Goal: Task Accomplishment & Management: Manage account settings

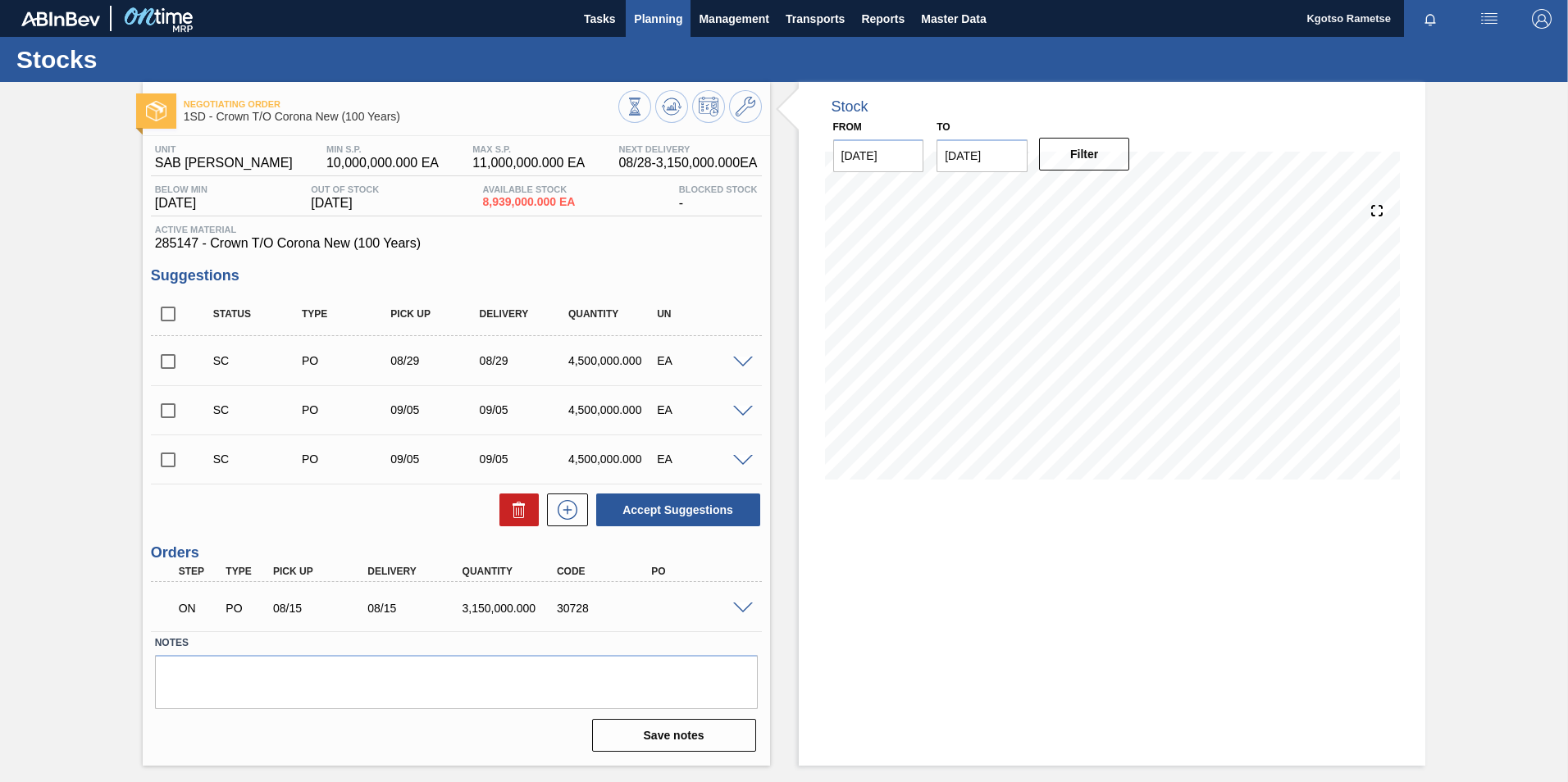
click at [663, 2] on button "Planning" at bounding box center [657, 18] width 64 height 37
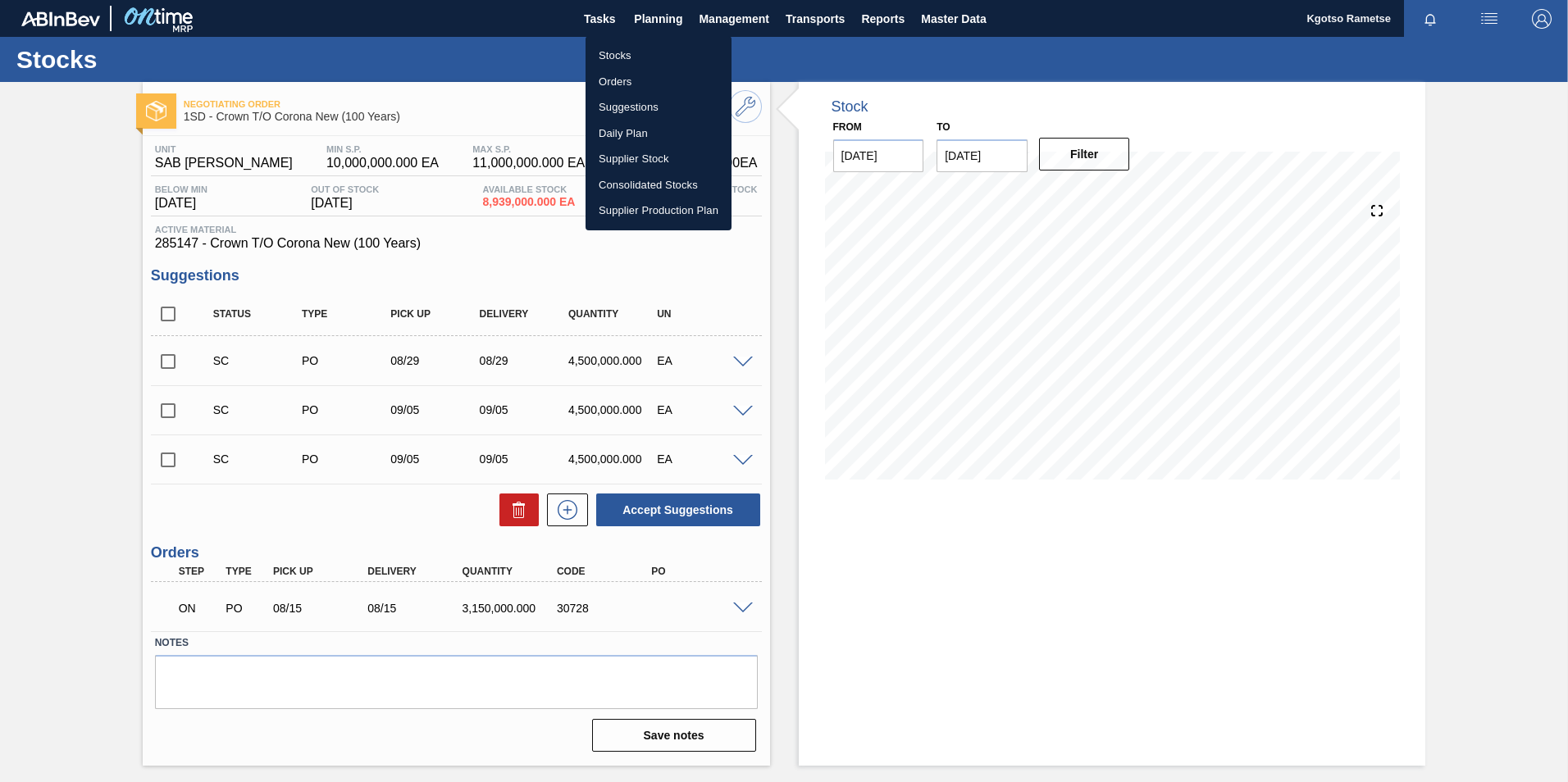
click at [626, 46] on li "Stocks" at bounding box center [658, 55] width 146 height 26
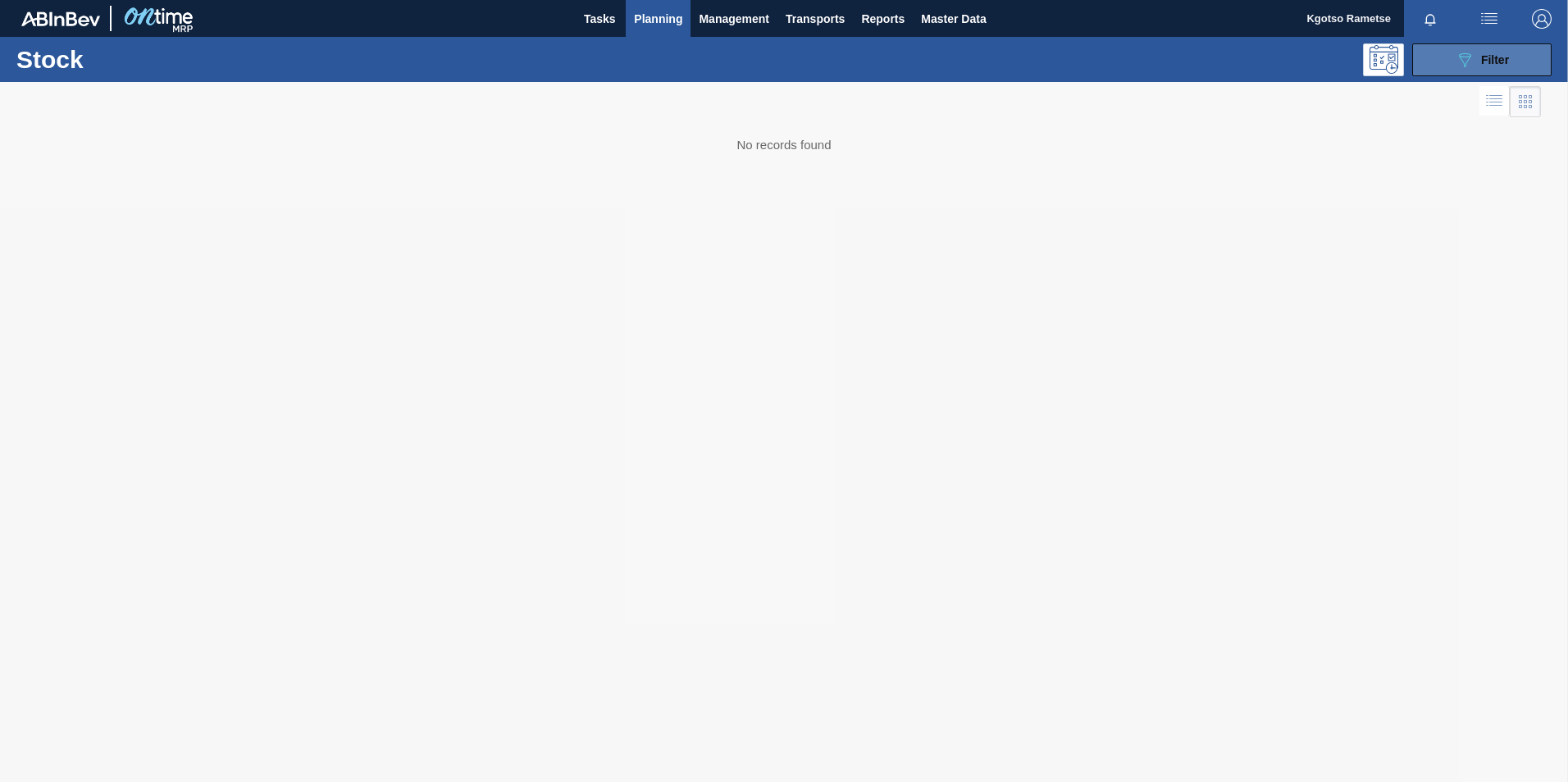
click at [1462, 60] on icon at bounding box center [1464, 60] width 13 height 14
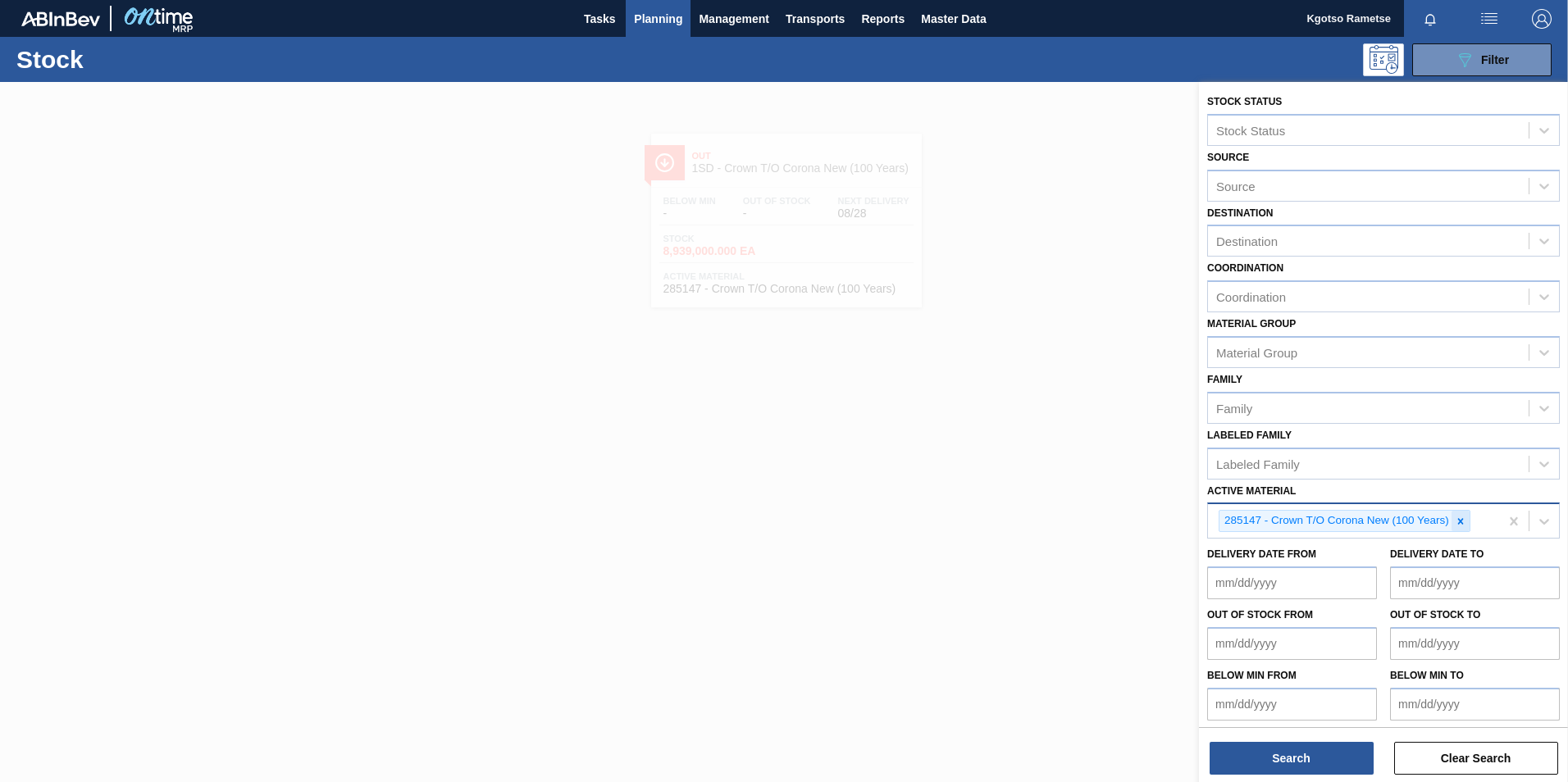
click at [1459, 517] on icon at bounding box center [1460, 522] width 12 height 12
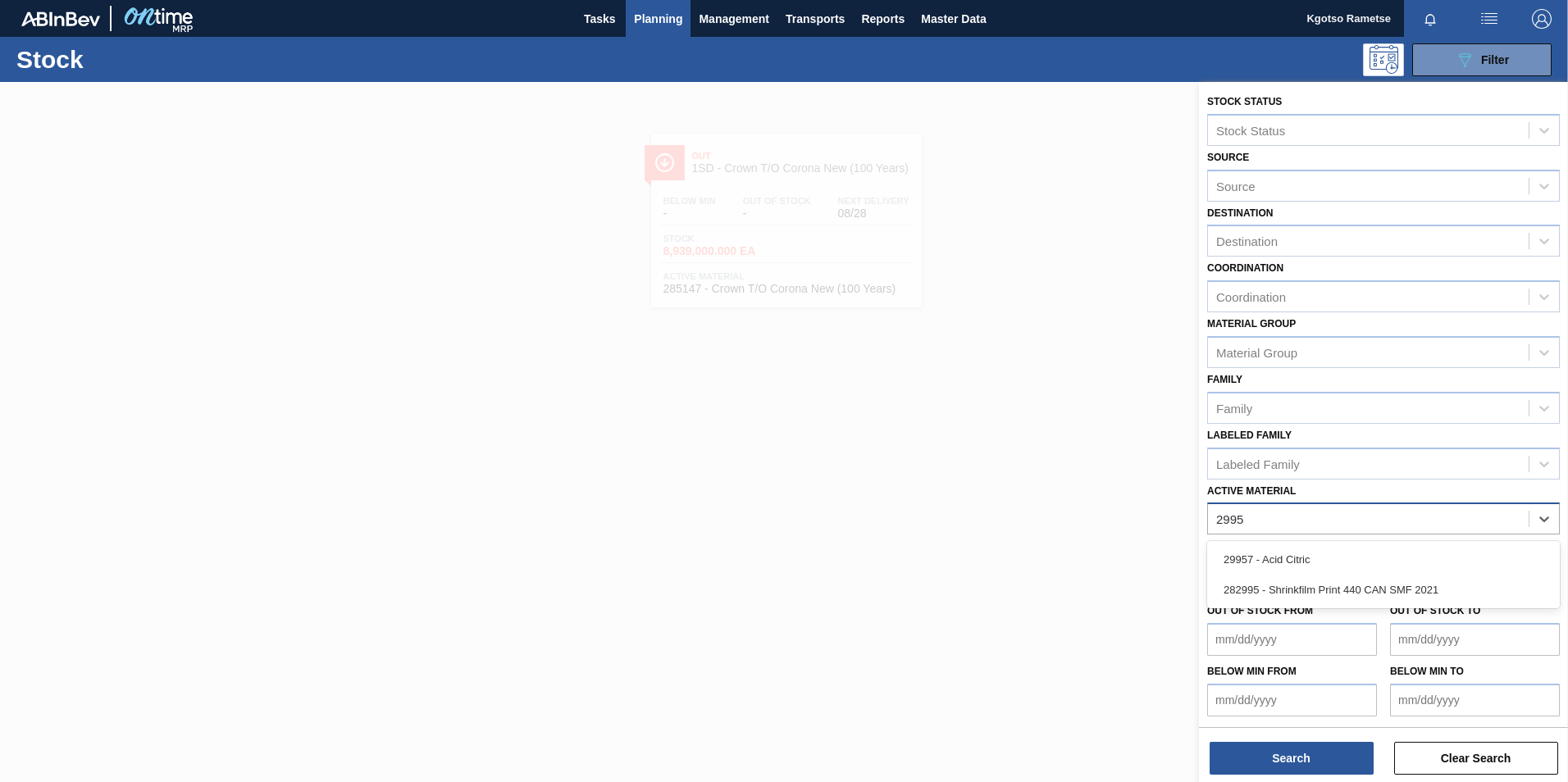
type Material "29957"
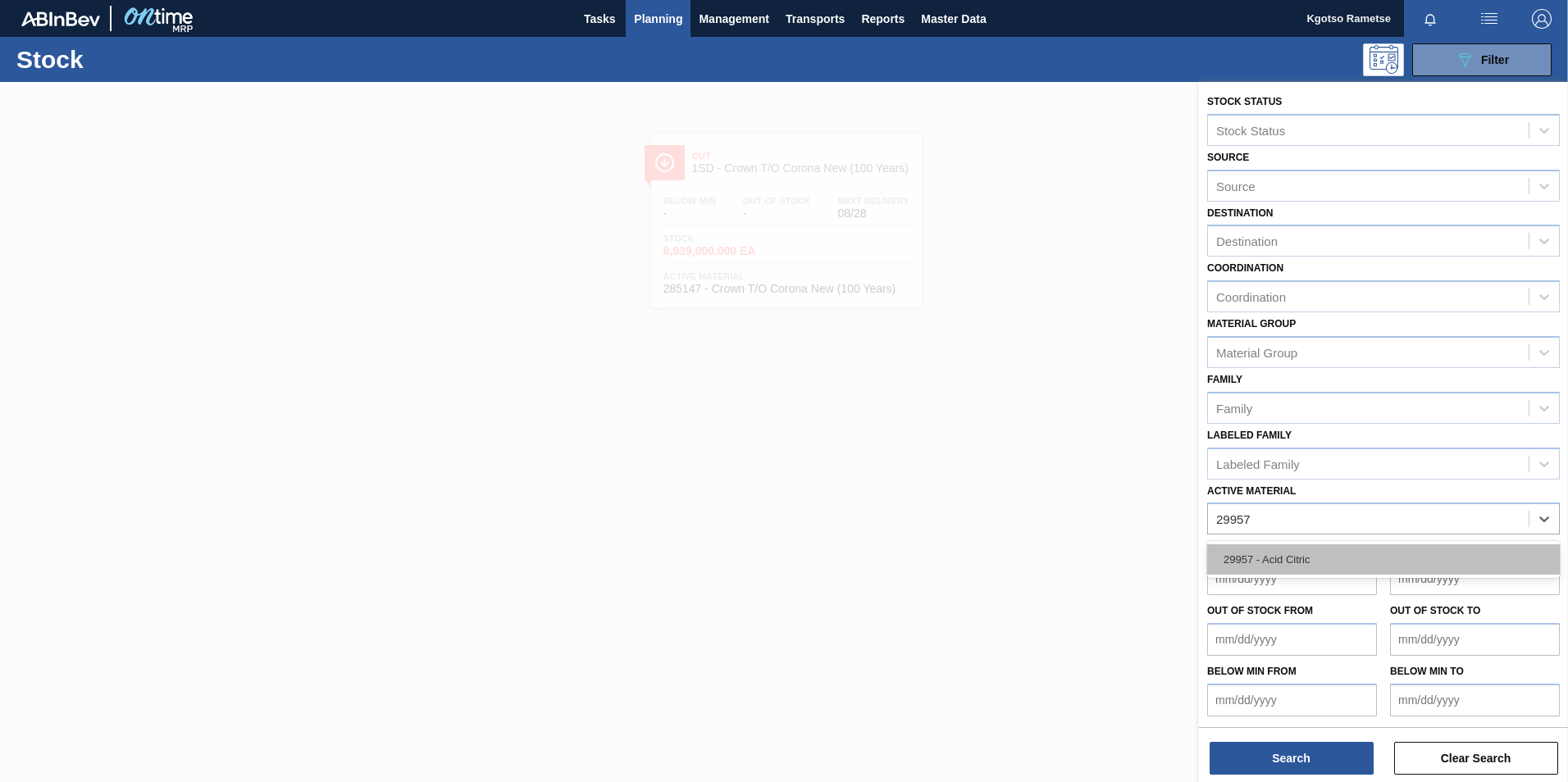
click at [1284, 570] on div "29957 - Acid Citric" at bounding box center [1383, 560] width 353 height 30
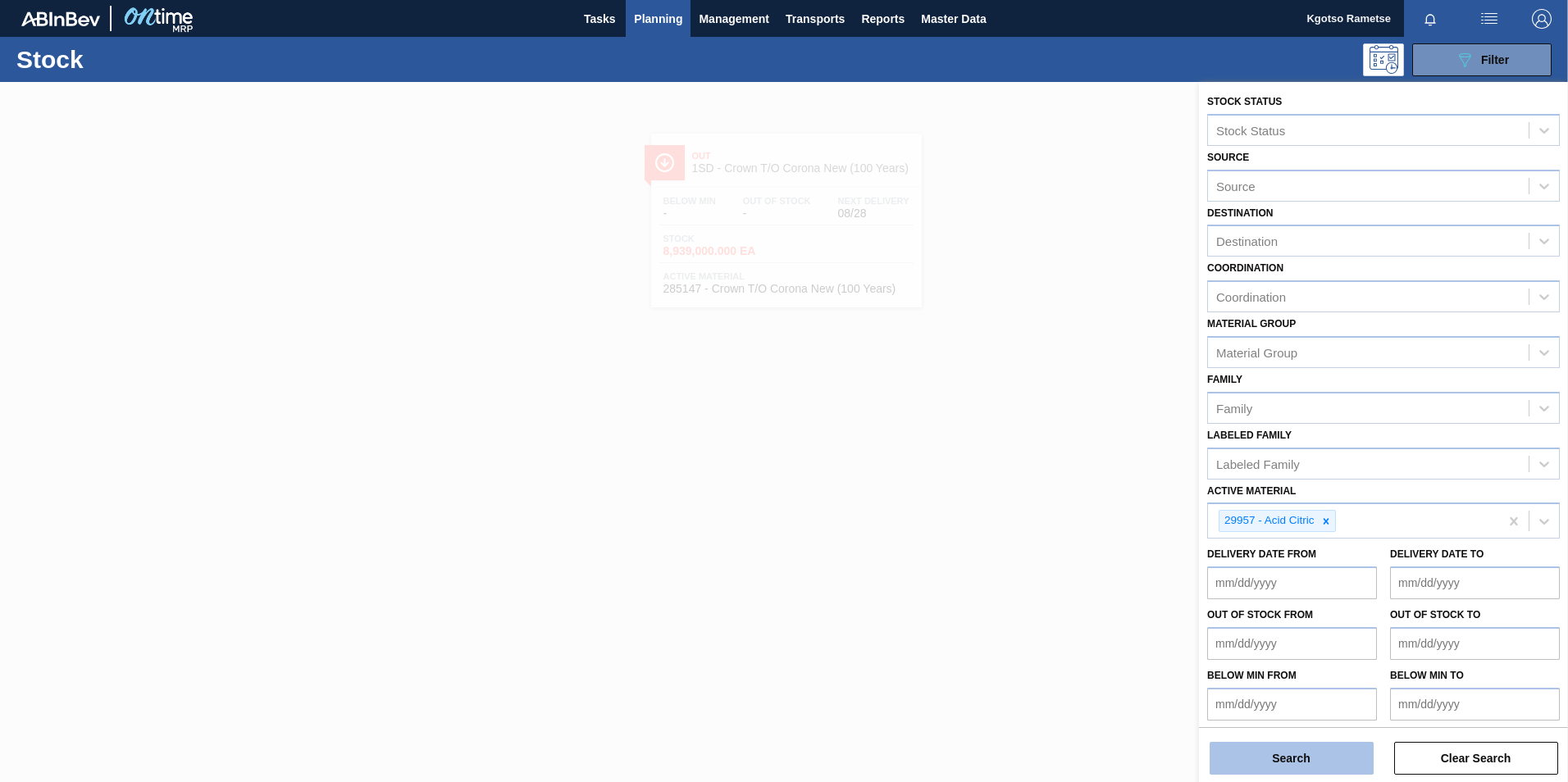
click at [1222, 755] on button "Search" at bounding box center [1291, 758] width 164 height 33
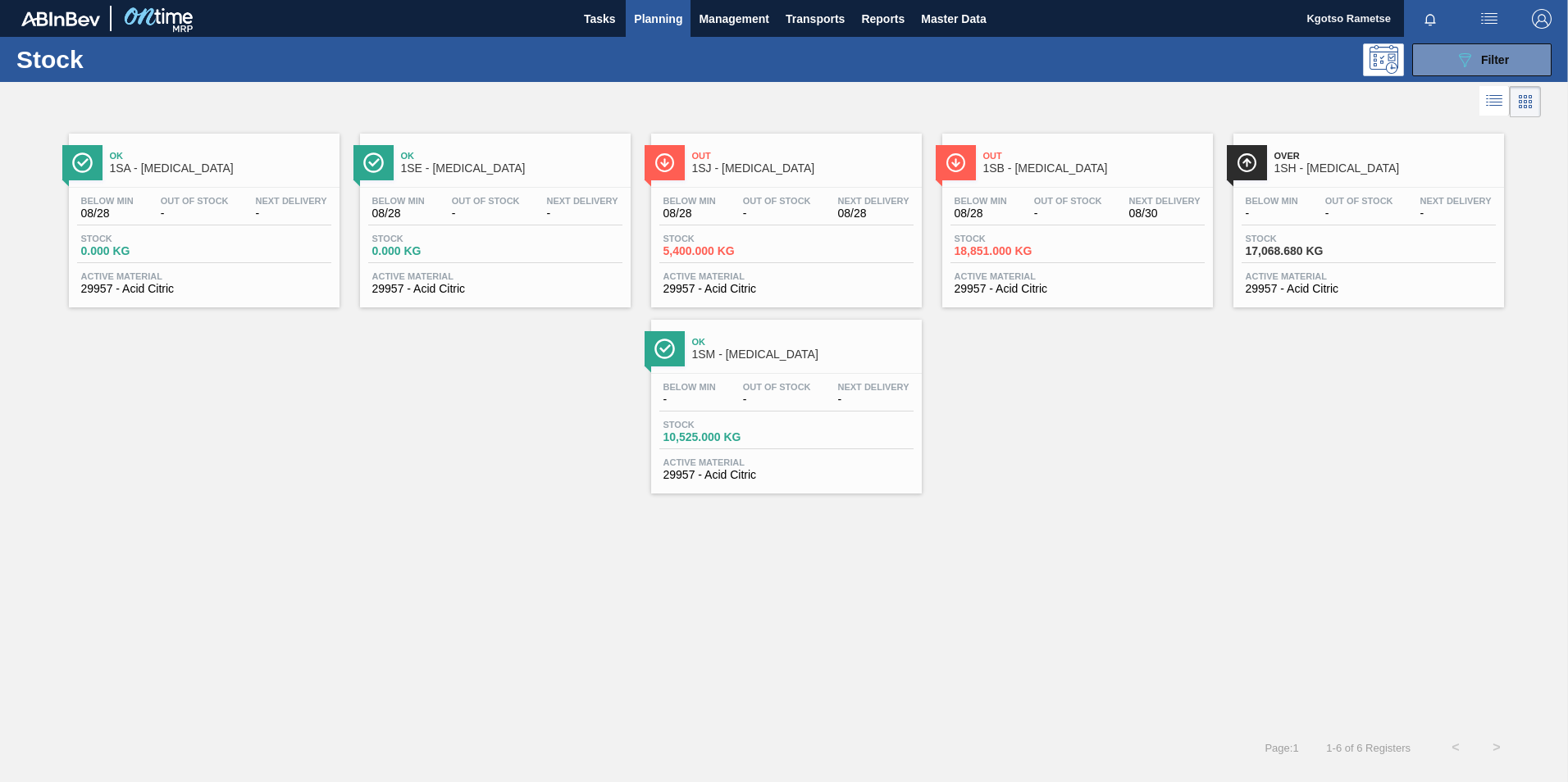
click at [1053, 182] on div "Out 1SB - Citric Acid Below Min 08/28 Out Of Stock - Next Delivery 08/30 Stock …" at bounding box center [1078, 221] width 271 height 174
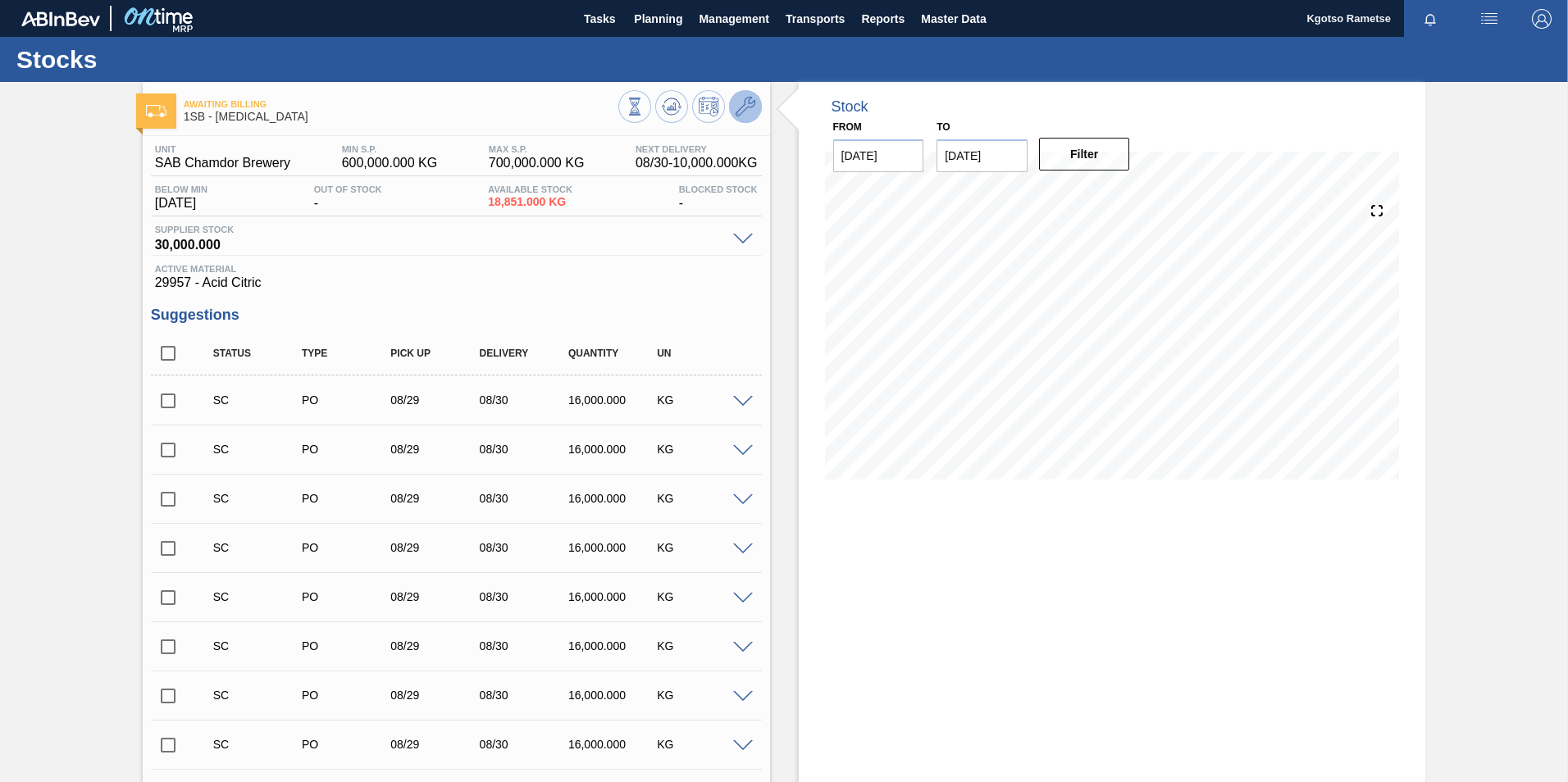
click at [745, 111] on icon at bounding box center [746, 107] width 20 height 20
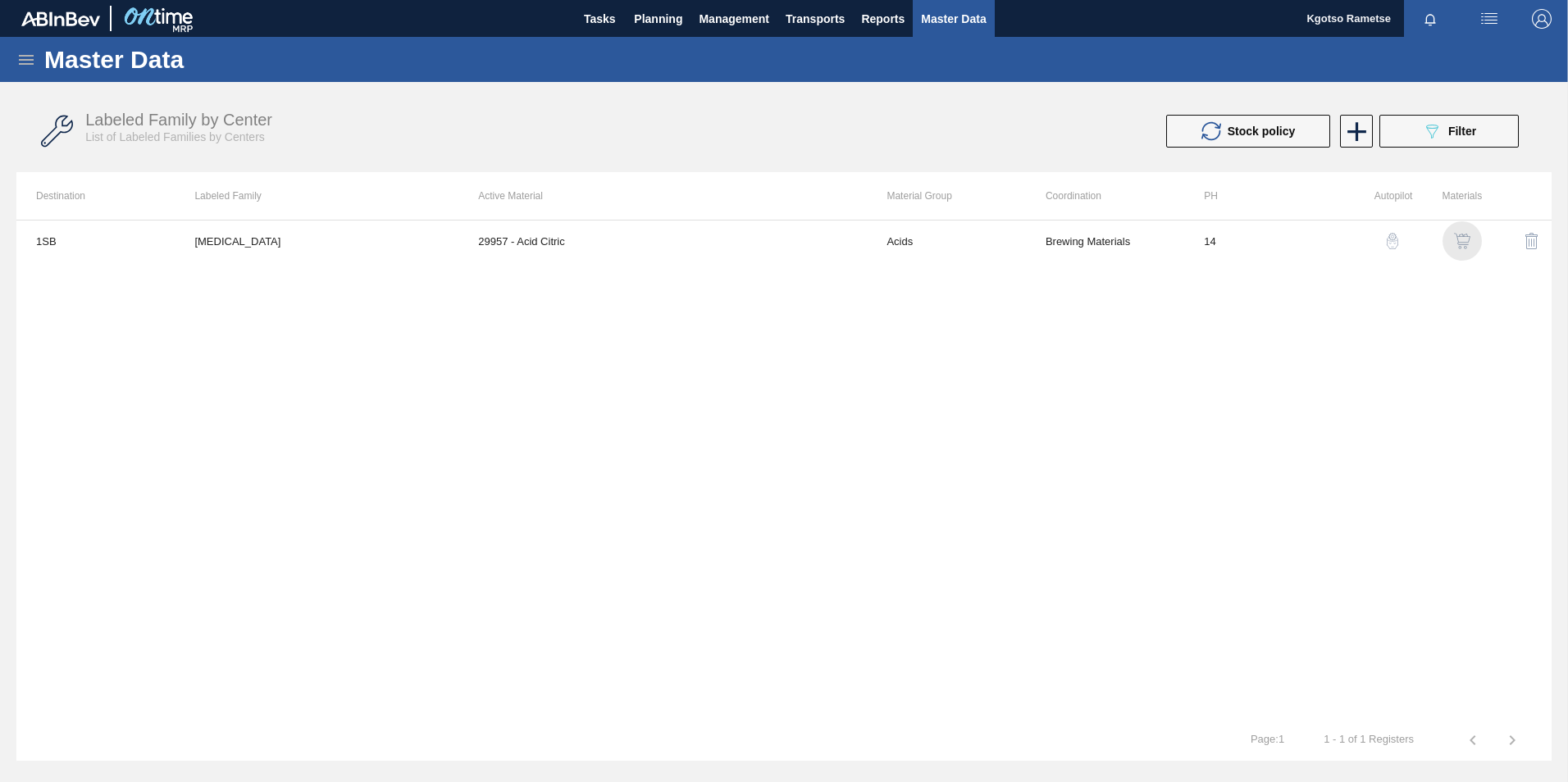
click at [1454, 243] on img "button" at bounding box center [1463, 241] width 17 height 17
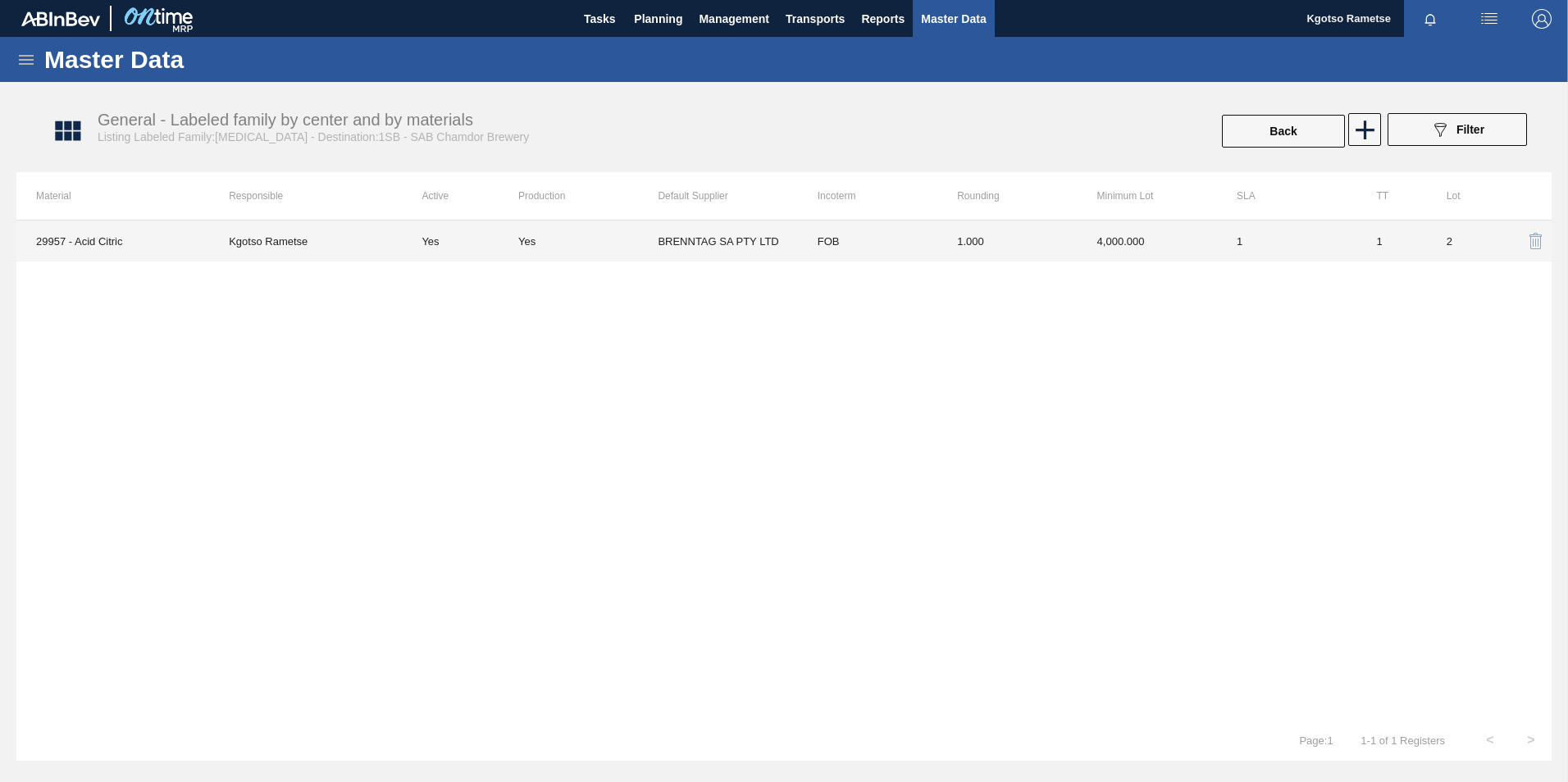
click at [1037, 238] on td "1.000" at bounding box center [1007, 241] width 140 height 41
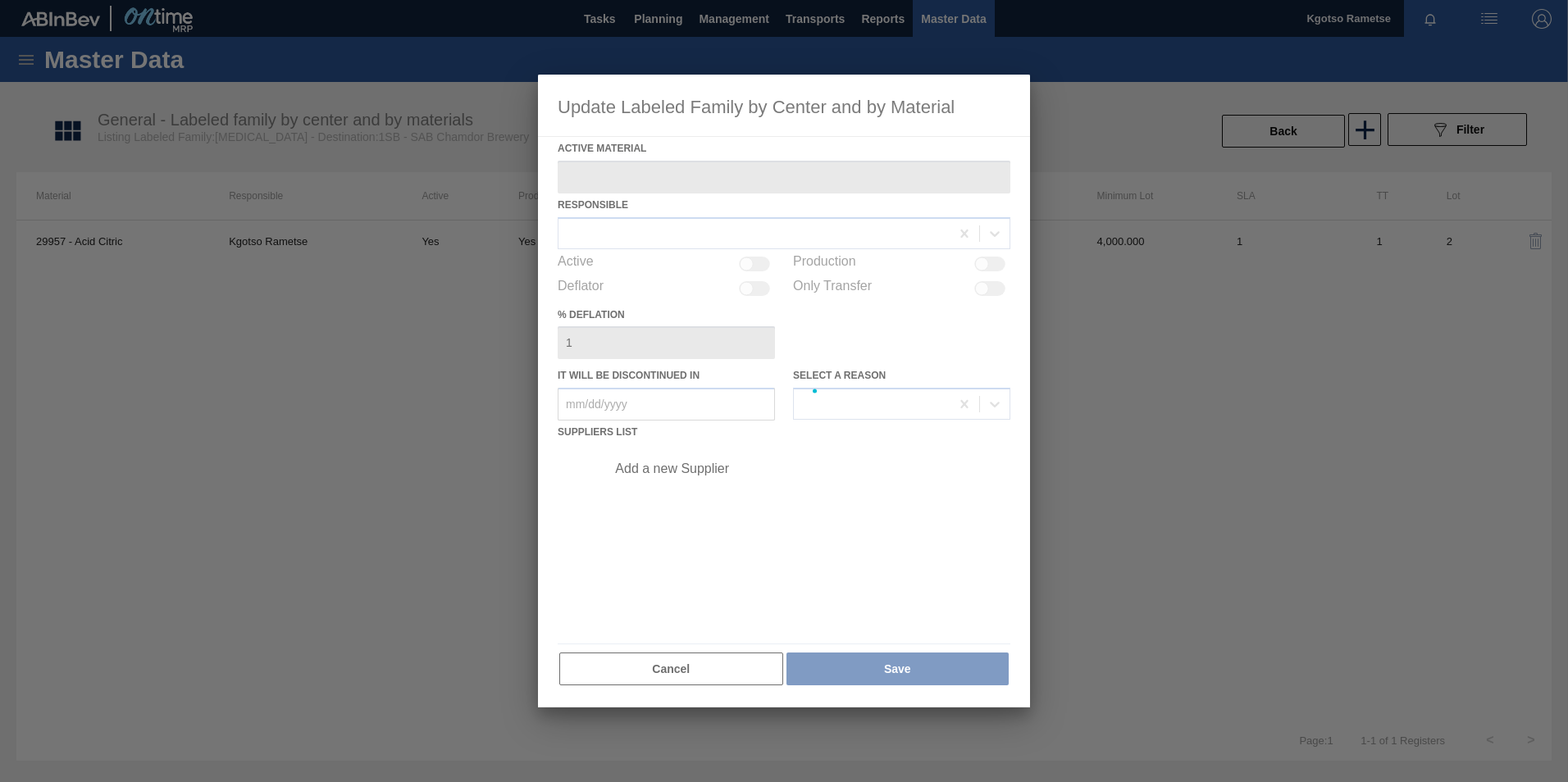
type Material "29957 - Acid Citric"
checkbox input "true"
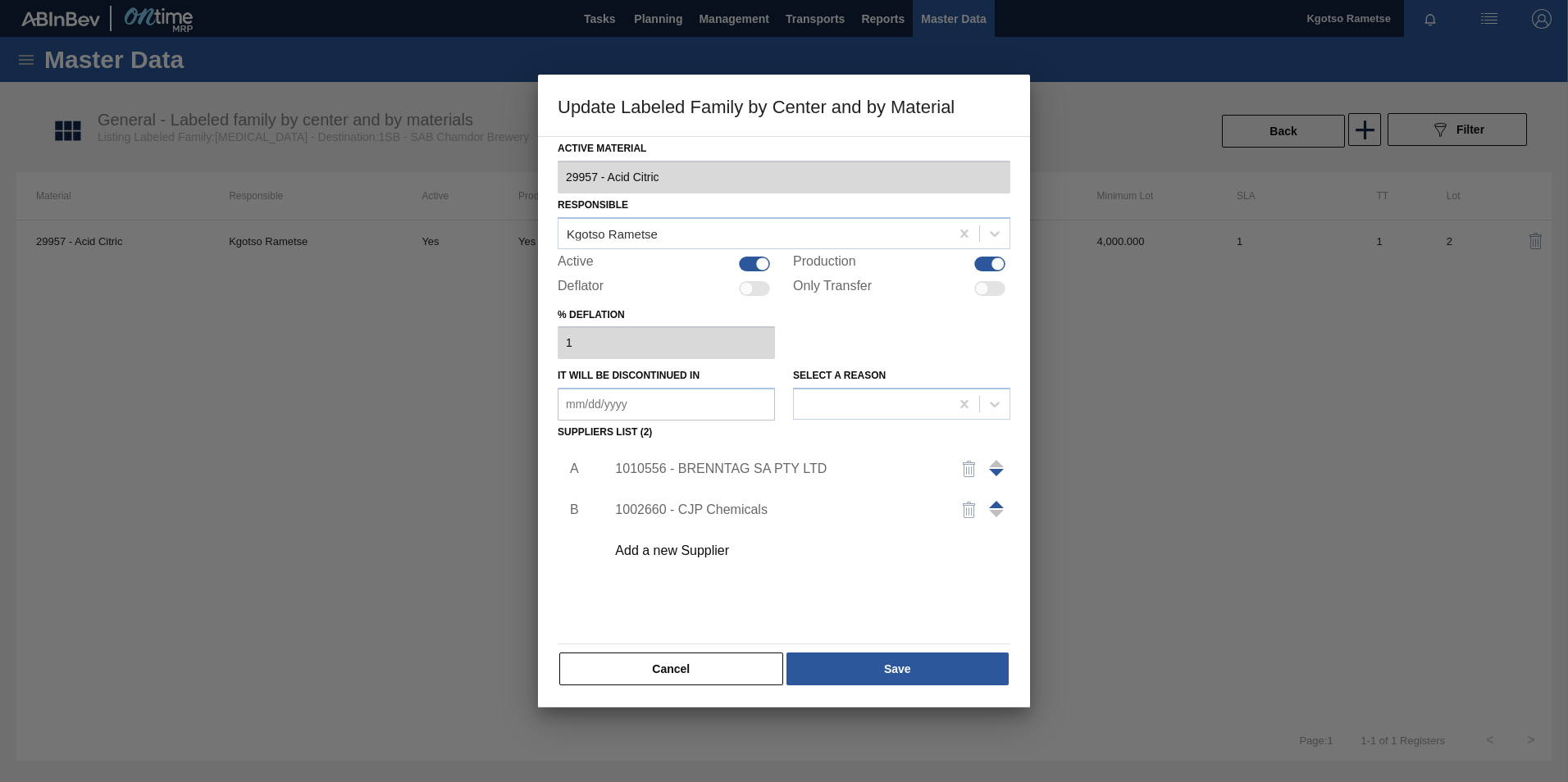
click at [691, 473] on div "1010556 - BRENNTAG SA PTY LTD" at bounding box center [775, 469] width 321 height 15
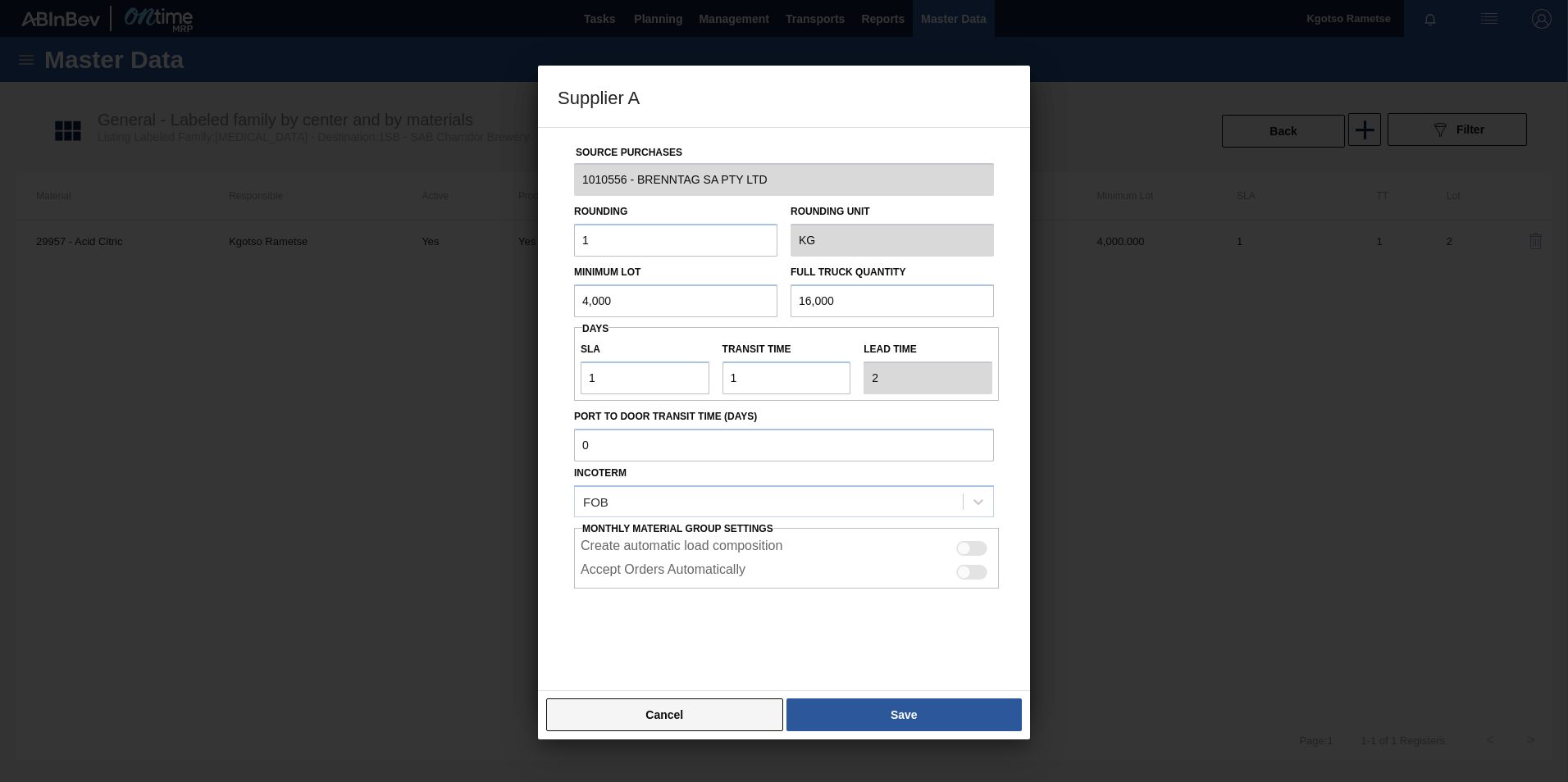
click at [755, 705] on button "Cancel" at bounding box center [664, 714] width 237 height 33
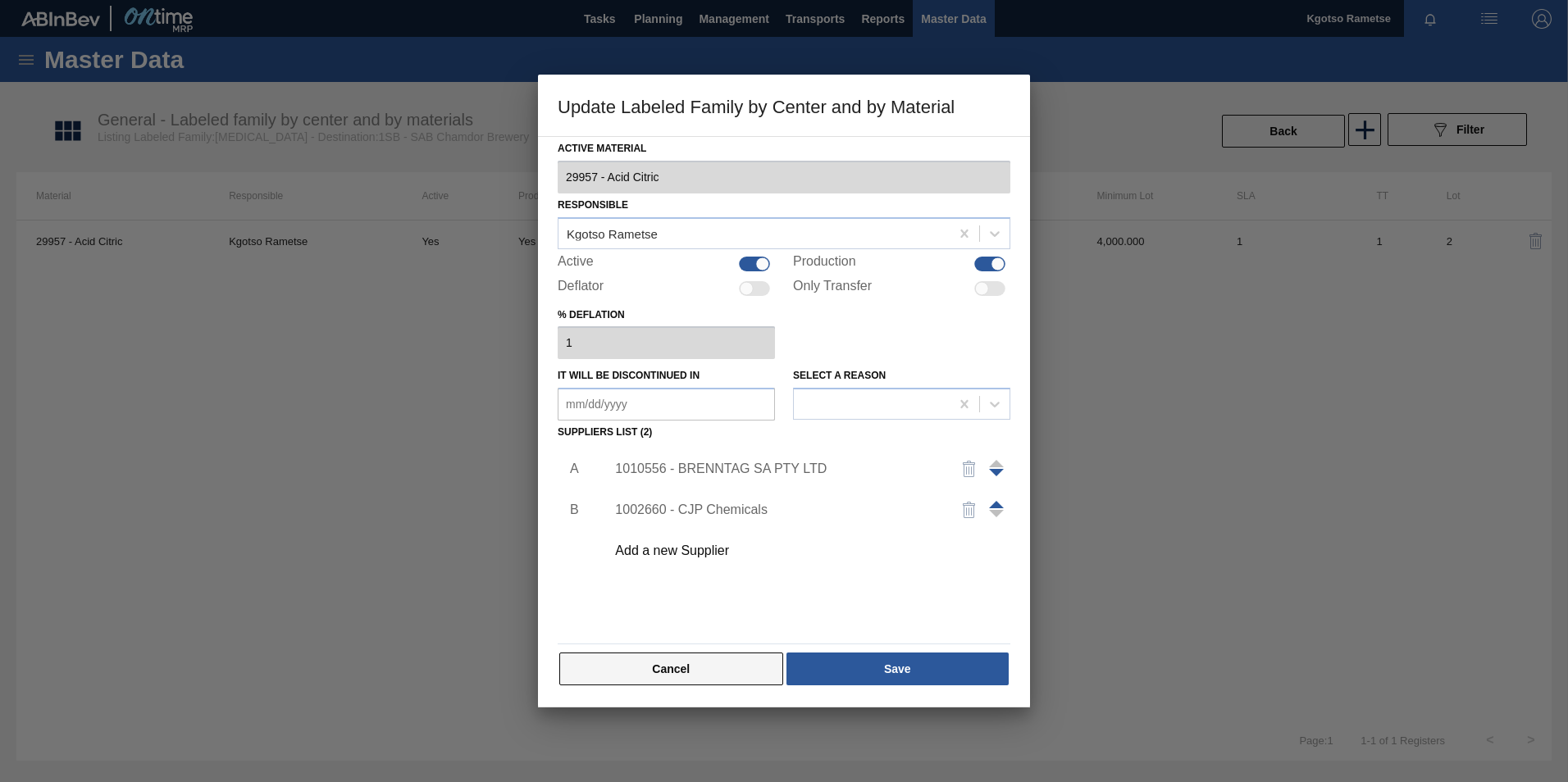
click at [704, 673] on button "Cancel" at bounding box center [672, 669] width 224 height 33
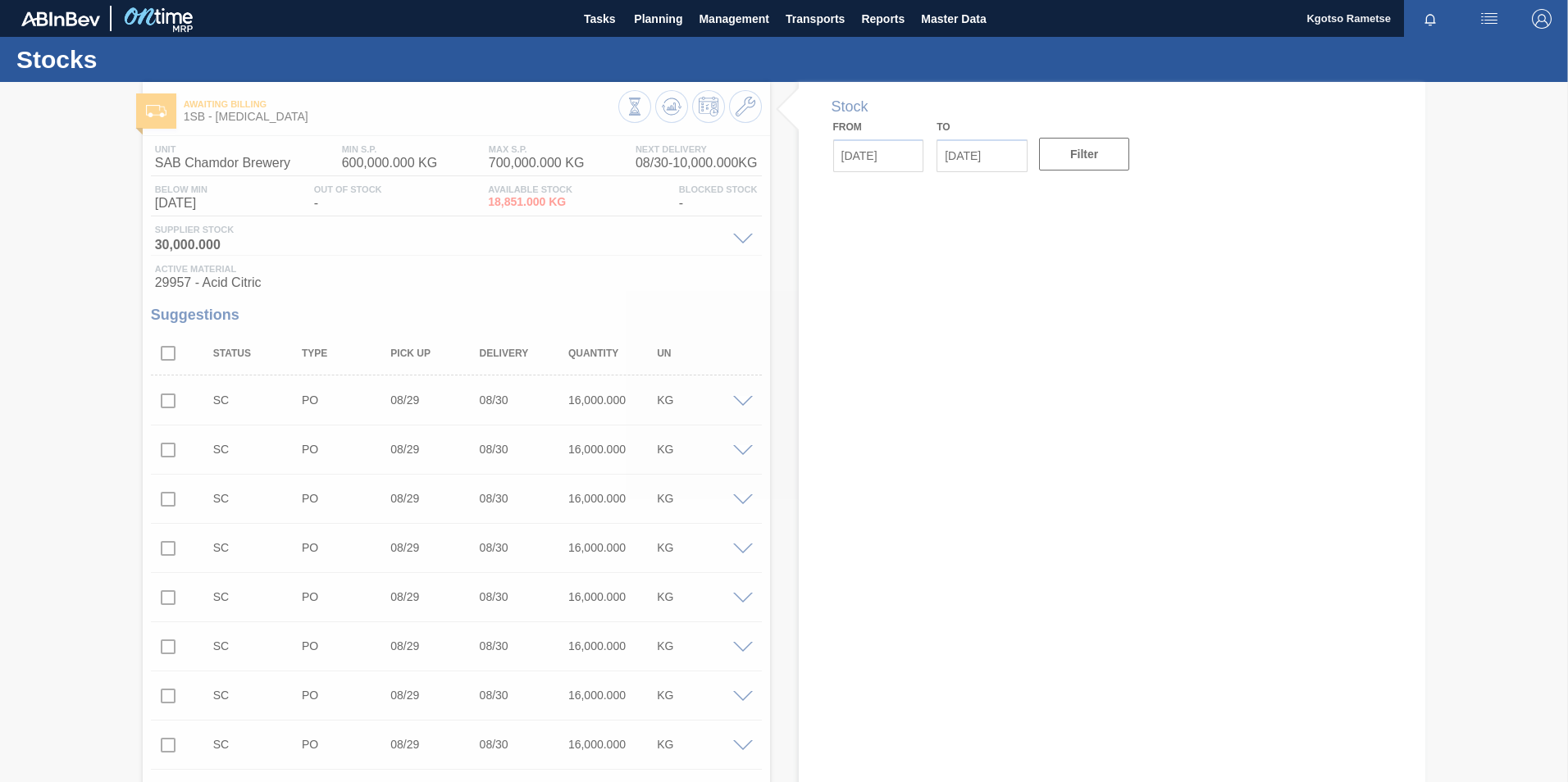
type up3238294276 "[DATE]"
type input "08/30/2025"
type input "[DATE]"
type input "09/11/2025"
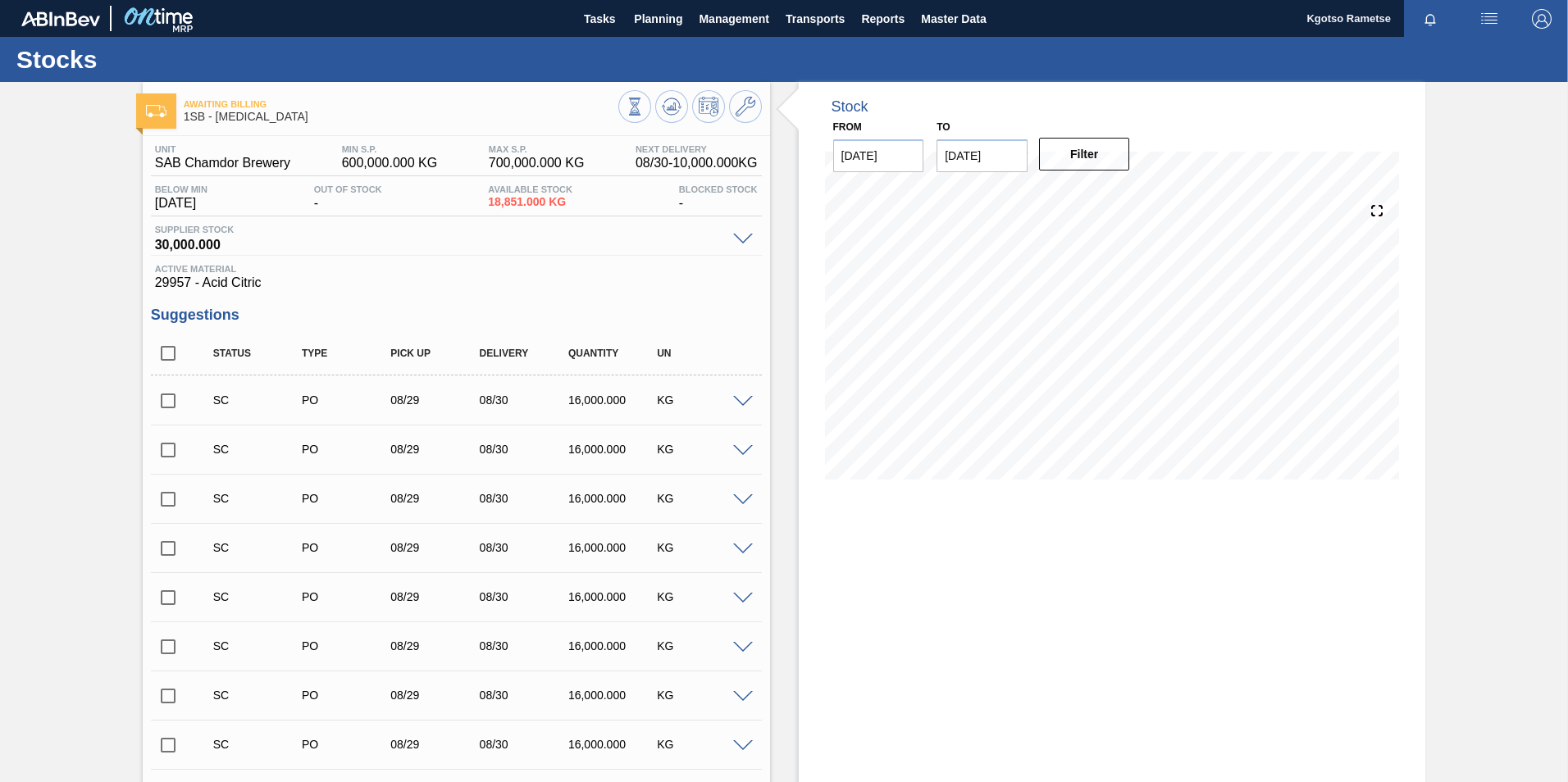
click at [743, 399] on span at bounding box center [743, 402] width 20 height 13
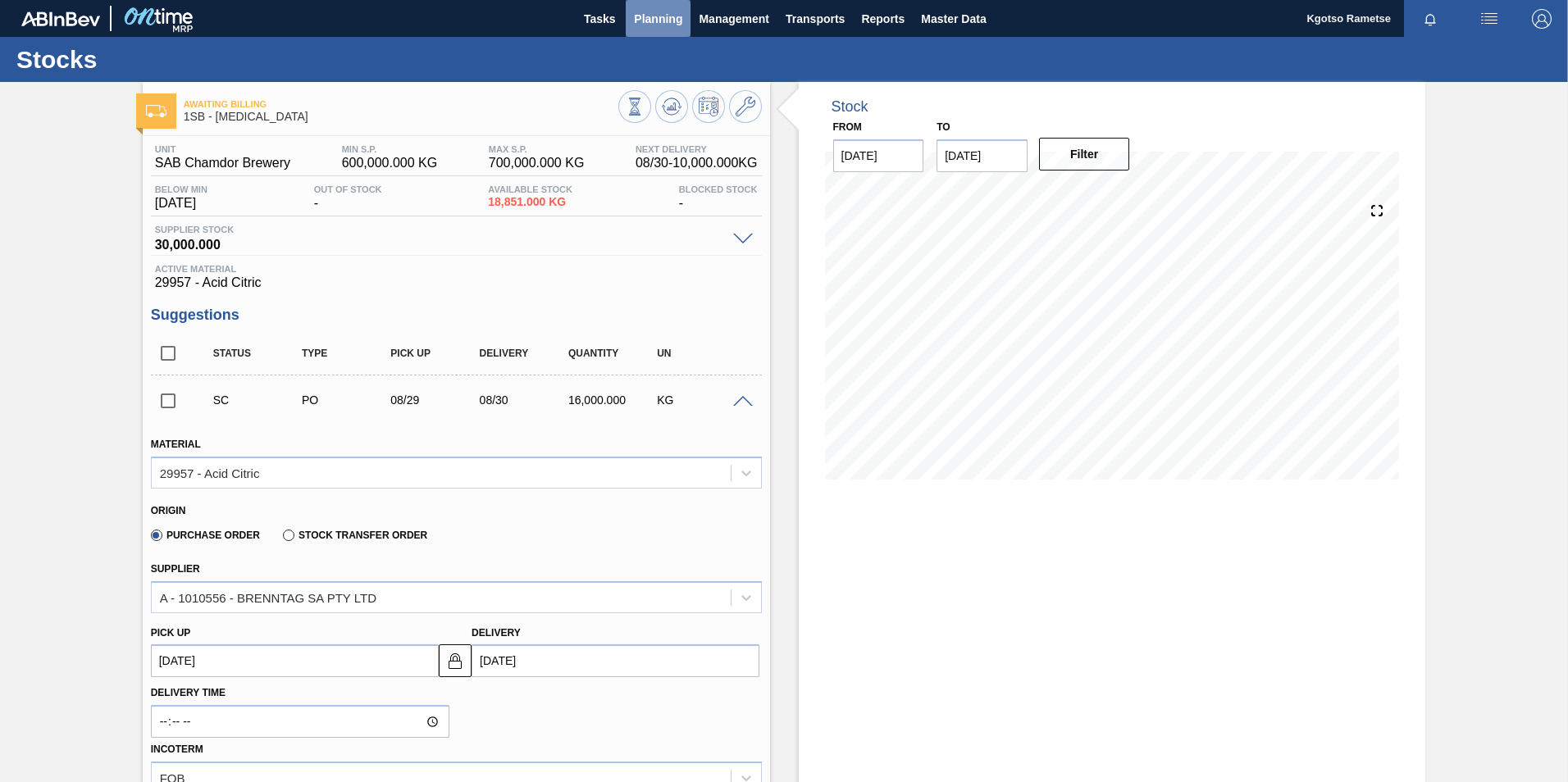
click at [657, 13] on span "Planning" at bounding box center [658, 19] width 49 height 20
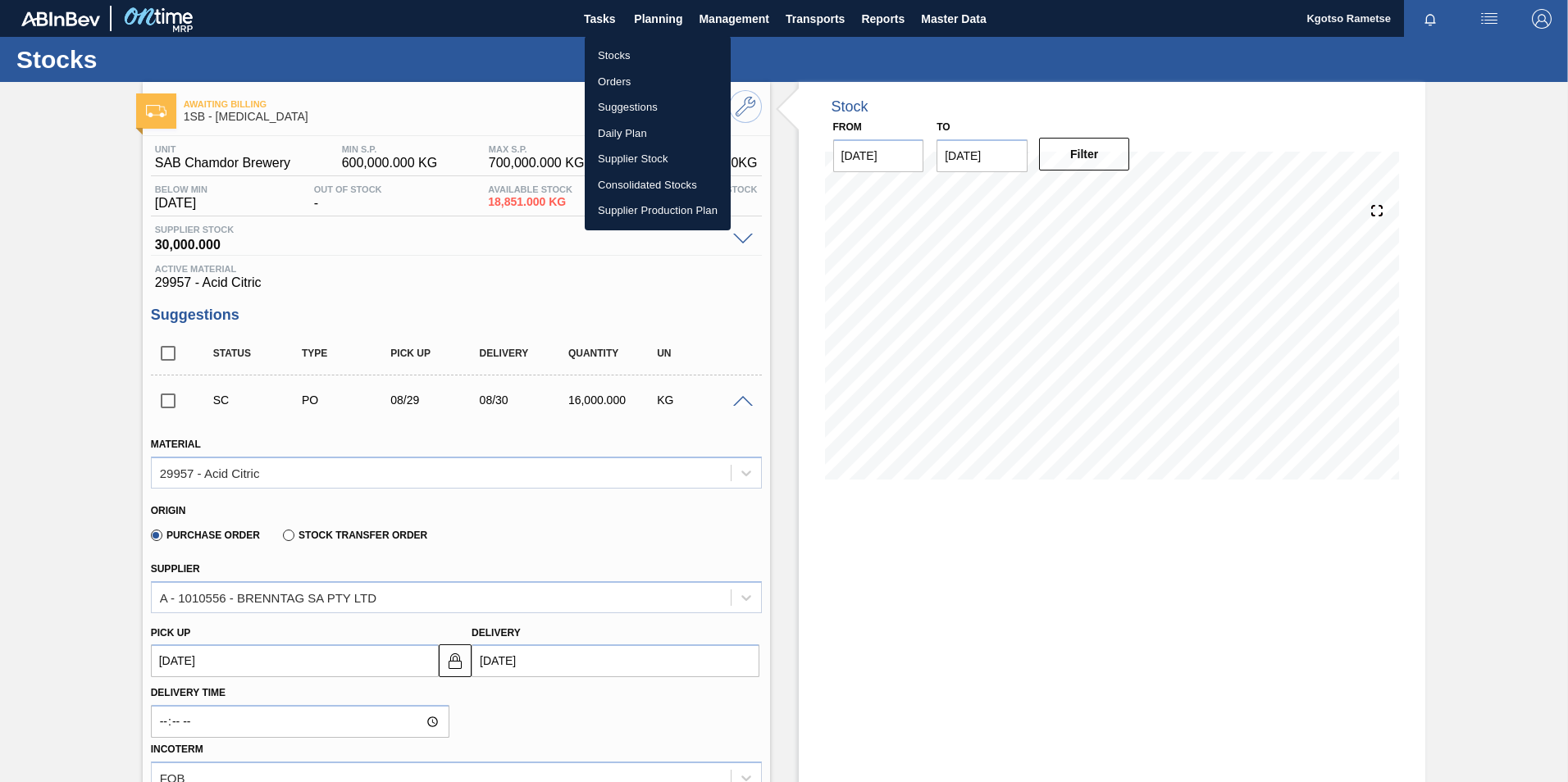
click at [650, 51] on li "Stocks" at bounding box center [657, 55] width 146 height 26
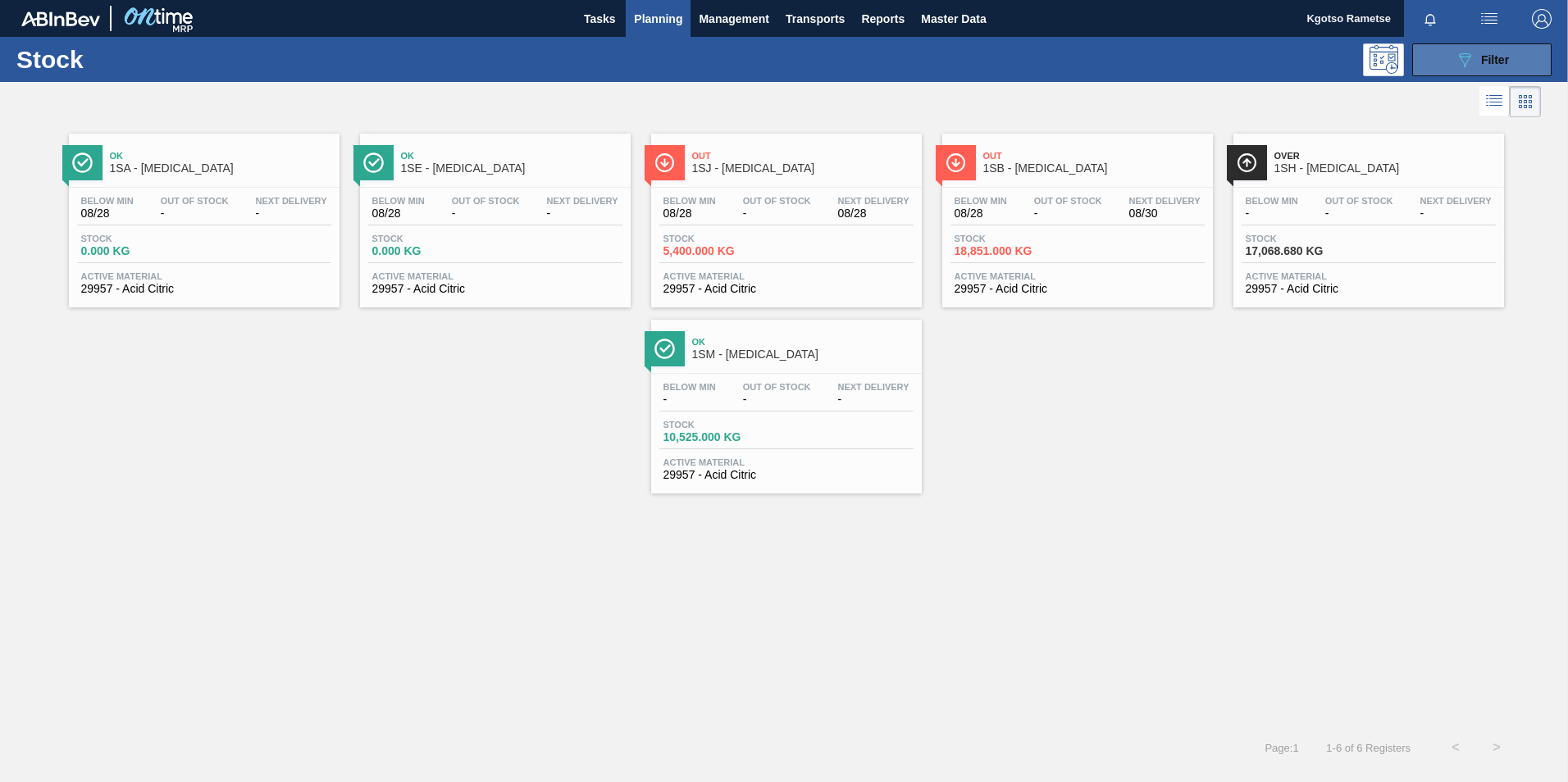
click at [1456, 54] on icon "089F7B8B-B2A5-4AFE-B5C0-19BA573D28AC" at bounding box center [1464, 60] width 20 height 20
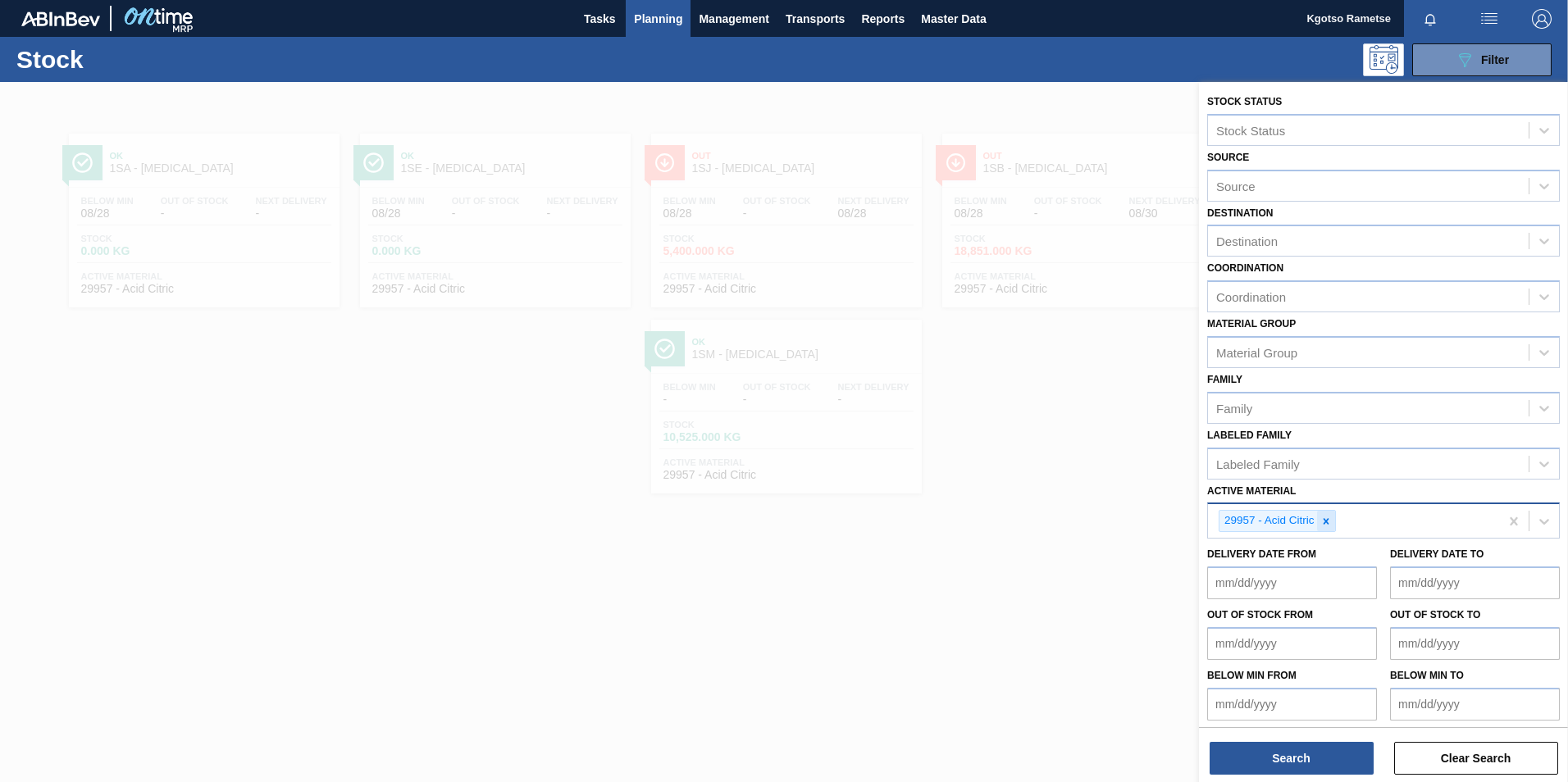
click at [1328, 520] on icon at bounding box center [1326, 522] width 12 height 12
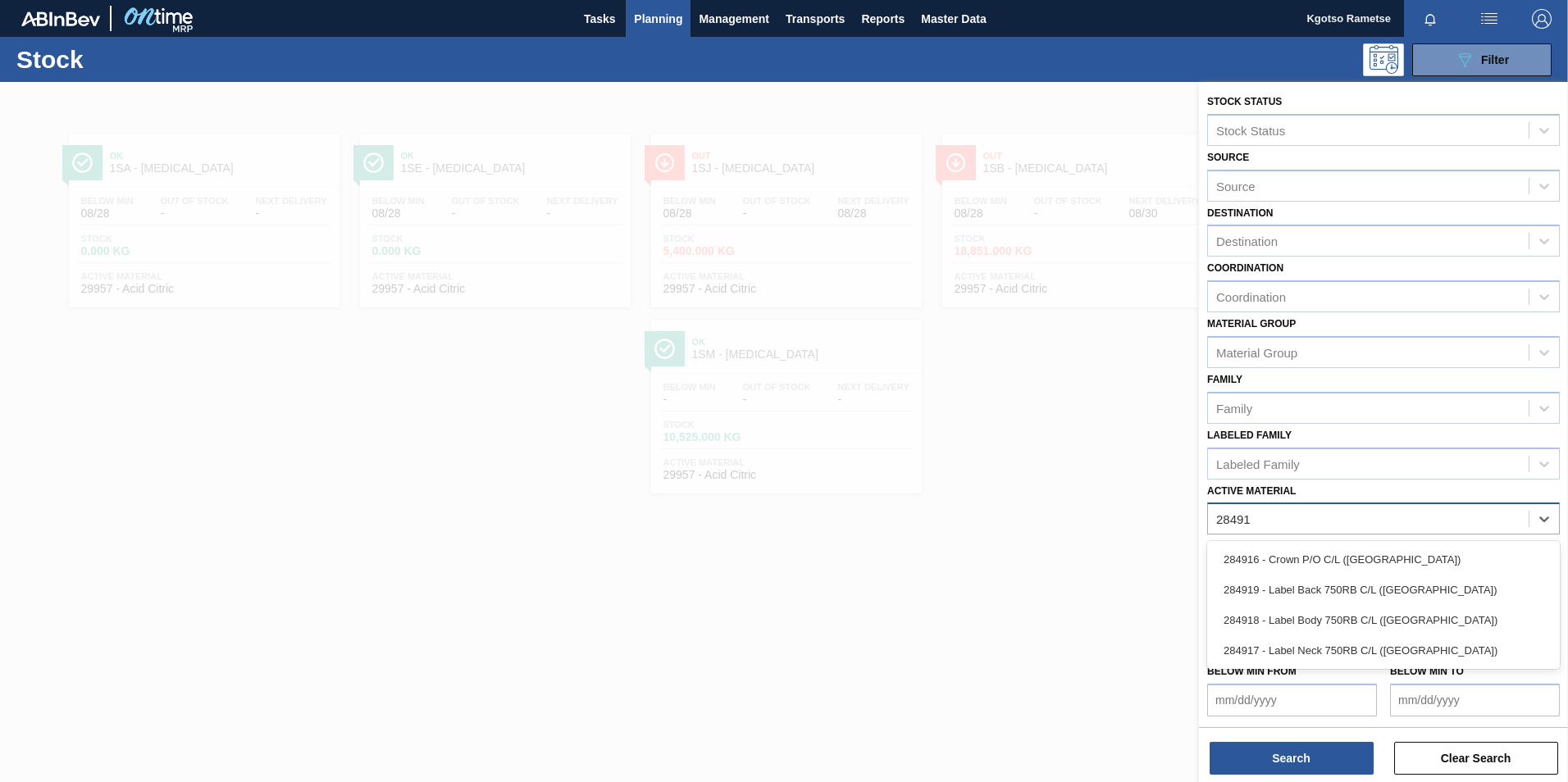
type Material "284916"
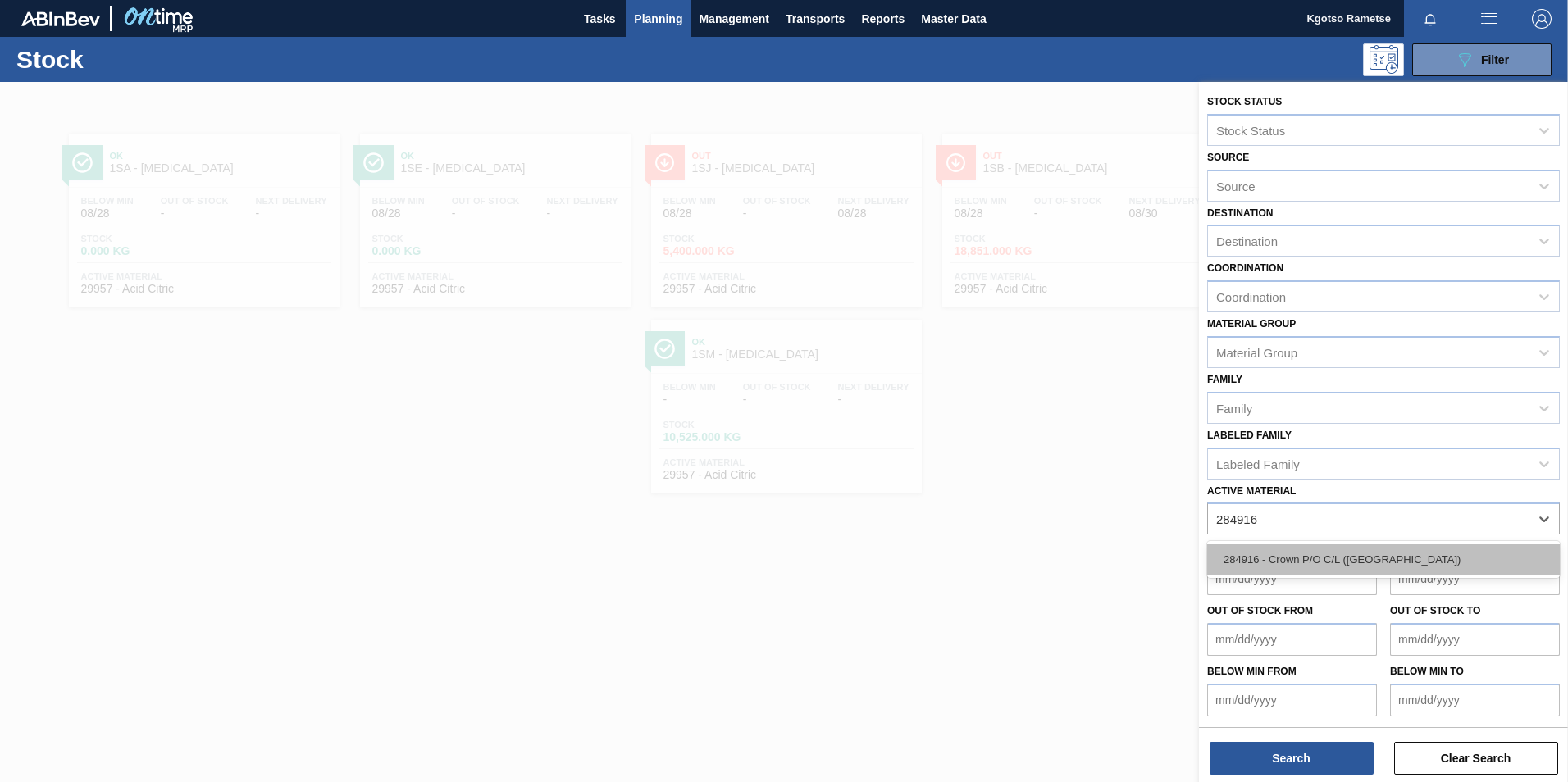
click at [1301, 553] on div "284916 - Crown P/O C/L ([GEOGRAPHIC_DATA])" at bounding box center [1383, 560] width 353 height 30
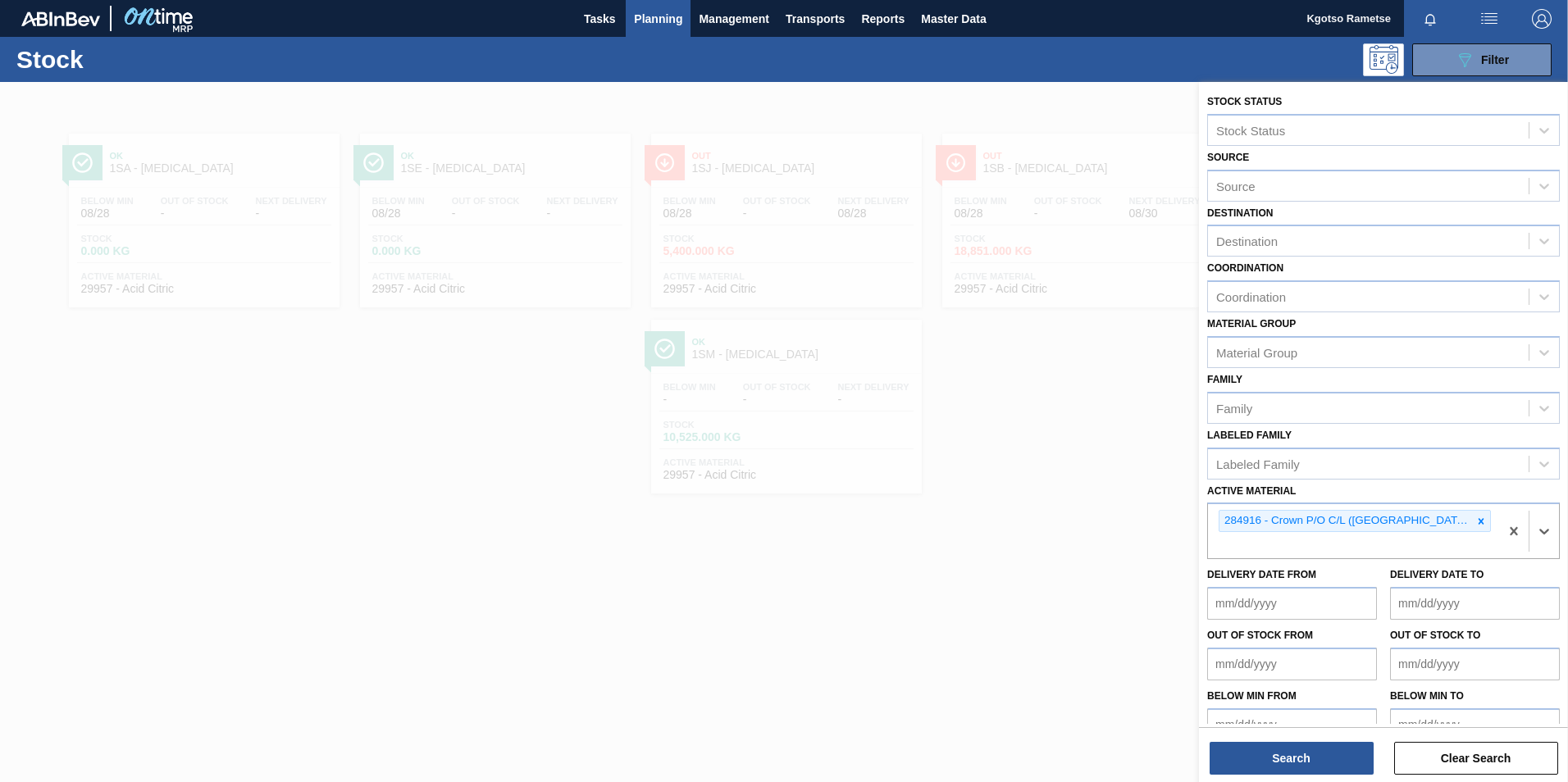
click at [1264, 725] on div "Stock Status Stock Status Source Source Destination Destination Coordination Co…" at bounding box center [1383, 433] width 369 height 703
click at [1261, 749] on button "Search" at bounding box center [1291, 758] width 164 height 33
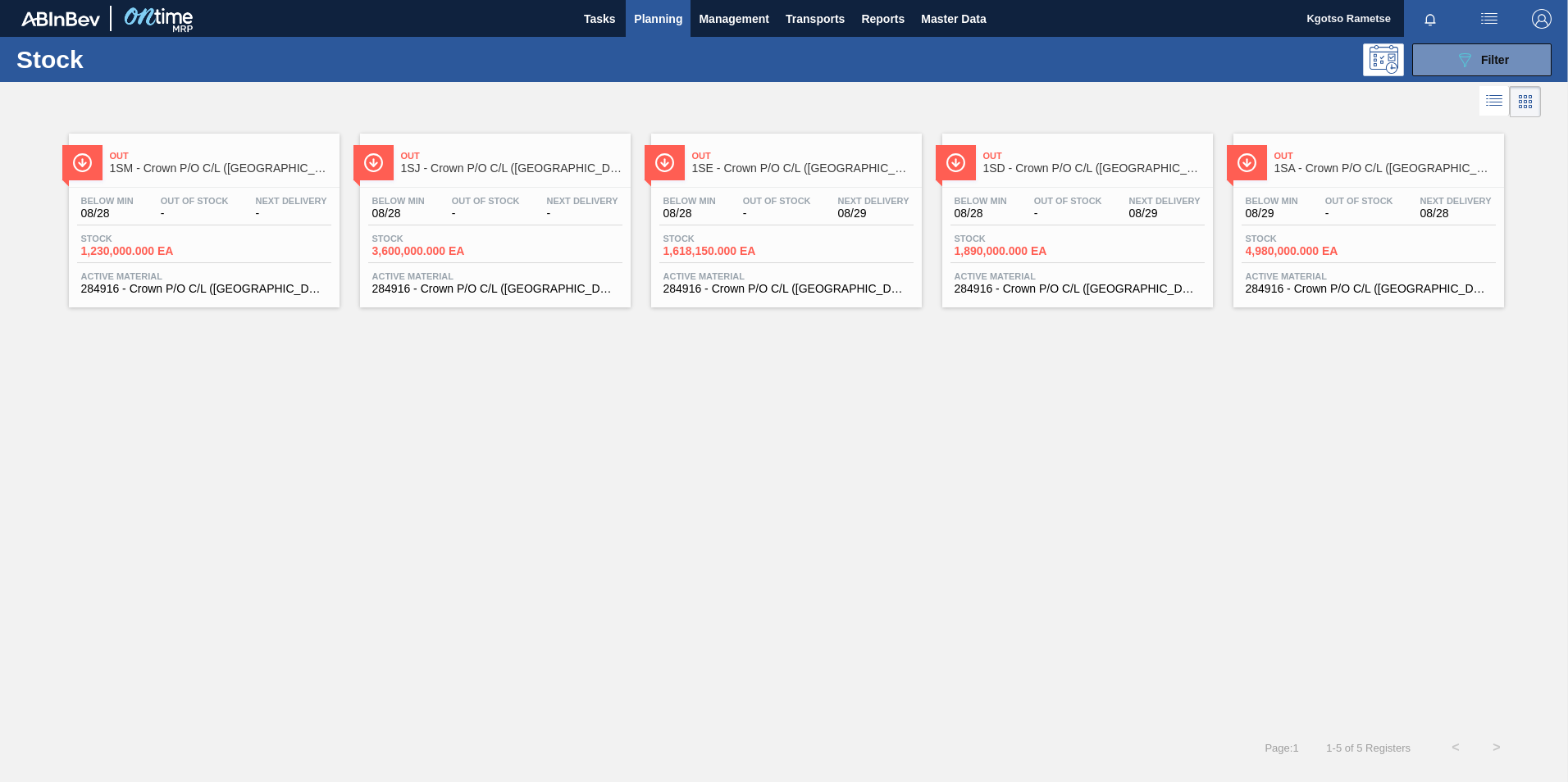
click at [1016, 182] on div "Out 1SD - Crown P/O C/L (Hogwarts) Below Min 08/28 Out Of Stock - Next Delivery…" at bounding box center [1078, 221] width 271 height 174
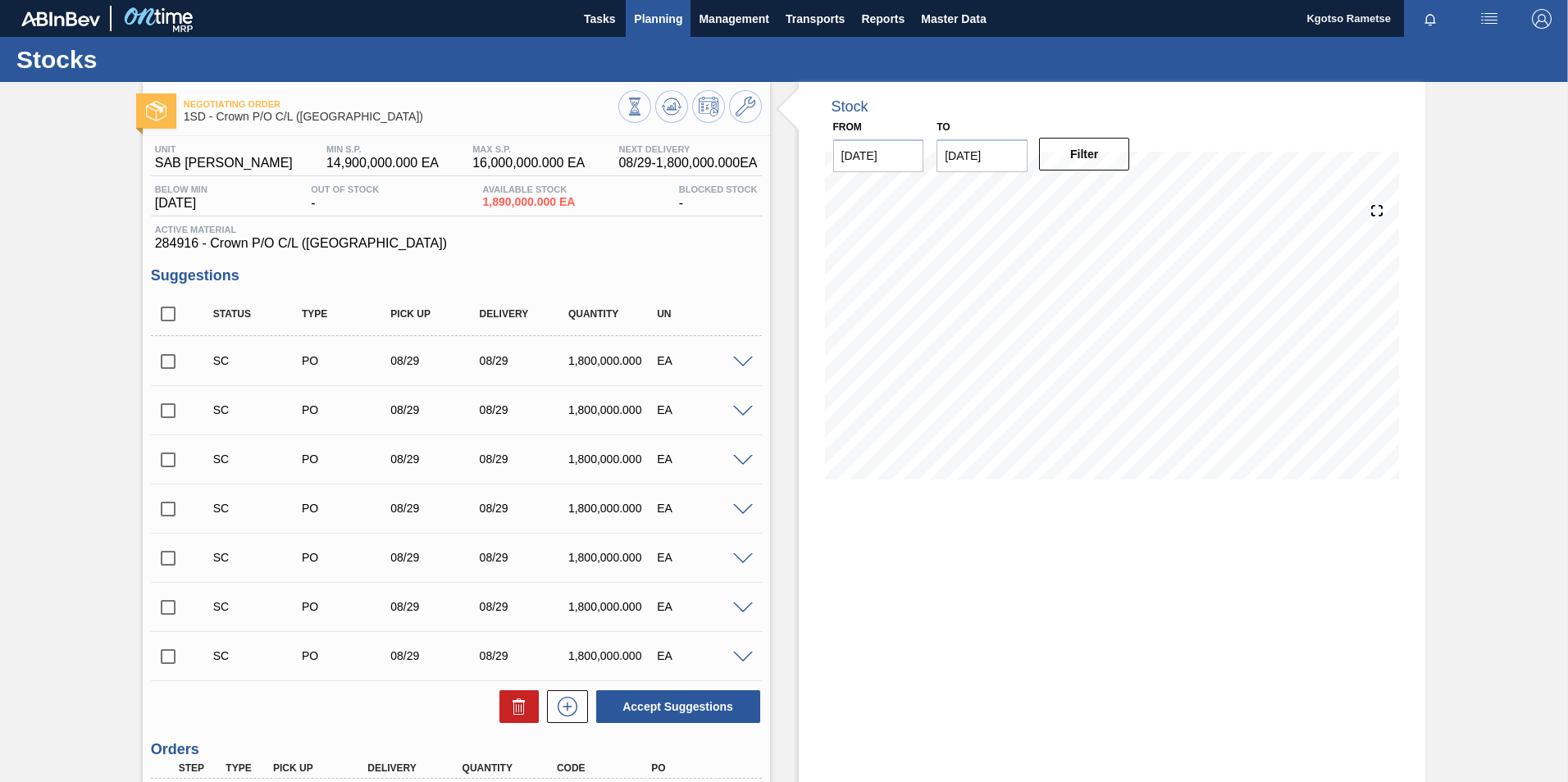
click at [641, 13] on span "Planning" at bounding box center [658, 19] width 49 height 20
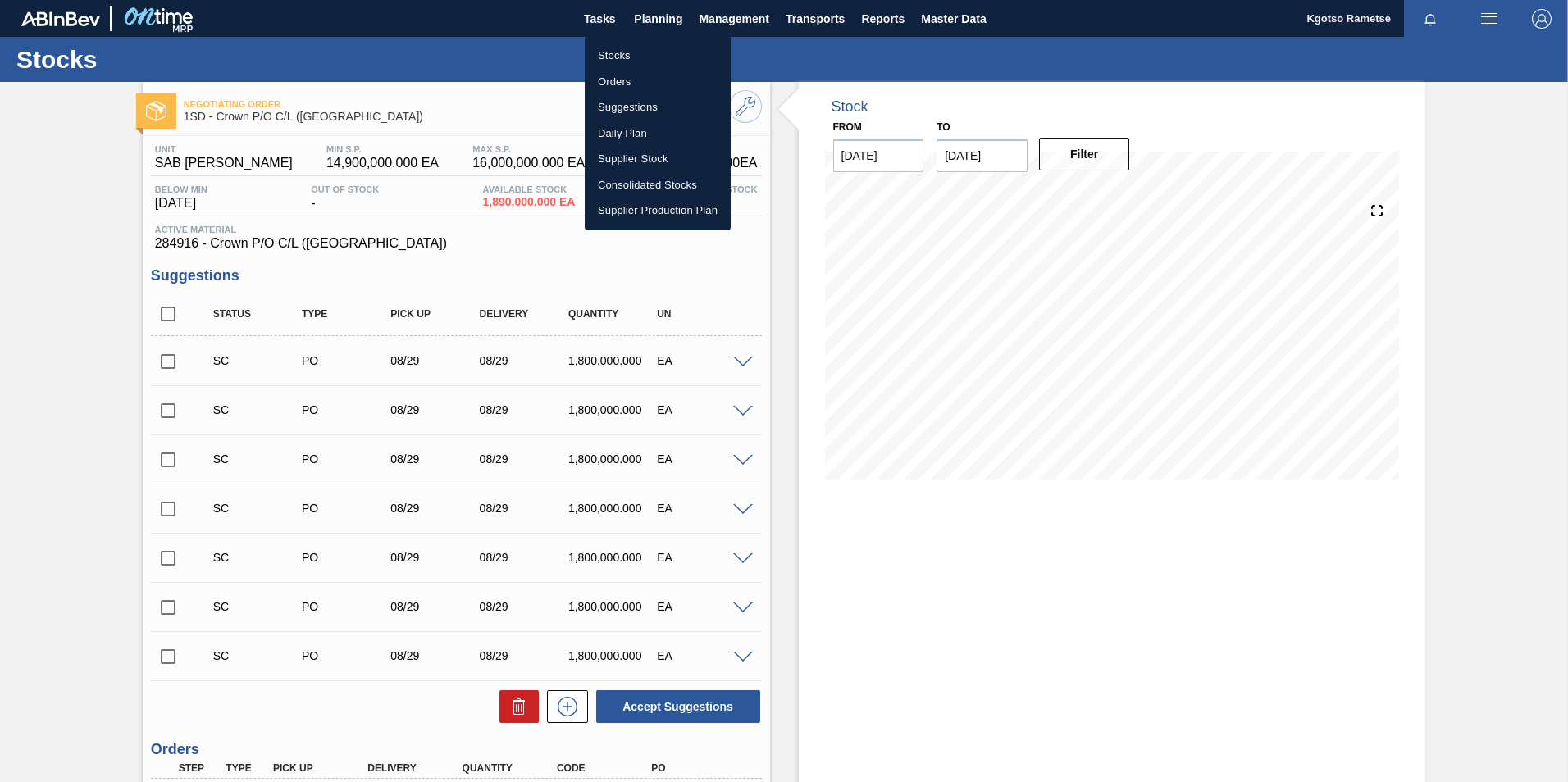
click at [636, 47] on li "Stocks" at bounding box center [657, 55] width 146 height 26
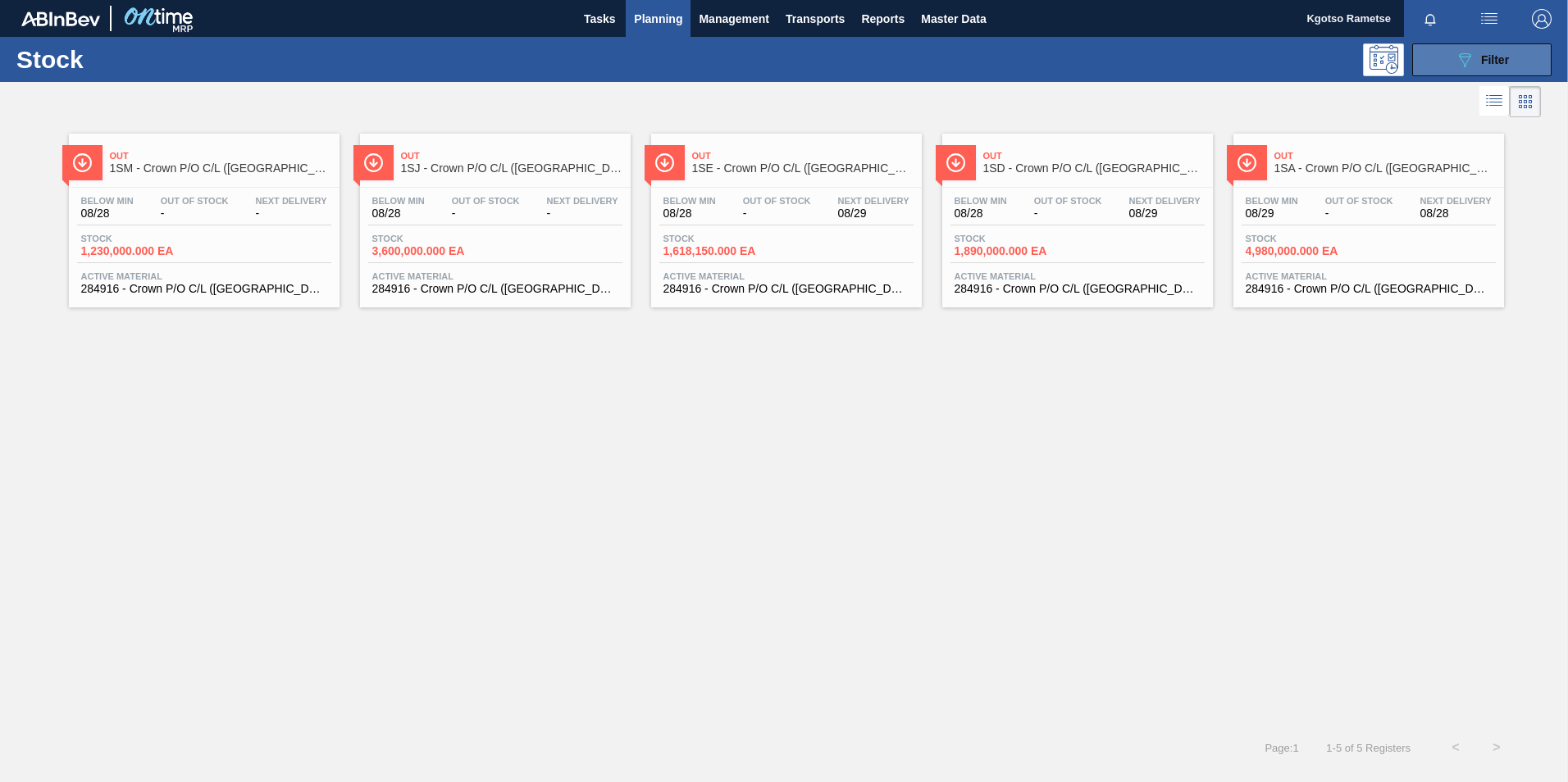
click at [1509, 66] on div "089F7B8B-B2A5-4AFE-B5C0-19BA573D28AC Filter" at bounding box center [1481, 60] width 54 height 20
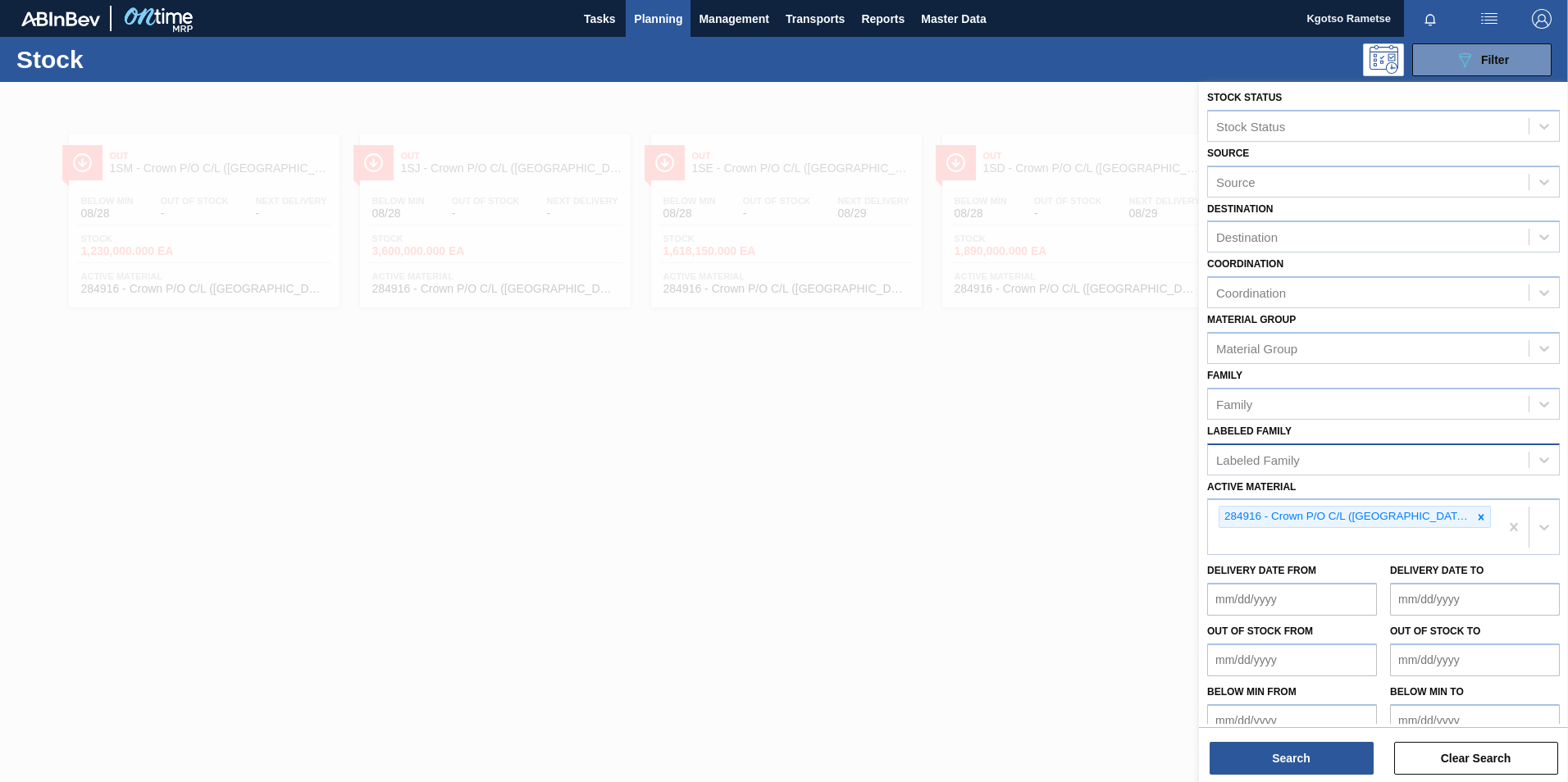
scroll to position [5, 0]
click at [1475, 518] on icon at bounding box center [1481, 517] width 12 height 12
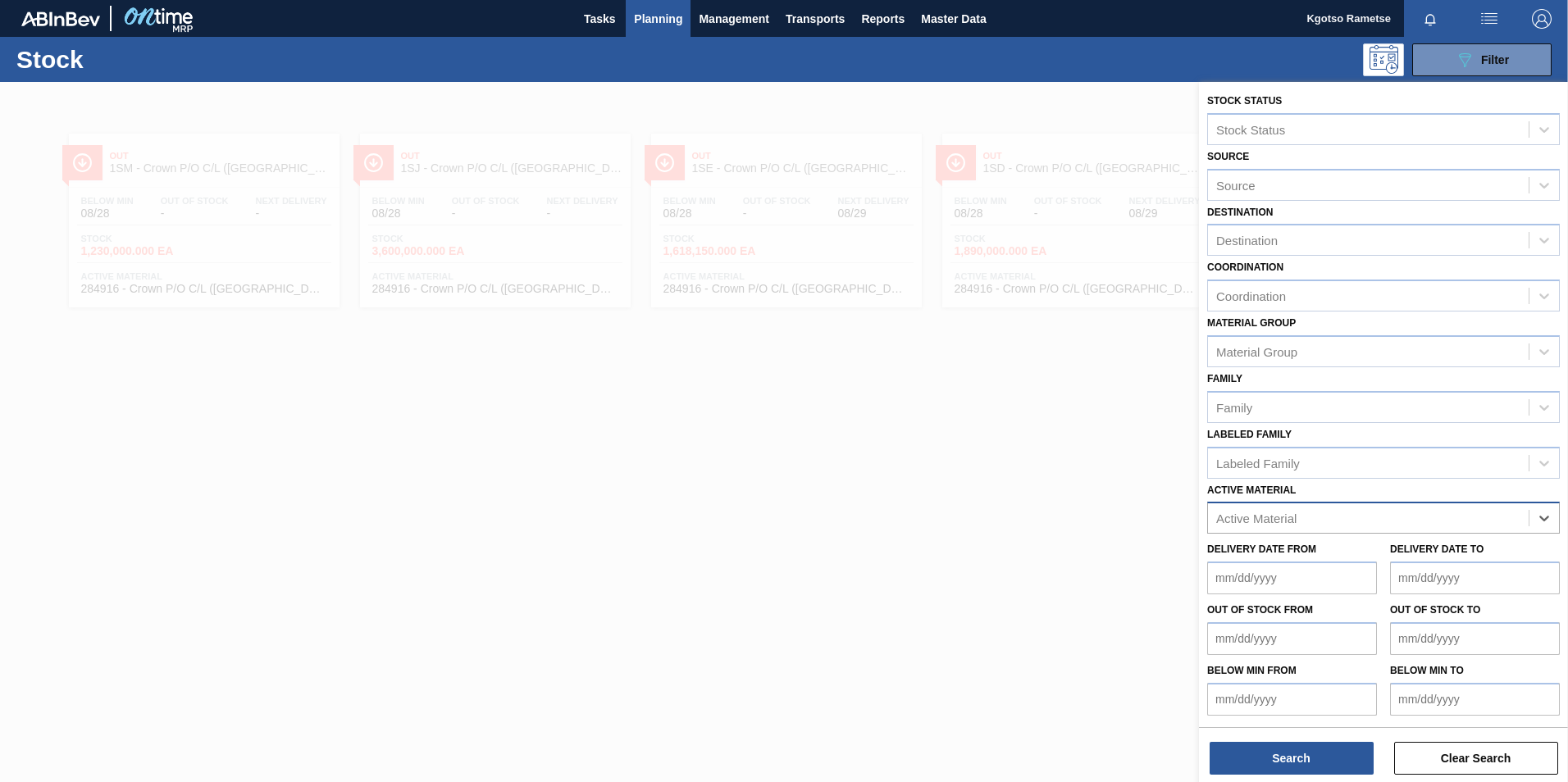
click at [1257, 515] on div "Active Material" at bounding box center [1256, 519] width 80 height 14
type Material "285147"
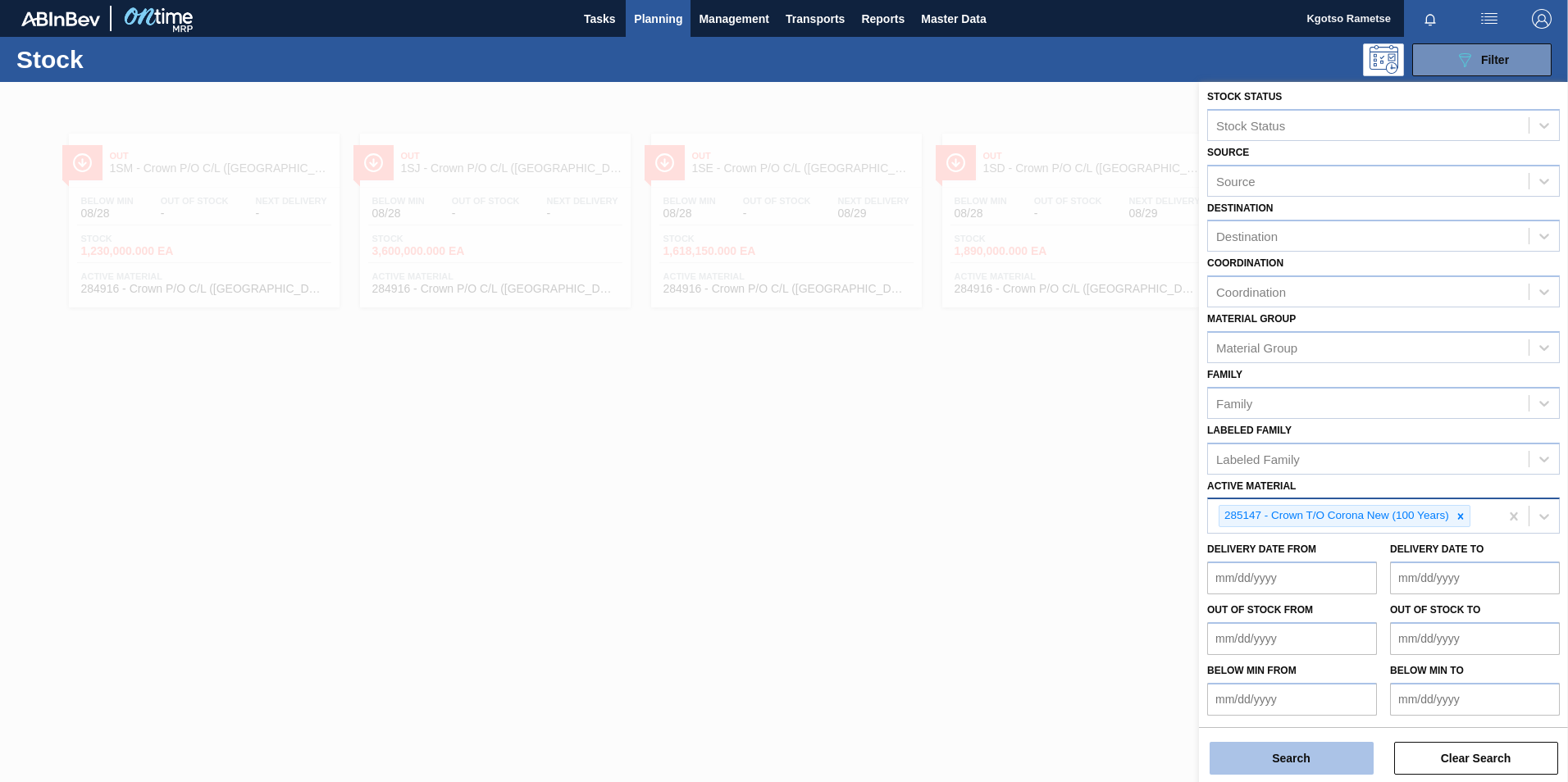
click at [1285, 744] on button "Search" at bounding box center [1291, 758] width 164 height 33
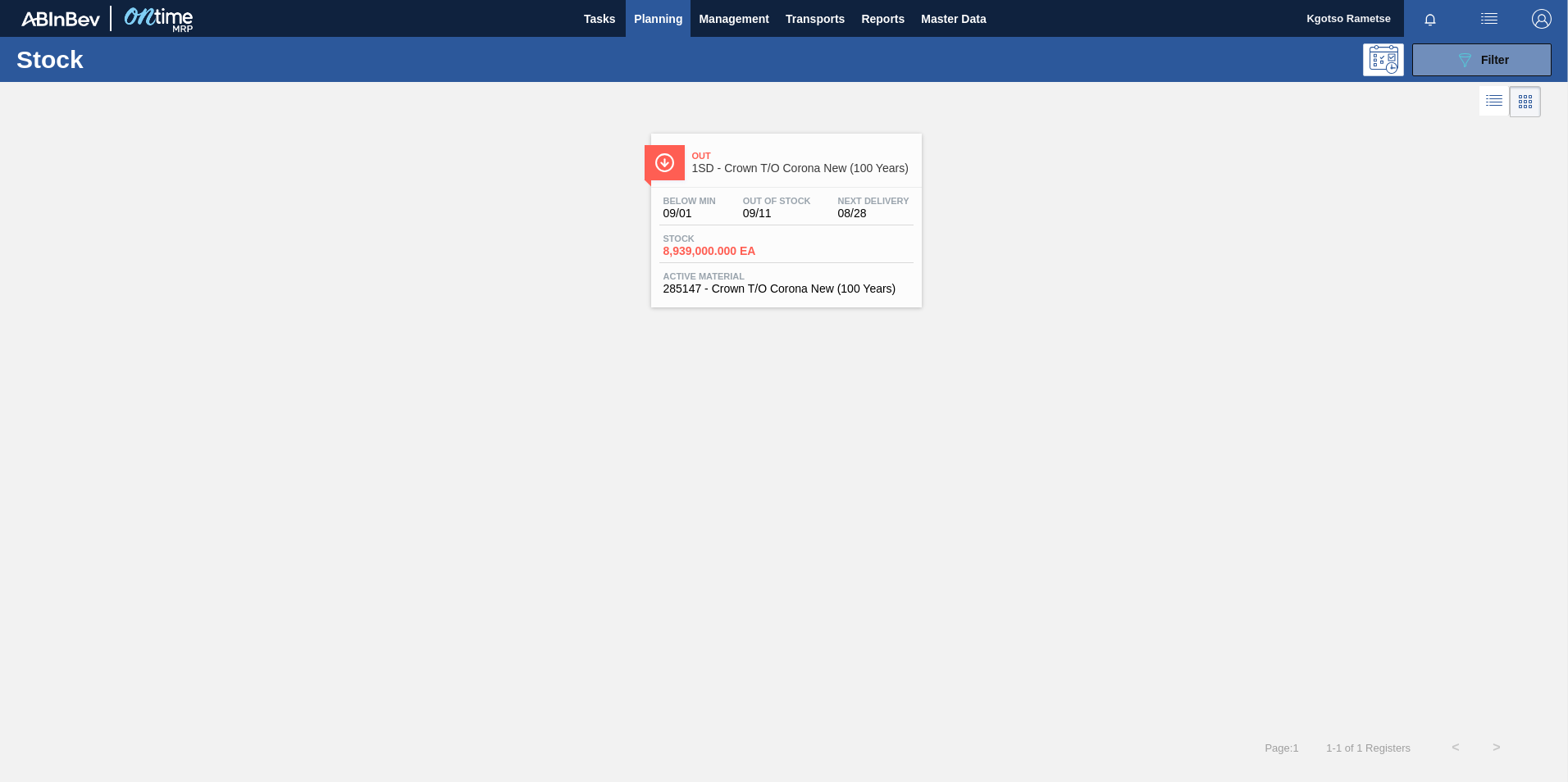
click at [769, 180] on div "Out 1SD - Crown T/O Corona New (100 Years)" at bounding box center [803, 163] width 222 height 37
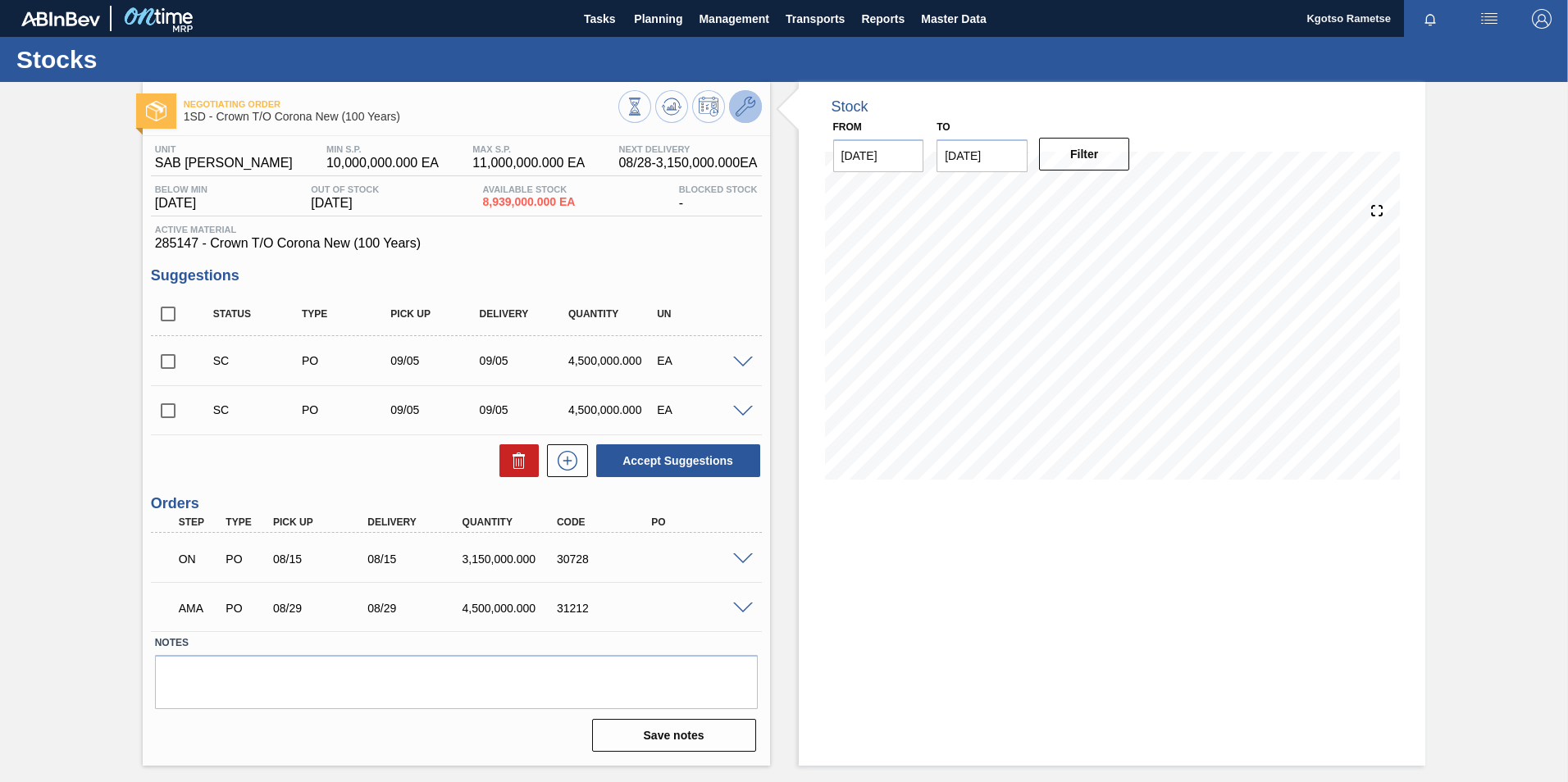
click at [745, 105] on icon at bounding box center [746, 107] width 20 height 20
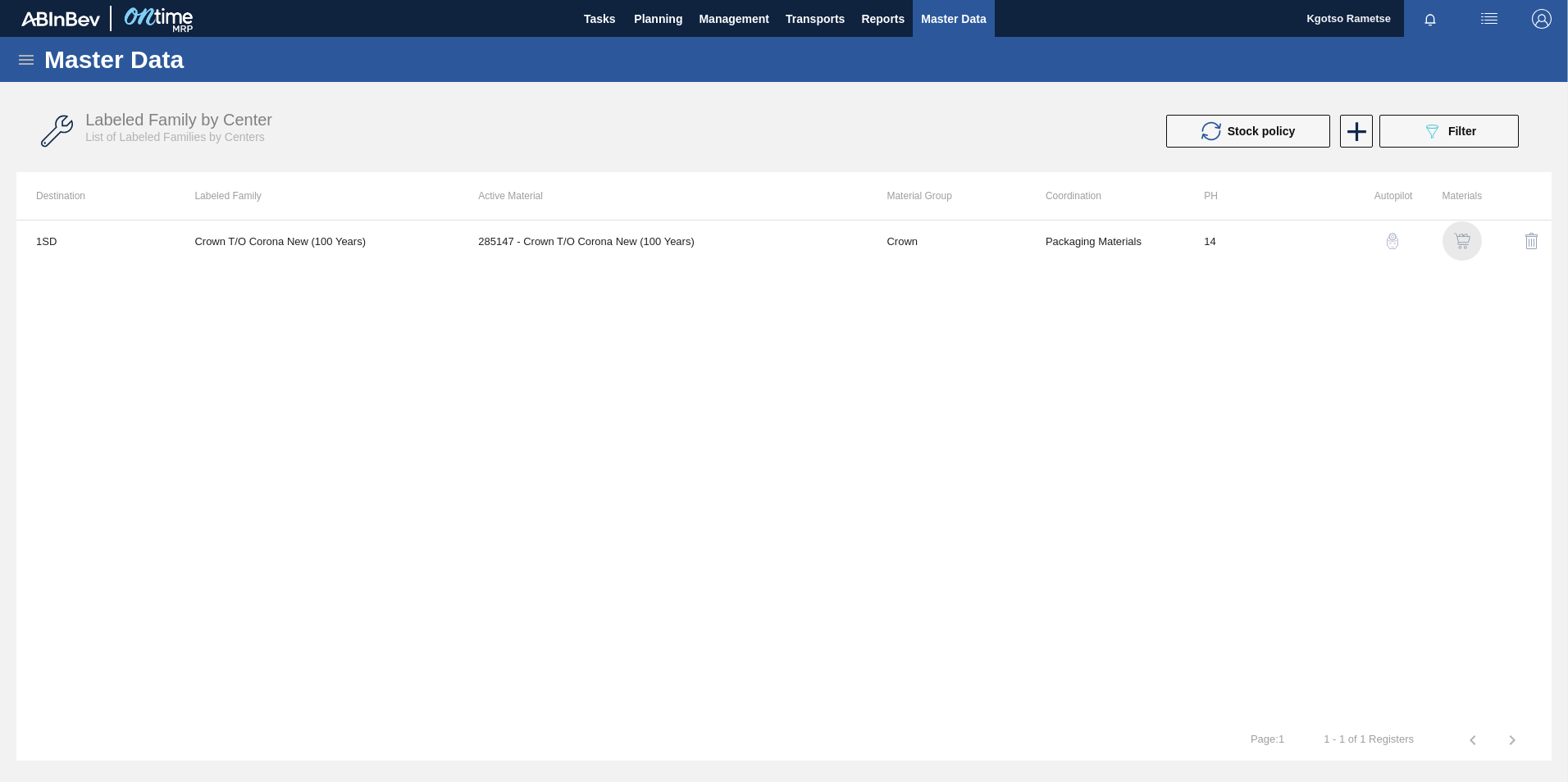
click at [1466, 244] on img "button" at bounding box center [1463, 241] width 17 height 17
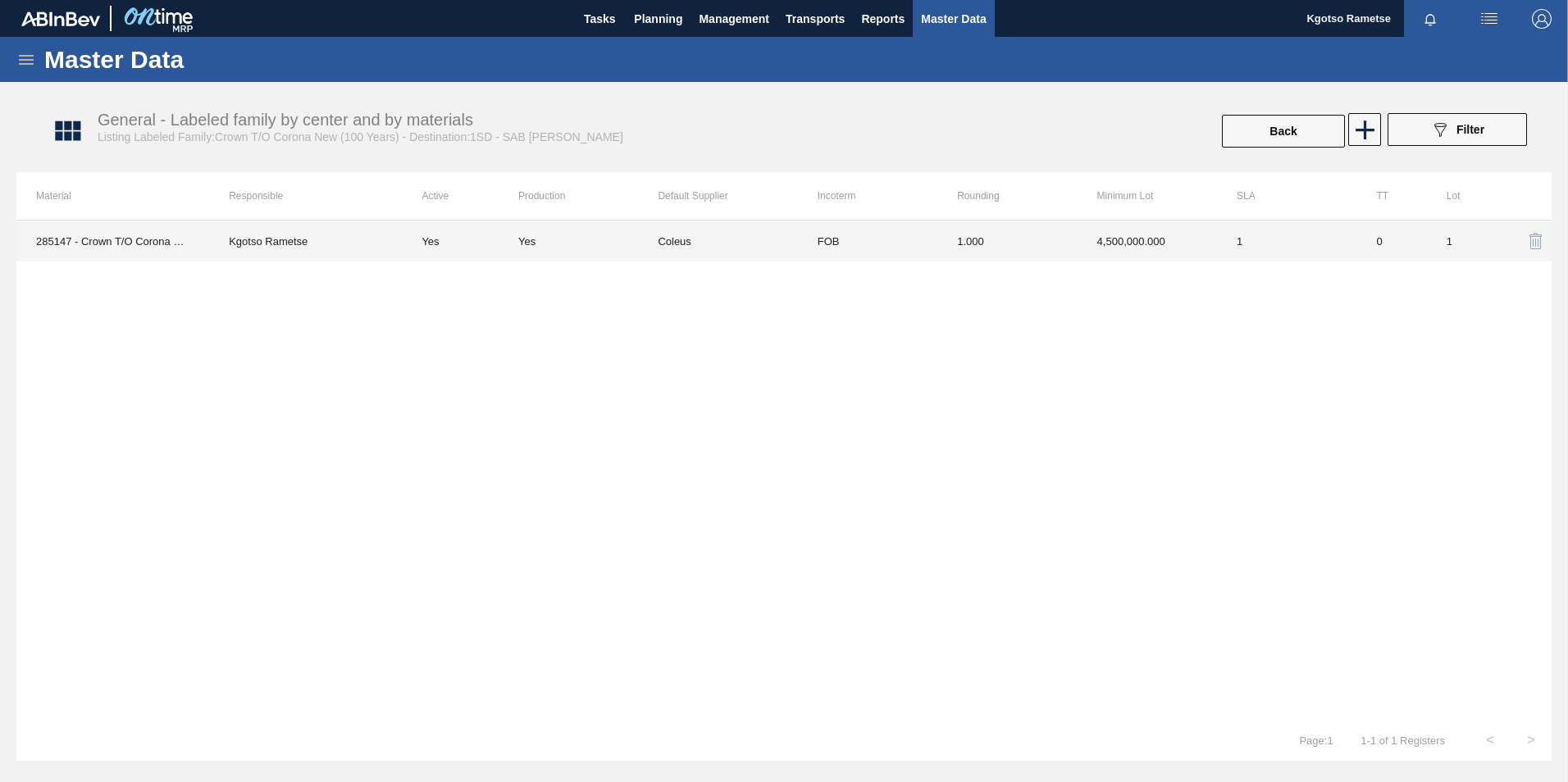
click at [1129, 233] on td "4,500,000.000" at bounding box center [1147, 241] width 140 height 41
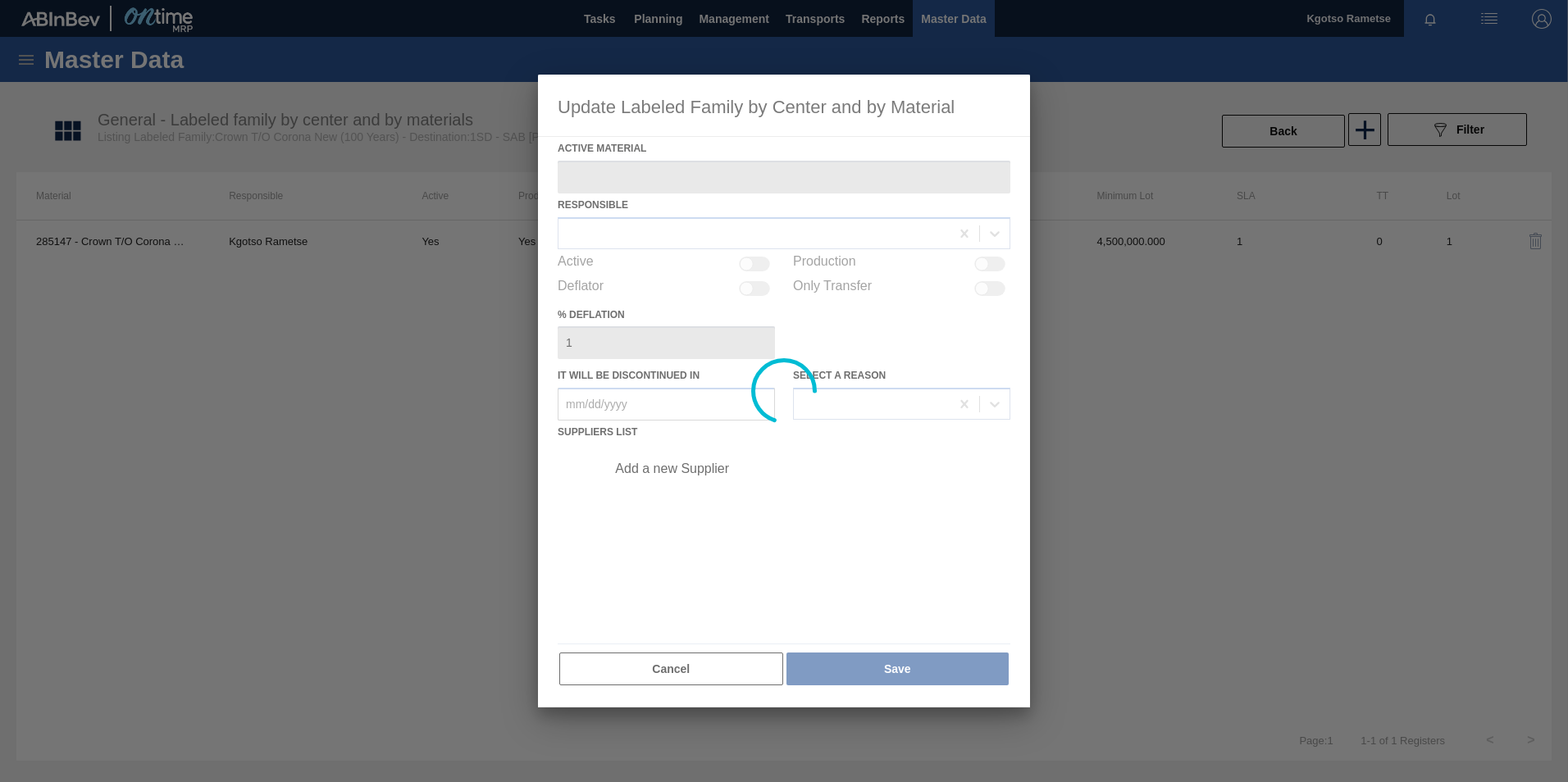
type Material "285147 - Crown T/O Corona New (100 Years)"
checkbox input "true"
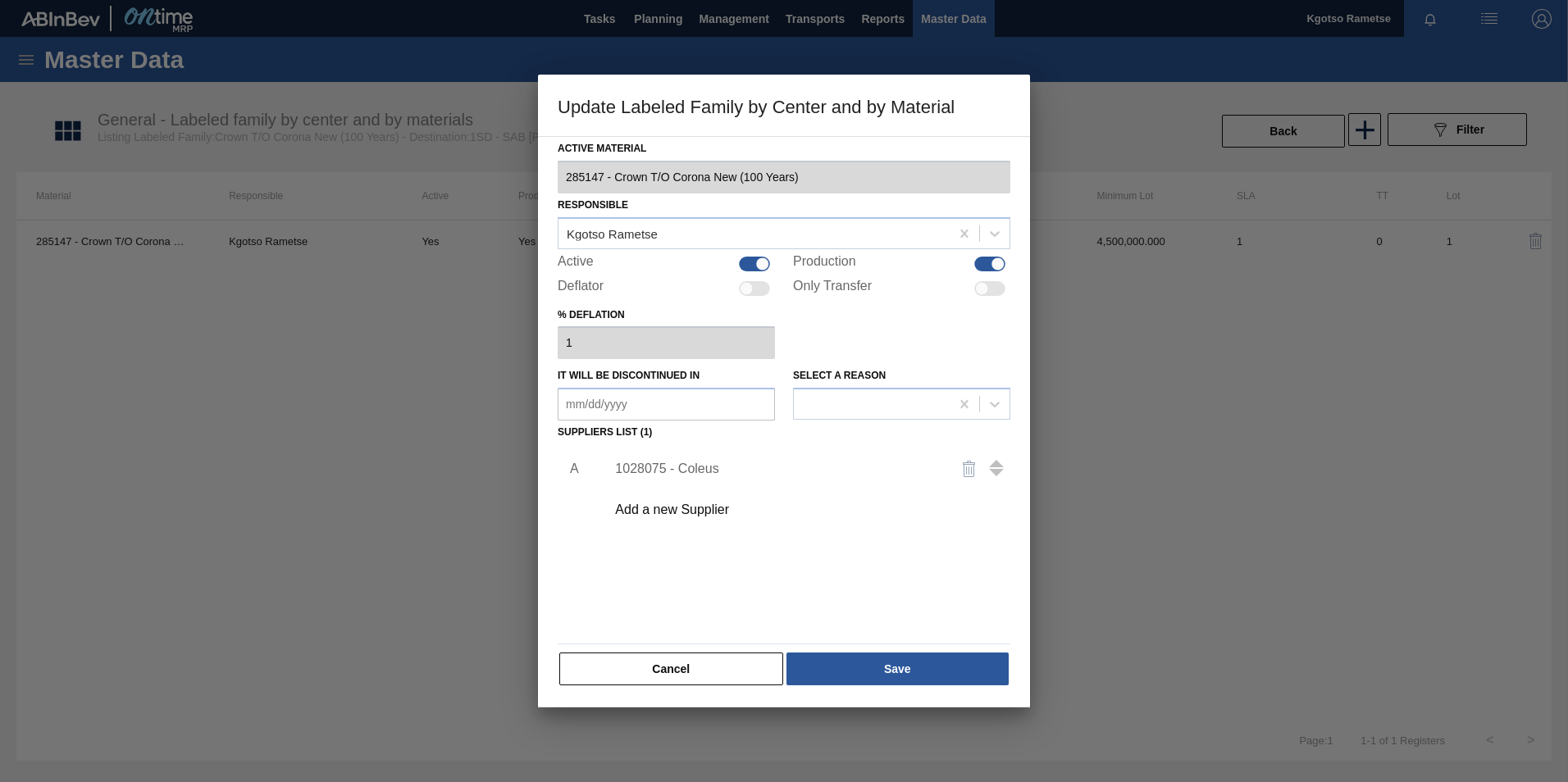
click at [695, 463] on div "1028075 - Coleus" at bounding box center [775, 469] width 321 height 15
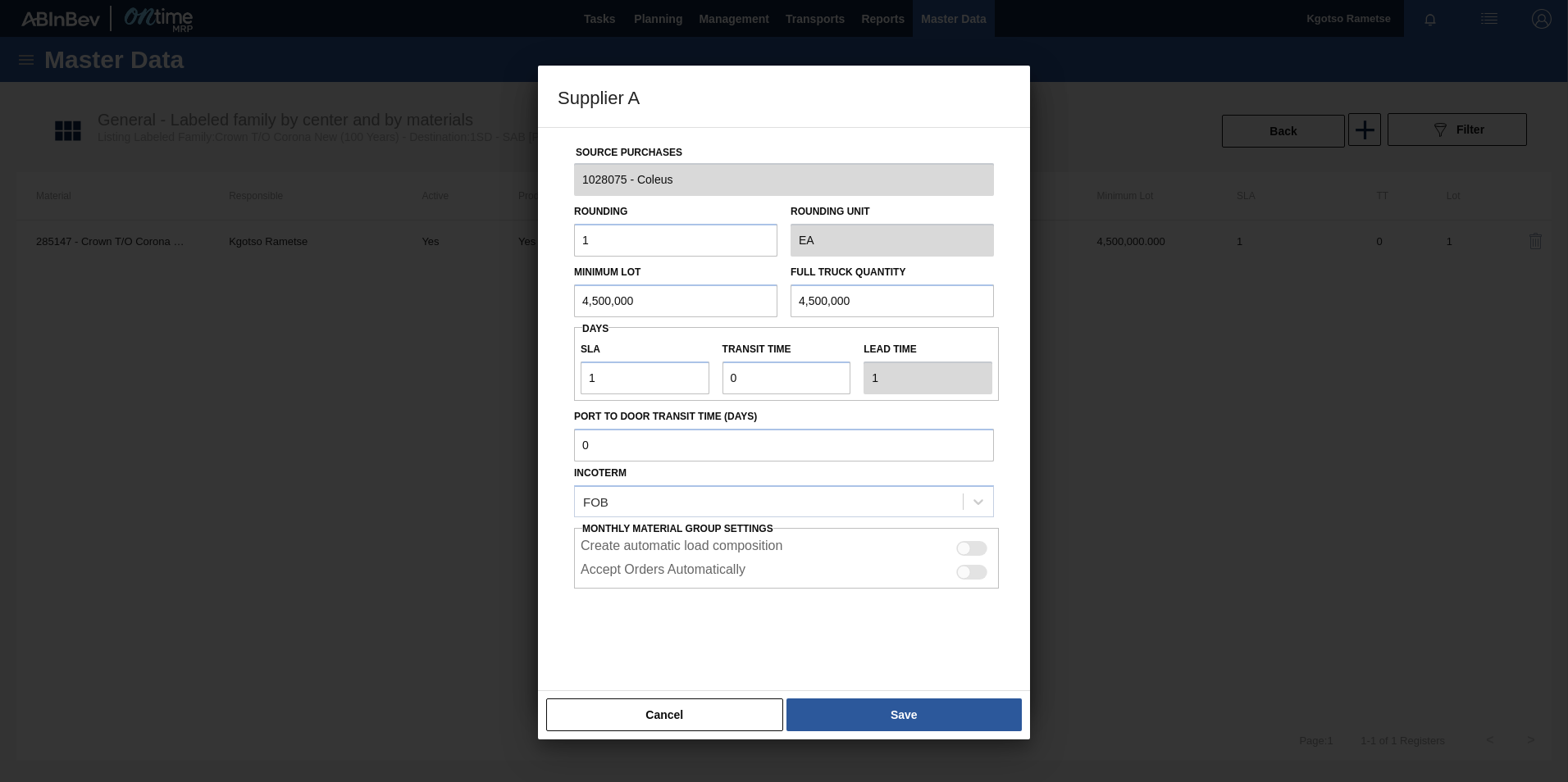
drag, startPoint x: 650, startPoint y: 302, endPoint x: 411, endPoint y: 284, distance: 239.7
click at [491, 284] on div "Supplier A Source Purchases 1028075 - Coleus Rounding 1 Rounding Unit EA Minimu…" at bounding box center [784, 391] width 1568 height 782
drag, startPoint x: 636, startPoint y: 304, endPoint x: 238, endPoint y: 303, distance: 398.0
click at [268, 303] on div "Supplier A Source Purchases 1028075 - Coleus Rounding 1 Rounding Unit EA Minimu…" at bounding box center [784, 391] width 1568 height 782
type input "1,800,000"
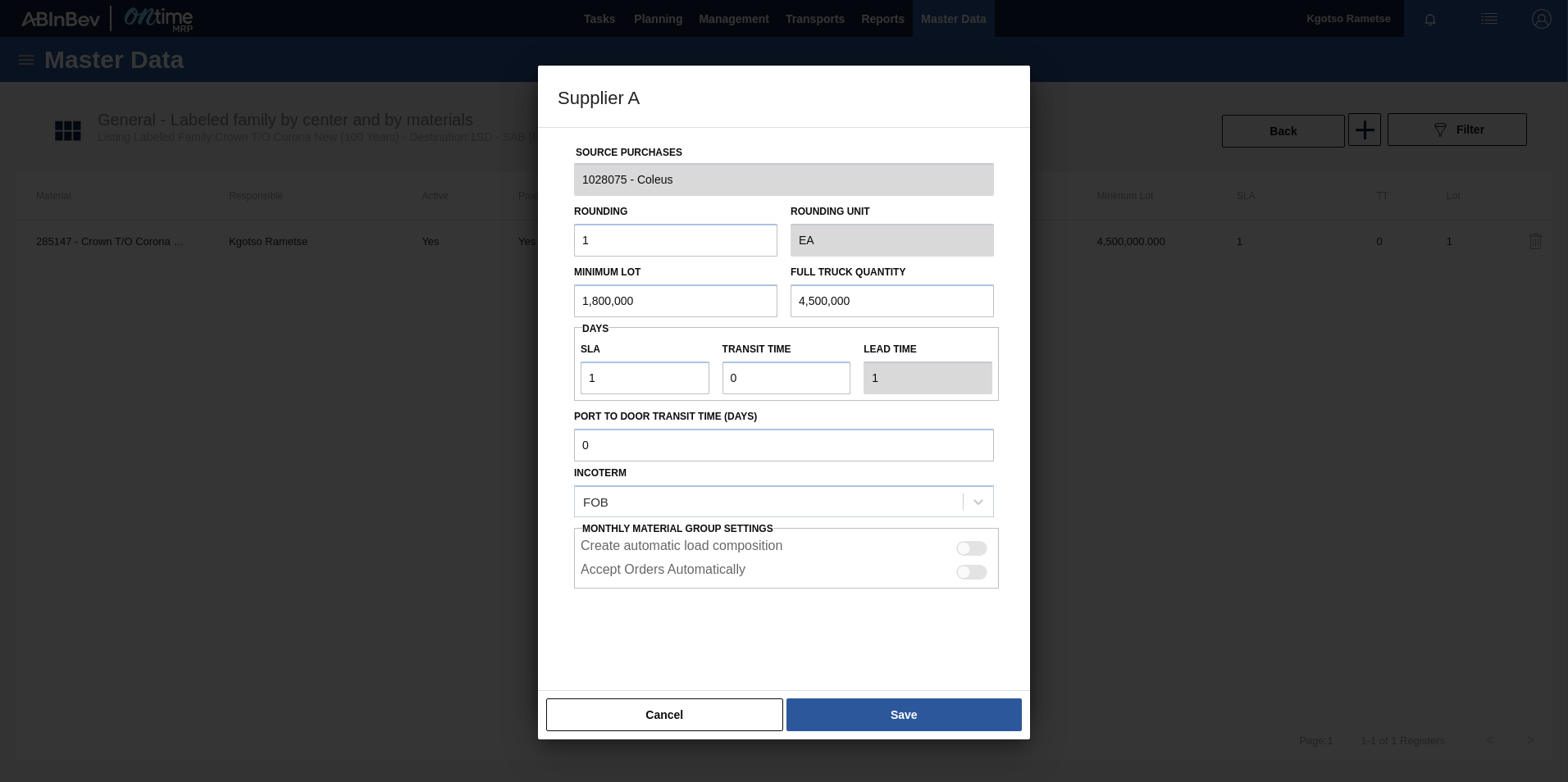
click at [711, 292] on div "Minimum Lot 1,800,000 Full Truck Quantity 4,500,000" at bounding box center [784, 287] width 433 height 61
paste input "1,8"
type input "1,800,000"
click at [830, 712] on button "Save" at bounding box center [903, 714] width 235 height 33
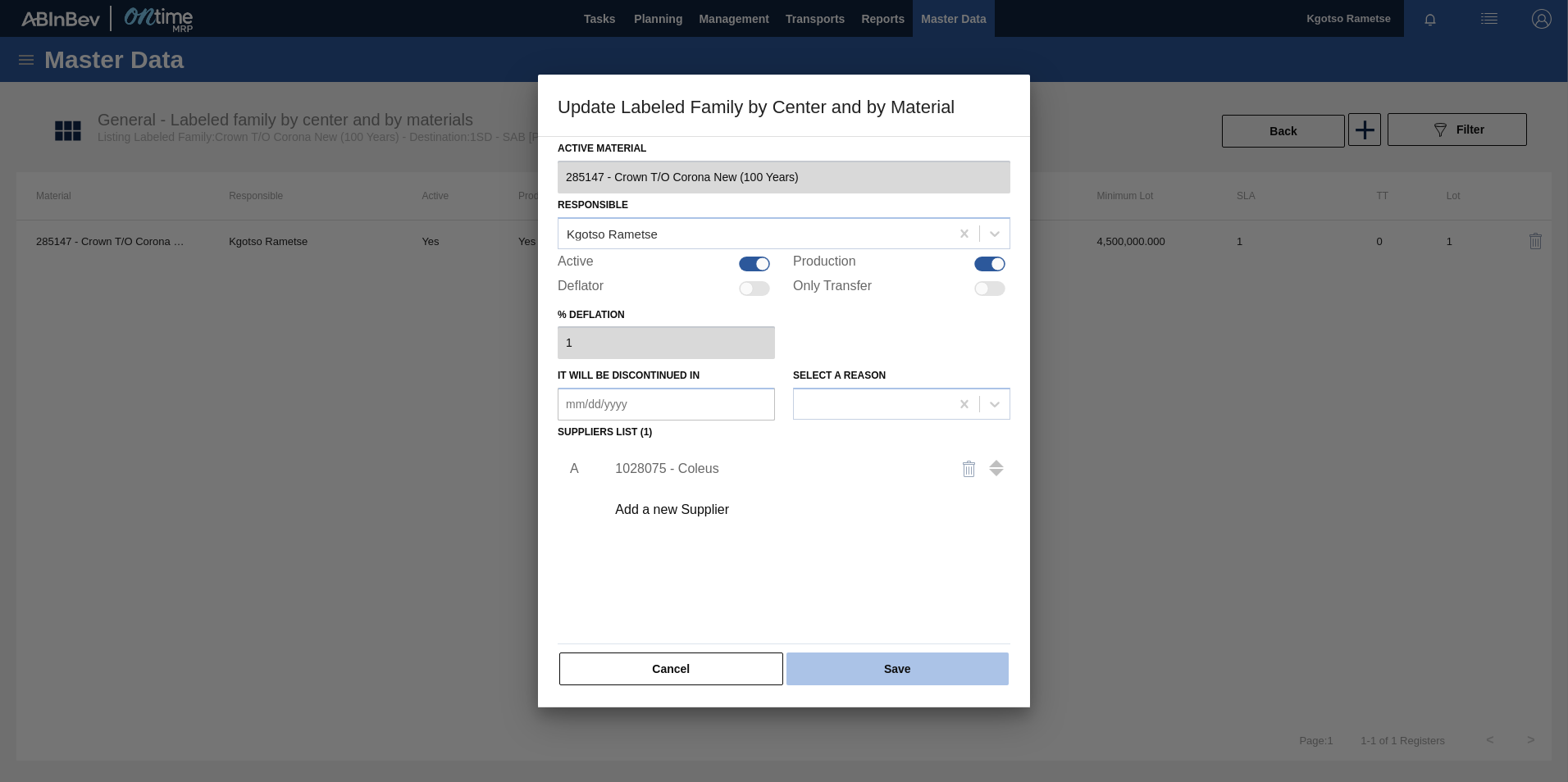
click at [829, 670] on button "Save" at bounding box center [897, 669] width 222 height 33
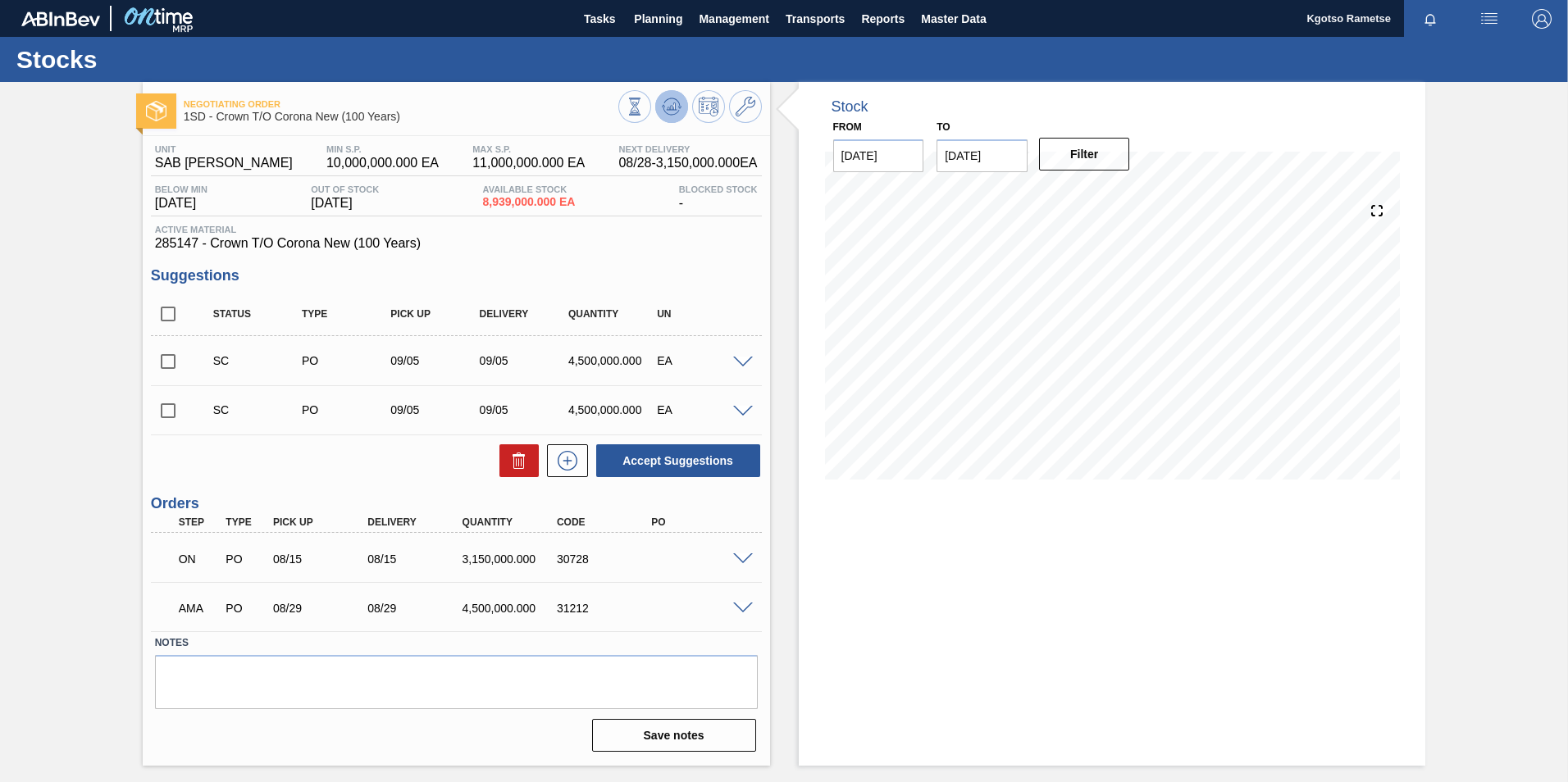
click at [683, 105] on button at bounding box center [671, 106] width 33 height 33
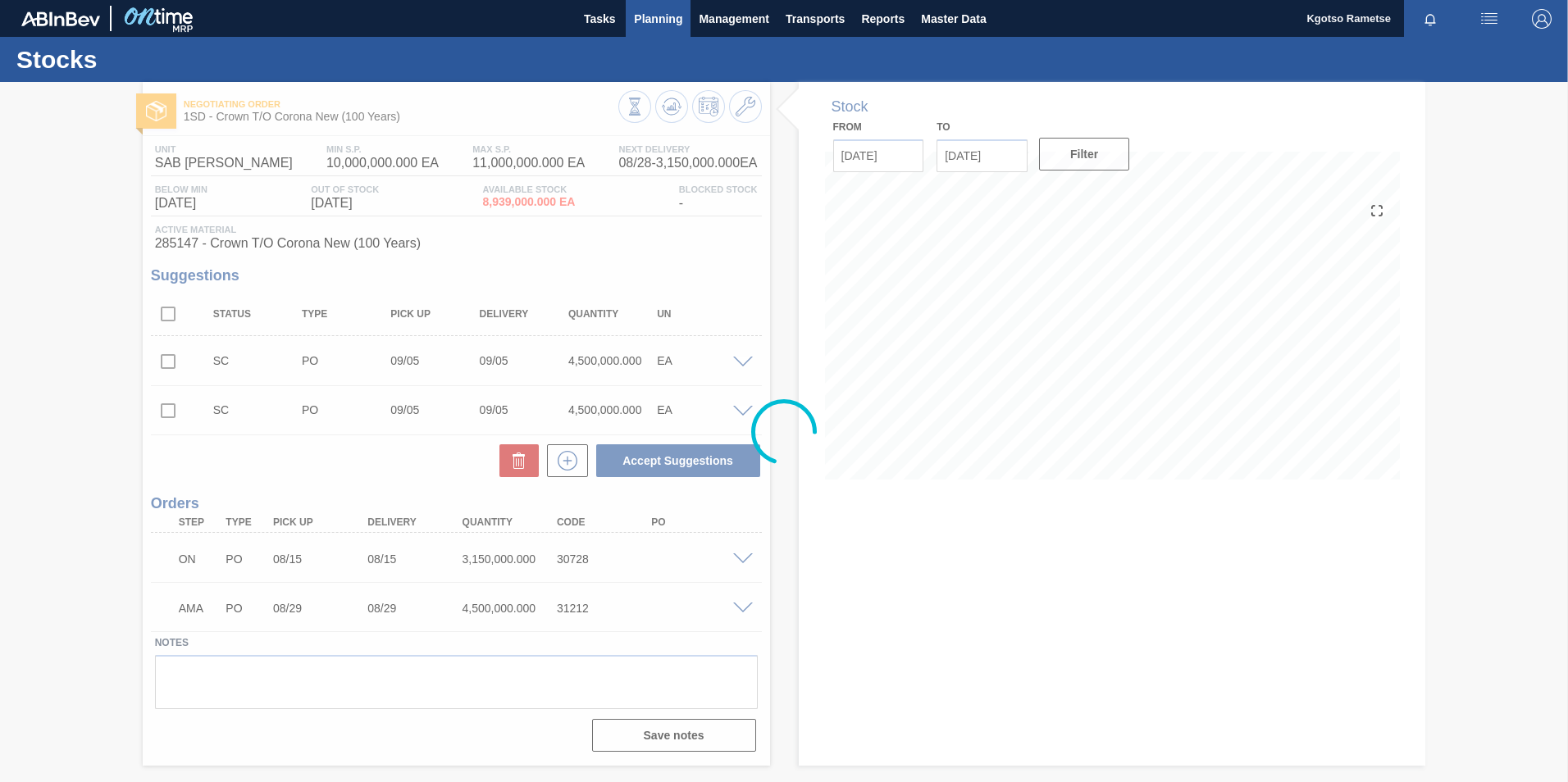
click at [676, 28] on button "Planning" at bounding box center [657, 18] width 64 height 37
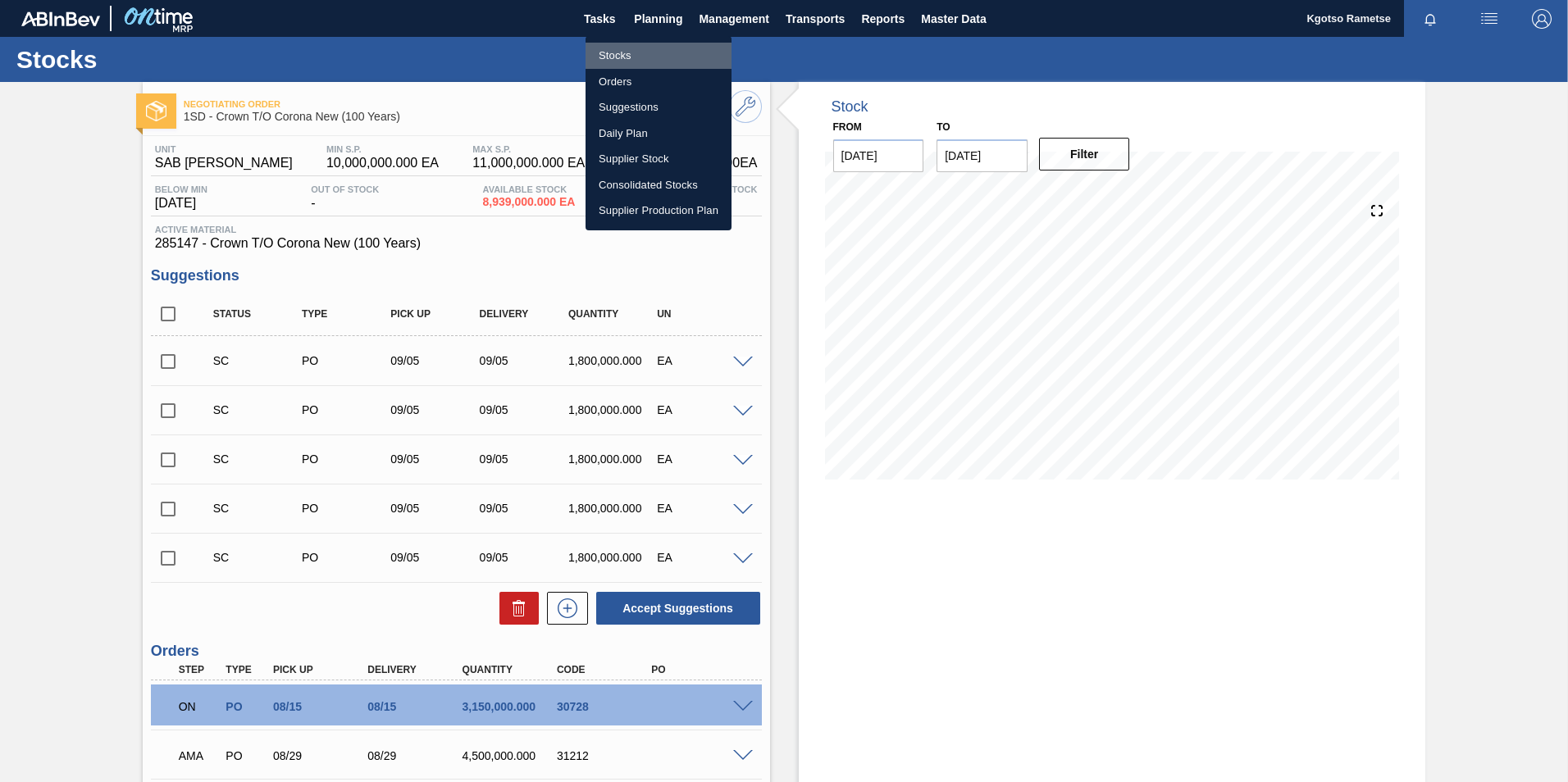
click at [669, 43] on li "Stocks" at bounding box center [658, 55] width 146 height 26
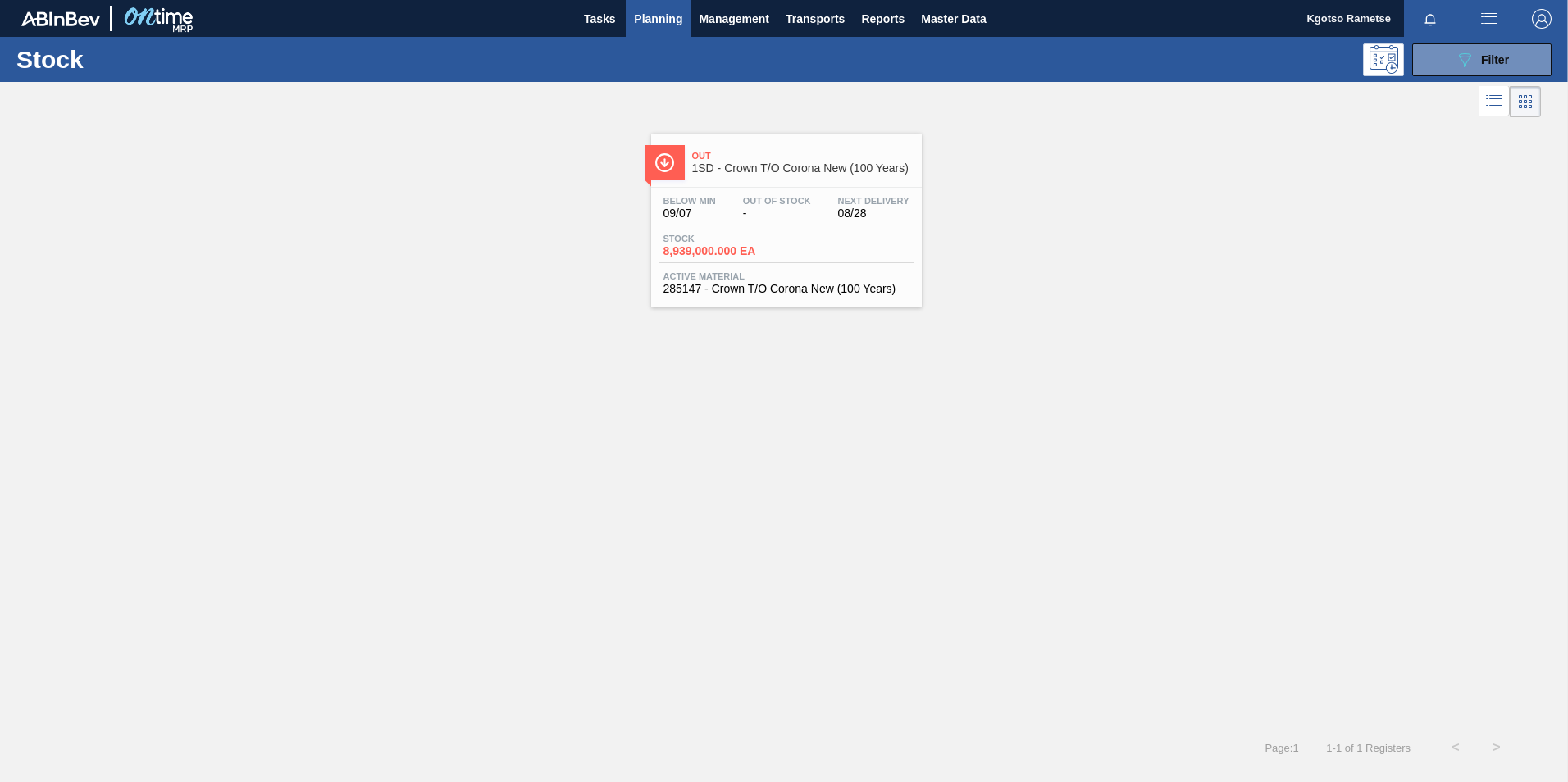
click at [723, 205] on div "Below Min 09/07 Out Of Stock - Next Delivery 08/28" at bounding box center [786, 210] width 254 height 29
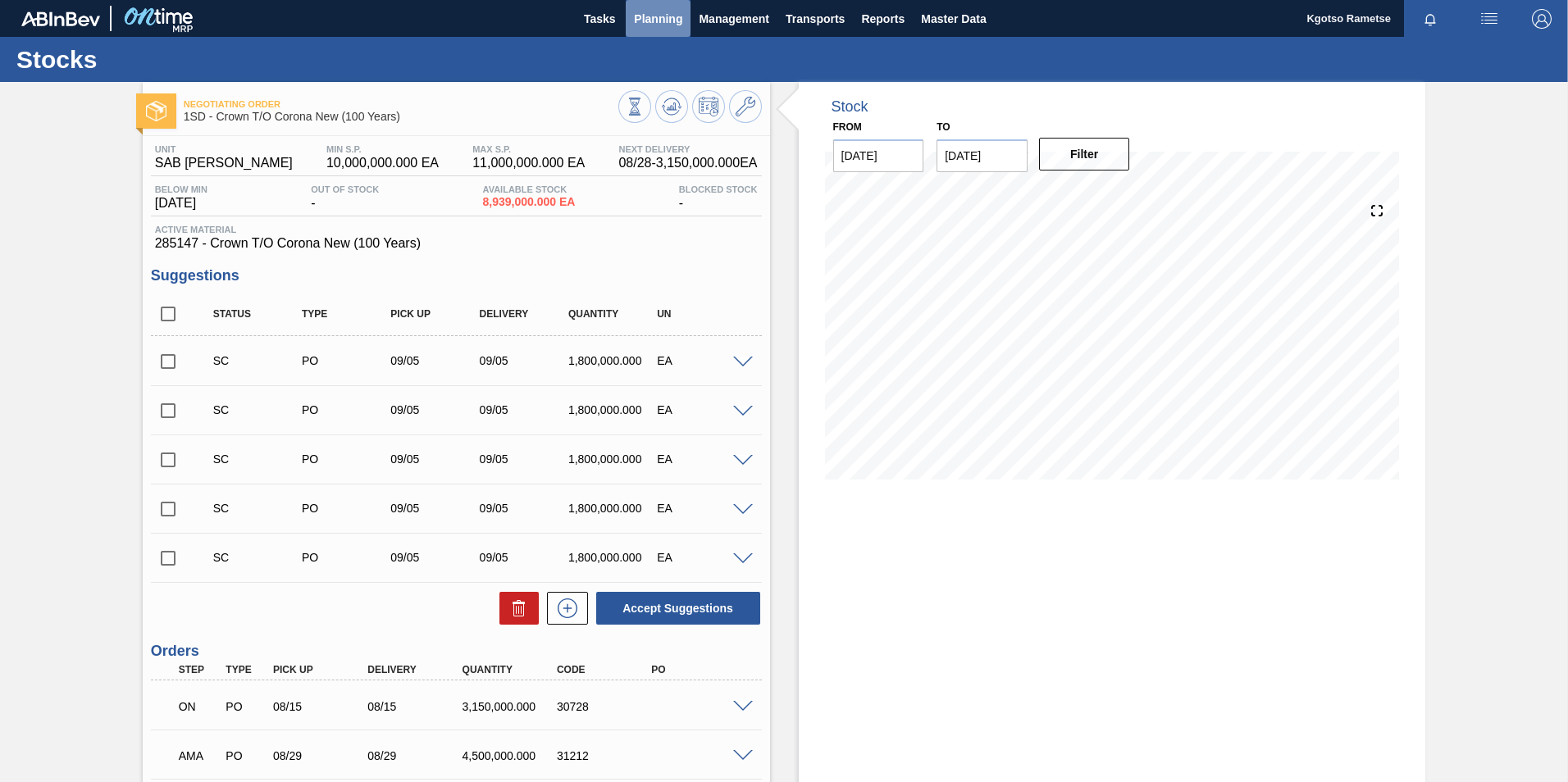
click at [646, 22] on span "Planning" at bounding box center [658, 19] width 49 height 20
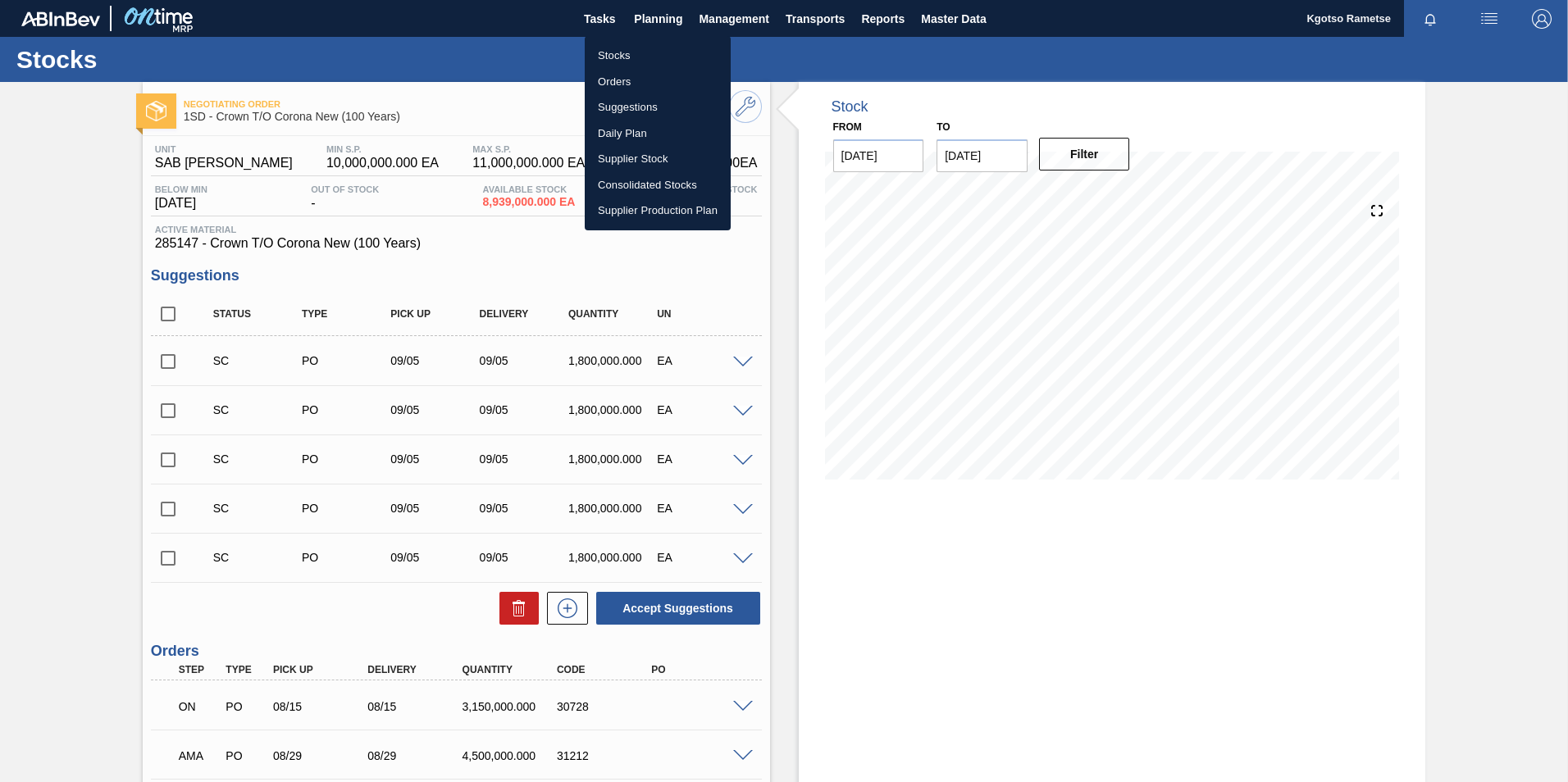
click at [624, 69] on li "Orders" at bounding box center [657, 81] width 146 height 26
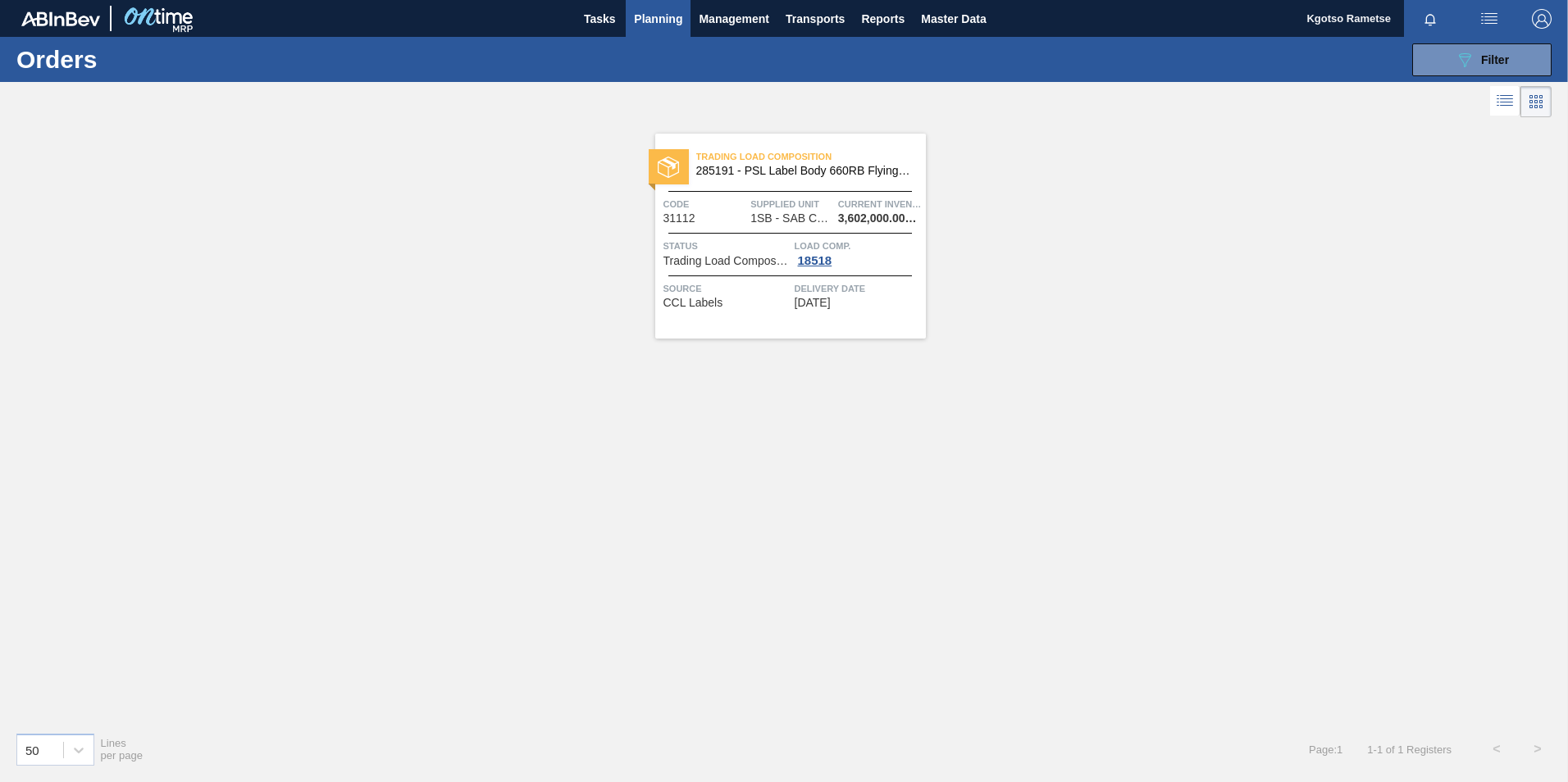
click at [646, 19] on span "Planning" at bounding box center [658, 19] width 49 height 20
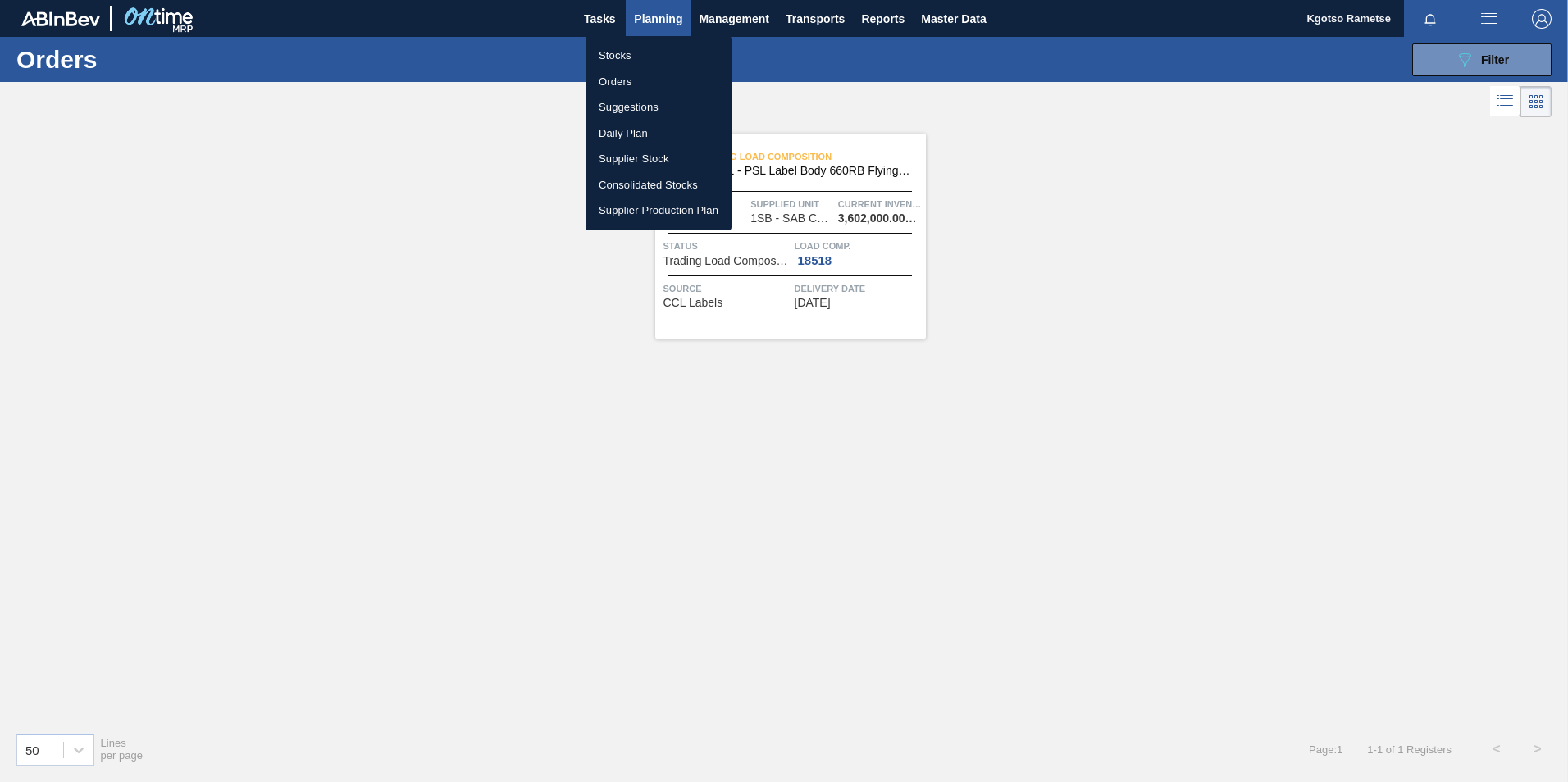
click at [626, 50] on li "Stocks" at bounding box center [658, 55] width 146 height 26
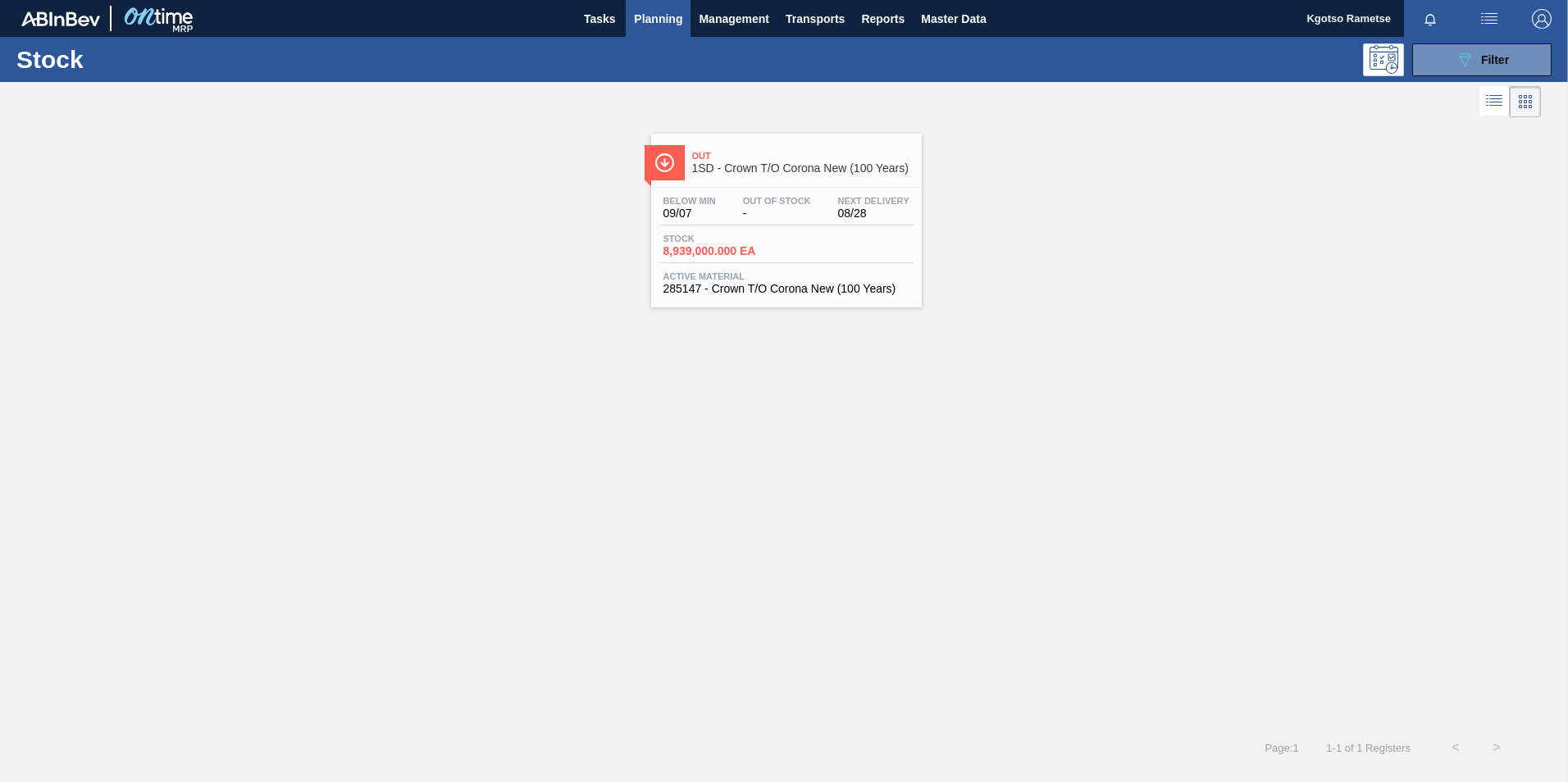
click at [1472, 41] on div "Stock 089F7B8B-B2A5-4AFE-B5C0-19BA573D28AC Filter" at bounding box center [784, 59] width 1568 height 45
click at [1474, 61] on icon "089F7B8B-B2A5-4AFE-B5C0-19BA573D28AC" at bounding box center [1464, 60] width 20 height 20
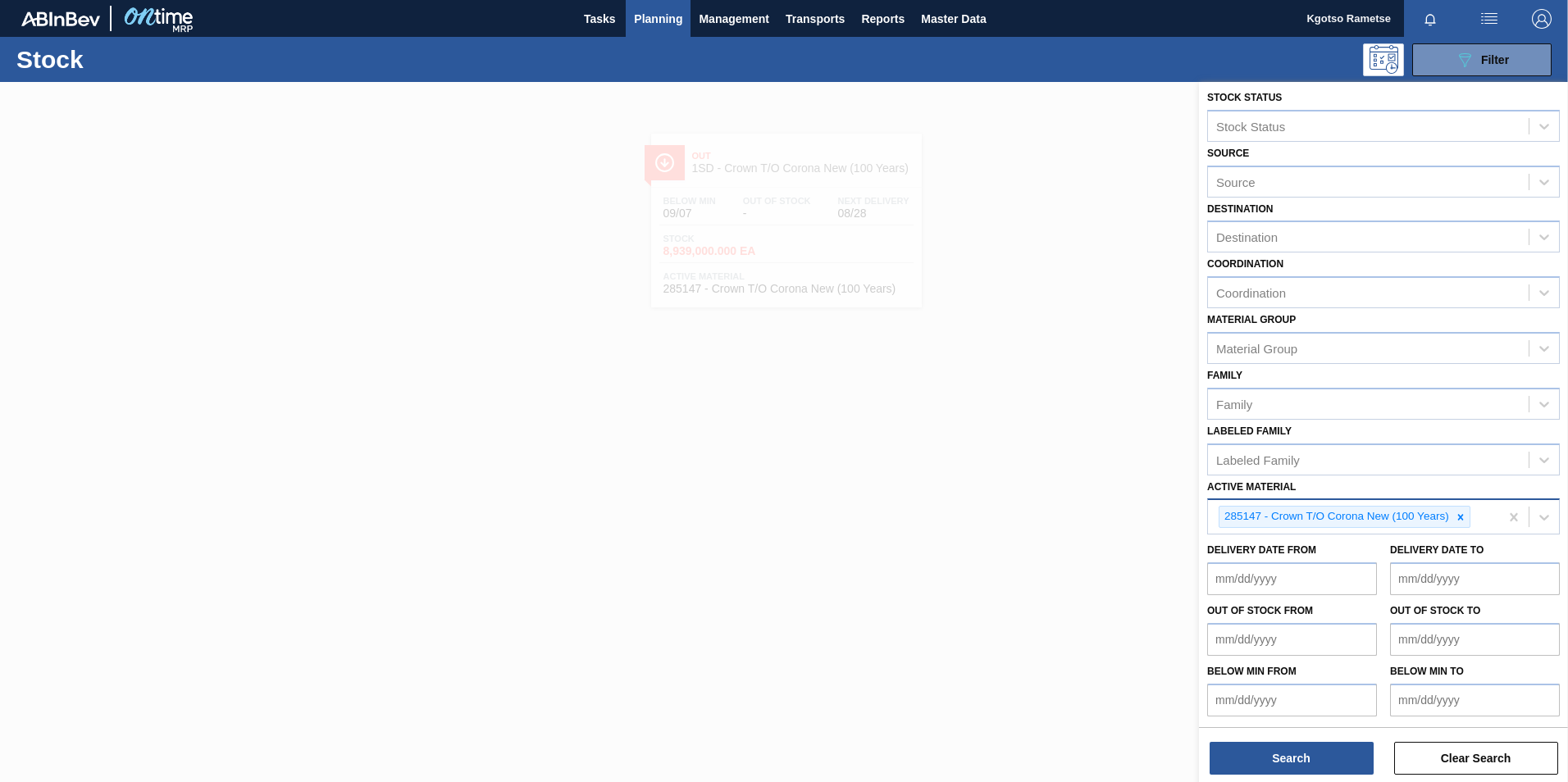
scroll to position [5, 0]
click at [1464, 522] on icon at bounding box center [1460, 517] width 12 height 12
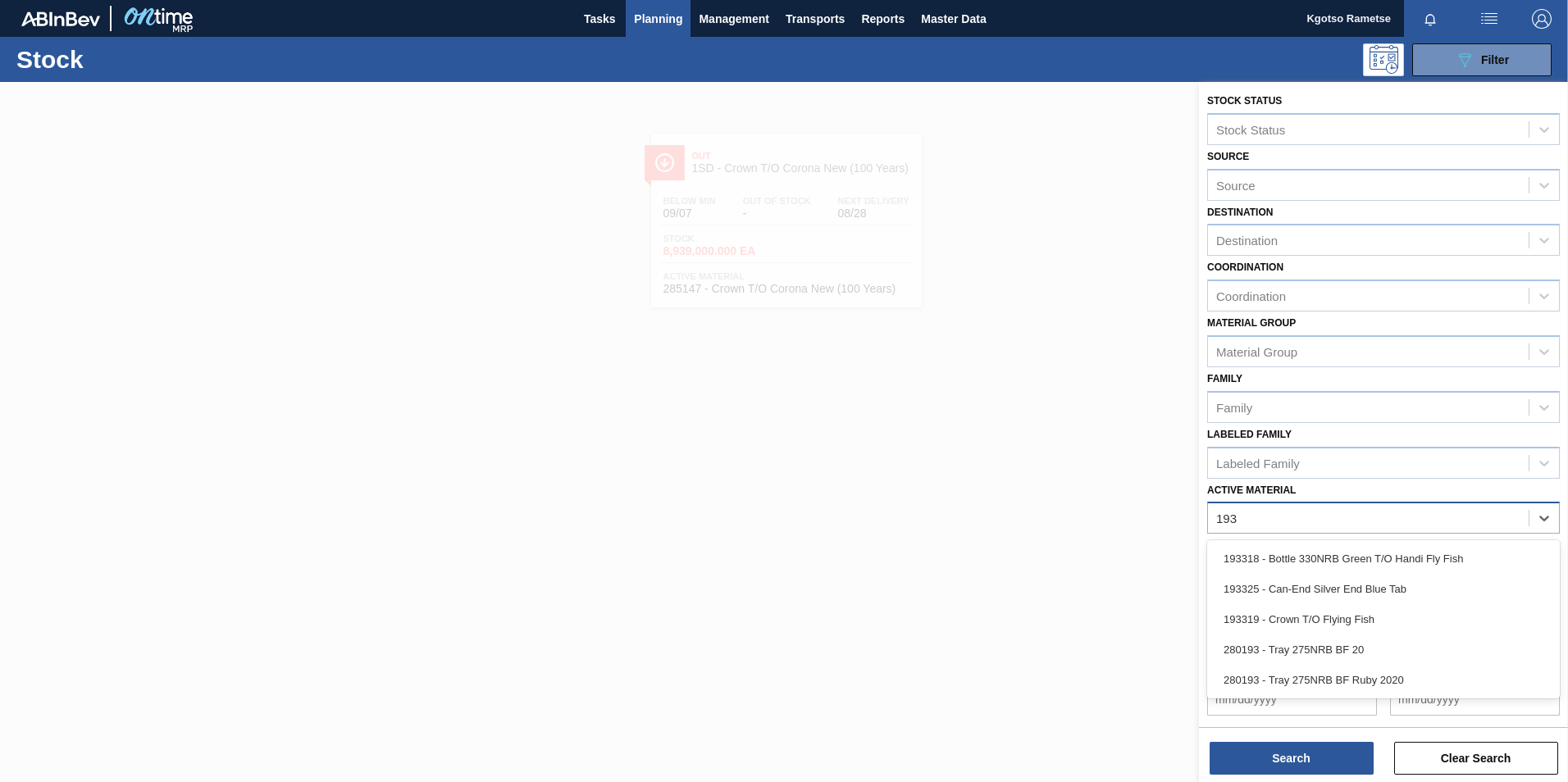
scroll to position [1, 0]
type Material "193319"
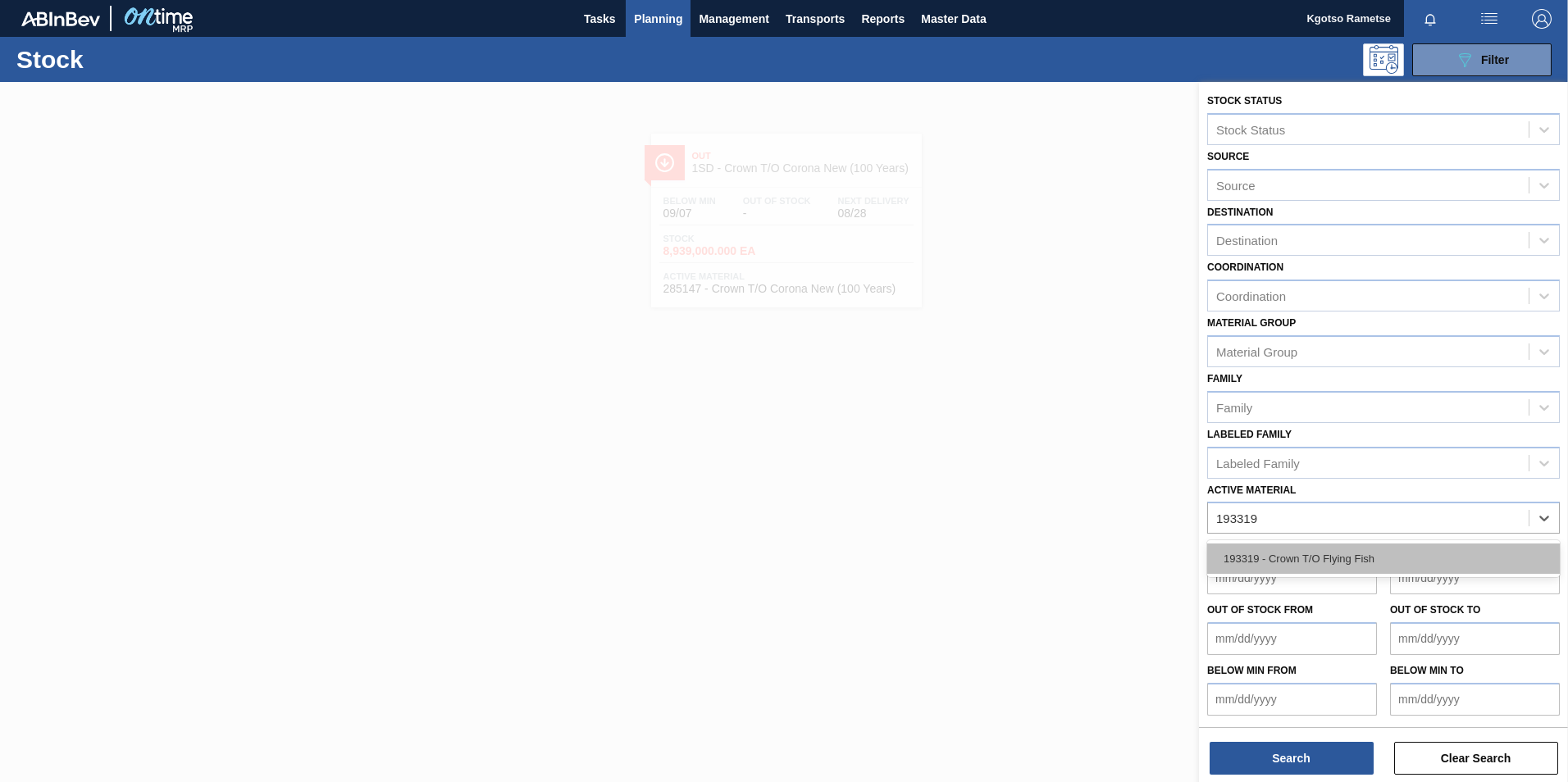
click at [1355, 555] on div "193319 - Crown T/O Flying Fish" at bounding box center [1383, 559] width 353 height 30
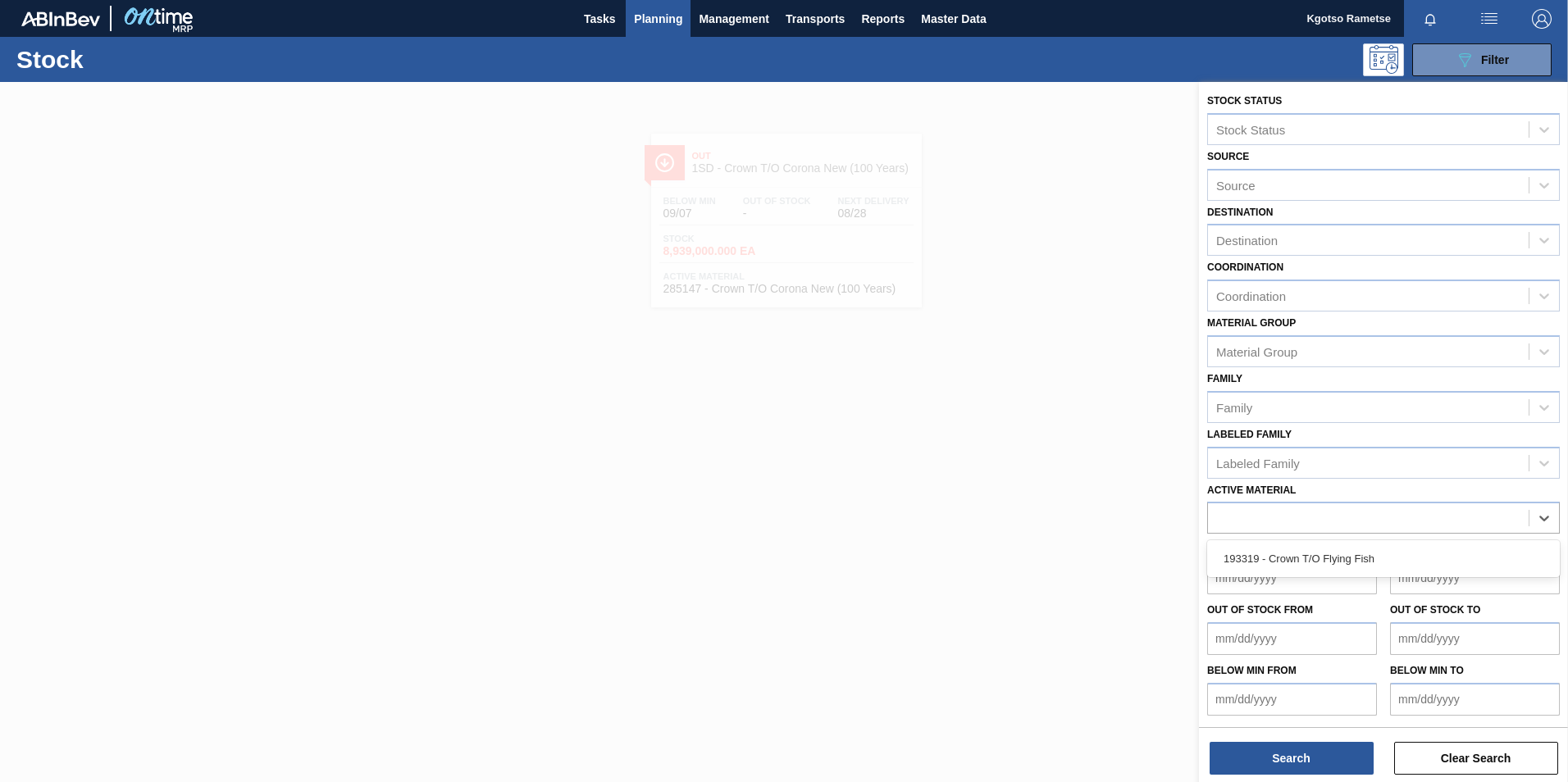
scroll to position [5, 0]
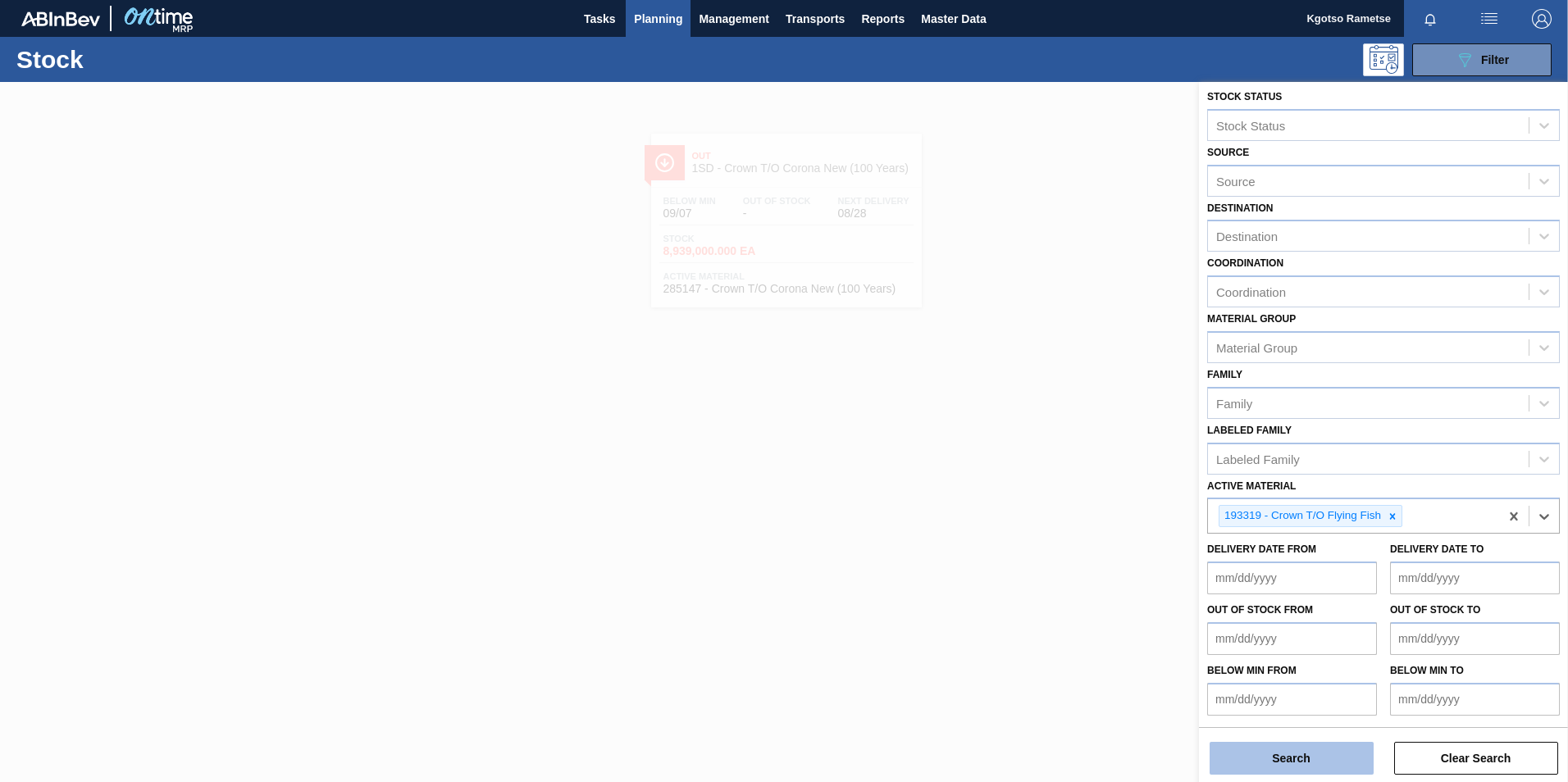
click at [1271, 759] on button "Search" at bounding box center [1291, 758] width 164 height 33
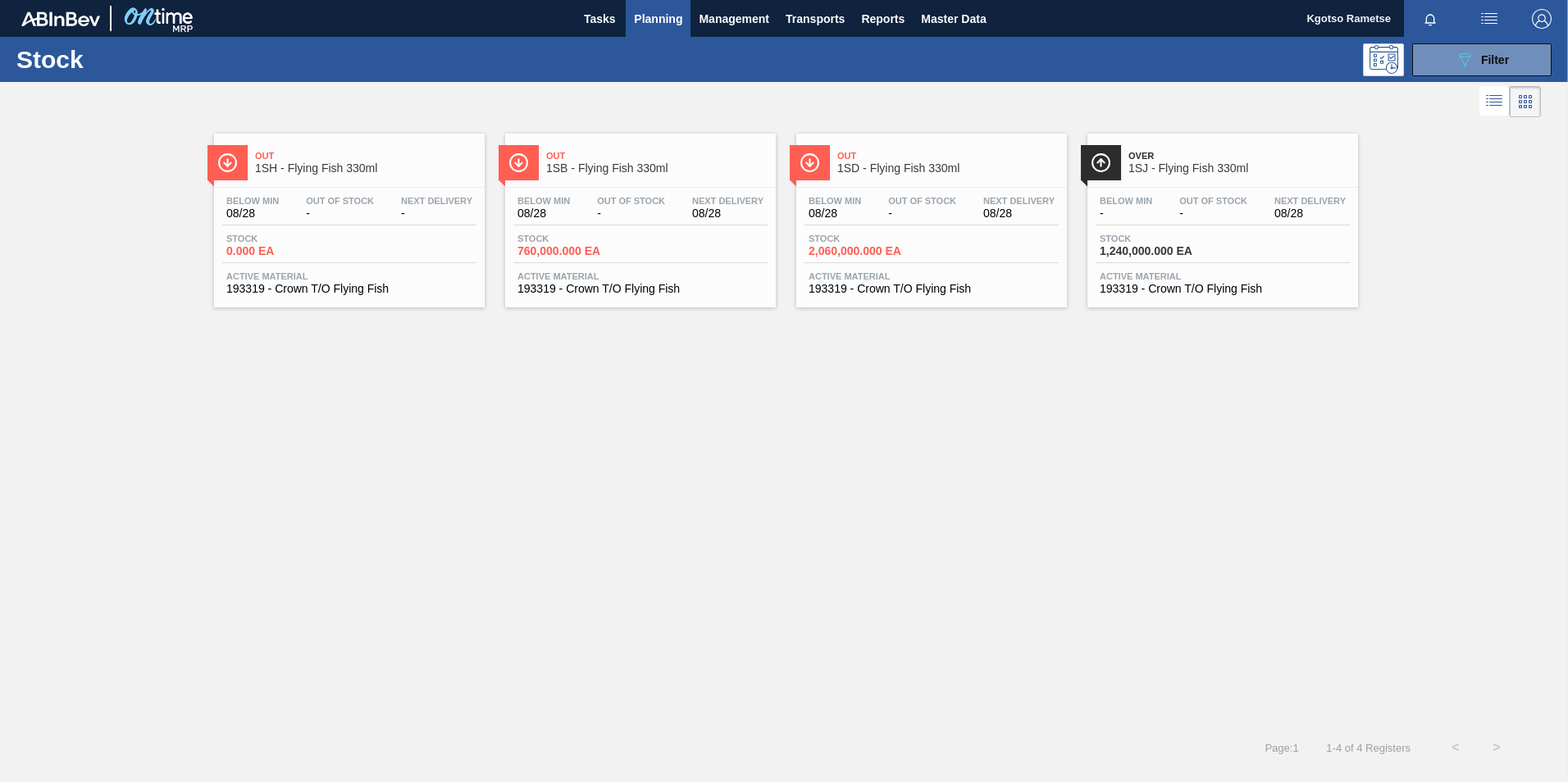
click at [954, 154] on span "Out" at bounding box center [947, 156] width 222 height 10
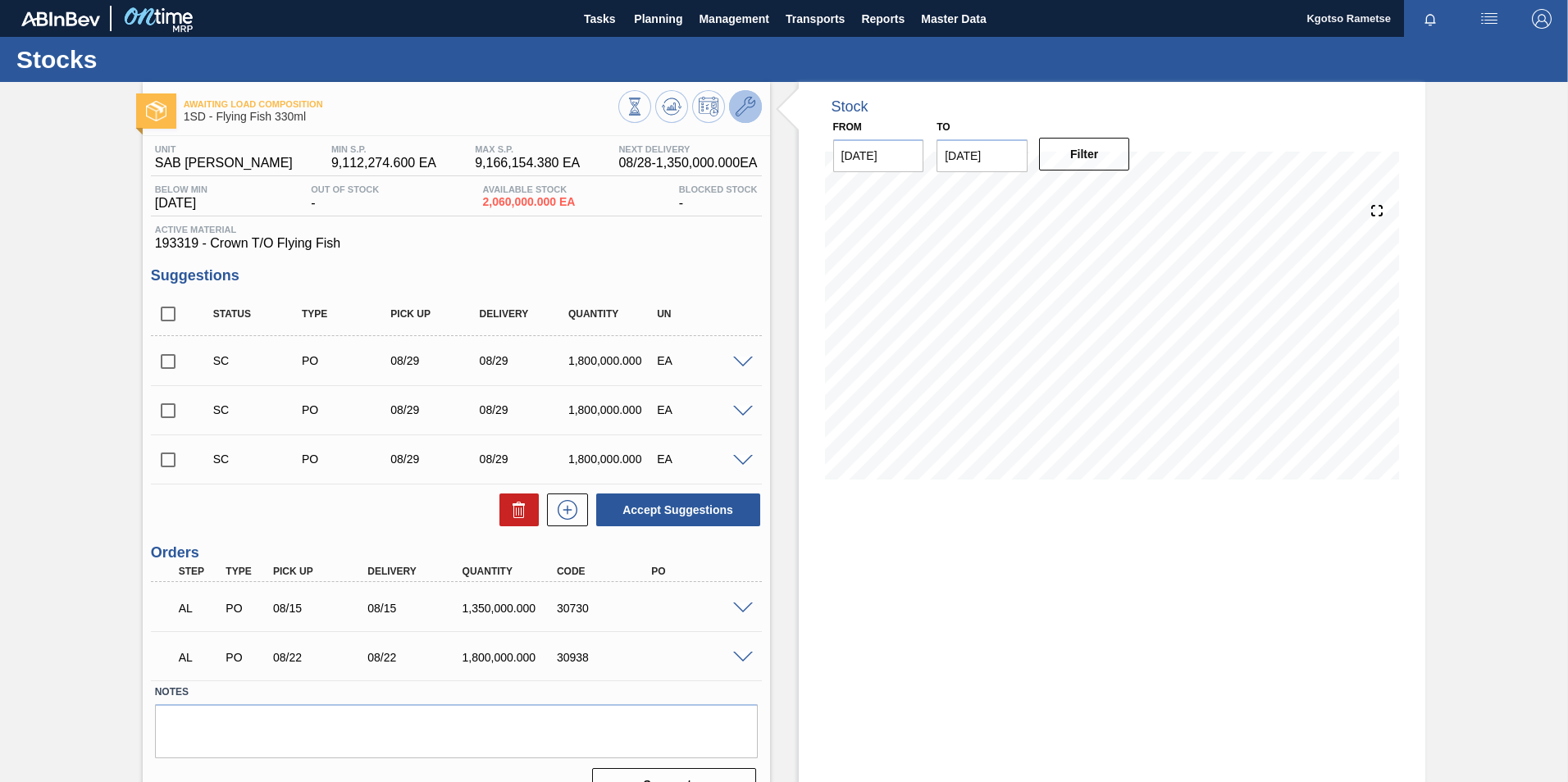
click at [732, 105] on button at bounding box center [745, 106] width 33 height 33
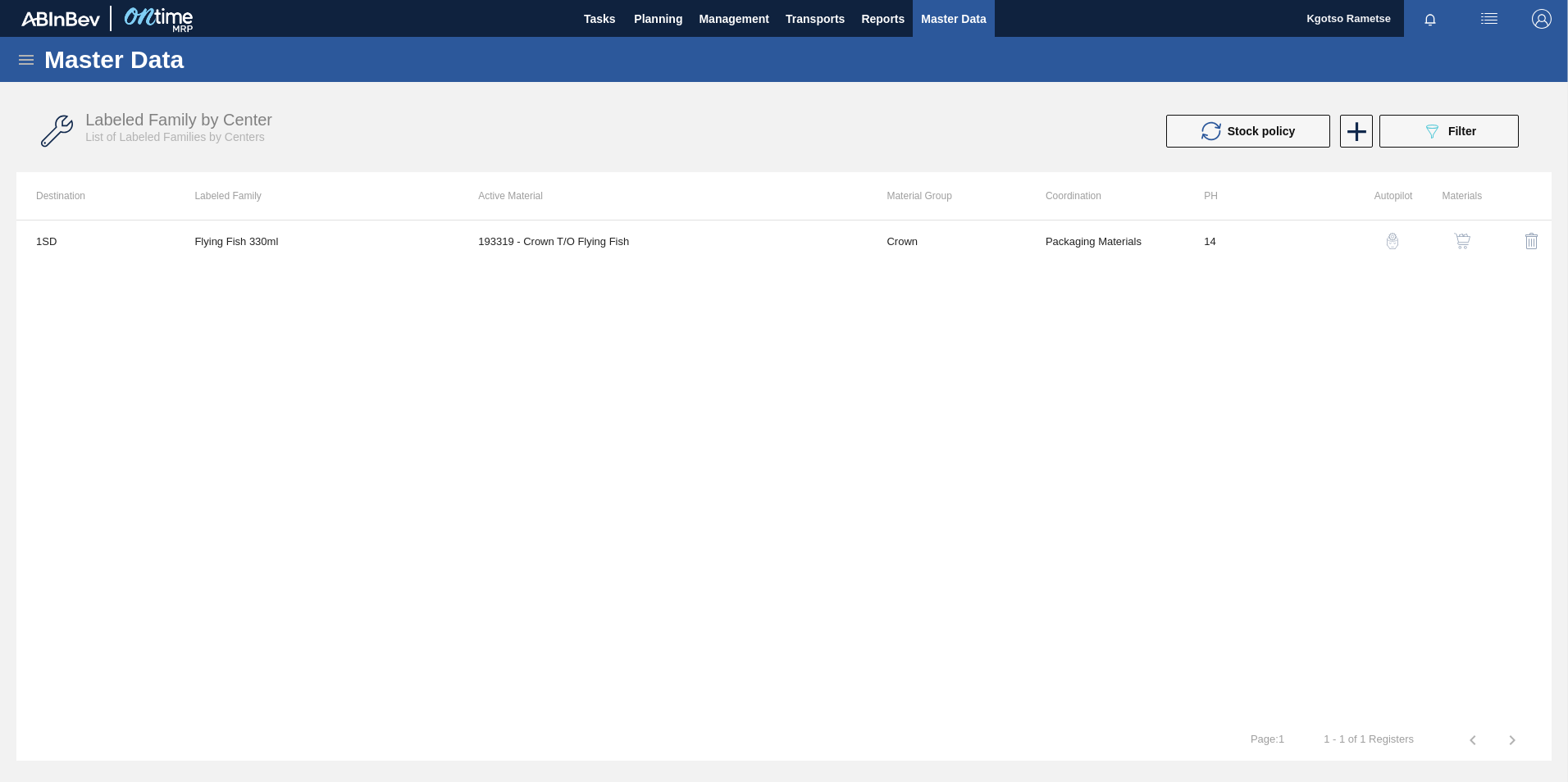
click at [1467, 239] on img "button" at bounding box center [1463, 241] width 17 height 17
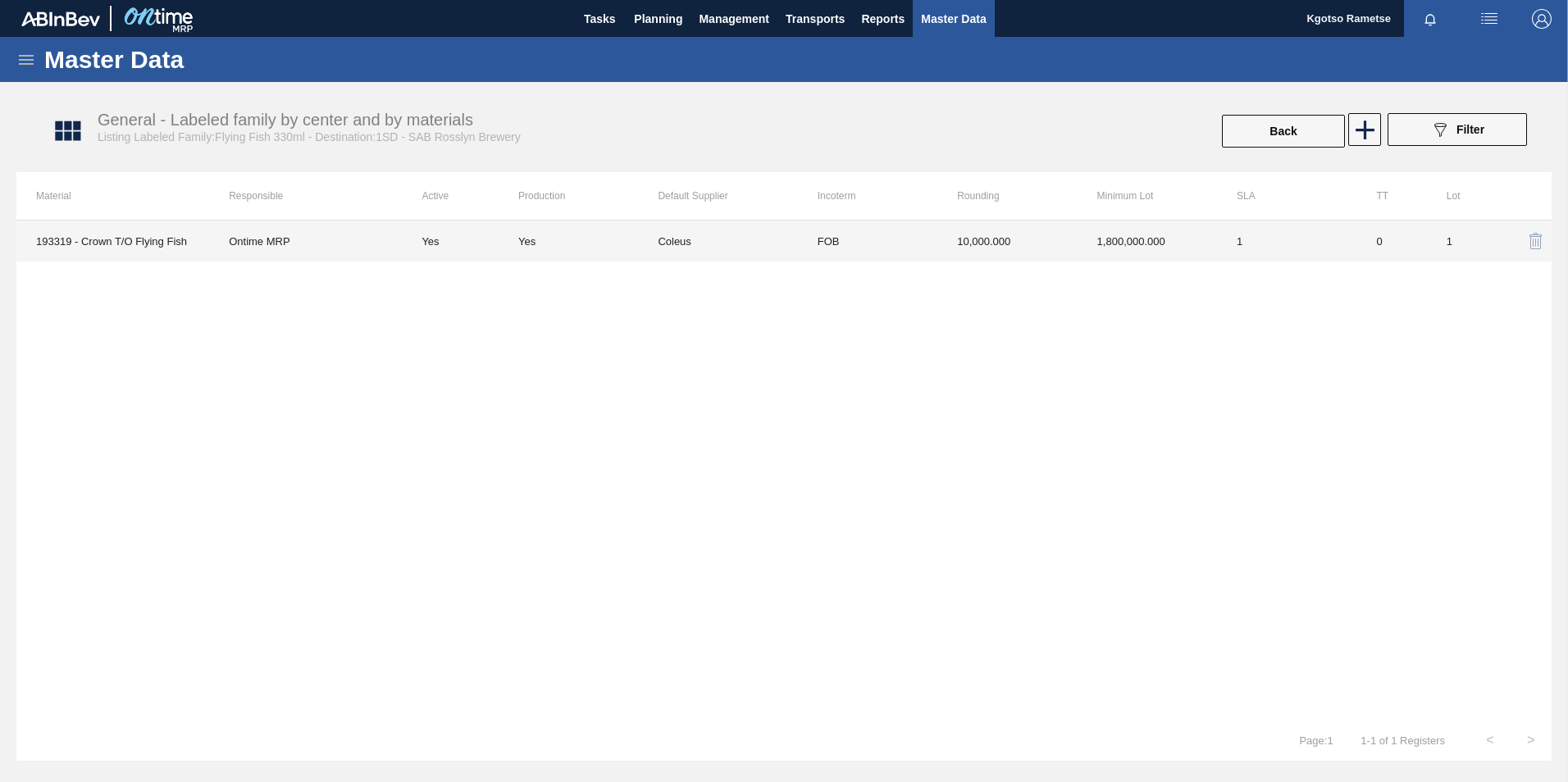
click at [1005, 239] on td "10,000.000" at bounding box center [1007, 241] width 140 height 41
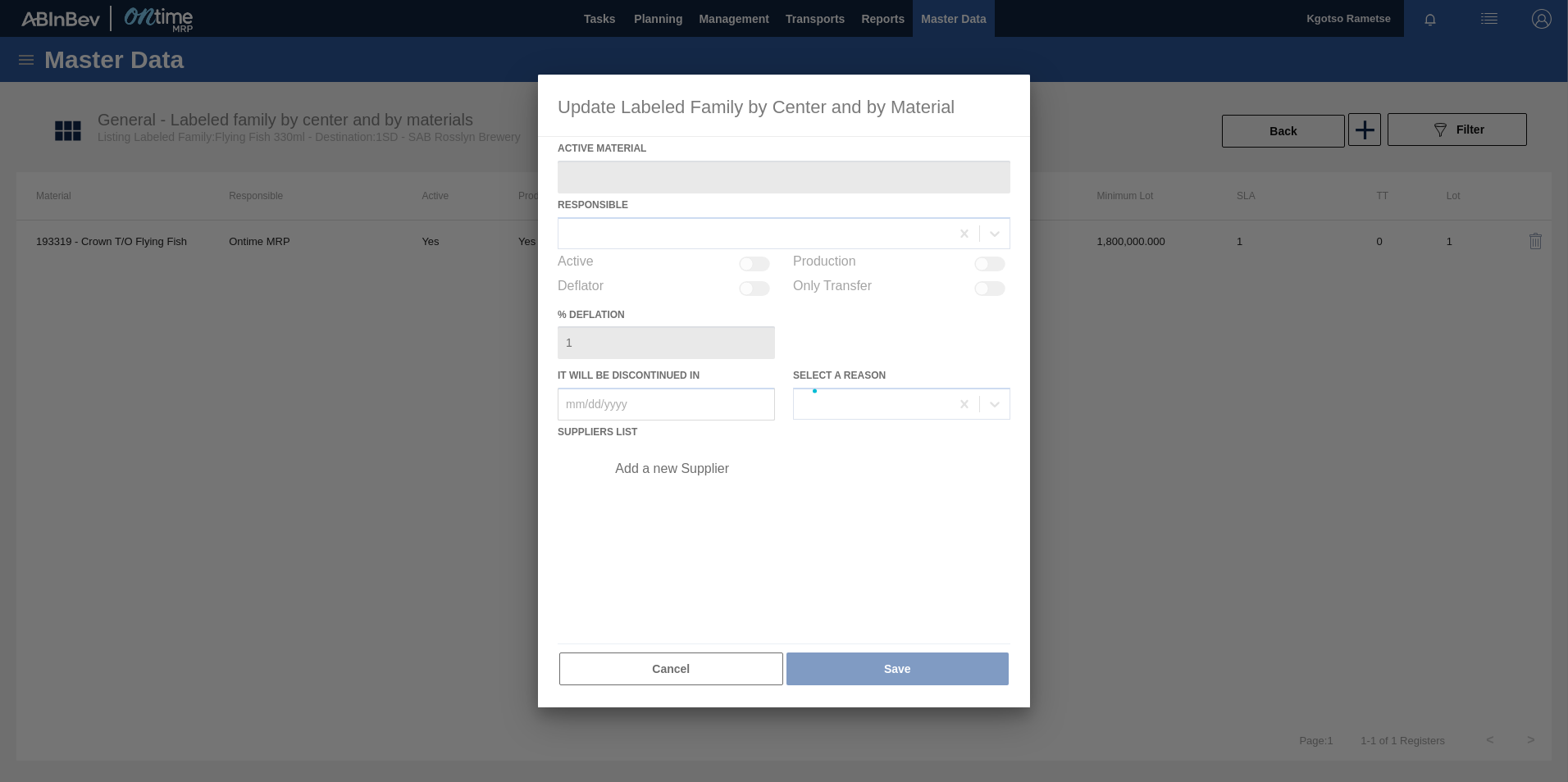
type Material "193319 - Crown T/O Flying Fish"
checkbox input "true"
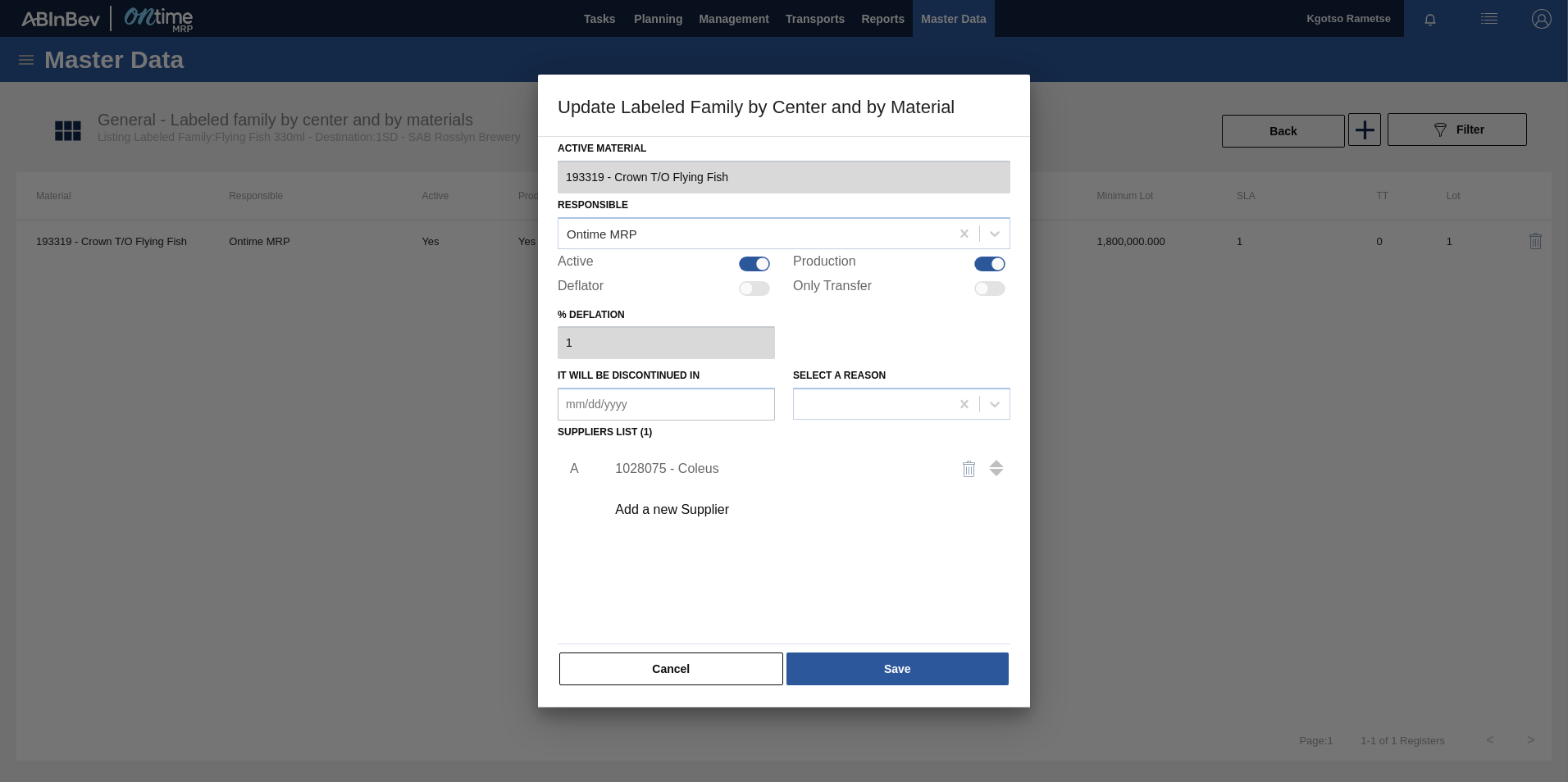
click at [641, 472] on div "1028075 - Coleus" at bounding box center [775, 469] width 321 height 15
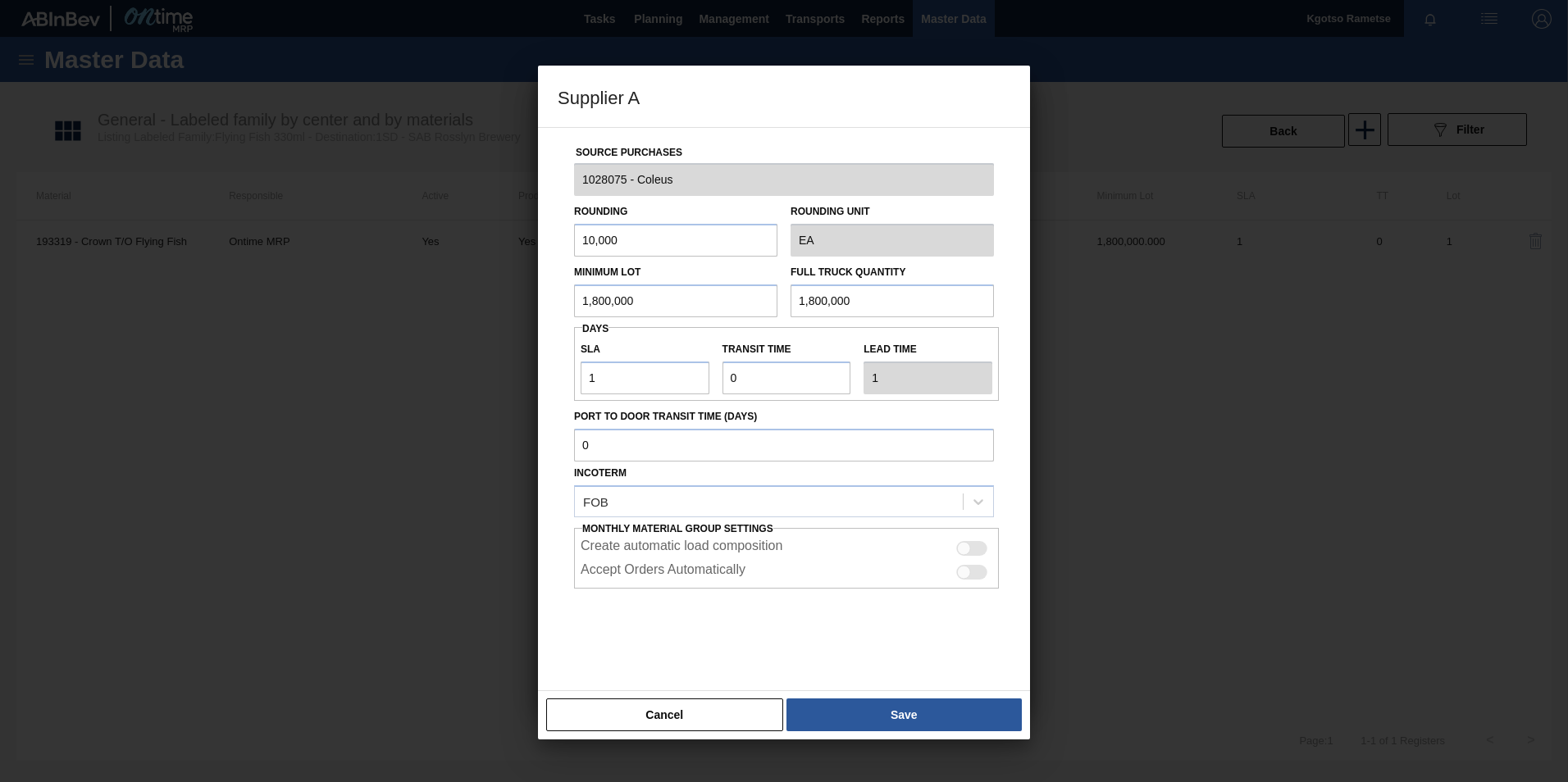
drag, startPoint x: 659, startPoint y: 301, endPoint x: 432, endPoint y: 330, distance: 228.8
click at [575, 301] on input "1,800,000" at bounding box center [675, 300] width 203 height 33
drag, startPoint x: 619, startPoint y: 296, endPoint x: 344, endPoint y: 319, distance: 276.0
click at [355, 317] on div "Supplier A Source Purchases 1028075 - Coleus Rounding 10,000 Rounding Unit EA M…" at bounding box center [784, 391] width 1568 height 782
type input "900,000"
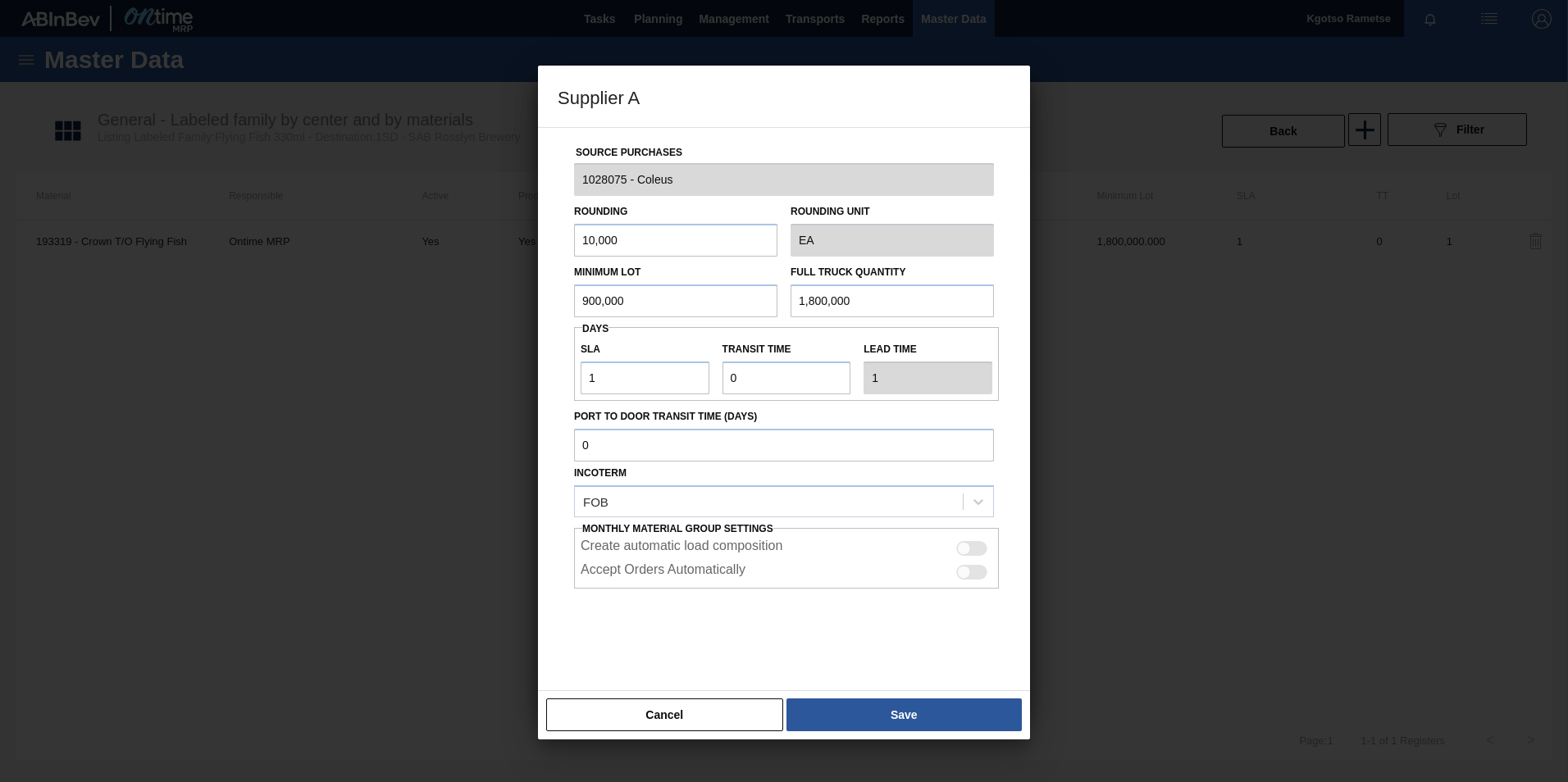
drag, startPoint x: 879, startPoint y: 298, endPoint x: 640, endPoint y: 313, distance: 239.5
click at [653, 313] on div "Minimum Lot 900,000 Full Truck Quantity 1,800,000" at bounding box center [784, 287] width 433 height 61
paste input "9"
type input "900,000"
click at [944, 706] on button "Save" at bounding box center [903, 714] width 235 height 33
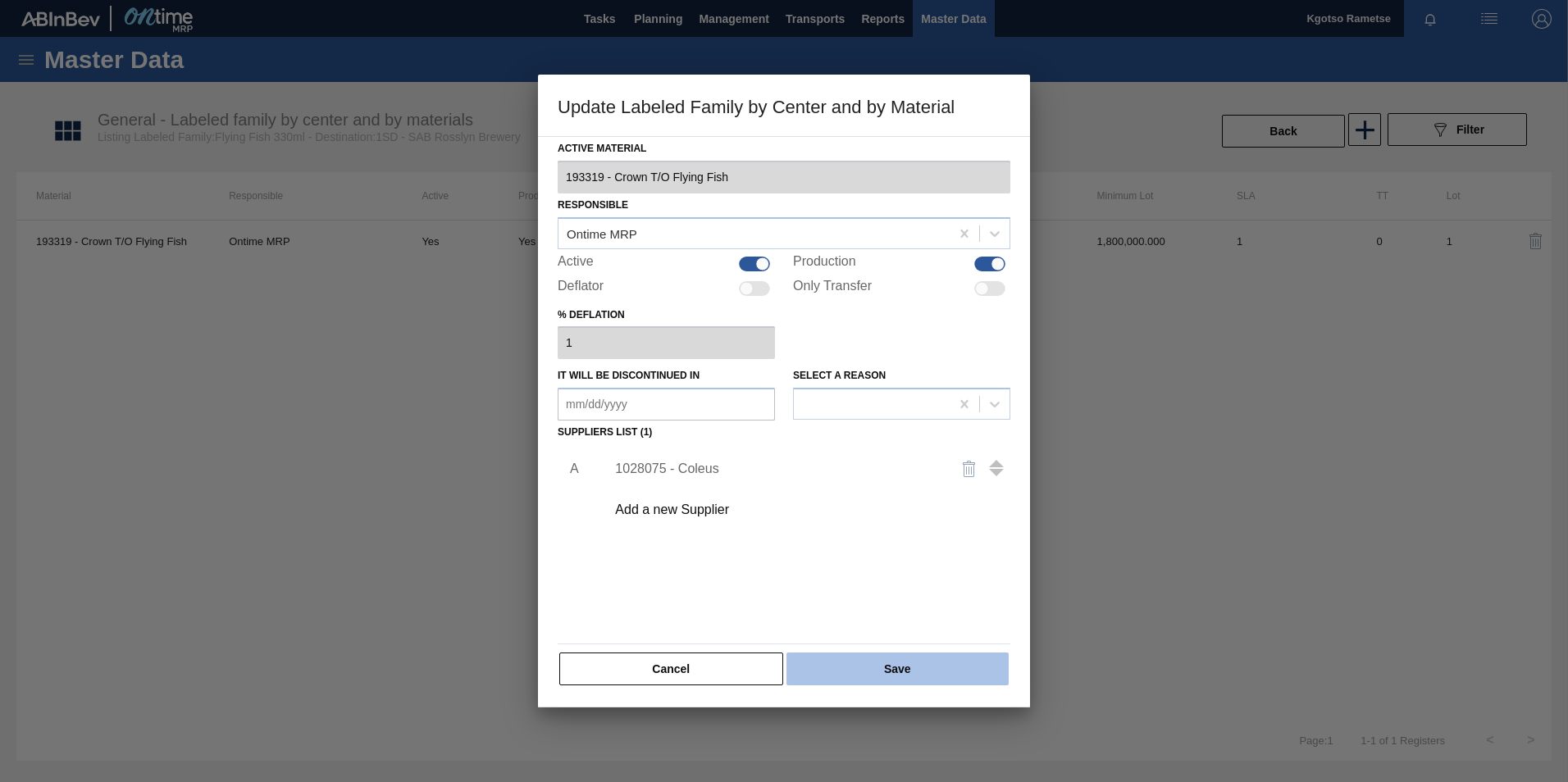
click at [889, 668] on button "Save" at bounding box center [897, 669] width 222 height 33
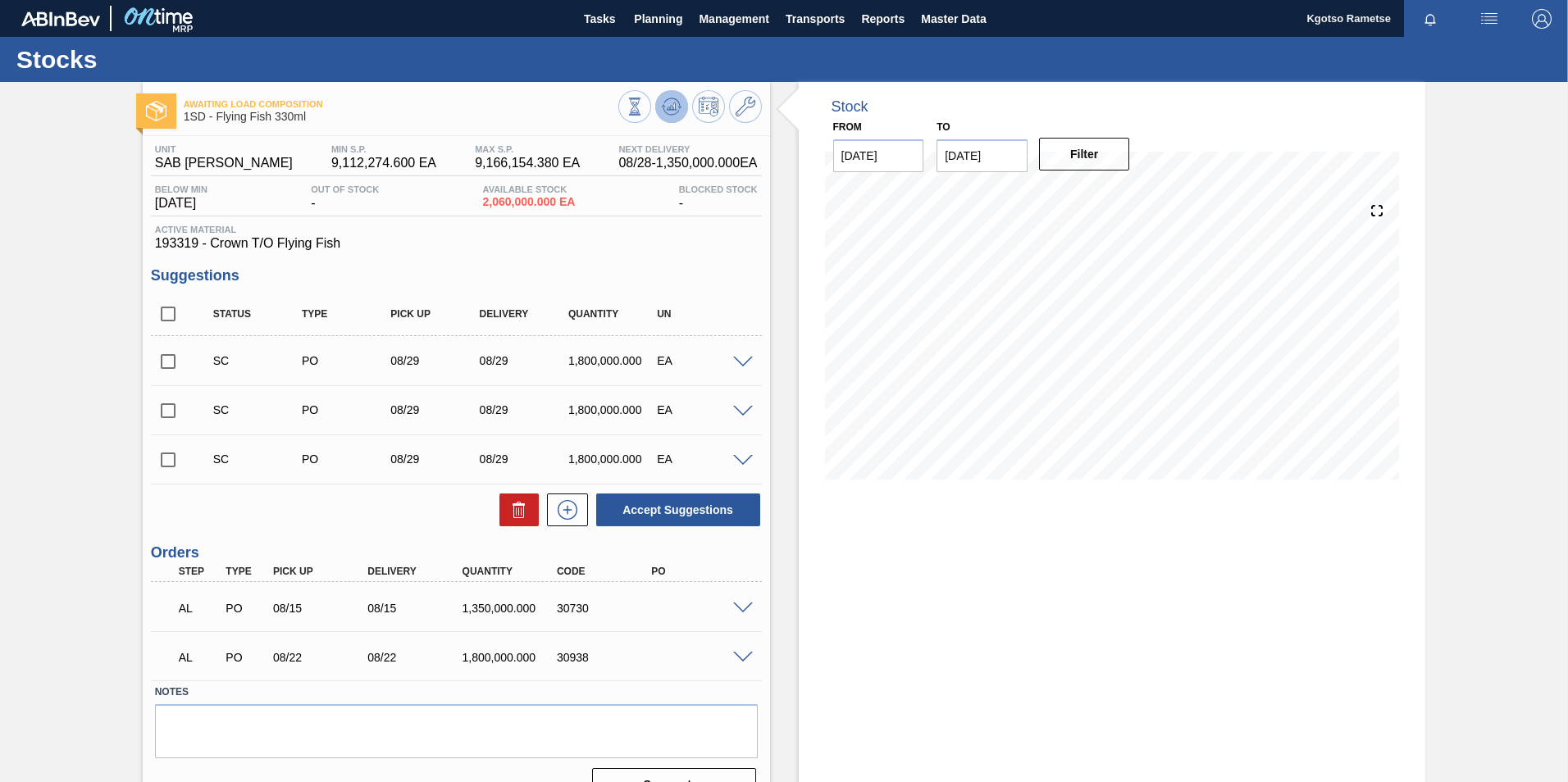
click at [677, 113] on icon at bounding box center [672, 107] width 20 height 20
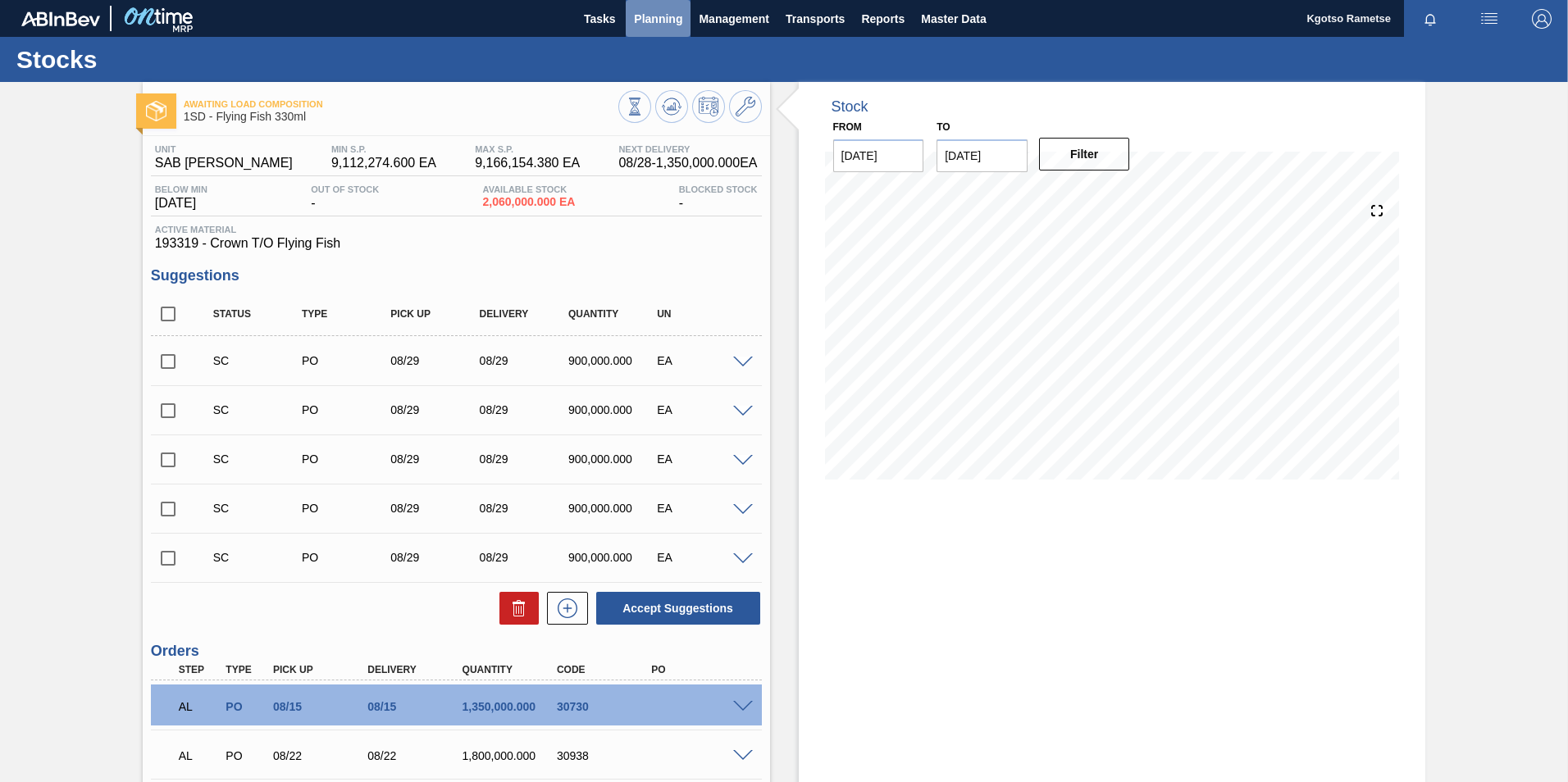
click at [671, 2] on button "Planning" at bounding box center [657, 18] width 64 height 37
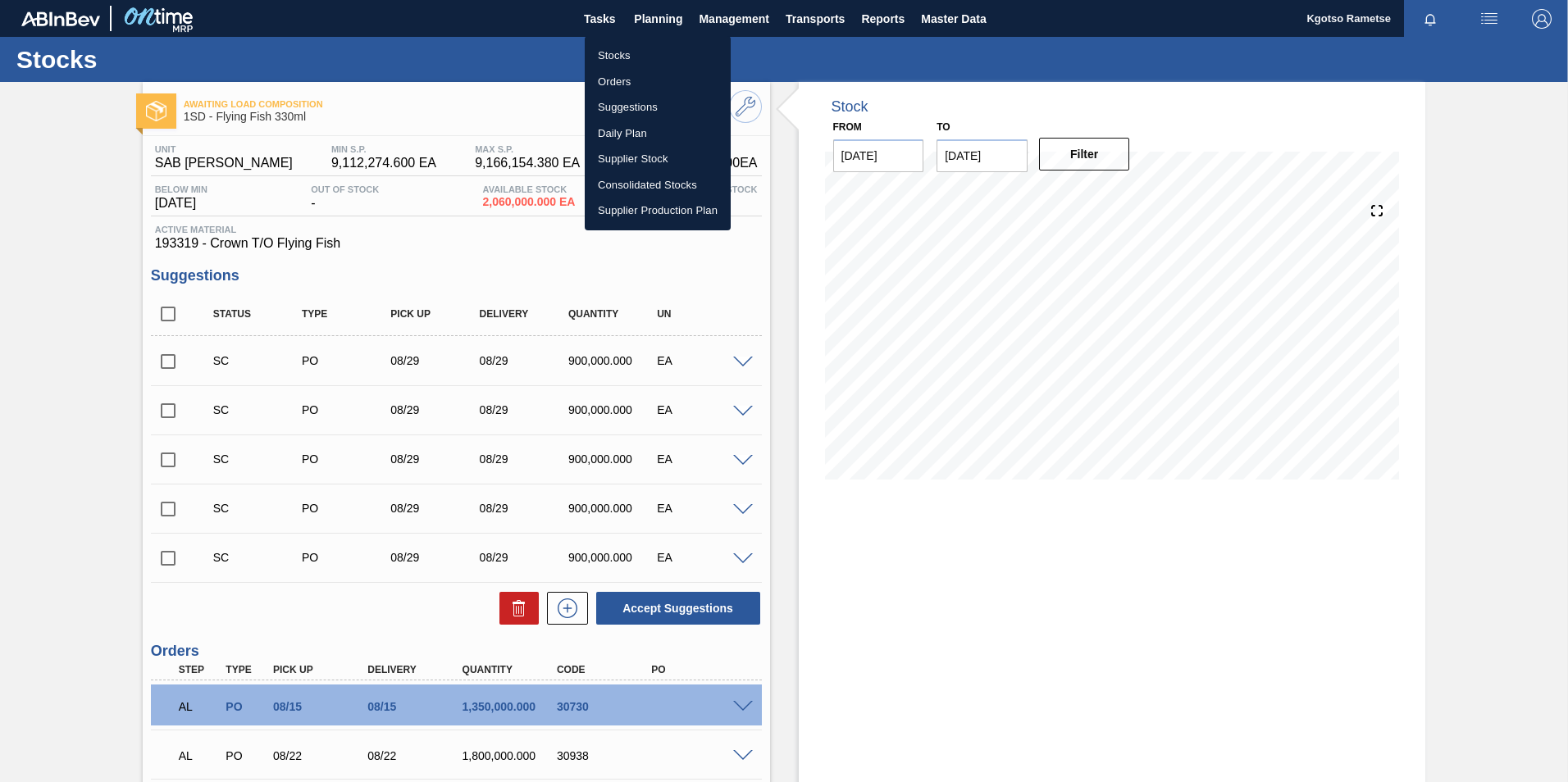
click at [606, 64] on li "Stocks" at bounding box center [657, 55] width 146 height 26
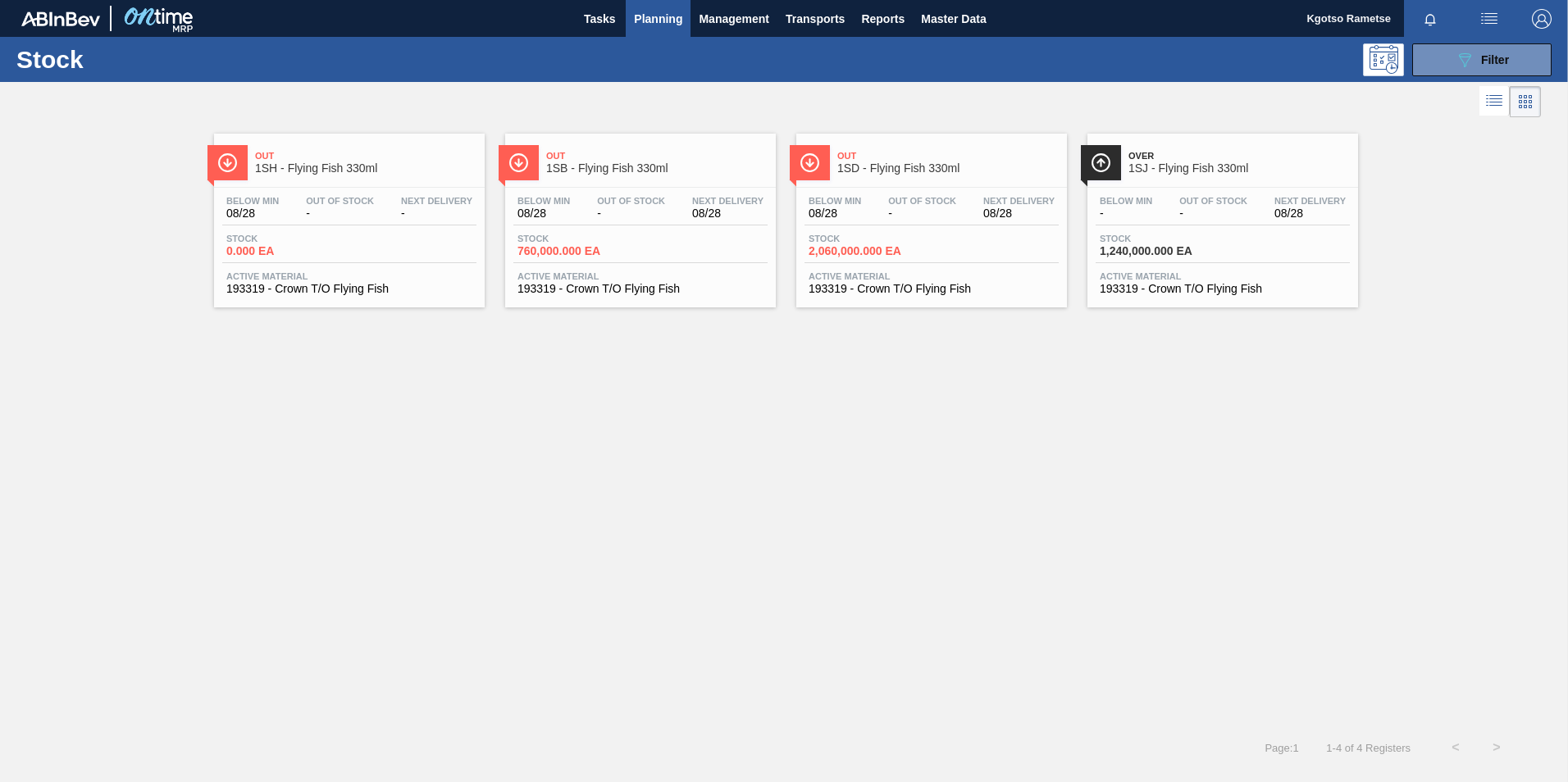
click at [1474, 34] on button "button" at bounding box center [1489, 18] width 53 height 37
click at [1467, 51] on li "Upload de Volumes" at bounding box center [1484, 58] width 142 height 29
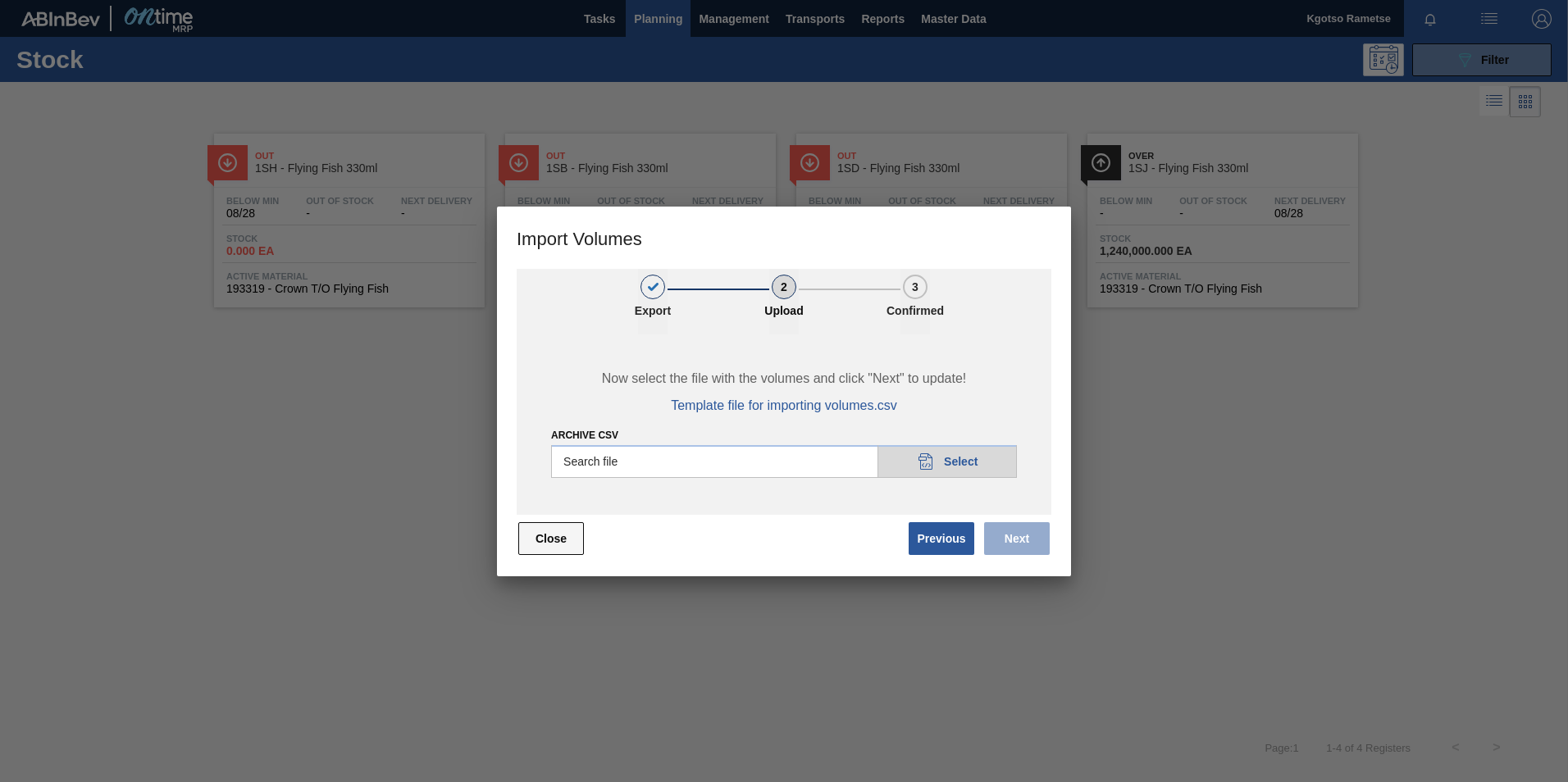
click at [526, 542] on button "Close" at bounding box center [551, 539] width 65 height 33
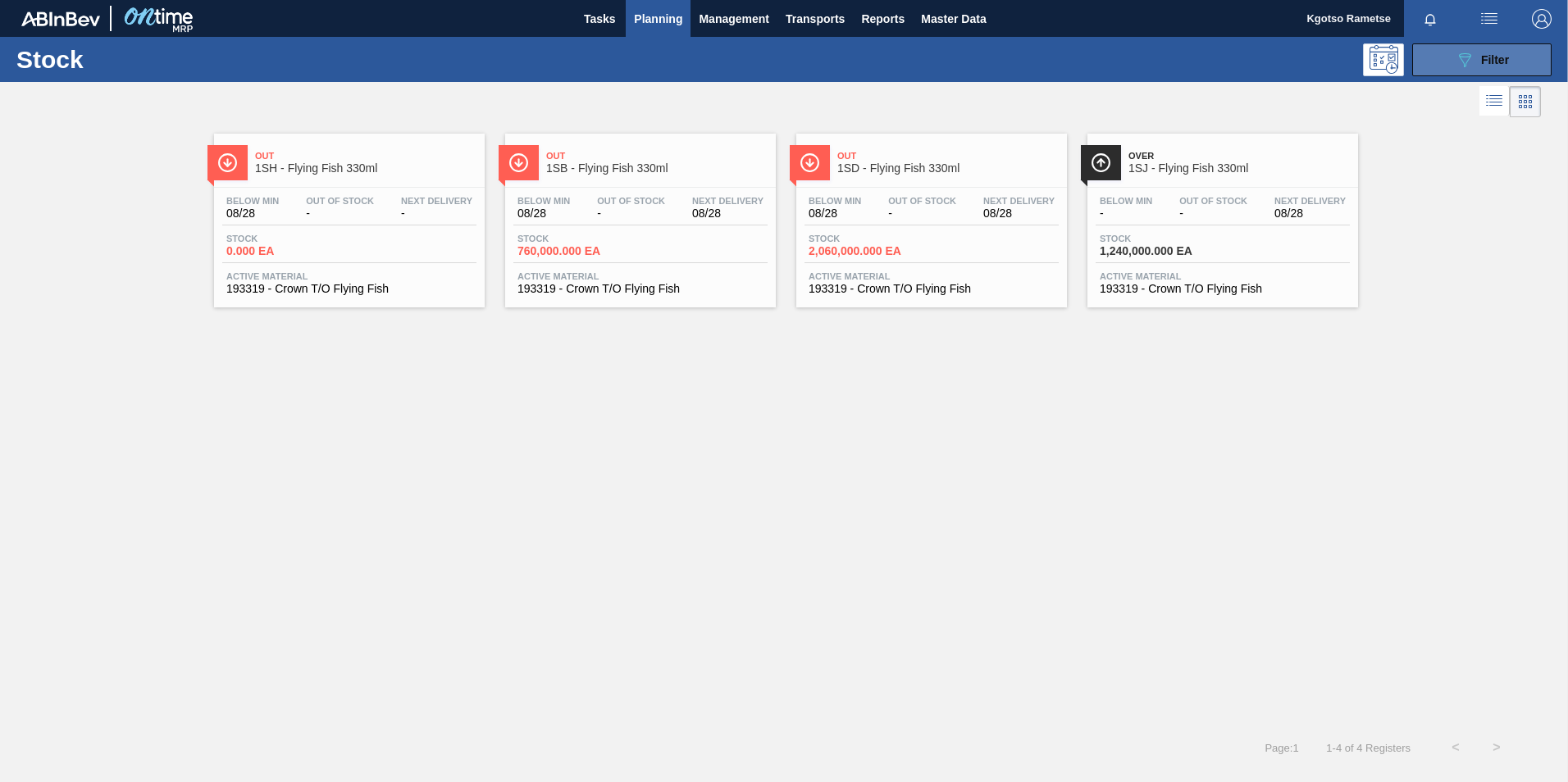
click at [1449, 56] on button "089F7B8B-B2A5-4AFE-B5C0-19BA573D28AC Filter" at bounding box center [1482, 59] width 140 height 33
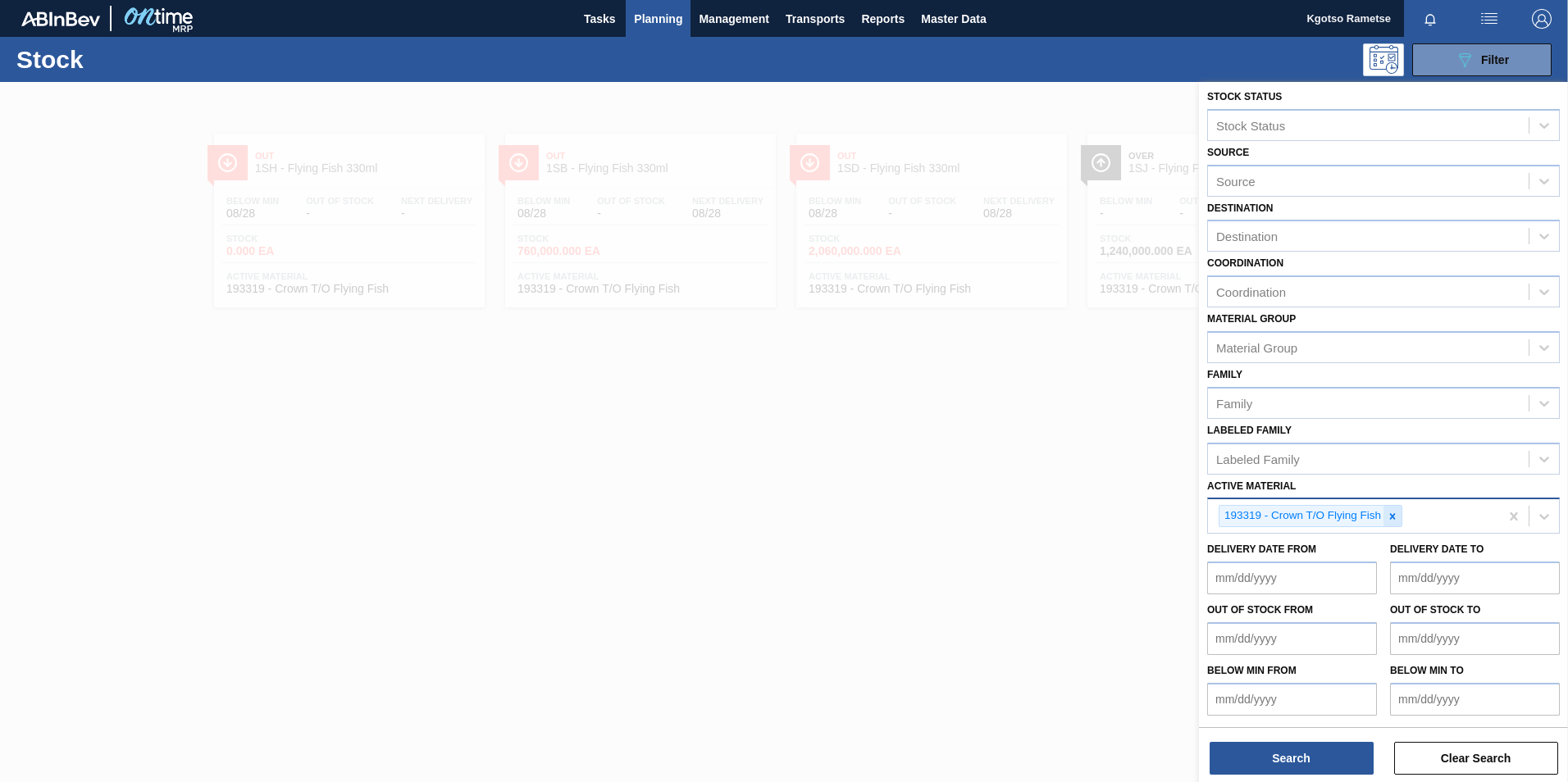
click at [1388, 519] on icon at bounding box center [1392, 517] width 12 height 12
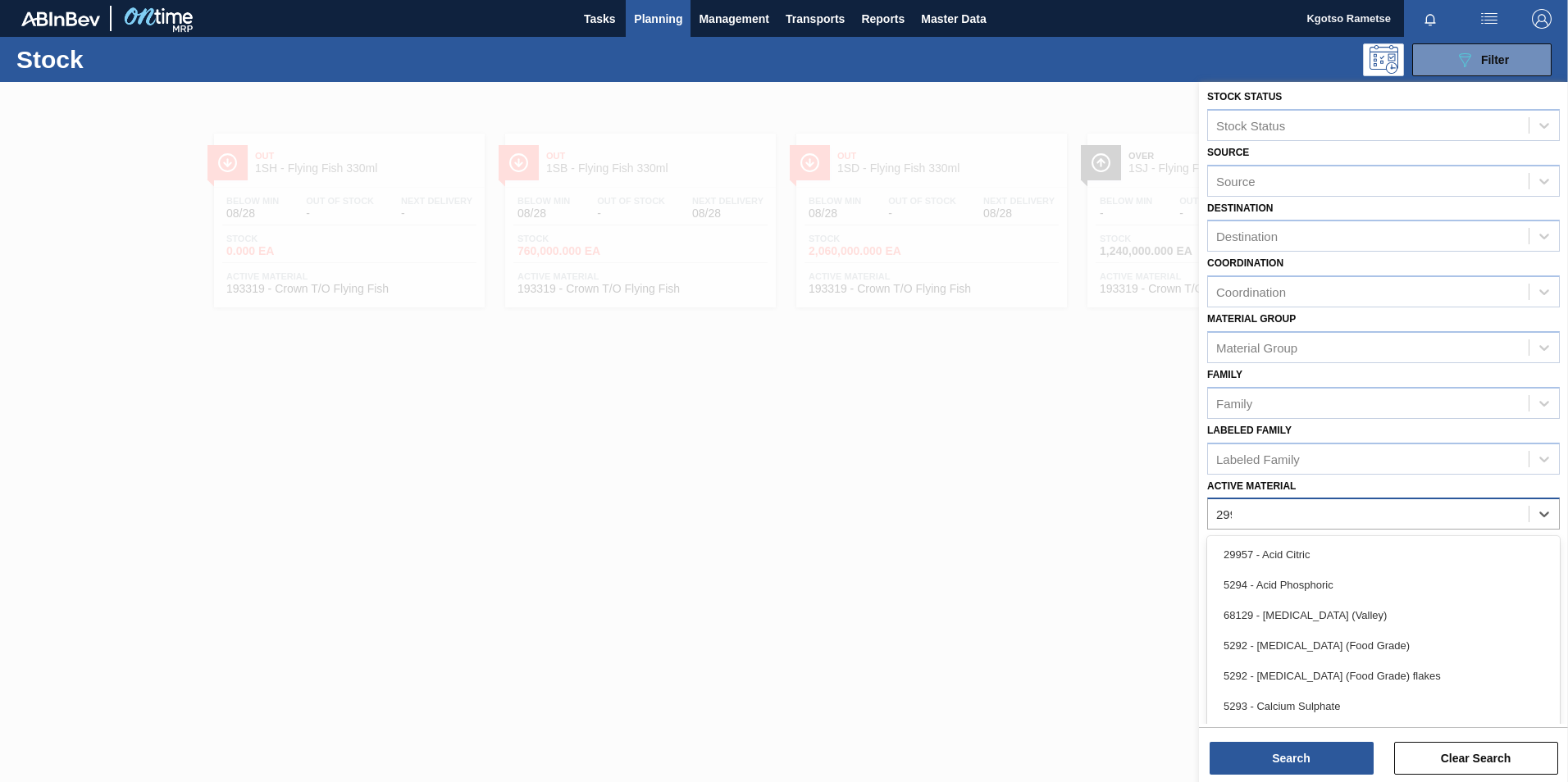
scroll to position [1, 0]
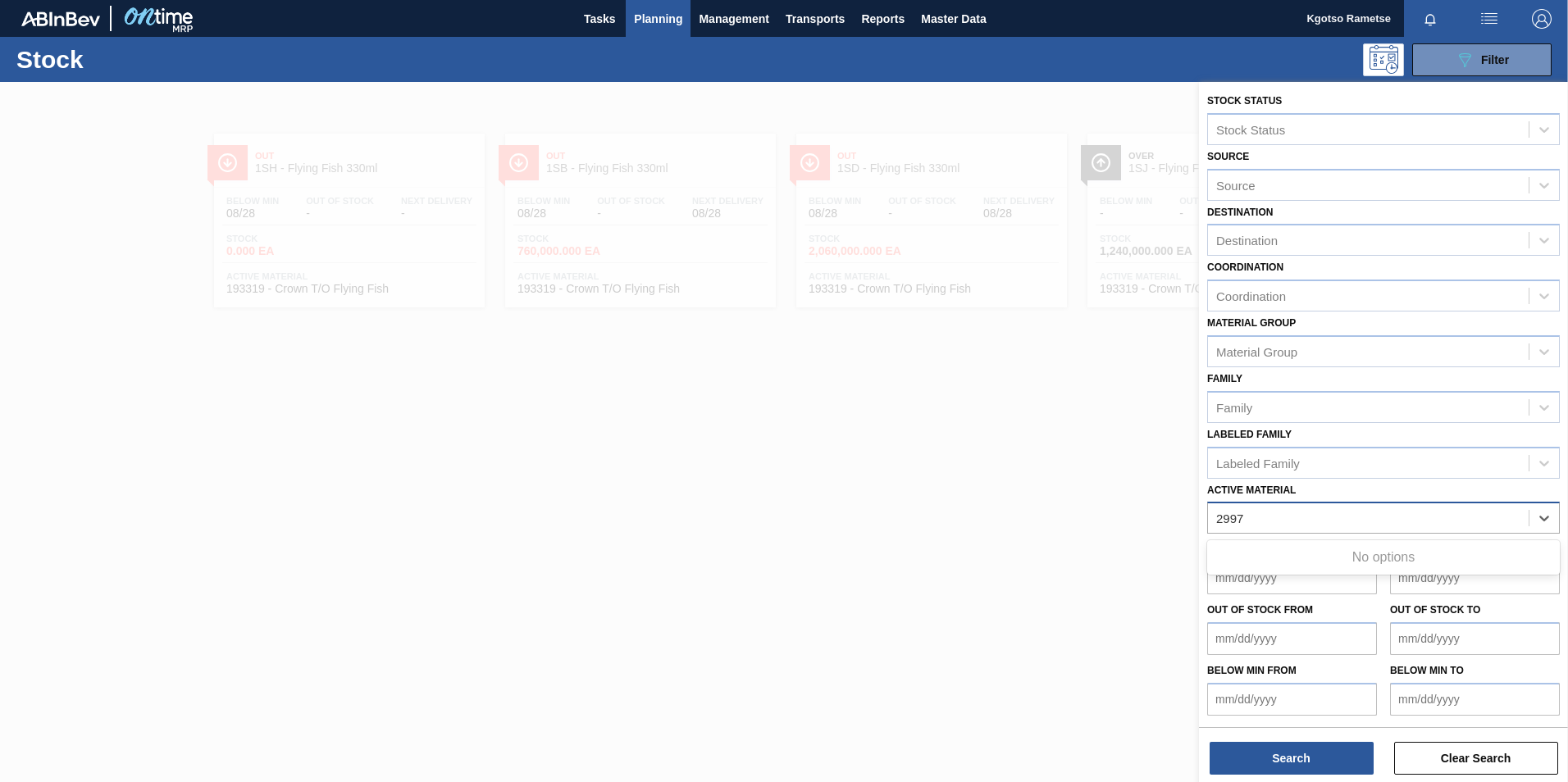
type Material "299"
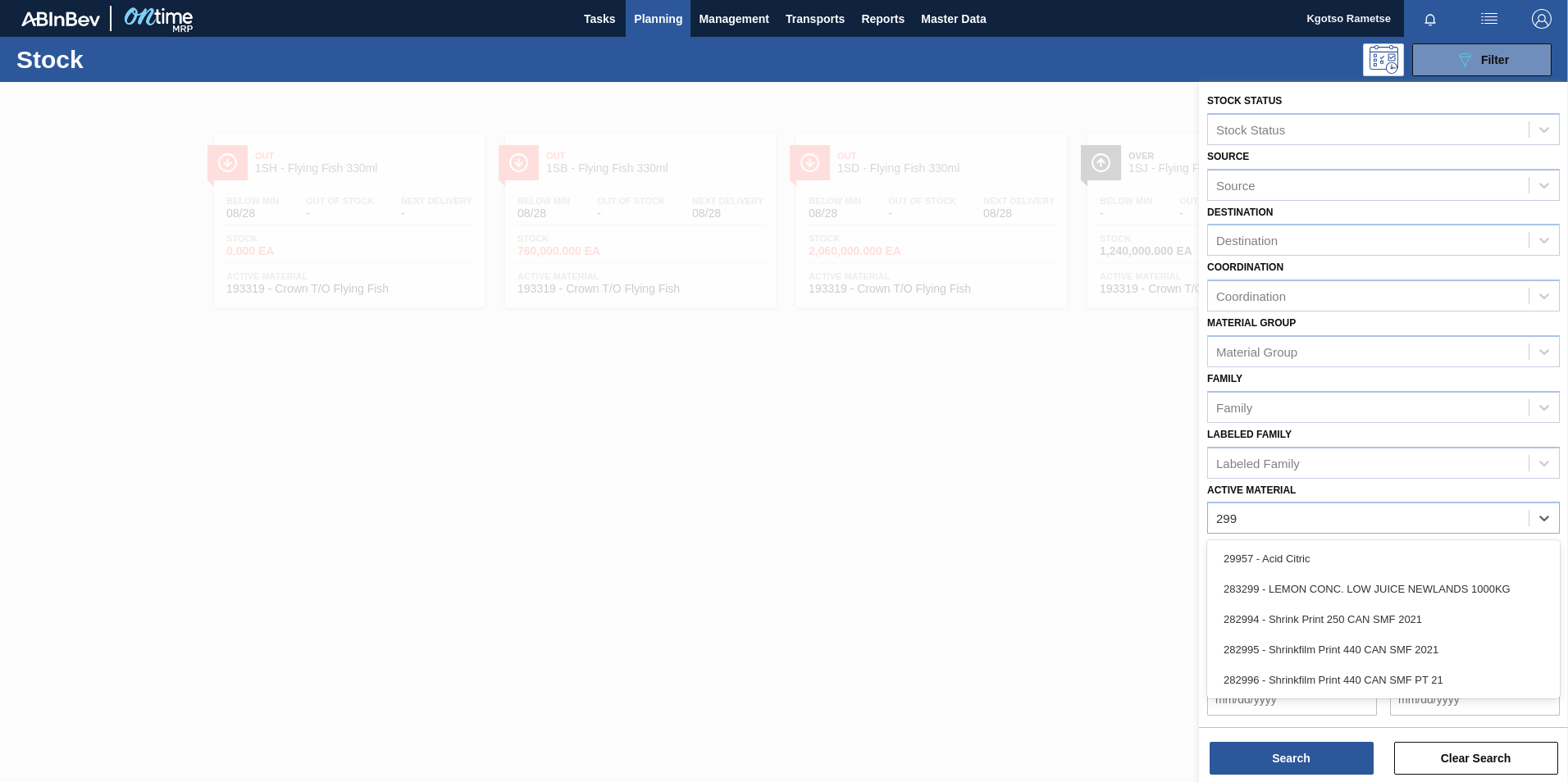
click at [1364, 559] on div "29957 - Acid Citric" at bounding box center [1383, 559] width 353 height 30
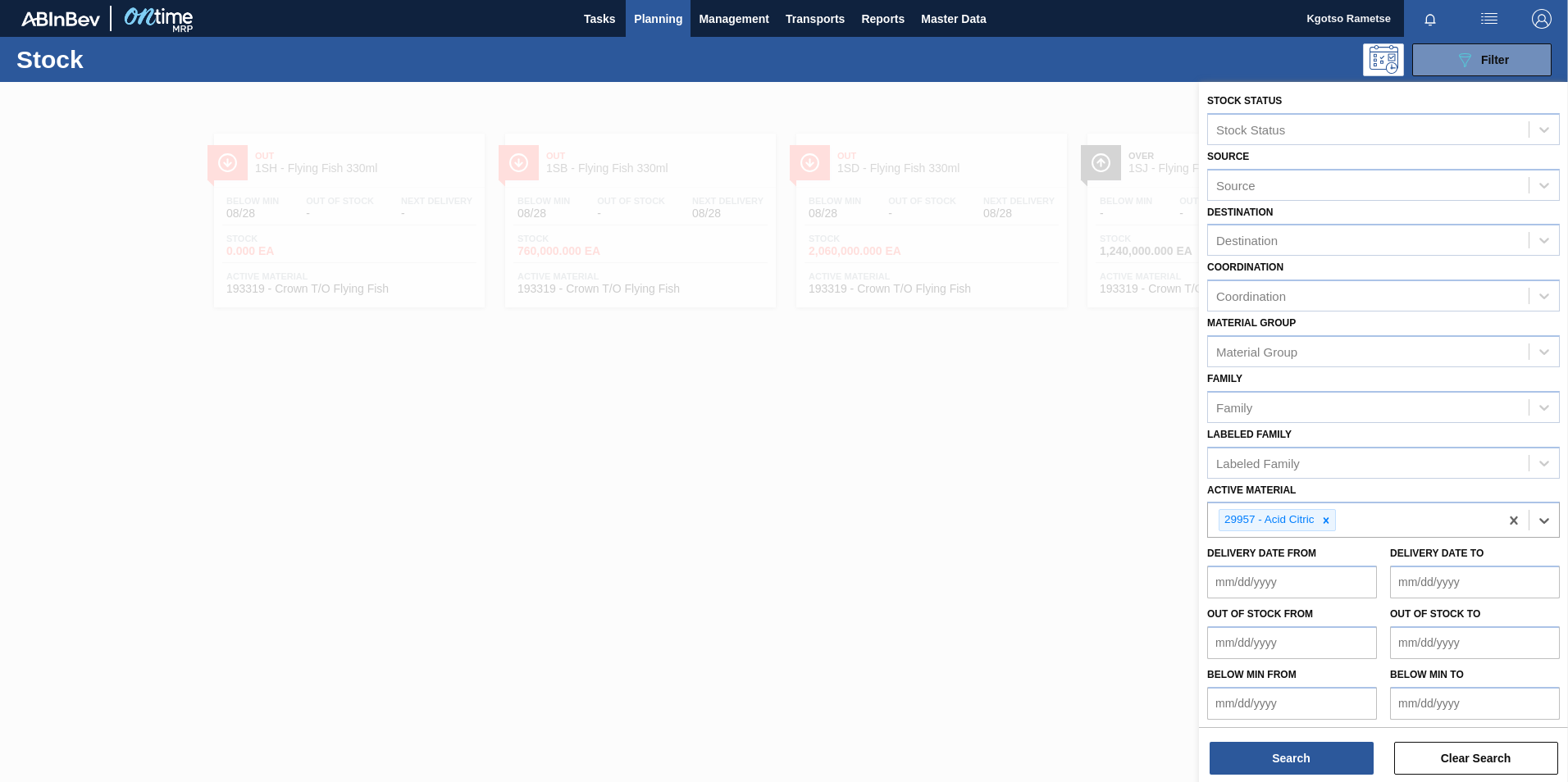
scroll to position [5, 0]
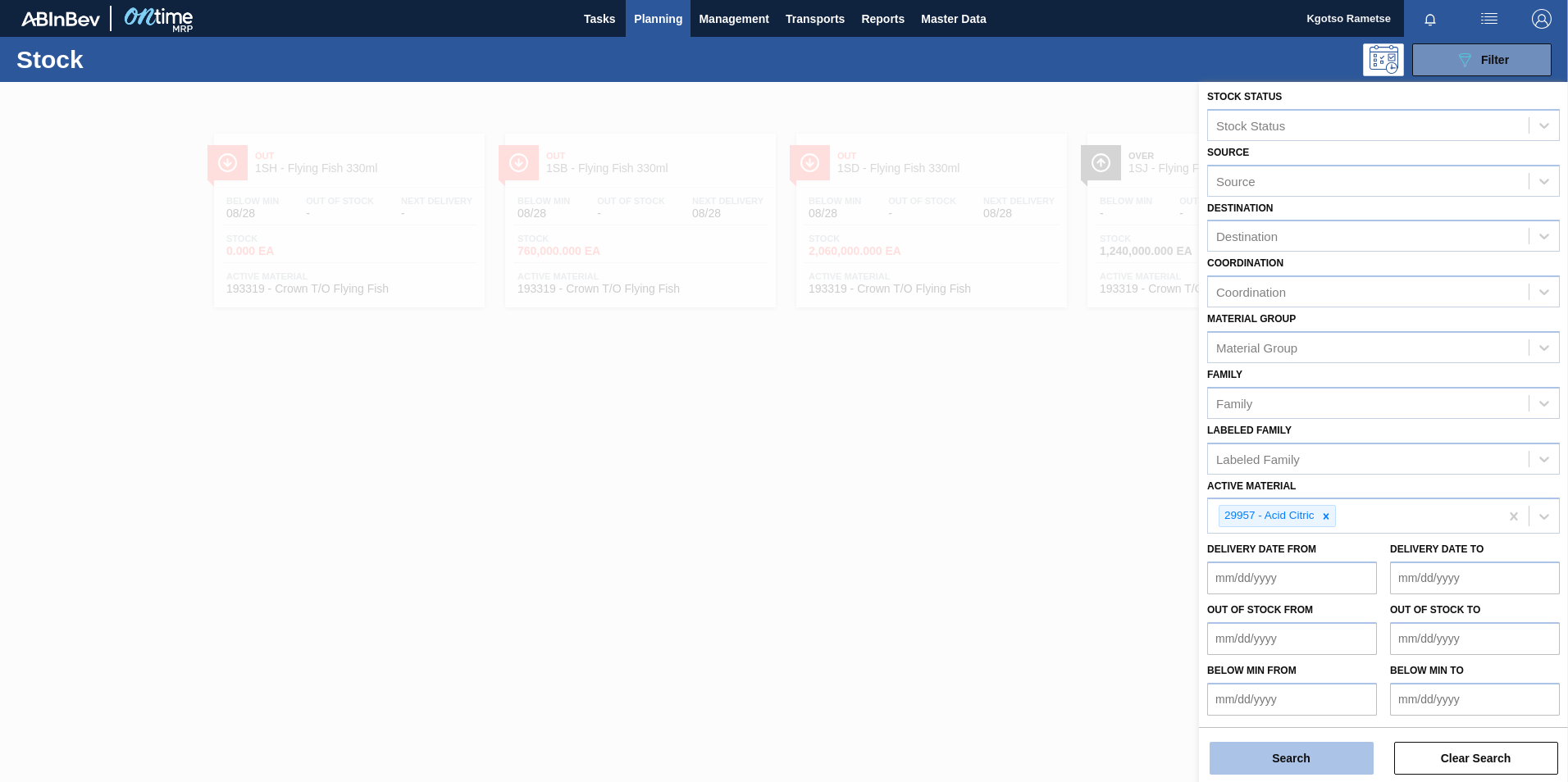
click at [1333, 744] on button "Search" at bounding box center [1291, 758] width 164 height 33
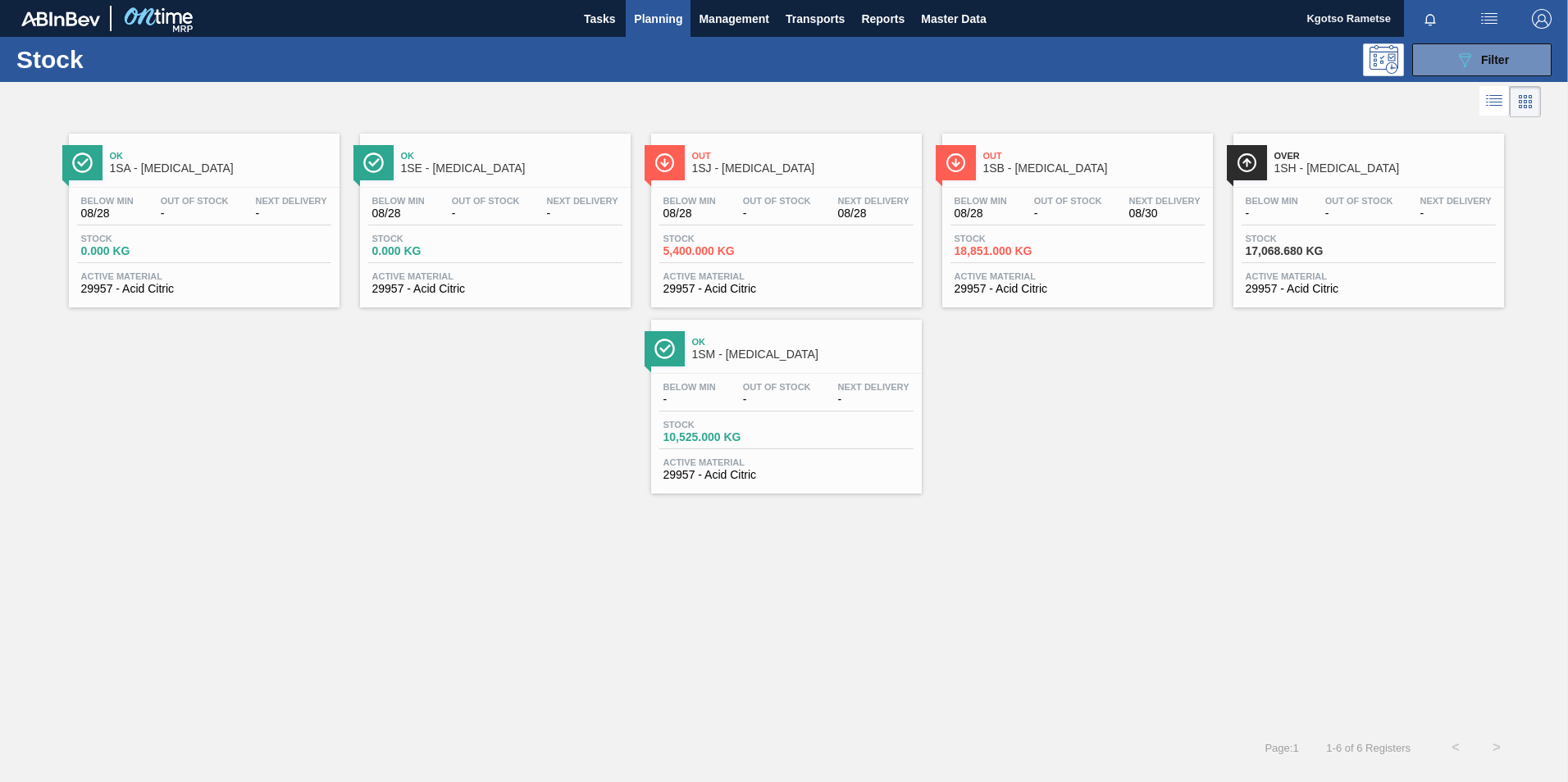
click at [1010, 192] on div "Below Min 08/28 Out Of Stock - Next Delivery 08/30 Stock 18,851.000 KG Active M…" at bounding box center [1078, 243] width 271 height 111
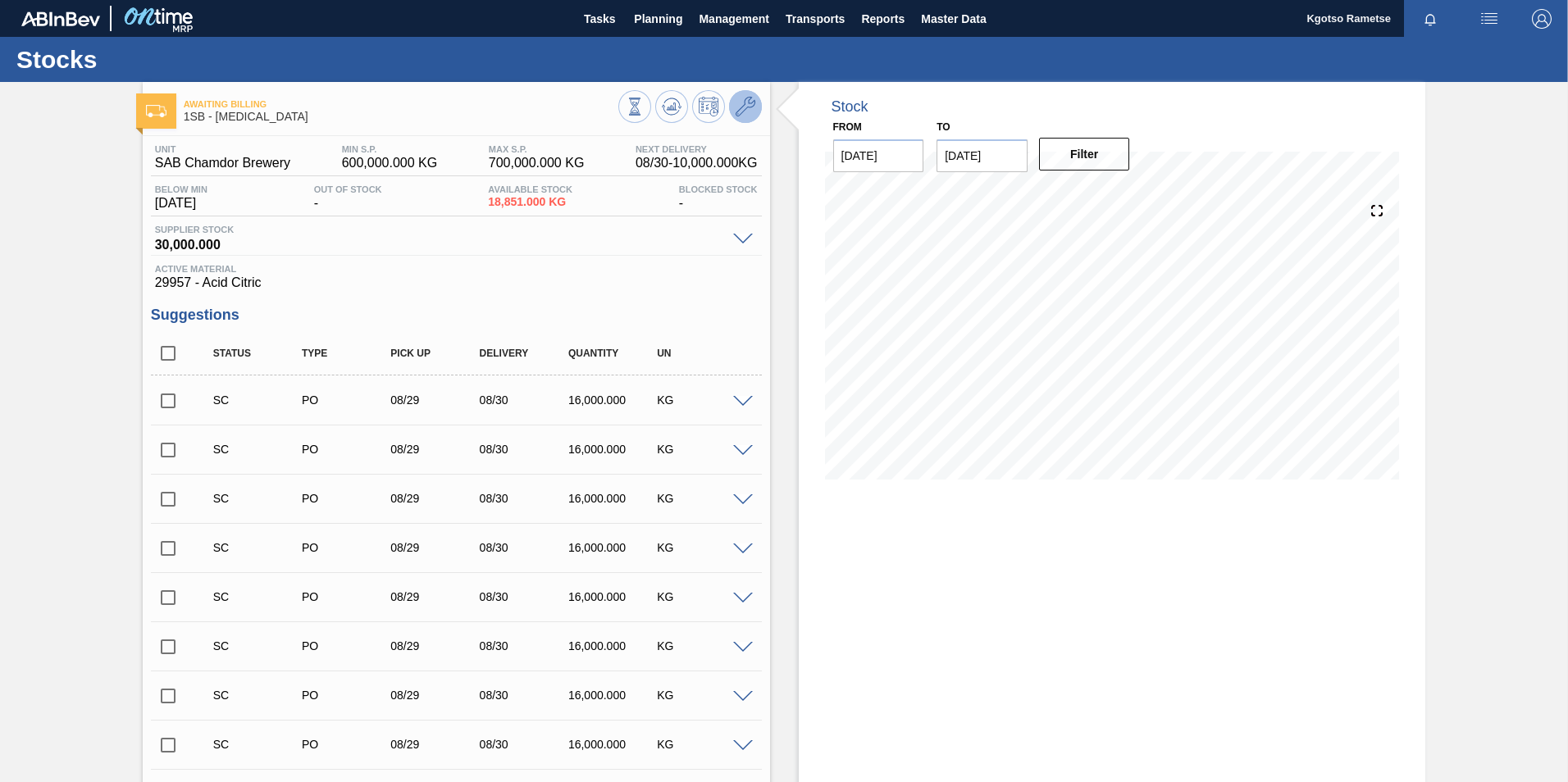
click at [732, 111] on button at bounding box center [745, 106] width 33 height 33
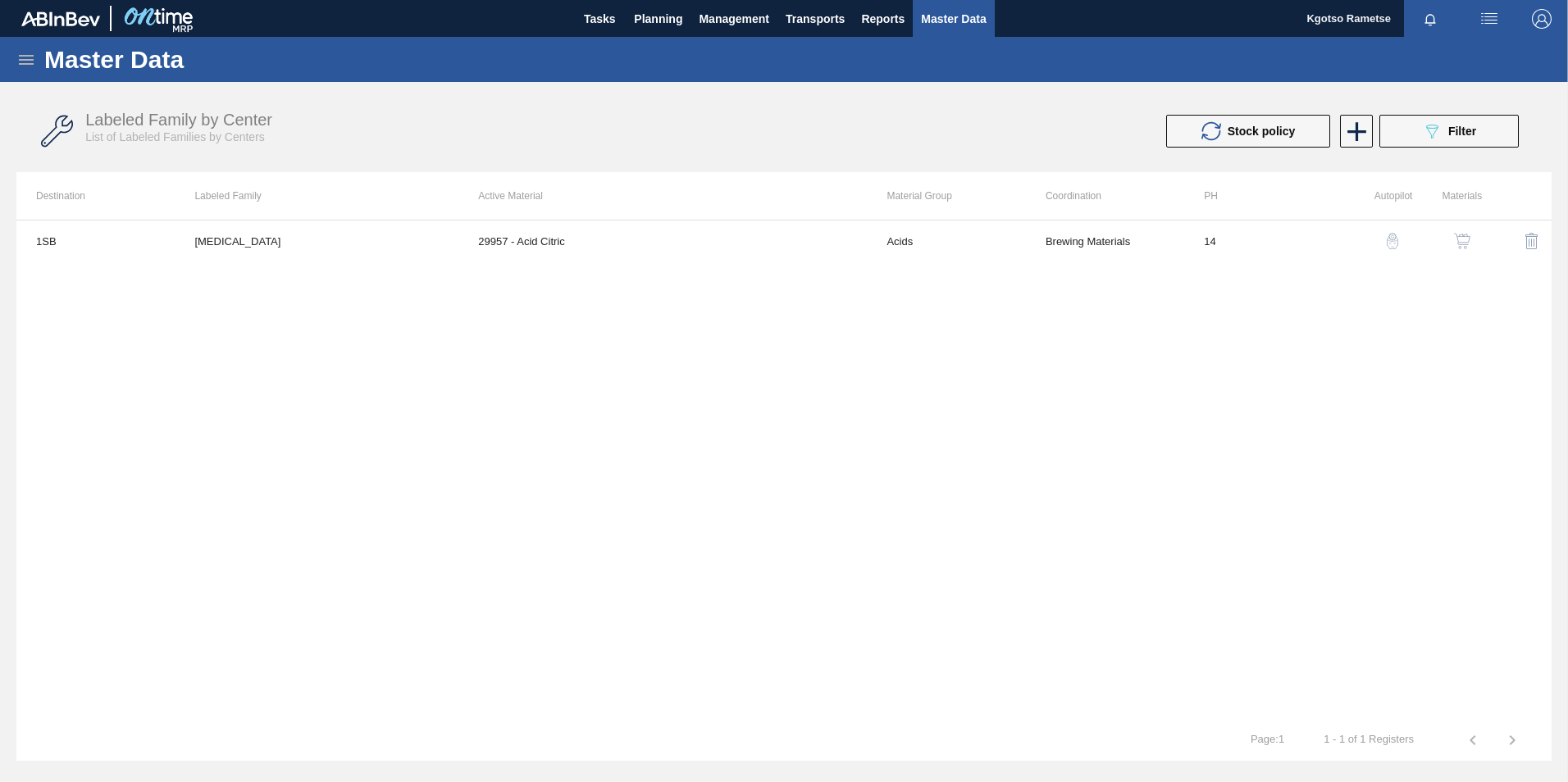
click at [1458, 239] on img "button" at bounding box center [1463, 241] width 17 height 17
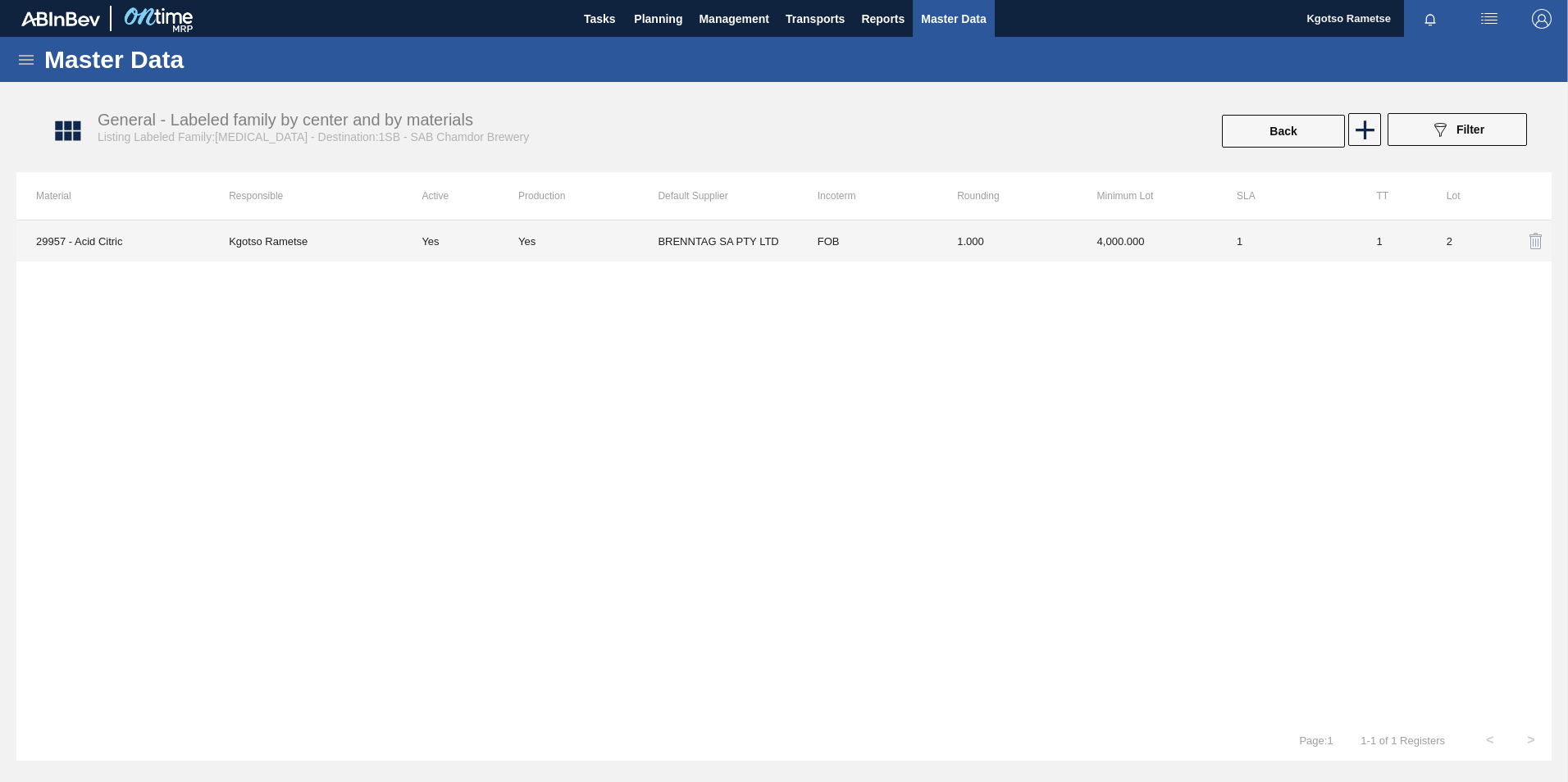
click at [1048, 250] on td "1.000" at bounding box center [1007, 241] width 140 height 41
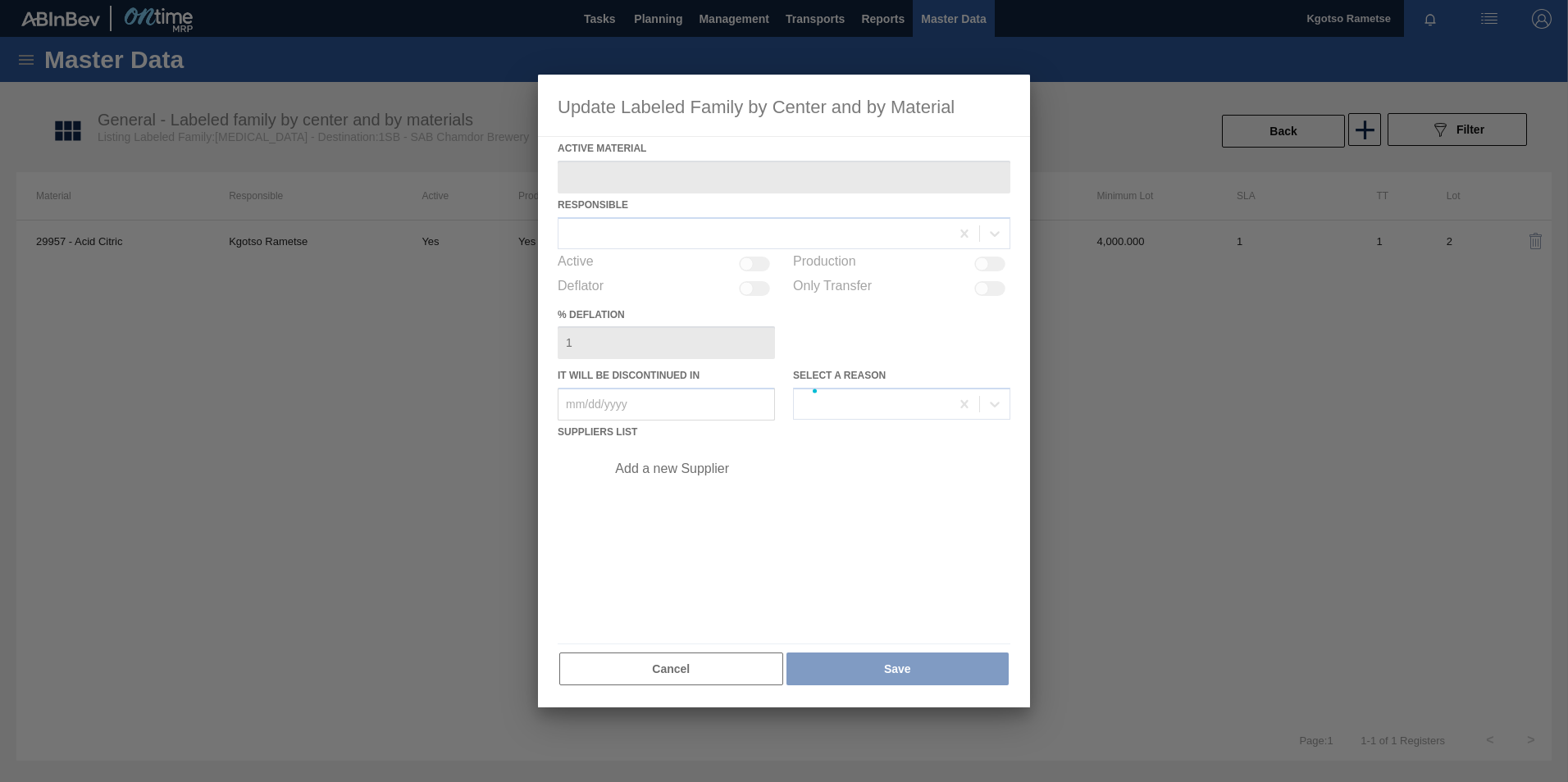
type Material "29957 - Acid Citric"
checkbox input "true"
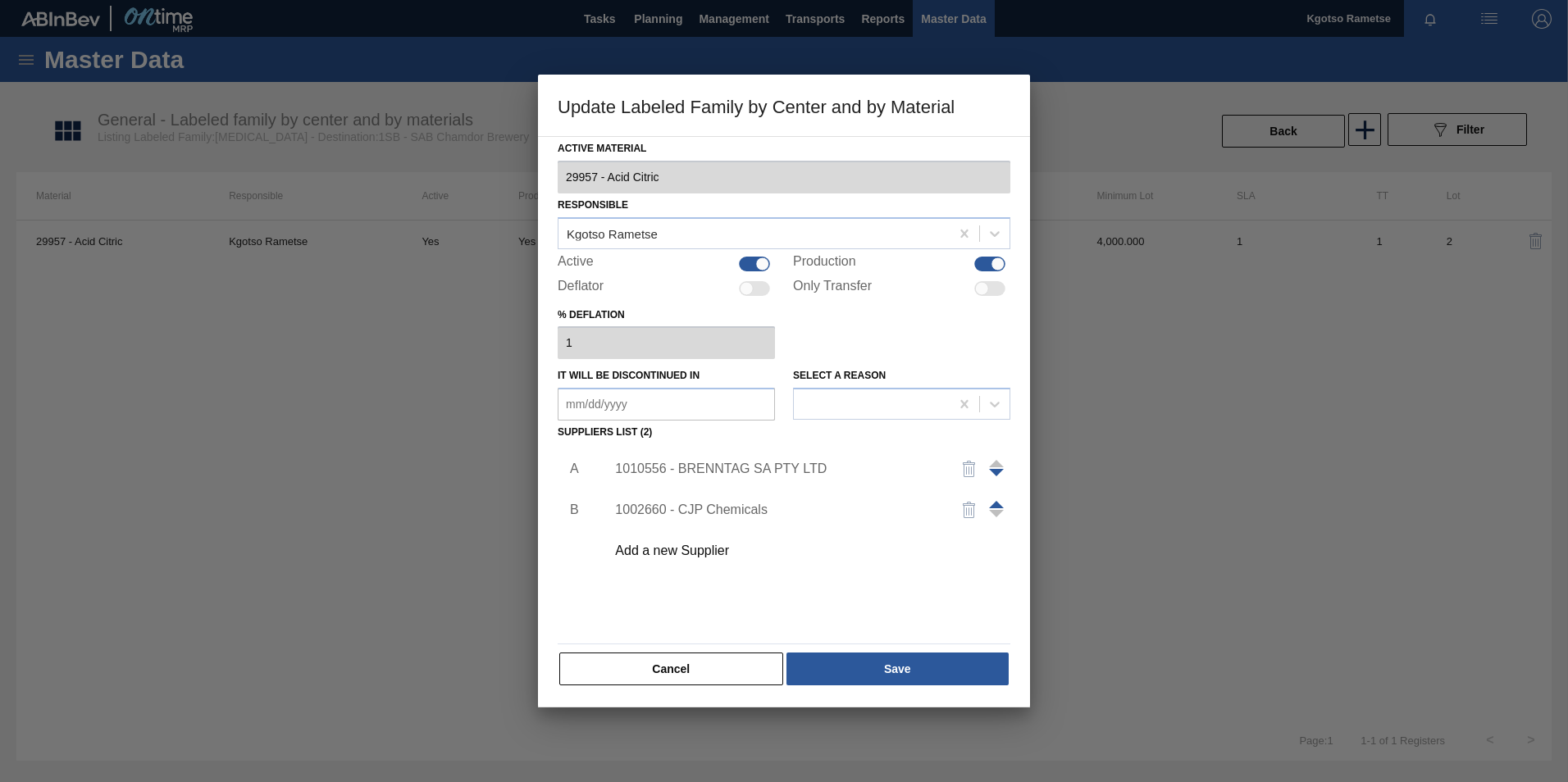
click at [735, 470] on div "1010556 - BRENNTAG SA PTY LTD" at bounding box center [775, 469] width 321 height 15
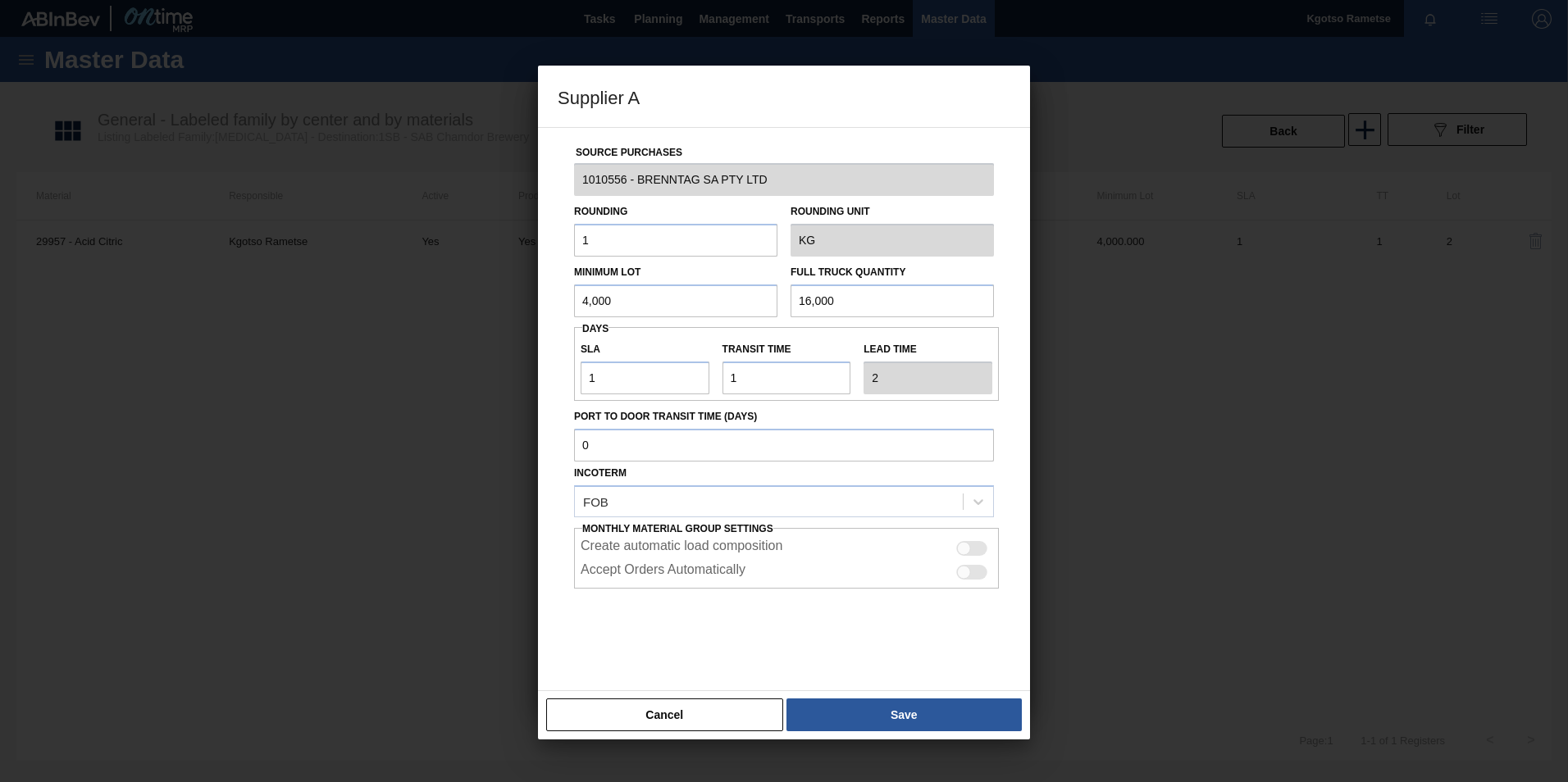
drag, startPoint x: 641, startPoint y: 303, endPoint x: 485, endPoint y: 307, distance: 156.1
click at [513, 305] on div "Supplier A Source Purchases 1010556 - BRENNTAG SA PTY LTD Rounding 1 Rounding U…" at bounding box center [784, 391] width 1568 height 782
drag, startPoint x: 464, startPoint y: 317, endPoint x: 211, endPoint y: 348, distance: 254.9
click at [219, 346] on div "Supplier A Source Purchases 1010556 - BRENNTAG SA PTY LTD Rounding 1 Rounding U…" at bounding box center [784, 391] width 1568 height 782
type input "10,000"
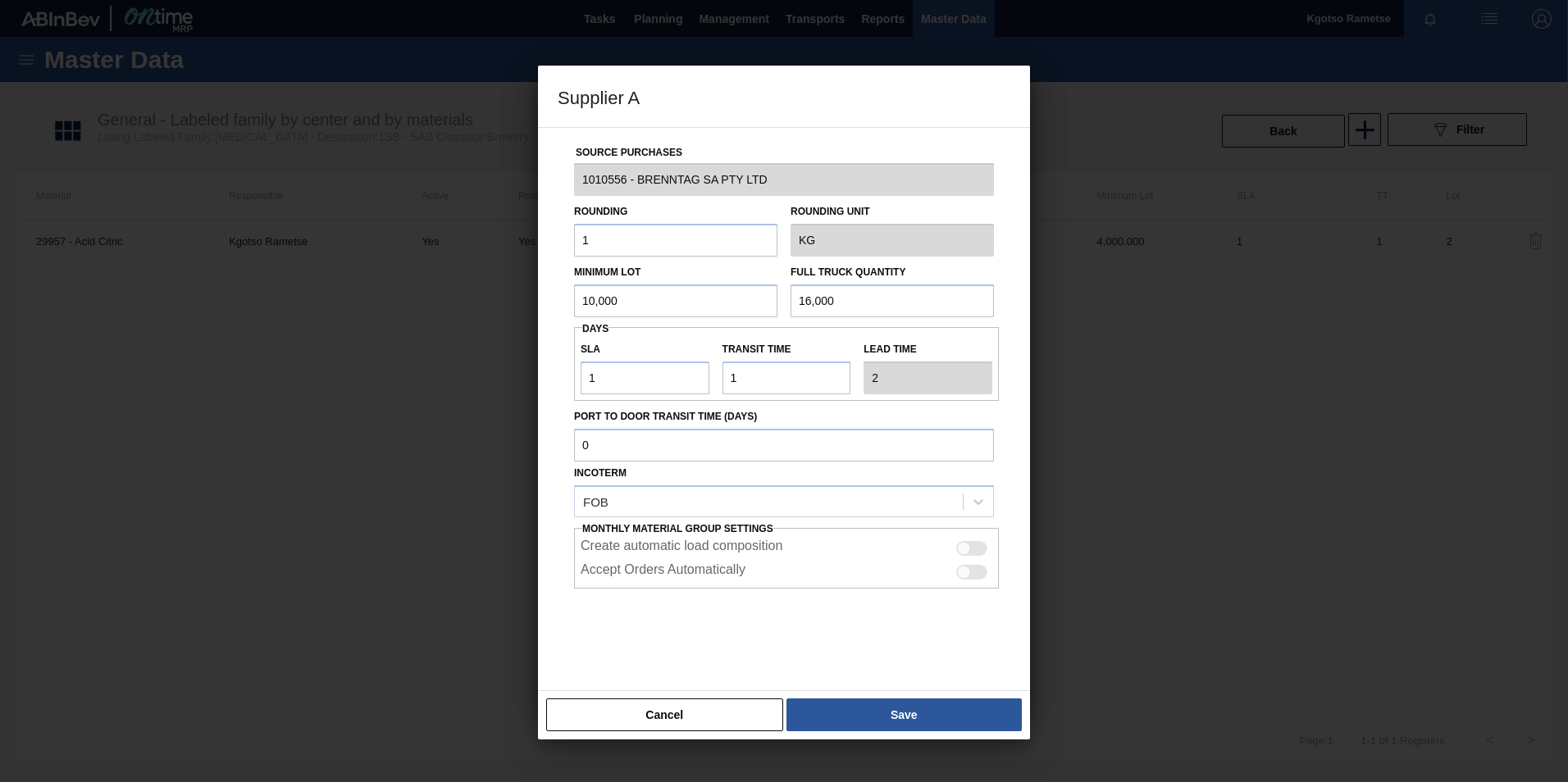
drag, startPoint x: 847, startPoint y: 305, endPoint x: 625, endPoint y: 297, distance: 222.1
click at [650, 300] on div "Minimum Lot 10,000 Full Truck Quantity 16,000" at bounding box center [784, 287] width 433 height 61
paste input "0"
type input "10,000"
click at [877, 718] on button "Save" at bounding box center [903, 714] width 235 height 33
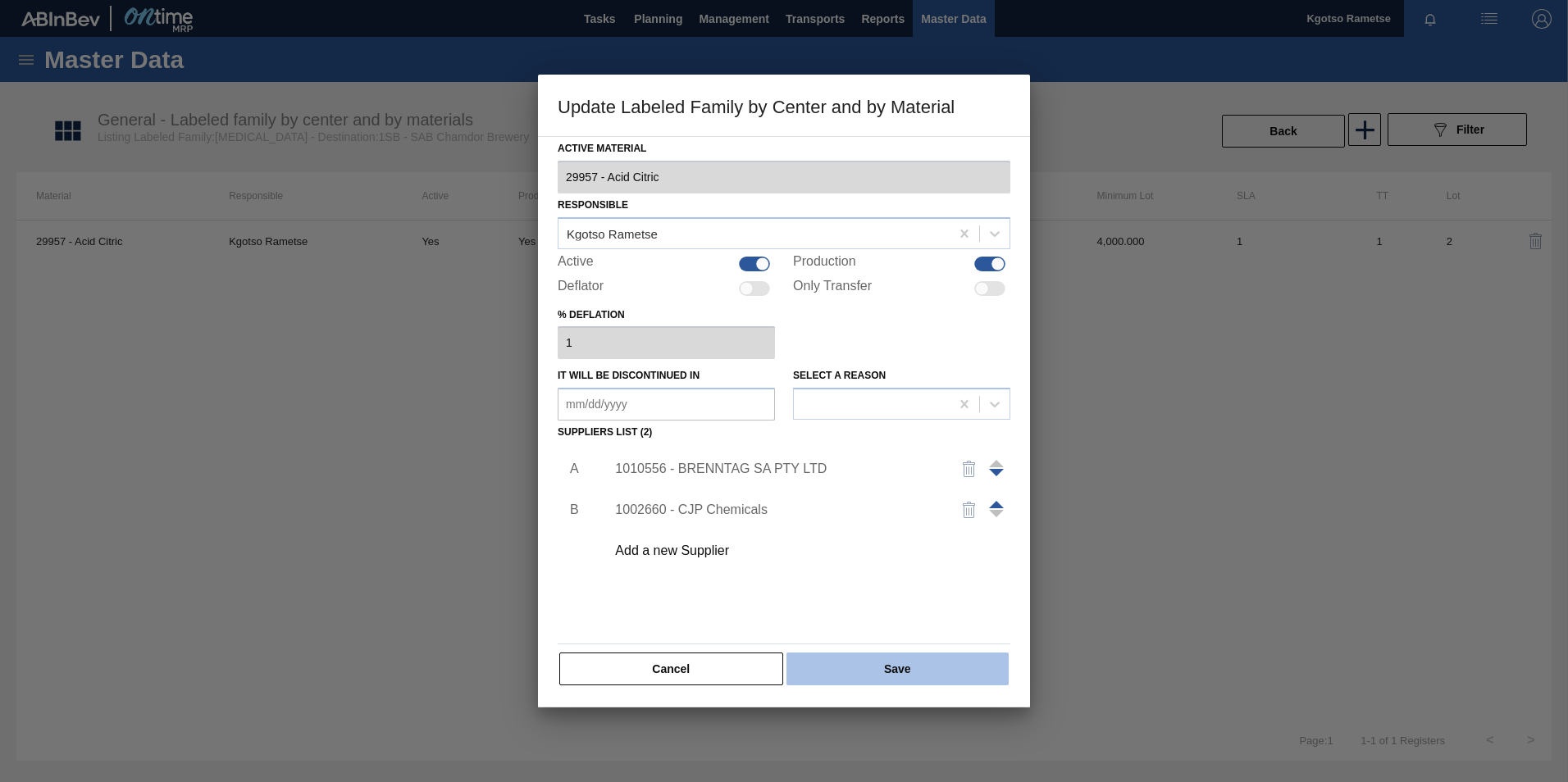
click at [870, 677] on button "Save" at bounding box center [897, 669] width 222 height 33
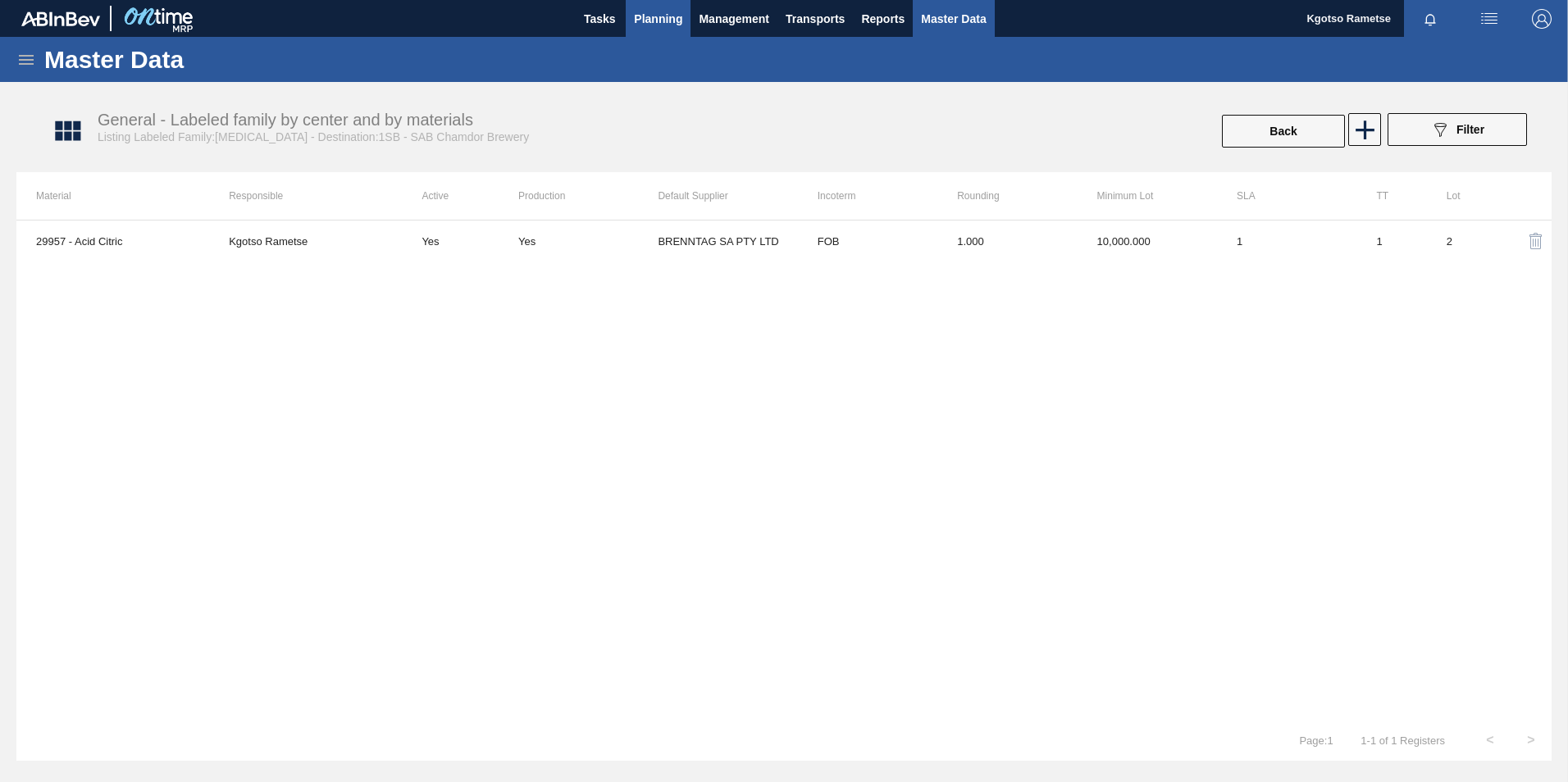
click at [672, 28] on span "Planning" at bounding box center [658, 19] width 49 height 20
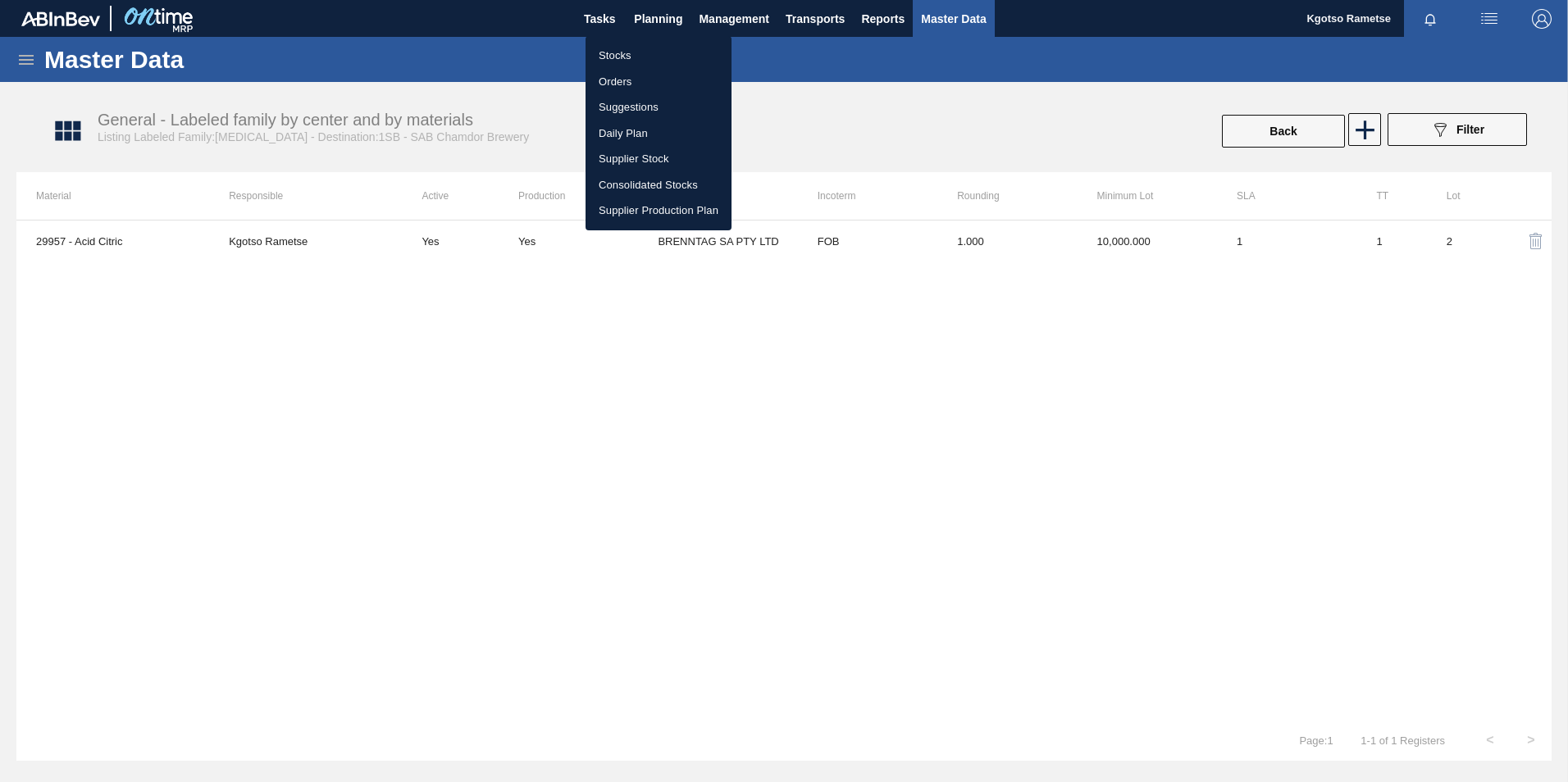
click at [636, 60] on li "Stocks" at bounding box center [658, 55] width 146 height 26
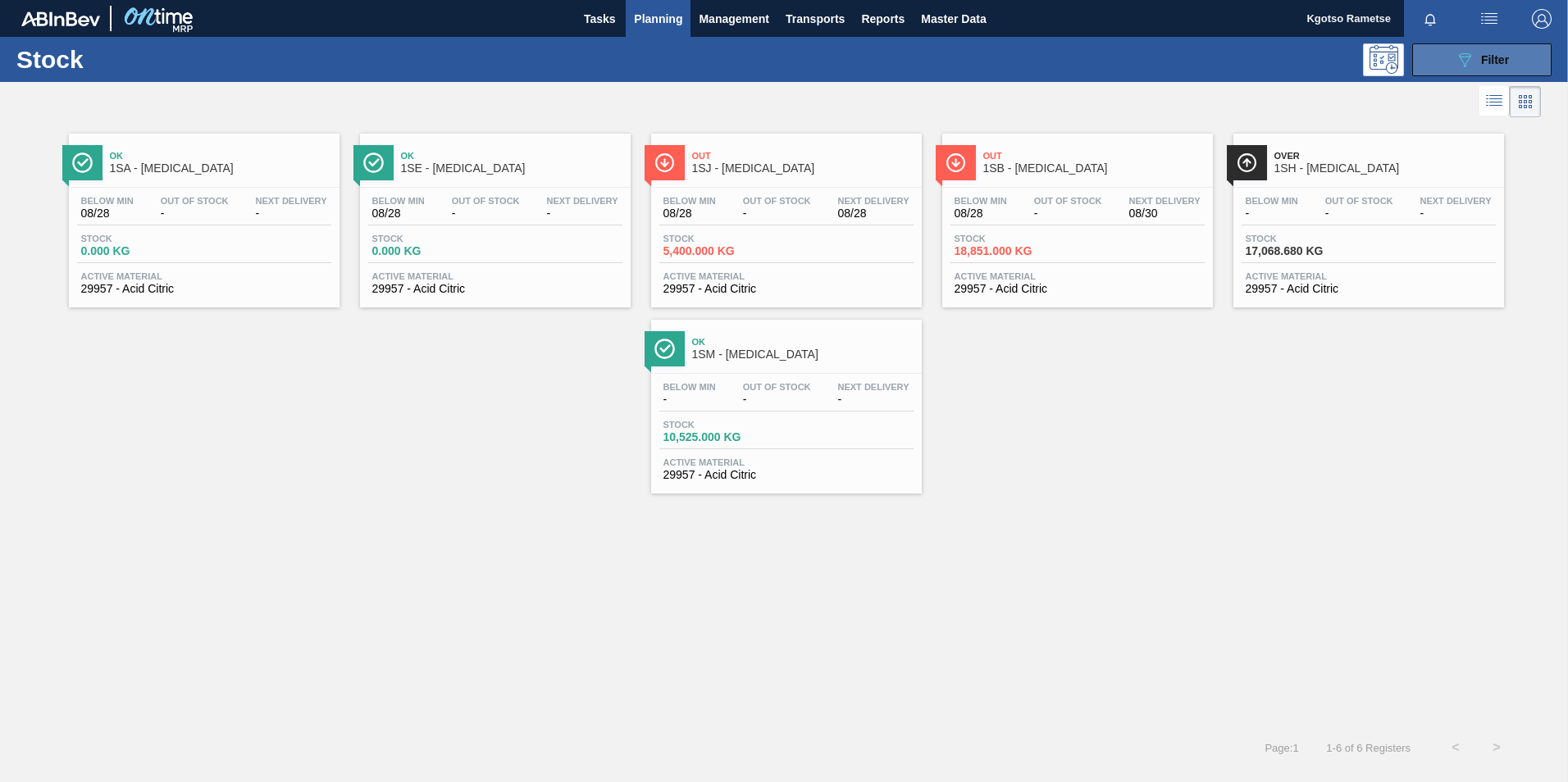
click at [1528, 55] on button "089F7B8B-B2A5-4AFE-B5C0-19BA573D28AC Filter" at bounding box center [1482, 59] width 140 height 33
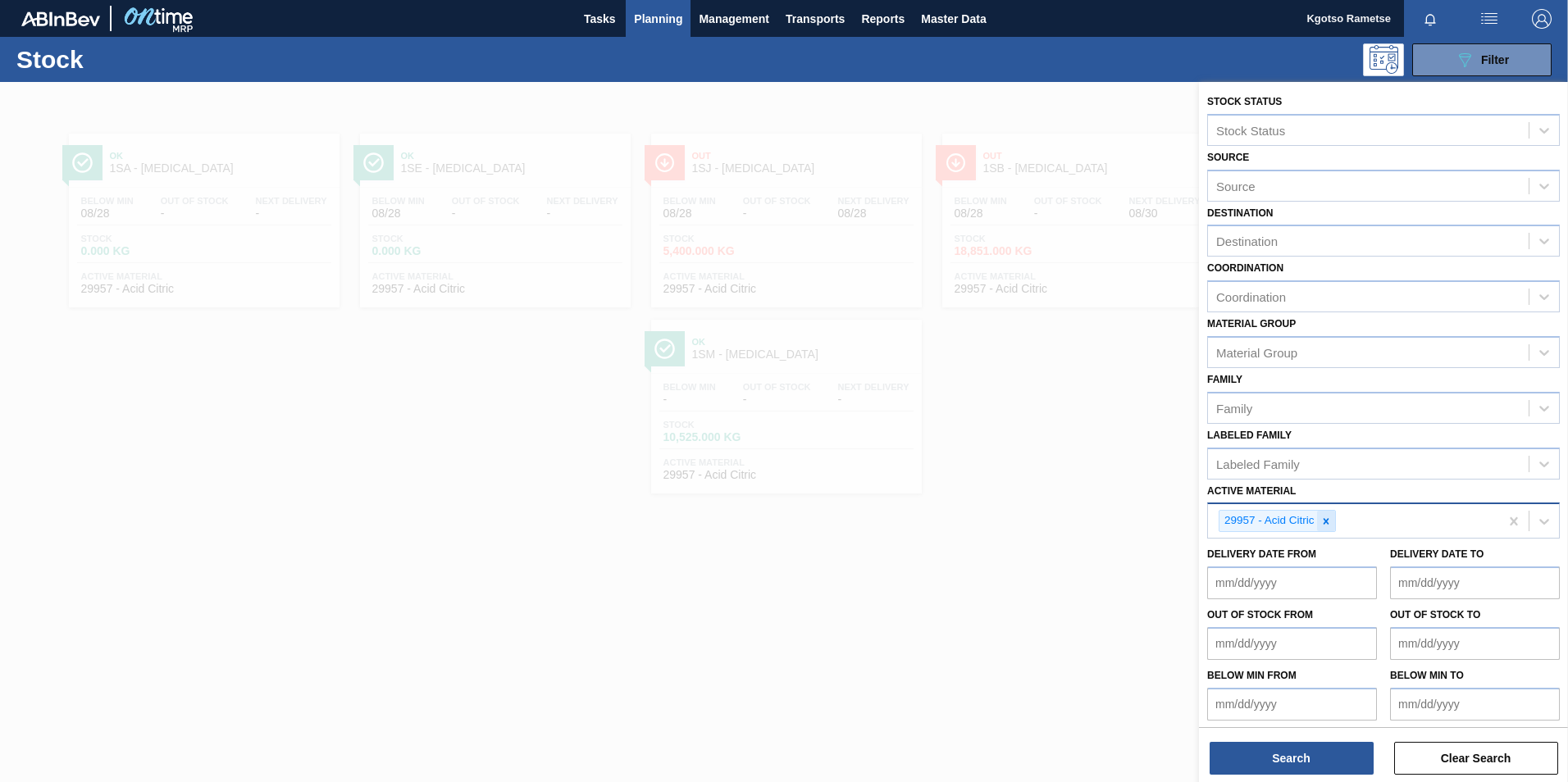
click at [1328, 525] on icon at bounding box center [1326, 522] width 12 height 12
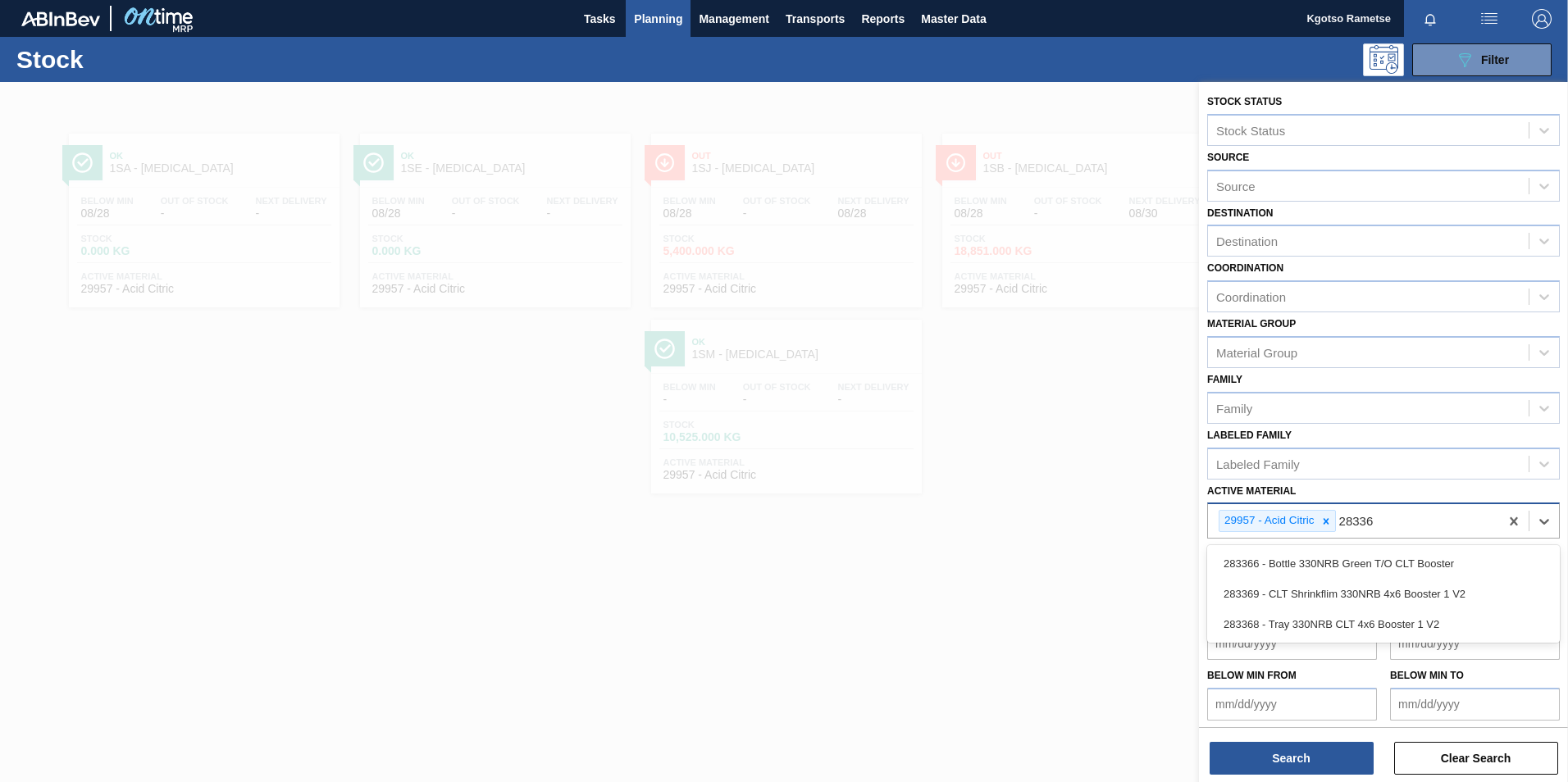
type Material "283366"
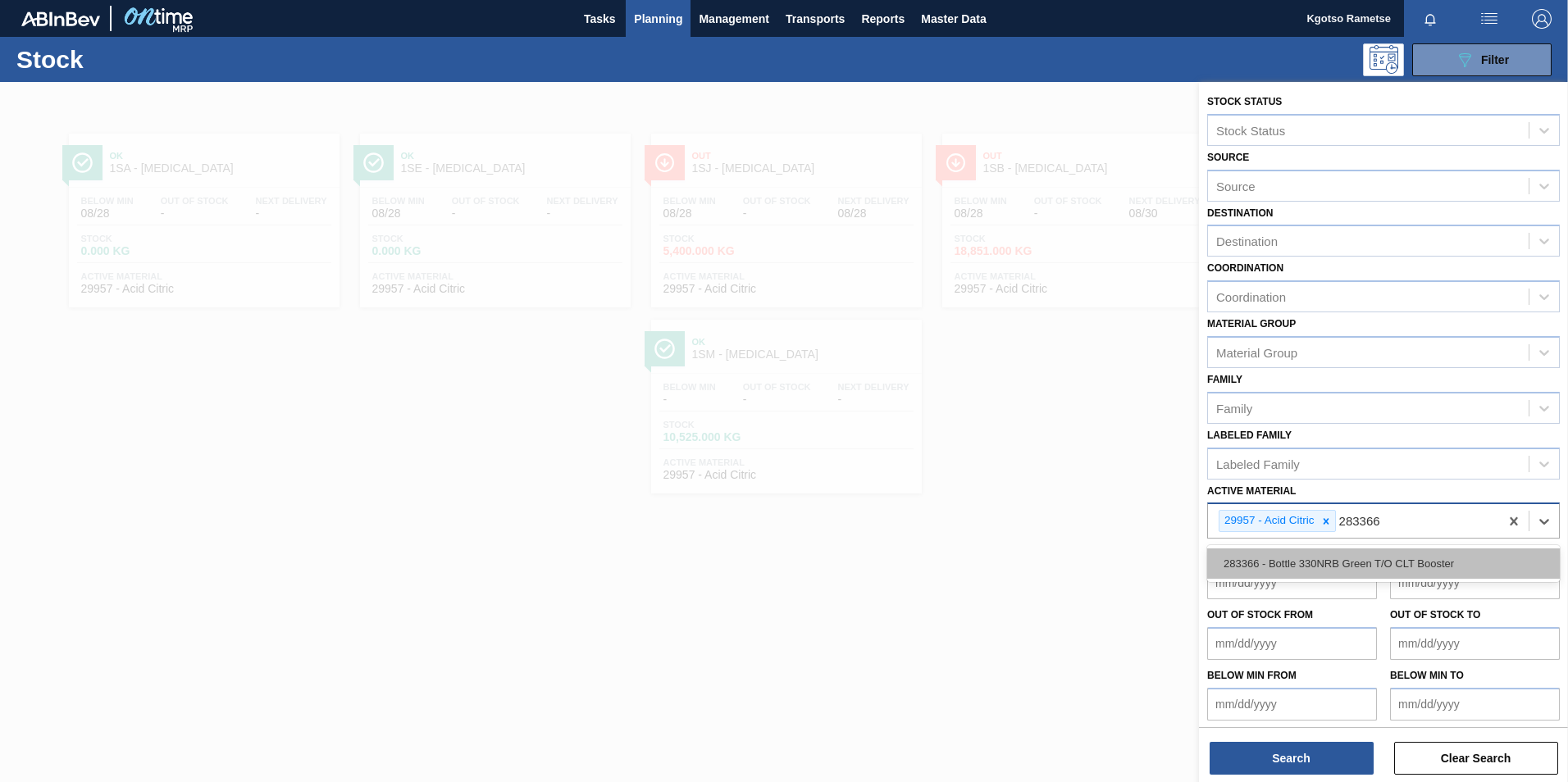
click at [1307, 553] on div "283366 - Bottle 330NRB Green T/O CLT Booster" at bounding box center [1383, 564] width 353 height 30
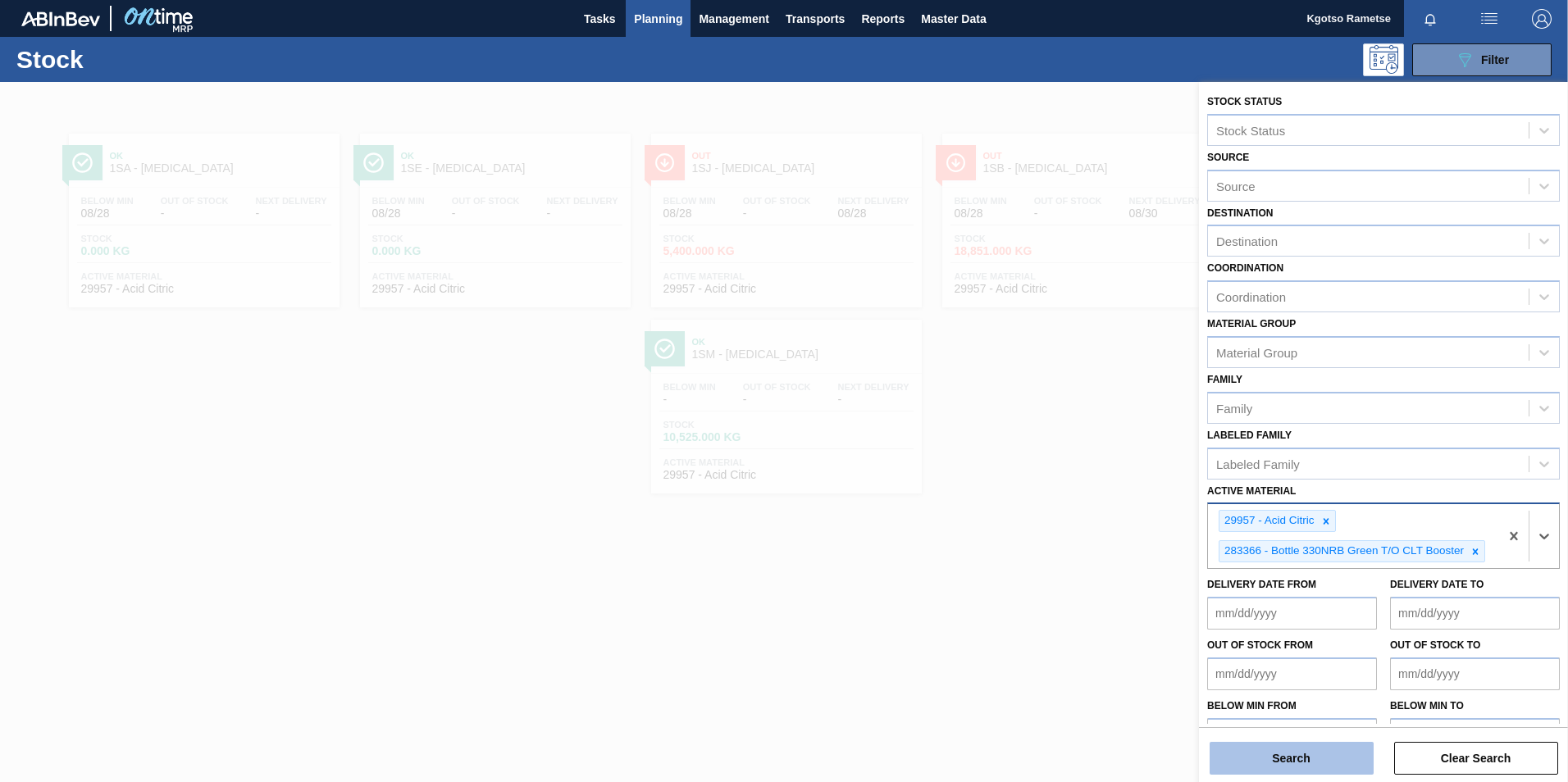
click at [1327, 772] on button "Search" at bounding box center [1291, 758] width 164 height 33
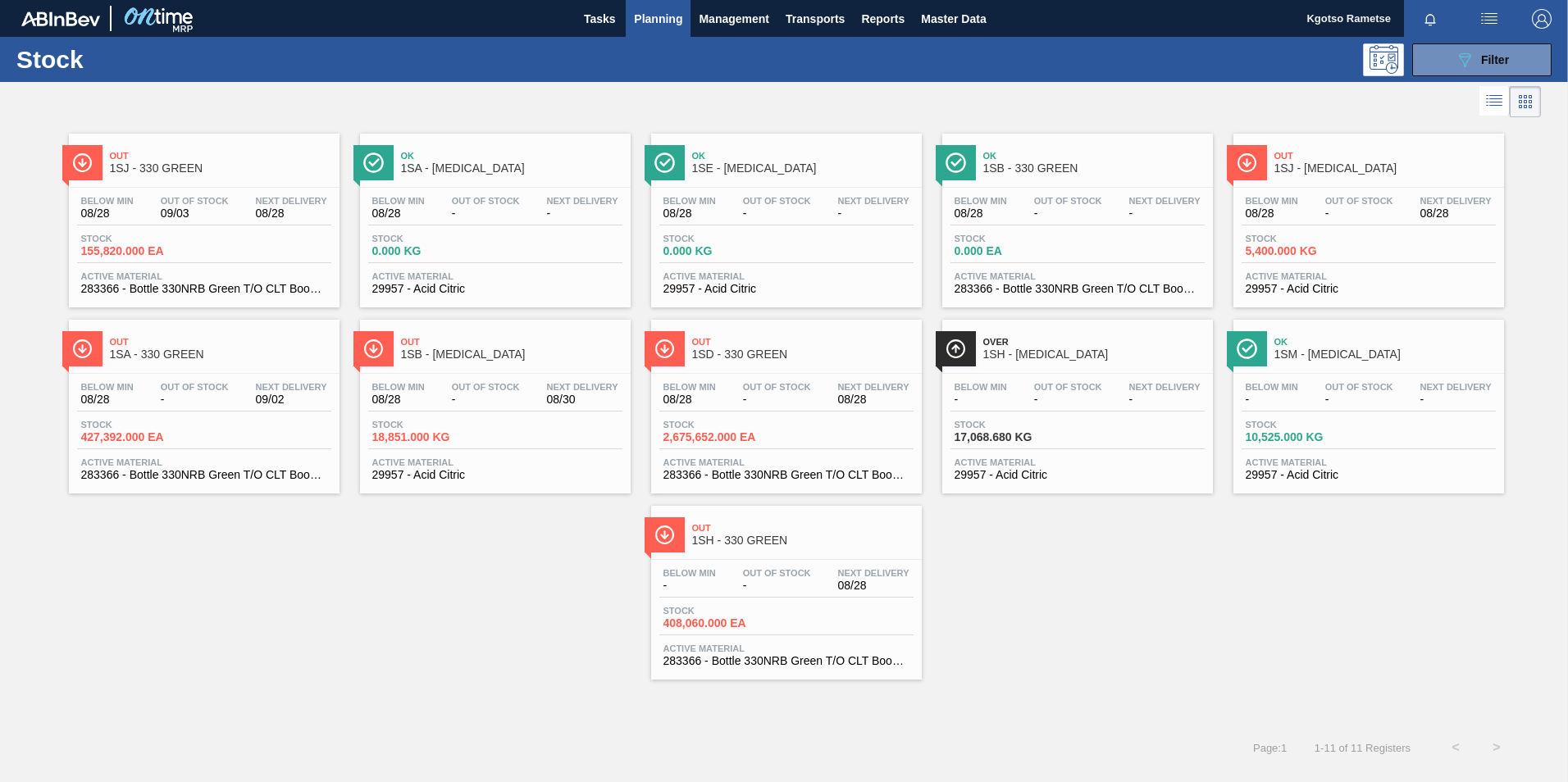
click at [1349, 166] on span "1SJ - Citric Acid" at bounding box center [1385, 168] width 222 height 13
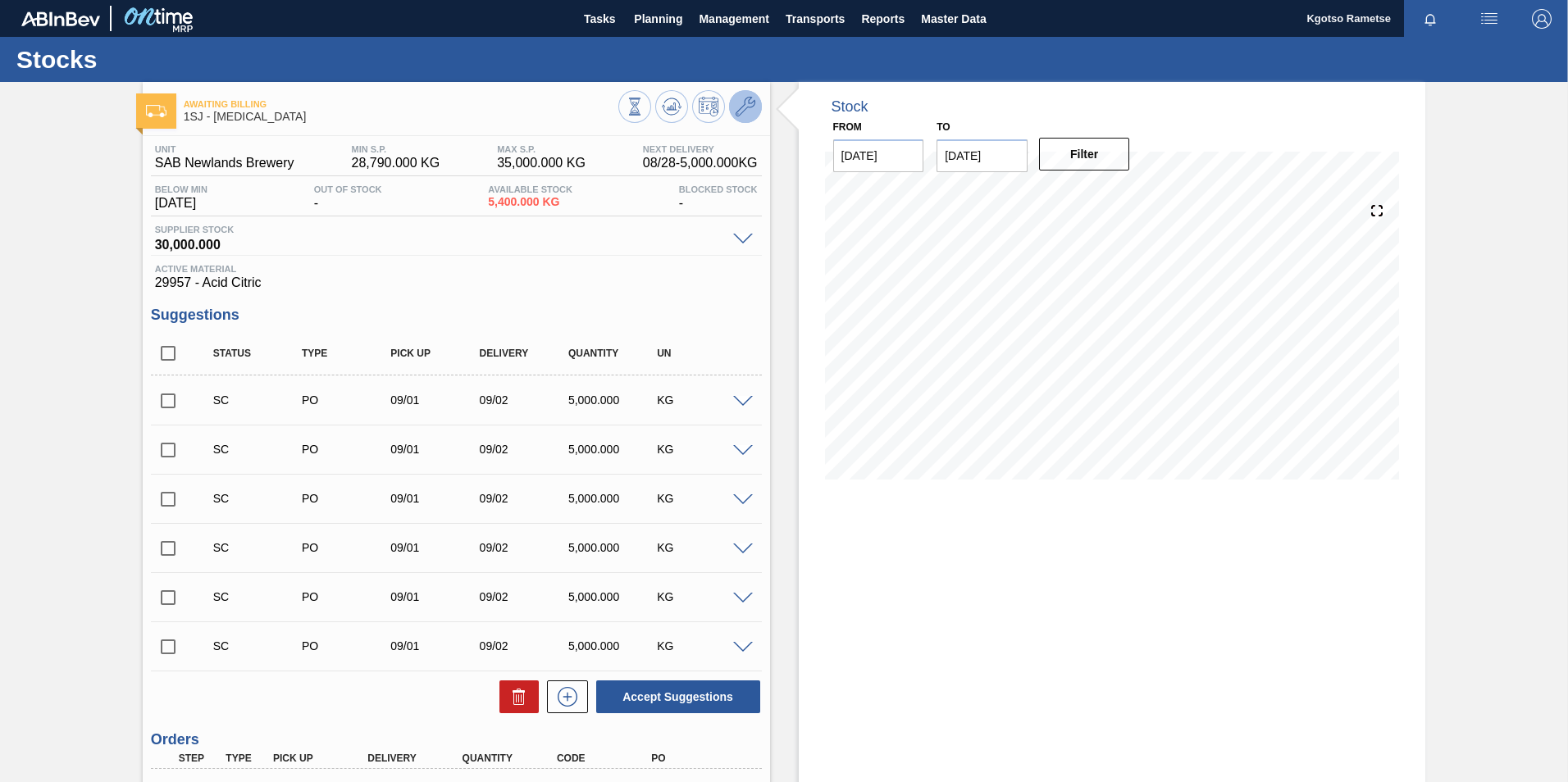
click at [743, 117] on button at bounding box center [745, 106] width 33 height 33
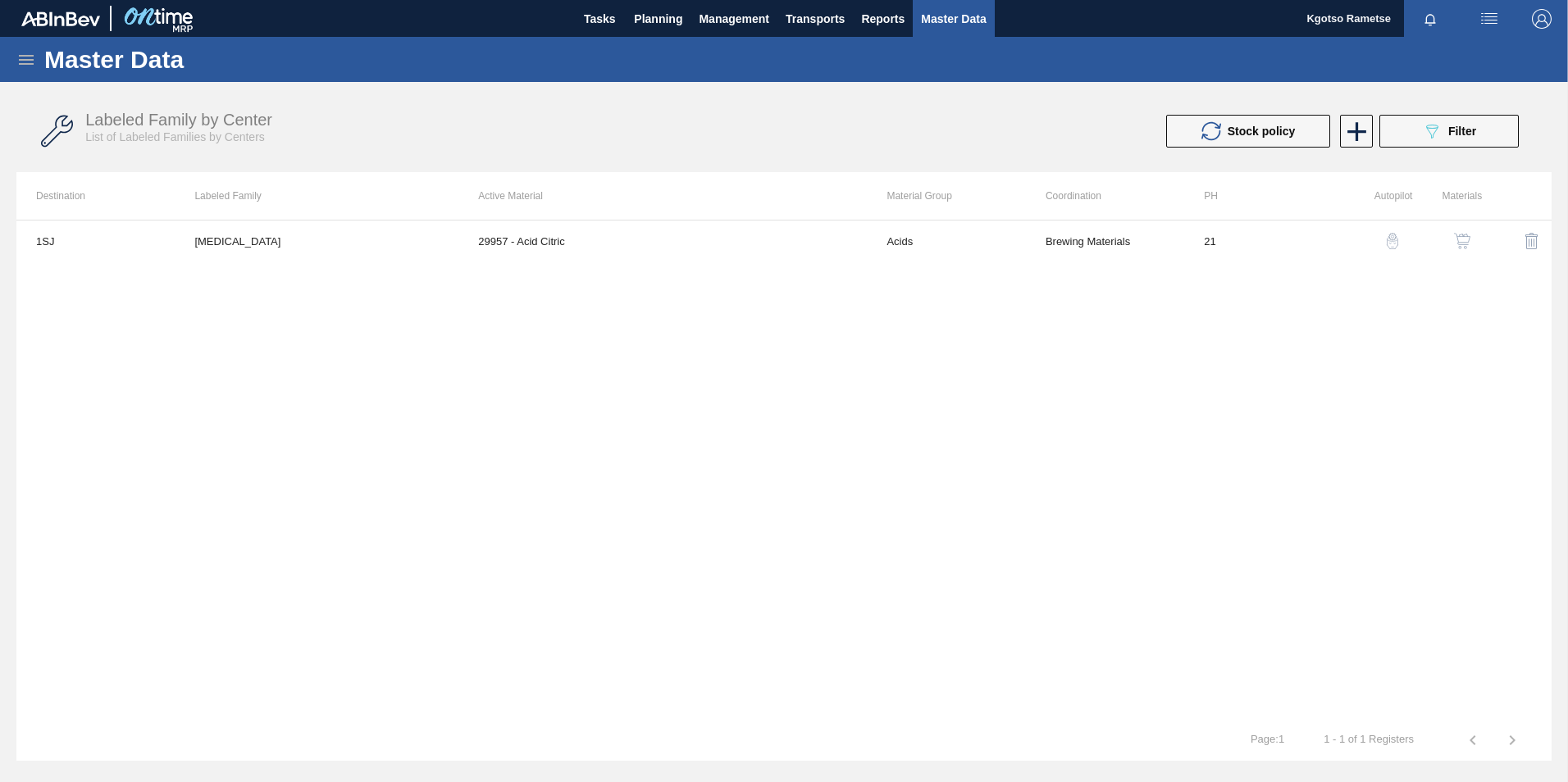
click at [1462, 240] on img "button" at bounding box center [1463, 241] width 17 height 17
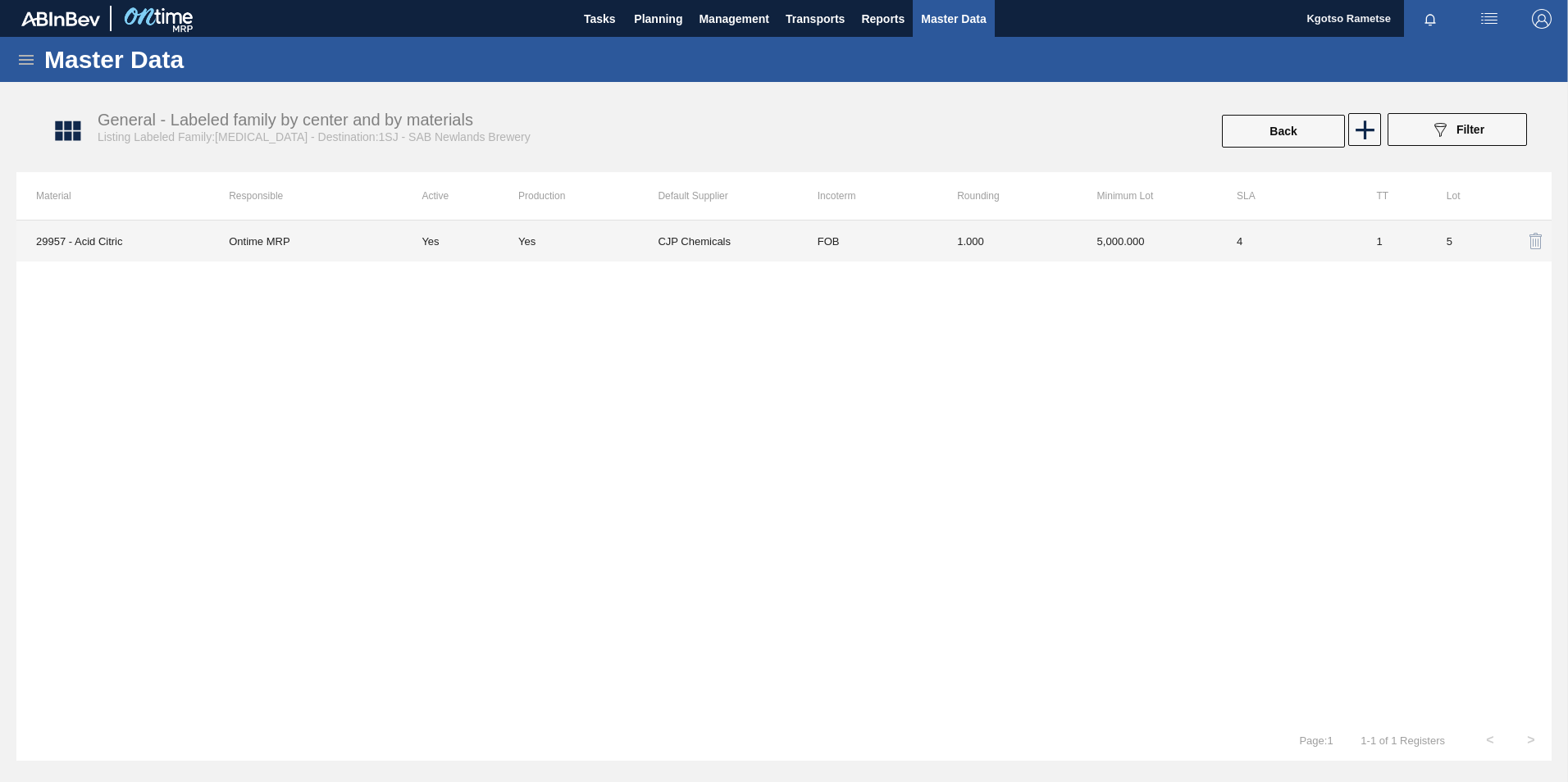
click at [1064, 233] on td "1.000" at bounding box center [1007, 241] width 140 height 41
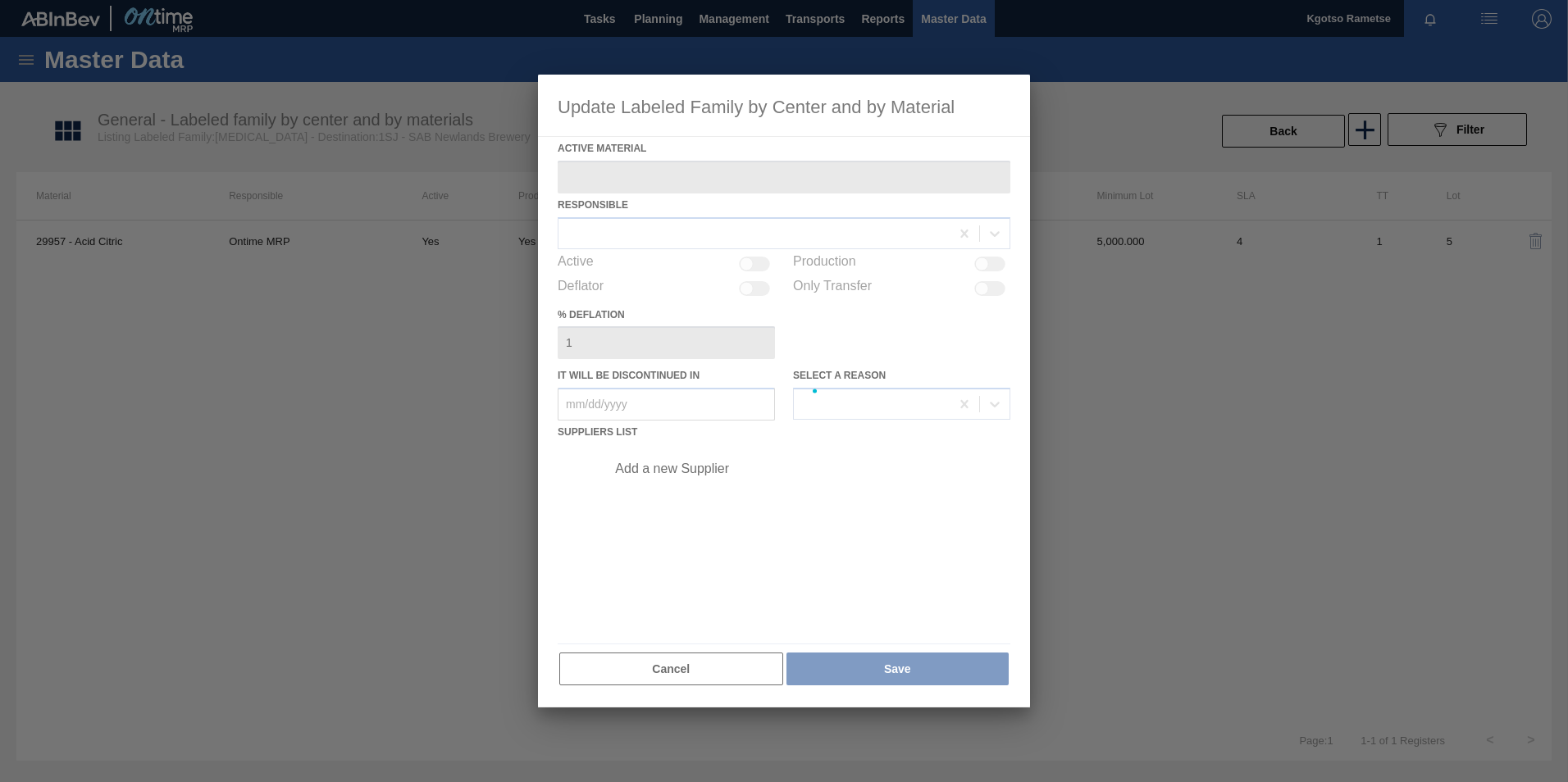
type Material "29957 - Acid Citric"
checkbox input "true"
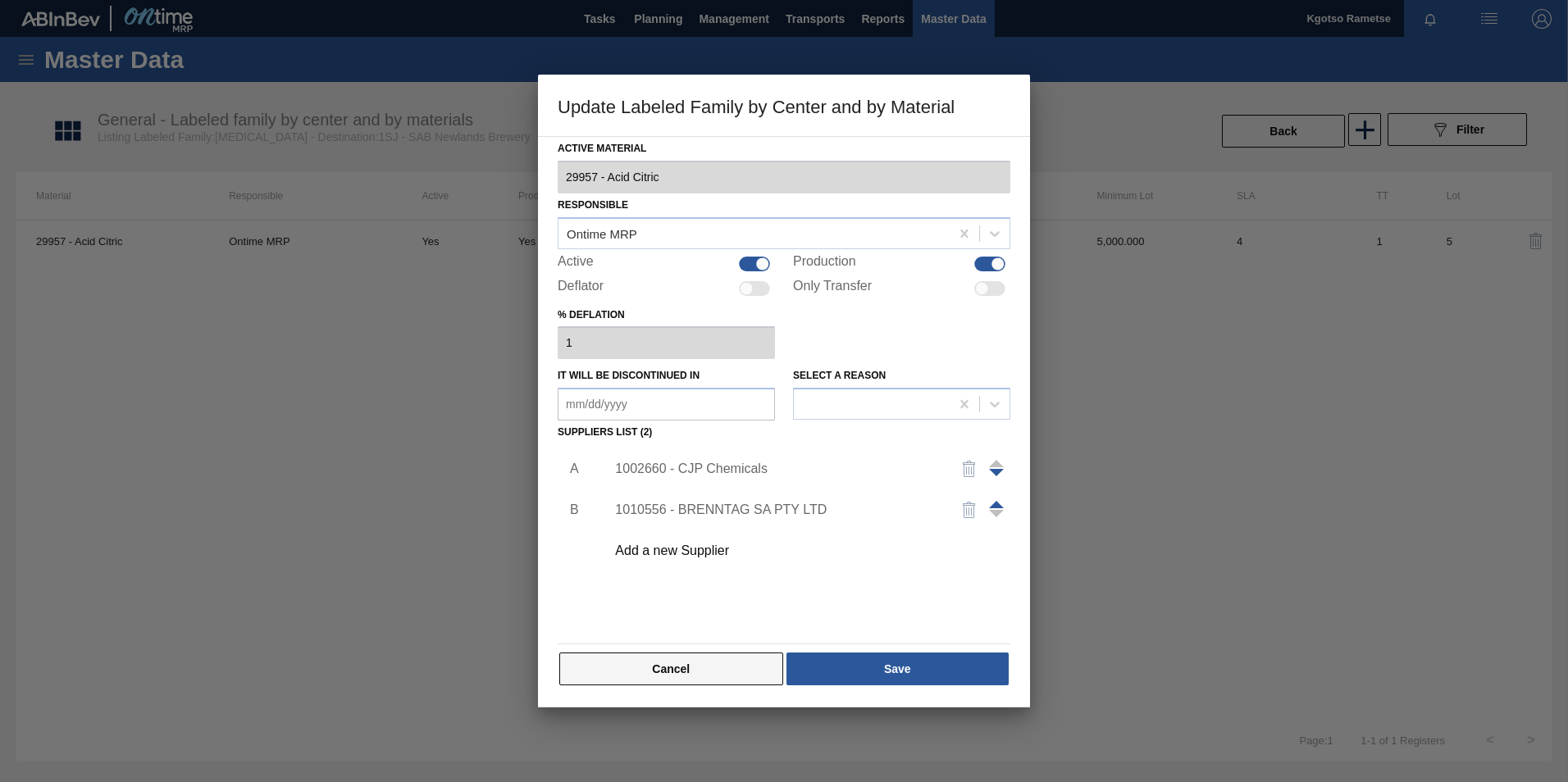
click at [646, 663] on button "Cancel" at bounding box center [672, 669] width 224 height 33
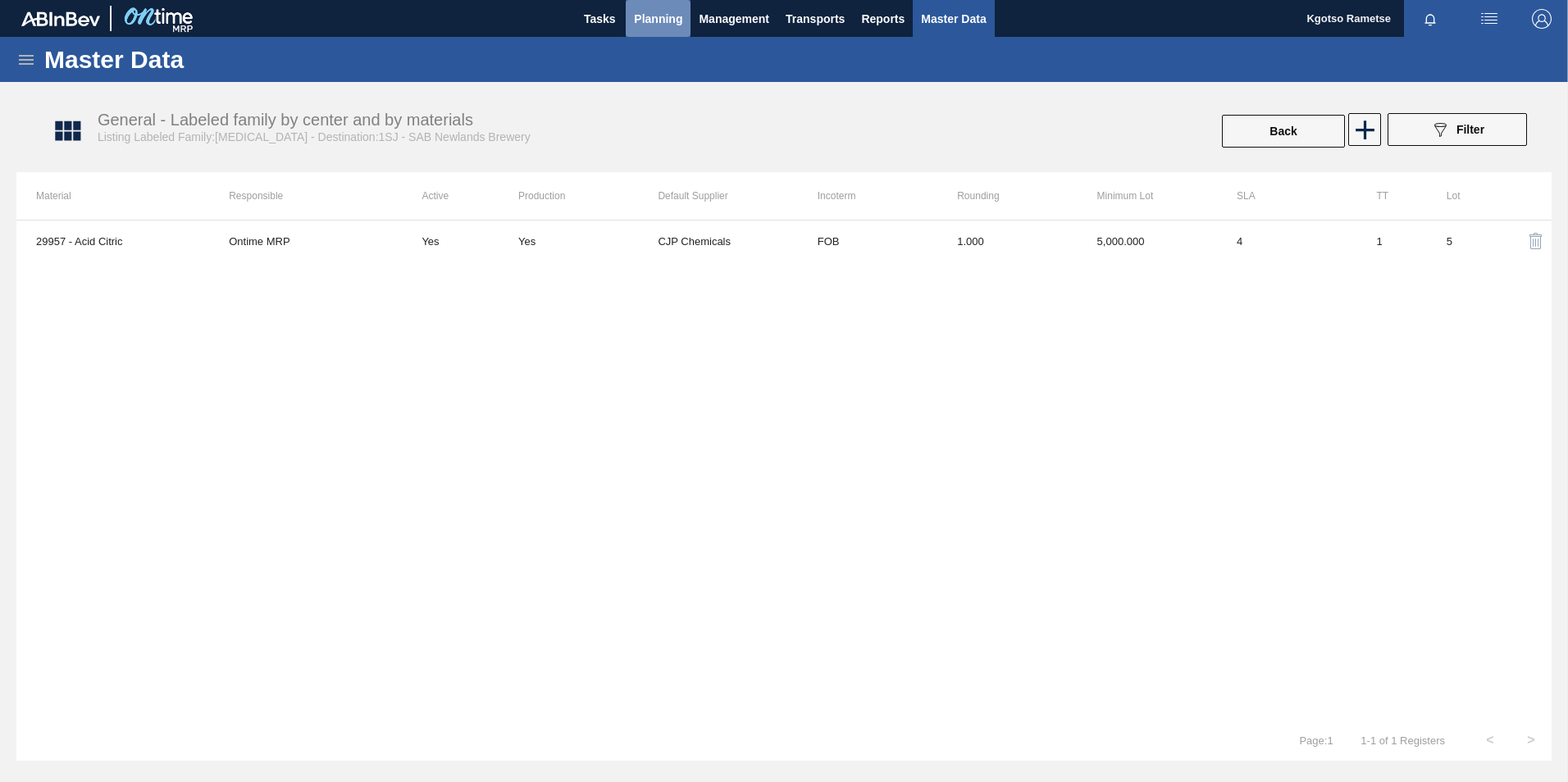
click at [639, 20] on span "Planning" at bounding box center [658, 19] width 49 height 20
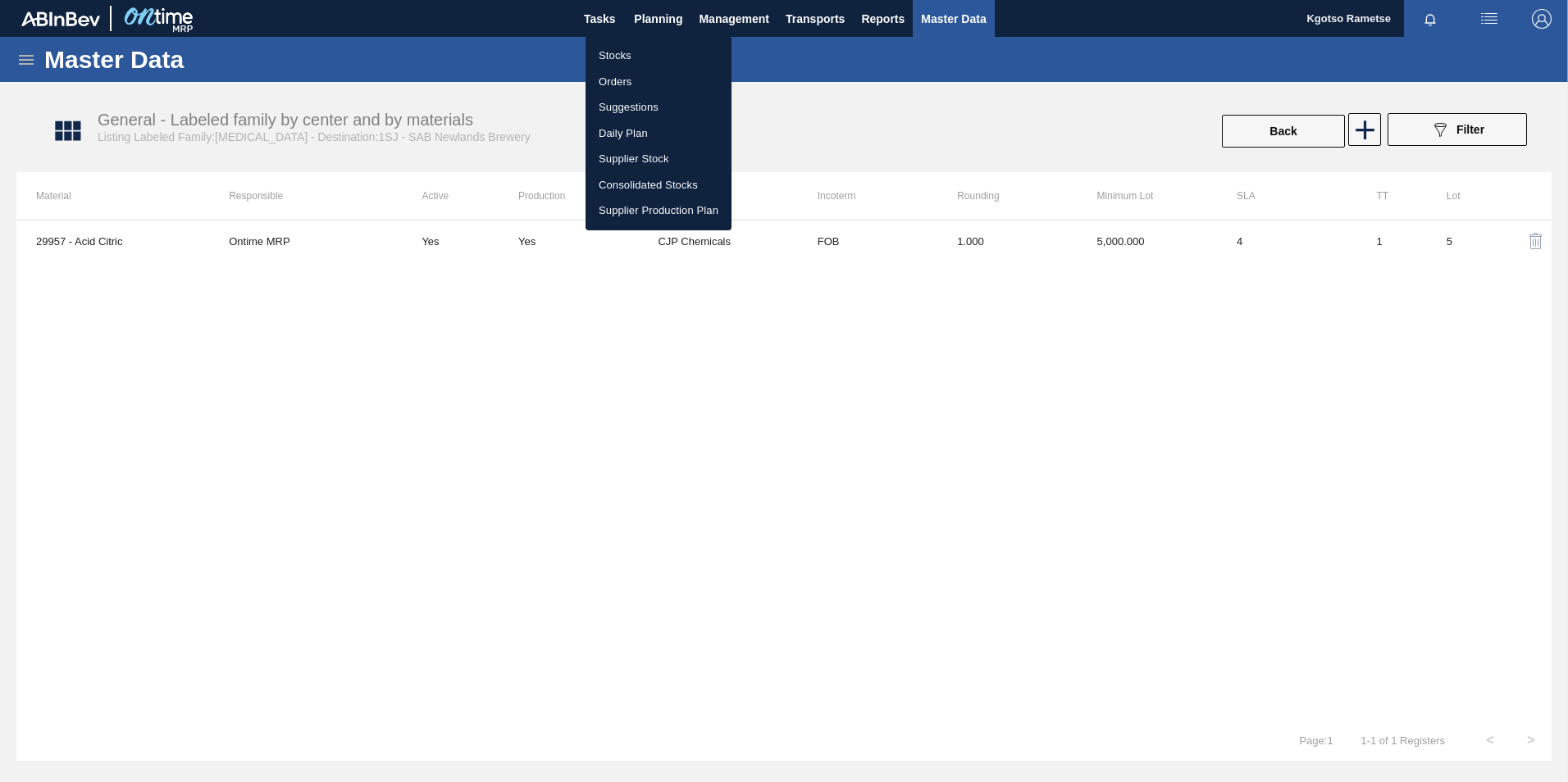
click at [631, 53] on li "Stocks" at bounding box center [658, 55] width 146 height 26
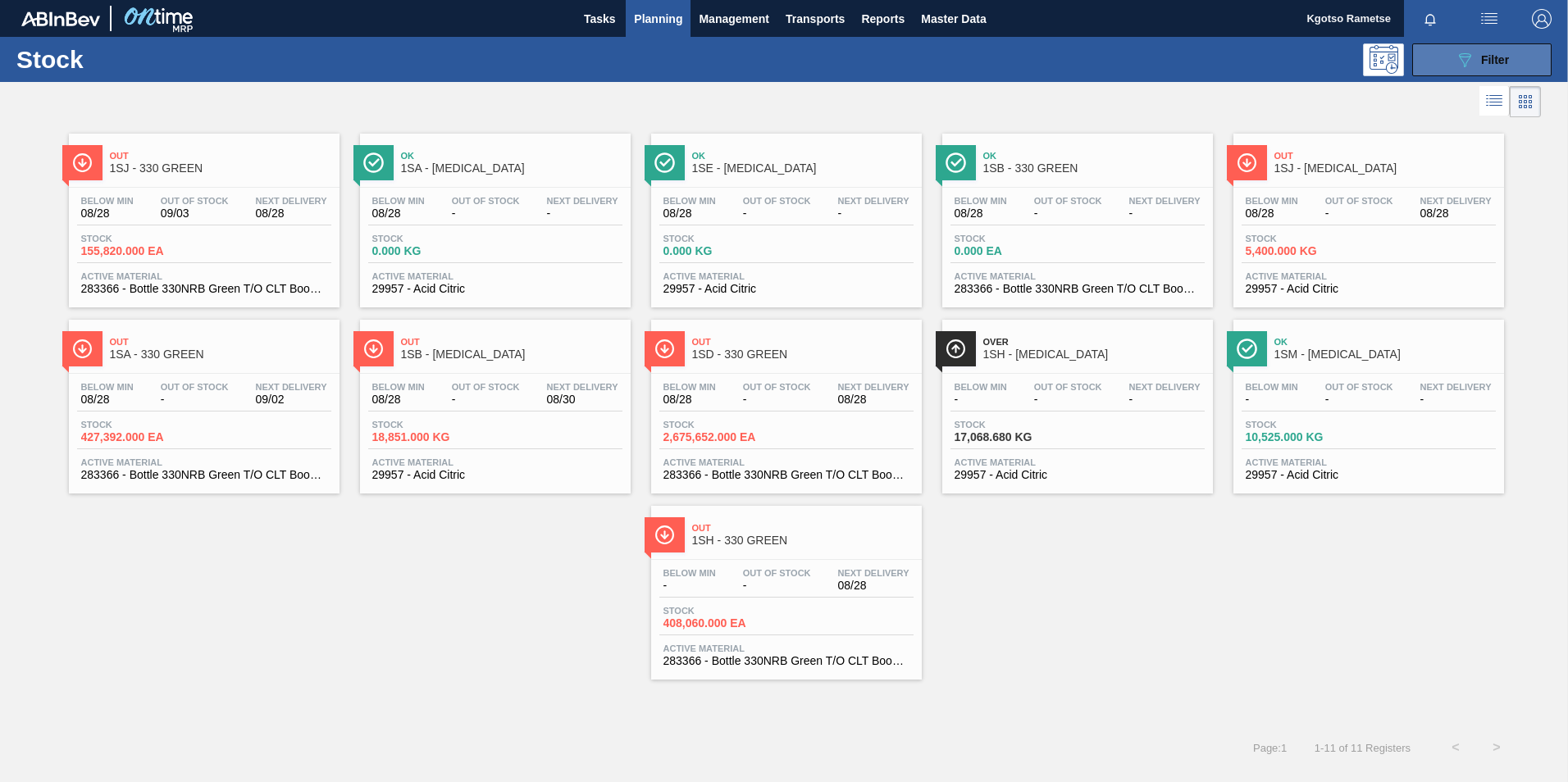
click at [1509, 69] on button "089F7B8B-B2A5-4AFE-B5C0-19BA573D28AC Filter" at bounding box center [1482, 59] width 140 height 33
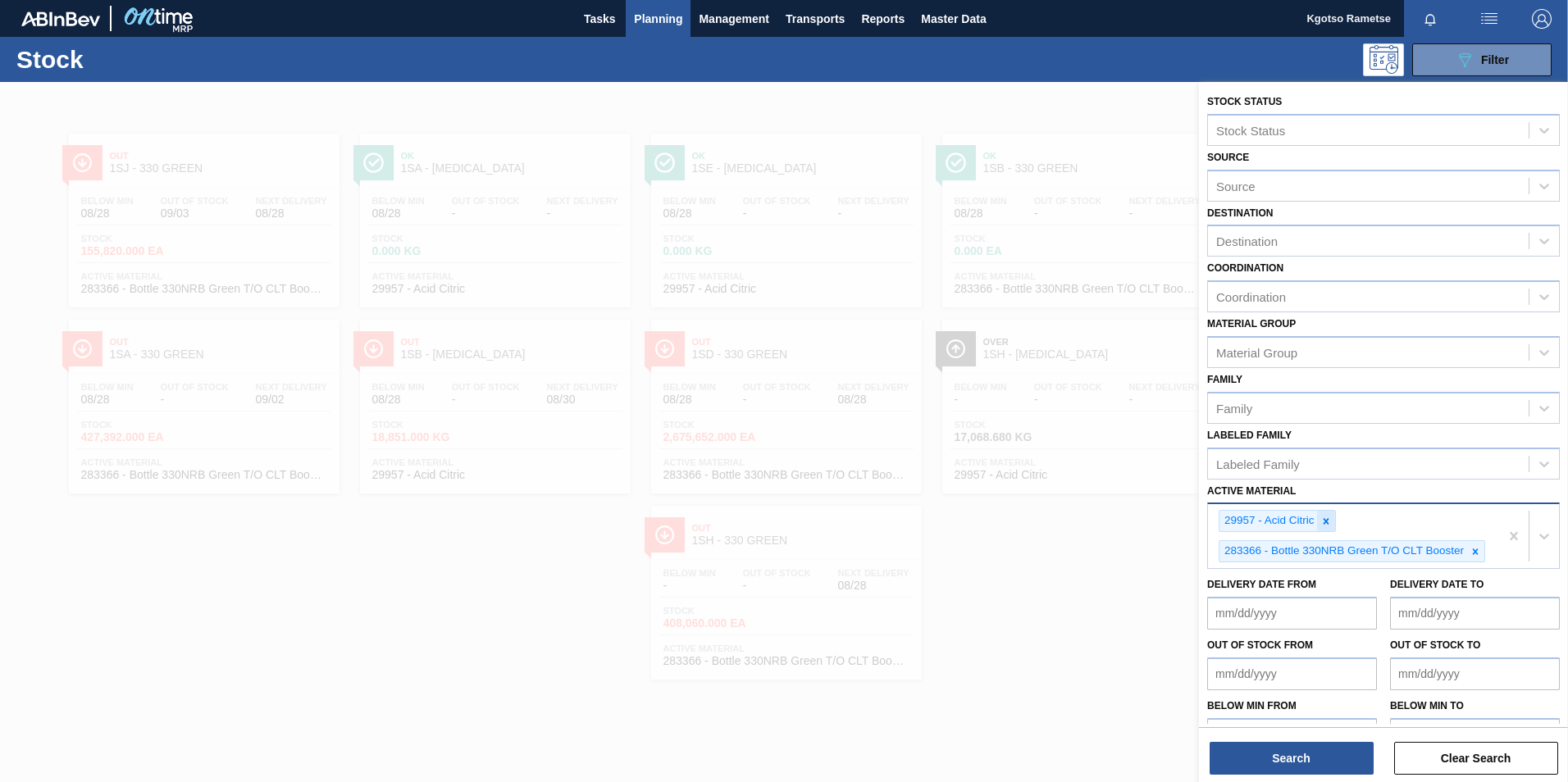
click at [1328, 521] on icon at bounding box center [1326, 522] width 12 height 12
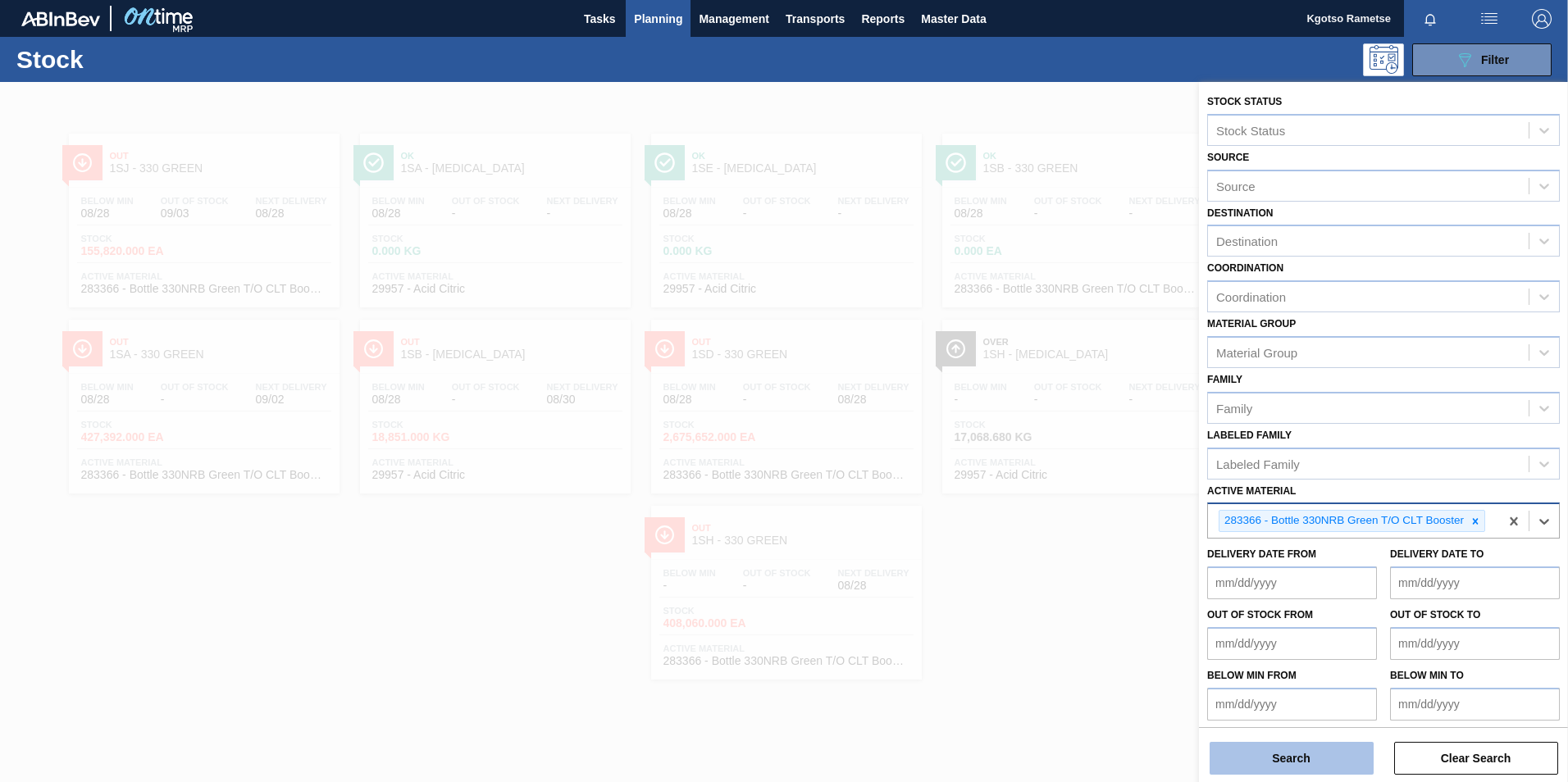
click at [1274, 755] on button "Search" at bounding box center [1291, 758] width 164 height 33
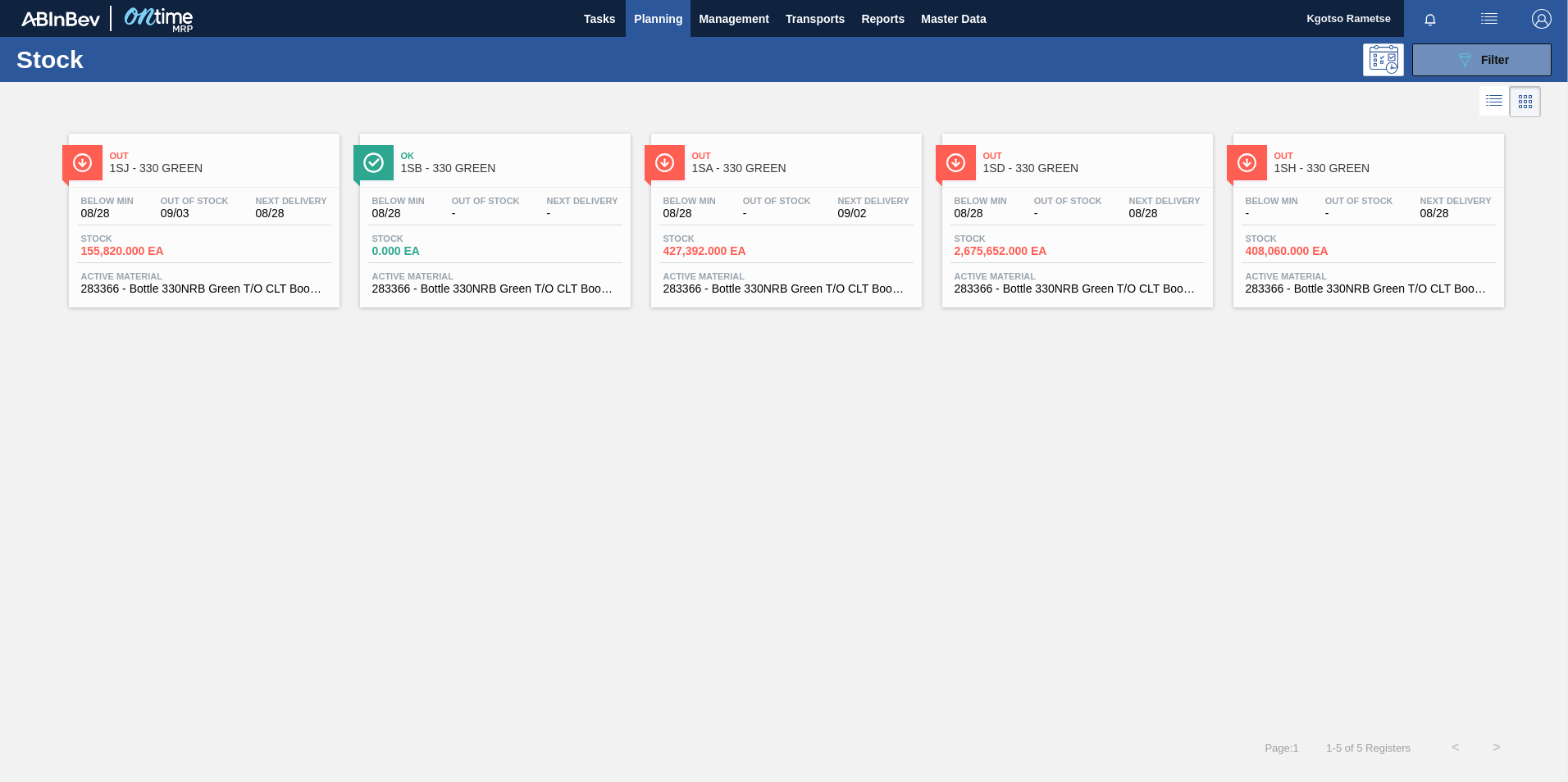
click at [177, 161] on div "Out 1SJ - 330 GREEN" at bounding box center [220, 163] width 222 height 37
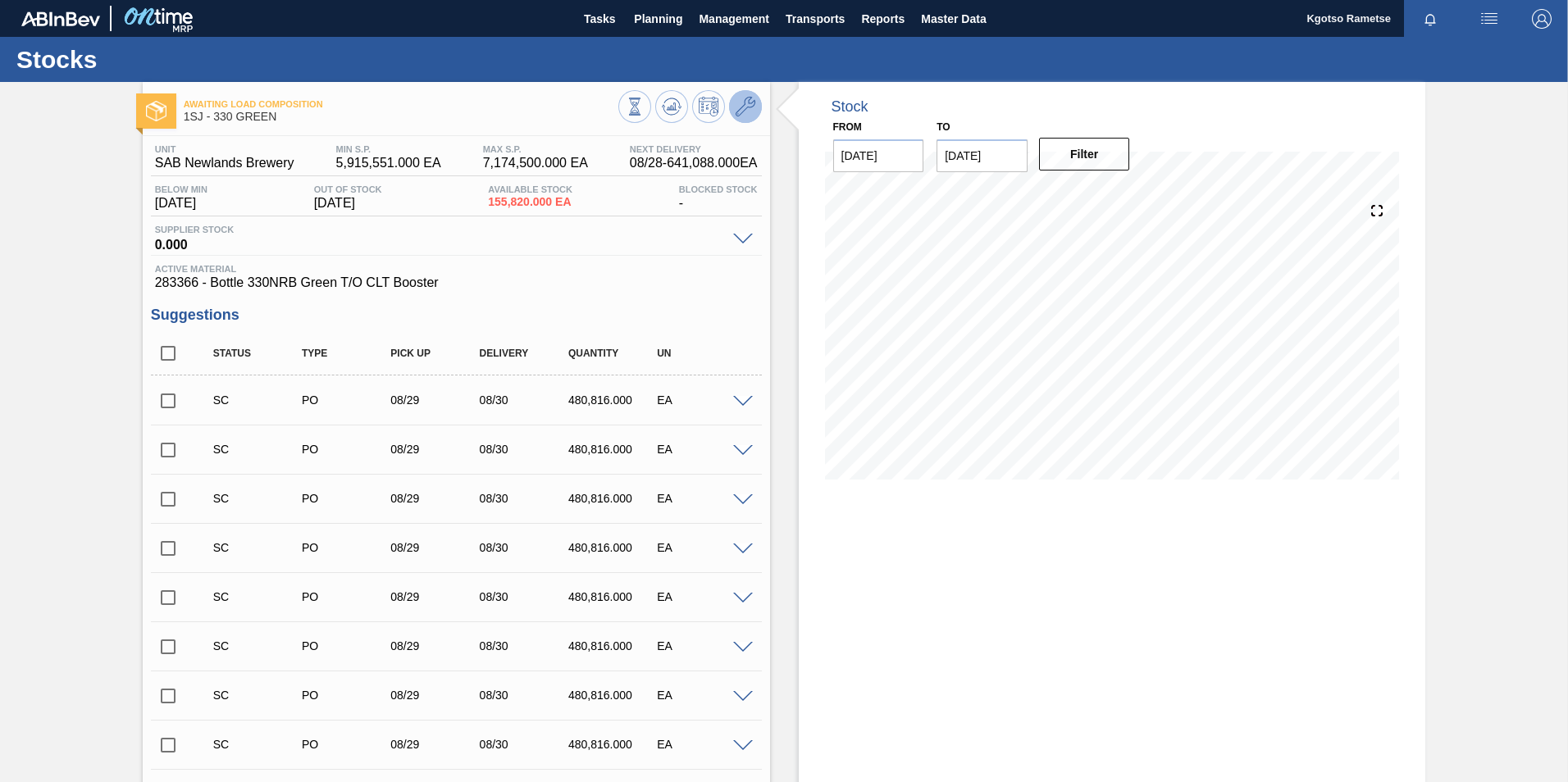
click at [741, 110] on icon at bounding box center [746, 107] width 20 height 20
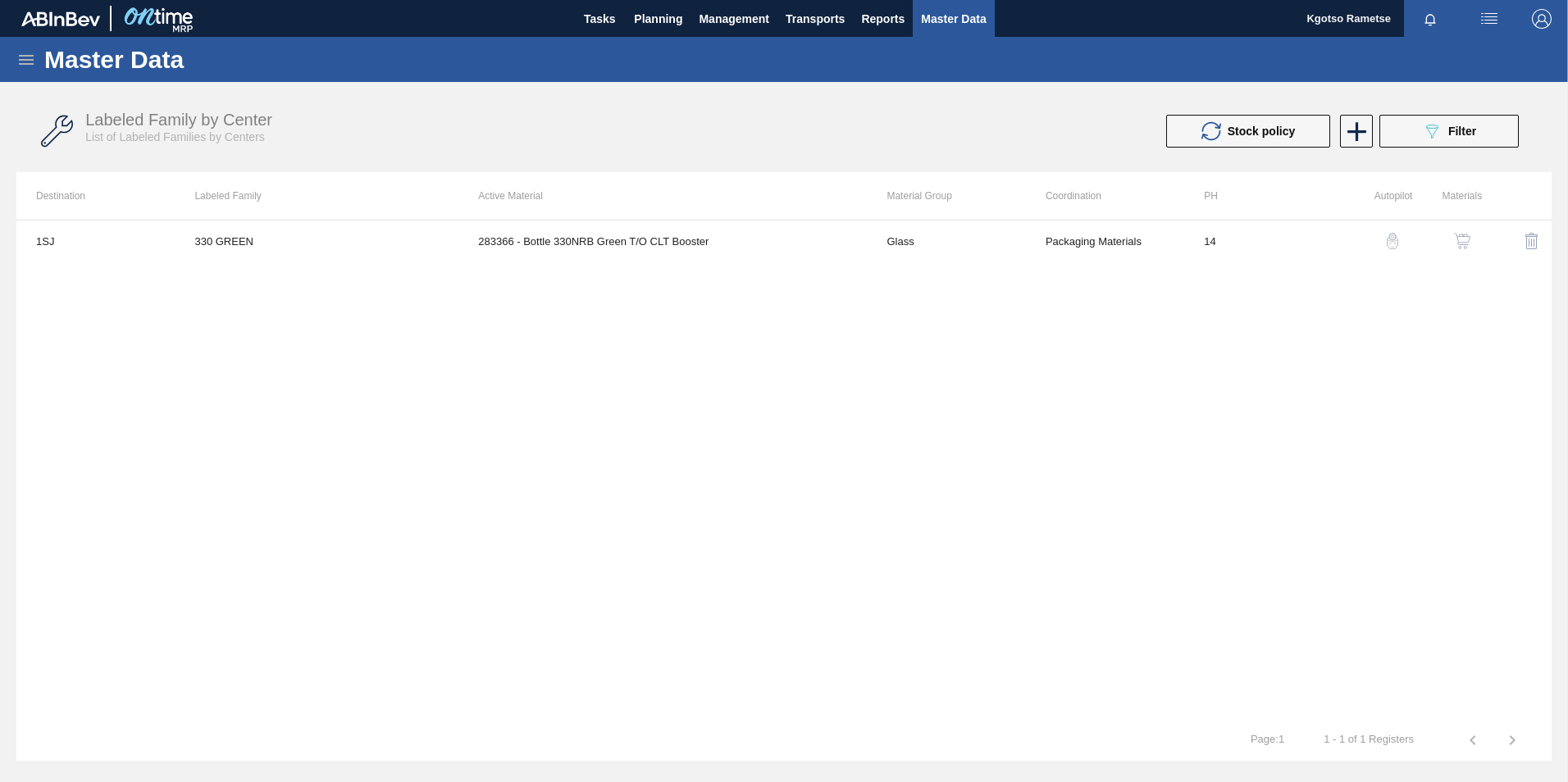
click at [1458, 232] on button "button" at bounding box center [1462, 241] width 39 height 39
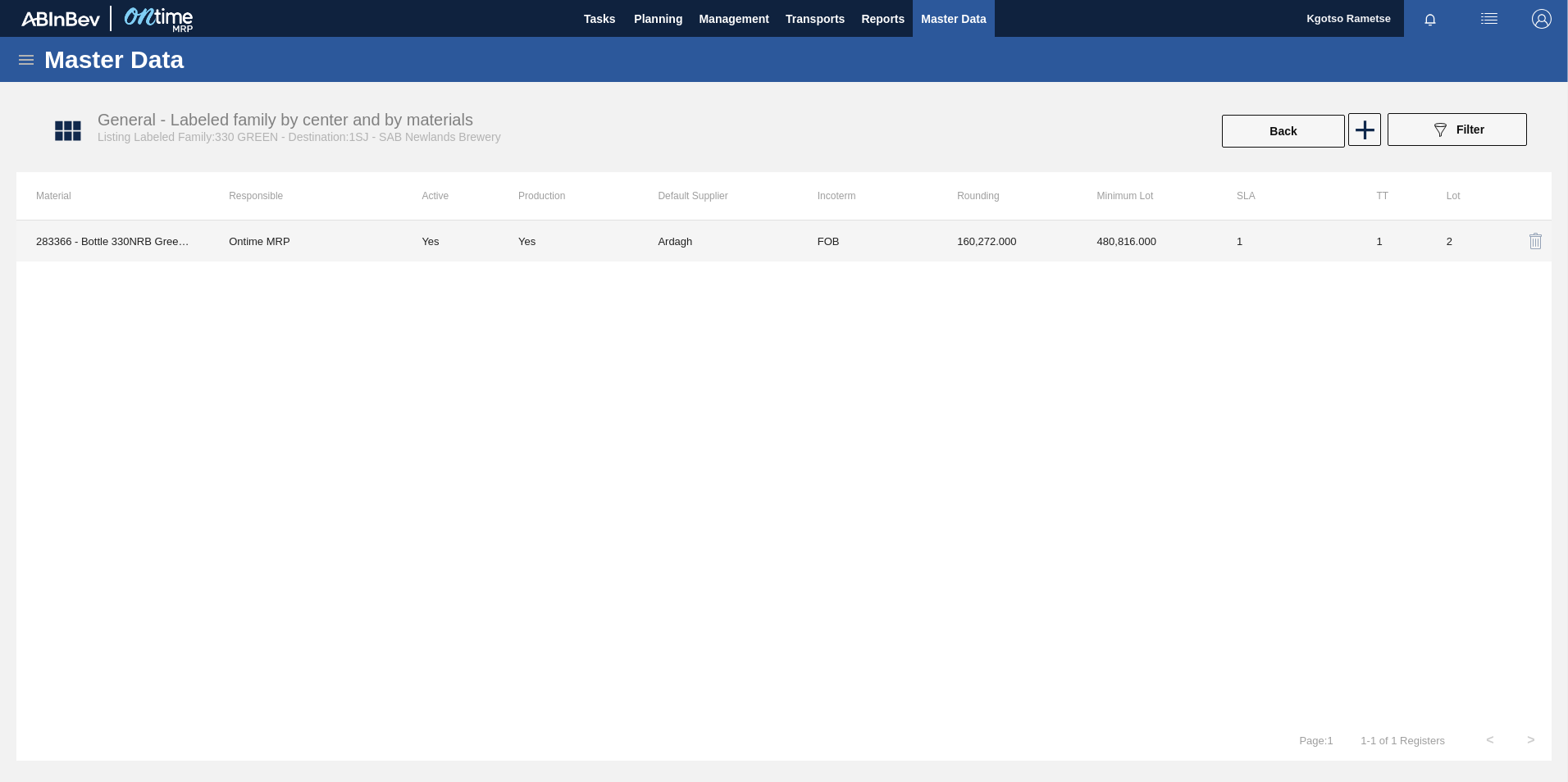
click at [887, 238] on td "FOB" at bounding box center [867, 241] width 140 height 41
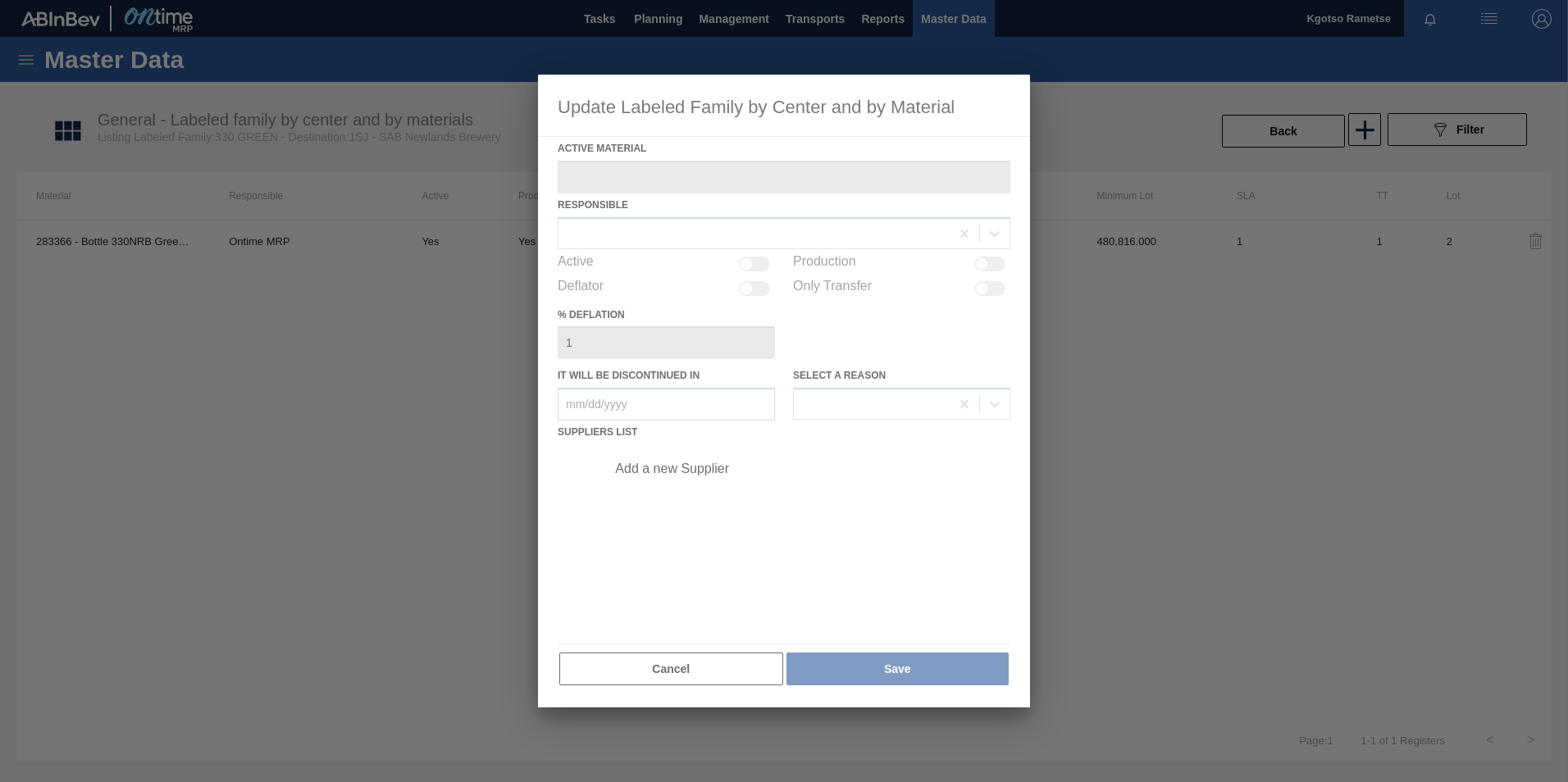
type Material "283366 - Bottle 330NRB Green T/O CLT Booster"
checkbox input "true"
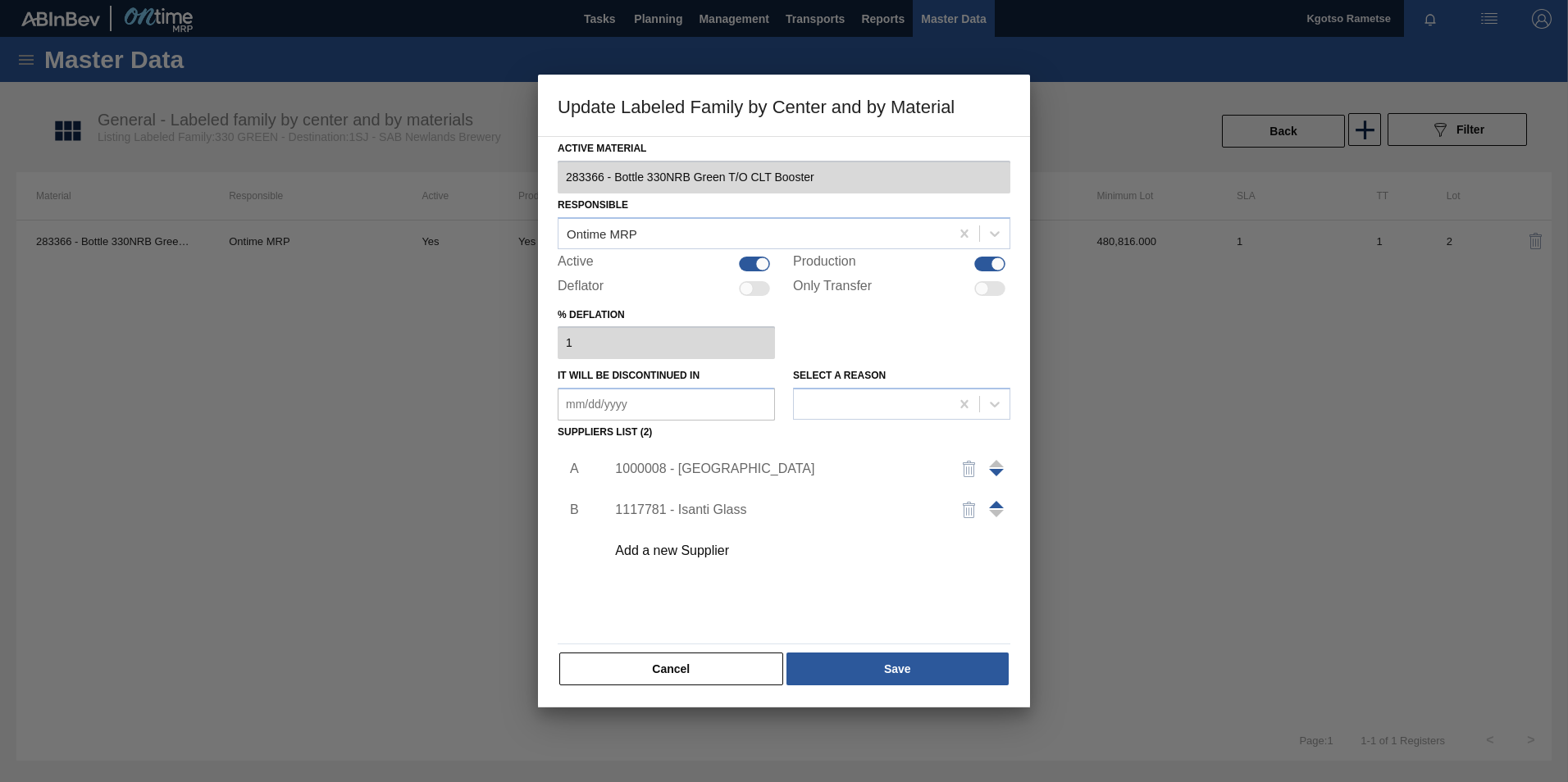
click at [679, 467] on div "1000008 - Ardagh" at bounding box center [775, 469] width 321 height 15
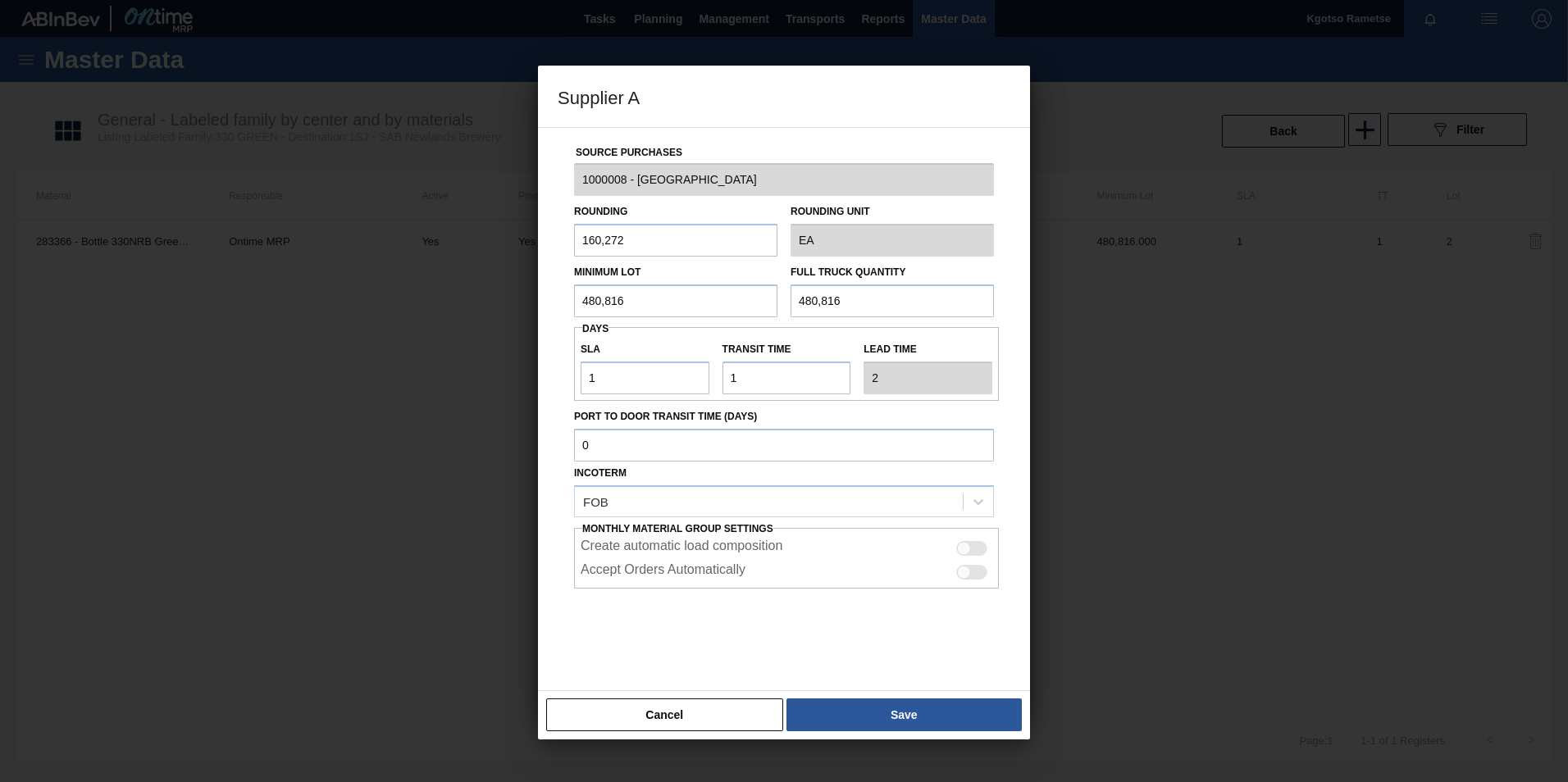
drag, startPoint x: 631, startPoint y: 294, endPoint x: 507, endPoint y: 277, distance: 125.2
click at [507, 277] on div "Supplier A Source Purchases 1000008 - Ardagh Rounding 160,272 Rounding Unit EA …" at bounding box center [784, 391] width 1568 height 782
drag, startPoint x: 651, startPoint y: 304, endPoint x: 191, endPoint y: 322, distance: 460.4
click at [380, 279] on div "Supplier A Source Purchases 1000008 - Ardagh Rounding 160,272 Rounding Unit EA …" at bounding box center [784, 391] width 1568 height 782
type input "1,602,720"
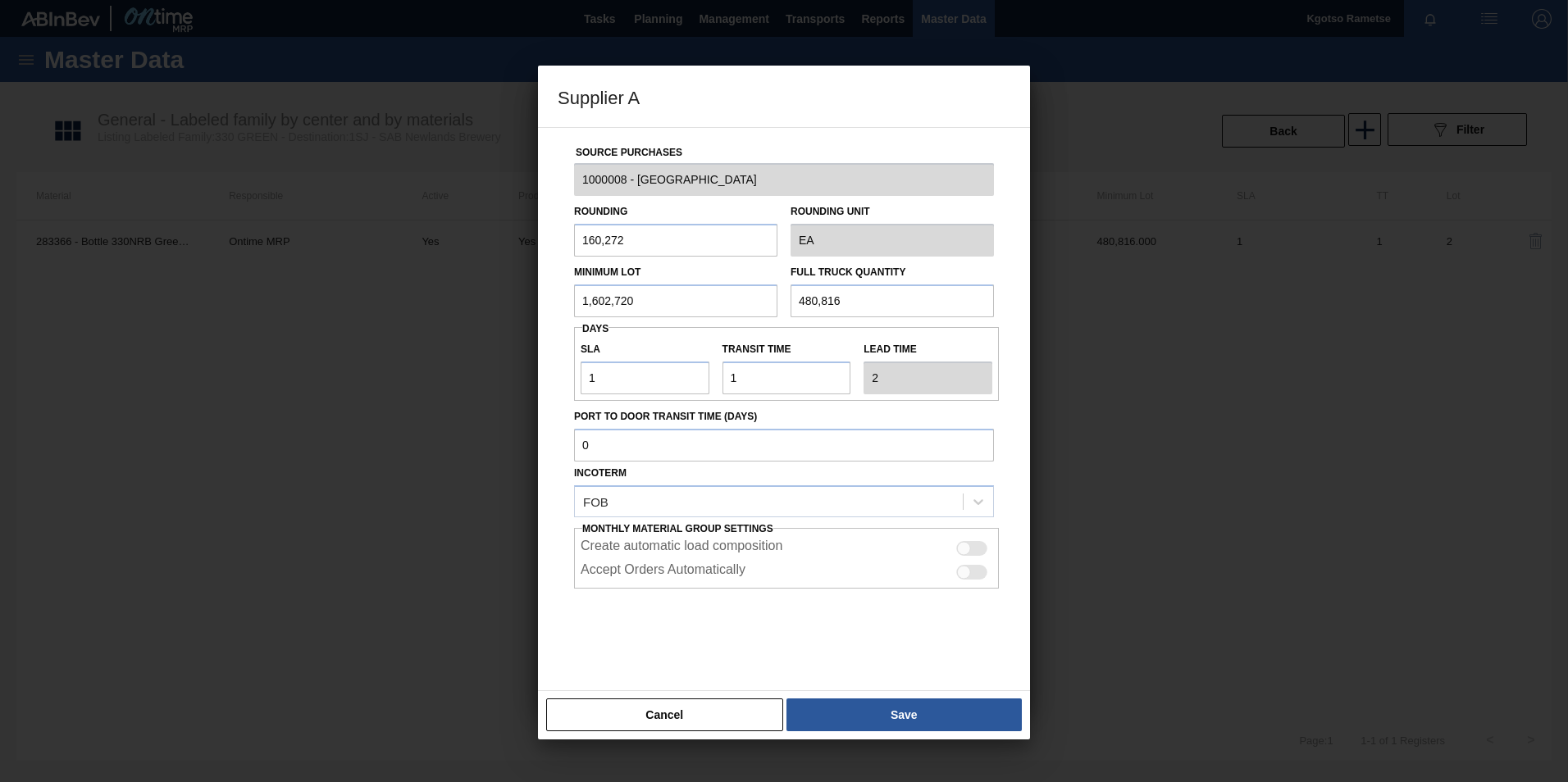
drag, startPoint x: 843, startPoint y: 289, endPoint x: 245, endPoint y: 330, distance: 599.4
click at [438, 308] on div "Supplier A Source Purchases 1000008 - Ardagh Rounding 160,272 Rounding Unit EA …" at bounding box center [784, 391] width 1568 height 782
paste input "1,602,720"
type input "1,602,720"
click at [835, 721] on button "Save" at bounding box center [903, 714] width 235 height 33
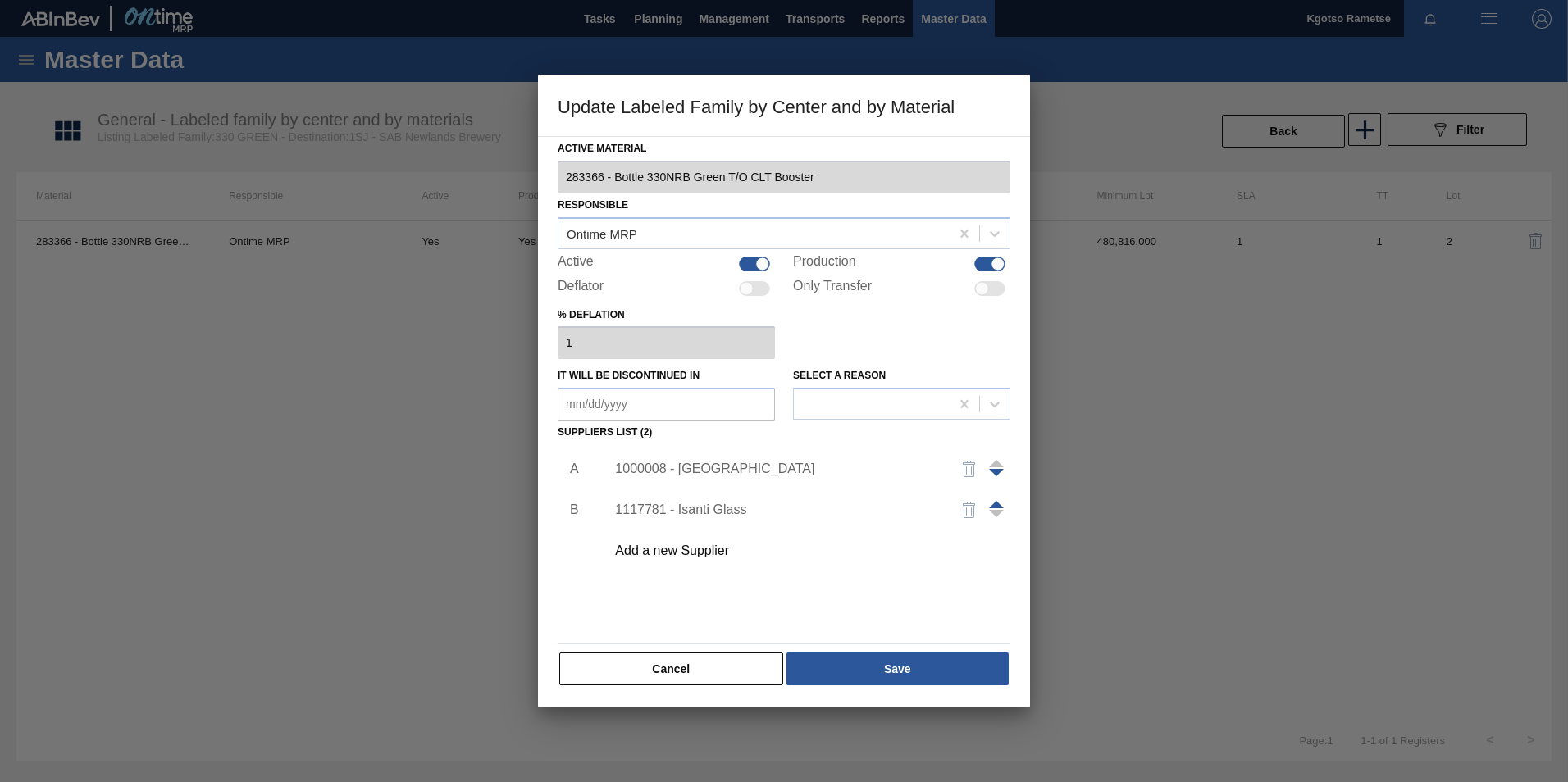
click at [850, 692] on div "Active Material 283366 - Bottle 330NRB Green T/O CLT Booster Responsible Ontime…" at bounding box center [784, 422] width 492 height 571
click at [849, 674] on button "Save" at bounding box center [897, 669] width 222 height 33
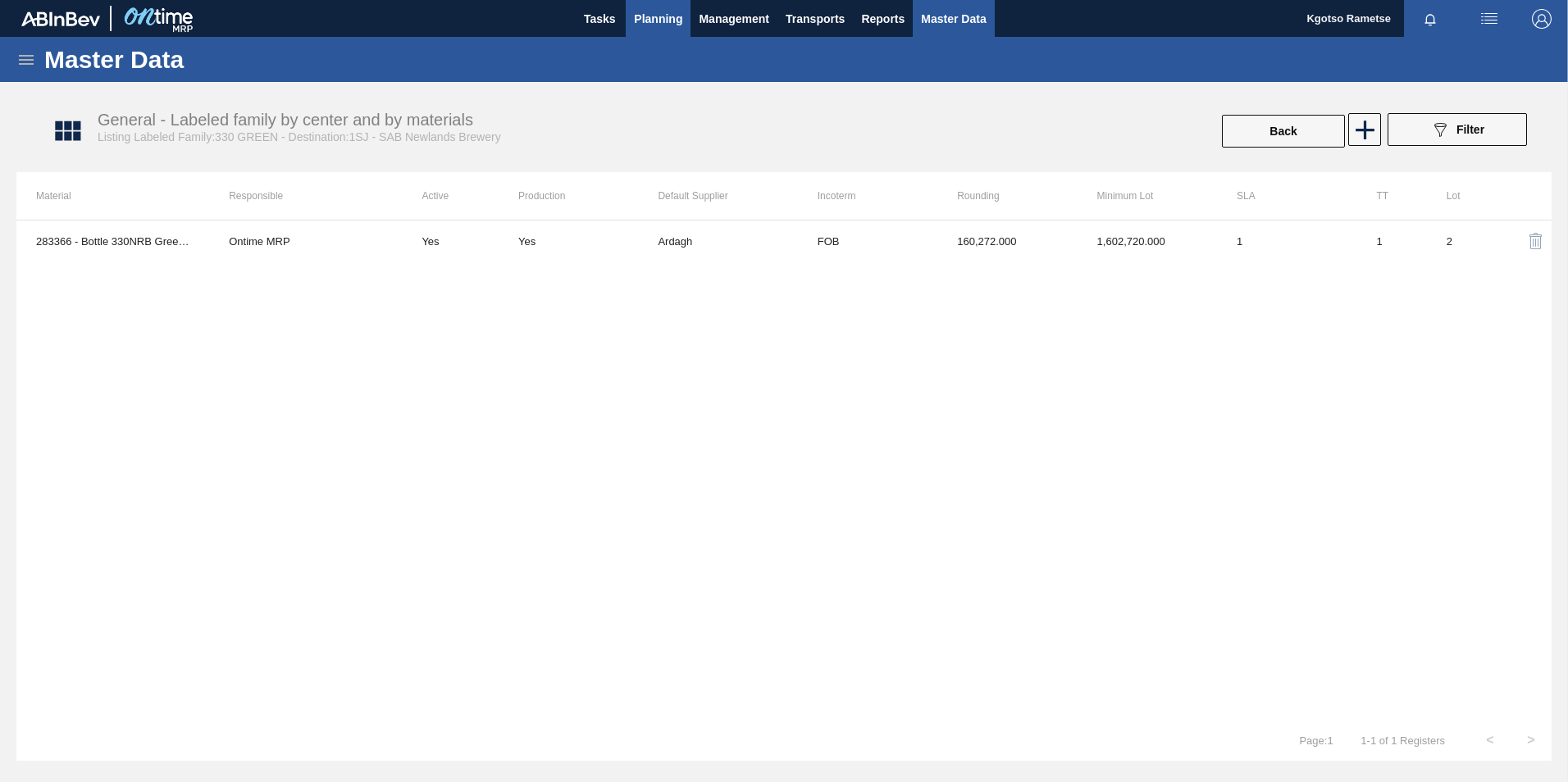
click at [637, 13] on span "Planning" at bounding box center [658, 19] width 49 height 20
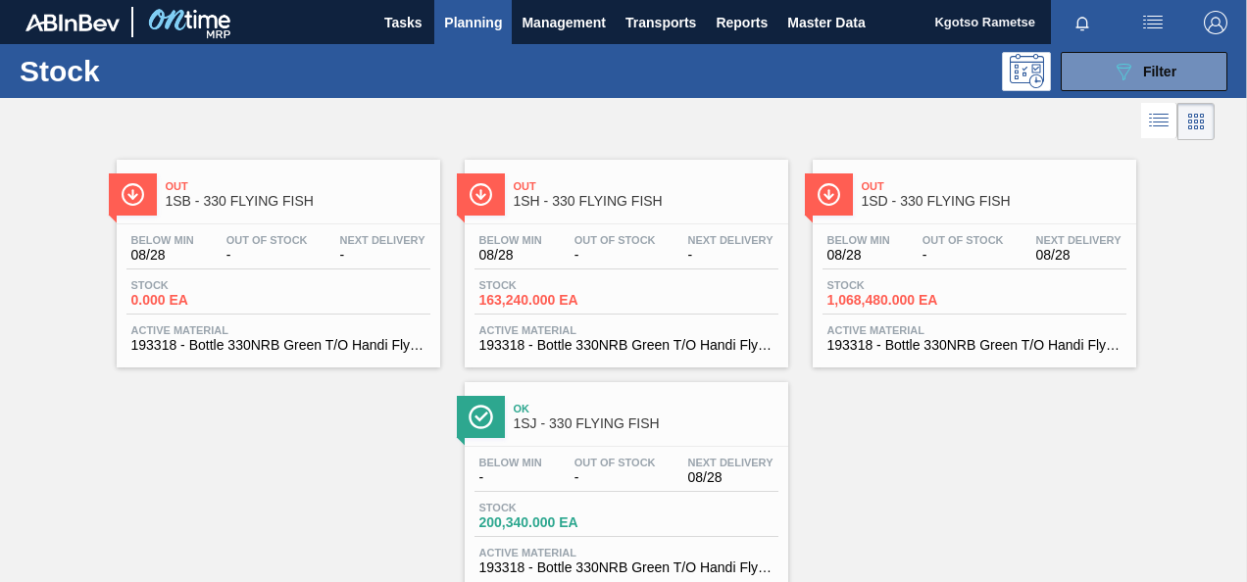
scroll to position [44, 0]
click at [1104, 59] on button "089F7B8B-B2A5-4AFE-B5C0-19BA573D28AC Filter" at bounding box center [1144, 71] width 167 height 39
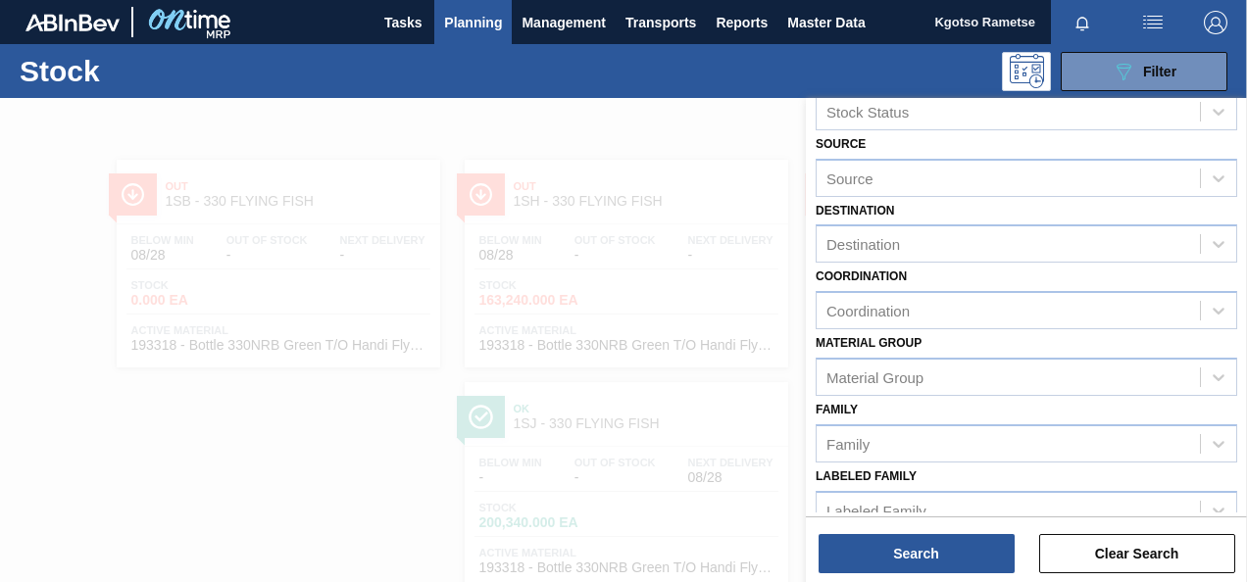
click at [1066, 396] on div "Family Family" at bounding box center [1027, 429] width 422 height 67
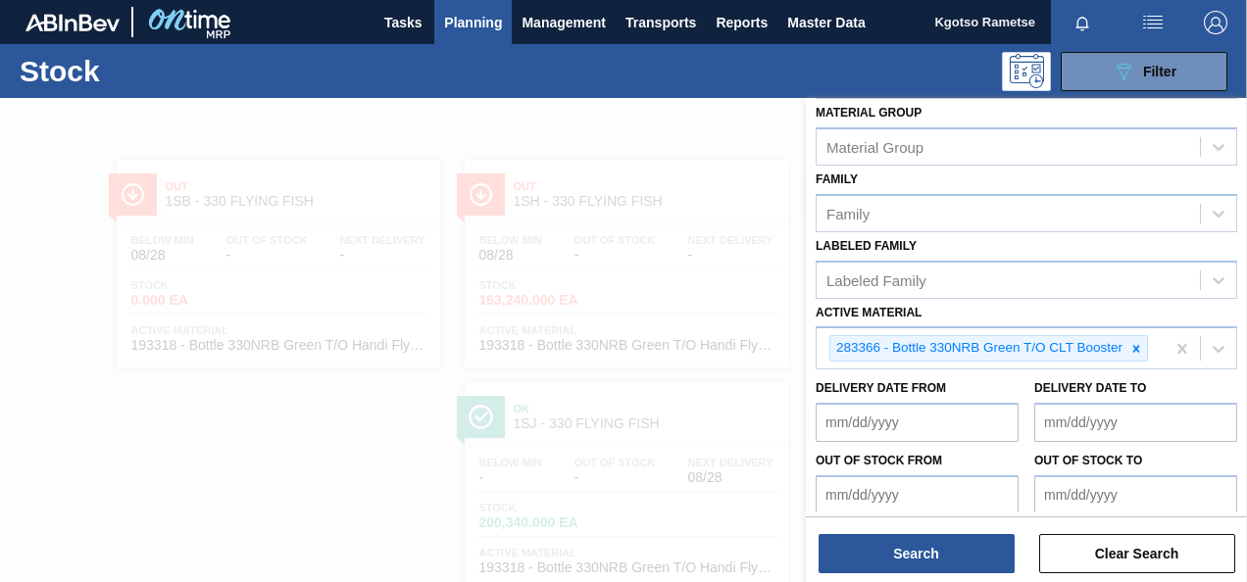
scroll to position [319, 0]
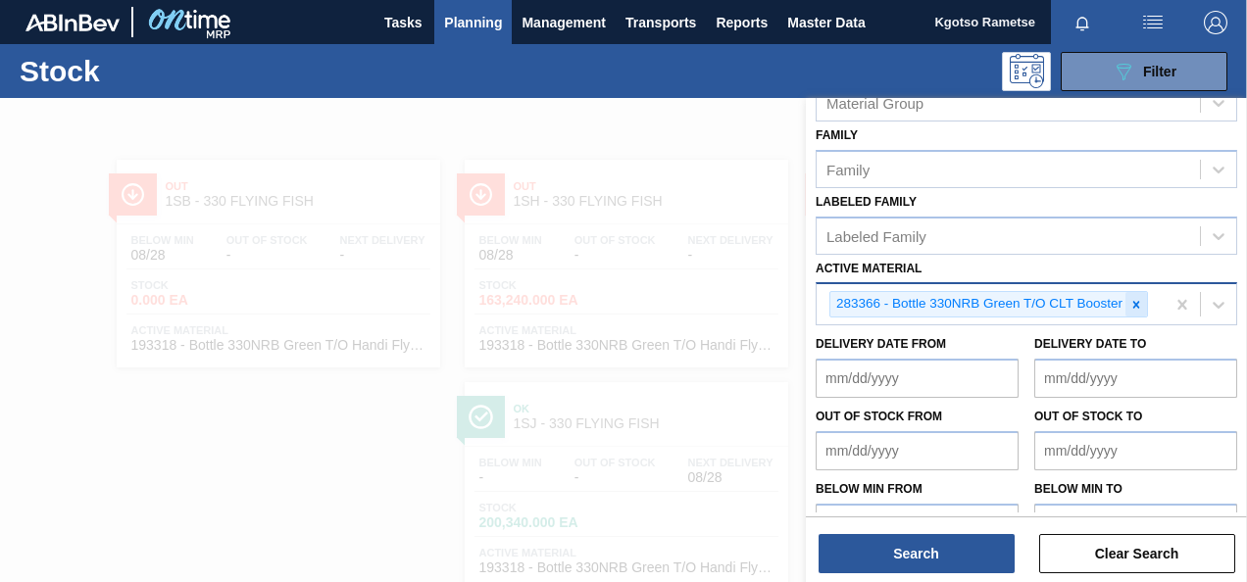
click at [1138, 298] on icon at bounding box center [1137, 305] width 14 height 14
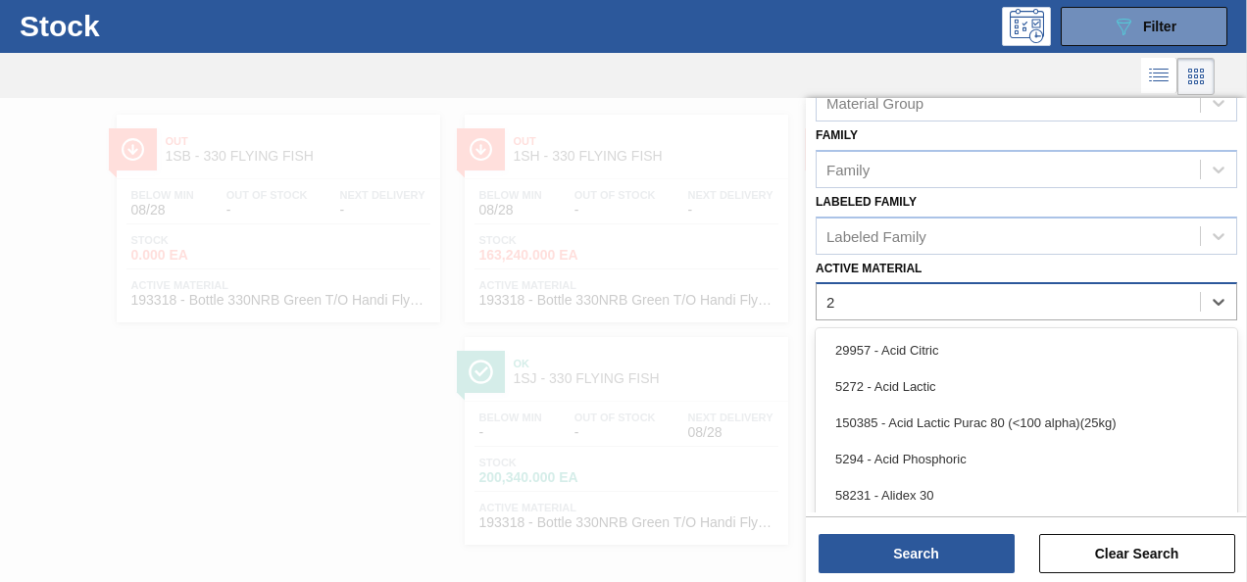
scroll to position [45, 0]
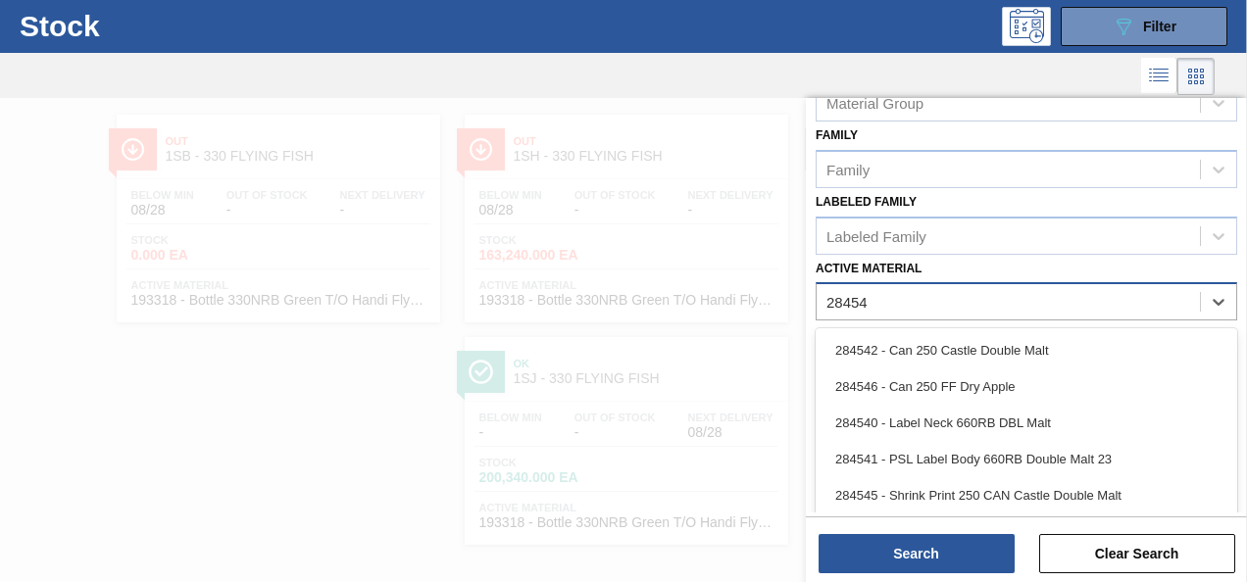
type Material "284541"
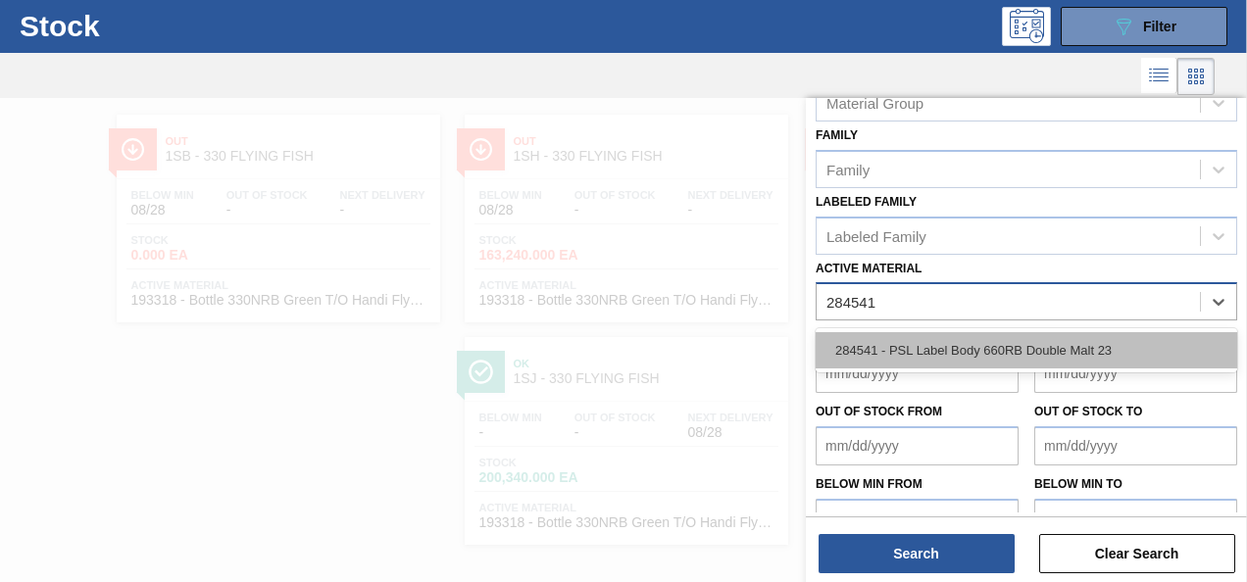
click at [1041, 354] on div "284541 - PSL Label Body 660RB Double Malt 23" at bounding box center [1027, 350] width 422 height 36
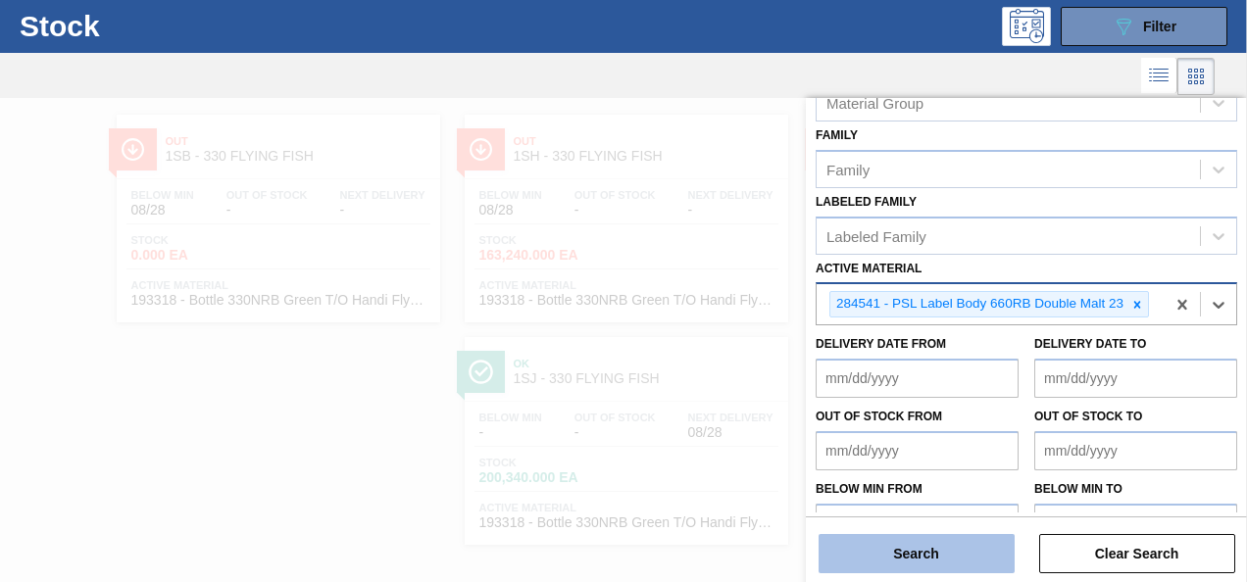
click at [959, 561] on button "Search" at bounding box center [917, 553] width 196 height 39
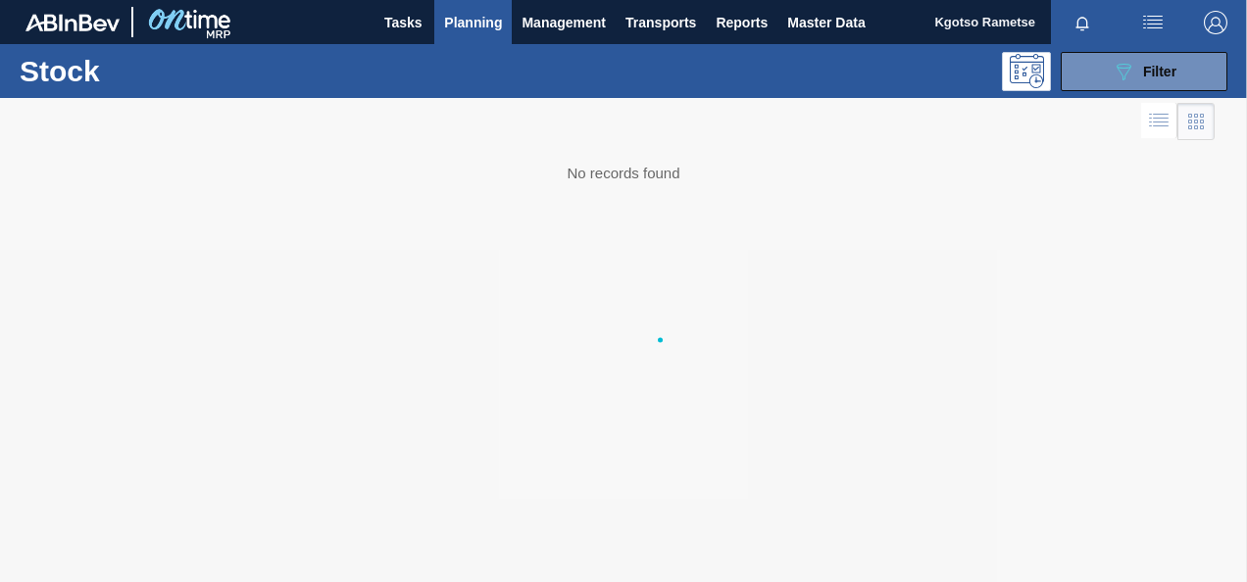
scroll to position [0, 0]
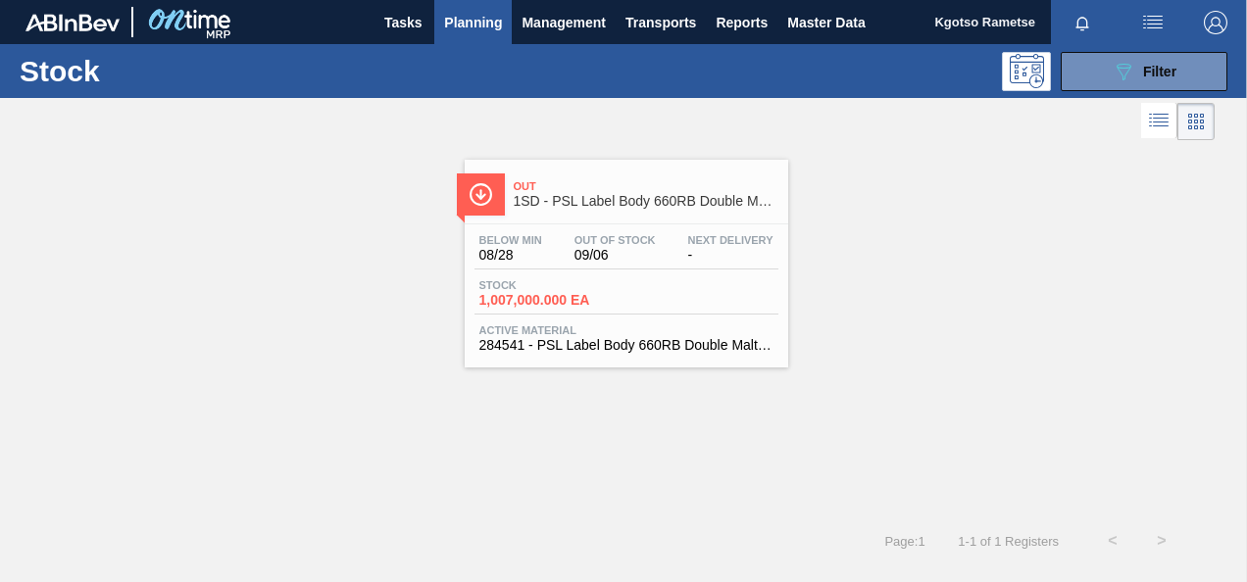
click at [616, 218] on div "Out 1SD - PSL Label Body 660RB Double Malt 23 Below Min 08/28 Out Of Stock 09/0…" at bounding box center [627, 264] width 324 height 208
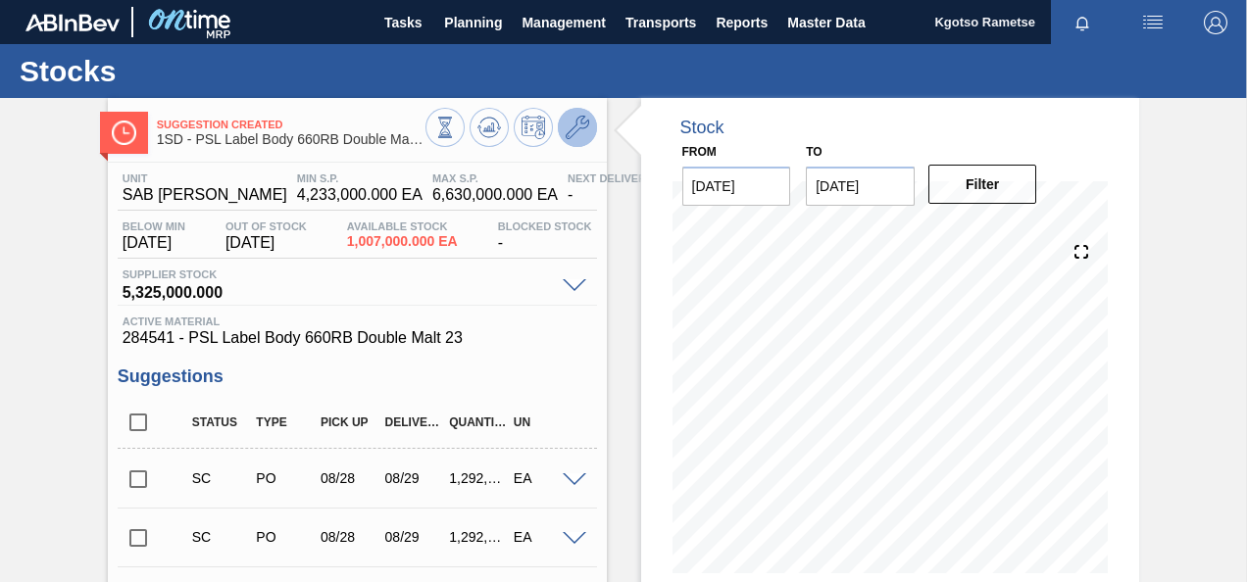
click at [579, 118] on icon at bounding box center [578, 128] width 24 height 24
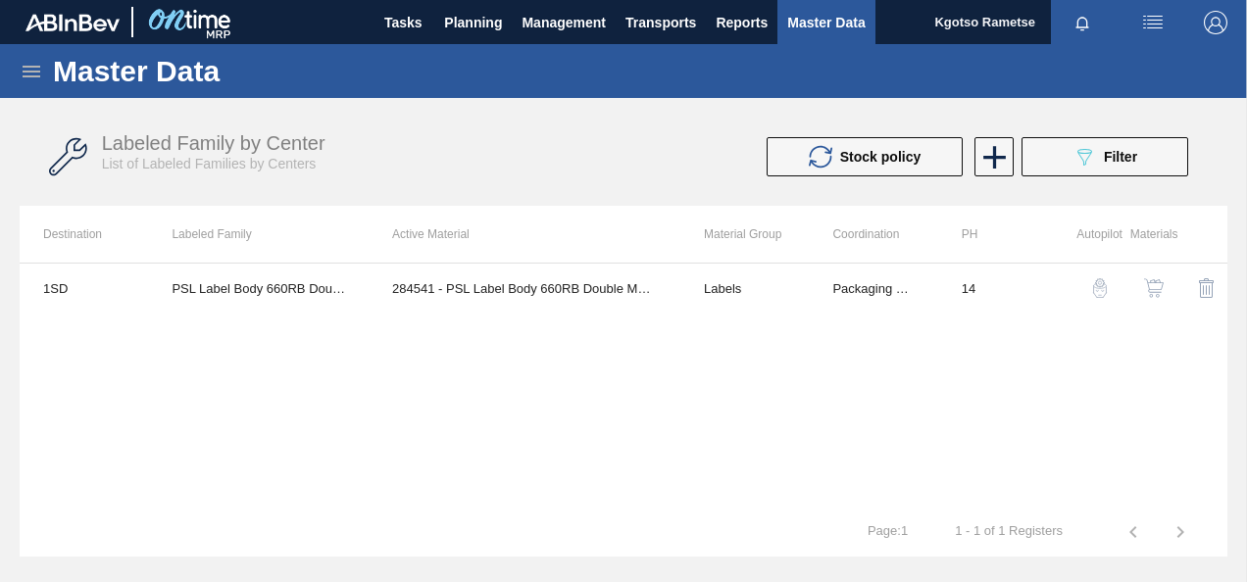
click at [1151, 282] on img "button" at bounding box center [1154, 288] width 20 height 20
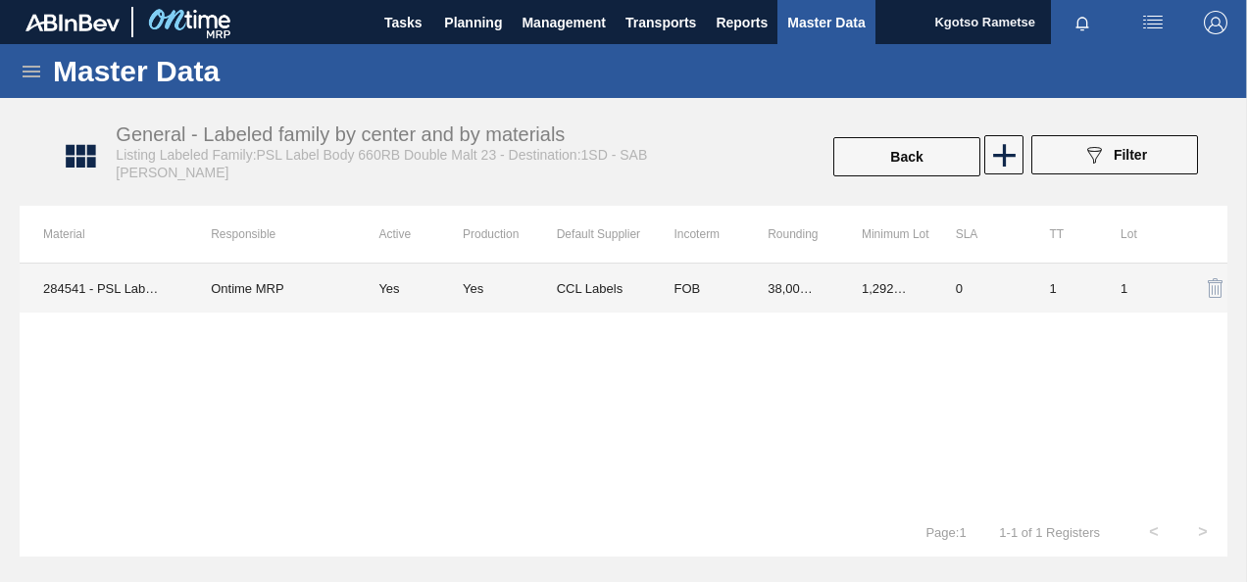
click at [653, 293] on td "FOB" at bounding box center [697, 288] width 94 height 49
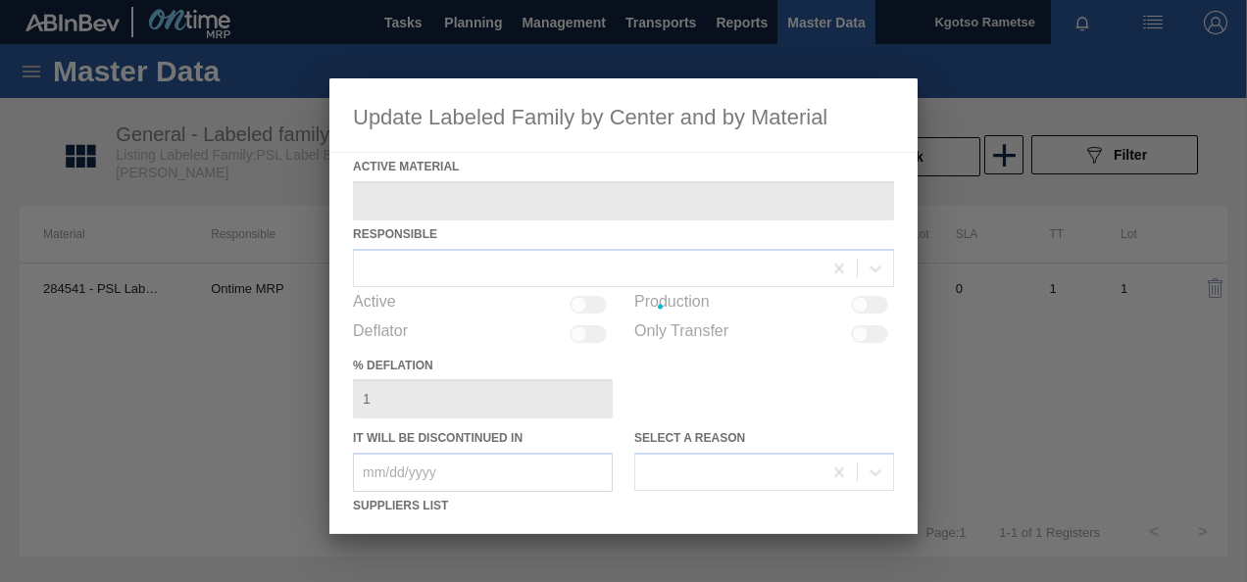
type Material "284541 - PSL Label Body 660RB Double Malt 23"
checkbox input "true"
click at [655, 375] on div at bounding box center [623, 306] width 588 height 456
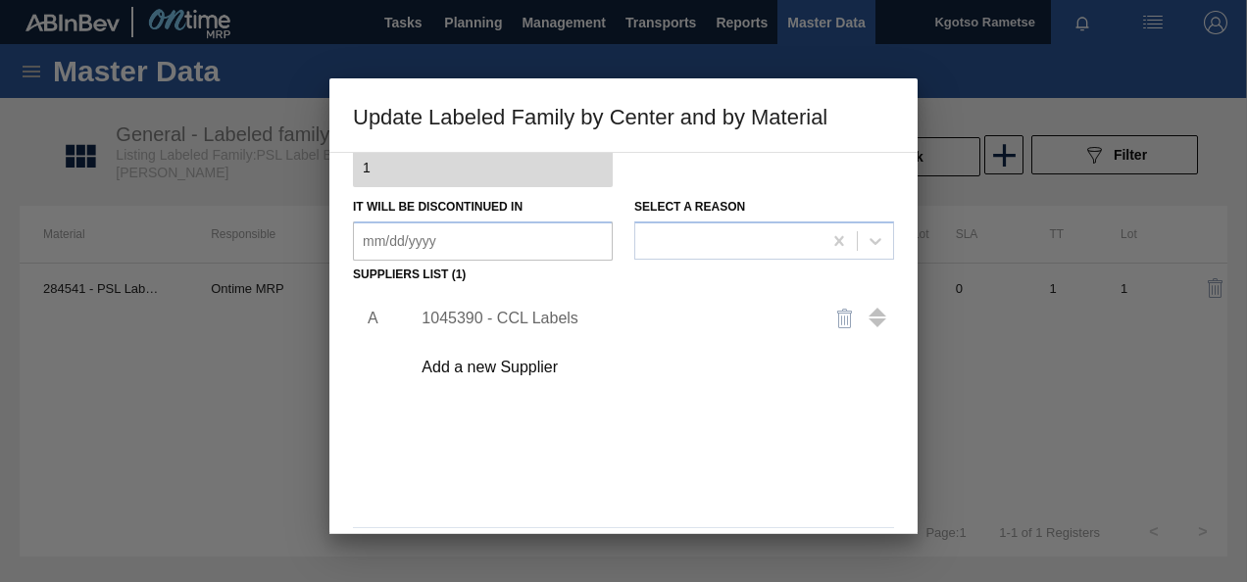
scroll to position [300, 0]
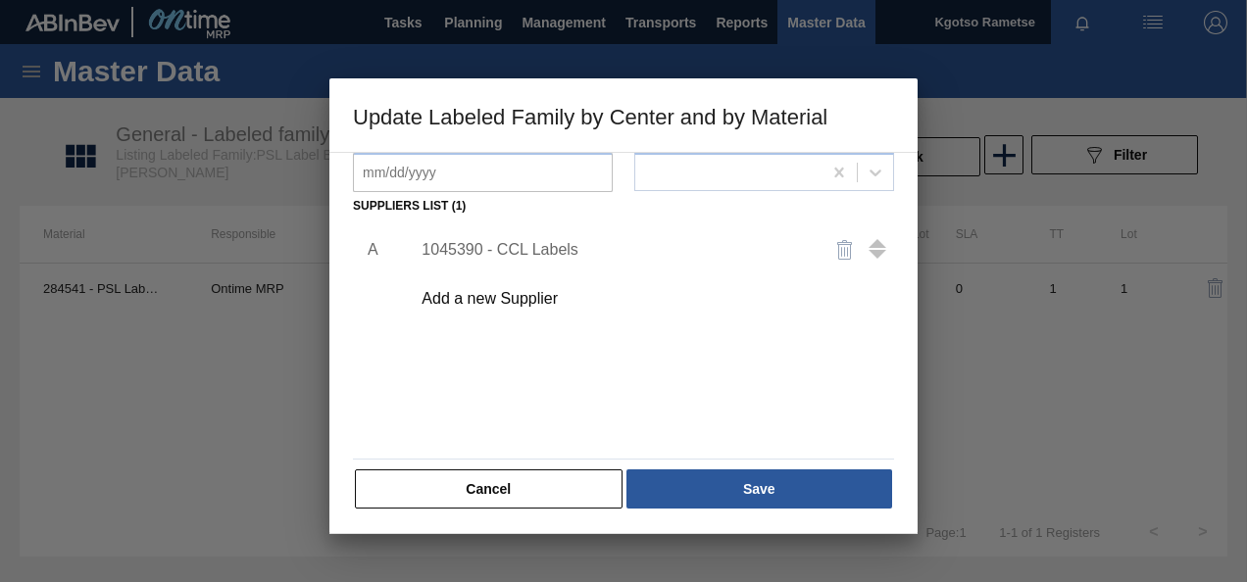
click at [490, 247] on div "1045390 - CCL Labels" at bounding box center [614, 250] width 384 height 18
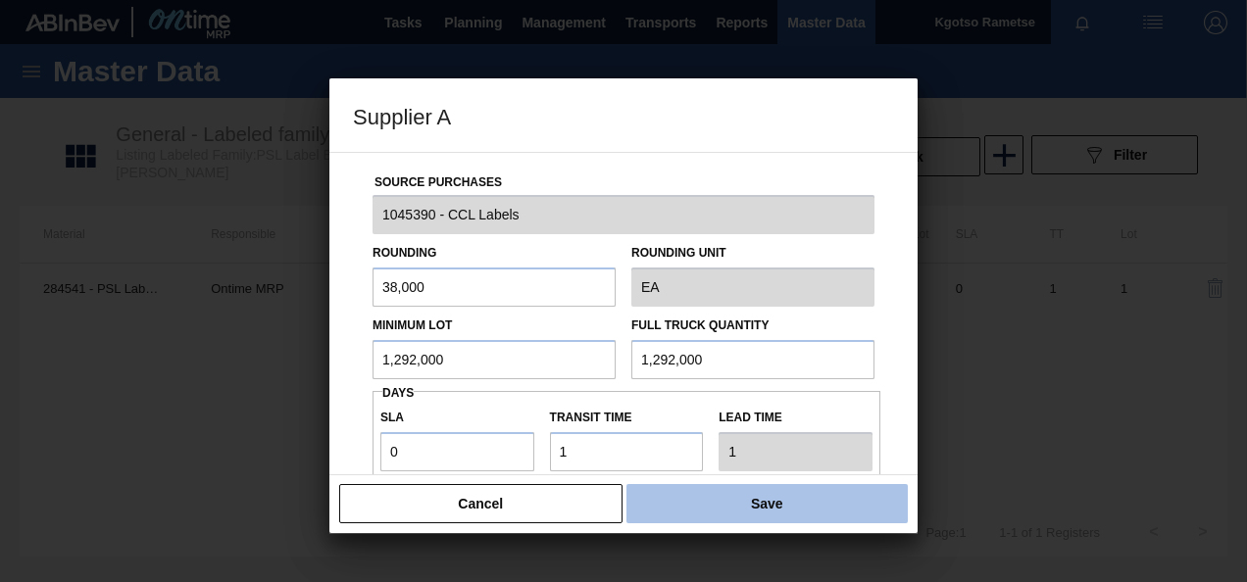
click at [716, 509] on button "Save" at bounding box center [767, 503] width 281 height 39
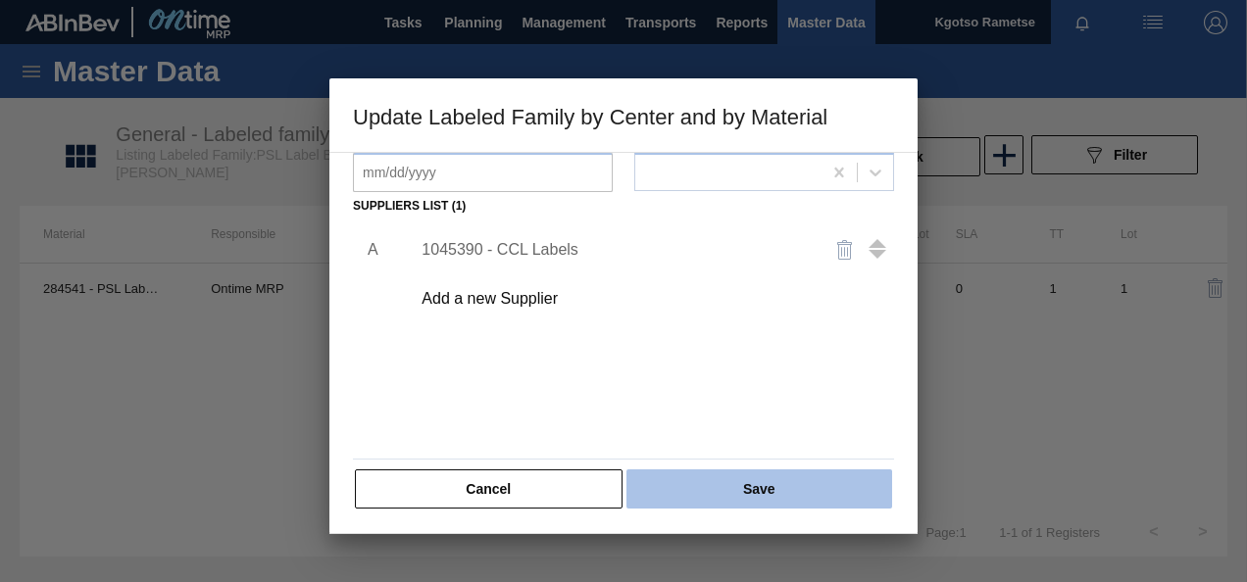
click at [739, 489] on button "Save" at bounding box center [760, 489] width 266 height 39
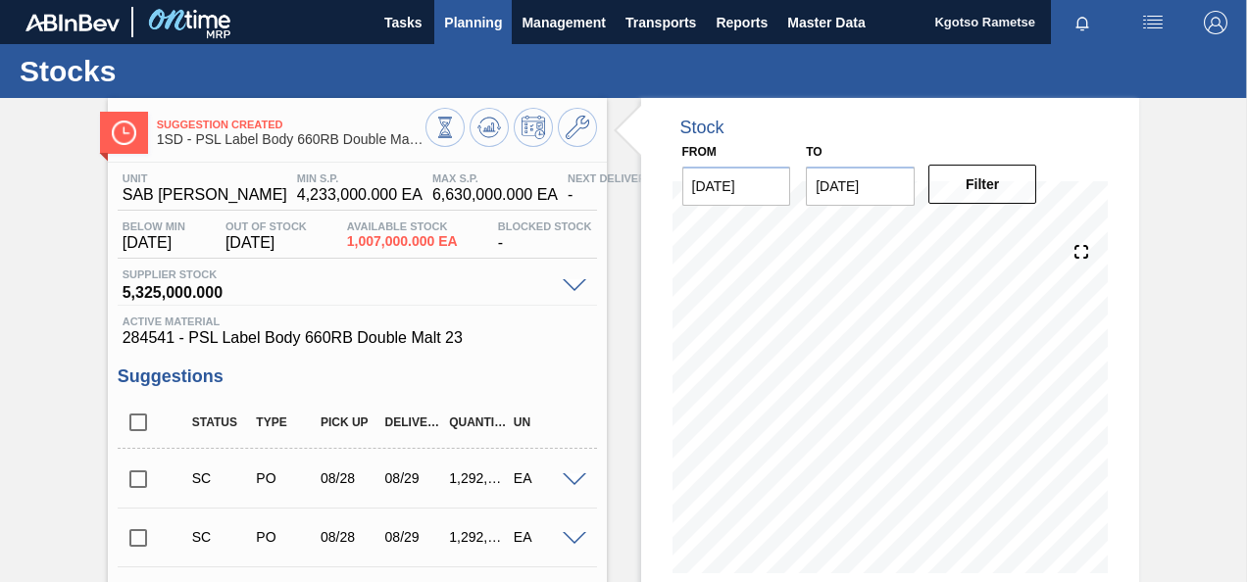
click at [480, 37] on button "Planning" at bounding box center [472, 22] width 77 height 44
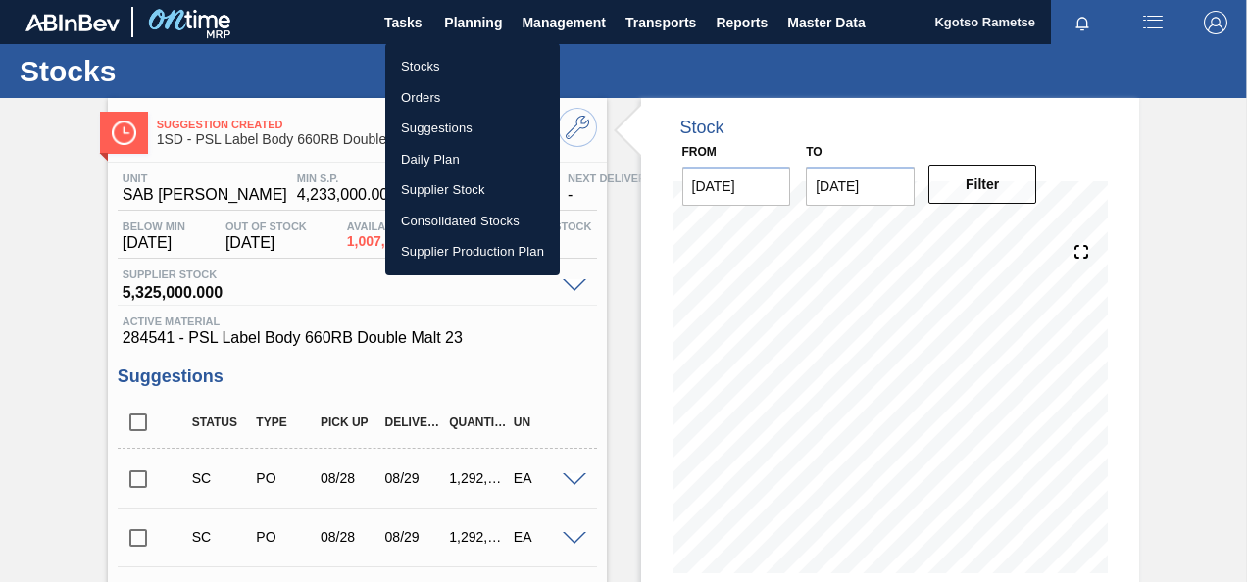
click at [486, 74] on li "Stocks" at bounding box center [472, 66] width 175 height 31
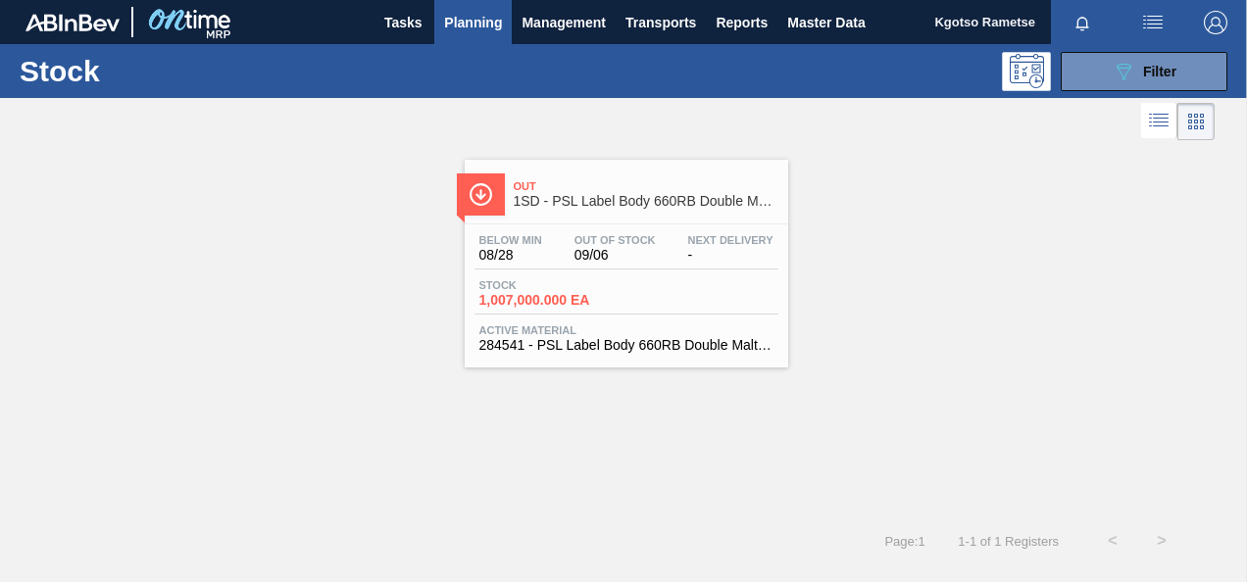
click at [1137, 92] on div "Stock 089F7B8B-B2A5-4AFE-B5C0-19BA573D28AC Filter" at bounding box center [623, 71] width 1247 height 54
click at [1130, 76] on icon "089F7B8B-B2A5-4AFE-B5C0-19BA573D28AC" at bounding box center [1124, 72] width 24 height 24
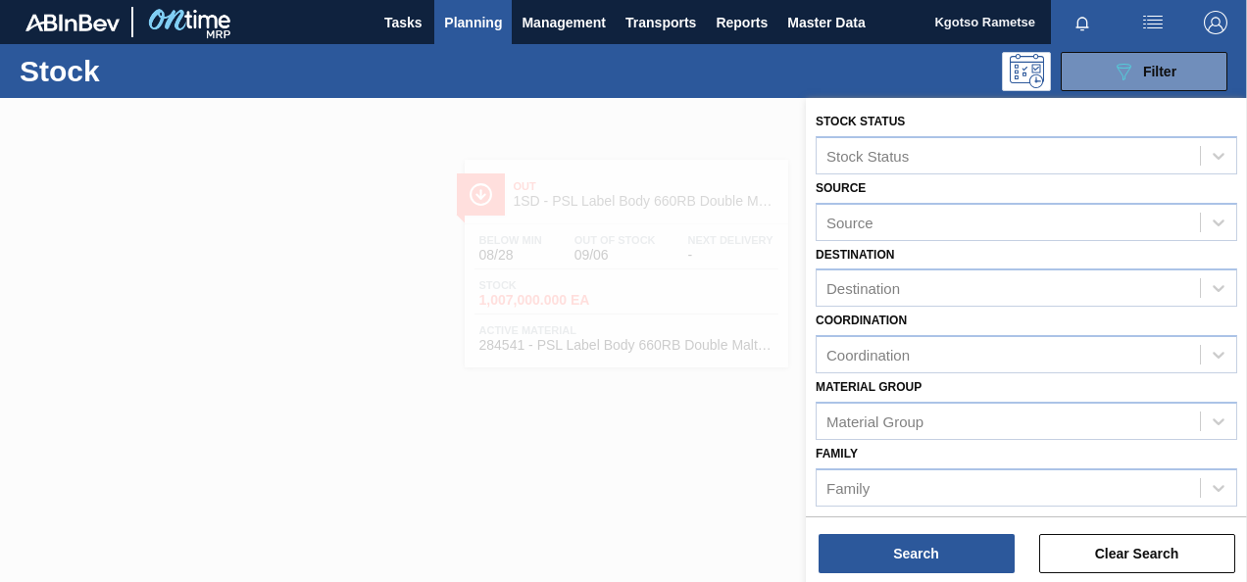
click at [948, 450] on div "Family Family" at bounding box center [1027, 473] width 422 height 67
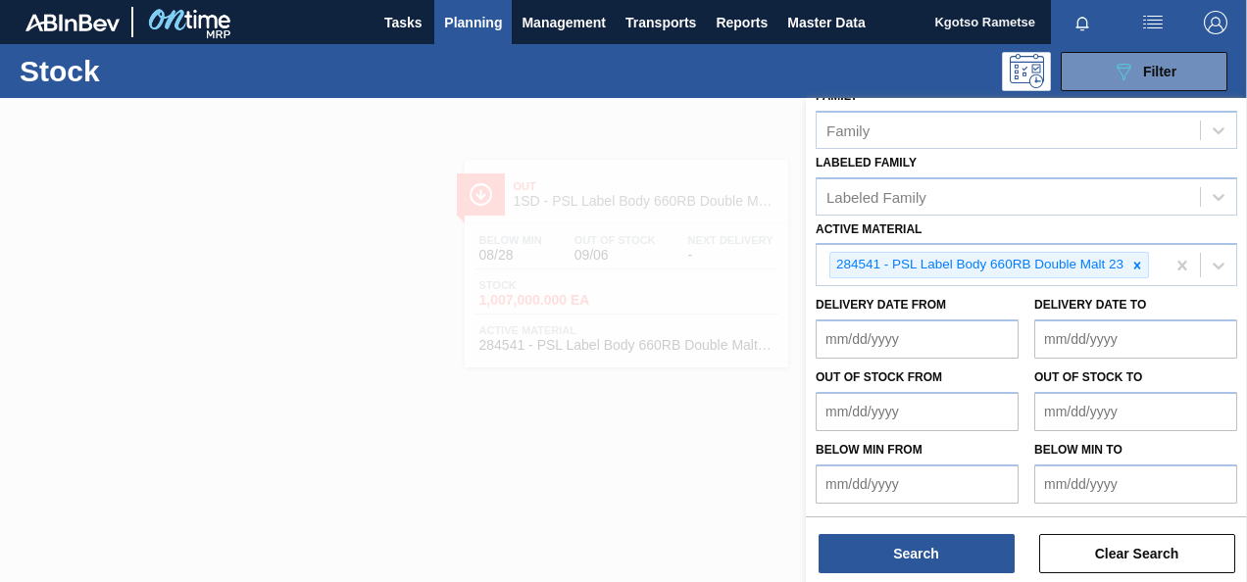
scroll to position [379, 0]
click at [1139, 252] on div at bounding box center [1138, 264] width 22 height 25
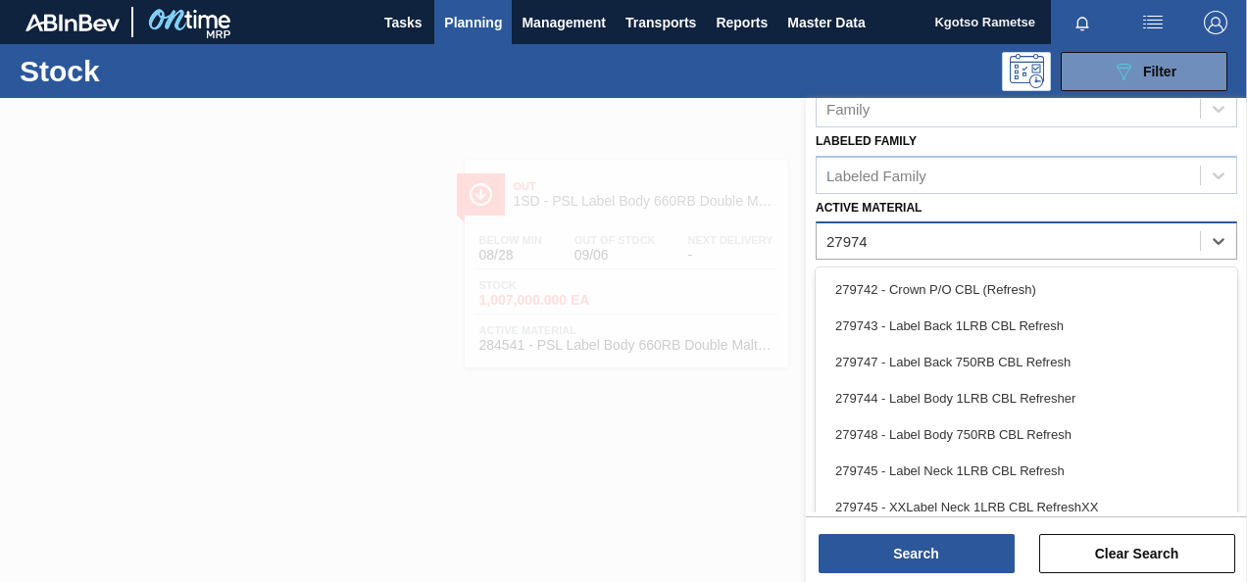
type Material "279748"
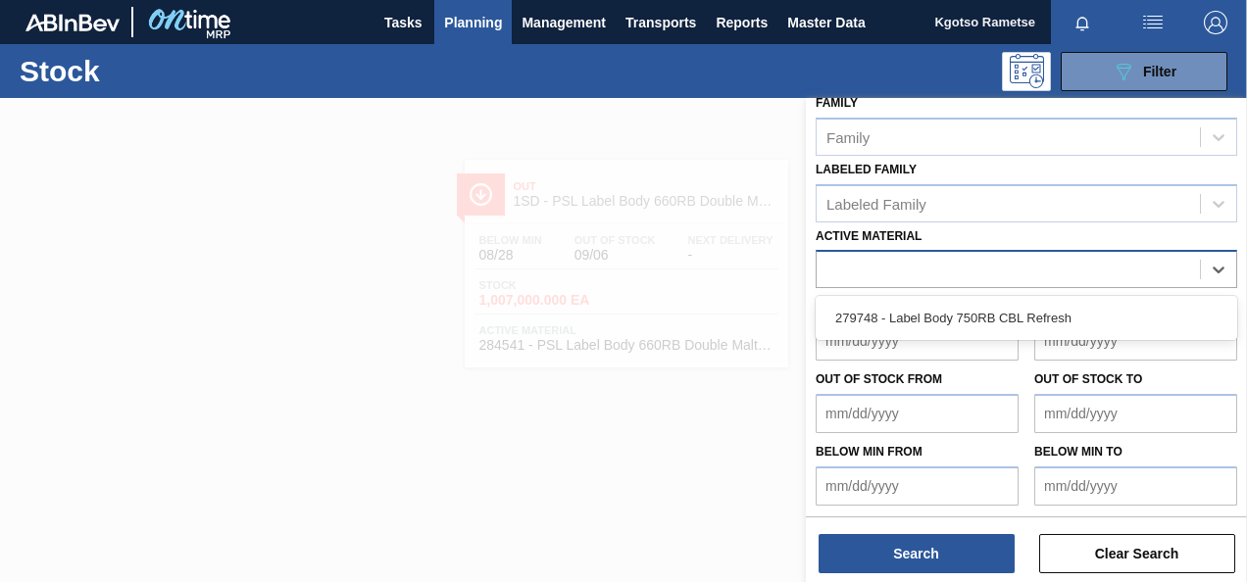
scroll to position [355, 0]
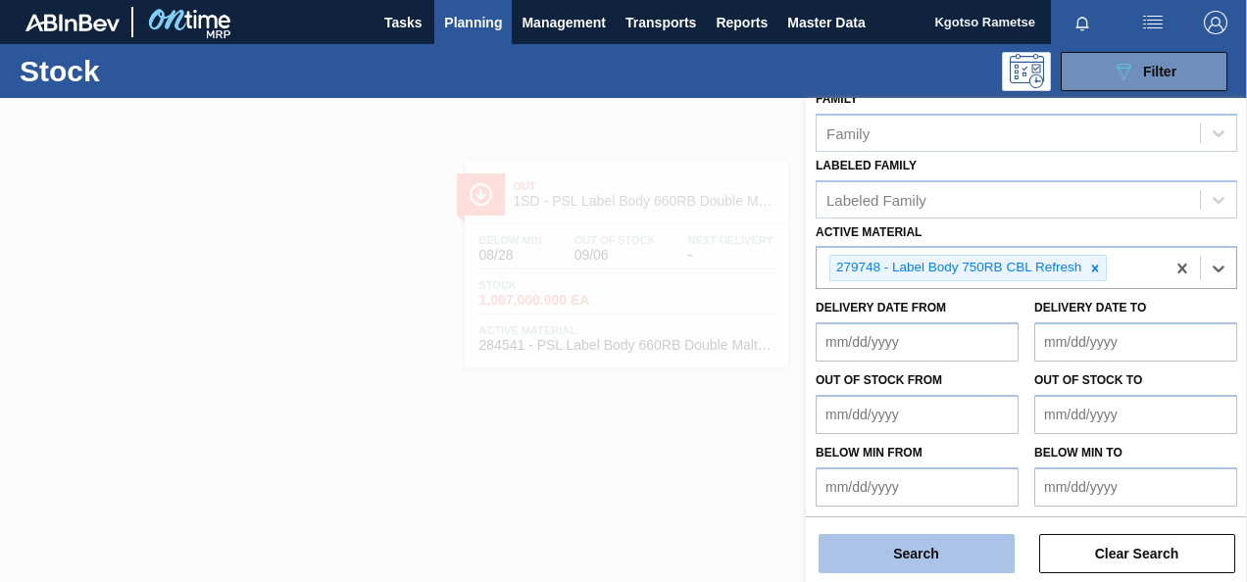
click at [886, 542] on button "Search" at bounding box center [917, 553] width 196 height 39
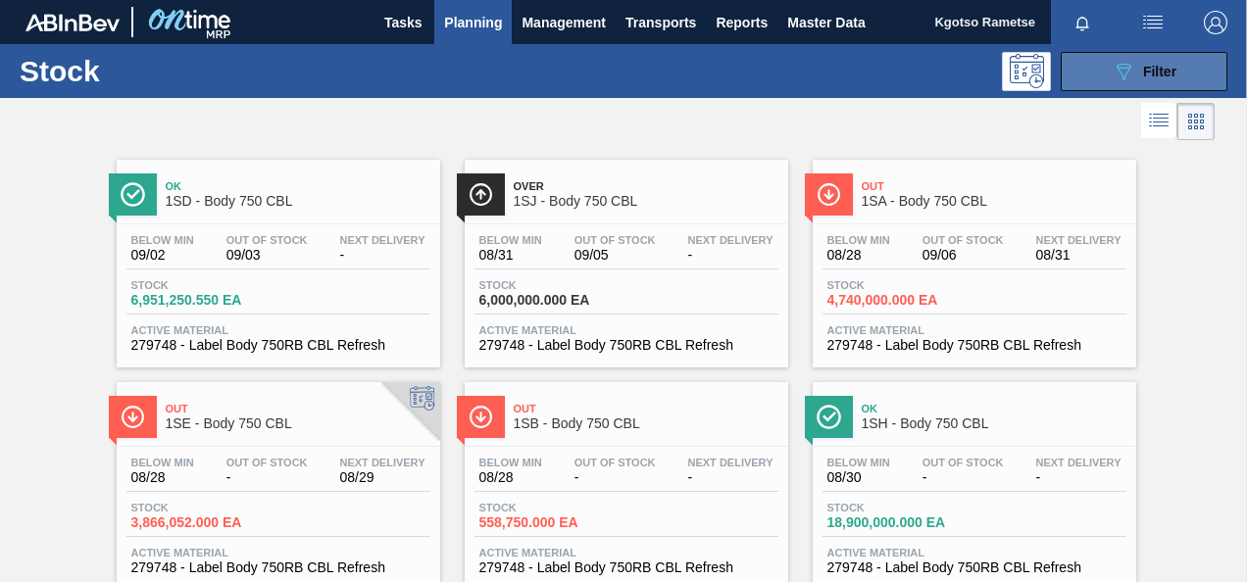
click at [1105, 76] on button "089F7B8B-B2A5-4AFE-B5C0-19BA573D28AC Filter" at bounding box center [1144, 71] width 167 height 39
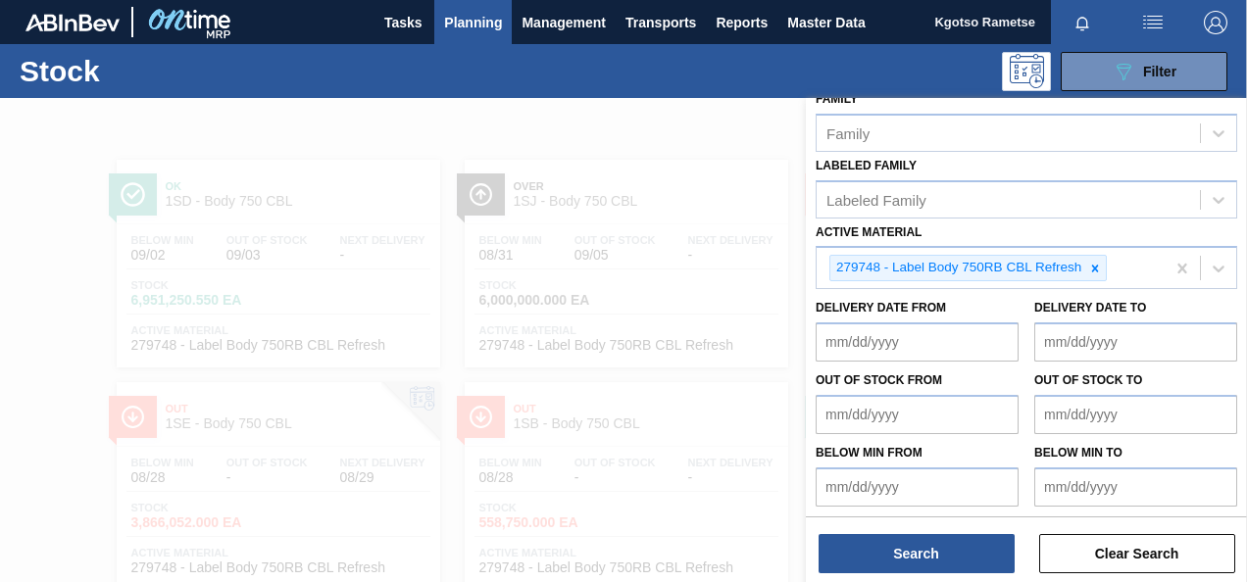
click at [813, 164] on div "Stock Status Stock Status Source Source Destination Destination Coordination Co…" at bounding box center [1026, 130] width 441 height 774
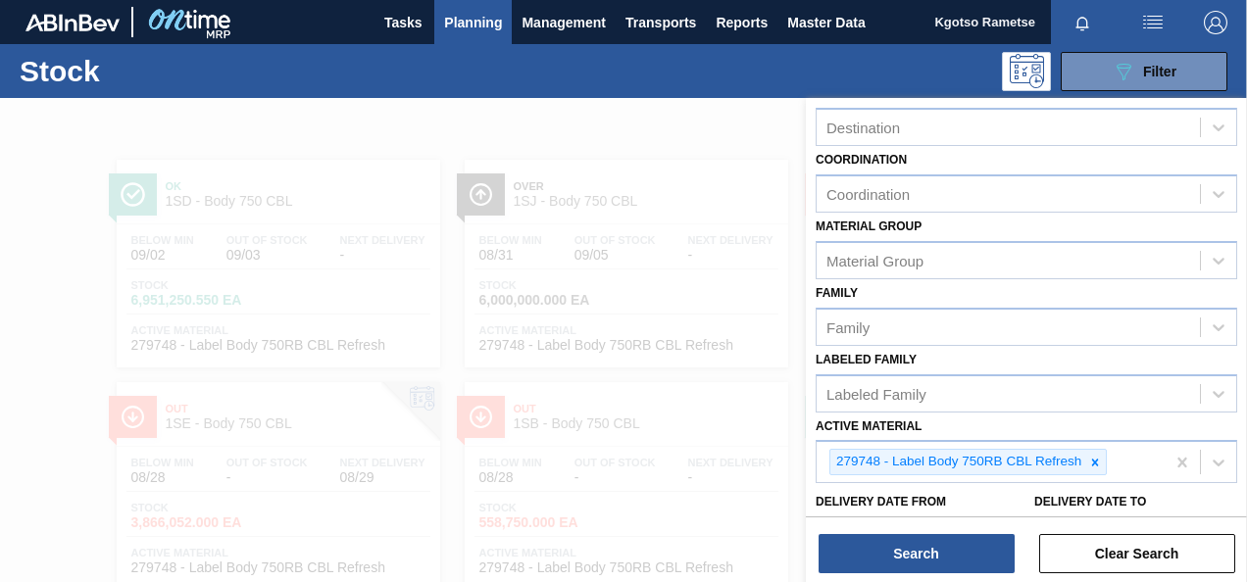
scroll to position [159, 0]
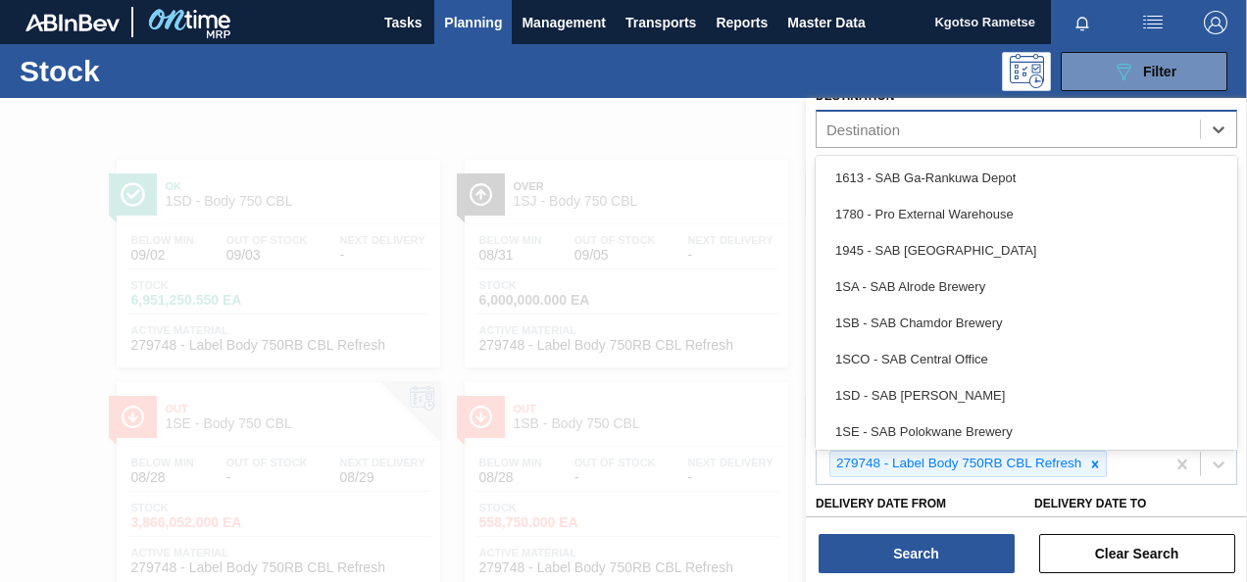
click at [849, 127] on div "Destination" at bounding box center [864, 130] width 74 height 17
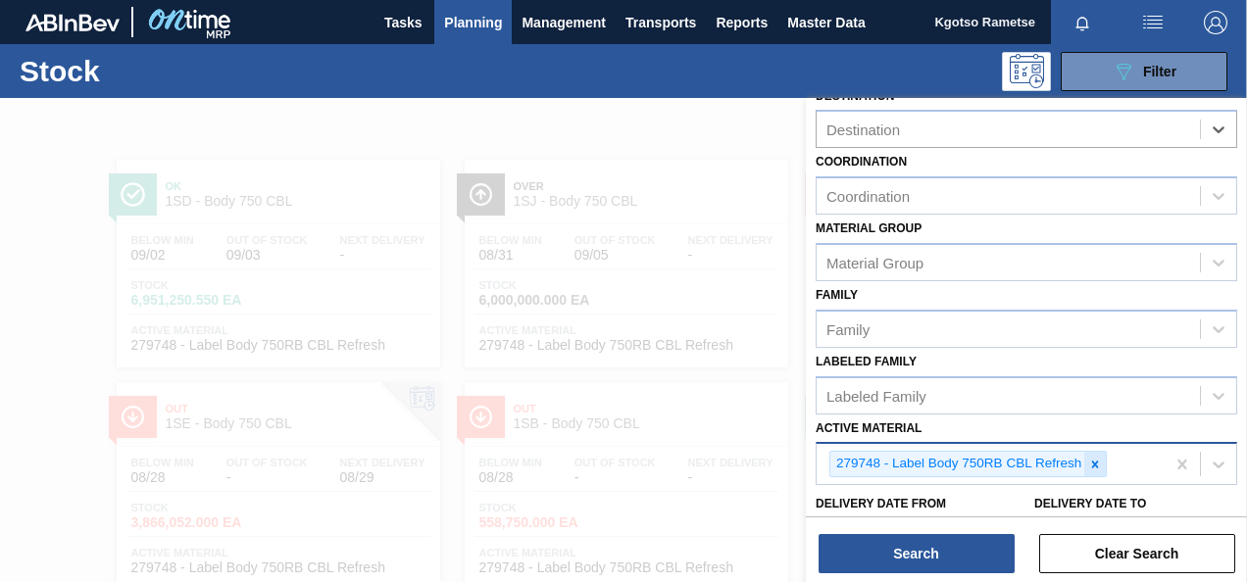
click at [1088, 459] on icon at bounding box center [1095, 465] width 14 height 14
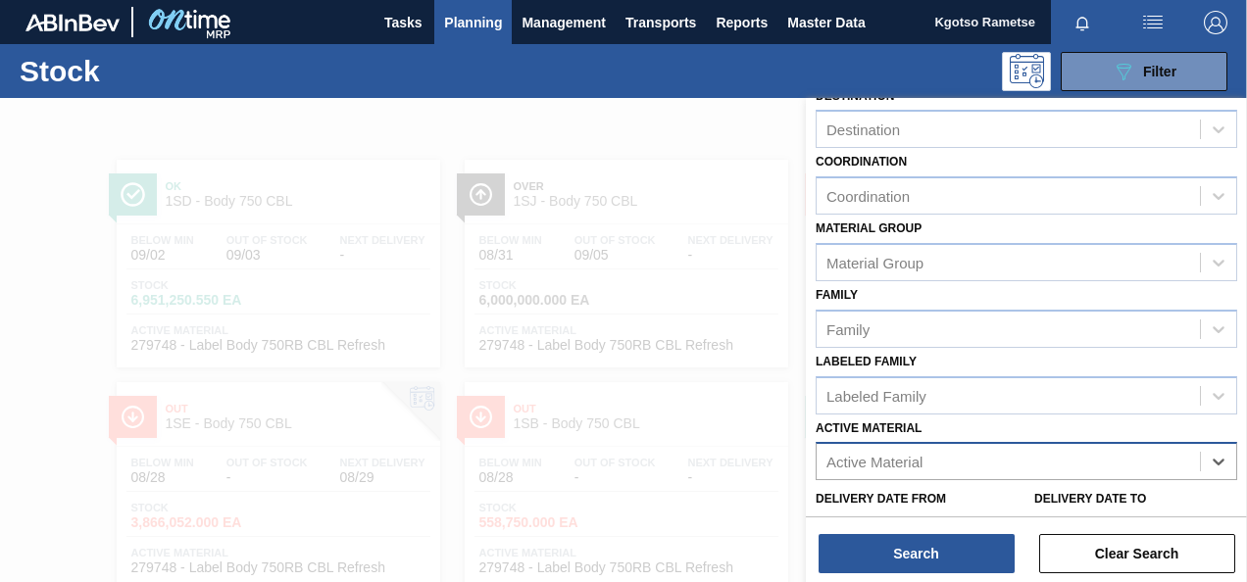
click at [643, 278] on div at bounding box center [623, 389] width 1247 height 582
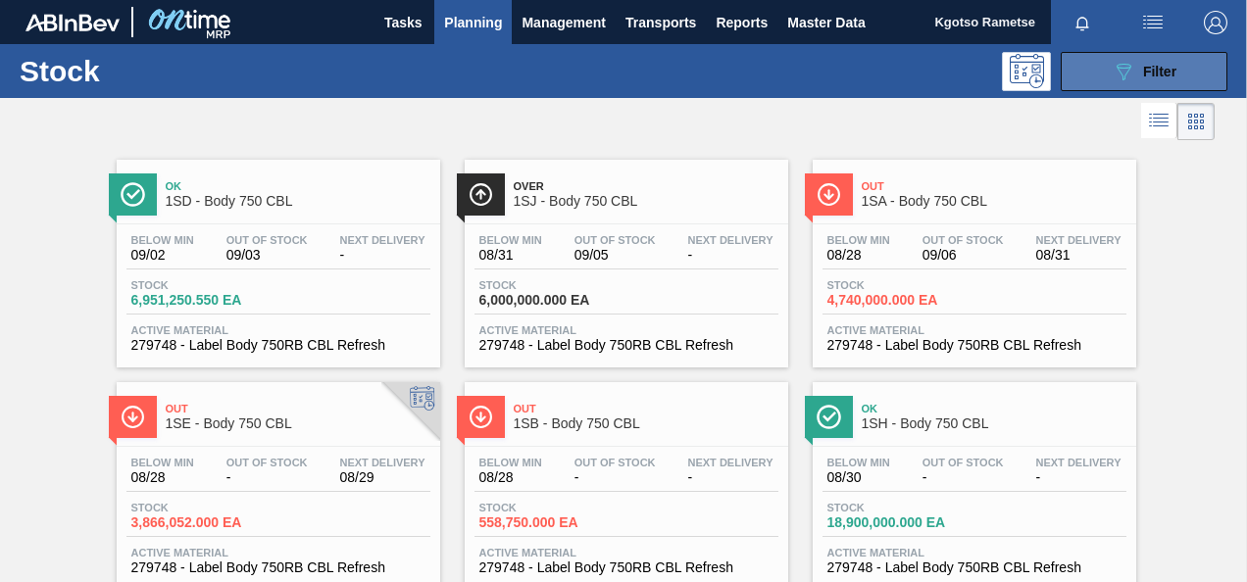
click at [1107, 74] on button "089F7B8B-B2A5-4AFE-B5C0-19BA573D28AC Filter" at bounding box center [1144, 71] width 167 height 39
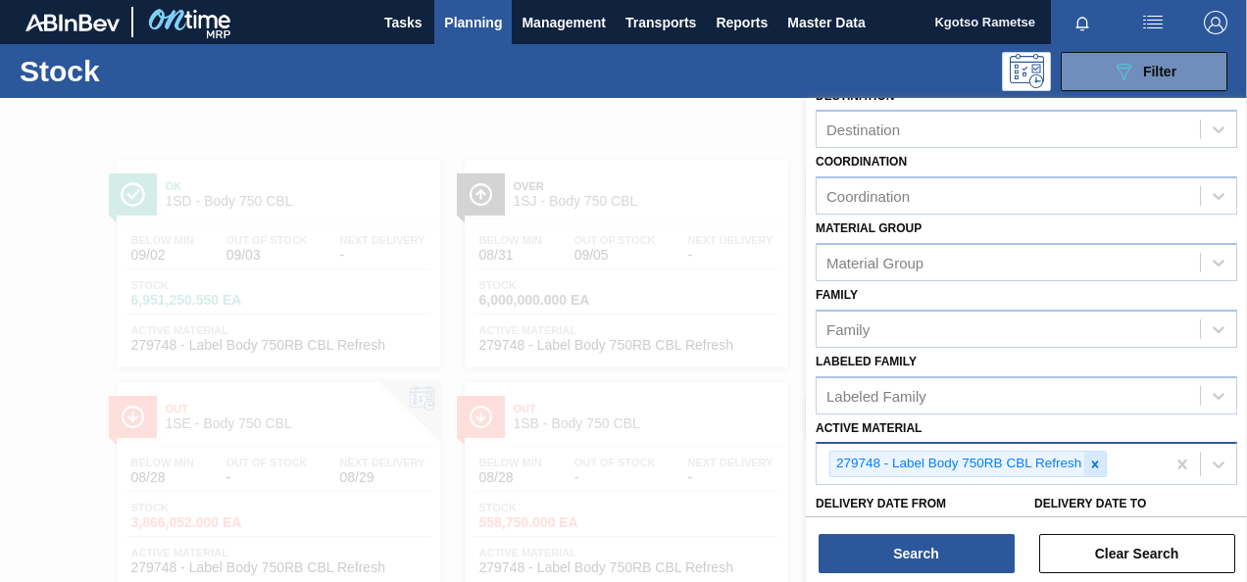
click at [1092, 463] on icon at bounding box center [1095, 465] width 14 height 14
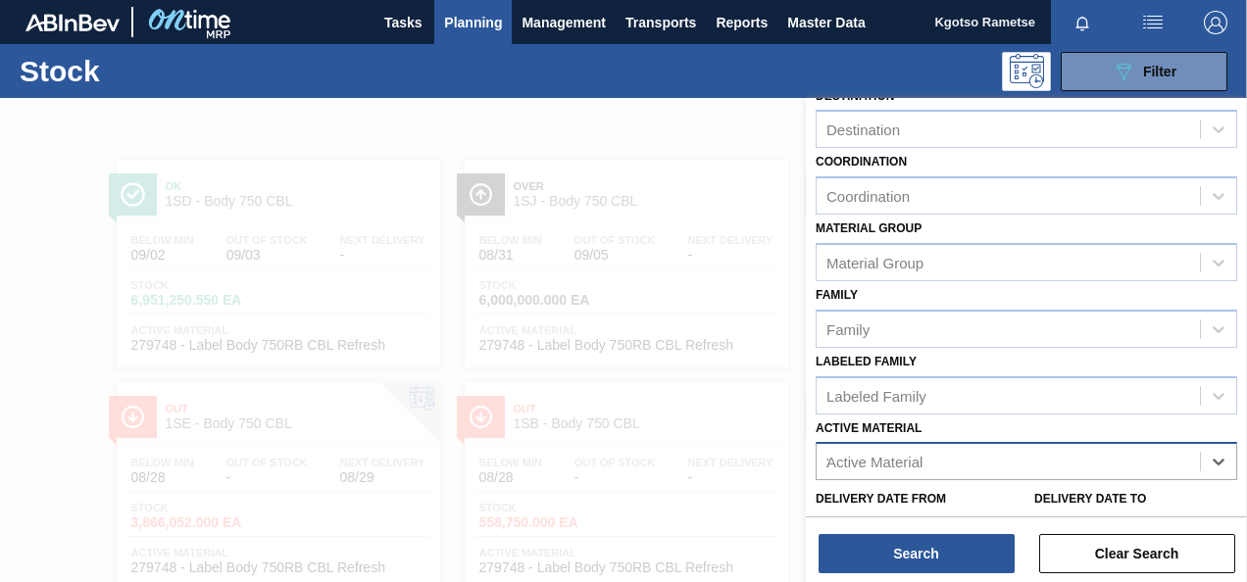
scroll to position [206, 0]
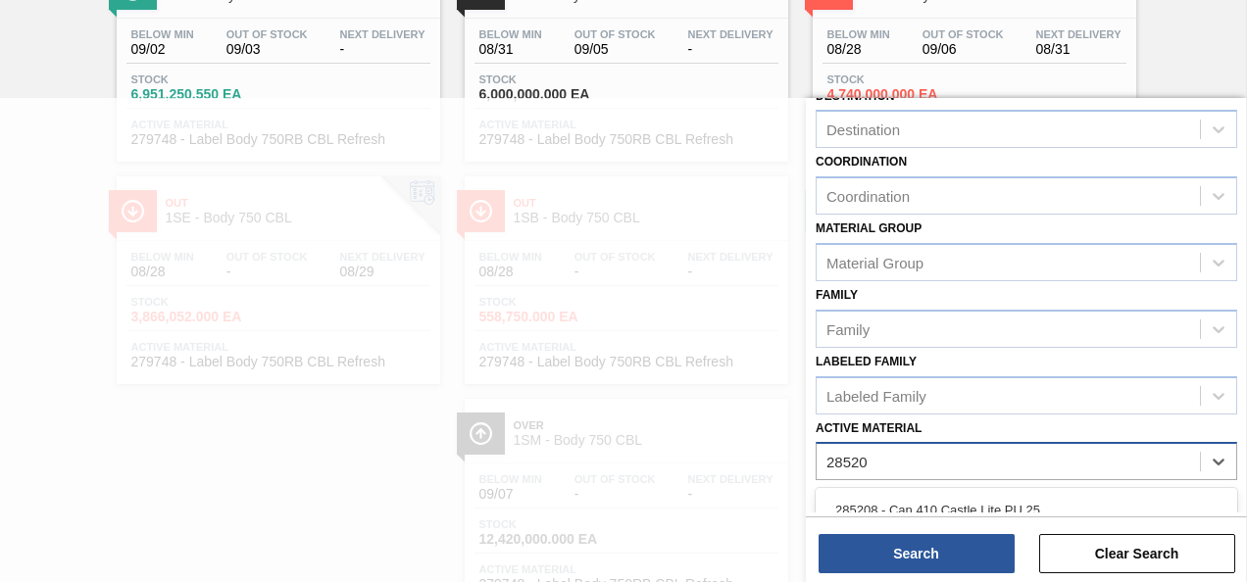
type Material "285206"
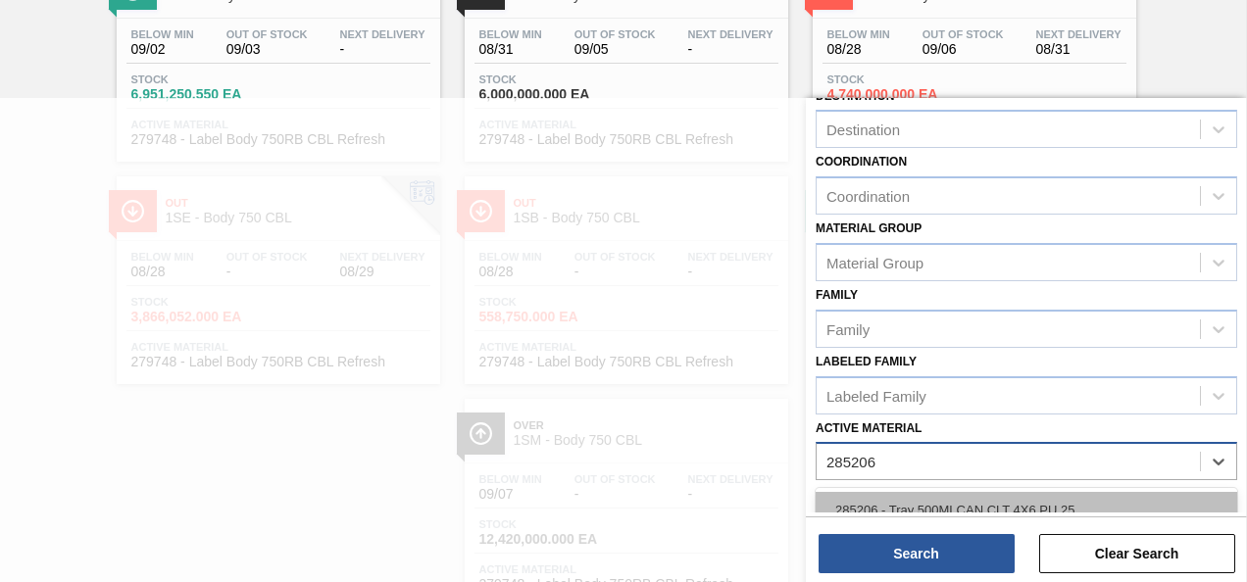
click at [994, 496] on div "285206 - Tray 500MLCAN CLT 4X6 PU 25" at bounding box center [1027, 510] width 422 height 36
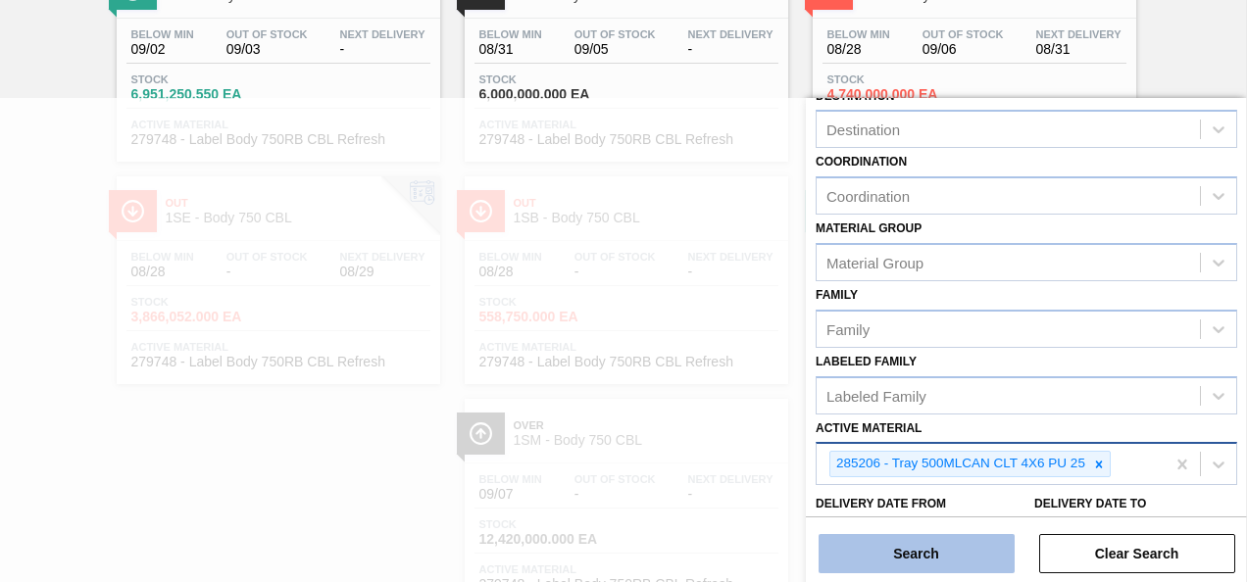
click at [933, 553] on button "Search" at bounding box center [917, 553] width 196 height 39
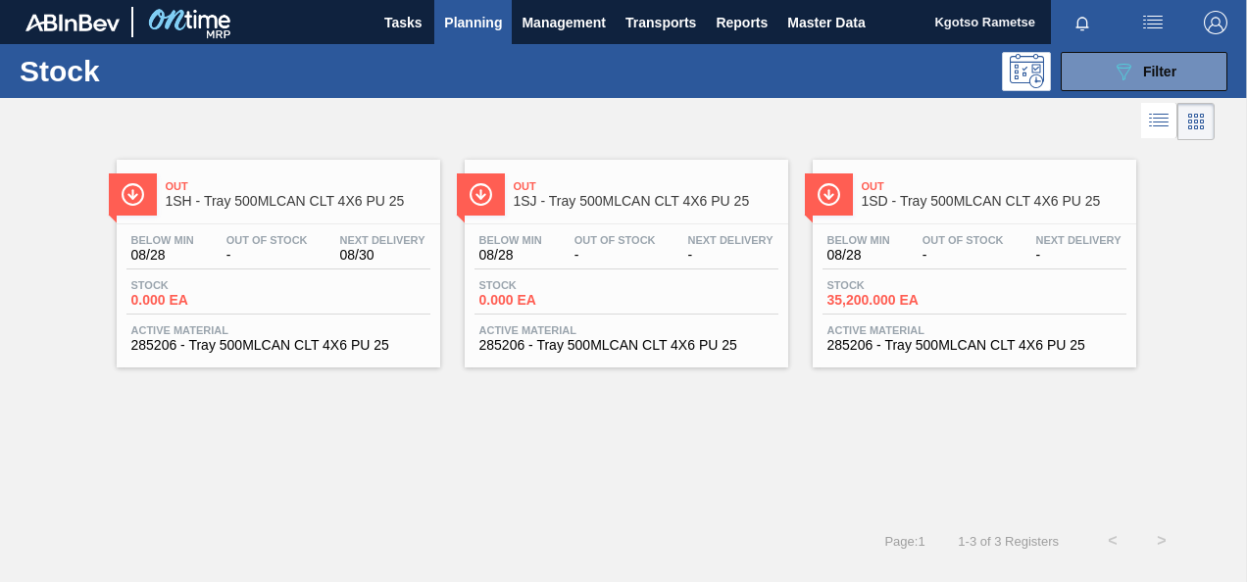
click at [342, 197] on span "1SH - Tray 500MLCAN CLT 4X6 PU 25" at bounding box center [298, 201] width 265 height 15
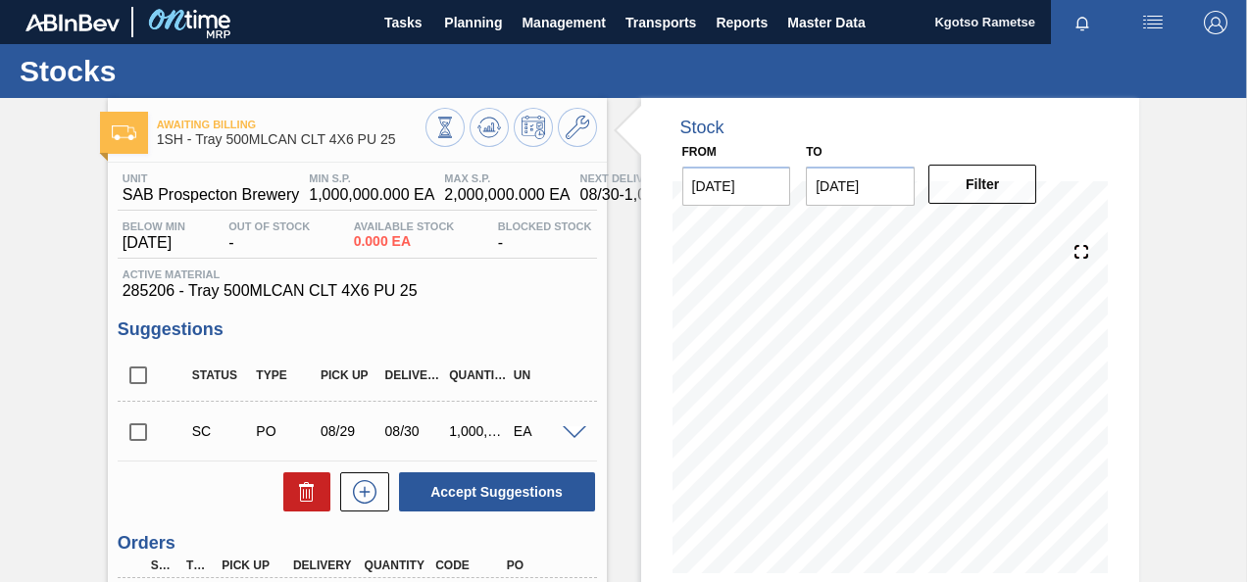
click at [0, 0] on html "Tasks Planning Management Transports Reports Master Data Kgotso Rametse Mark al…" at bounding box center [623, 0] width 1247 height 0
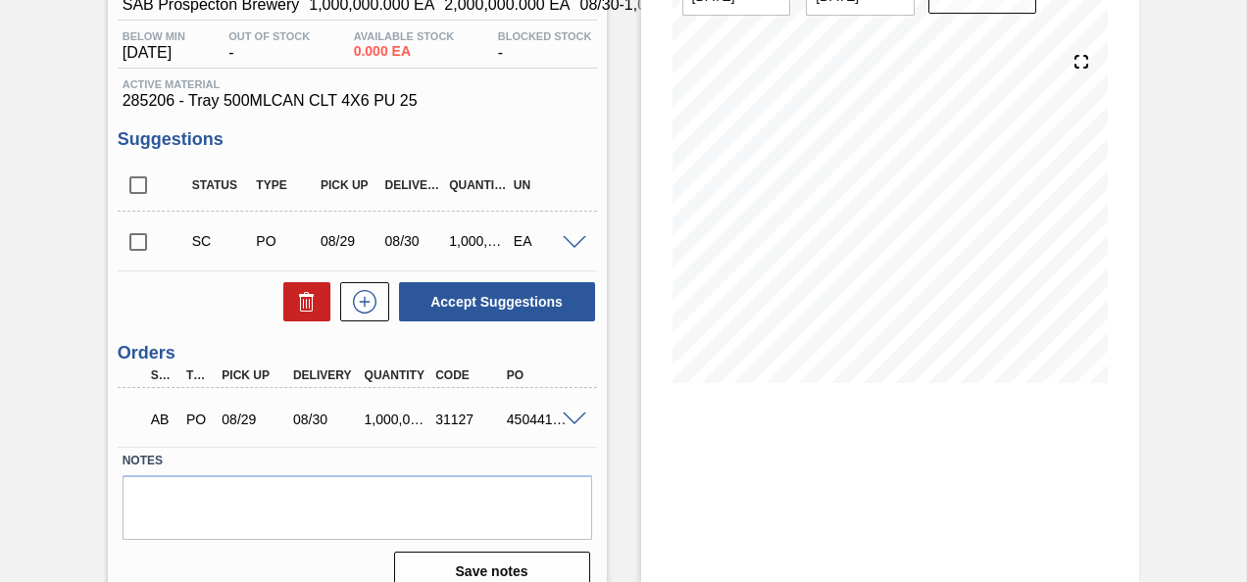
scroll to position [261, 0]
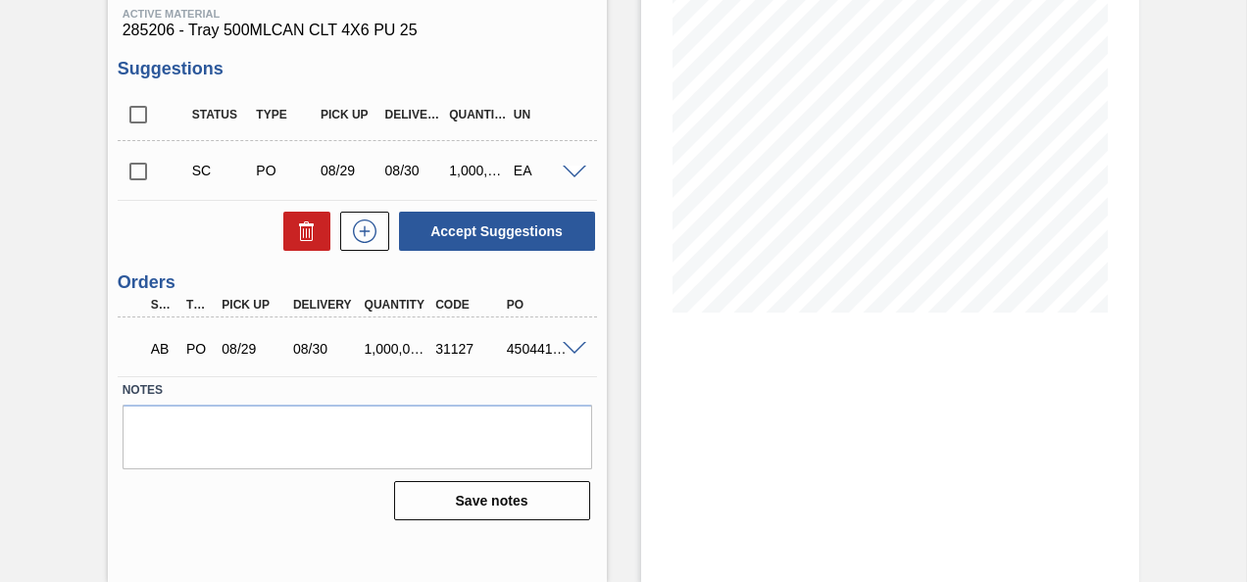
click at [569, 353] on span at bounding box center [575, 349] width 24 height 15
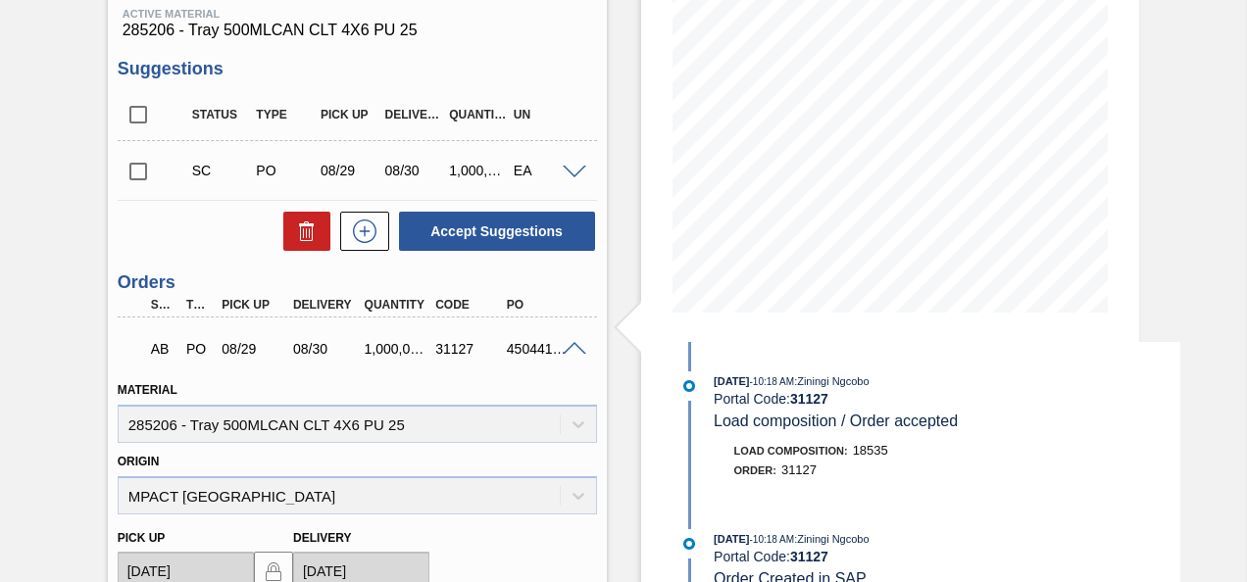
click at [1243, 105] on div "Awaiting Billing 1SH - Tray 500MLCAN CLT 4X6 PU 25 Unit SAB Prospecton Brewery …" at bounding box center [623, 426] width 1247 height 1178
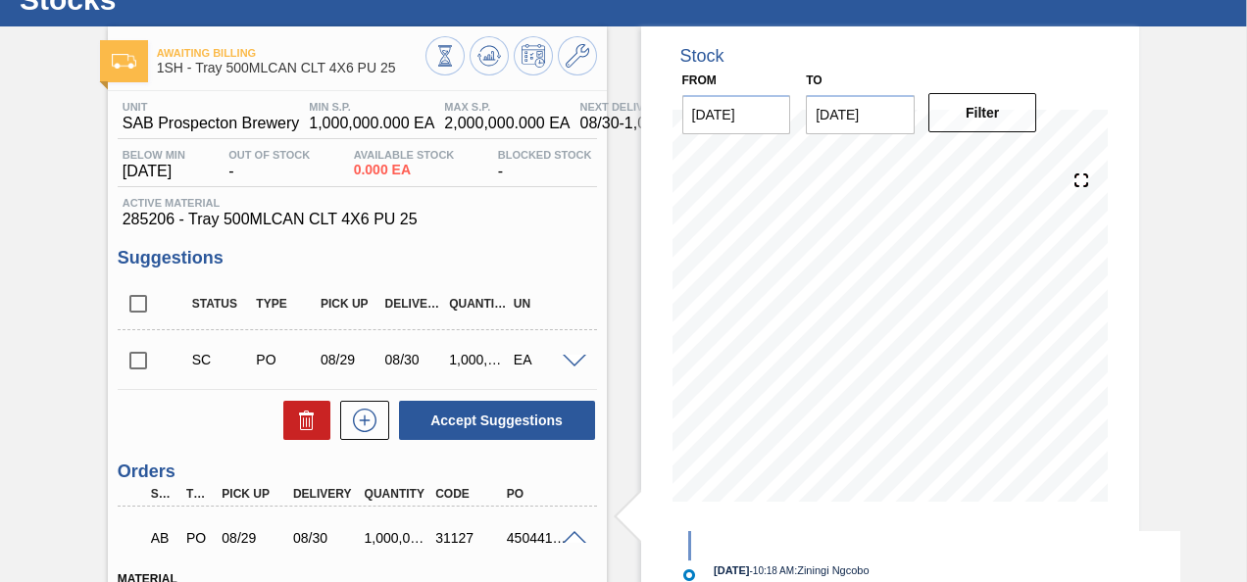
scroll to position [0, 0]
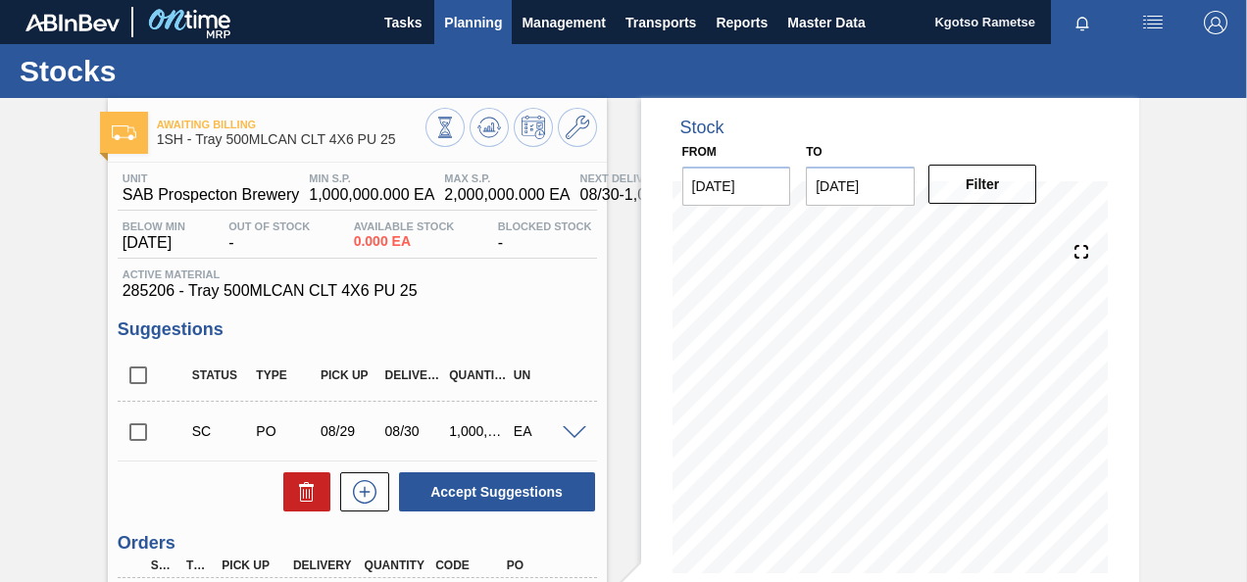
click at [464, 30] on span "Planning" at bounding box center [473, 23] width 58 height 24
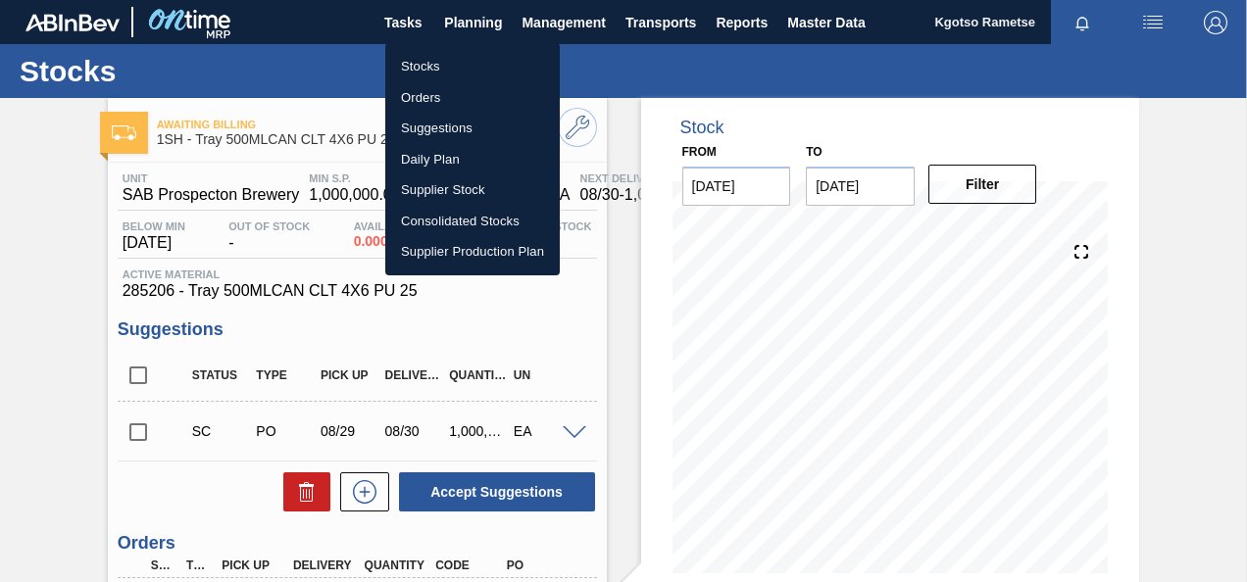
click at [449, 67] on li "Stocks" at bounding box center [472, 66] width 175 height 31
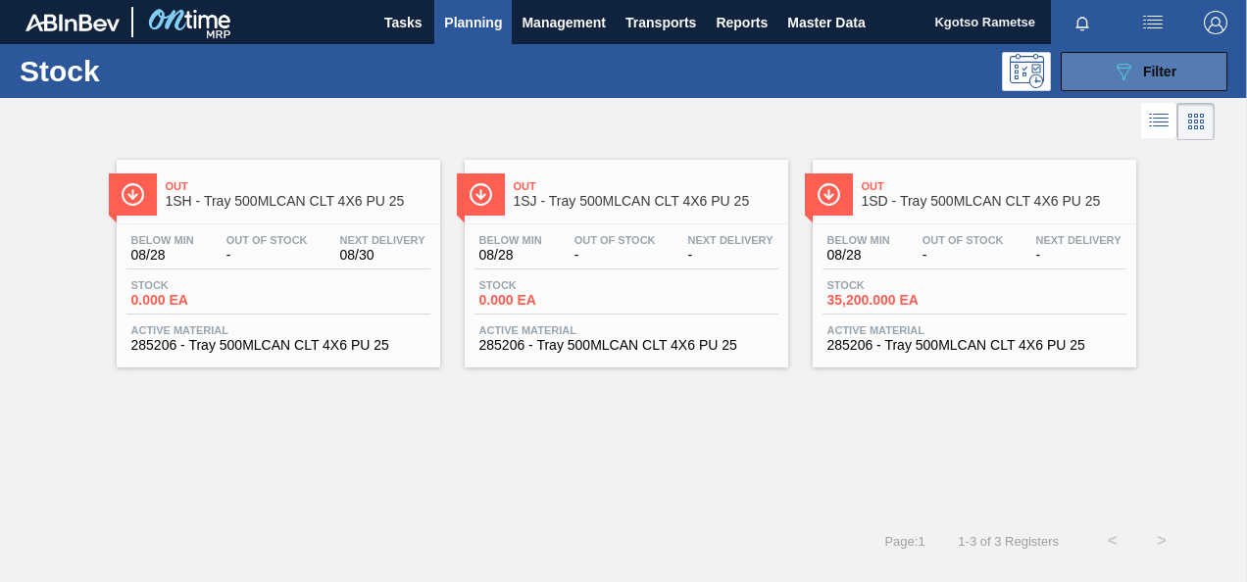
click at [1110, 60] on button "089F7B8B-B2A5-4AFE-B5C0-19BA573D28AC Filter" at bounding box center [1144, 71] width 167 height 39
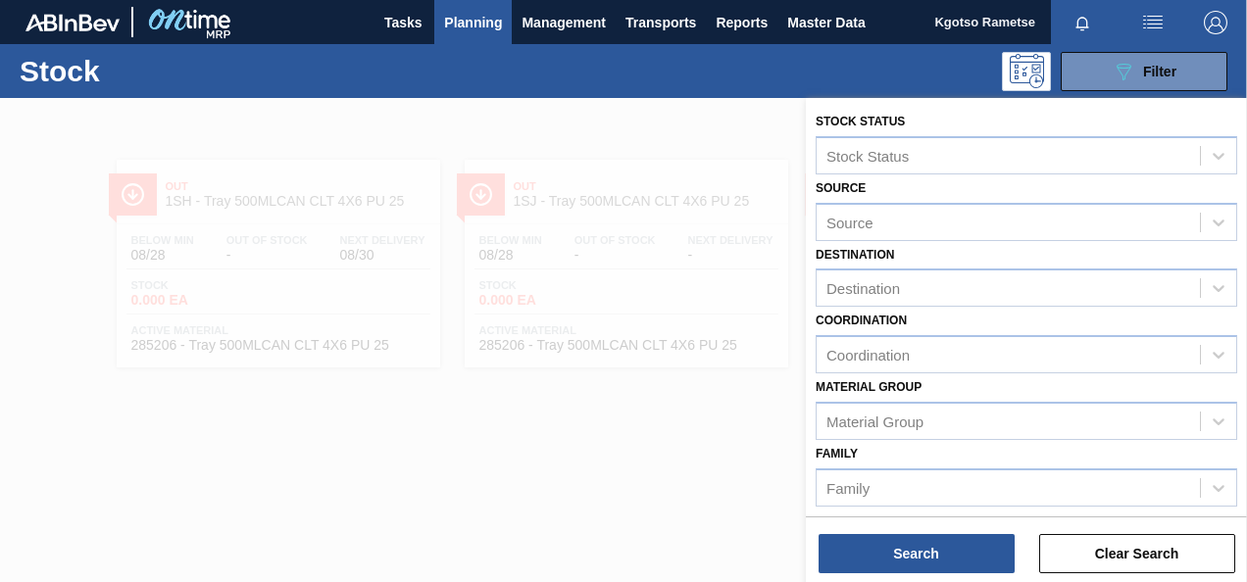
click at [1076, 386] on div "Material Group Material Group" at bounding box center [1027, 407] width 422 height 67
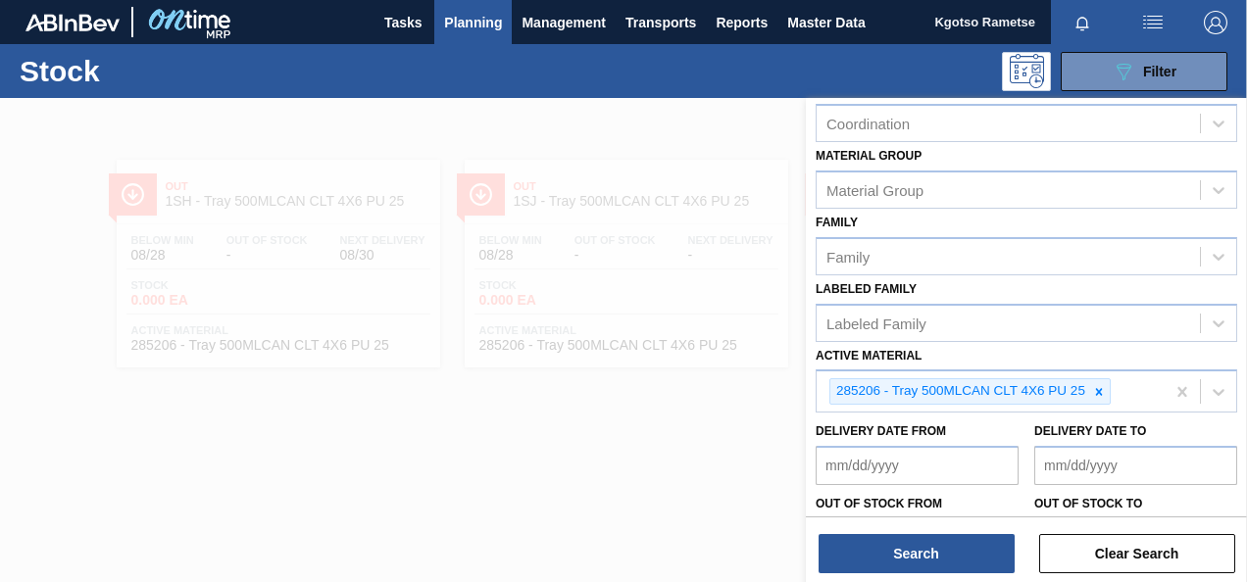
scroll to position [353, 0]
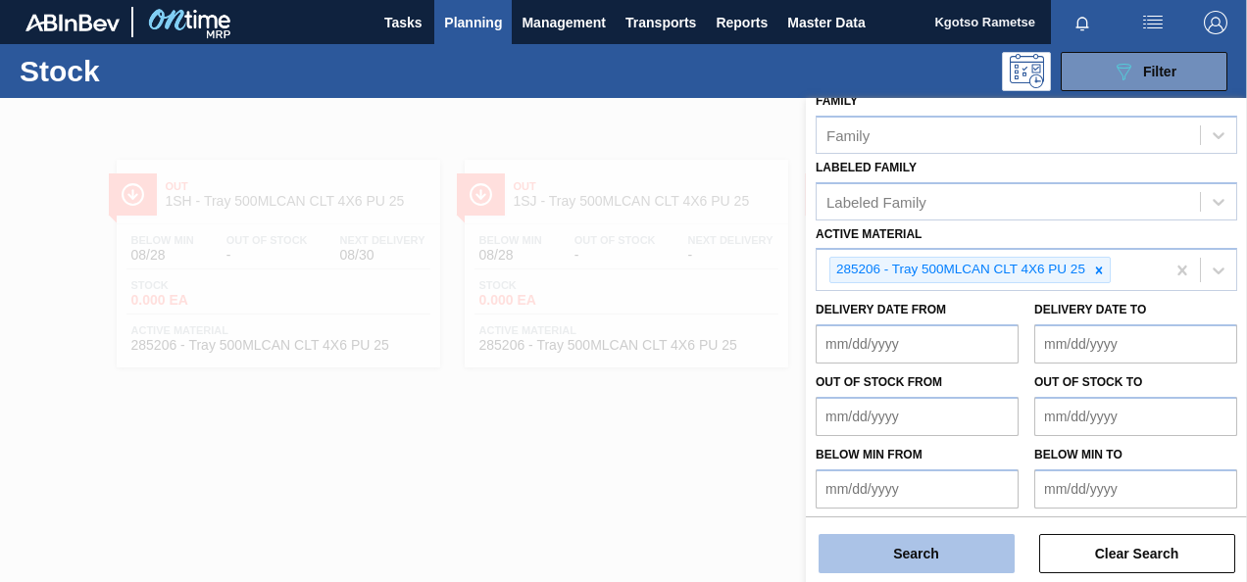
click at [891, 549] on button "Search" at bounding box center [917, 553] width 196 height 39
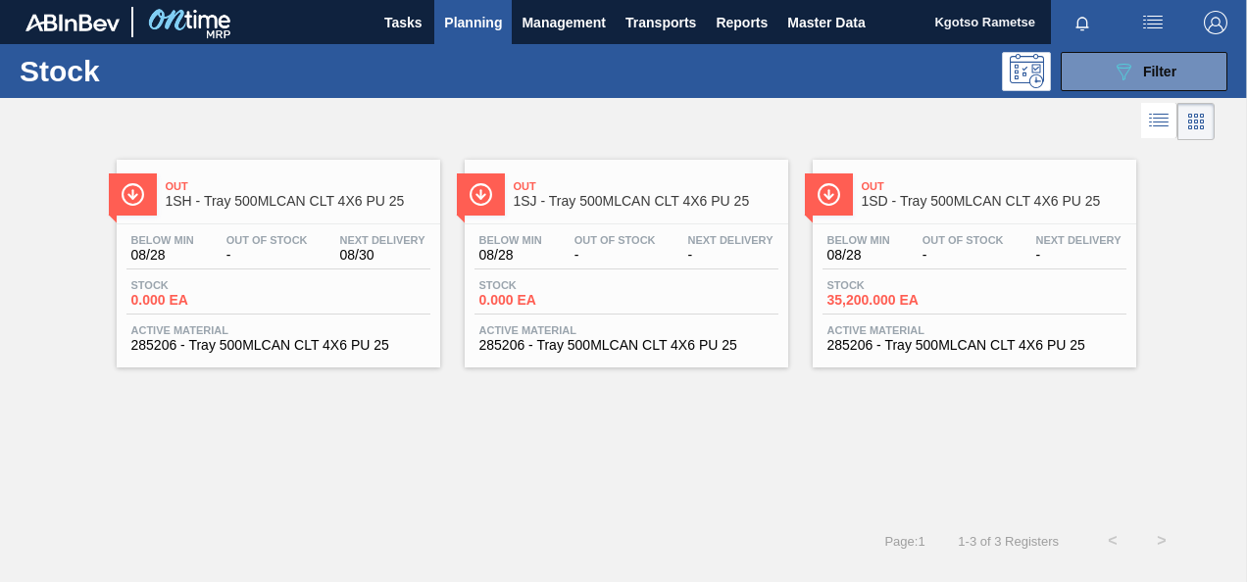
click at [875, 225] on div "Below Min 08/28 Out Of Stock - Next Delivery - Stock 35,200.000 EA Active Mater…" at bounding box center [975, 291] width 324 height 133
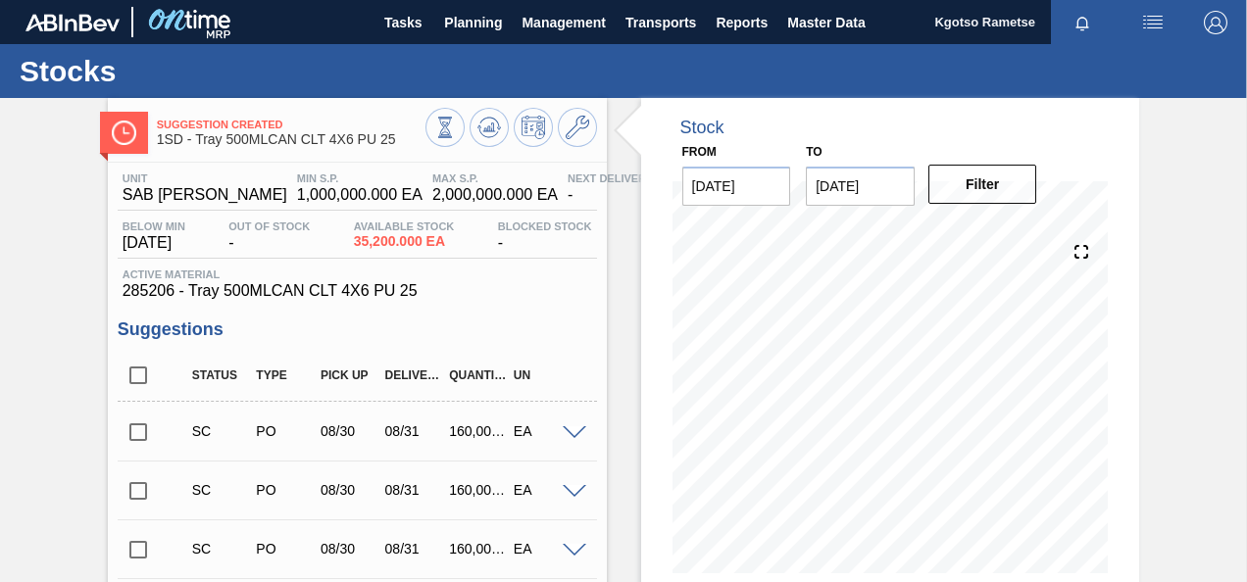
click at [581, 429] on span at bounding box center [575, 434] width 24 height 15
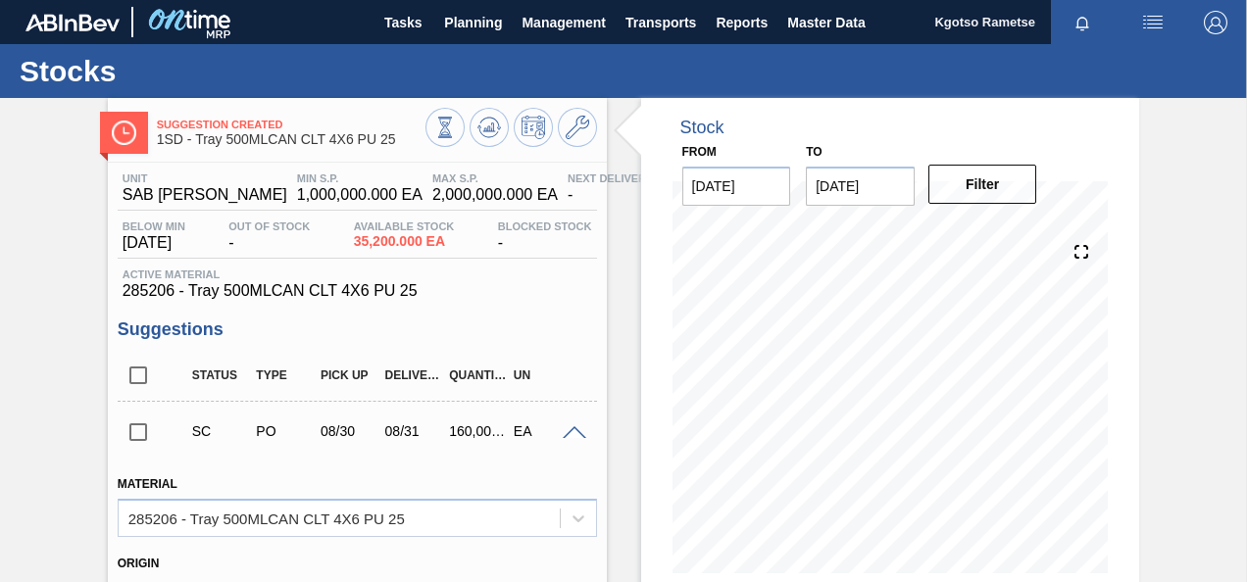
click at [581, 429] on span at bounding box center [575, 434] width 24 height 15
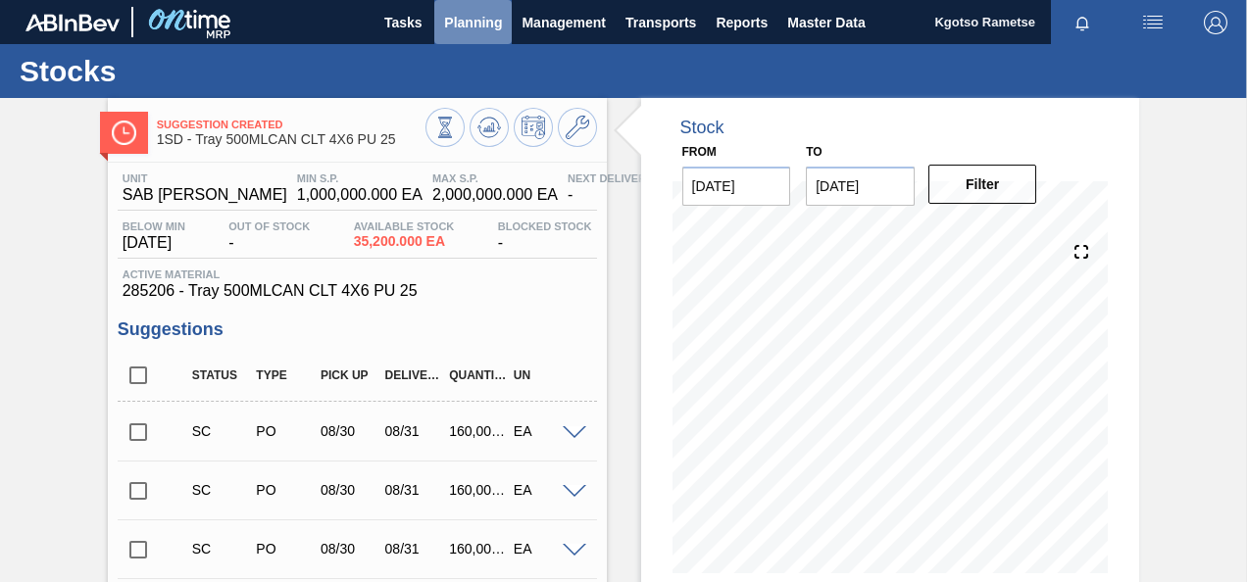
click at [449, 35] on button "Planning" at bounding box center [472, 22] width 77 height 44
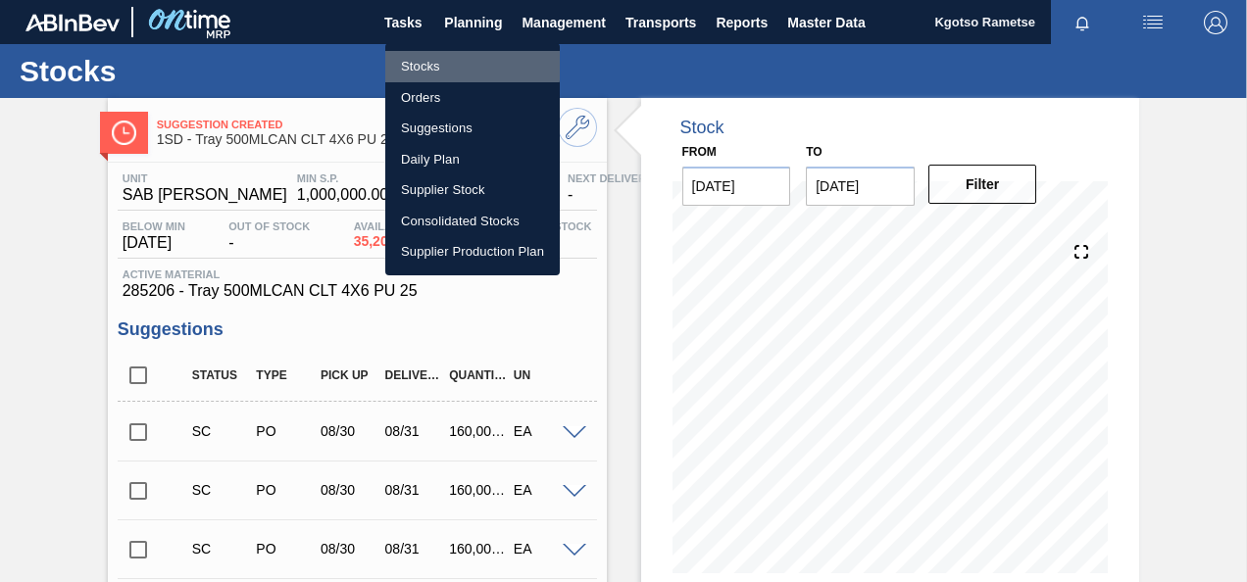
click at [451, 66] on li "Stocks" at bounding box center [472, 66] width 175 height 31
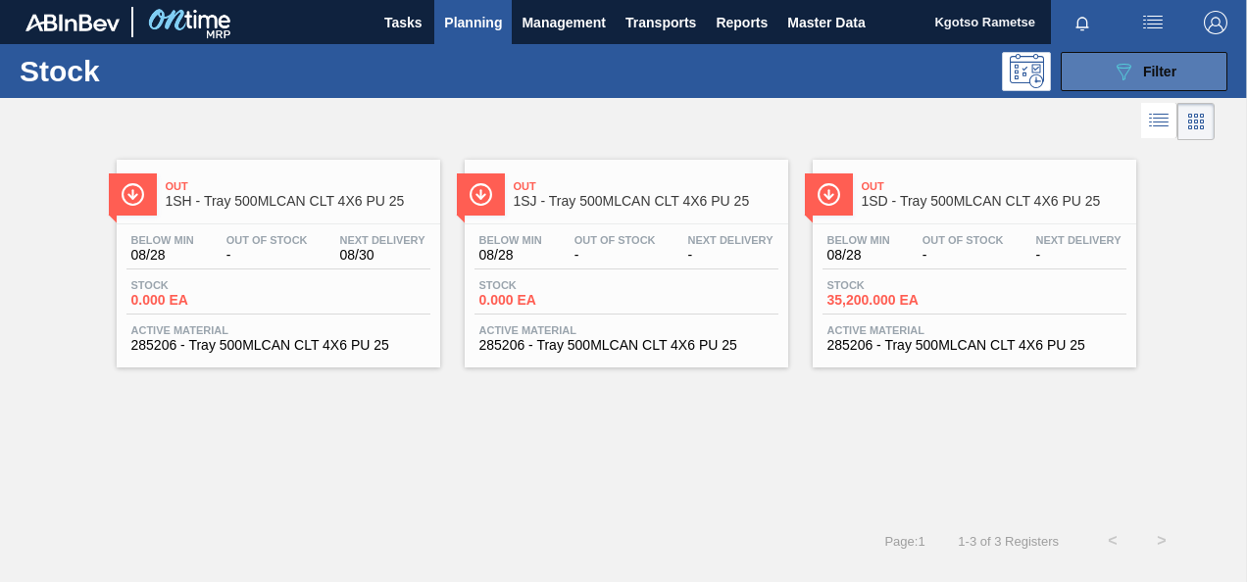
click at [1096, 90] on button "089F7B8B-B2A5-4AFE-B5C0-19BA573D28AC Filter" at bounding box center [1144, 71] width 167 height 39
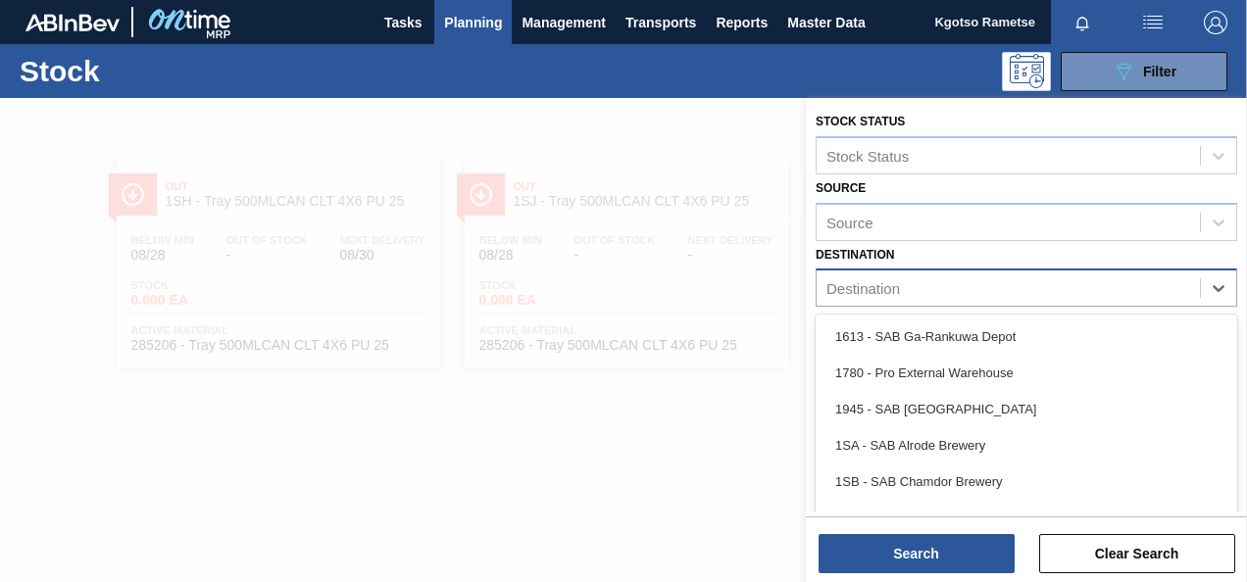
click at [880, 284] on div "Destination" at bounding box center [864, 288] width 74 height 17
type input "1sd"
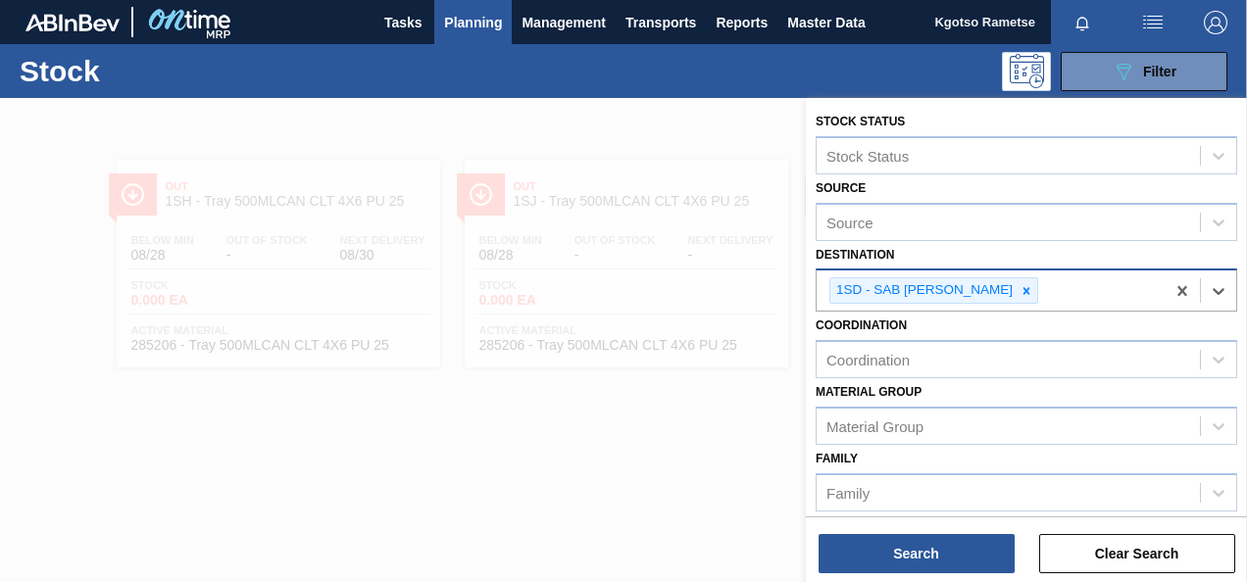
scroll to position [359, 0]
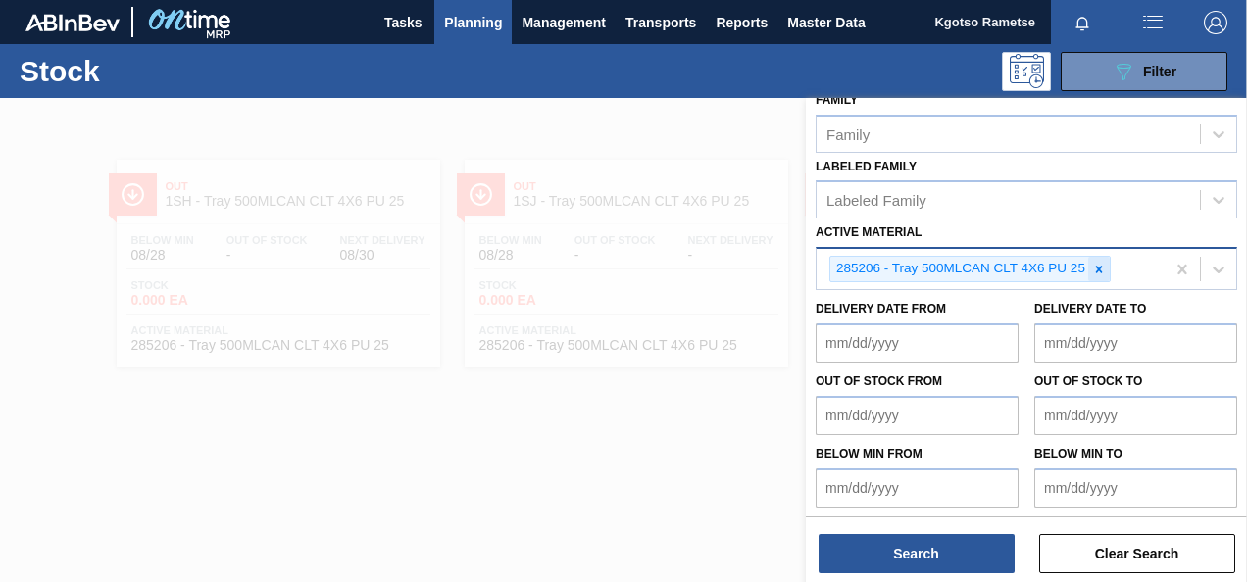
click at [1100, 266] on icon at bounding box center [1099, 269] width 7 height 7
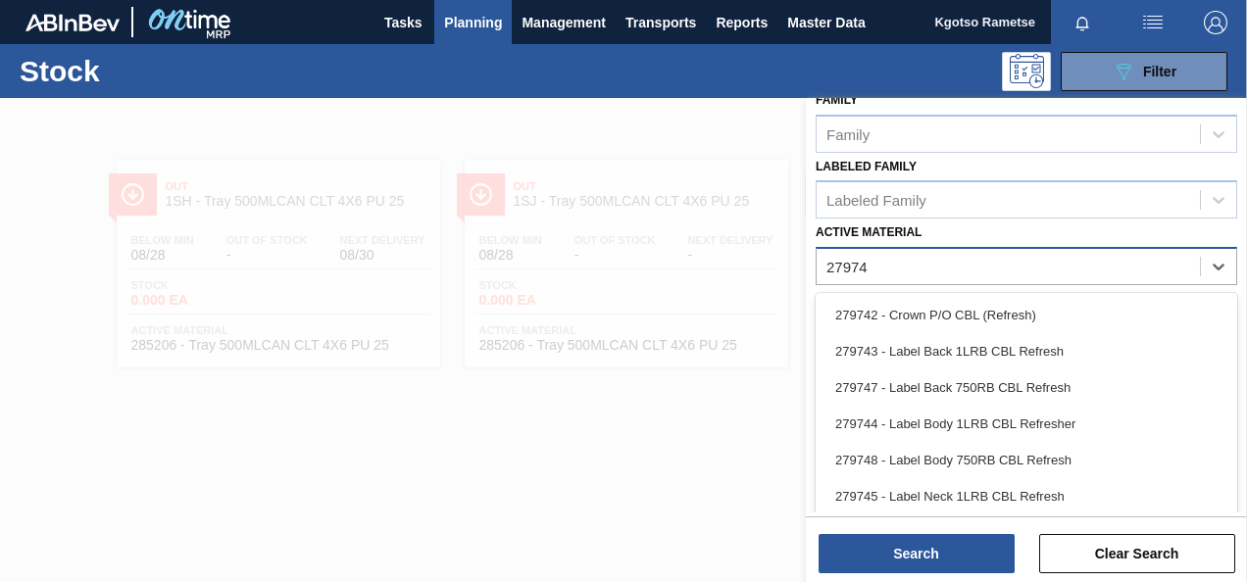
type Material "279748"
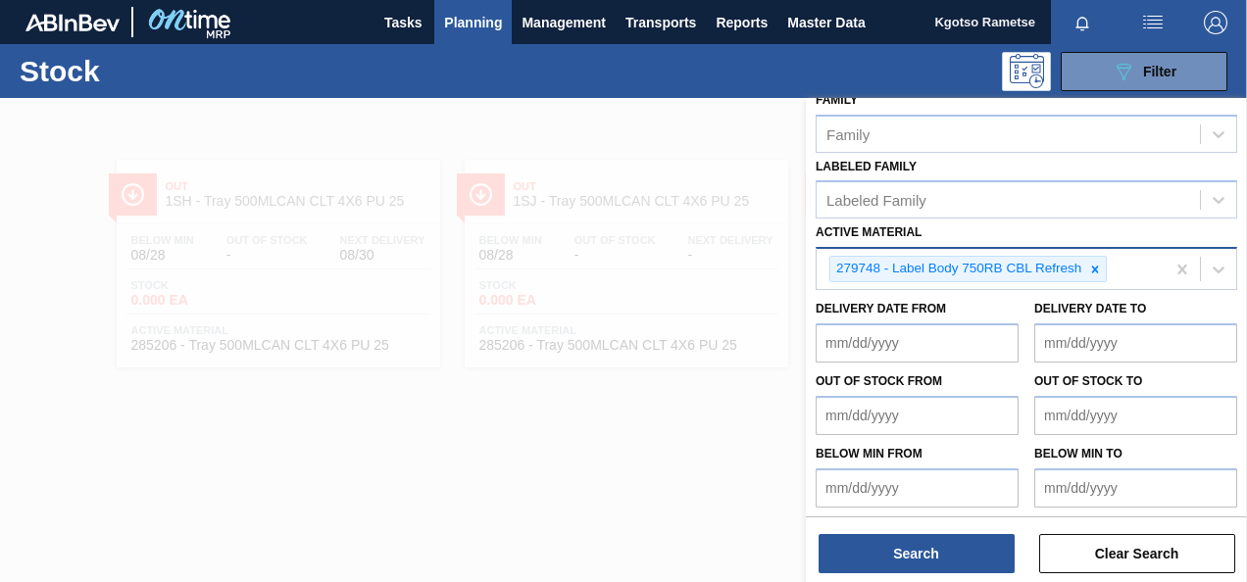
click at [873, 575] on div "Stock Status Stock Status Source Source Destination 1SD - SAB Rosslyn Brewery C…" at bounding box center [1026, 342] width 441 height 488
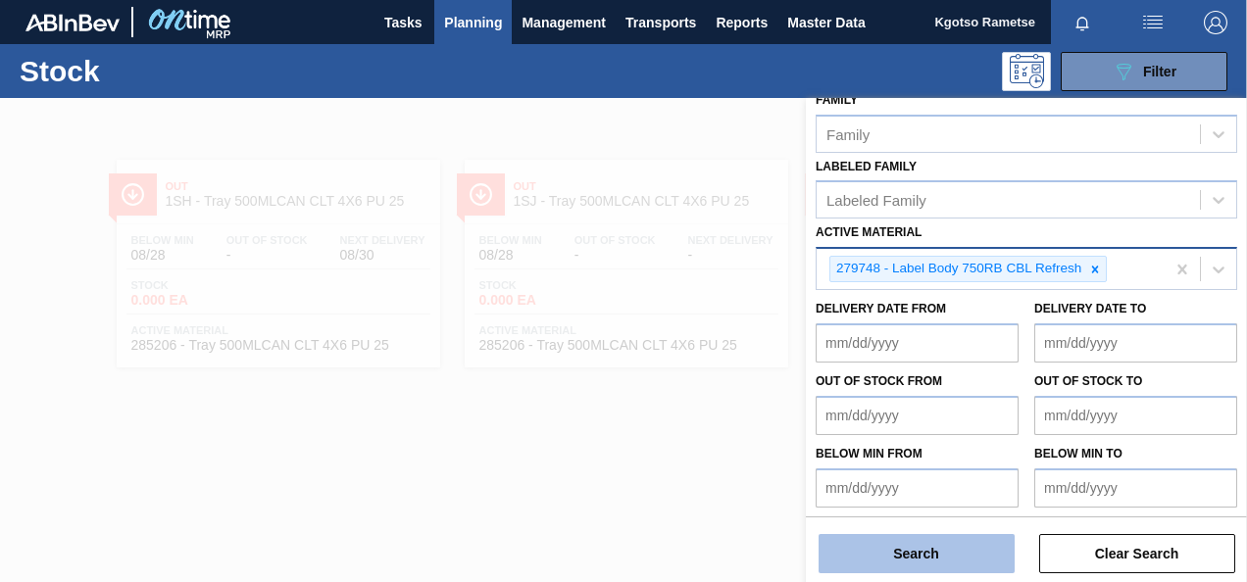
click at [877, 559] on button "Search" at bounding box center [917, 553] width 196 height 39
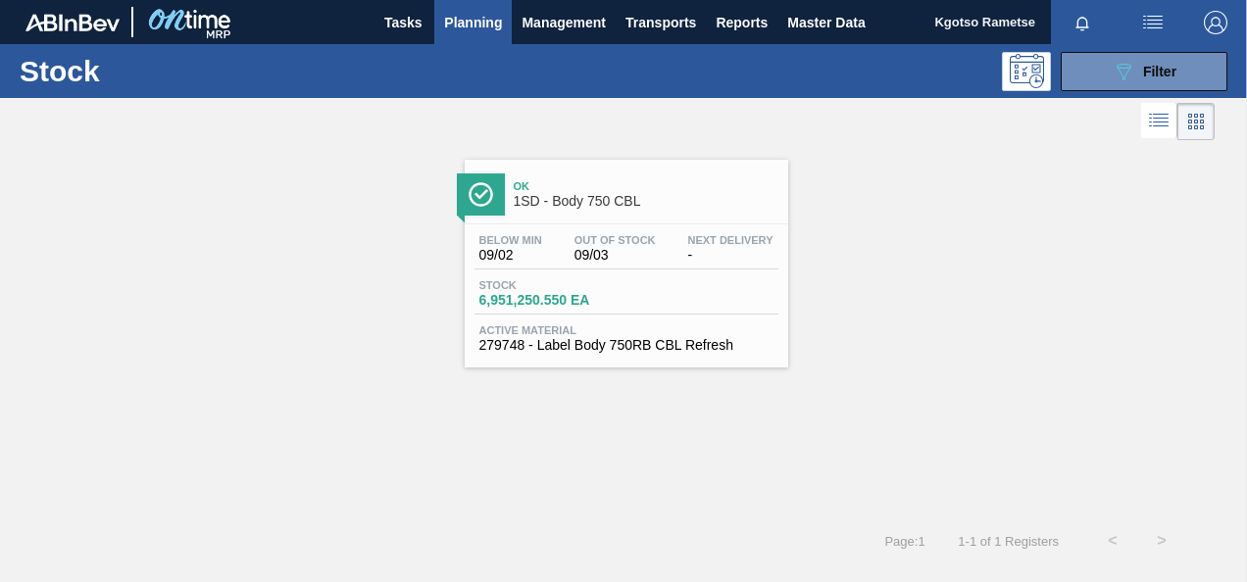
click at [551, 234] on div "Below Min 09/02 Out Of Stock 09/03 Next Delivery -" at bounding box center [627, 251] width 304 height 35
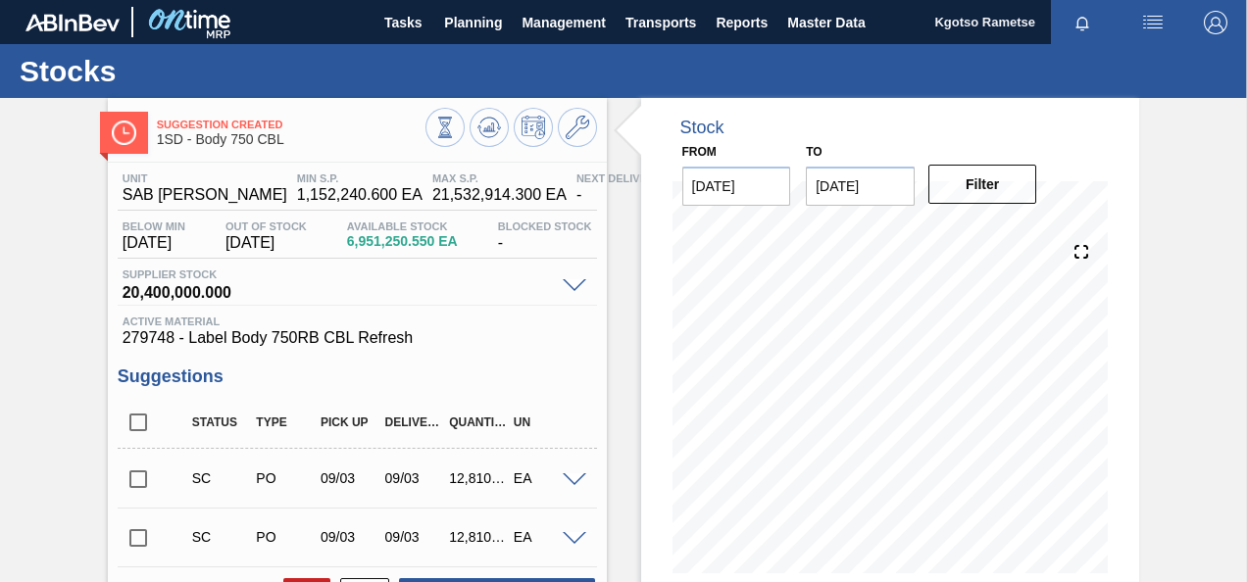
click at [557, 142] on div at bounding box center [512, 130] width 172 height 44
click at [573, 133] on icon at bounding box center [578, 128] width 24 height 24
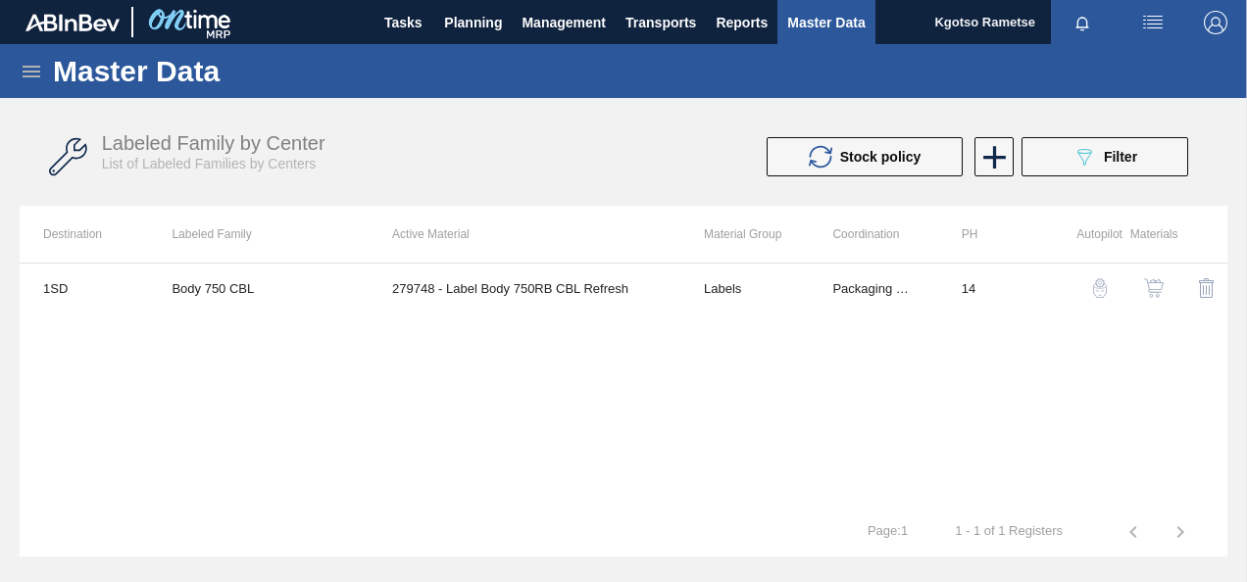
click at [1154, 294] on img "button" at bounding box center [1154, 288] width 20 height 20
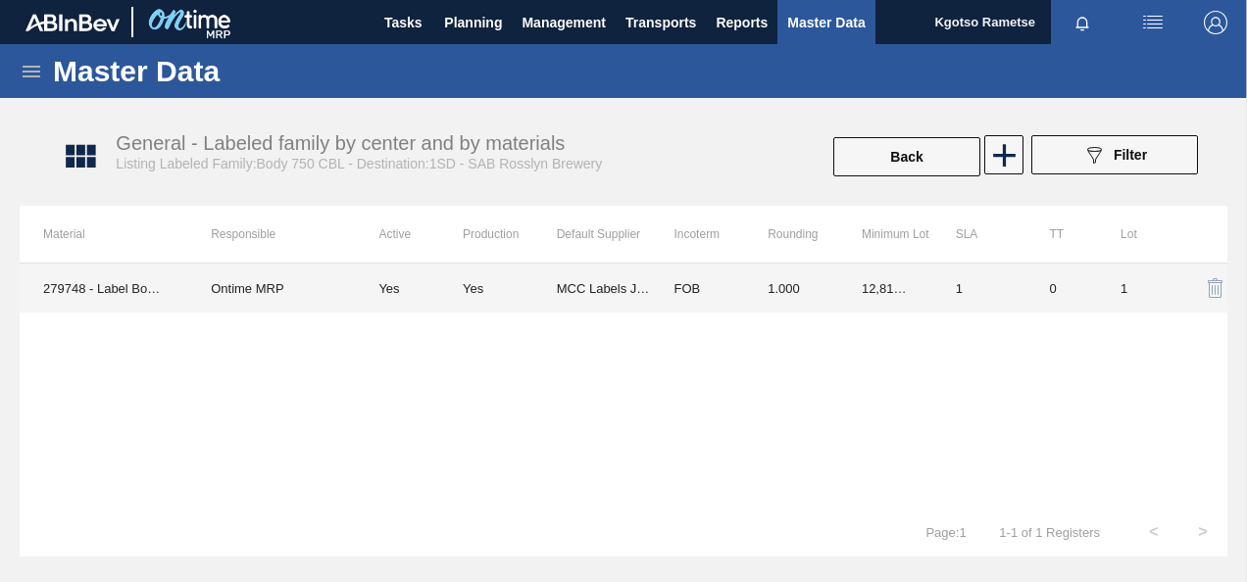
click at [494, 277] on td "Yes" at bounding box center [510, 288] width 94 height 49
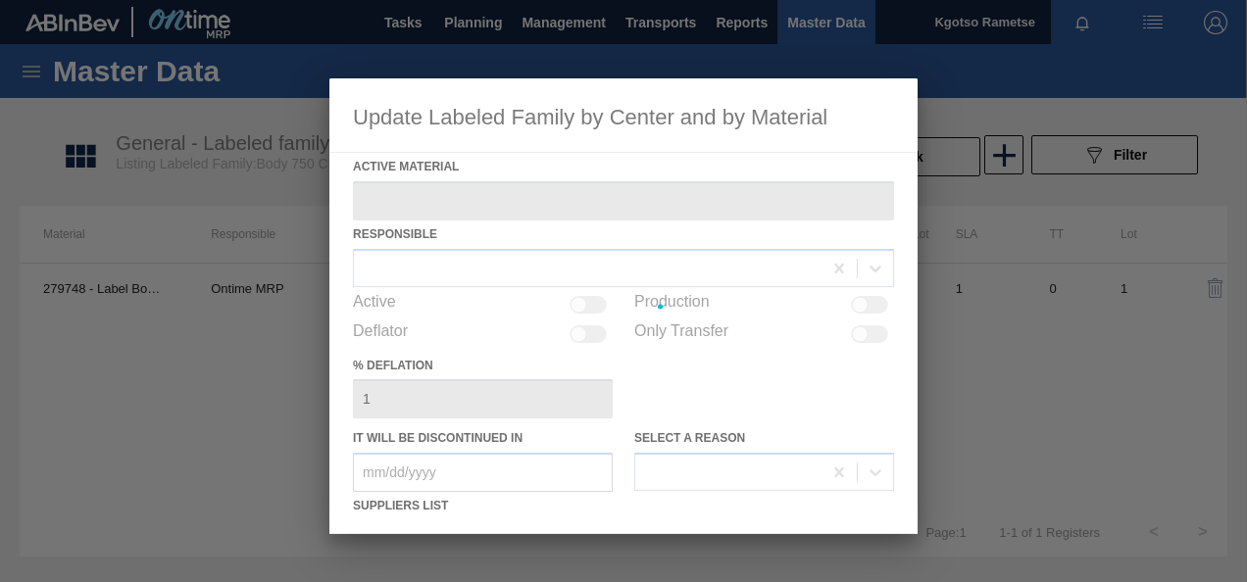
type Material "279748 - Label Body 750RB CBL Refresh"
checkbox input "true"
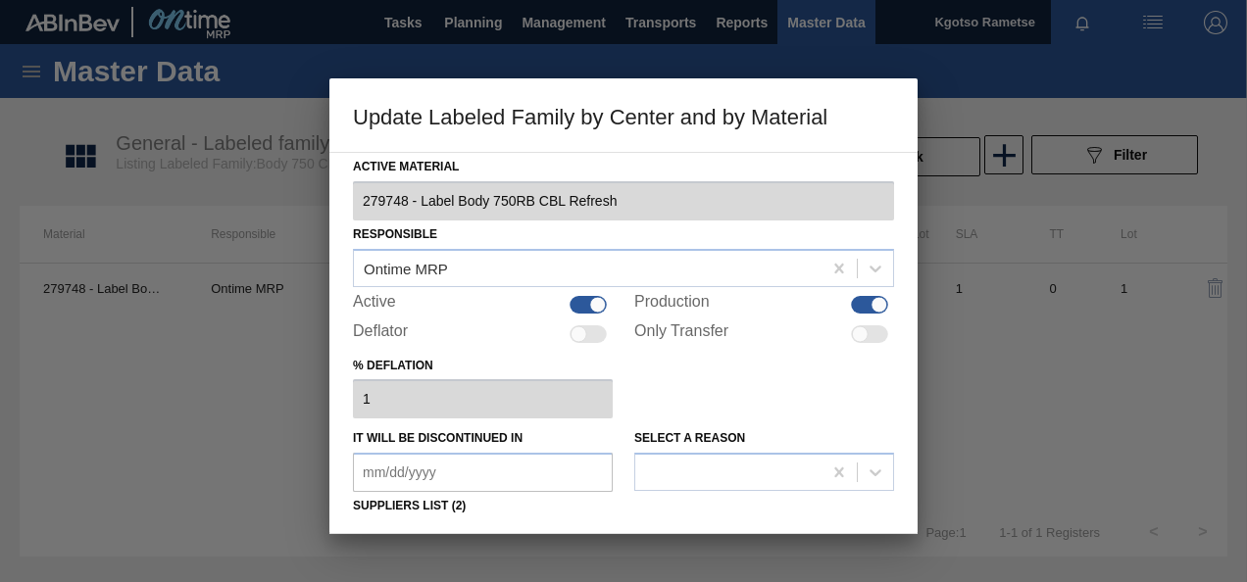
click at [695, 418] on div "% deflation 1" at bounding box center [623, 386] width 541 height 68
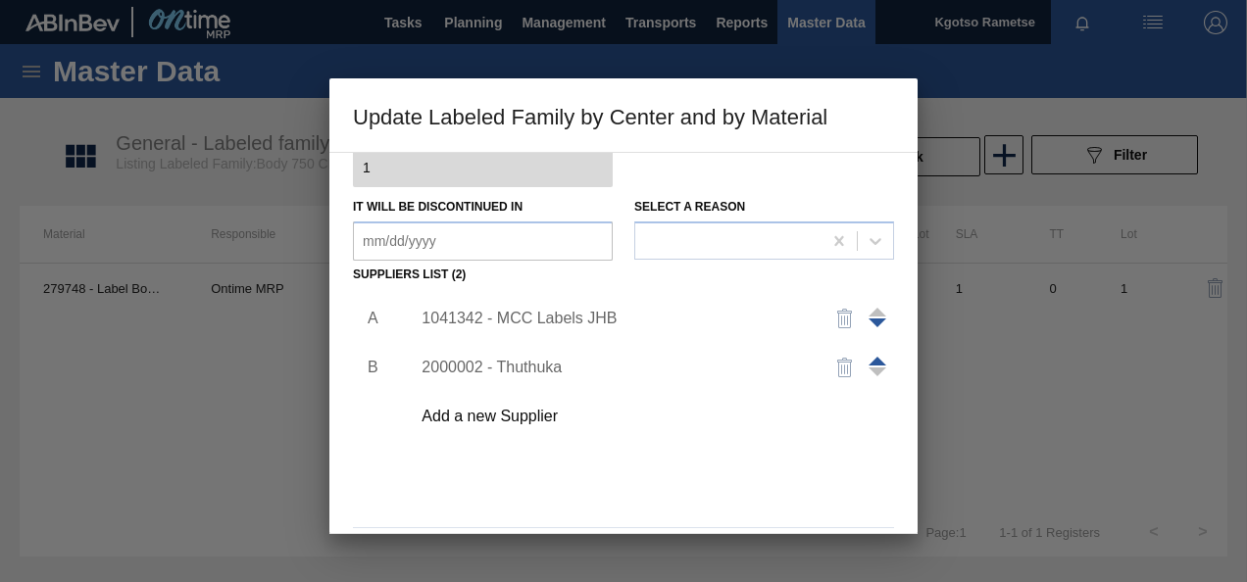
scroll to position [275, 0]
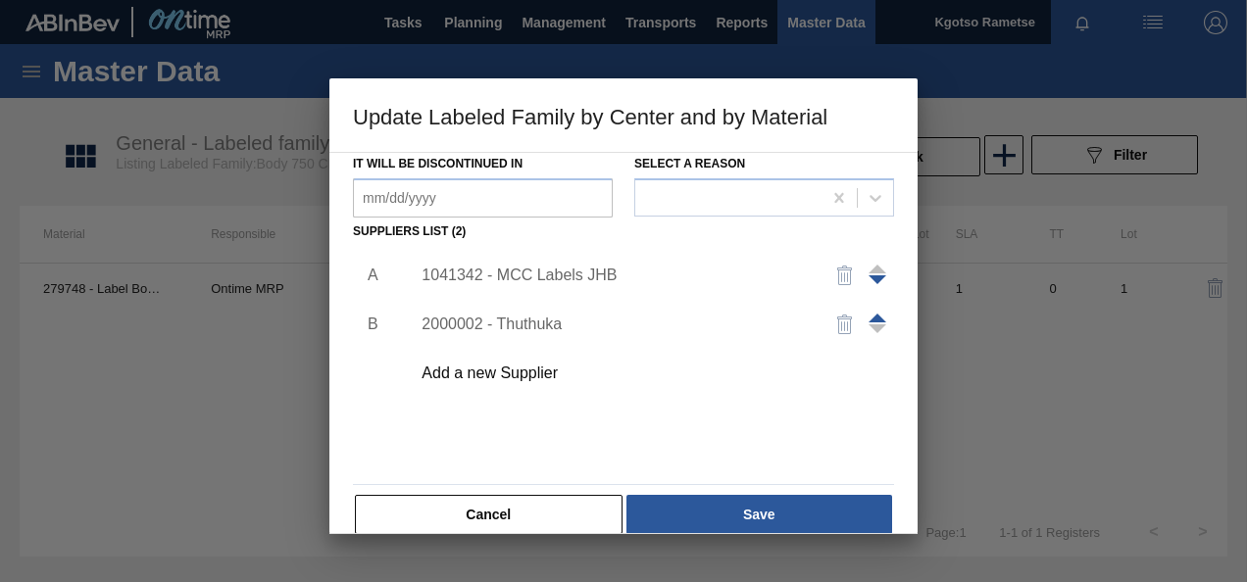
click at [537, 267] on div "1041342 - MCC Labels JHB" at bounding box center [614, 276] width 384 height 18
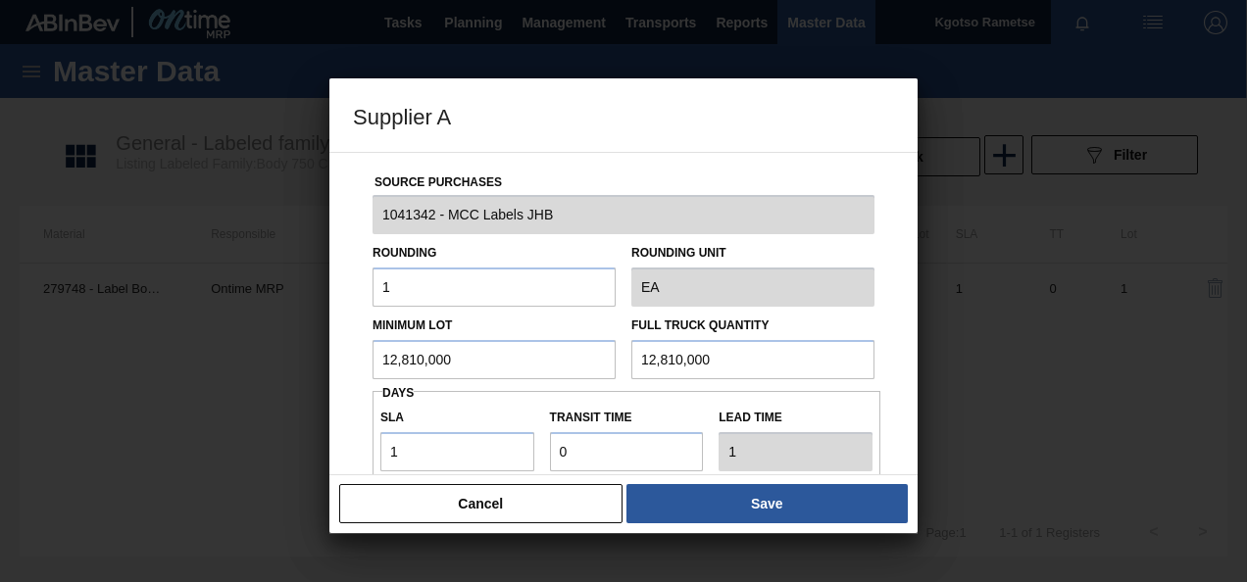
drag, startPoint x: 498, startPoint y: 369, endPoint x: 250, endPoint y: 347, distance: 249.0
click at [250, 347] on div "Supplier A Source Purchases 1041342 - MCC Labels JHB Rounding 1 Rounding Unit E…" at bounding box center [623, 291] width 1247 height 582
drag, startPoint x: 460, startPoint y: 350, endPoint x: 246, endPoint y: 321, distance: 215.8
click at [246, 321] on div "Supplier A Source Purchases 1041342 - MCC Labels JHB Rounding 1 Rounding Unit E…" at bounding box center [623, 291] width 1247 height 582
type input "8,190,000"
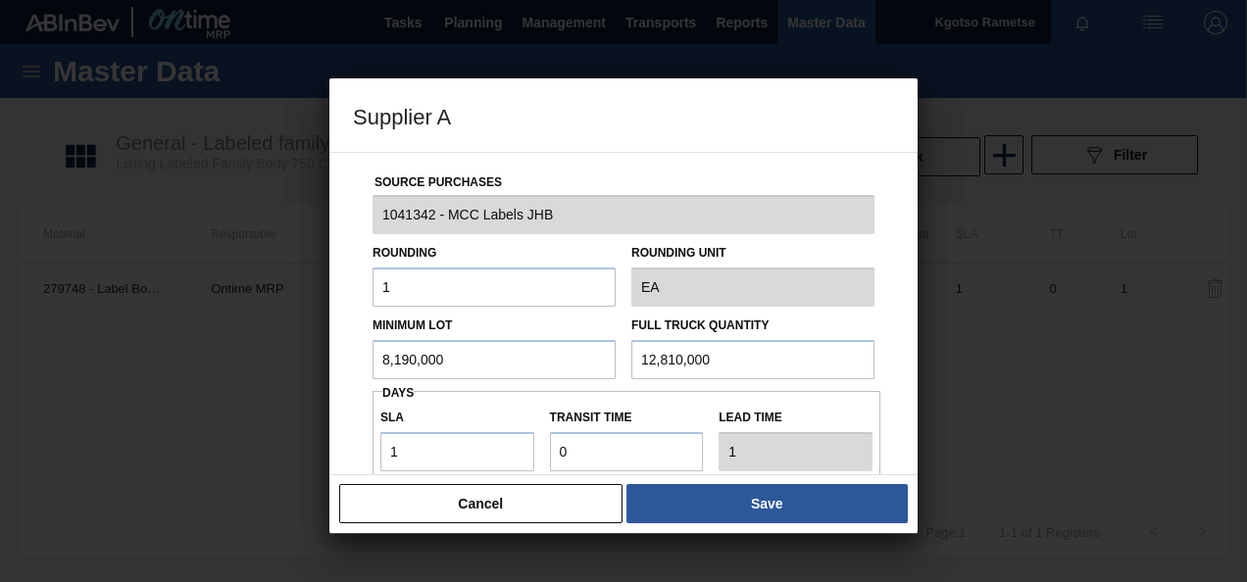
drag, startPoint x: 718, startPoint y: 368, endPoint x: 455, endPoint y: 477, distance: 284.4
click at [455, 477] on div "Supplier A Source Purchases 1041342 - MCC Labels JHB Rounding 1 Rounding Unit E…" at bounding box center [623, 305] width 588 height 455
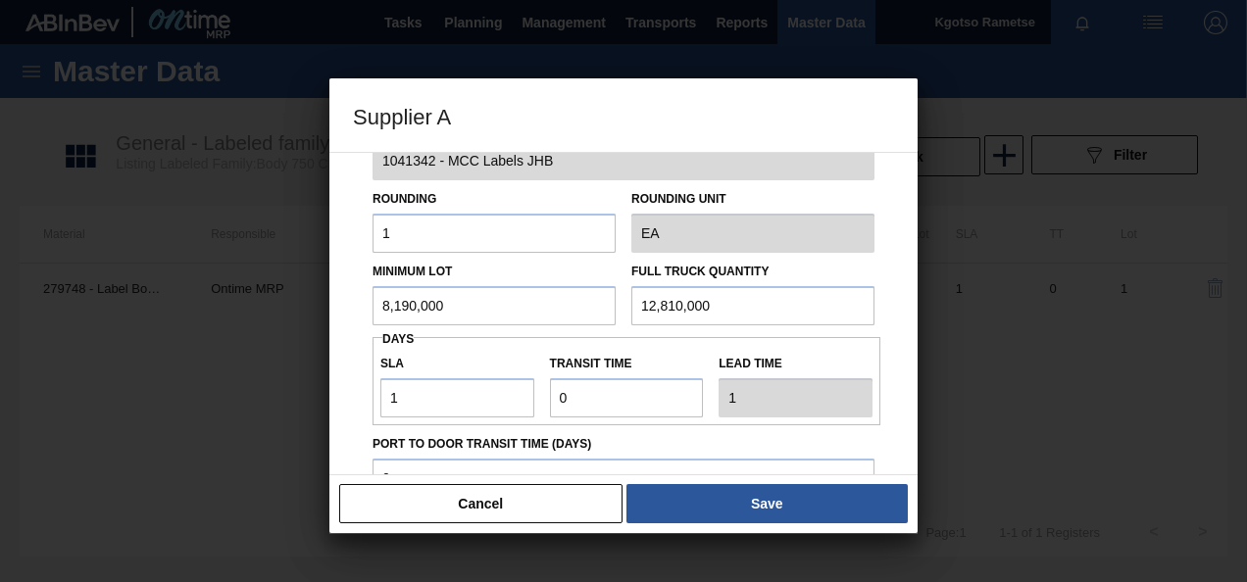
paste input "8,19"
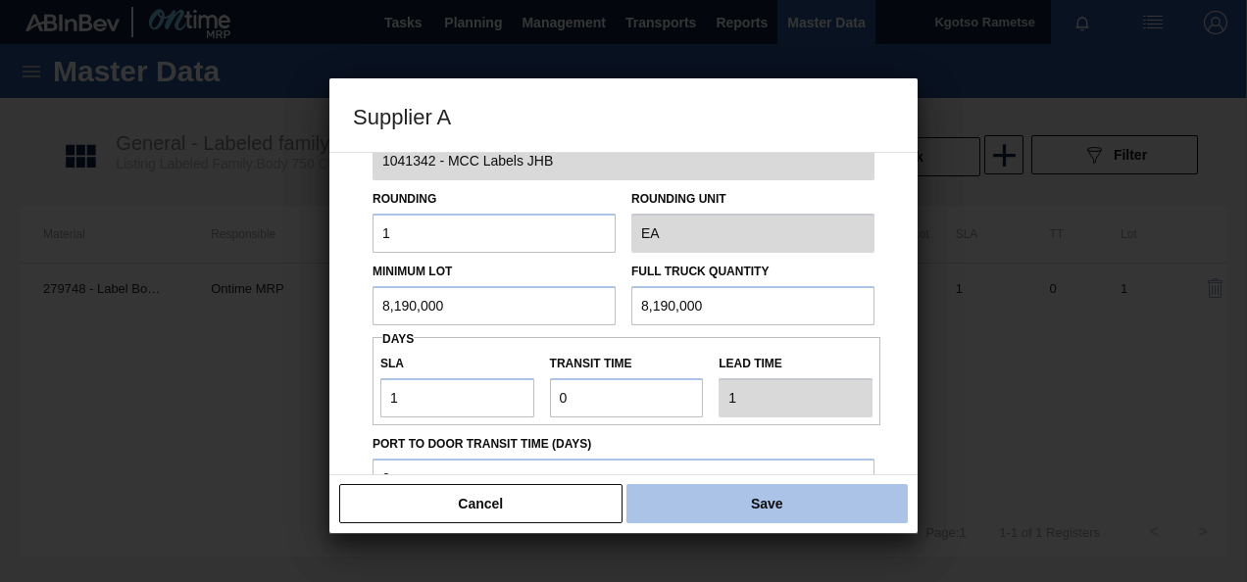
type input "8,190,000"
click at [710, 510] on button "Save" at bounding box center [767, 503] width 281 height 39
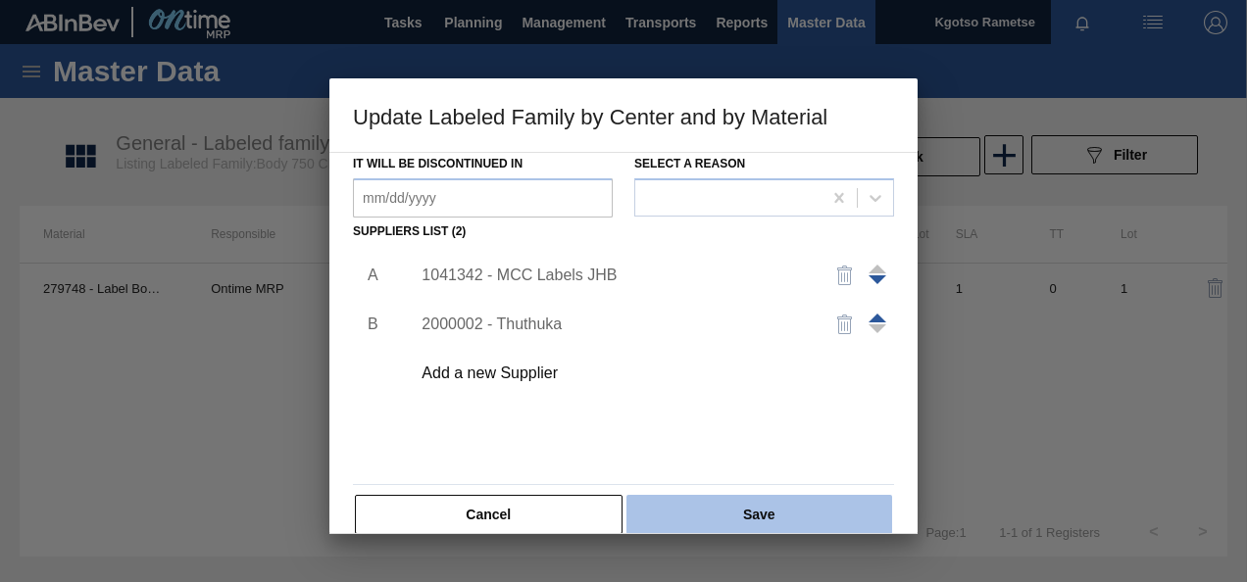
click at [723, 512] on button "Save" at bounding box center [760, 514] width 266 height 39
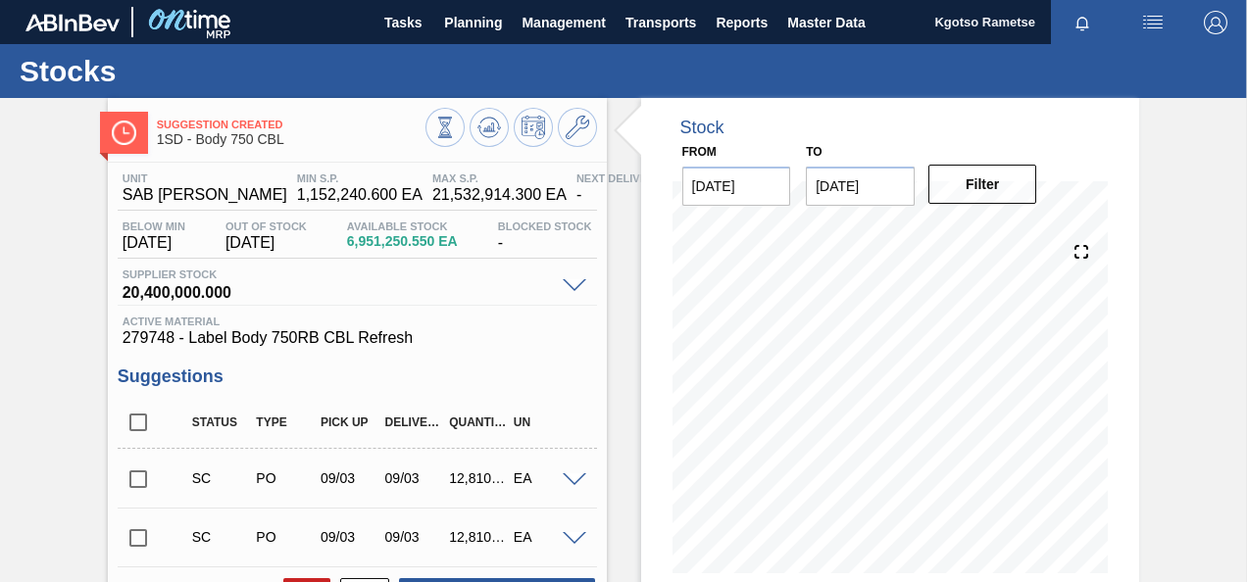
click at [490, 127] on polygon at bounding box center [490, 128] width 1 height 8
click at [469, 39] on button "Planning" at bounding box center [472, 22] width 77 height 44
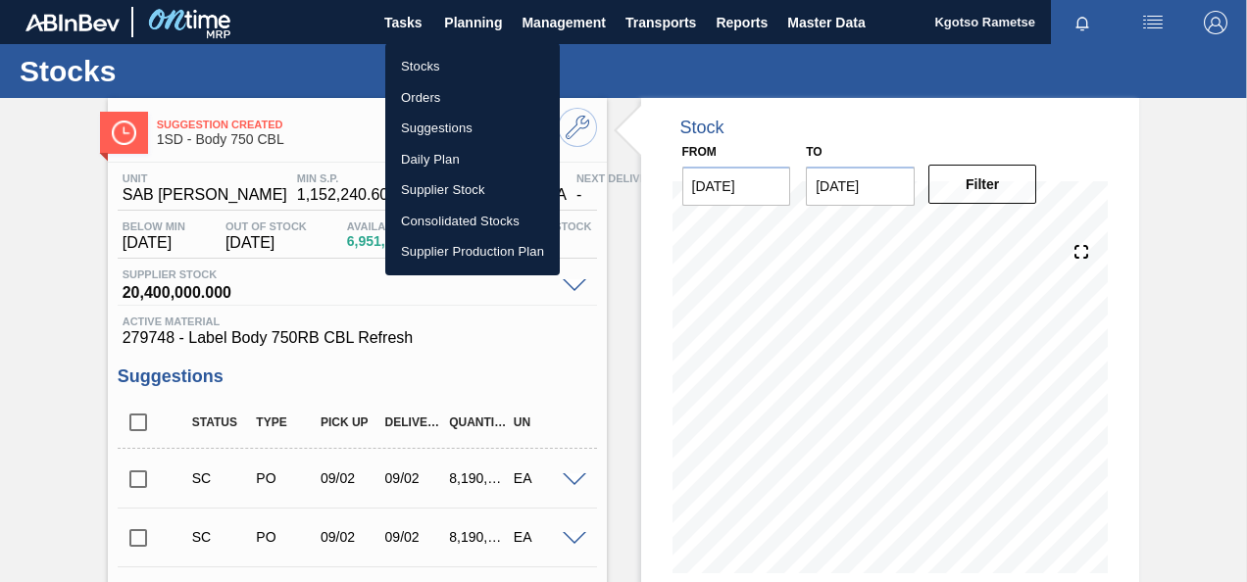
click at [449, 61] on li "Stocks" at bounding box center [472, 66] width 175 height 31
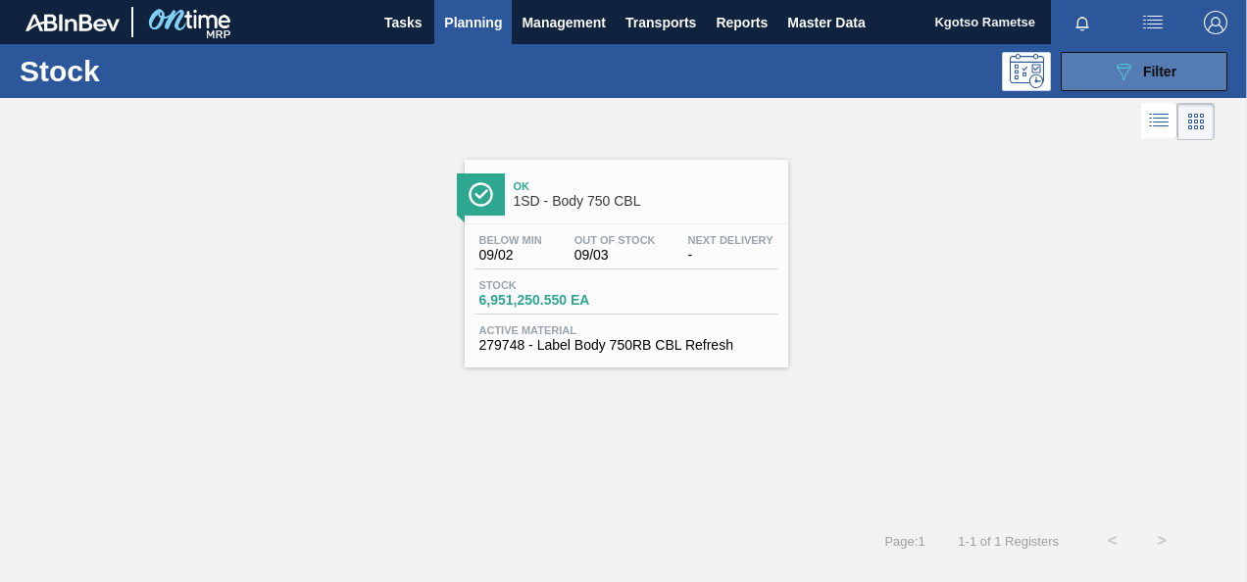
click at [1161, 69] on span "Filter" at bounding box center [1159, 72] width 33 height 16
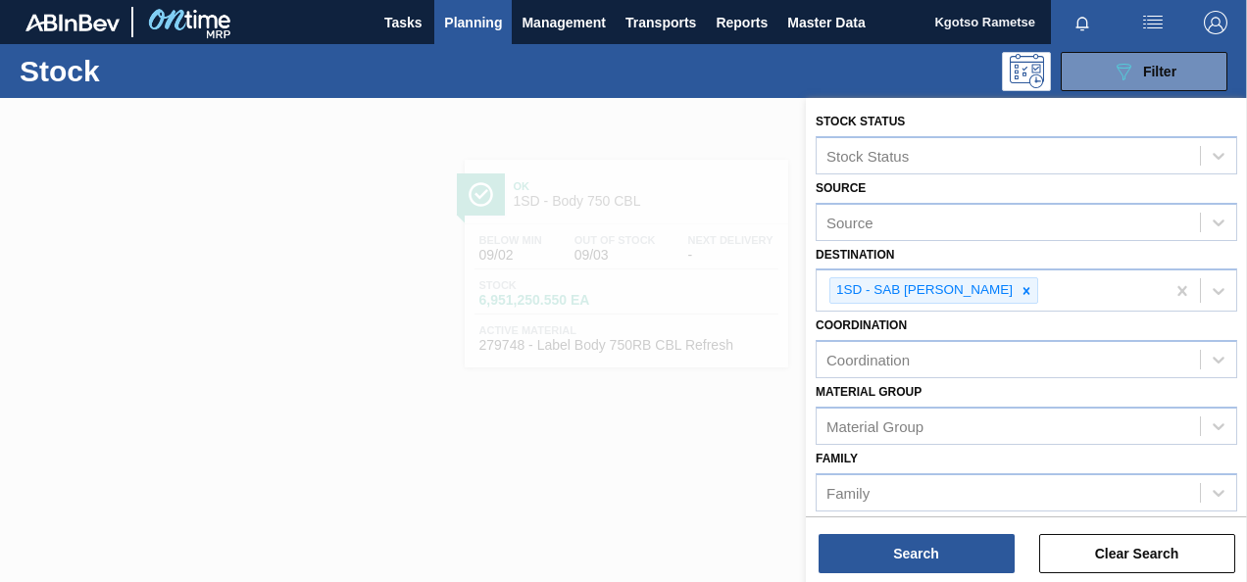
click at [997, 389] on div "Material Group Material Group" at bounding box center [1027, 411] width 422 height 67
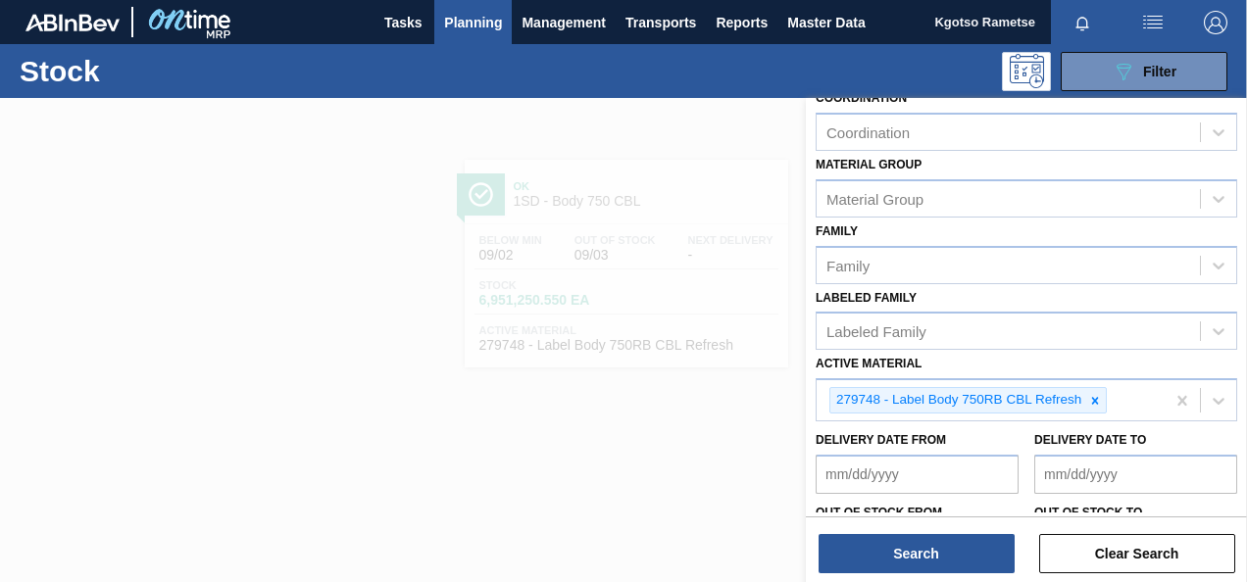
scroll to position [353, 0]
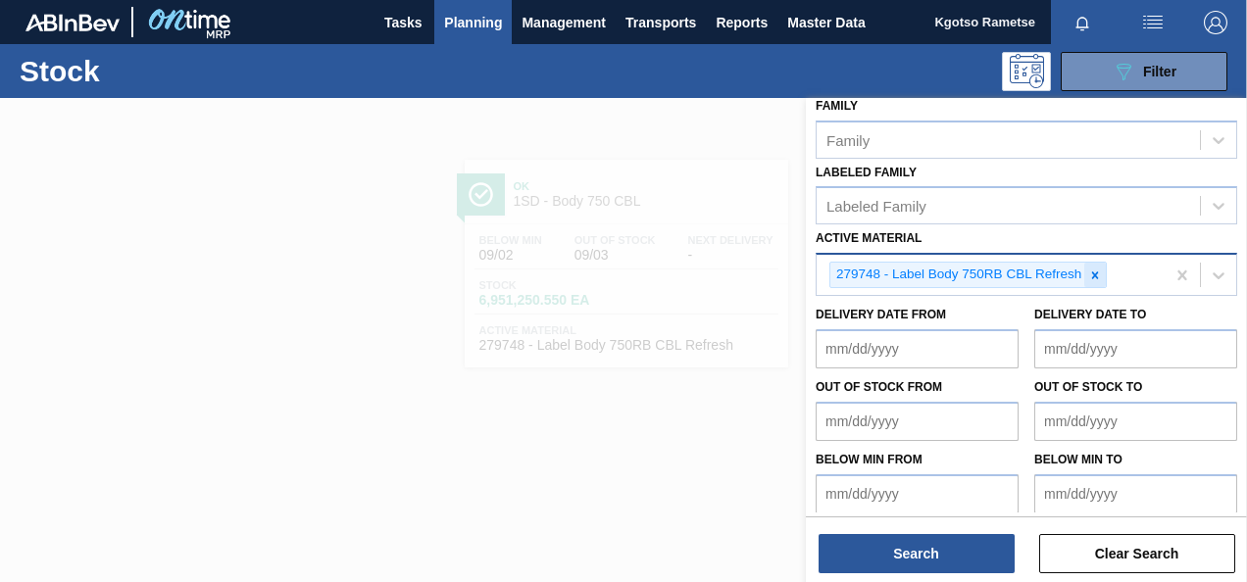
click at [1097, 273] on icon at bounding box center [1095, 276] width 14 height 14
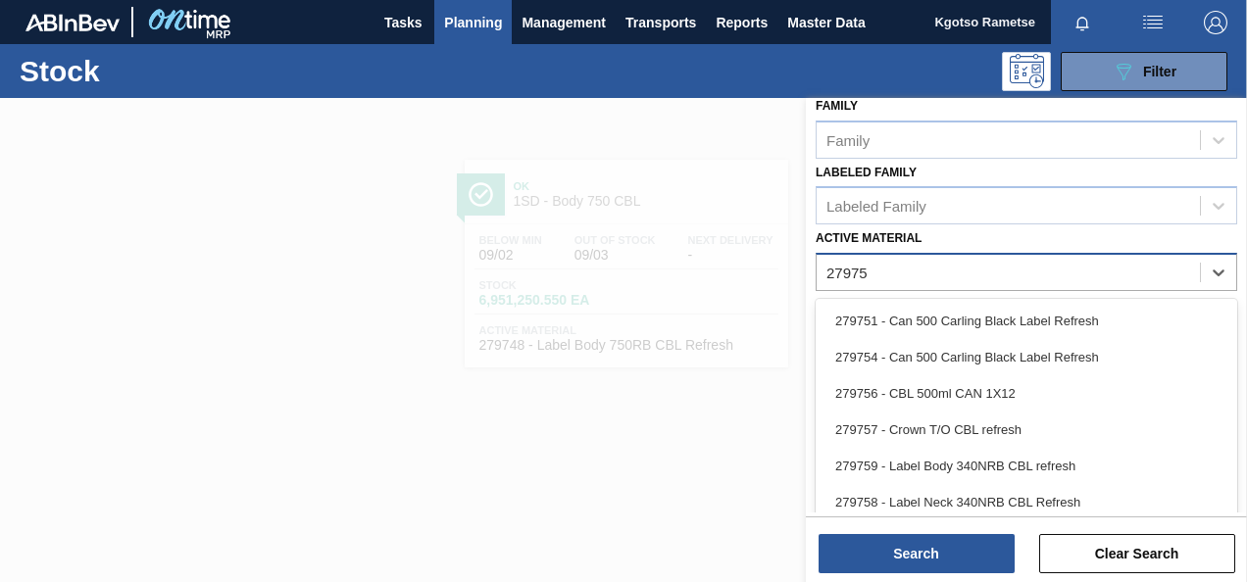
type Material "279750"
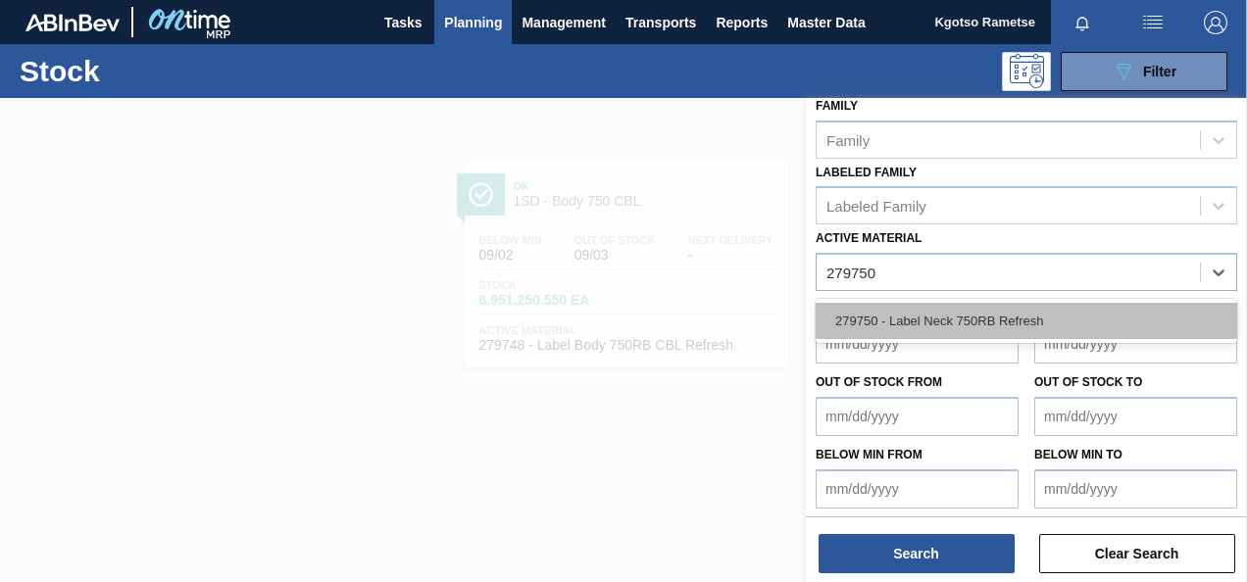
click at [841, 328] on div "279750 - Label Neck 750RB Refresh" at bounding box center [1027, 321] width 422 height 36
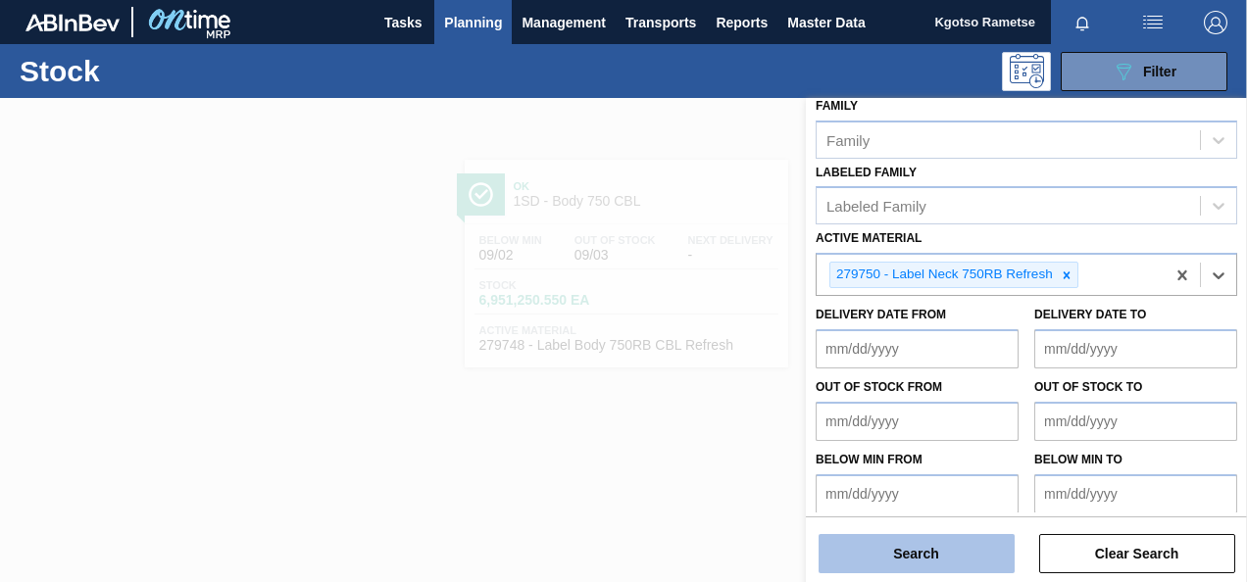
click at [840, 541] on button "Search" at bounding box center [917, 553] width 196 height 39
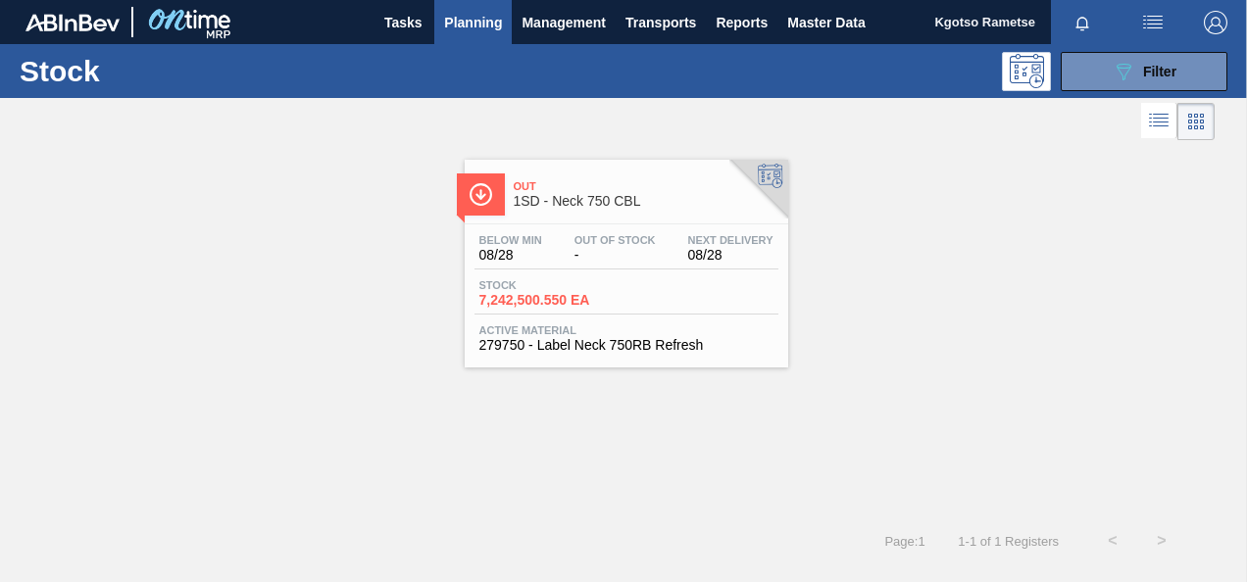
click at [620, 293] on div "Stock 7,242,500.550 EA" at bounding box center [548, 293] width 147 height 28
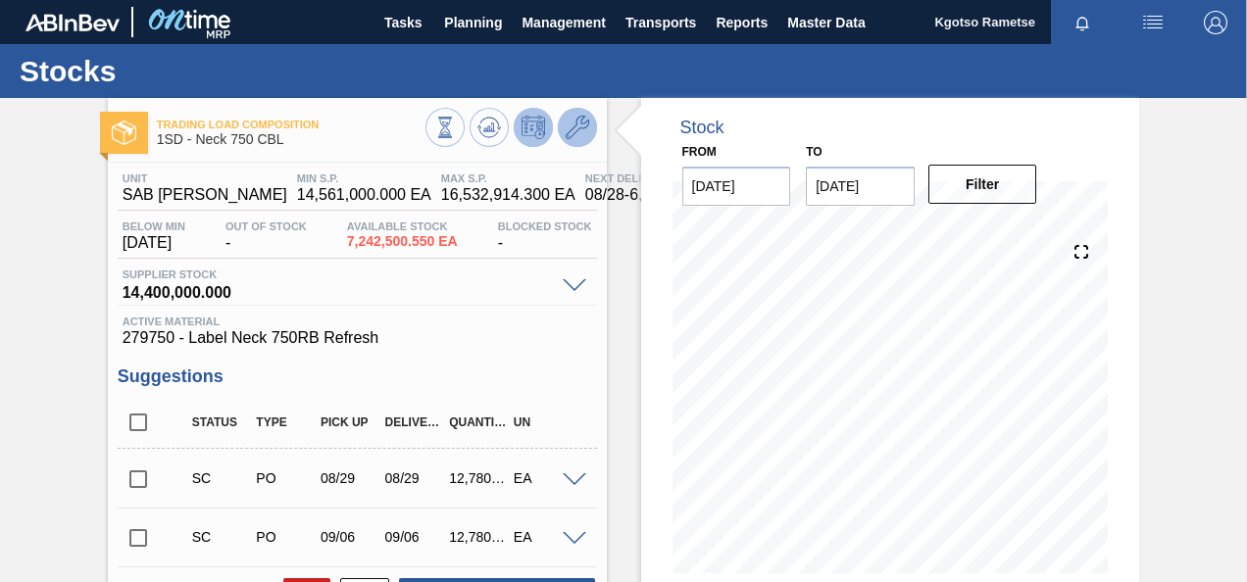
click at [580, 134] on icon at bounding box center [578, 128] width 24 height 24
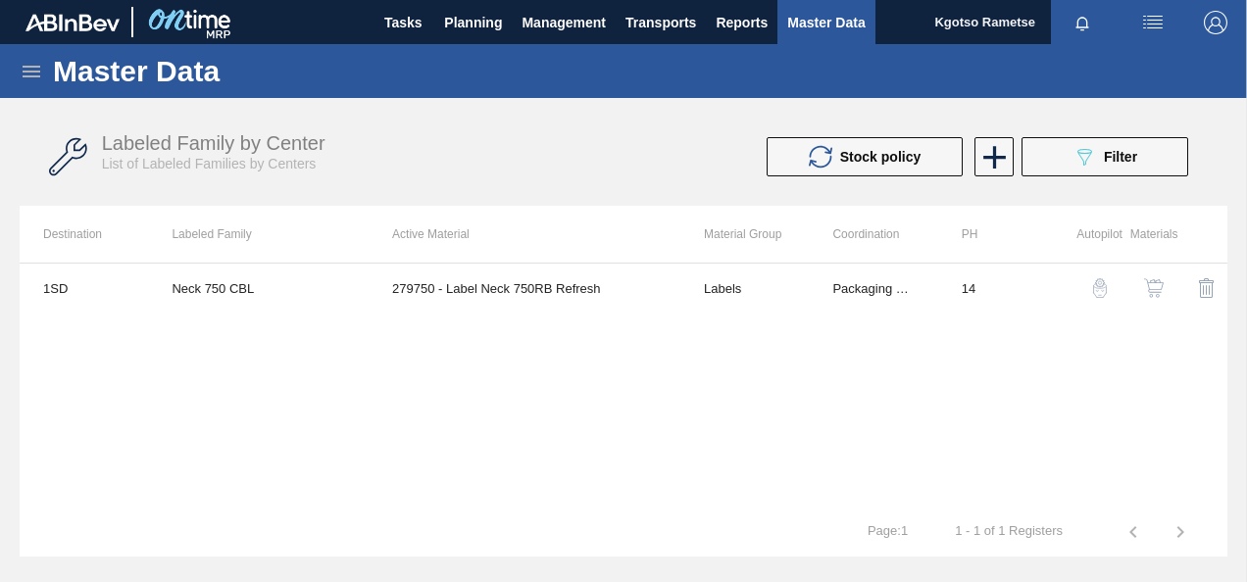
click at [1151, 281] on img "button" at bounding box center [1154, 288] width 20 height 20
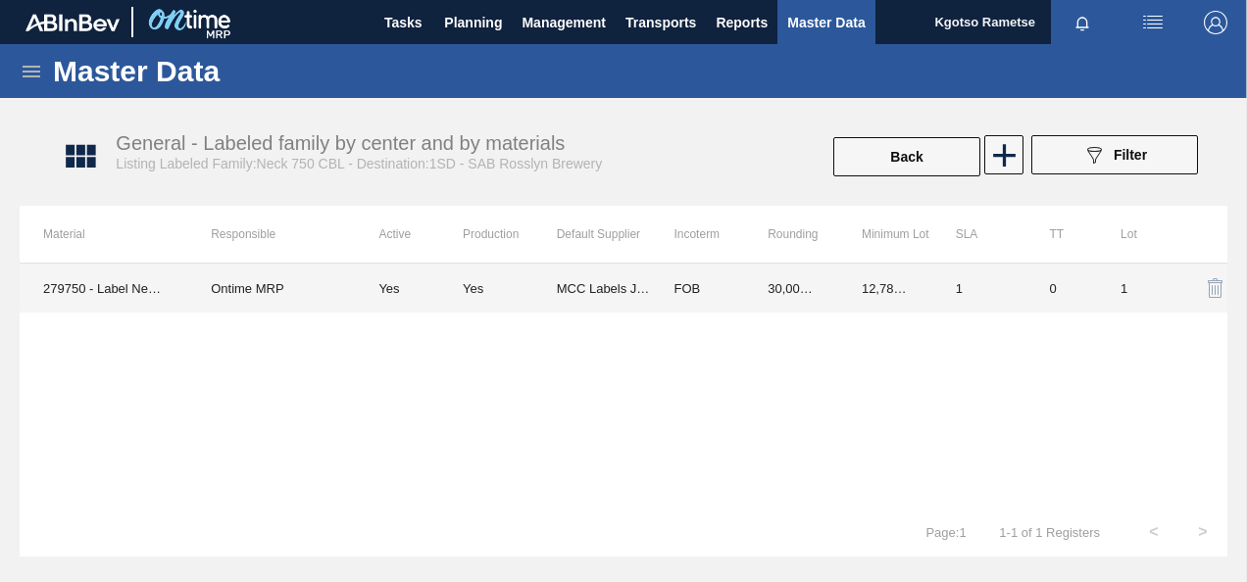
click at [723, 298] on td "FOB" at bounding box center [697, 288] width 94 height 49
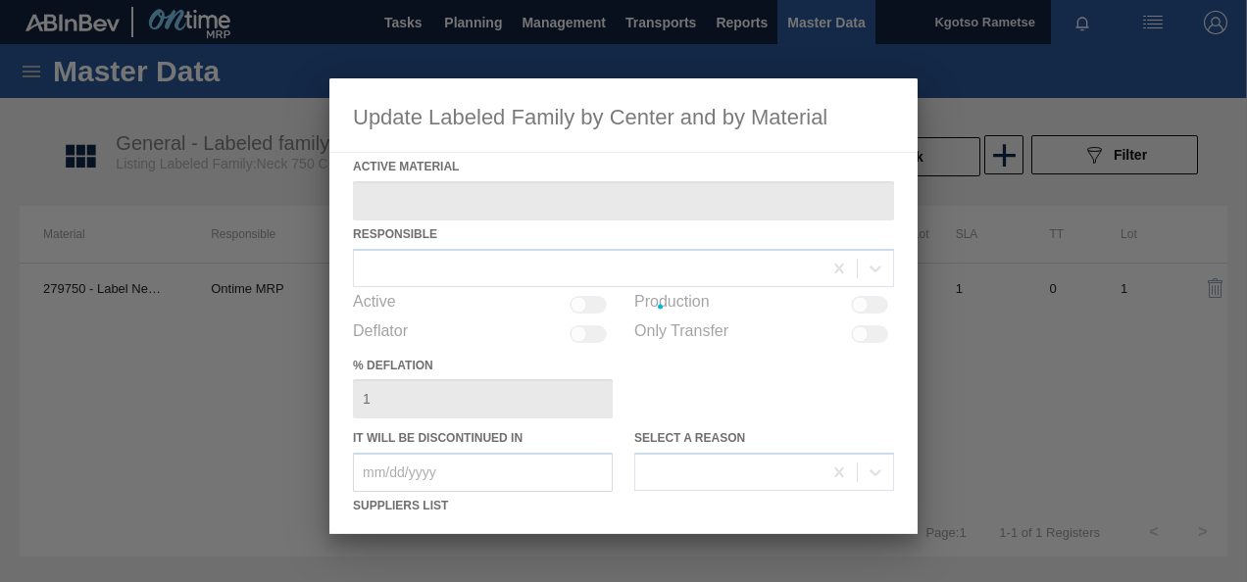
type Material "279750 - Label Neck 750RB Refresh"
checkbox input "true"
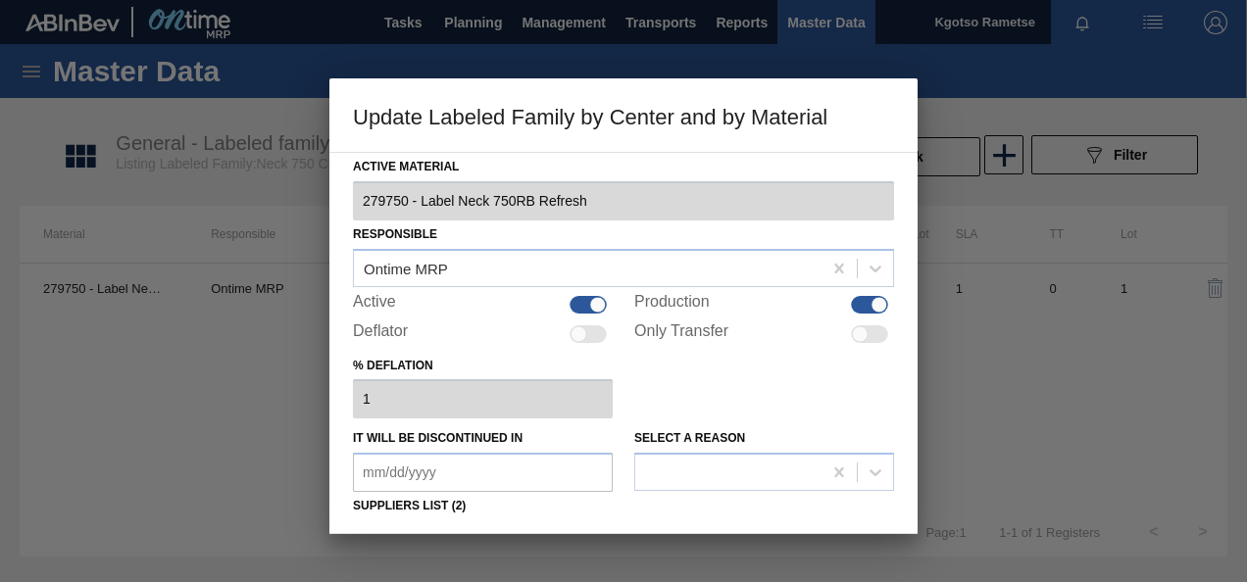
click at [647, 396] on div "% deflation 1" at bounding box center [623, 386] width 541 height 68
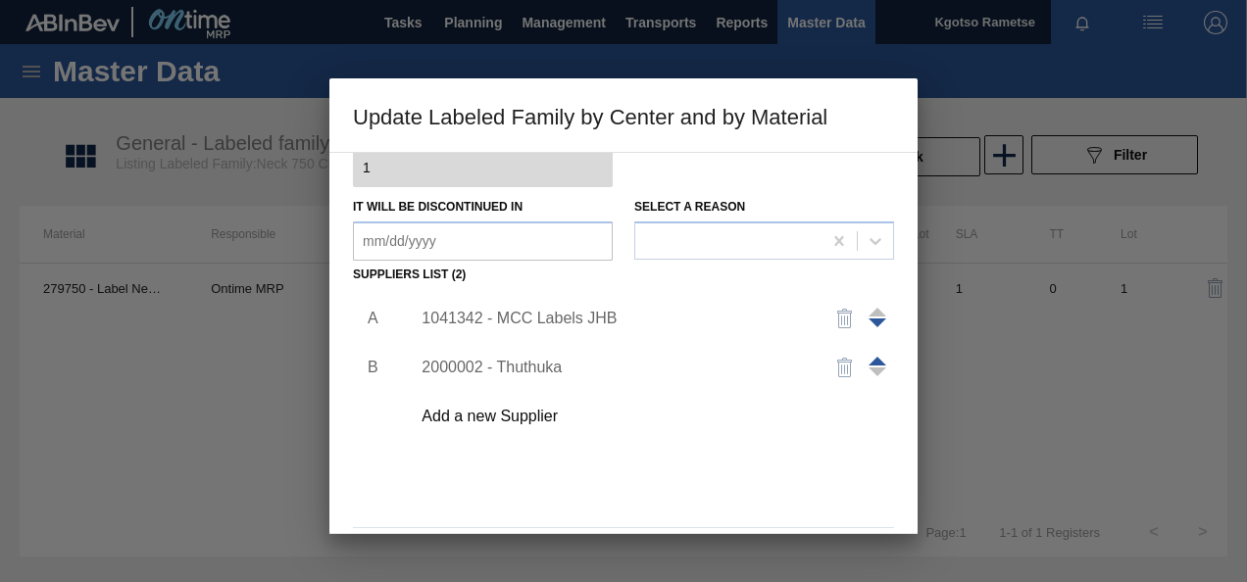
scroll to position [300, 0]
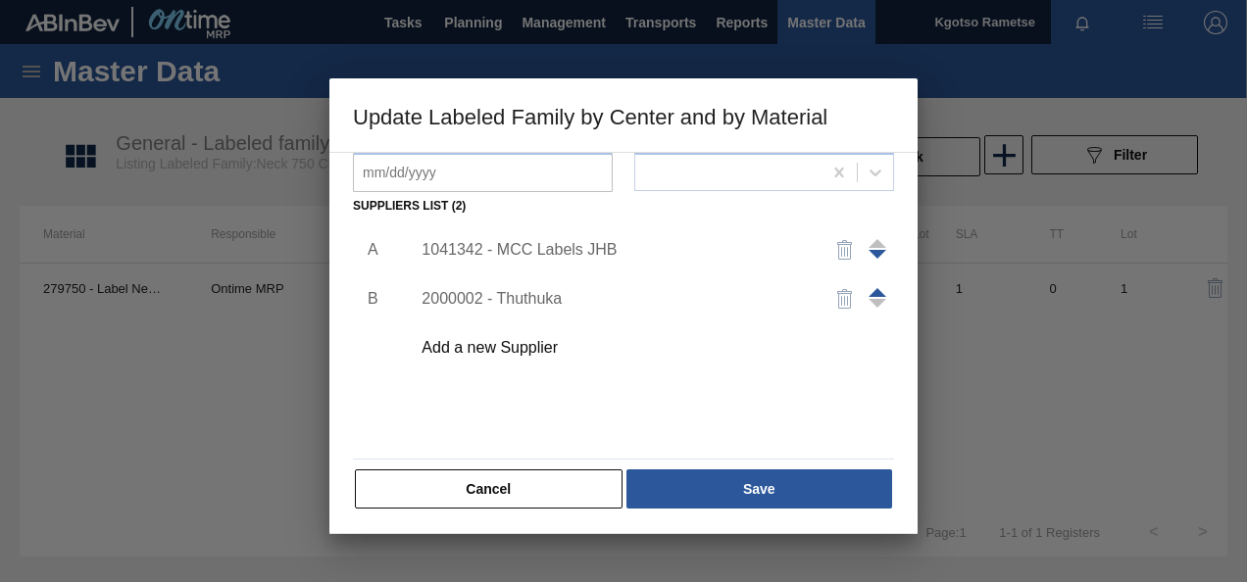
click at [551, 256] on div "1041342 - MCC Labels JHB" at bounding box center [614, 250] width 384 height 18
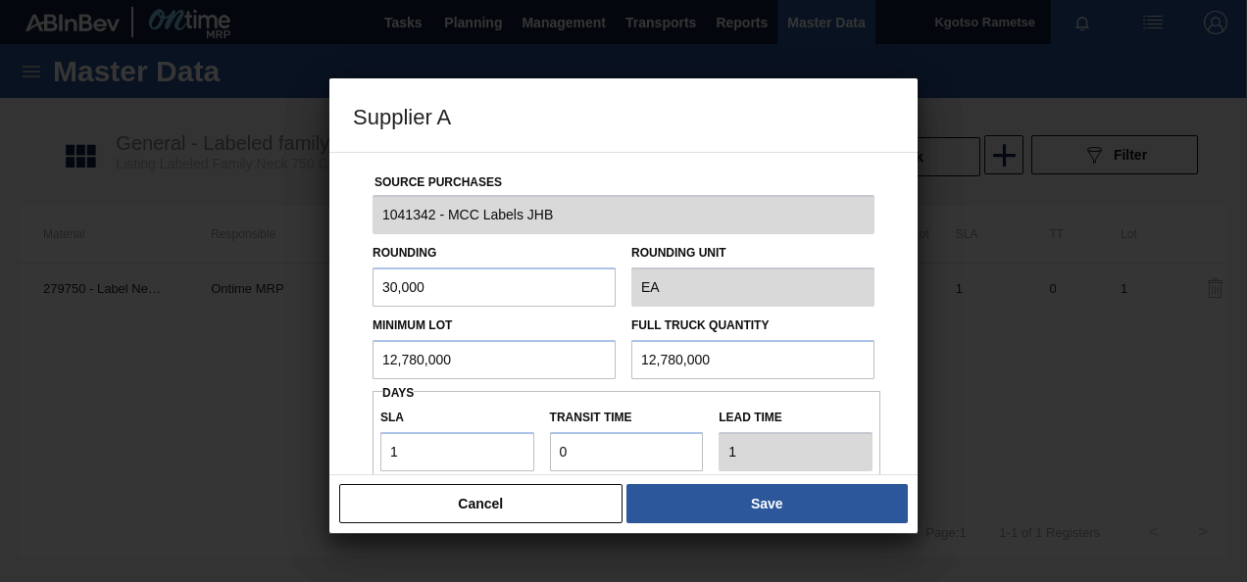
drag, startPoint x: 539, startPoint y: 378, endPoint x: 394, endPoint y: 375, distance: 145.2
click at [394, 375] on input "12,780,000" at bounding box center [494, 359] width 243 height 39
click at [482, 365] on input "12,780,000" at bounding box center [494, 359] width 243 height 39
drag, startPoint x: 482, startPoint y: 365, endPoint x: 351, endPoint y: 384, distance: 132.8
click at [351, 384] on div "Source Purchases 1041342 - MCC Labels JHB Rounding 30,000 Rounding Unit EA Mini…" at bounding box center [623, 314] width 588 height 324
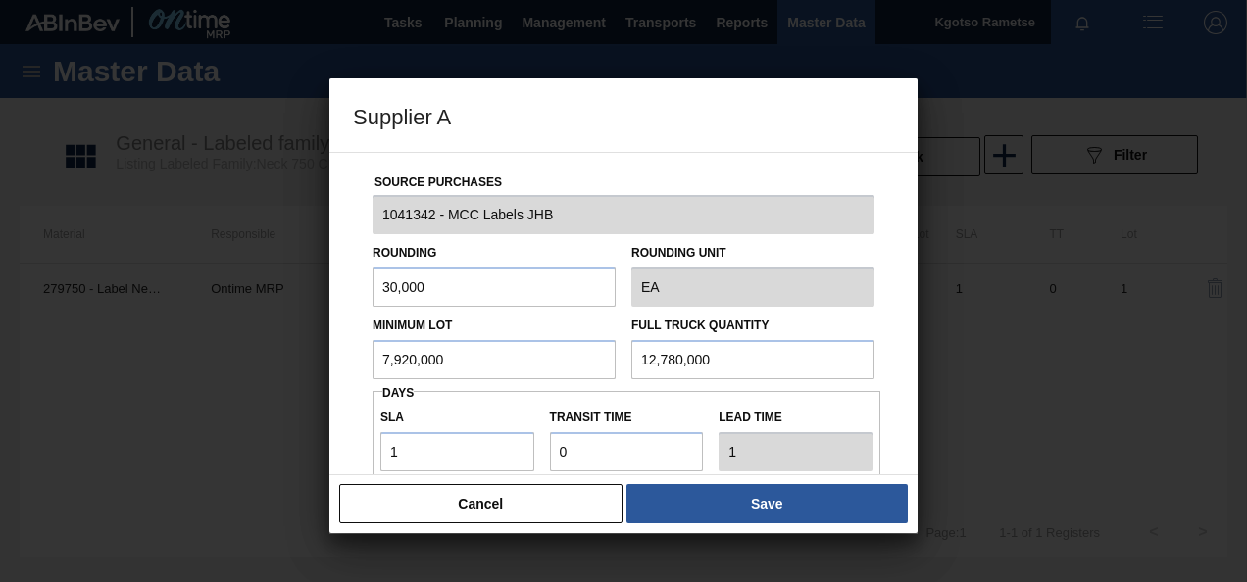
drag, startPoint x: 471, startPoint y: 366, endPoint x: 112, endPoint y: 408, distance: 361.4
click at [112, 408] on div "Supplier A Source Purchases 1041342 - MCC Labels JHB Rounding 30,000 Rounding U…" at bounding box center [623, 291] width 1247 height 582
type input "7,920,000"
drag, startPoint x: 745, startPoint y: 364, endPoint x: 432, endPoint y: 457, distance: 326.4
click at [432, 457] on div "Source Purchases 1041342 - MCC Labels JHB Rounding 30,000 Rounding Unit EA Mini…" at bounding box center [623, 477] width 541 height 649
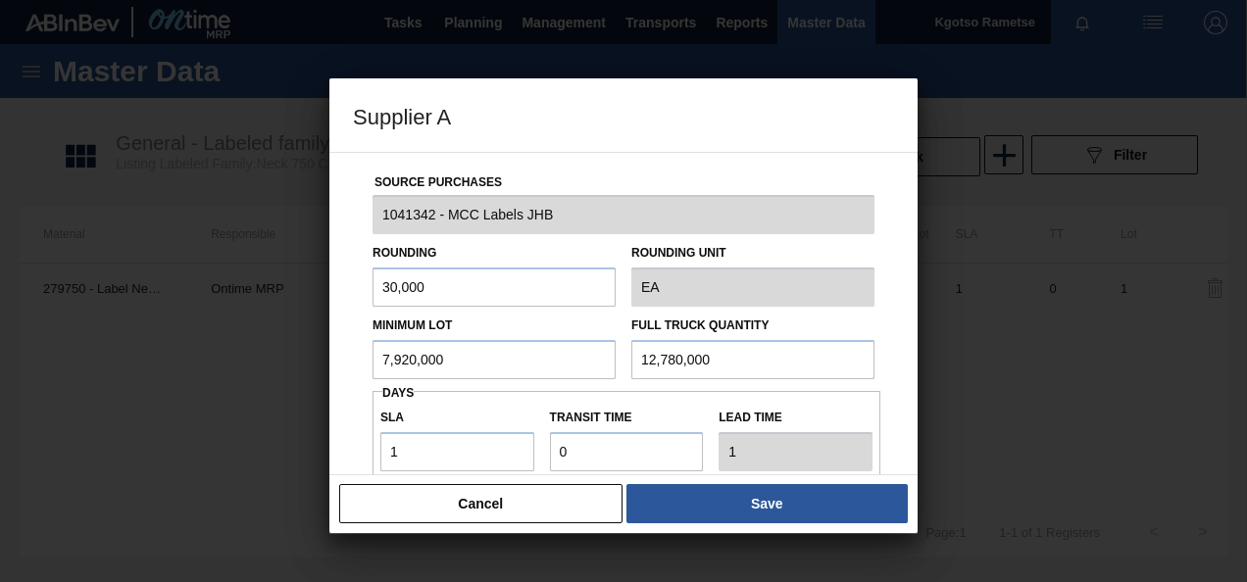
paste input "7,92"
type input "7,920,000"
click at [353, 432] on div "Source Purchases 1041342 - MCC Labels JHB Rounding 30,000 Rounding Unit EA Mini…" at bounding box center [623, 477] width 541 height 649
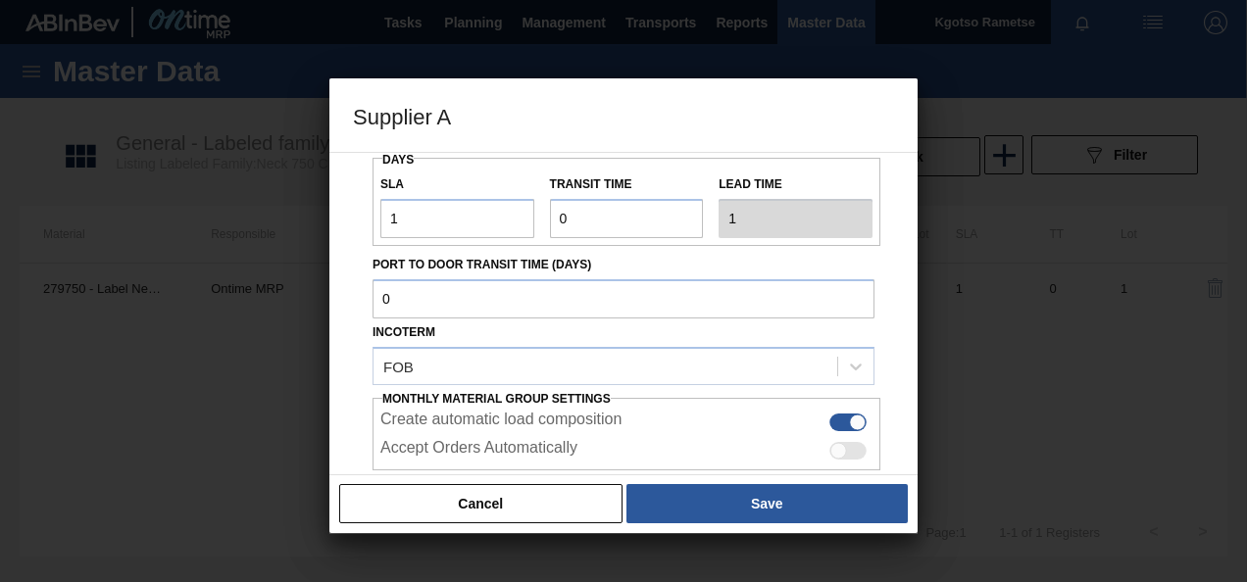
scroll to position [314, 0]
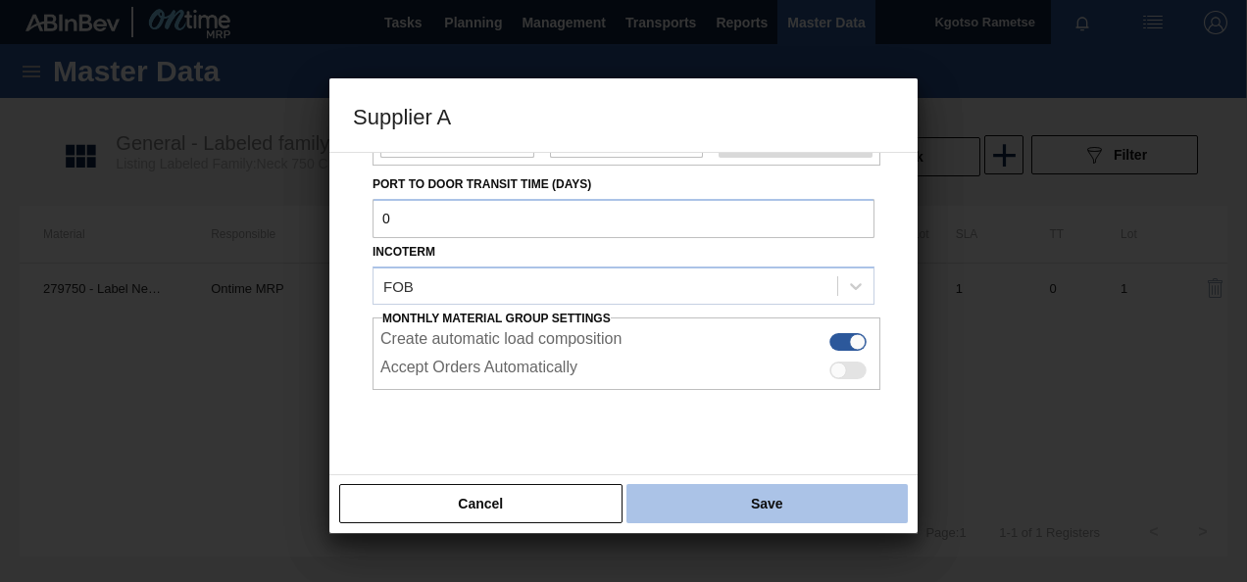
click at [714, 501] on button "Save" at bounding box center [767, 503] width 281 height 39
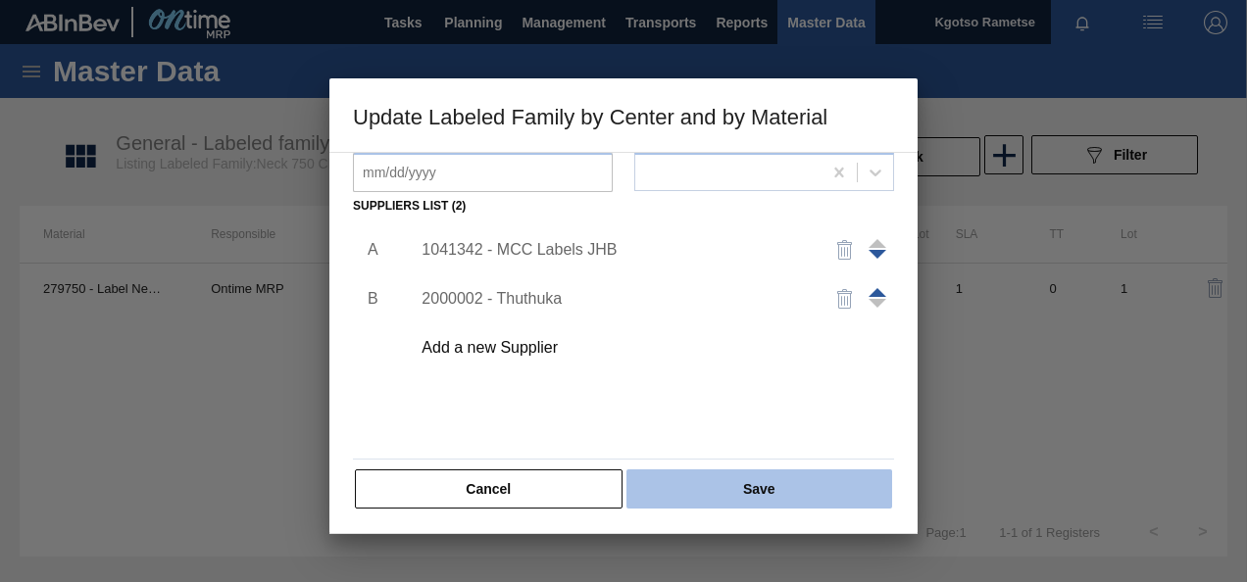
click at [734, 474] on button "Save" at bounding box center [760, 489] width 266 height 39
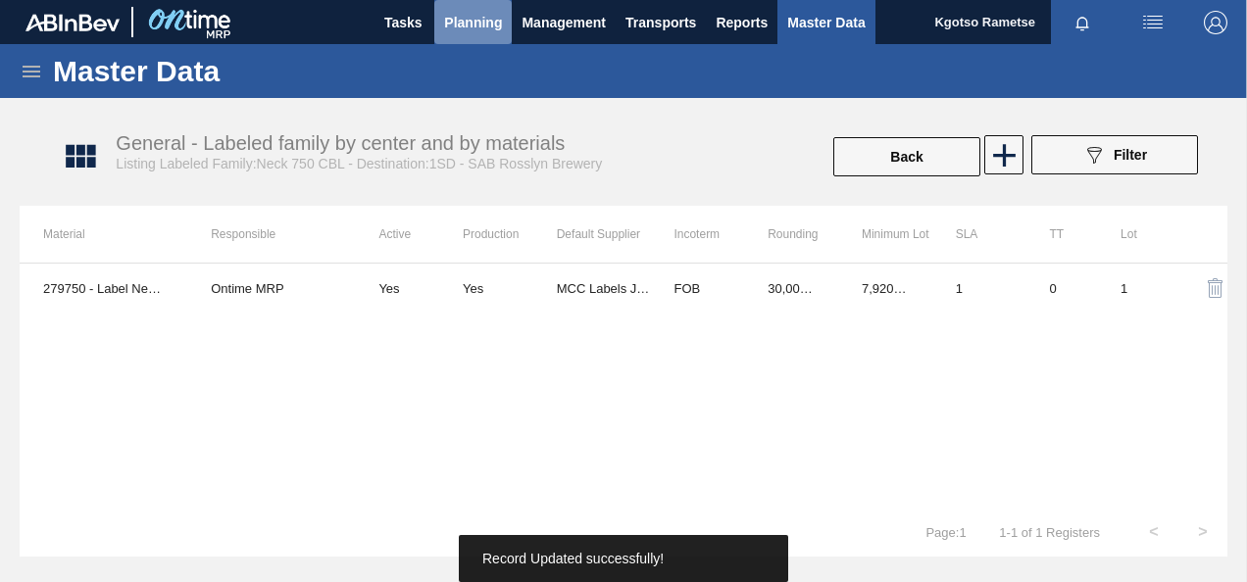
click at [463, 35] on button "Planning" at bounding box center [472, 22] width 77 height 44
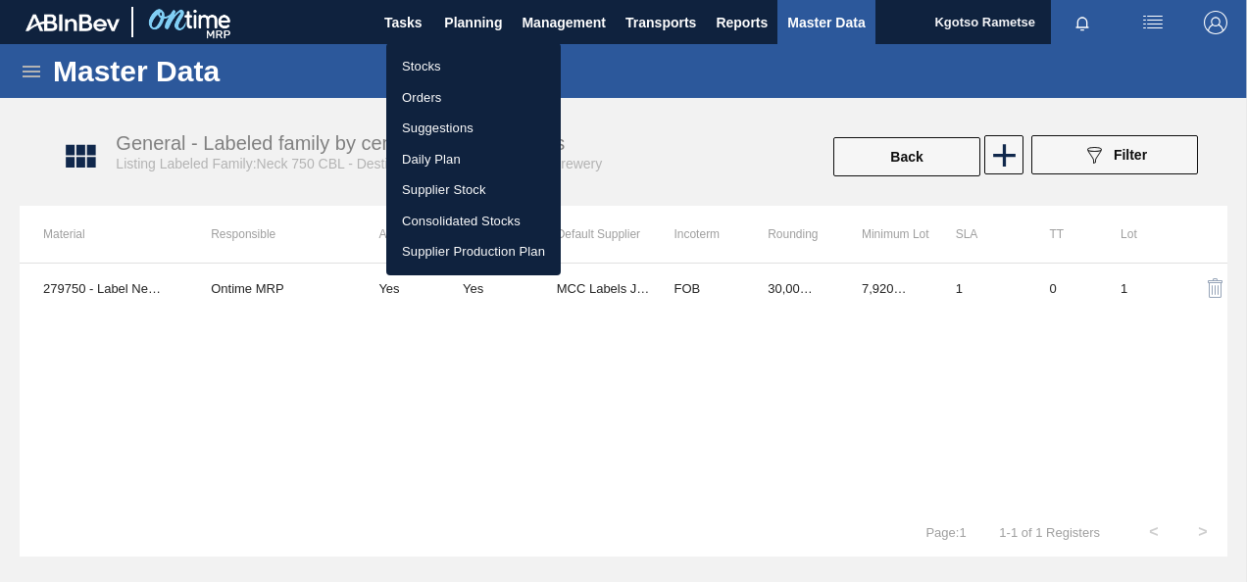
click at [455, 61] on li "Stocks" at bounding box center [473, 66] width 175 height 31
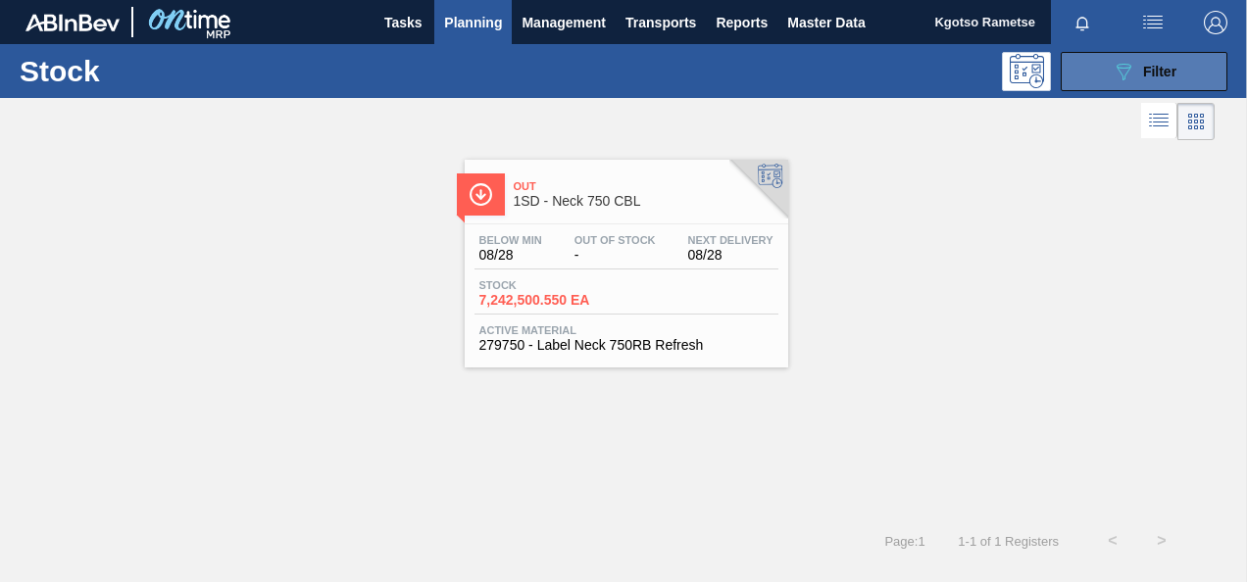
click at [1103, 84] on button "089F7B8B-B2A5-4AFE-B5C0-19BA573D28AC Filter" at bounding box center [1144, 71] width 167 height 39
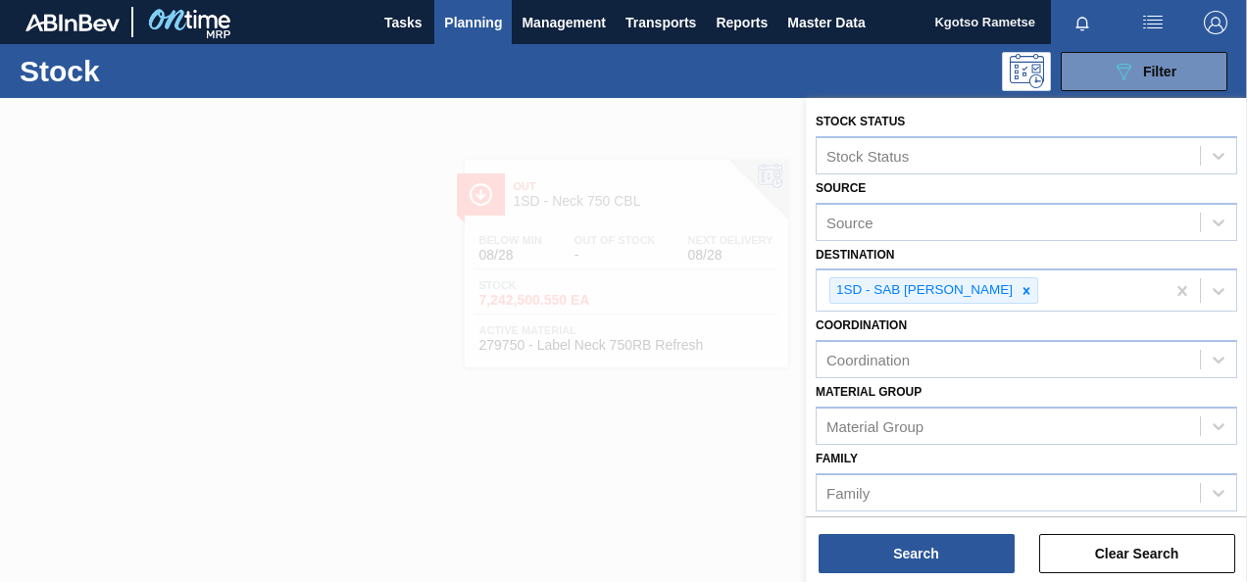
click at [1015, 398] on div "Material Group Material Group" at bounding box center [1027, 411] width 422 height 67
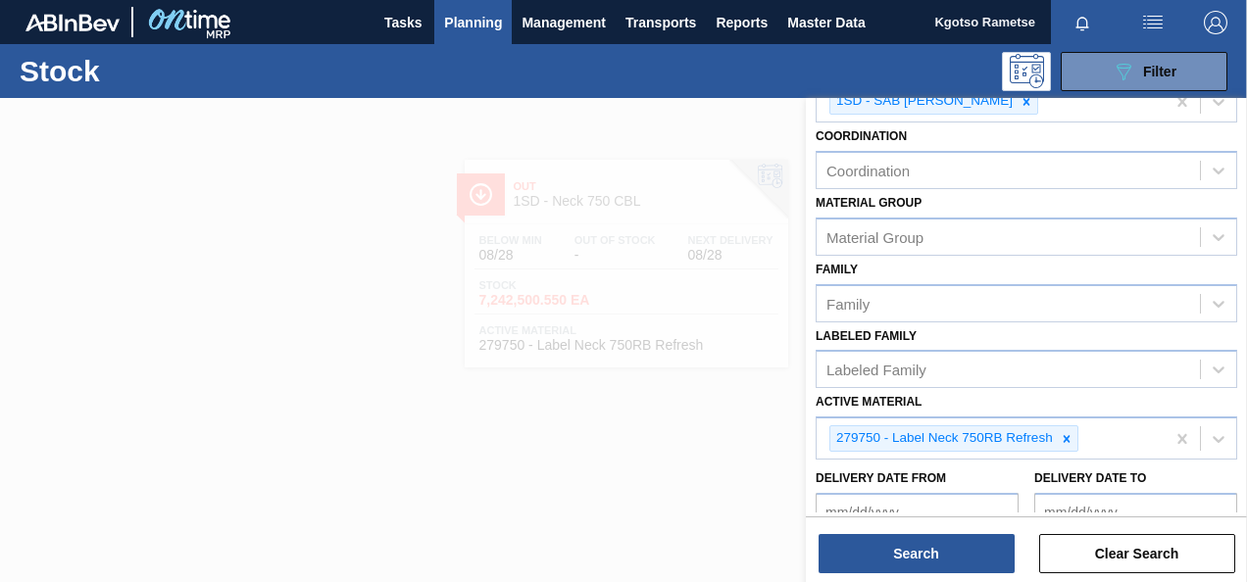
scroll to position [359, 0]
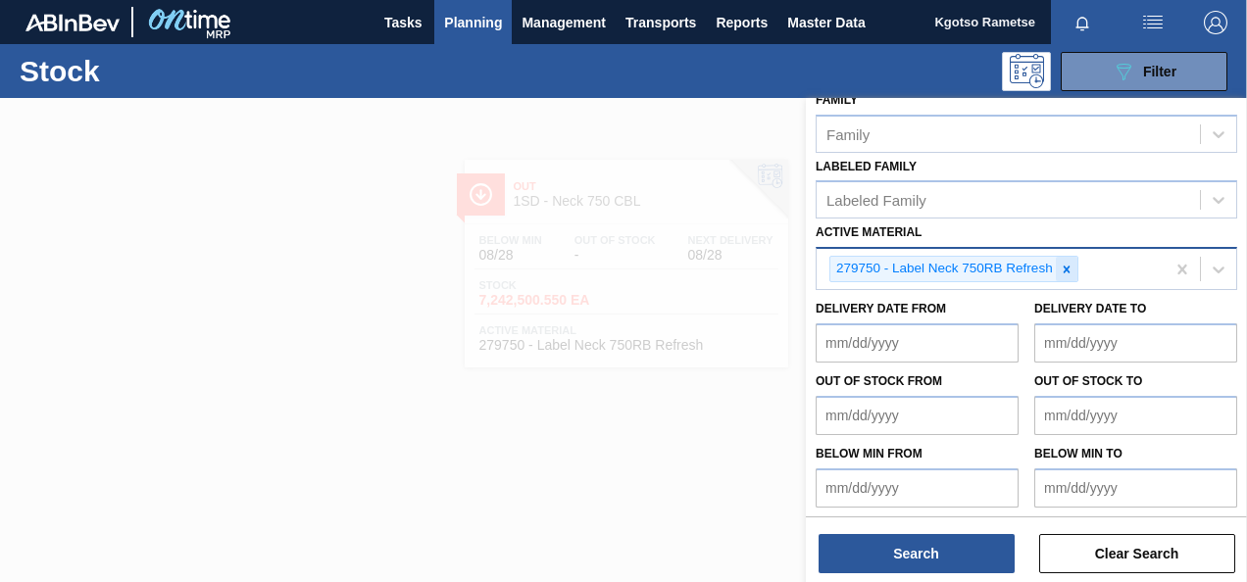
click at [1064, 269] on icon at bounding box center [1067, 270] width 14 height 14
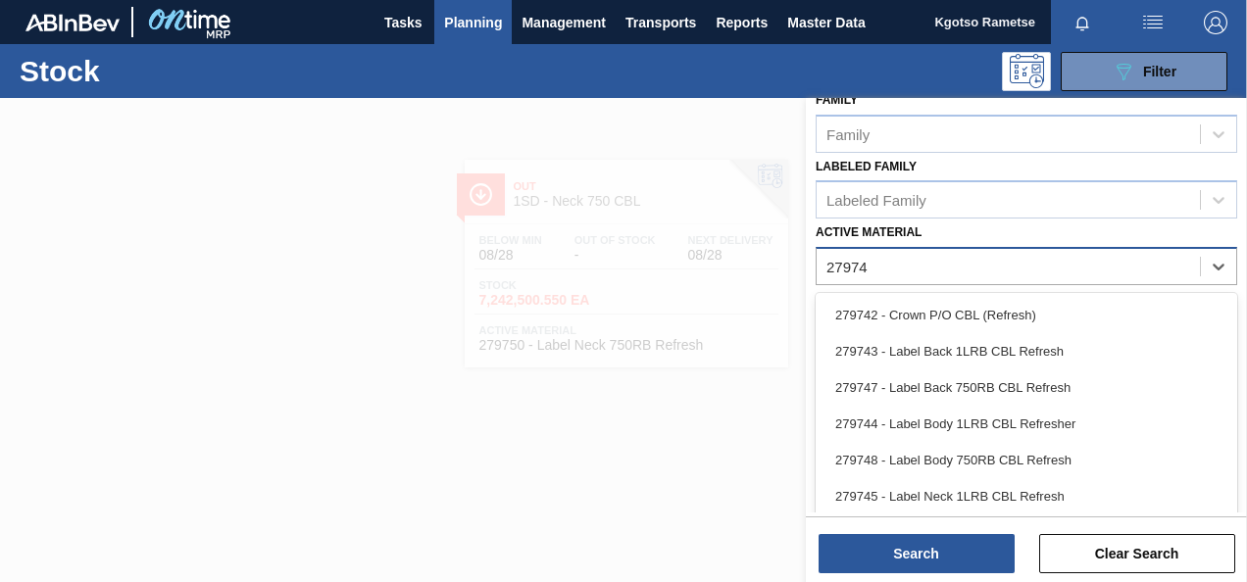
type Material "279747"
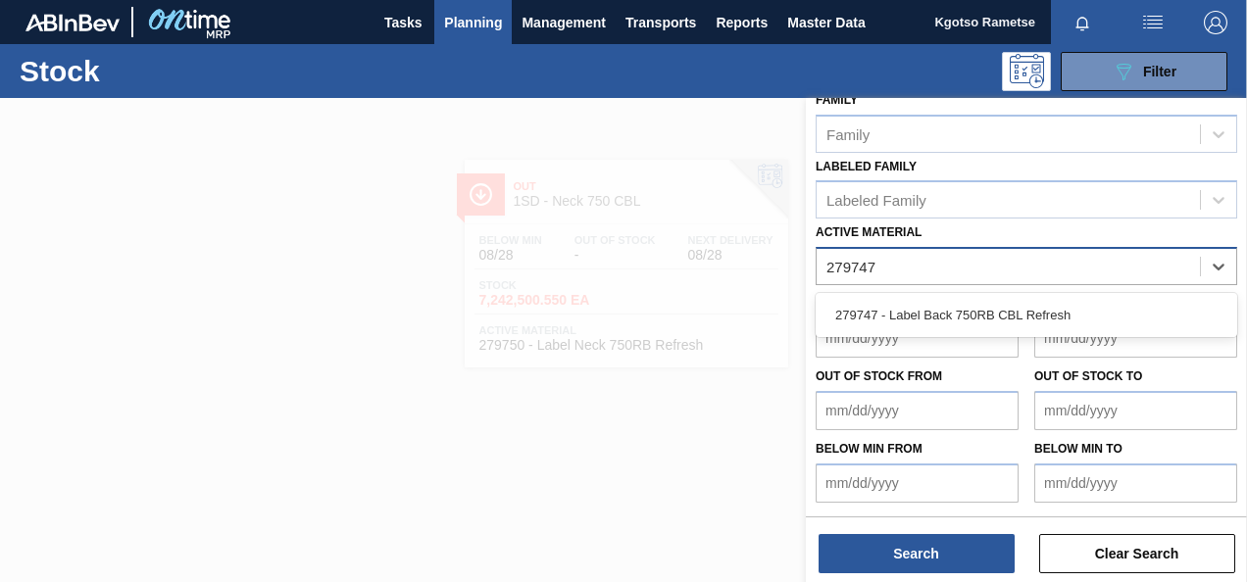
scroll to position [355, 0]
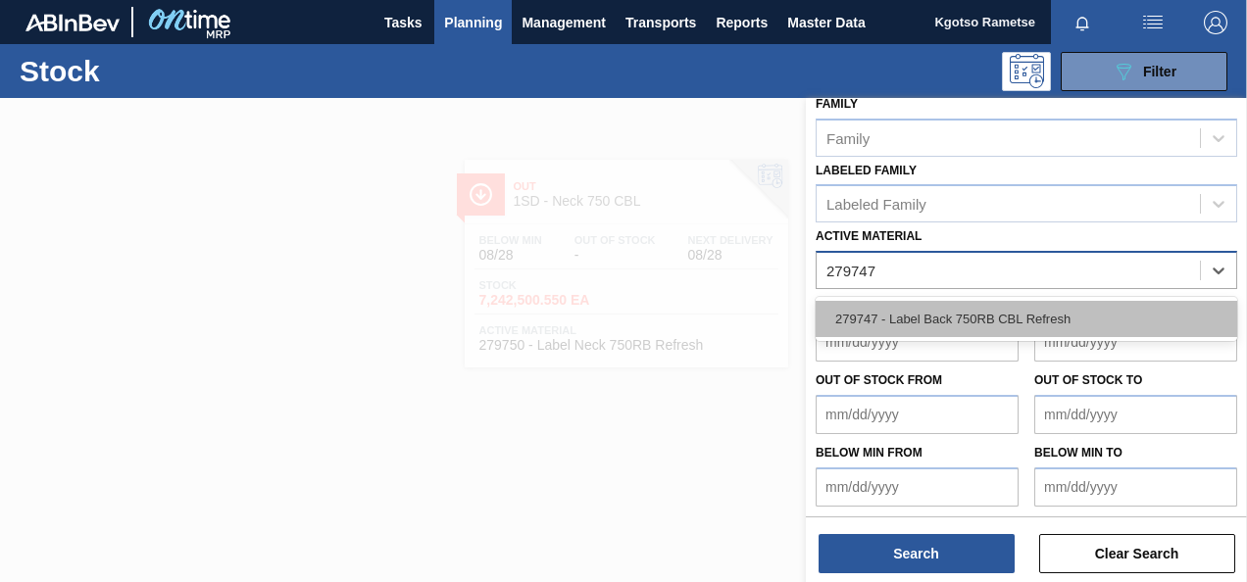
click at [968, 309] on div "279747 - Label Back 750RB CBL Refresh" at bounding box center [1027, 319] width 422 height 36
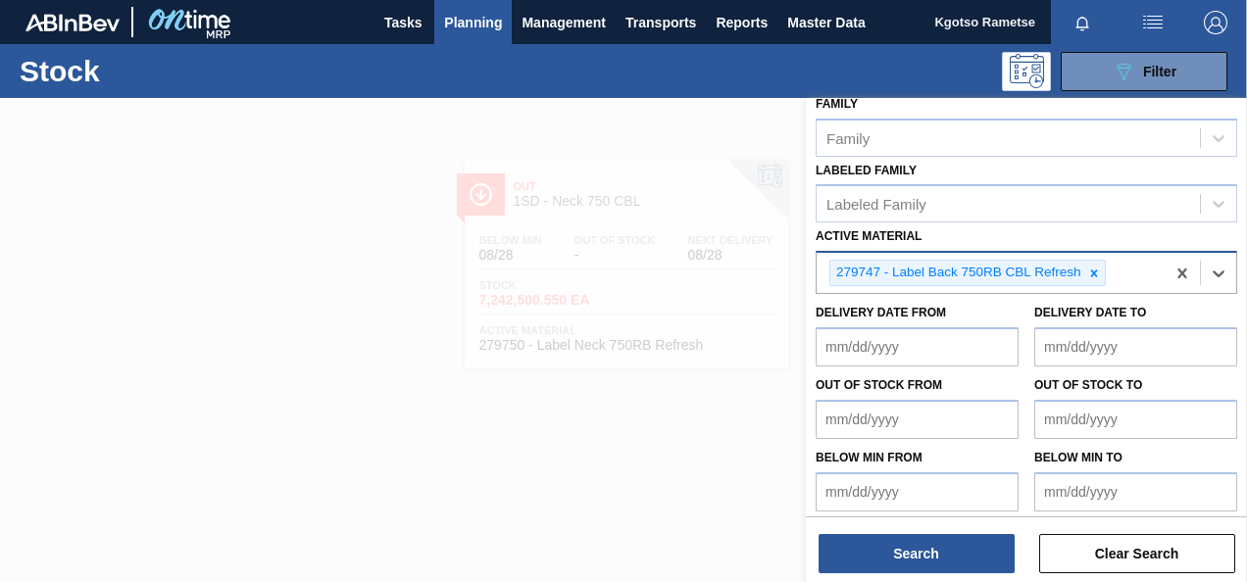
scroll to position [359, 0]
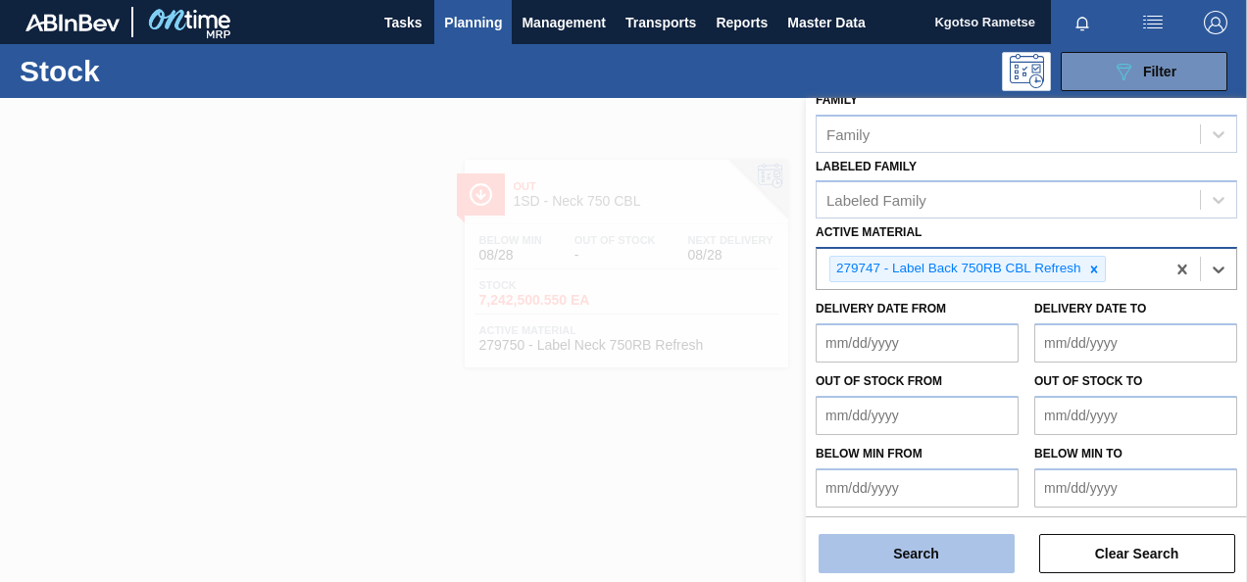
click at [928, 549] on button "Search" at bounding box center [917, 553] width 196 height 39
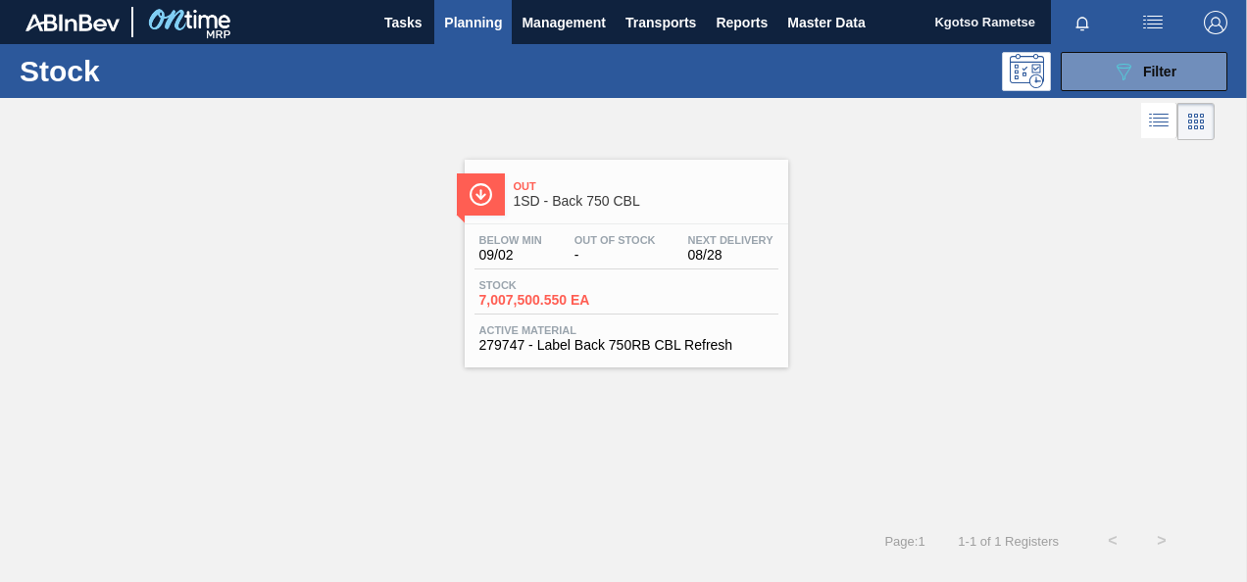
click at [644, 211] on div "Out 1SD - Back 750 CBL" at bounding box center [646, 195] width 265 height 44
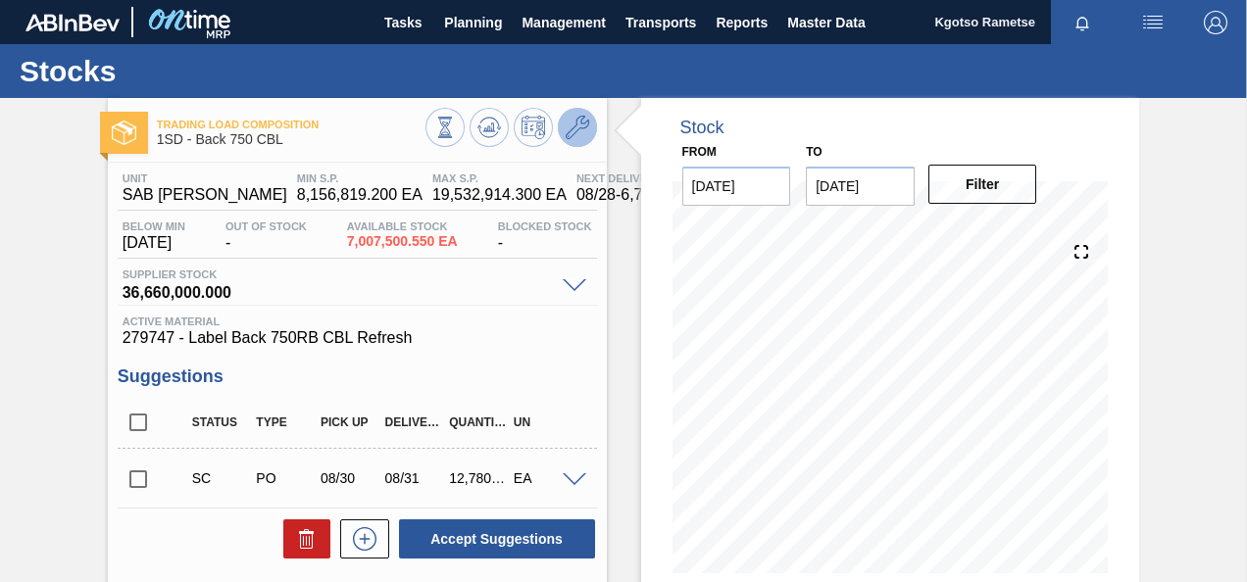
click at [581, 130] on icon at bounding box center [578, 128] width 24 height 24
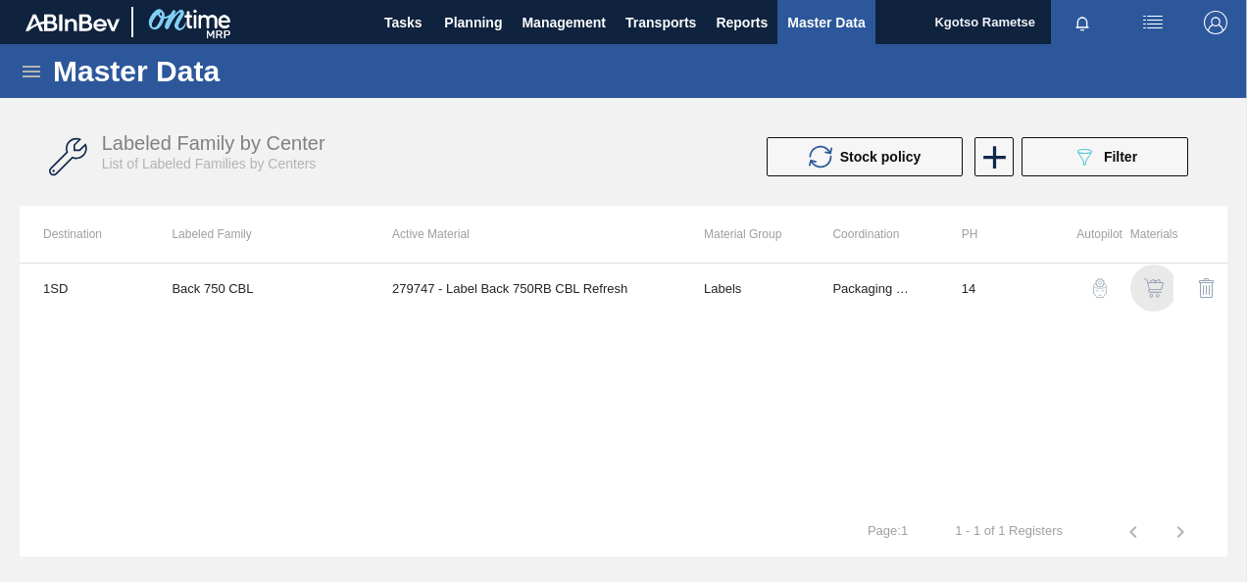
click at [1144, 288] on img "button" at bounding box center [1154, 288] width 20 height 20
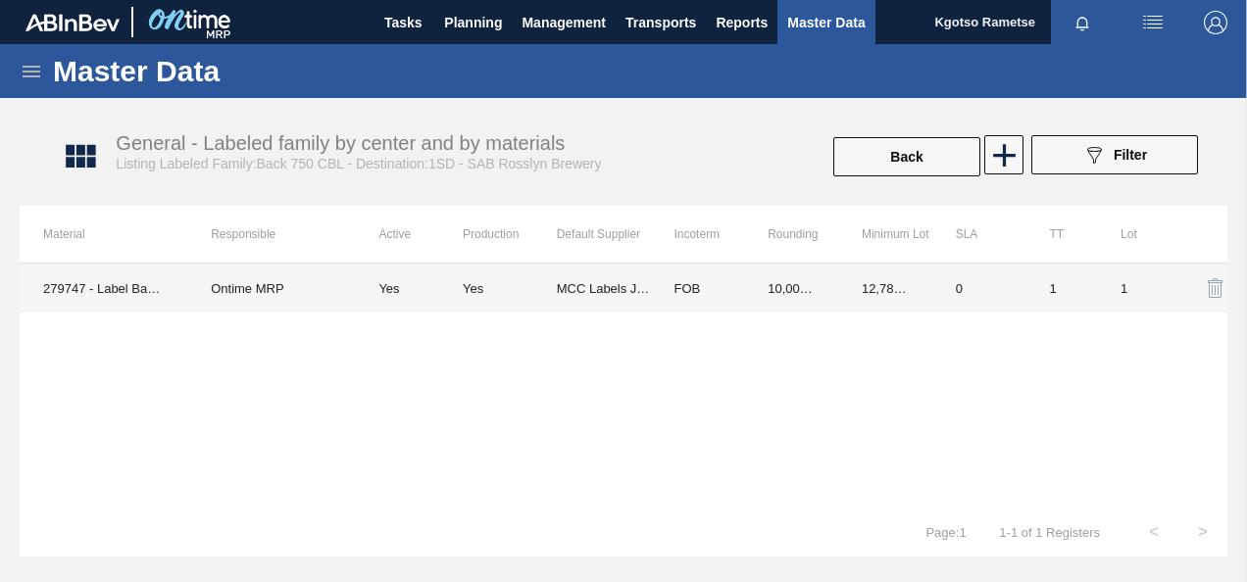
click at [737, 270] on td "FOB" at bounding box center [697, 288] width 94 height 49
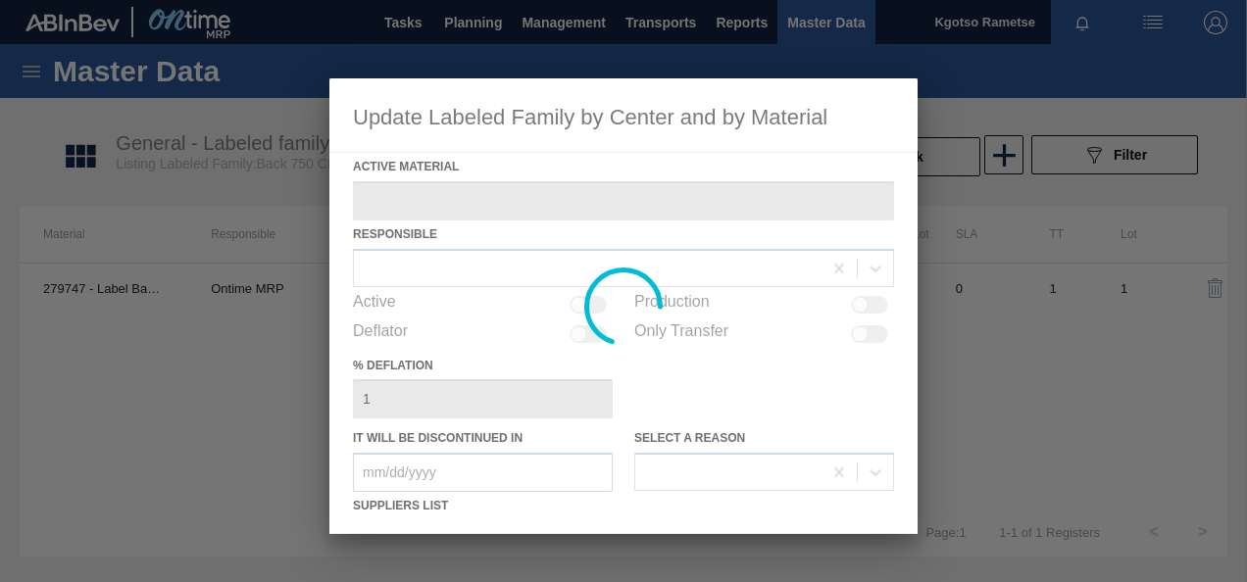
type Material "279747 - Label Back 750RB CBL Refresh"
checkbox input "true"
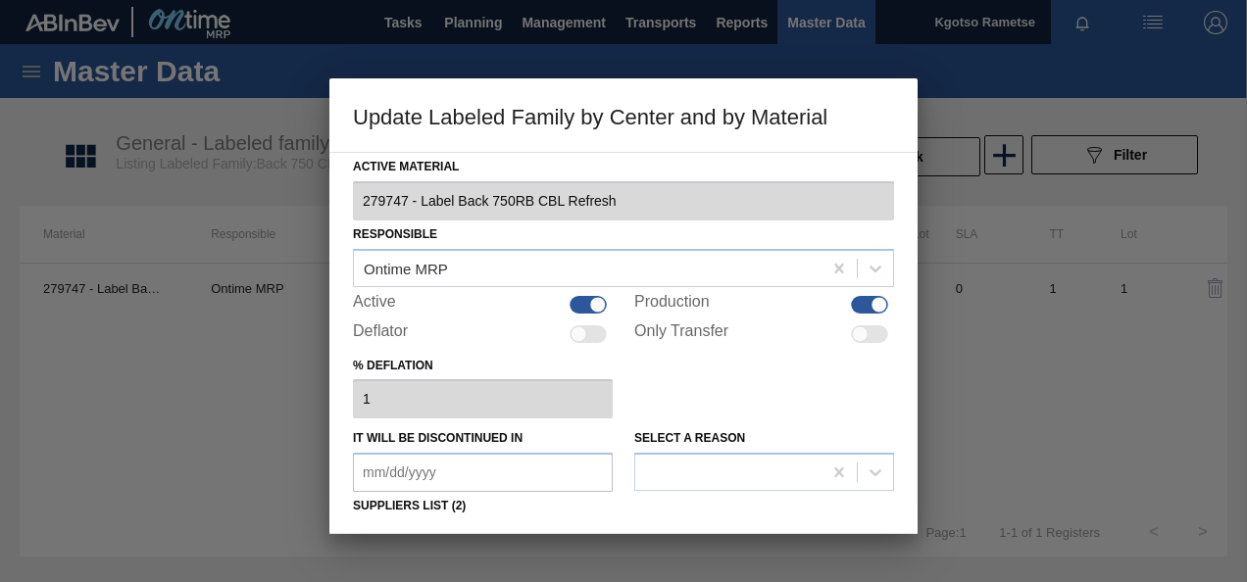
click at [723, 413] on div "% deflation 1" at bounding box center [623, 386] width 541 height 68
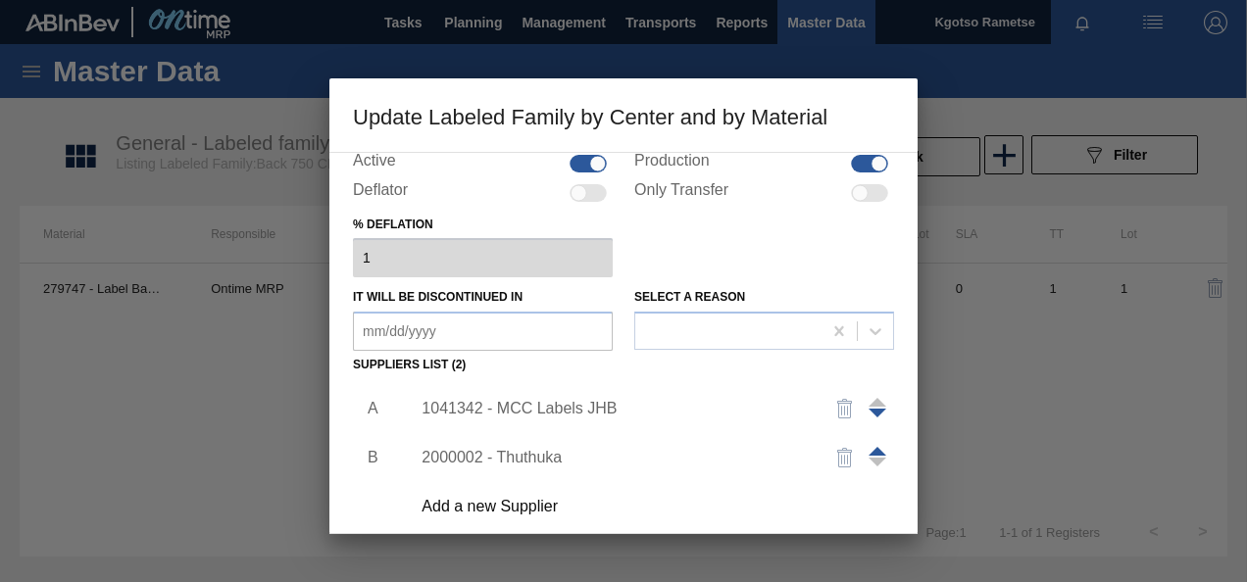
scroll to position [157, 0]
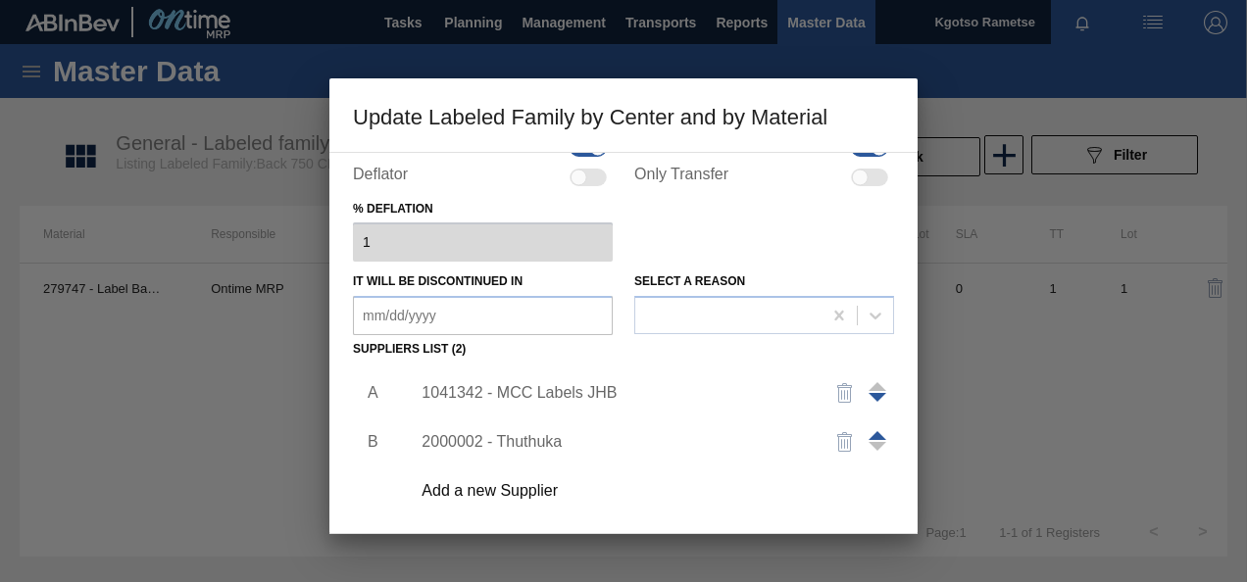
click at [575, 396] on div "1041342 - MCC Labels JHB" at bounding box center [614, 393] width 384 height 18
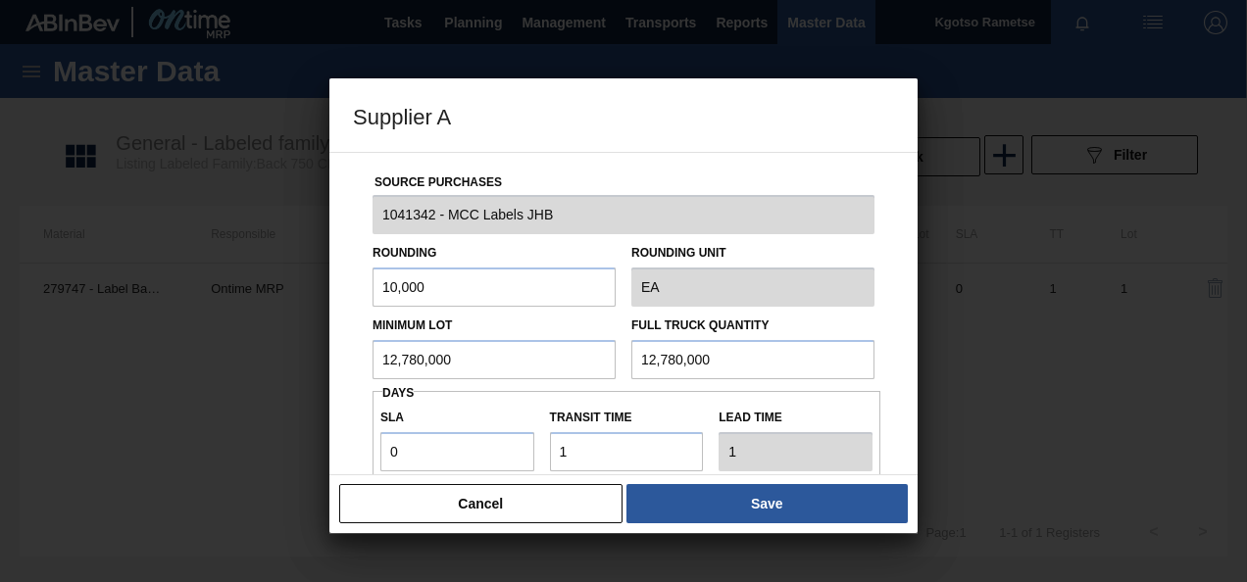
drag, startPoint x: 526, startPoint y: 365, endPoint x: 0, endPoint y: 314, distance: 528.0
click at [0, 0] on html "Tasks Planning Management Transports Reports Master Data Kgotso Rametse Mark al…" at bounding box center [623, 0] width 1247 height 0
drag, startPoint x: 480, startPoint y: 357, endPoint x: -4, endPoint y: 294, distance: 488.4
click at [0, 0] on html "Tasks Planning Management Transports Reports Master Data Kgotso Rametse Mark al…" at bounding box center [623, 0] width 1247 height 0
type input "8,460,000"
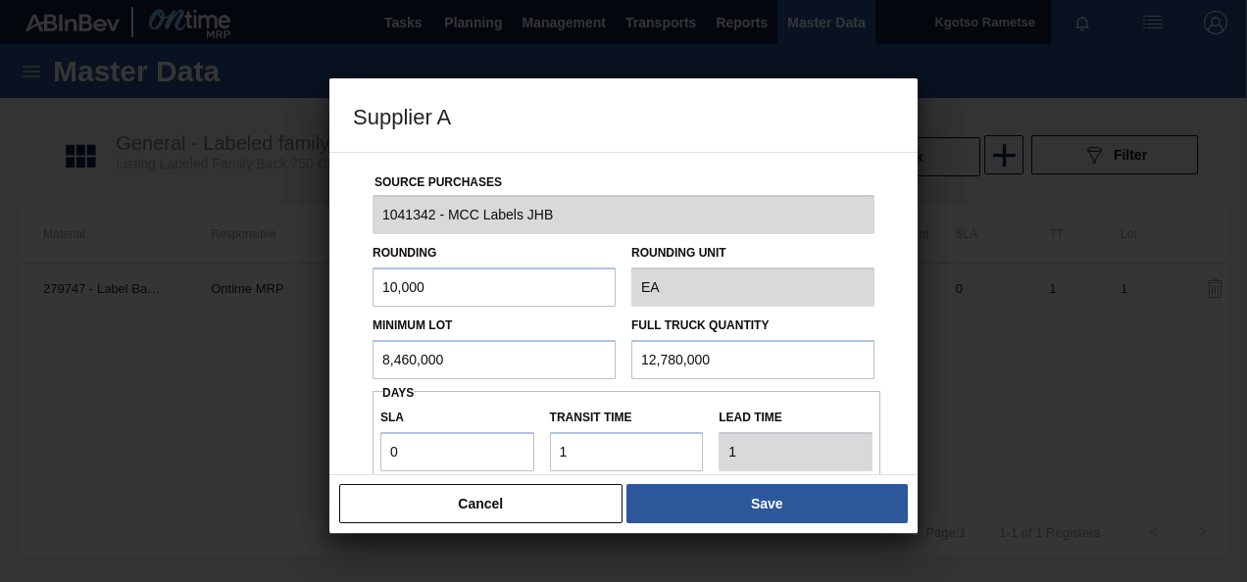
drag, startPoint x: 743, startPoint y: 360, endPoint x: 0, endPoint y: 324, distance: 744.1
click at [0, 0] on html "Tasks Planning Management Transports Reports Master Data Kgotso Rametse Mark al…" at bounding box center [623, 0] width 1247 height 0
paste input "8,46"
type input "8,460,000"
click at [327, 353] on div at bounding box center [623, 291] width 1247 height 582
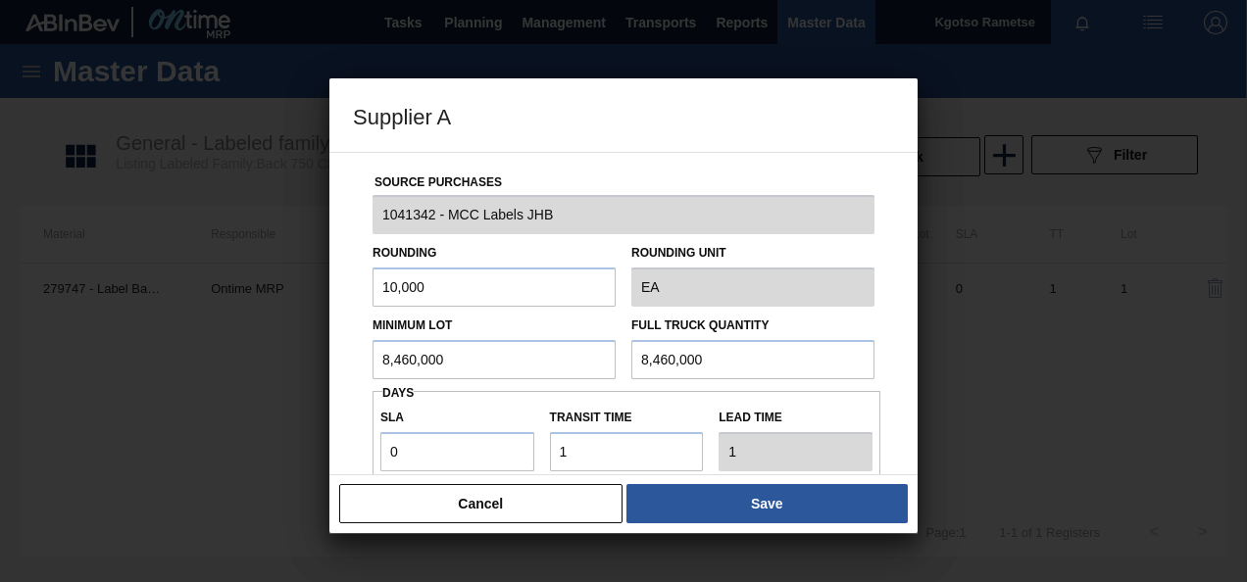
click at [343, 354] on div "Source Purchases 1041342 - MCC Labels JHB Rounding 10,000 Rounding Unit EA Mini…" at bounding box center [623, 314] width 588 height 324
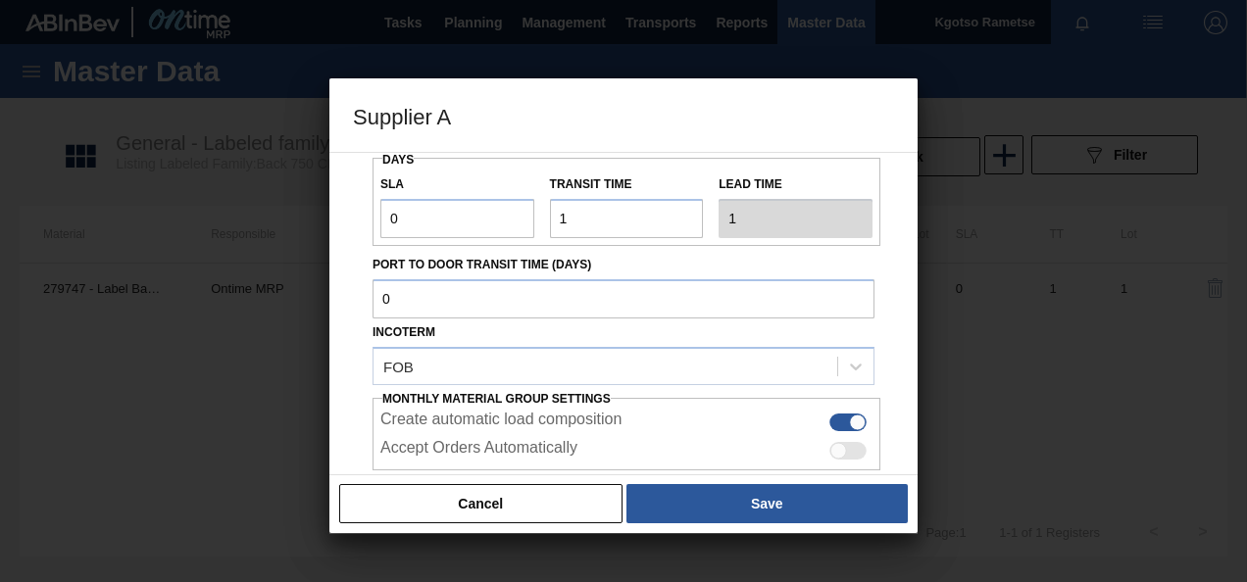
scroll to position [348, 0]
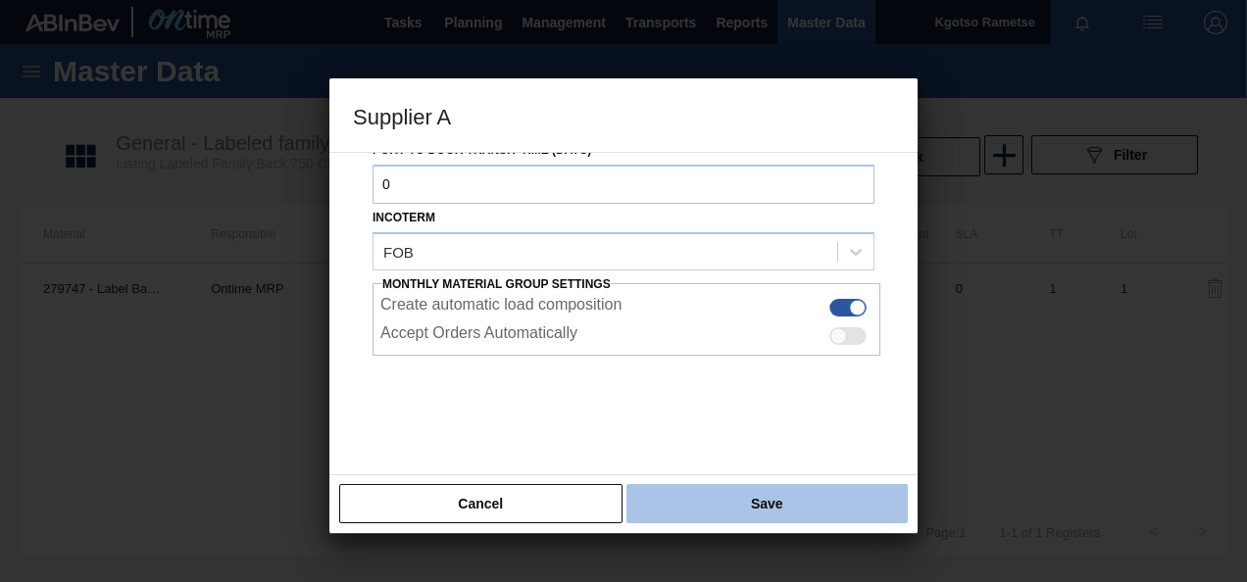
click at [816, 502] on button "Save" at bounding box center [767, 503] width 281 height 39
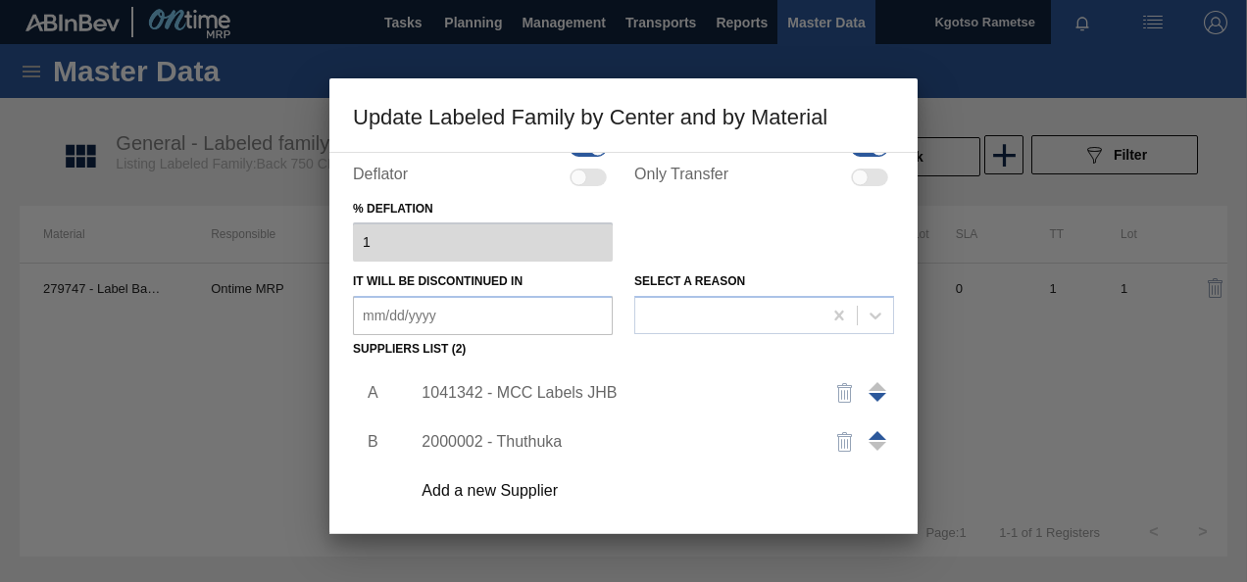
click at [345, 500] on div "Active Material 279747 - Label Back 750RB CBL Refresh Responsible Ontime MRP Ac…" at bounding box center [623, 343] width 588 height 382
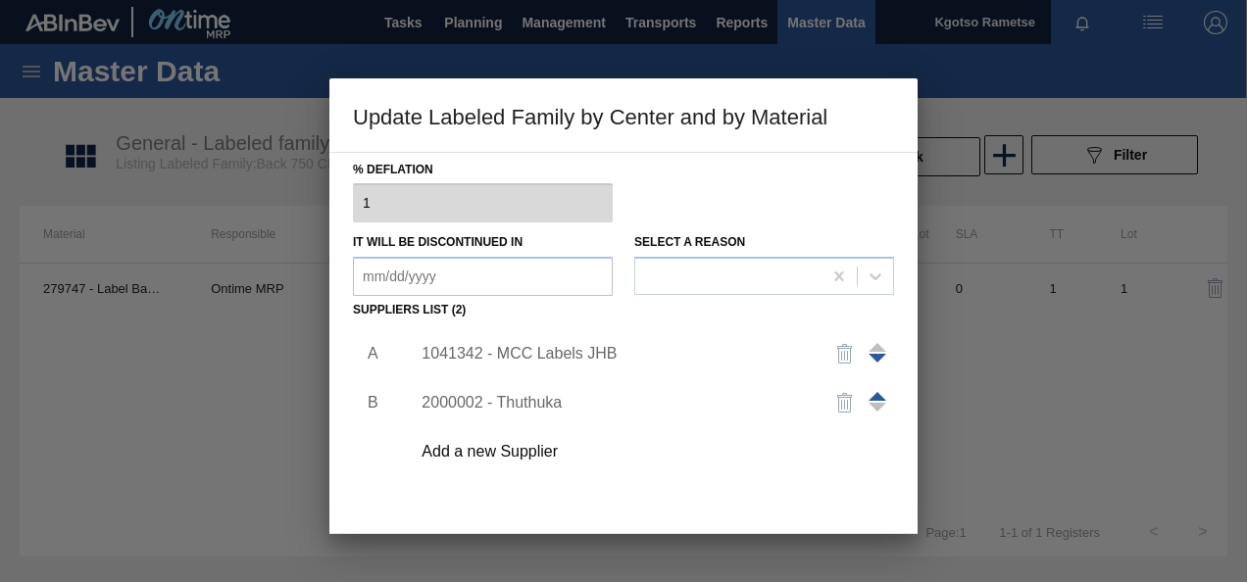
scroll to position [300, 0]
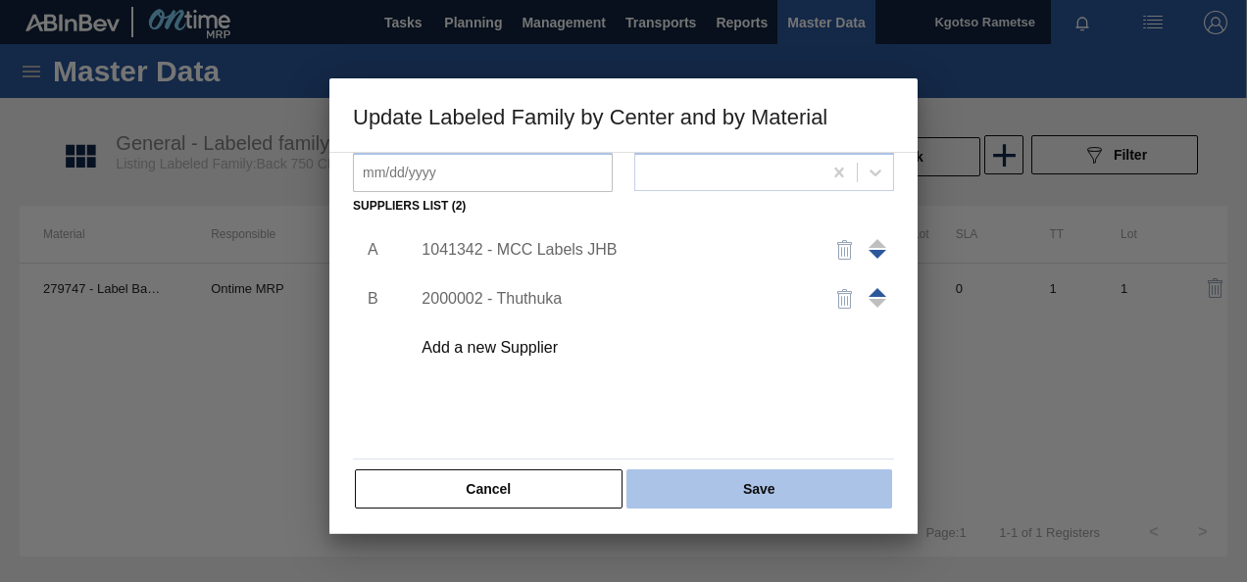
click at [800, 494] on button "Save" at bounding box center [760, 489] width 266 height 39
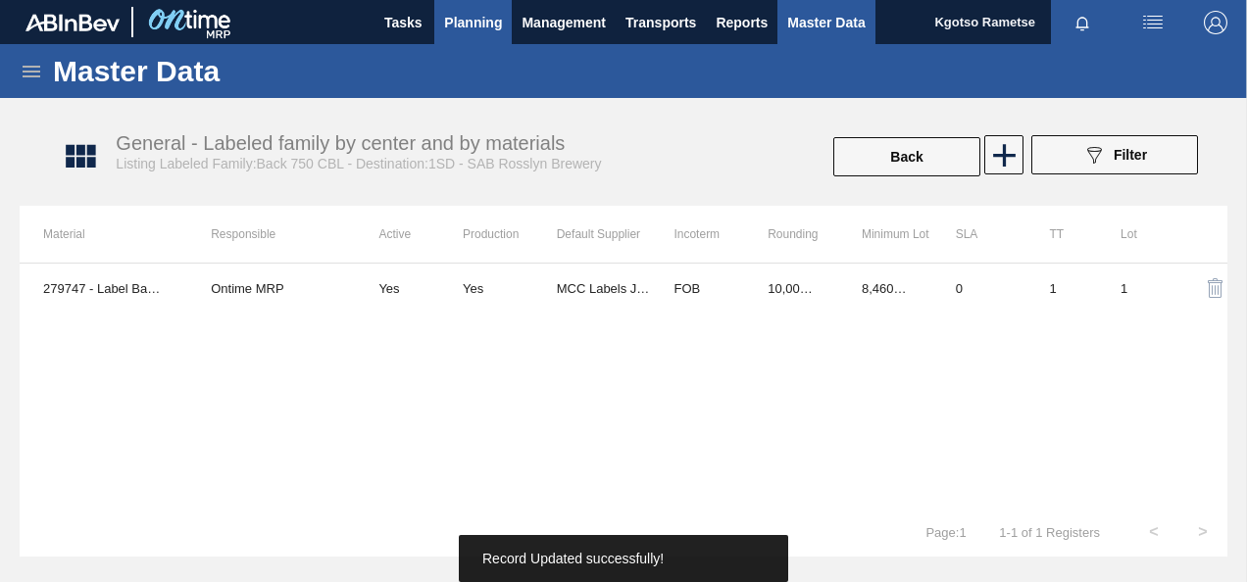
click at [446, 23] on span "Planning" at bounding box center [473, 23] width 58 height 24
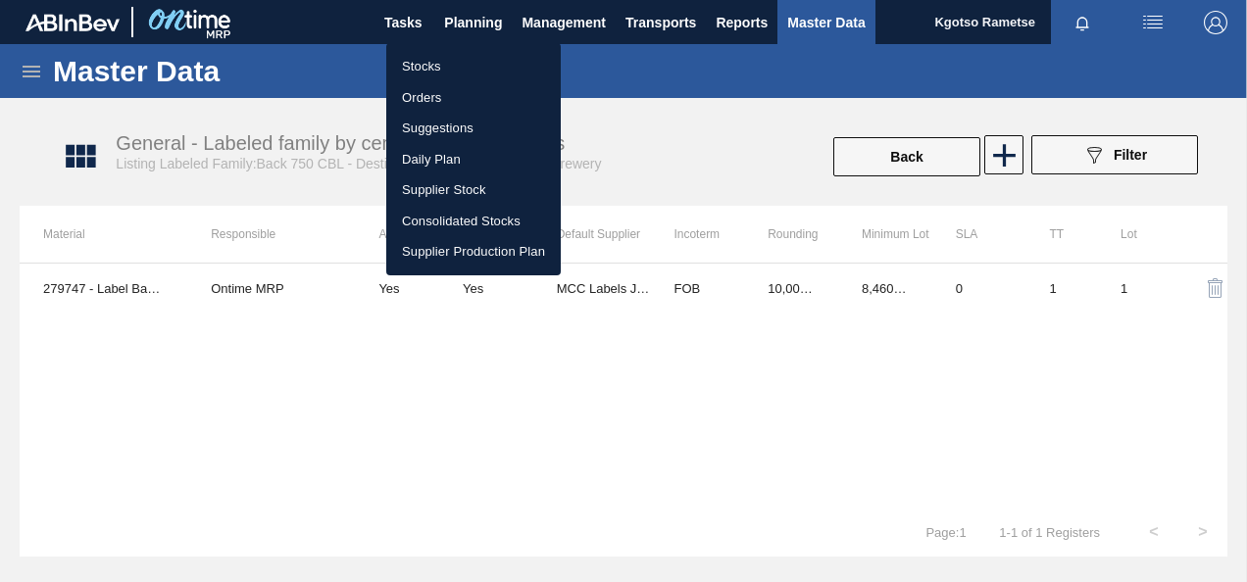
click at [442, 59] on li "Stocks" at bounding box center [473, 66] width 175 height 31
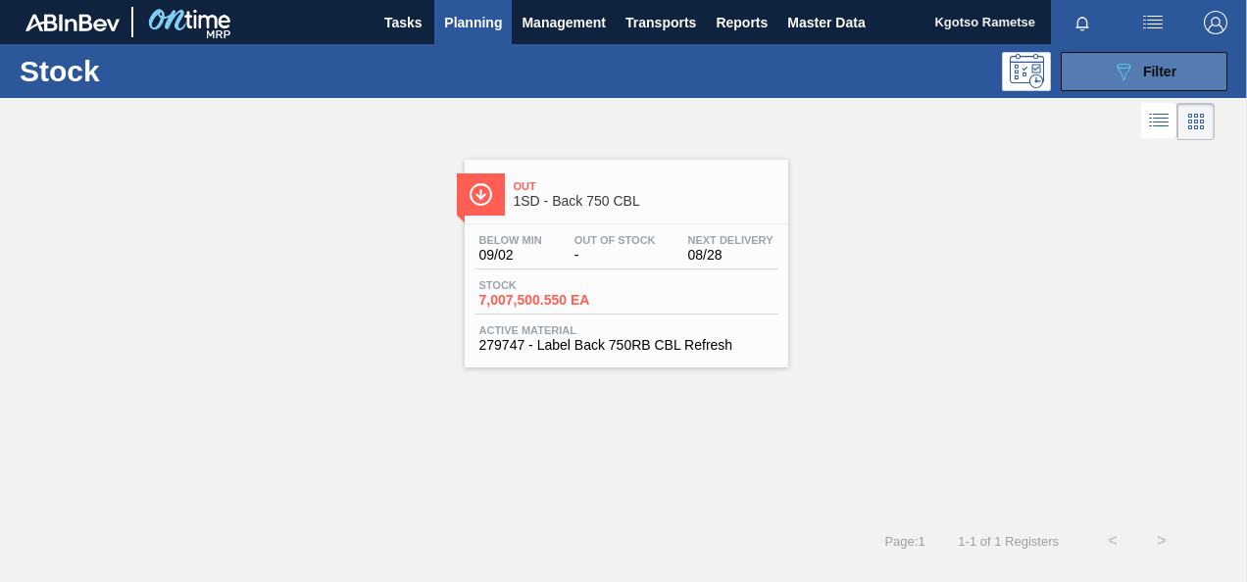
click at [1175, 86] on button "089F7B8B-B2A5-4AFE-B5C0-19BA573D28AC Filter" at bounding box center [1144, 71] width 167 height 39
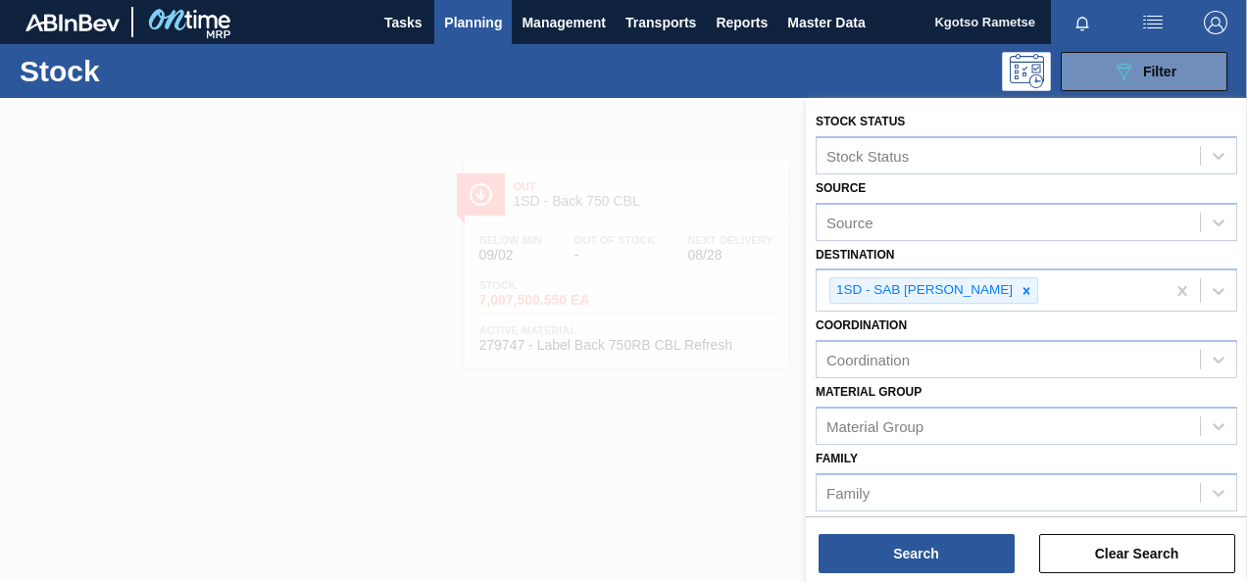
click at [1035, 324] on div "Coordination Coordination" at bounding box center [1027, 345] width 422 height 67
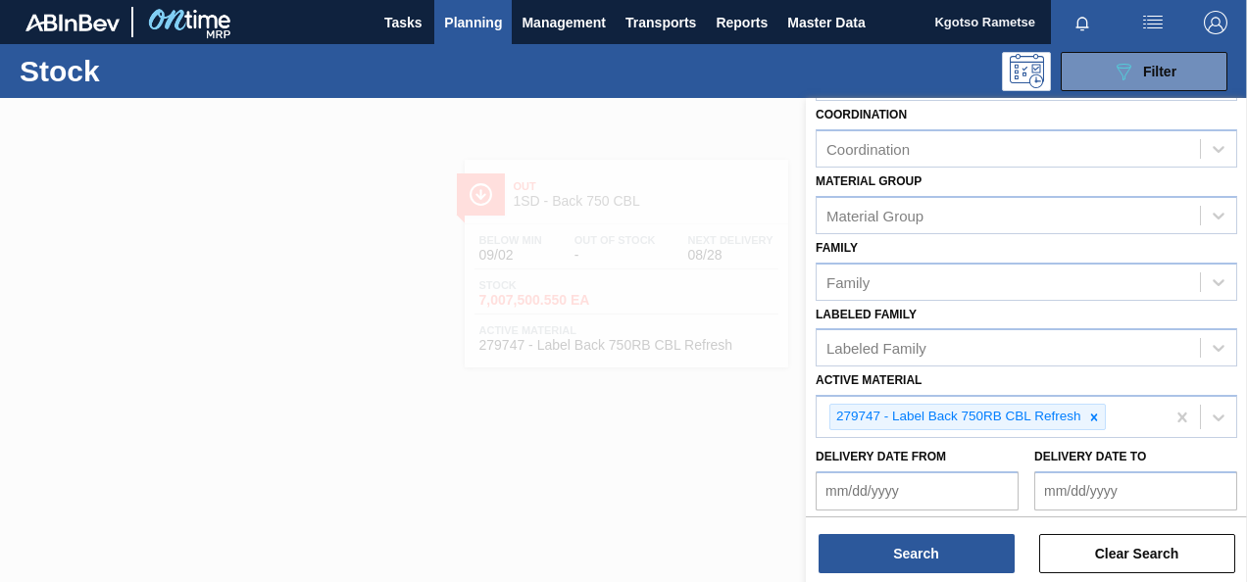
scroll to position [359, 0]
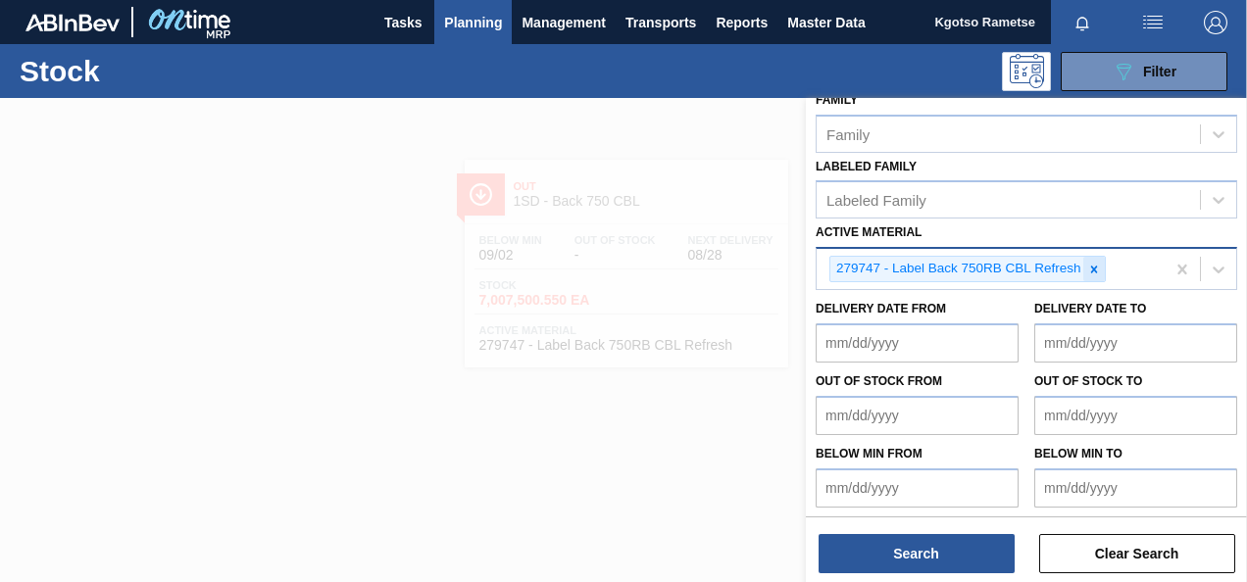
click at [1095, 275] on div at bounding box center [1095, 269] width 22 height 25
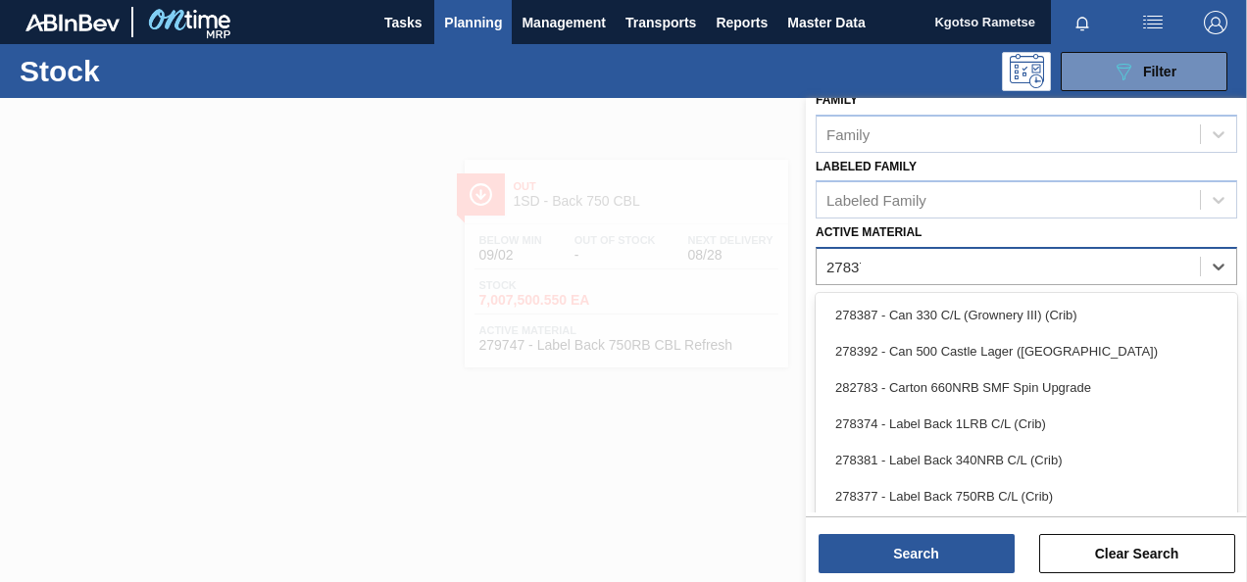
scroll to position [355, 0]
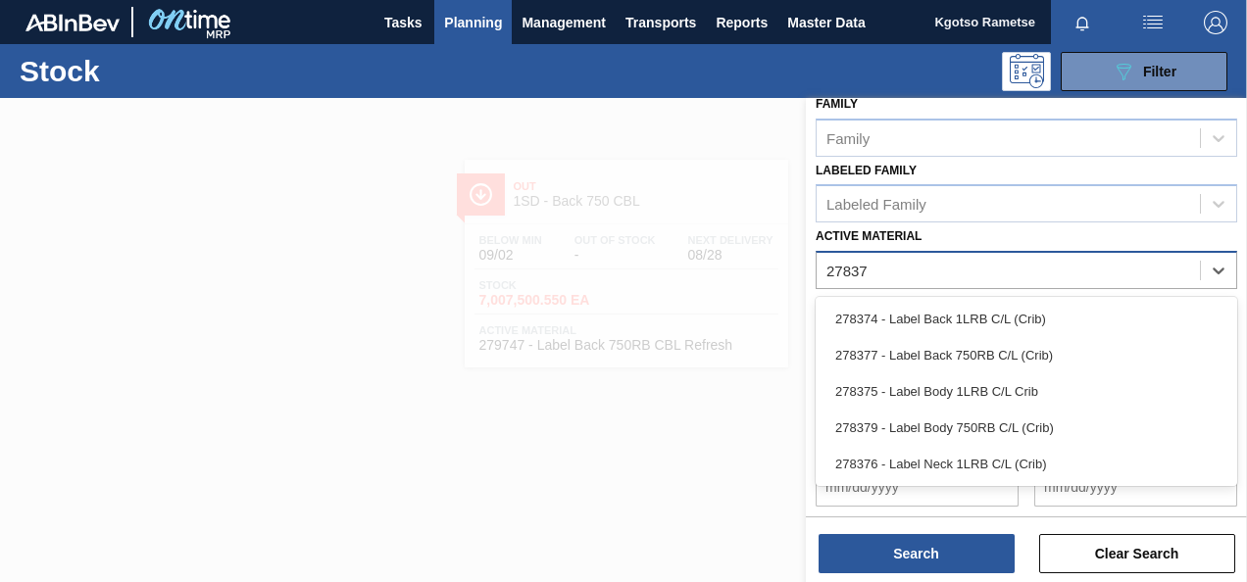
type Material "278379"
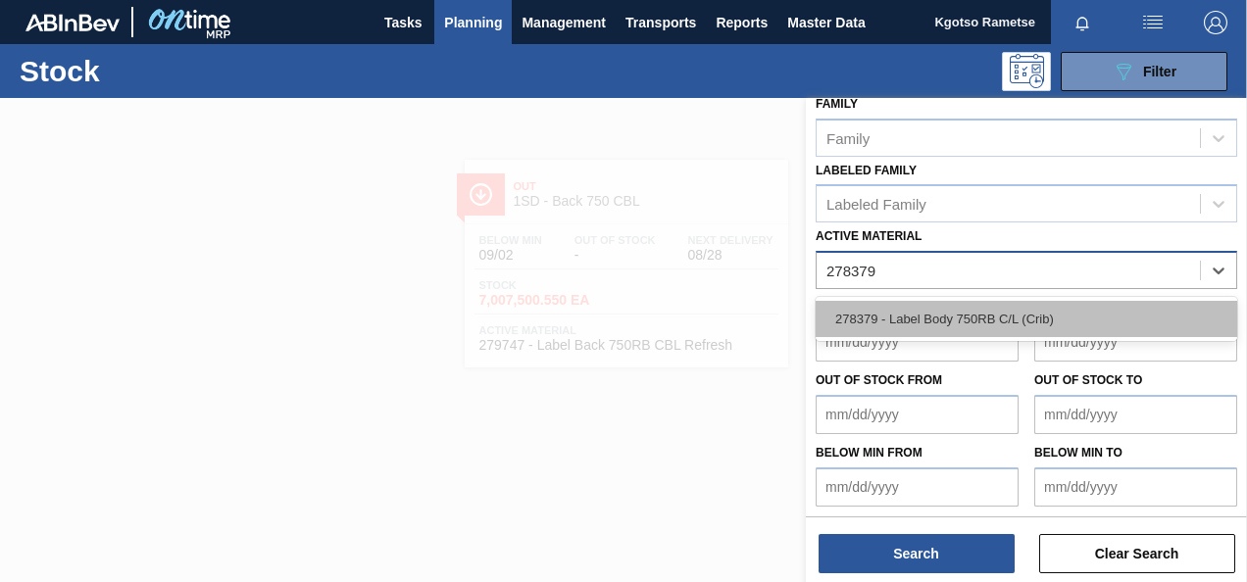
click at [1014, 322] on div "278379 - Label Body 750RB C/L (Crib)" at bounding box center [1027, 319] width 422 height 36
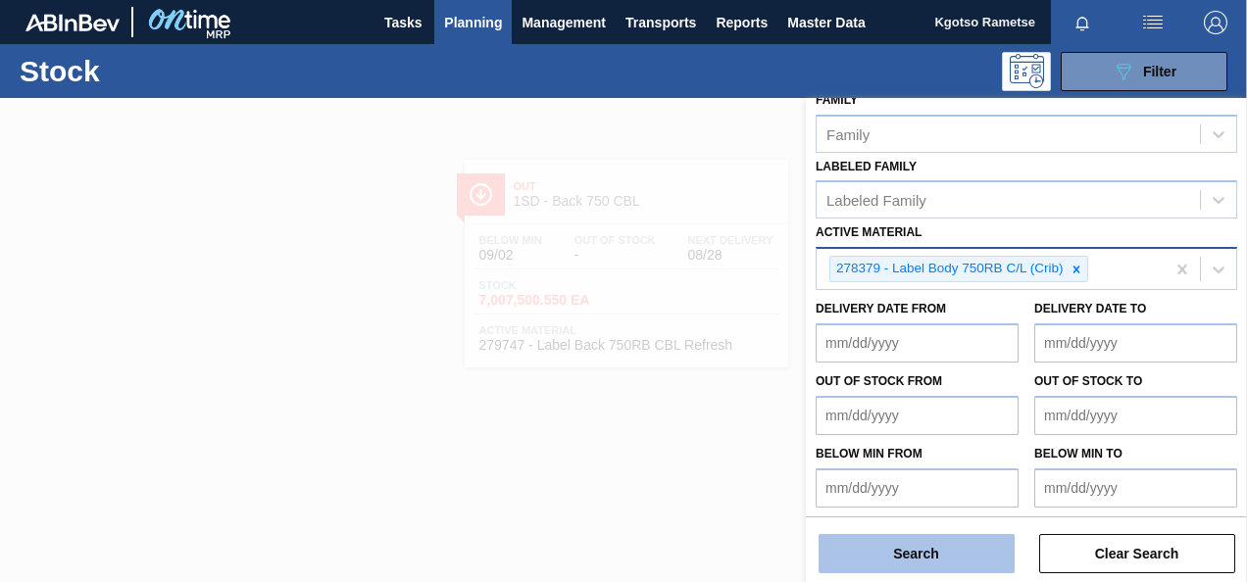
click at [858, 558] on button "Search" at bounding box center [917, 553] width 196 height 39
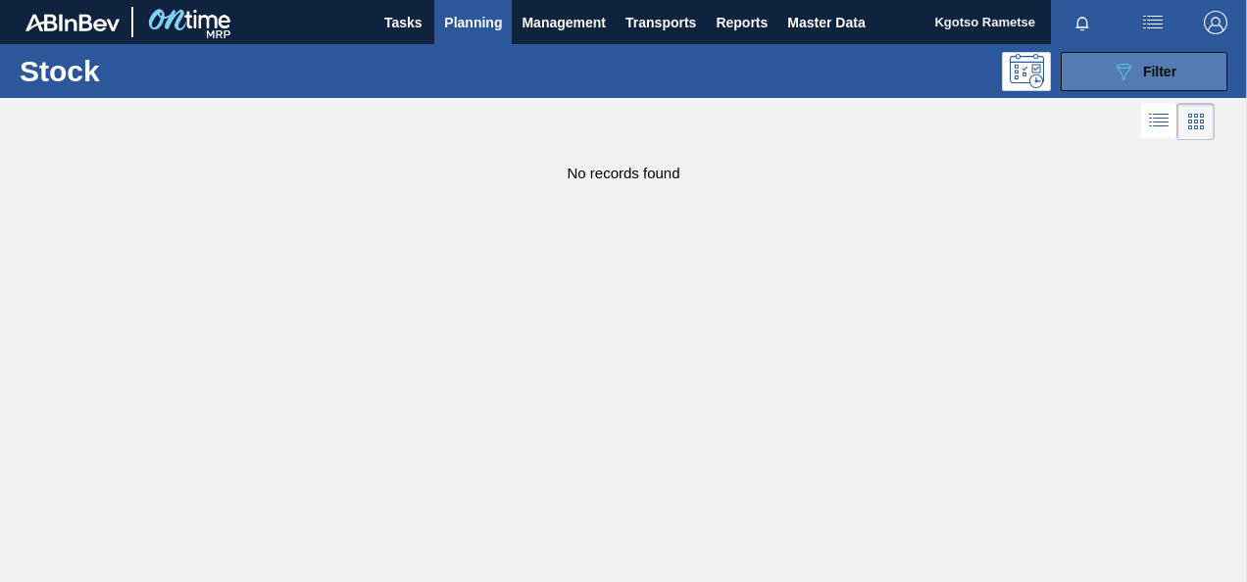
click at [1175, 64] on span "Filter" at bounding box center [1159, 72] width 33 height 16
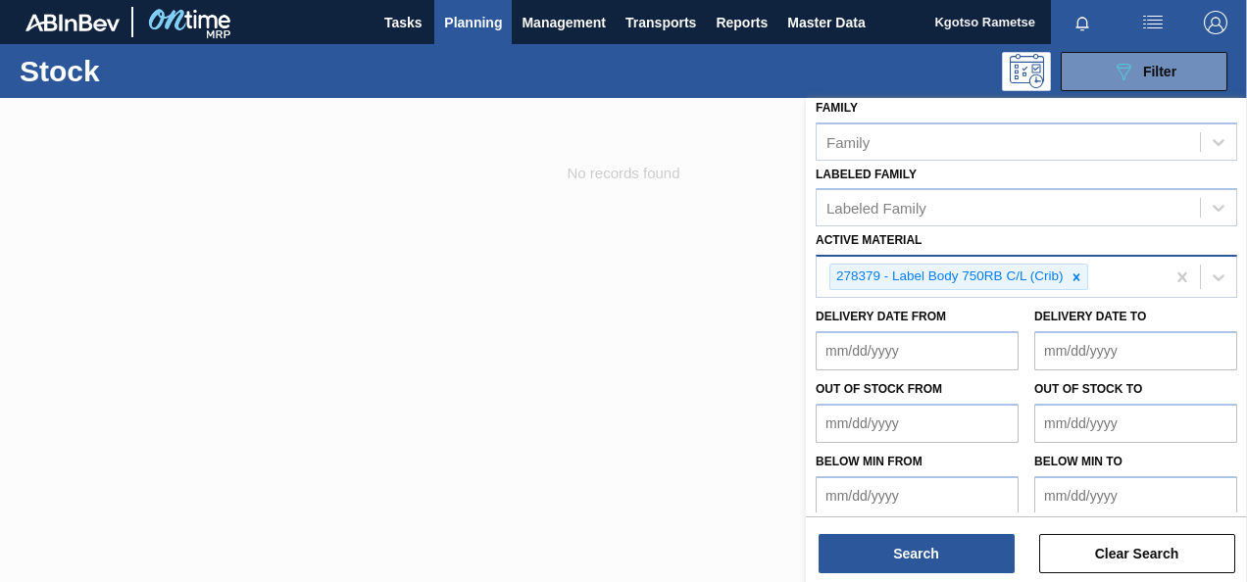
scroll to position [353, 0]
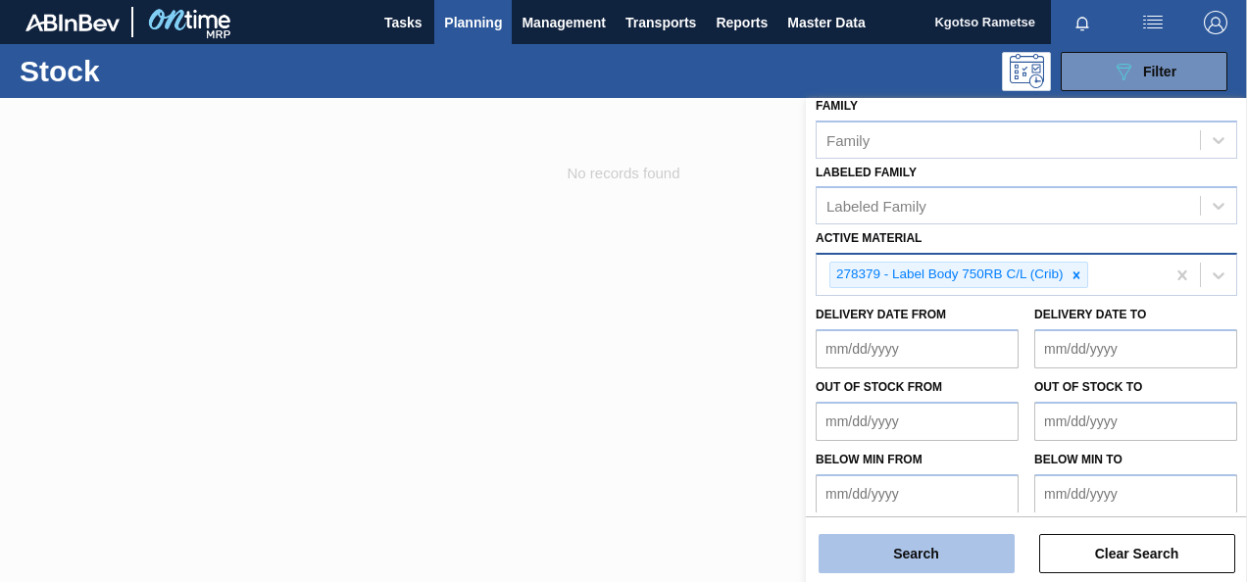
click at [930, 553] on button "Search" at bounding box center [917, 553] width 196 height 39
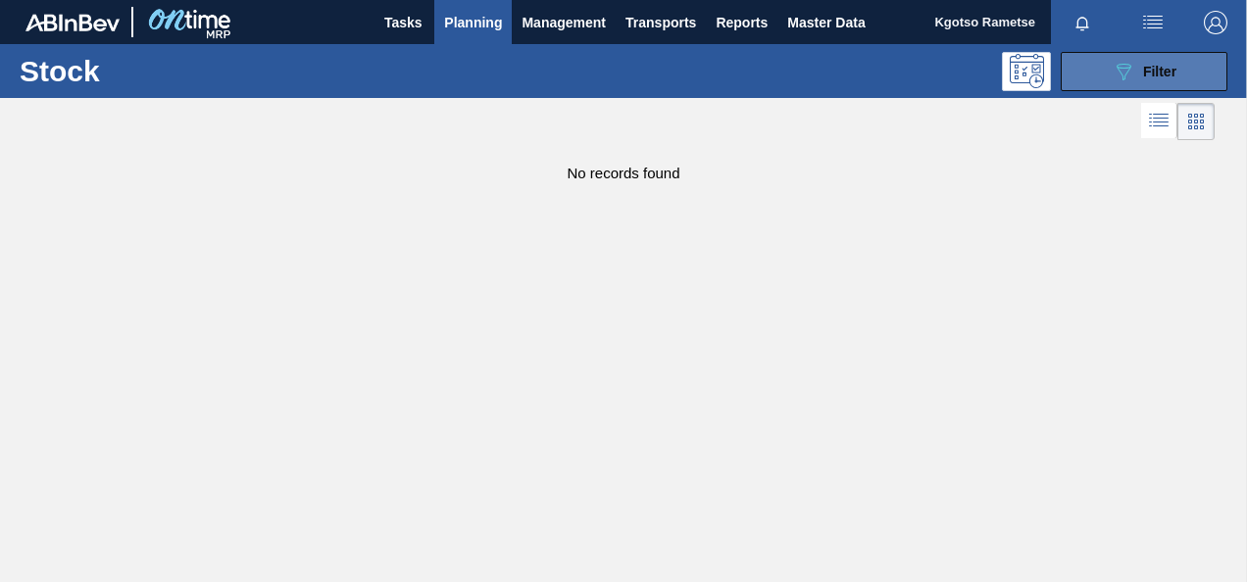
click at [1092, 65] on button "089F7B8B-B2A5-4AFE-B5C0-19BA573D28AC Filter" at bounding box center [1144, 71] width 167 height 39
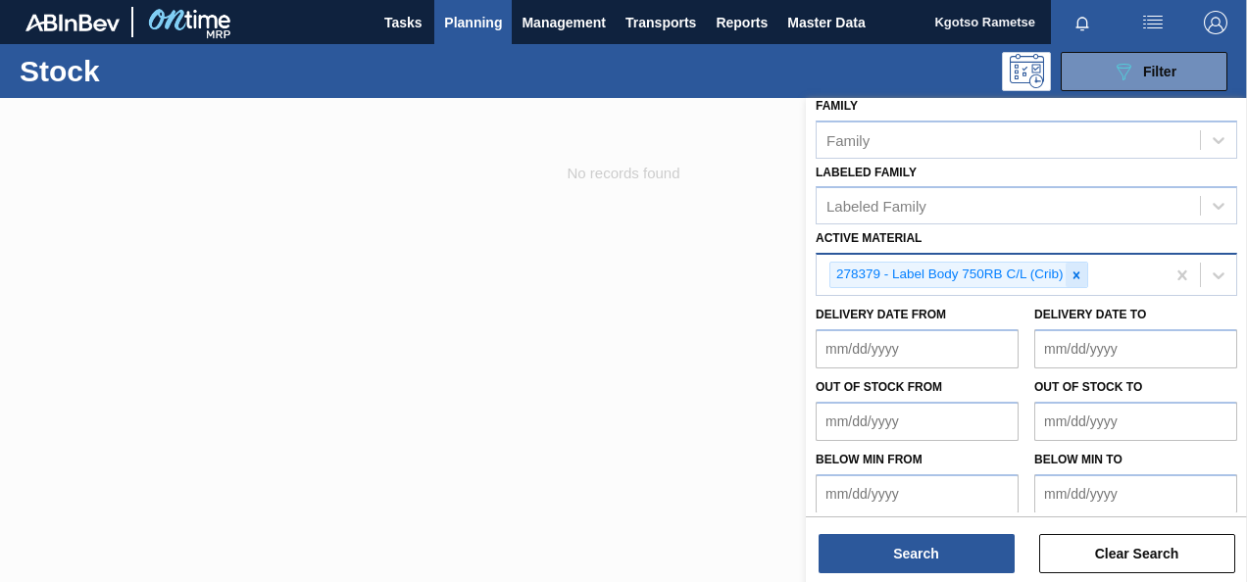
click at [1075, 269] on icon at bounding box center [1077, 276] width 14 height 14
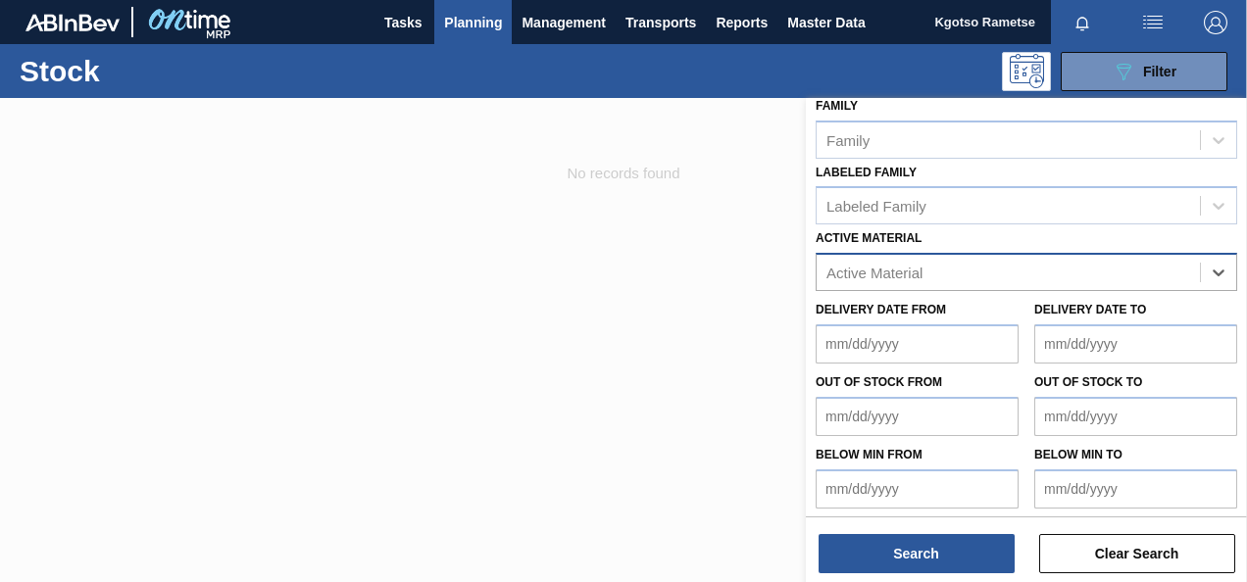
paste Material "284965"
type Material "284965"
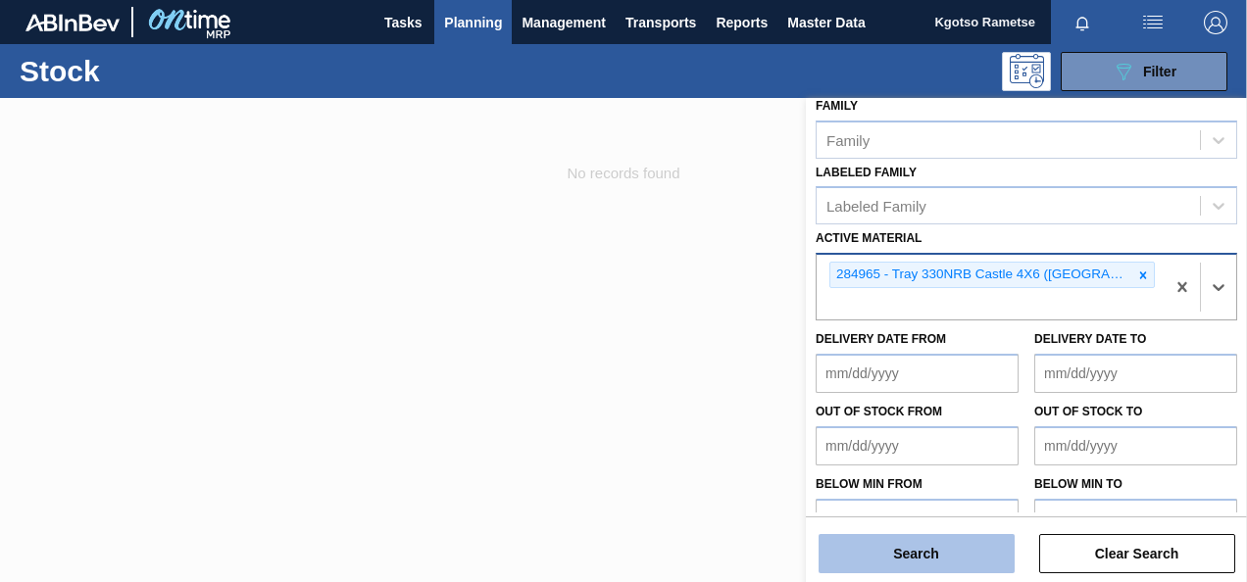
click at [894, 549] on button "Search" at bounding box center [917, 553] width 196 height 39
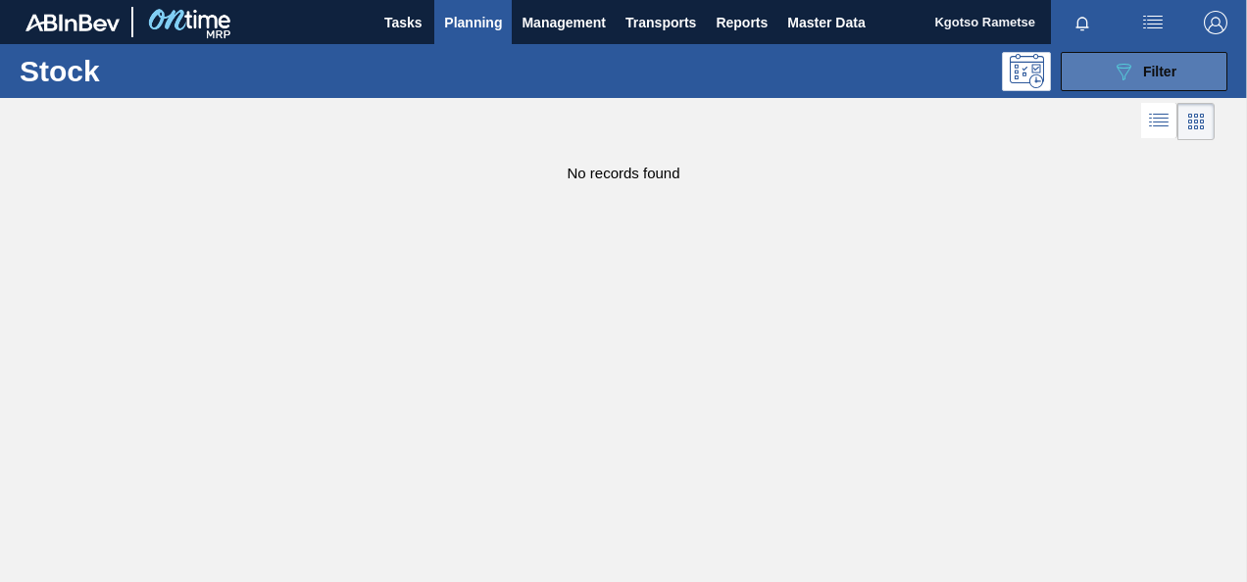
click at [1124, 78] on icon at bounding box center [1124, 72] width 15 height 17
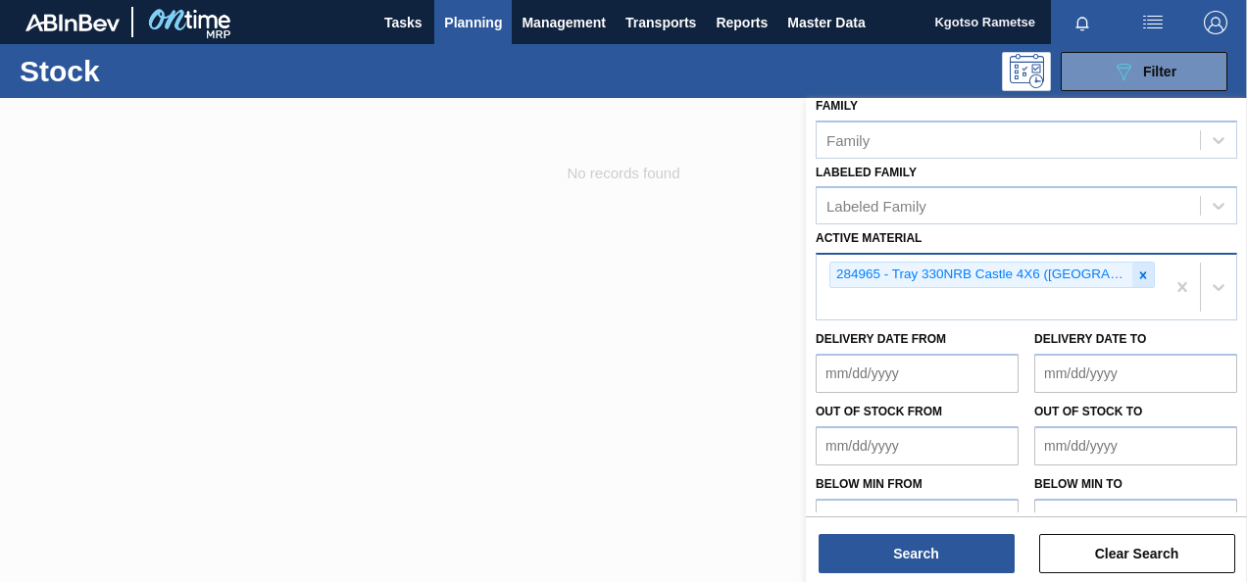
click at [1136, 269] on icon at bounding box center [1143, 276] width 14 height 14
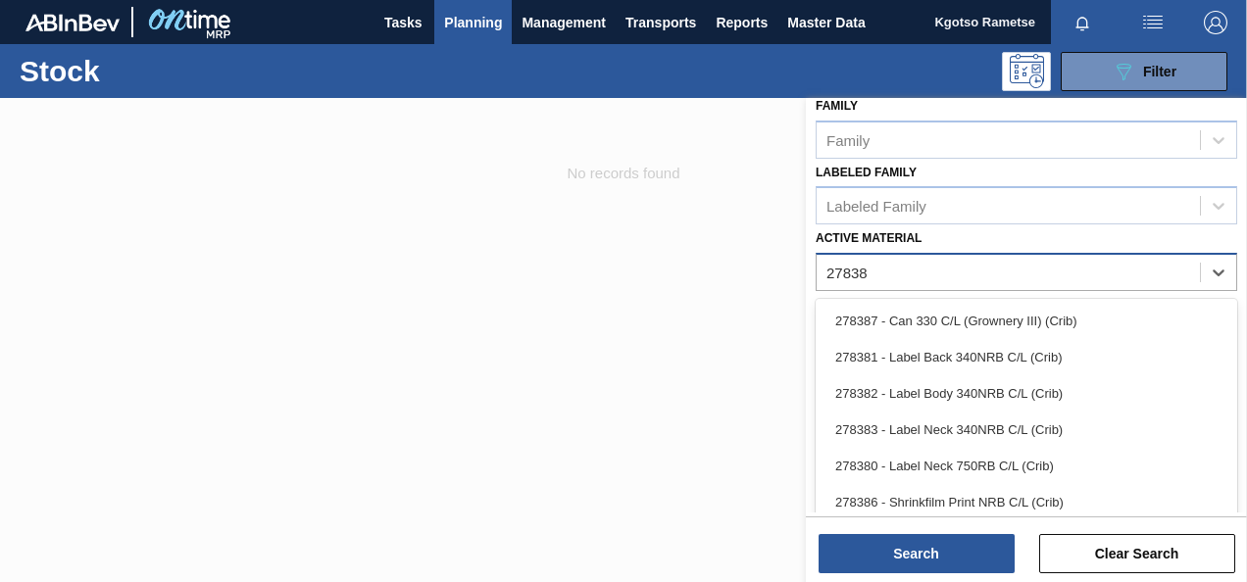
type Material "278380"
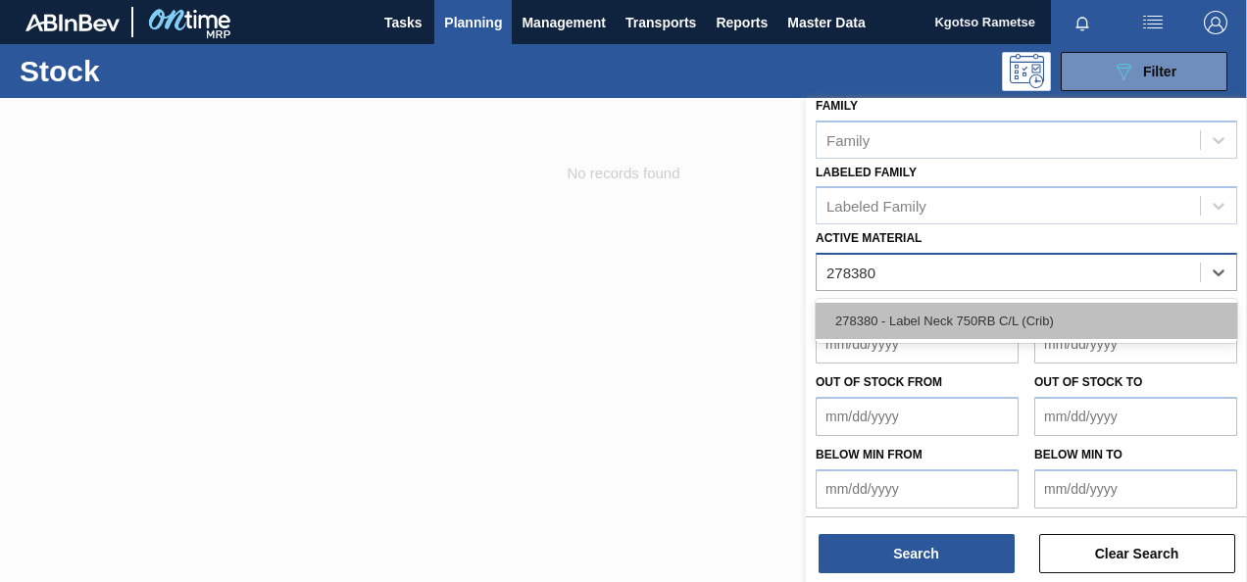
click at [984, 309] on div "278380 - Label Neck 750RB C/L (Crib)" at bounding box center [1027, 321] width 422 height 36
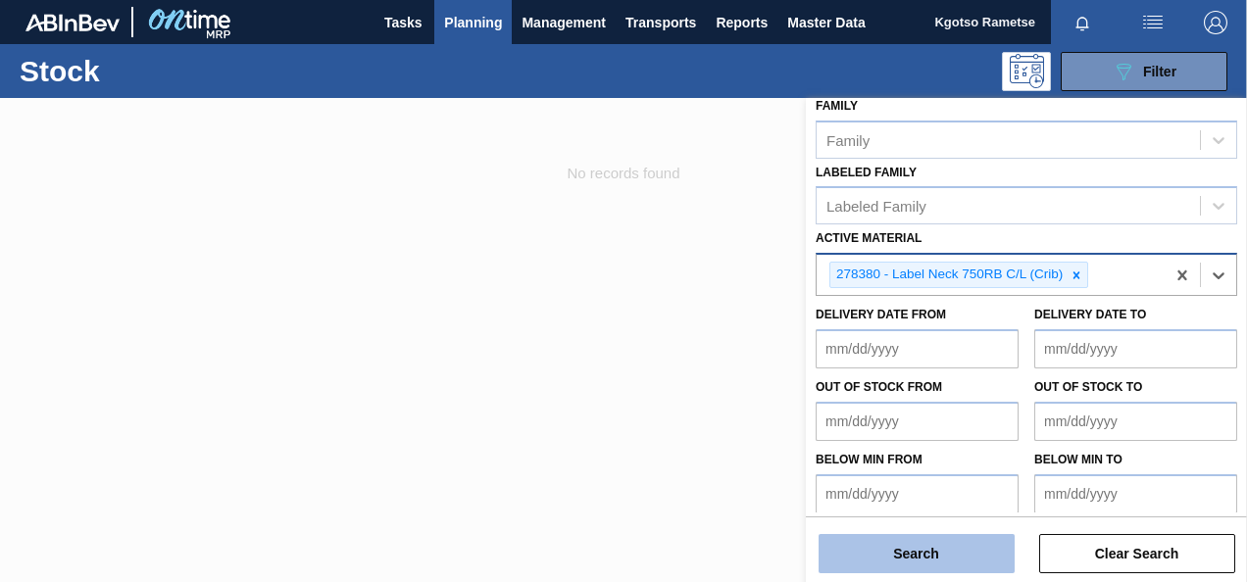
click at [891, 561] on button "Search" at bounding box center [917, 553] width 196 height 39
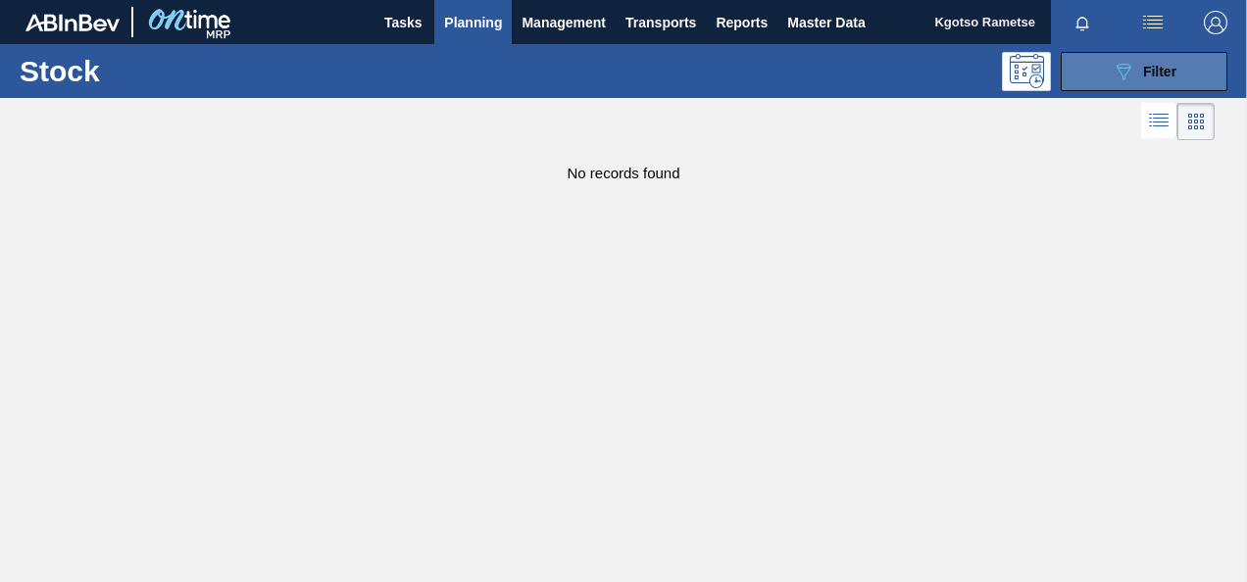
click at [1192, 70] on button "089F7B8B-B2A5-4AFE-B5C0-19BA573D28AC Filter" at bounding box center [1144, 71] width 167 height 39
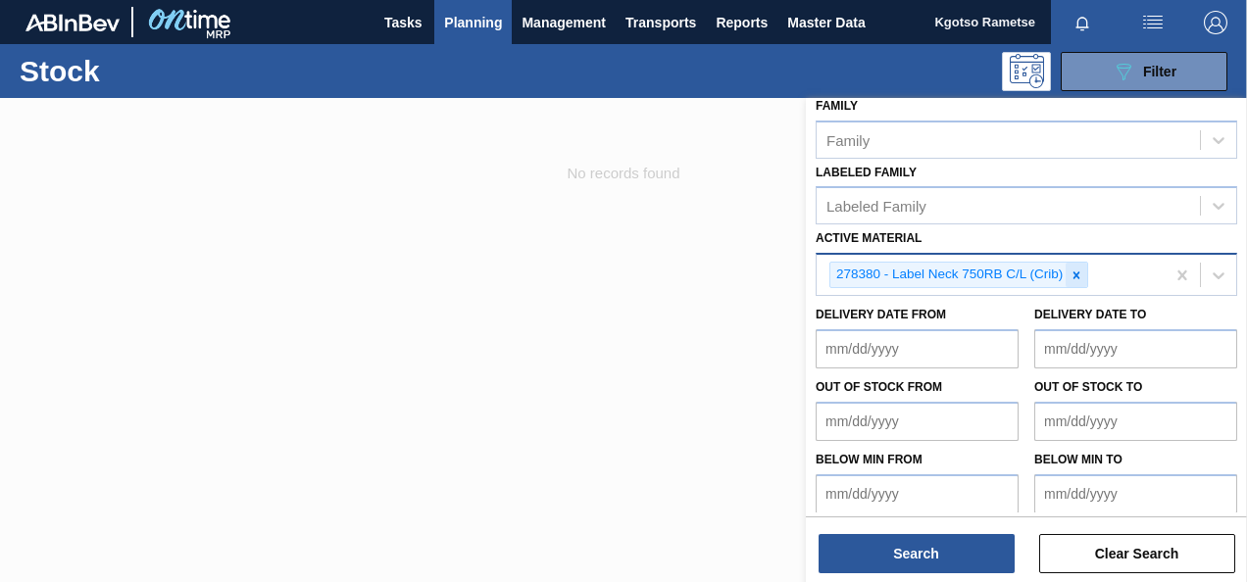
click at [1079, 276] on icon at bounding box center [1077, 276] width 14 height 14
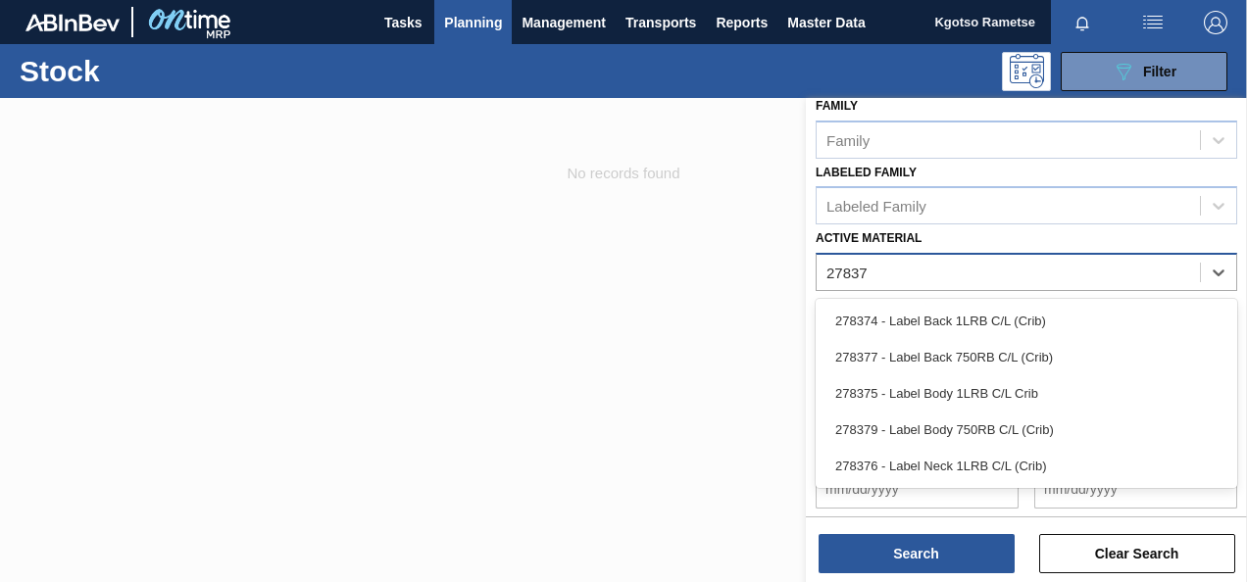
type Material "278377"
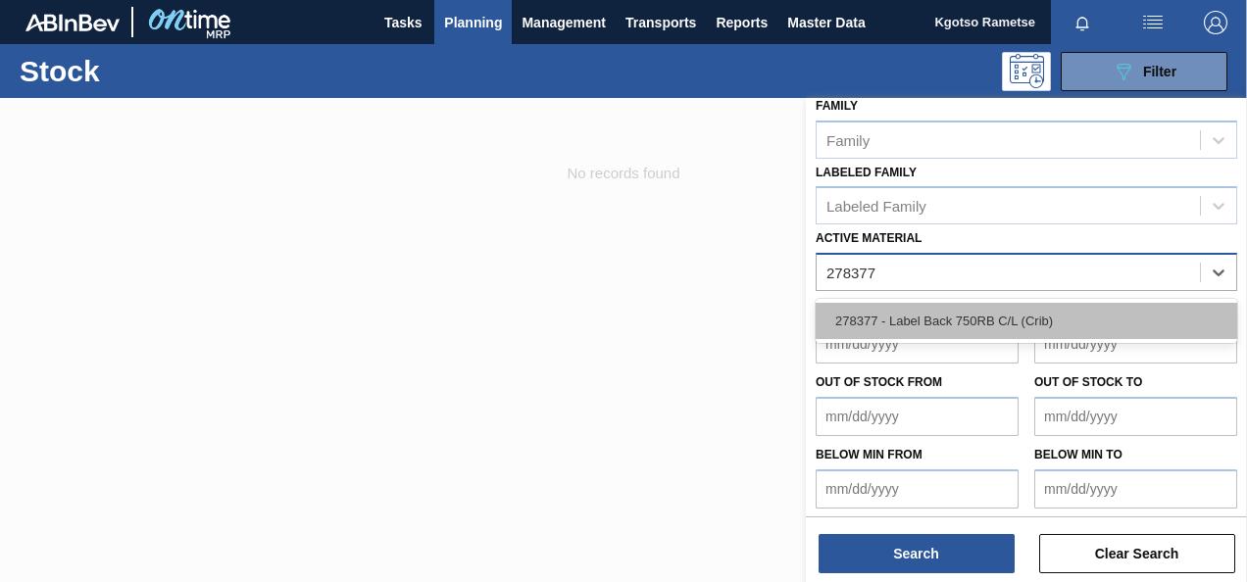
click at [953, 320] on div "278377 - Label Back 750RB C/L (Crib)" at bounding box center [1027, 321] width 422 height 36
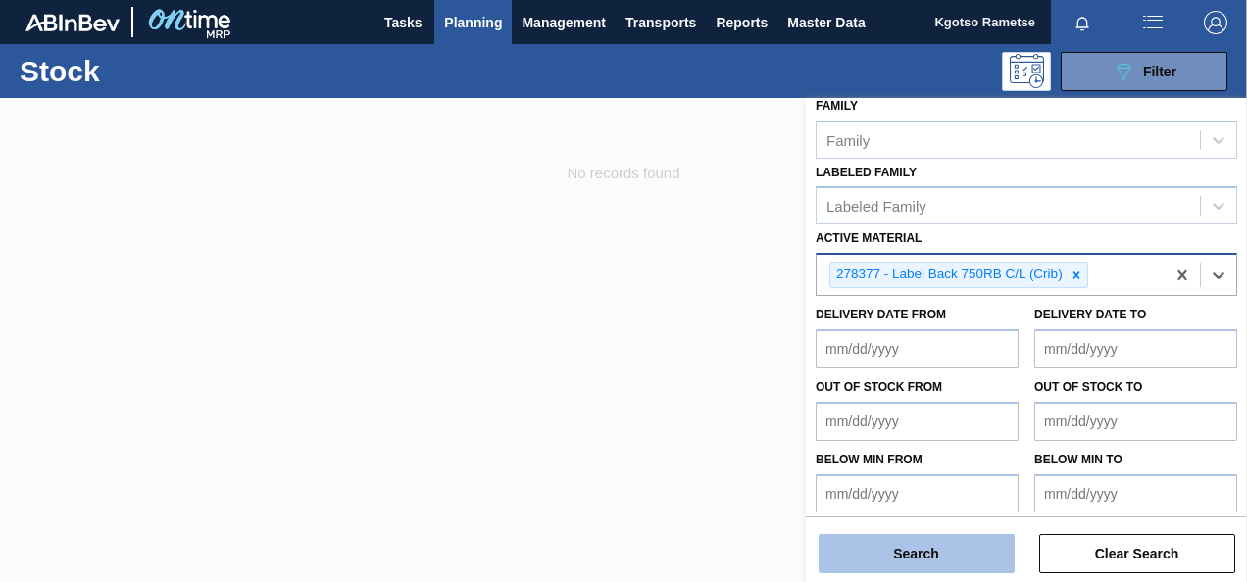
click at [890, 563] on button "Search" at bounding box center [917, 553] width 196 height 39
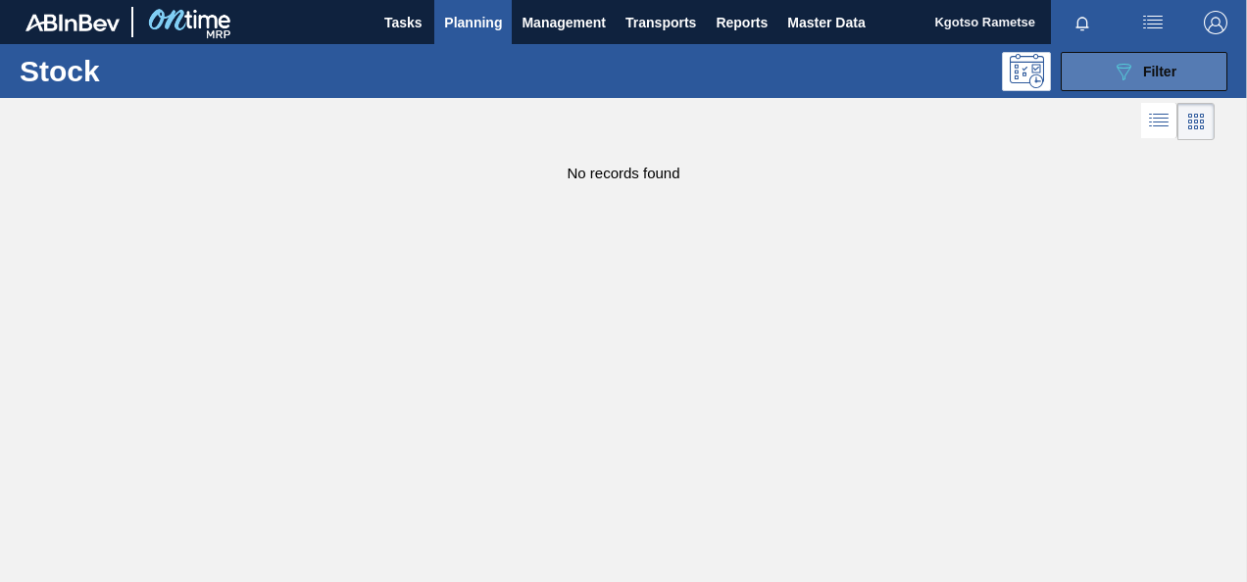
click at [1110, 71] on button "089F7B8B-B2A5-4AFE-B5C0-19BA573D28AC Filter" at bounding box center [1144, 71] width 167 height 39
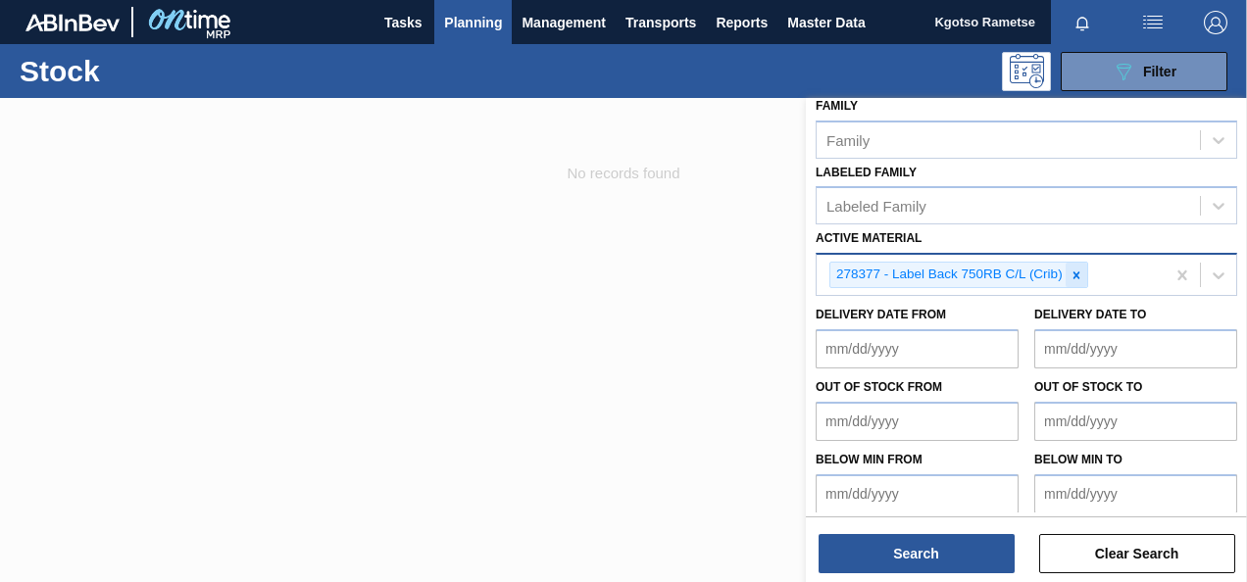
click at [1074, 275] on icon at bounding box center [1076, 275] width 7 height 7
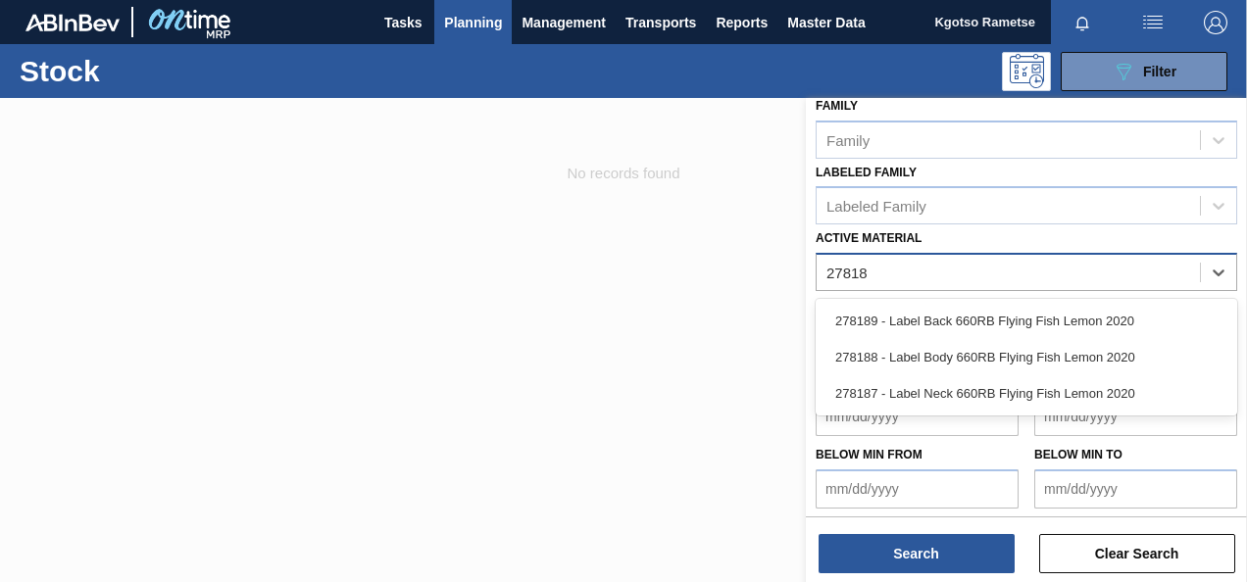
type Material "278188"
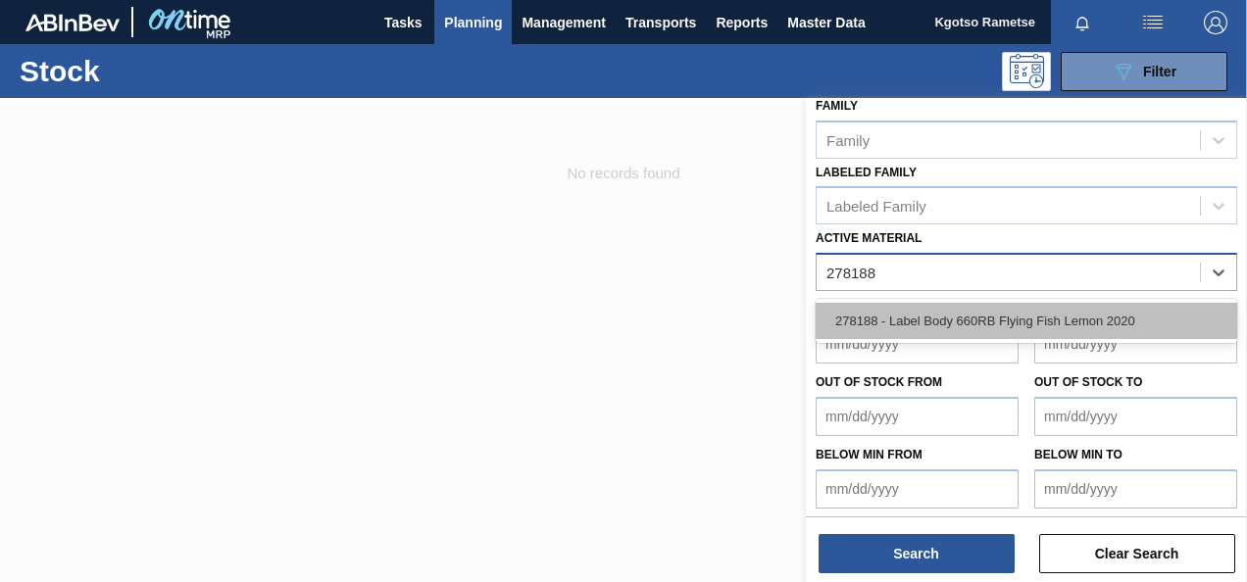
click at [974, 321] on div "278188 - Label Body 660RB Flying Fish Lemon 2020" at bounding box center [1027, 321] width 422 height 36
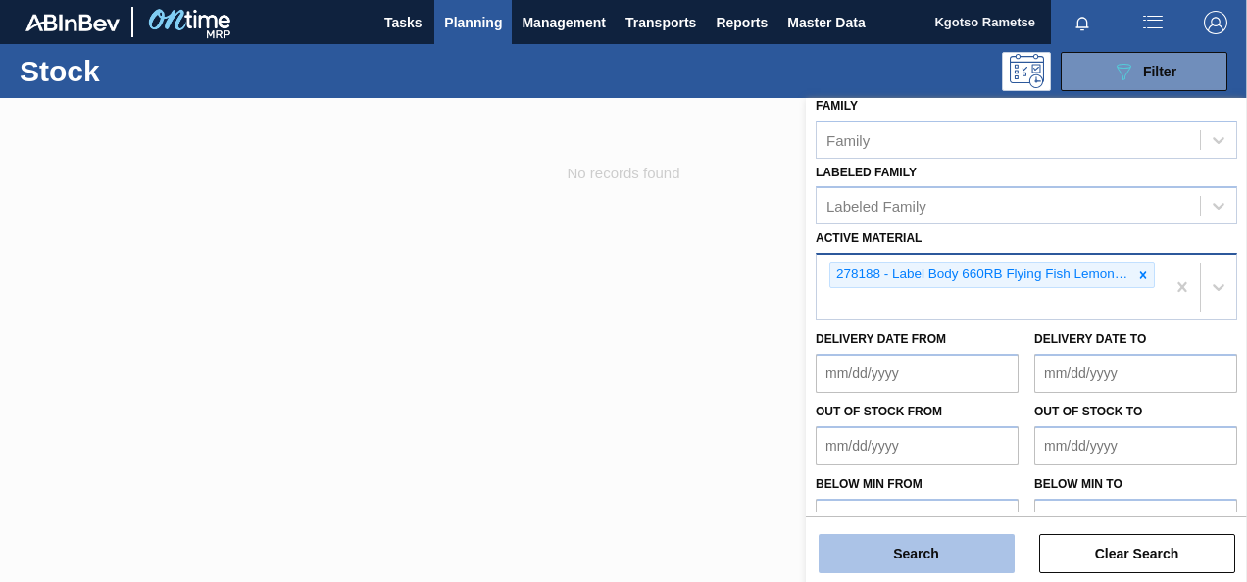
click at [907, 558] on button "Search" at bounding box center [917, 553] width 196 height 39
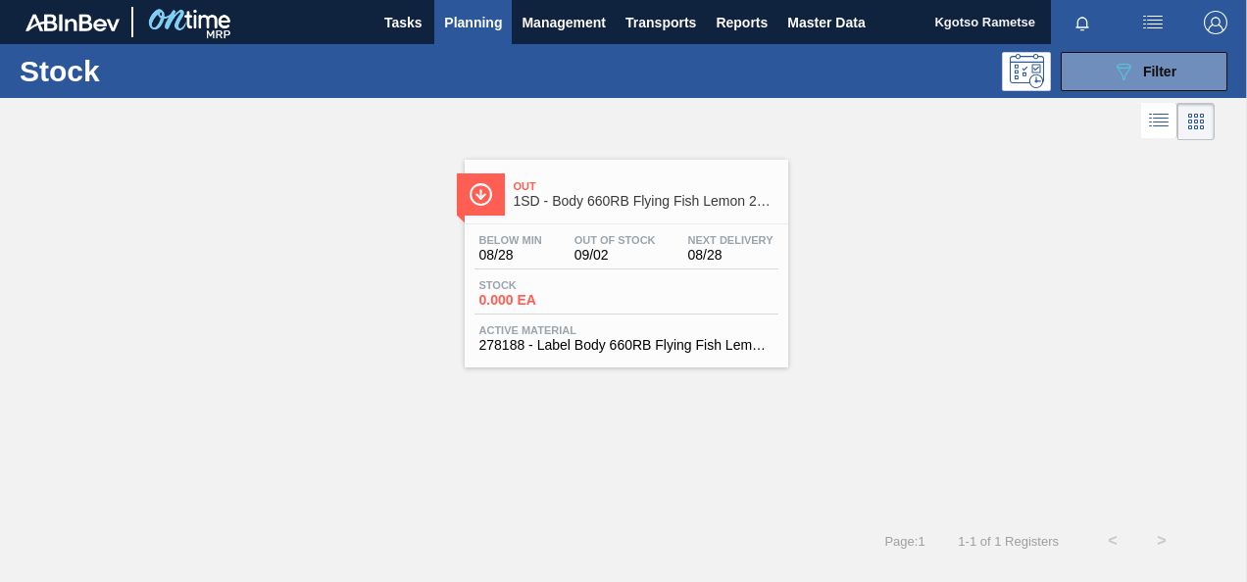
click at [553, 254] on div "Below Min 08/28 Out Of Stock 09/02 Next Delivery 08/28" at bounding box center [627, 251] width 304 height 35
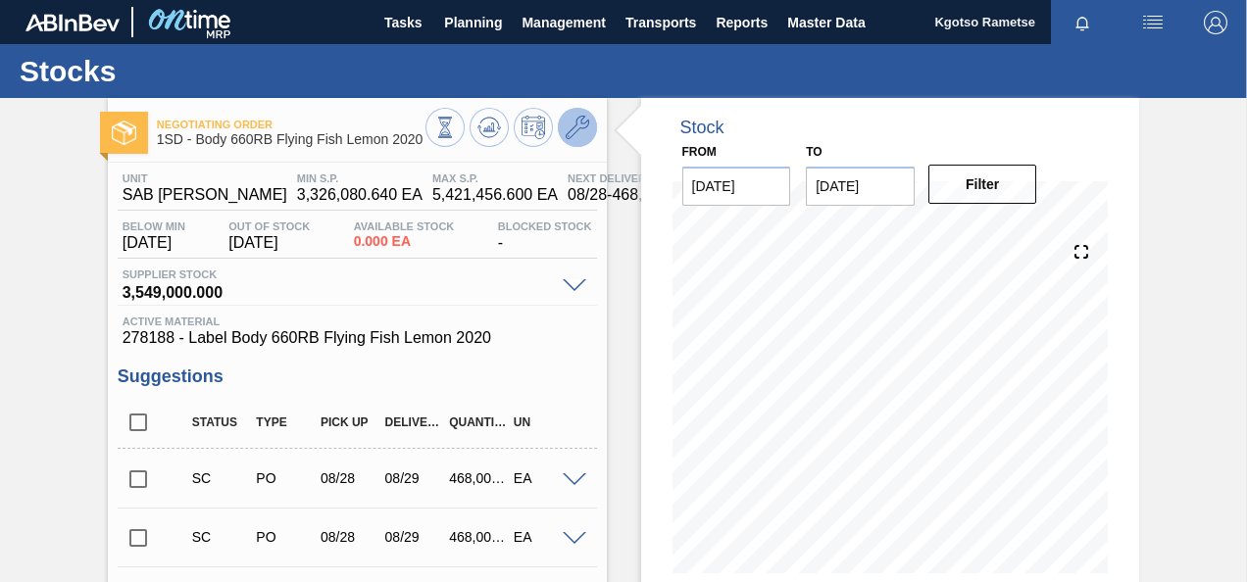
click at [571, 126] on icon at bounding box center [578, 128] width 24 height 24
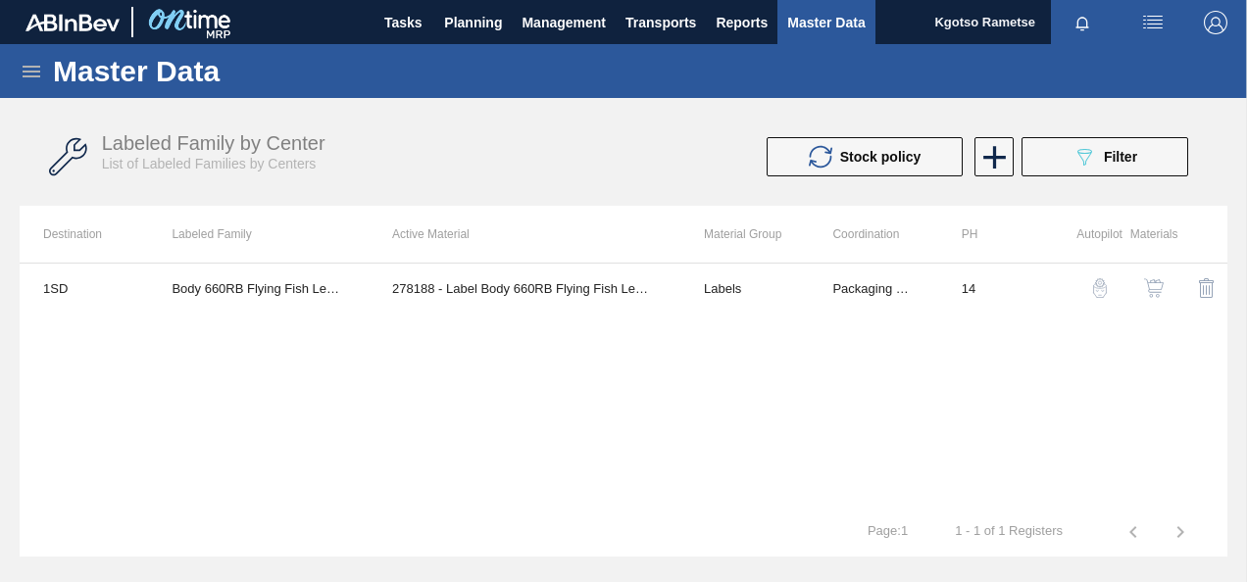
click at [1141, 284] on button "button" at bounding box center [1154, 288] width 47 height 47
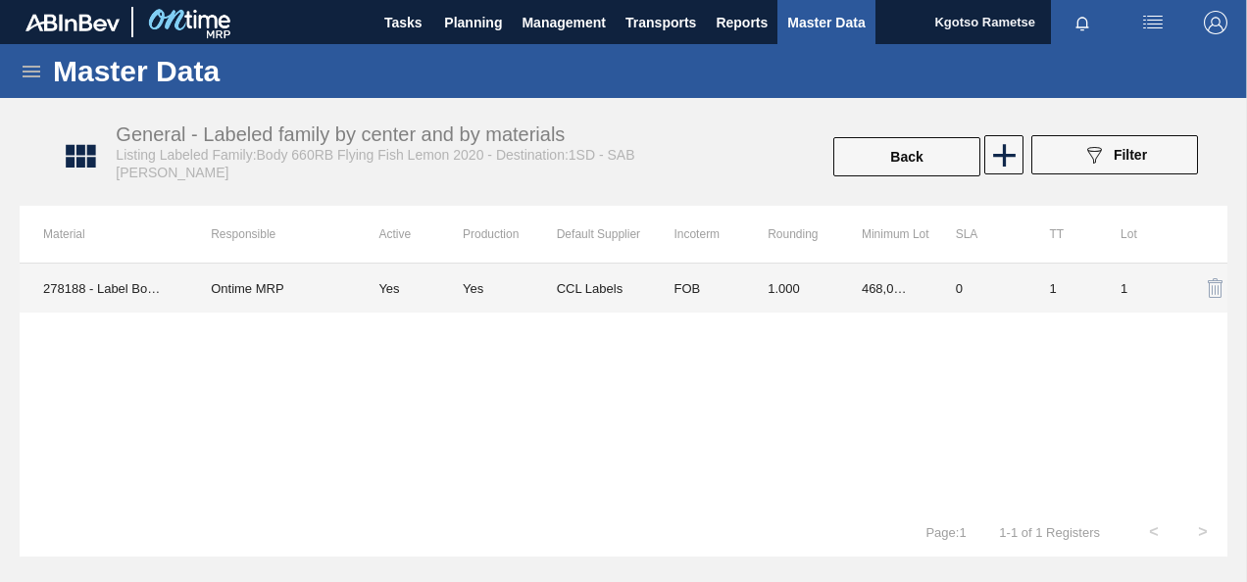
click at [849, 293] on td "468,000.000" at bounding box center [885, 288] width 94 height 49
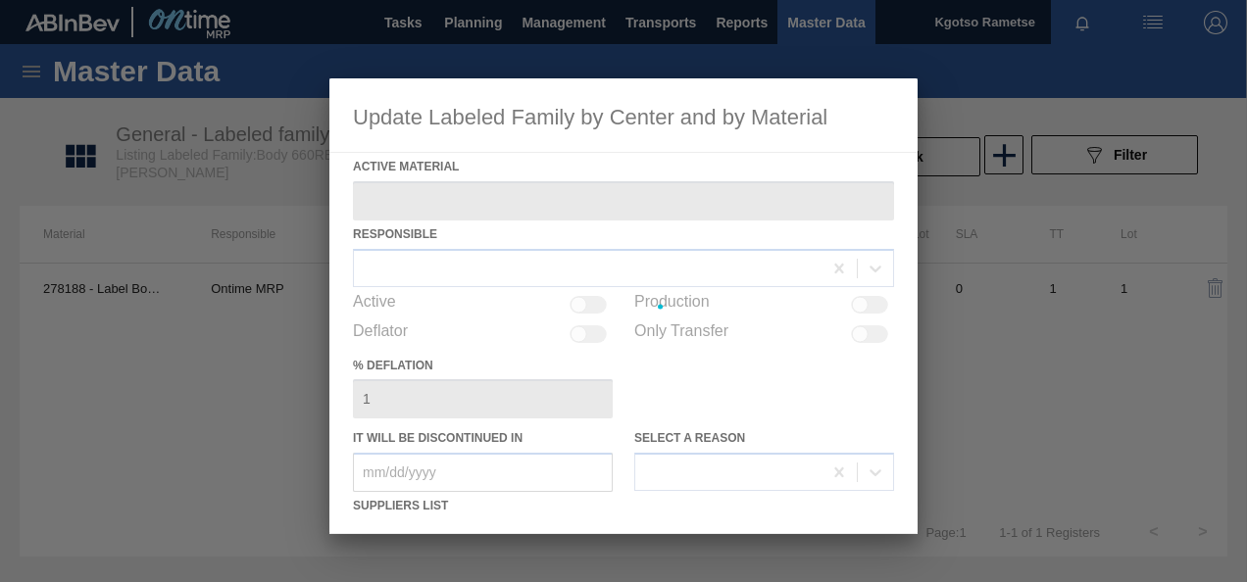
type Material "278188 - Label Body 660RB Flying Fish Lemon 2020"
checkbox input "true"
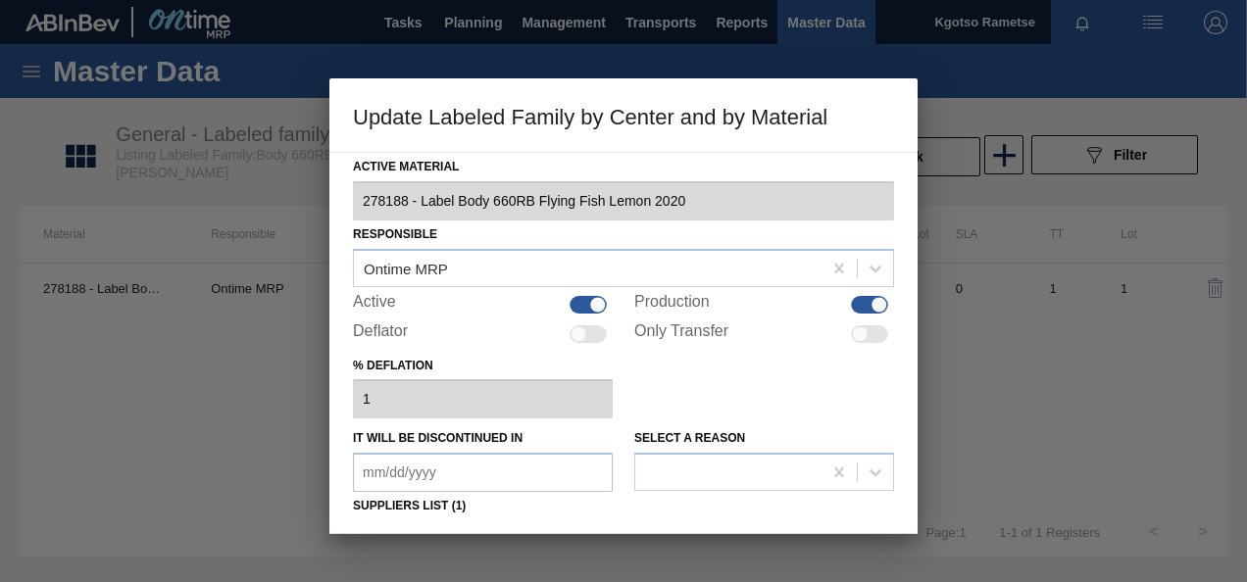
click at [686, 425] on div "Select a reason" at bounding box center [764, 458] width 260 height 67
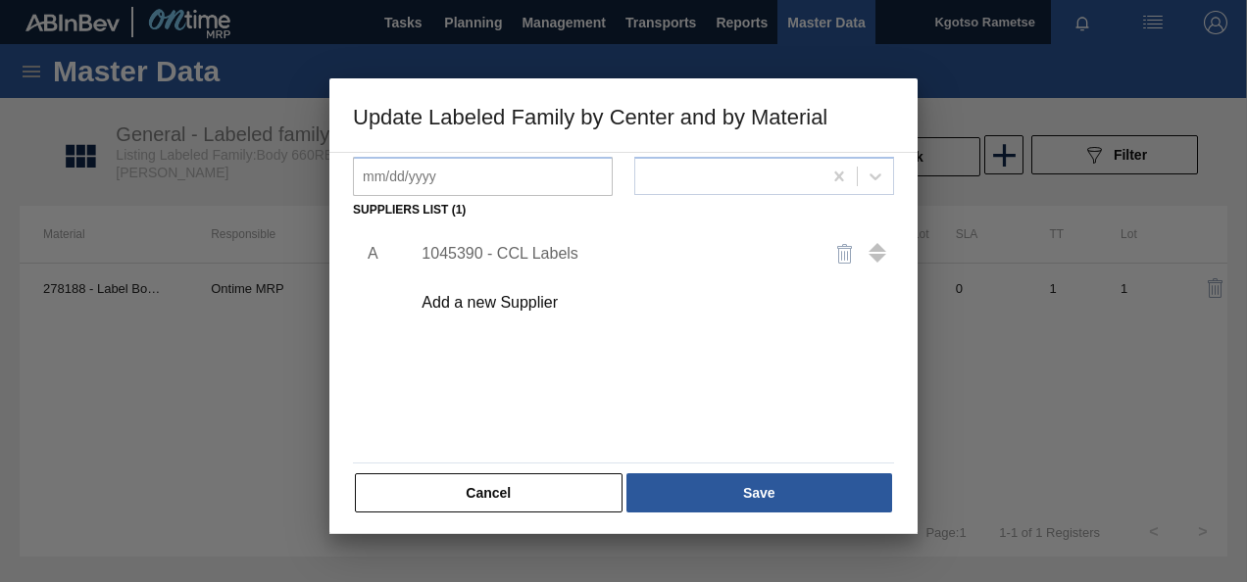
scroll to position [300, 0]
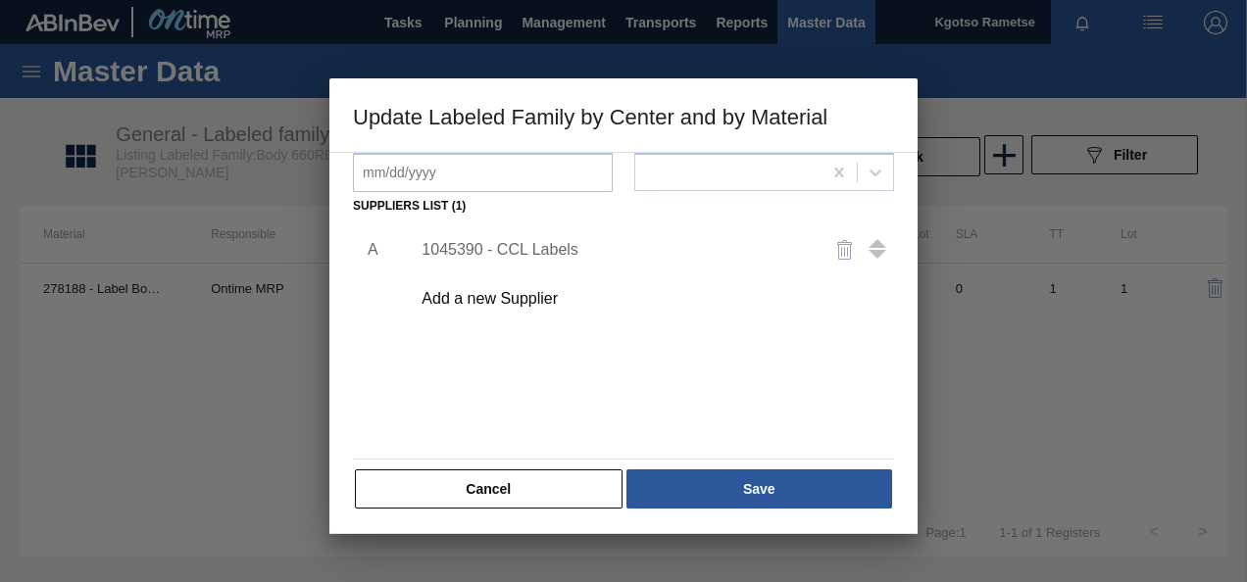
click at [510, 255] on div "1045390 - CCL Labels" at bounding box center [614, 250] width 384 height 18
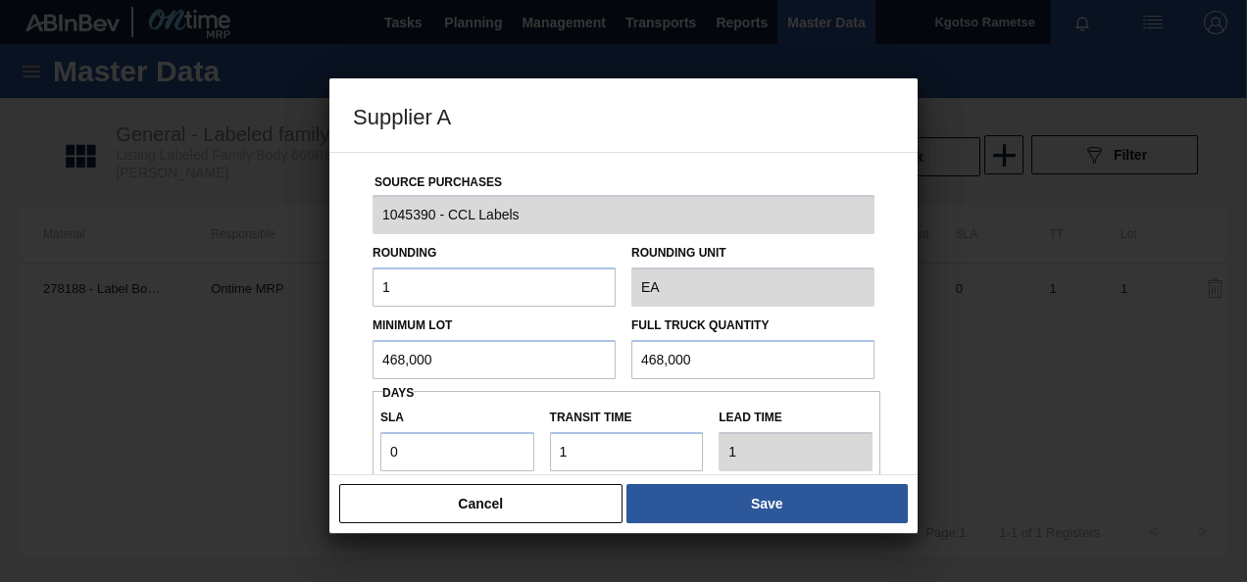
drag, startPoint x: 439, startPoint y: 365, endPoint x: 264, endPoint y: 408, distance: 180.7
click at [264, 408] on div "Supplier A Source Purchases 1045390 - CCL Labels Rounding 1 Rounding Unit EA Mi…" at bounding box center [623, 291] width 1247 height 582
type input "1,560,000"
click at [445, 337] on div "Minimum Lot 1,560,000" at bounding box center [494, 346] width 243 height 68
drag, startPoint x: 448, startPoint y: 351, endPoint x: 72, endPoint y: 351, distance: 376.5
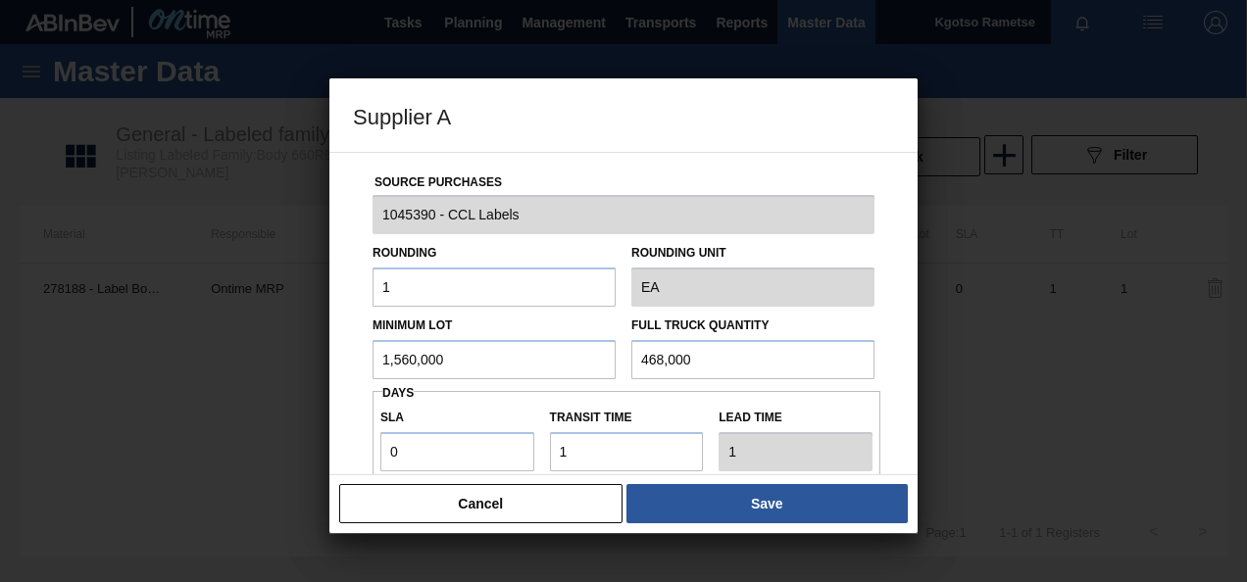
click at [72, 351] on div "Supplier A Source Purchases 1045390 - CCL Labels Rounding 1 Rounding Unit EA Mi…" at bounding box center [623, 291] width 1247 height 582
drag, startPoint x: 714, startPoint y: 371, endPoint x: 406, endPoint y: 367, distance: 307.9
click at [406, 367] on div "Minimum Lot 1,560,000 Full Truck Quantity 468,000" at bounding box center [624, 343] width 518 height 73
paste input "1,560"
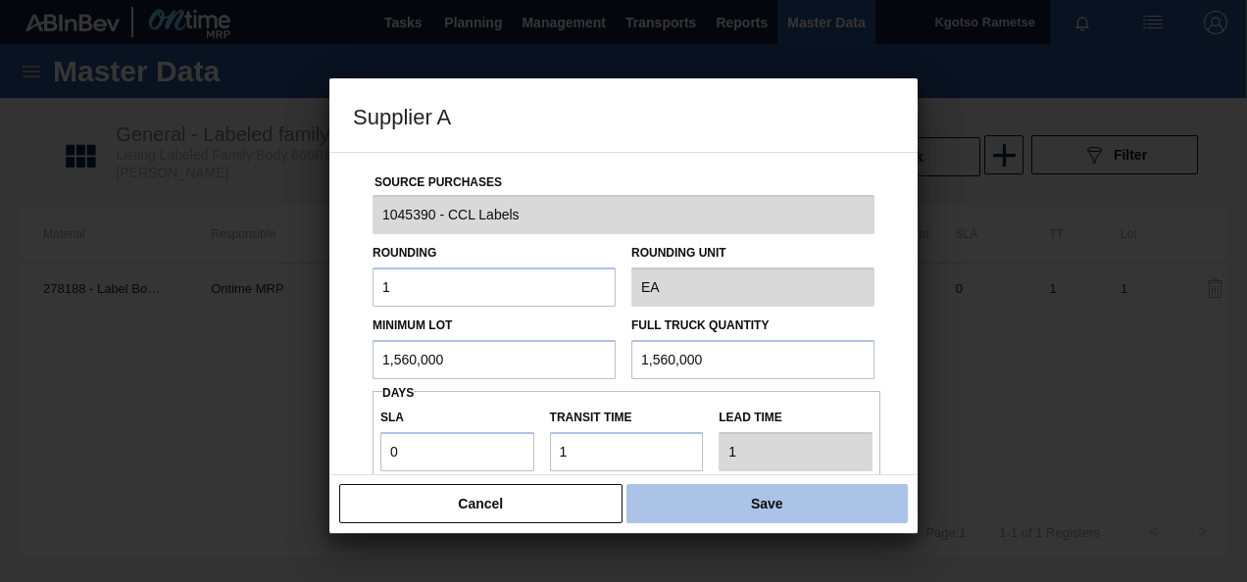
type input "1,560,000"
click at [772, 500] on button "Save" at bounding box center [767, 503] width 281 height 39
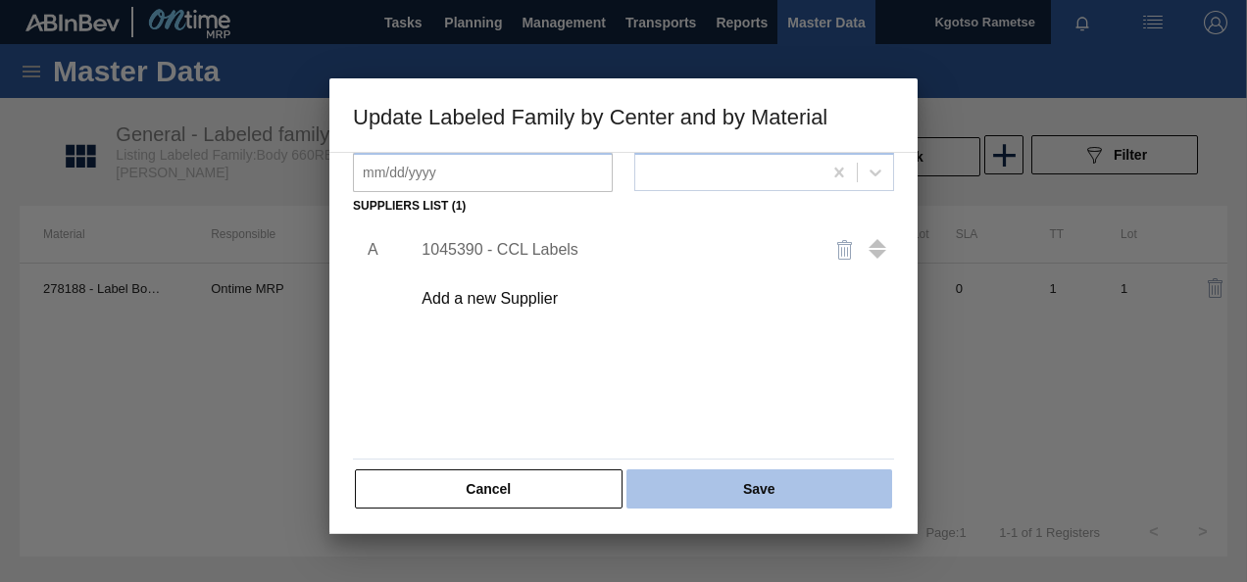
click at [773, 494] on button "Save" at bounding box center [760, 489] width 266 height 39
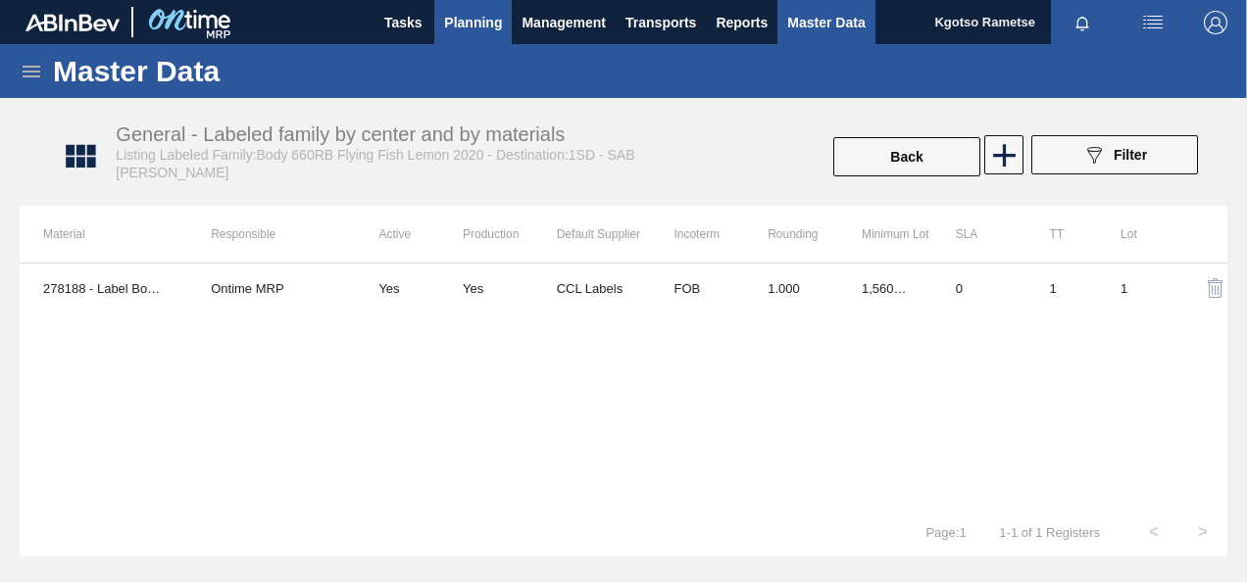
click at [457, 31] on span "Planning" at bounding box center [473, 23] width 58 height 24
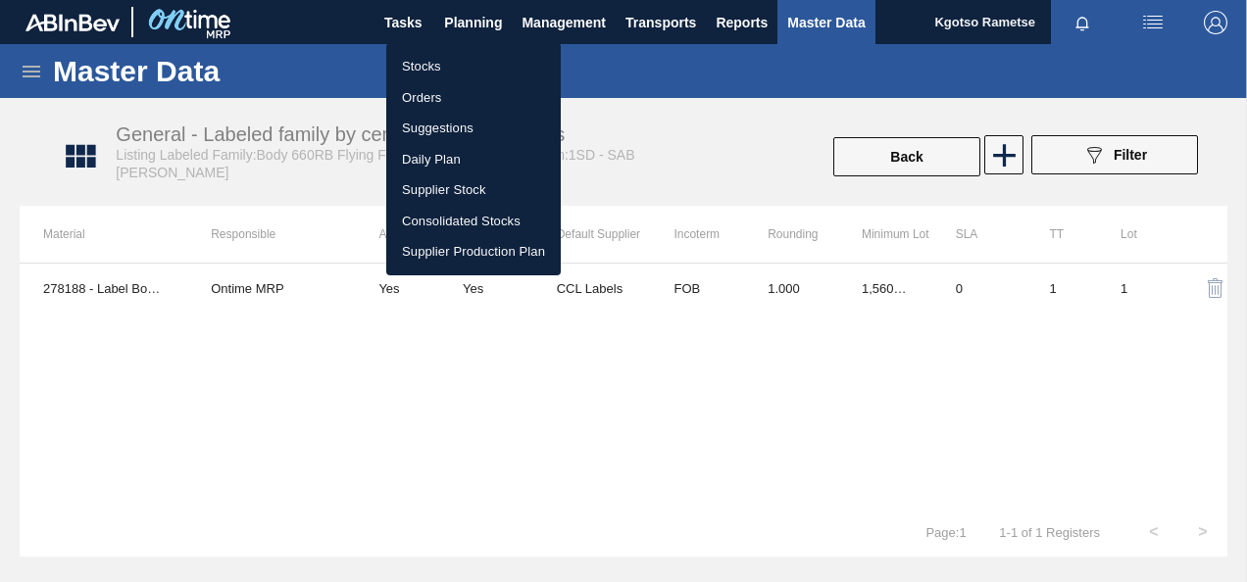
click at [448, 67] on li "Stocks" at bounding box center [473, 66] width 175 height 31
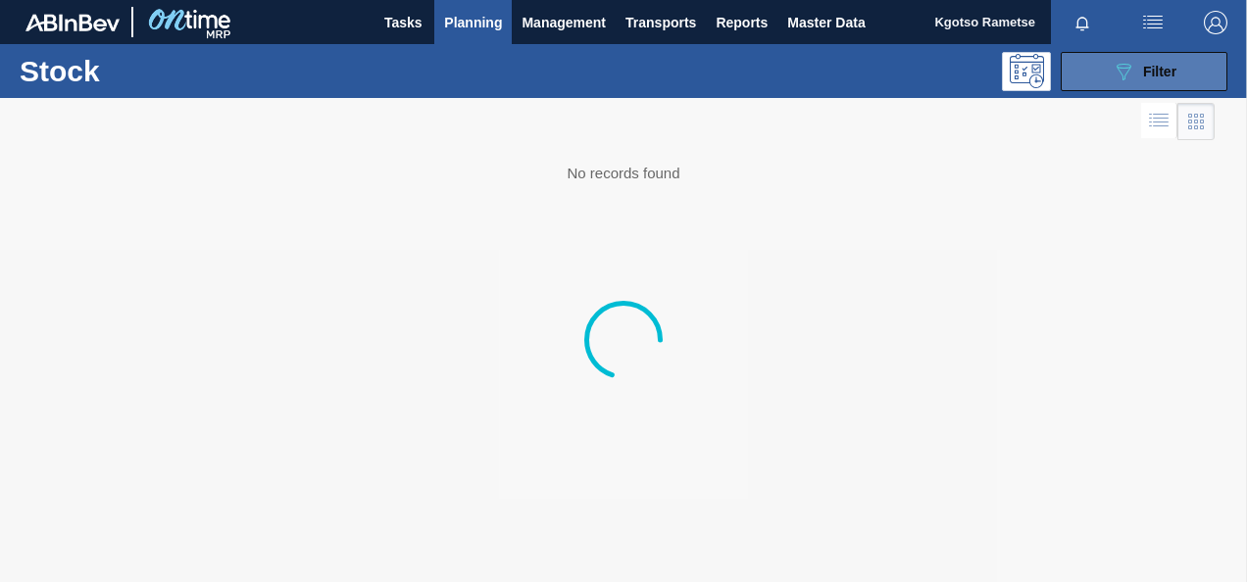
click at [1130, 74] on icon "089F7B8B-B2A5-4AFE-B5C0-19BA573D28AC" at bounding box center [1124, 72] width 24 height 24
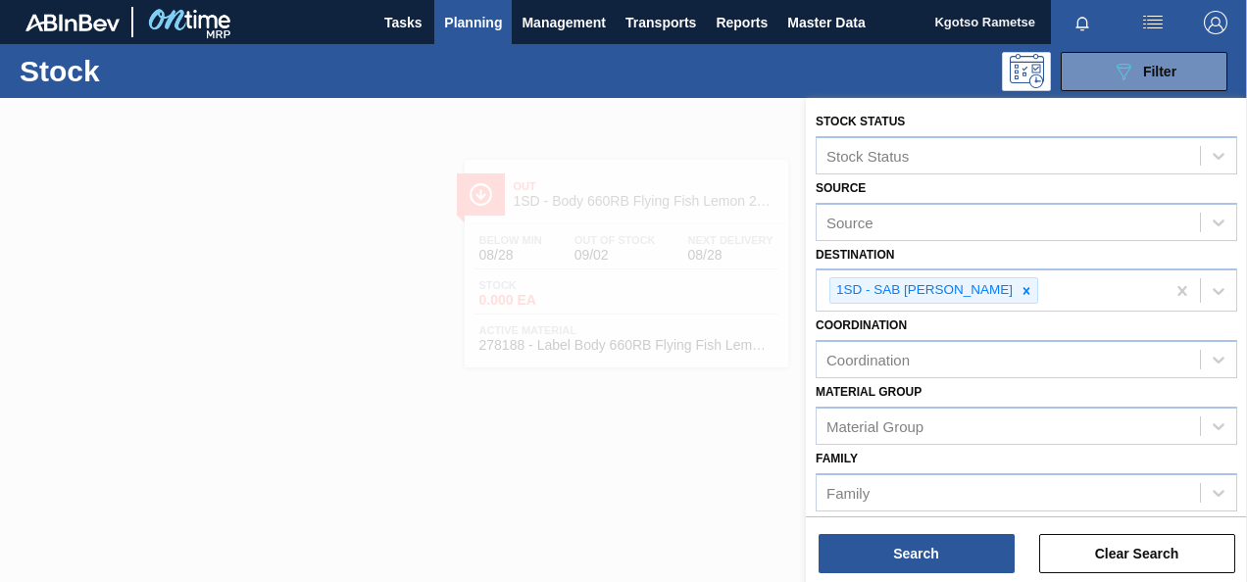
click at [983, 324] on div "Coordination Coordination" at bounding box center [1027, 345] width 422 height 67
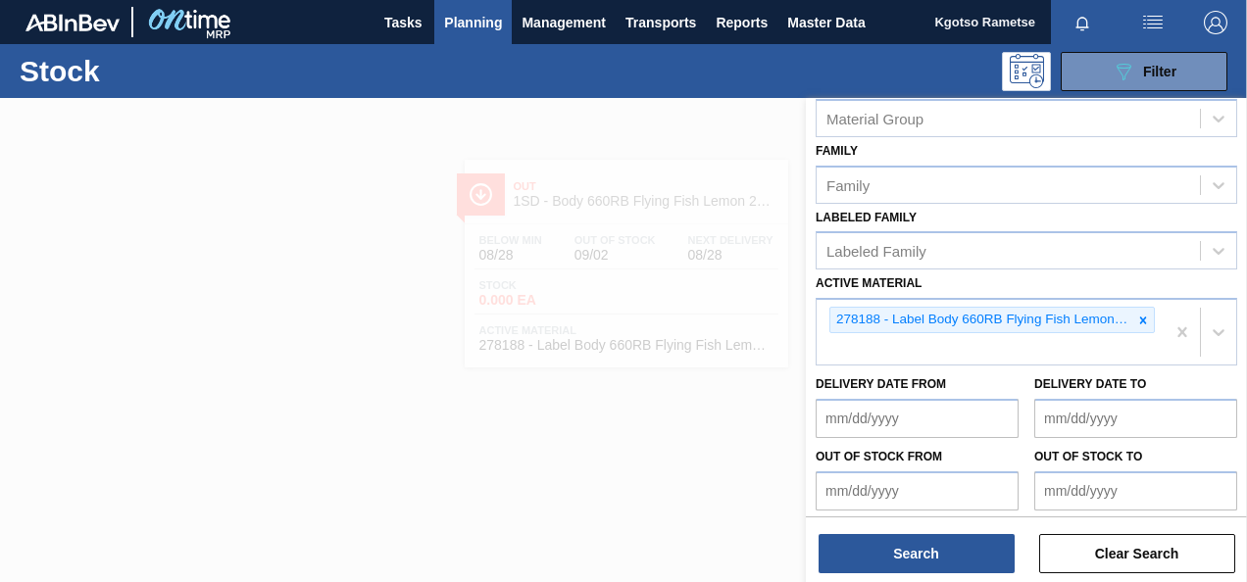
scroll to position [314, 0]
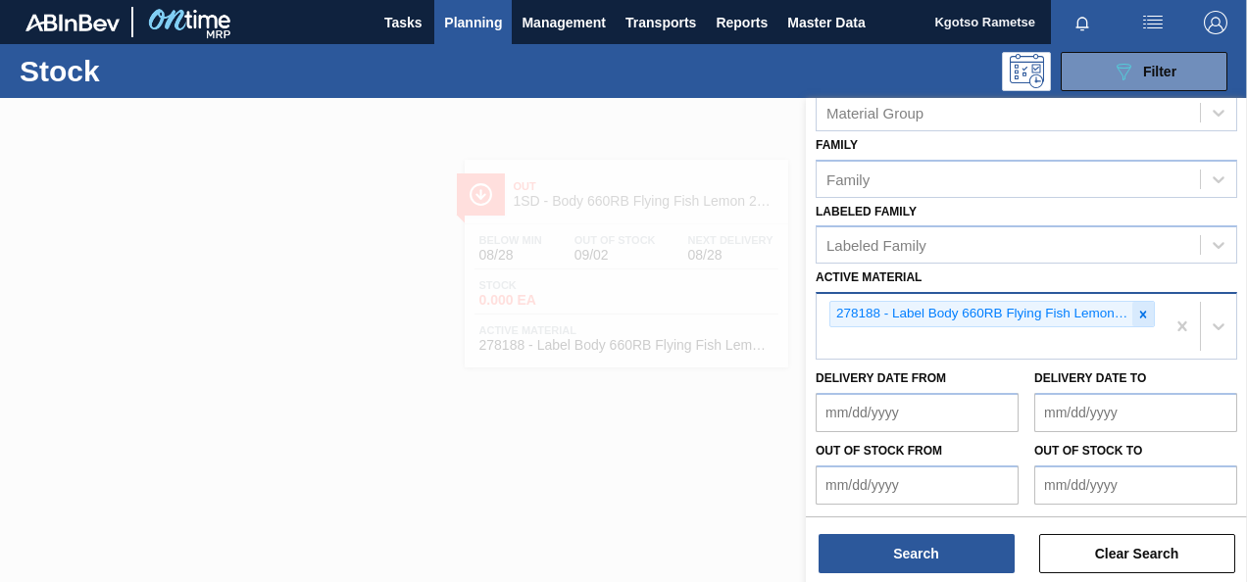
click at [1139, 308] on icon at bounding box center [1143, 315] width 14 height 14
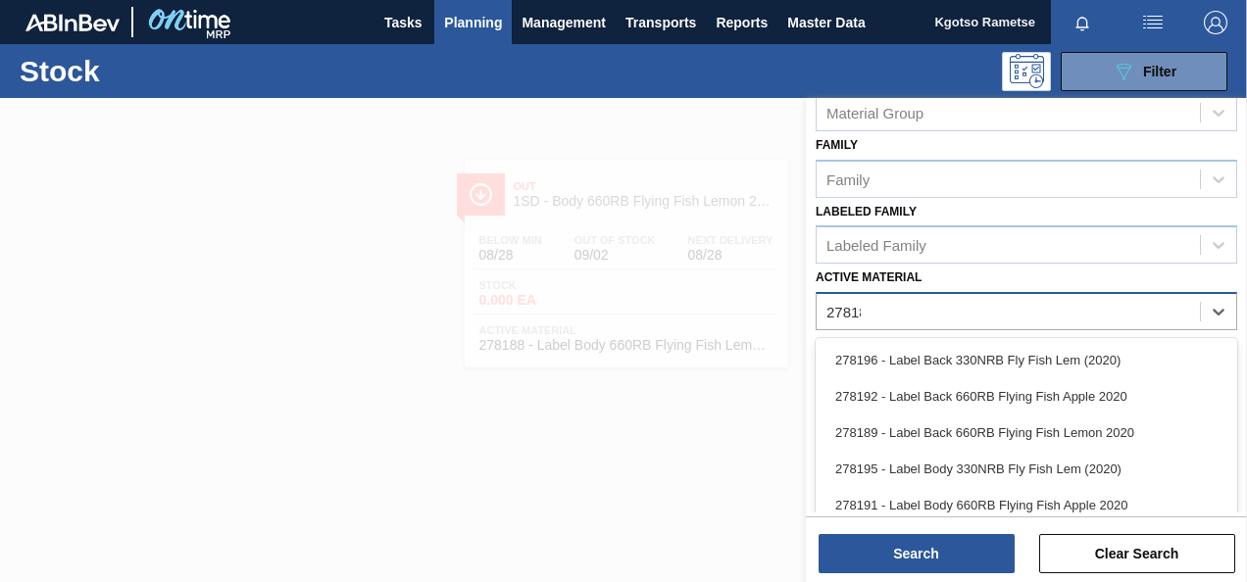
type Material "278187"
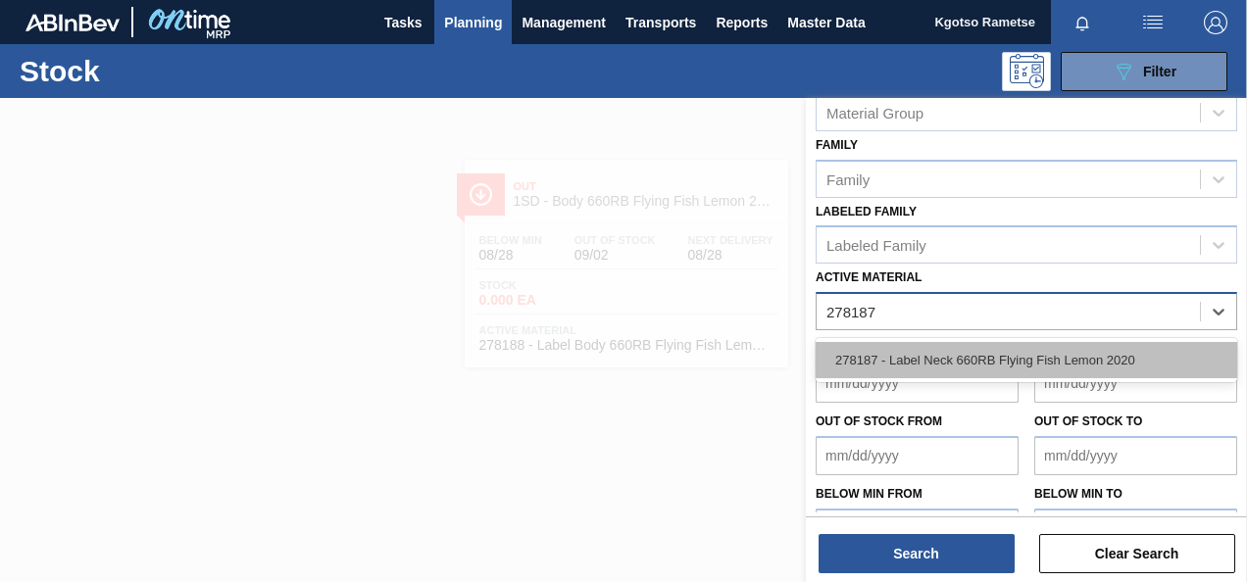
click at [1040, 361] on div "278187 - Label Neck 660RB Flying Fish Lemon 2020" at bounding box center [1027, 360] width 422 height 36
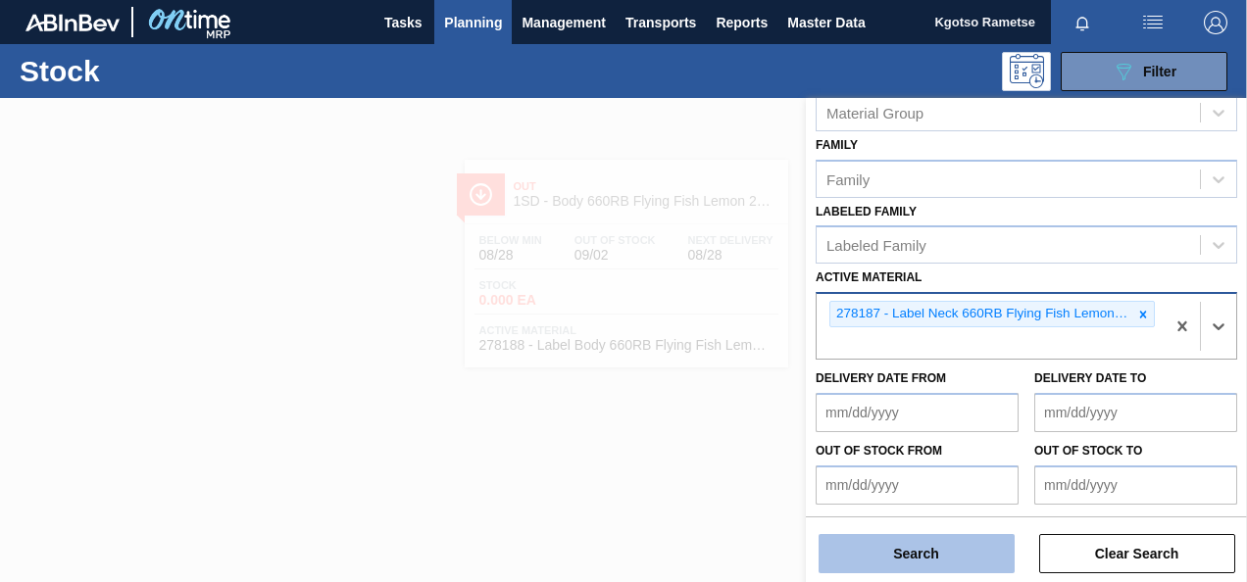
click at [949, 555] on button "Search" at bounding box center [917, 553] width 196 height 39
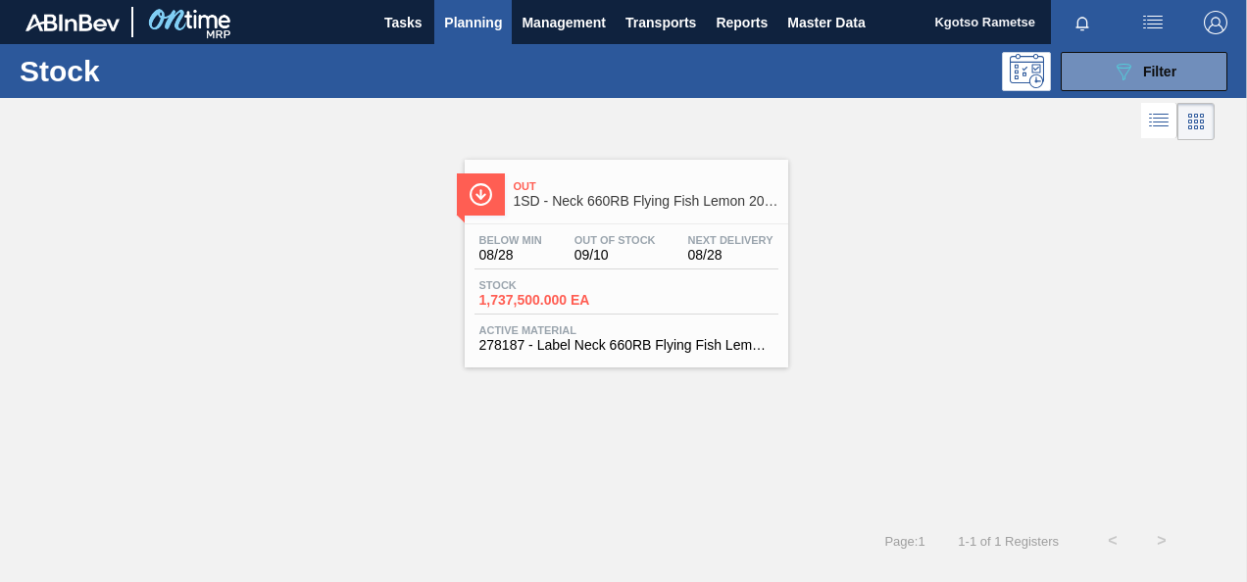
click at [606, 229] on div "Below Min 08/28 Out Of Stock 09/10 Next Delivery 08/28 Stock 1,737,500.000 EA A…" at bounding box center [627, 291] width 324 height 133
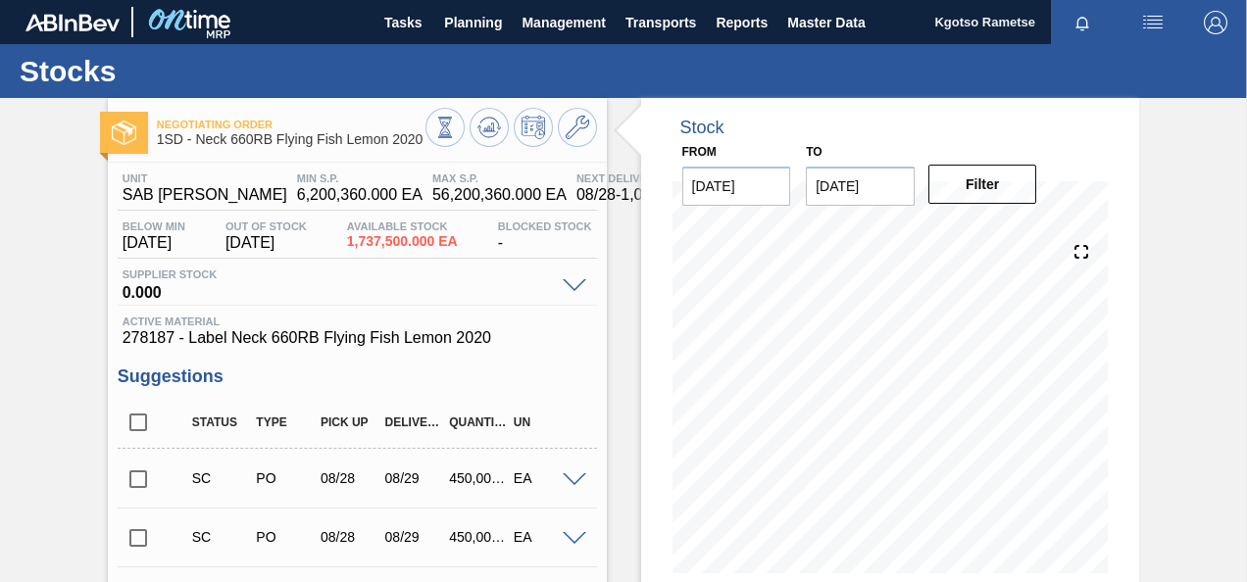
click at [557, 111] on div at bounding box center [512, 130] width 172 height 44
click at [571, 124] on icon at bounding box center [578, 128] width 24 height 24
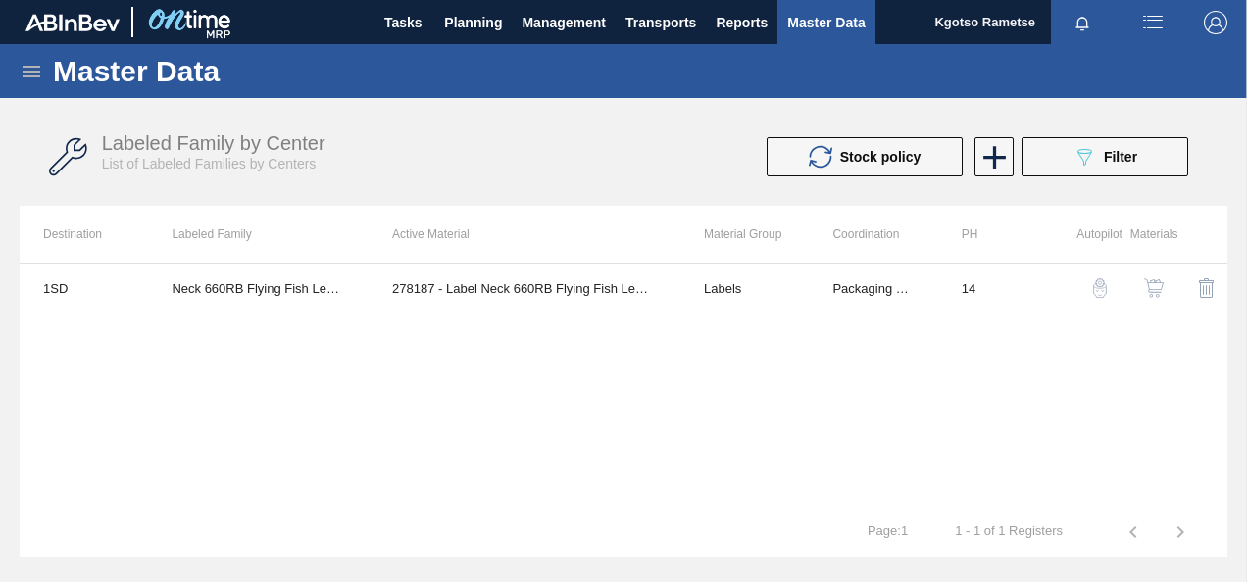
click at [1158, 290] on img "button" at bounding box center [1154, 288] width 20 height 20
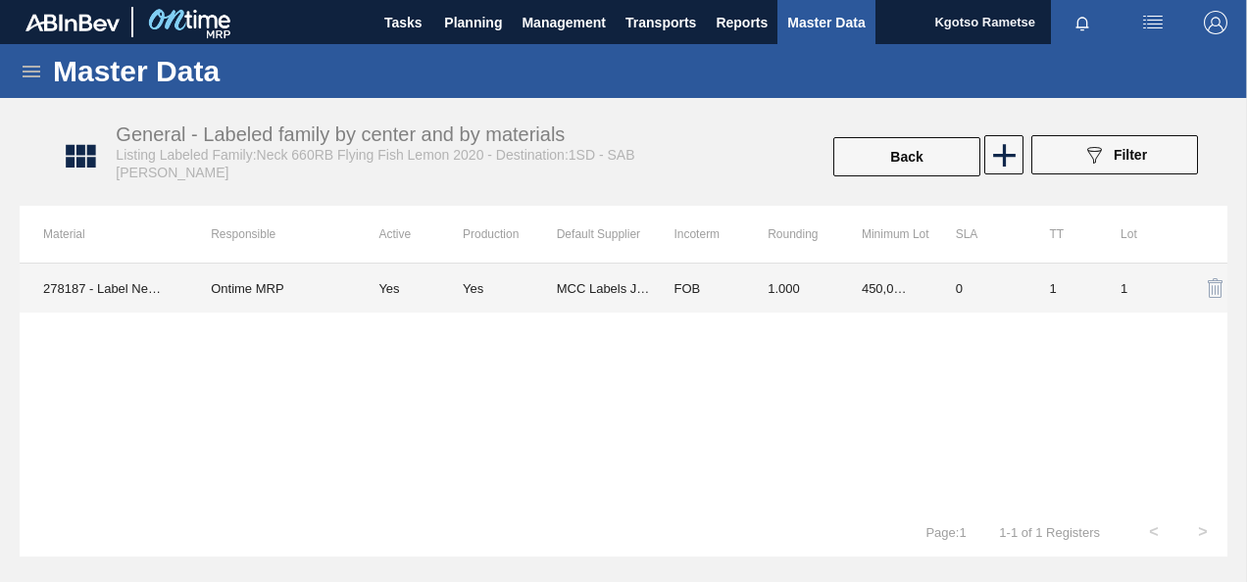
click at [954, 282] on td "0" at bounding box center [980, 288] width 94 height 49
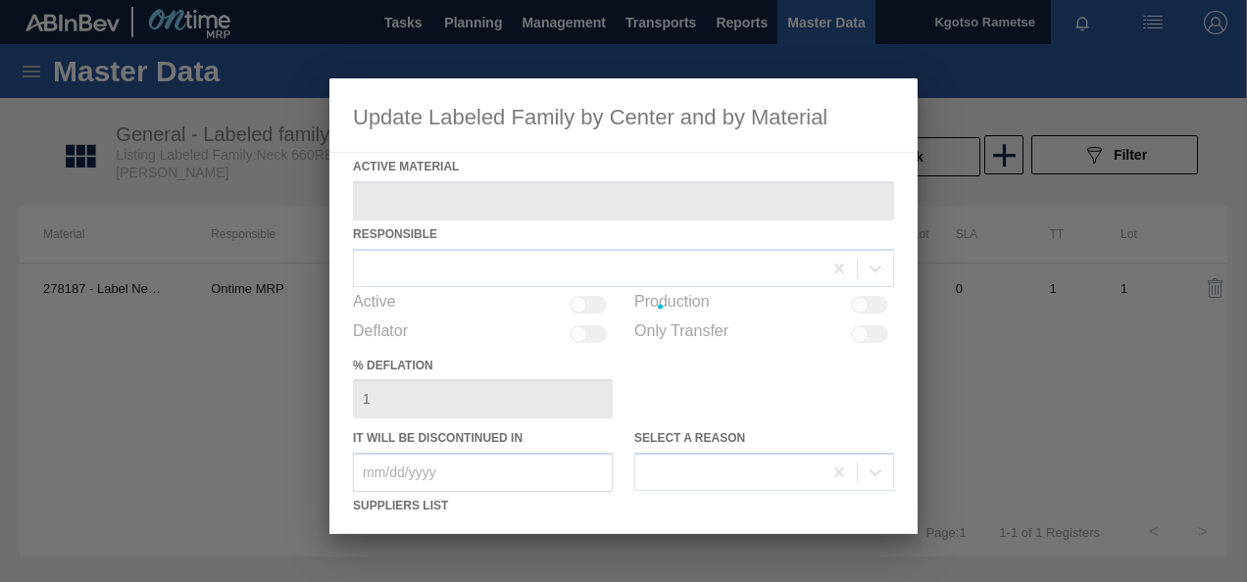
type Material "278187 - Label Neck 660RB Flying Fish Lemon 2020"
checkbox input "true"
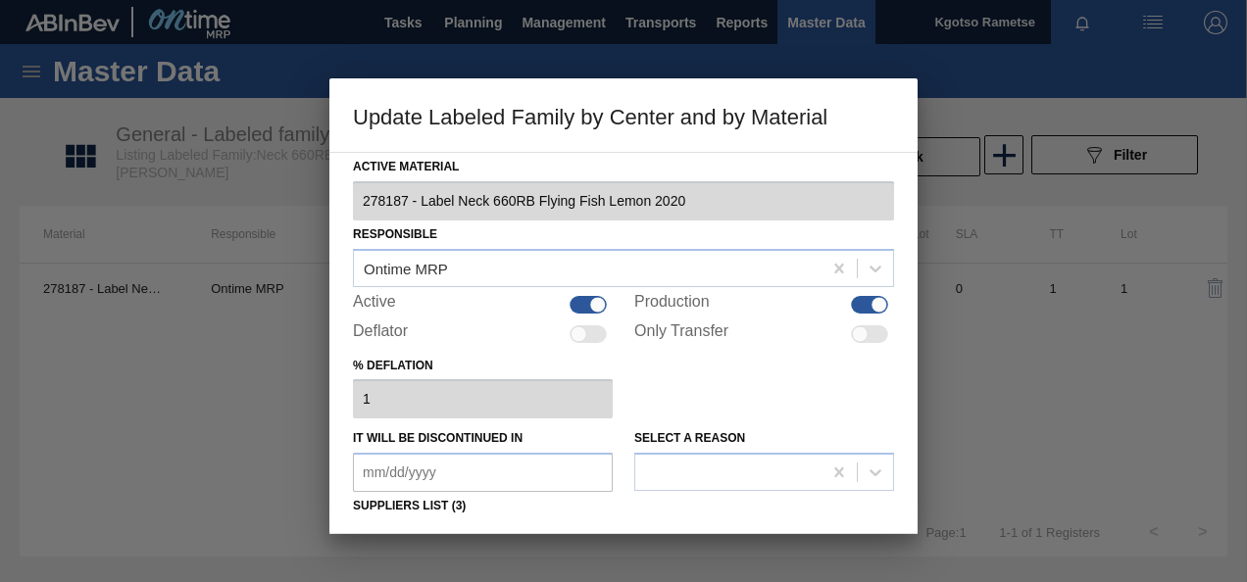
click at [730, 386] on div "% deflation 1" at bounding box center [623, 386] width 541 height 68
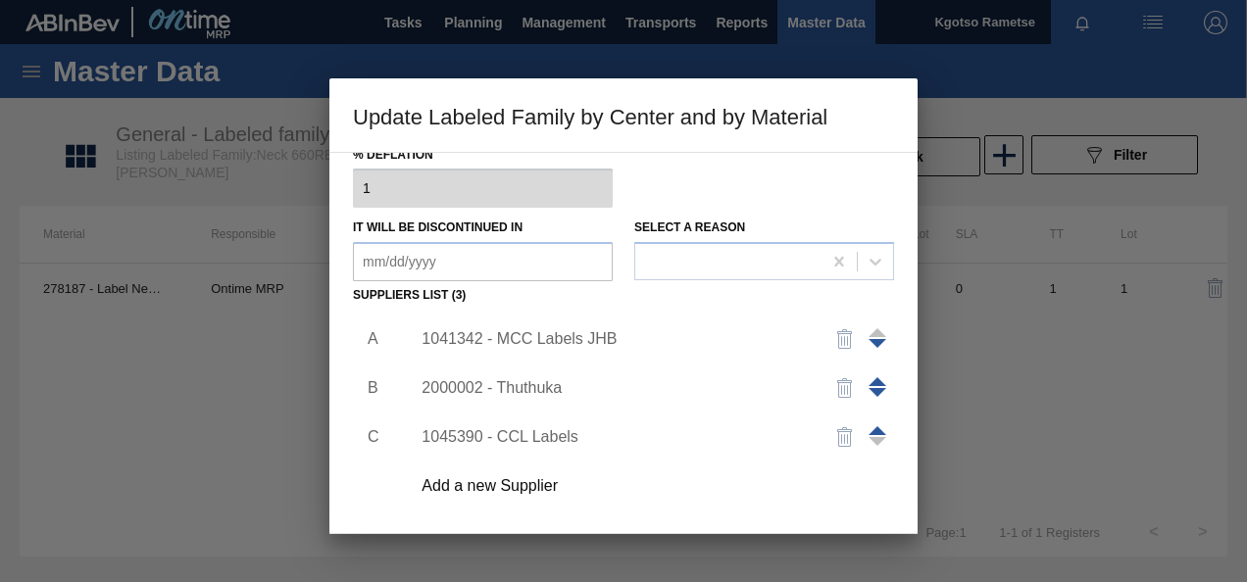
scroll to position [275, 0]
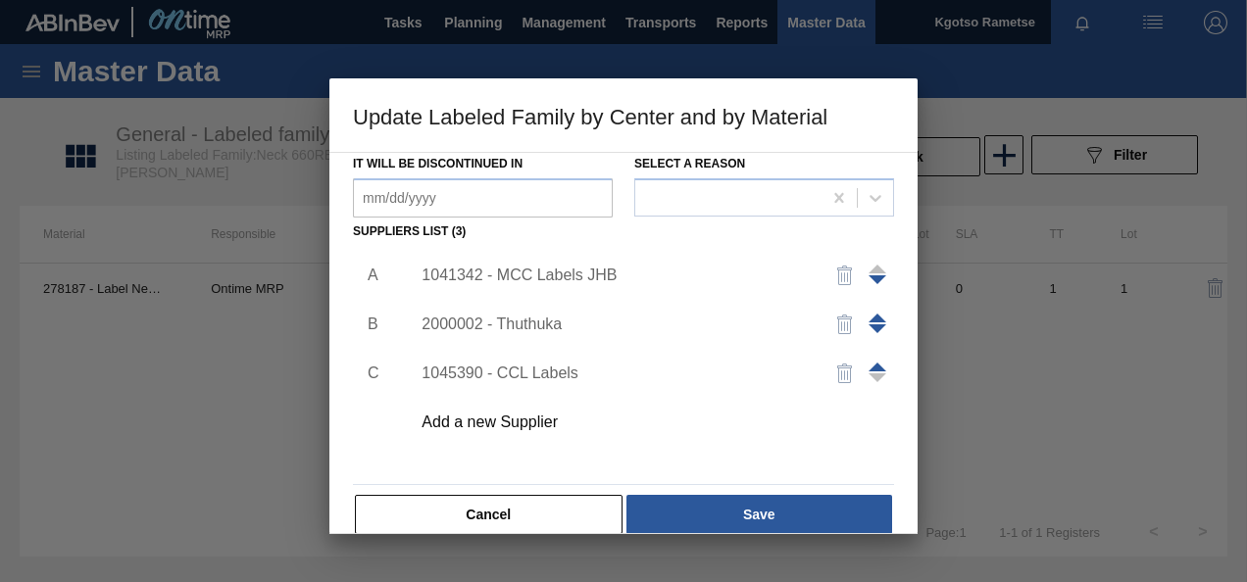
click at [485, 273] on div "1041342 - MCC Labels JHB" at bounding box center [614, 276] width 384 height 18
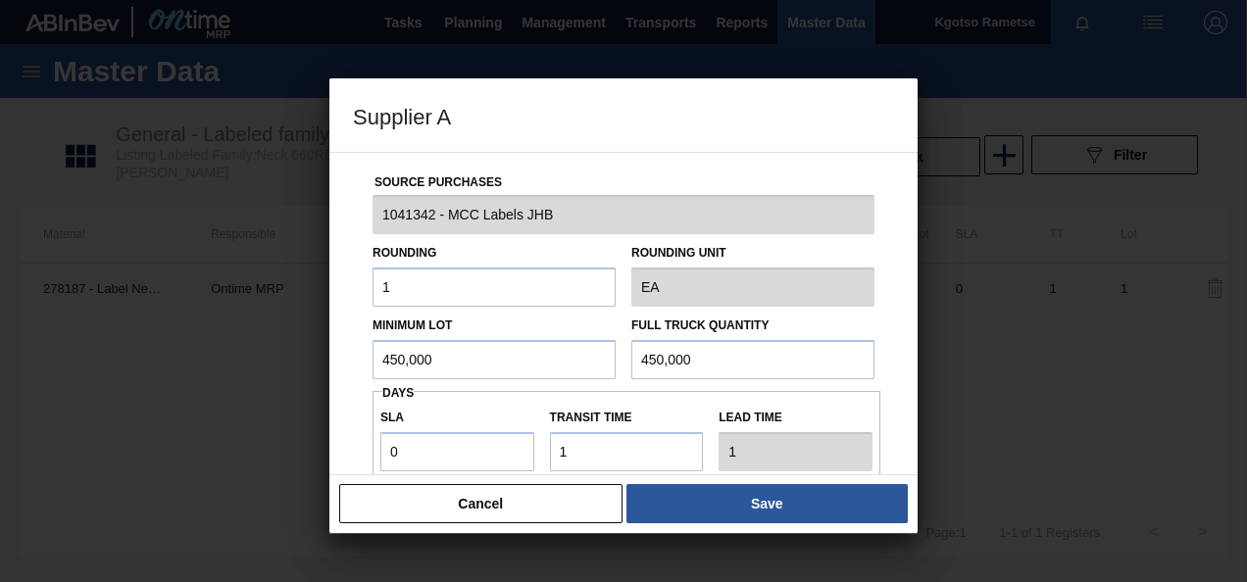
click at [489, 358] on input "450,000" at bounding box center [494, 359] width 243 height 39
type input "4"
drag, startPoint x: 457, startPoint y: 357, endPoint x: 0, endPoint y: 401, distance: 459.1
click at [0, 0] on html "Tasks Planning Management Transports Reports Master Data Kgotso Rametse Mark al…" at bounding box center [623, 0] width 1247 height 0
type input "270,000"
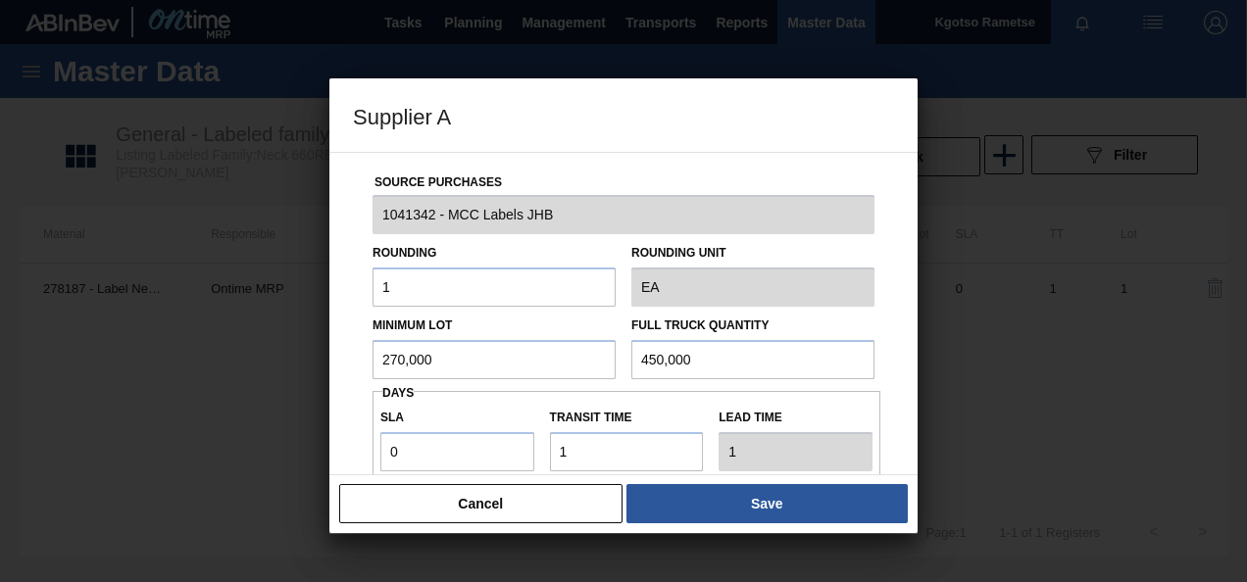
drag, startPoint x: 697, startPoint y: 348, endPoint x: 379, endPoint y: 322, distance: 318.8
click at [379, 322] on div "Minimum Lot 270,000 Full Truck Quantity 450,000" at bounding box center [624, 343] width 518 height 73
paste input "27"
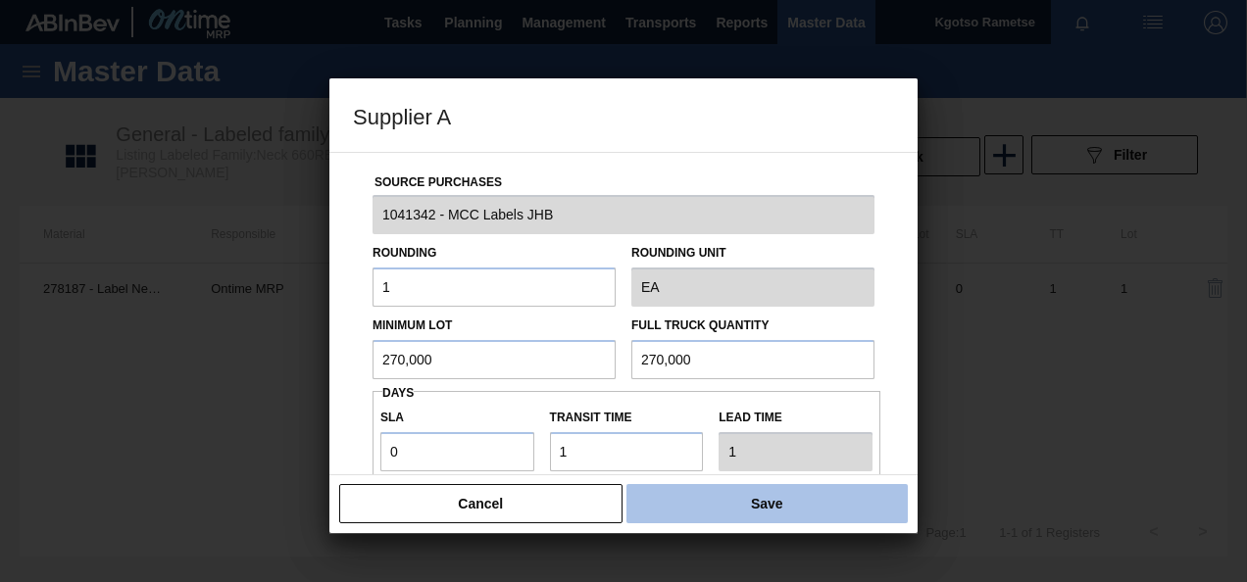
type input "270,000"
click at [788, 516] on button "Save" at bounding box center [767, 503] width 281 height 39
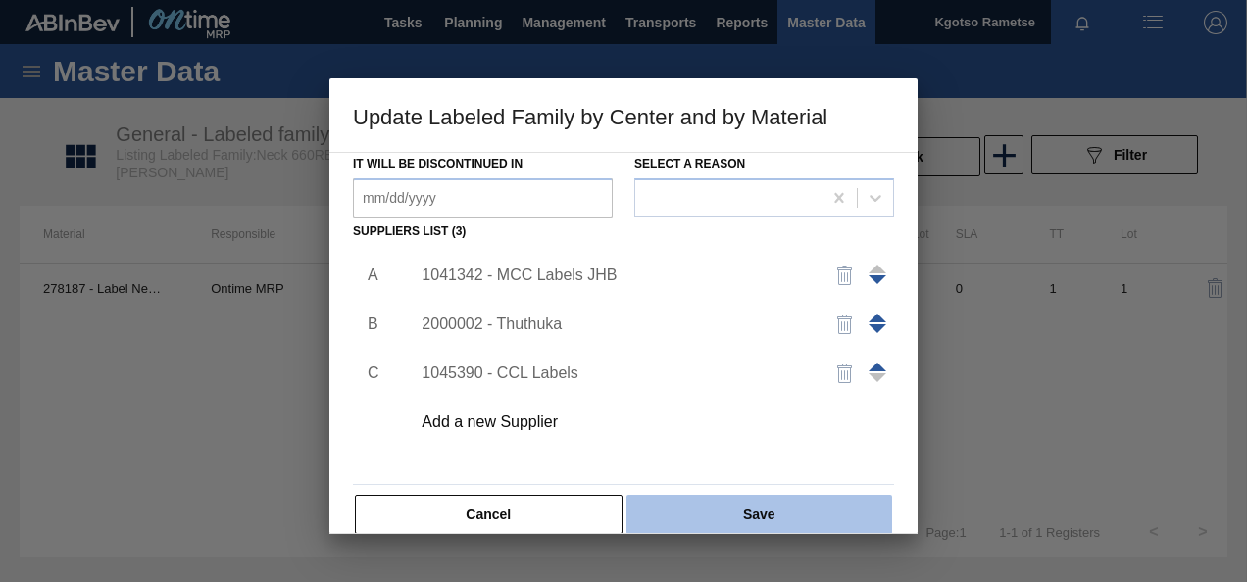
click at [789, 504] on button "Save" at bounding box center [760, 514] width 266 height 39
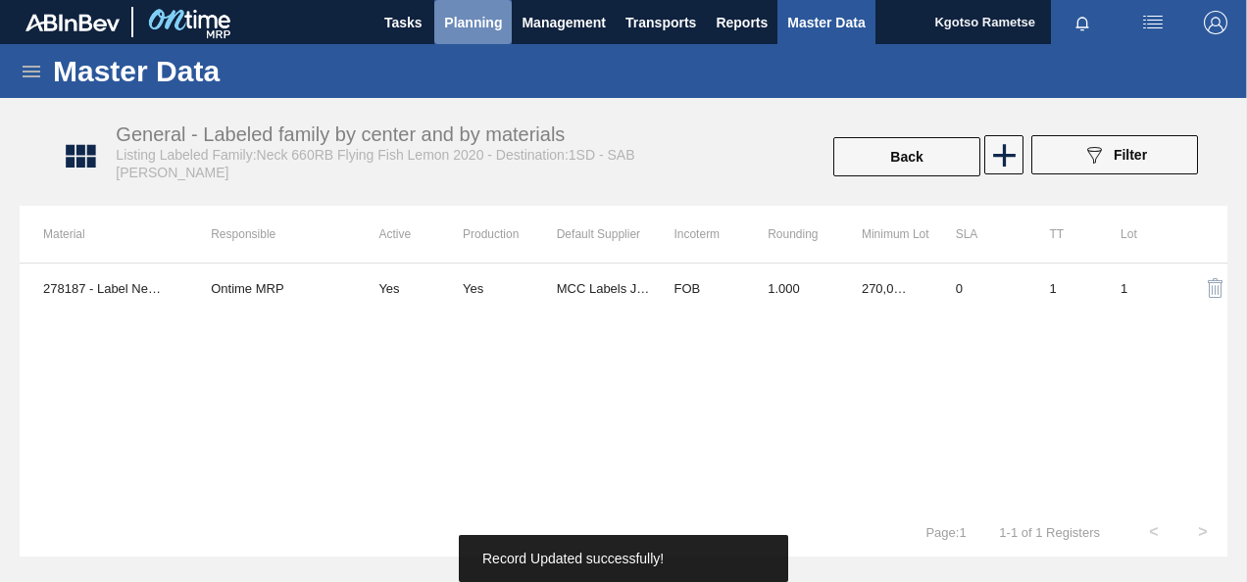
click at [471, 31] on span "Planning" at bounding box center [473, 23] width 58 height 24
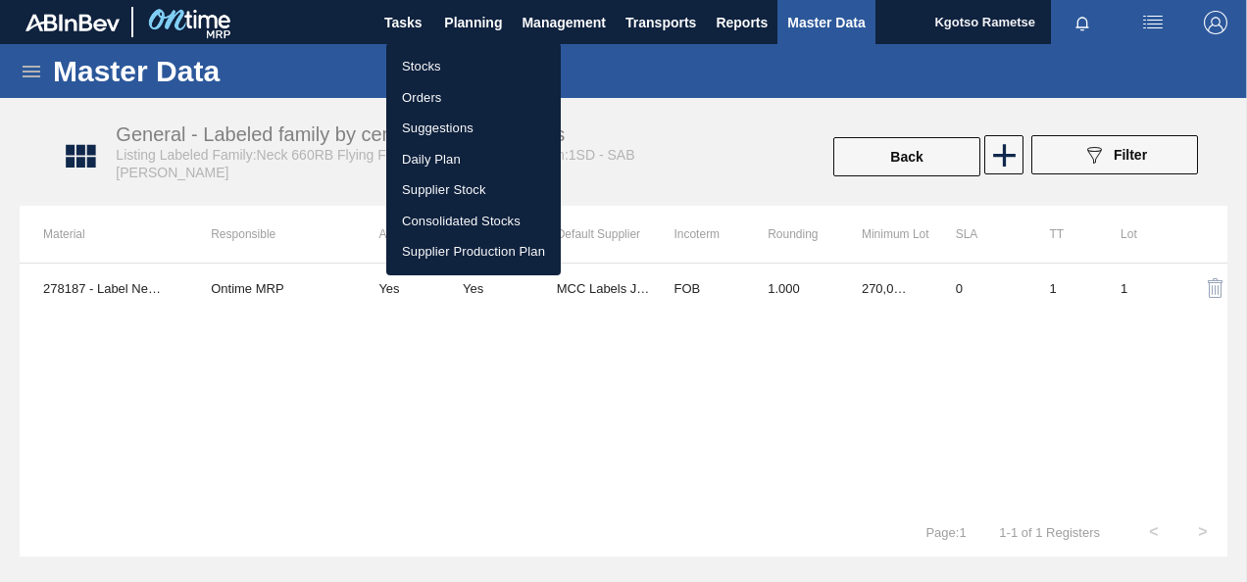
click at [451, 55] on li "Stocks" at bounding box center [473, 66] width 175 height 31
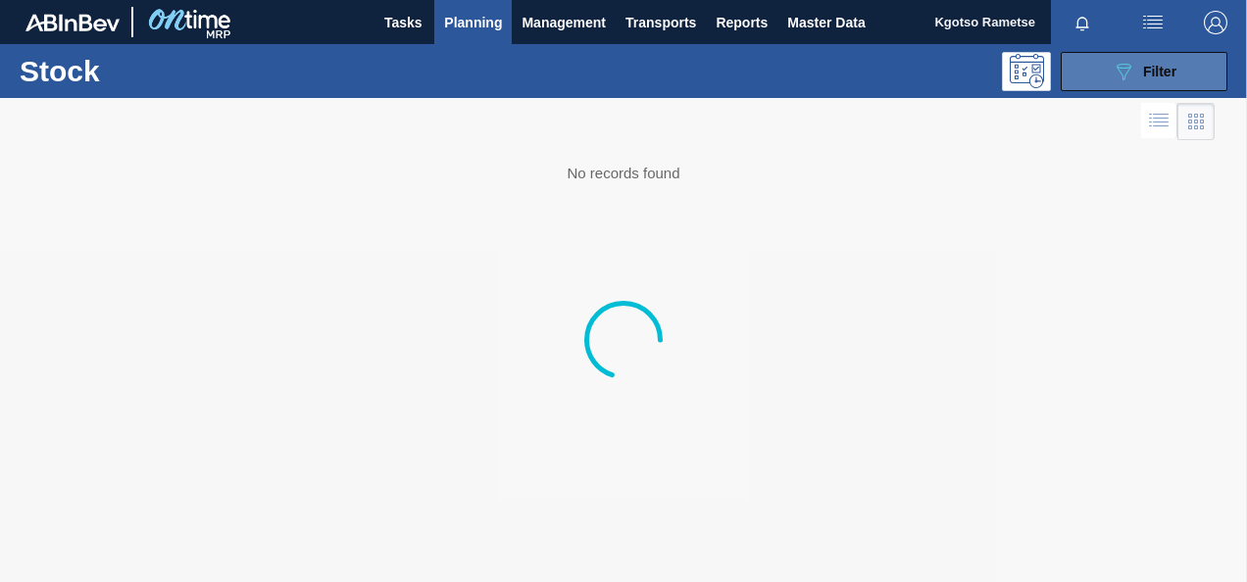
click at [1108, 84] on button "089F7B8B-B2A5-4AFE-B5C0-19BA573D28AC Filter" at bounding box center [1144, 71] width 167 height 39
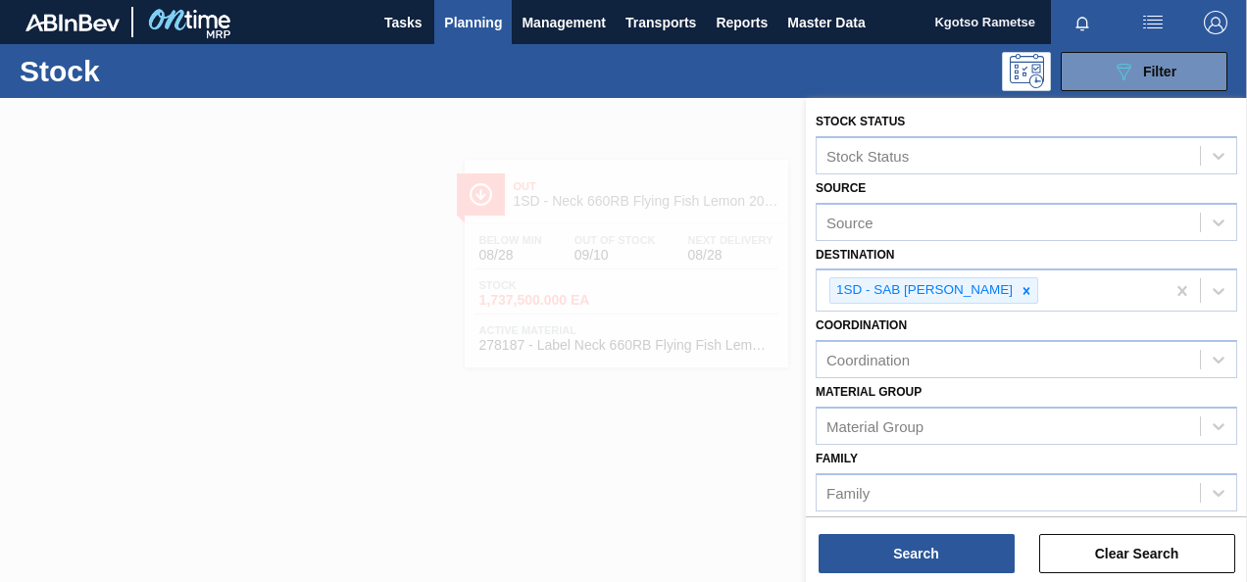
click at [1075, 320] on div "Coordination Coordination" at bounding box center [1027, 345] width 422 height 67
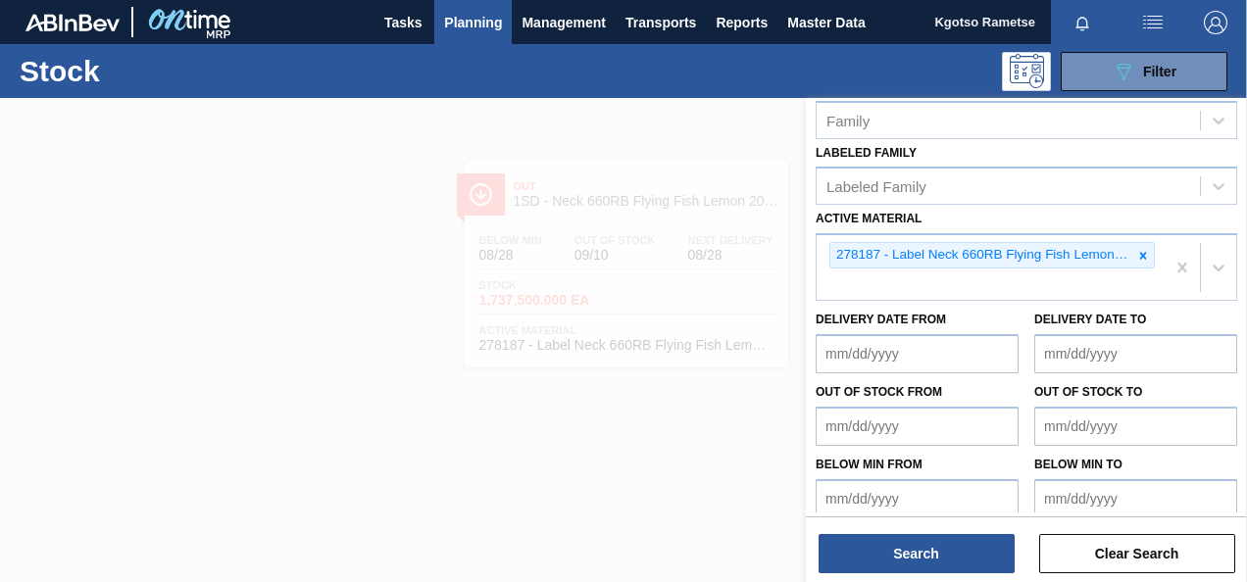
scroll to position [383, 0]
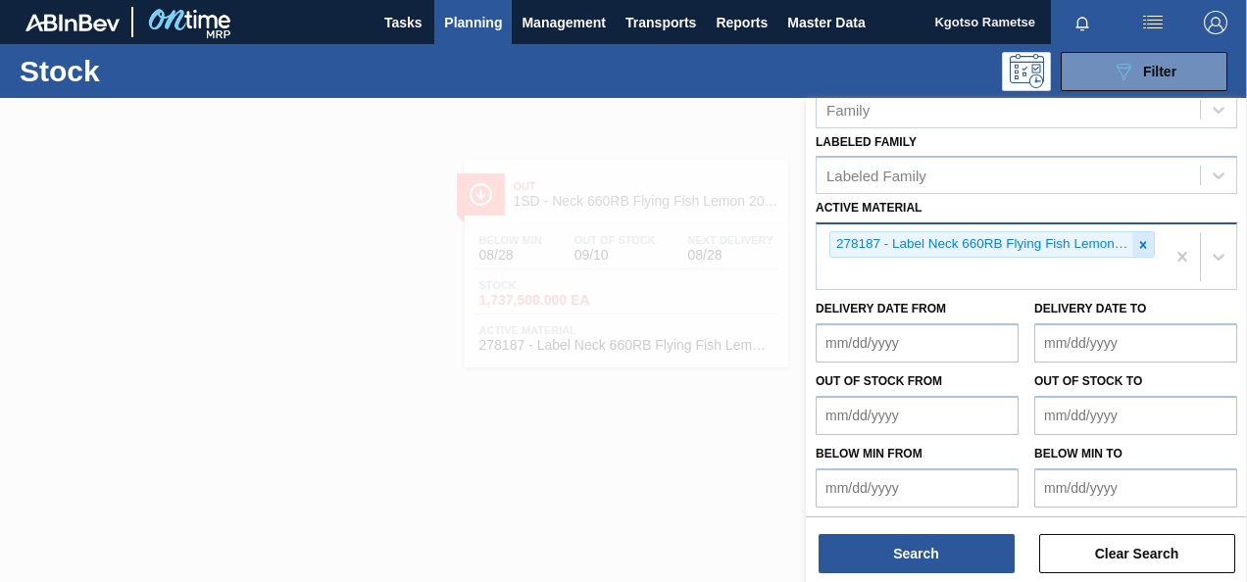
click at [1143, 245] on icon at bounding box center [1143, 245] width 14 height 14
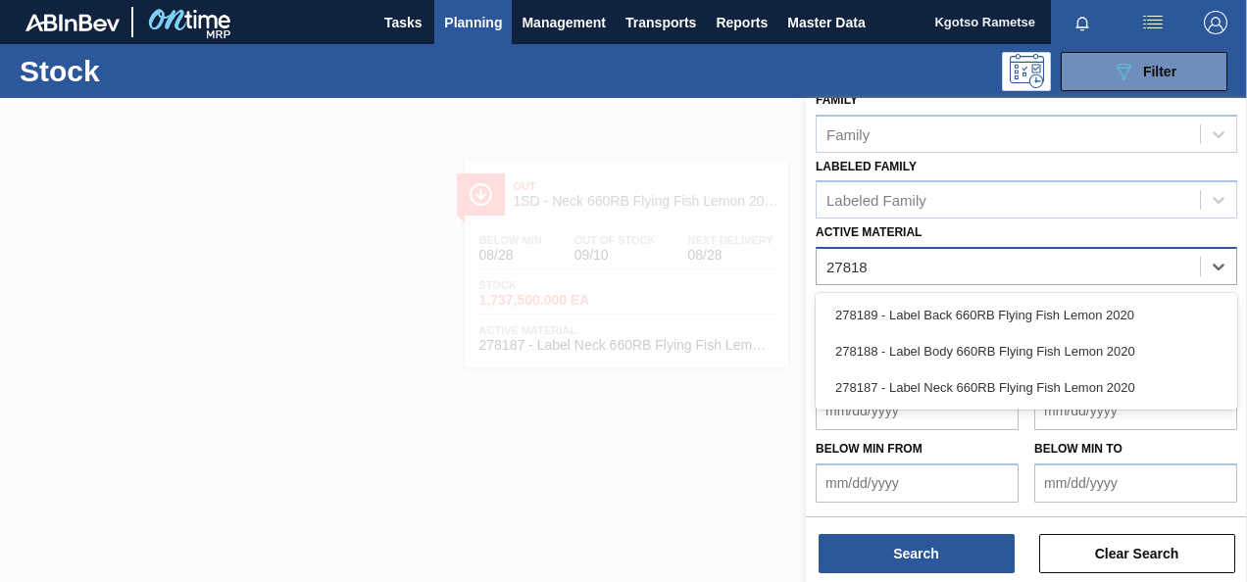
scroll to position [355, 0]
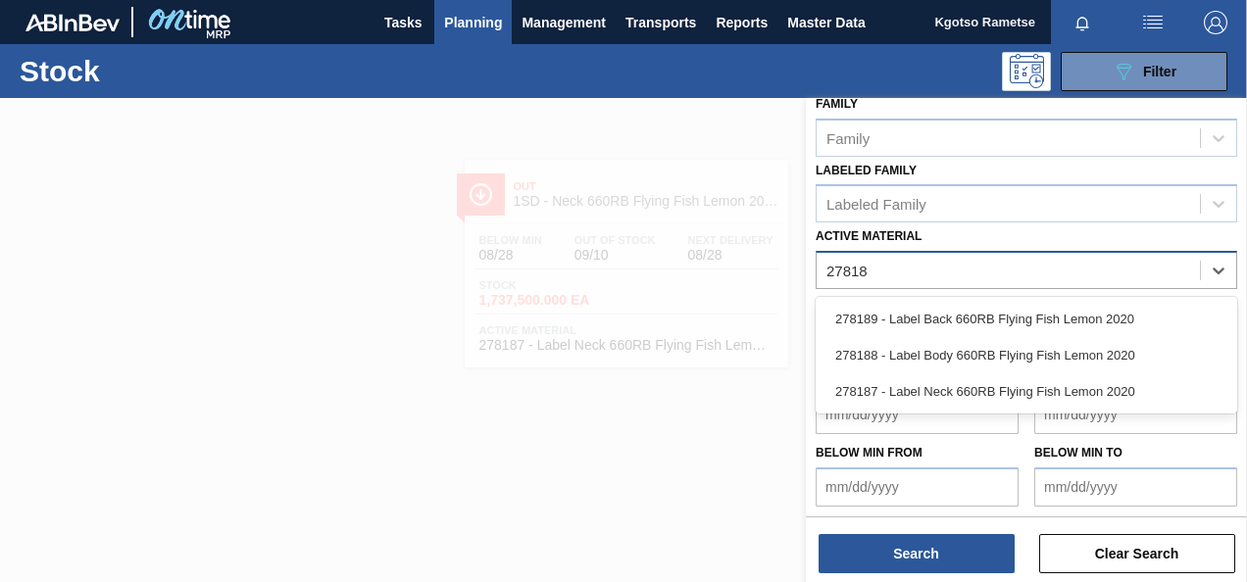
type Material "278189"
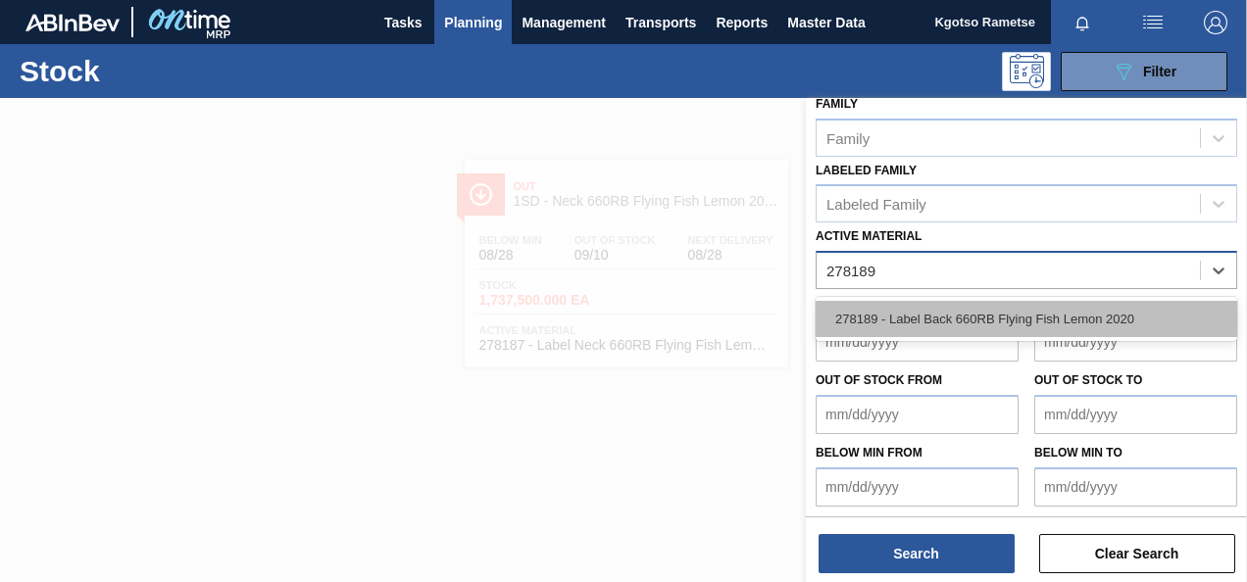
click at [1018, 313] on div "278189 - Label Back 660RB Flying Fish Lemon 2020" at bounding box center [1027, 319] width 422 height 36
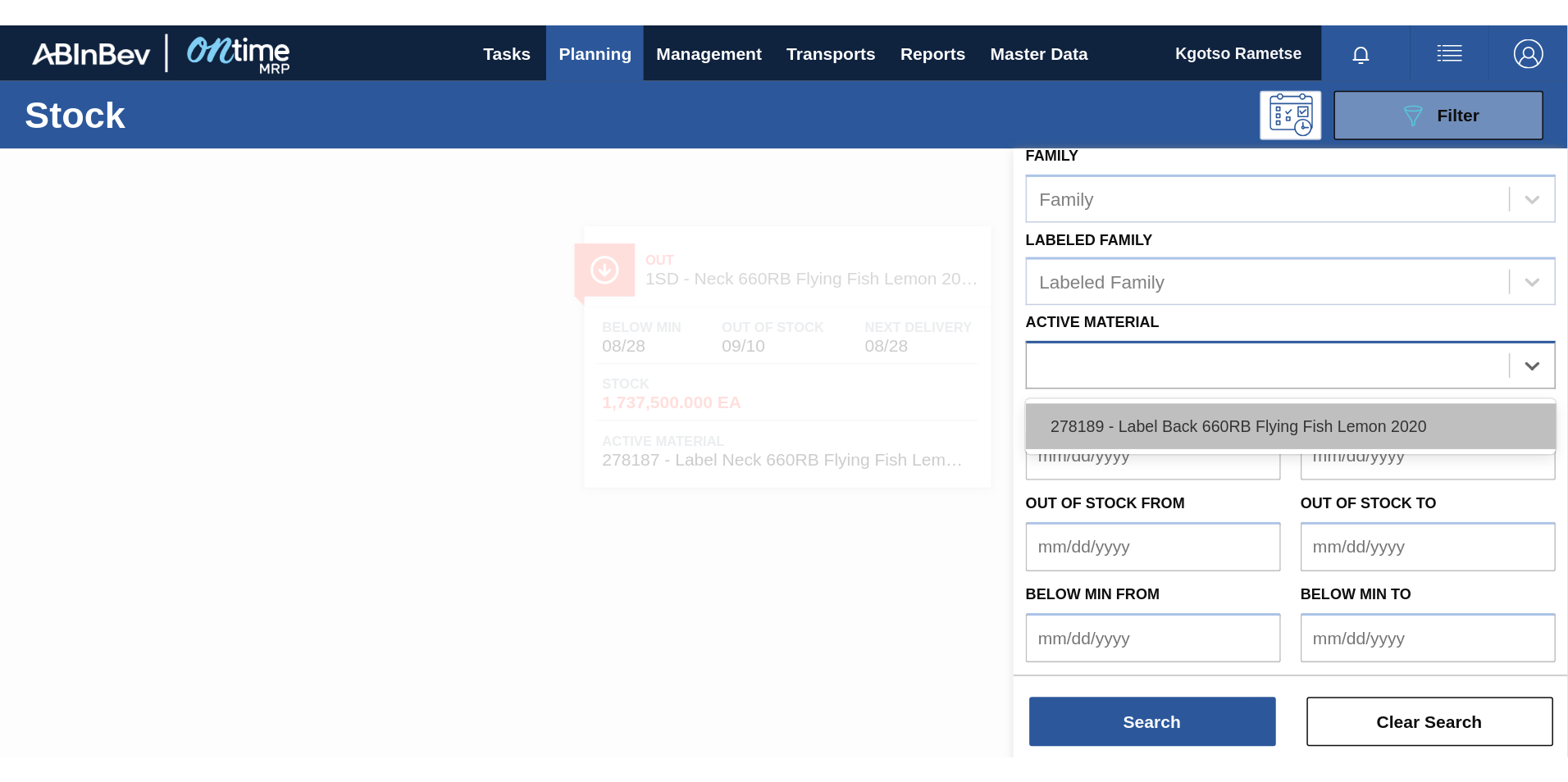
scroll to position [320, 0]
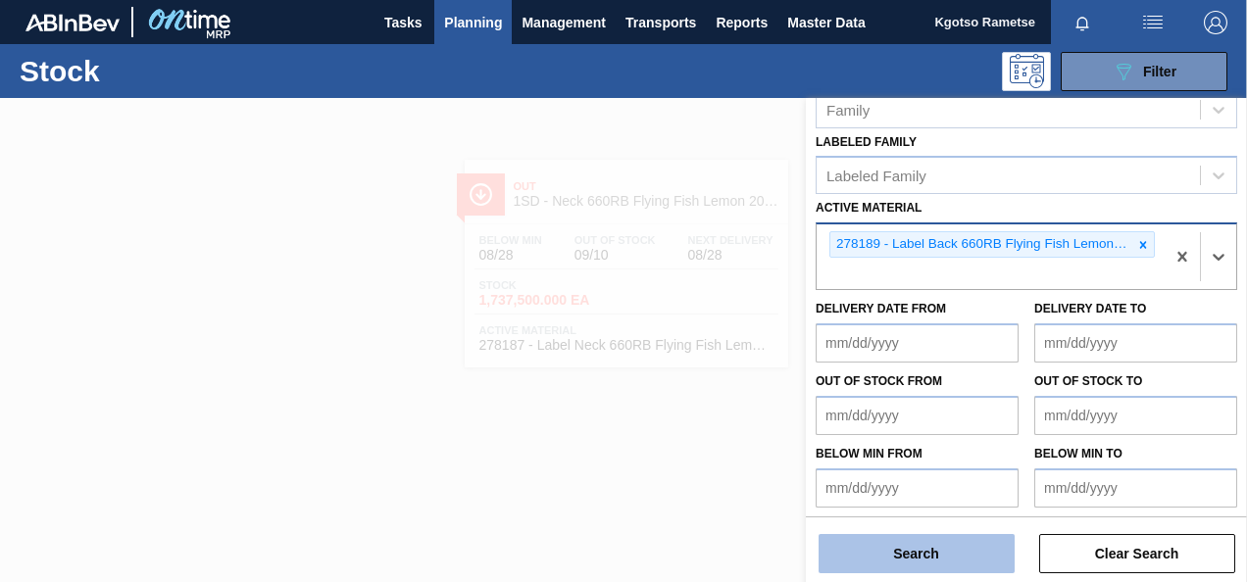
click at [927, 559] on button "Search" at bounding box center [917, 553] width 196 height 39
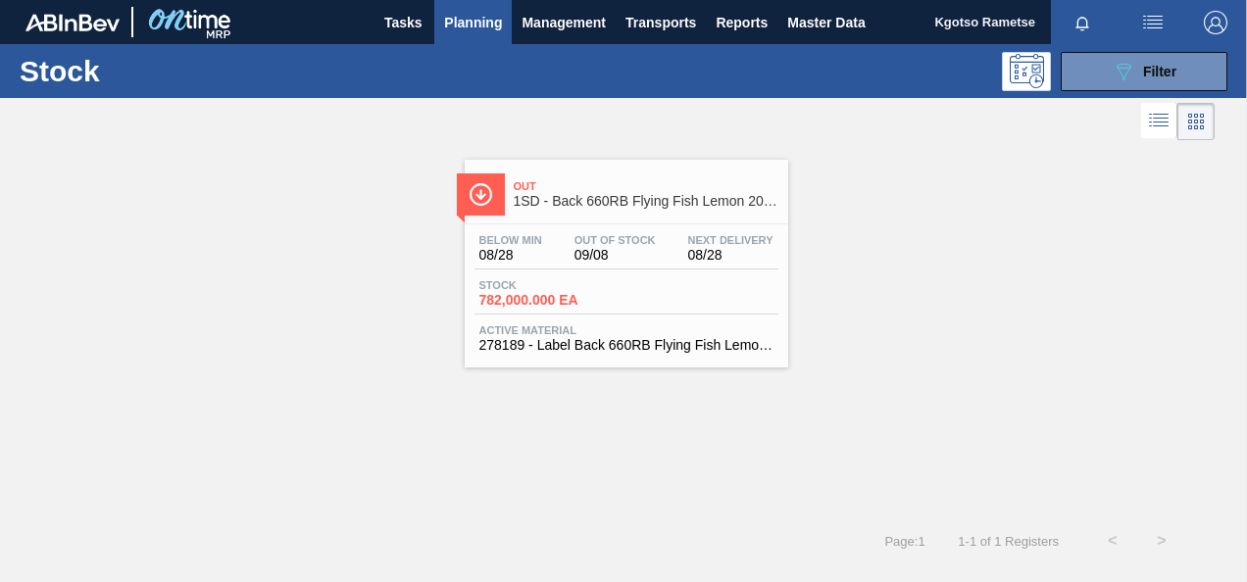
click at [487, 208] on div at bounding box center [481, 195] width 48 height 42
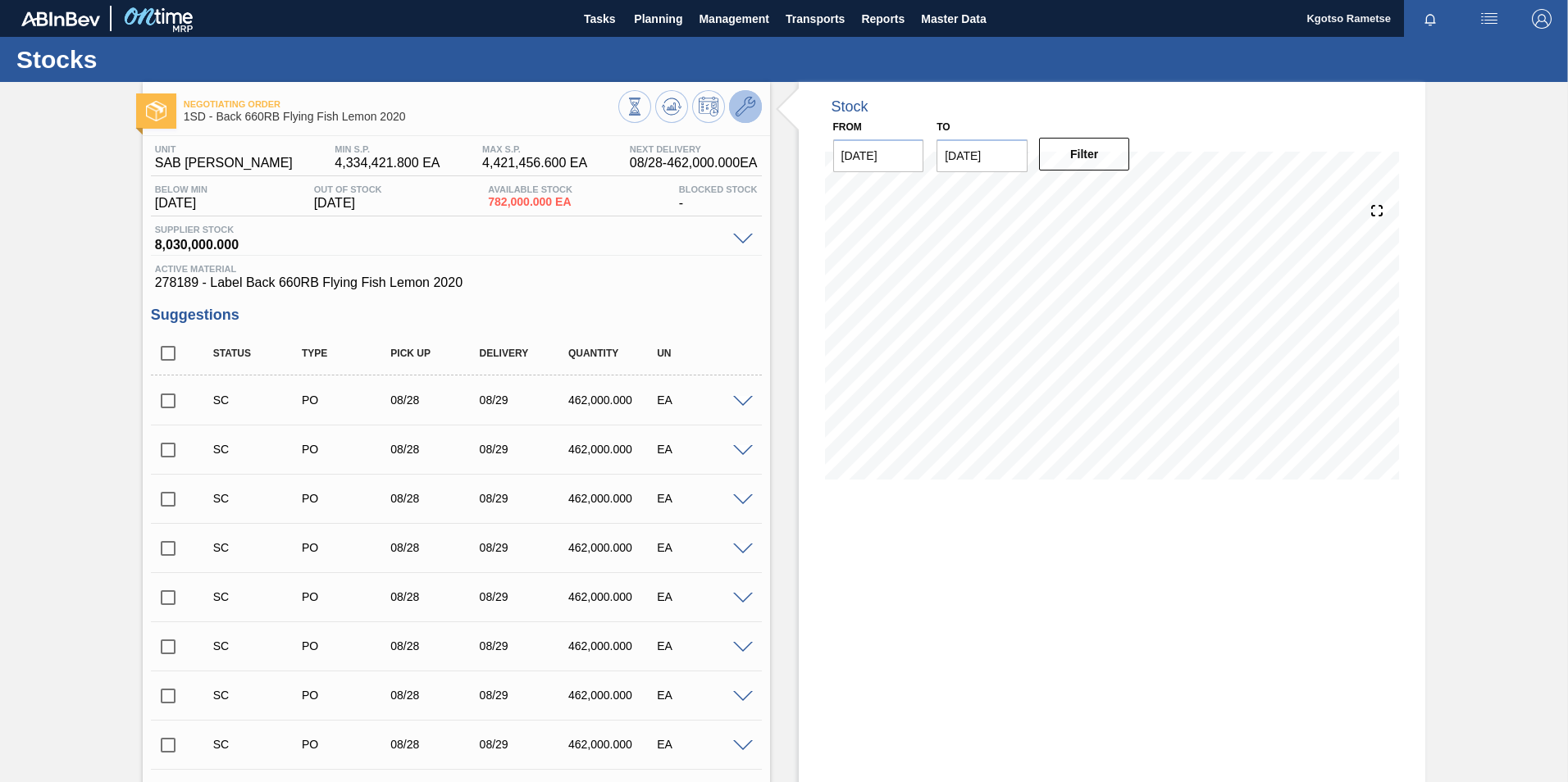
click at [746, 118] on button at bounding box center [745, 106] width 33 height 33
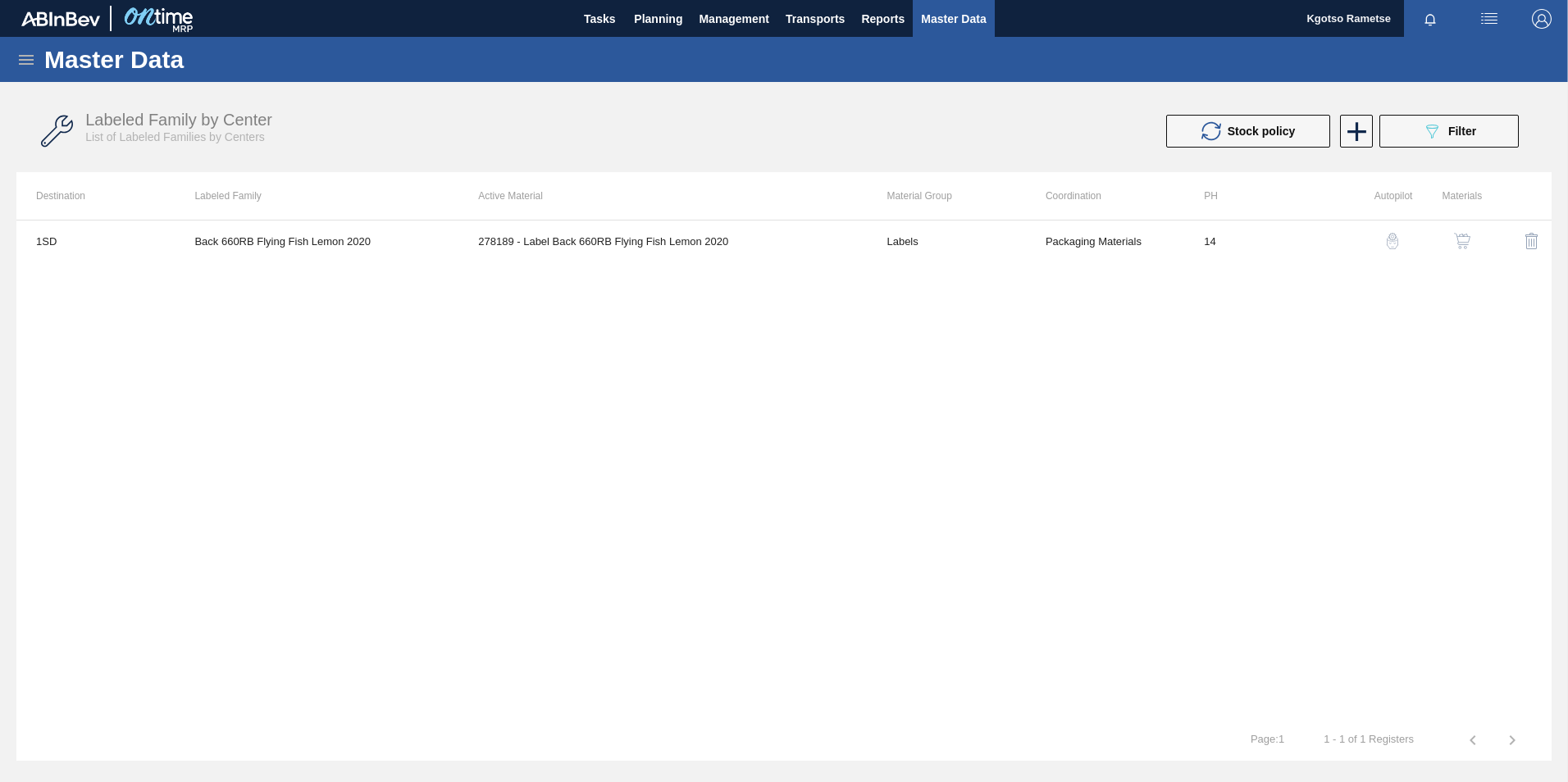
click at [1042, 262] on div "1SD Back 660RB Flying Fish Lemon 2020 278189 - Label Back 660RB Flying Fish Lem…" at bounding box center [784, 470] width 1535 height 500
click at [1042, 245] on img "button" at bounding box center [1463, 241] width 17 height 17
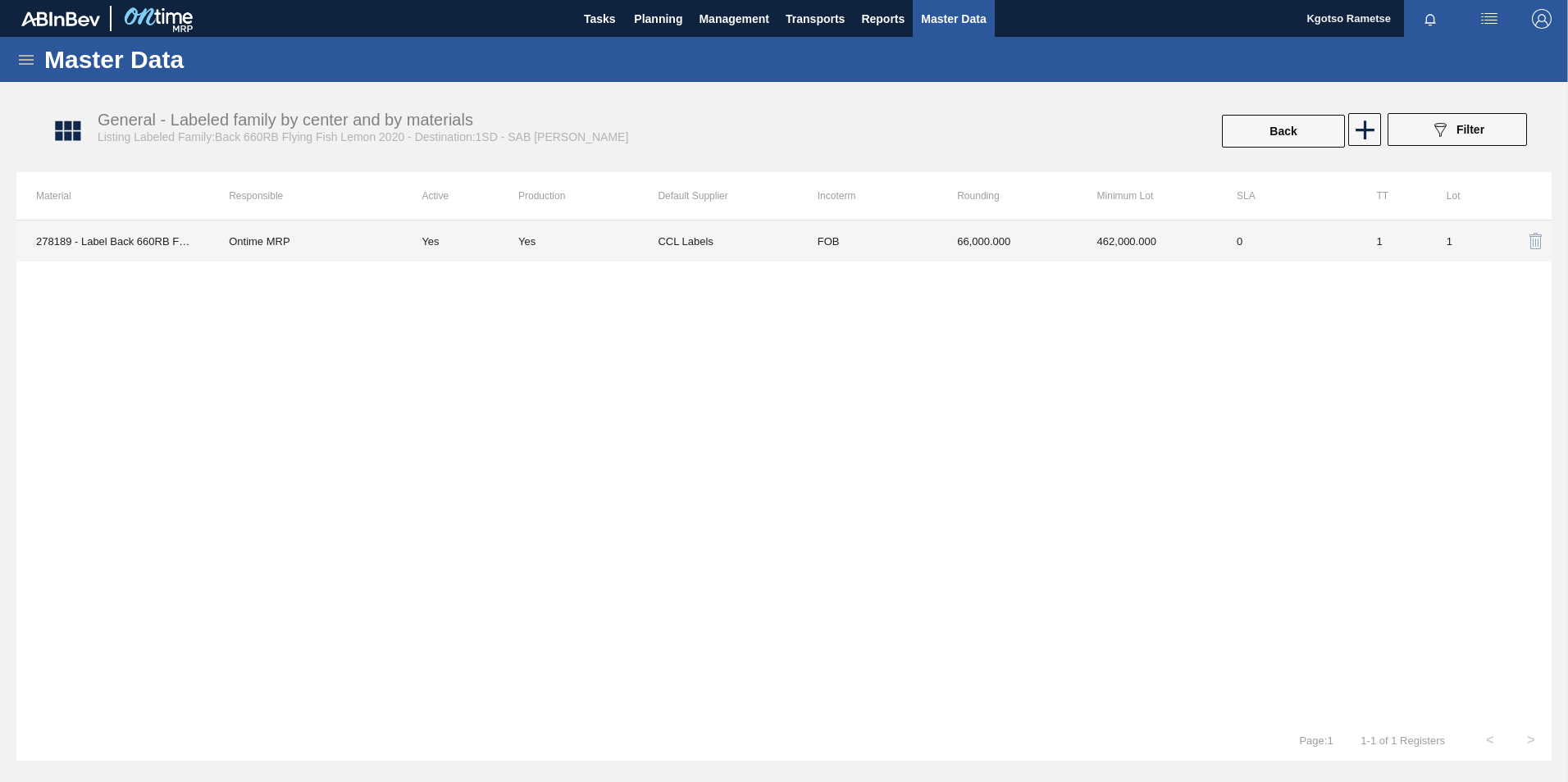
click at [1042, 250] on td "462,000.000" at bounding box center [1147, 241] width 140 height 41
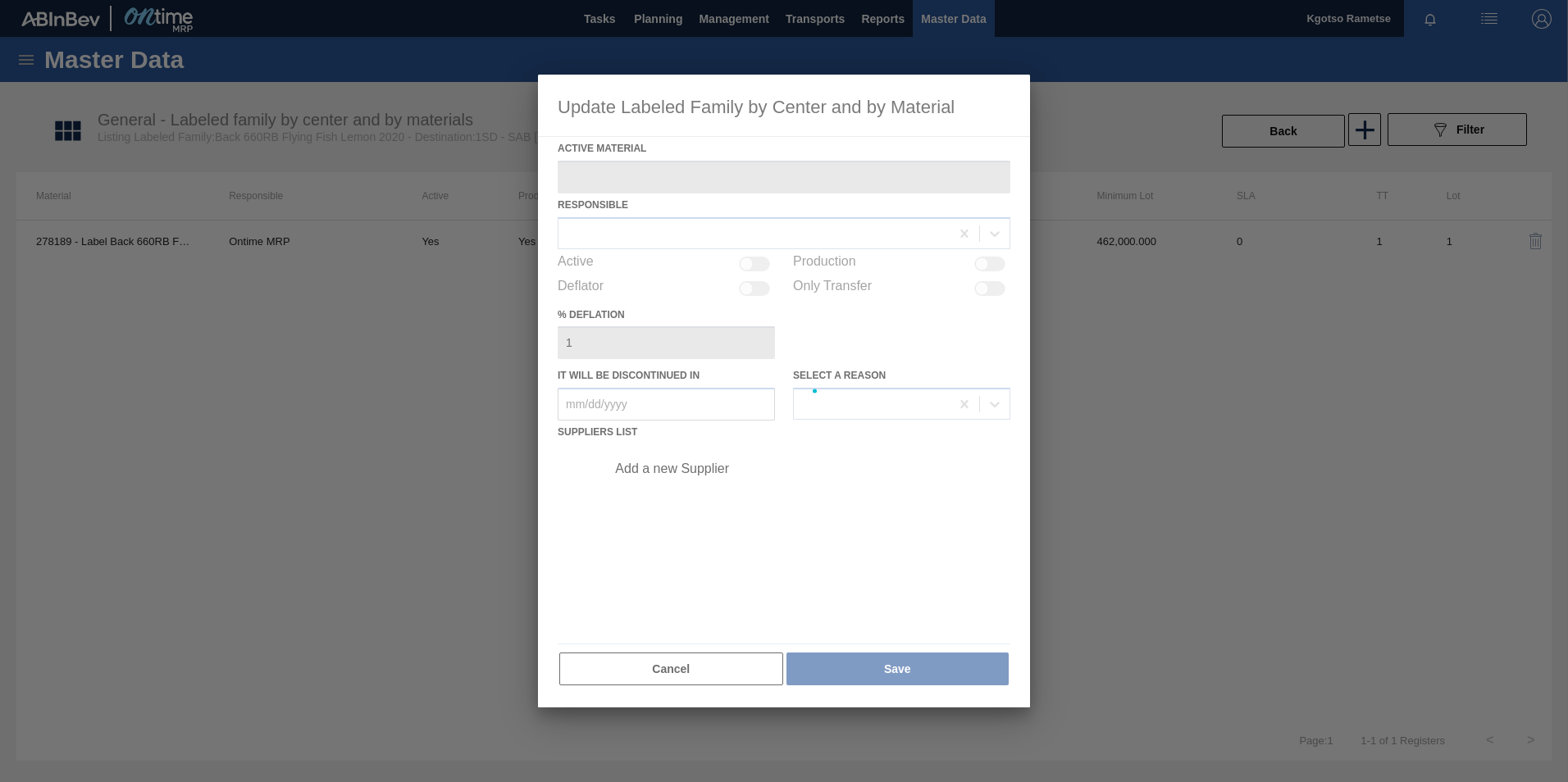
type Material "278189 - Label Back 660RB Flying Fish Lemon 2020"
checkbox input "true"
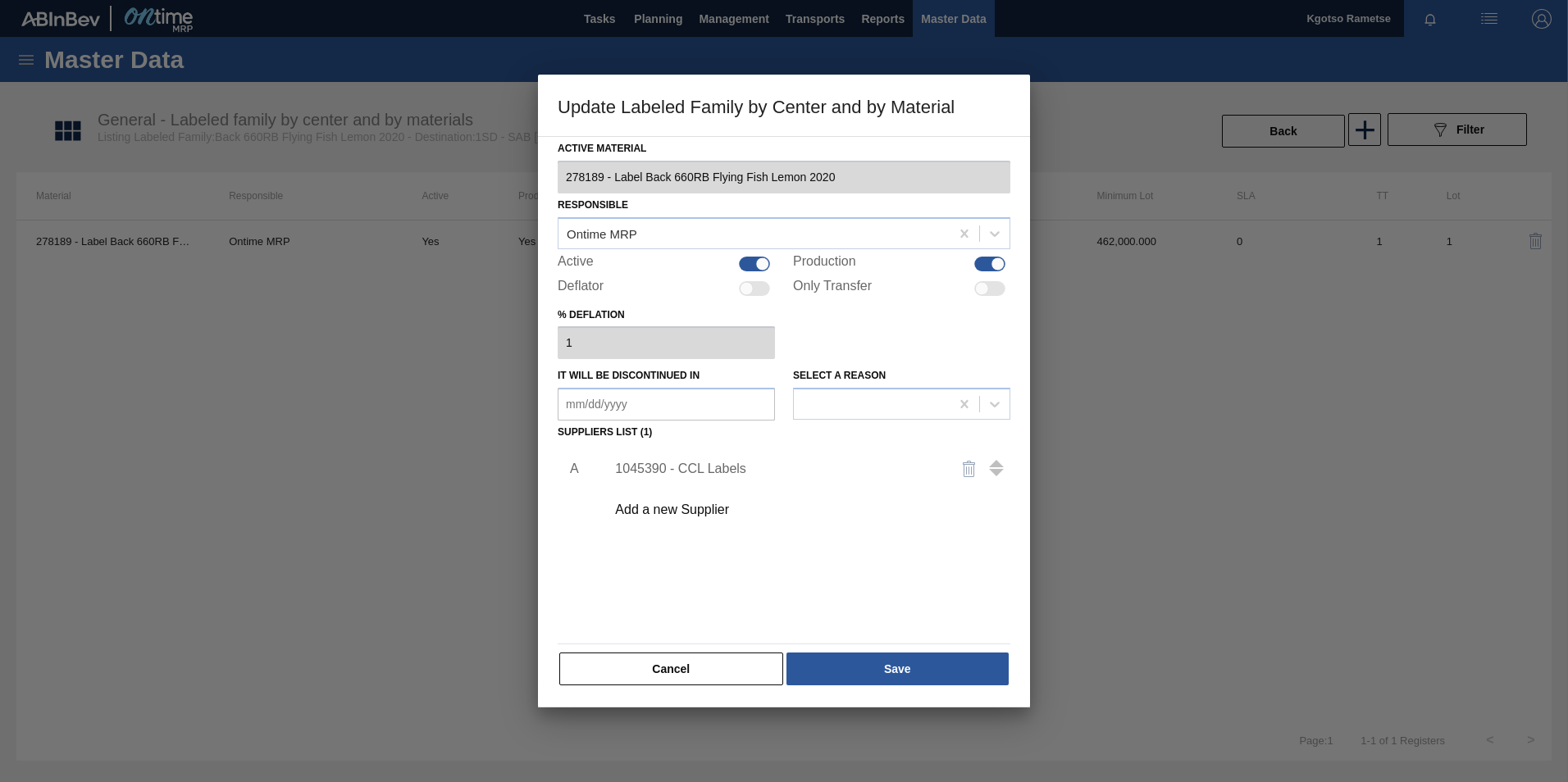
click at [718, 468] on div "1045390 - CCL Labels" at bounding box center [775, 469] width 321 height 15
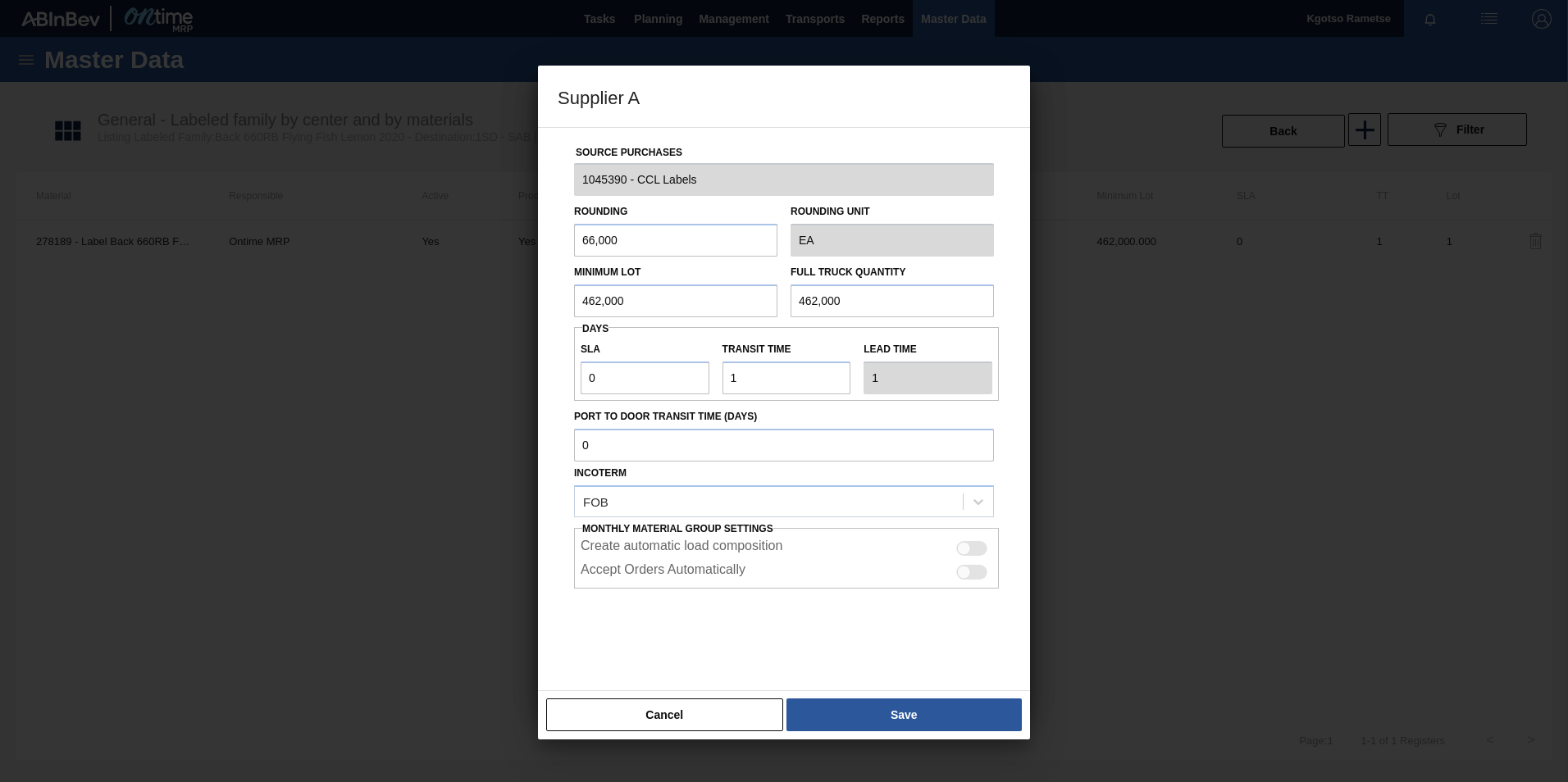
drag, startPoint x: 641, startPoint y: 301, endPoint x: 117, endPoint y: 352, distance: 526.5
click at [117, 352] on div "Supplier A Source Purchases 1045390 - CCL Labels Rounding 66,000 Rounding Unit …" at bounding box center [784, 391] width 1568 height 782
drag, startPoint x: 634, startPoint y: 292, endPoint x: 234, endPoint y: 246, distance: 402.6
click at [234, 246] on div "Supplier A Source Purchases 1045390 - CCL Labels Rounding 66,000 Rounding Unit …" at bounding box center [784, 391] width 1568 height 782
type input "990,000"
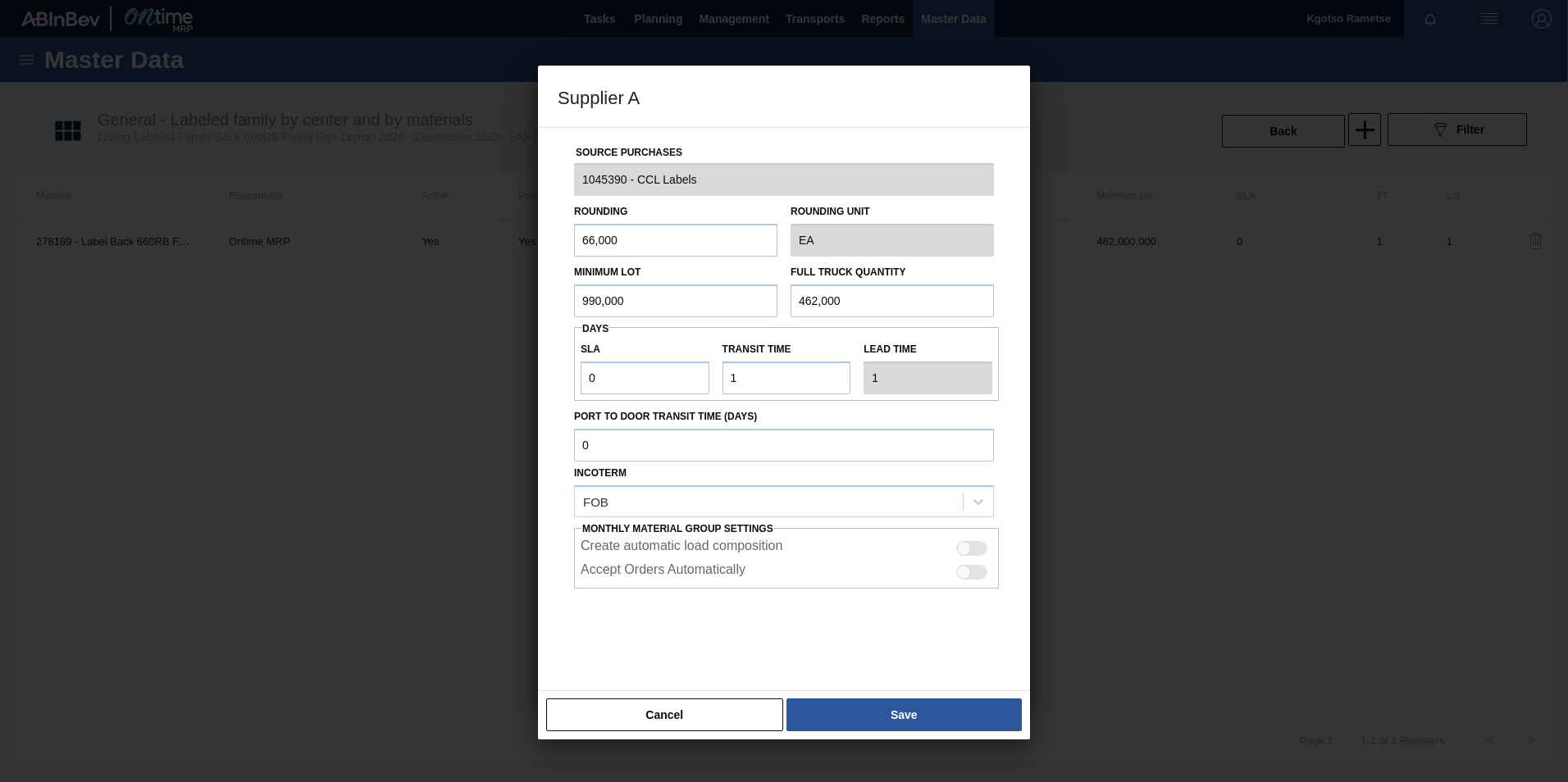
drag, startPoint x: 854, startPoint y: 291, endPoint x: 461, endPoint y: 309, distance: 393.4
click at [461, 309] on div "Supplier A Source Purchases 1045390 - CCL Labels Rounding 66,000 Rounding Unit …" at bounding box center [784, 391] width 1568 height 782
paste input "990"
type input "990,000"
click at [897, 486] on button "Save" at bounding box center [903, 714] width 235 height 33
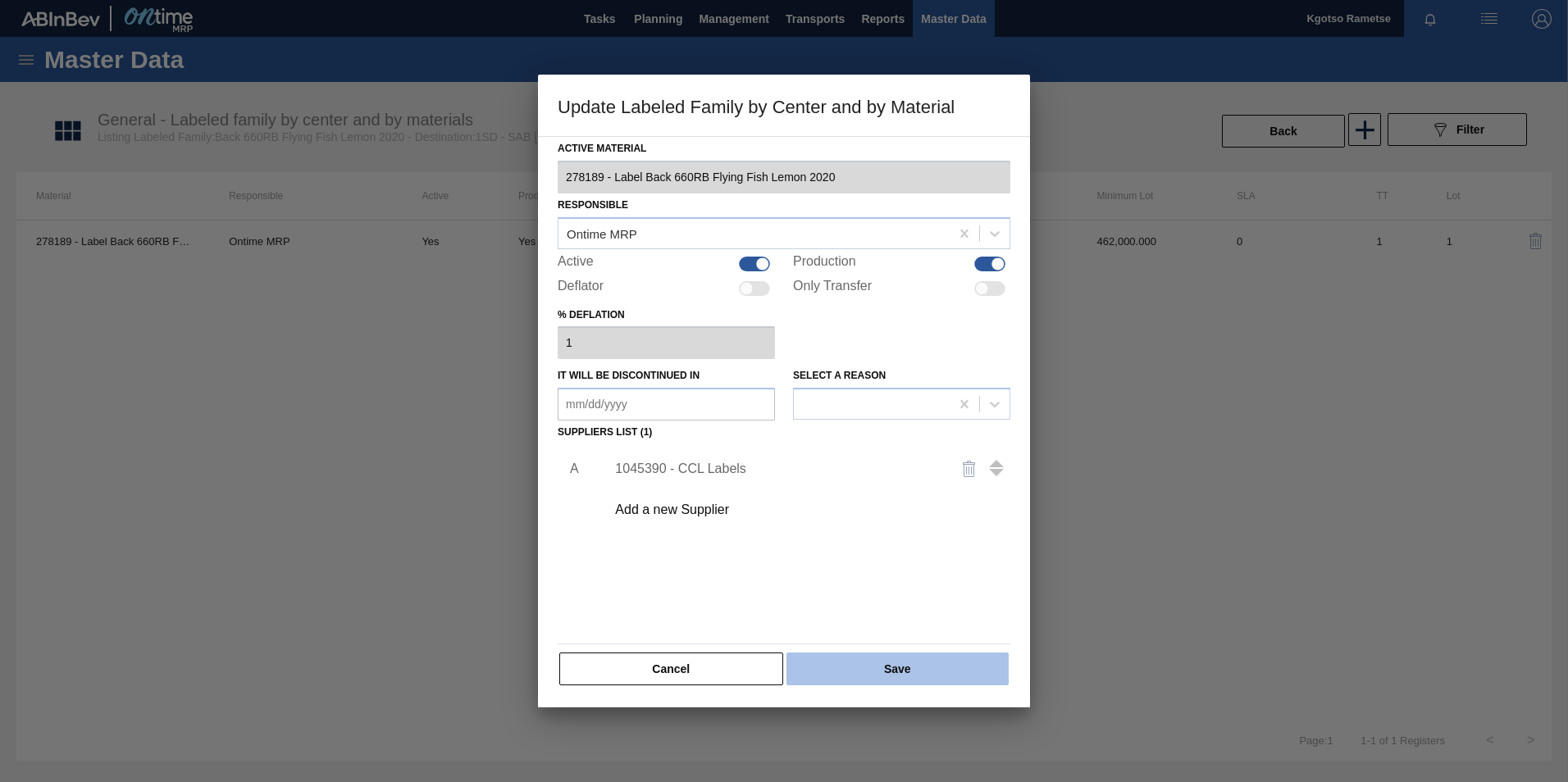
click at [884, 486] on button "Save" at bounding box center [897, 669] width 222 height 33
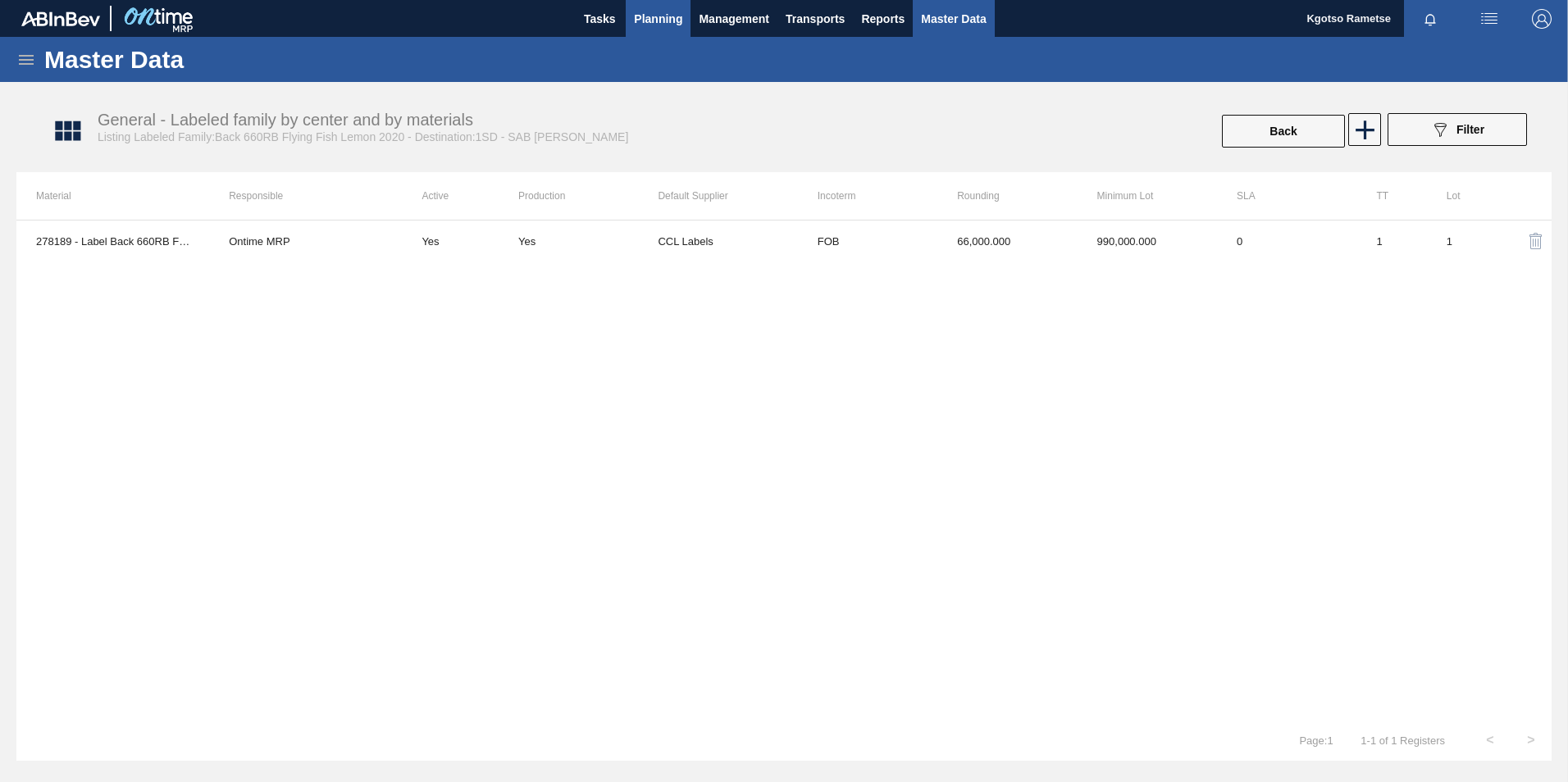
click at [651, 9] on span "Planning" at bounding box center [658, 19] width 49 height 20
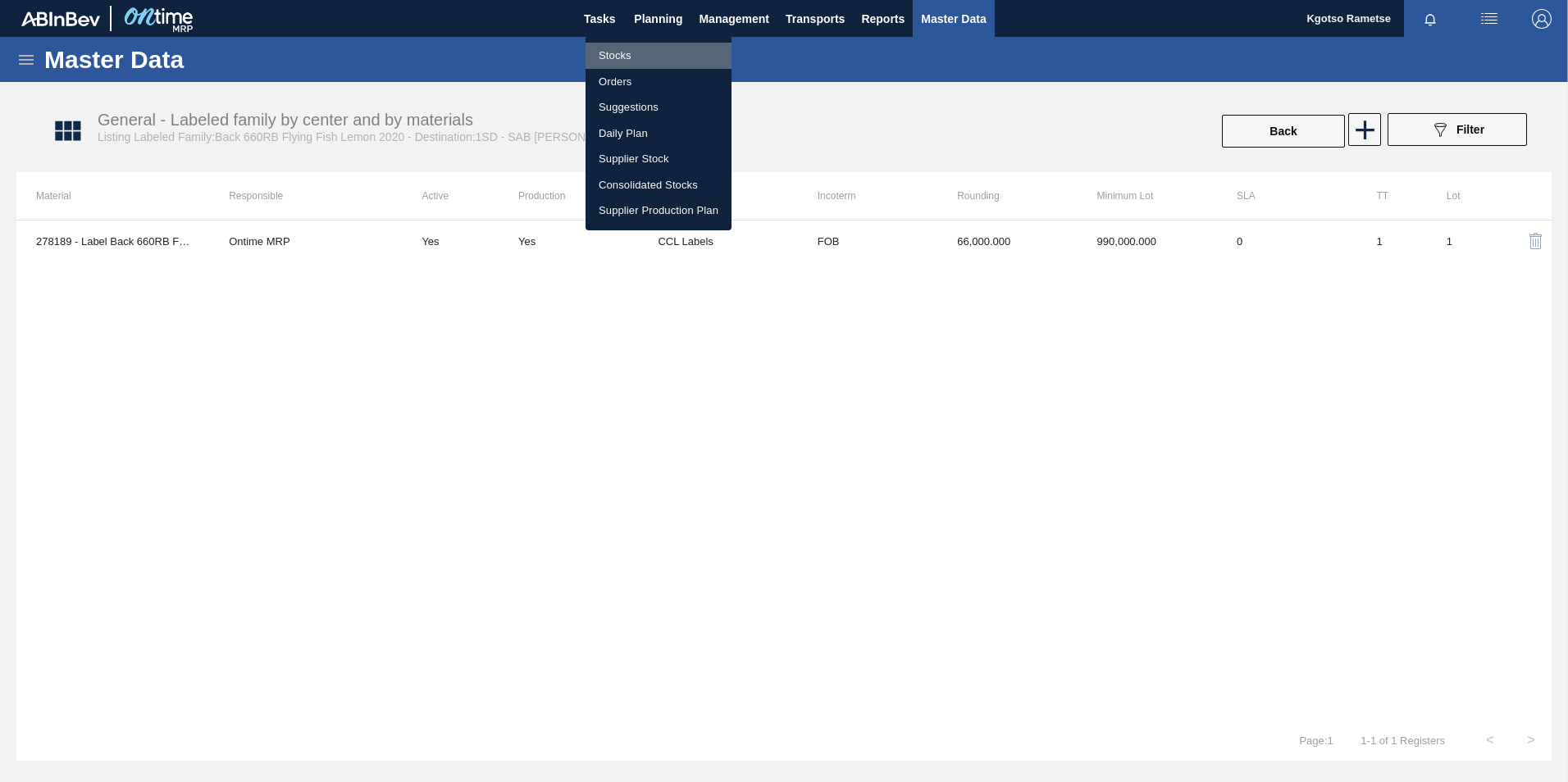
click at [612, 54] on li "Stocks" at bounding box center [658, 55] width 146 height 26
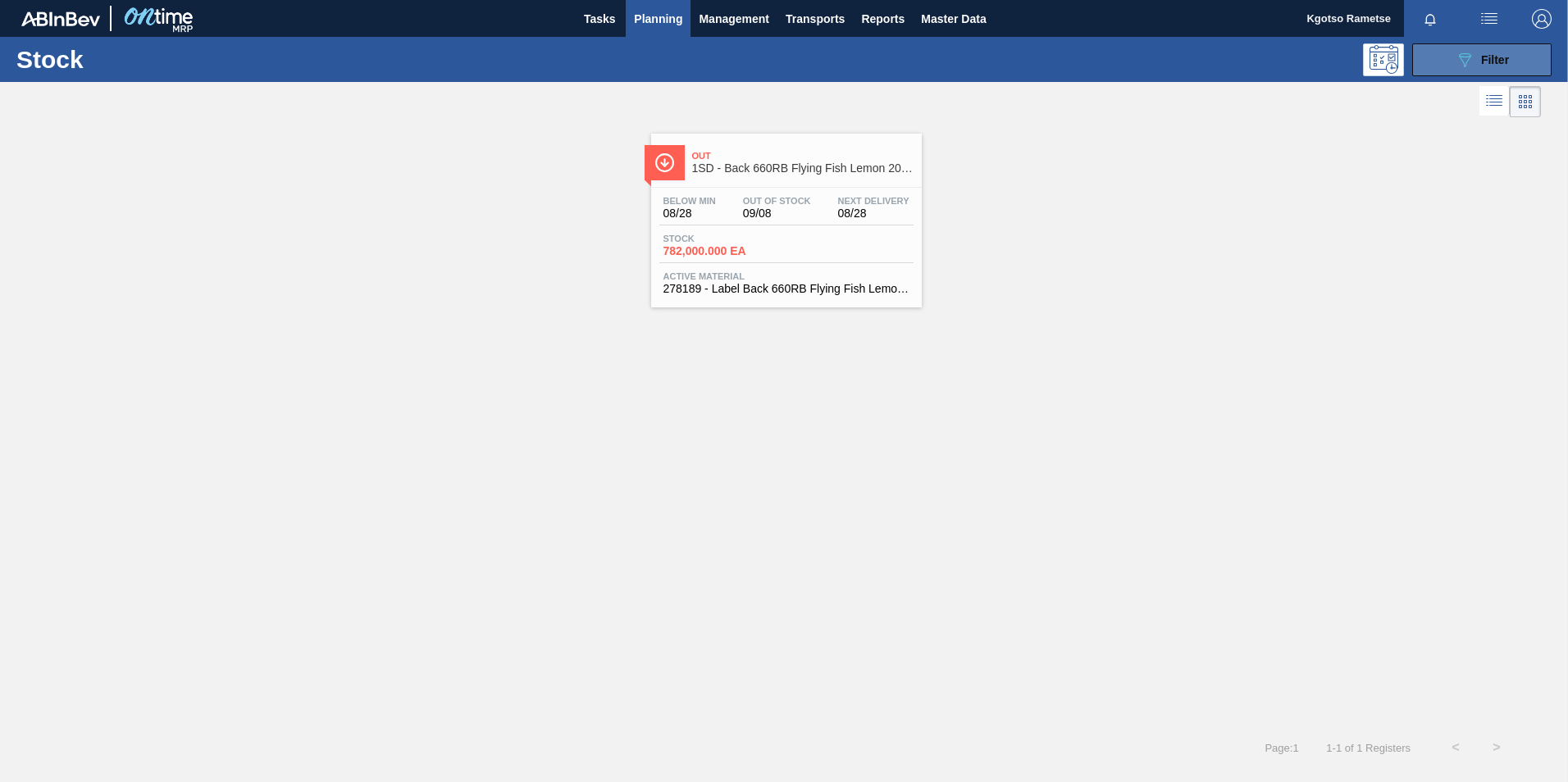
click at [1042, 54] on span "Filter" at bounding box center [1494, 60] width 28 height 13
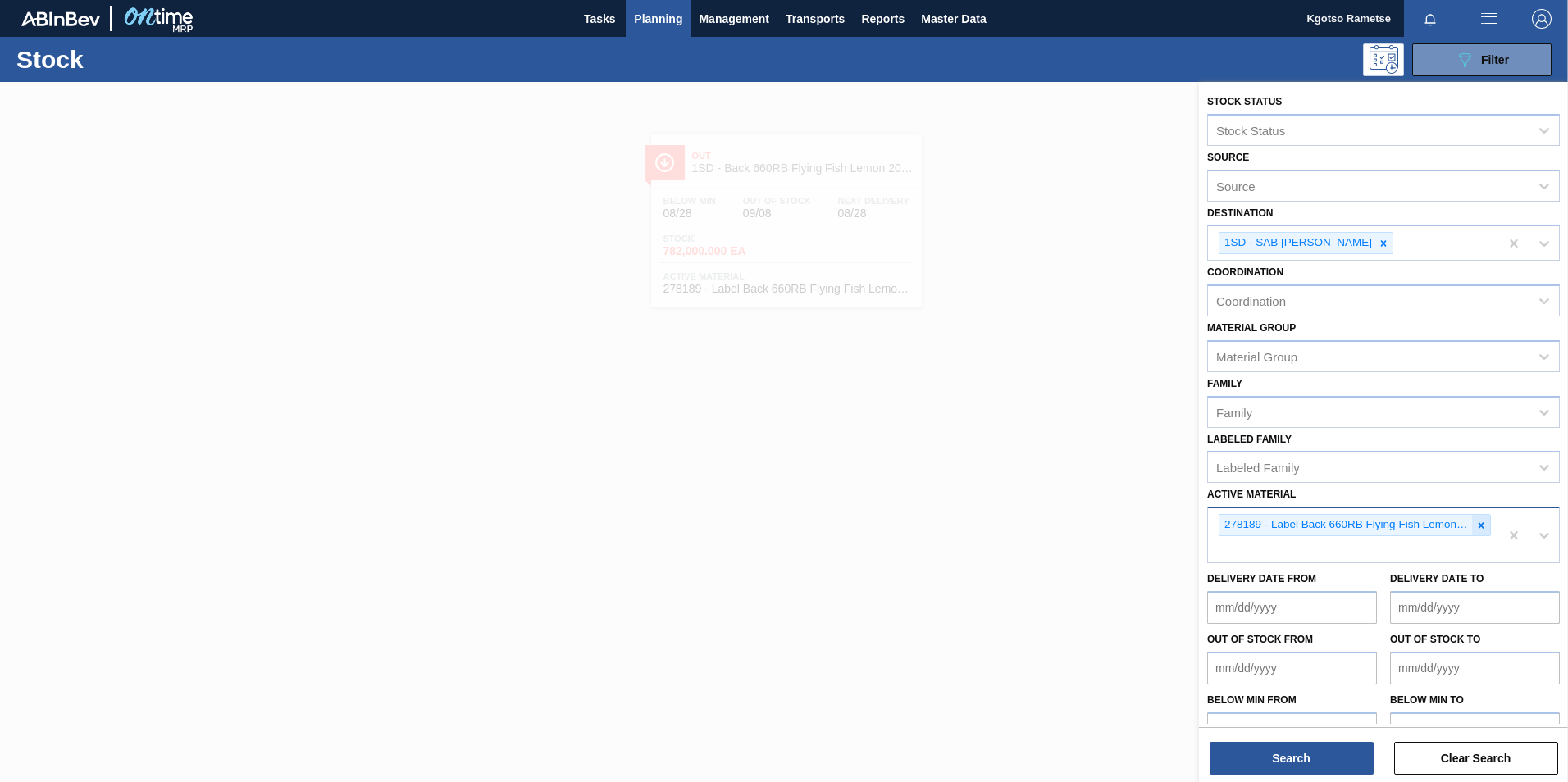
click at [1042, 486] on icon at bounding box center [1481, 525] width 6 height 6
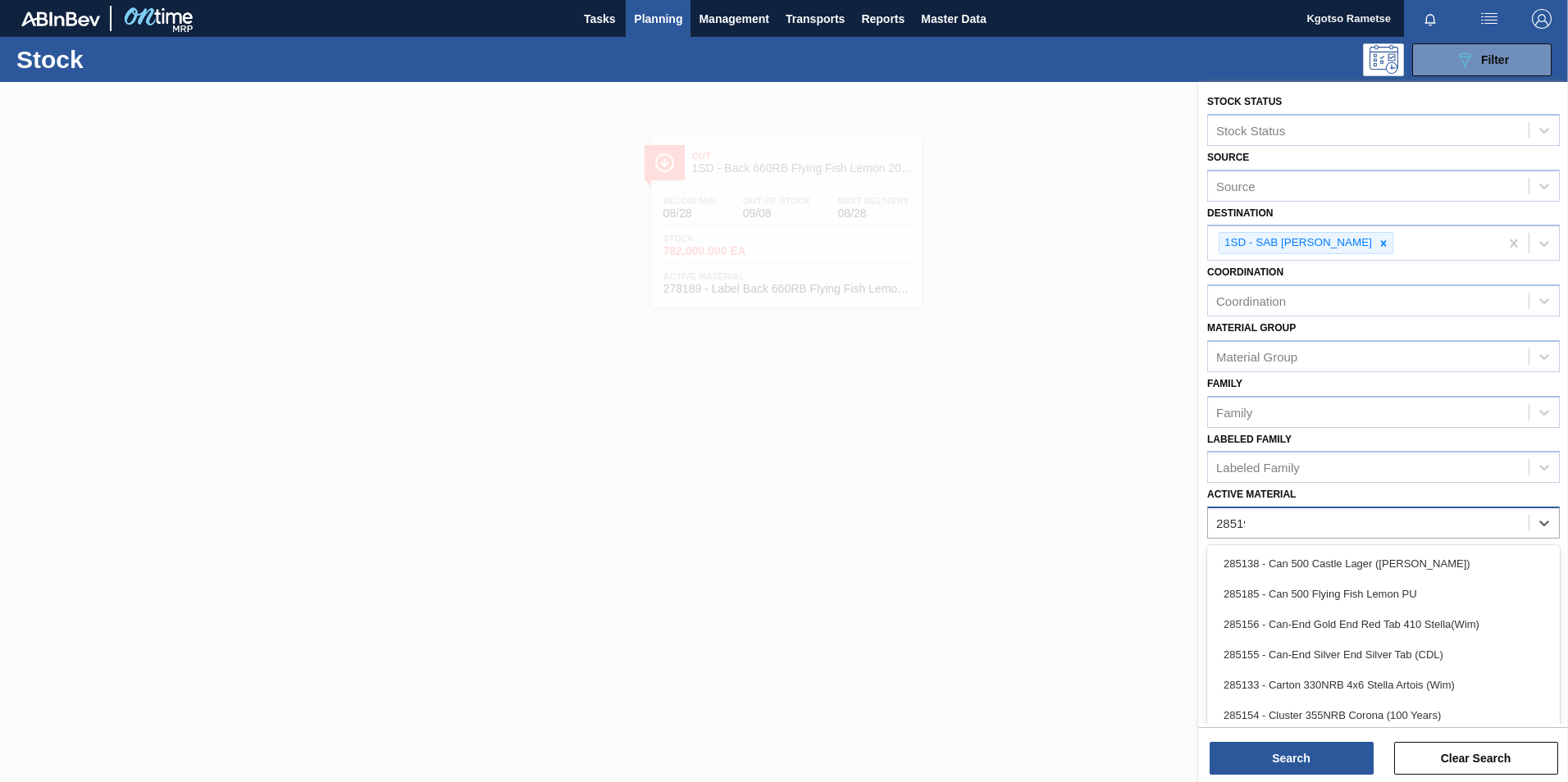
type Material "285199"
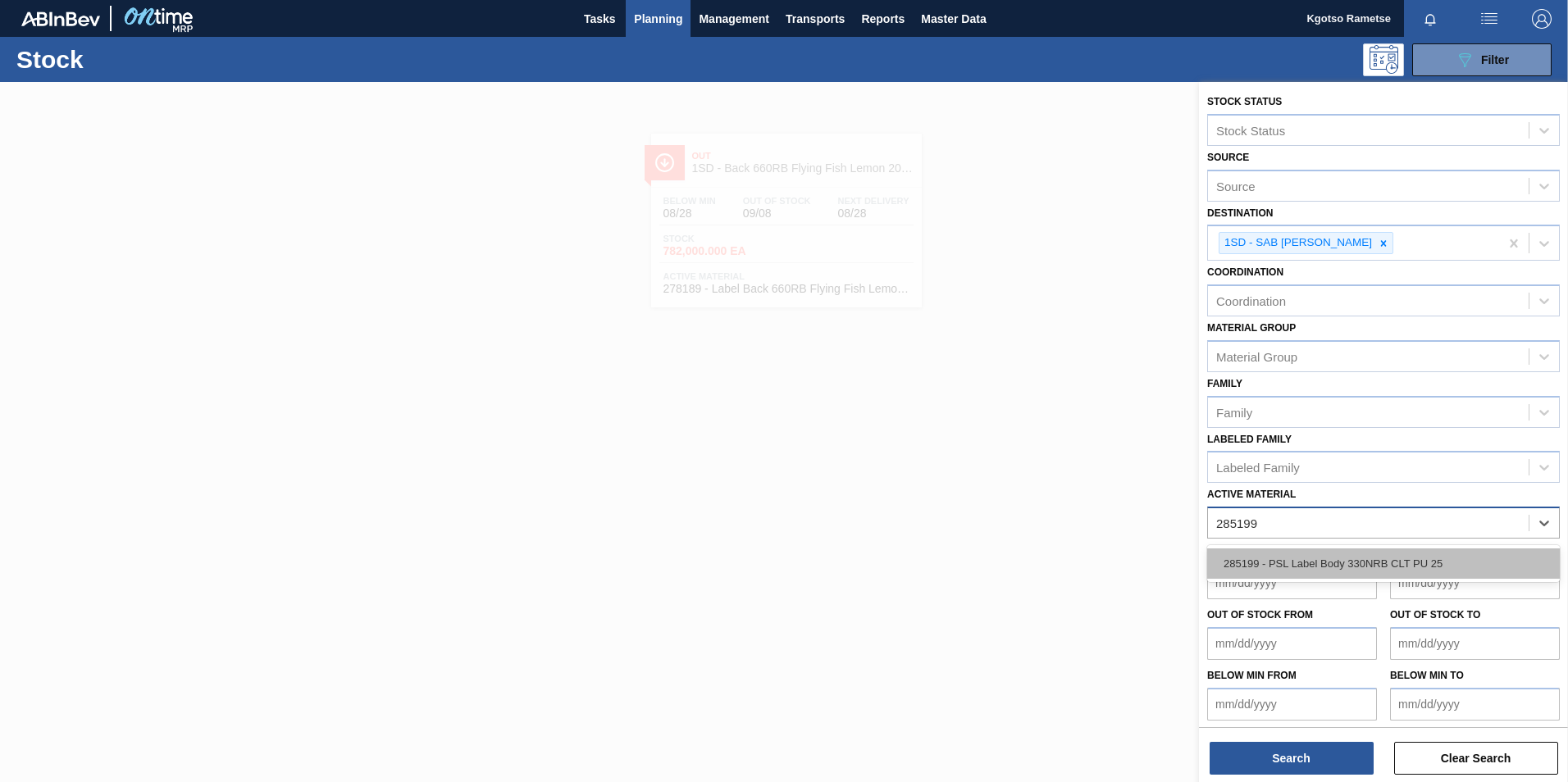
click at [1042, 486] on div "285199 - PSL Label Body 330NRB CLT PU 25" at bounding box center [1383, 564] width 353 height 30
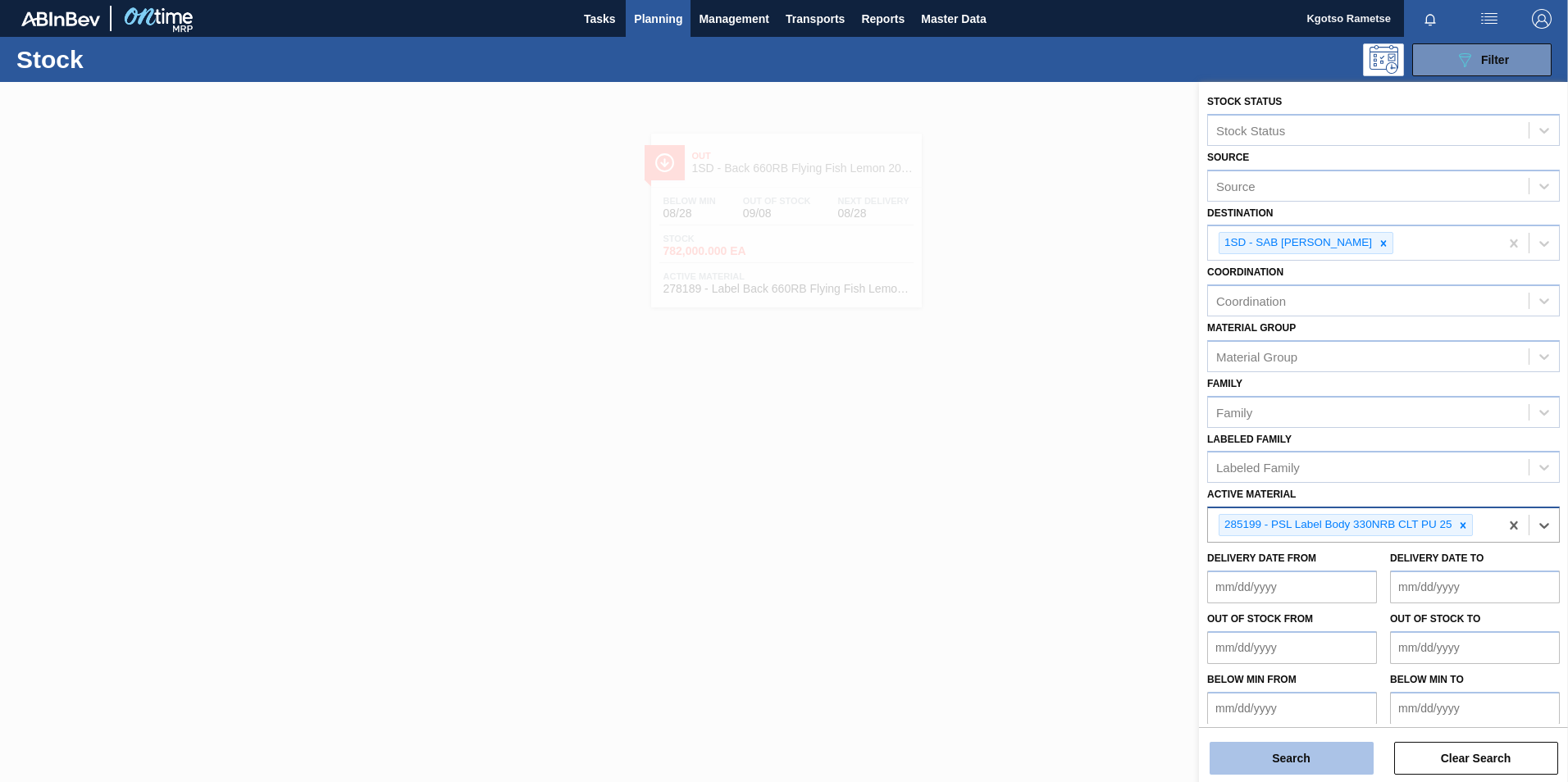
click at [1042, 486] on button "Search" at bounding box center [1291, 758] width 164 height 33
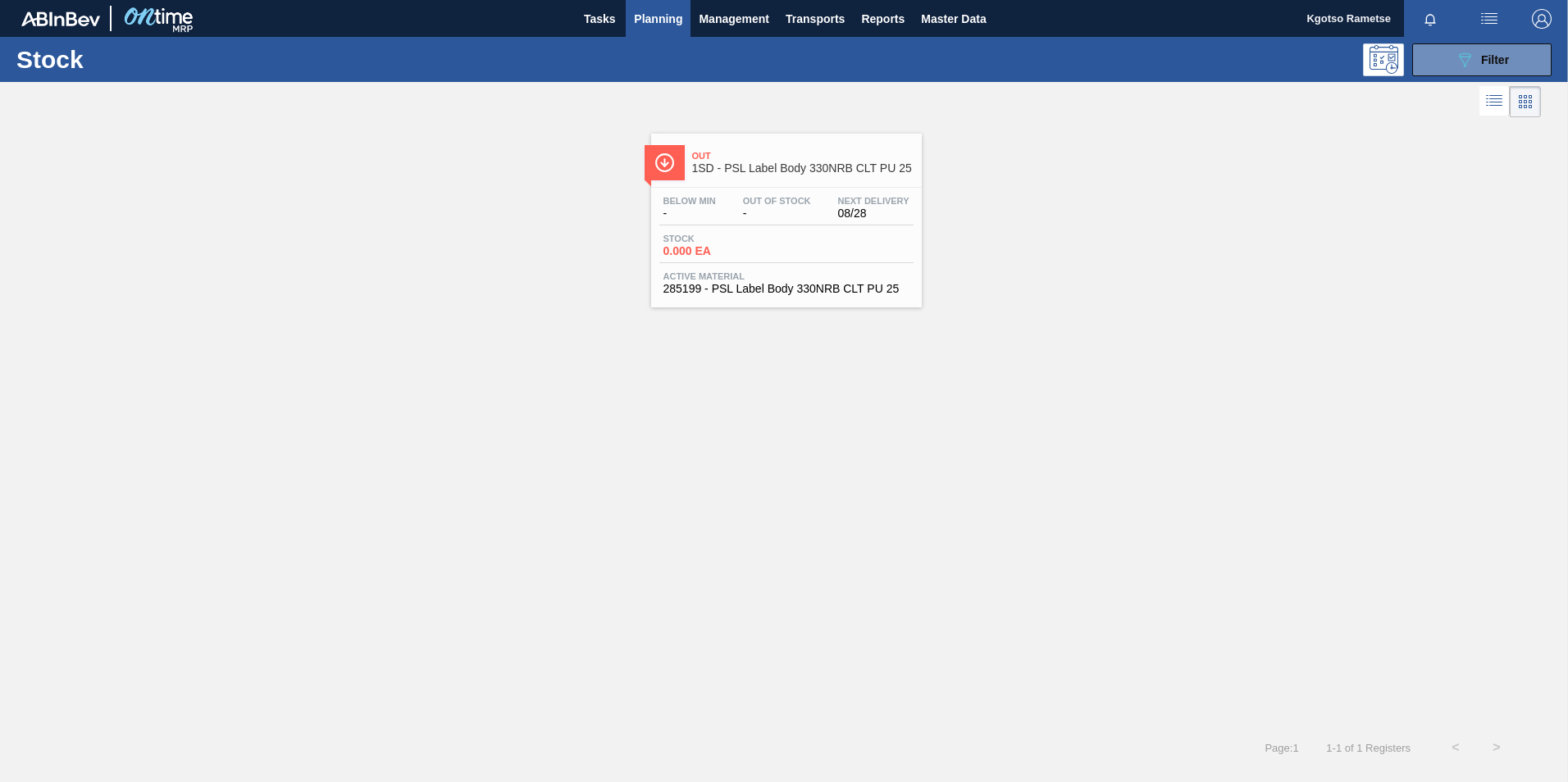
click at [833, 272] on span "Active Material" at bounding box center [786, 277] width 246 height 10
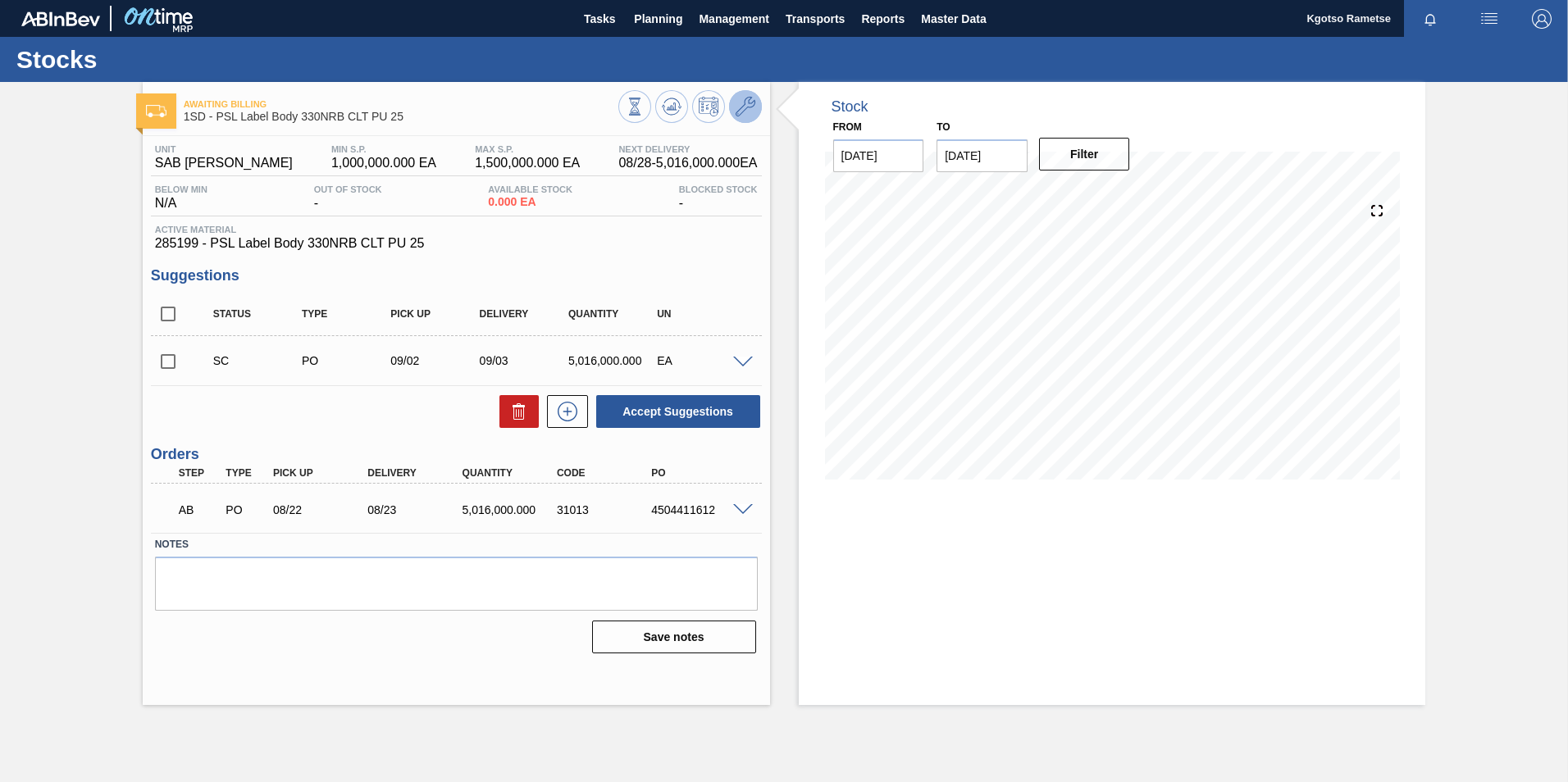
click at [761, 111] on button at bounding box center [745, 106] width 33 height 33
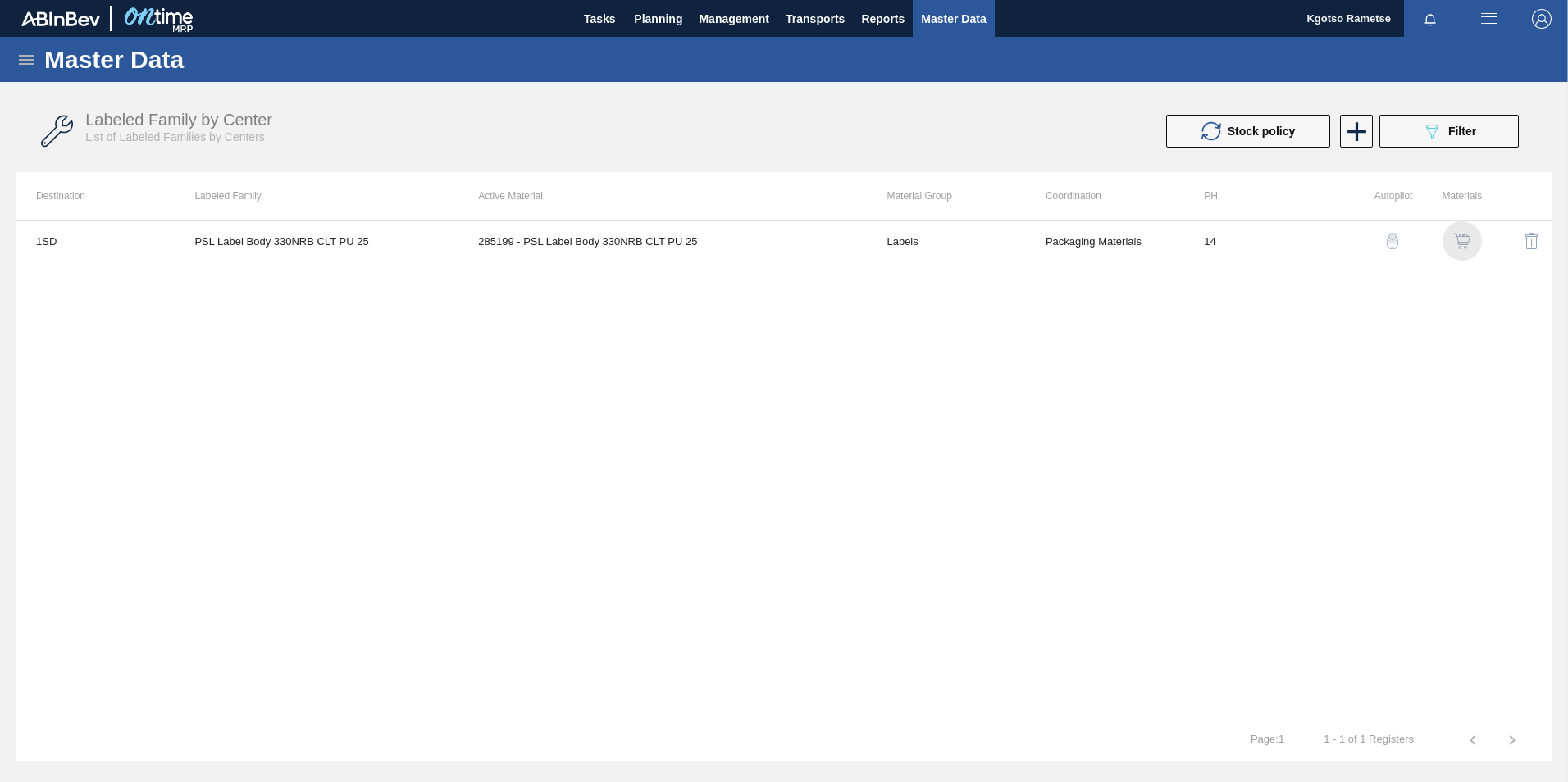
click at [1042, 242] on div "button" at bounding box center [1463, 241] width 20 height 17
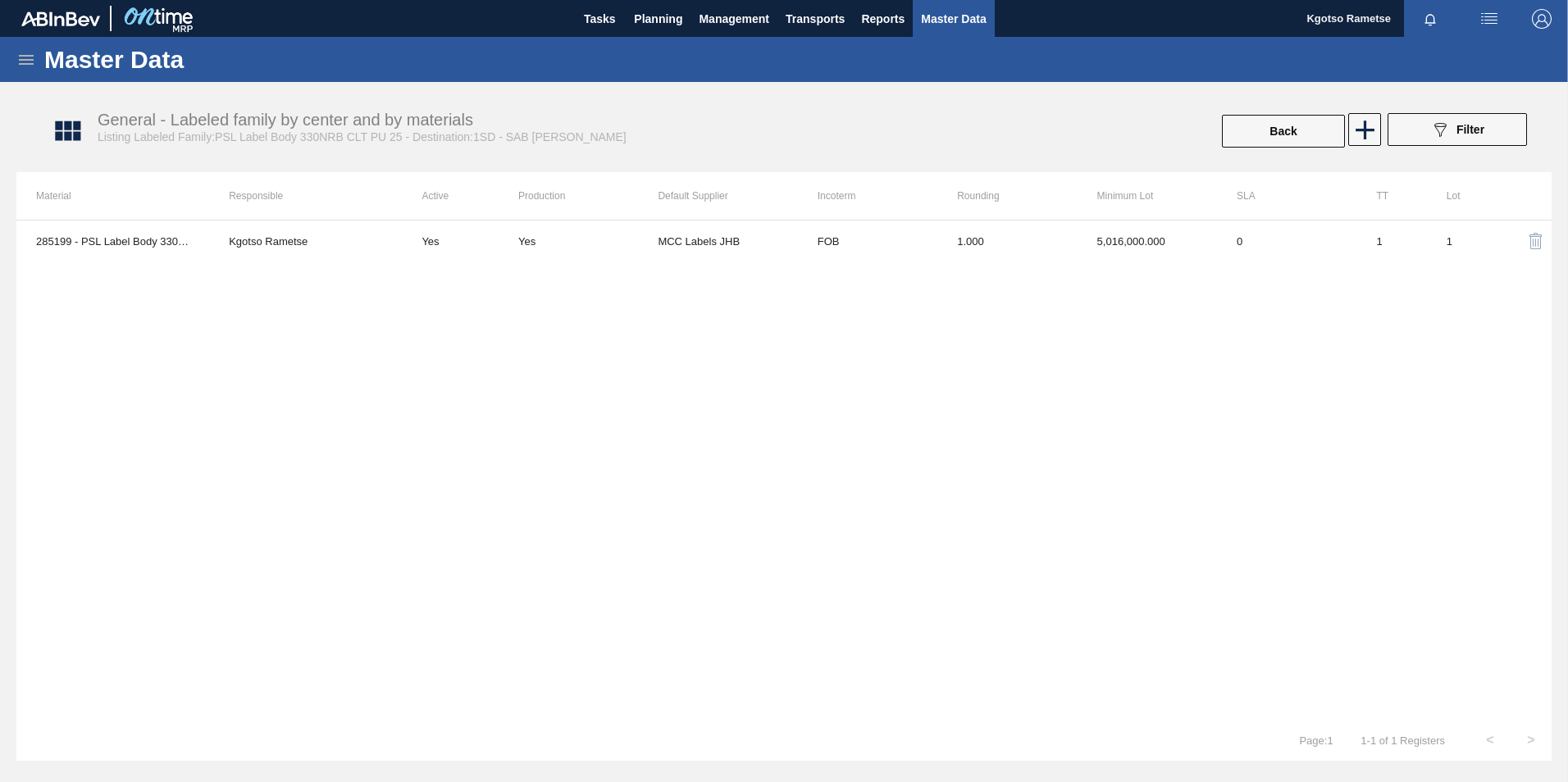
click at [1042, 268] on div "285199 - PSL Label Body 330NRB CLT PU 25 Kgotso Rametse Yes Yes MCC Labels JHB …" at bounding box center [784, 470] width 1535 height 500
click at [1016, 216] on th "Rounding" at bounding box center [1007, 196] width 140 height 48
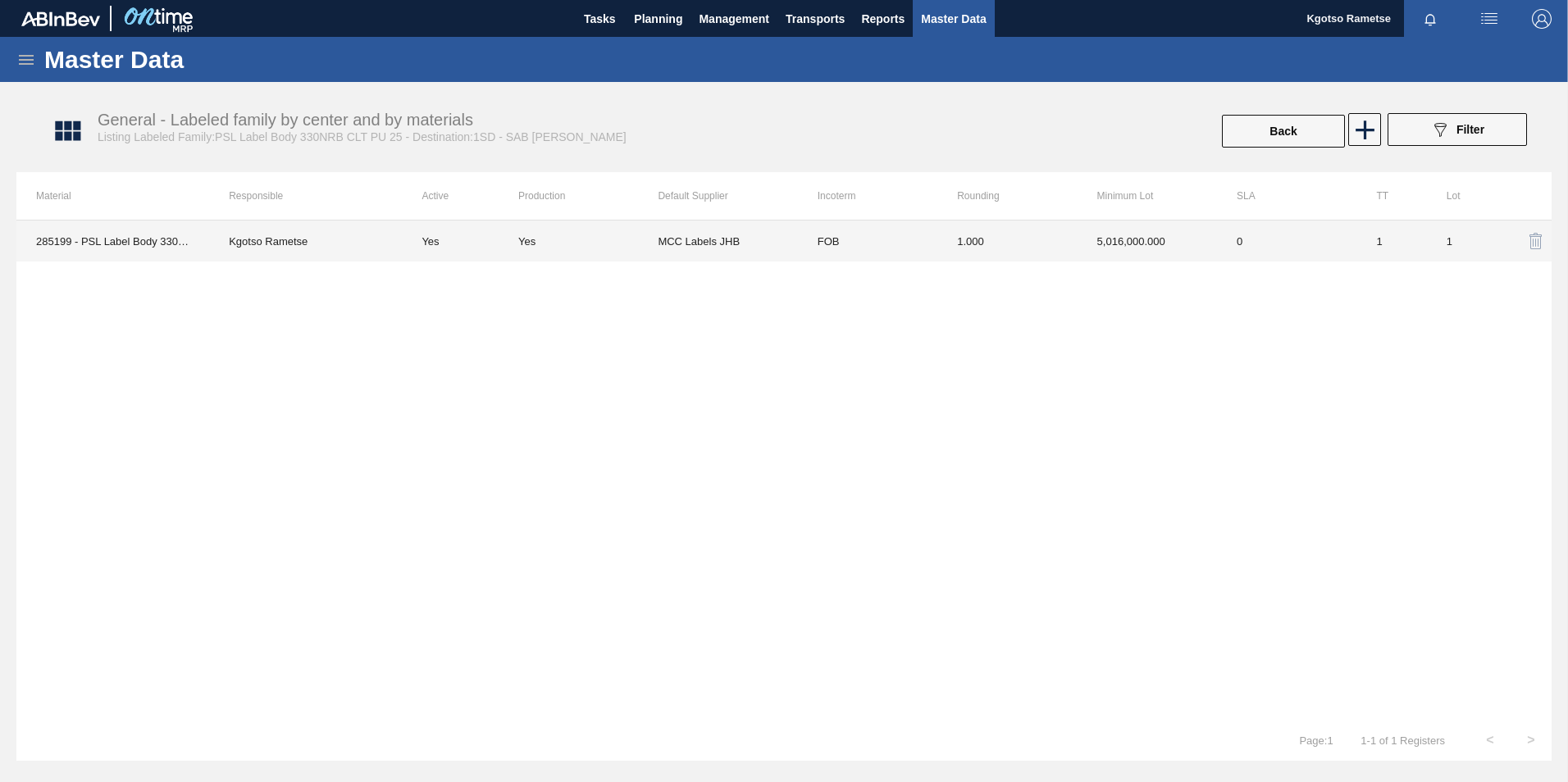
click at [1008, 230] on td "1.000" at bounding box center [1007, 241] width 140 height 41
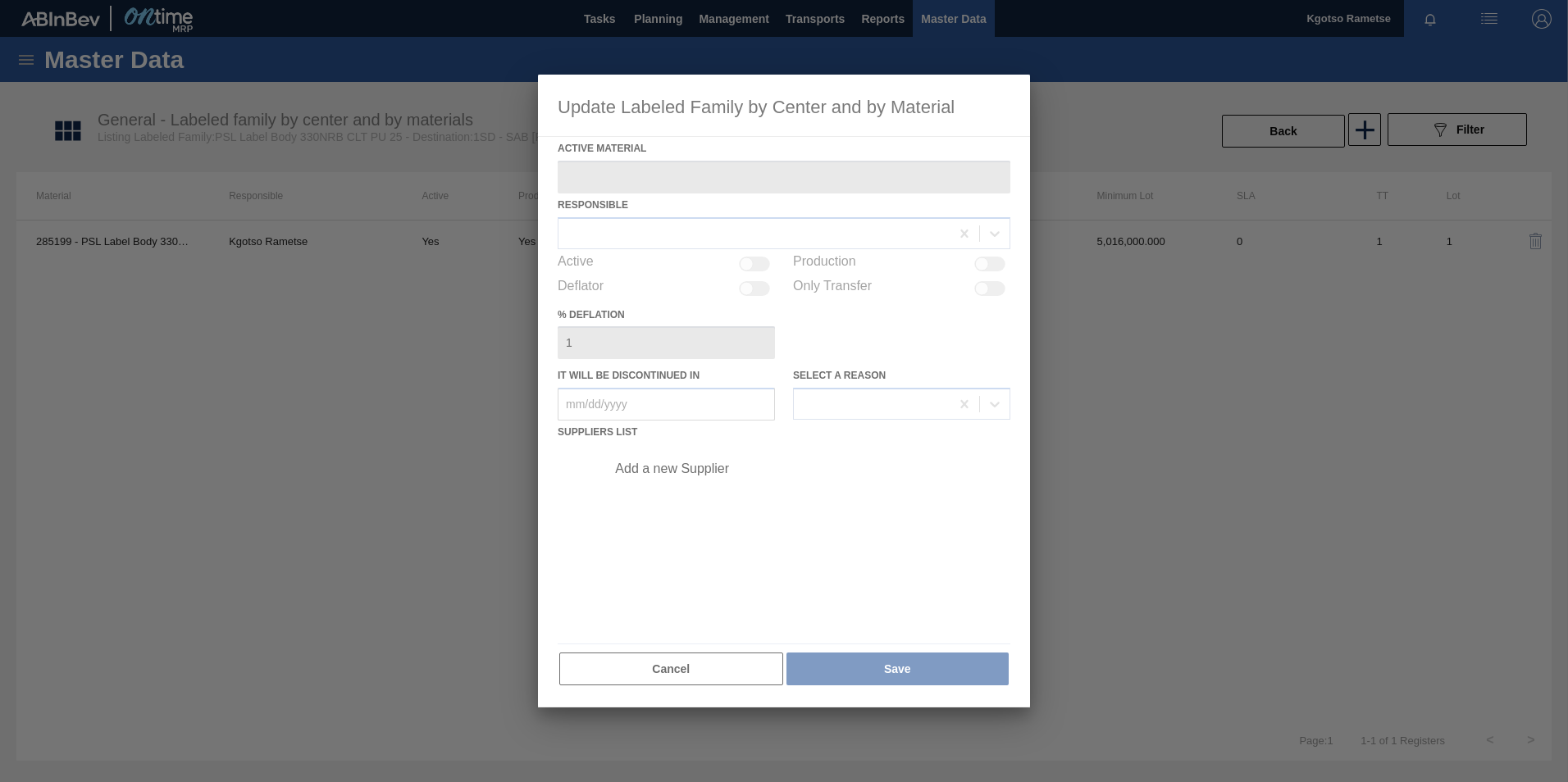
type Material "285199 - PSL Label Body 330NRB CLT PU 25"
checkbox input "true"
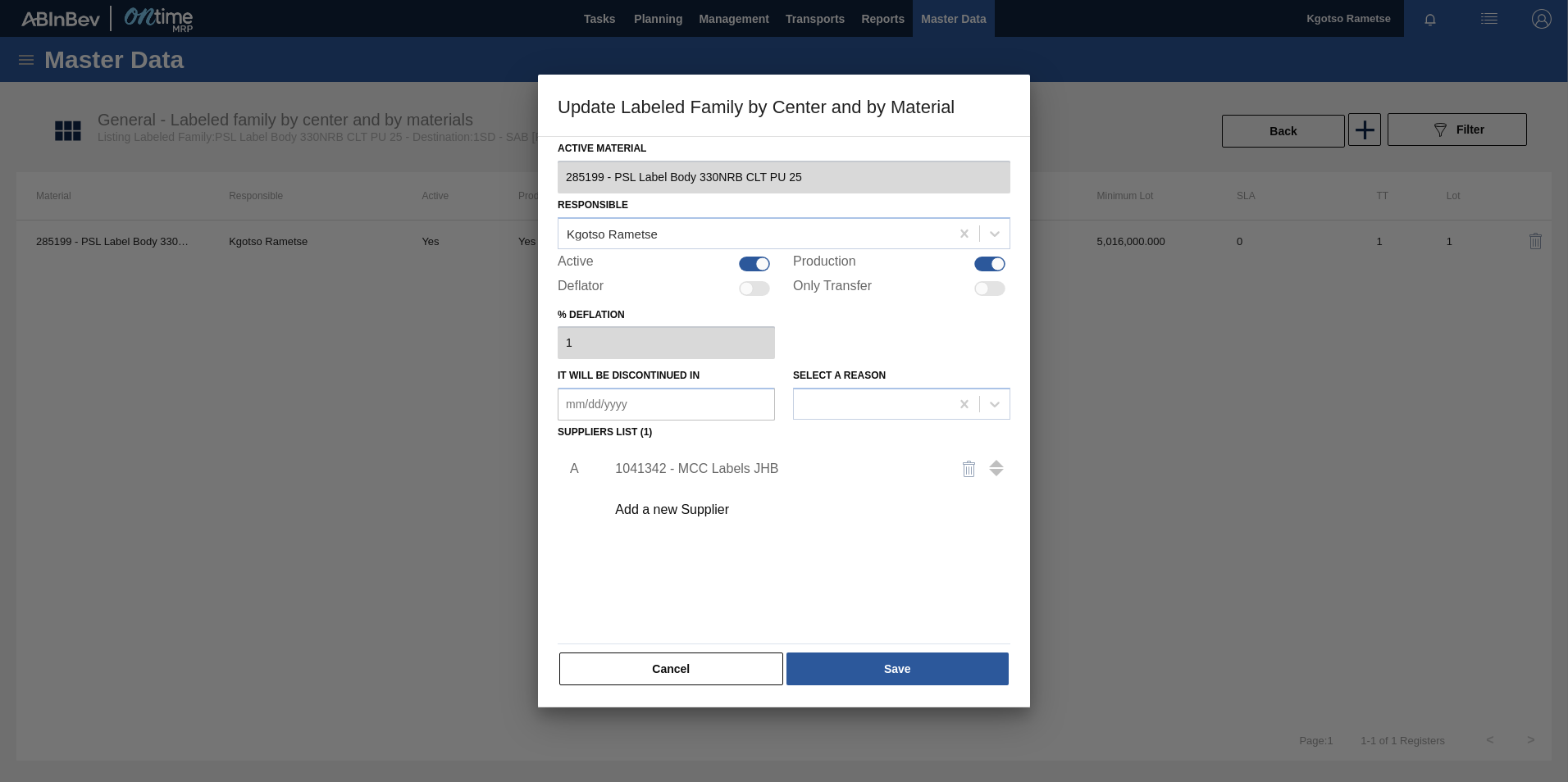
click at [677, 463] on div "1041342 - MCC Labels JHB" at bounding box center [775, 469] width 321 height 15
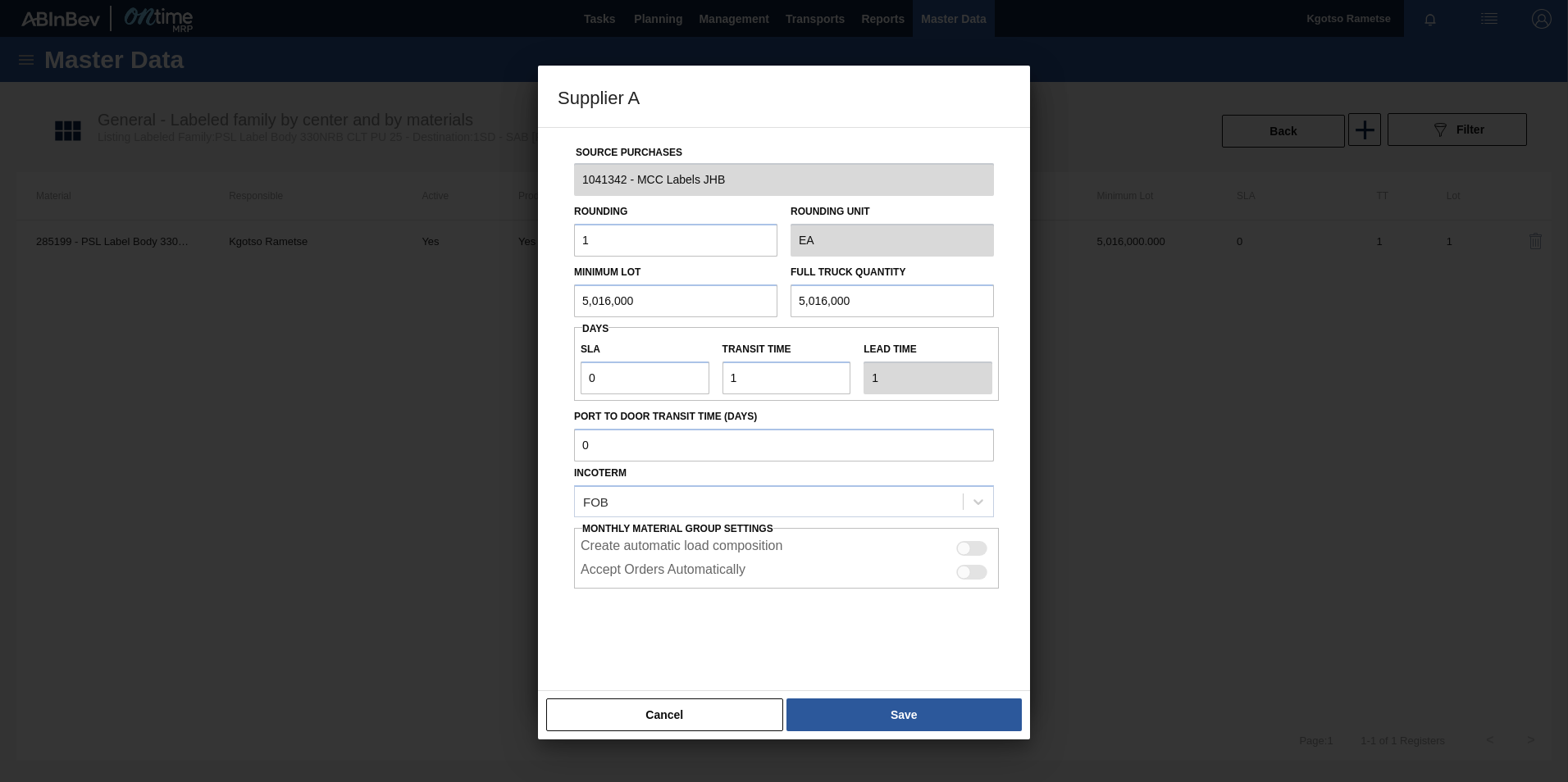
drag, startPoint x: 654, startPoint y: 304, endPoint x: 100, endPoint y: 406, distance: 563.3
click at [268, 318] on div "Supplier A Source Purchases 1041342 - MCC Labels JHB Rounding 1 Rounding Unit E…" at bounding box center [784, 391] width 1568 height 782
drag, startPoint x: 668, startPoint y: 303, endPoint x: 278, endPoint y: 304, distance: 390.0
click at [278, 304] on div "Supplier A Source Purchases 1041342 - MCC Labels JHB Rounding 1 Rounding Unit E…" at bounding box center [784, 391] width 1568 height 782
type input "5,168,000"
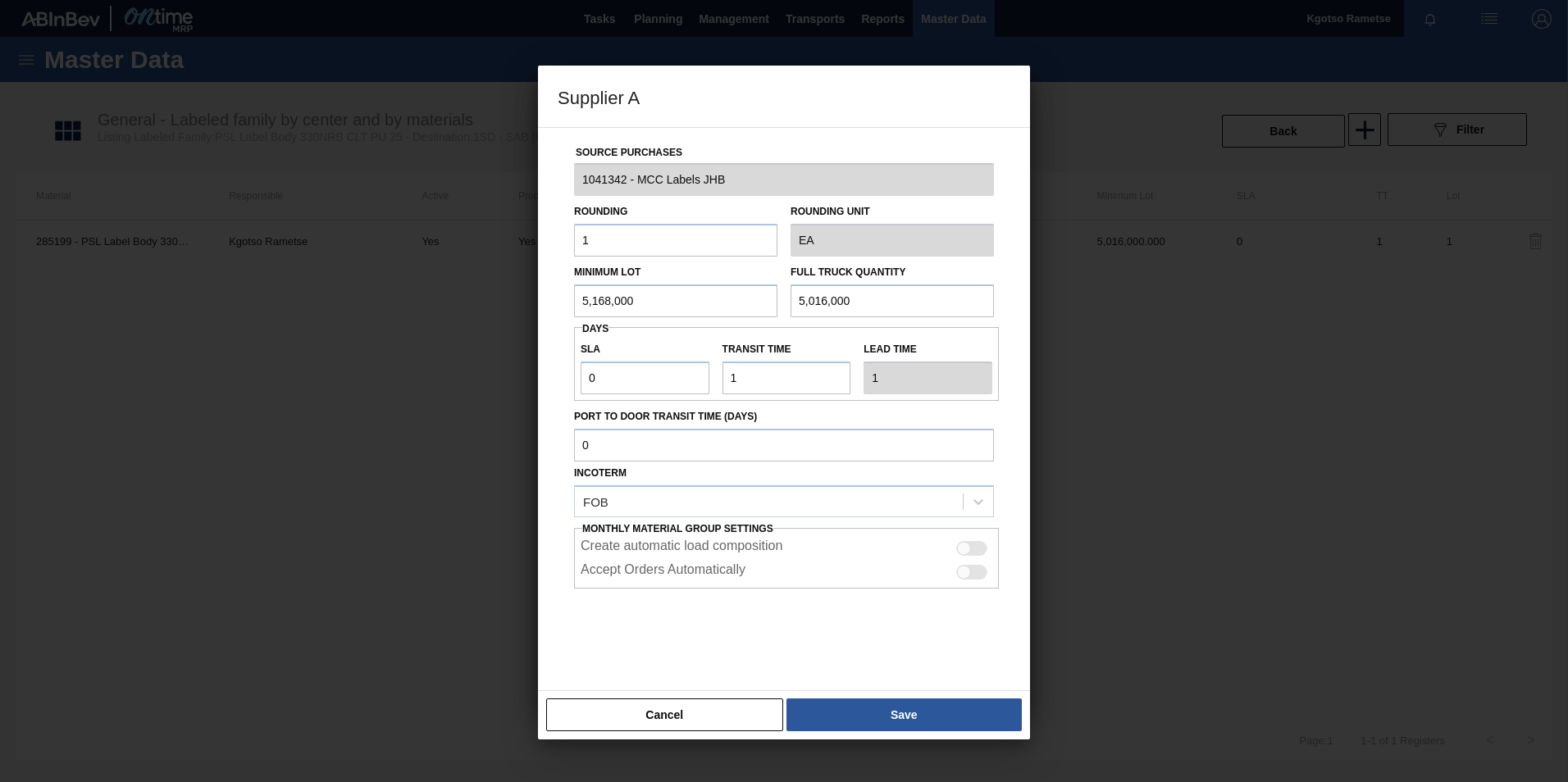
drag, startPoint x: 891, startPoint y: 288, endPoint x: 240, endPoint y: 288, distance: 651.0
click at [240, 288] on div "Supplier A Source Purchases 1041342 - MCC Labels JHB Rounding 1 Rounding Unit E…" at bounding box center [784, 391] width 1568 height 782
paste input "168"
type input "5,168,000"
click at [857, 486] on div "Cancel Save" at bounding box center [784, 715] width 492 height 49
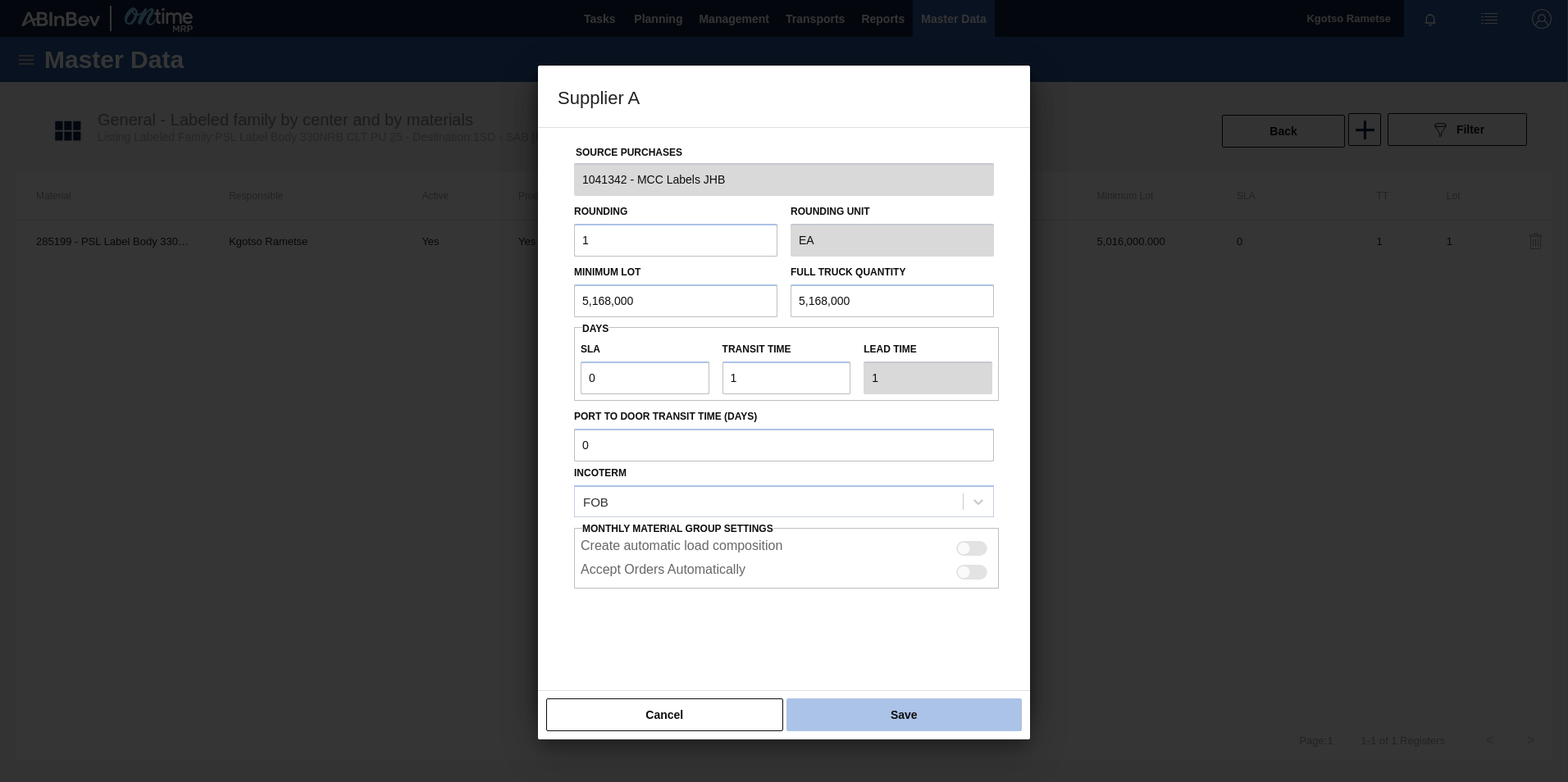
click at [851, 486] on button "Save" at bounding box center [903, 714] width 235 height 33
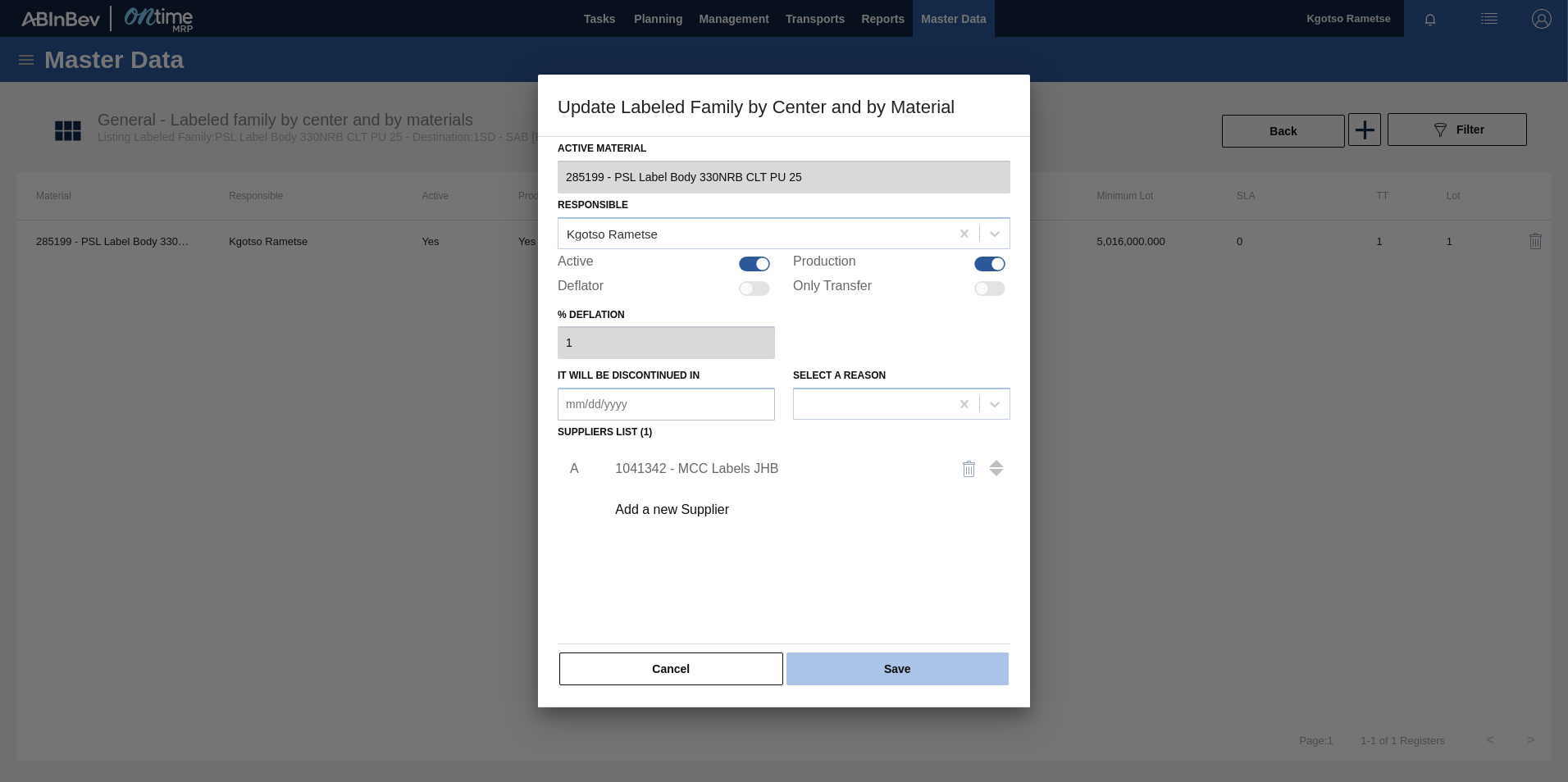
click at [835, 486] on button "Save" at bounding box center [897, 669] width 222 height 33
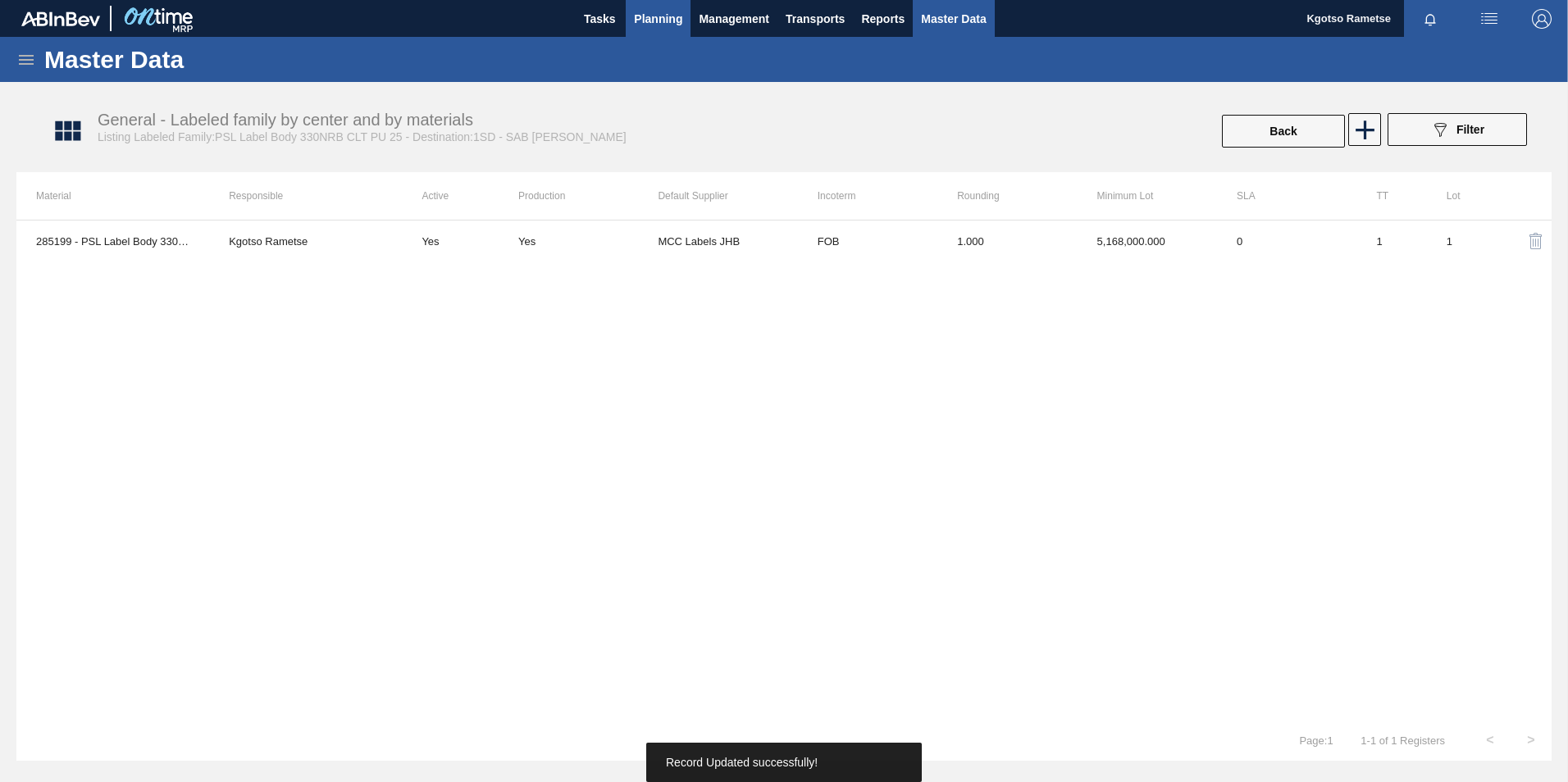
click at [654, 18] on span "Planning" at bounding box center [658, 19] width 49 height 20
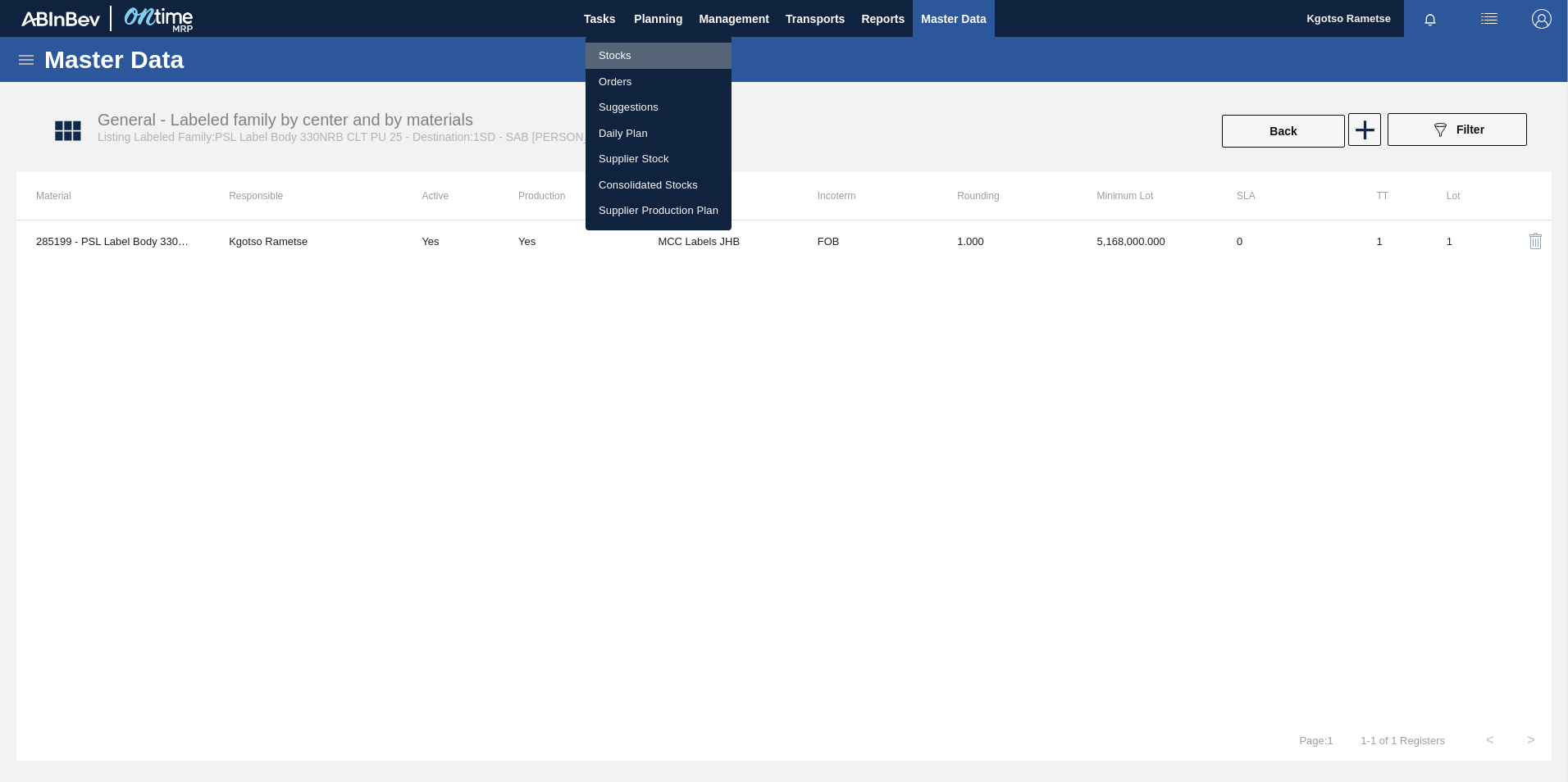
click at [629, 49] on li "Stocks" at bounding box center [658, 55] width 146 height 26
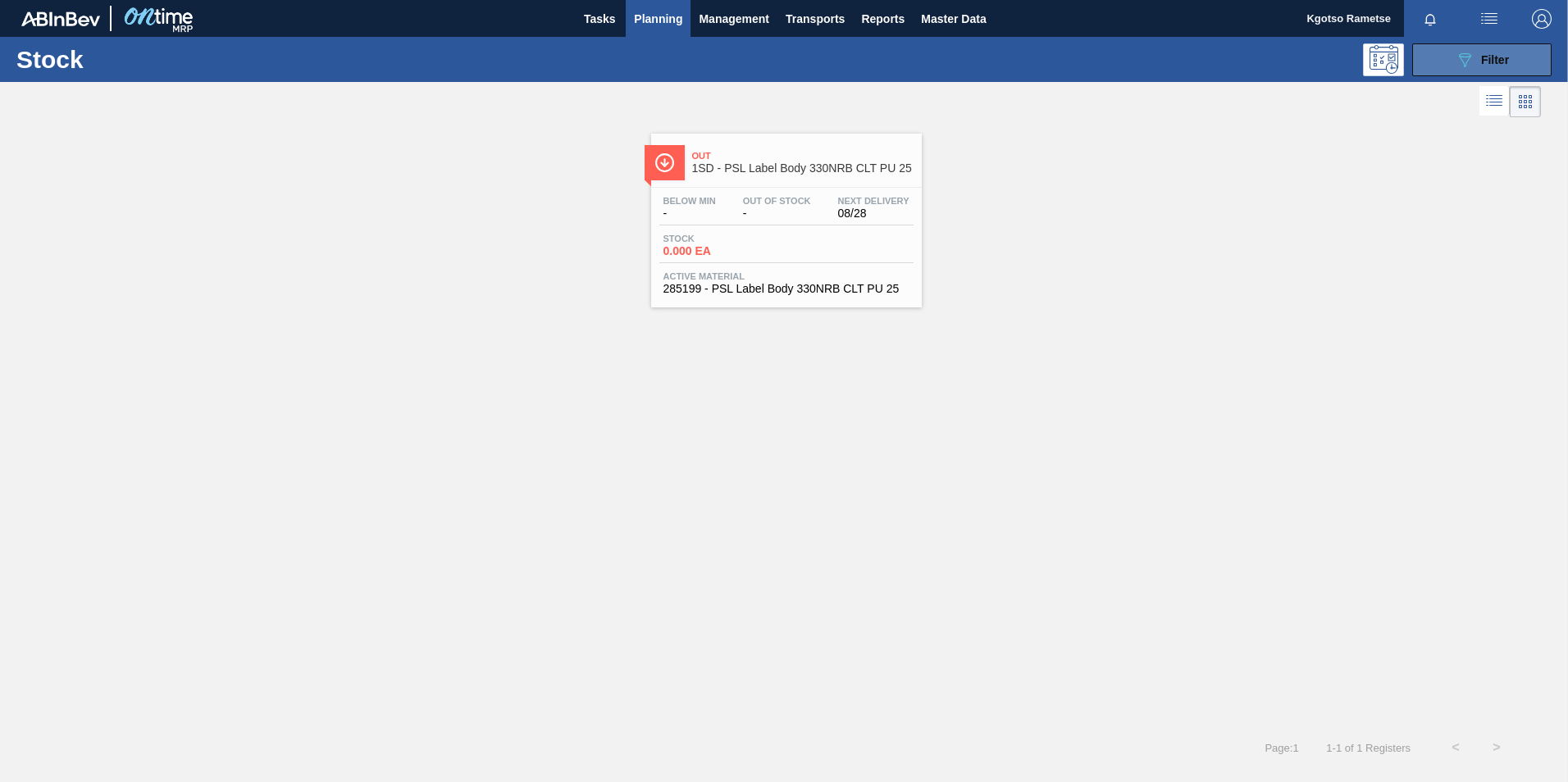
click at [1042, 51] on icon "089F7B8B-B2A5-4AFE-B5C0-19BA573D28AC" at bounding box center [1464, 60] width 20 height 20
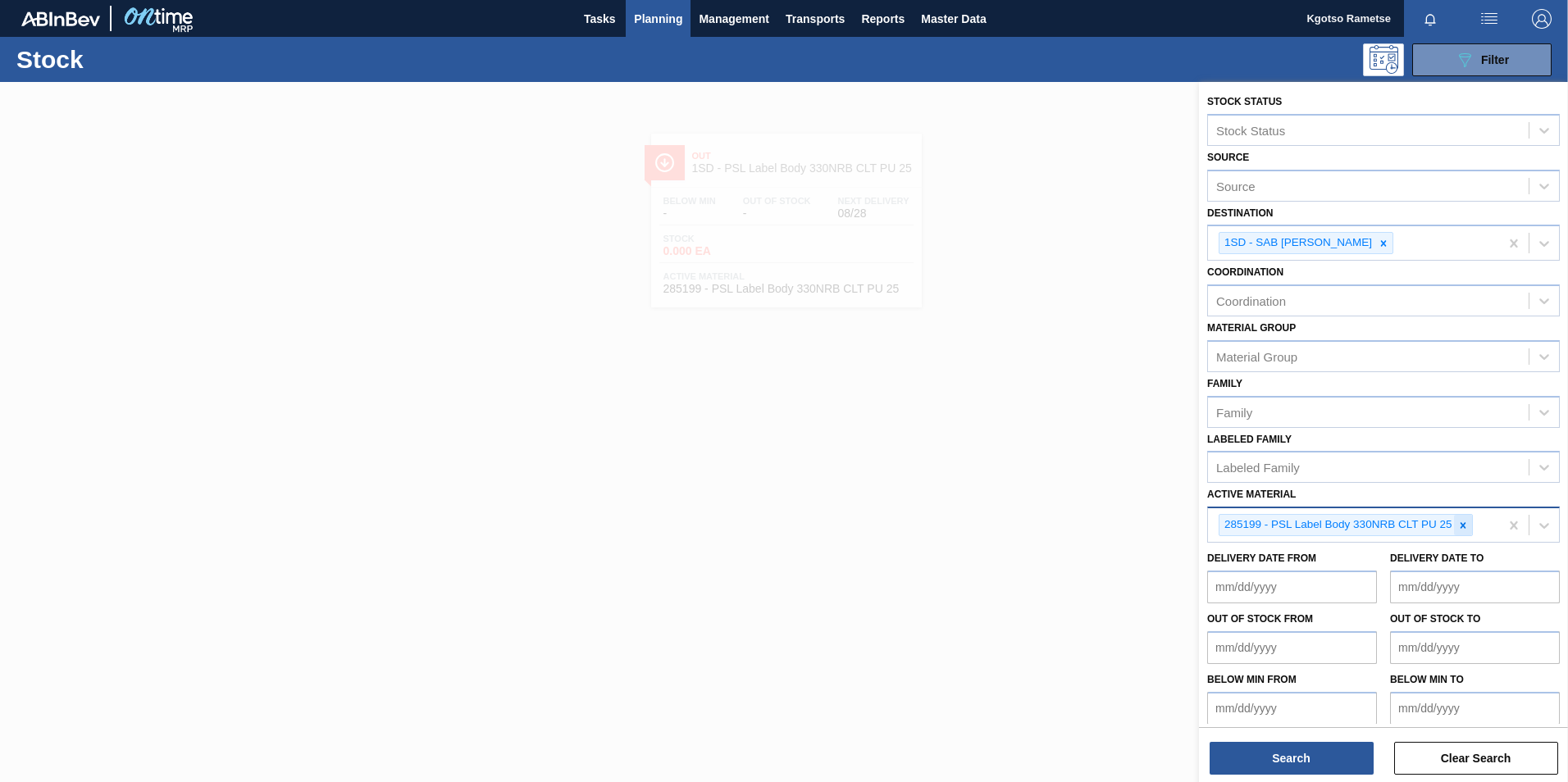
click at [1042, 486] on icon at bounding box center [1463, 526] width 12 height 12
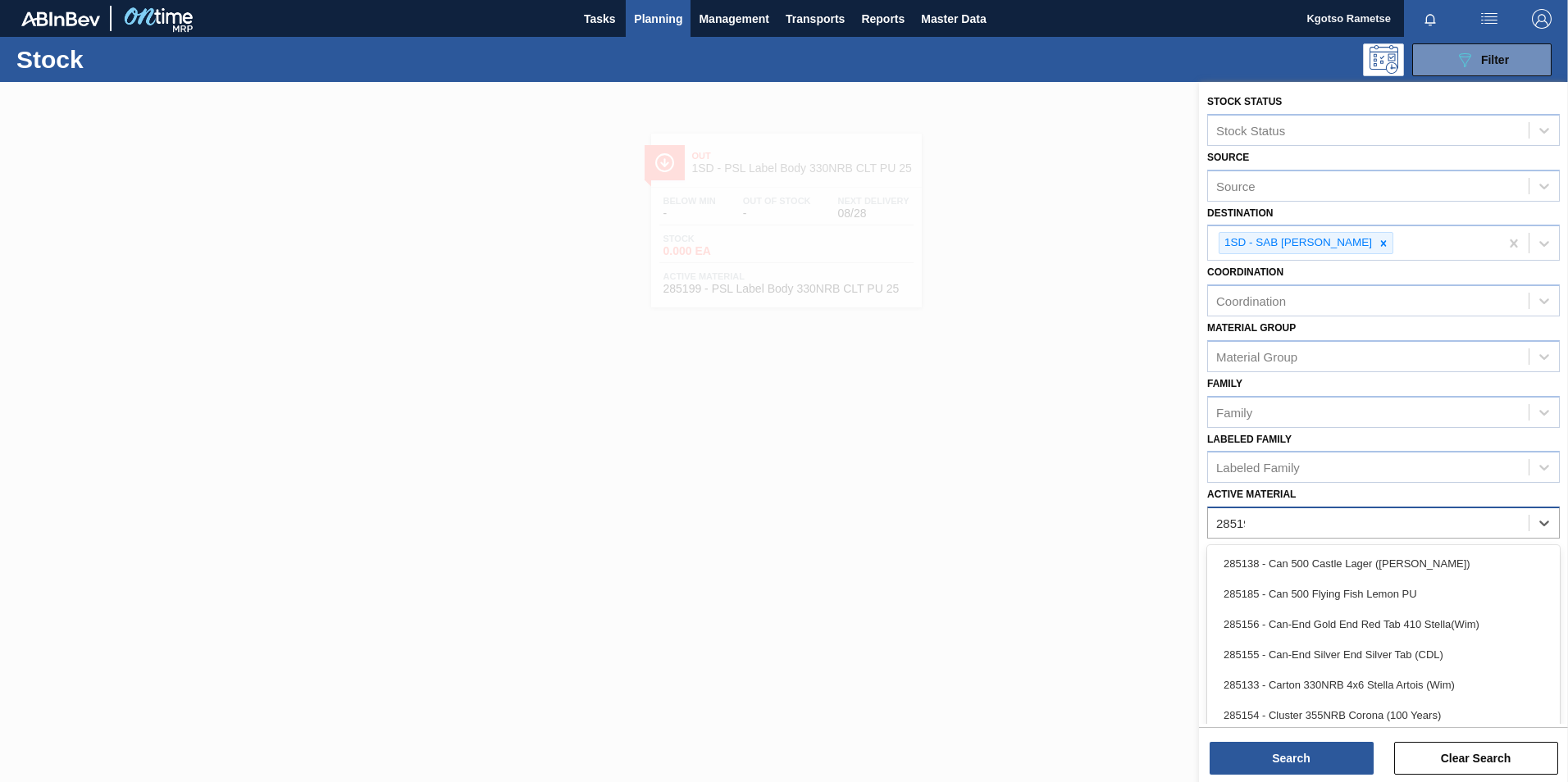
type Material "285198"
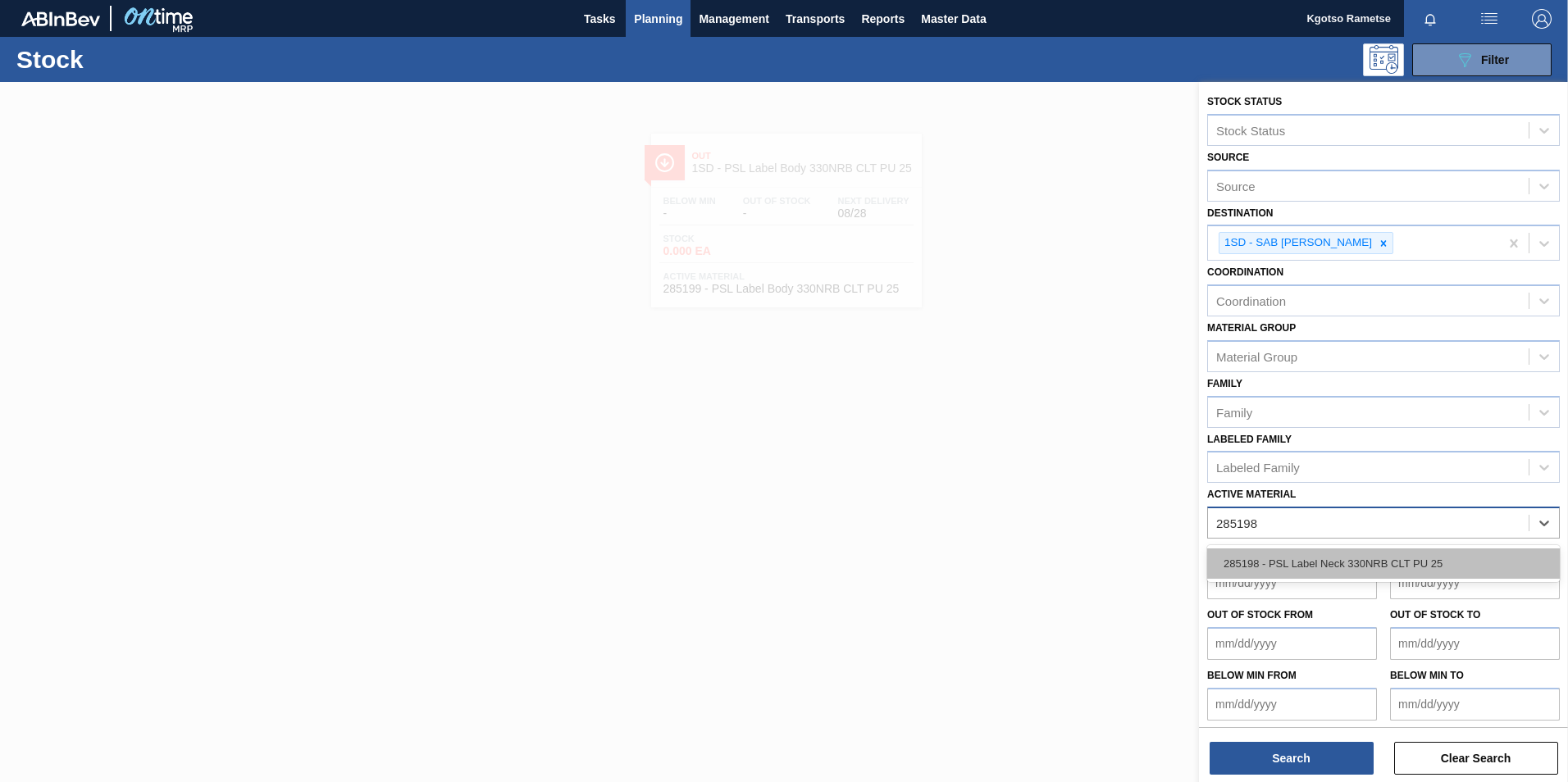
click at [1042, 486] on div "285198 - PSL Label Neck 330NRB CLT PU 25" at bounding box center [1383, 564] width 353 height 30
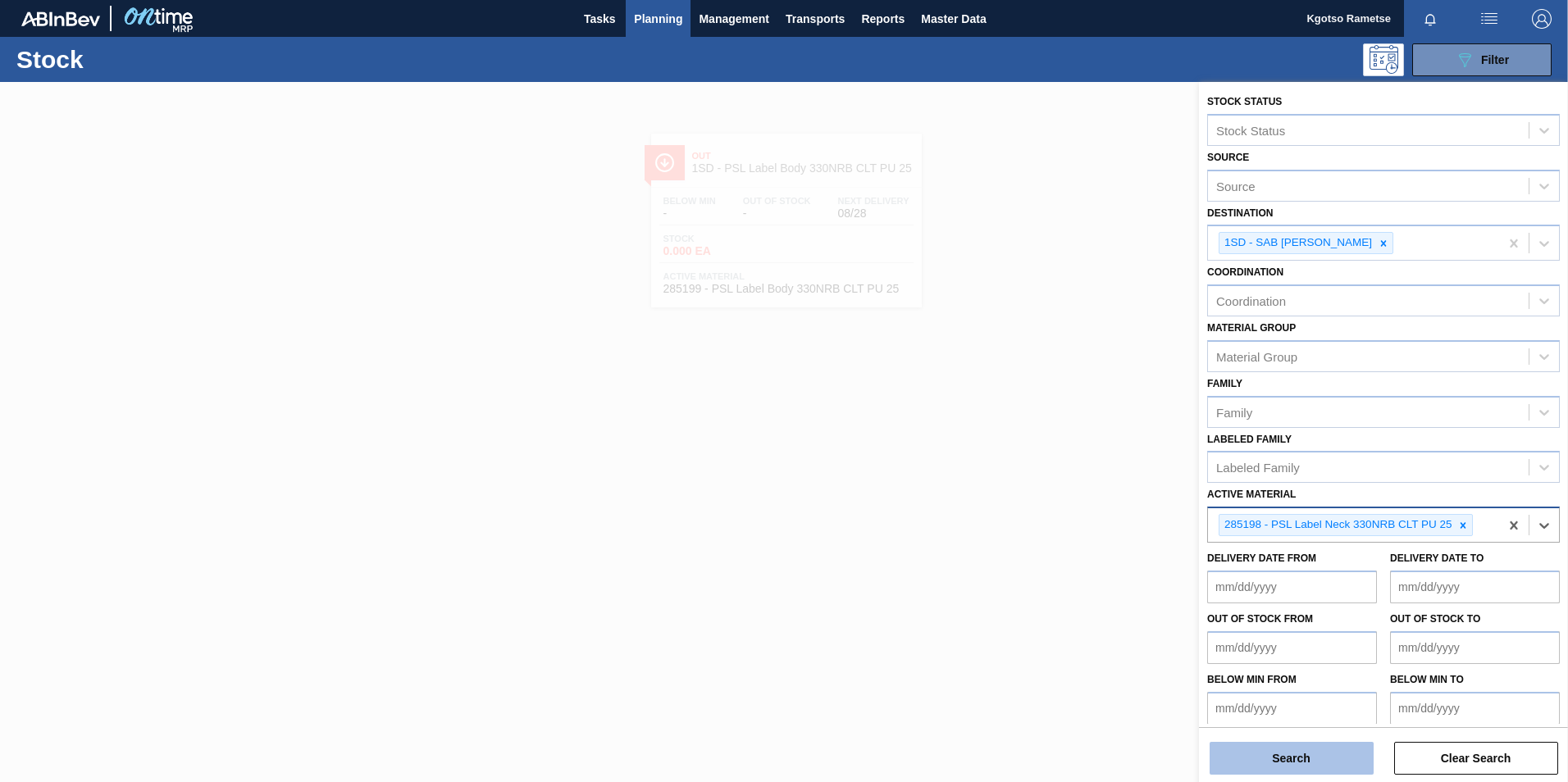
click at [1042, 486] on button "Search" at bounding box center [1291, 758] width 164 height 33
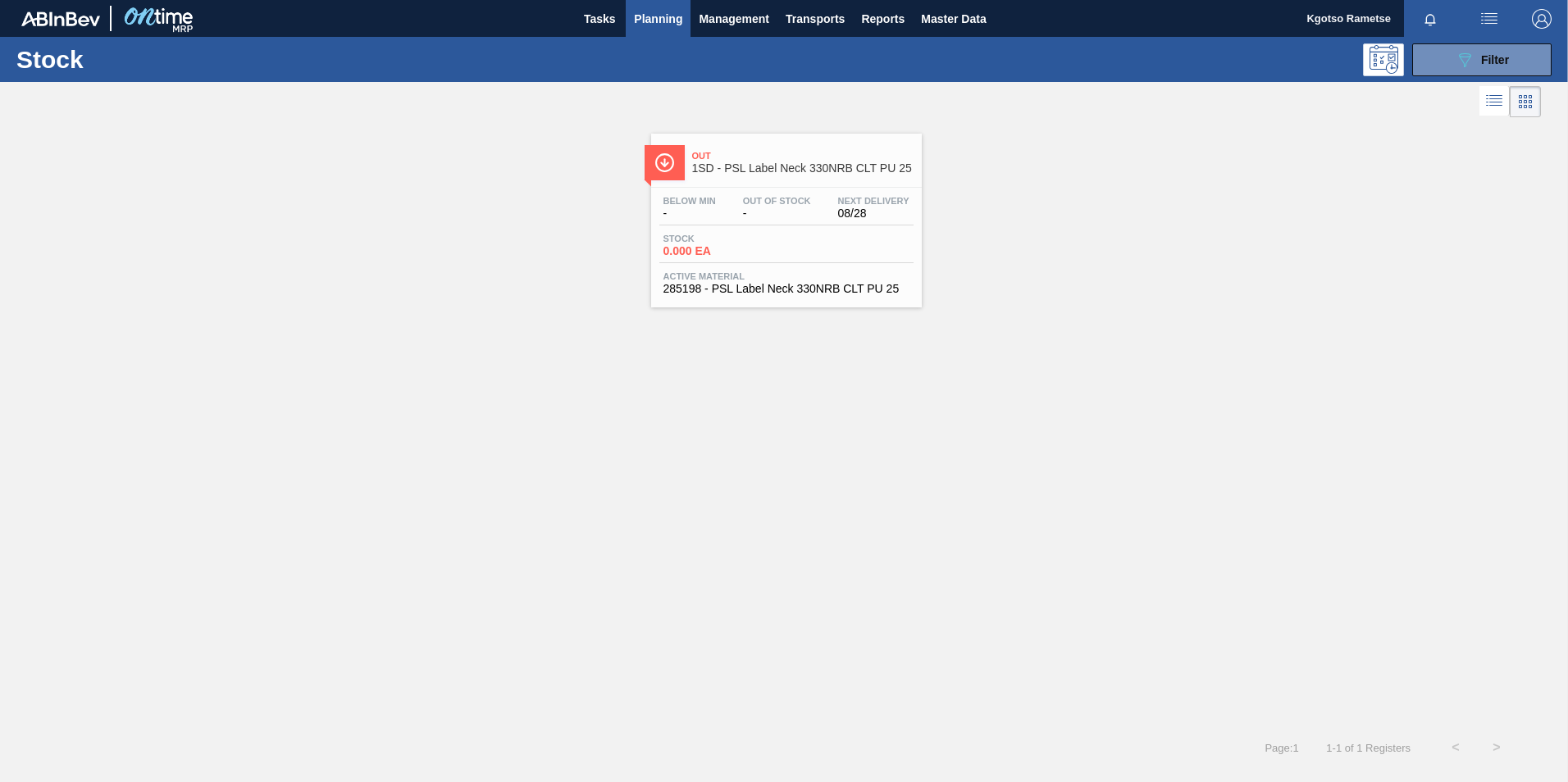
click at [790, 207] on span "-" at bounding box center [776, 213] width 68 height 13
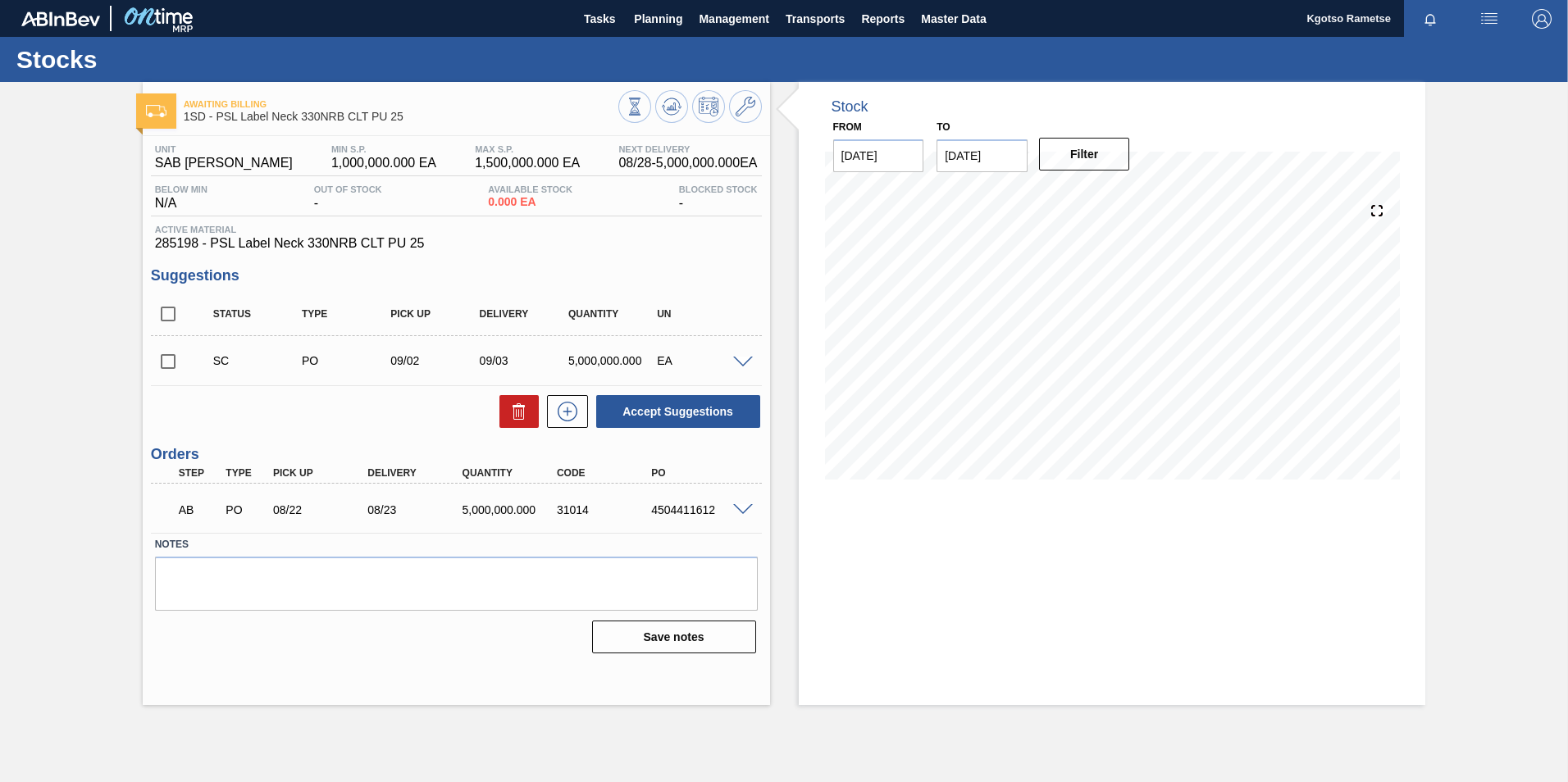
click at [757, 93] on div at bounding box center [690, 109] width 144 height 37
click at [740, 97] on icon at bounding box center [746, 107] width 20 height 20
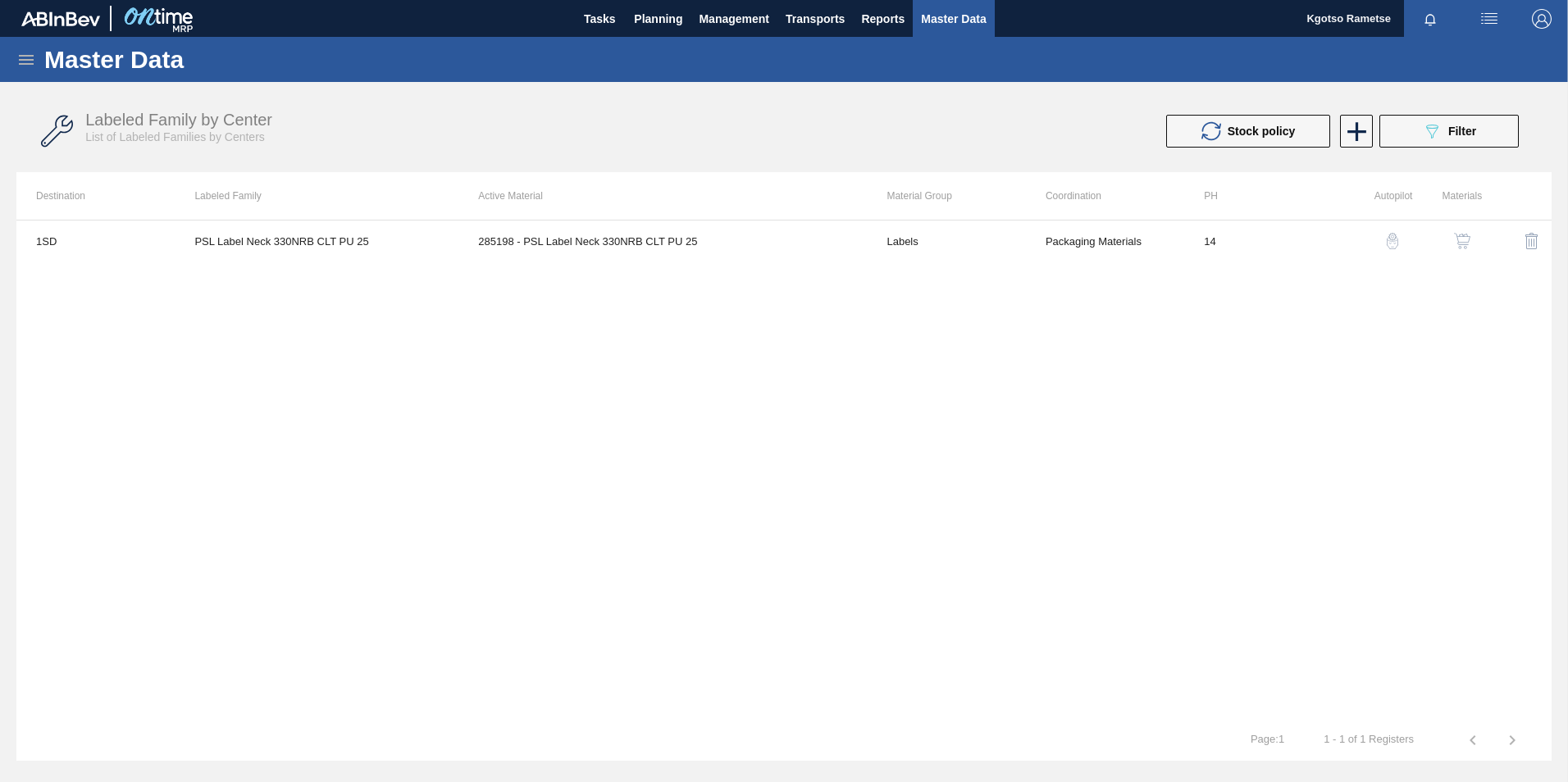
click at [1042, 247] on button "button" at bounding box center [1462, 241] width 39 height 39
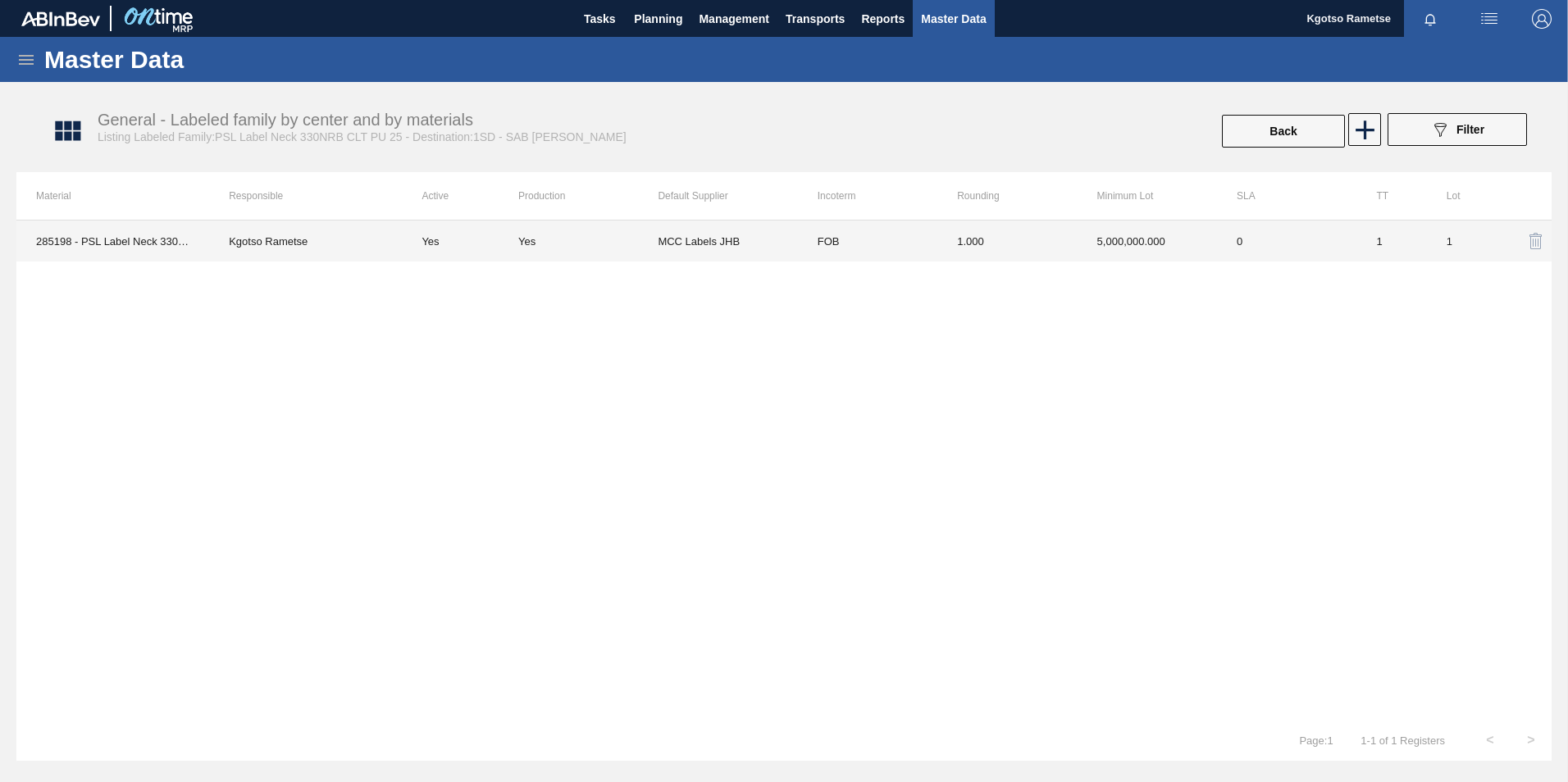
click at [1022, 228] on td "1.000" at bounding box center [1007, 241] width 140 height 41
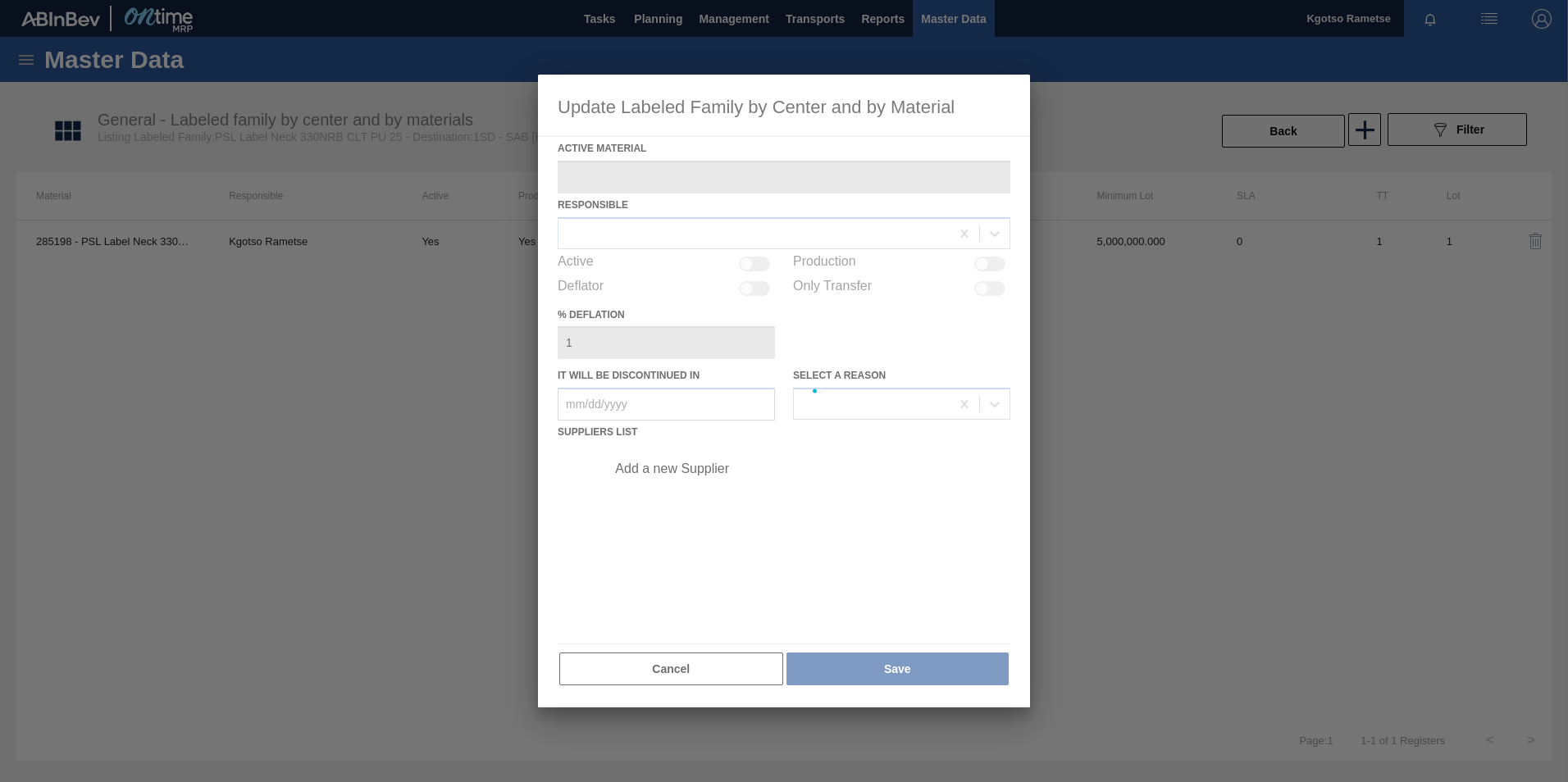
type Material "285198 - PSL Label Neck 330NRB CLT PU 25"
checkbox input "true"
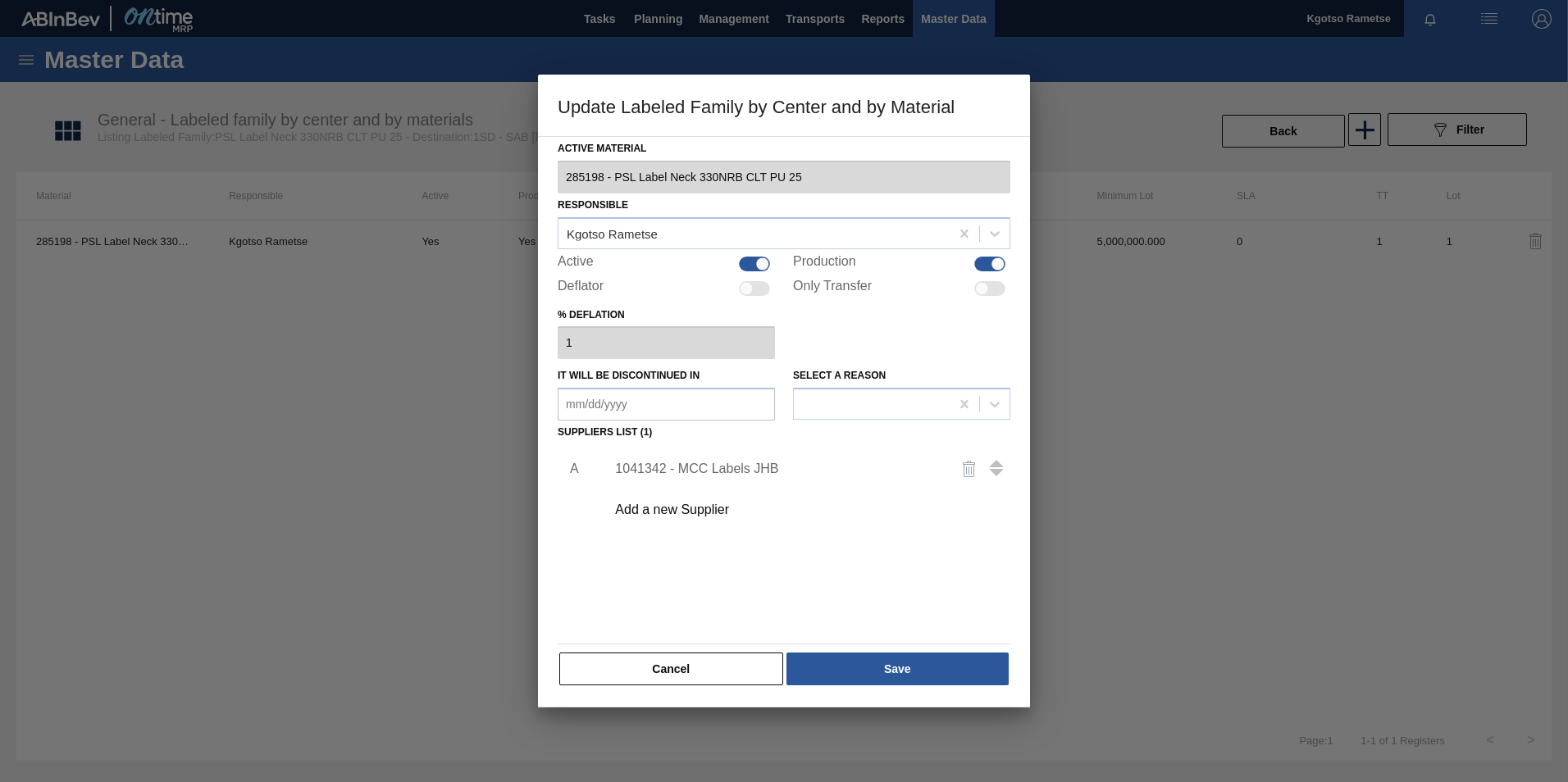
click at [680, 464] on div "1041342 - MCC Labels JHB" at bounding box center [775, 469] width 321 height 15
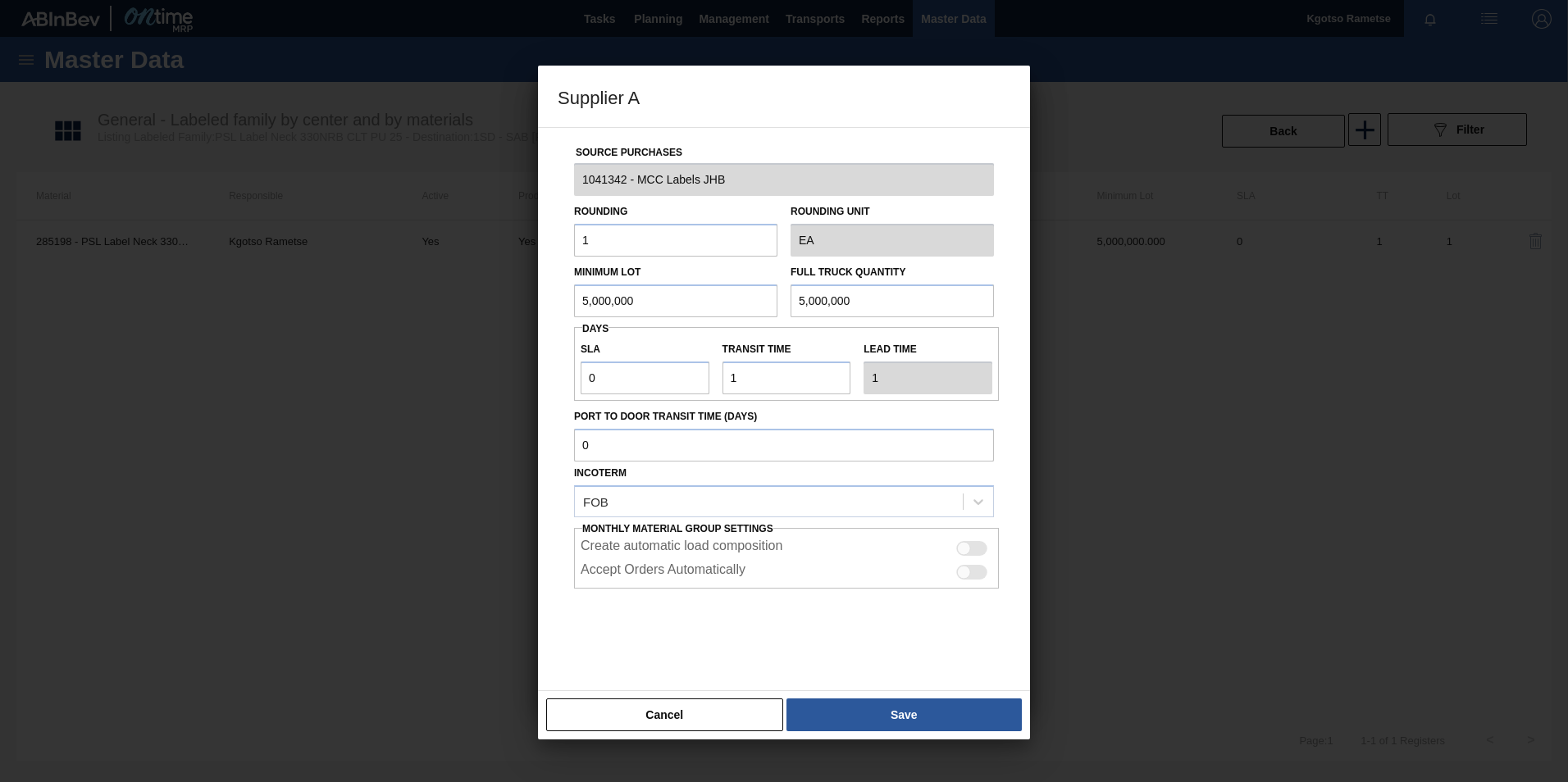
drag, startPoint x: 648, startPoint y: 294, endPoint x: 296, endPoint y: 249, distance: 354.9
click at [296, 249] on div "Supplier A Source Purchases 1041342 - MCC Labels JHB Rounding 1 Rounding Unit E…" at bounding box center [784, 391] width 1568 height 782
drag, startPoint x: 656, startPoint y: 302, endPoint x: 218, endPoint y: 309, distance: 438.1
click at [218, 309] on div "Supplier A Source Purchases 1041342 - MCC Labels JHB Rounding 1 Rounding Unit E…" at bounding box center [784, 391] width 1568 height 782
type input "5,200,000"
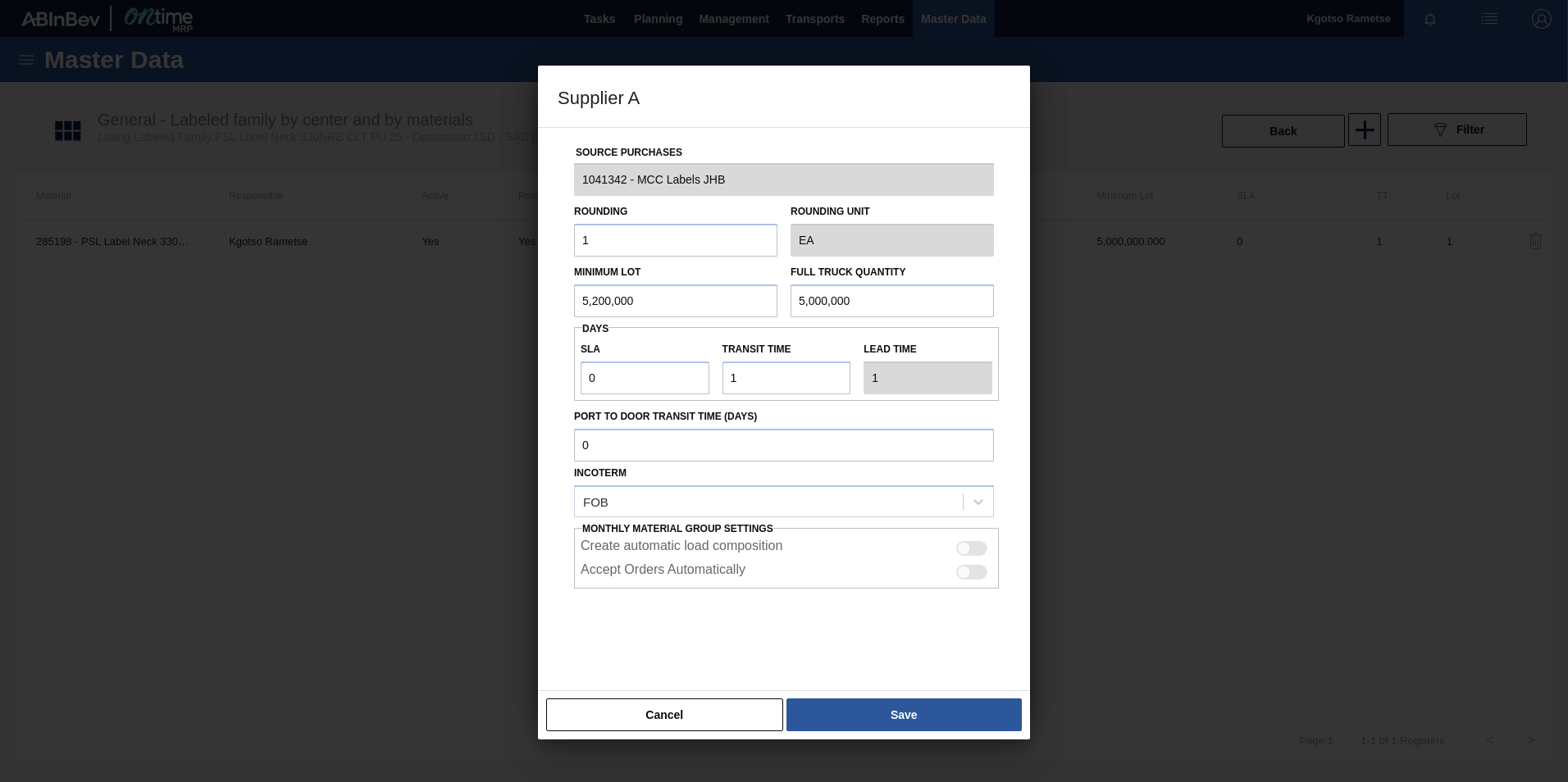
drag, startPoint x: 881, startPoint y: 303, endPoint x: 86, endPoint y: 298, distance: 795.0
click at [272, 261] on div "Supplier A Source Purchases 1041342 - MCC Labels JHB Rounding 1 Rounding Unit E…" at bounding box center [784, 391] width 1568 height 782
paste input "5,200,000"
type input "5,200,000"
click at [894, 486] on button "Save" at bounding box center [903, 714] width 235 height 33
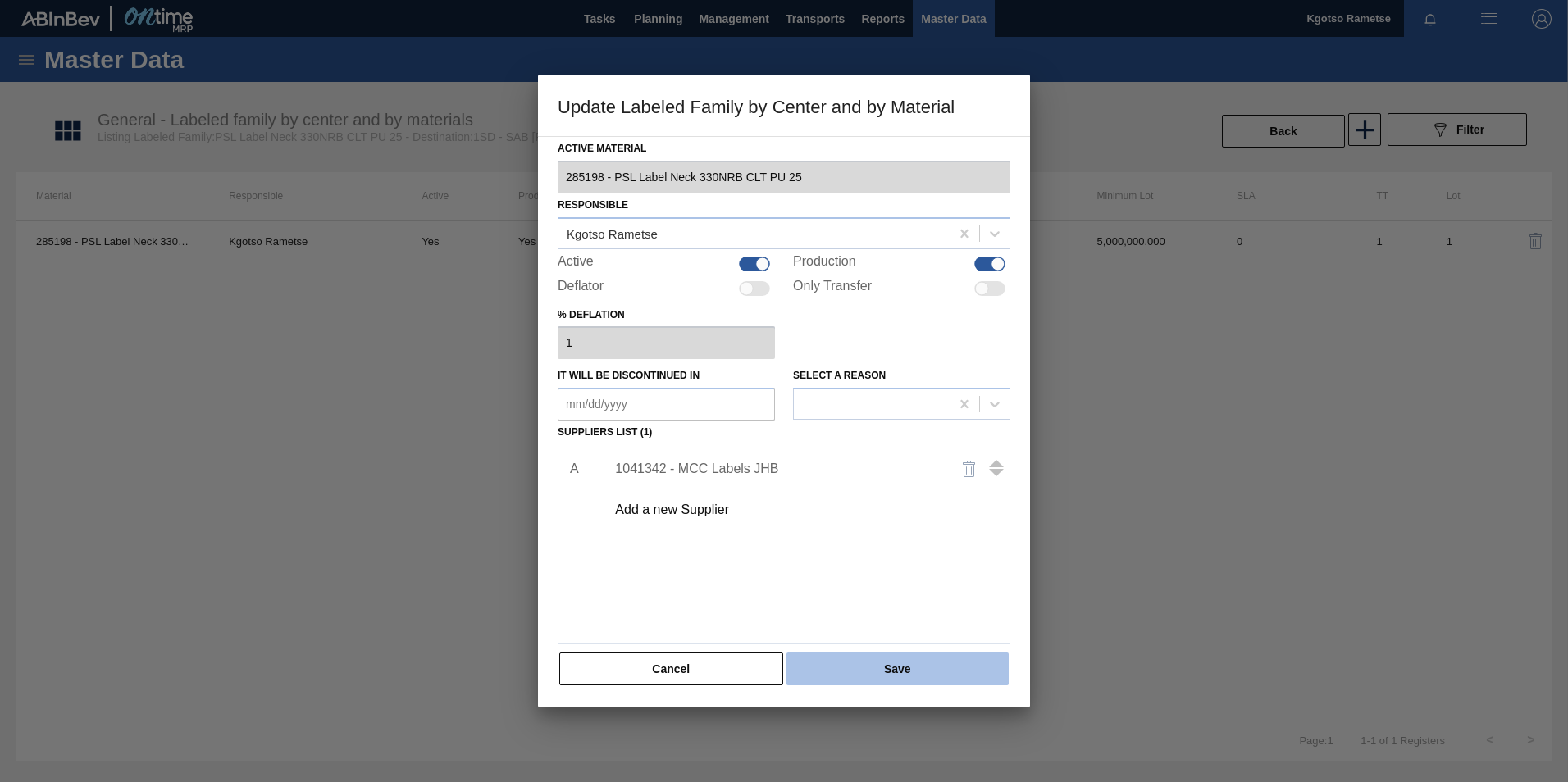
click at [878, 486] on button "Save" at bounding box center [897, 669] width 222 height 33
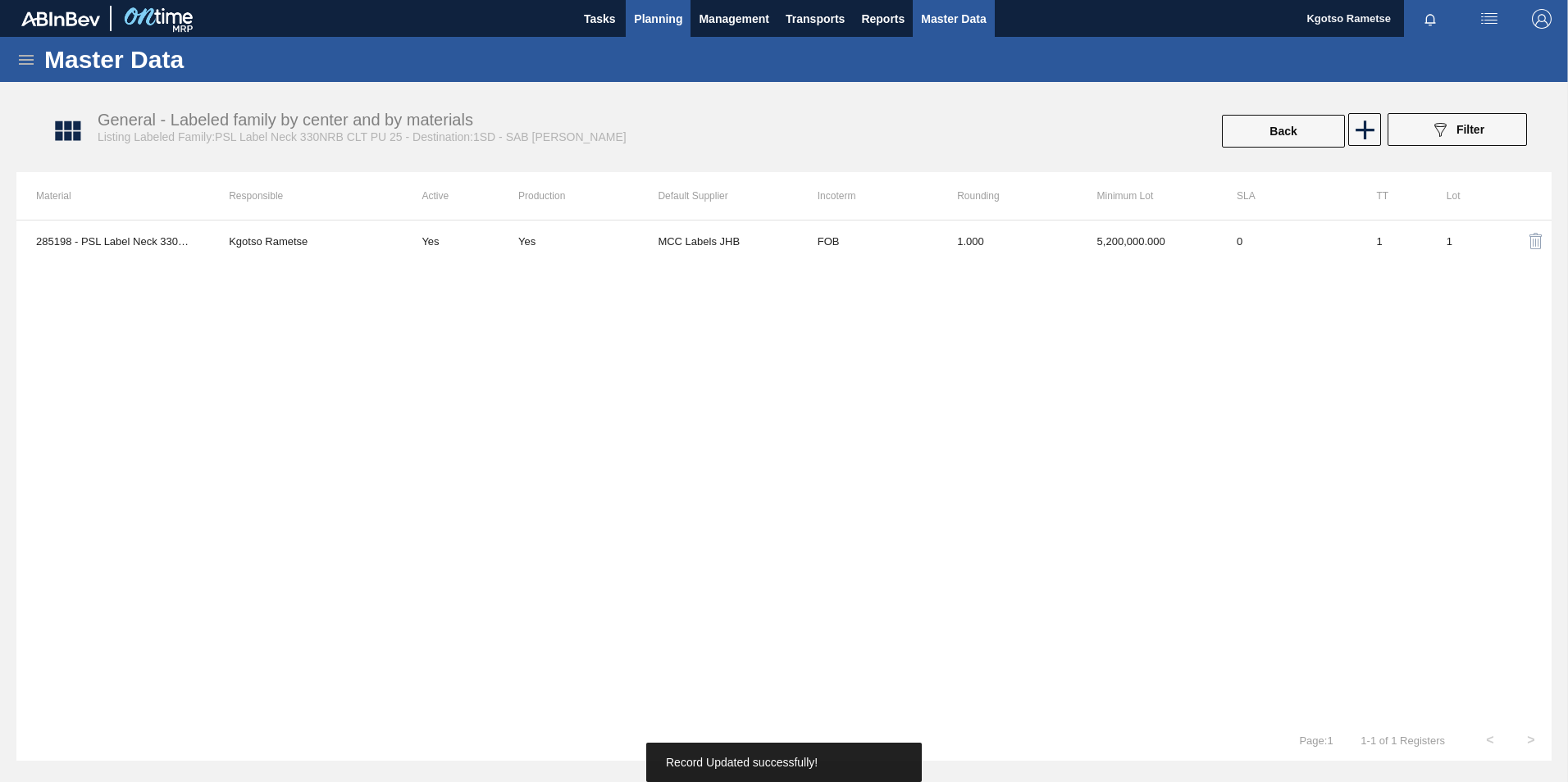
click at [649, 22] on span "Planning" at bounding box center [658, 19] width 49 height 20
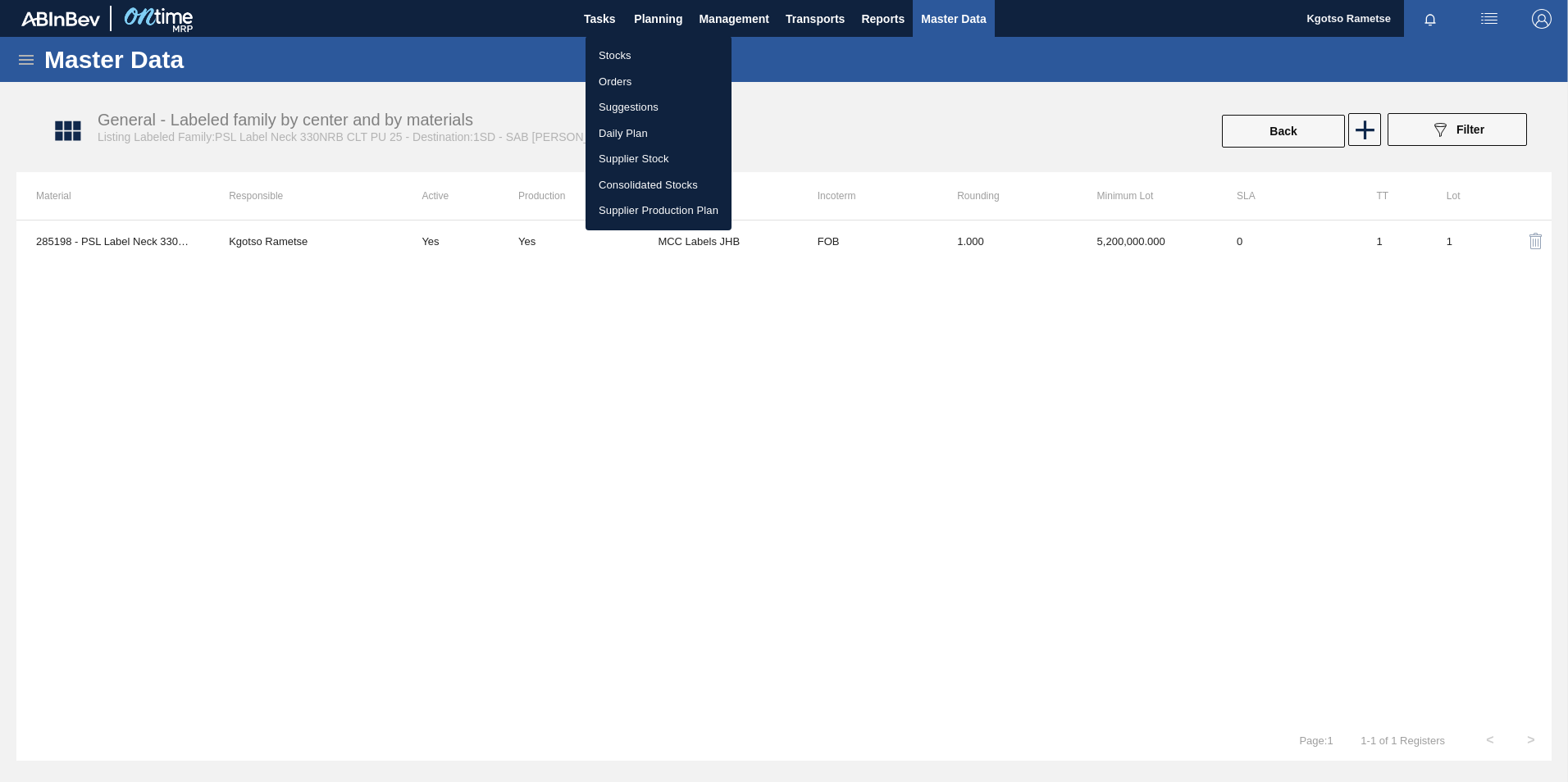
click at [603, 49] on li "Stocks" at bounding box center [658, 55] width 146 height 26
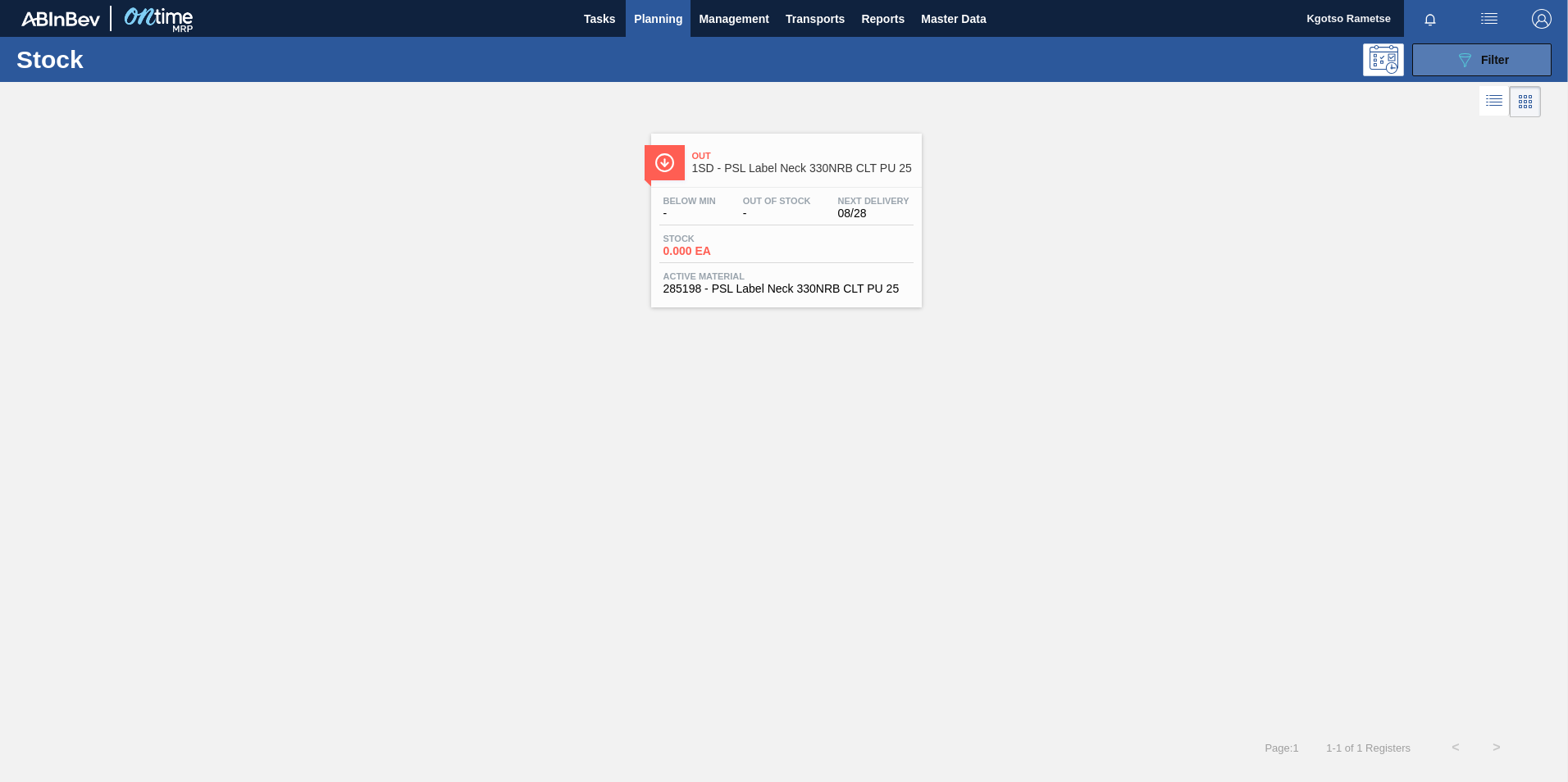
click at [1042, 67] on div "089F7B8B-B2A5-4AFE-B5C0-19BA573D28AC Filter" at bounding box center [1481, 60] width 54 height 20
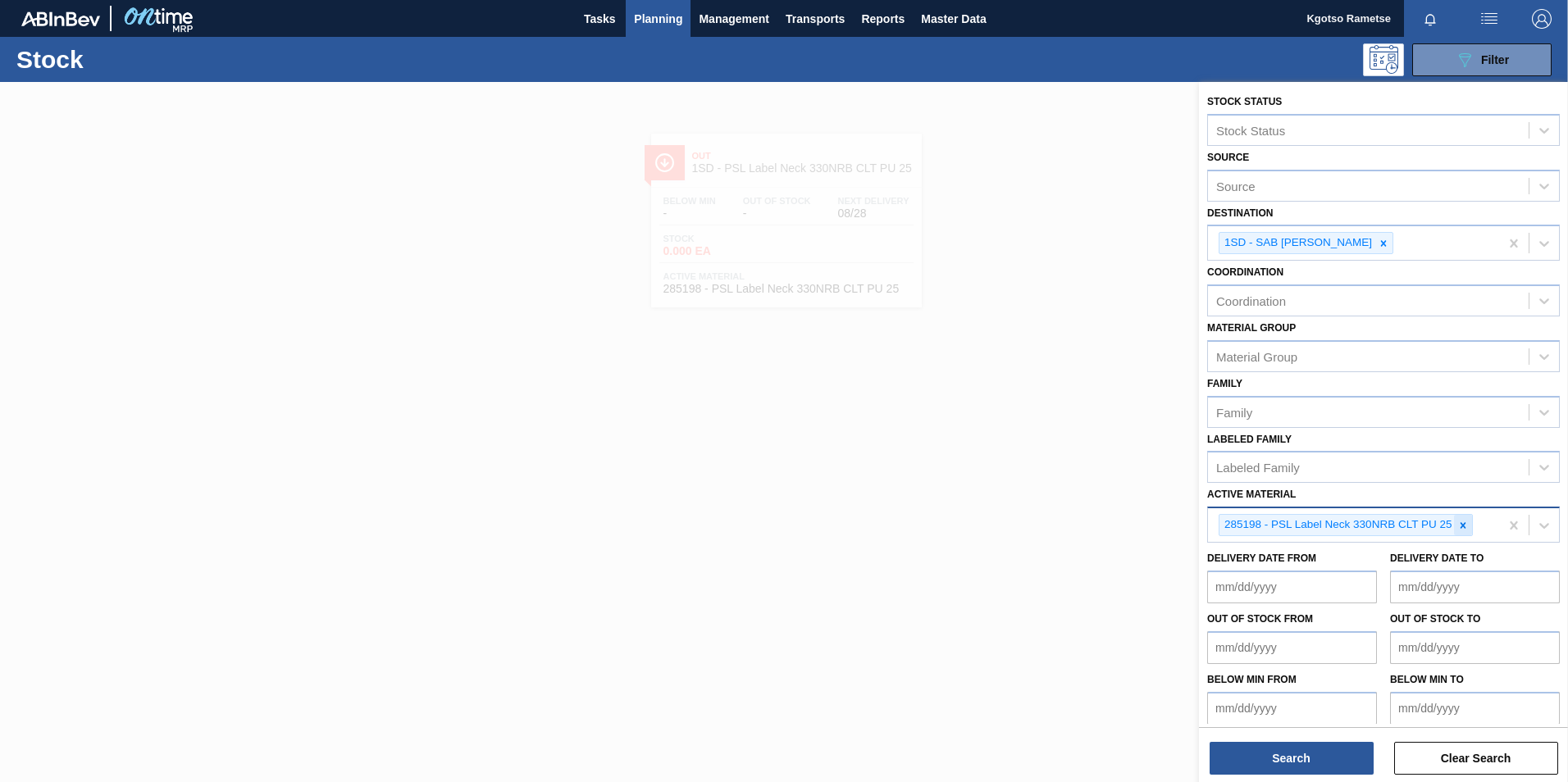
click at [1042, 486] on icon at bounding box center [1463, 526] width 12 height 12
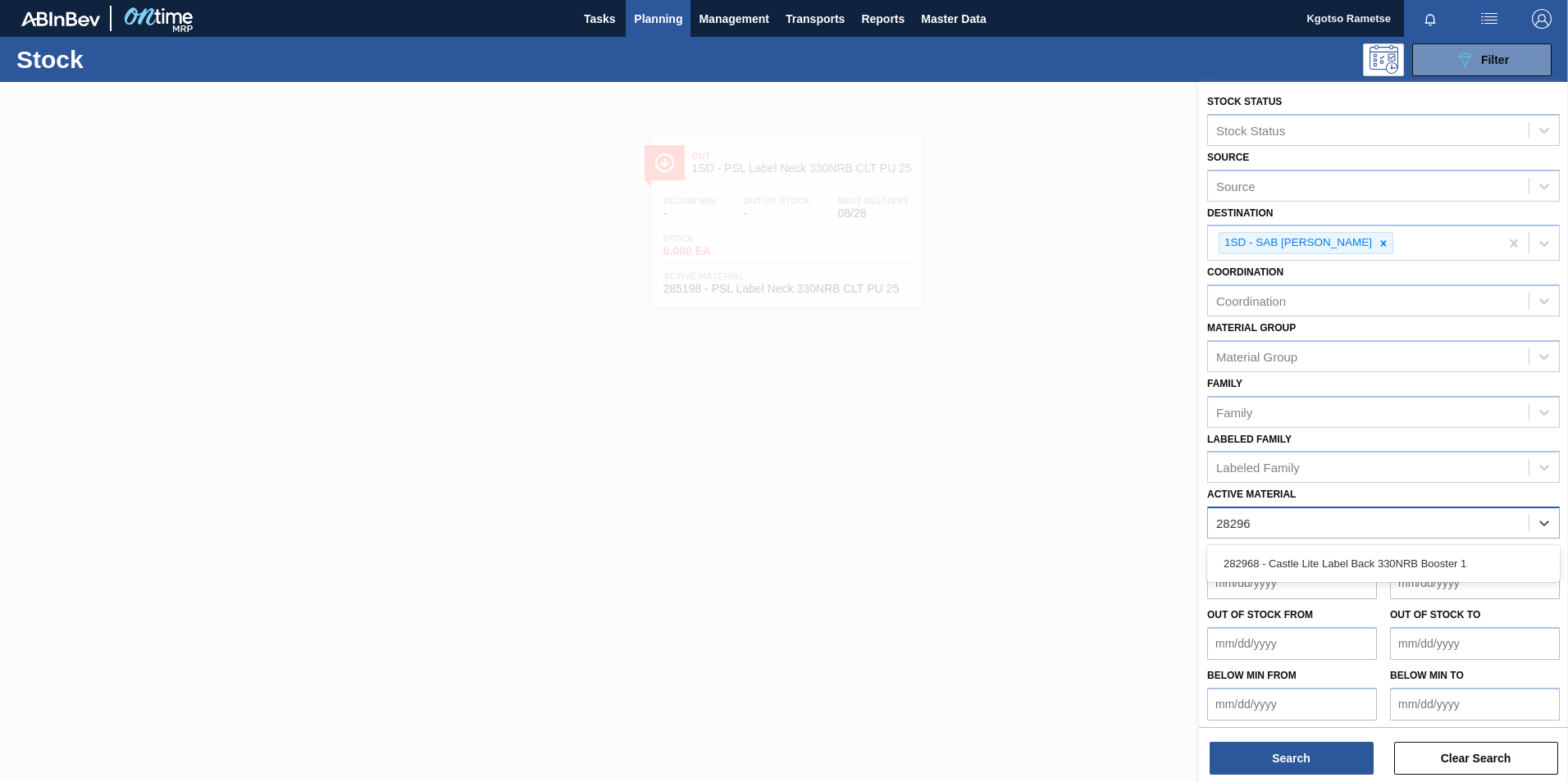
type Material "282968"
click at [1042, 486] on div "282968 - Castle Lite Label Back 330NRB Booster 1" at bounding box center [1383, 564] width 353 height 30
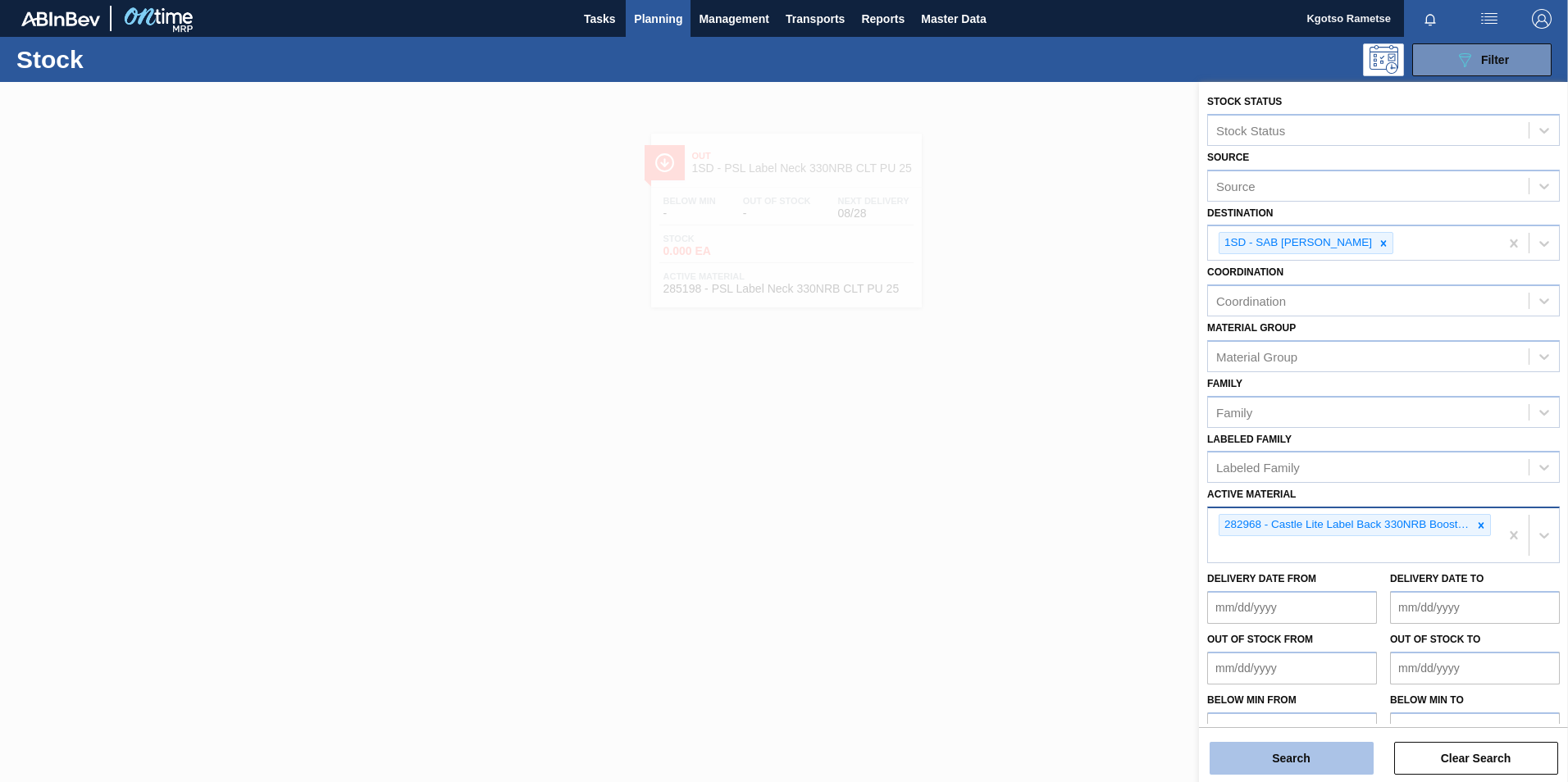
click at [1042, 486] on button "Search" at bounding box center [1291, 758] width 164 height 33
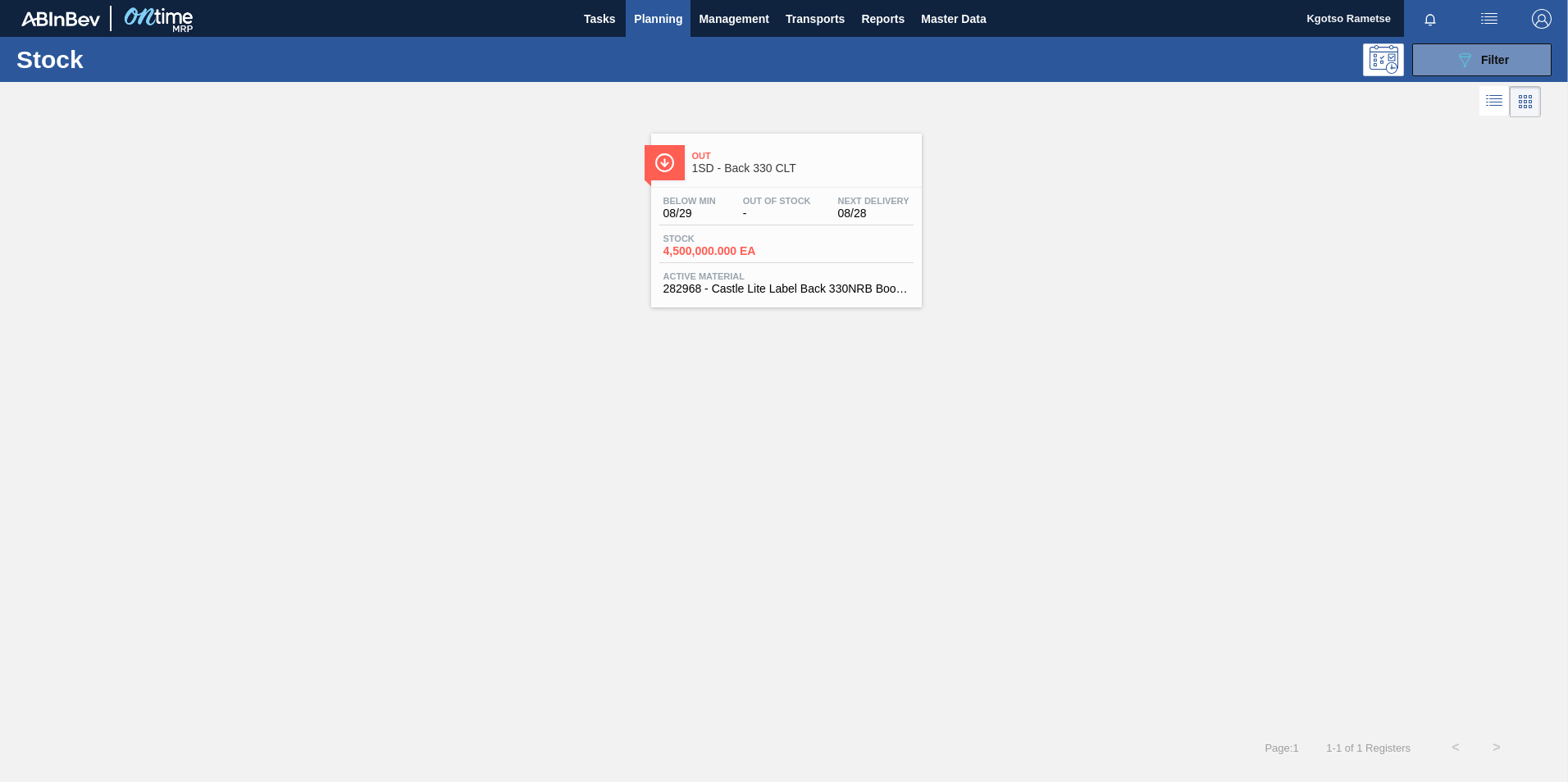
click at [788, 199] on span "Out Of Stock" at bounding box center [776, 201] width 68 height 10
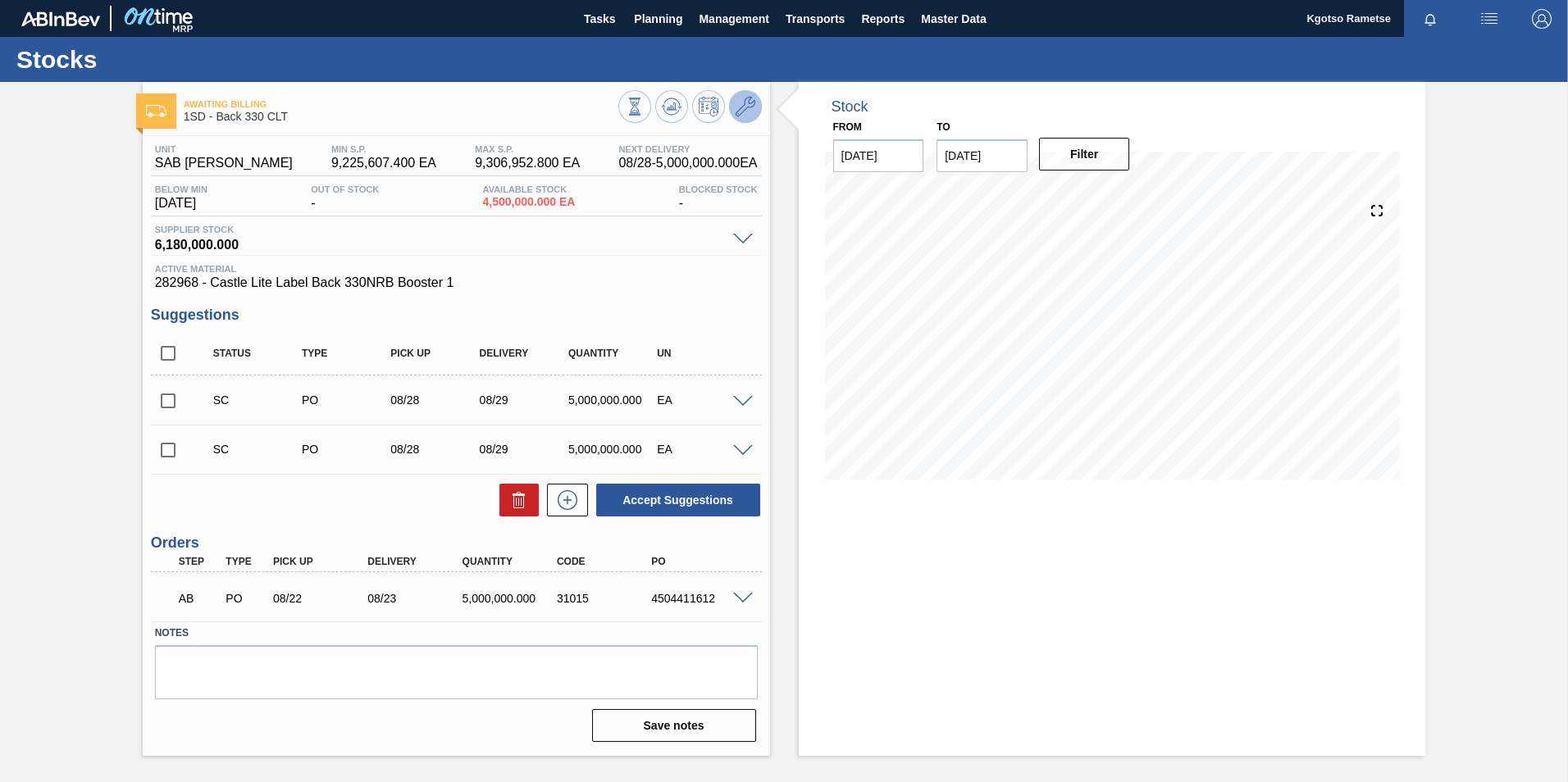
click at [743, 114] on icon at bounding box center [746, 107] width 20 height 20
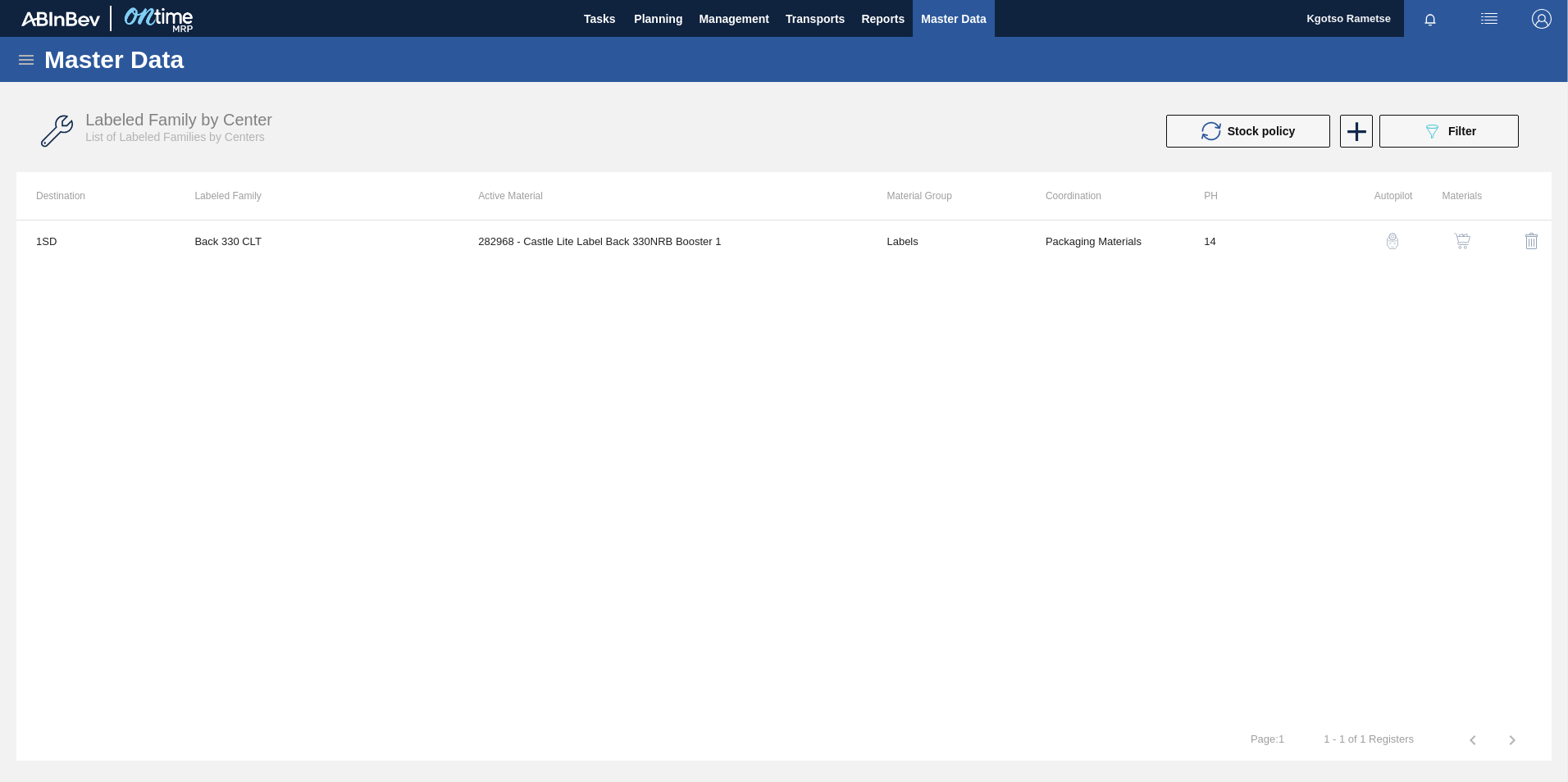
click at [1042, 243] on img "button" at bounding box center [1463, 241] width 17 height 17
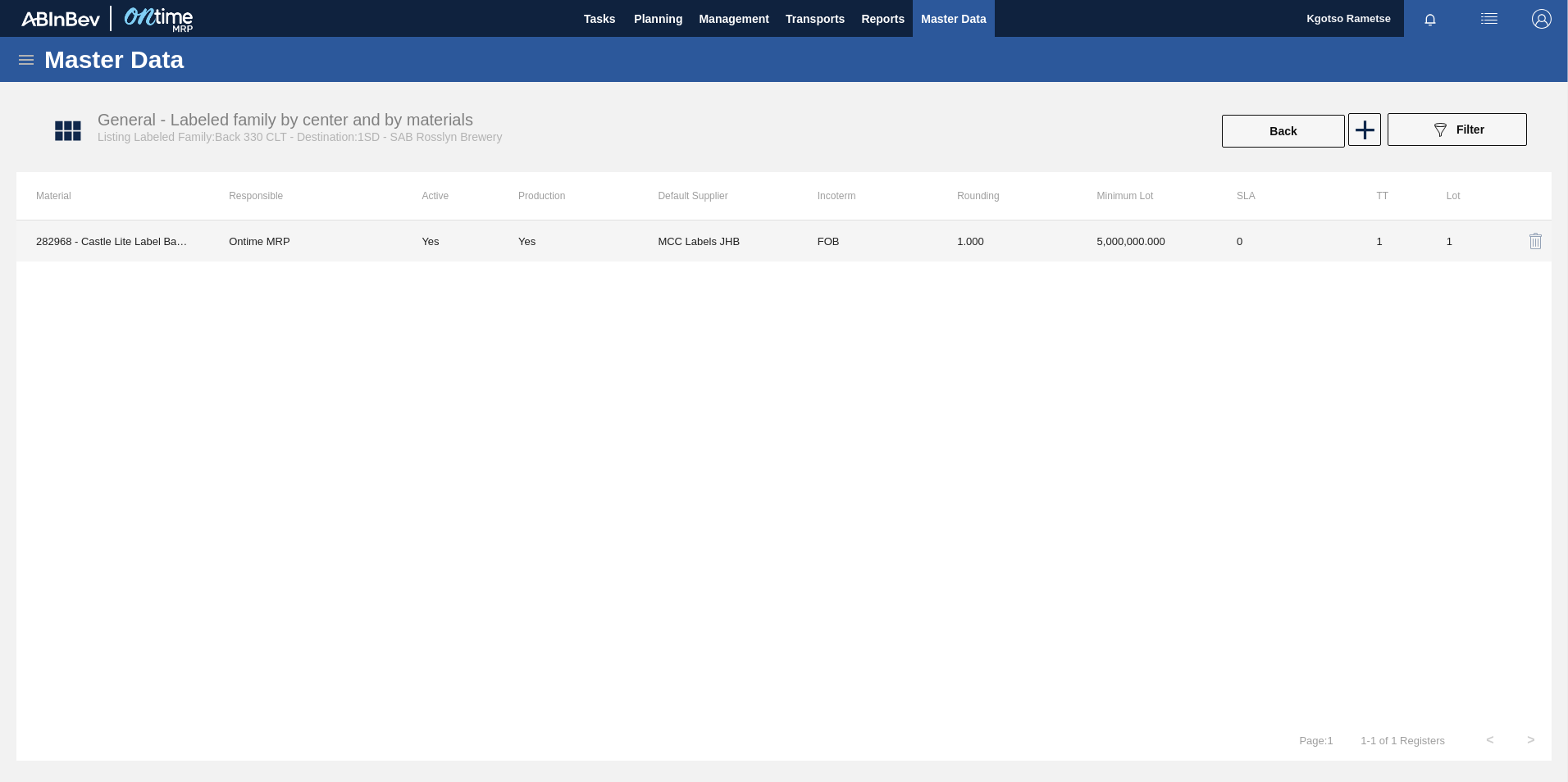
click at [1042, 245] on td "0" at bounding box center [1286, 241] width 140 height 41
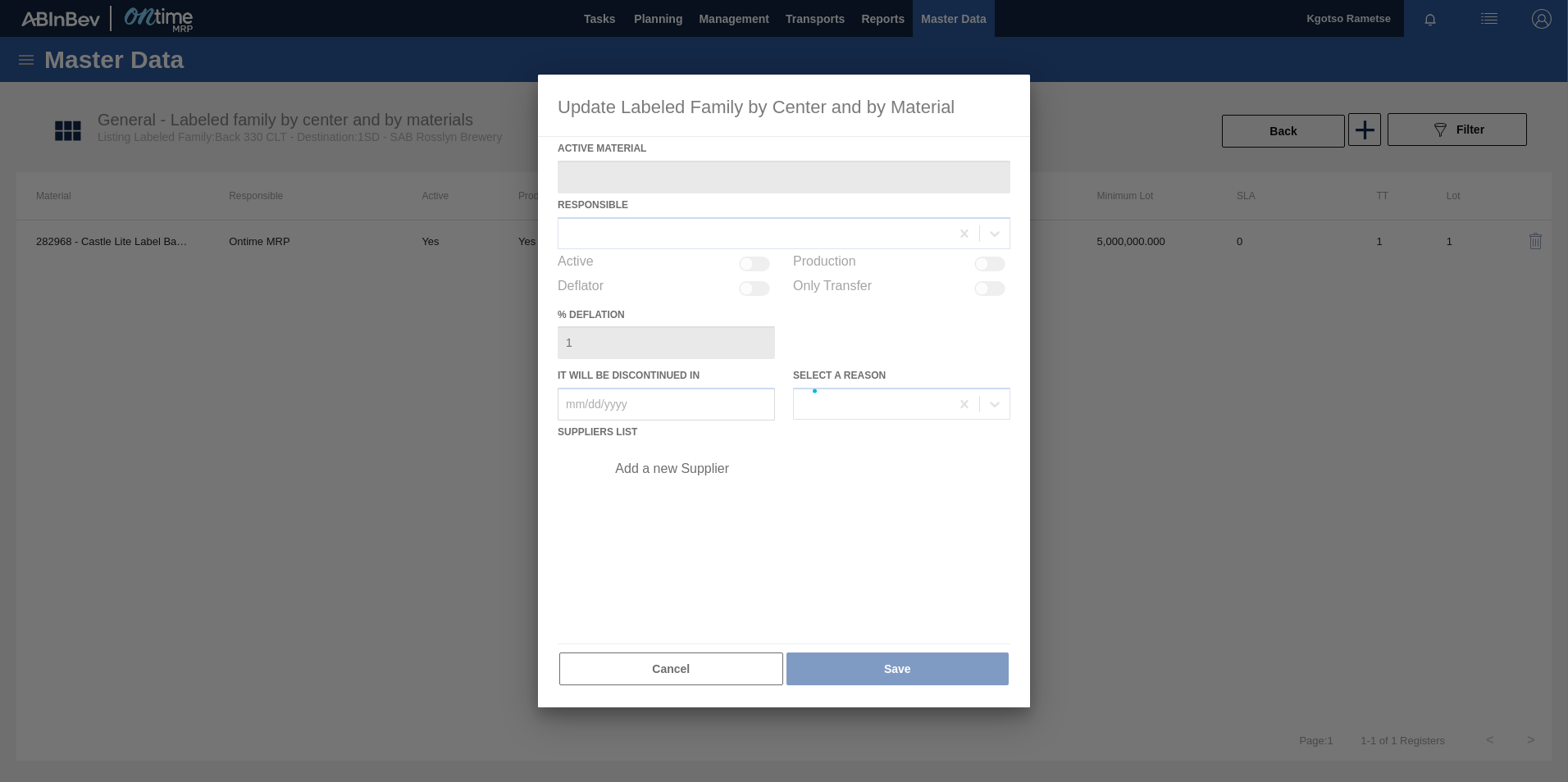
type Material "282968 - Castle Lite Label Back 330NRB Booster 1"
checkbox input "true"
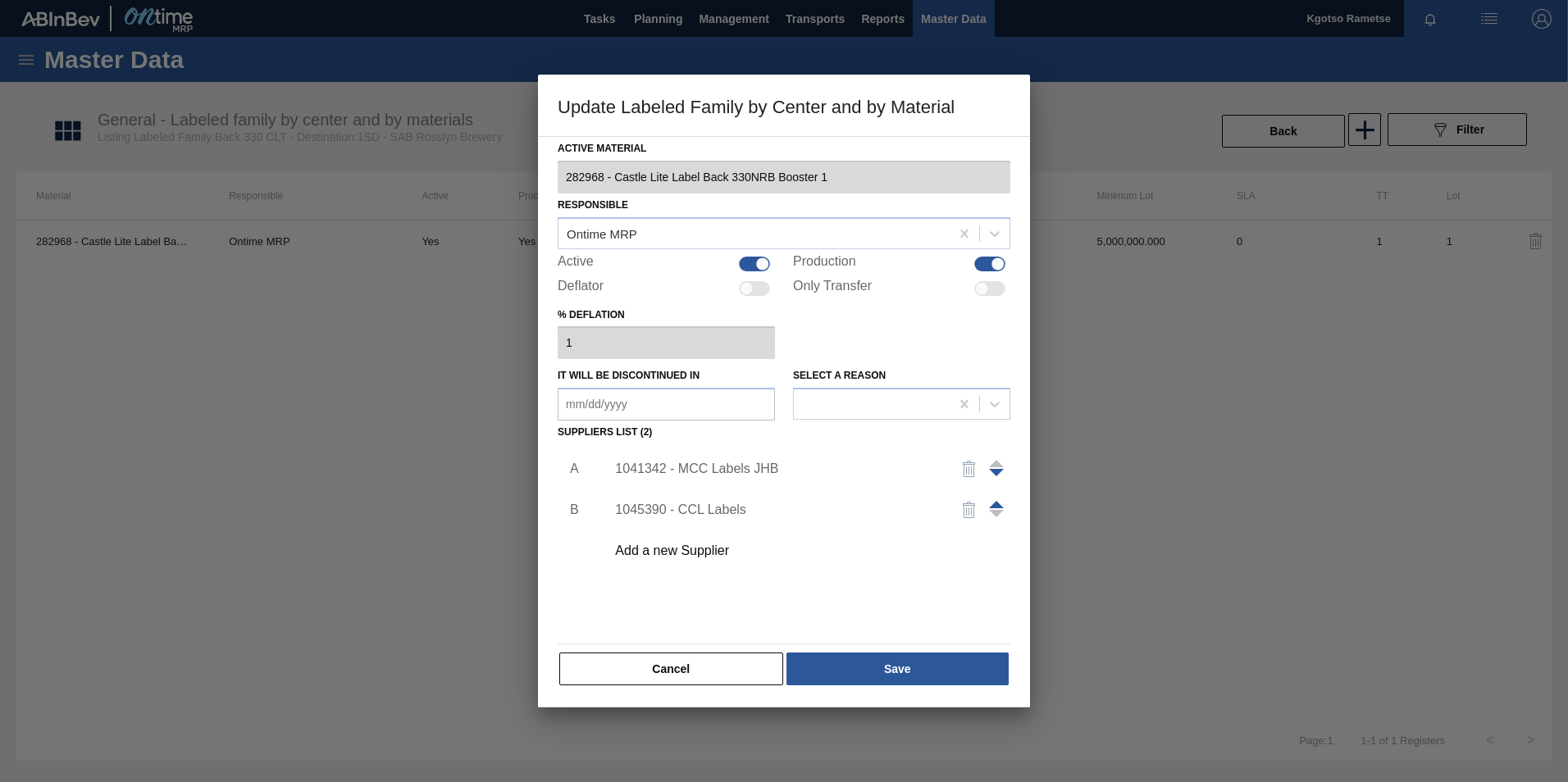
click at [741, 468] on div "1041342 - MCC Labels JHB" at bounding box center [775, 469] width 321 height 15
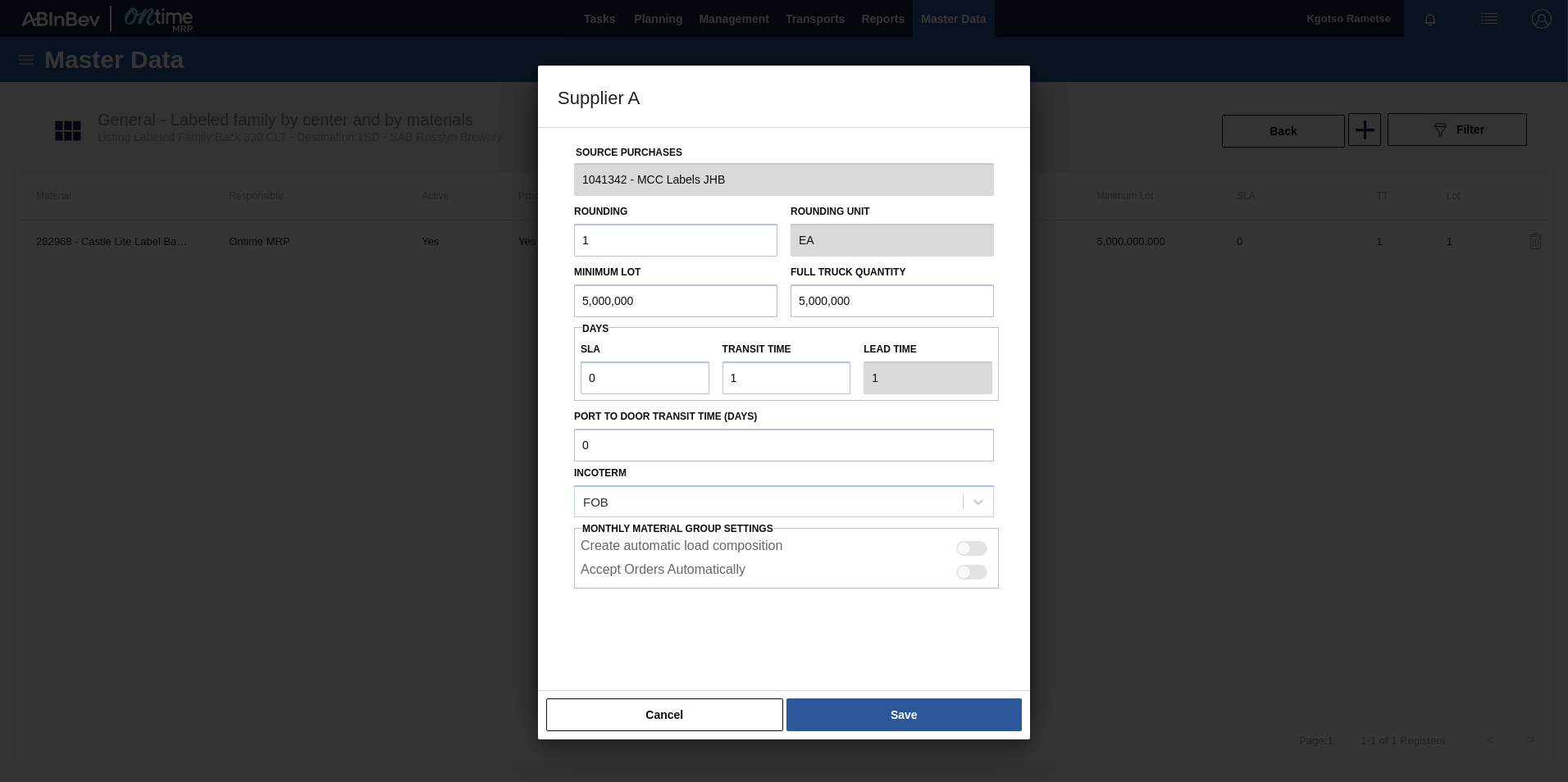
drag, startPoint x: 651, startPoint y: 301, endPoint x: 293, endPoint y: 258, distance: 360.6
click at [293, 258] on div "Supplier A Source Purchases 1041342 - MCC Labels JHB Rounding 1 Rounding Unit E…" at bounding box center [784, 391] width 1568 height 782
drag, startPoint x: 640, startPoint y: 294, endPoint x: 129, endPoint y: 354, distance: 514.5
click at [129, 354] on div "Supplier A Source Purchases 1041342 - MCC Labels JHB Rounding 1 Rounding Unit E…" at bounding box center [784, 391] width 1568 height 782
type input "5,150,000"
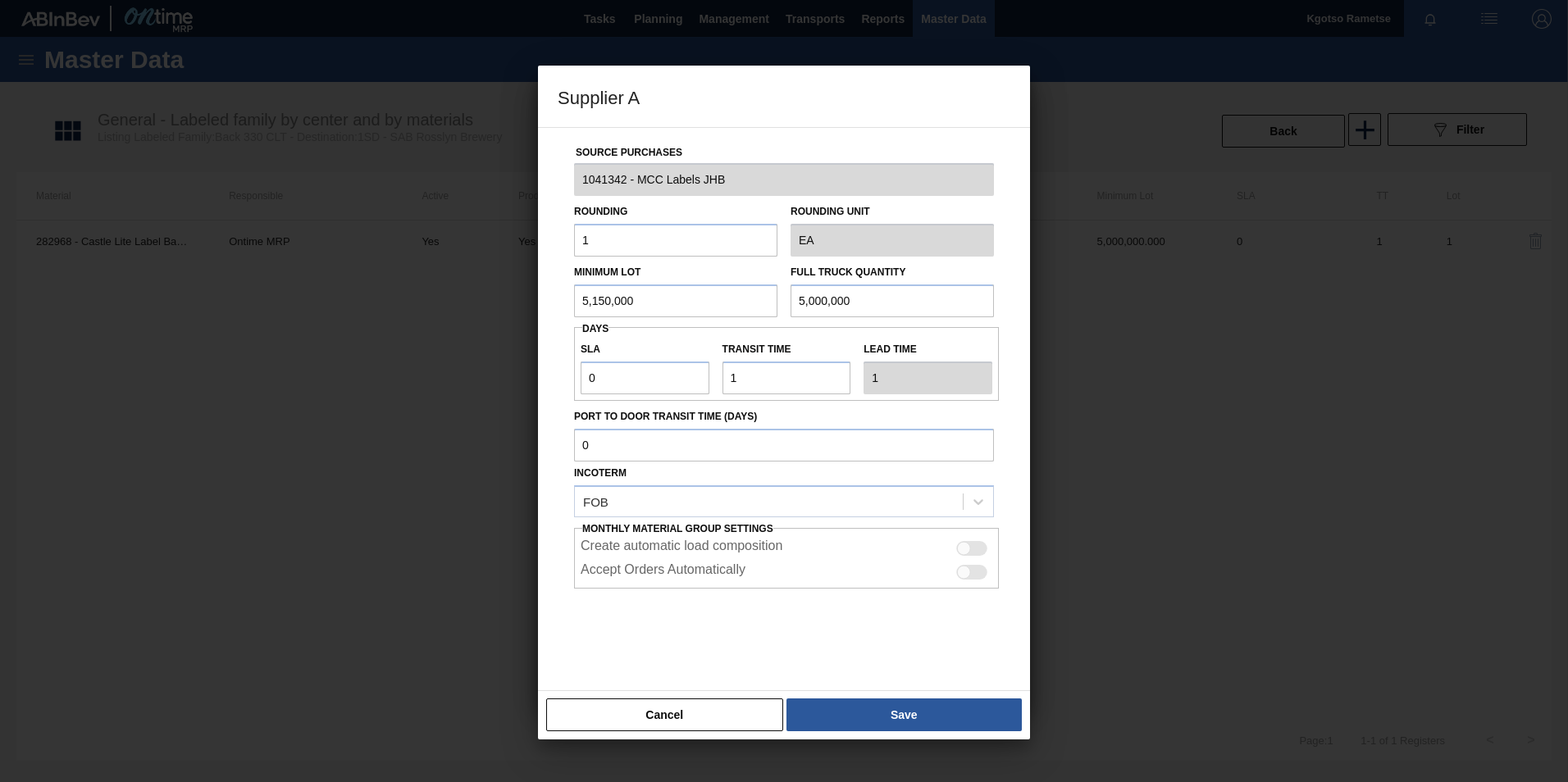
drag, startPoint x: 864, startPoint y: 303, endPoint x: 283, endPoint y: 286, distance: 581.2
click at [283, 286] on div "Supplier A Source Purchases 1041342 - MCC Labels JHB Rounding 1 Rounding Unit E…" at bounding box center [784, 391] width 1568 height 782
paste input "15"
type input "5,150,000"
click at [865, 486] on button "Save" at bounding box center [903, 714] width 235 height 33
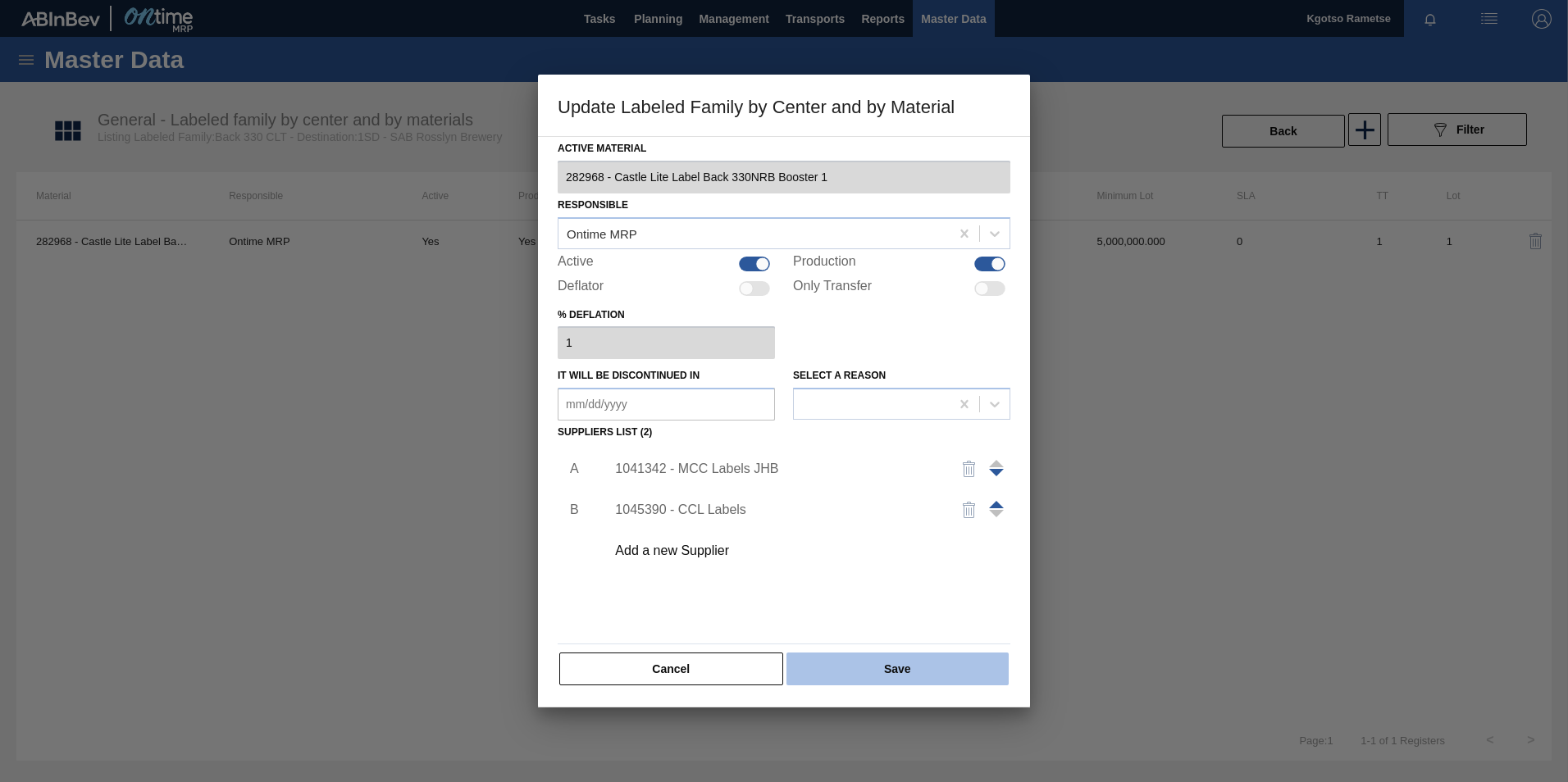
click at [856, 486] on button "Save" at bounding box center [897, 669] width 222 height 33
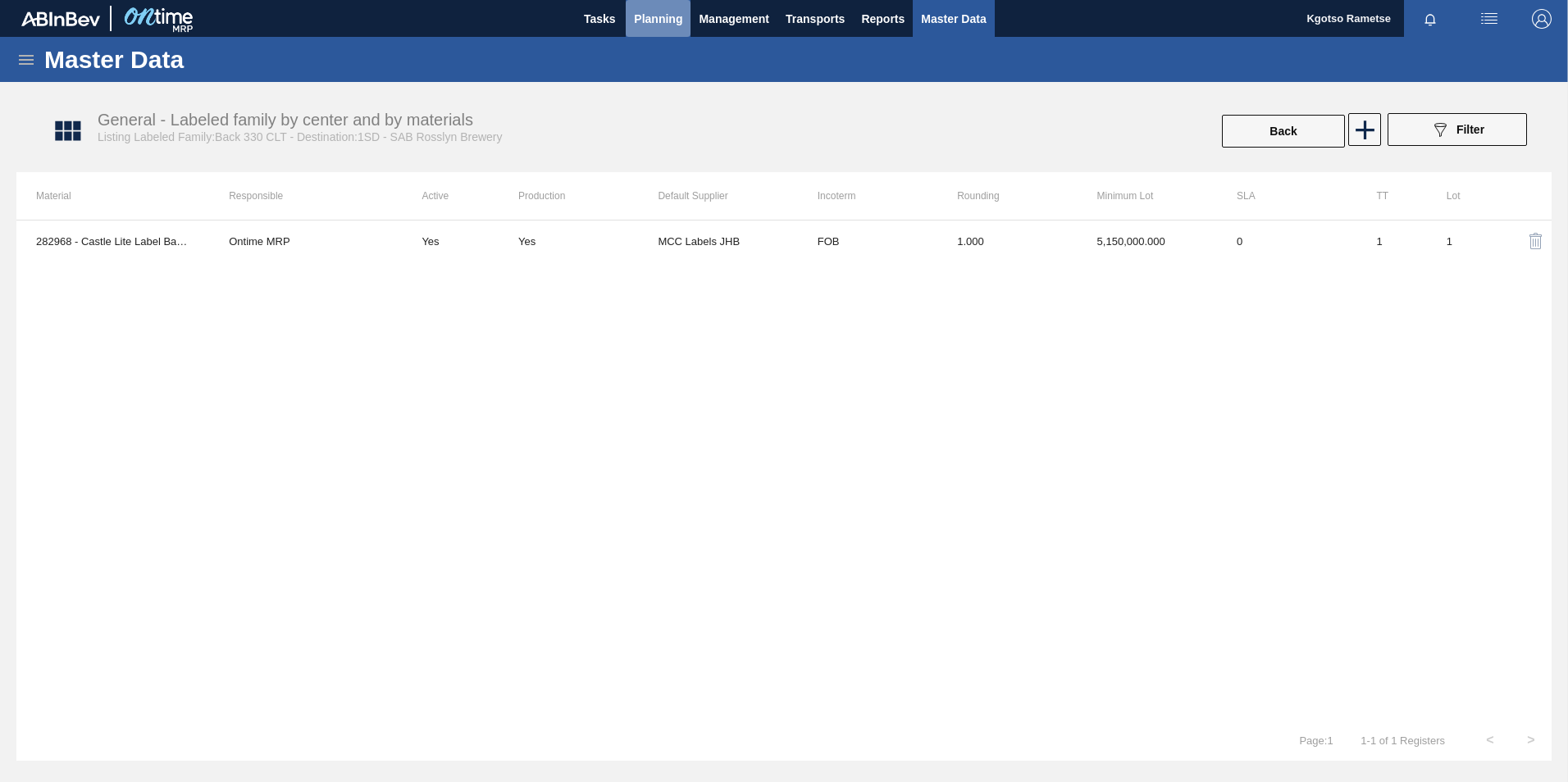
click at [661, 20] on span "Planning" at bounding box center [658, 19] width 49 height 20
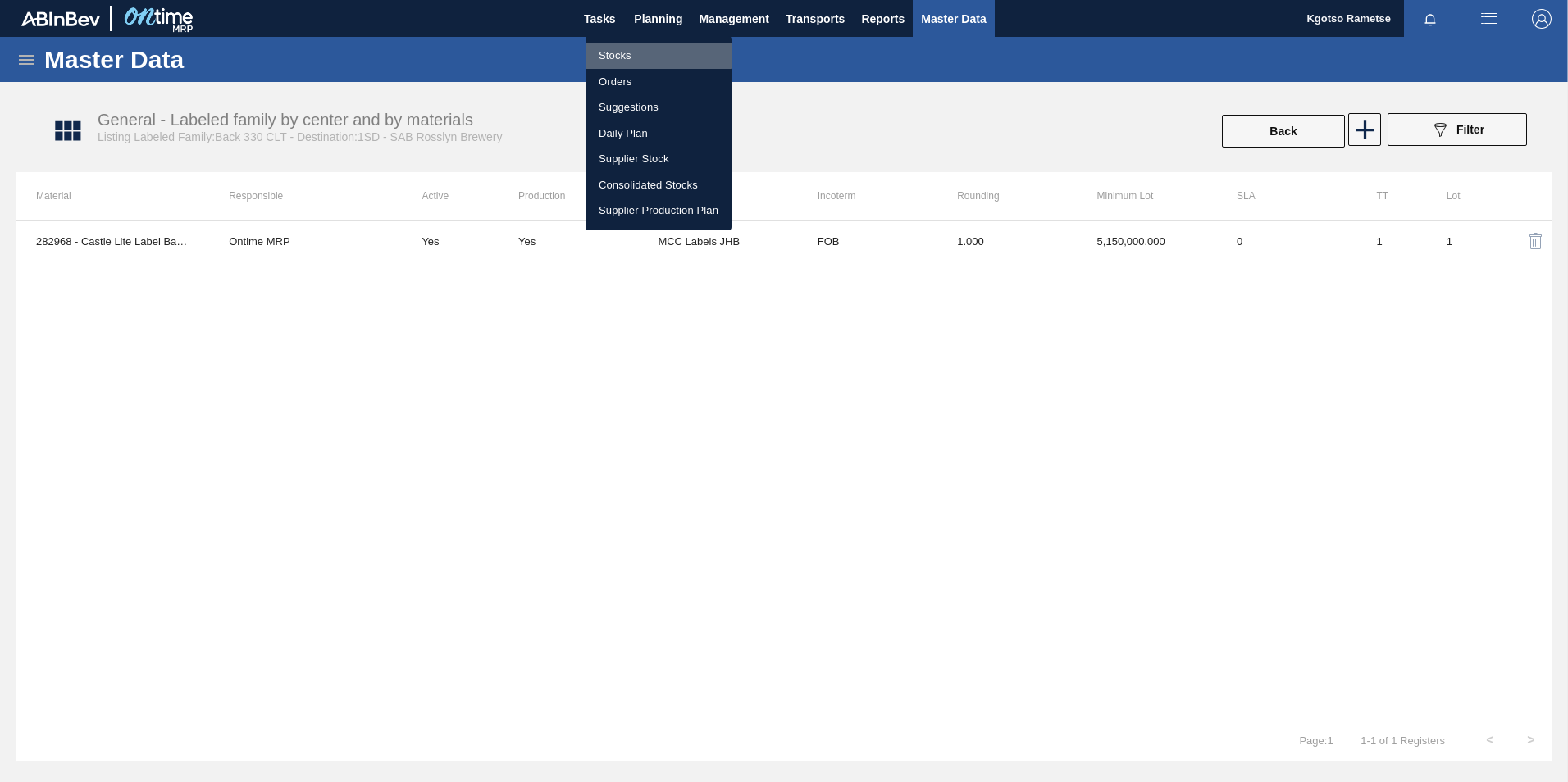
click at [627, 49] on li "Stocks" at bounding box center [658, 55] width 146 height 26
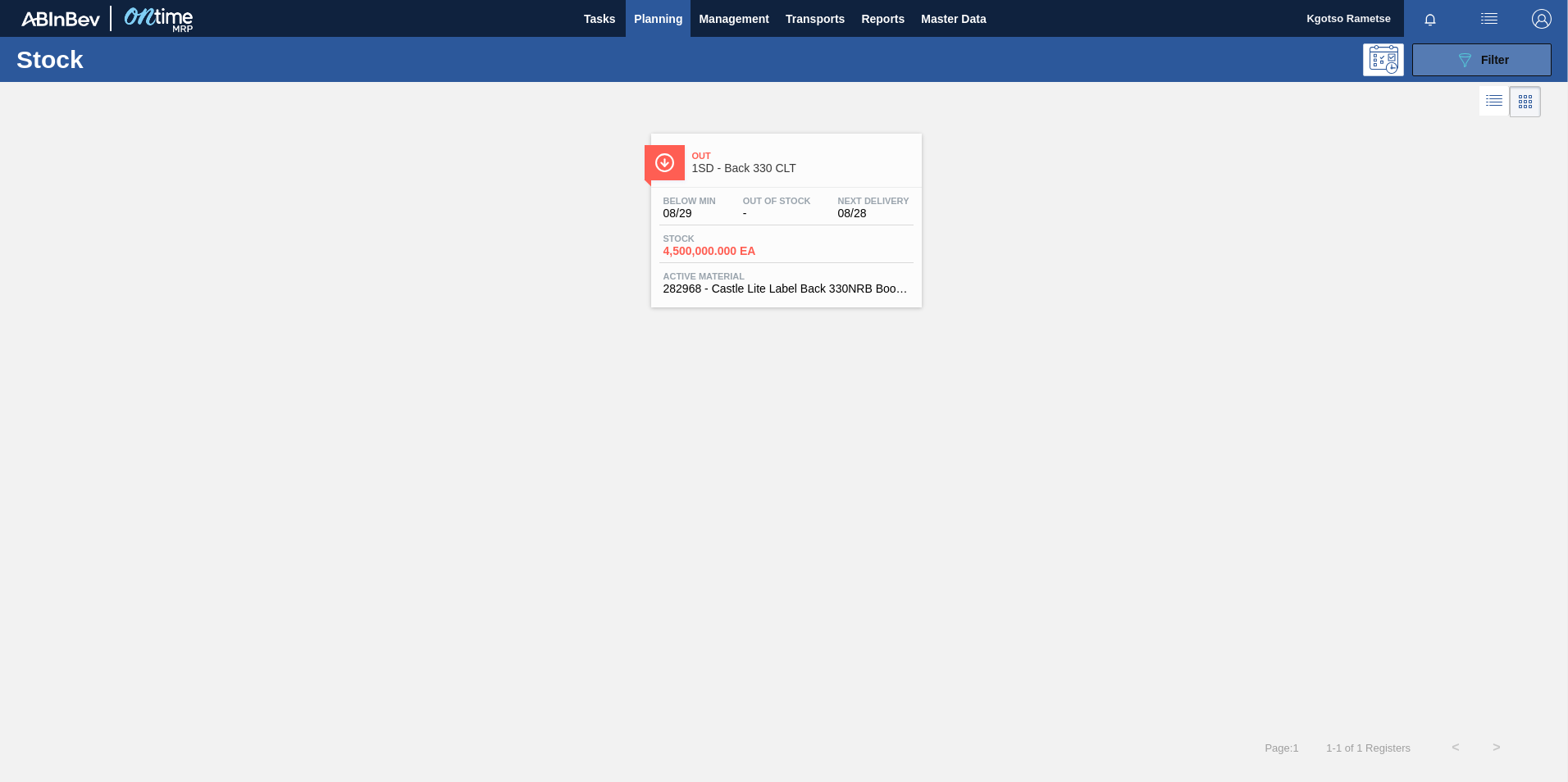
click at [1042, 68] on button "089F7B8B-B2A5-4AFE-B5C0-19BA573D28AC Filter" at bounding box center [1482, 59] width 140 height 33
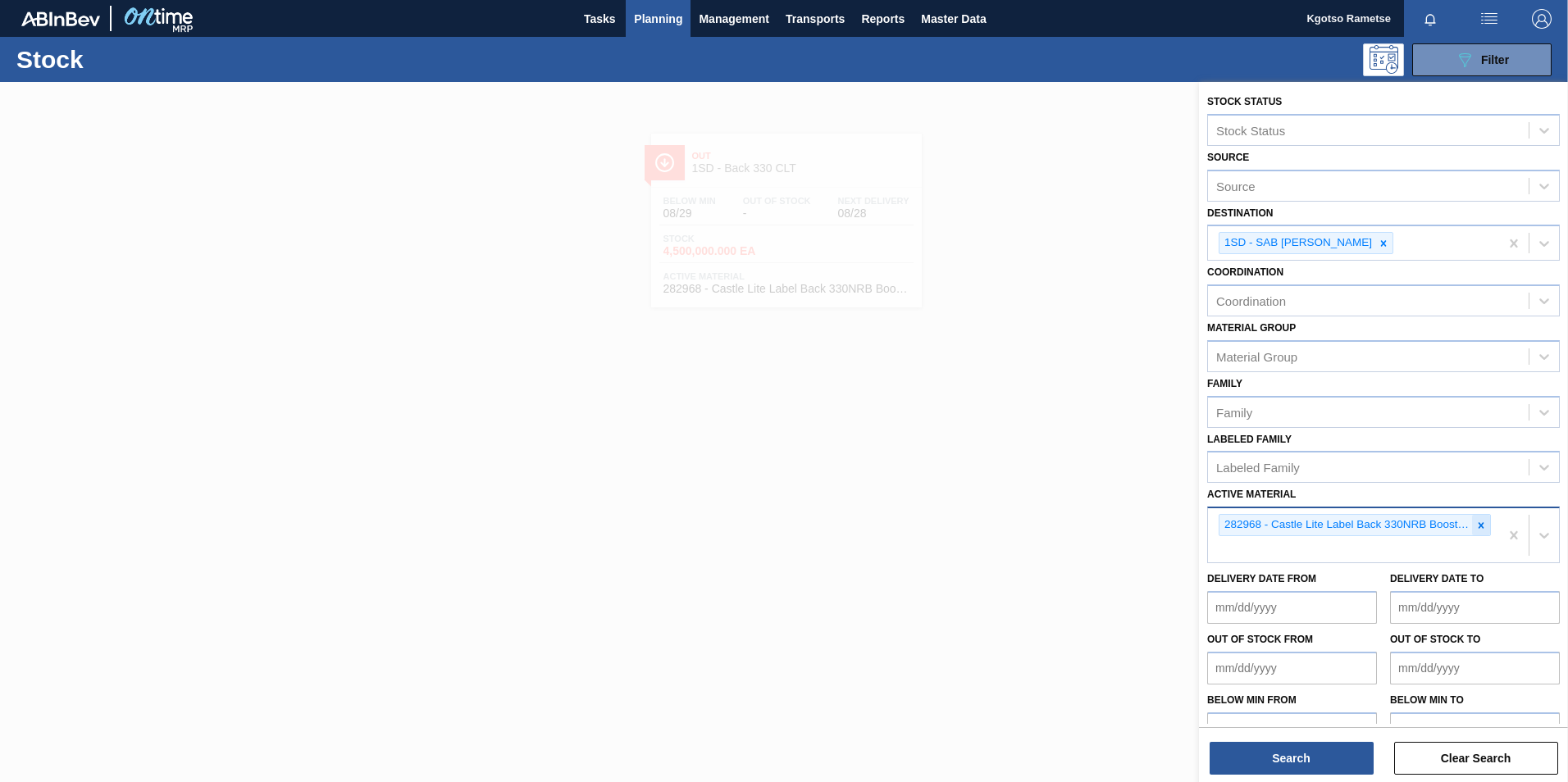
click at [1042, 486] on div at bounding box center [1481, 525] width 18 height 21
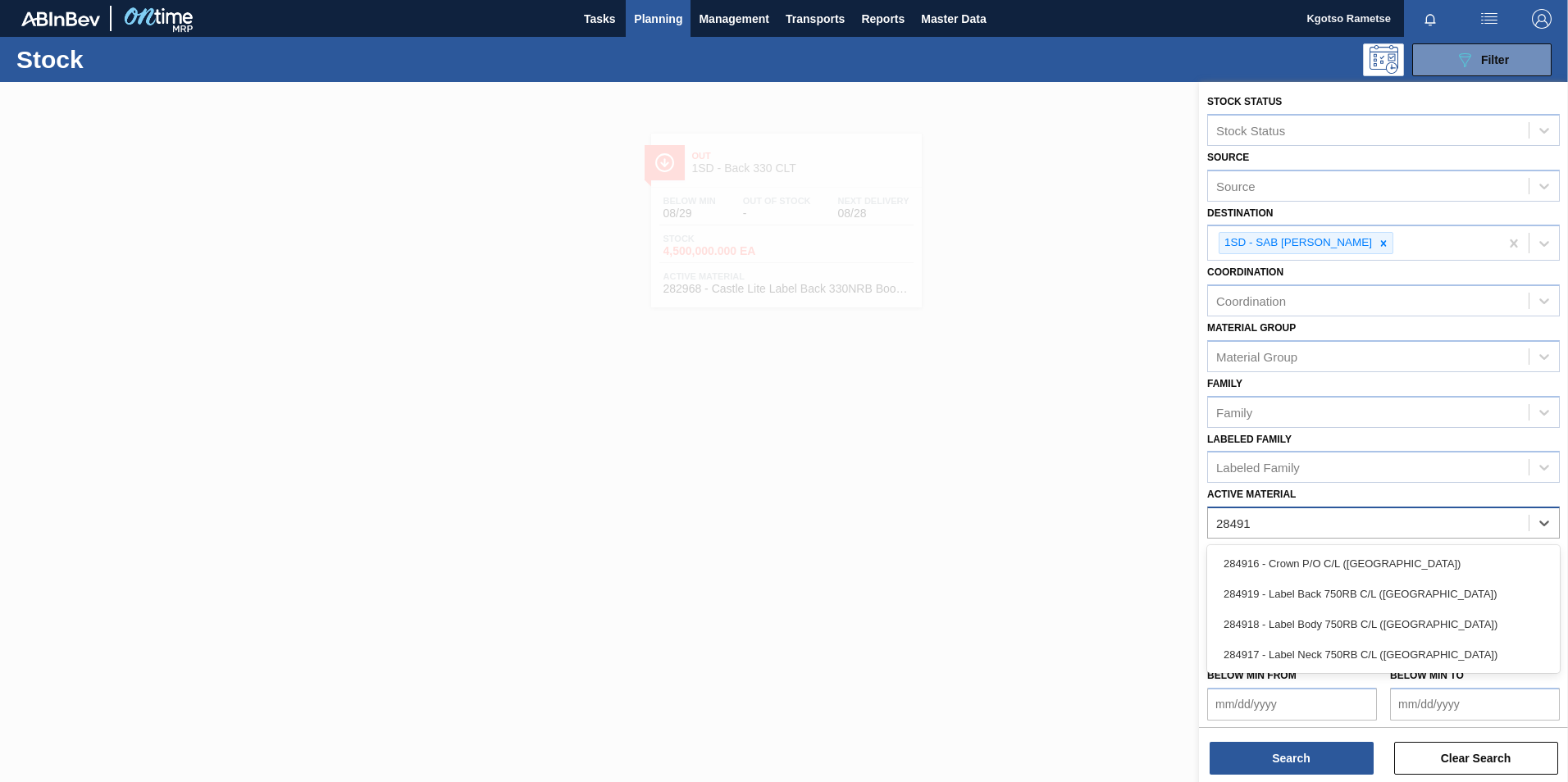
type Material "284918"
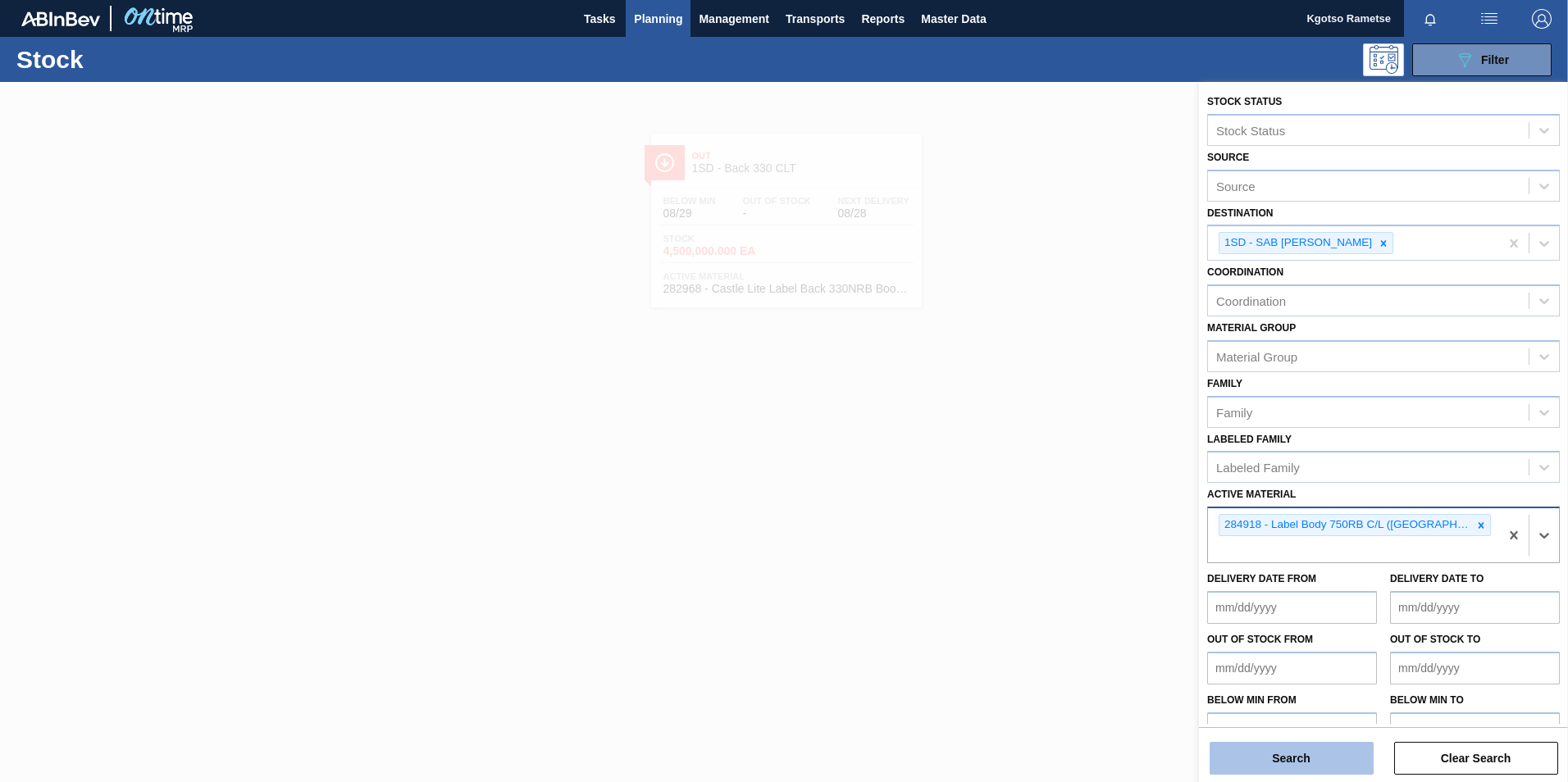
click at [1042, 486] on button "Search" at bounding box center [1291, 758] width 164 height 33
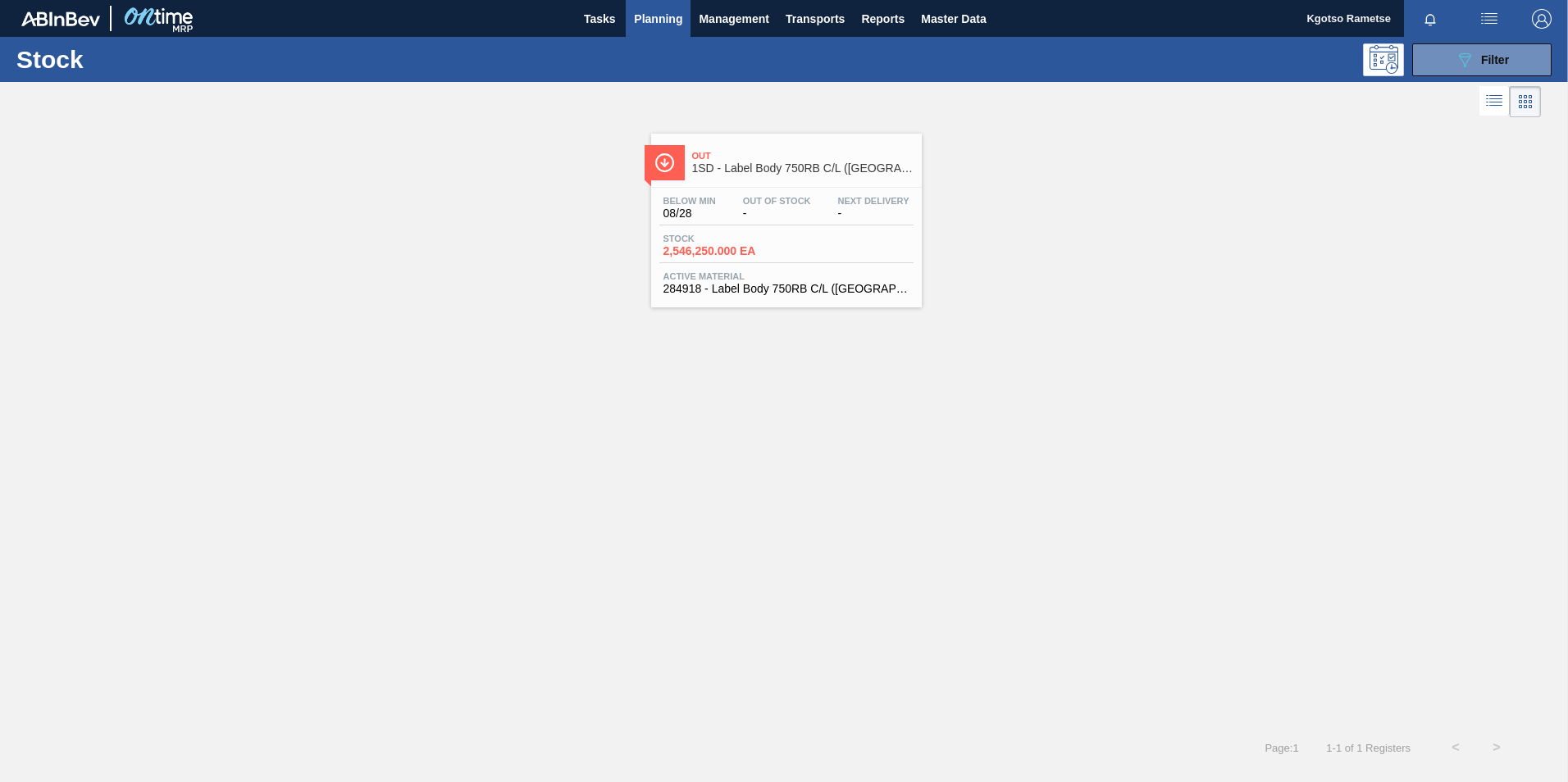
click at [854, 192] on div "Below Min 08/28 Out Of Stock - Next Delivery - Stock 2,546,250.000 EA Active Ma…" at bounding box center [787, 243] width 271 height 111
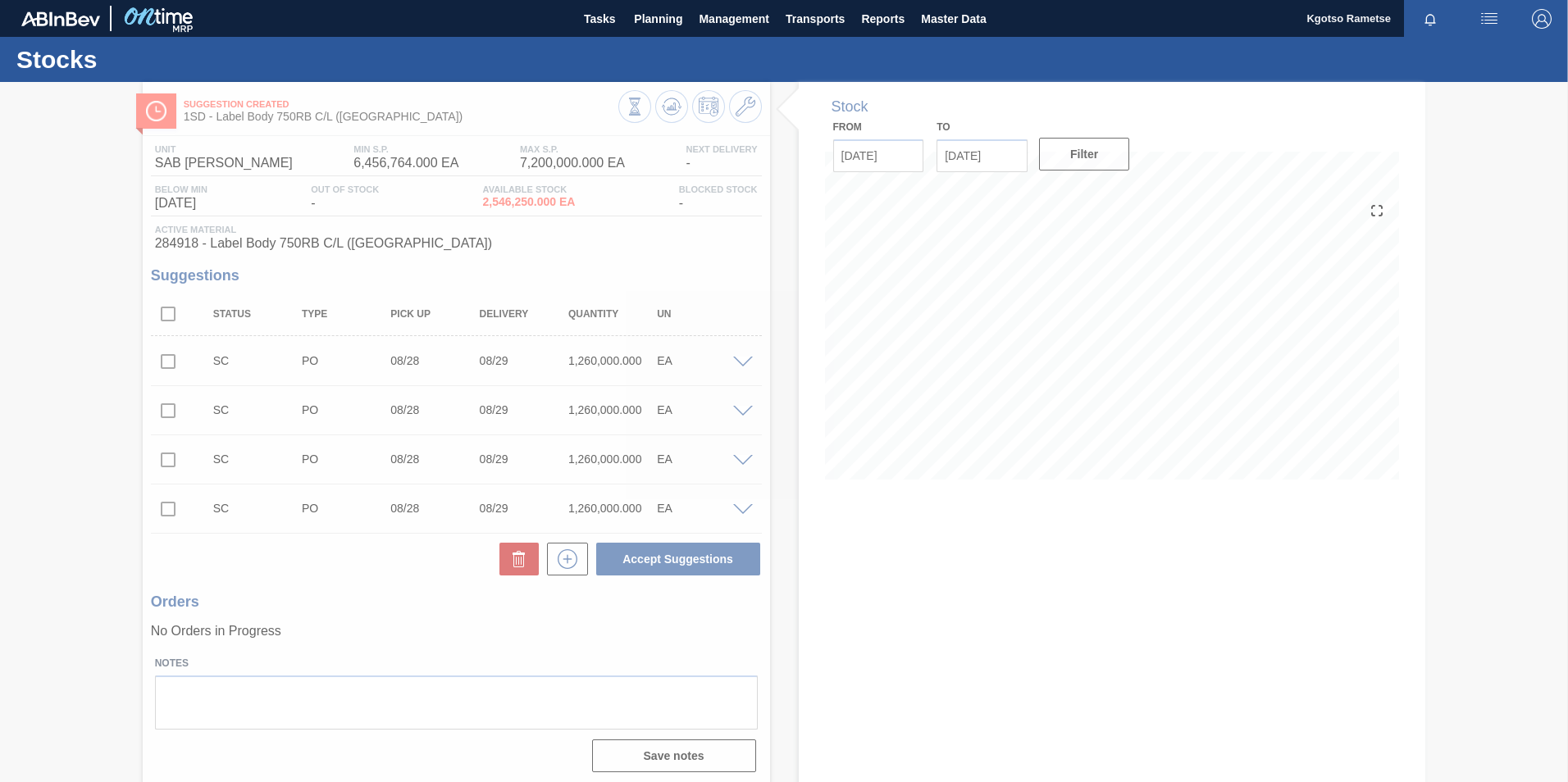
click at [743, 109] on div at bounding box center [784, 432] width 1568 height 700
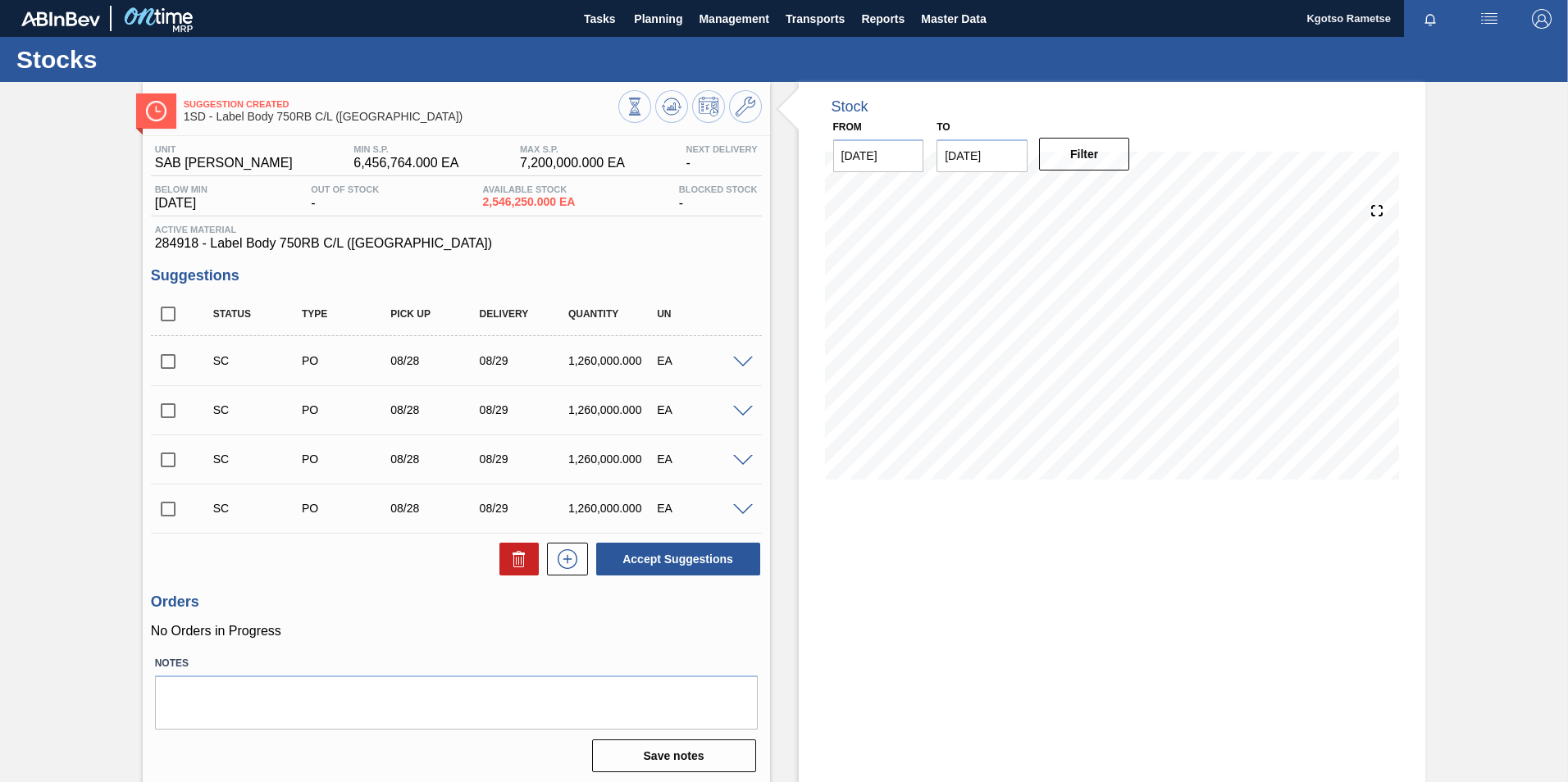
click at [743, 109] on icon at bounding box center [746, 107] width 20 height 20
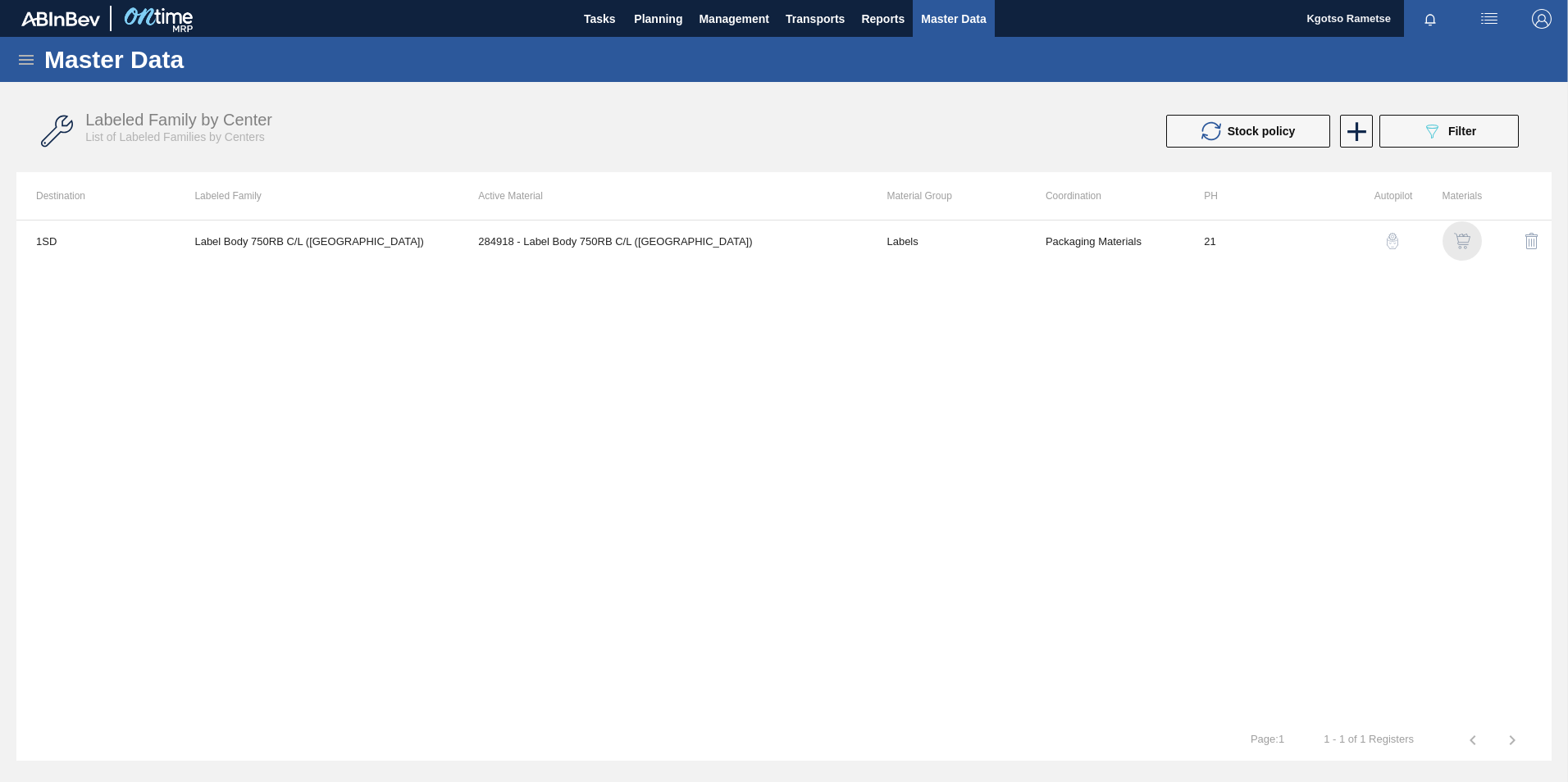
click at [1042, 241] on img "button" at bounding box center [1463, 241] width 17 height 17
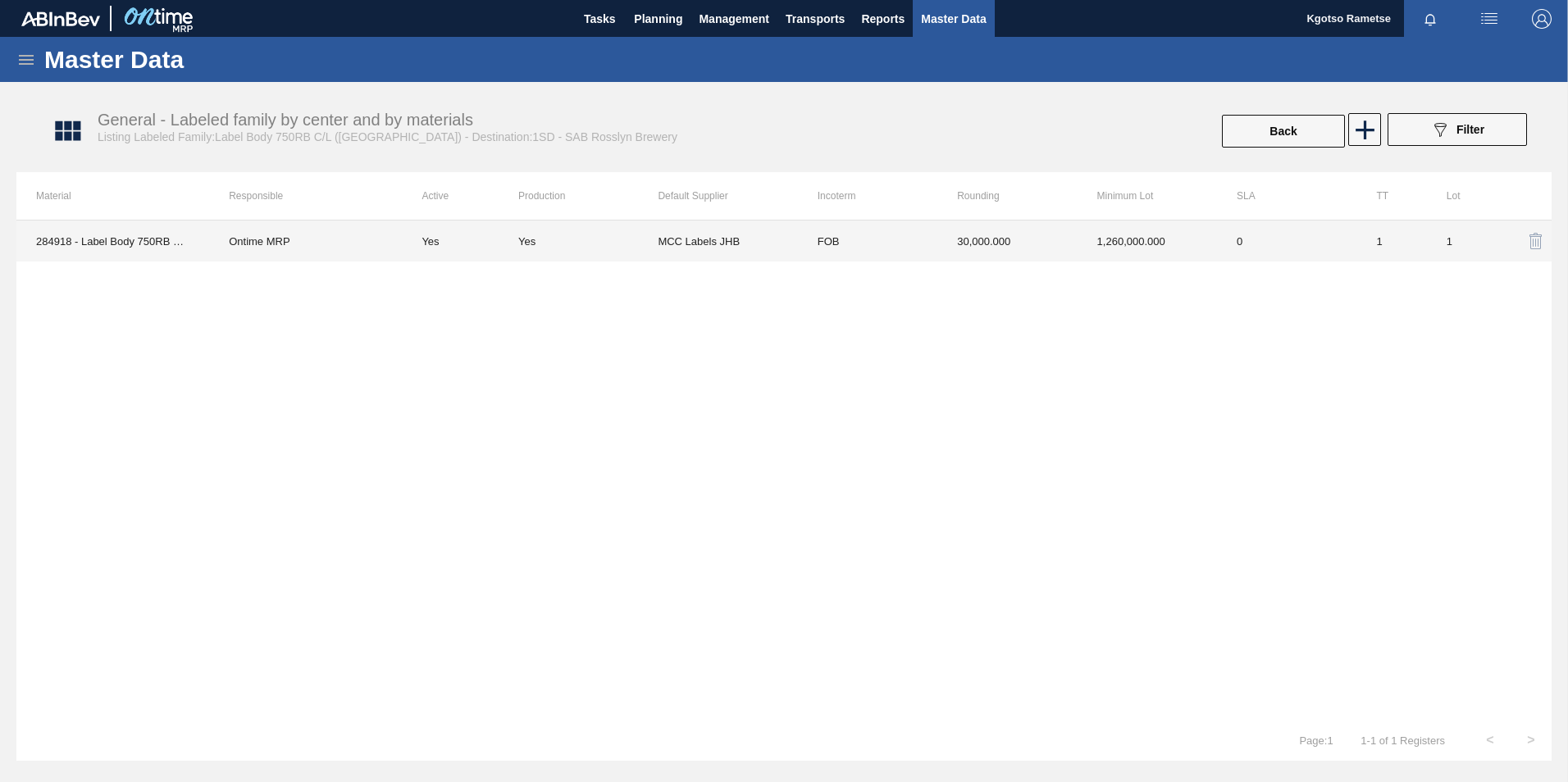
click at [1042, 238] on td "1,260,000.000" at bounding box center [1147, 241] width 140 height 41
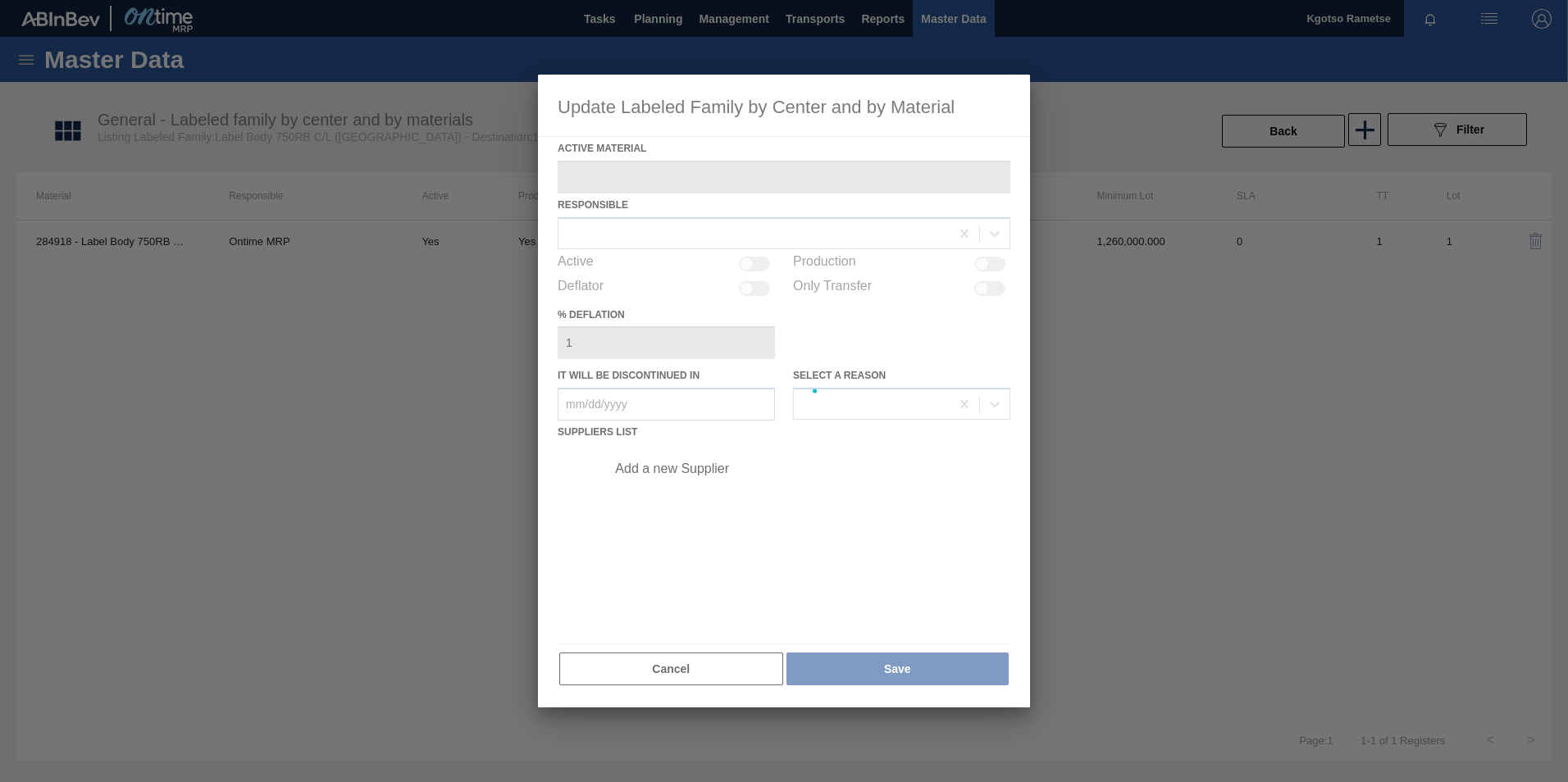
type Material "284918 - Label Body 750RB C/L (Hogwarts)"
checkbox input "true"
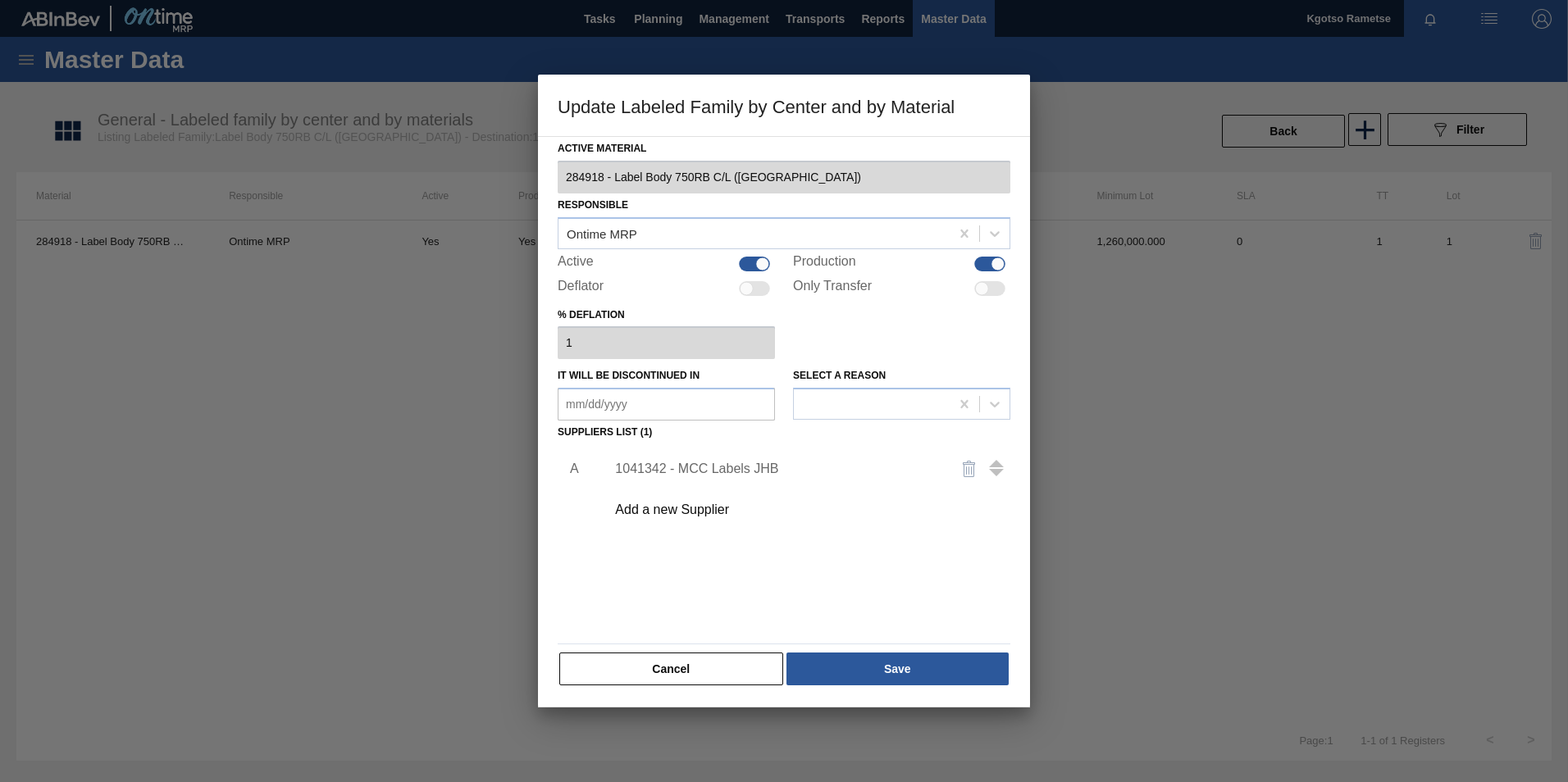
click at [692, 464] on div "1041342 - MCC Labels JHB" at bounding box center [775, 469] width 321 height 15
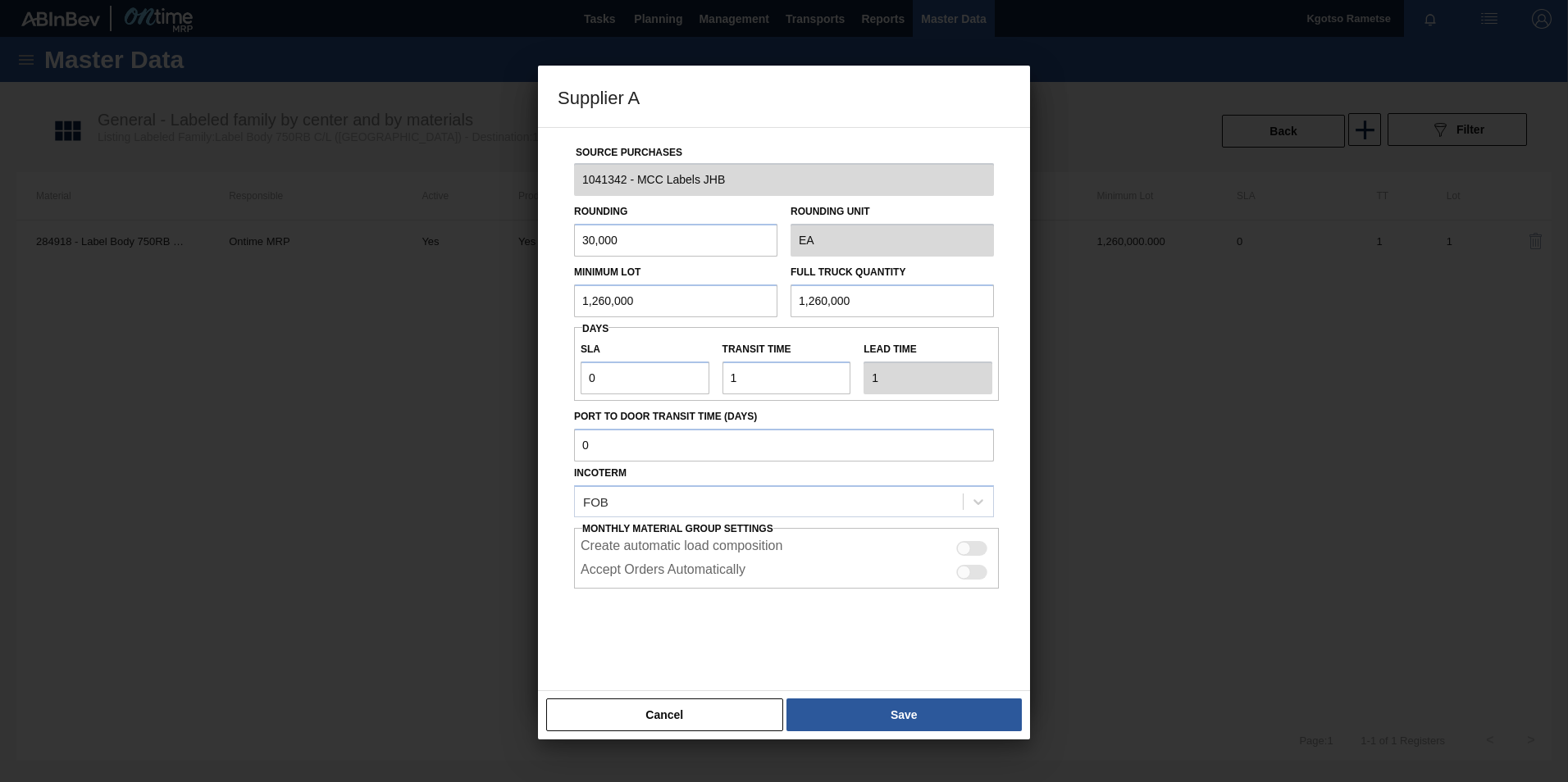
drag, startPoint x: 645, startPoint y: 299, endPoint x: 311, endPoint y: 287, distance: 334.2
click at [347, 285] on div "Supplier A Source Purchases 1041342 - MCC Labels JHB Rounding 30,000 Rounding U…" at bounding box center [784, 391] width 1568 height 782
drag, startPoint x: 670, startPoint y: 314, endPoint x: 168, endPoint y: 320, distance: 502.0
click at [168, 320] on div "Supplier A Source Purchases 1041342 - MCC Labels JHB Rounding 30,000 Rounding U…" at bounding box center [784, 391] width 1568 height 782
type input "1,960,000"
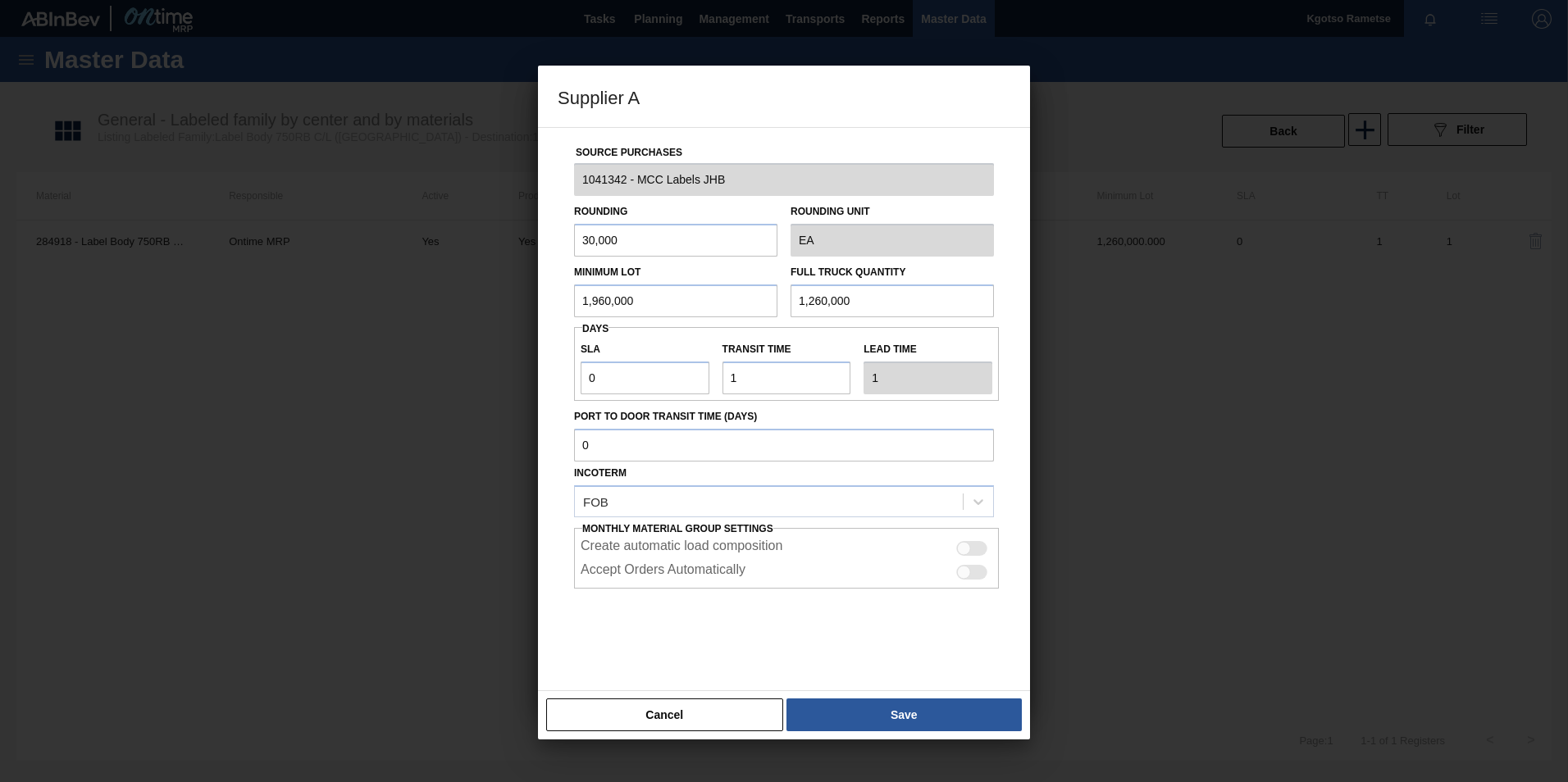
click at [168, 320] on div at bounding box center [784, 391] width 1568 height 782
drag, startPoint x: 872, startPoint y: 298, endPoint x: 413, endPoint y: 299, distance: 459.0
click at [455, 298] on div "Supplier A Source Purchases 1041342 - MCC Labels JHB Rounding 30,000 Rounding U…" at bounding box center [784, 391] width 1568 height 782
paste input "1,960,000"
type input "1,960,000"
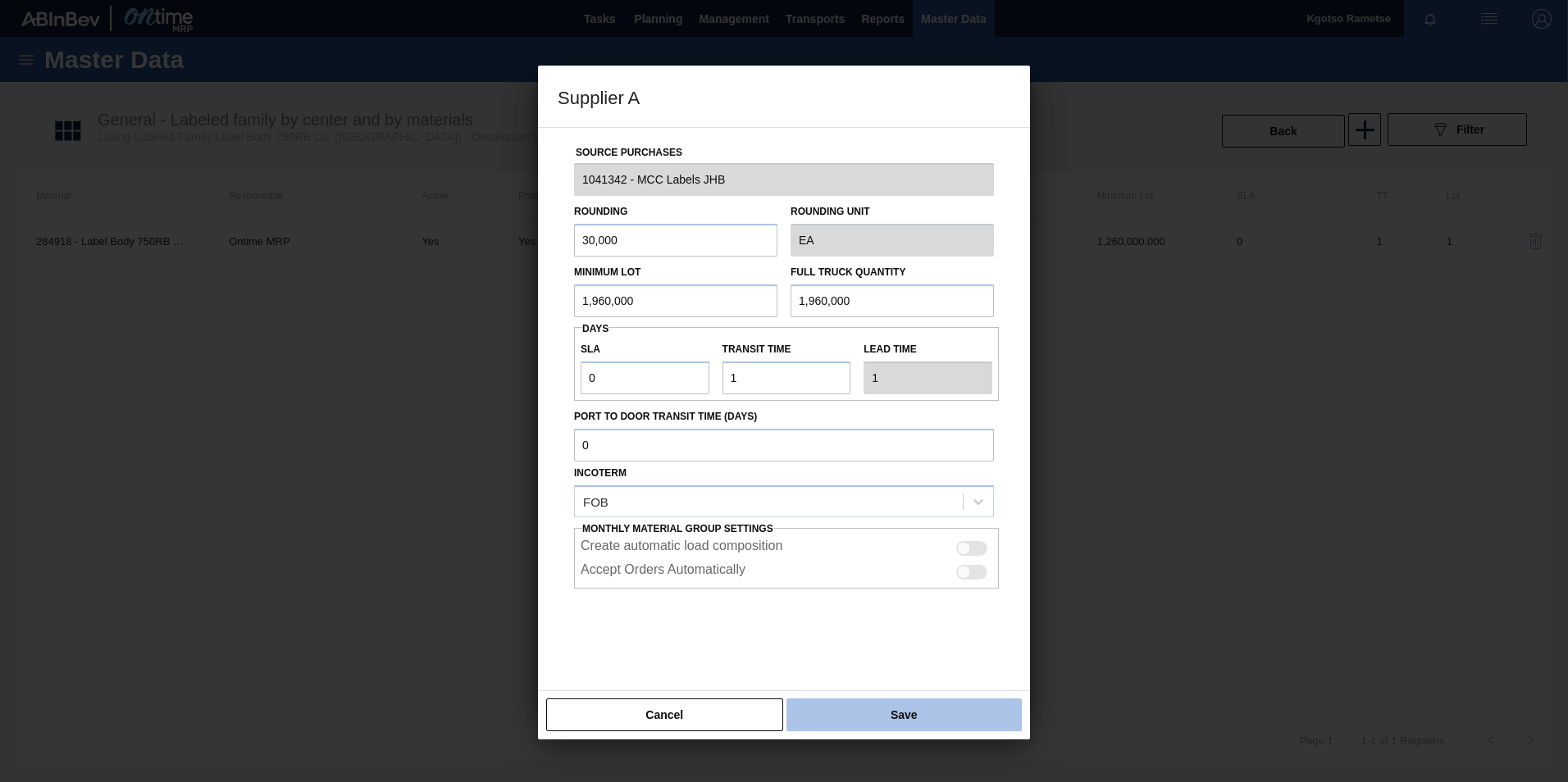
click at [914, 486] on button "Save" at bounding box center [903, 714] width 235 height 33
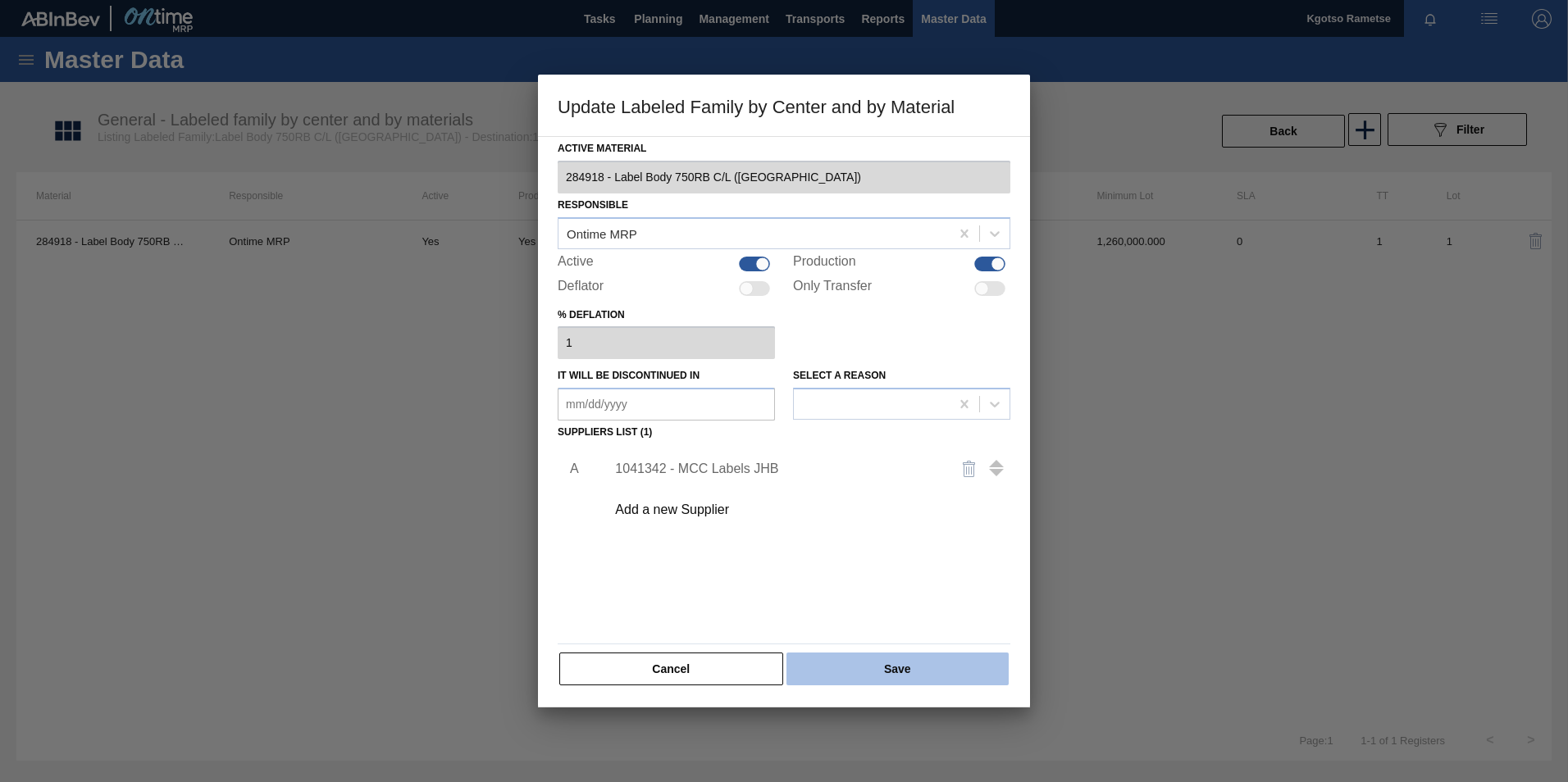
click at [885, 486] on button "Save" at bounding box center [897, 669] width 222 height 33
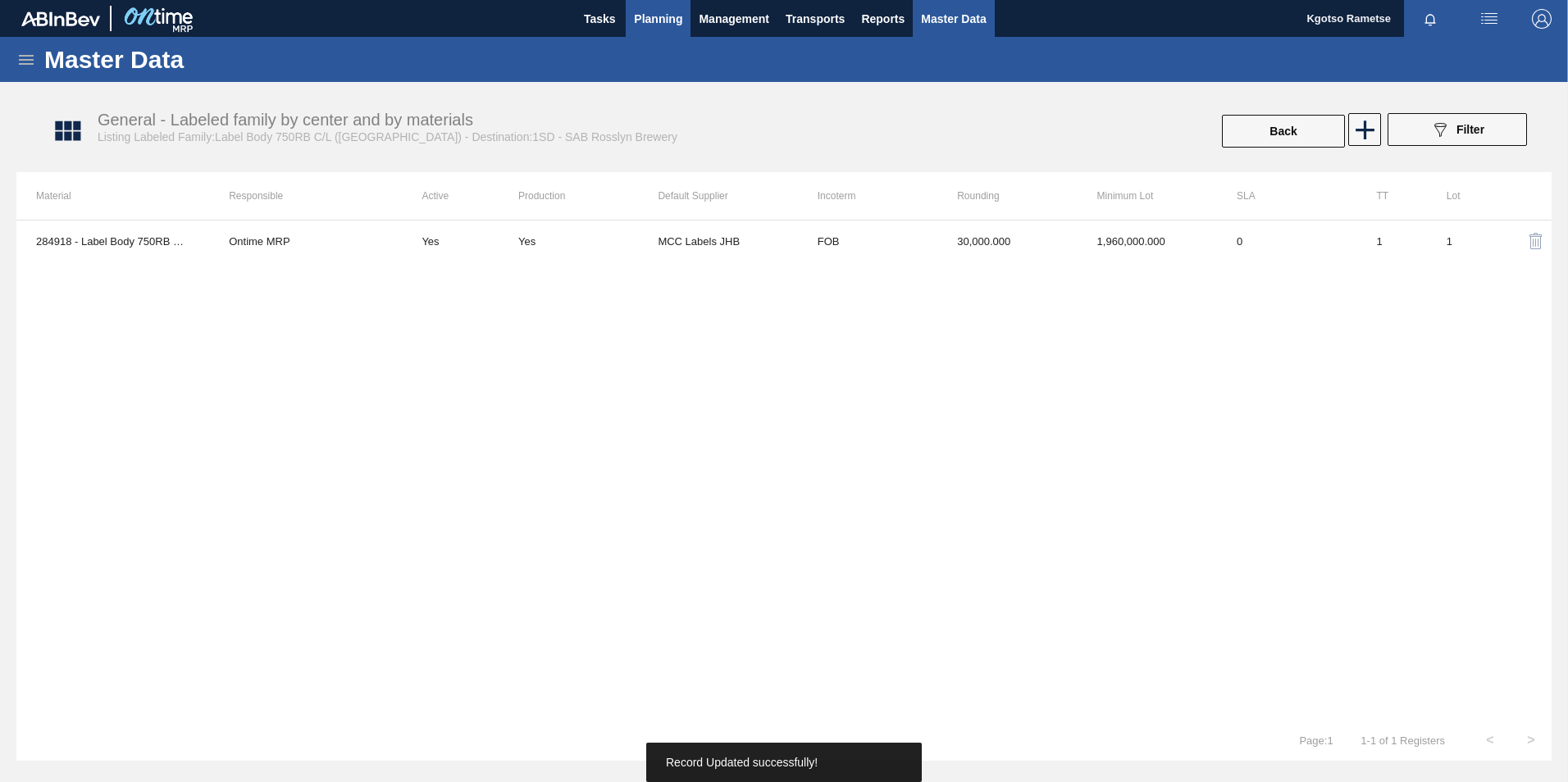
click at [667, 12] on span "Planning" at bounding box center [658, 19] width 49 height 20
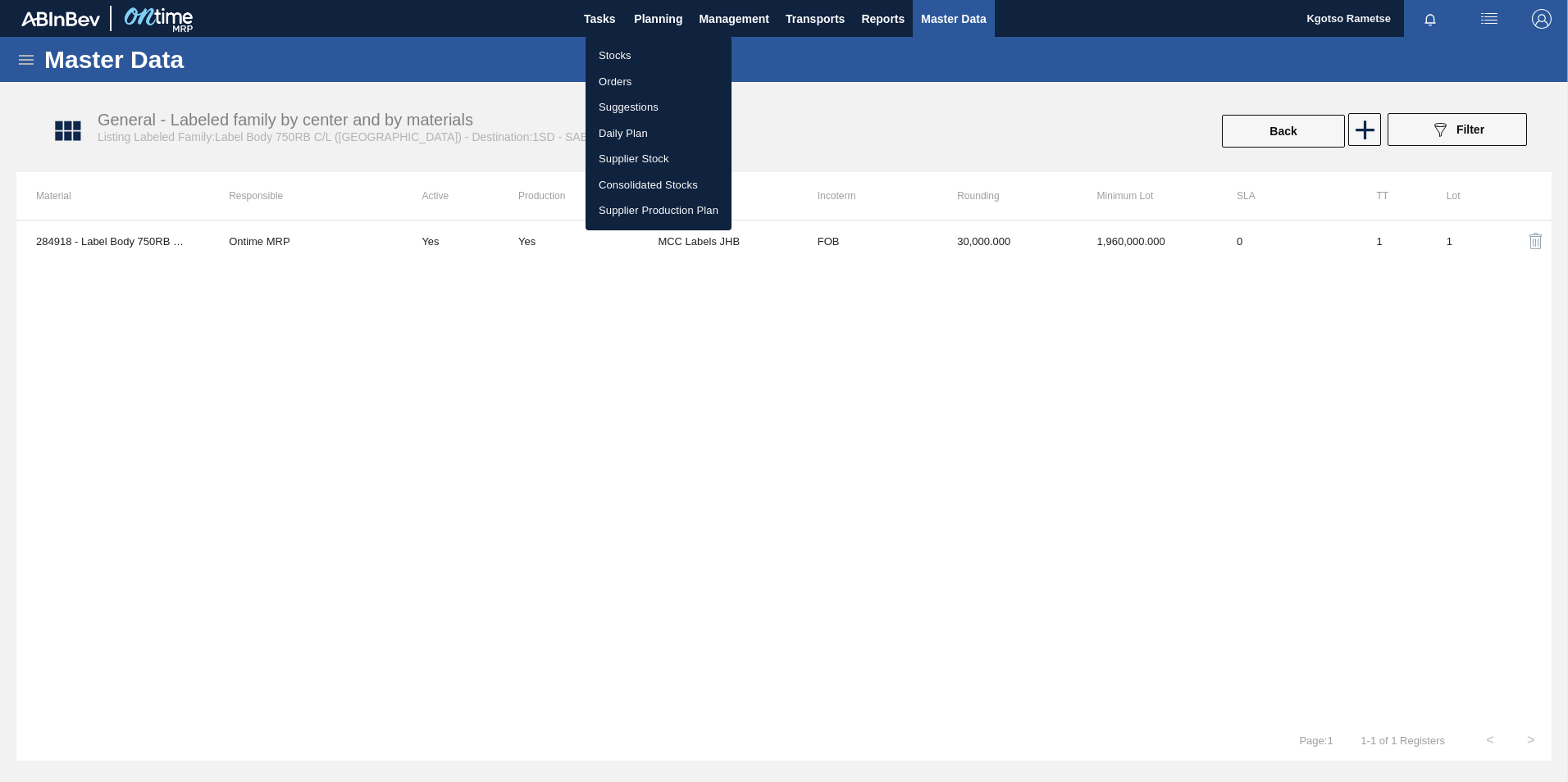
click at [629, 49] on li "Stocks" at bounding box center [658, 55] width 146 height 26
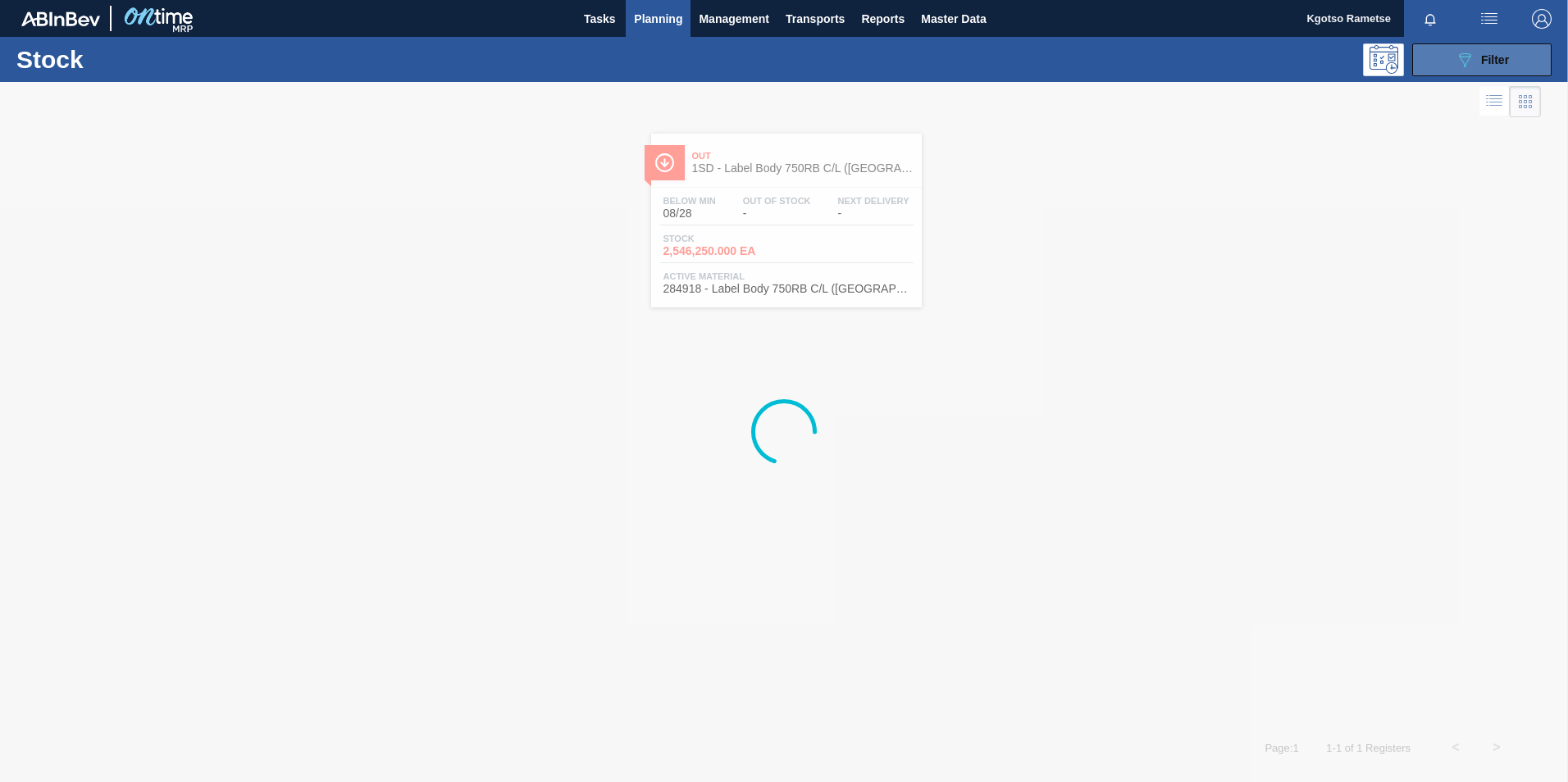
click at [1042, 59] on button "089F7B8B-B2A5-4AFE-B5C0-19BA573D28AC Filter" at bounding box center [1482, 59] width 140 height 33
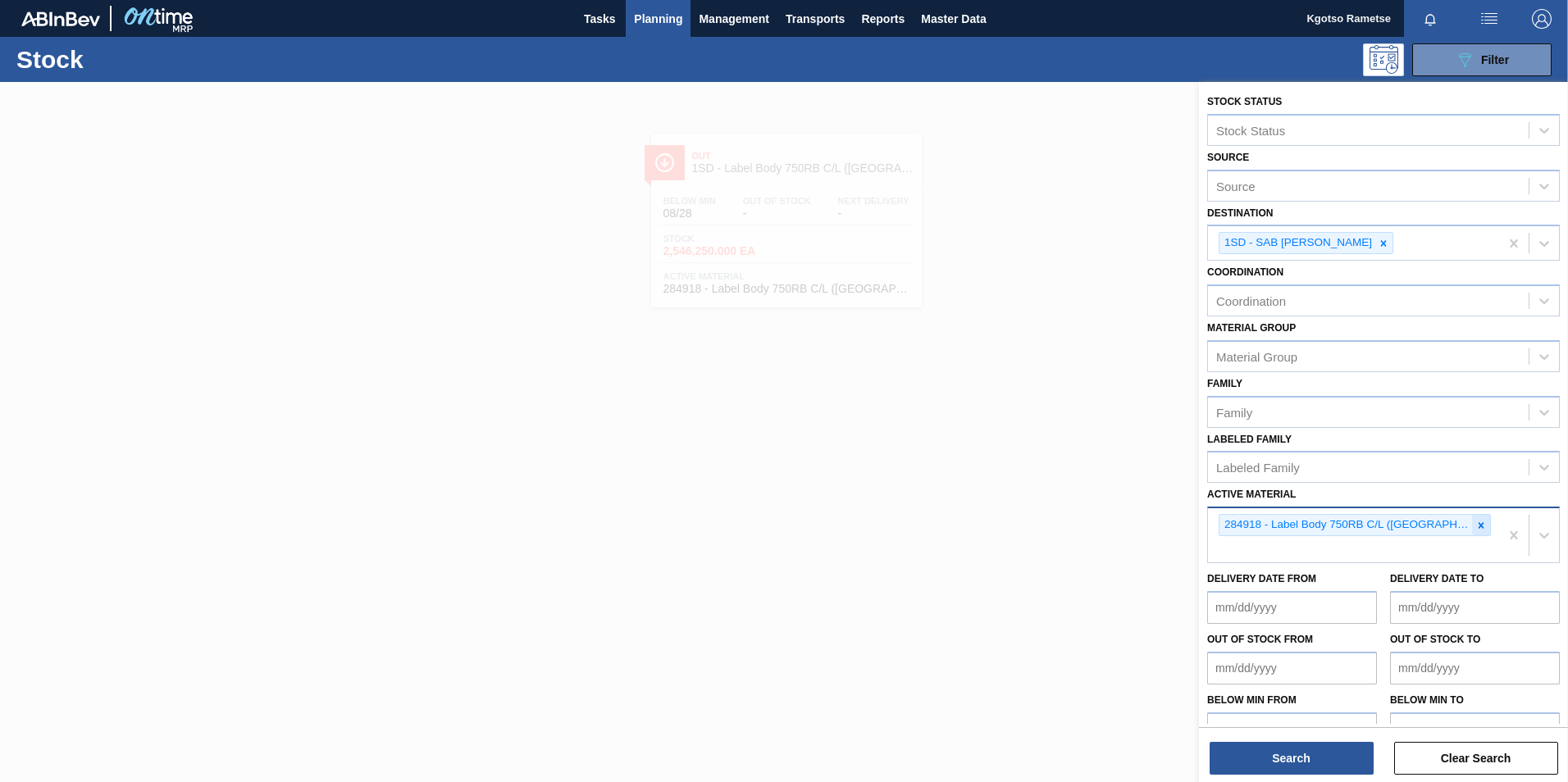
click at [1042, 486] on icon at bounding box center [1481, 526] width 12 height 12
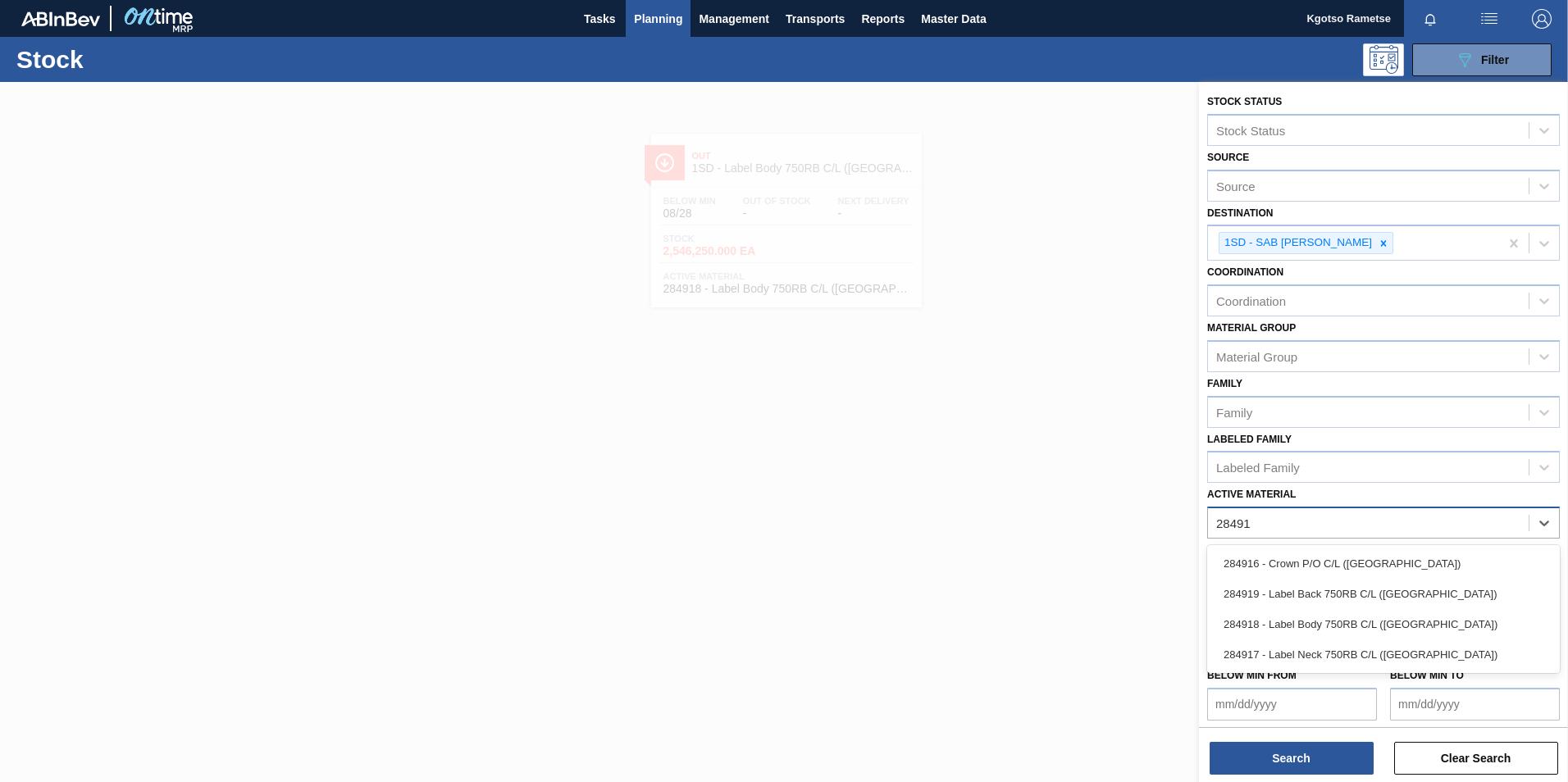
type Material "284917"
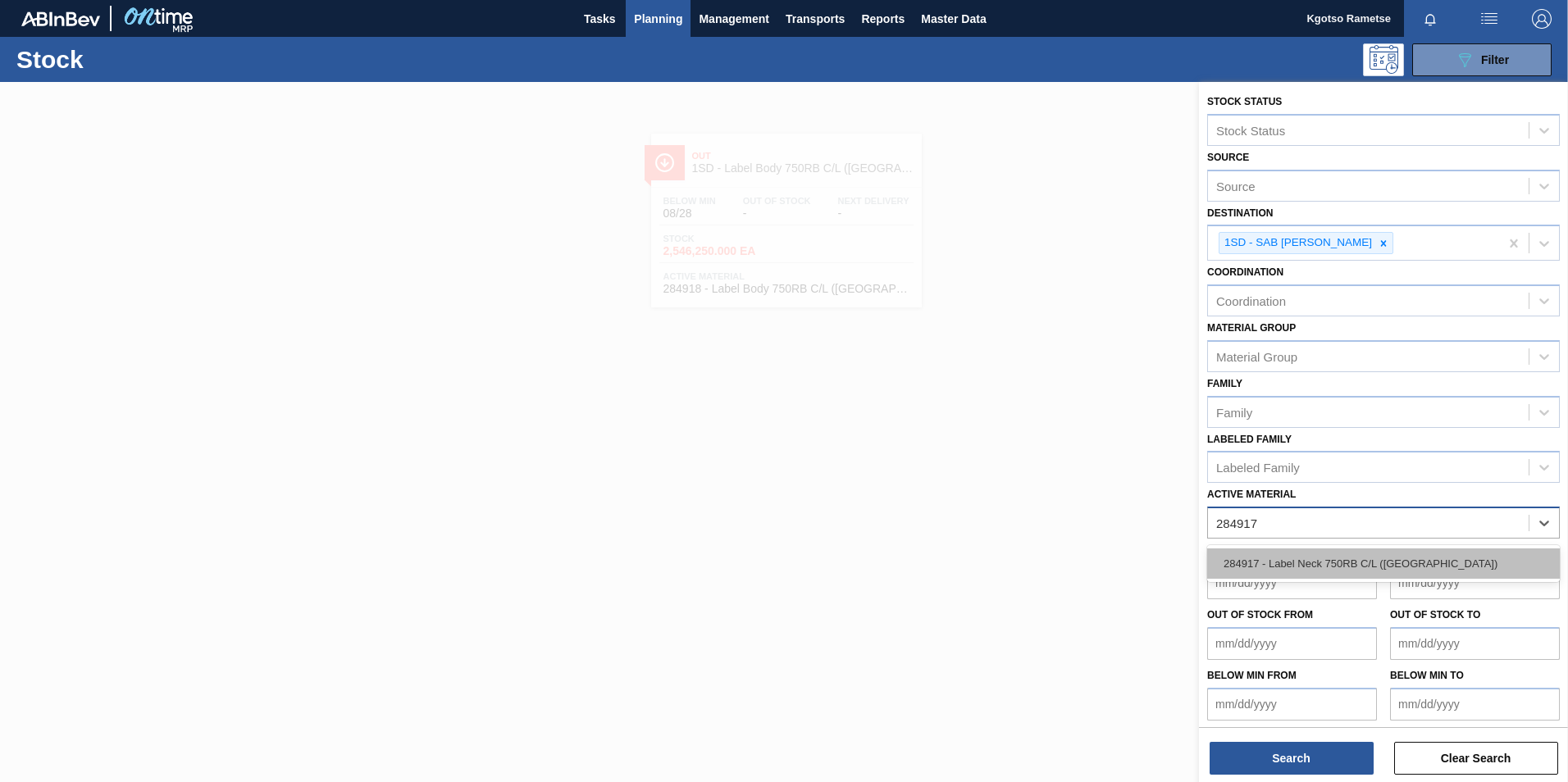
click at [1042, 486] on div "284917 - Label Neck 750RB C/L (Hogwarts)" at bounding box center [1383, 564] width 353 height 30
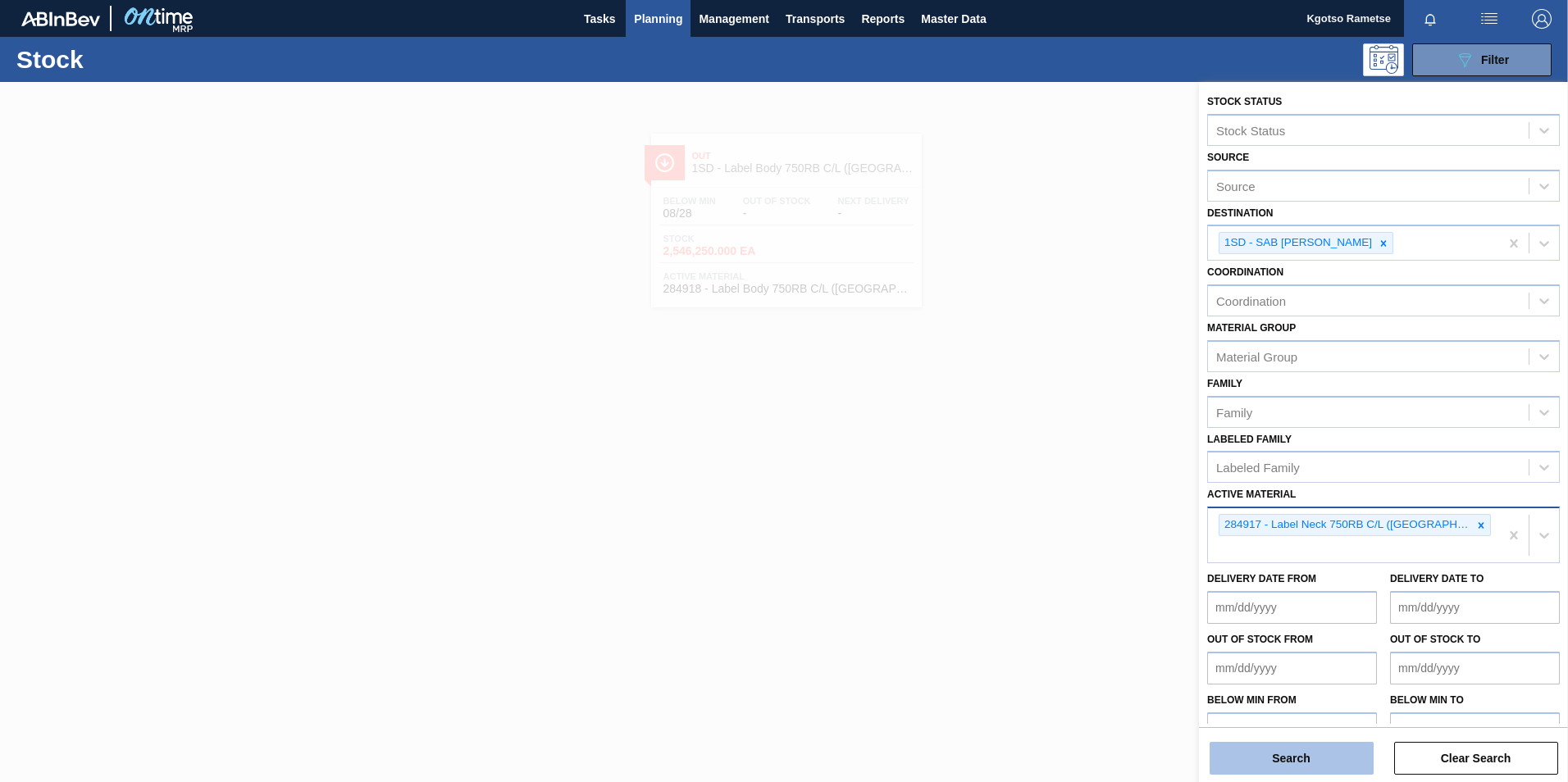
click at [1042, 486] on button "Search" at bounding box center [1291, 758] width 164 height 33
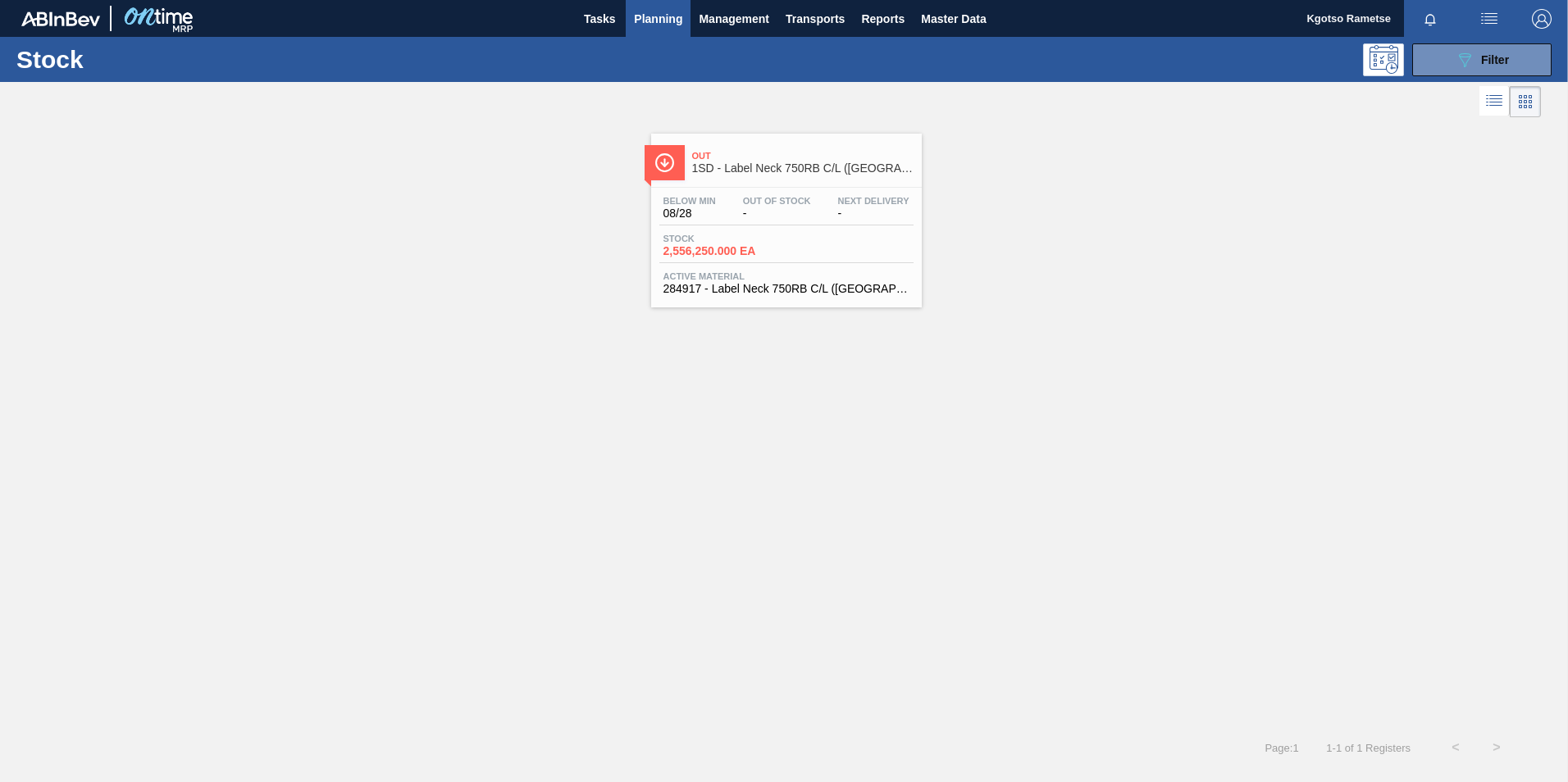
click at [837, 233] on div "Stock 2,556,250.000 EA" at bounding box center [786, 248] width 254 height 29
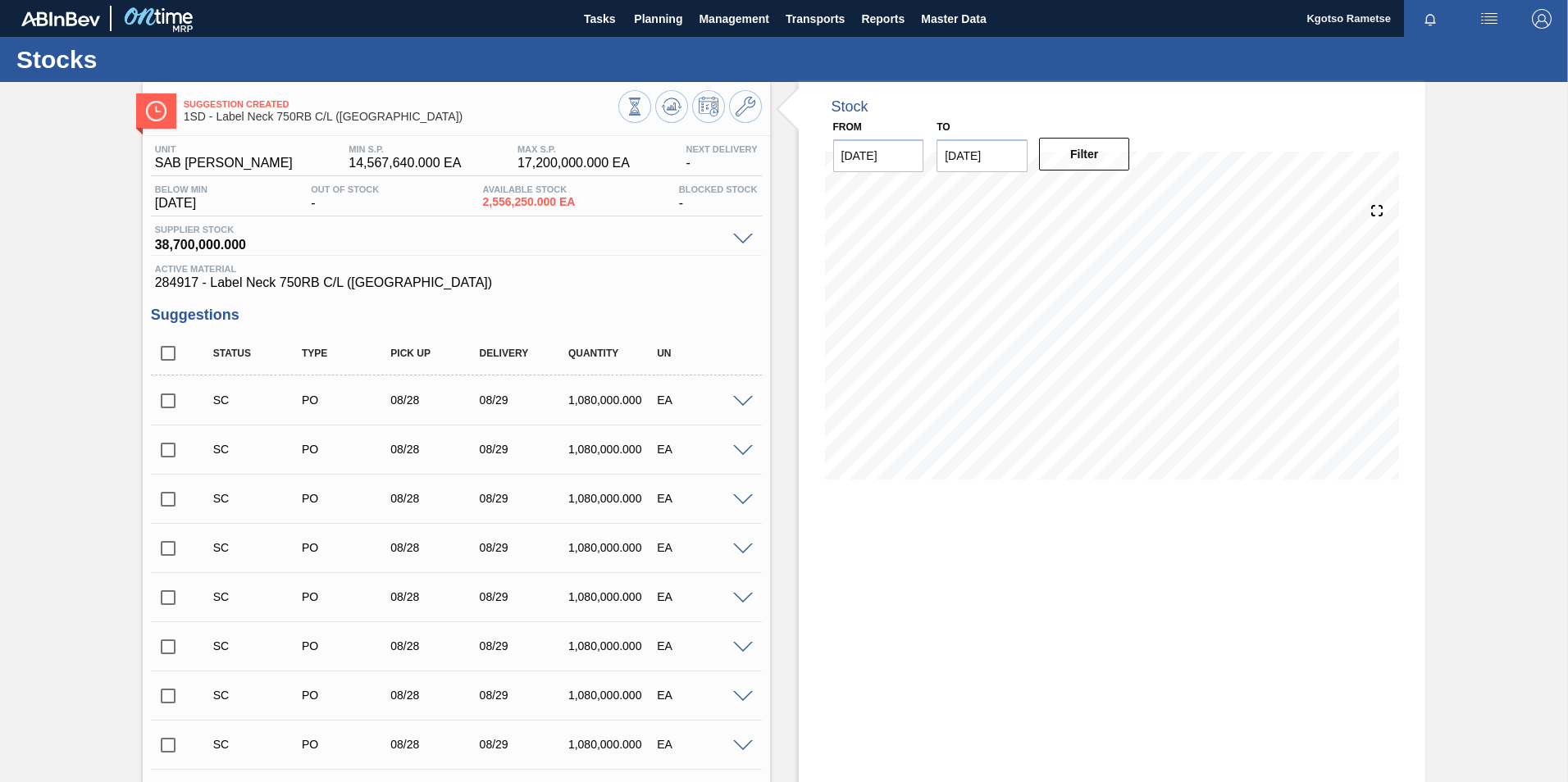
click at [760, 110] on div "Suggestion Created 1SD - Label Neck 750RB C/L (Hogwarts)" at bounding box center [457, 109] width 627 height 37
click at [759, 110] on button at bounding box center [745, 106] width 33 height 33
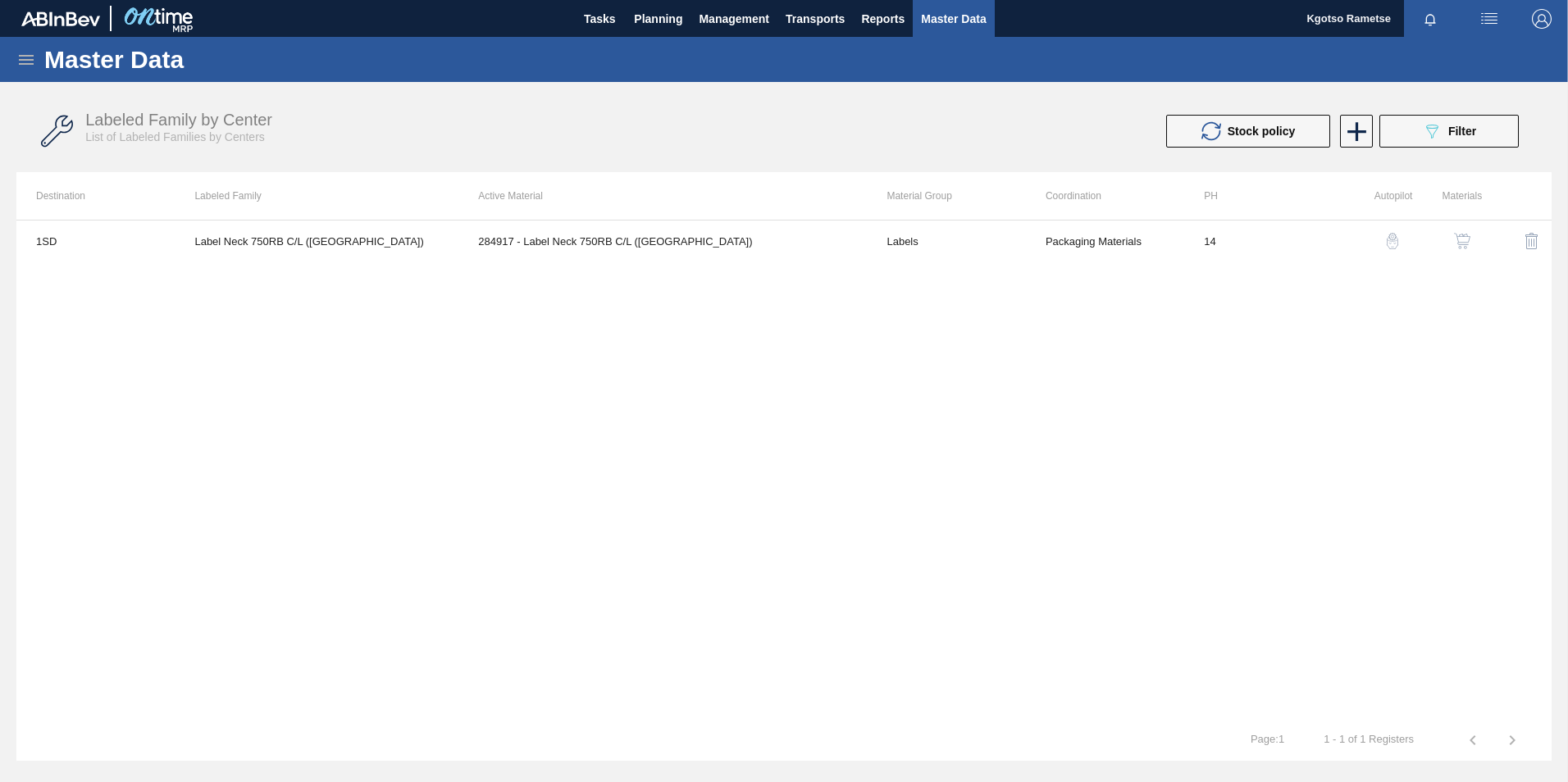
click at [1042, 251] on button "button" at bounding box center [1462, 241] width 39 height 39
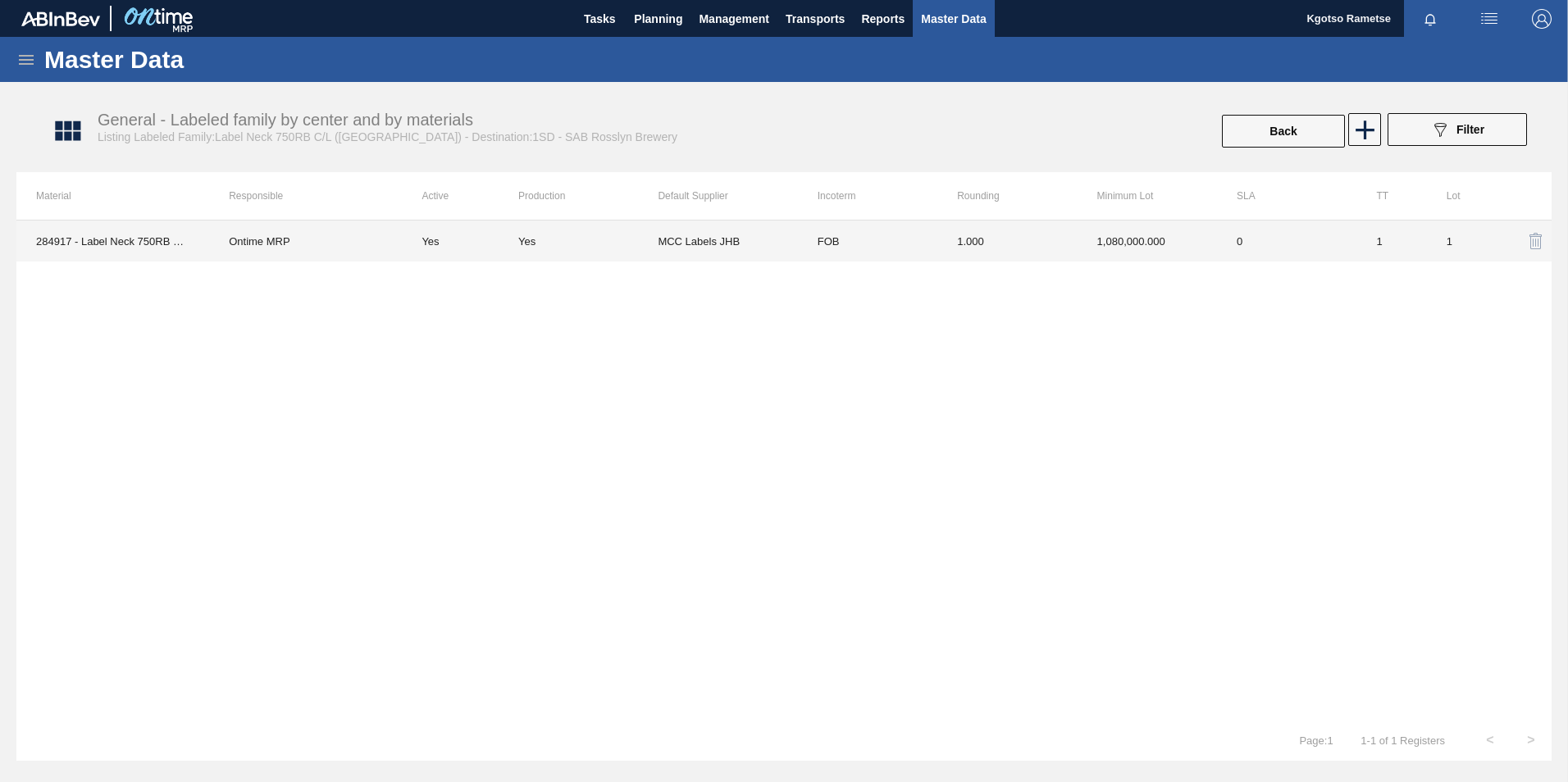
click at [1042, 232] on td "1,080,000.000" at bounding box center [1147, 241] width 140 height 41
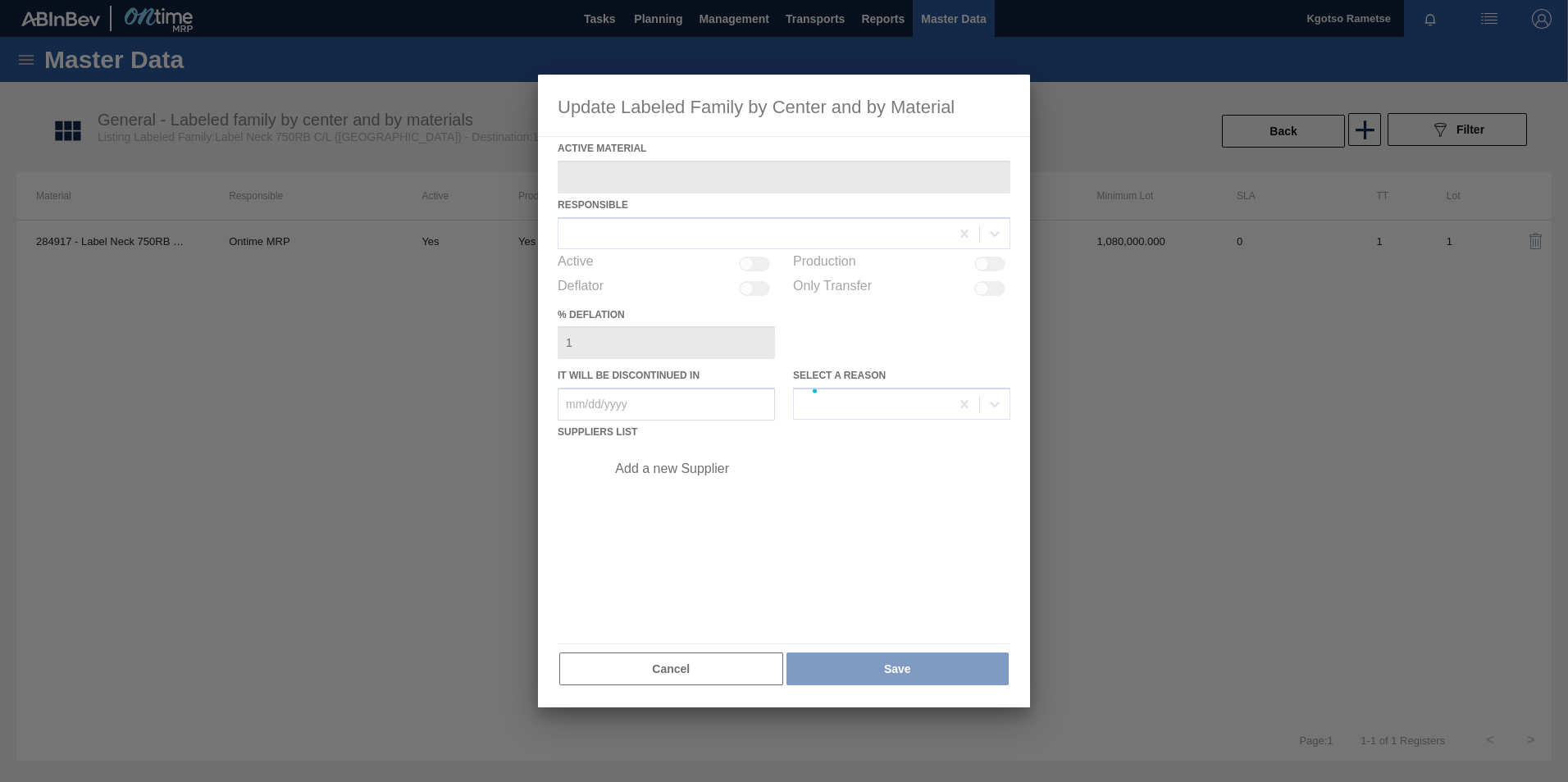
type Material "284917 - Label Neck 750RB C/L (Hogwarts)"
checkbox input "true"
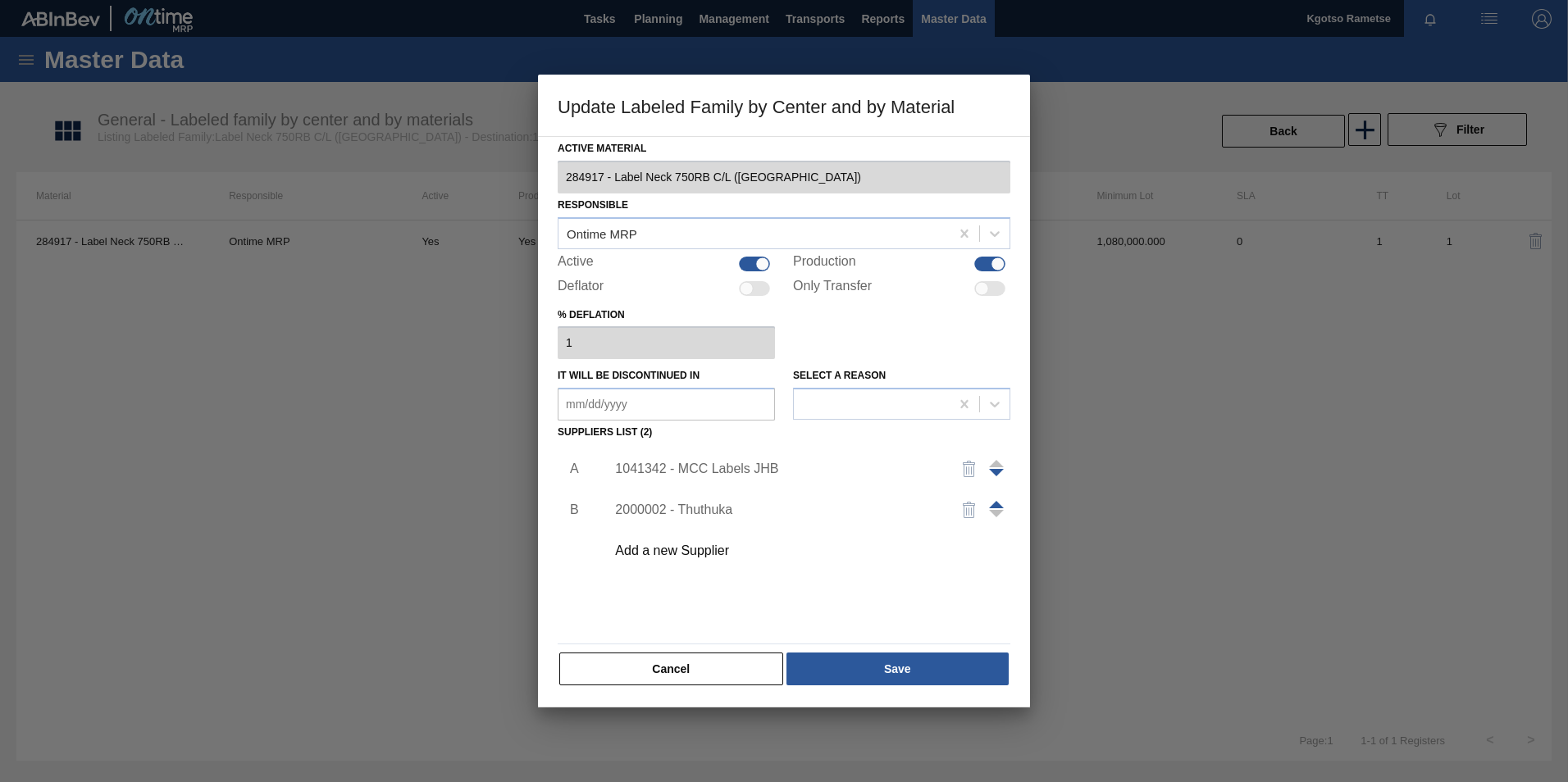
click at [704, 470] on div "1041342 - MCC Labels JHB" at bounding box center [775, 469] width 321 height 15
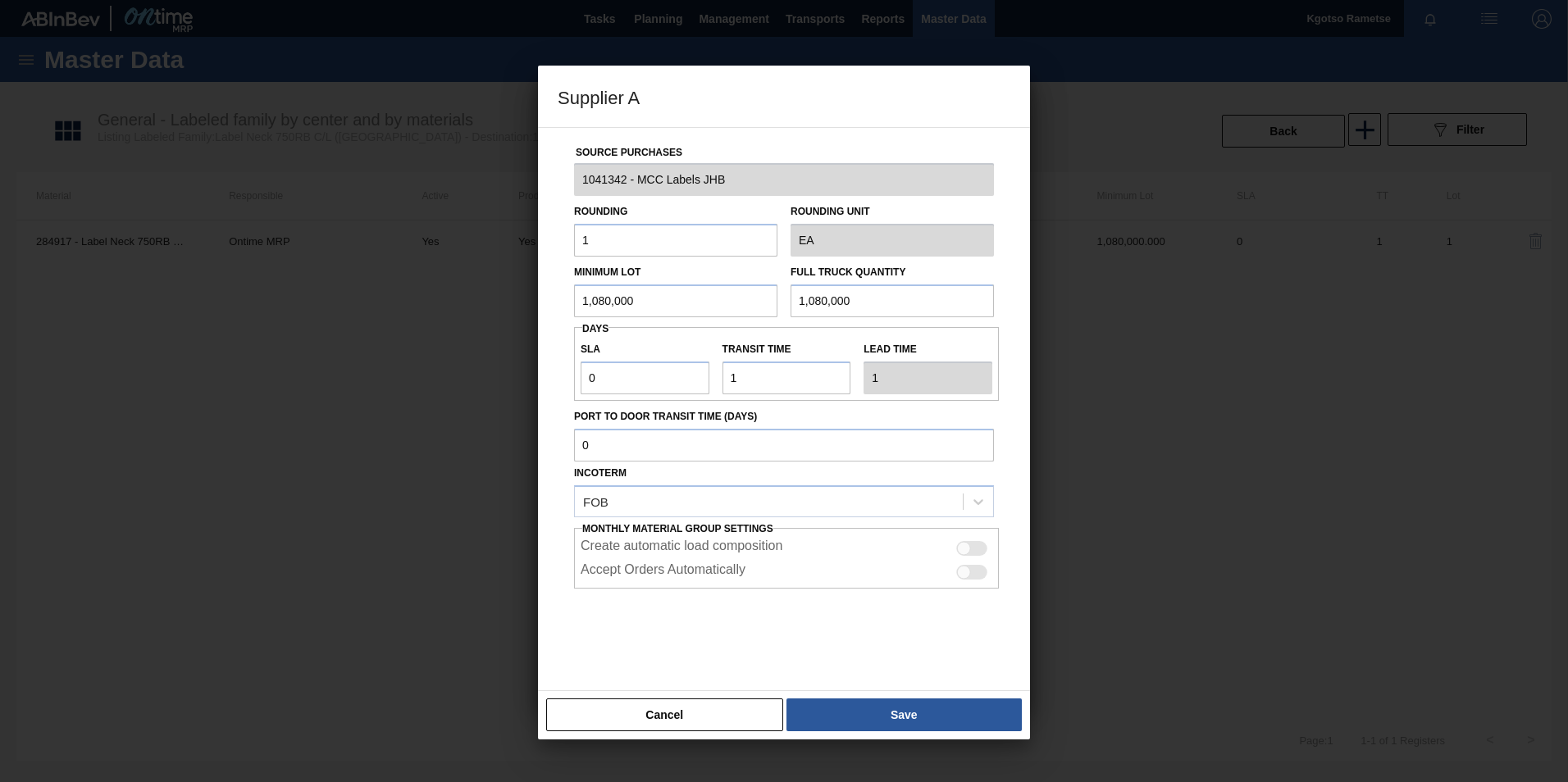
drag, startPoint x: 645, startPoint y: 299, endPoint x: 269, endPoint y: 260, distance: 378.0
click at [269, 260] on div "Supplier A Source Purchases 1041342 - MCC Labels JHB Rounding 1 Rounding Unit E…" at bounding box center [784, 391] width 1568 height 782
drag, startPoint x: 658, startPoint y: 311, endPoint x: 195, endPoint y: 245, distance: 467.7
click at [195, 245] on div "Supplier A Source Purchases 1041342 - MCC Labels JHB Rounding 1 Rounding Unit E…" at bounding box center [784, 391] width 1568 height 782
type input "1,800,000"
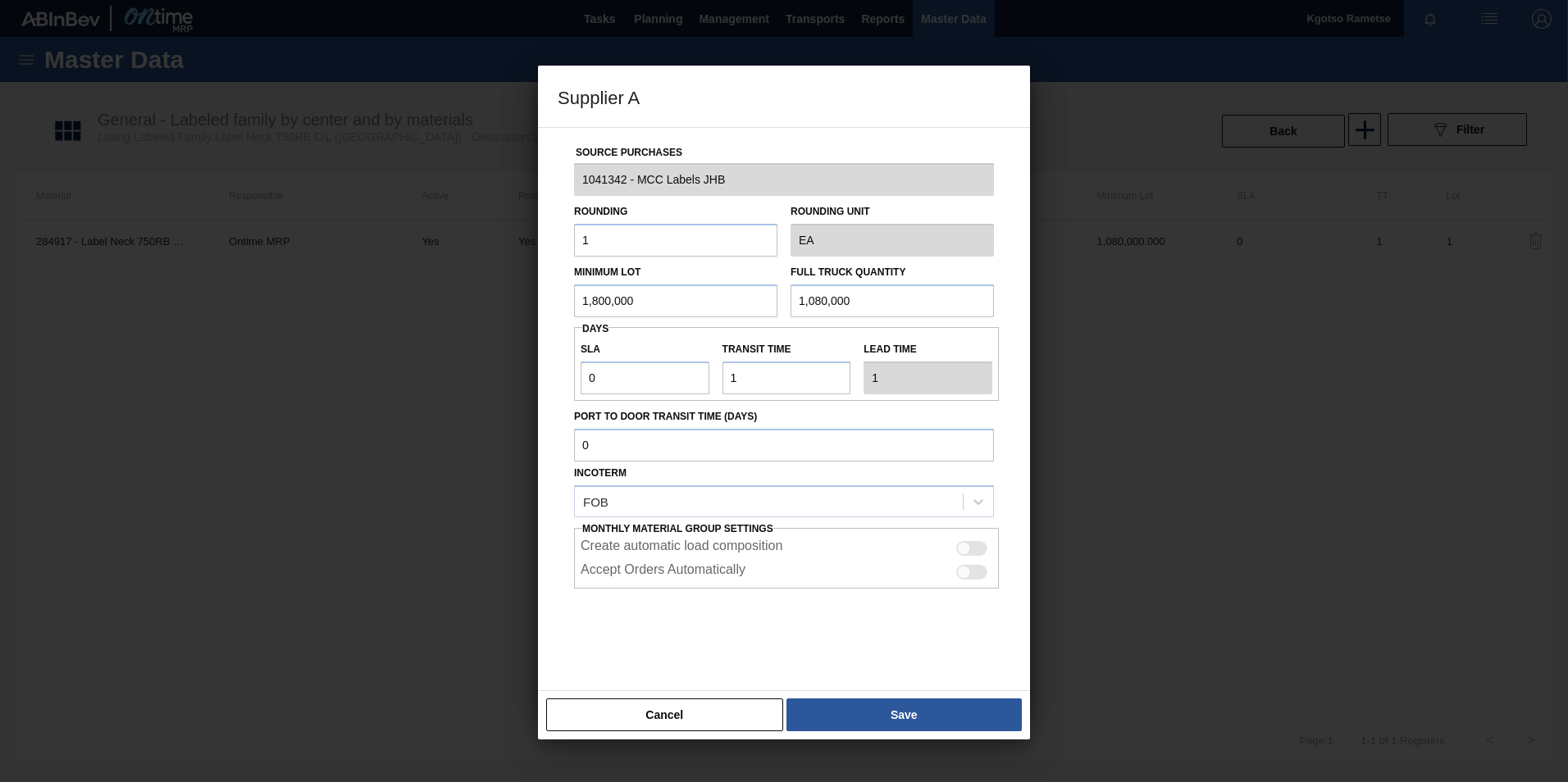
drag, startPoint x: 856, startPoint y: 299, endPoint x: 238, endPoint y: 294, distance: 618.0
click at [238, 294] on div "Supplier A Source Purchases 1041342 - MCC Labels JHB Rounding 1 Rounding Unit E…" at bounding box center [784, 391] width 1568 height 782
paste input "80"
type input "1,800,000"
click at [796, 486] on button "Save" at bounding box center [903, 714] width 235 height 33
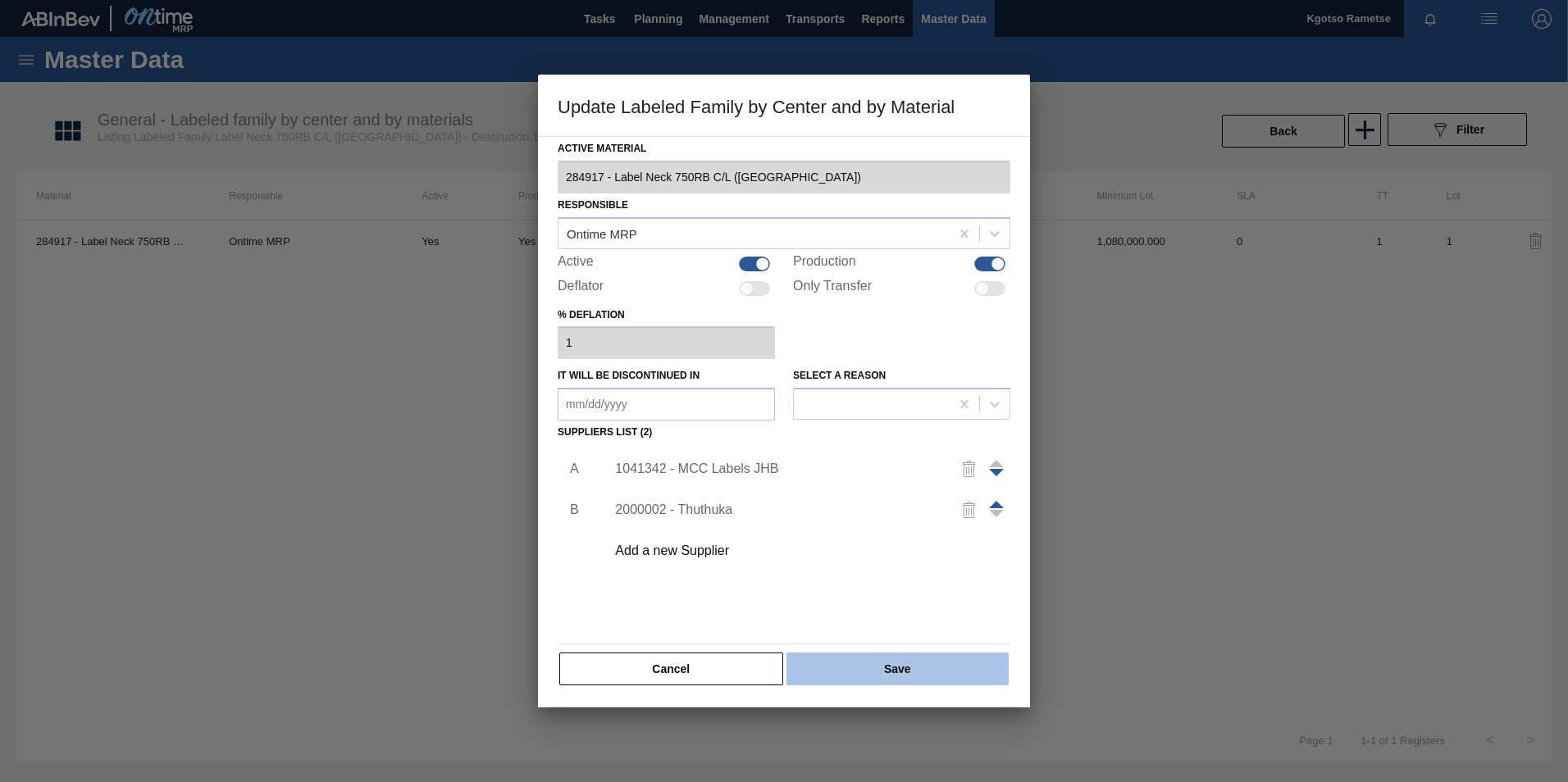
click at [873, 486] on button "Save" at bounding box center [897, 669] width 222 height 33
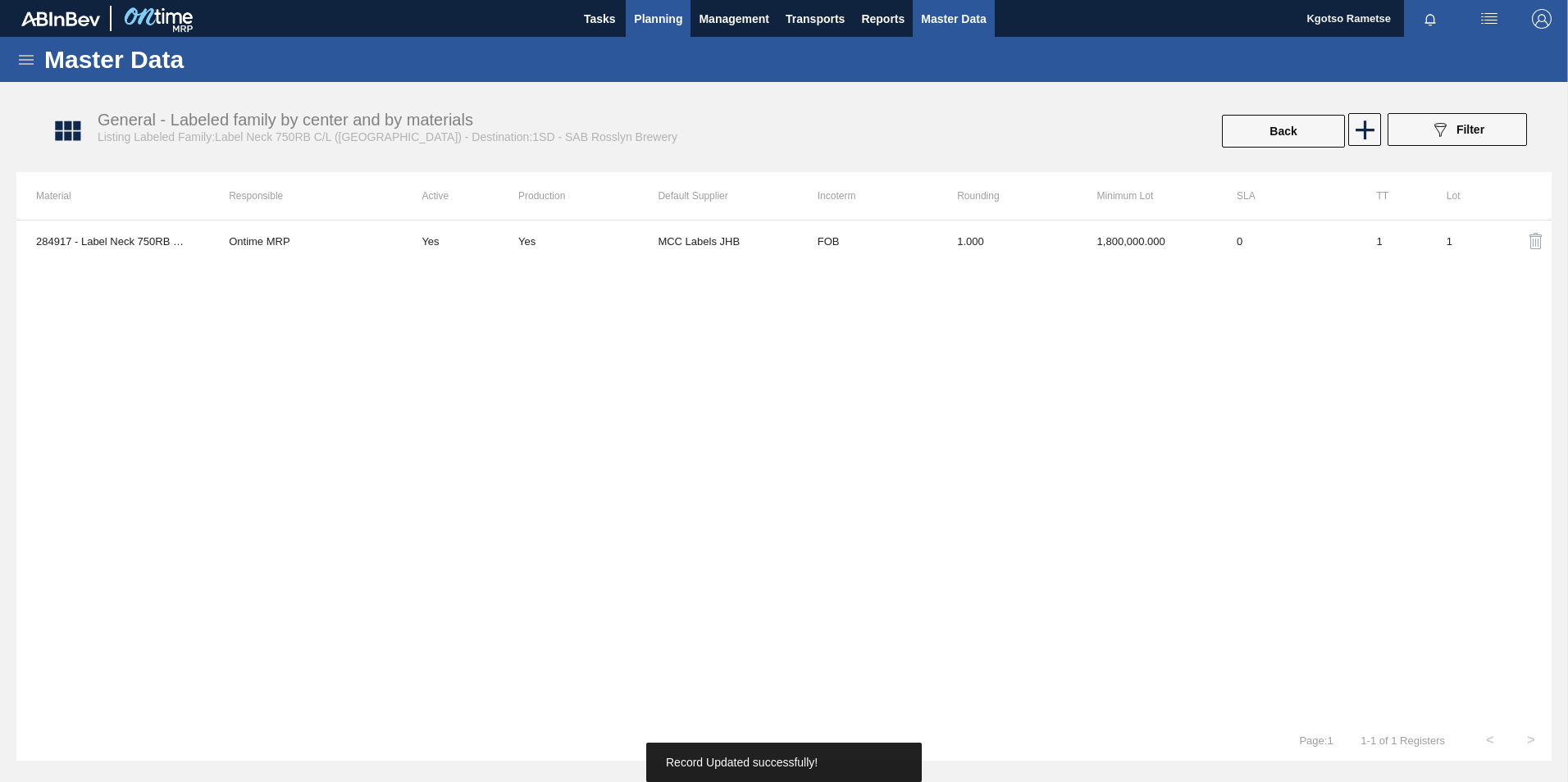
click at [661, 11] on span "Planning" at bounding box center [658, 19] width 49 height 20
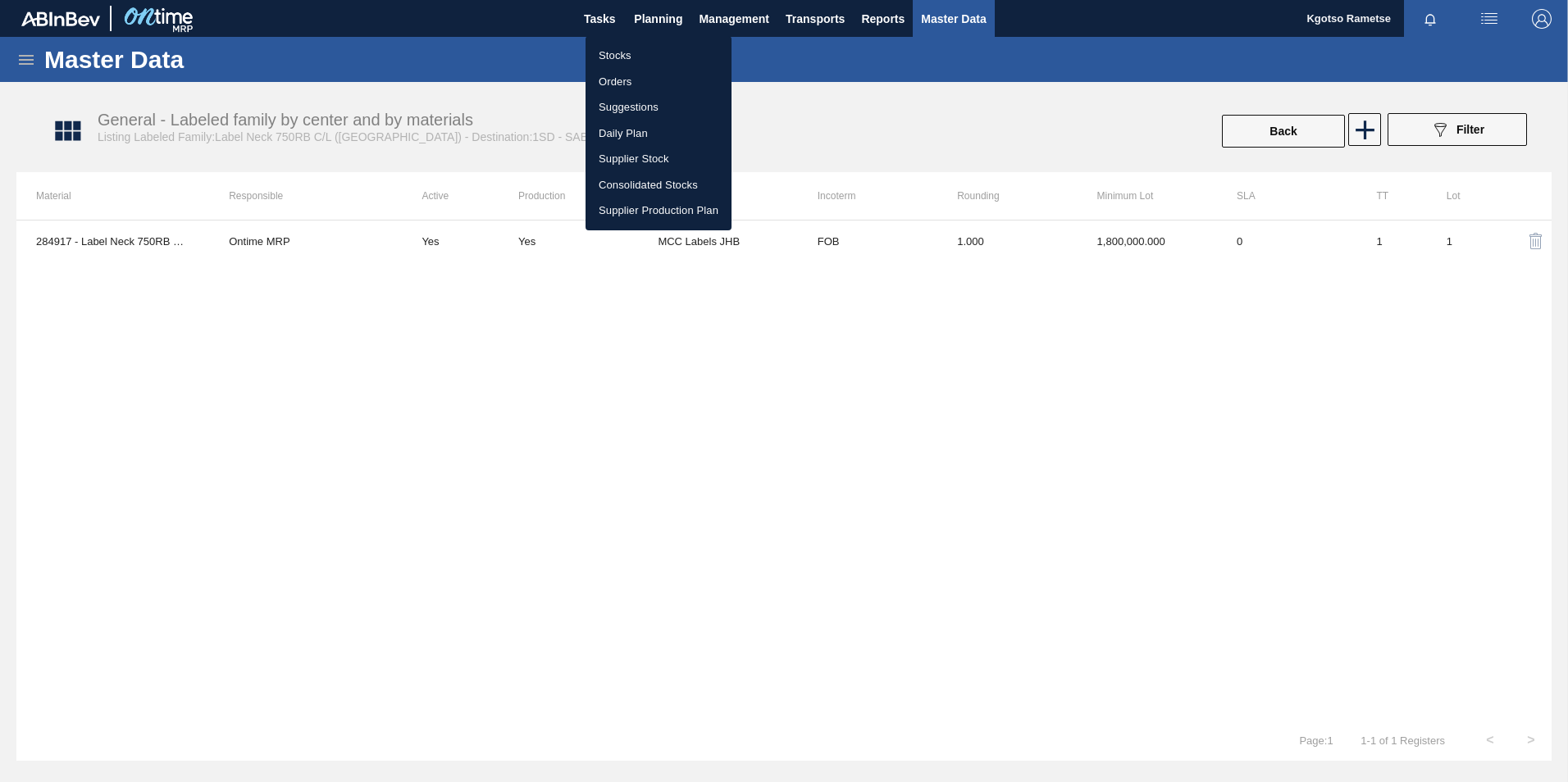
click at [620, 49] on li "Stocks" at bounding box center [658, 55] width 146 height 26
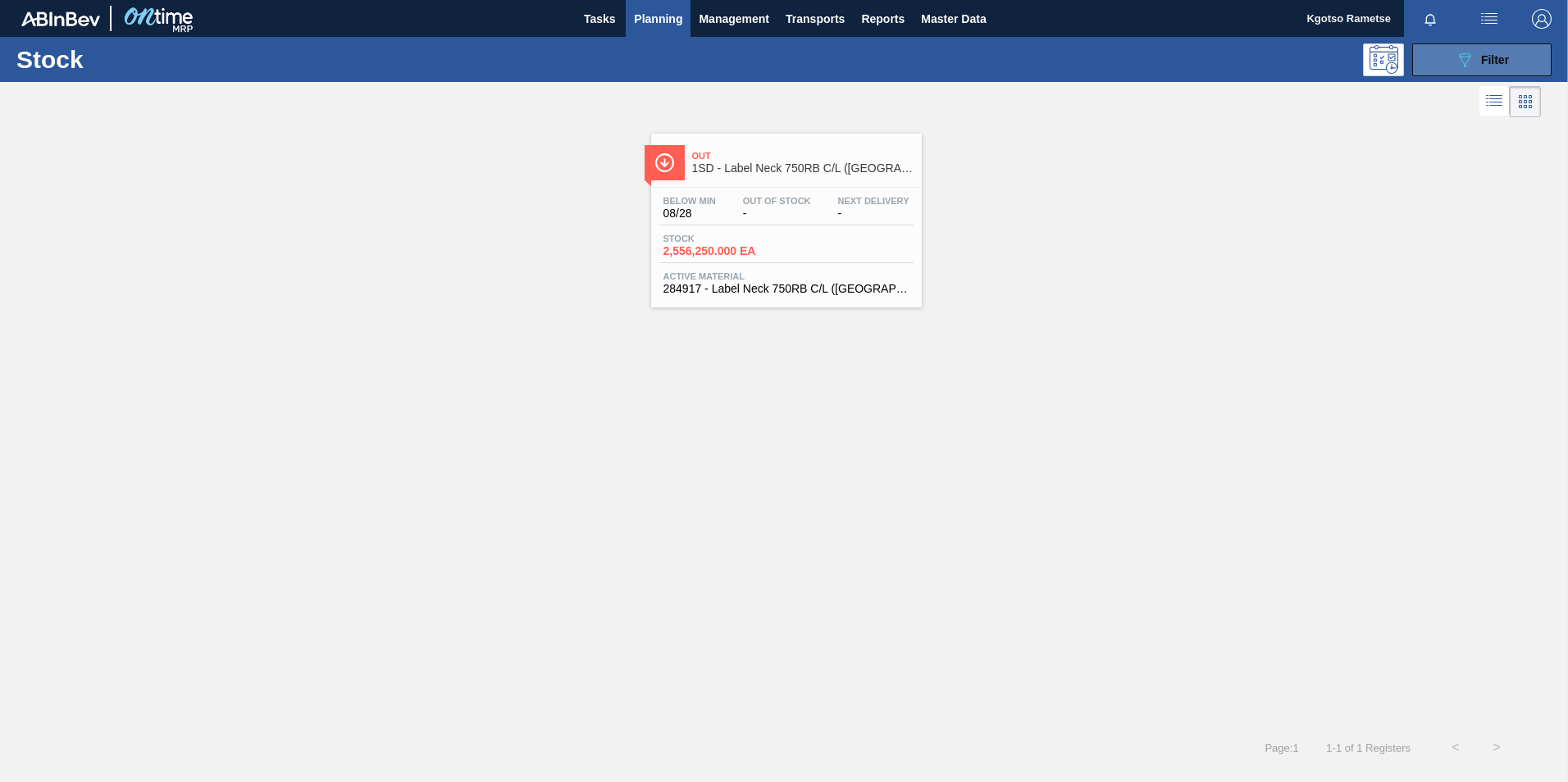
click at [1042, 61] on button "089F7B8B-B2A5-4AFE-B5C0-19BA573D28AC Filter" at bounding box center [1482, 59] width 140 height 33
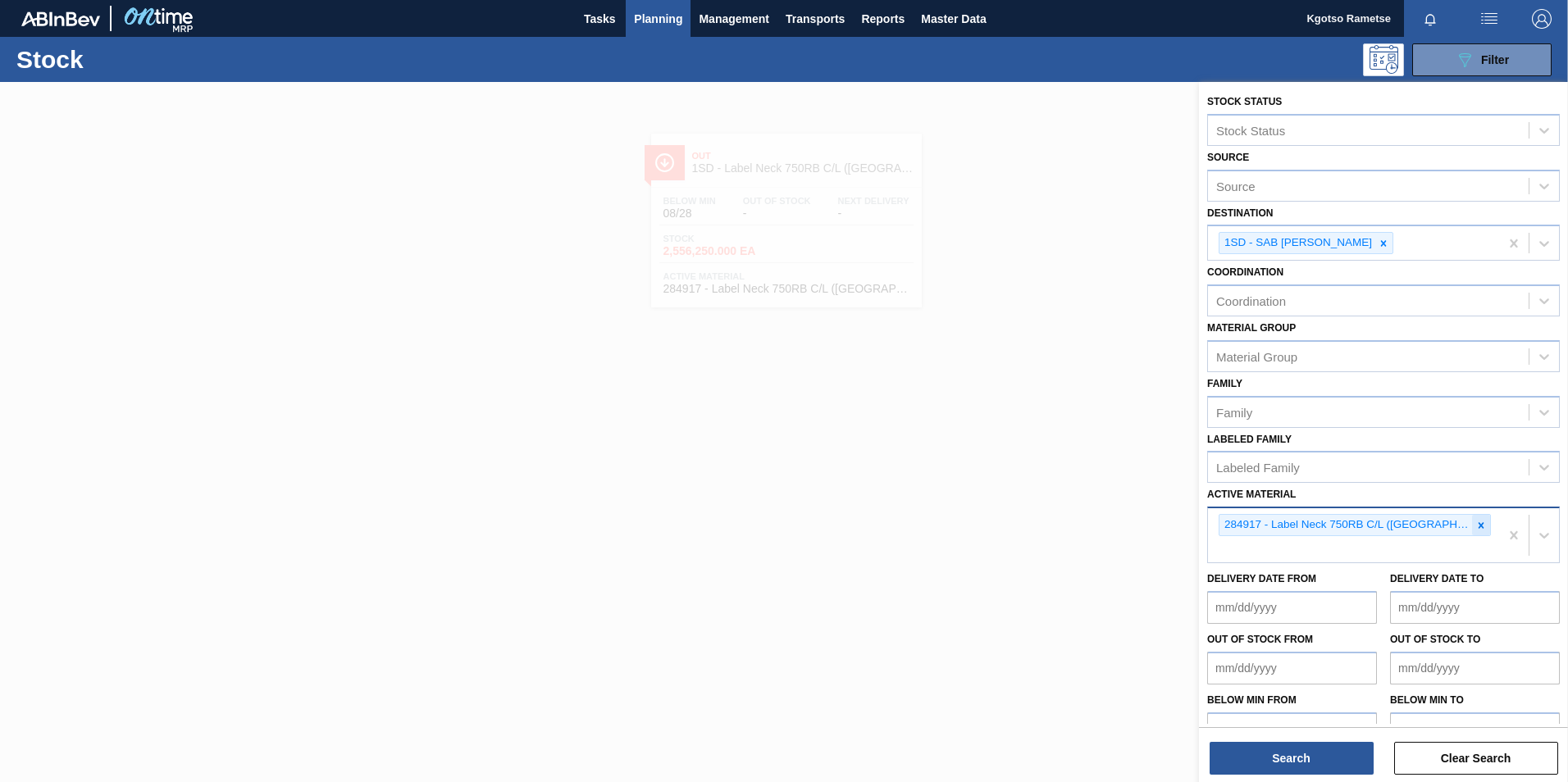
click at [1042, 486] on icon at bounding box center [1481, 526] width 12 height 12
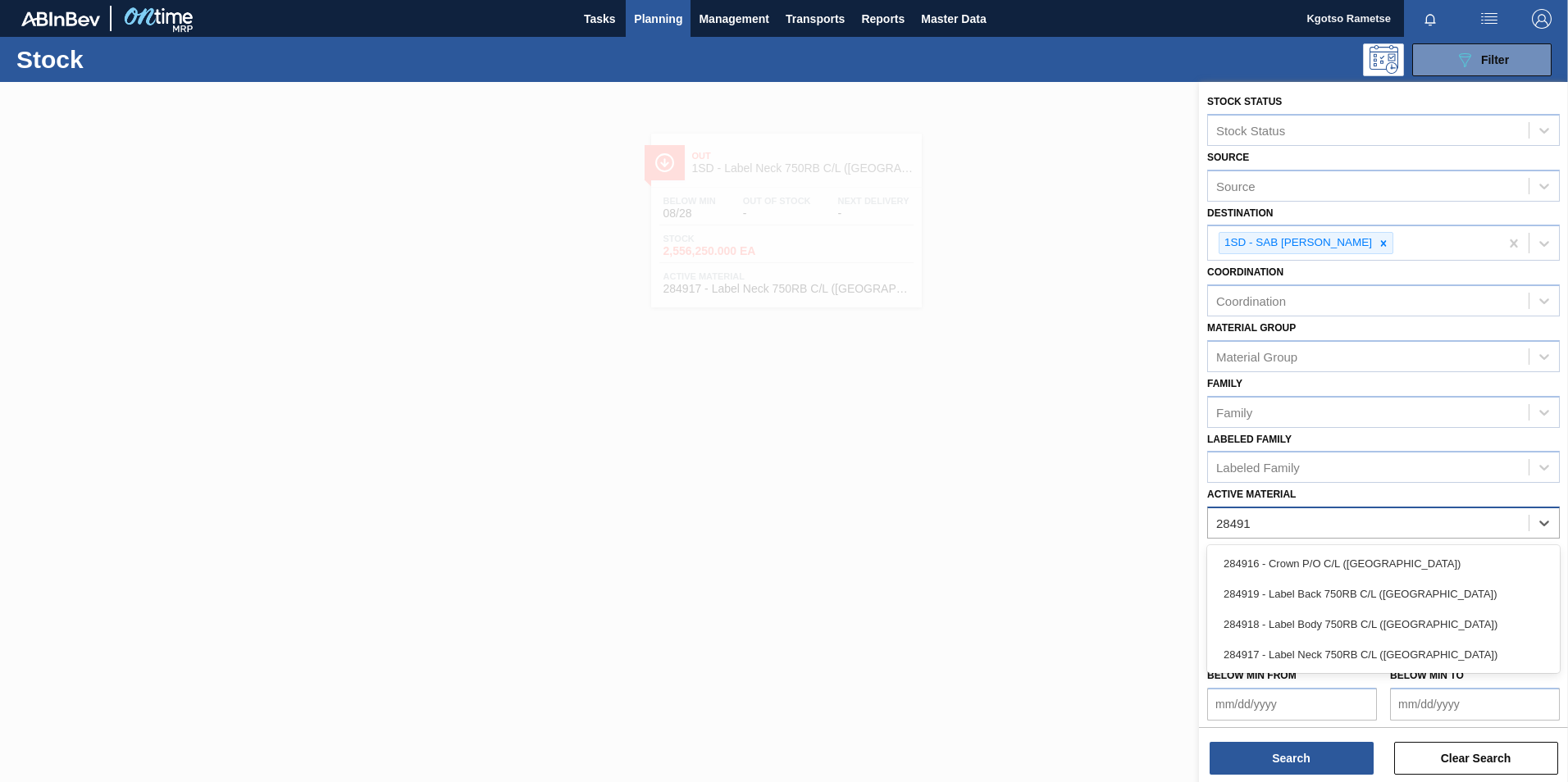
type Material "284919"
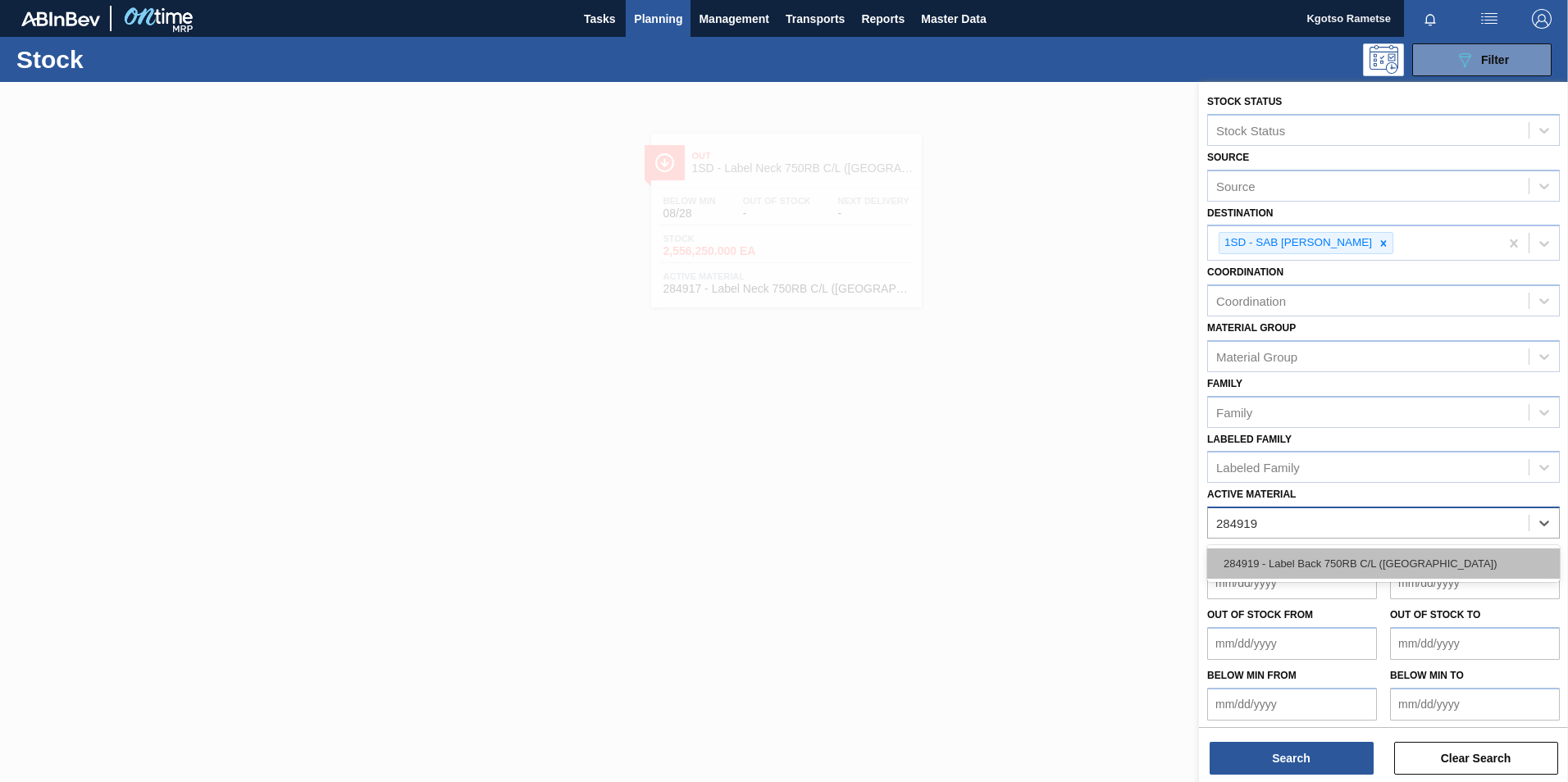
click at [1042, 486] on div "284919 - Label Back 750RB C/L (Hogwarts)" at bounding box center [1383, 564] width 353 height 30
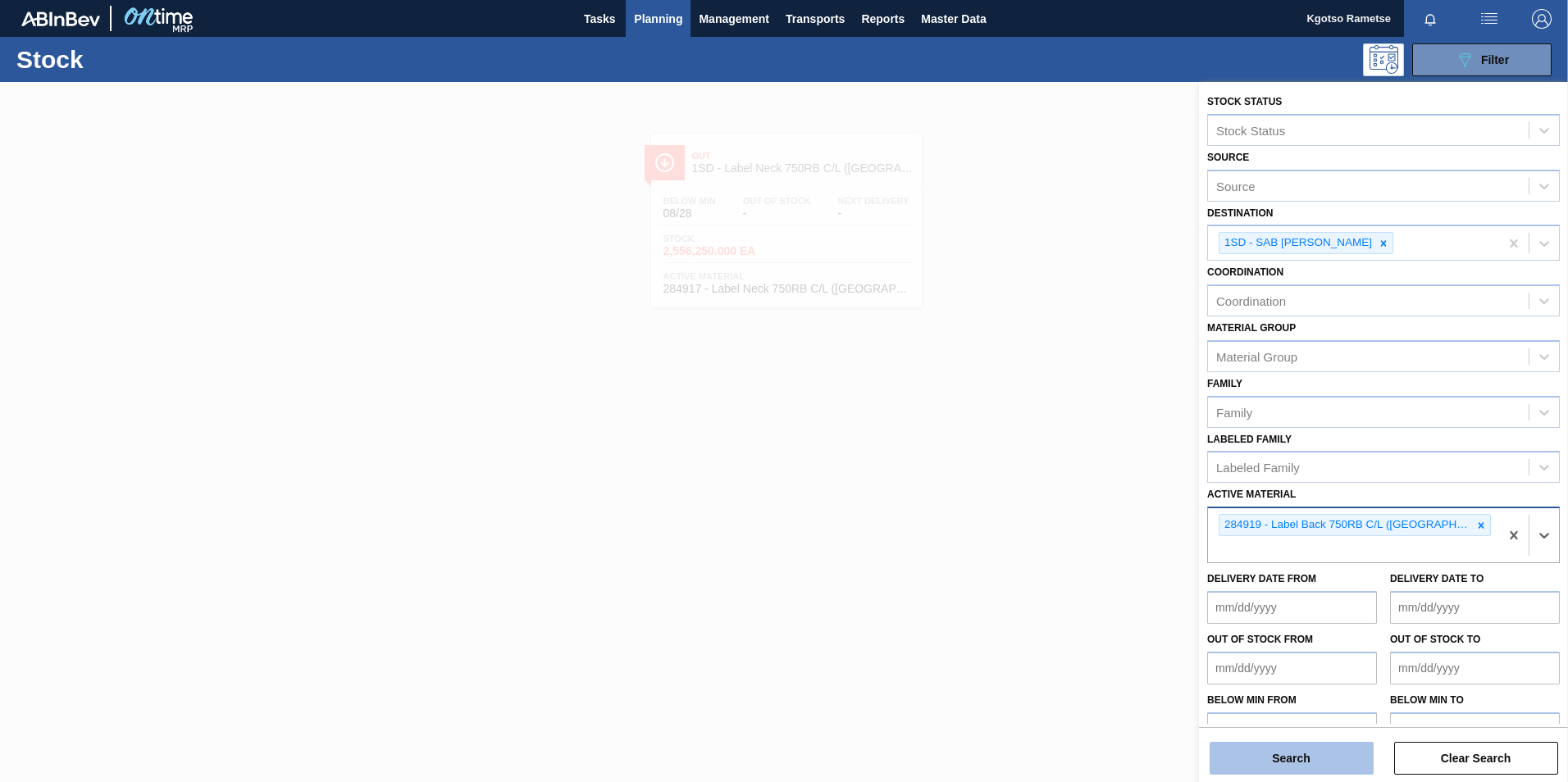
click at [1042, 486] on button "Search" at bounding box center [1291, 758] width 164 height 33
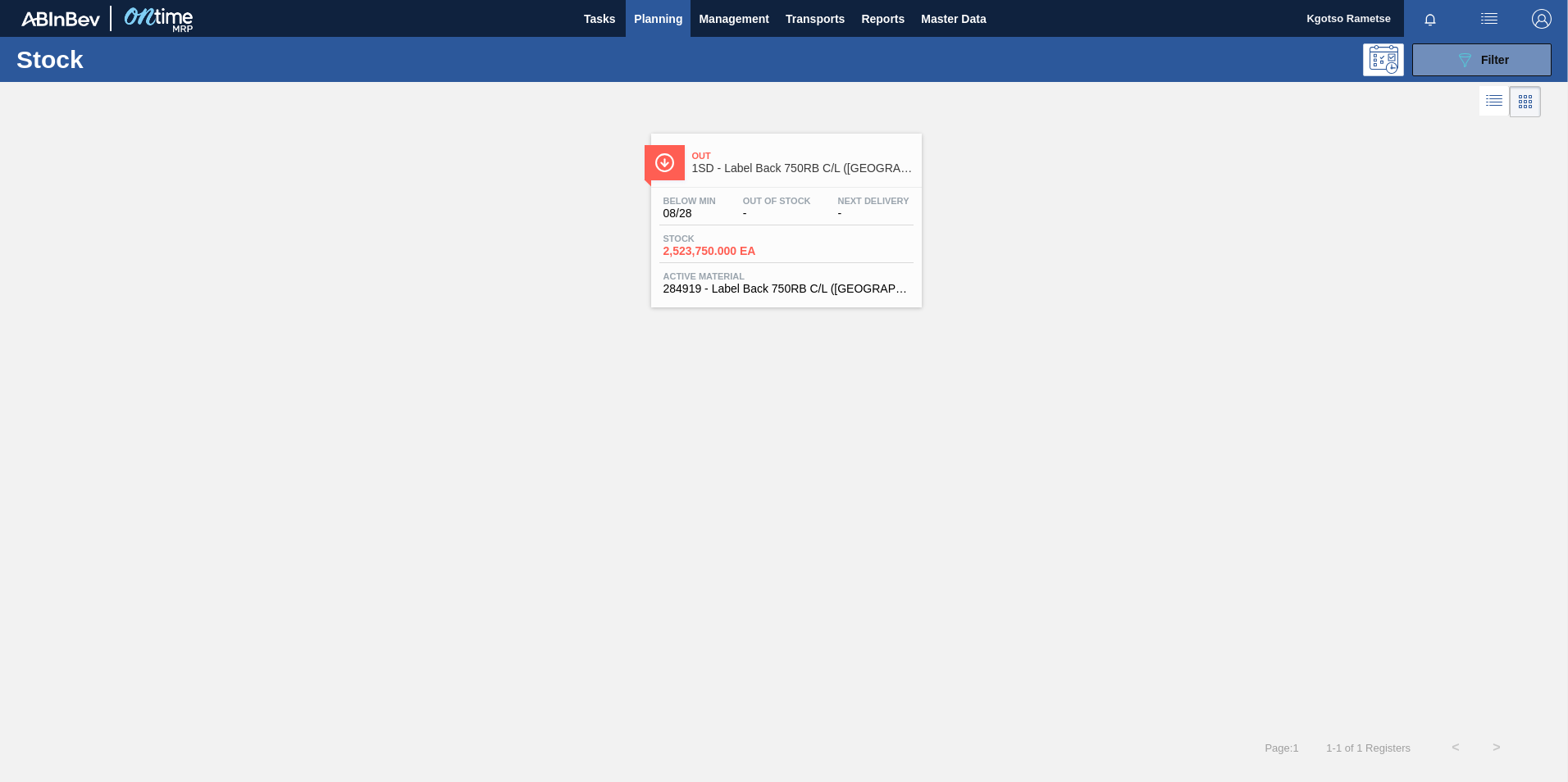
click at [859, 227] on div "Below Min 08/28 Out Of Stock - Next Delivery - Stock 2,523,750.000 EA Active Ma…" at bounding box center [787, 243] width 271 height 111
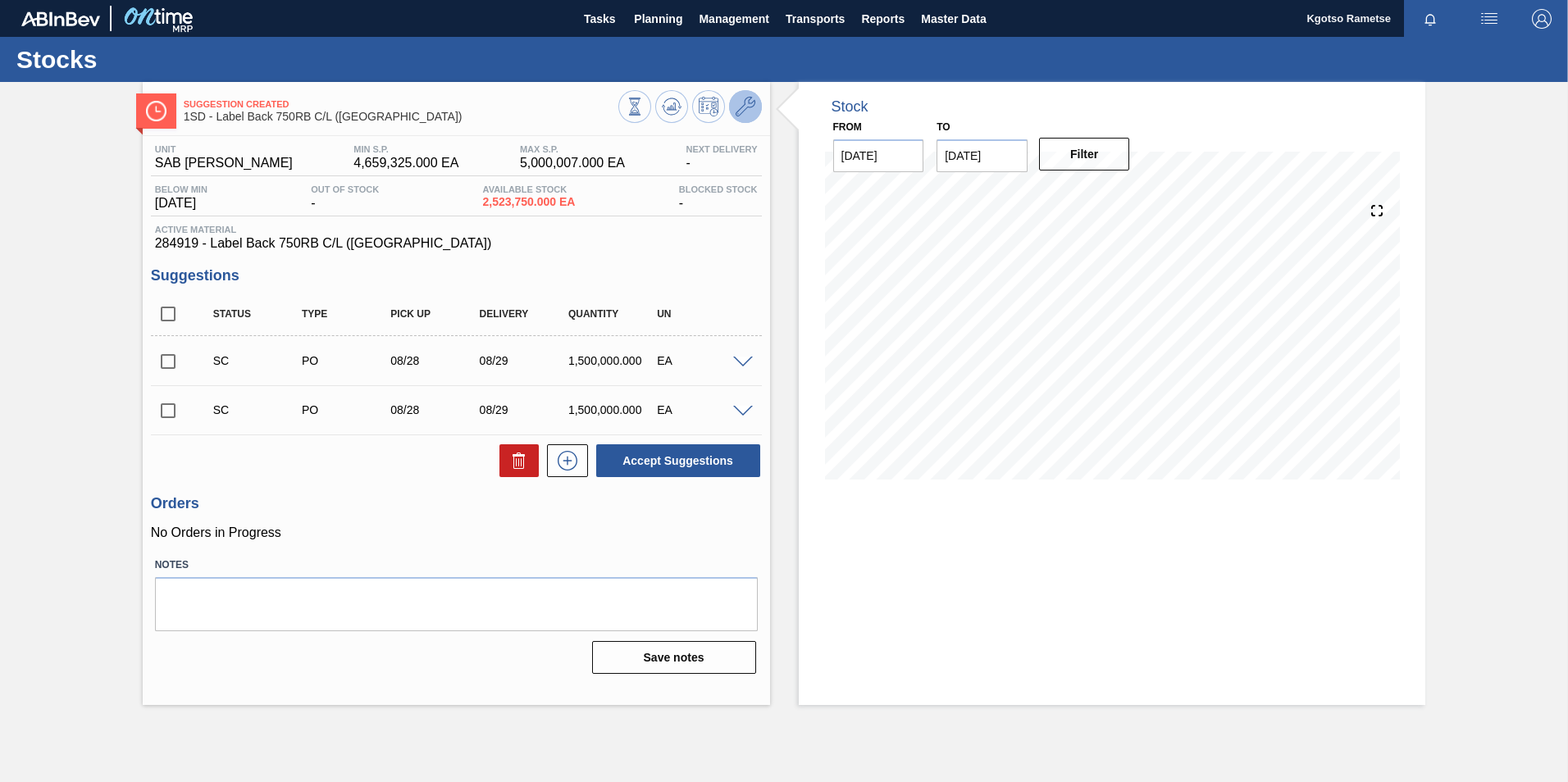
click at [745, 103] on icon at bounding box center [746, 107] width 20 height 20
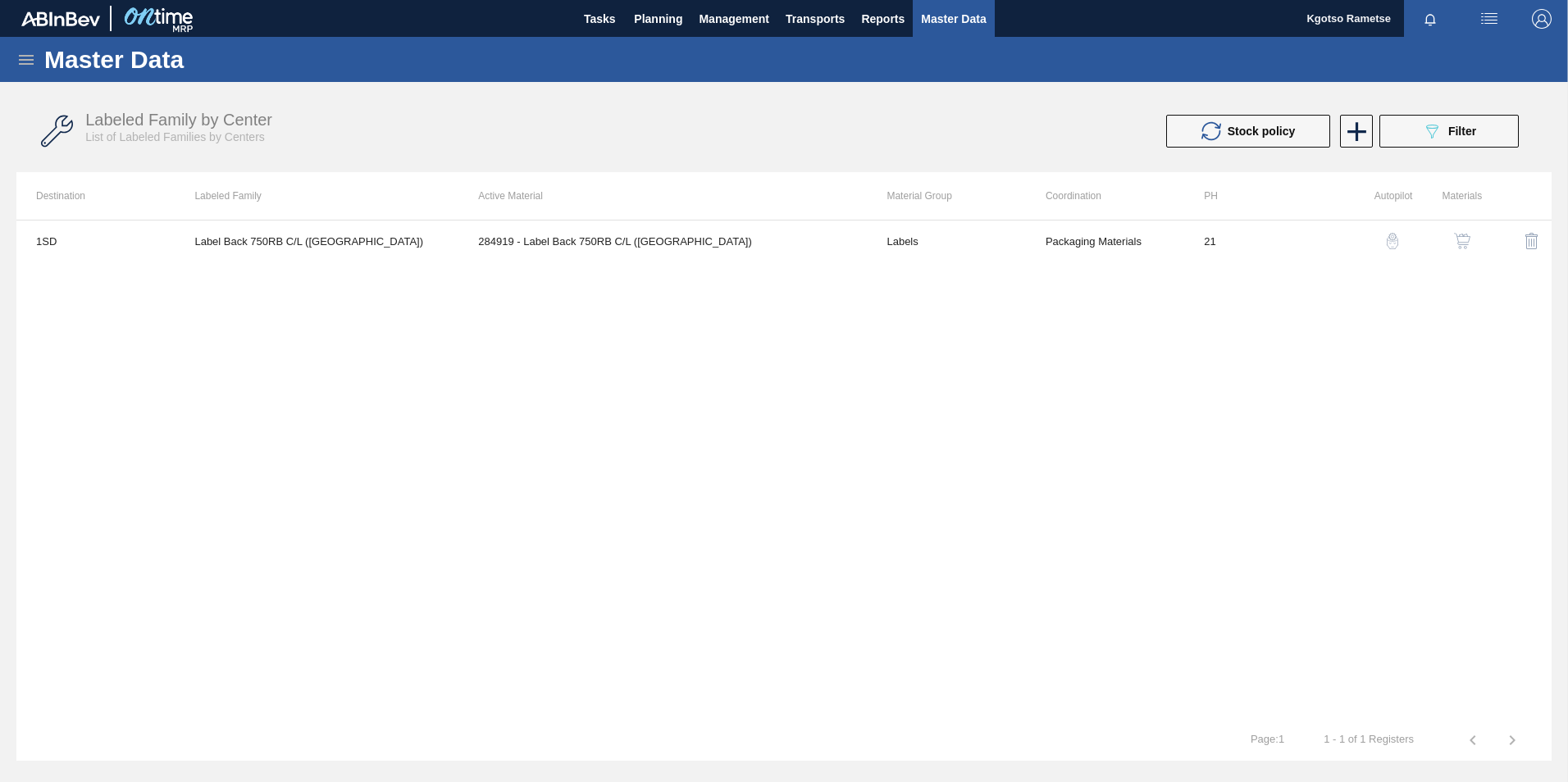
click at [1042, 236] on img "button" at bounding box center [1463, 241] width 17 height 17
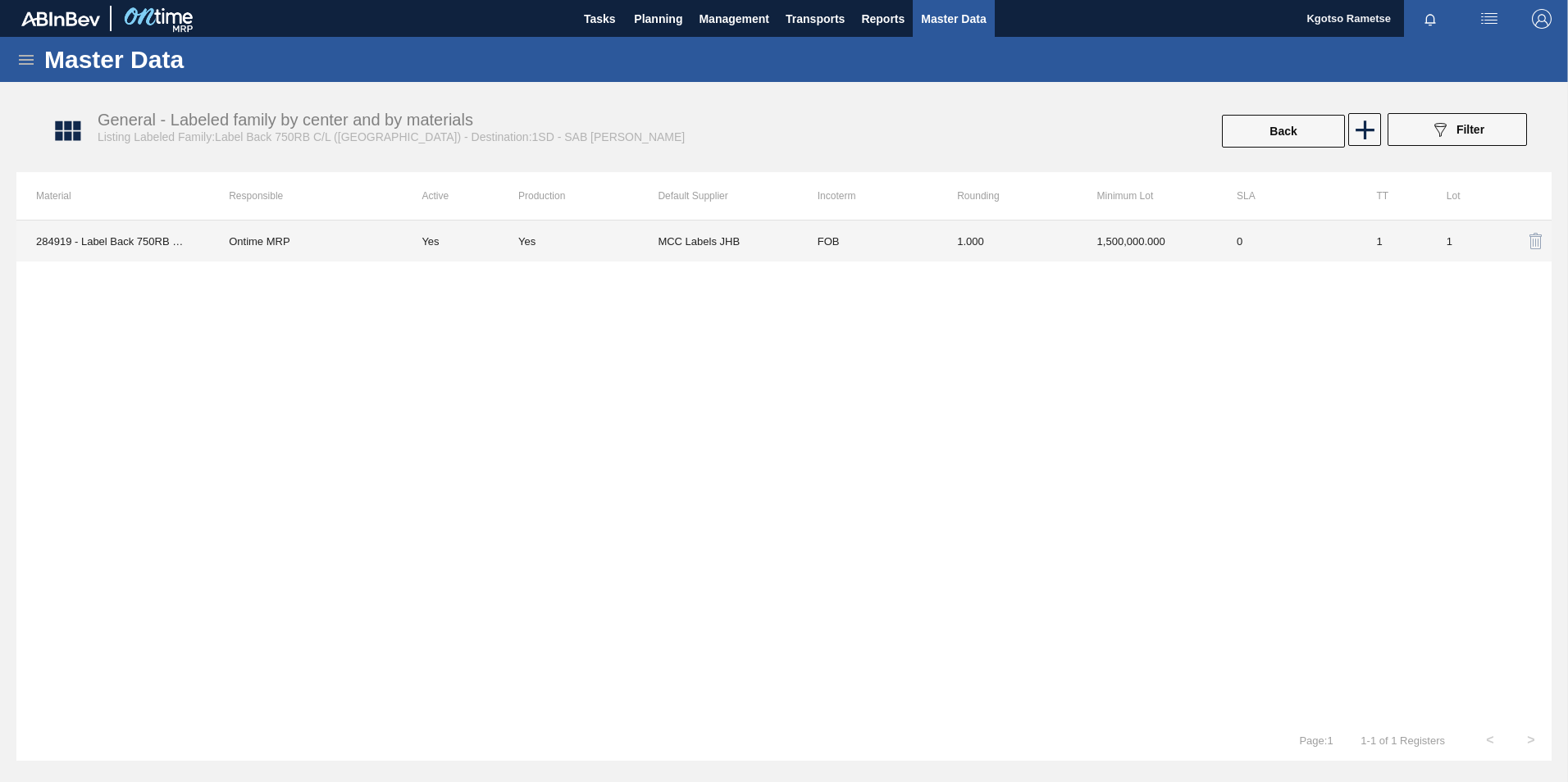
click at [1042, 232] on td "1.000" at bounding box center [1007, 241] width 140 height 41
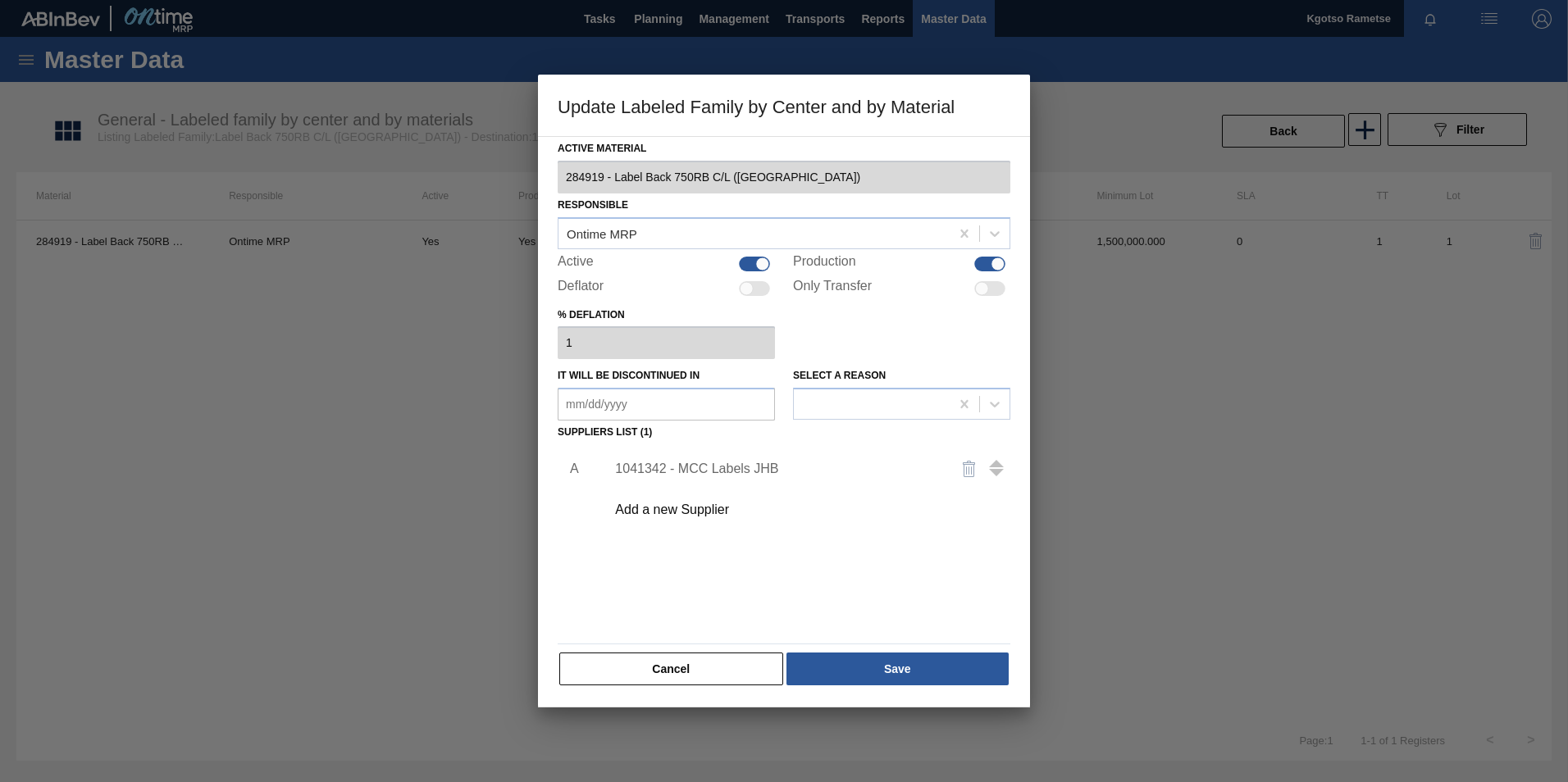
click at [692, 463] on div "1041342 - MCC Labels JHB" at bounding box center [775, 469] width 321 height 15
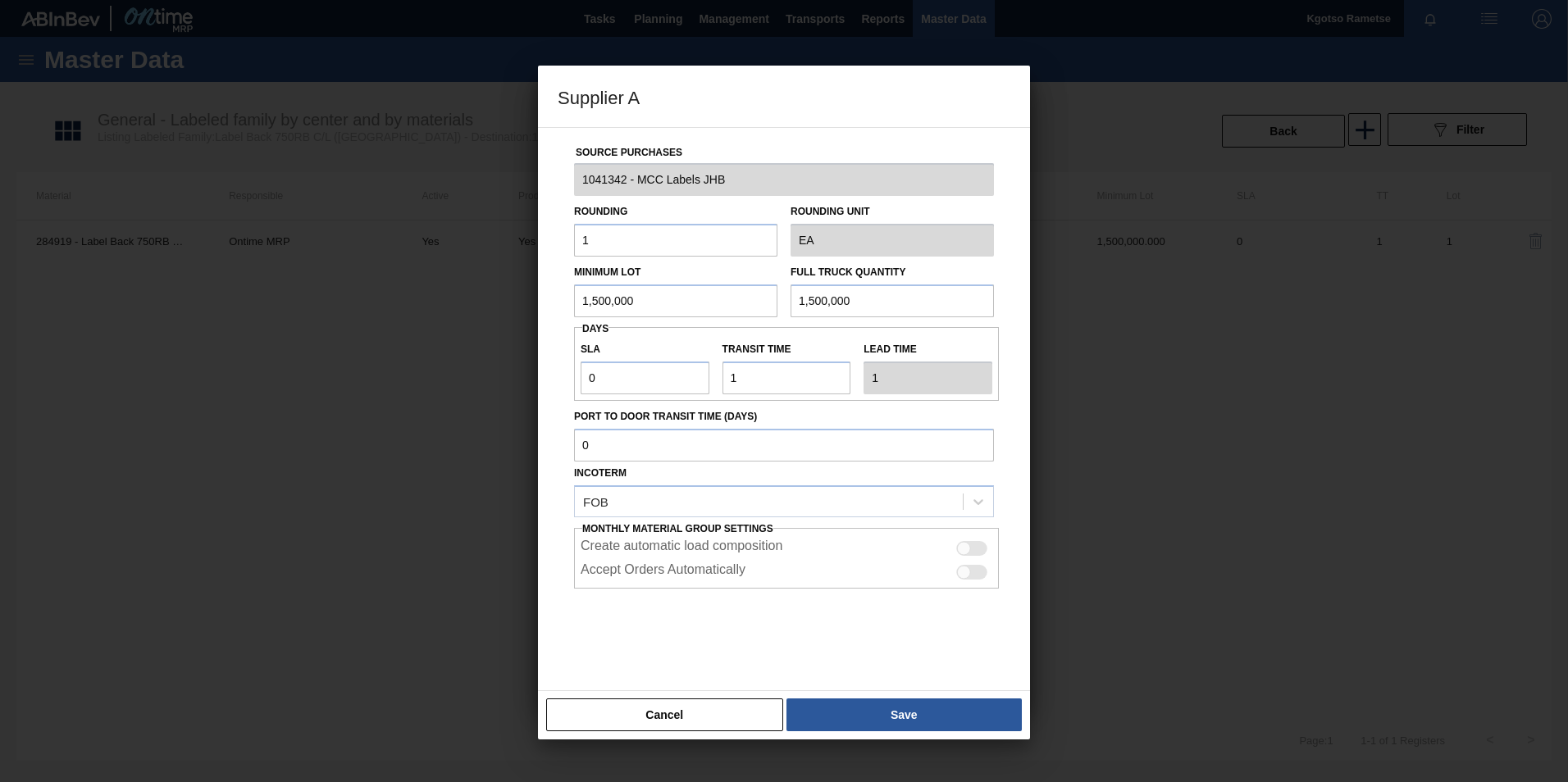
drag, startPoint x: 671, startPoint y: 295, endPoint x: 99, endPoint y: 346, distance: 574.3
click at [99, 346] on div "Supplier A Source Purchases 1041342 - MCC Labels JHB Rounding 1 Rounding Unit E…" at bounding box center [784, 391] width 1568 height 782
drag, startPoint x: 641, startPoint y: 308, endPoint x: 50, endPoint y: 503, distance: 622.3
click at [50, 486] on div "Supplier A Source Purchases 1041342 - MCC Labels JHB Rounding 1 Rounding Unit E…" at bounding box center [784, 391] width 1568 height 782
type input "1,800,000"
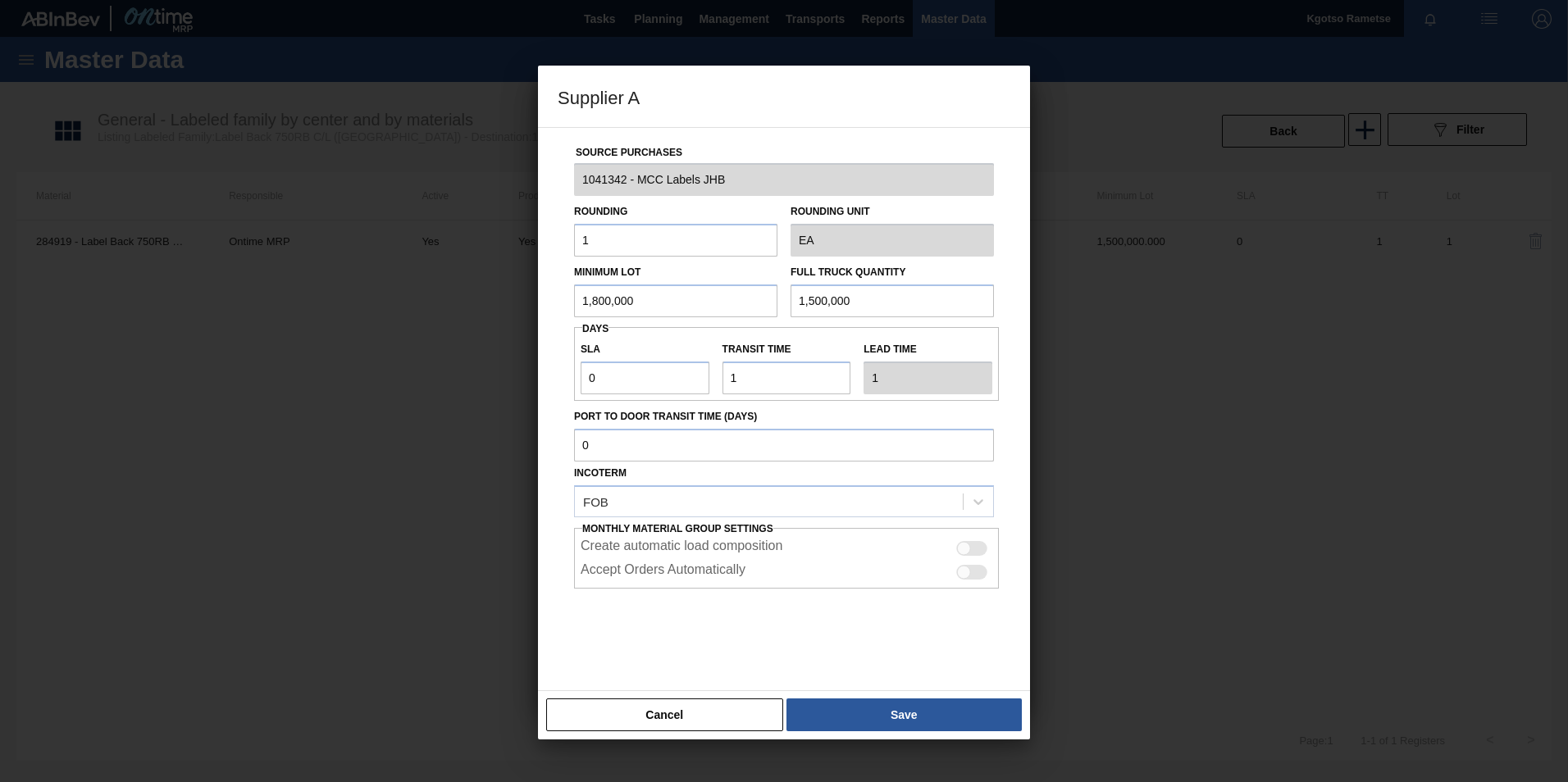
drag, startPoint x: 866, startPoint y: 309, endPoint x: 314, endPoint y: 360, distance: 554.4
click at [488, 330] on div "Supplier A Source Purchases 1041342 - MCC Labels JHB Rounding 1 Rounding Unit E…" at bounding box center [784, 391] width 1568 height 782
paste input "8"
type input "1,800,000"
click at [879, 486] on button "Save" at bounding box center [903, 714] width 235 height 33
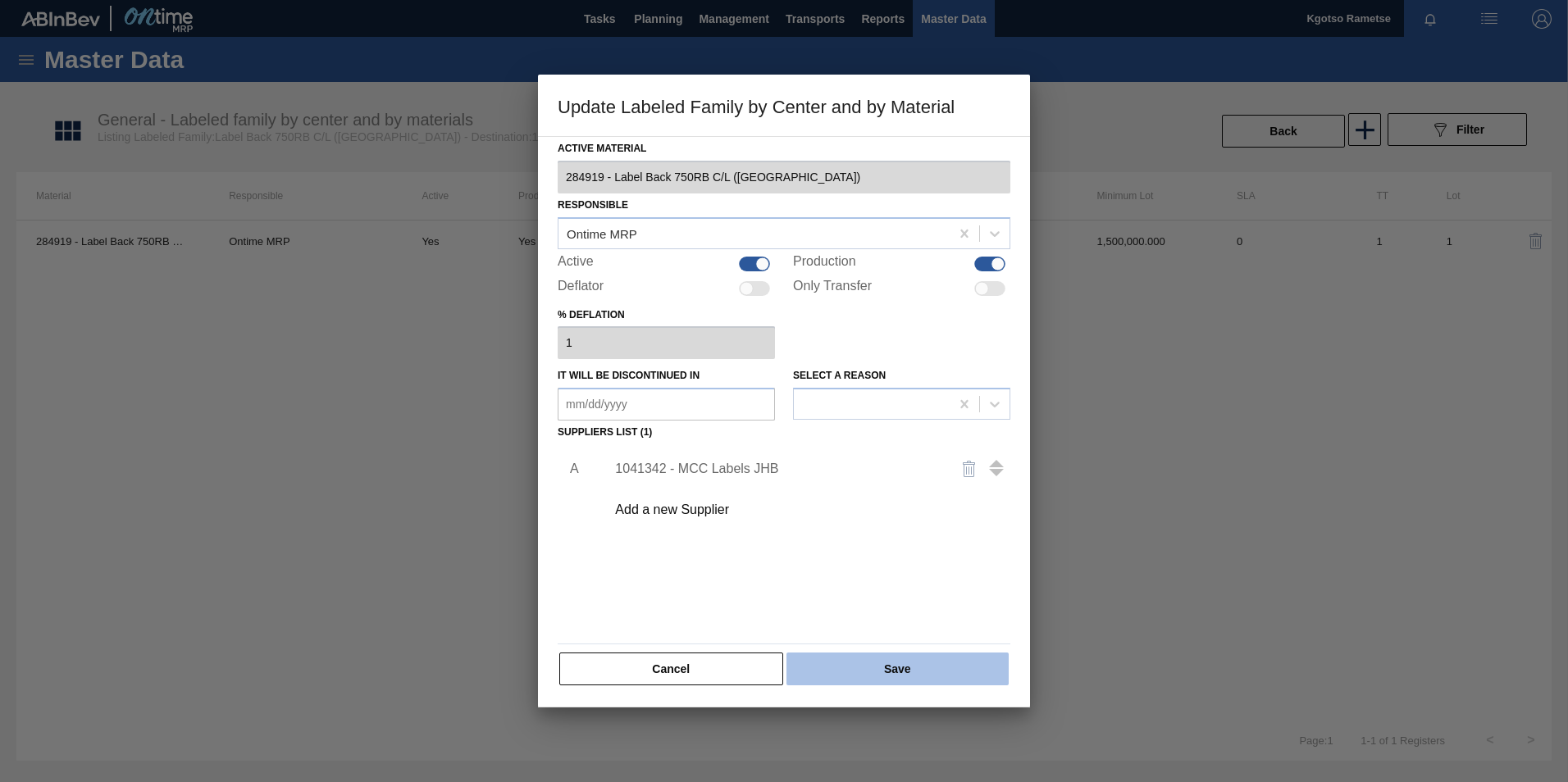
click at [908, 486] on button "Save" at bounding box center [897, 669] width 222 height 33
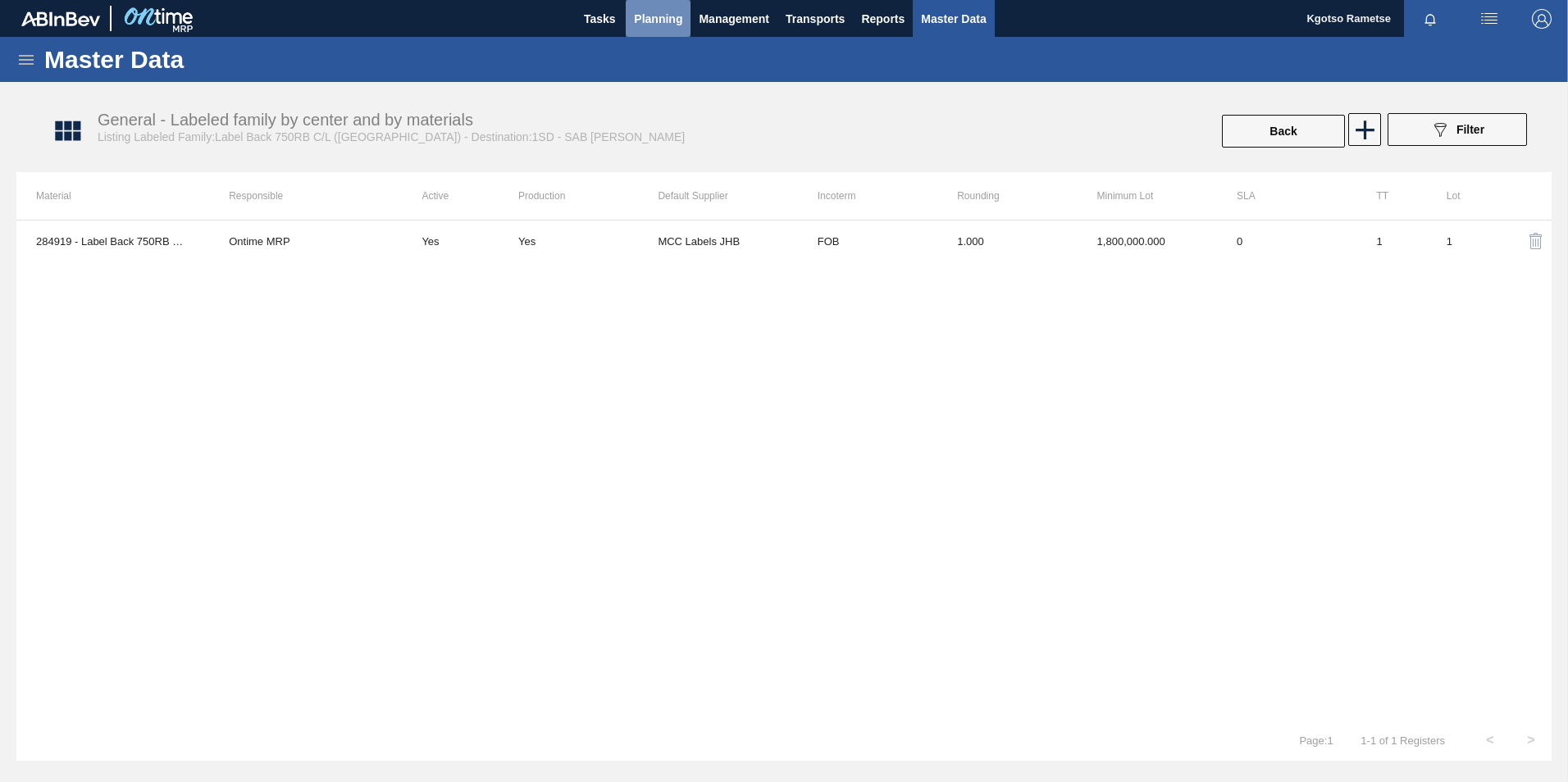
click at [677, 26] on span "Planning" at bounding box center [658, 19] width 49 height 20
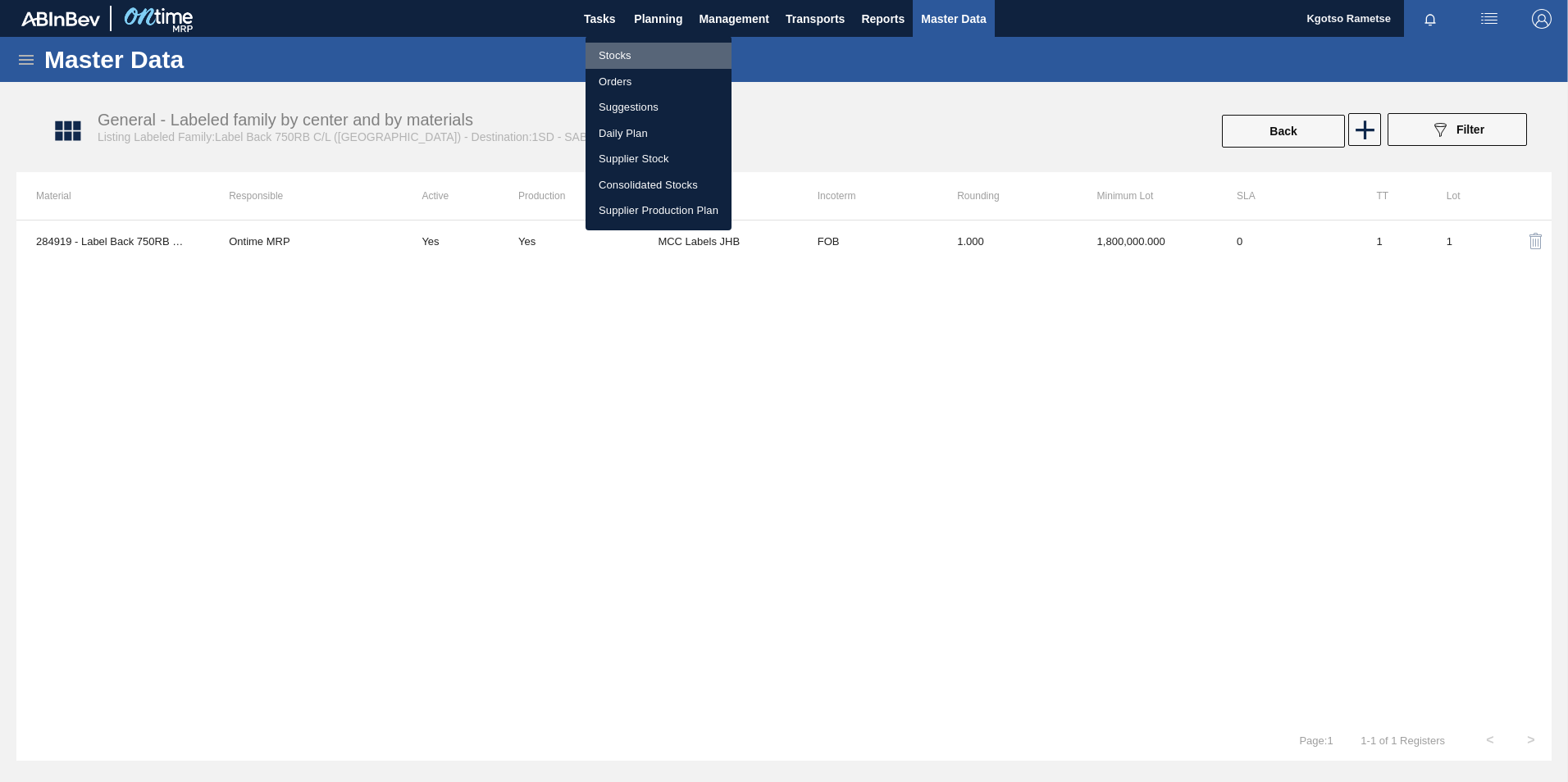
click at [659, 49] on li "Stocks" at bounding box center [658, 55] width 146 height 26
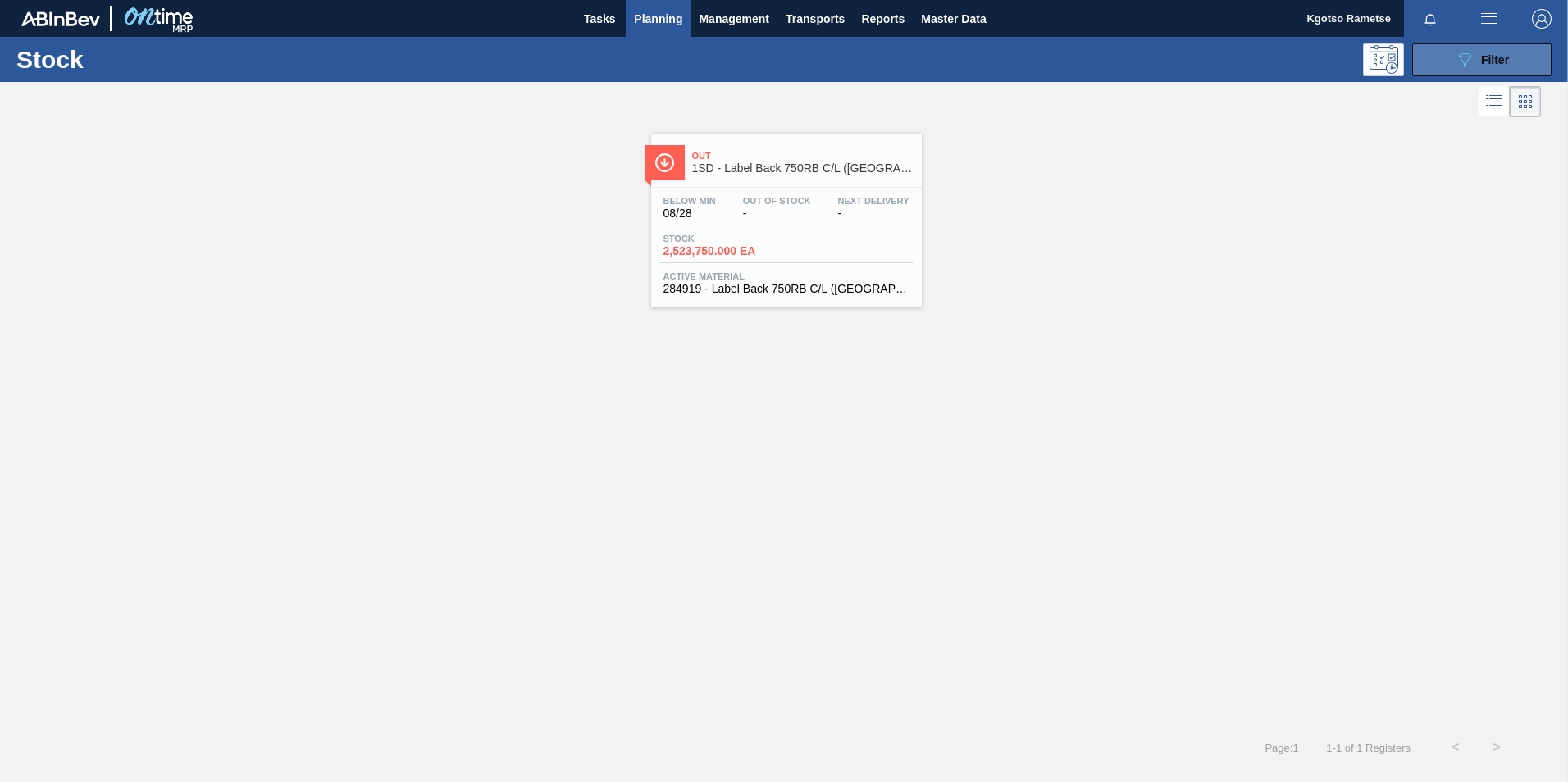
click at [1042, 69] on icon "089F7B8B-B2A5-4AFE-B5C0-19BA573D28AC" at bounding box center [1464, 60] width 20 height 20
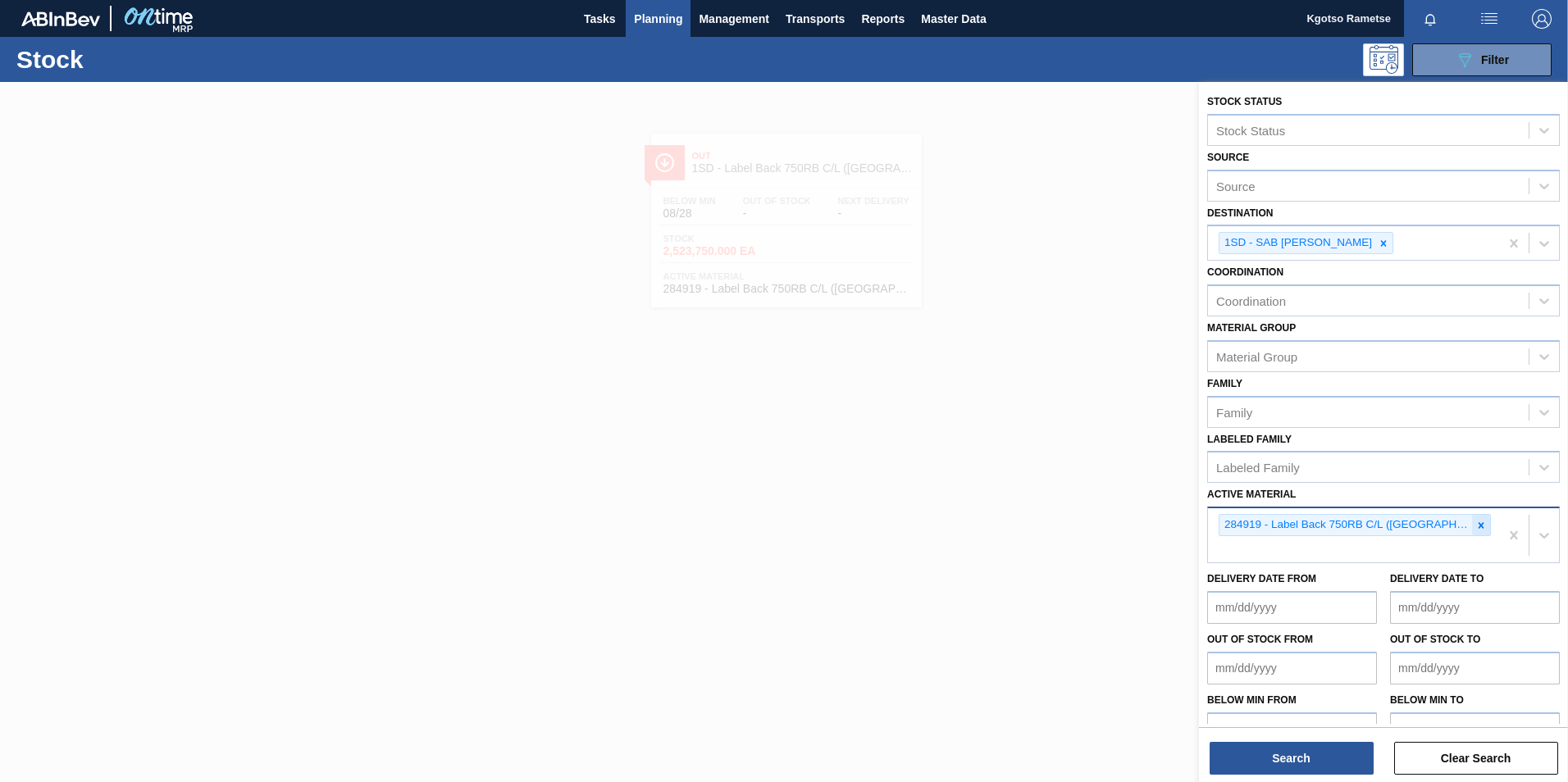
click at [1042, 486] on icon at bounding box center [1481, 526] width 12 height 12
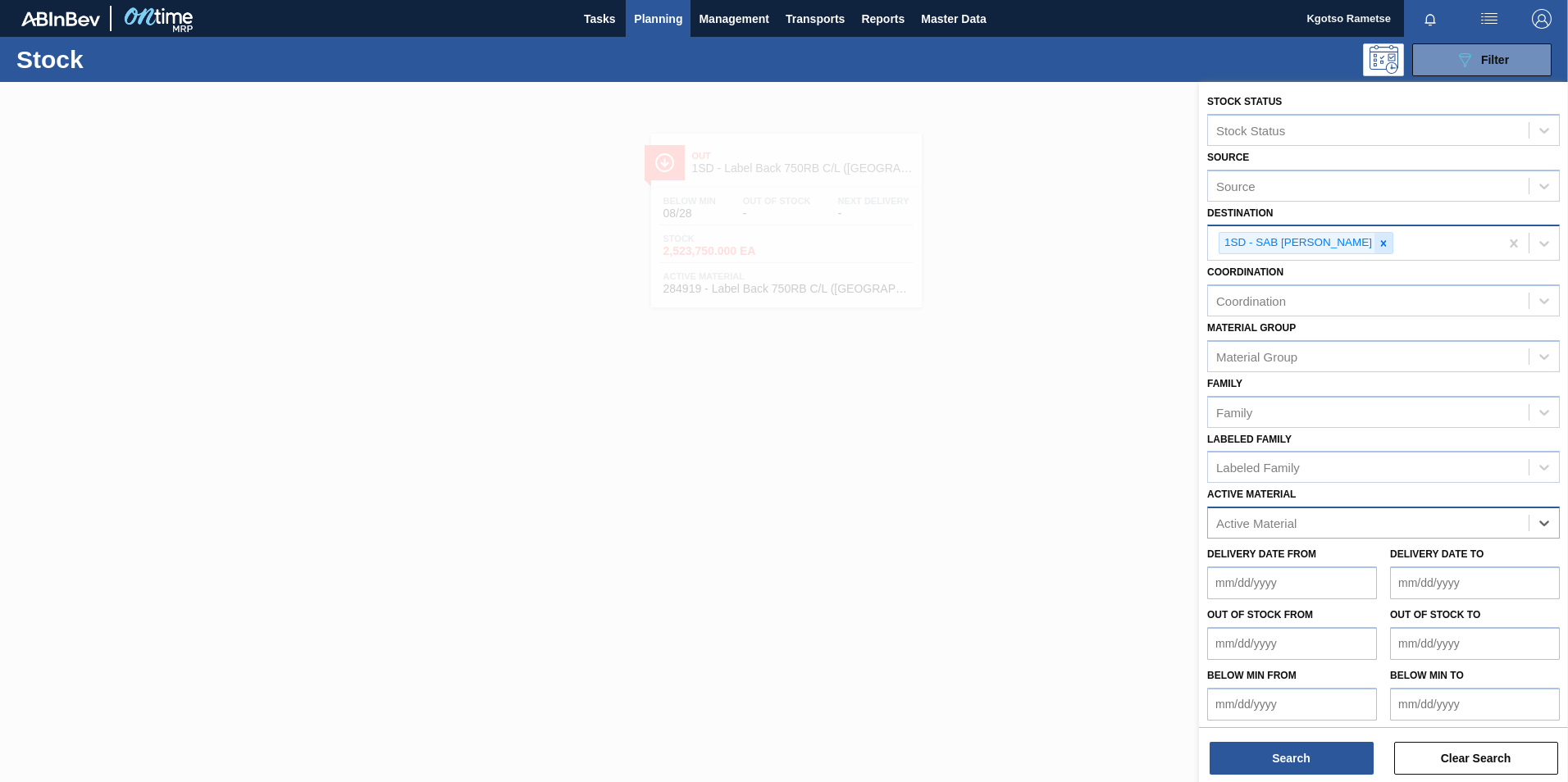
click at [1042, 248] on icon at bounding box center [1383, 243] width 12 height 12
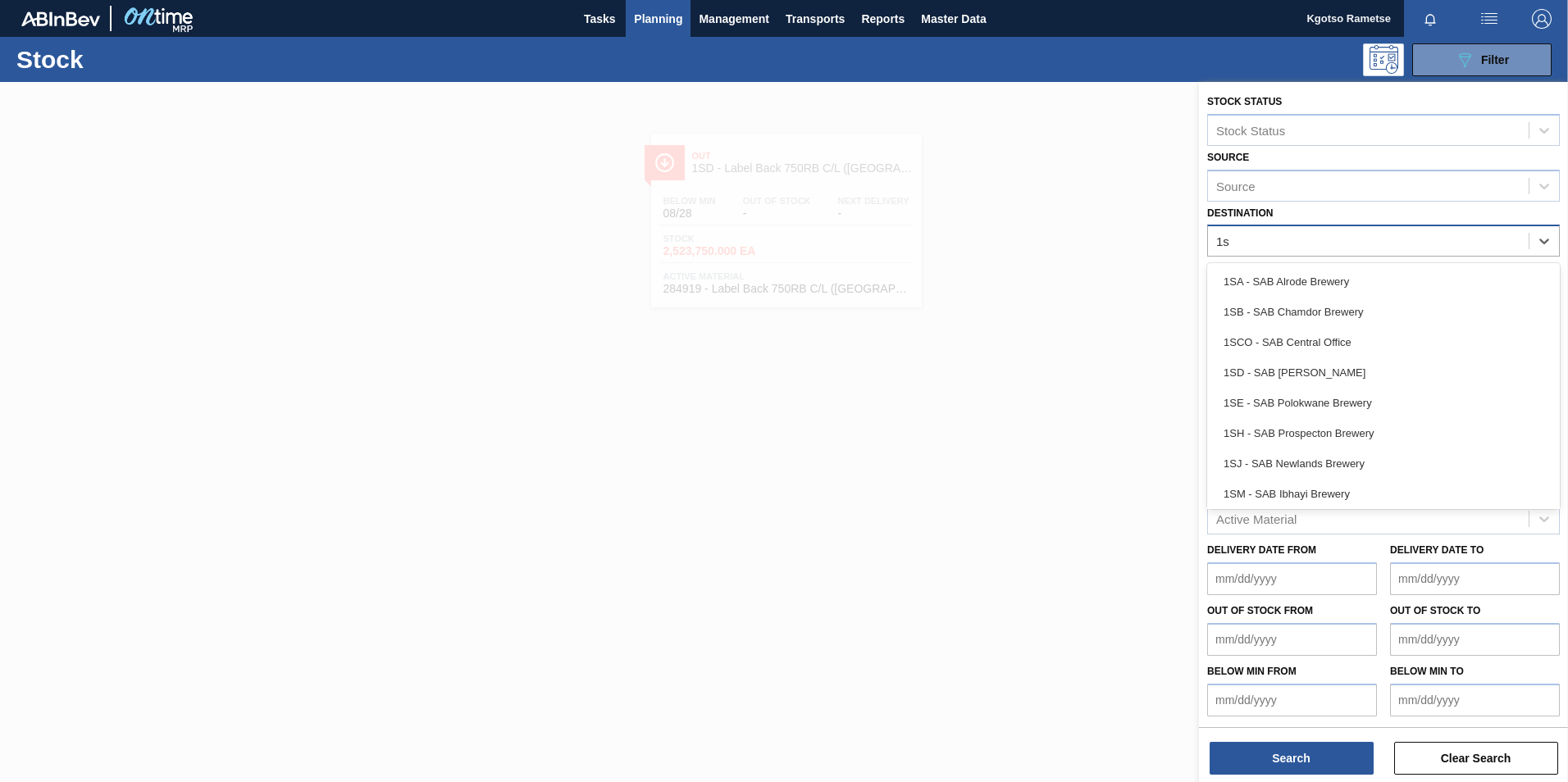
type input "1sb"
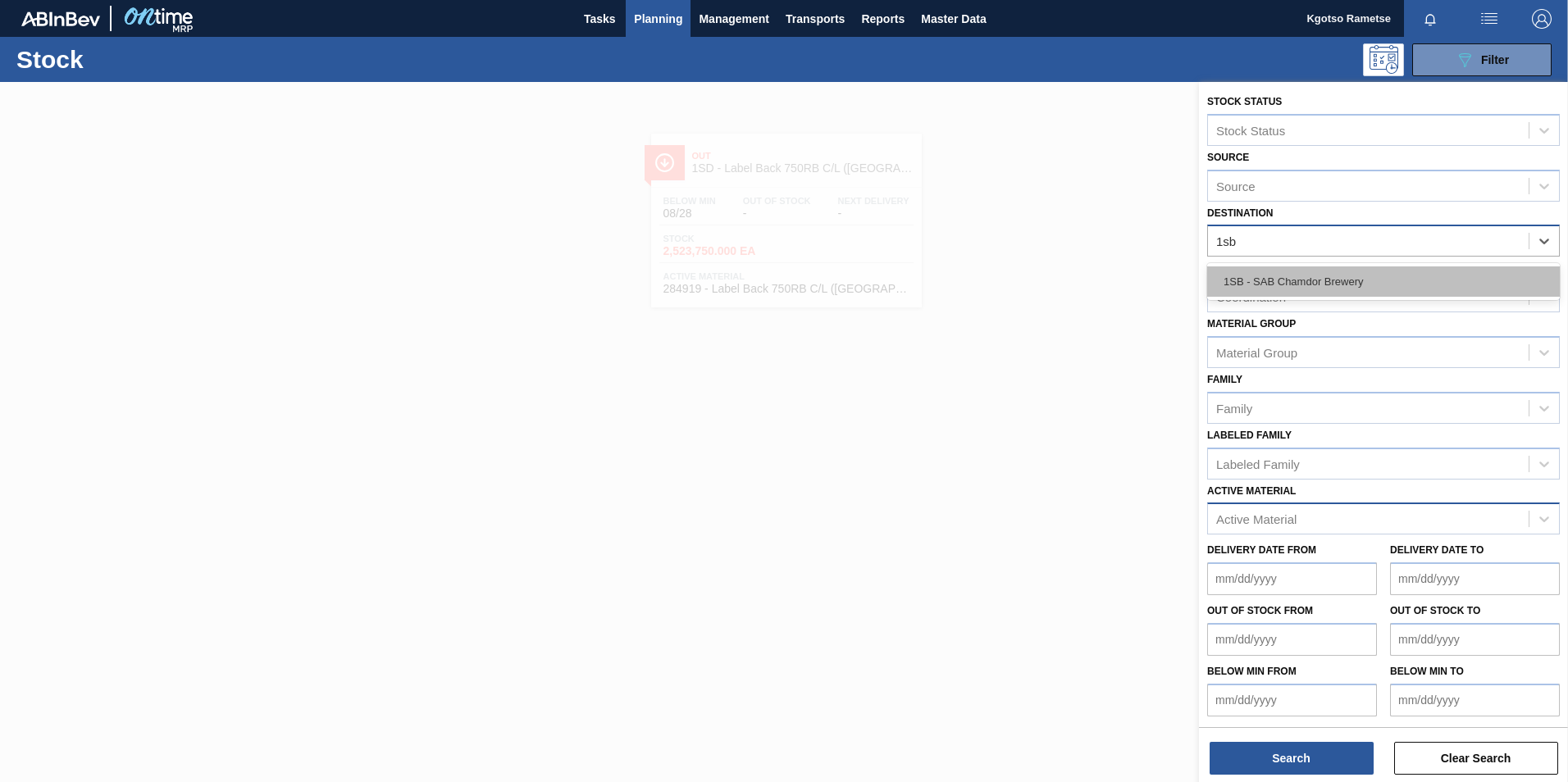
click at [1042, 272] on div "1SB - SAB Chamdor Brewery" at bounding box center [1383, 282] width 353 height 30
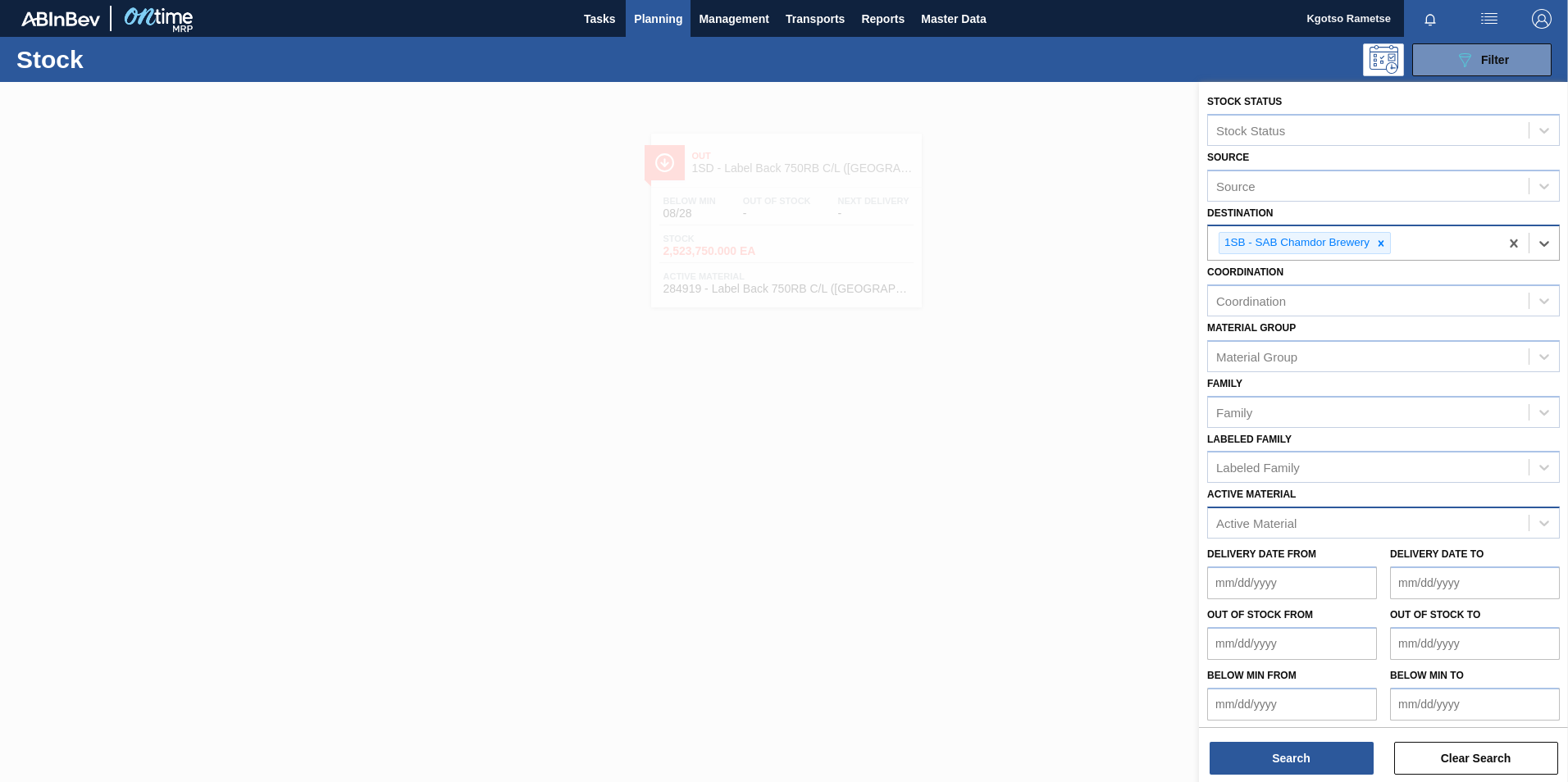
click at [1042, 486] on div "Active Material" at bounding box center [1256, 524] width 80 height 14
type Material "279708"
click at [1042, 486] on div "279708 - Strawberry Juice Vogue" at bounding box center [1383, 564] width 353 height 30
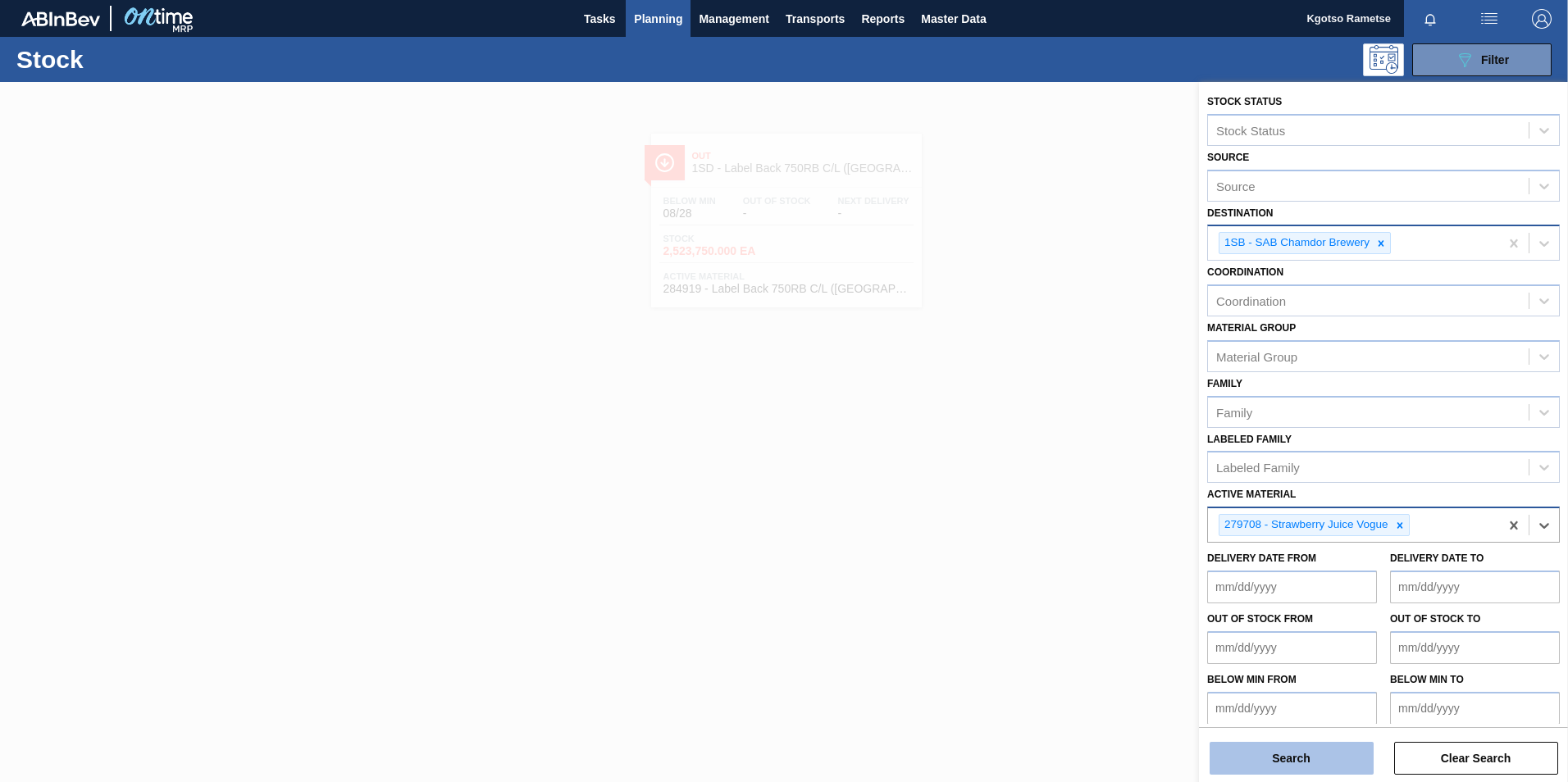
click at [1042, 486] on button "Search" at bounding box center [1291, 758] width 164 height 33
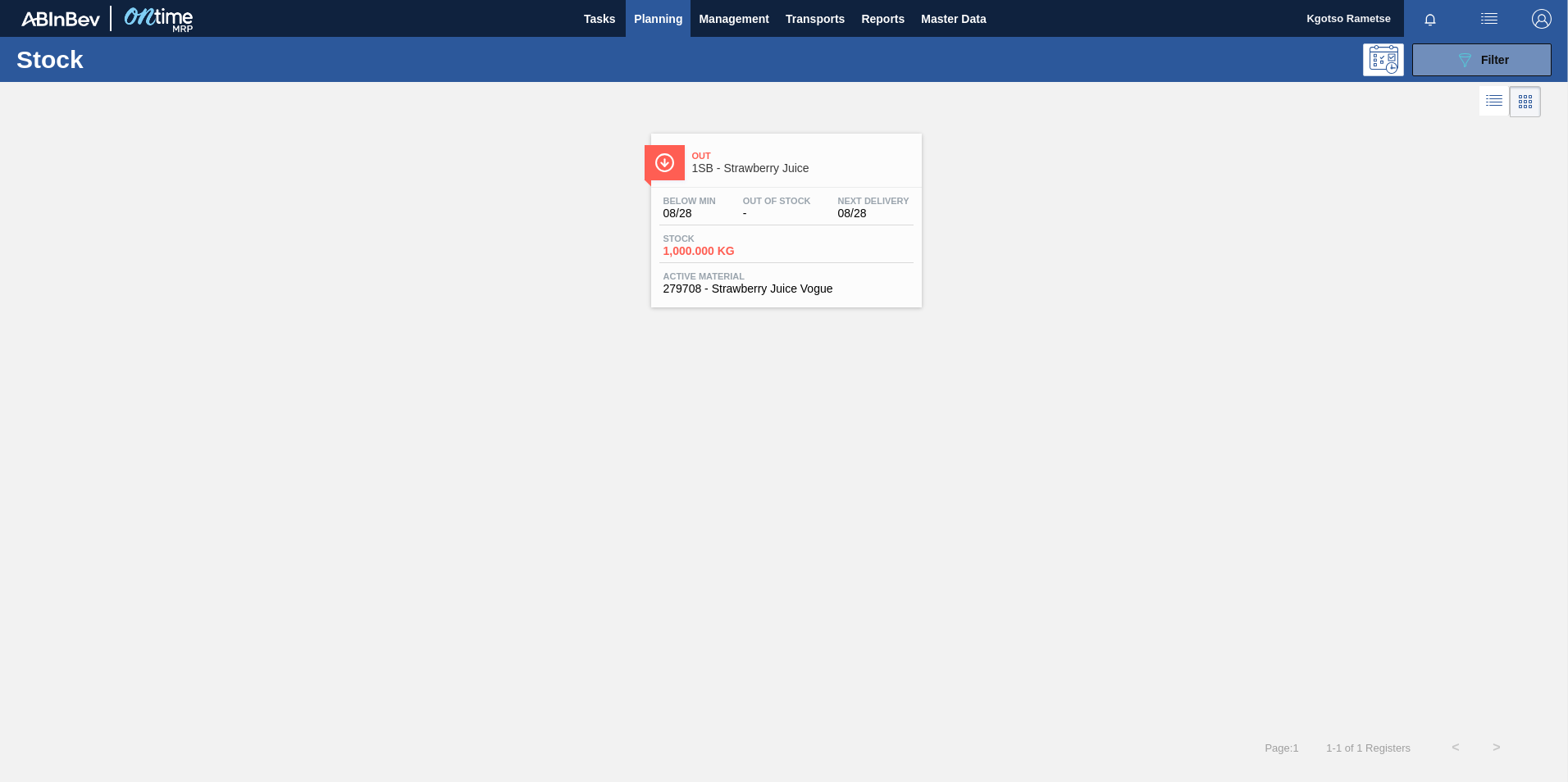
click at [792, 251] on div "Stock 1,000.000 KG" at bounding box center [786, 248] width 254 height 29
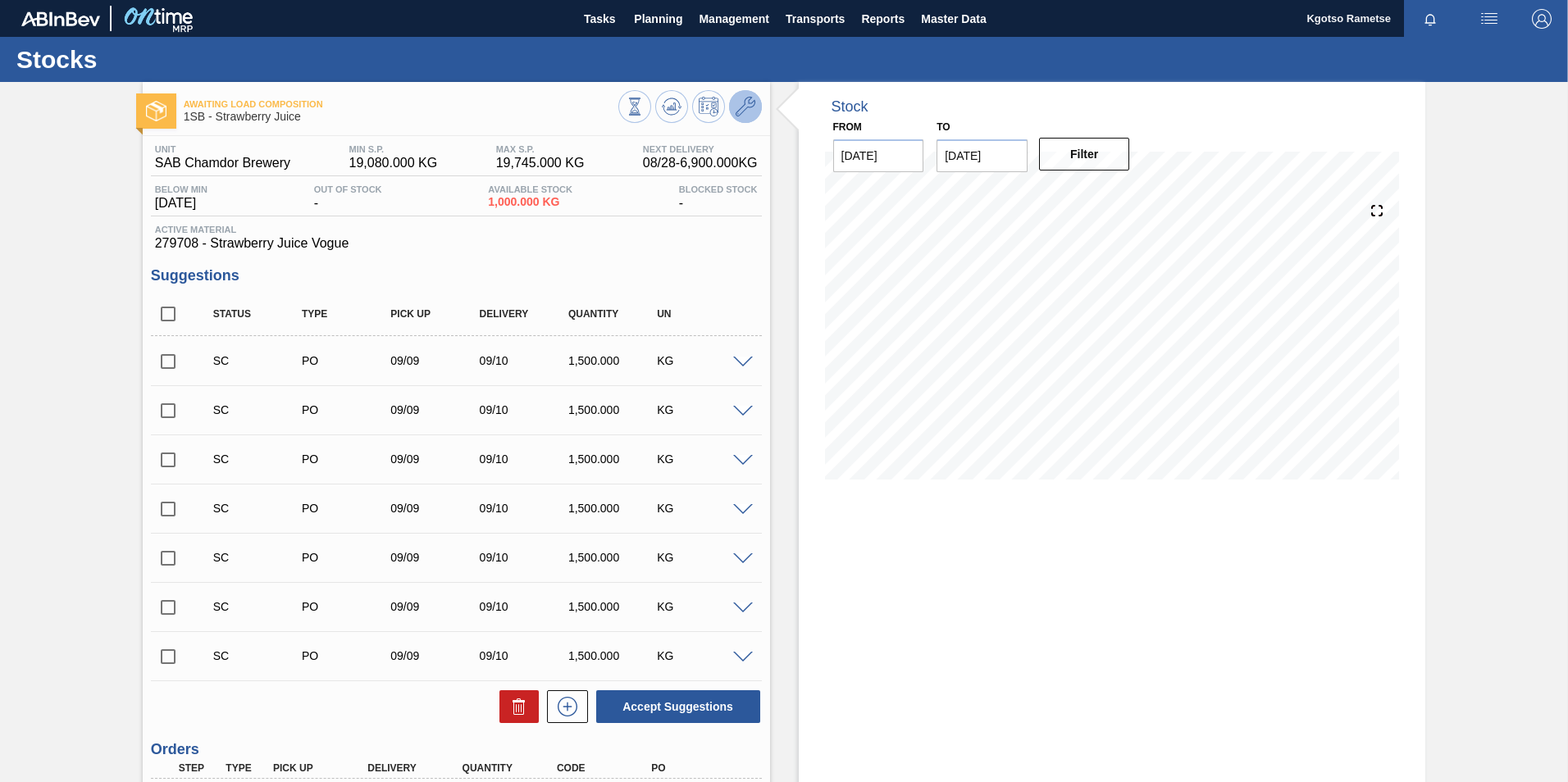
click at [739, 104] on icon at bounding box center [746, 107] width 20 height 20
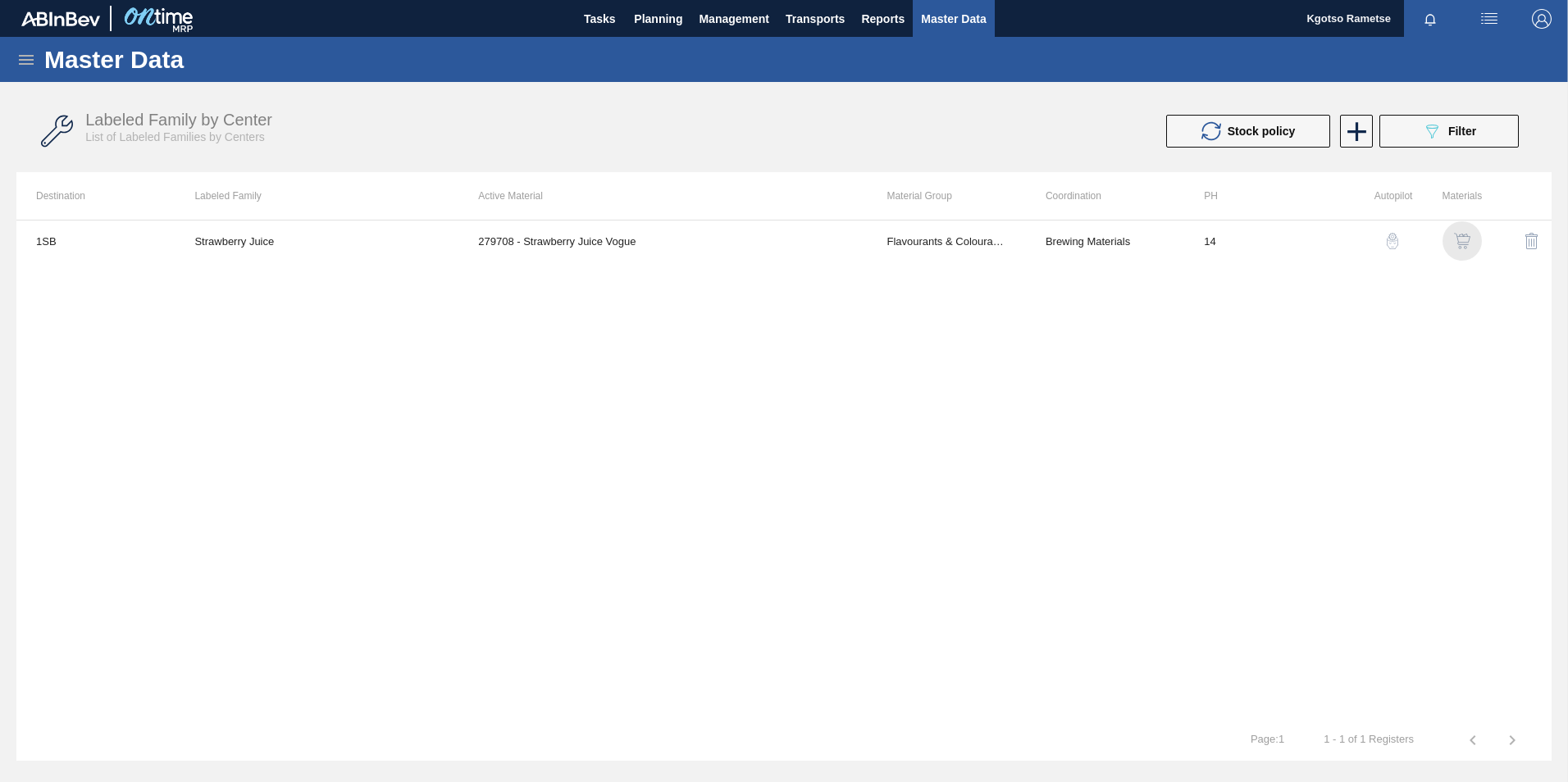
click at [1042, 239] on img "button" at bounding box center [1463, 241] width 17 height 17
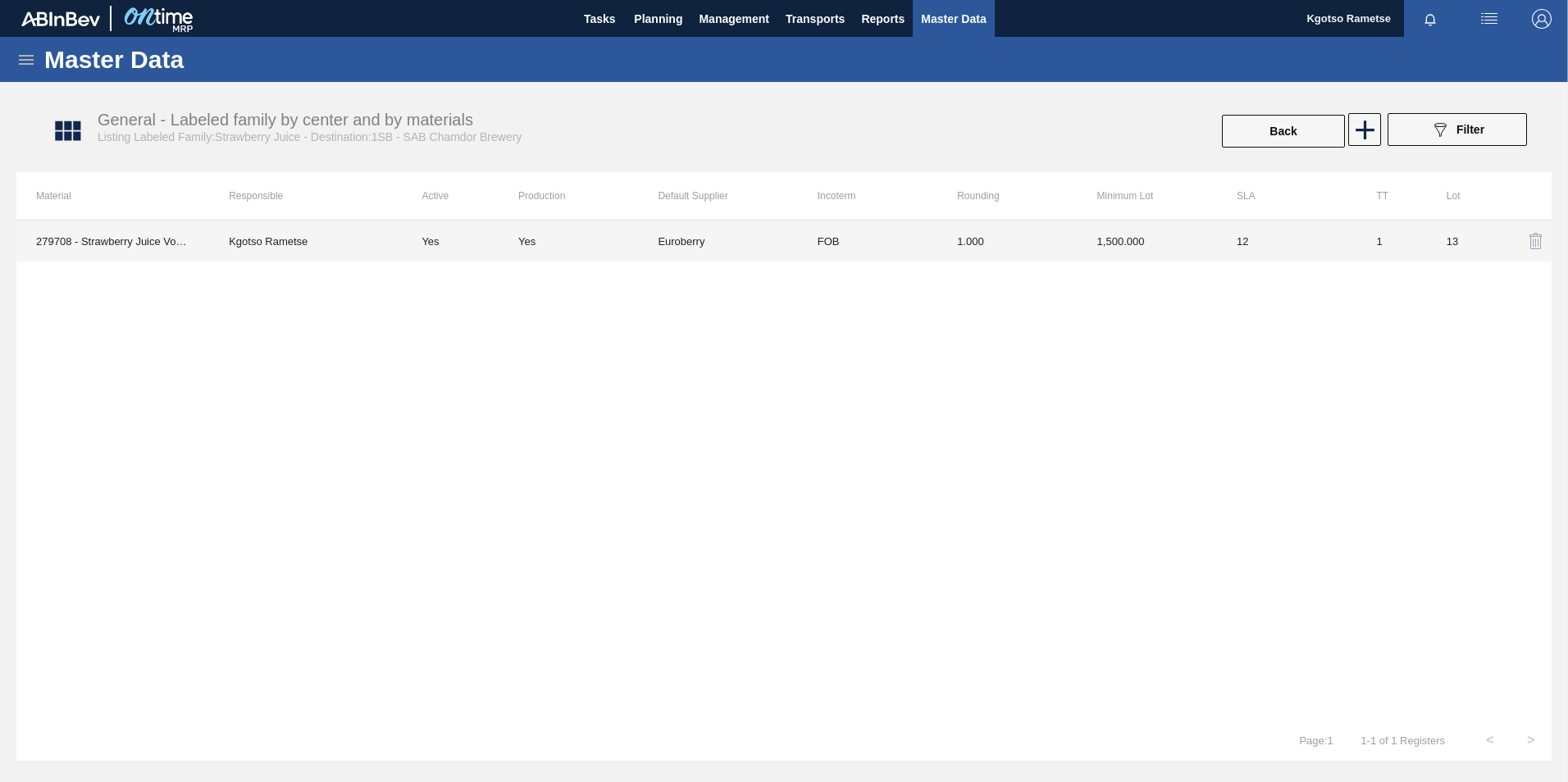
click at [1042, 251] on td "1,500.000" at bounding box center [1147, 241] width 140 height 41
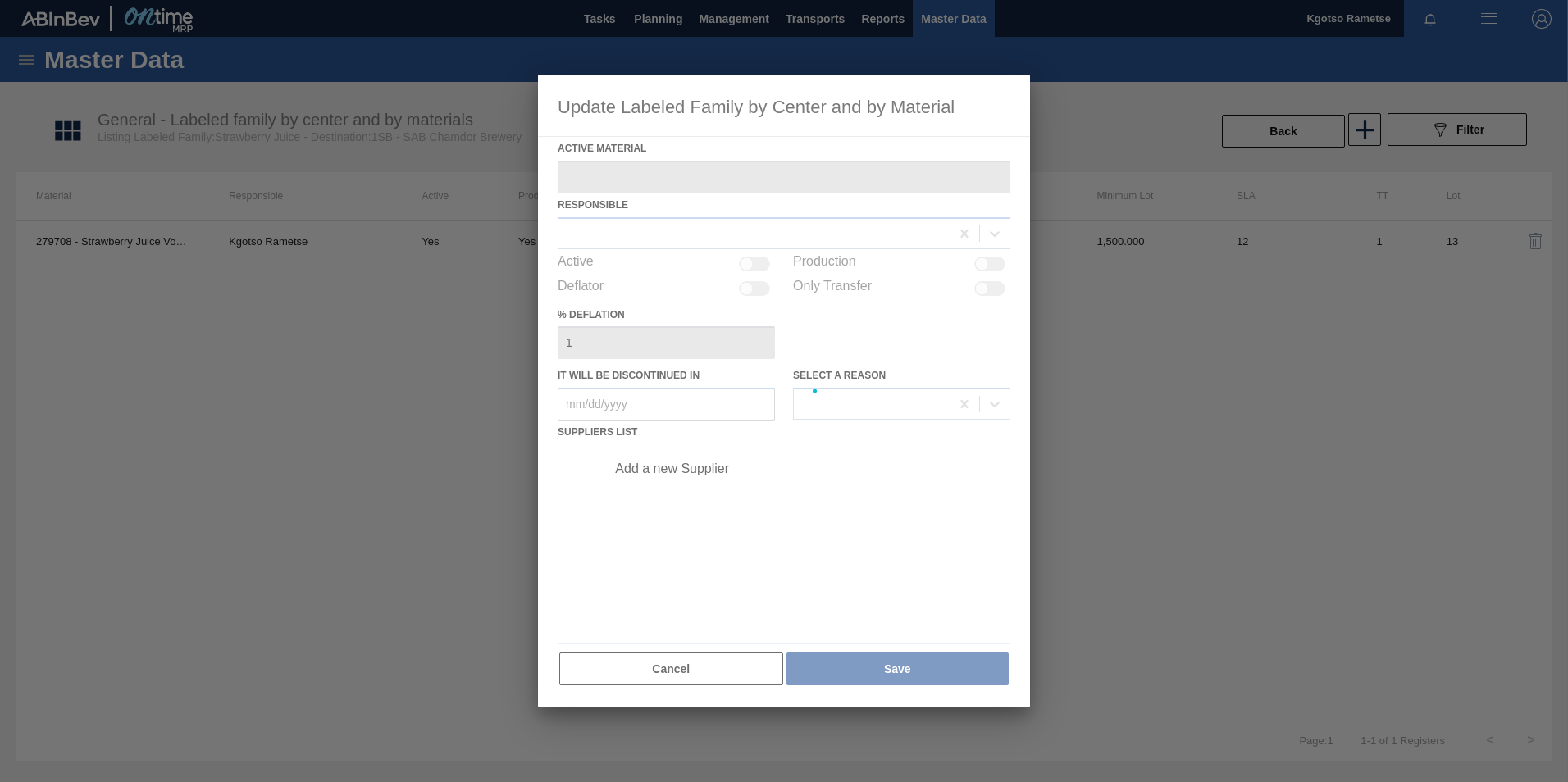
type Material "279708 - Strawberry Juice Vogue"
checkbox input "true"
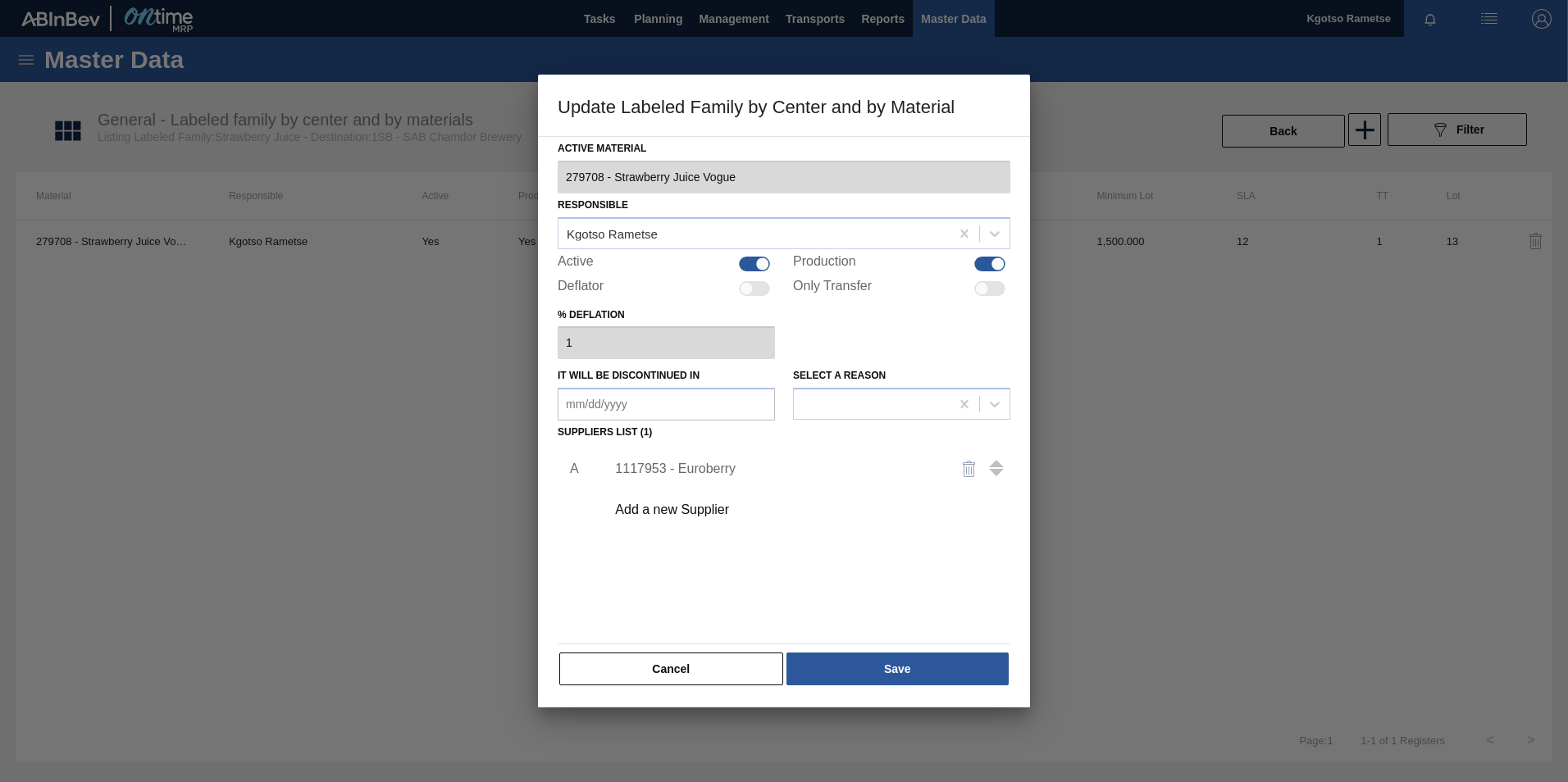
click at [704, 464] on div "1117953 - Euroberry" at bounding box center [775, 469] width 321 height 15
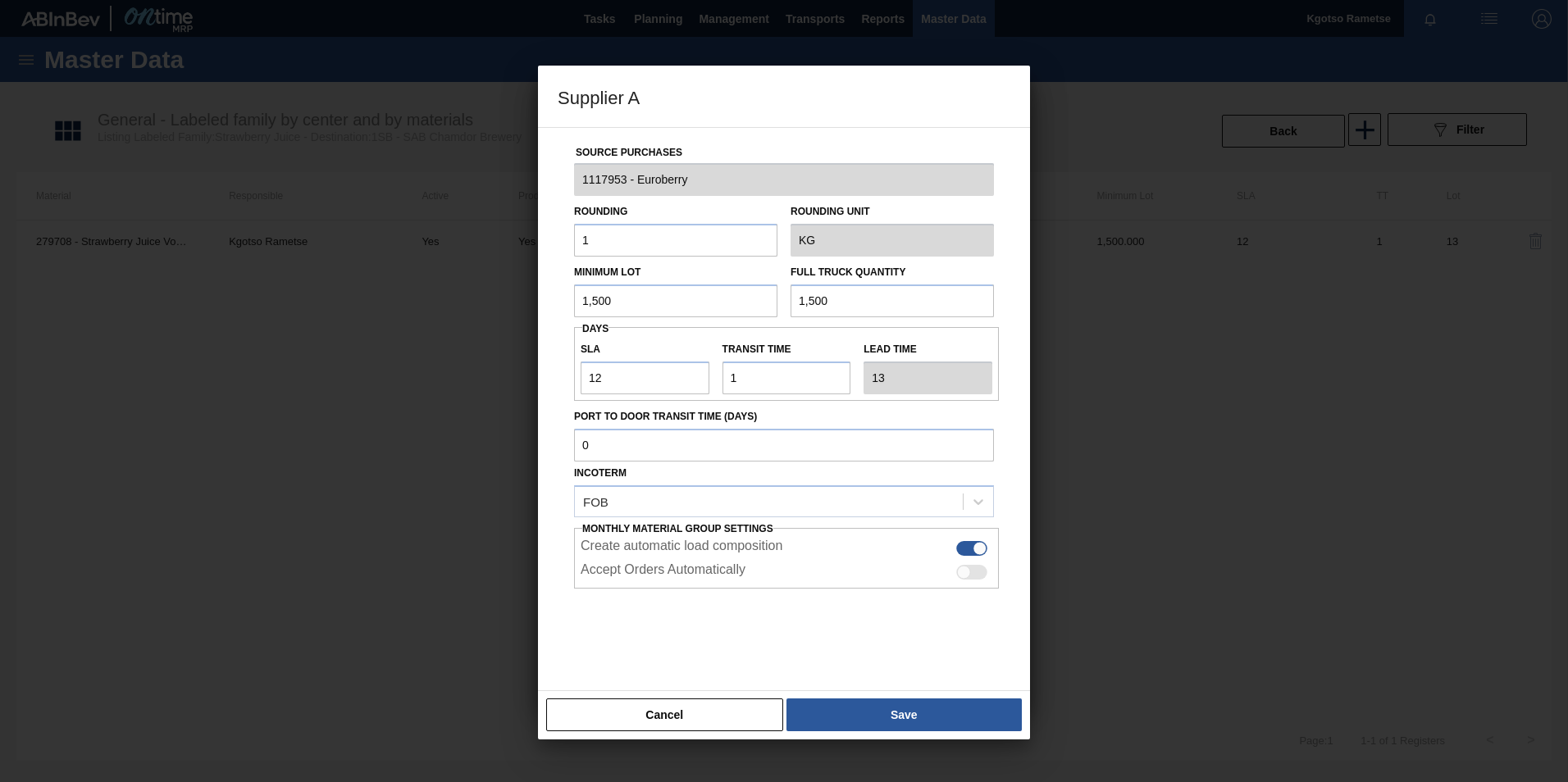
drag, startPoint x: 651, startPoint y: 302, endPoint x: 298, endPoint y: 286, distance: 353.4
click at [298, 286] on div "Supplier A Source Purchases 1117953 - Euroberry Rounding 1 Rounding Unit KG Min…" at bounding box center [784, 391] width 1568 height 782
click at [600, 295] on input "5,000" at bounding box center [675, 300] width 203 height 33
type input "5,000"
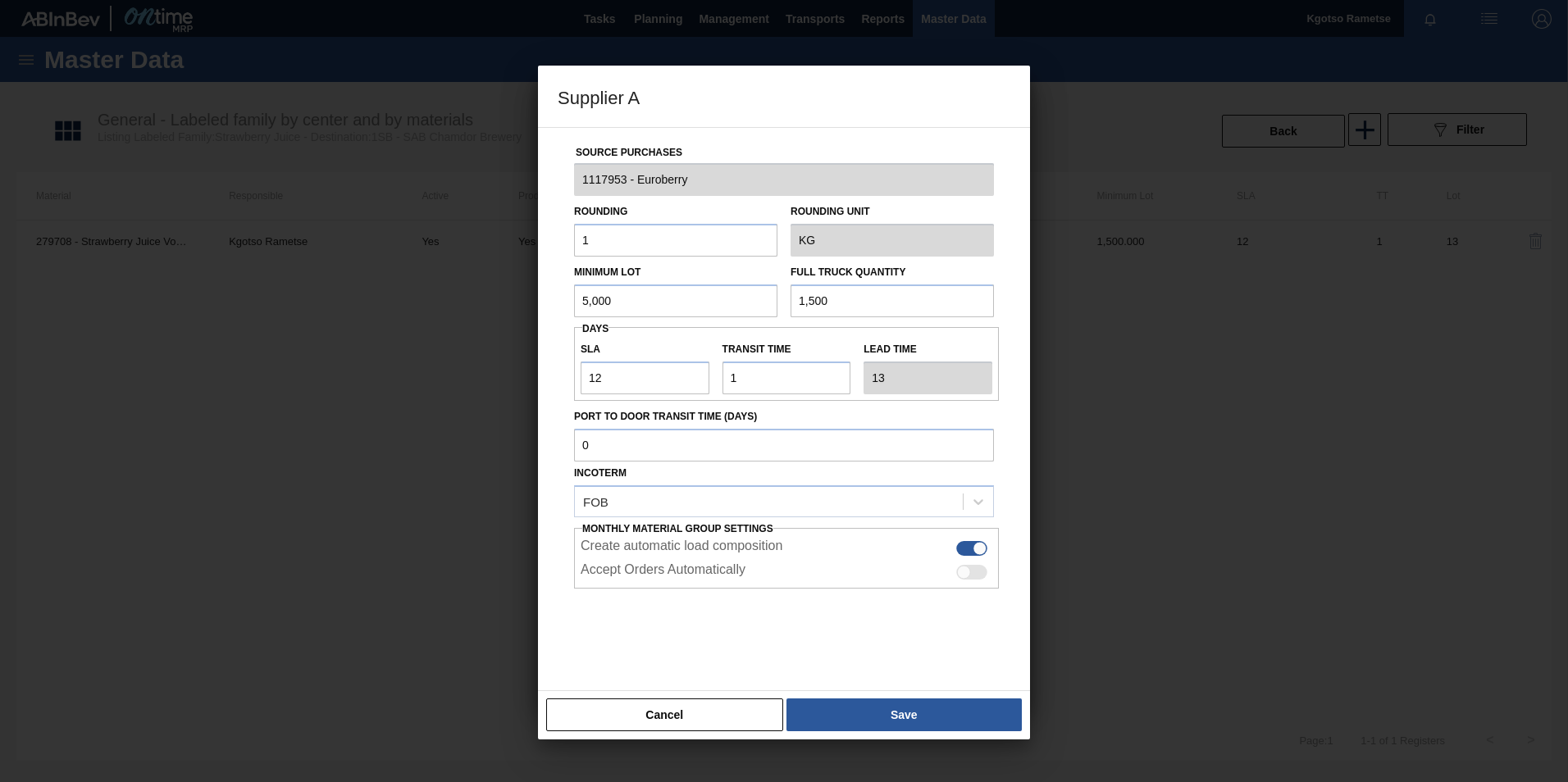
drag, startPoint x: 820, startPoint y: 298, endPoint x: 651, endPoint y: 310, distance: 169.4
click at [651, 310] on div "Minimum Lot 5,000 Full Truck Quantity 1,500" at bounding box center [784, 287] width 433 height 61
drag, startPoint x: 829, startPoint y: 300, endPoint x: 729, endPoint y: 309, distance: 100.4
click at [729, 309] on div "Minimum Lot 5,000 Full Truck Quantity 1,500" at bounding box center [784, 287] width 433 height 61
paste input "5,0"
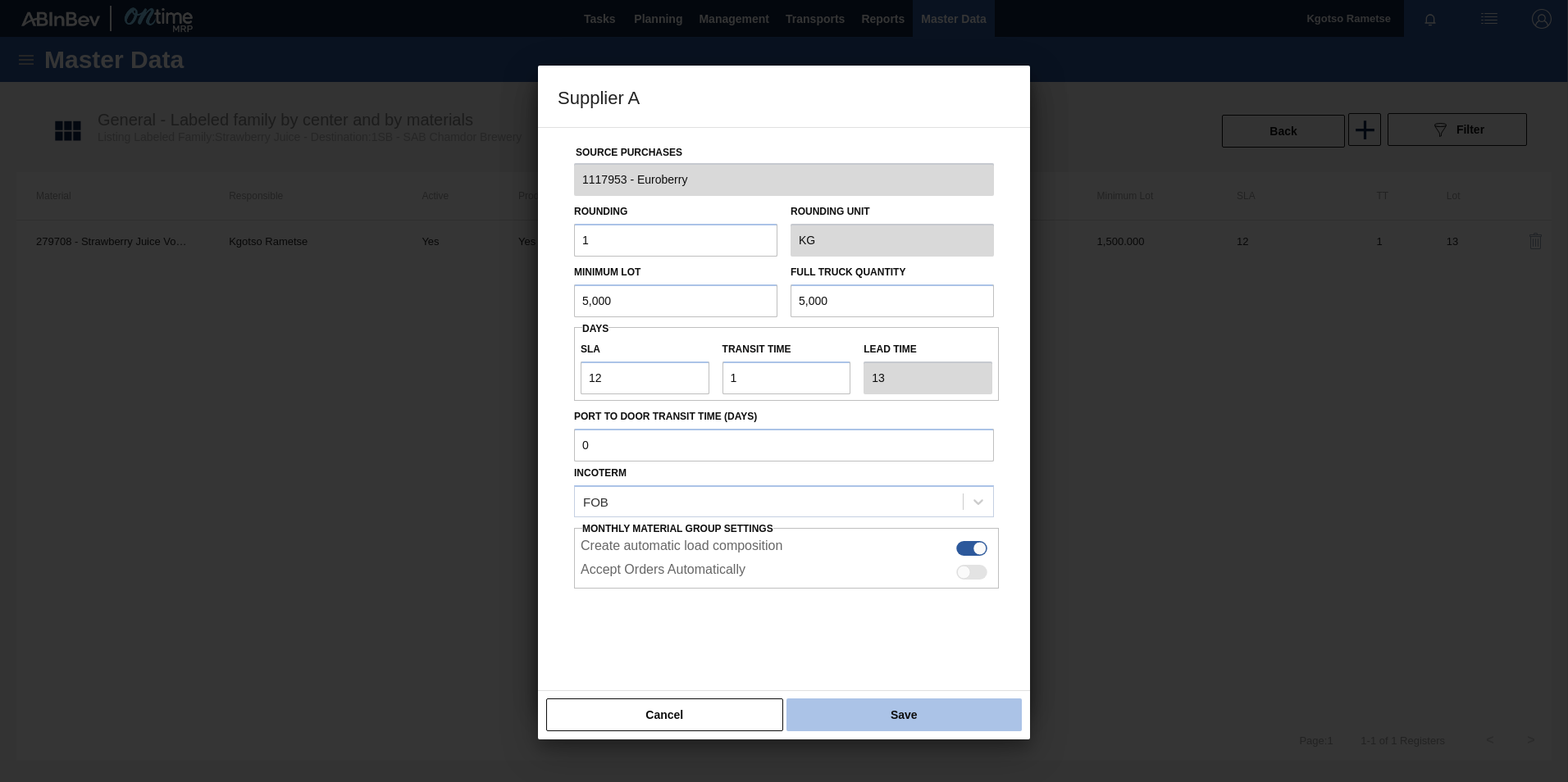
type input "5,000"
click at [862, 486] on button "Save" at bounding box center [903, 714] width 235 height 33
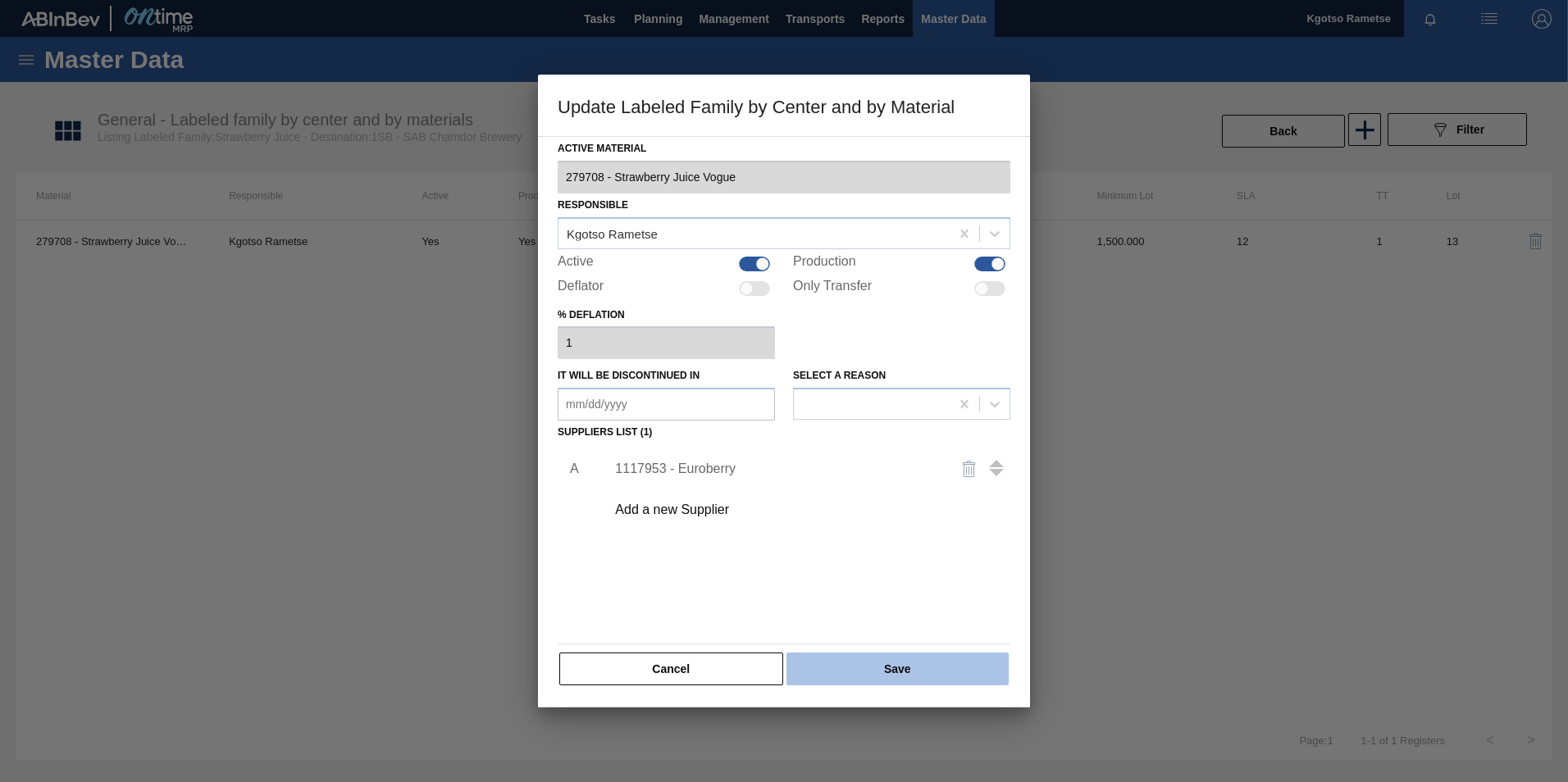
click at [866, 486] on button "Save" at bounding box center [897, 669] width 222 height 33
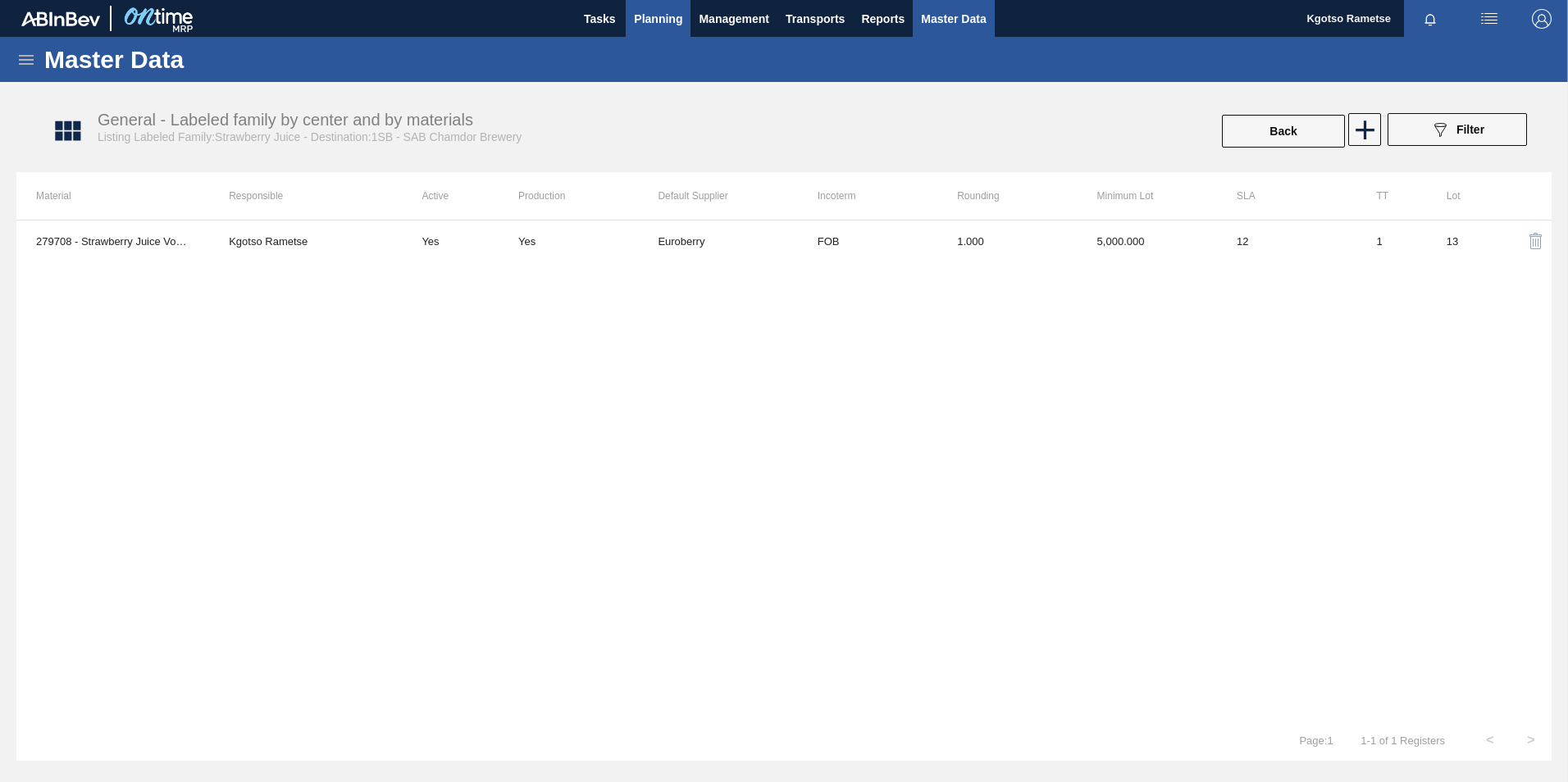
click at [651, 23] on span "Planning" at bounding box center [658, 19] width 49 height 20
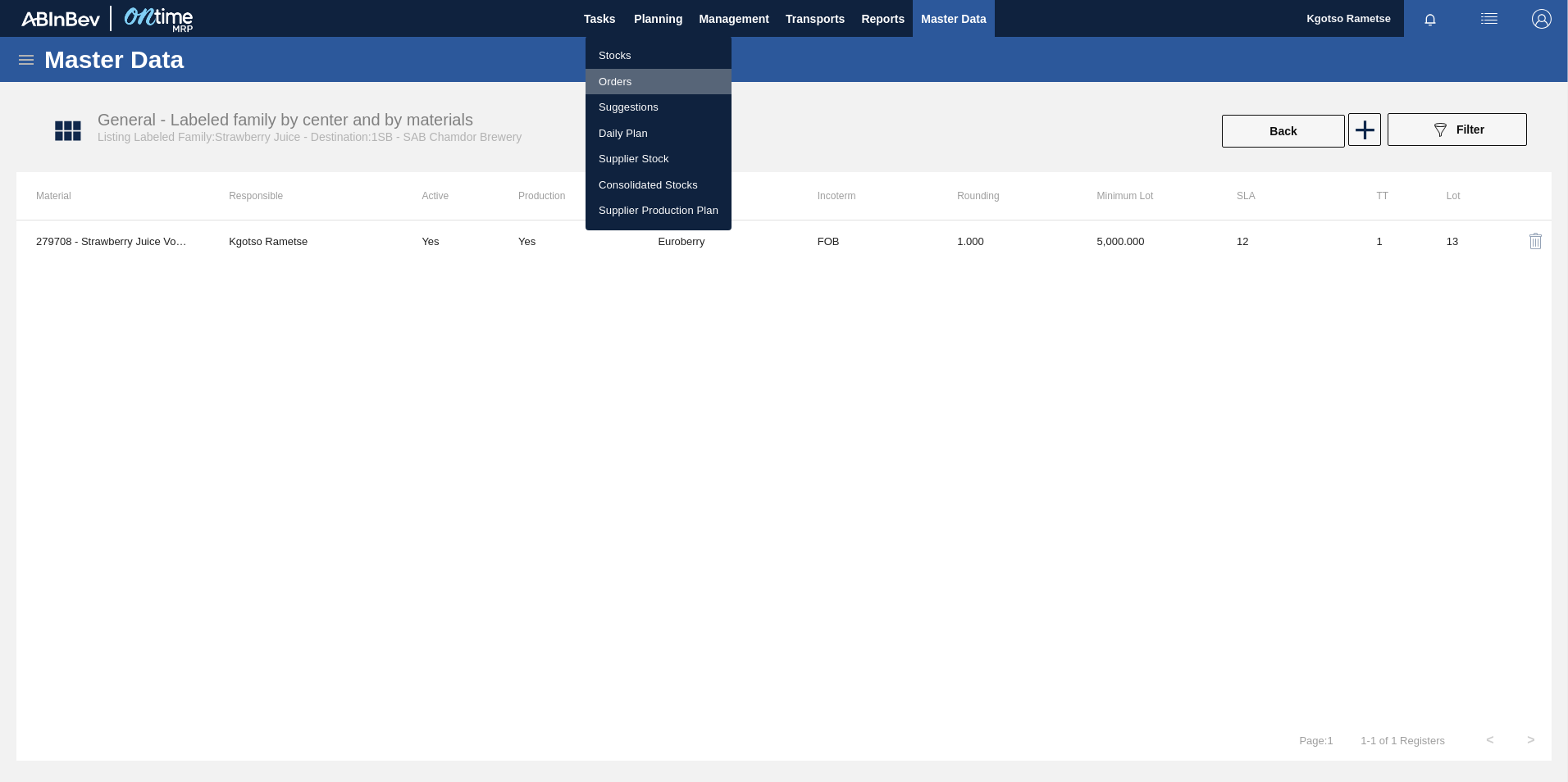
click at [630, 79] on li "Orders" at bounding box center [658, 81] width 146 height 26
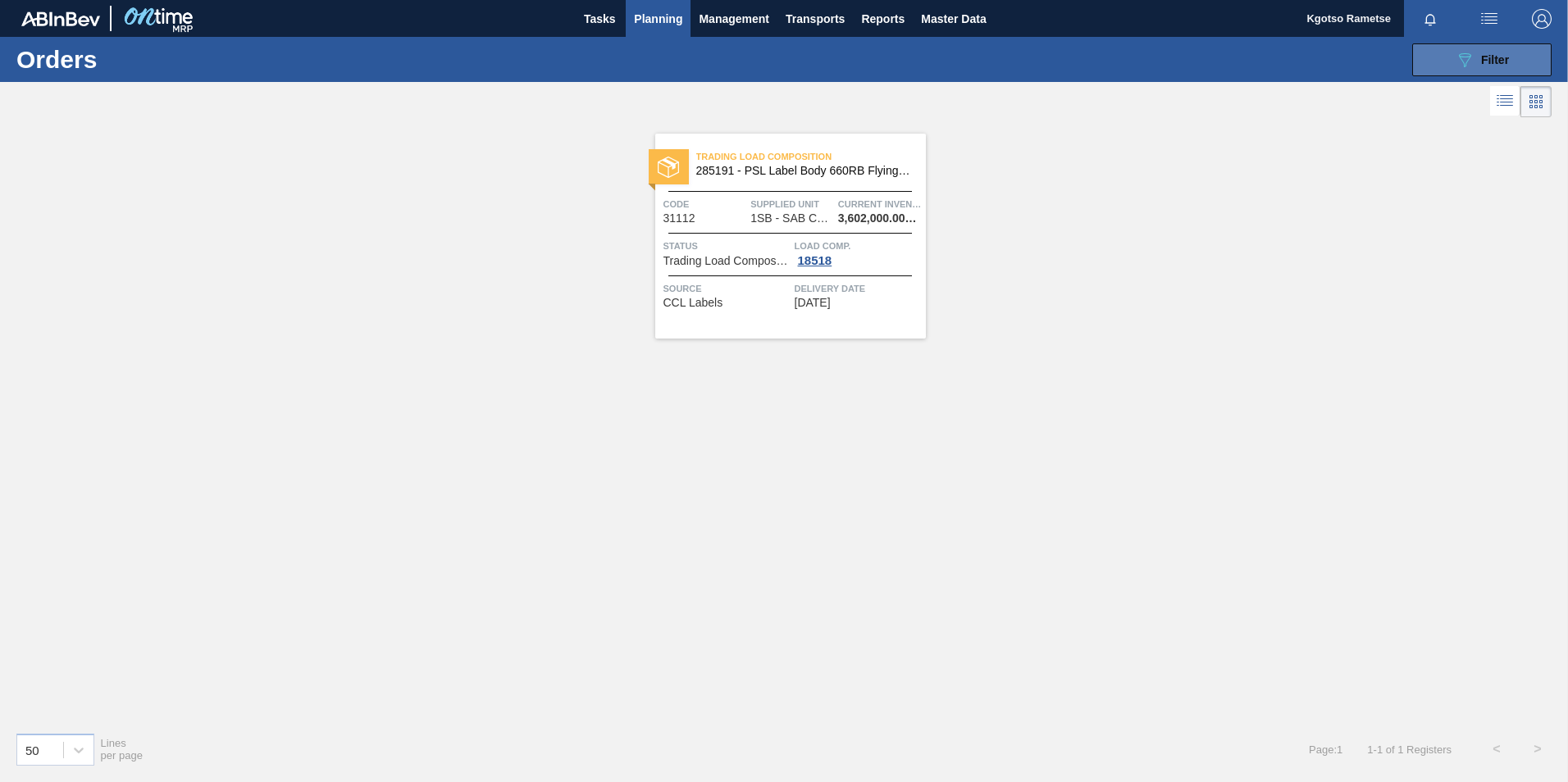
click at [1042, 67] on button "089F7B8B-B2A5-4AFE-B5C0-19BA573D28AC Filter" at bounding box center [1482, 59] width 140 height 33
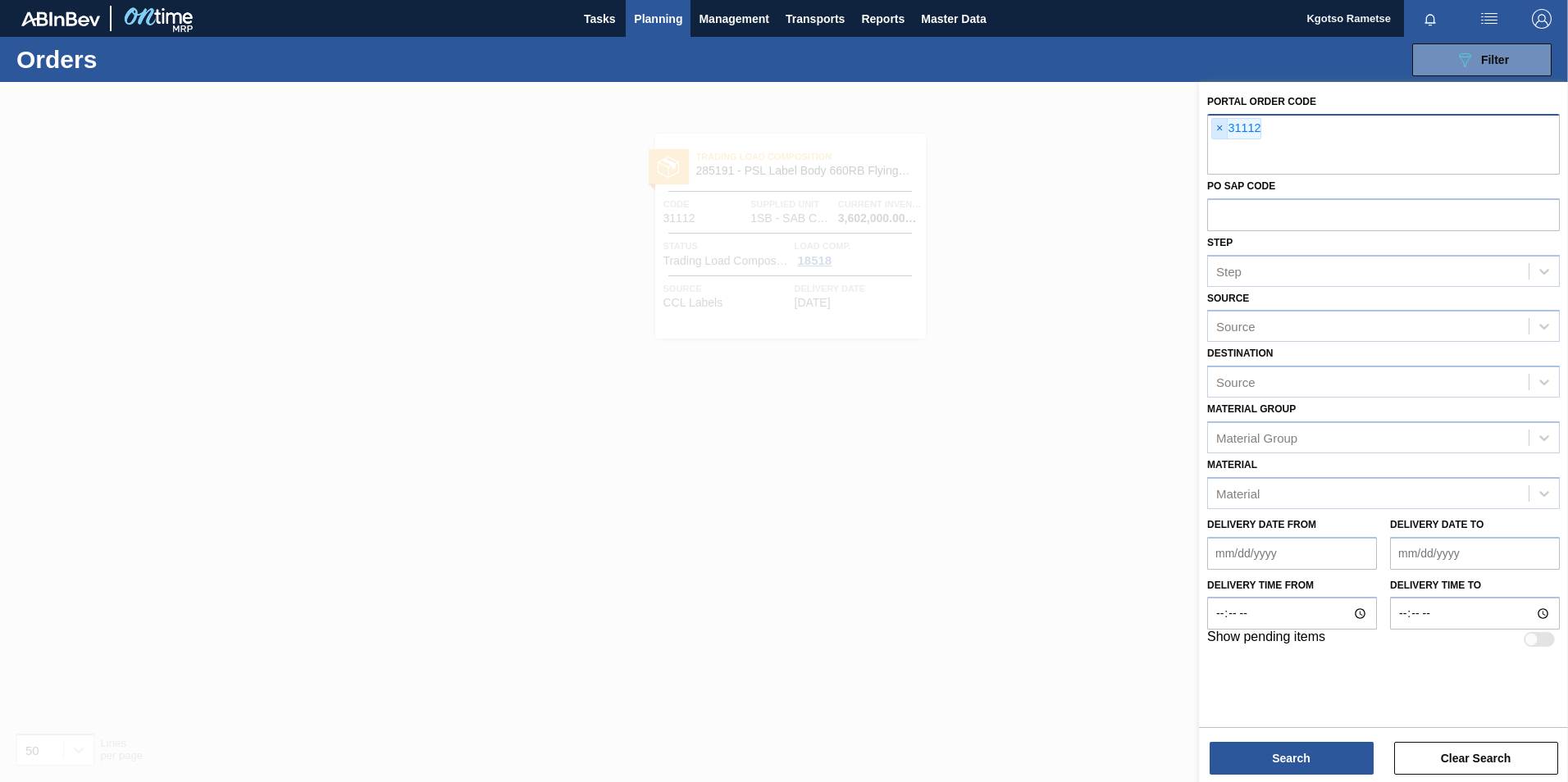
click at [1042, 134] on span "×" at bounding box center [1219, 129] width 16 height 20
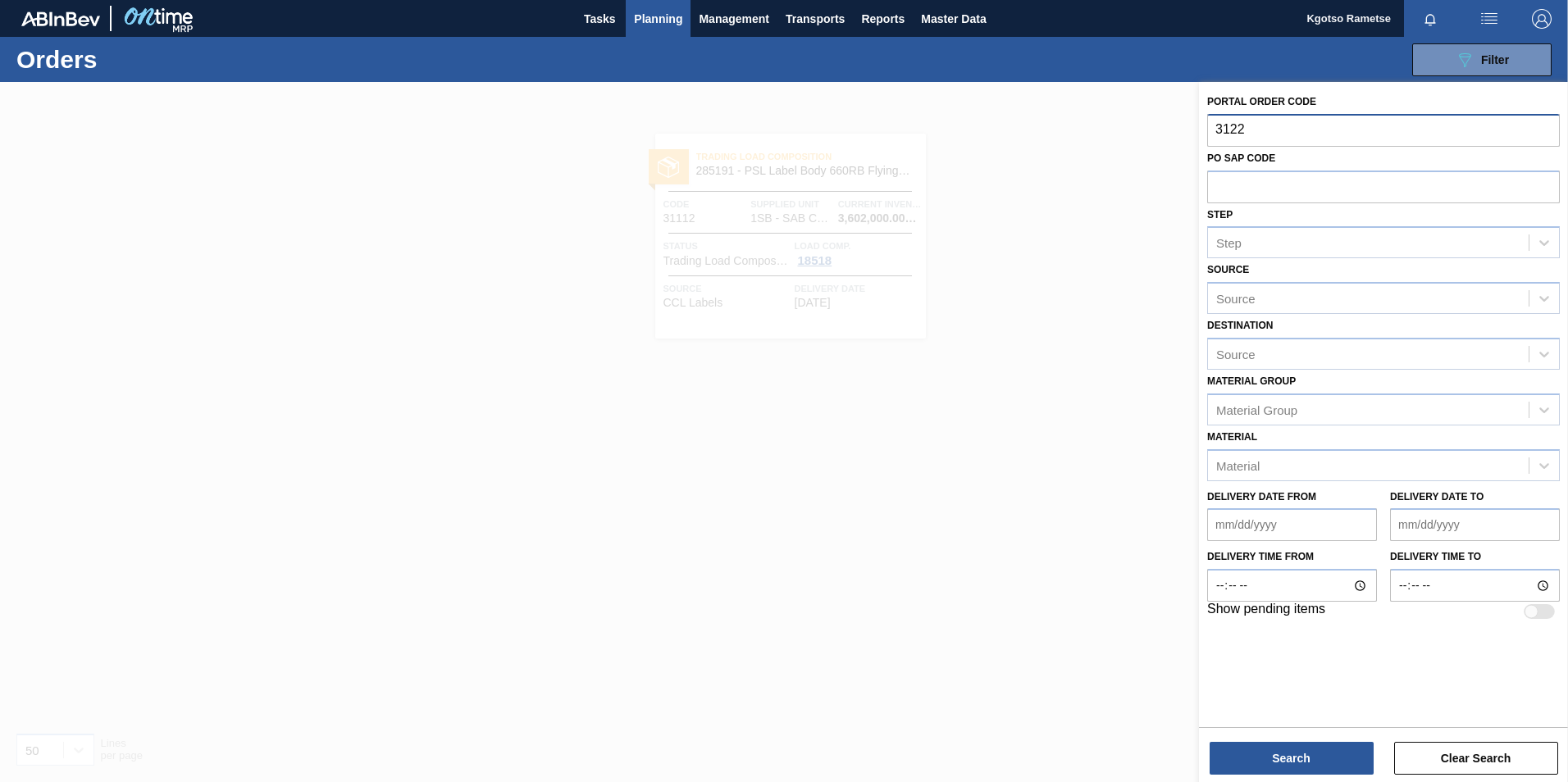
type input "31225"
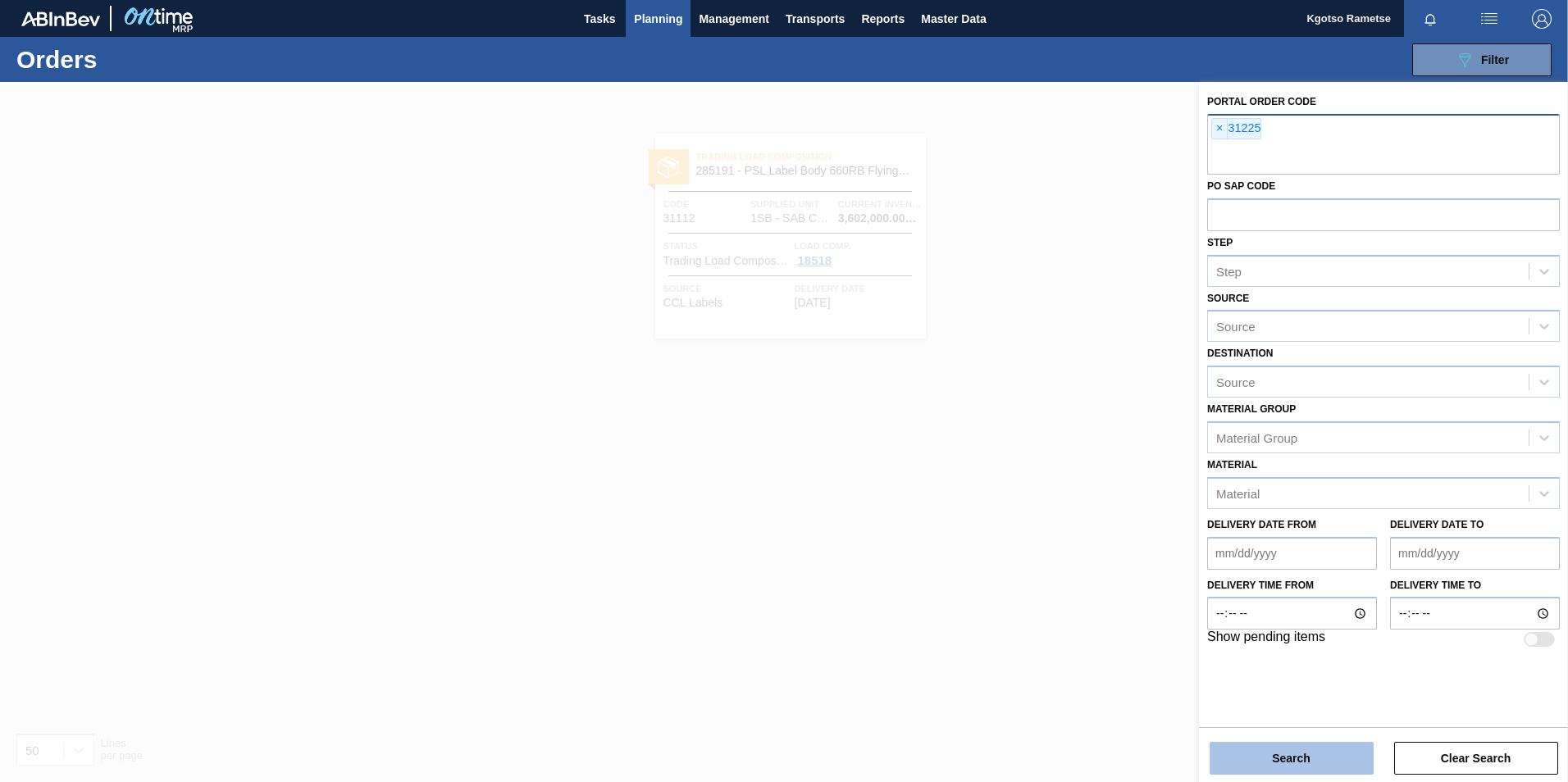
click at [1042, 486] on button "Search" at bounding box center [1291, 758] width 164 height 33
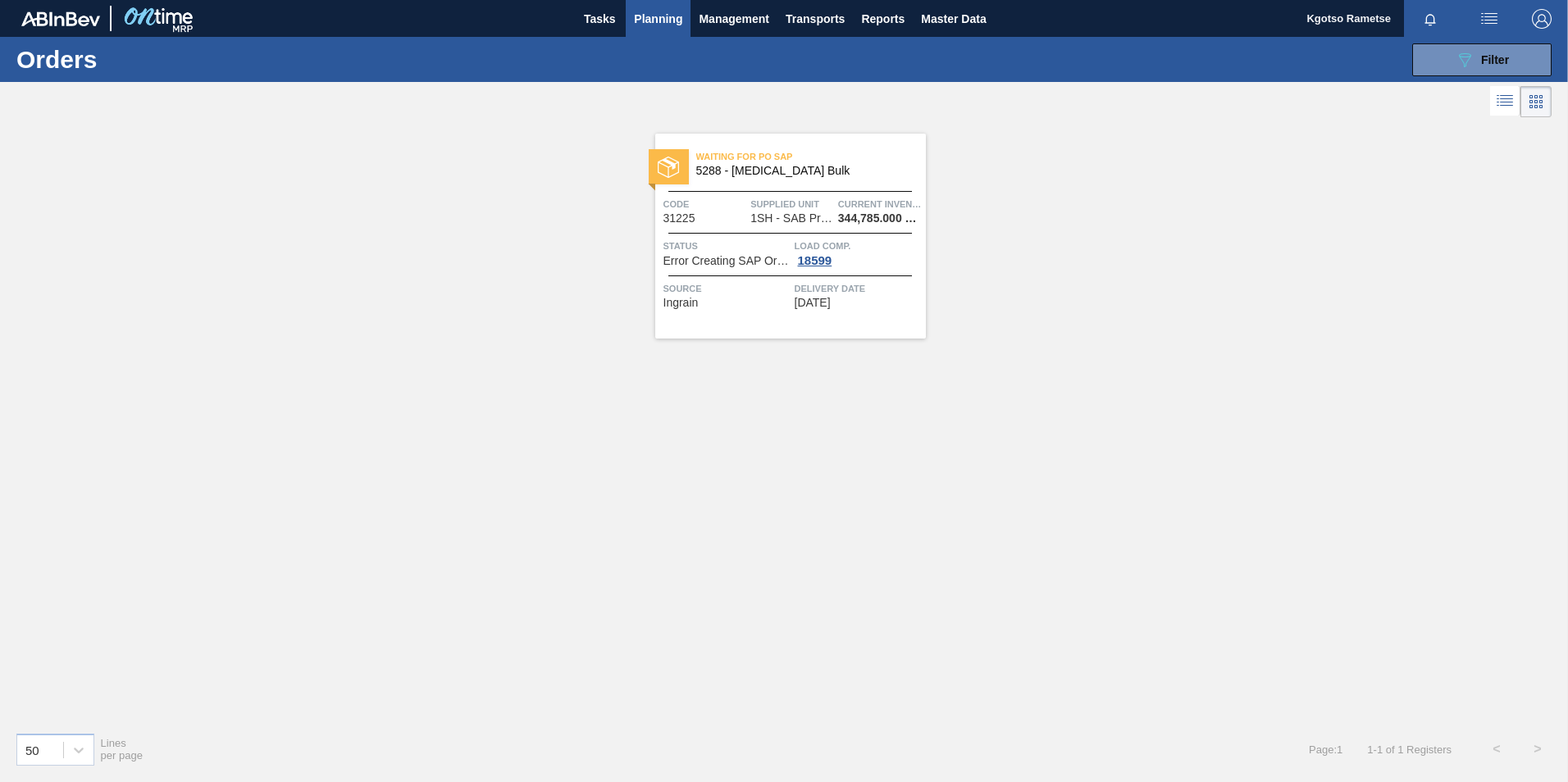
click at [749, 216] on div "Code 31225 Supplied Unit 1SH - SAB Prospecton Brewery Current inventory 344,785…" at bounding box center [790, 210] width 271 height 28
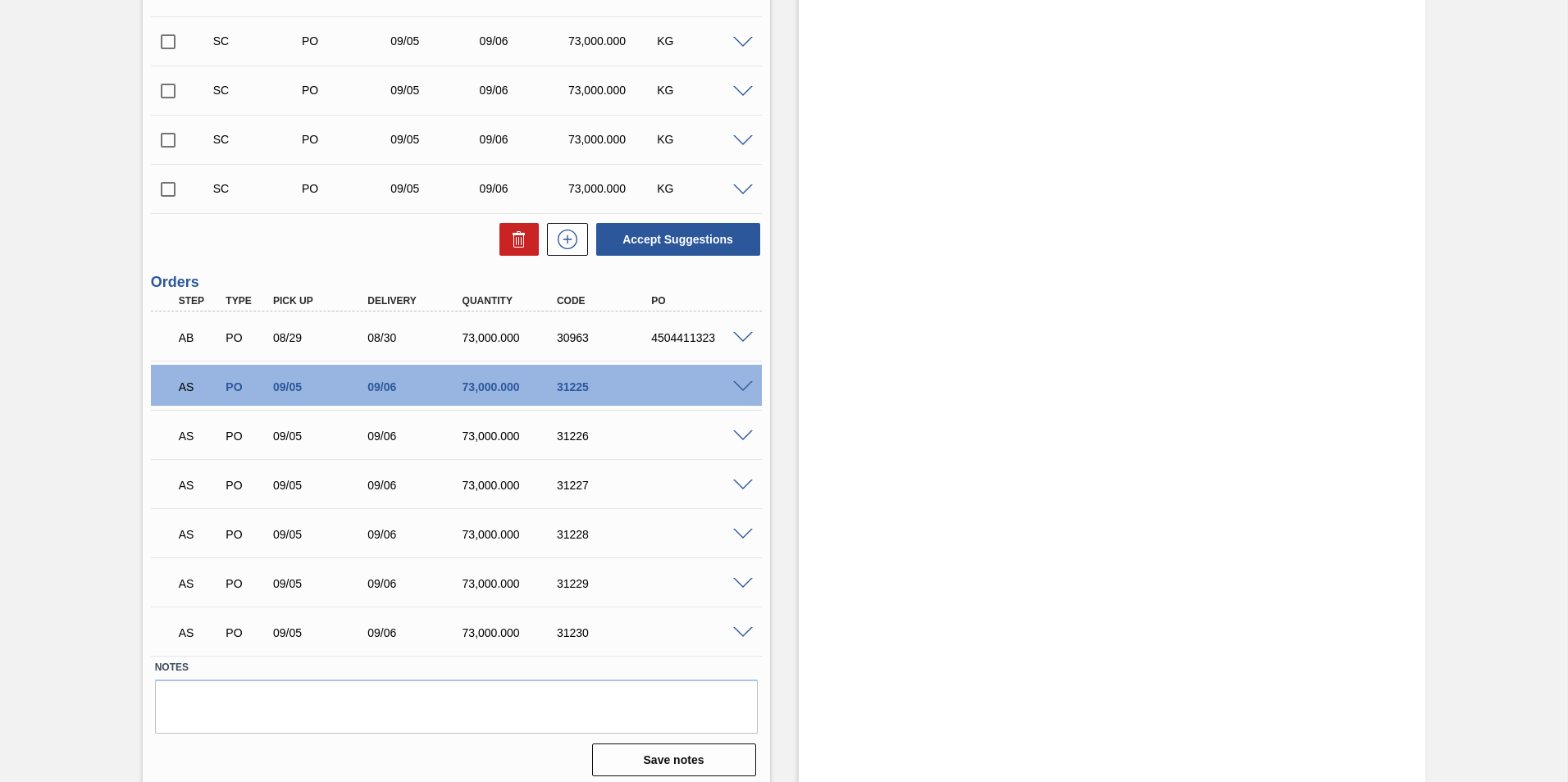
scroll to position [761, 0]
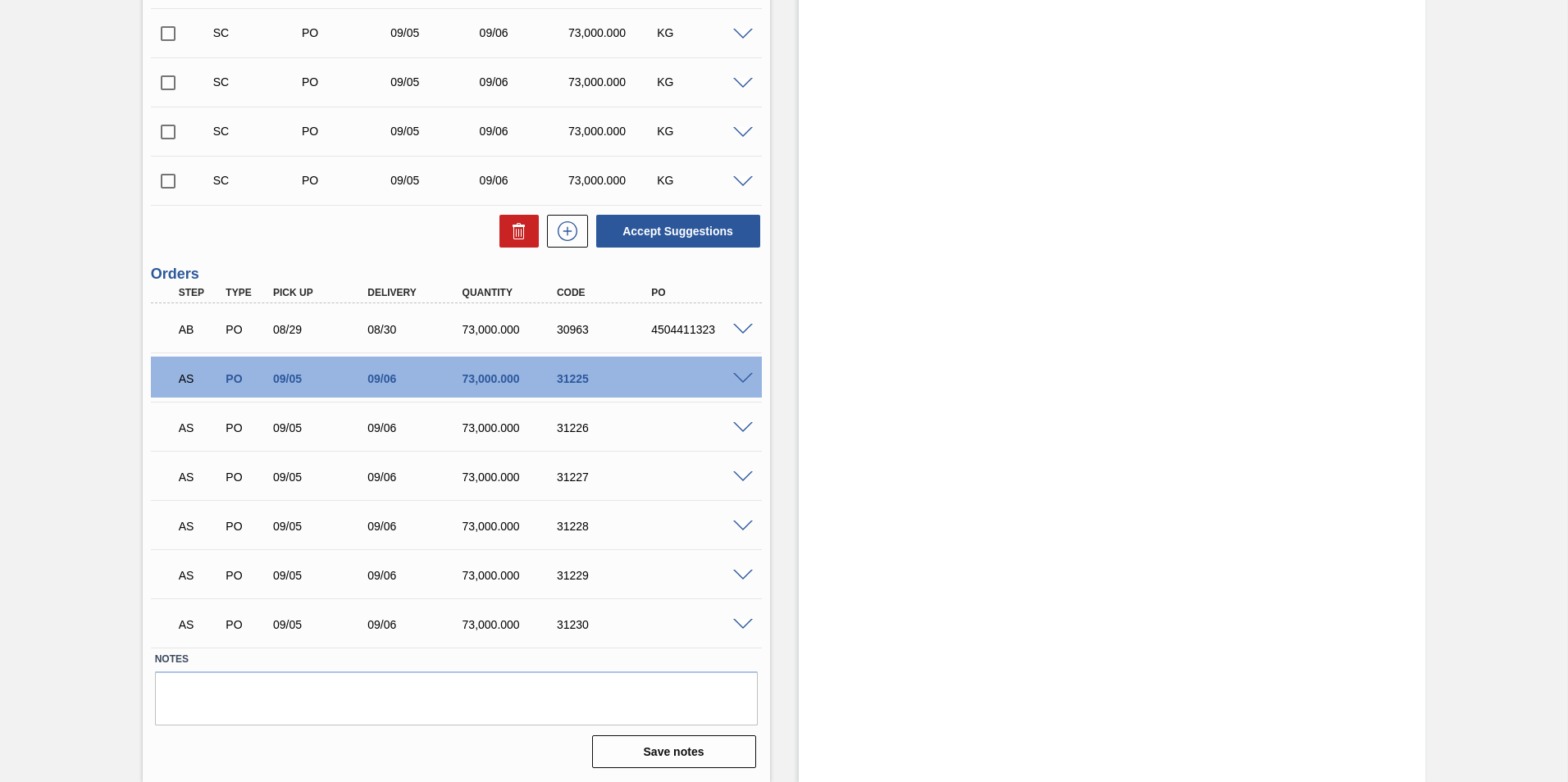
click at [738, 376] on span at bounding box center [743, 379] width 20 height 13
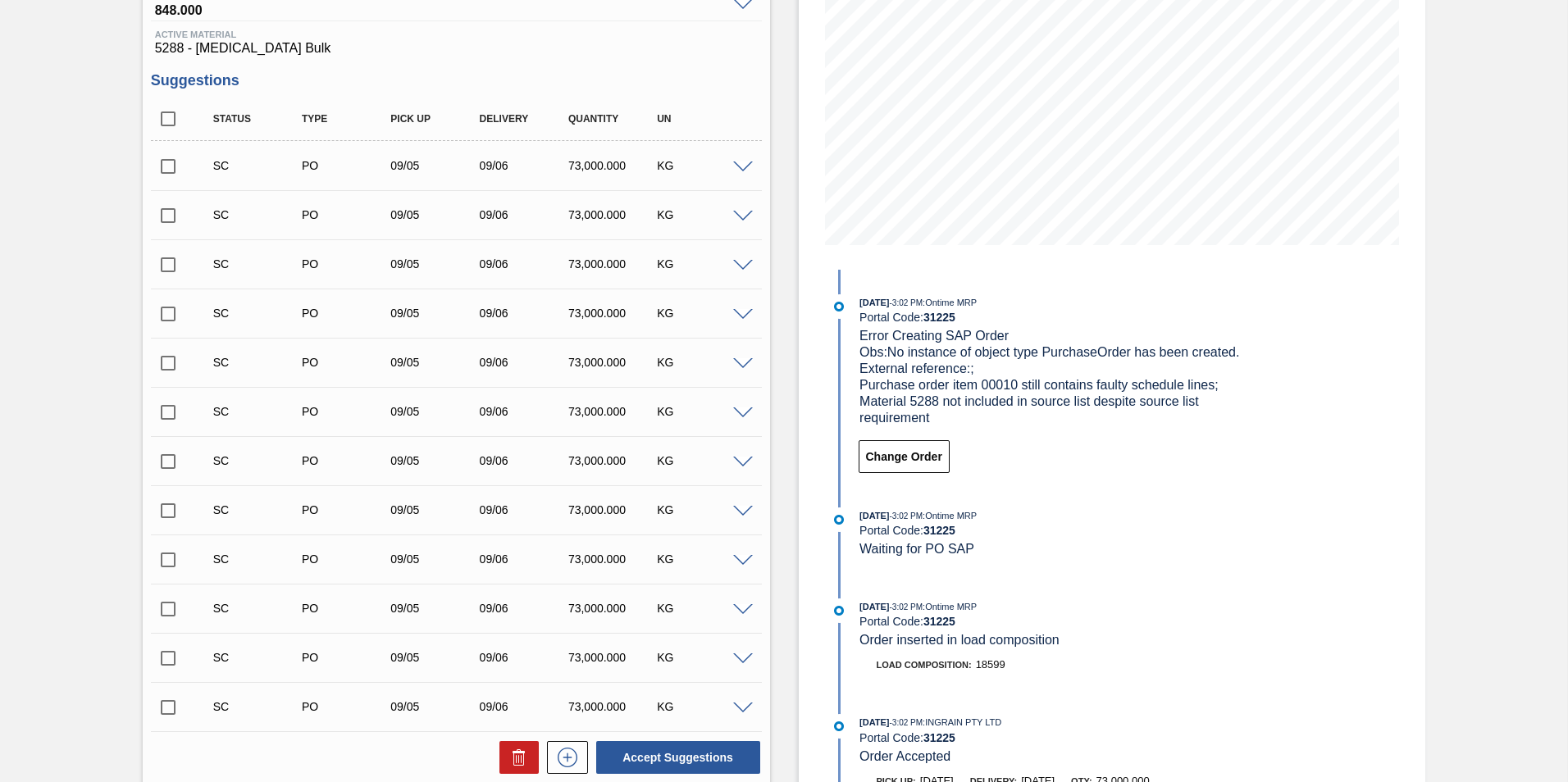
scroll to position [248, 0]
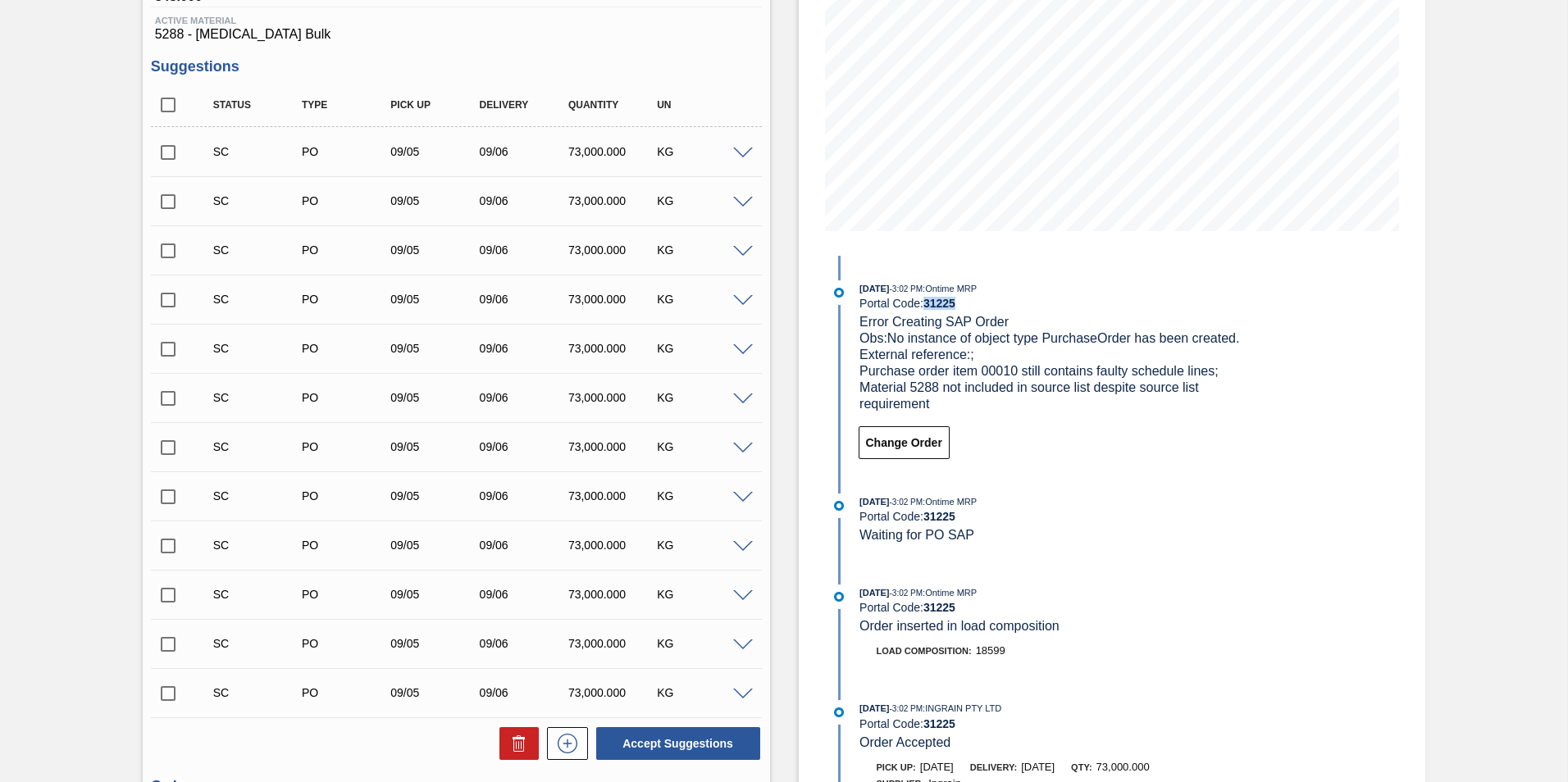
drag, startPoint x: 958, startPoint y: 302, endPoint x: 927, endPoint y: 303, distance: 31.0
click at [927, 303] on div "Portal Code: 31225" at bounding box center [1055, 304] width 390 height 13
copy strong "31225"
drag, startPoint x: 181, startPoint y: 32, endPoint x: 141, endPoint y: 33, distance: 40.0
click at [141, 33] on div "Awaiting Billing 1SH - Dextrose Unit SAB Prospecton Brewery MIN S.P. 1,602,561.…" at bounding box center [784, 763] width 1568 height 1859
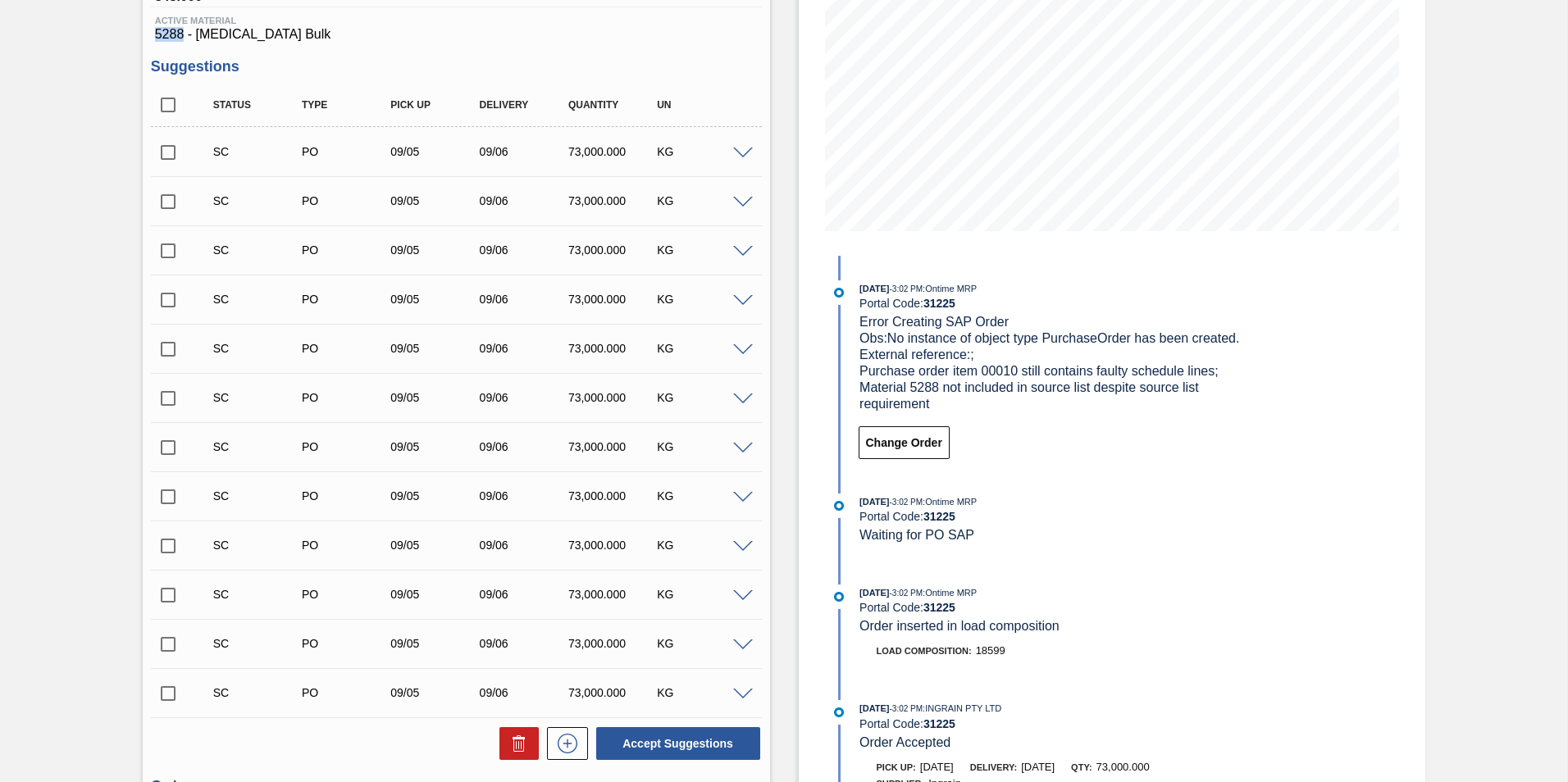
copy span "5288"
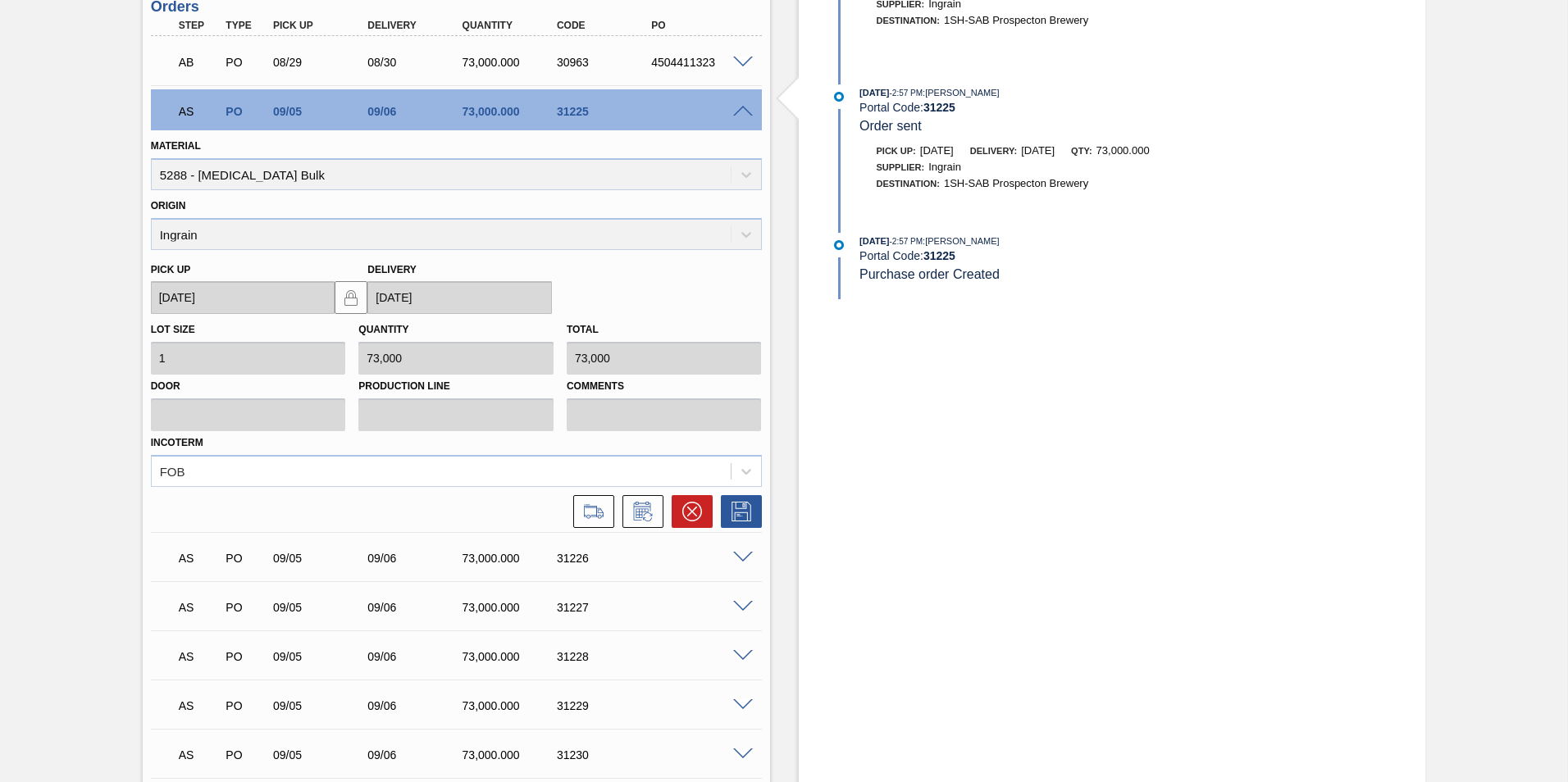
scroll to position [1031, 0]
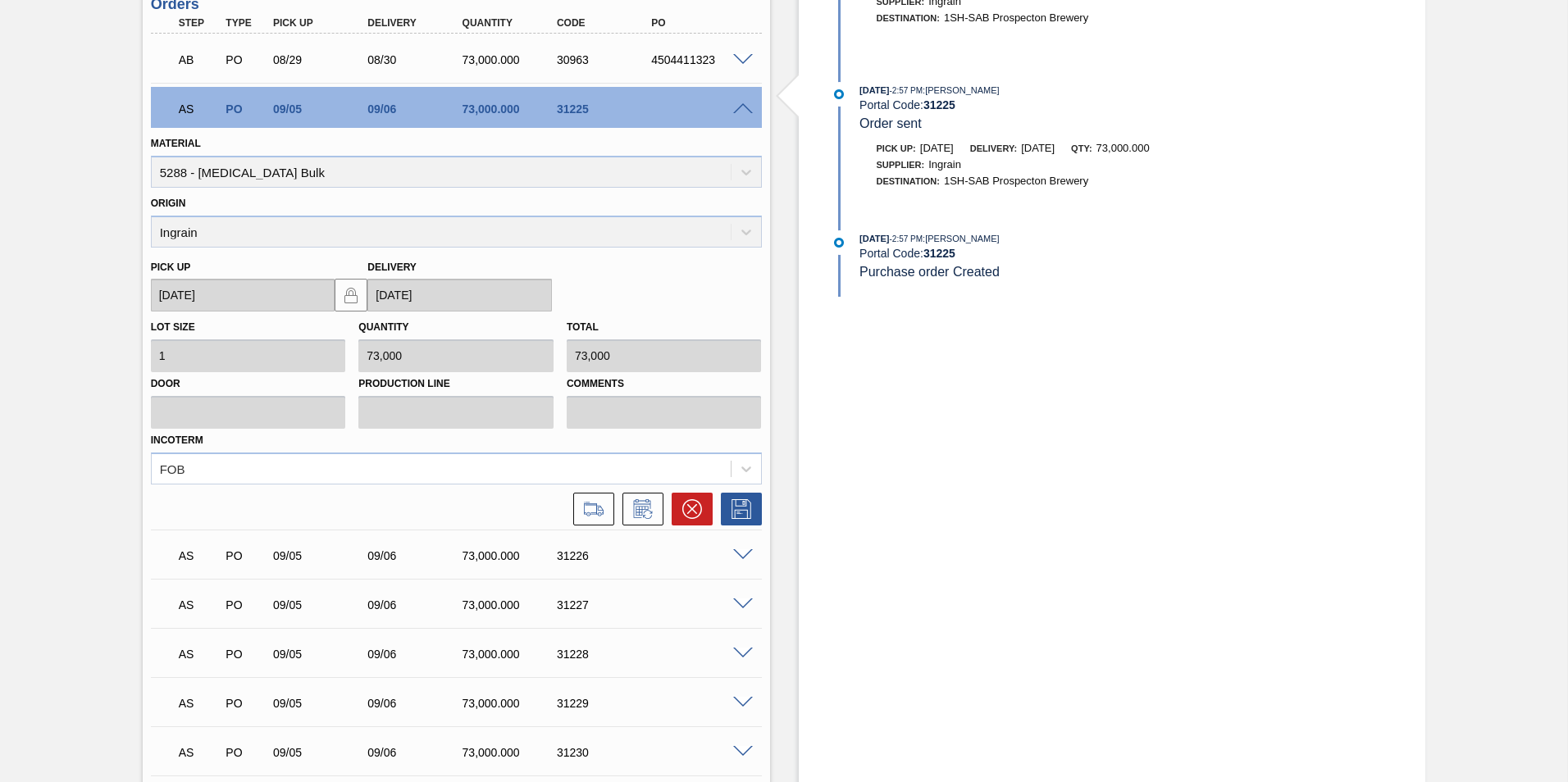
click at [733, 486] on span at bounding box center [743, 555] width 20 height 13
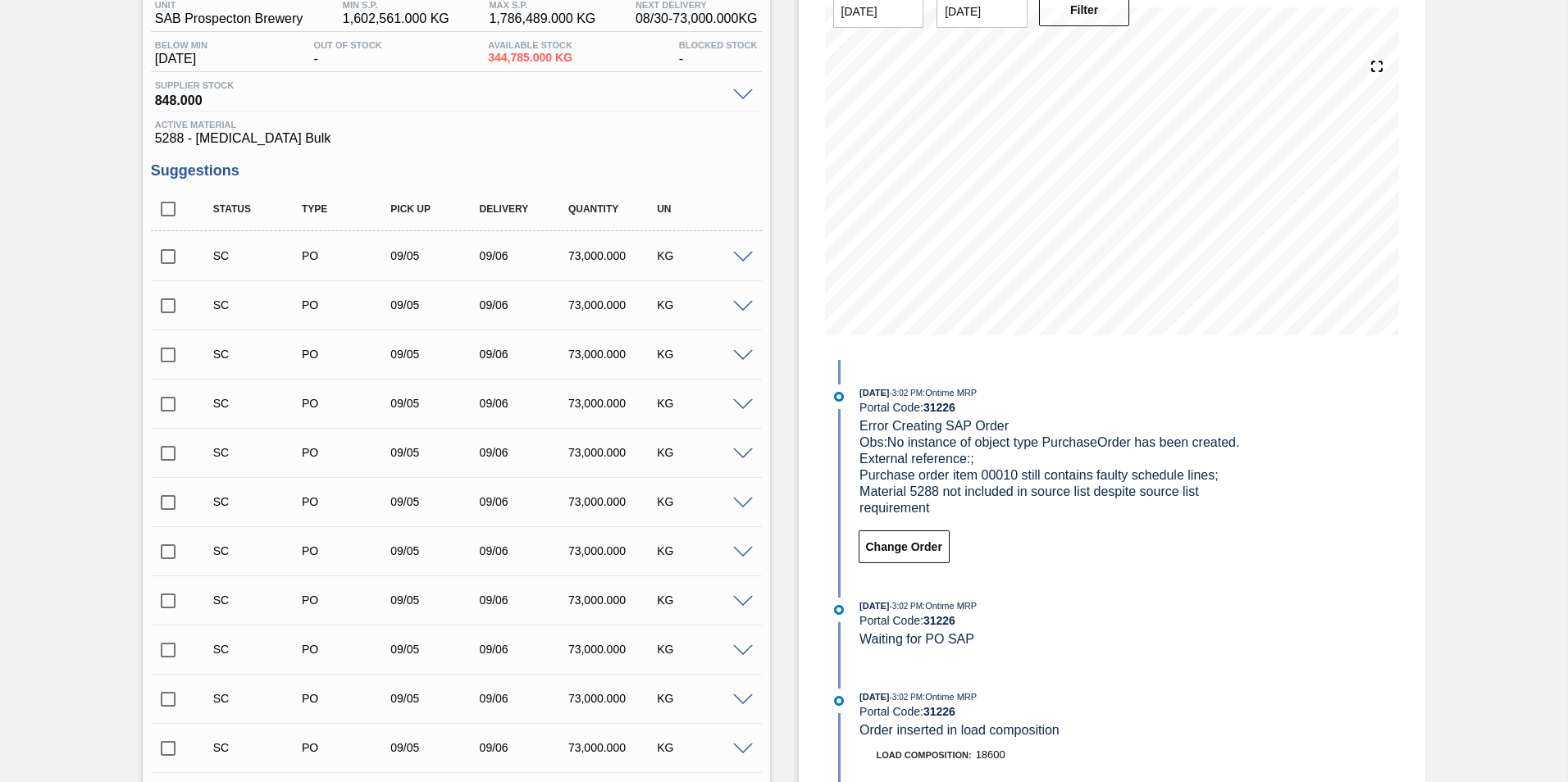
scroll to position [0, 0]
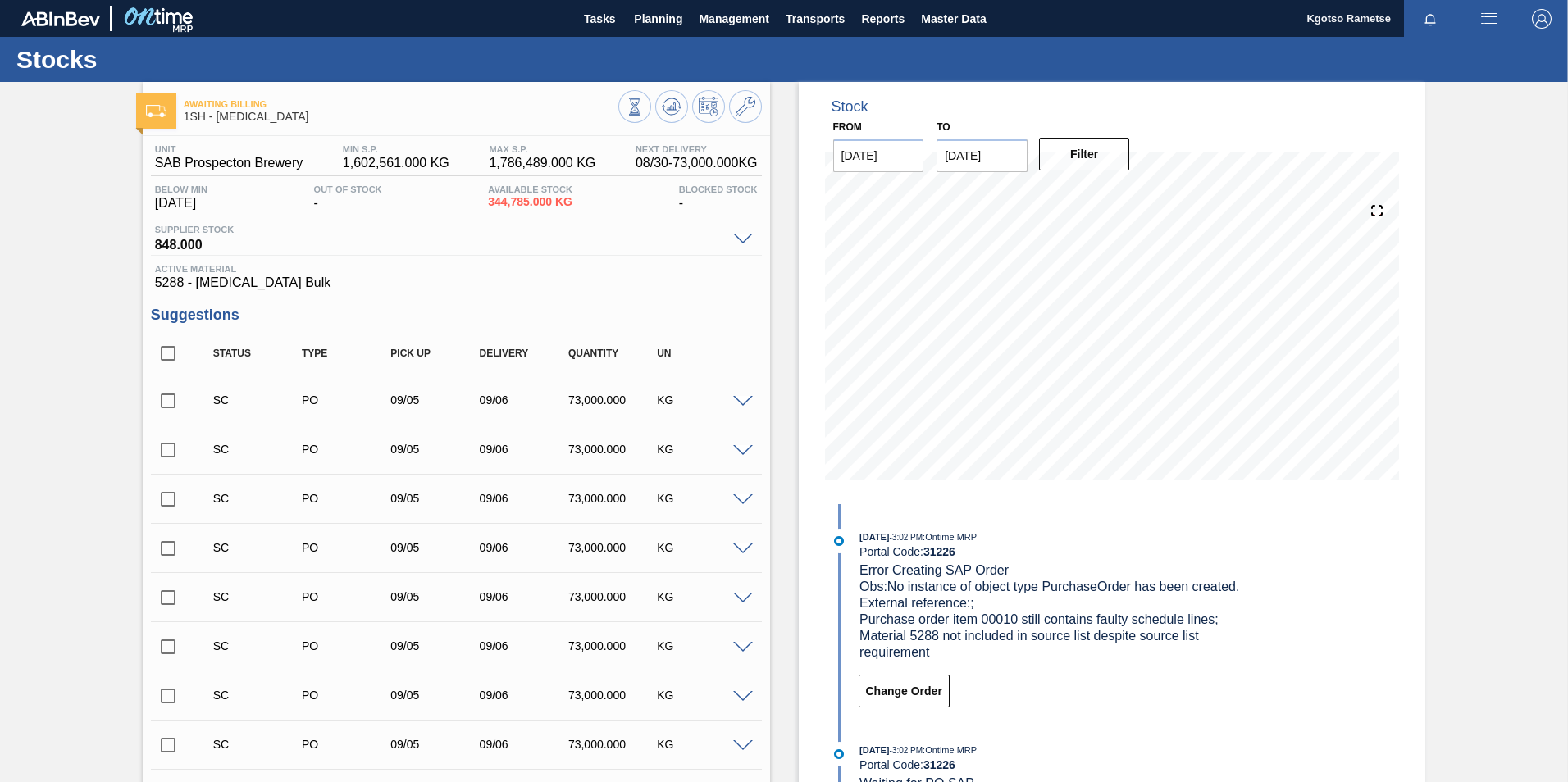
click at [470, 100] on span "Awaiting Billing" at bounding box center [401, 105] width 435 height 10
click at [656, 20] on span "Planning" at bounding box center [658, 19] width 49 height 20
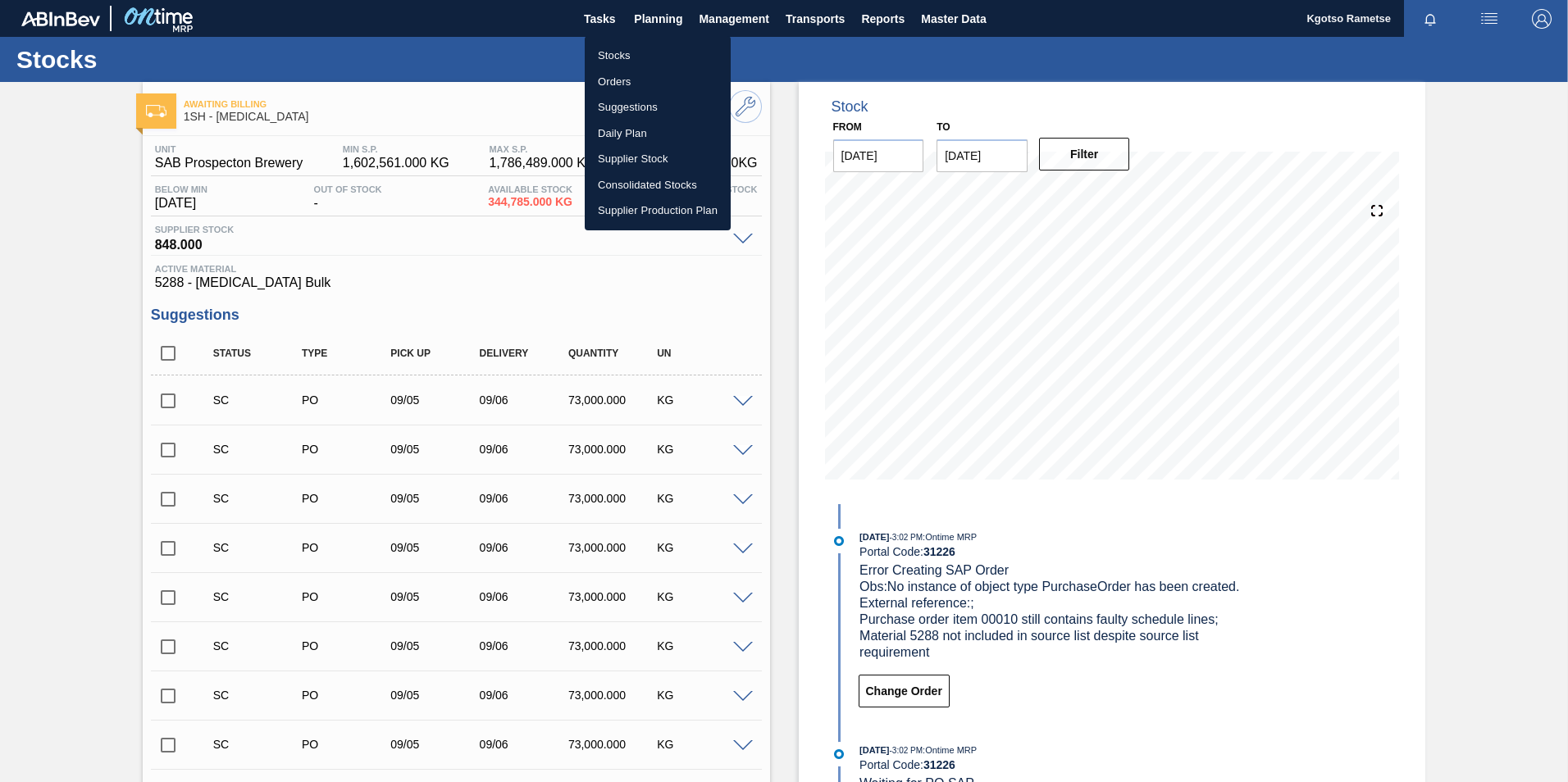
click at [608, 35] on div at bounding box center [784, 391] width 1568 height 782
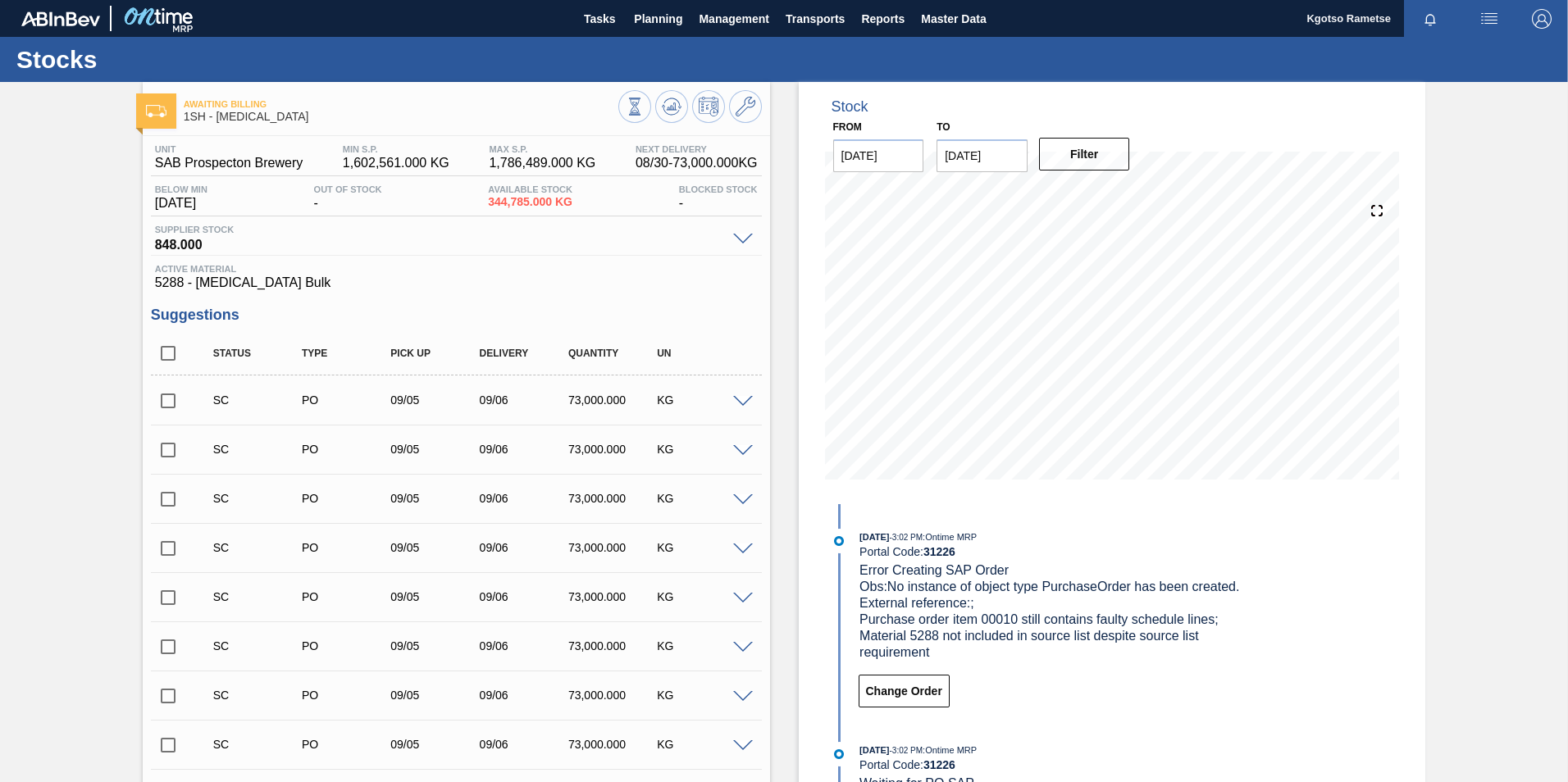
drag, startPoint x: 606, startPoint y: 43, endPoint x: 619, endPoint y: 44, distance: 13.0
click at [606, 44] on div "Stocks" at bounding box center [784, 59] width 1568 height 45
drag, startPoint x: 652, startPoint y: 27, endPoint x: 630, endPoint y: 45, distance: 28.4
click at [651, 27] on span "Planning" at bounding box center [658, 19] width 49 height 20
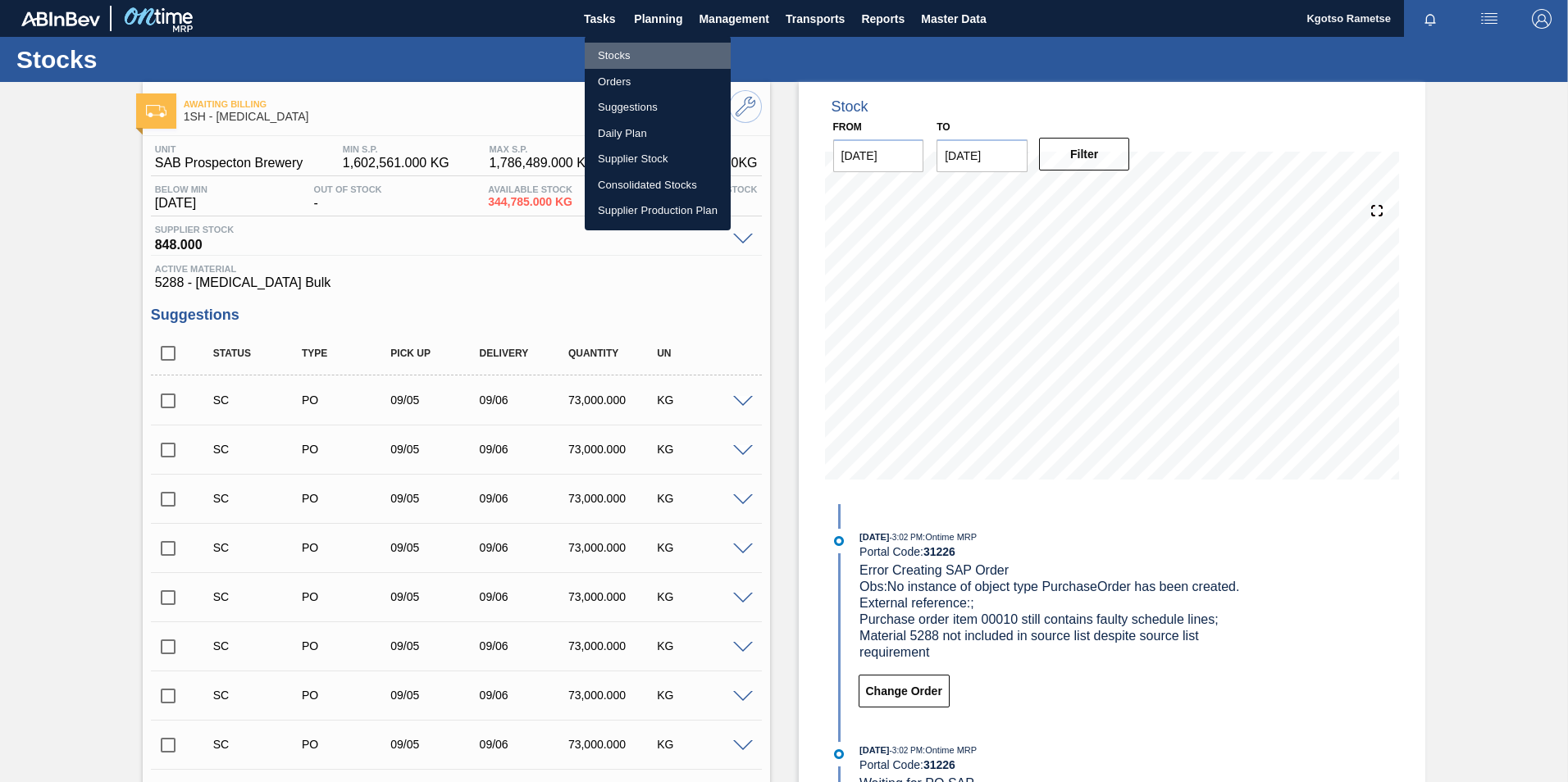
click at [629, 42] on ul "Stocks Orders Suggestions Daily Plan Supplier Stock Consolidated Stocks Supplie…" at bounding box center [657, 133] width 146 height 194
click at [641, 60] on li "Stocks" at bounding box center [657, 55] width 146 height 26
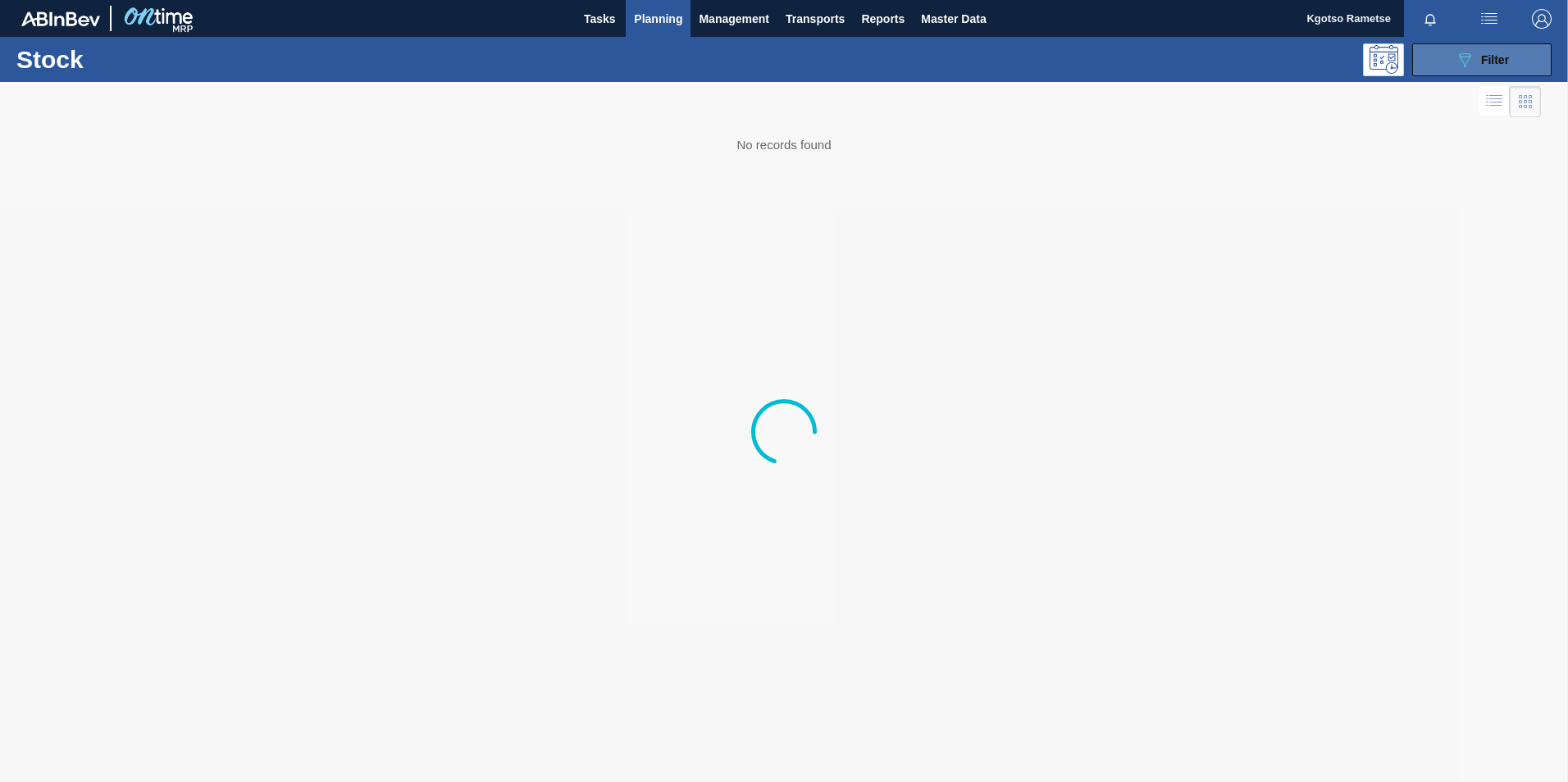
click at [1042, 66] on div "089F7B8B-B2A5-4AFE-B5C0-19BA573D28AC Filter" at bounding box center [1481, 60] width 54 height 20
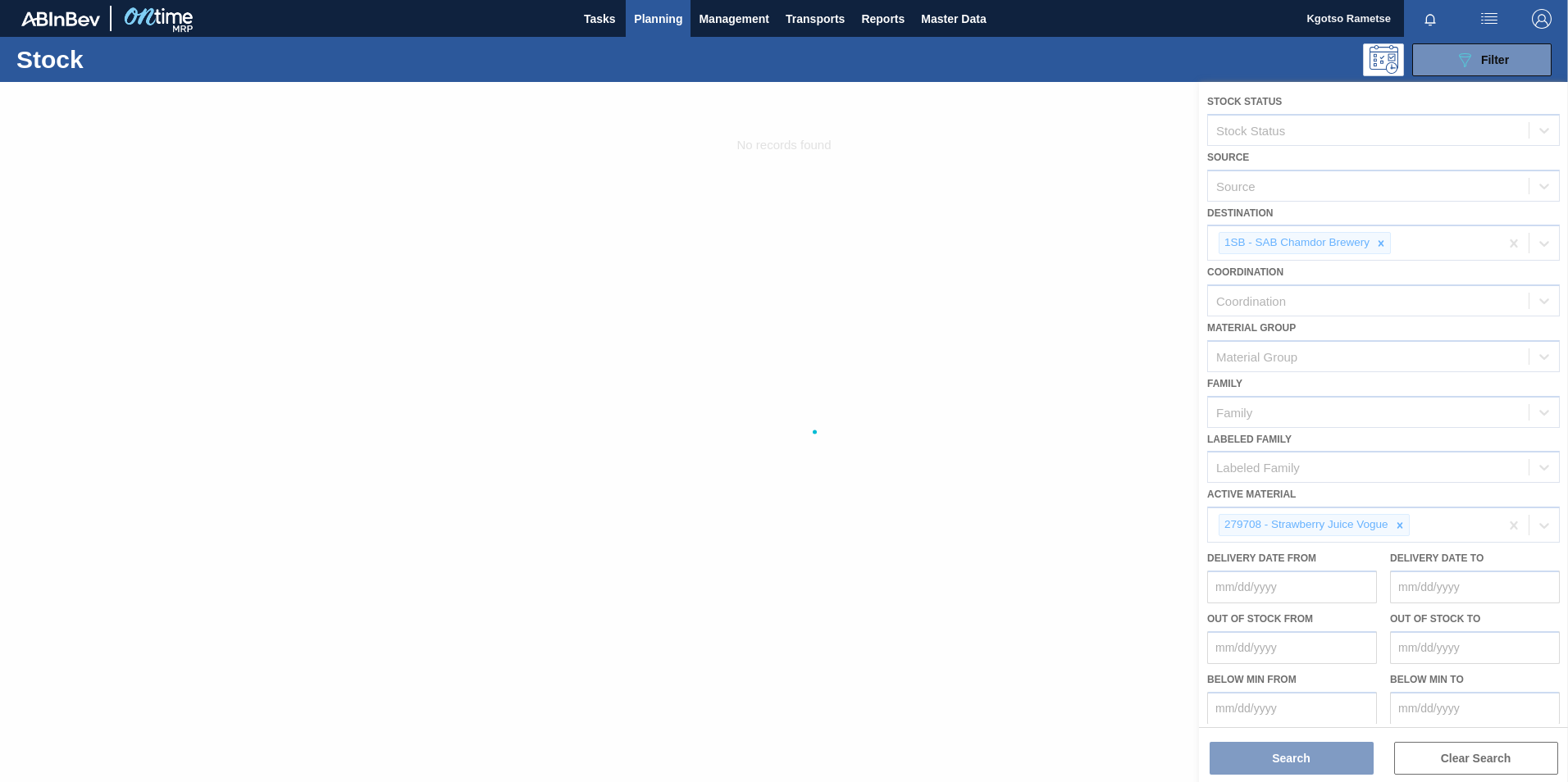
click at [1042, 277] on div at bounding box center [784, 432] width 1568 height 700
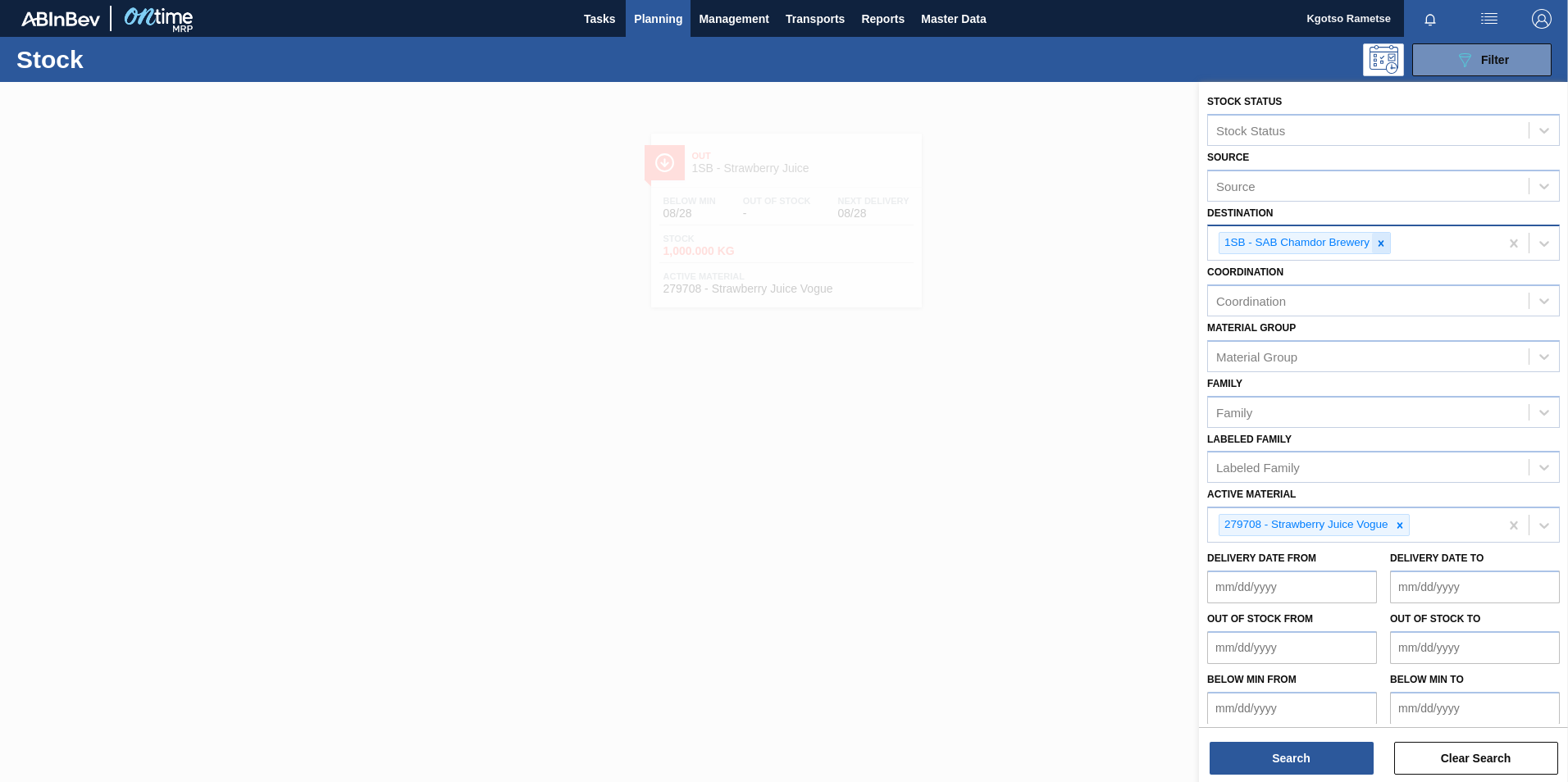
click at [1042, 246] on icon at bounding box center [1381, 243] width 12 height 12
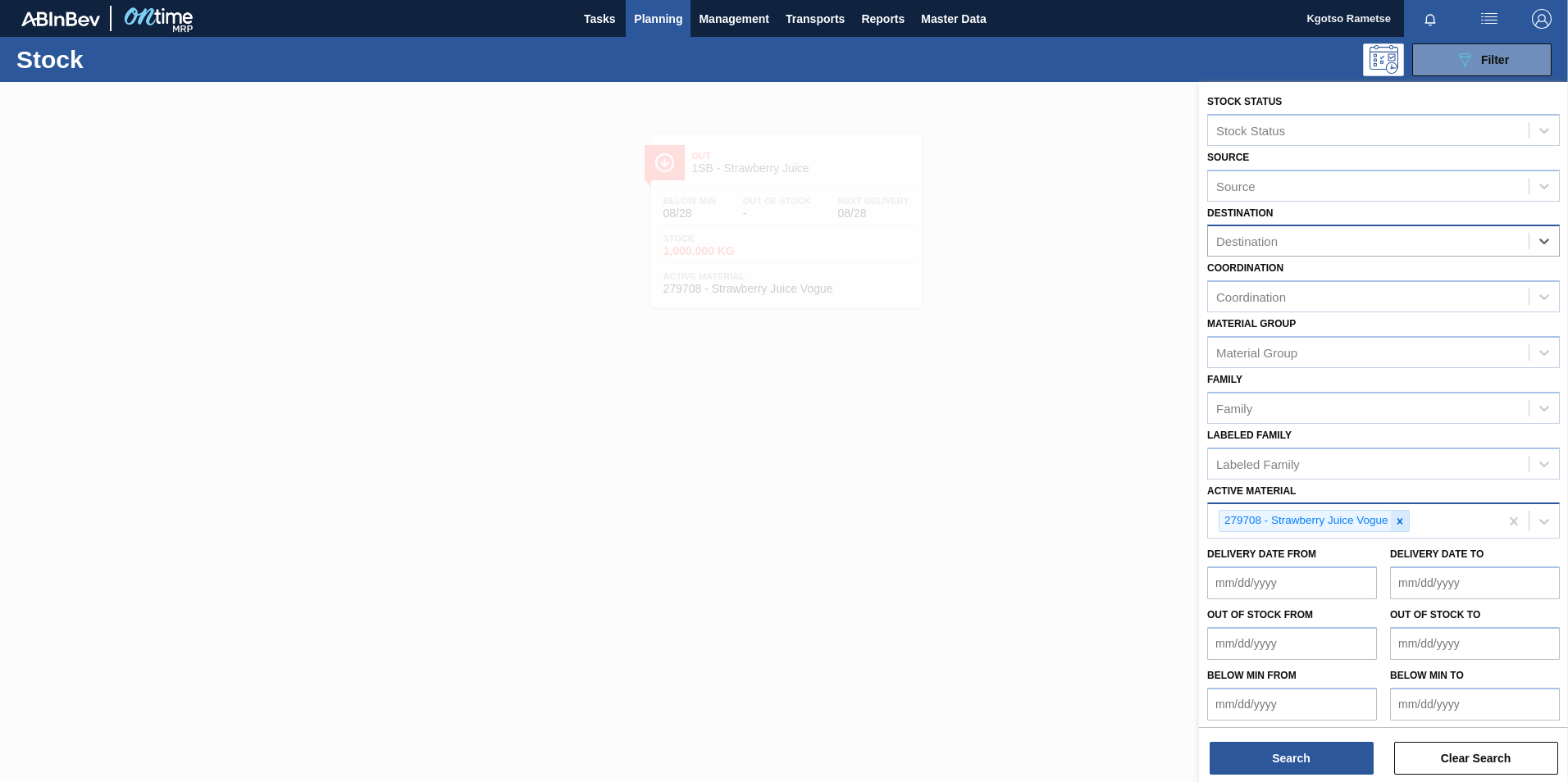
click at [1042, 486] on icon at bounding box center [1399, 521] width 6 height 6
type Material "283200"
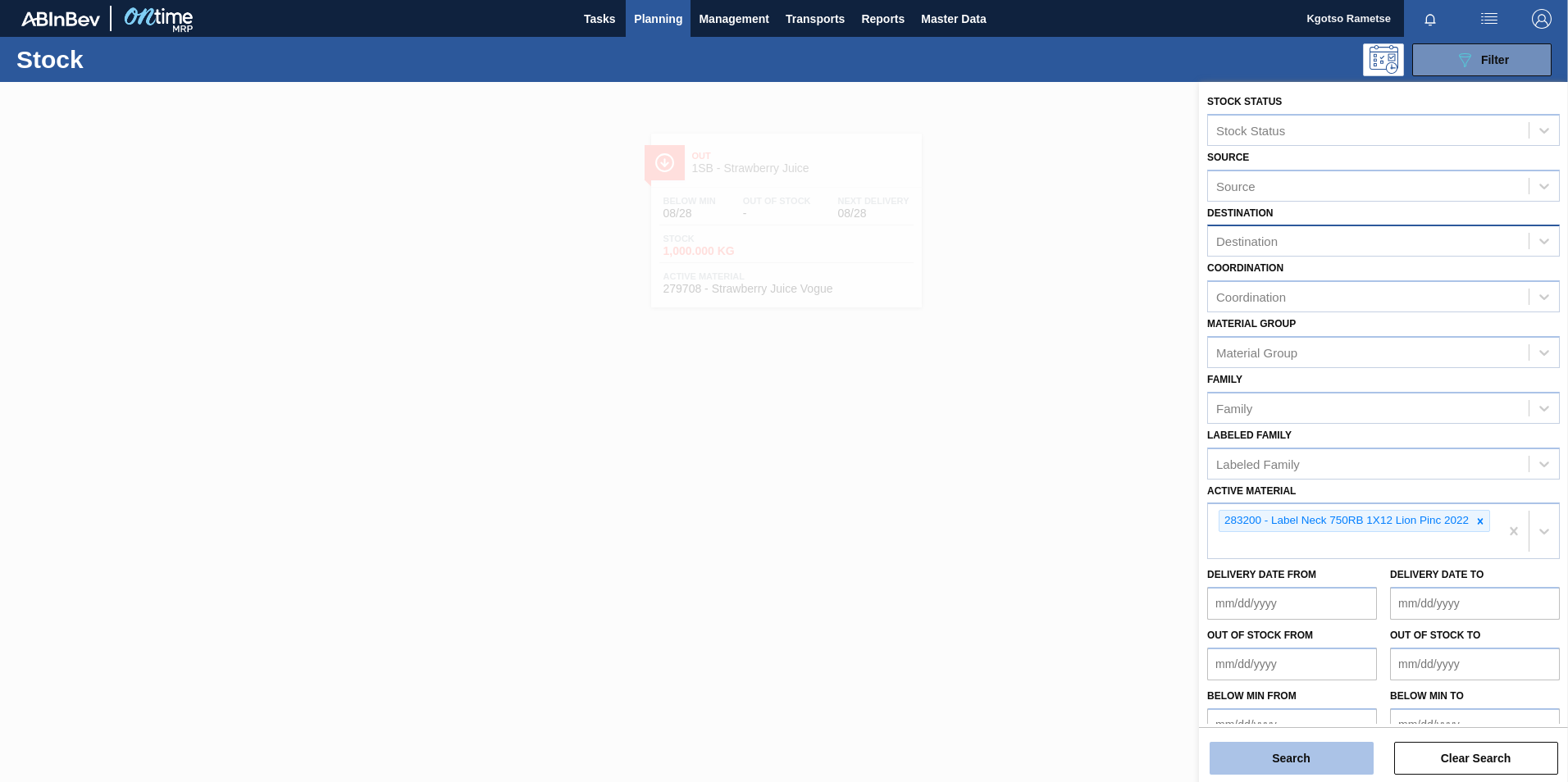
click at [1042, 486] on button "Search" at bounding box center [1291, 758] width 164 height 33
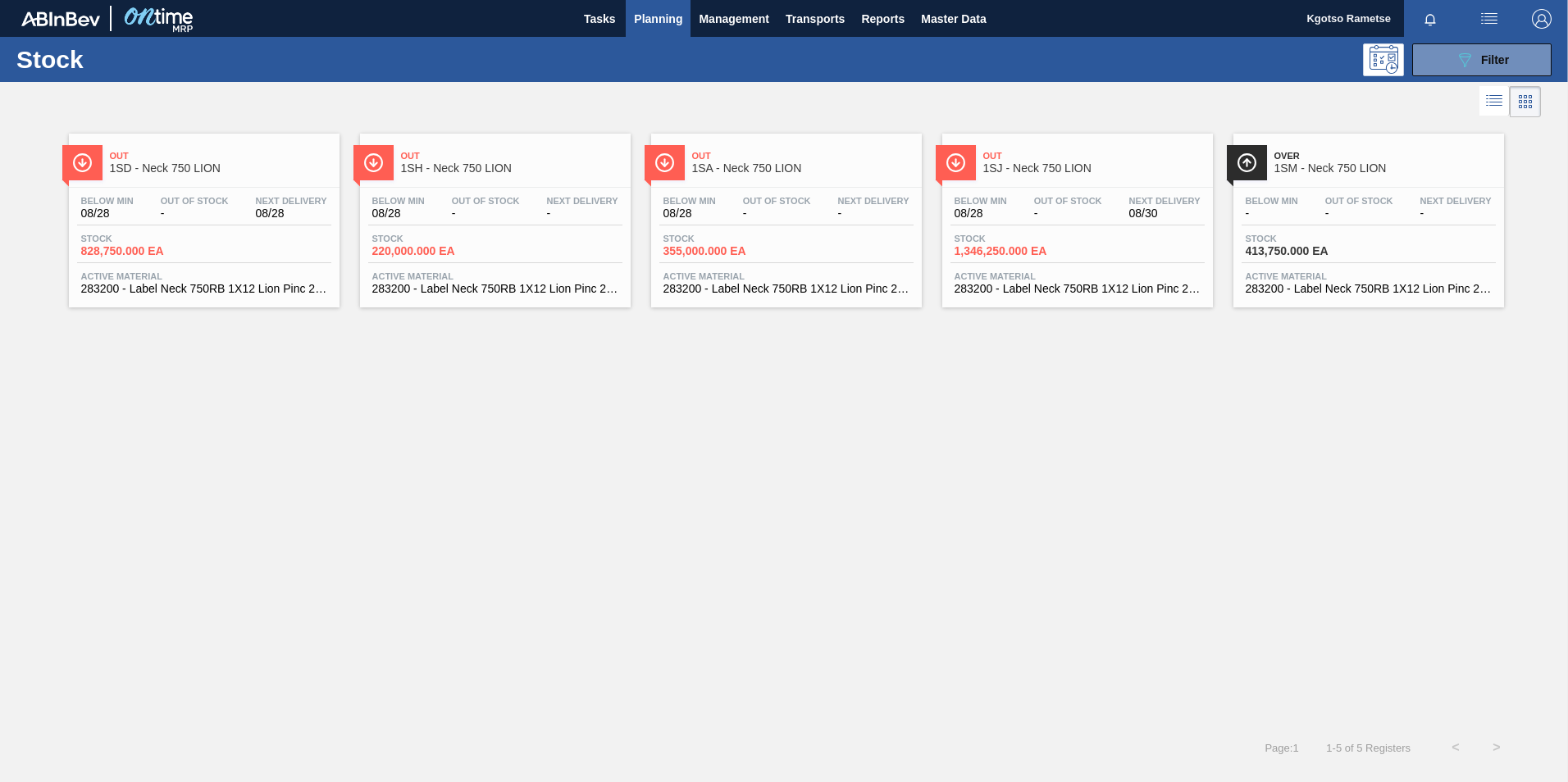
click at [229, 182] on div "Out 1SD - Neck 750 LION Below Min 08/28 Out Of Stock - Next Delivery 08/28 Stoc…" at bounding box center [204, 221] width 271 height 174
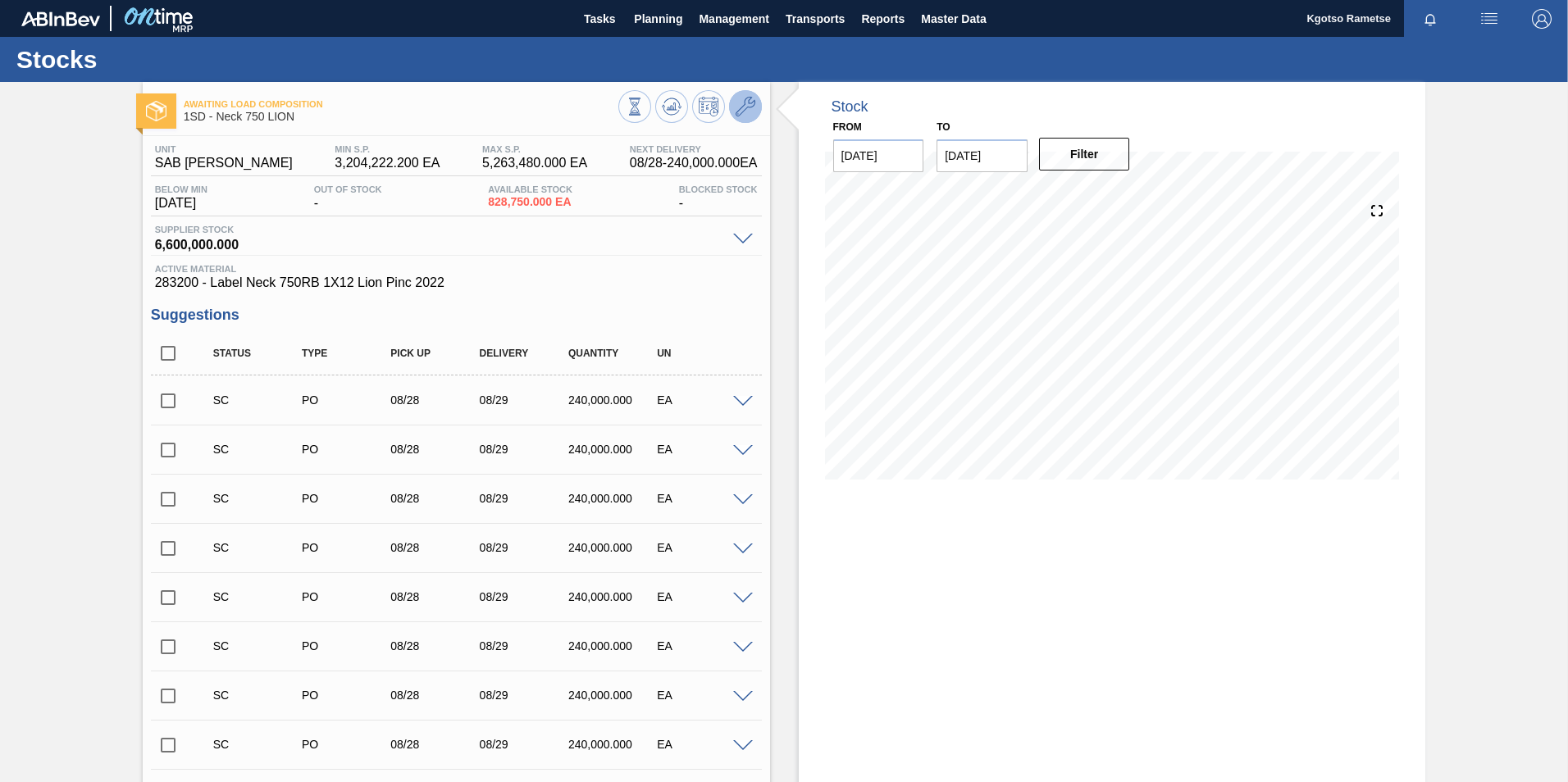
click at [732, 114] on button at bounding box center [745, 106] width 33 height 33
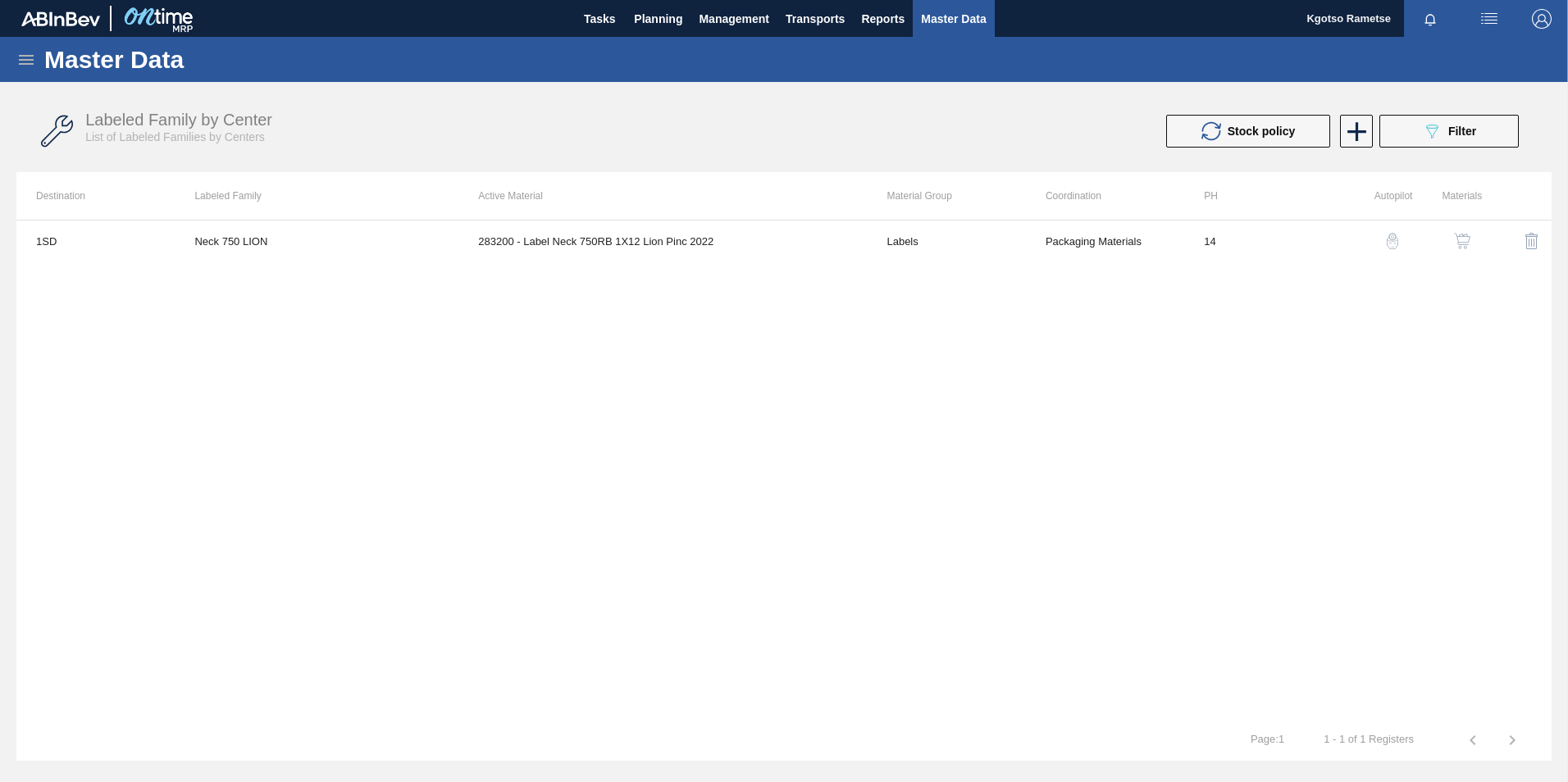
click at [1042, 239] on img "button" at bounding box center [1463, 241] width 17 height 17
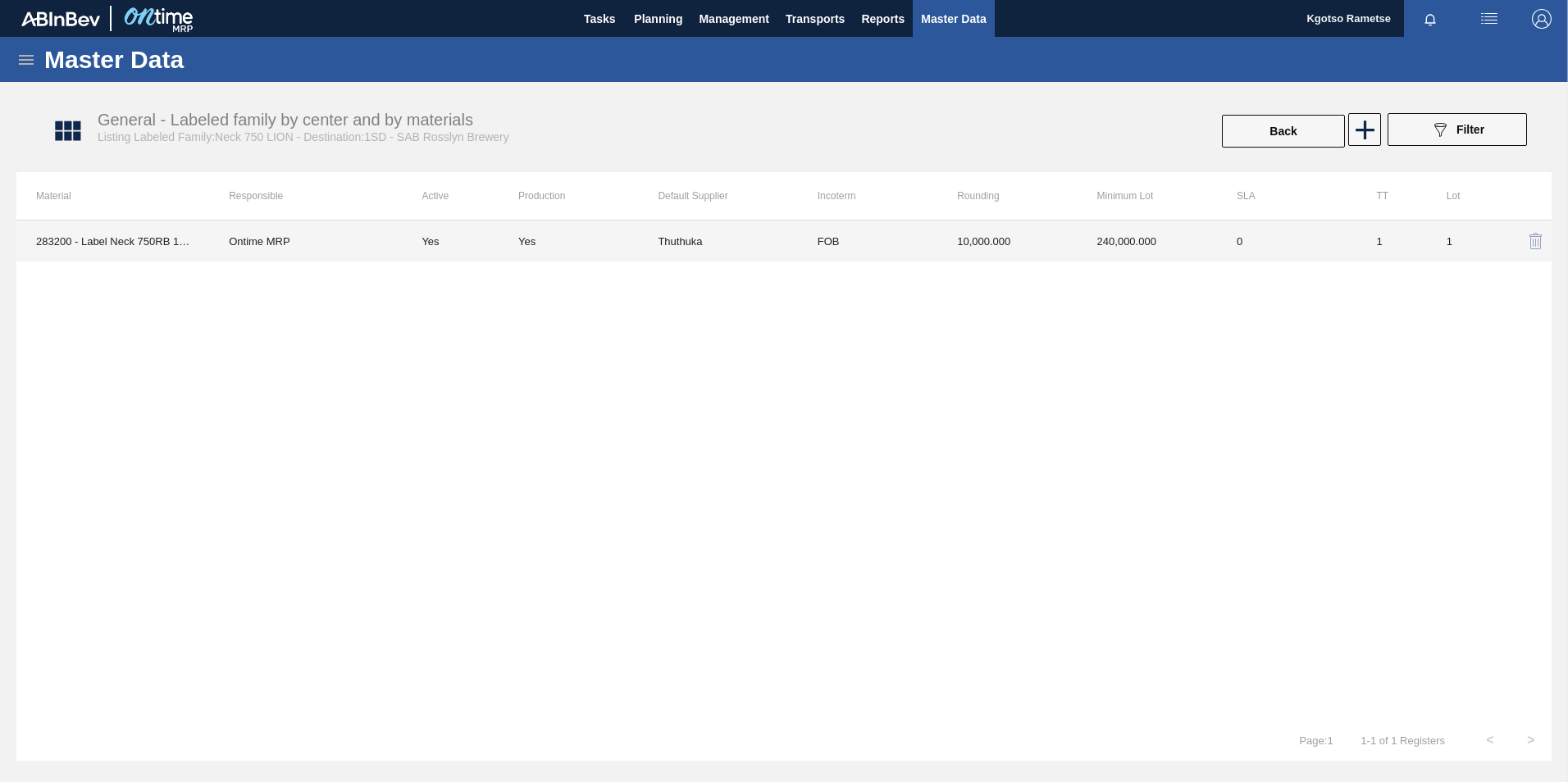
click at [973, 243] on td "10,000.000" at bounding box center [1007, 241] width 140 height 41
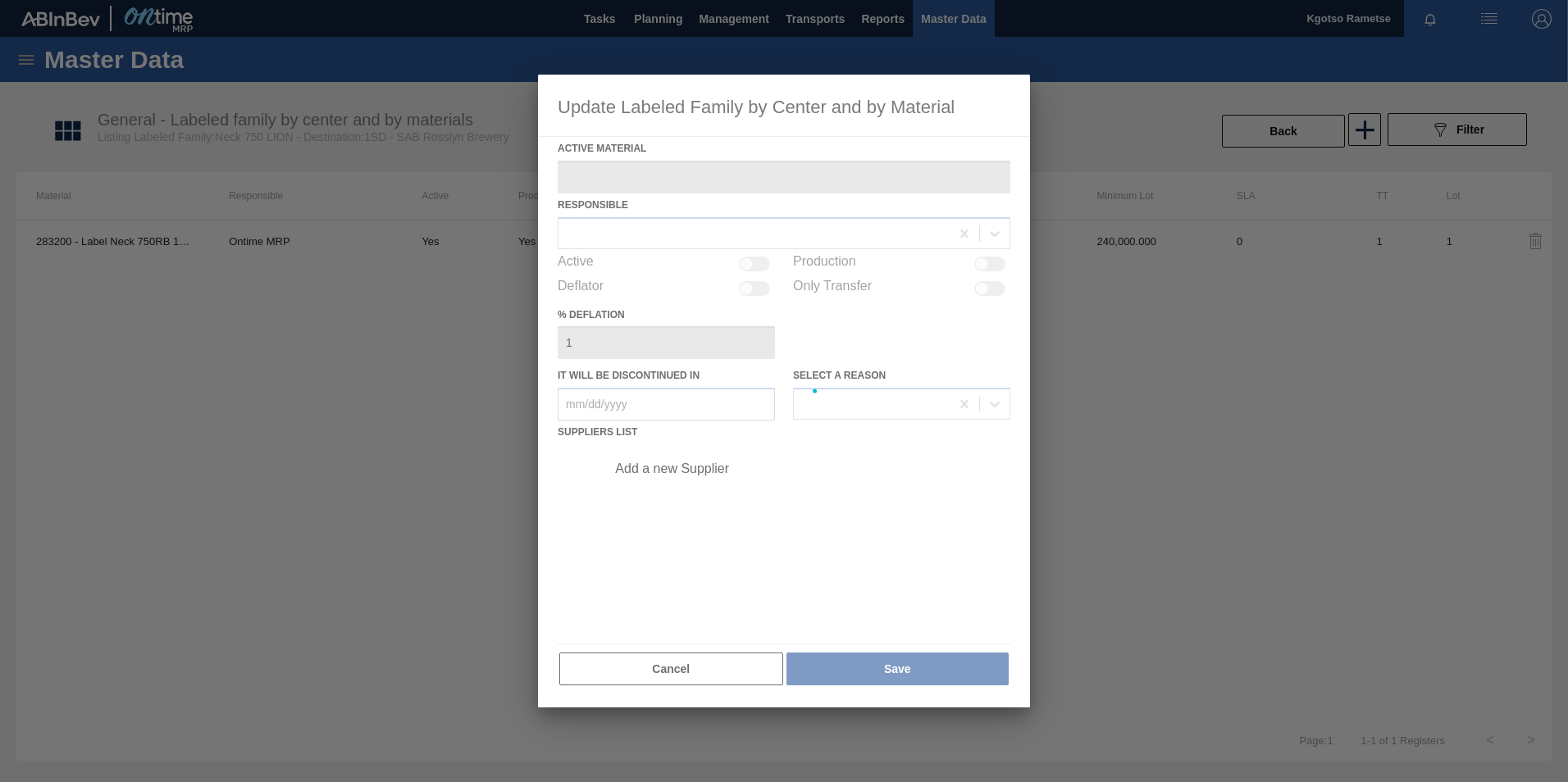
type Material "283200 - Label Neck 750RB 1X12 Lion Pinc 2022"
checkbox input "true"
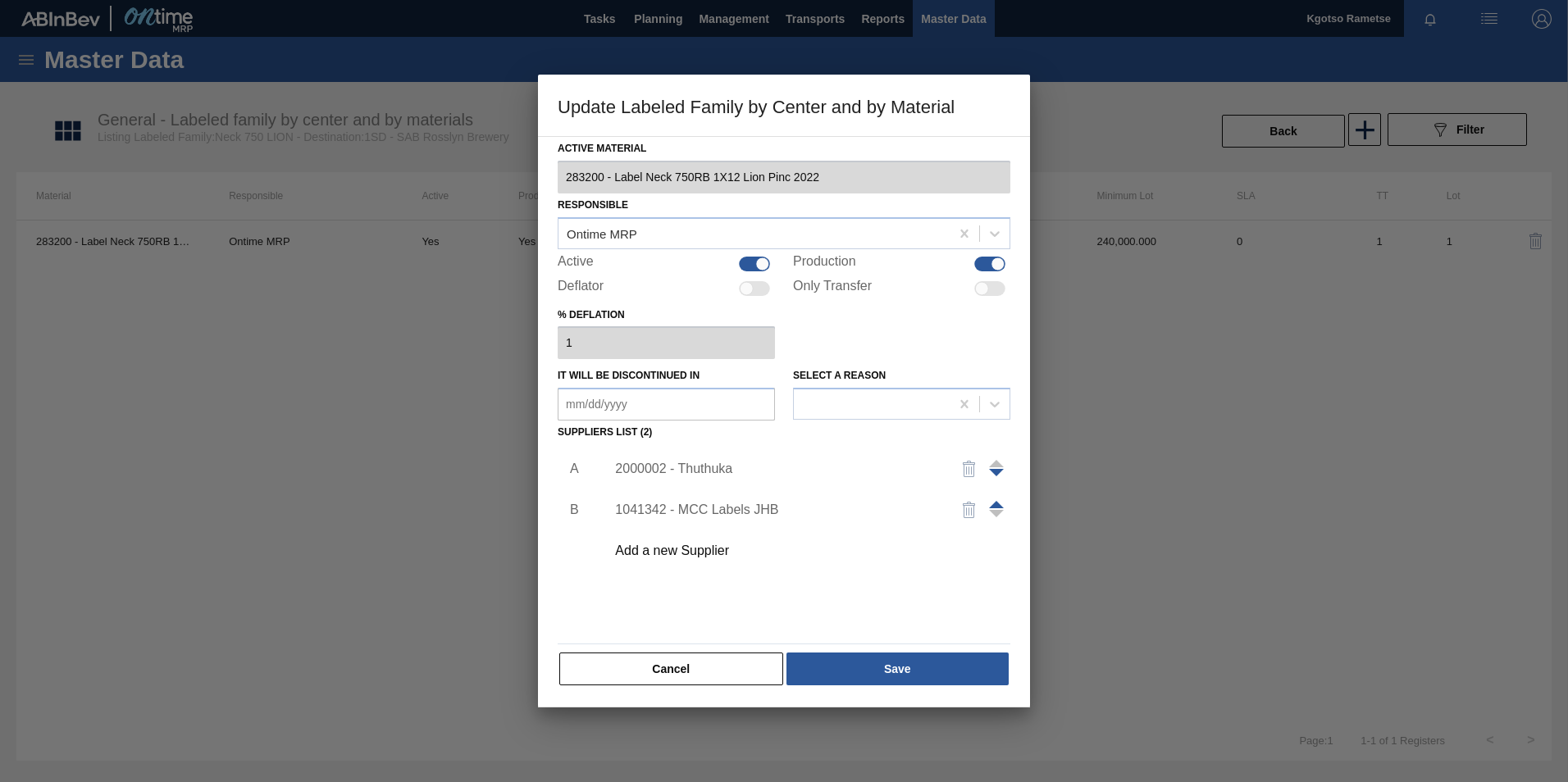
click at [655, 473] on div "2000002 - Thuthuka" at bounding box center [775, 469] width 321 height 15
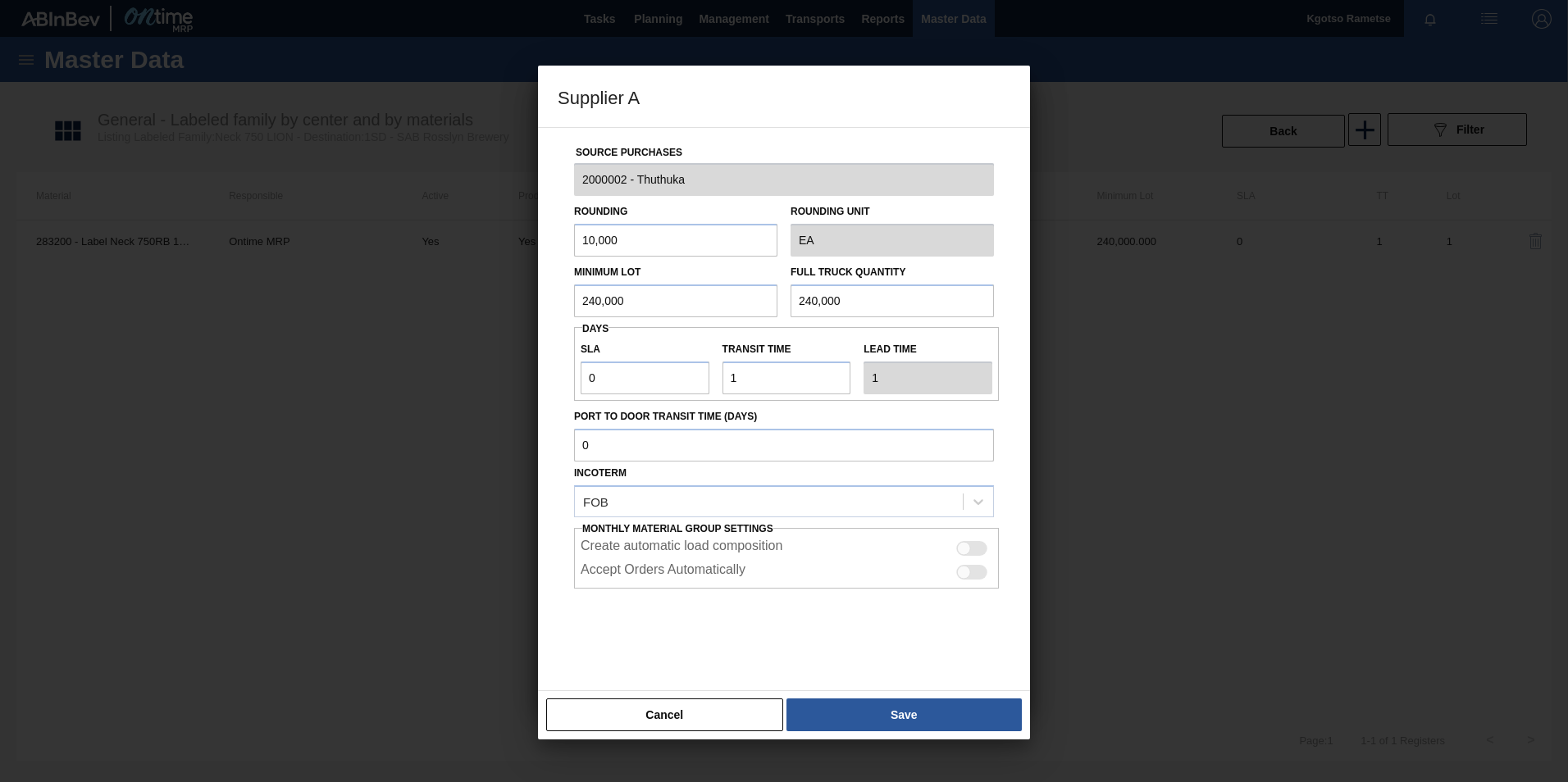
drag, startPoint x: 641, startPoint y: 299, endPoint x: 340, endPoint y: 267, distance: 302.7
click at [398, 277] on div "Supplier A Source Purchases 2000002 - Thuthuka Rounding 10,000 Rounding Unit EA…" at bounding box center [784, 391] width 1568 height 782
click at [823, 486] on button "Save" at bounding box center [903, 714] width 235 height 33
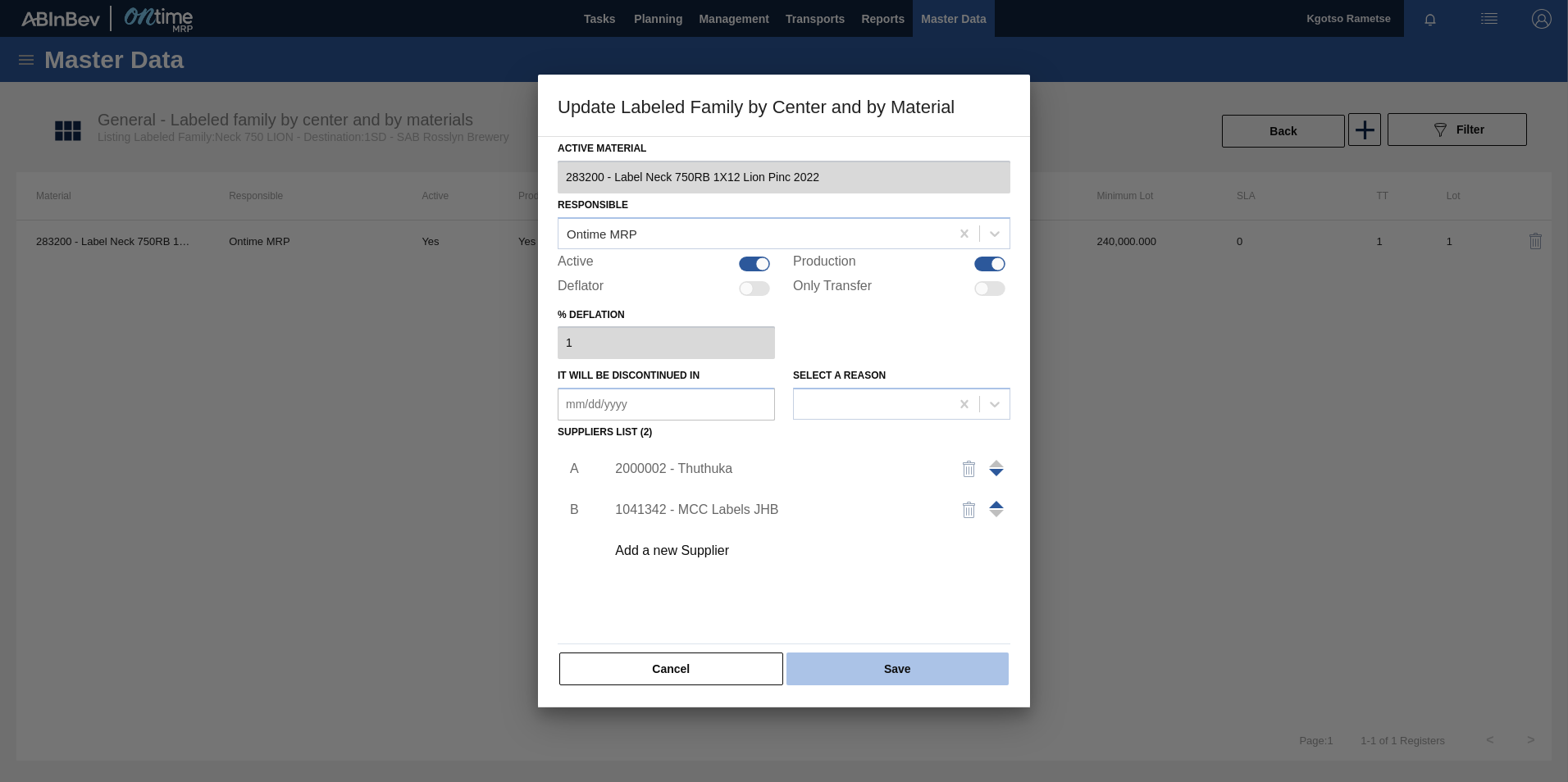
click at [811, 486] on button "Save" at bounding box center [897, 669] width 222 height 33
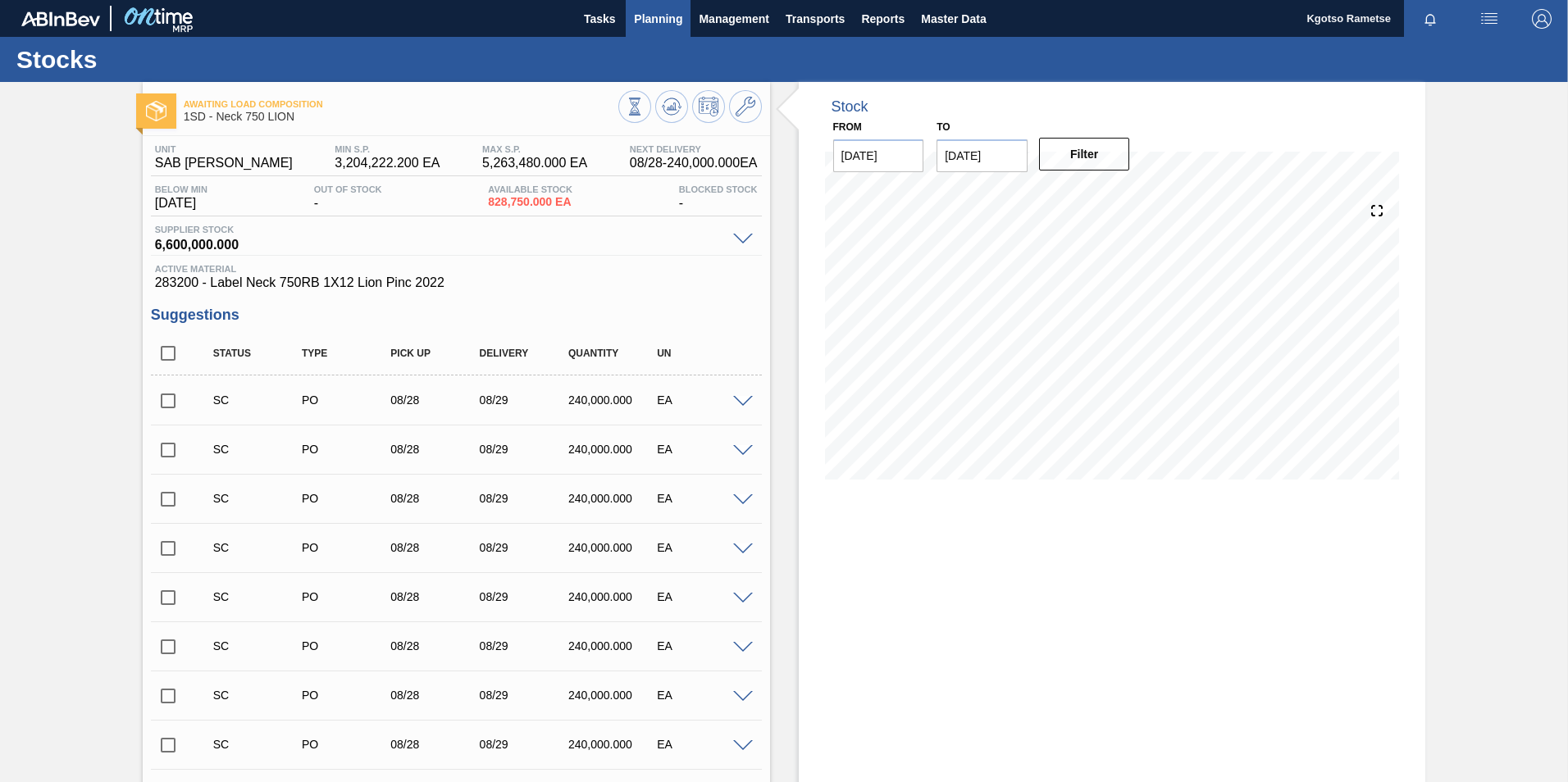
click at [647, 21] on span "Planning" at bounding box center [658, 19] width 49 height 20
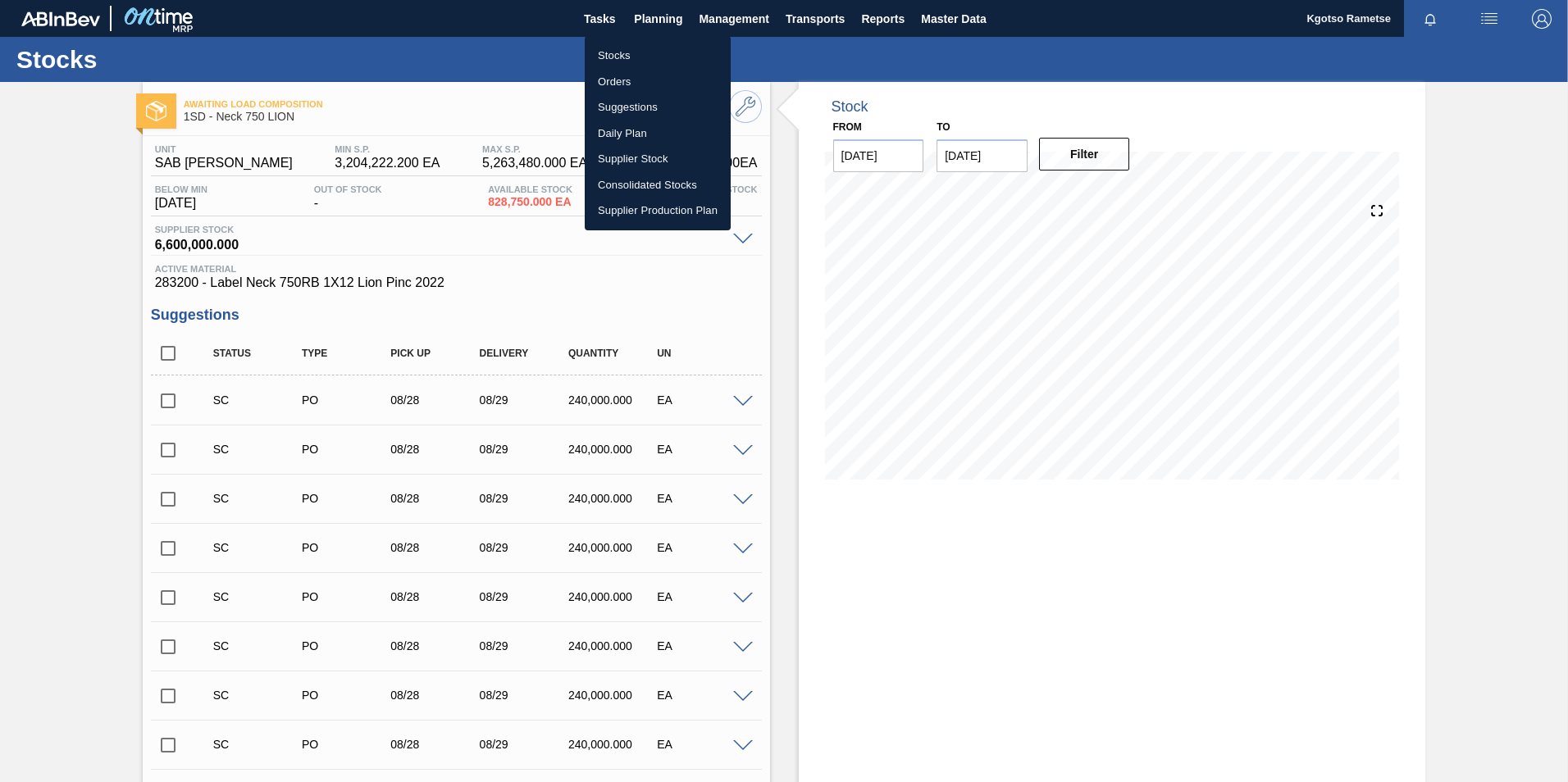
click at [627, 52] on li "Stocks" at bounding box center [657, 55] width 146 height 26
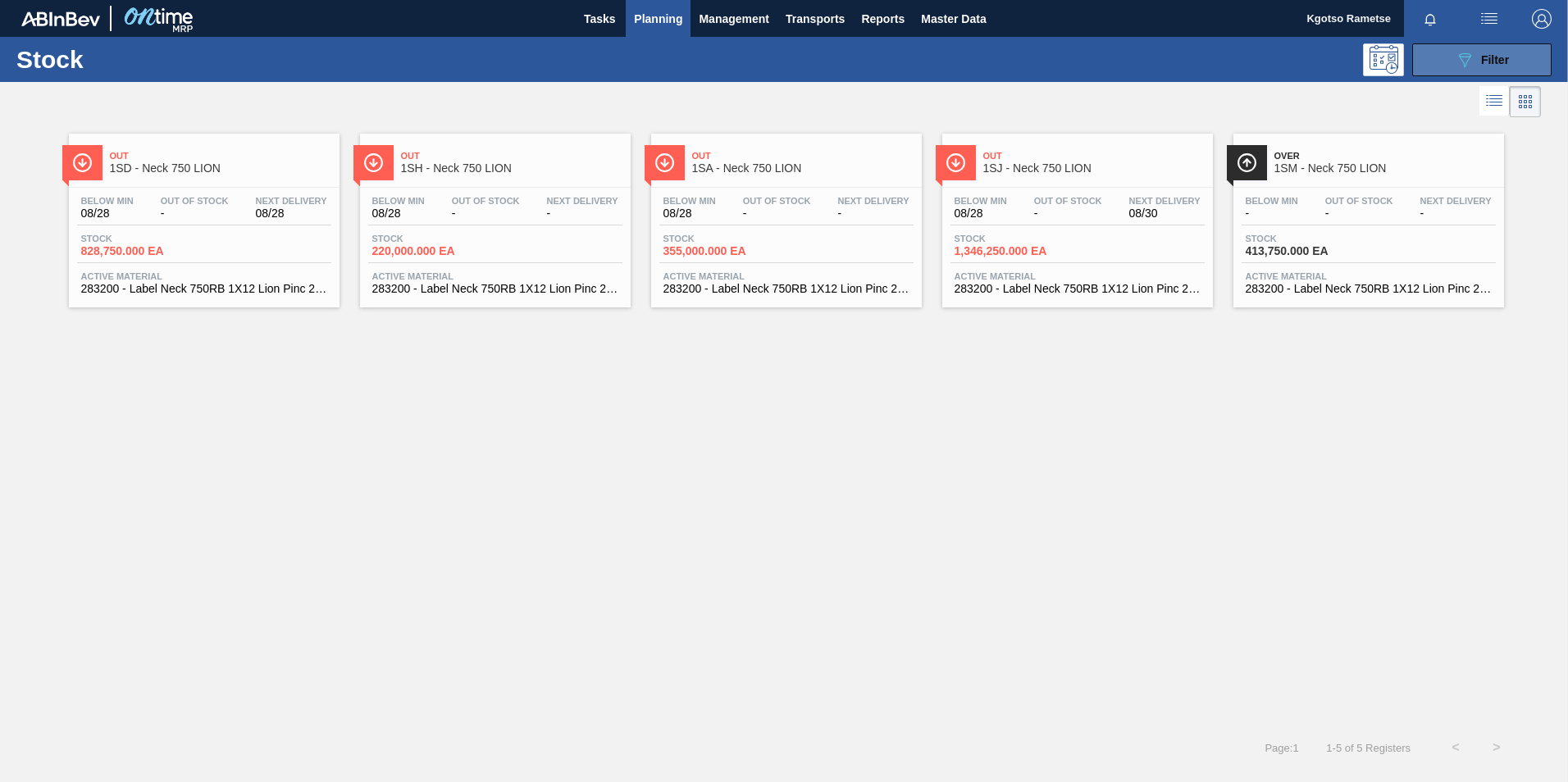
click at [1042, 65] on icon "089F7B8B-B2A5-4AFE-B5C0-19BA573D28AC" at bounding box center [1464, 60] width 20 height 20
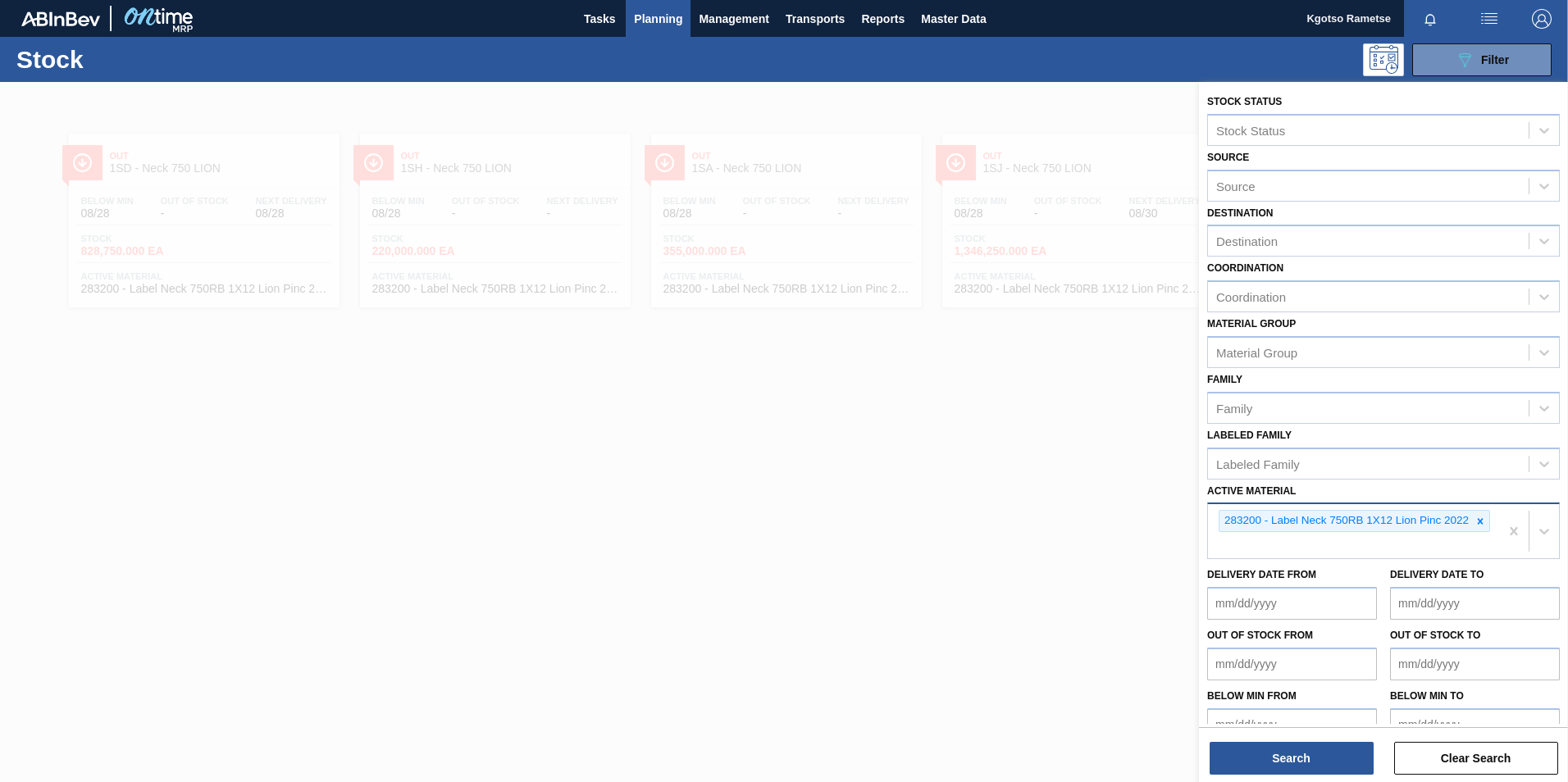
scroll to position [25, 0]
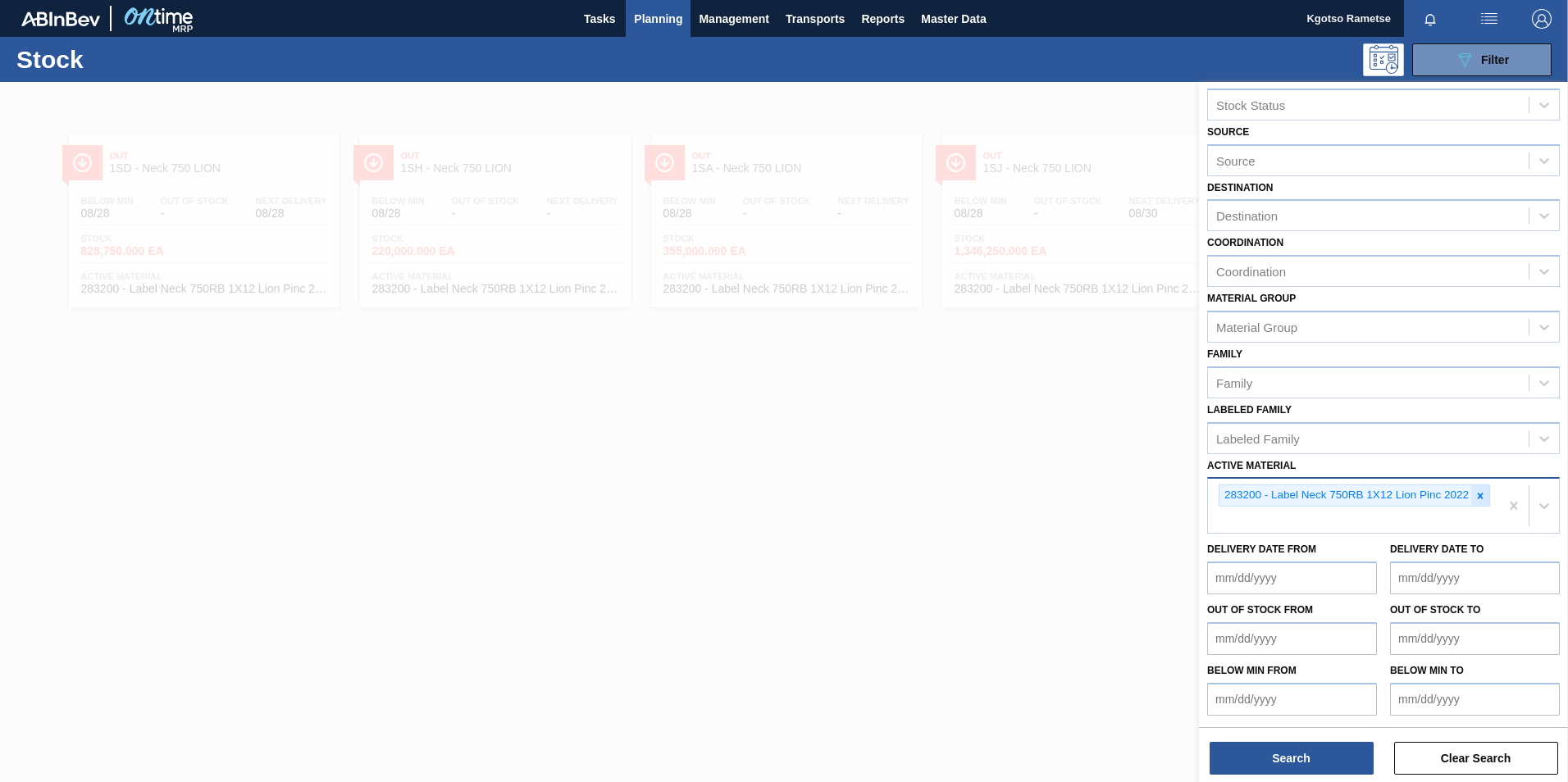
click at [1042, 486] on icon at bounding box center [1480, 496] width 12 height 12
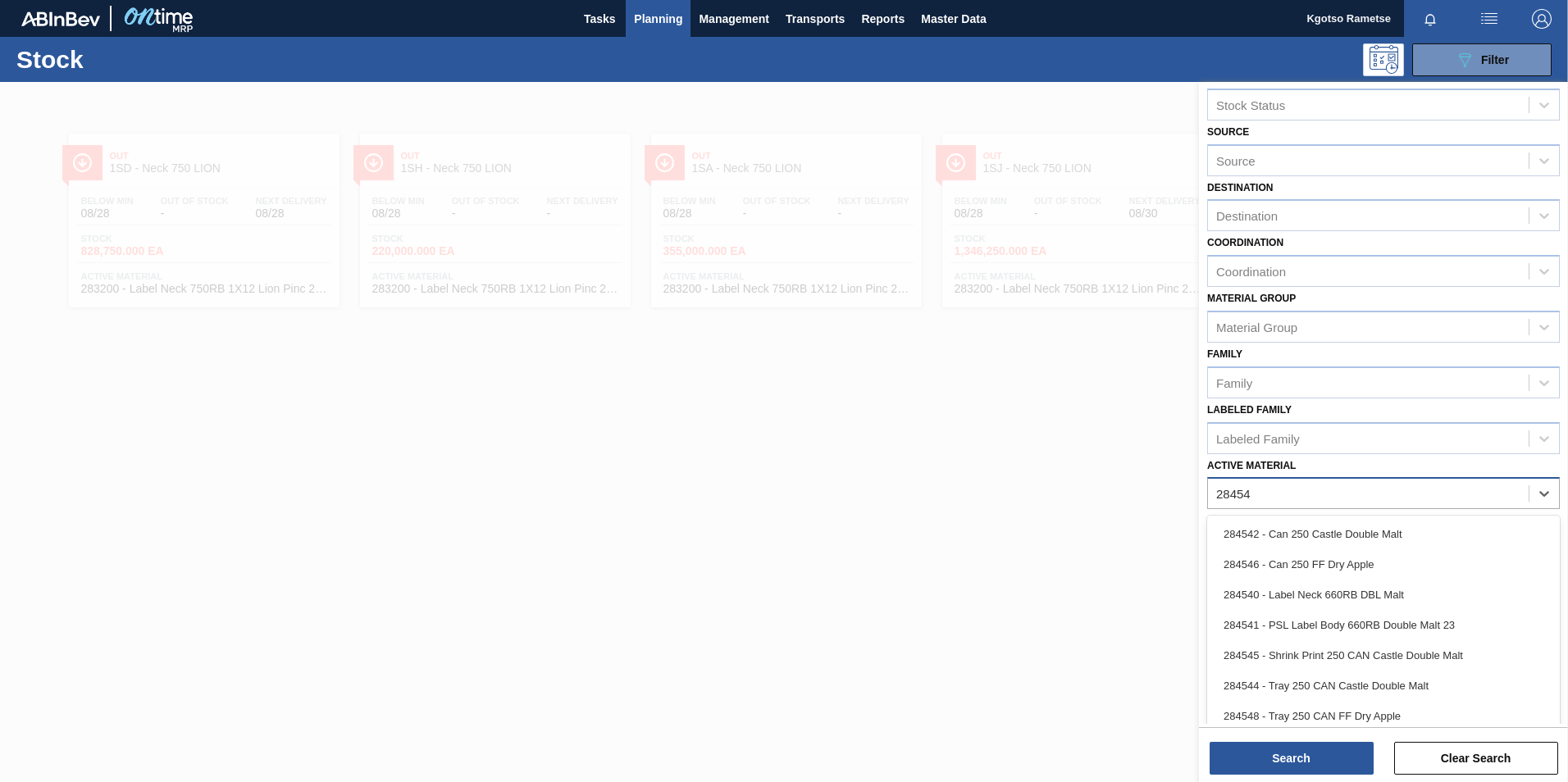
type Material "284540"
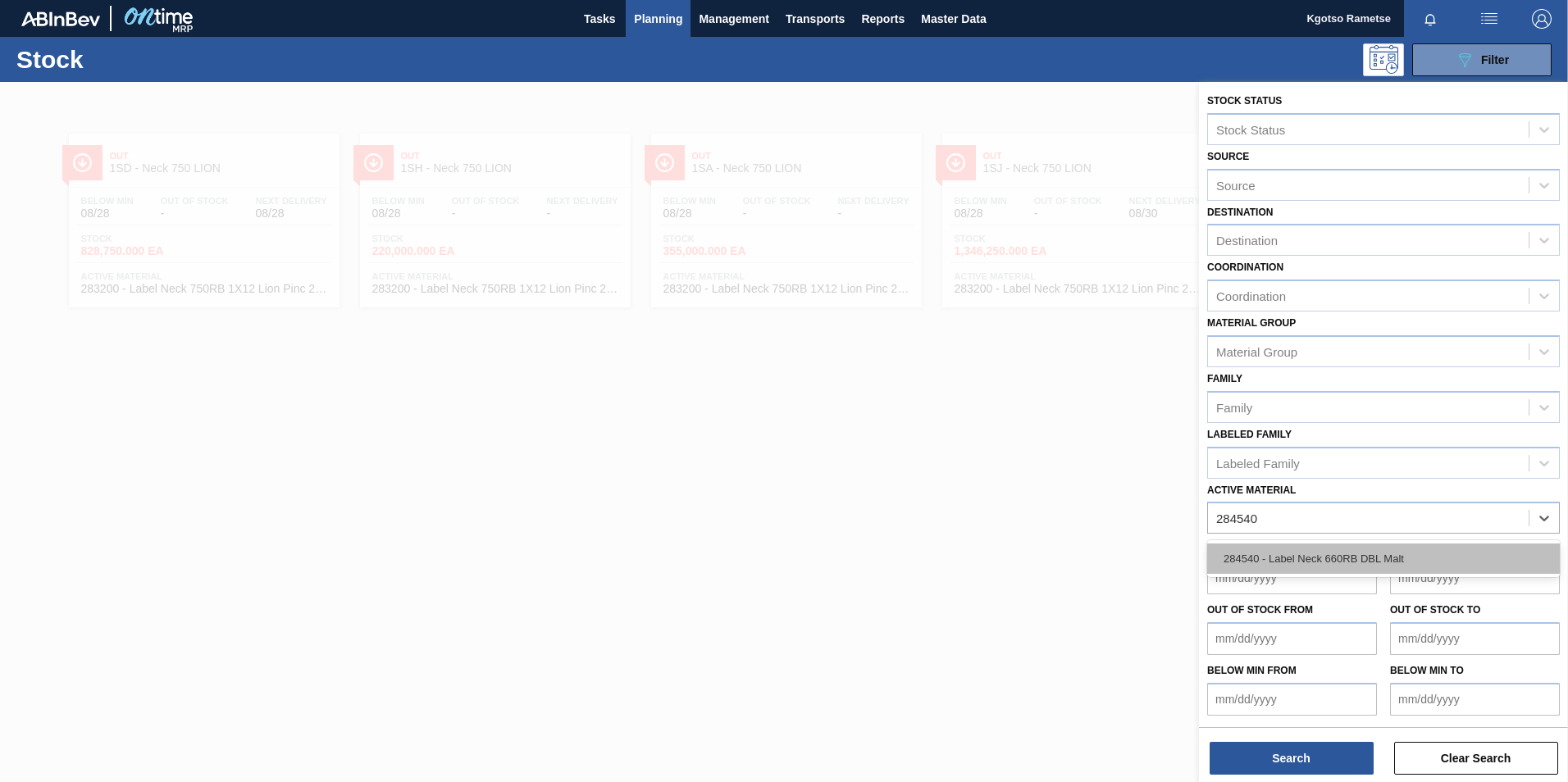
click at [1042, 486] on div "284540 - Label Neck 660RB DBL Malt" at bounding box center [1383, 559] width 353 height 30
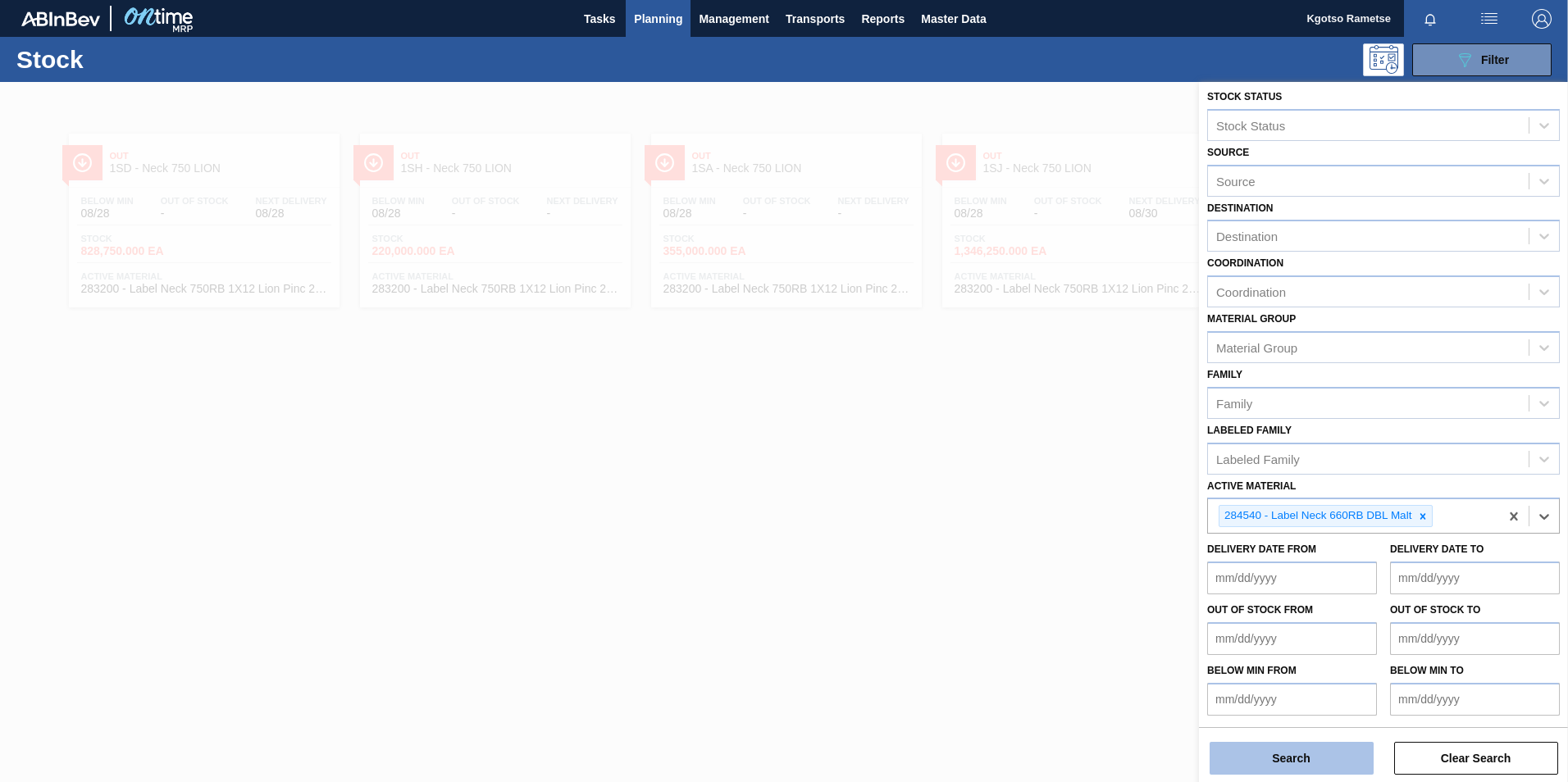
click at [1042, 486] on button "Search" at bounding box center [1291, 758] width 164 height 33
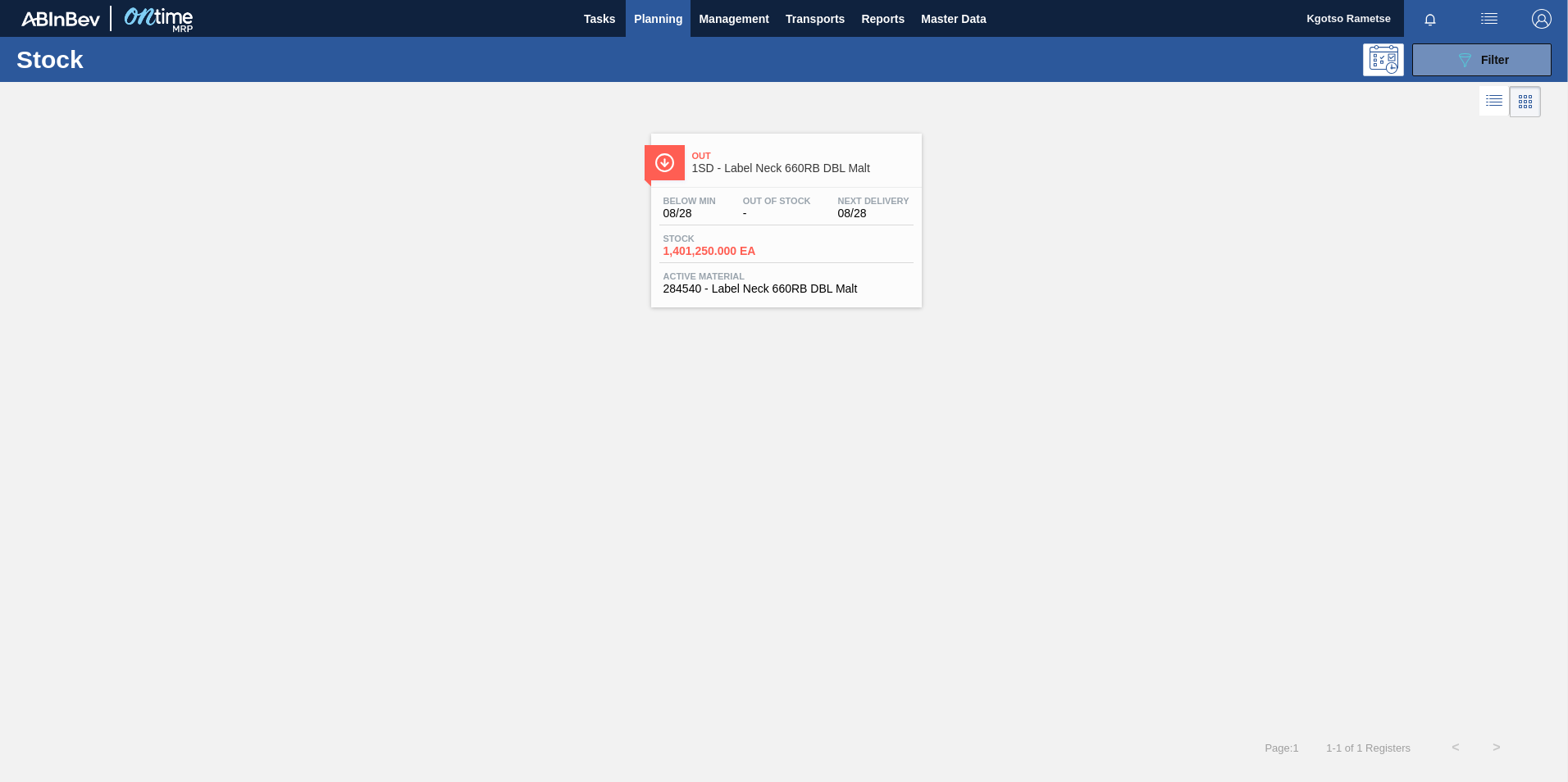
click at [840, 248] on div "Stock 1,401,250.000 EA" at bounding box center [786, 248] width 254 height 29
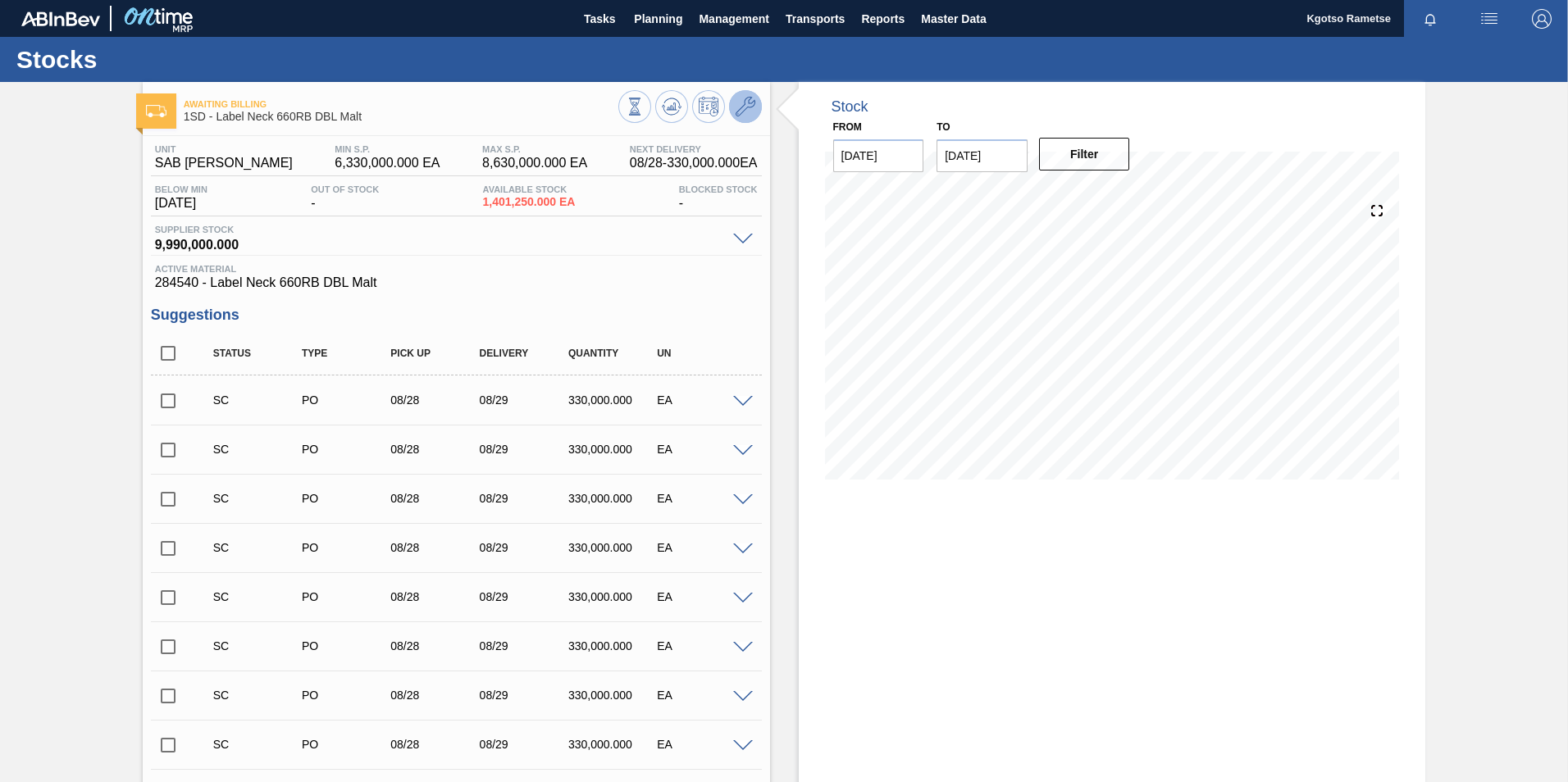
click at [746, 100] on icon at bounding box center [746, 107] width 20 height 20
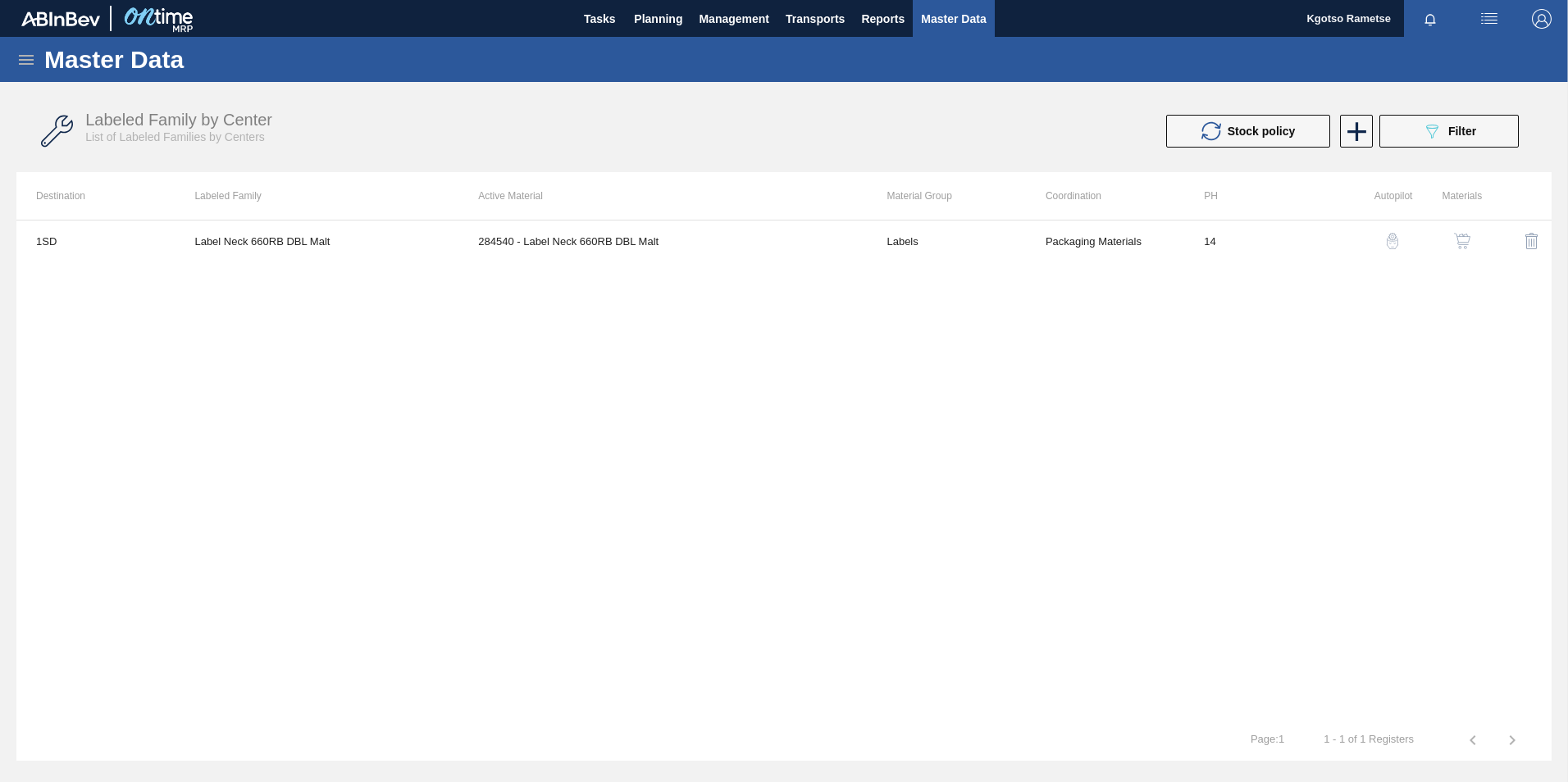
click at [1042, 241] on img "button" at bounding box center [1463, 241] width 17 height 17
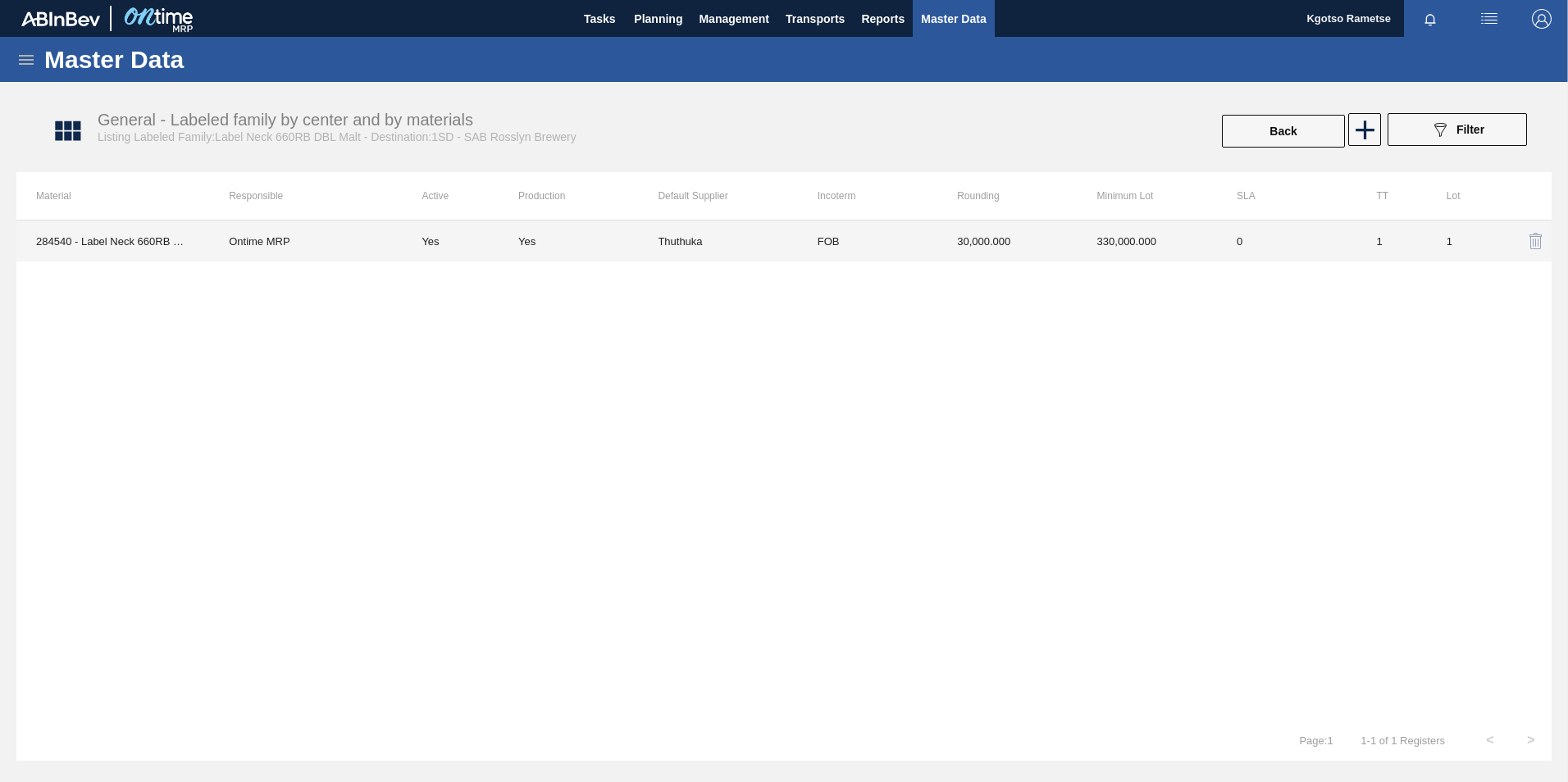
click at [1042, 249] on td "330,000.000" at bounding box center [1147, 241] width 140 height 41
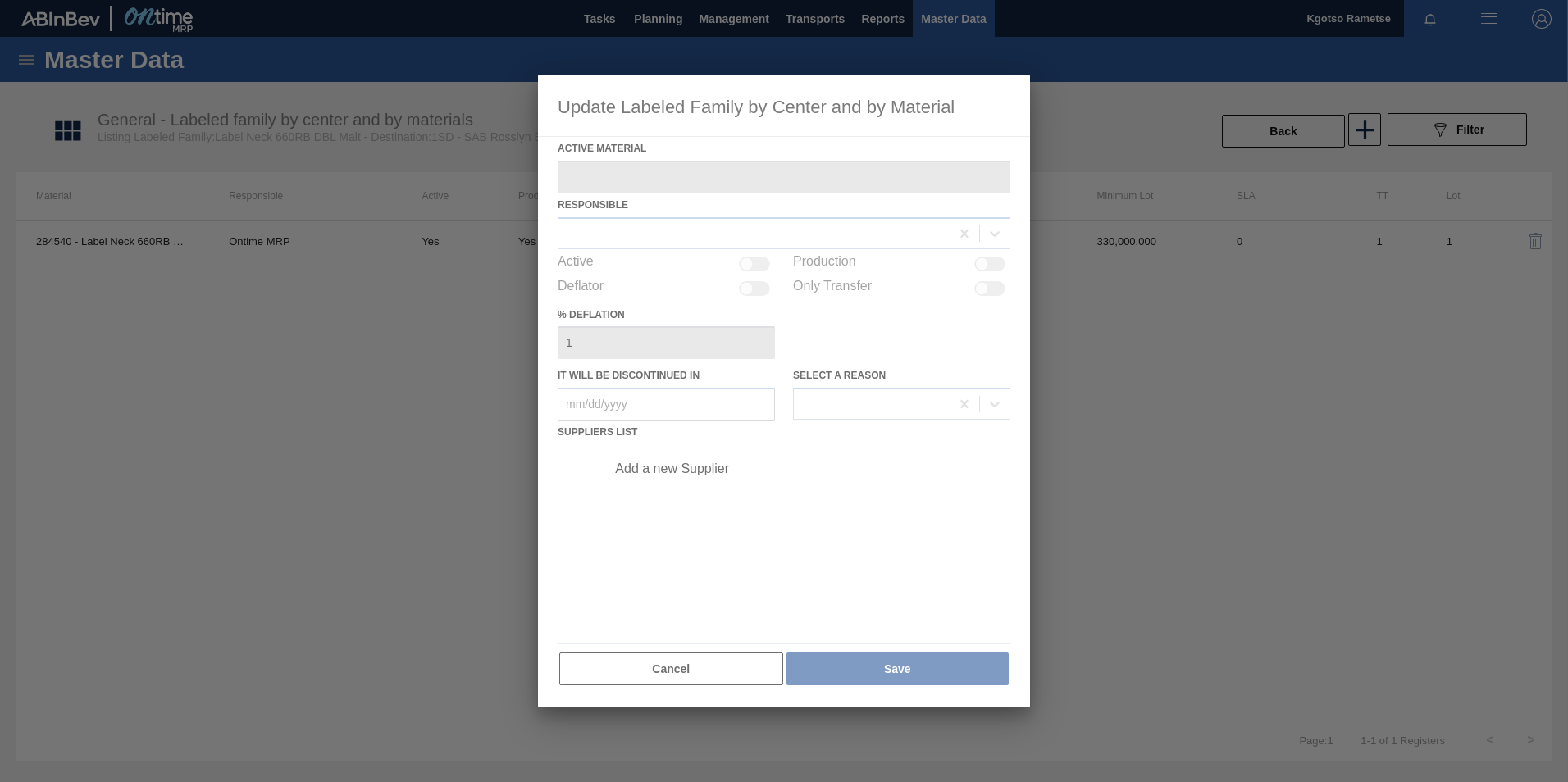
type Material "284540 - Label Neck 660RB DBL Malt"
checkbox input "true"
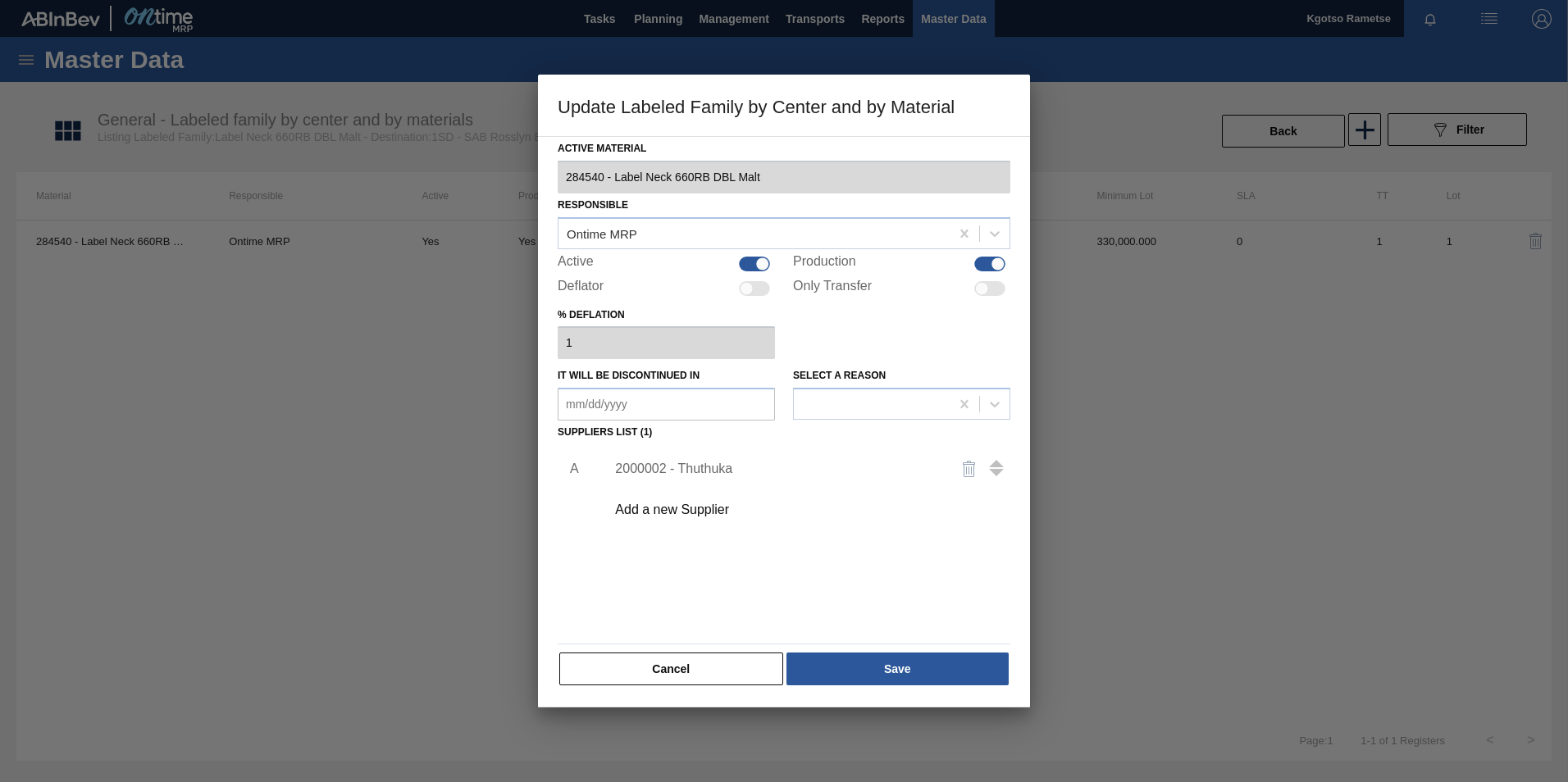
click at [660, 459] on div "2000002 - Thuthuka" at bounding box center [803, 468] width 414 height 41
click at [655, 467] on div "2000002 - Thuthuka" at bounding box center [775, 469] width 321 height 15
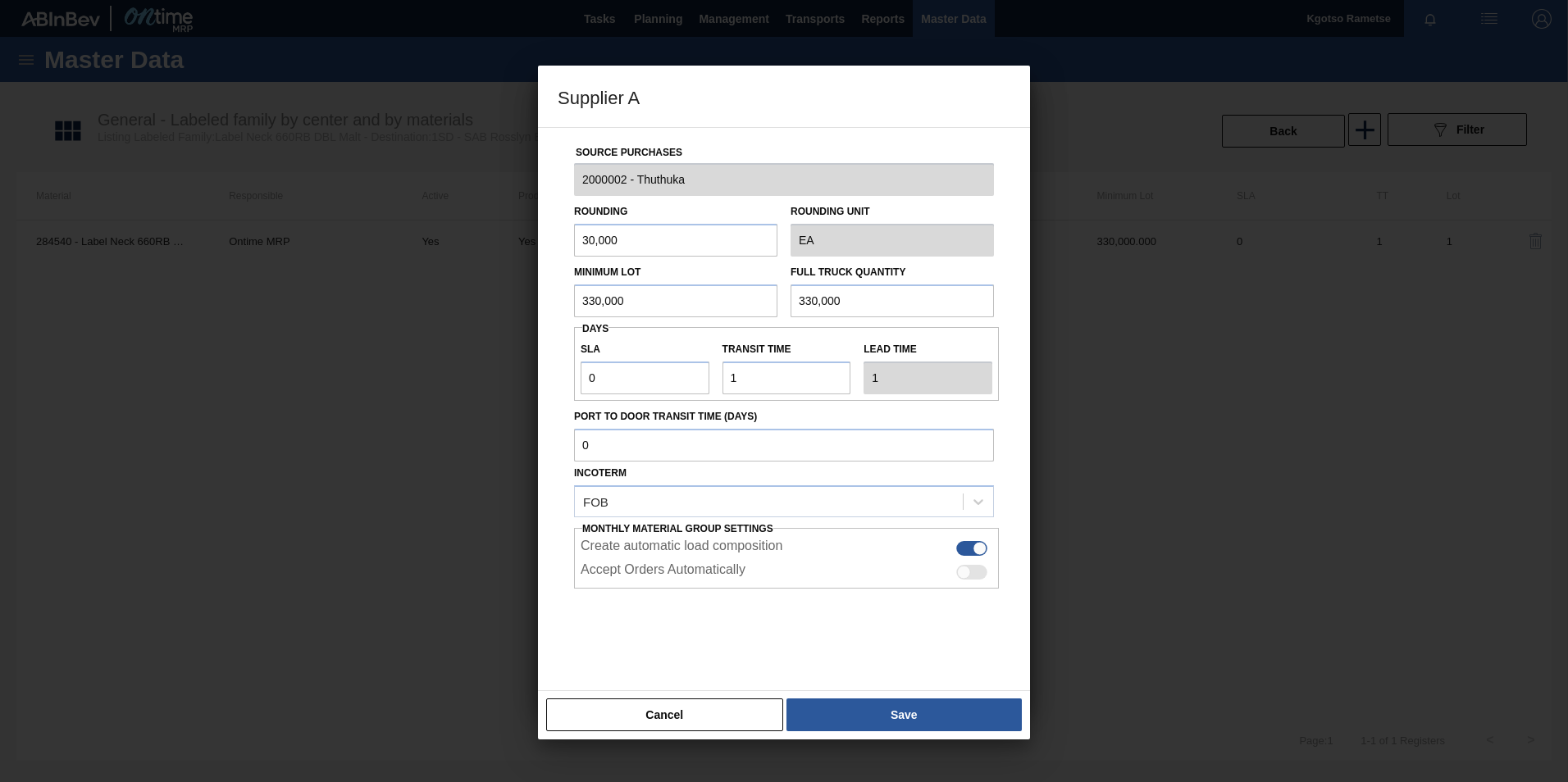
drag, startPoint x: 630, startPoint y: 299, endPoint x: 385, endPoint y: 309, distance: 245.2
click at [385, 309] on div "Supplier A Source Purchases 2000002 - Thuthuka Rounding 30,000 Rounding Unit EA…" at bounding box center [784, 391] width 1568 height 782
drag, startPoint x: 643, startPoint y: 303, endPoint x: 266, endPoint y: 267, distance: 378.7
click at [266, 267] on div "Supplier A Source Purchases 2000002 - Thuthuka Rounding 30,000 Rounding Unit EA…" at bounding box center [784, 391] width 1568 height 782
type input "930,000"
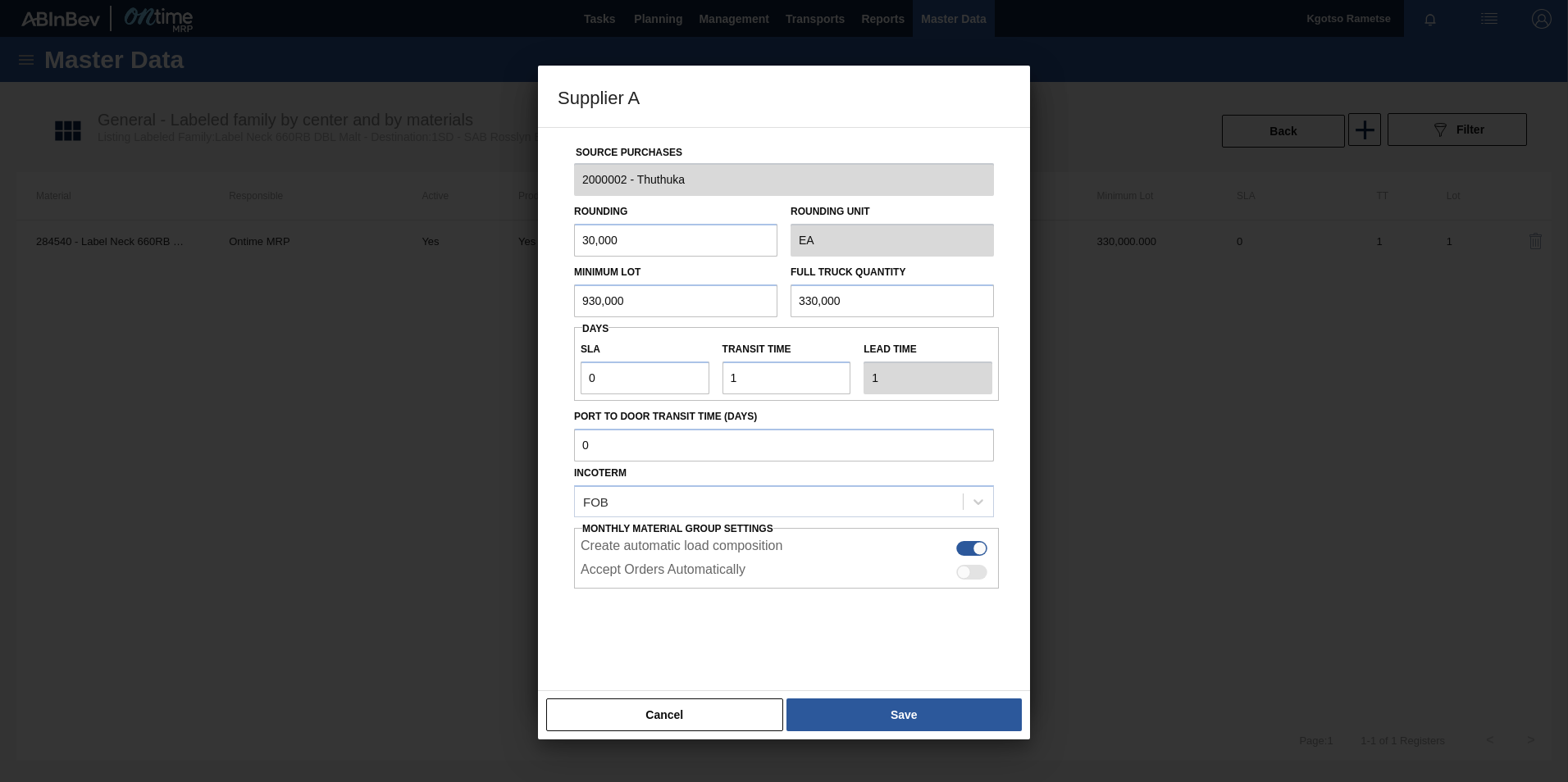
drag, startPoint x: 684, startPoint y: 336, endPoint x: 514, endPoint y: 345, distance: 170.2
click at [514, 345] on div "Supplier A Source Purchases 2000002 - Thuthuka Rounding 30,000 Rounding Unit EA…" at bounding box center [784, 391] width 1568 height 782
paste input "9"
type input "930,000"
click at [875, 486] on button "Save" at bounding box center [903, 714] width 235 height 33
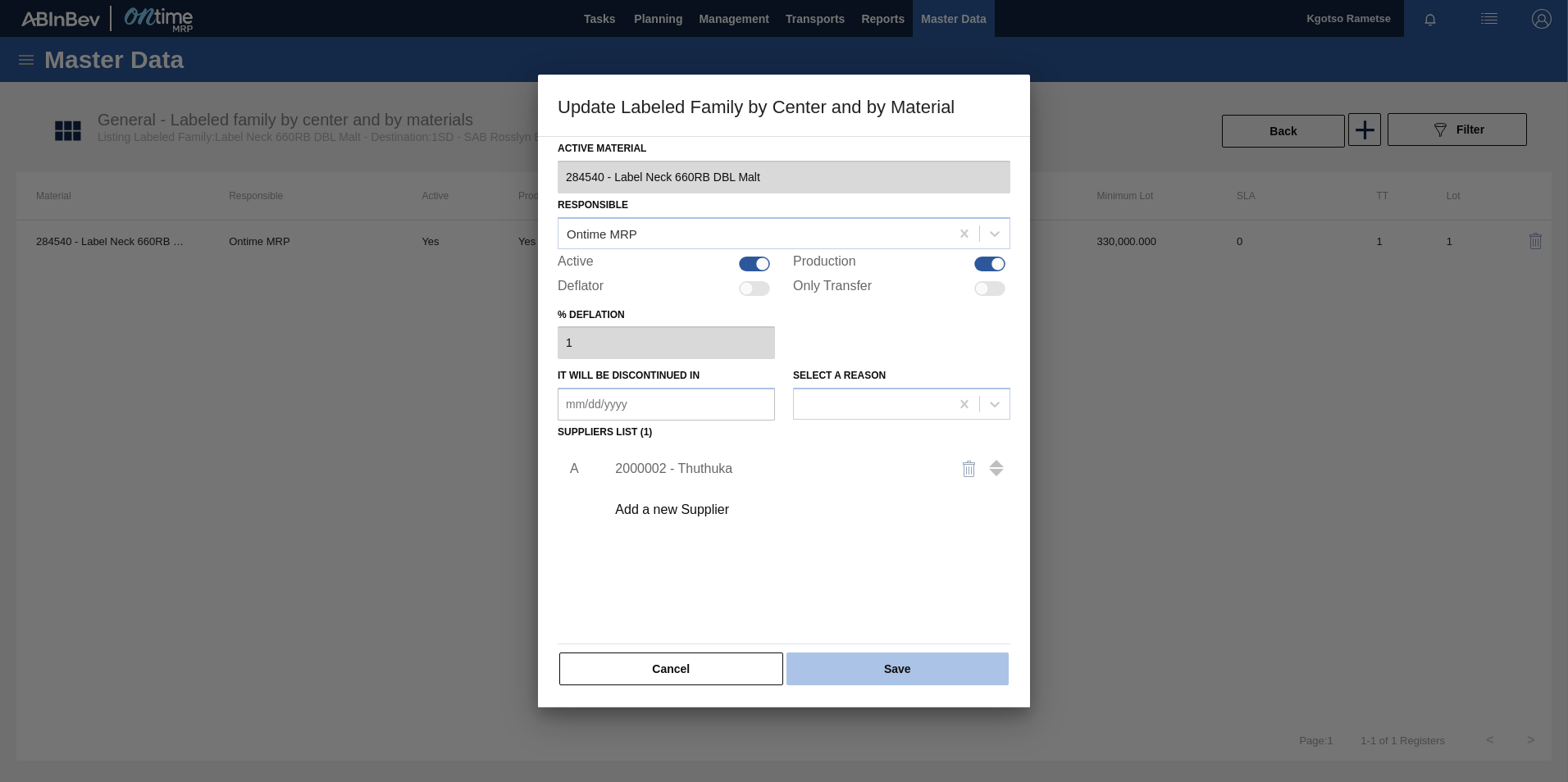
click at [861, 486] on button "Save" at bounding box center [897, 669] width 222 height 33
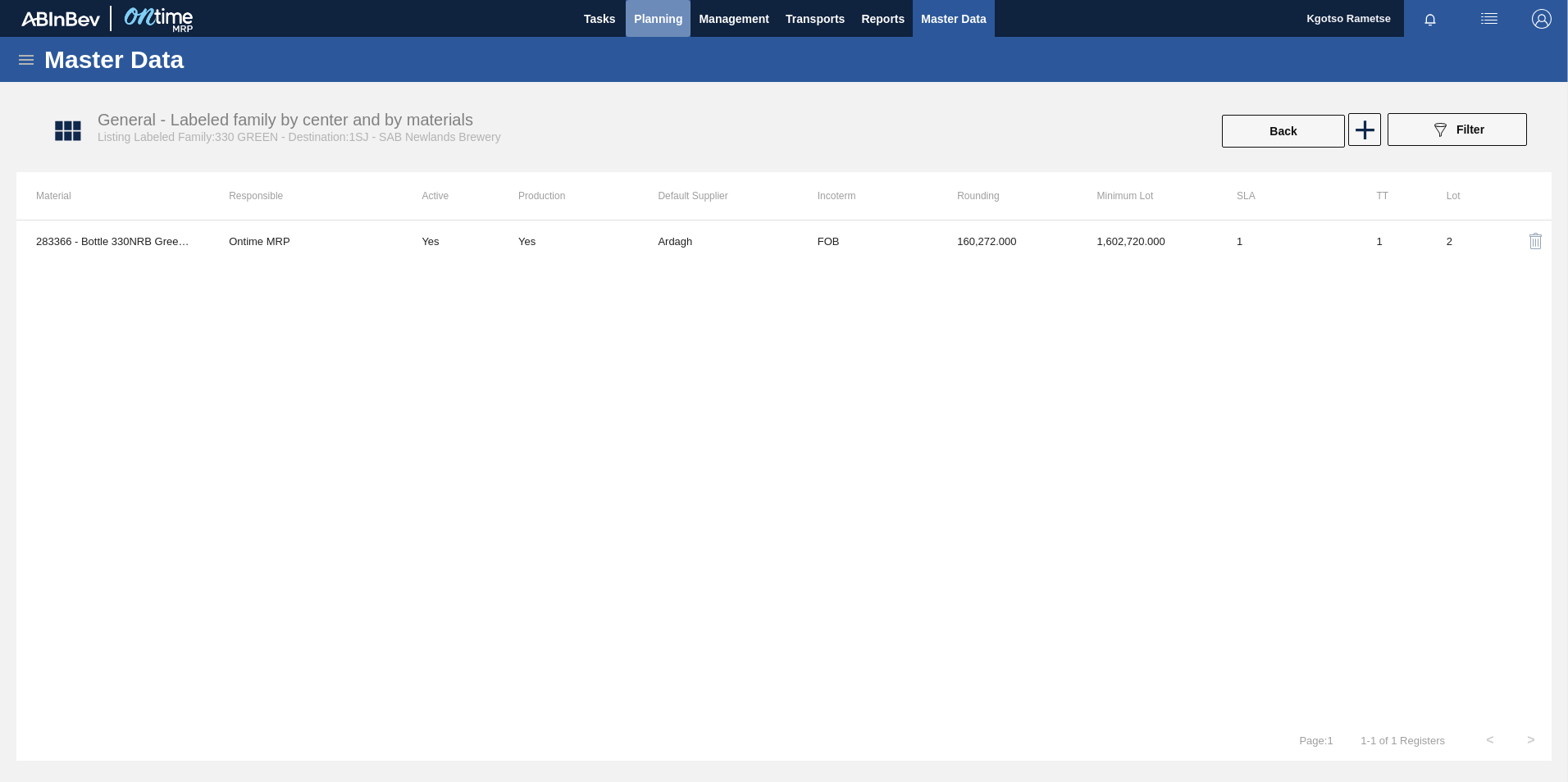
click at [656, 20] on span "Planning" at bounding box center [658, 19] width 49 height 20
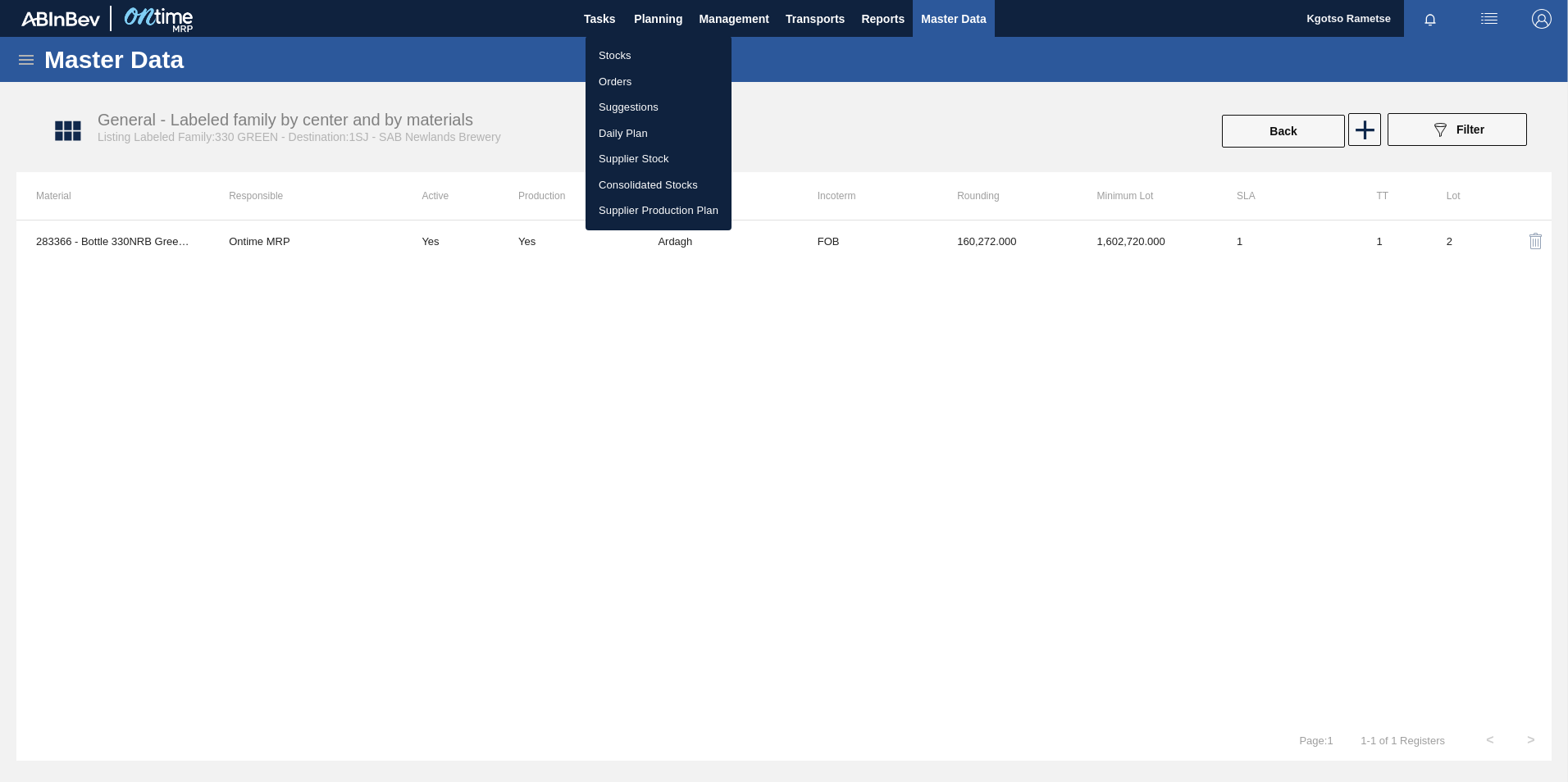
click at [654, 74] on li "Orders" at bounding box center [658, 81] width 146 height 26
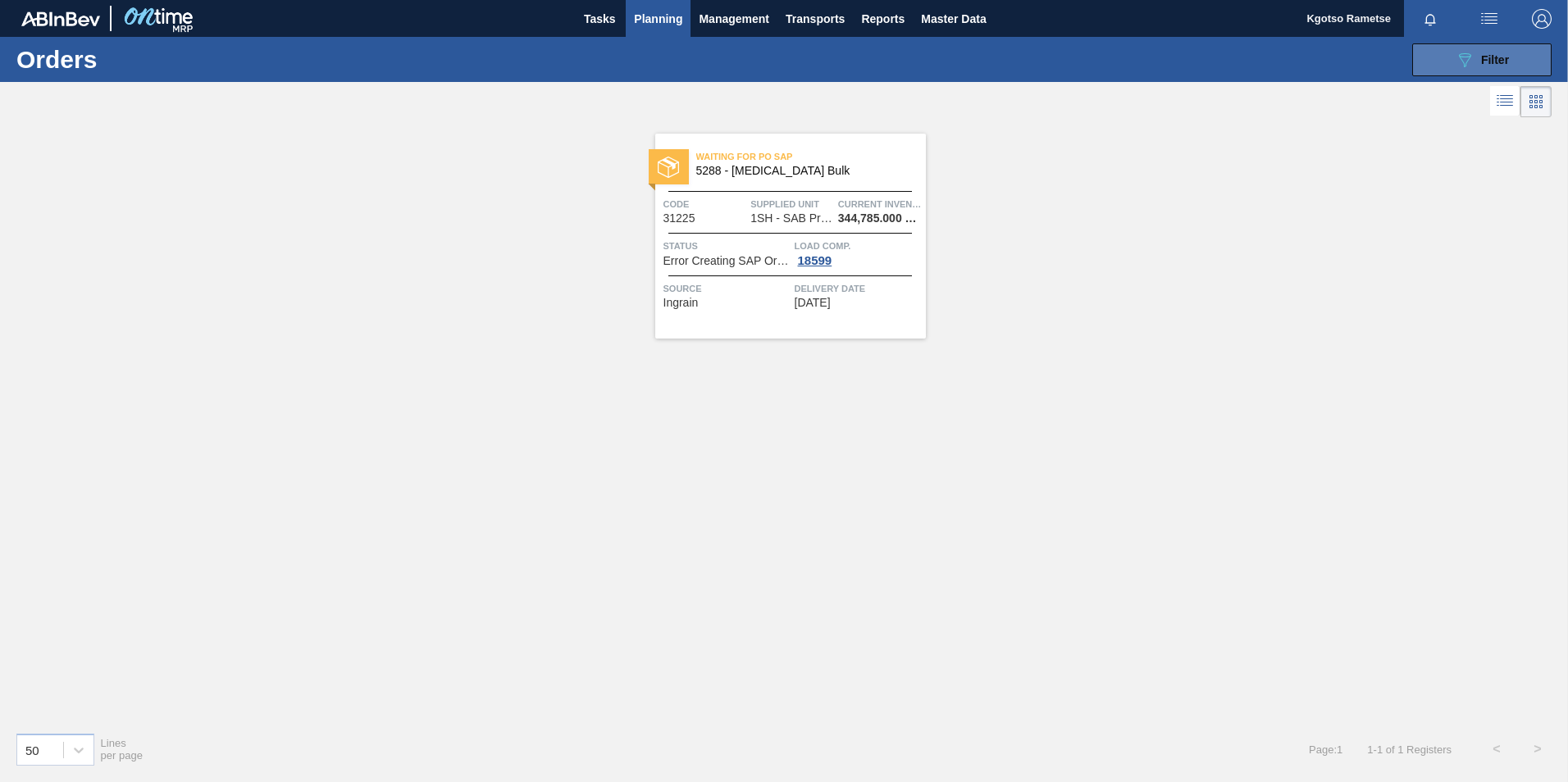
click at [1480, 67] on div "089F7B8B-B2A5-4AFE-B5C0-19BA573D28AC Filter" at bounding box center [1481, 60] width 54 height 20
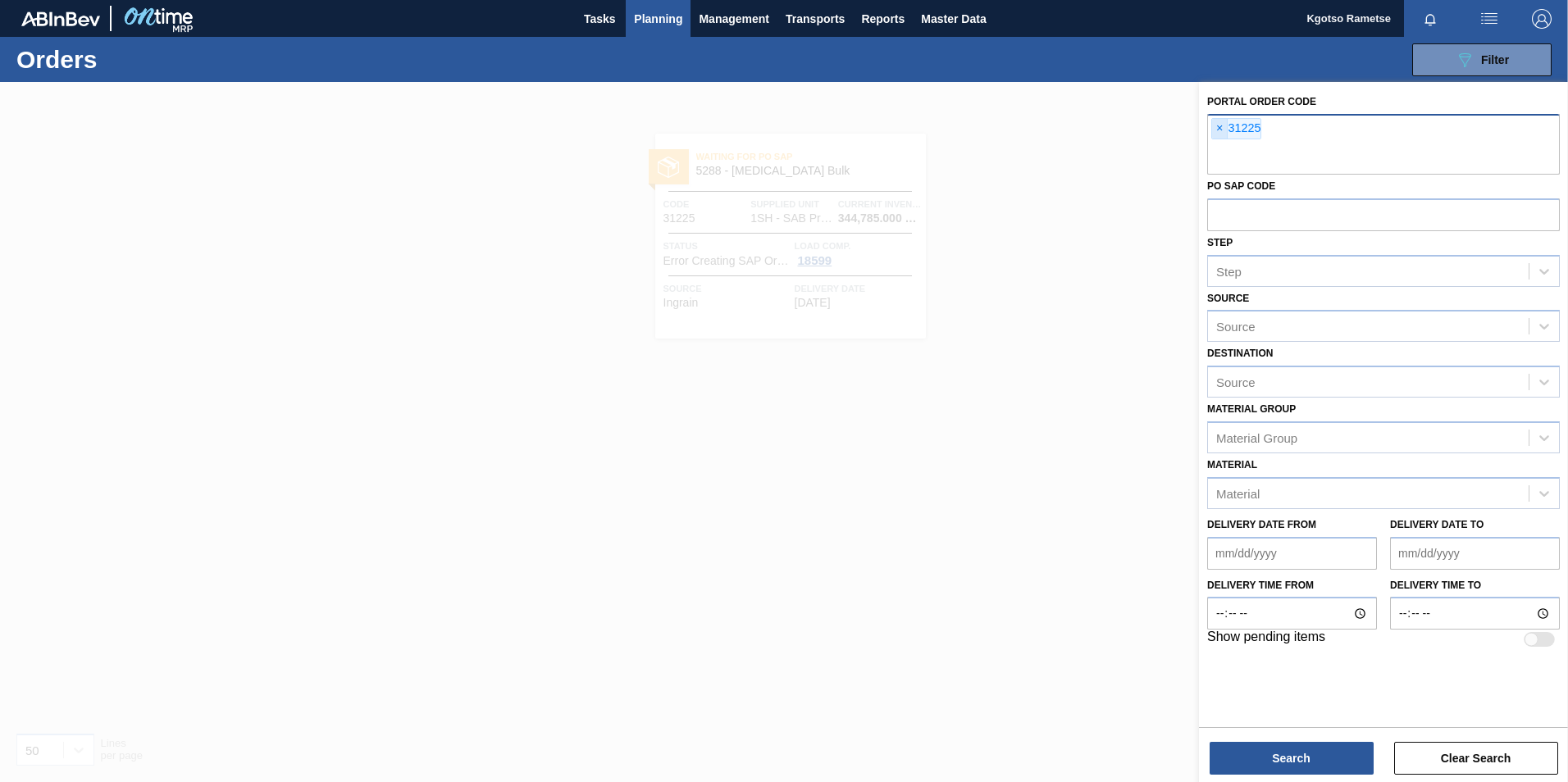
click at [1213, 135] on span "×" at bounding box center [1219, 129] width 16 height 20
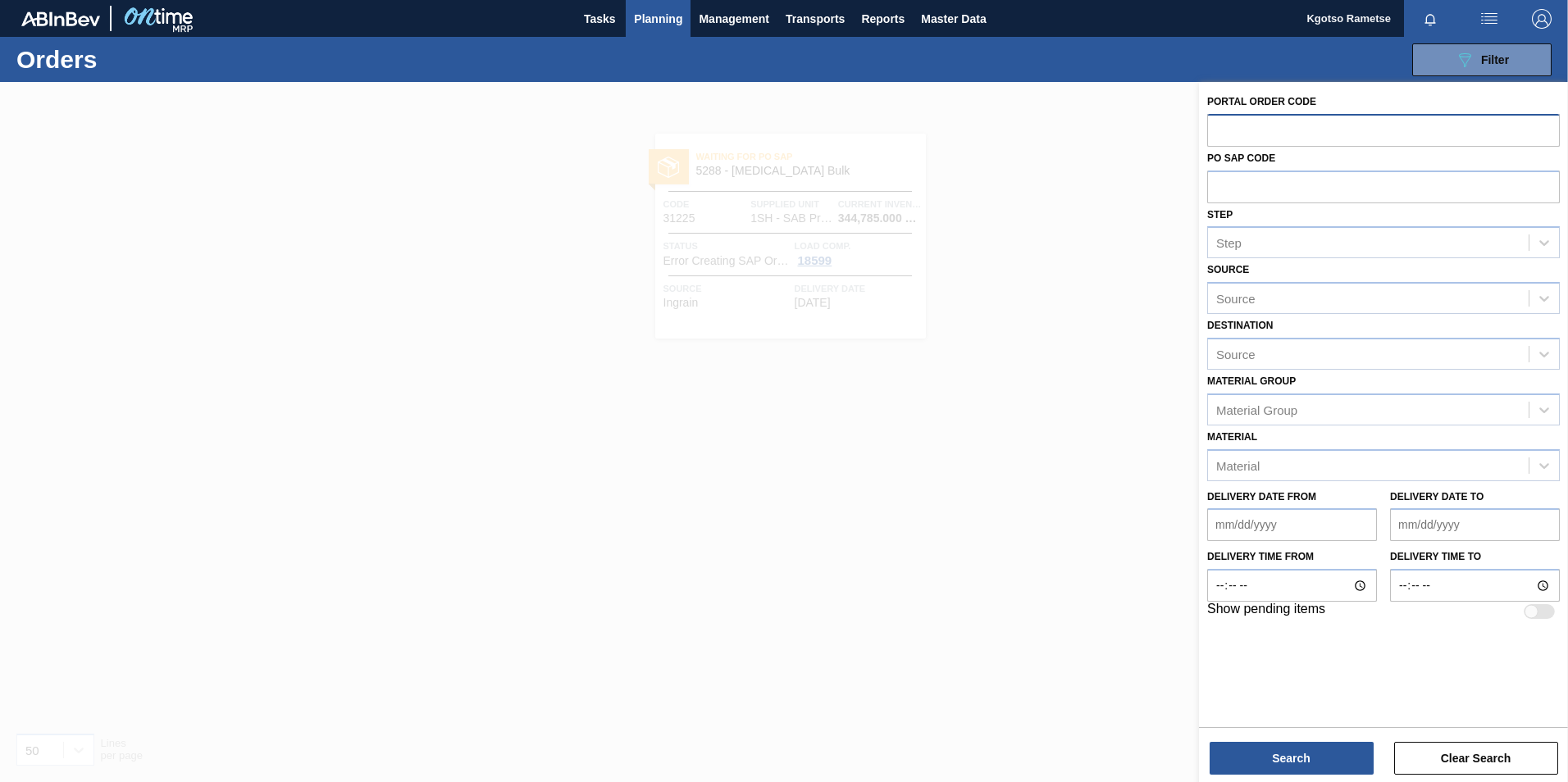
paste input "31244"
type input "31244"
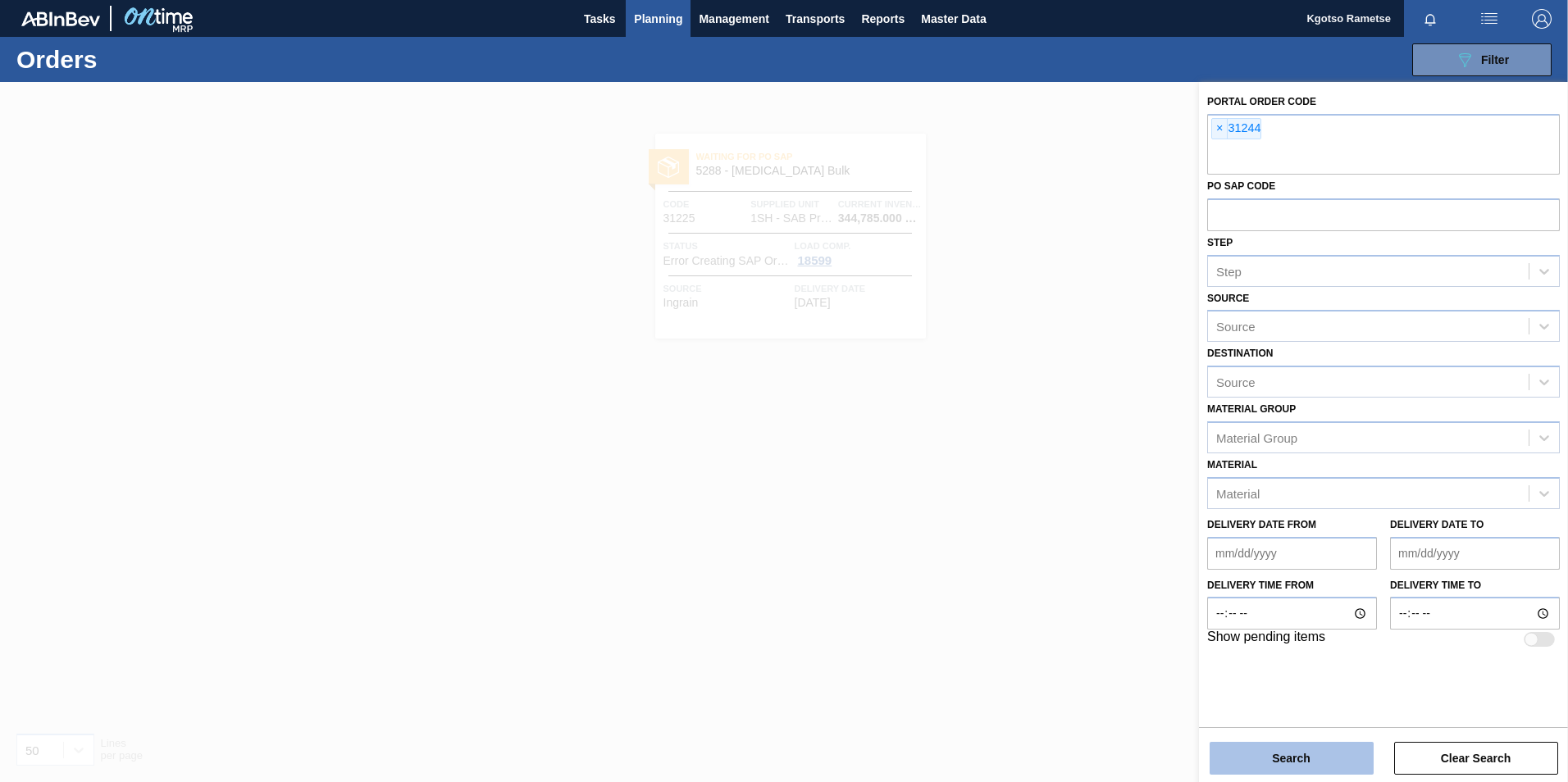
click at [1344, 762] on button "Search" at bounding box center [1291, 758] width 164 height 33
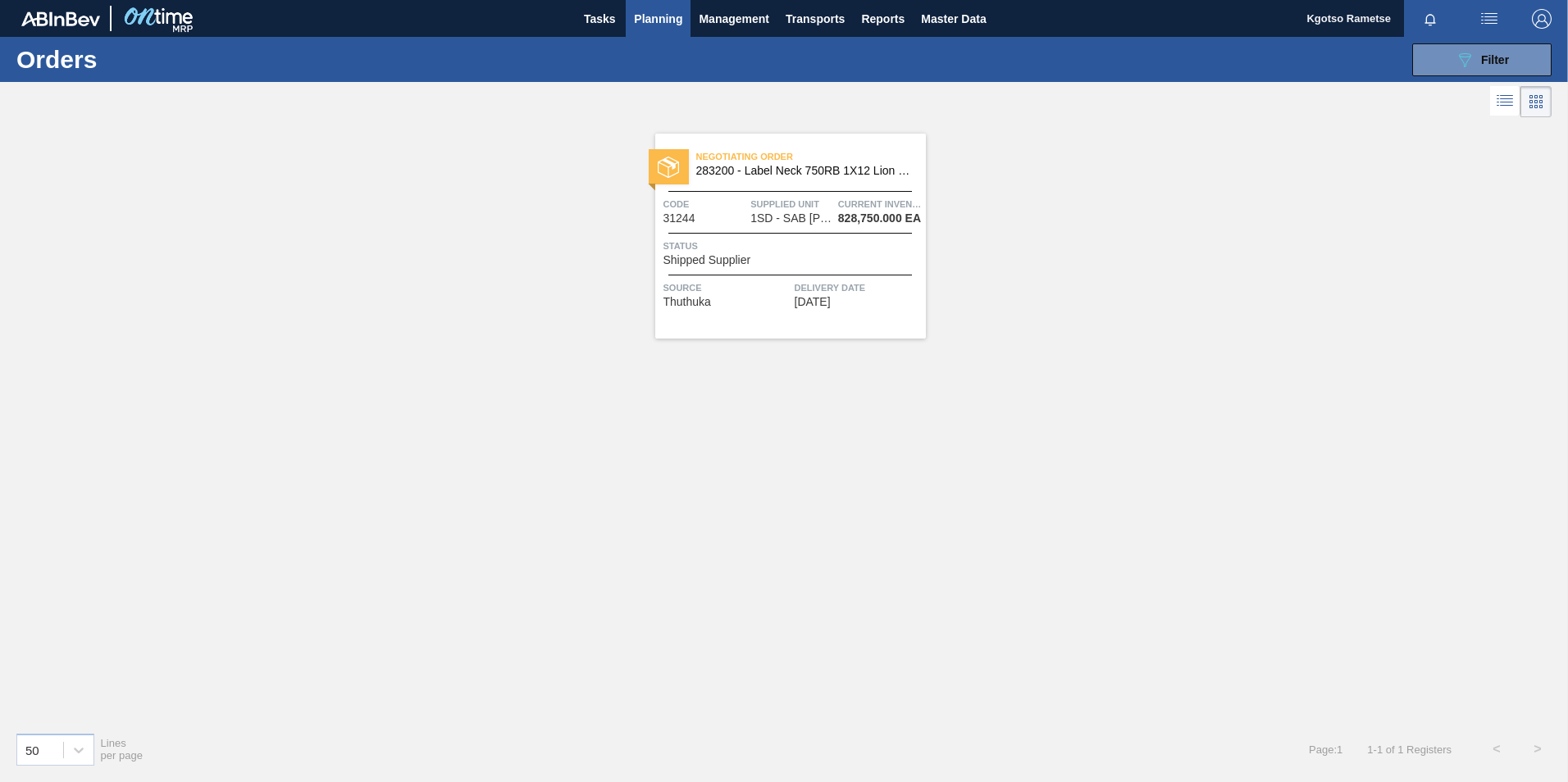
click at [821, 165] on span "Negotiating Order" at bounding box center [810, 156] width 230 height 17
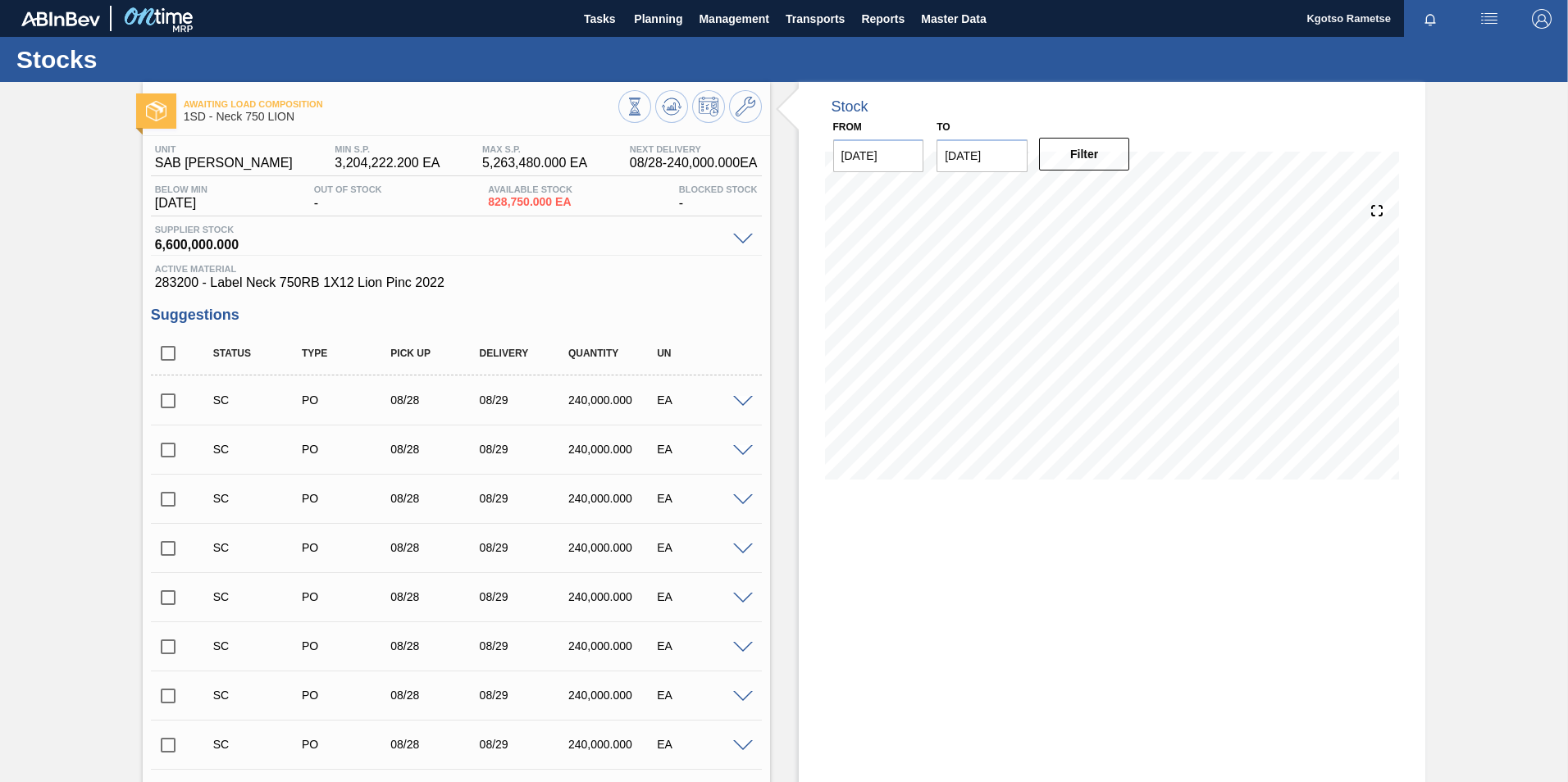
click at [1536, 20] on img "button" at bounding box center [1542, 19] width 20 height 20
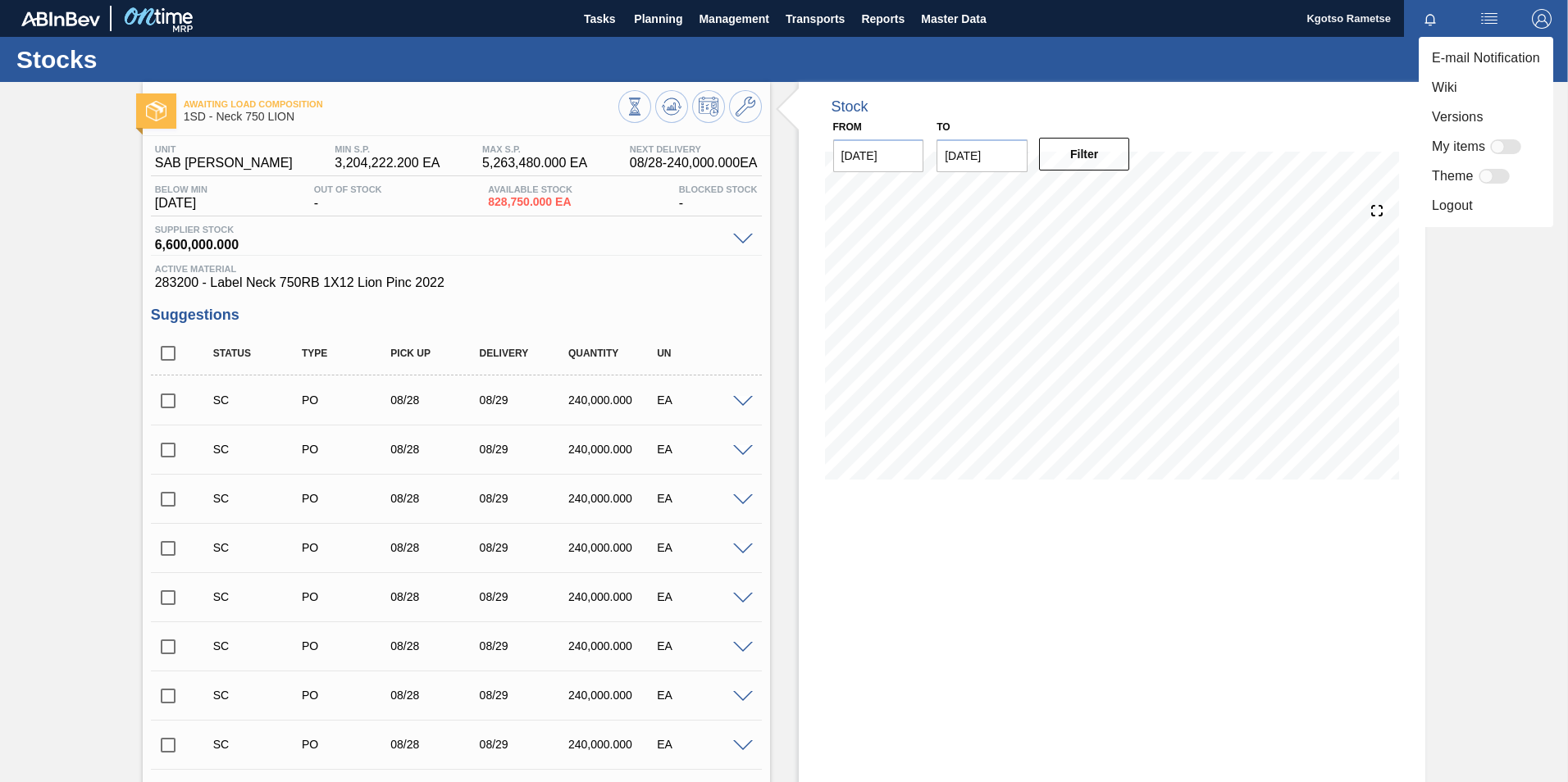
click at [1472, 212] on li "Logout" at bounding box center [1485, 205] width 135 height 29
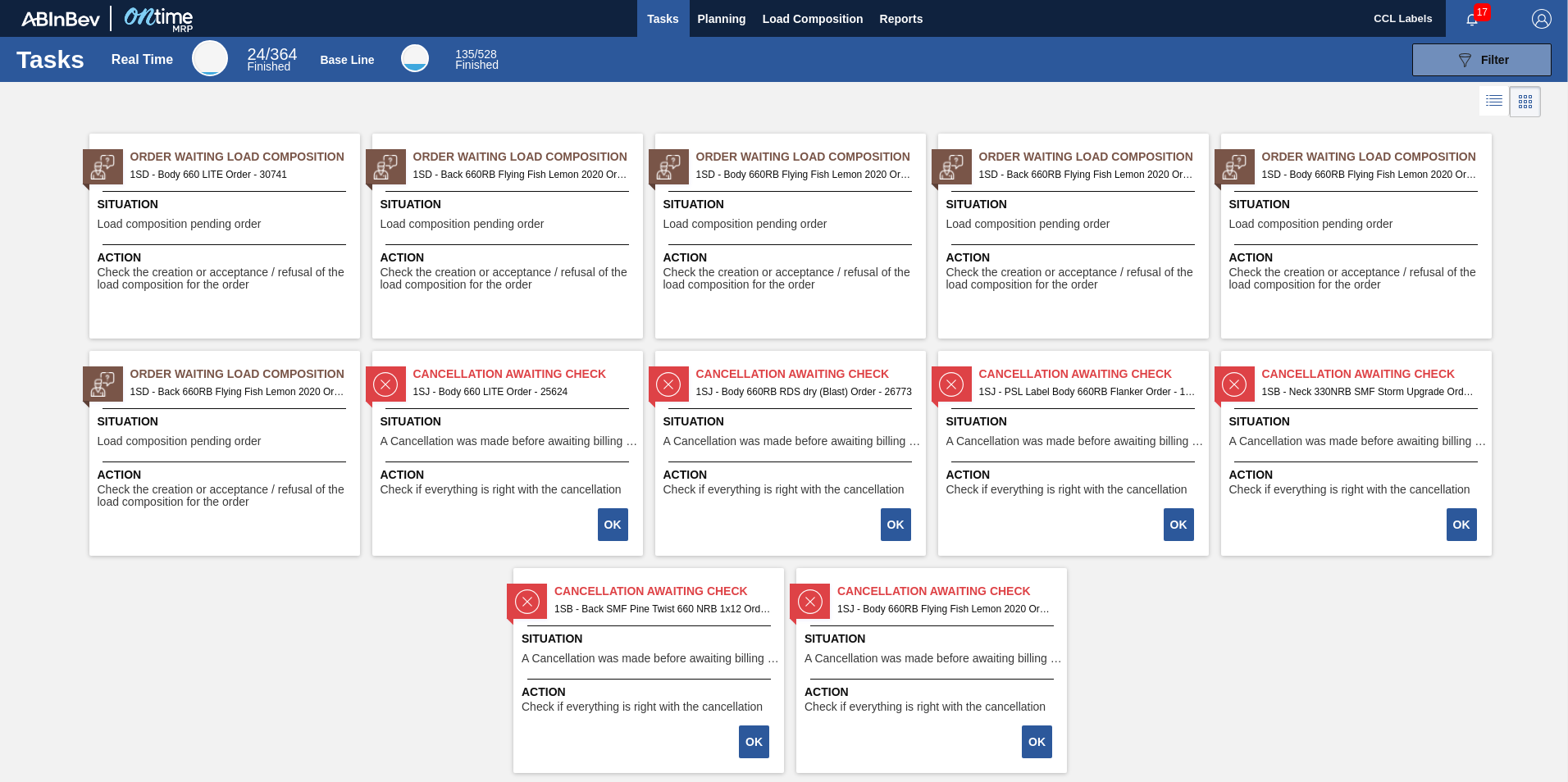
click at [1540, 21] on img "button" at bounding box center [1542, 19] width 20 height 20
click at [1477, 151] on li "Logout" at bounding box center [1476, 146] width 155 height 29
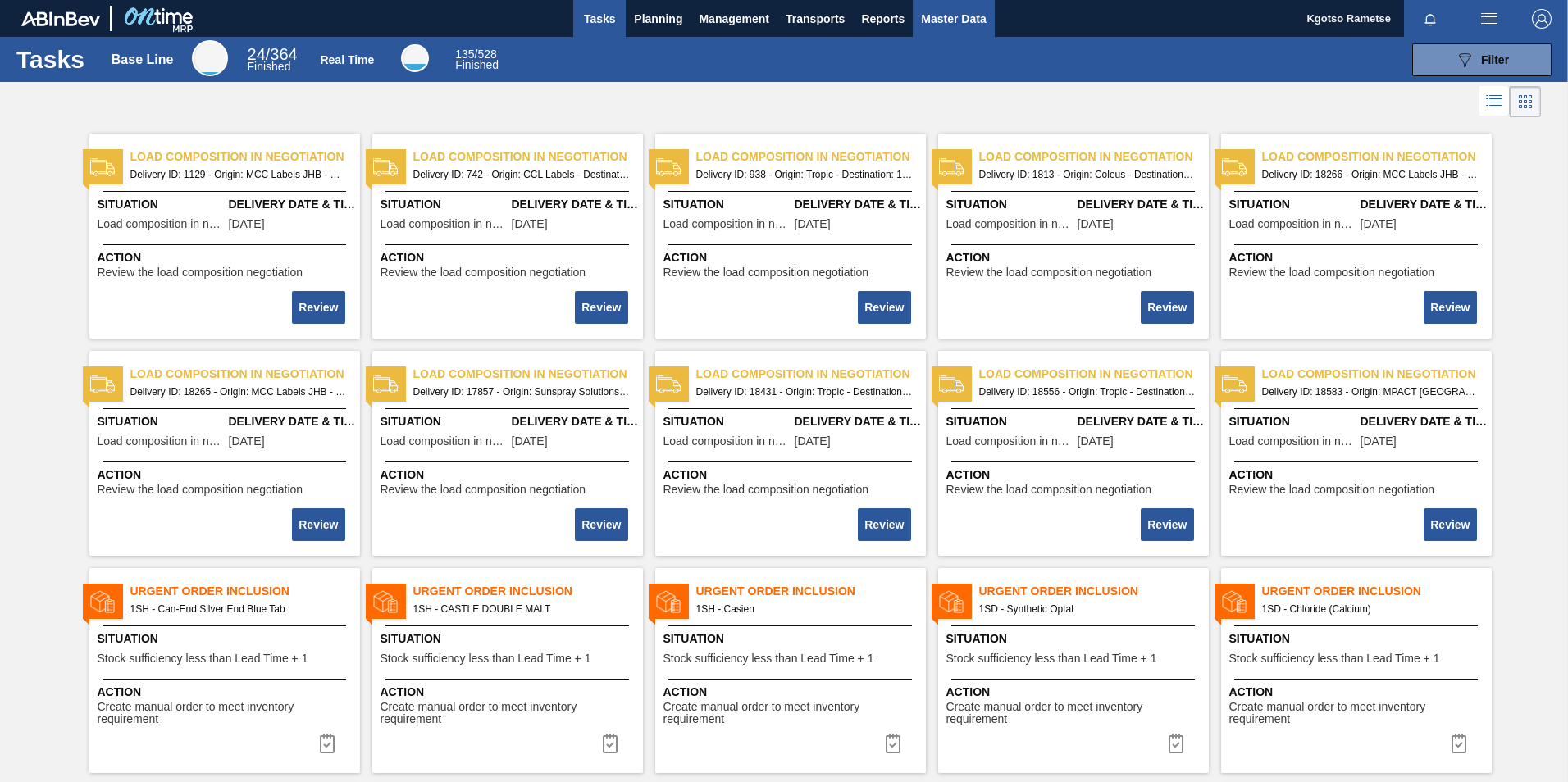
click at [942, 14] on span "Master Data" at bounding box center [953, 19] width 64 height 20
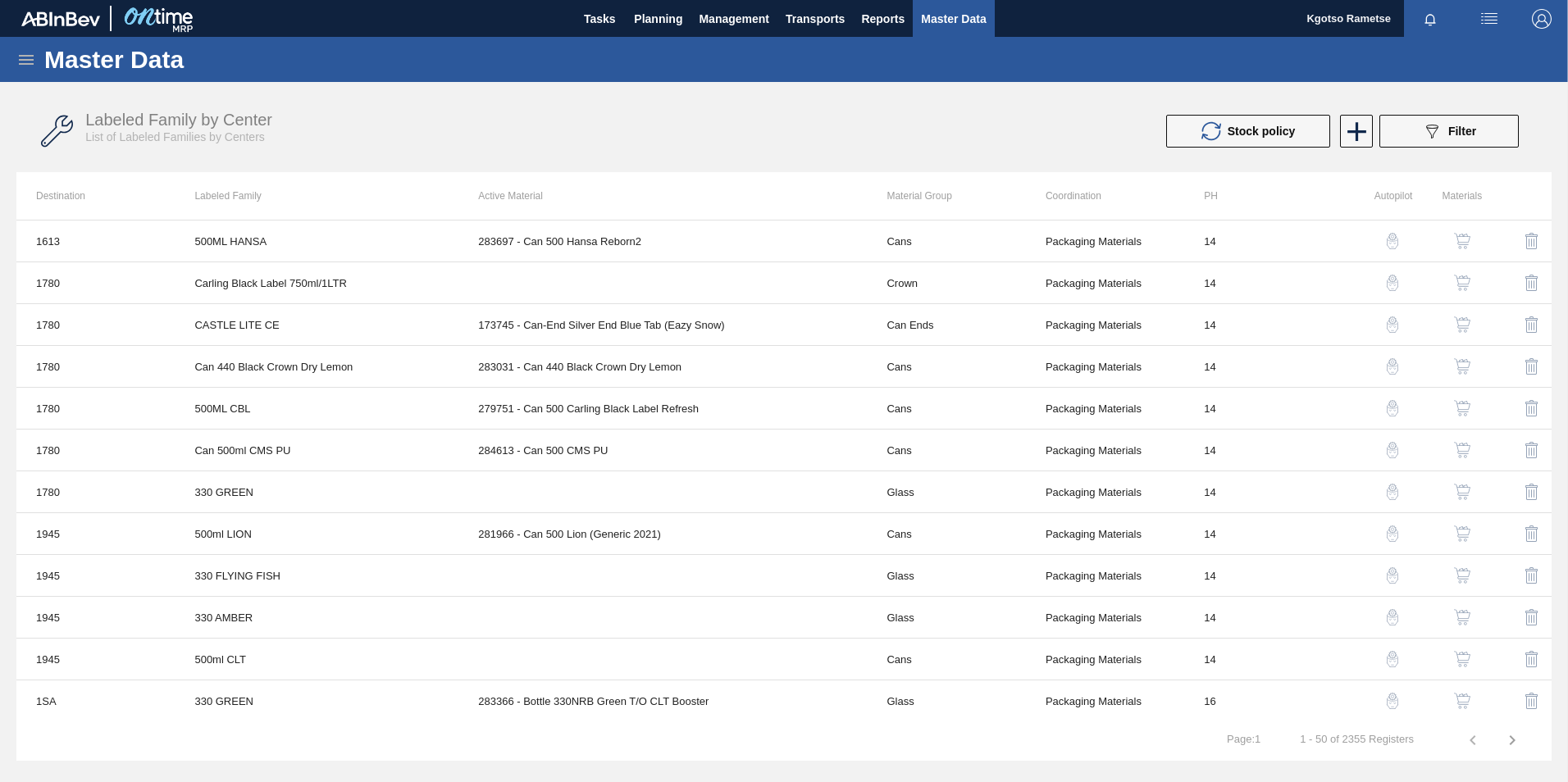
click at [36, 64] on div "Master Data" at bounding box center [784, 59] width 1568 height 45
click at [26, 64] on icon at bounding box center [27, 60] width 15 height 10
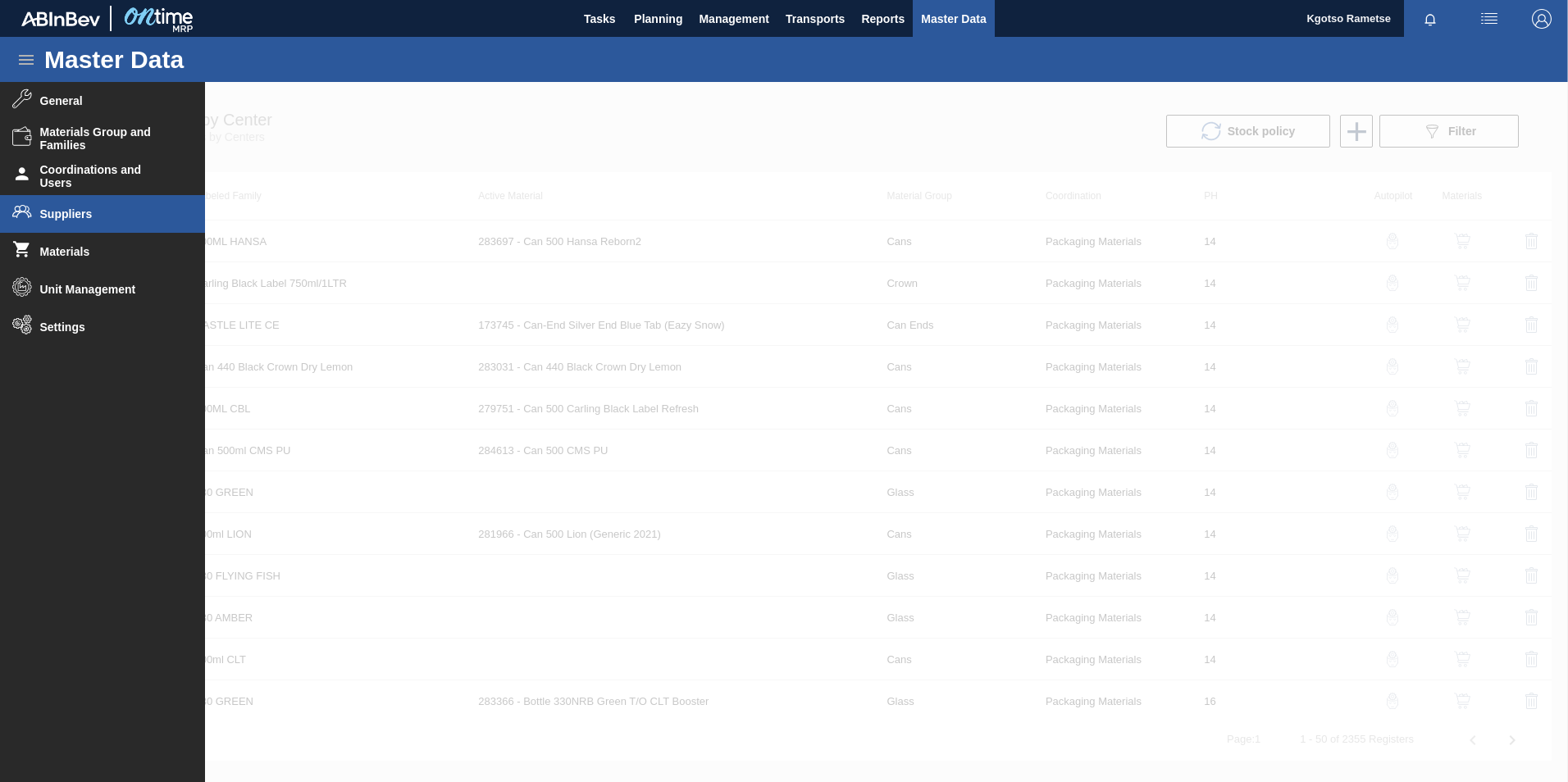
click at [69, 223] on li "Suppliers" at bounding box center [102, 213] width 205 height 38
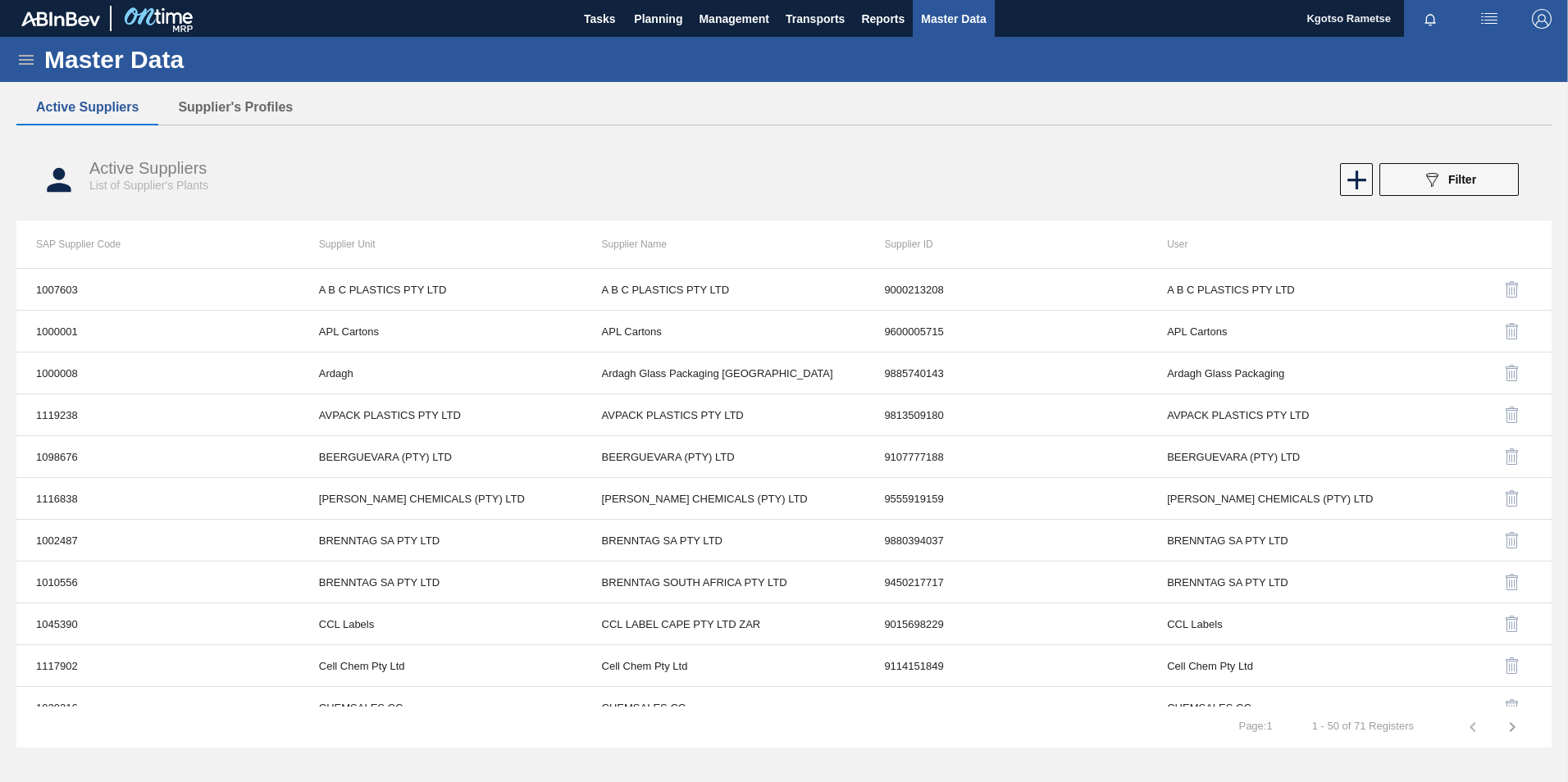
click at [198, 88] on div "Master Data General Materials Group and Families Coordinations and Users Suppli…" at bounding box center [784, 399] width 1568 height 725
click at [204, 106] on button "Supplier's Profiles" at bounding box center [235, 107] width 154 height 34
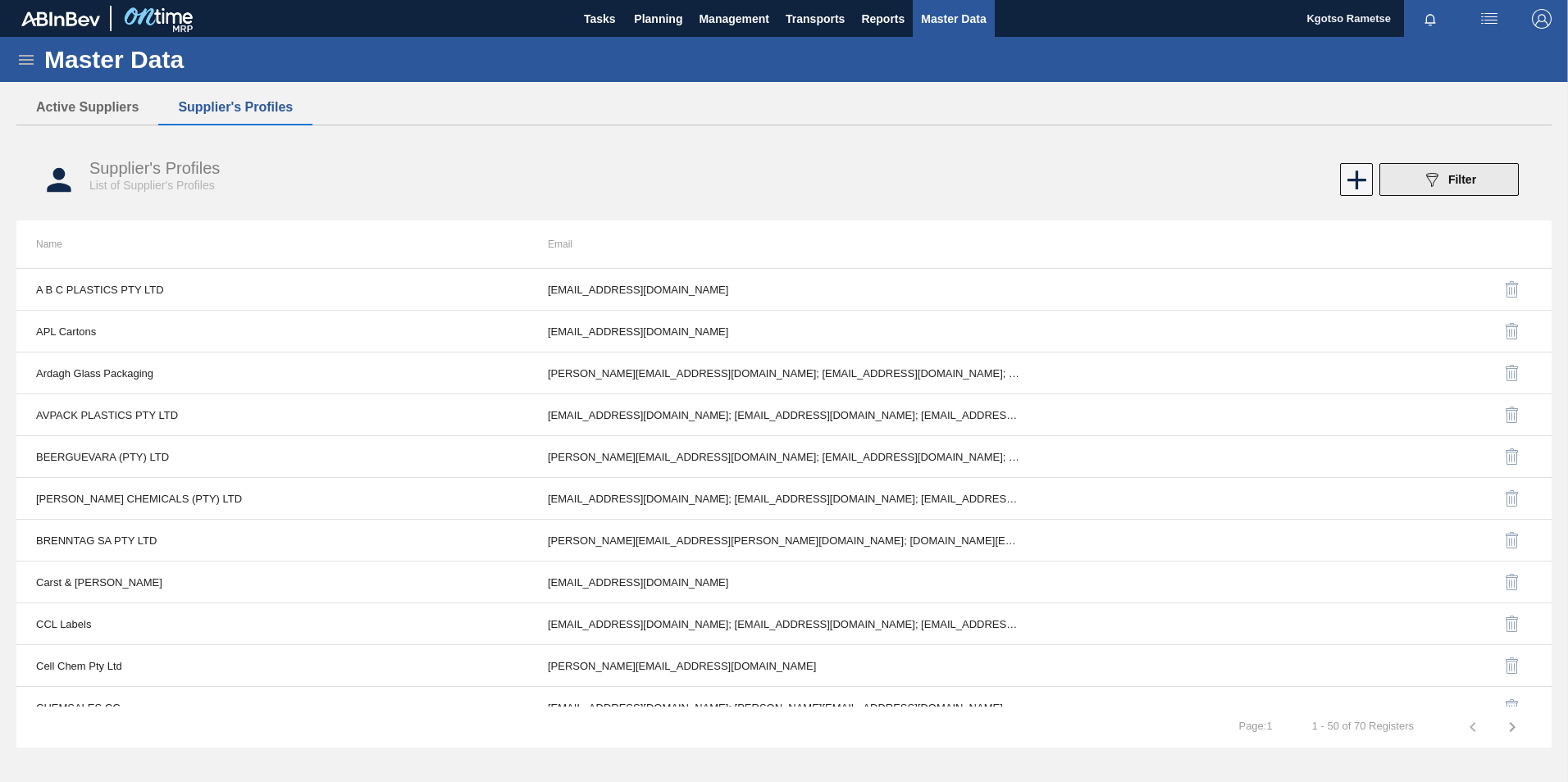
click at [1402, 180] on button "089F7B8B-B2A5-4AFE-B5C0-19BA573D28AC Filter" at bounding box center [1448, 179] width 140 height 33
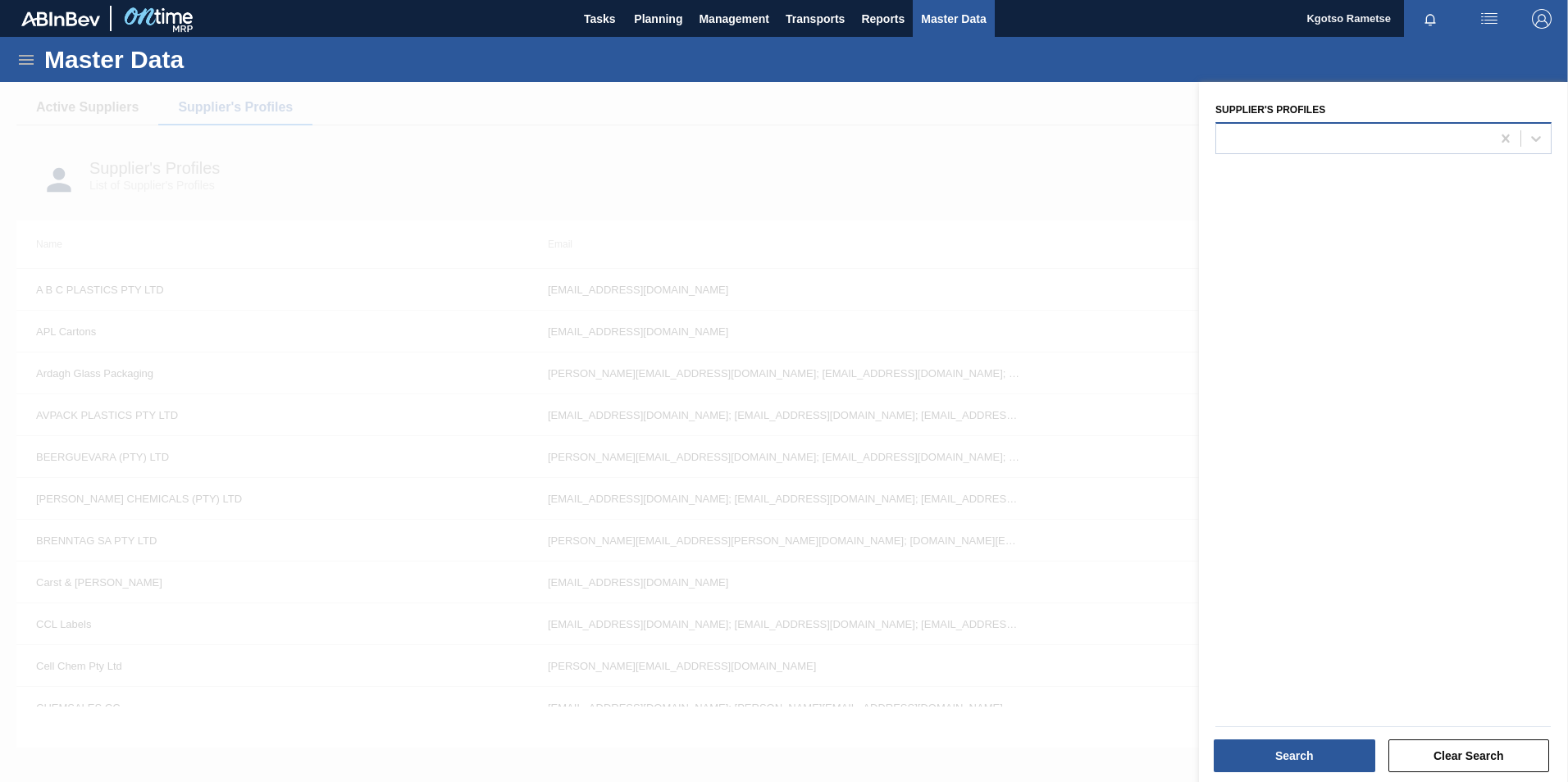
click at [1278, 127] on div at bounding box center [1353, 138] width 274 height 23
type Profiles "ccl"
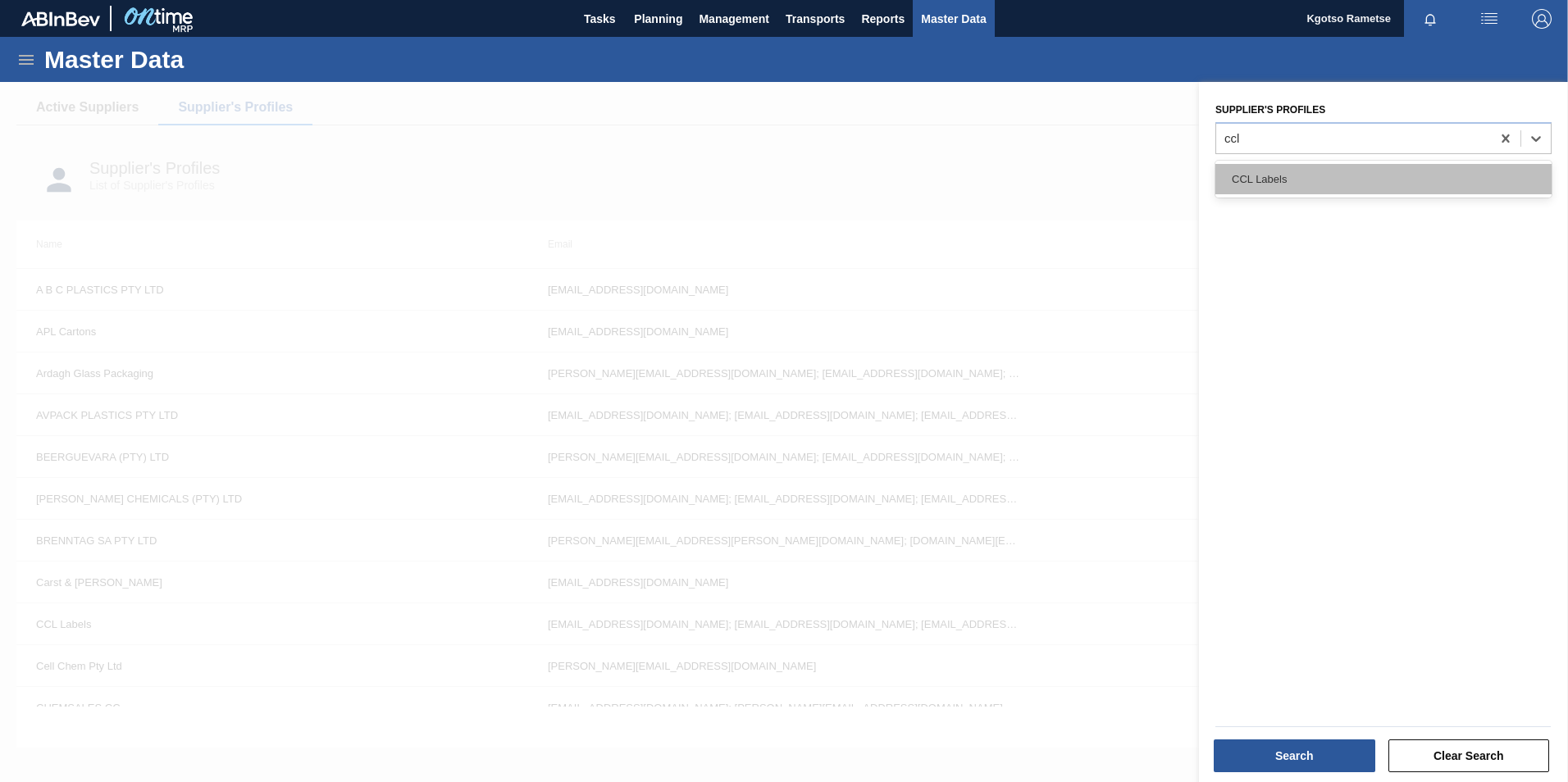
click at [1295, 171] on div "CCL Labels" at bounding box center [1383, 179] width 336 height 30
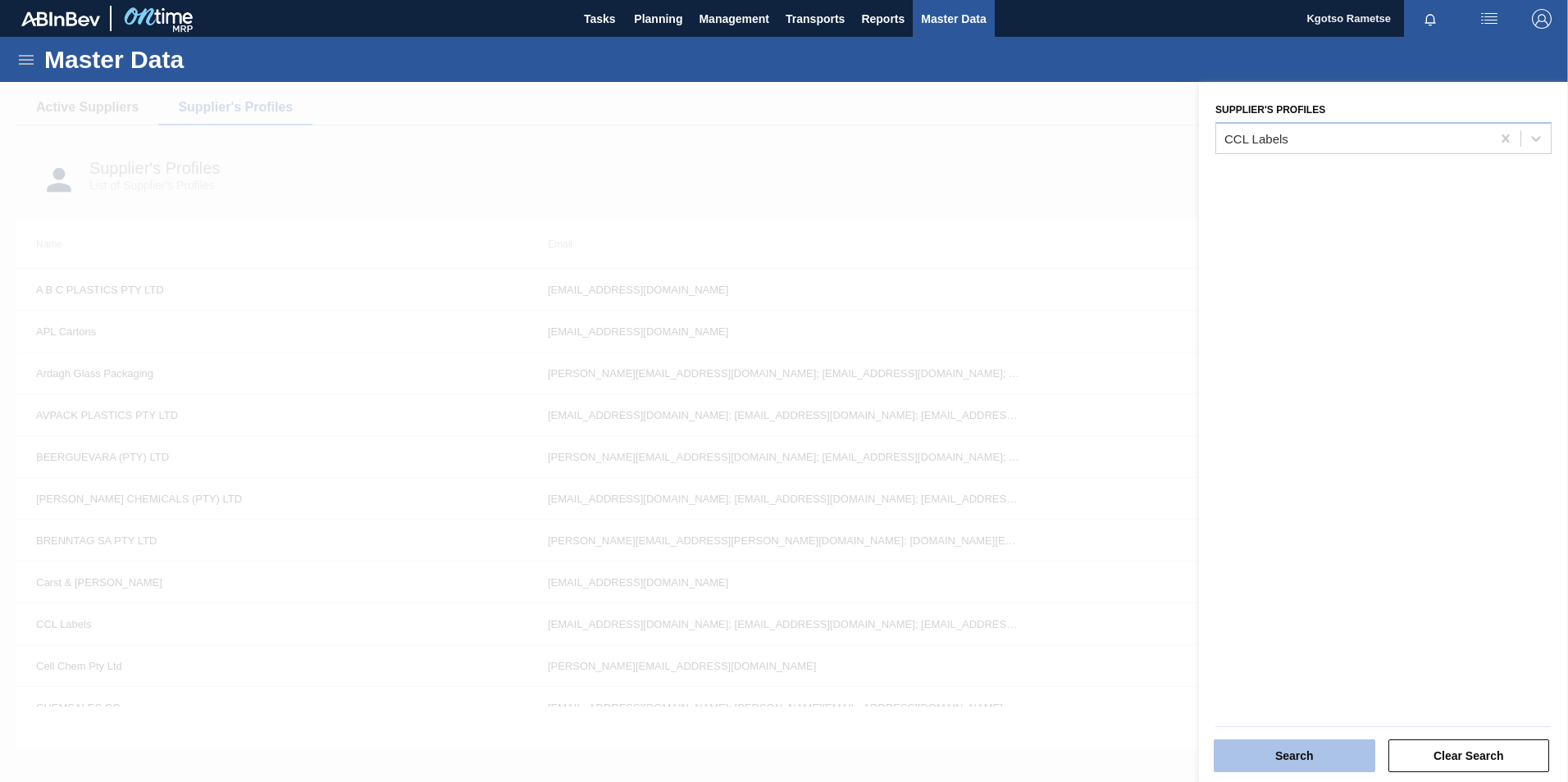
click at [1281, 749] on button "Search" at bounding box center [1294, 755] width 161 height 33
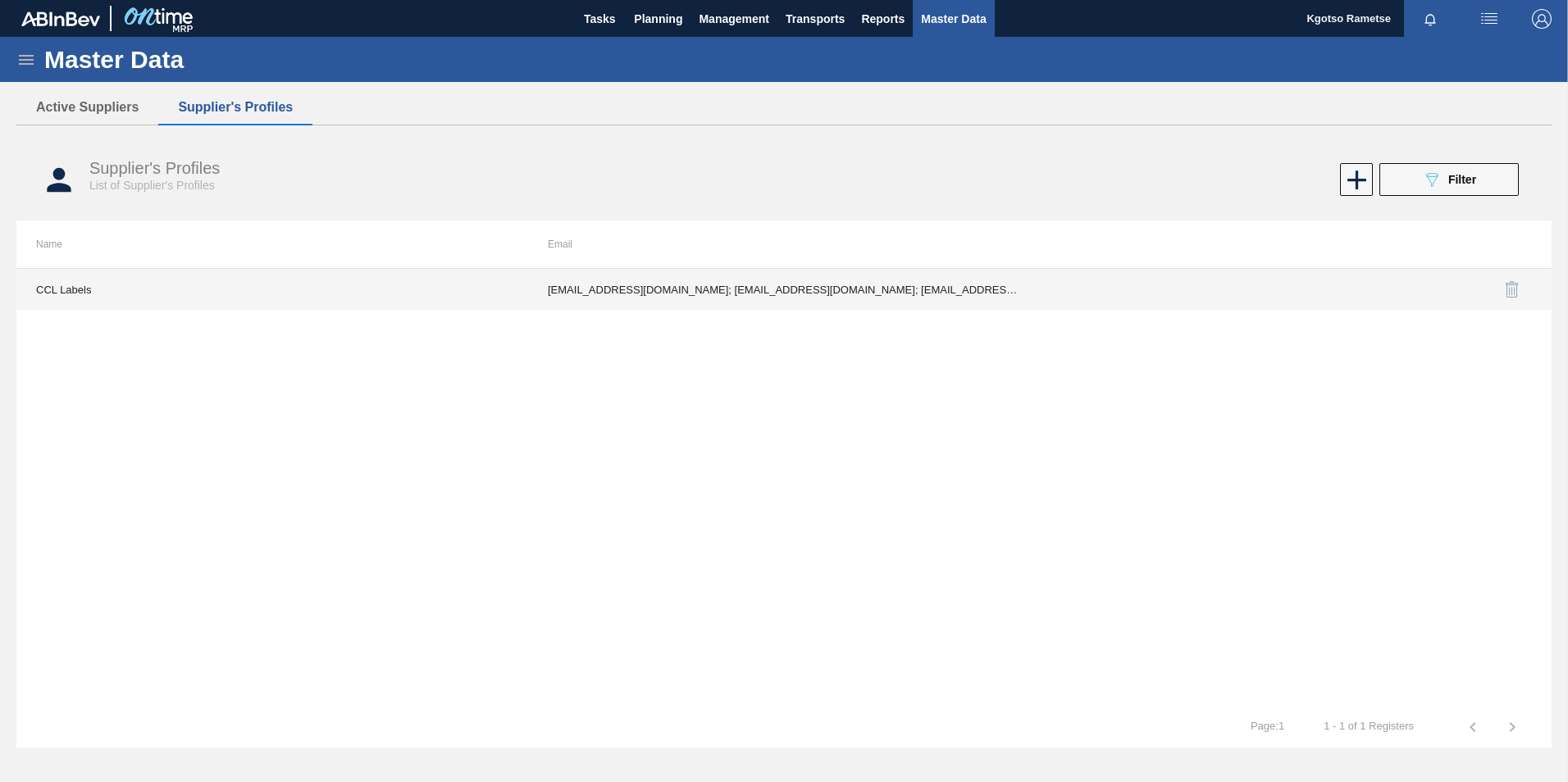
click at [865, 289] on td "lgermer1994@gmail.com; nnaidoo@cclind.com; PMolefe@cclind.com; SReddy@cclind.co…" at bounding box center [784, 289] width 512 height 41
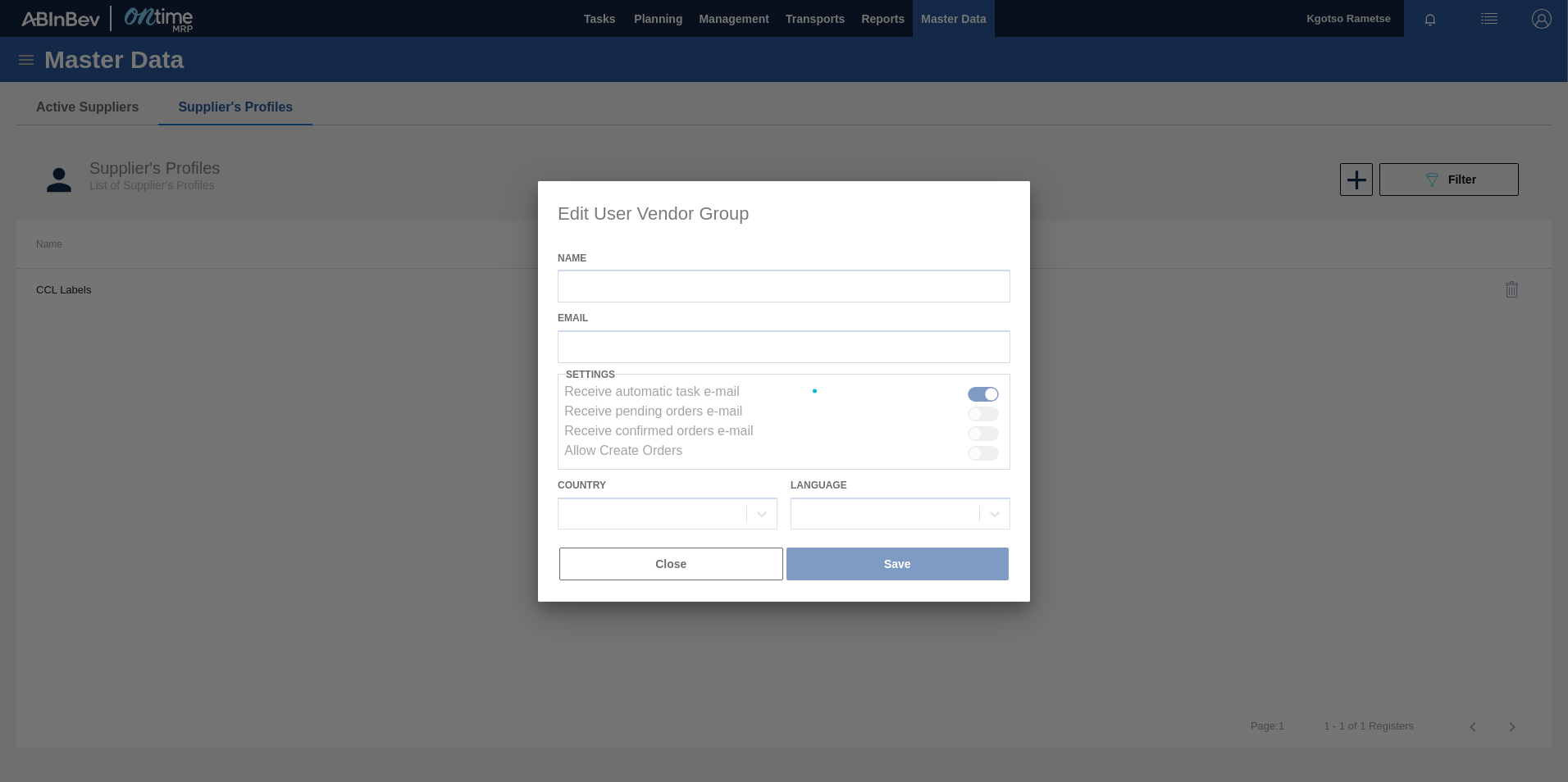
type input "CCL Labels"
checkbox input "true"
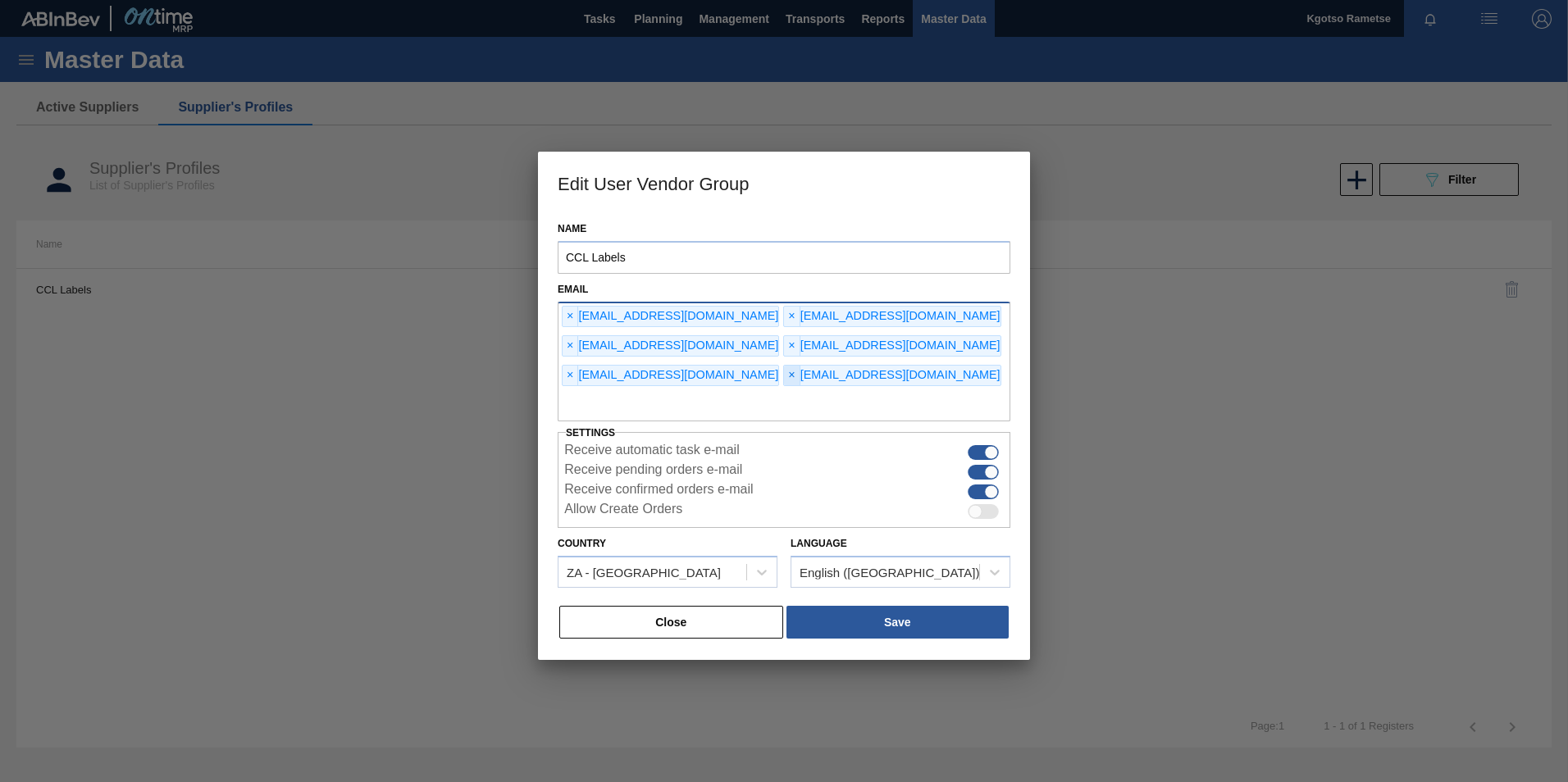
click at [799, 365] on span "×" at bounding box center [791, 376] width 16 height 20
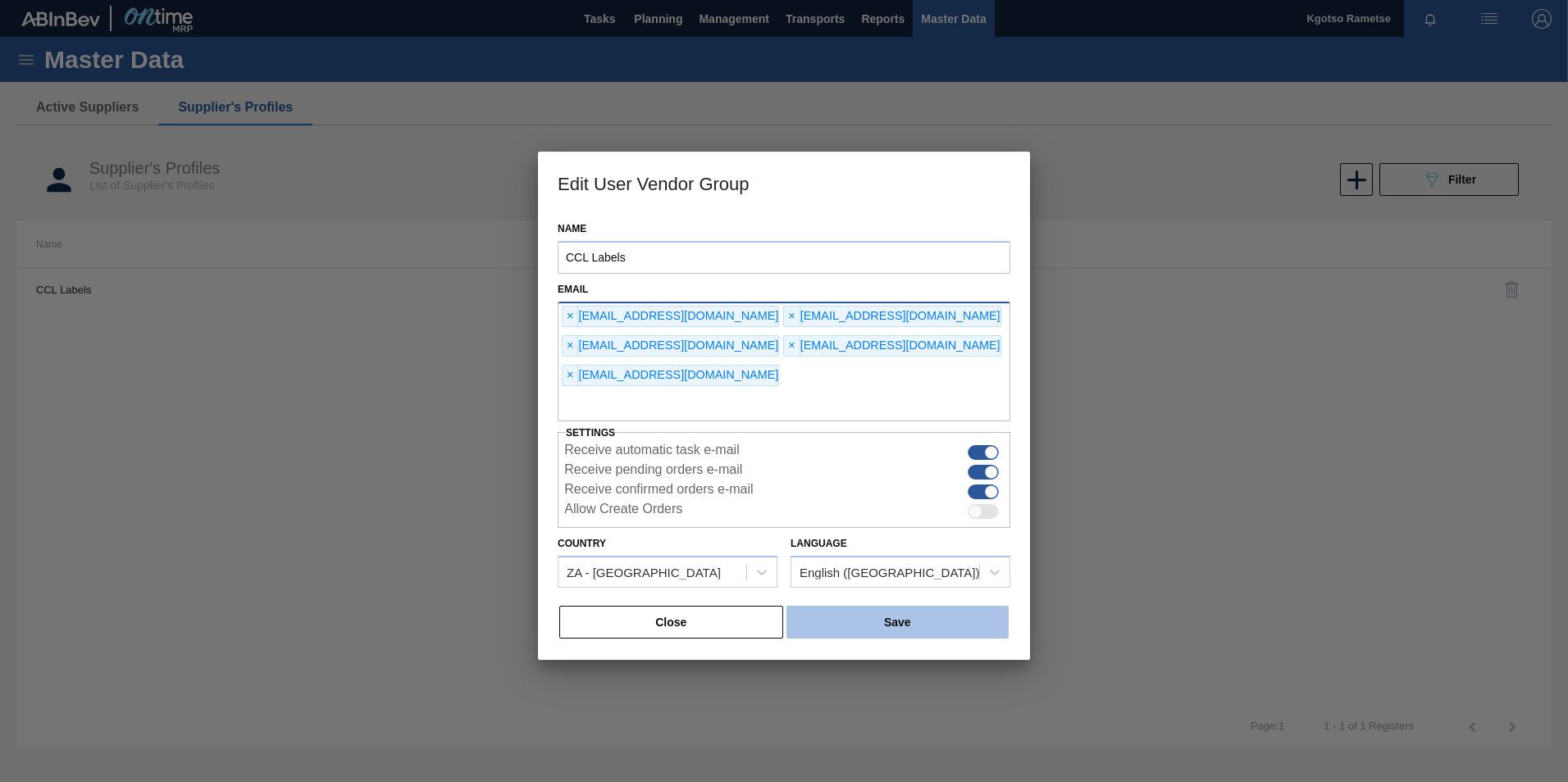
click at [833, 606] on button "Save" at bounding box center [897, 622] width 222 height 33
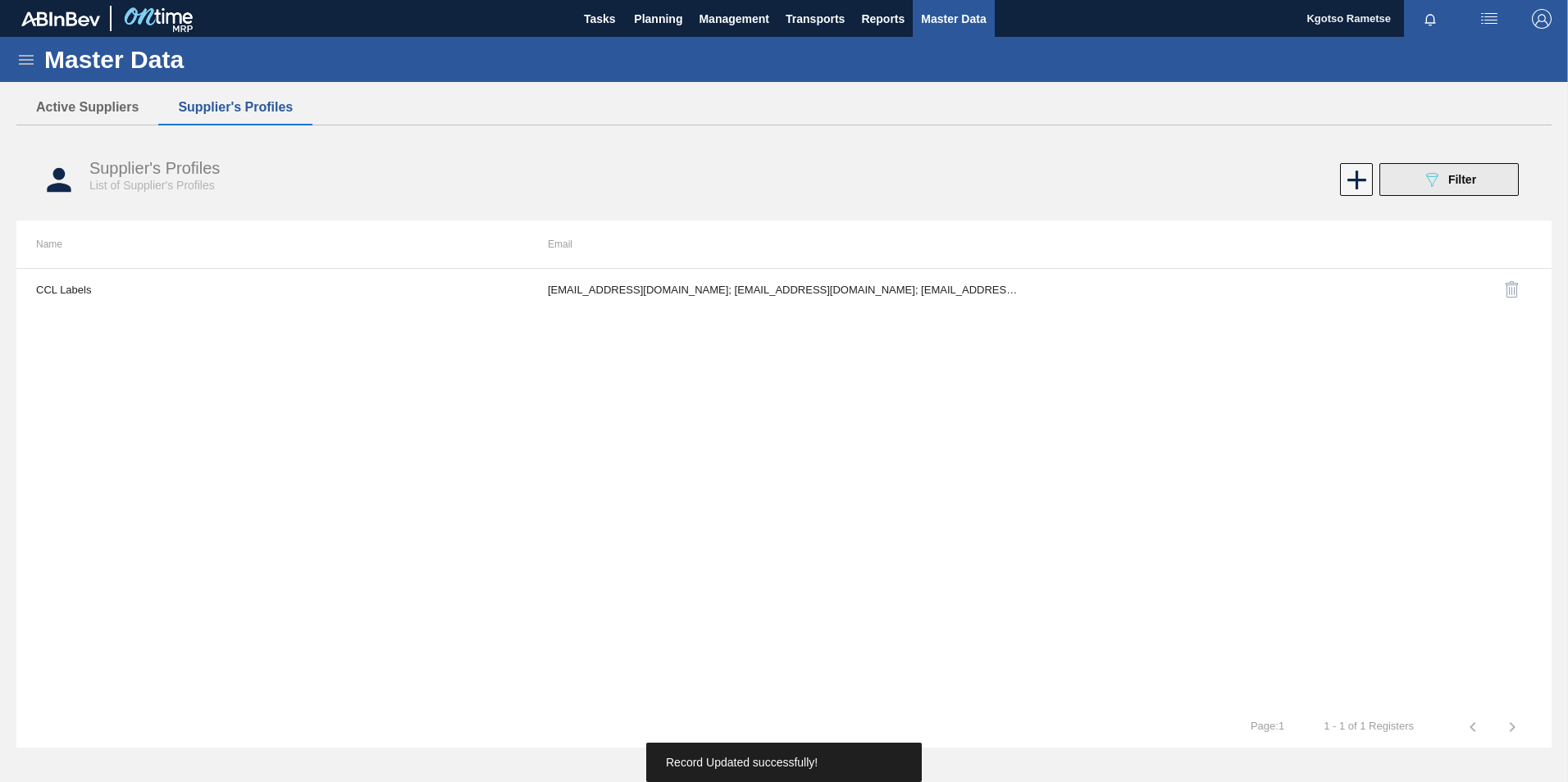
click at [1422, 178] on icon "089F7B8B-B2A5-4AFE-B5C0-19BA573D28AC" at bounding box center [1432, 180] width 20 height 20
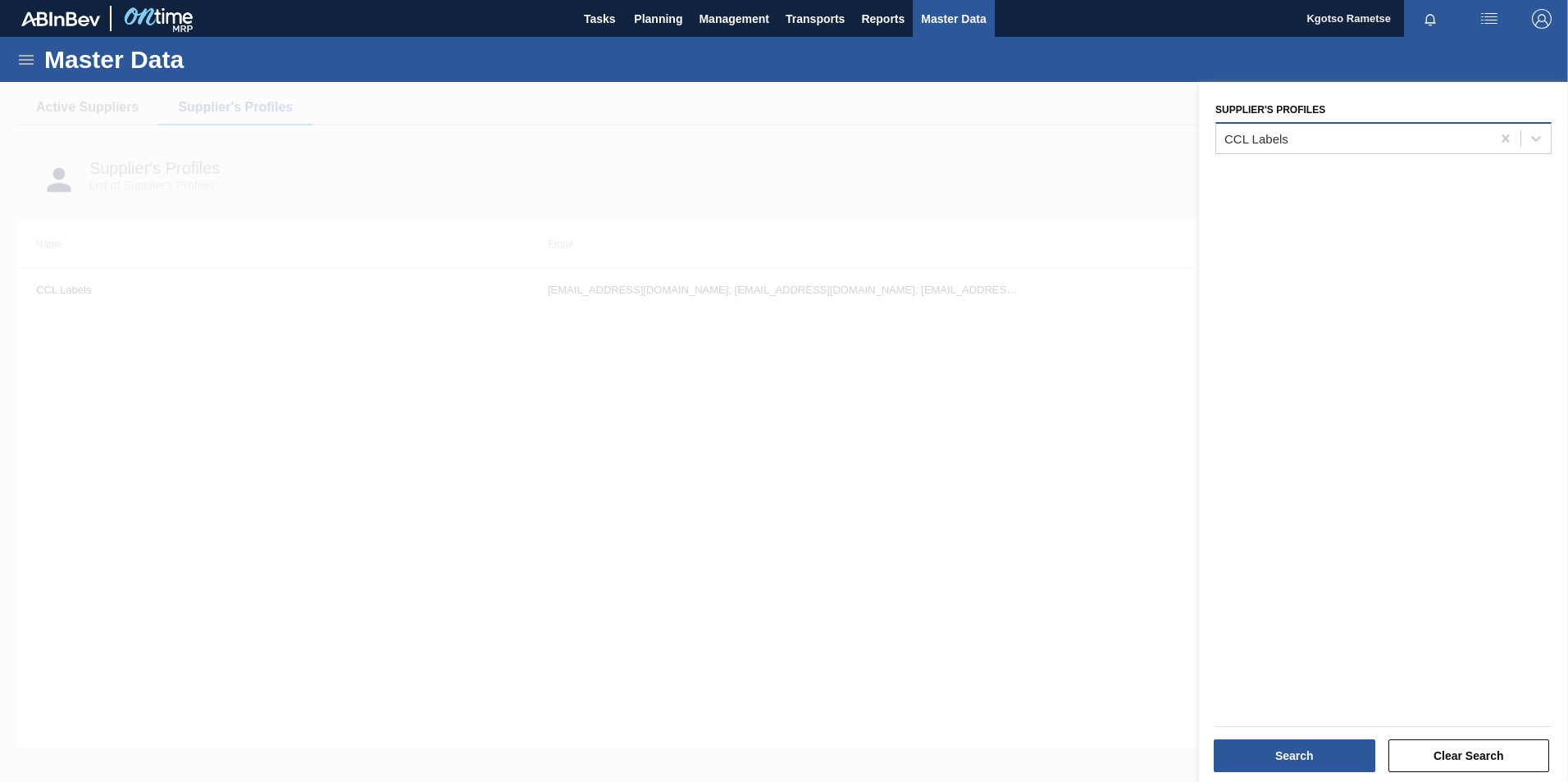
click at [1327, 130] on div "CCL Labels" at bounding box center [1353, 138] width 274 height 23
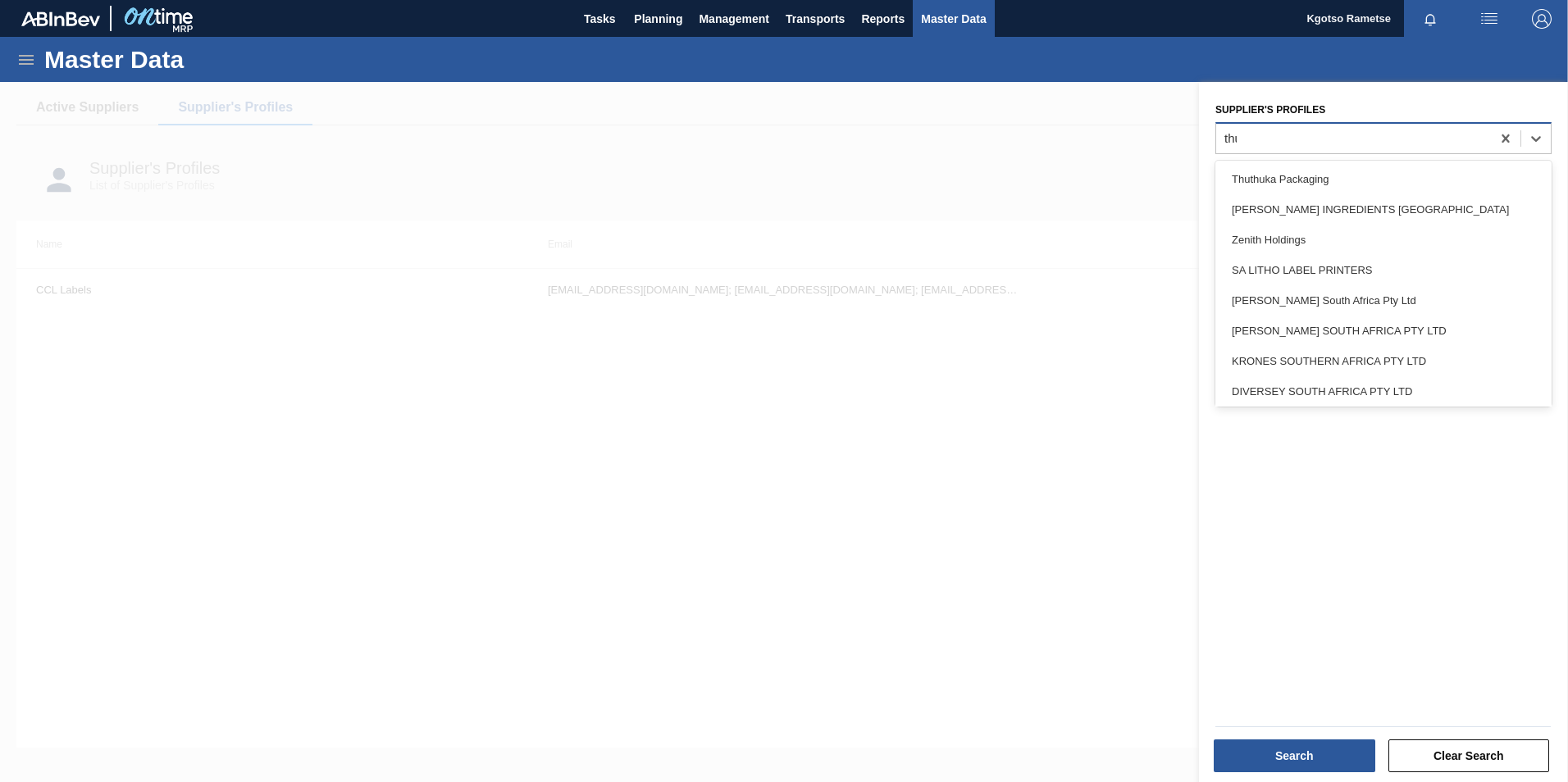
type Profiles "thut"
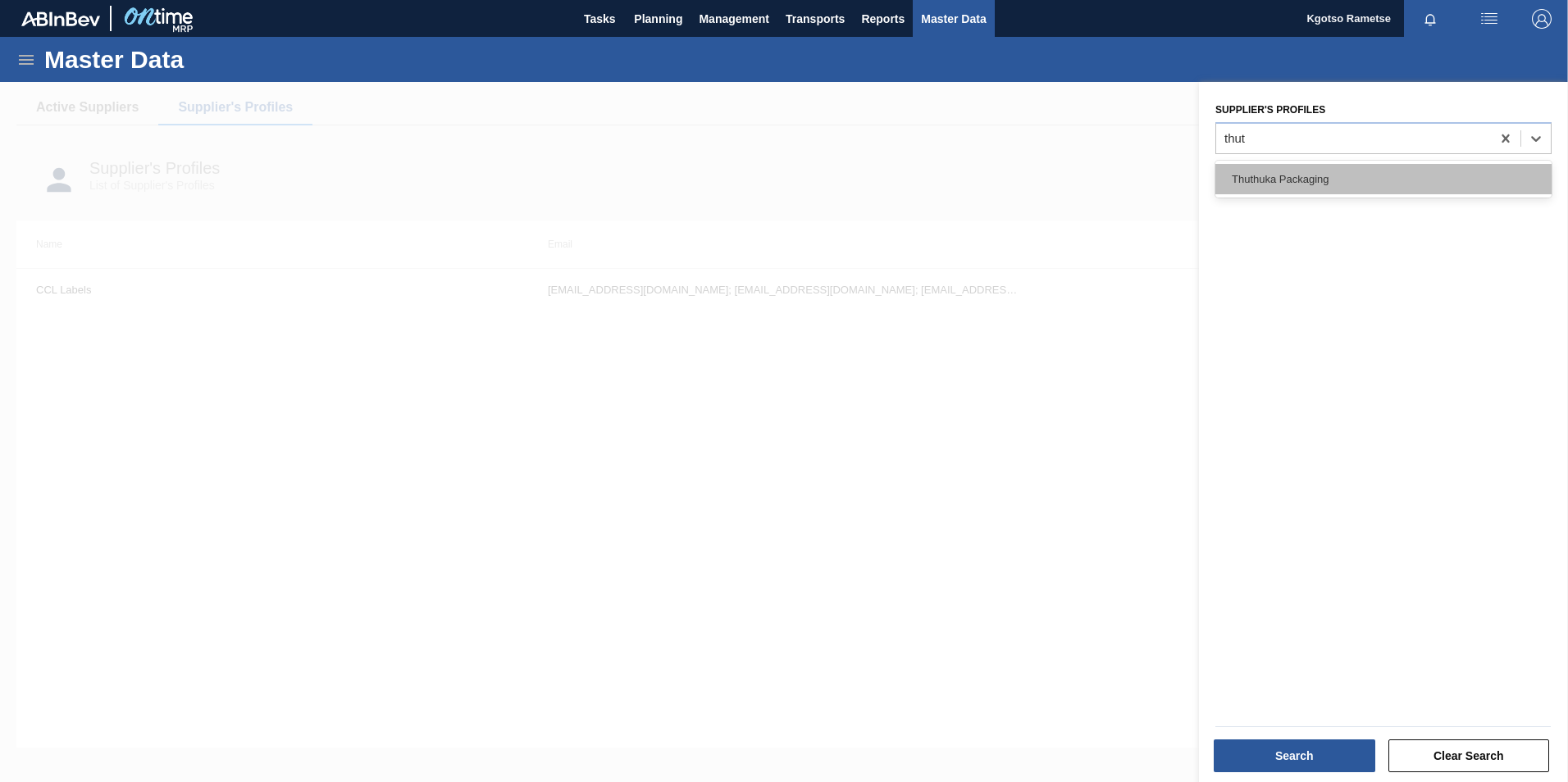
click at [1300, 179] on div "Thuthuka Packaging" at bounding box center [1383, 179] width 336 height 30
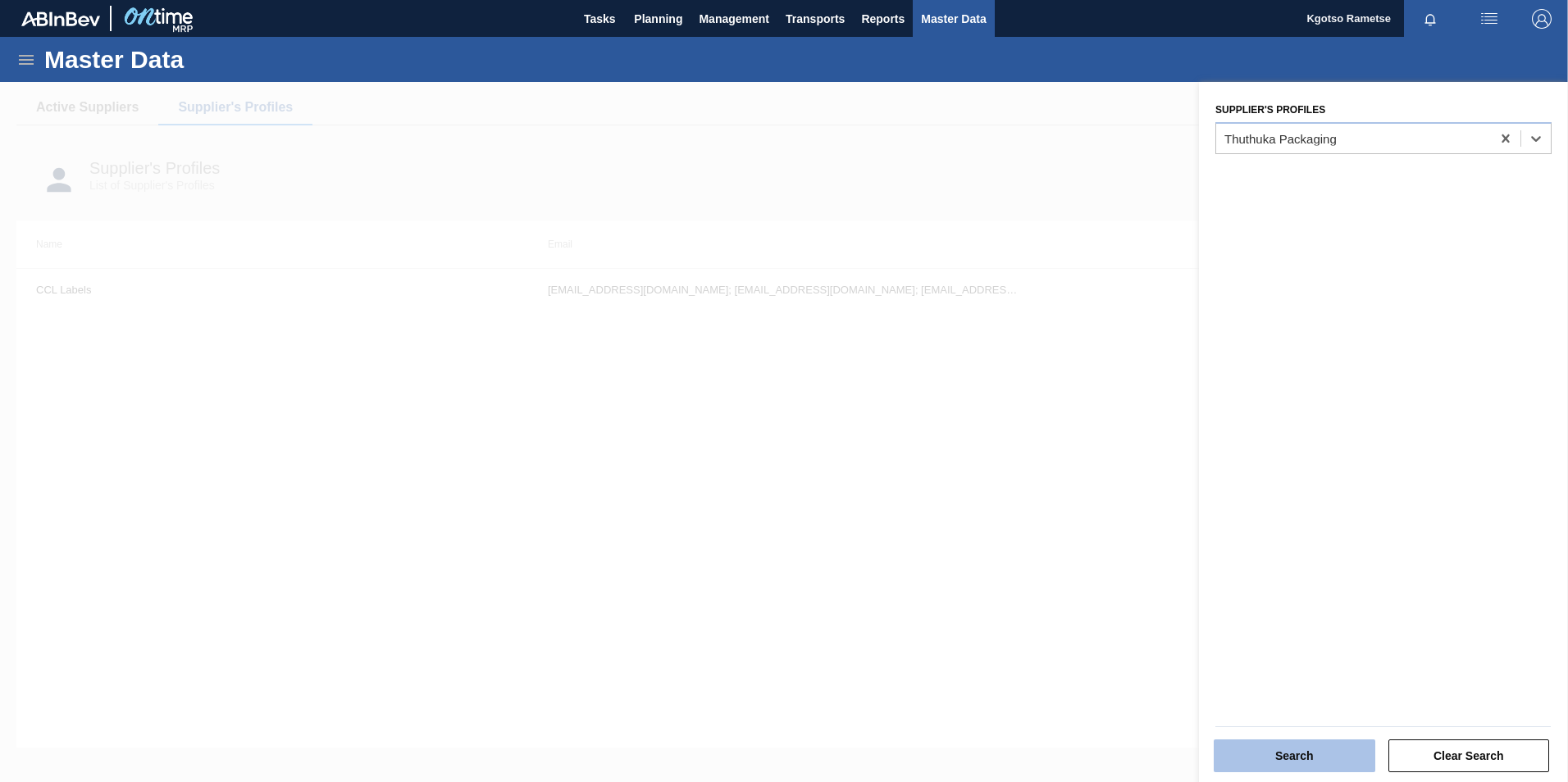
click at [1290, 746] on button "Search" at bounding box center [1294, 755] width 161 height 33
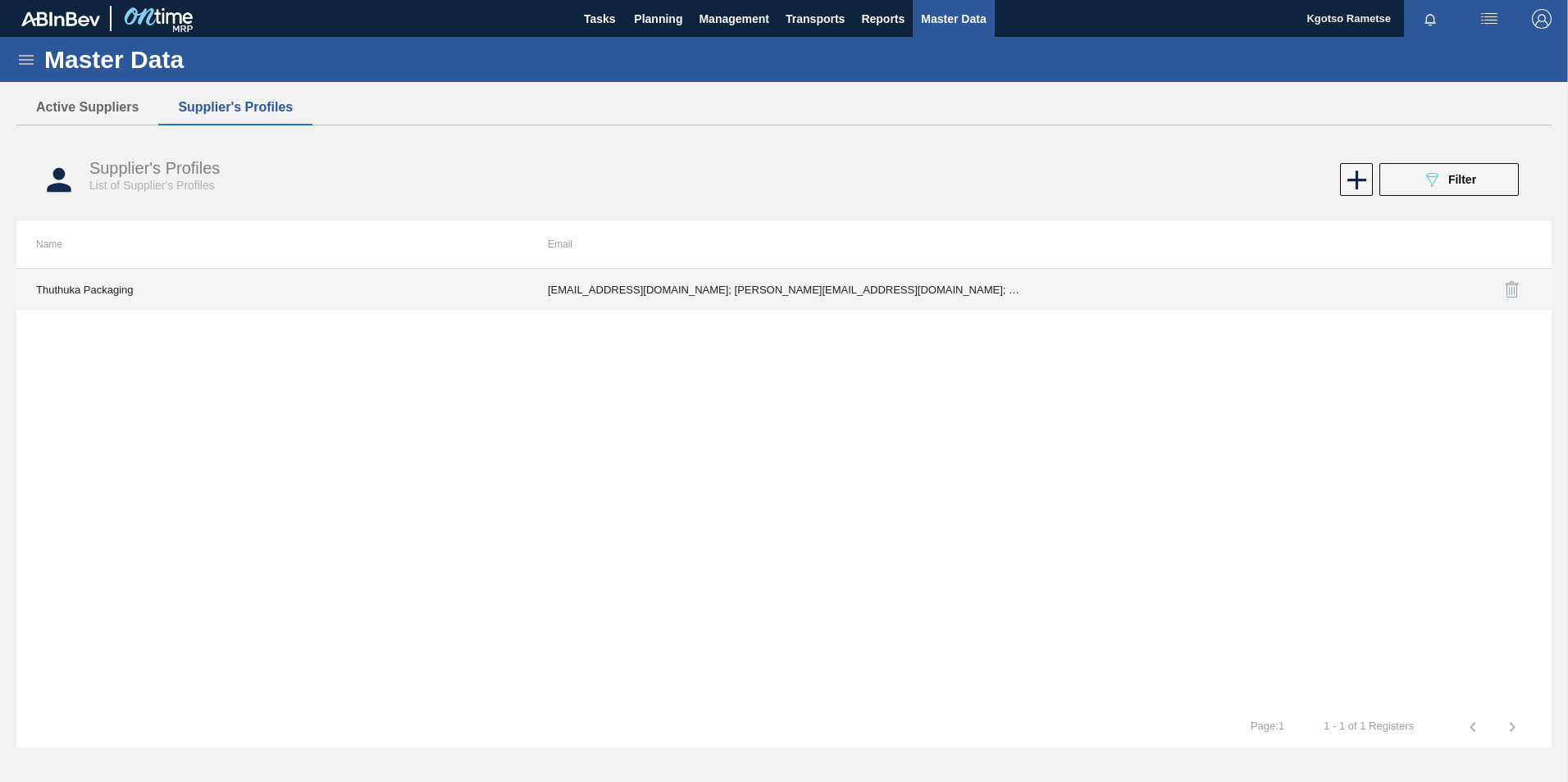
click at [1004, 300] on td "ianc@thuthukapack.co.za; priscilla@thuthukapack.co.za; sthabiso.mhlongo24@gmail…" at bounding box center [784, 289] width 512 height 41
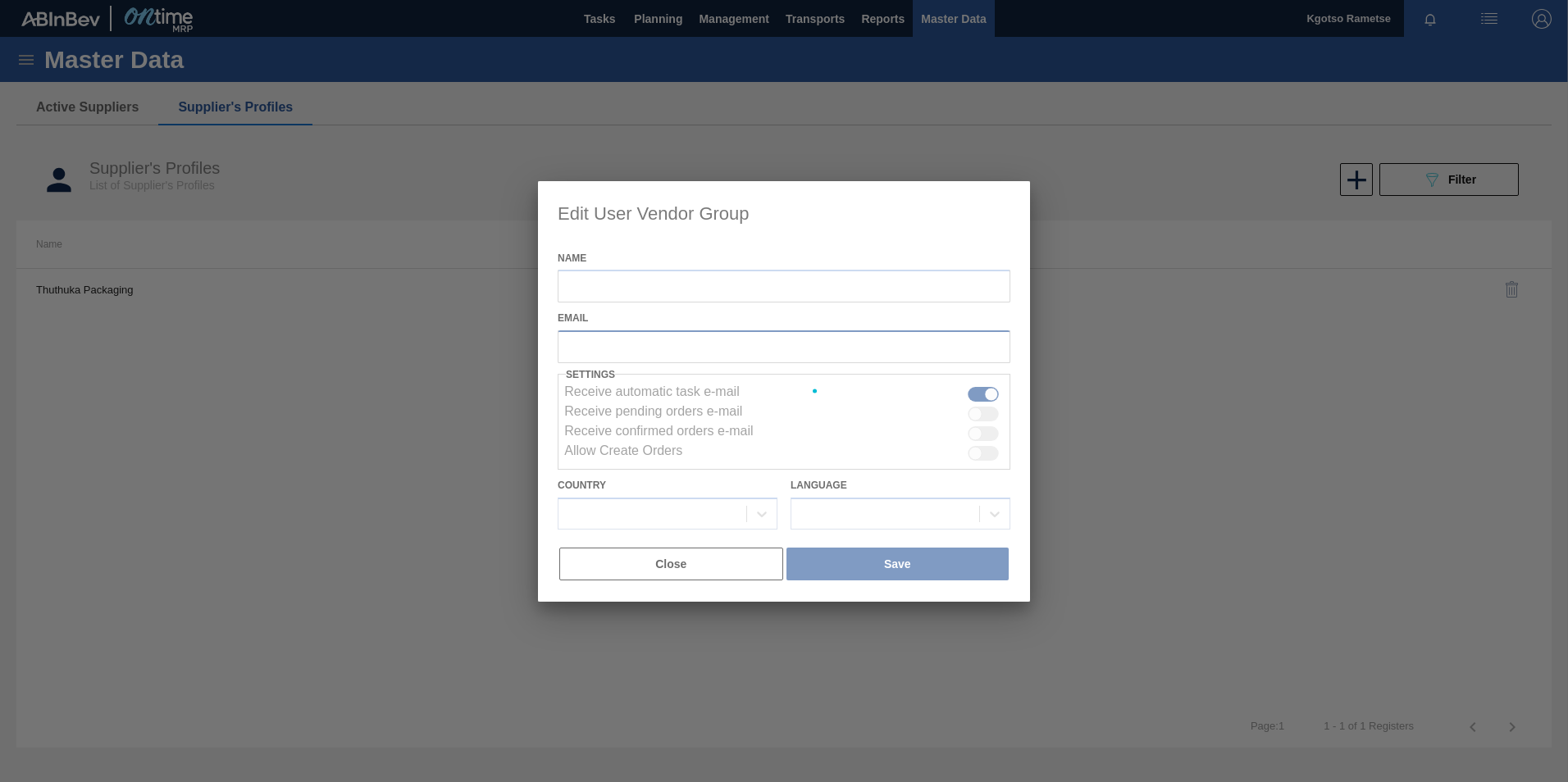
type input "Thuthuka Packaging"
checkbox input "true"
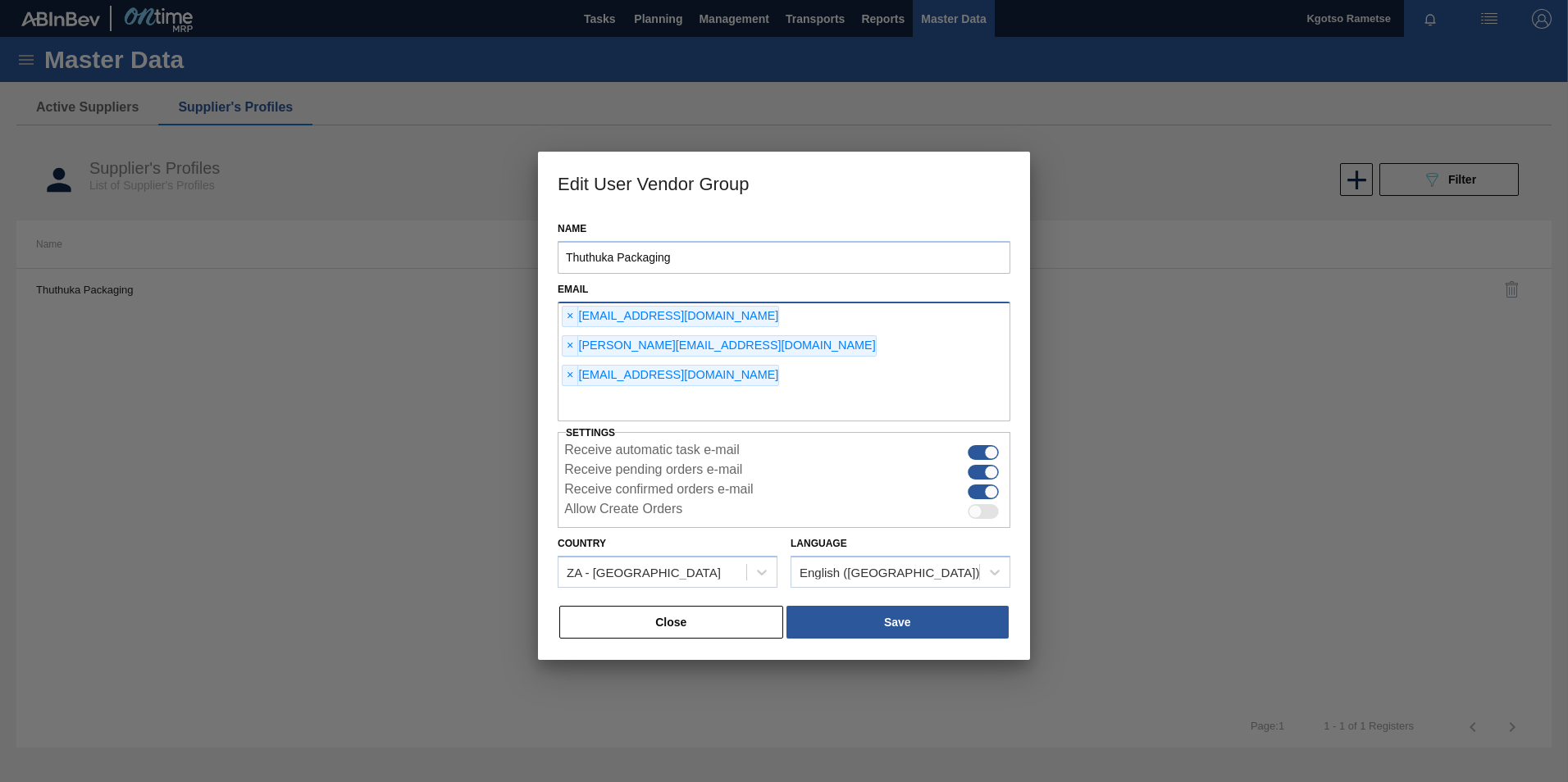
click at [753, 340] on div "× ianc@thuthukapack.co.za × priscilla@thuthukapack.co.za × sthabiso.mhlongo24@g…" at bounding box center [784, 361] width 452 height 120
type input "kgotso.rametse201@gmail.com"
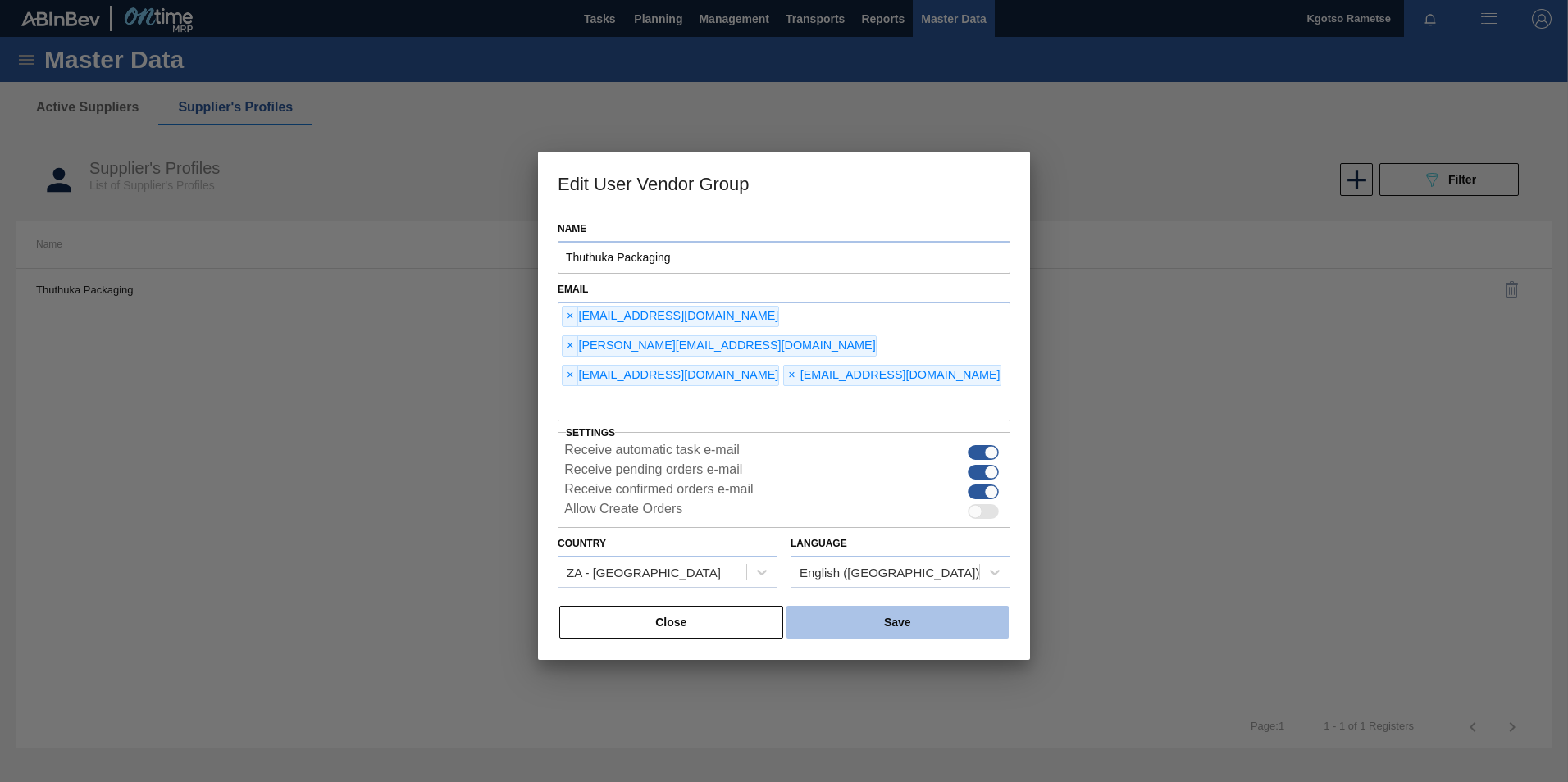
click at [897, 606] on button "Save" at bounding box center [897, 622] width 222 height 33
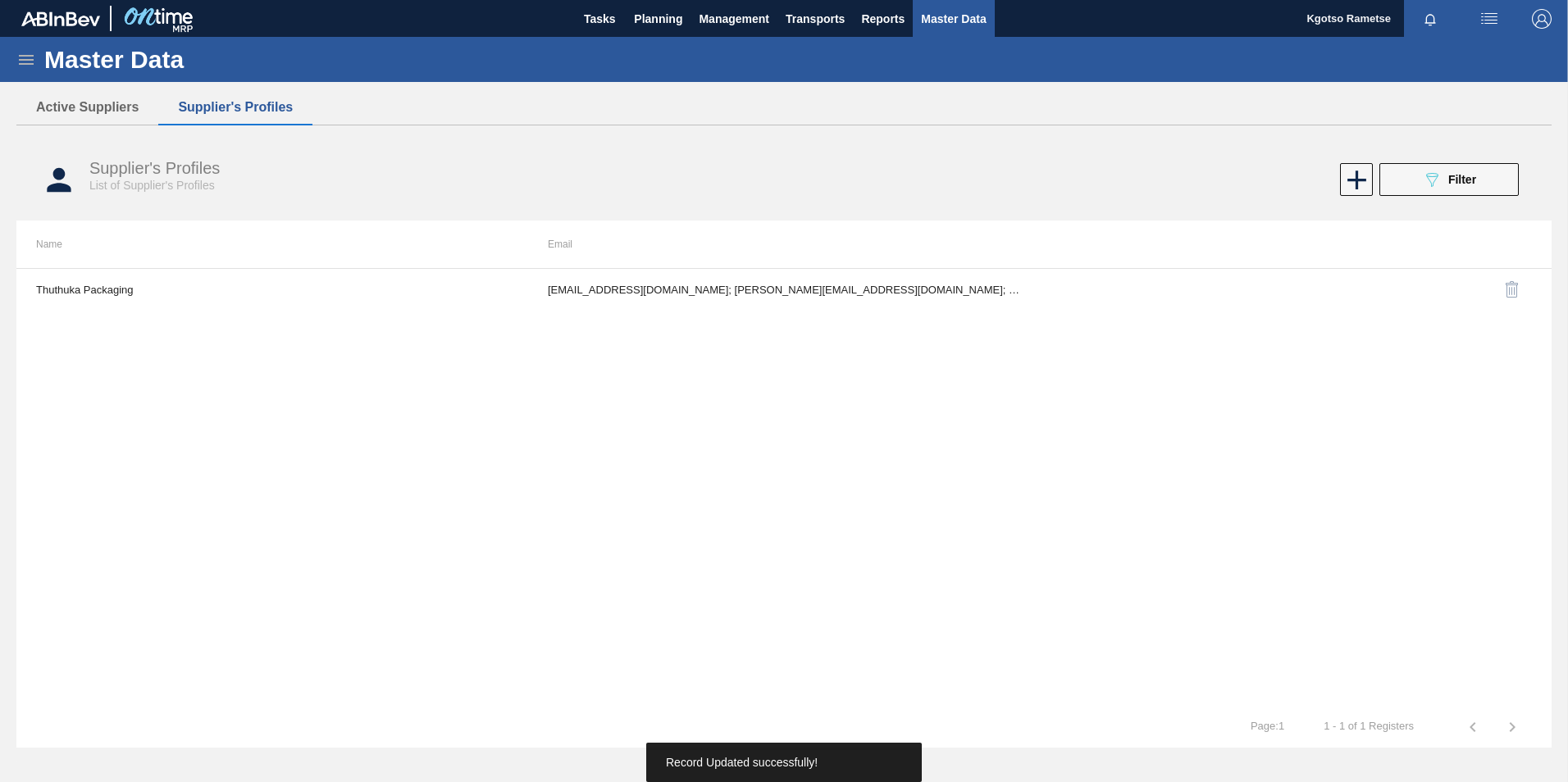
click at [1543, 22] on img "button" at bounding box center [1542, 19] width 20 height 20
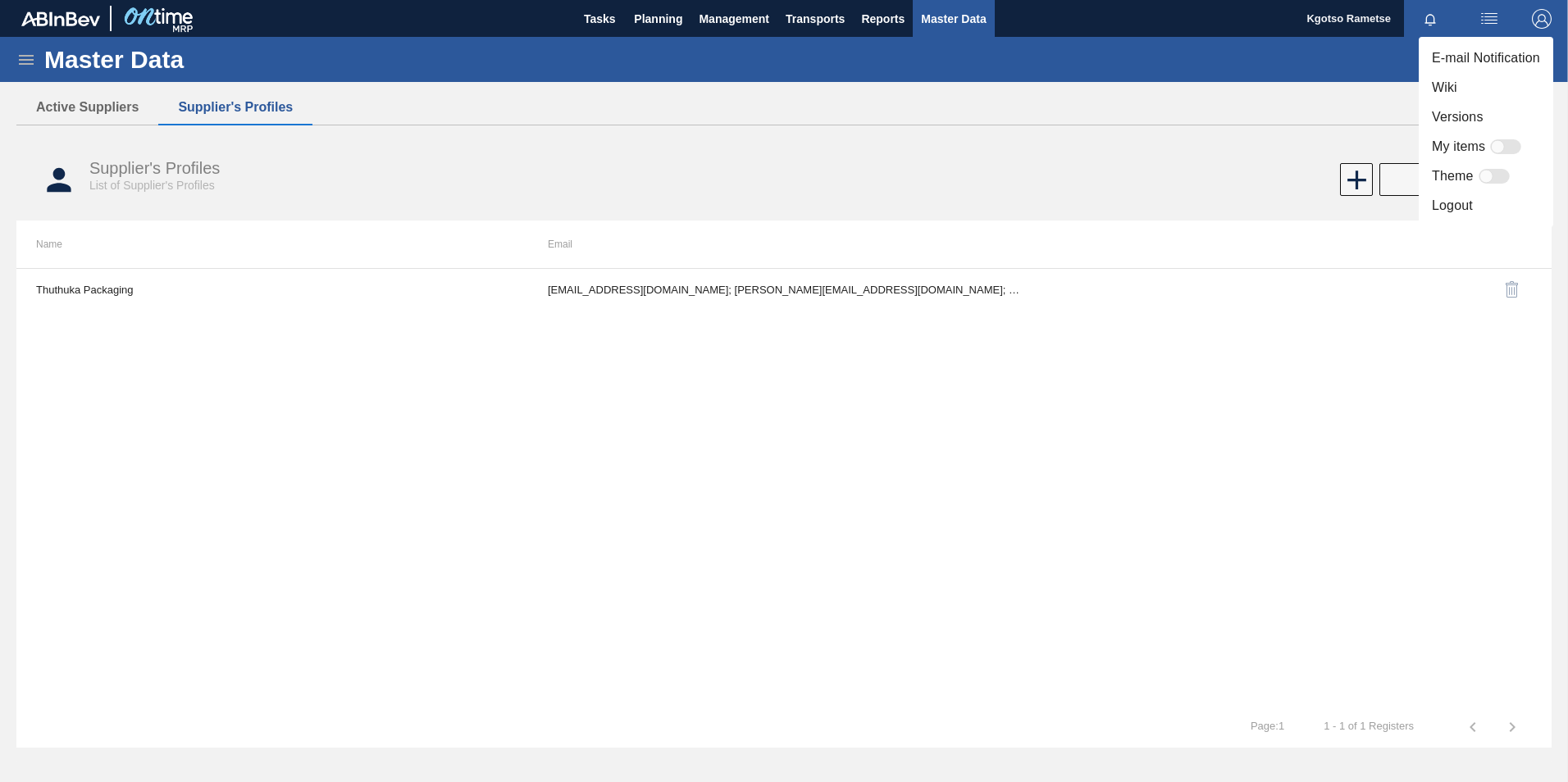
click at [1454, 206] on li "Logout" at bounding box center [1485, 205] width 135 height 29
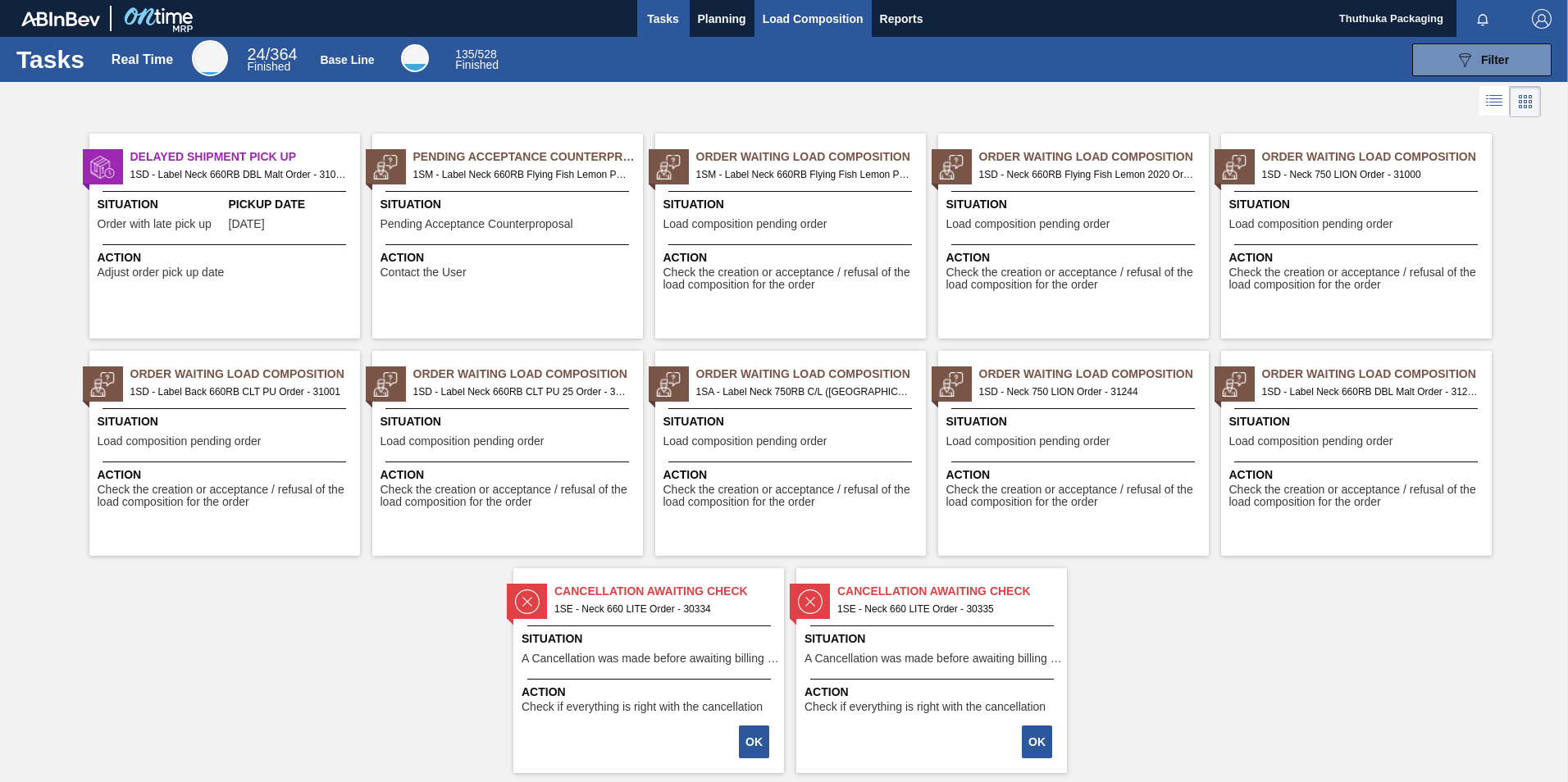
click at [760, 18] on button "Load Composition" at bounding box center [813, 18] width 117 height 37
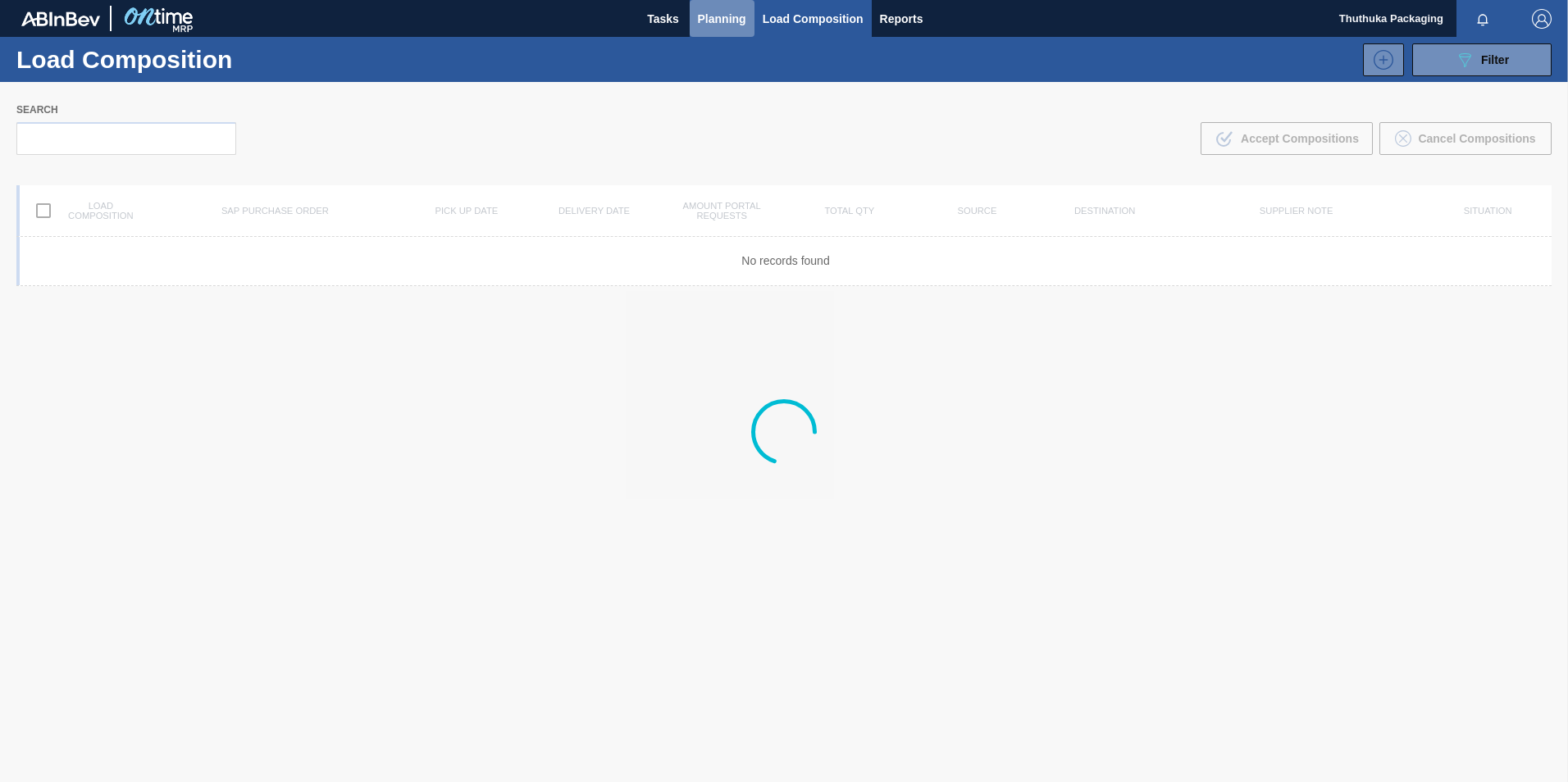
click at [723, 23] on span "Planning" at bounding box center [722, 19] width 49 height 20
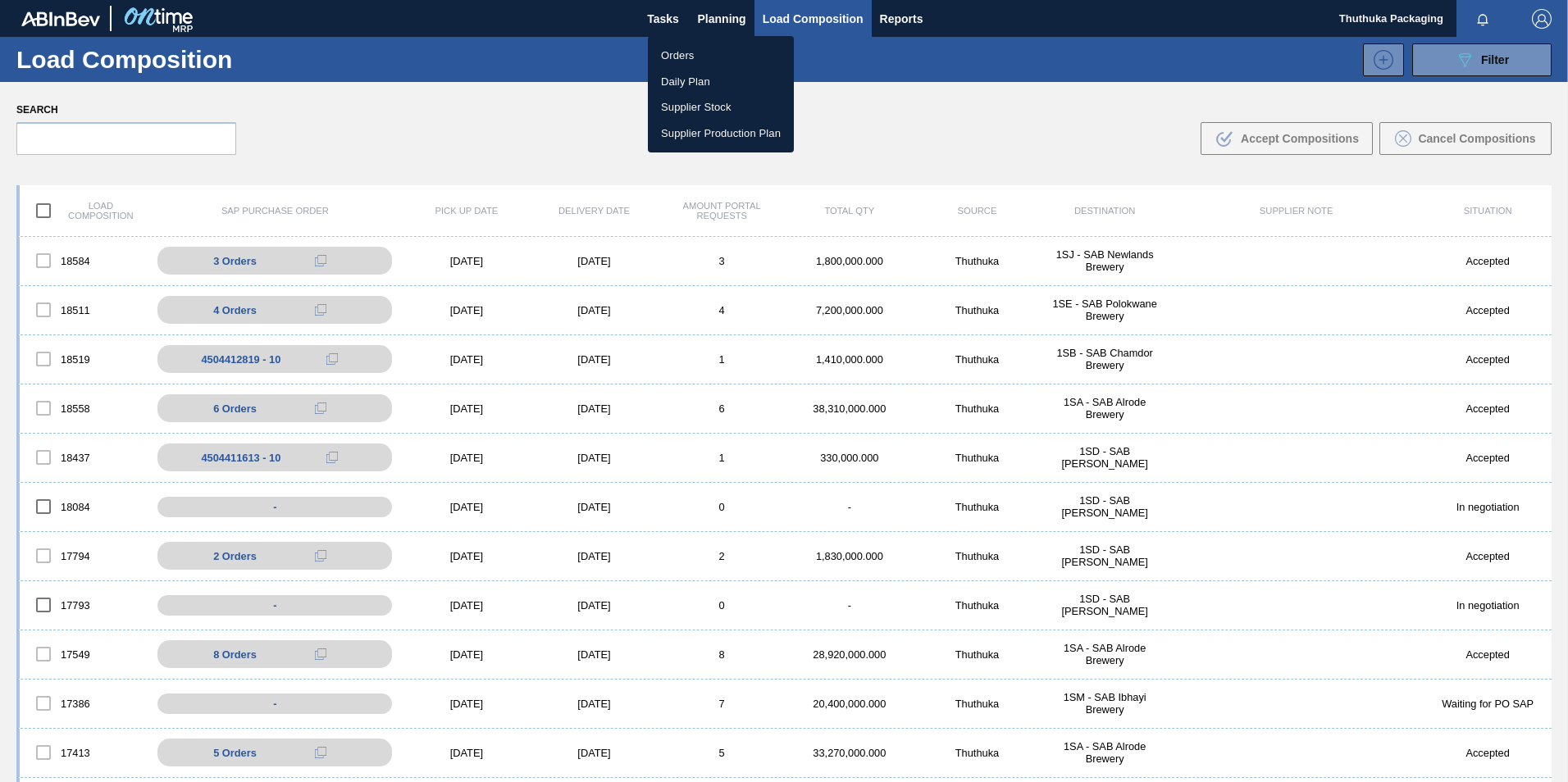
click at [719, 11] on div at bounding box center [784, 391] width 1568 height 782
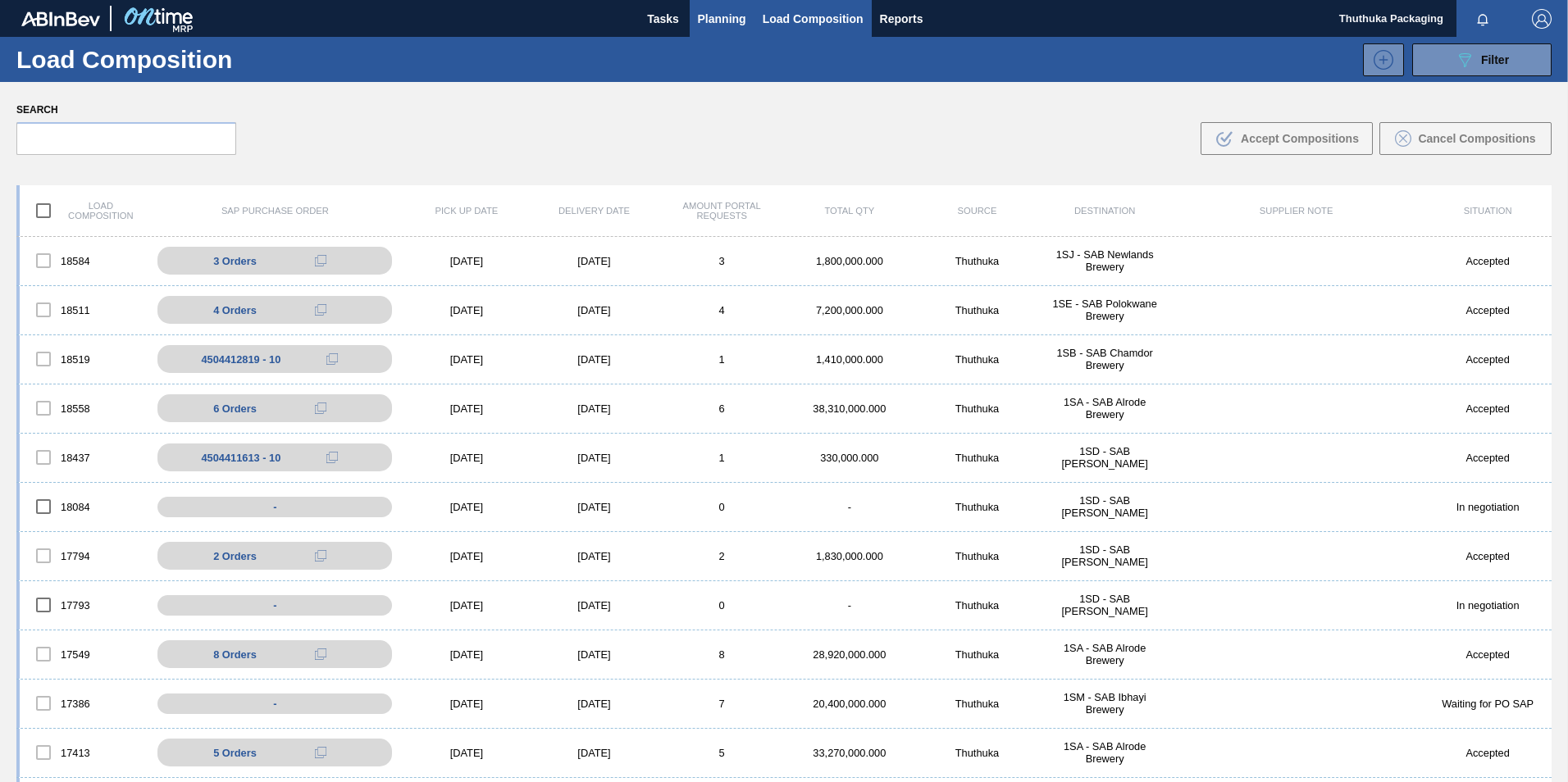
click at [718, 20] on span "Planning" at bounding box center [722, 19] width 49 height 20
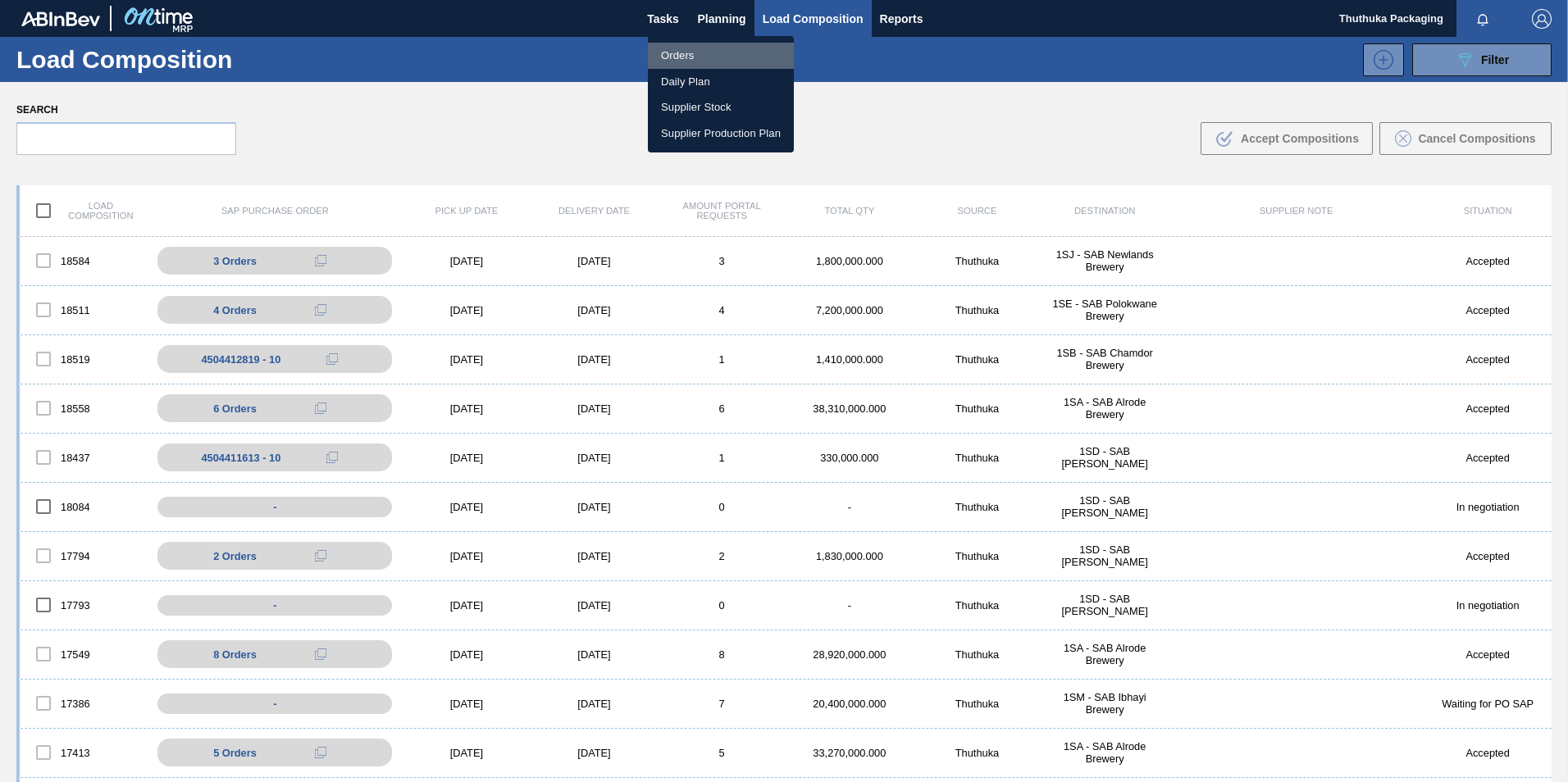
click at [699, 51] on li "Orders" at bounding box center [721, 55] width 146 height 26
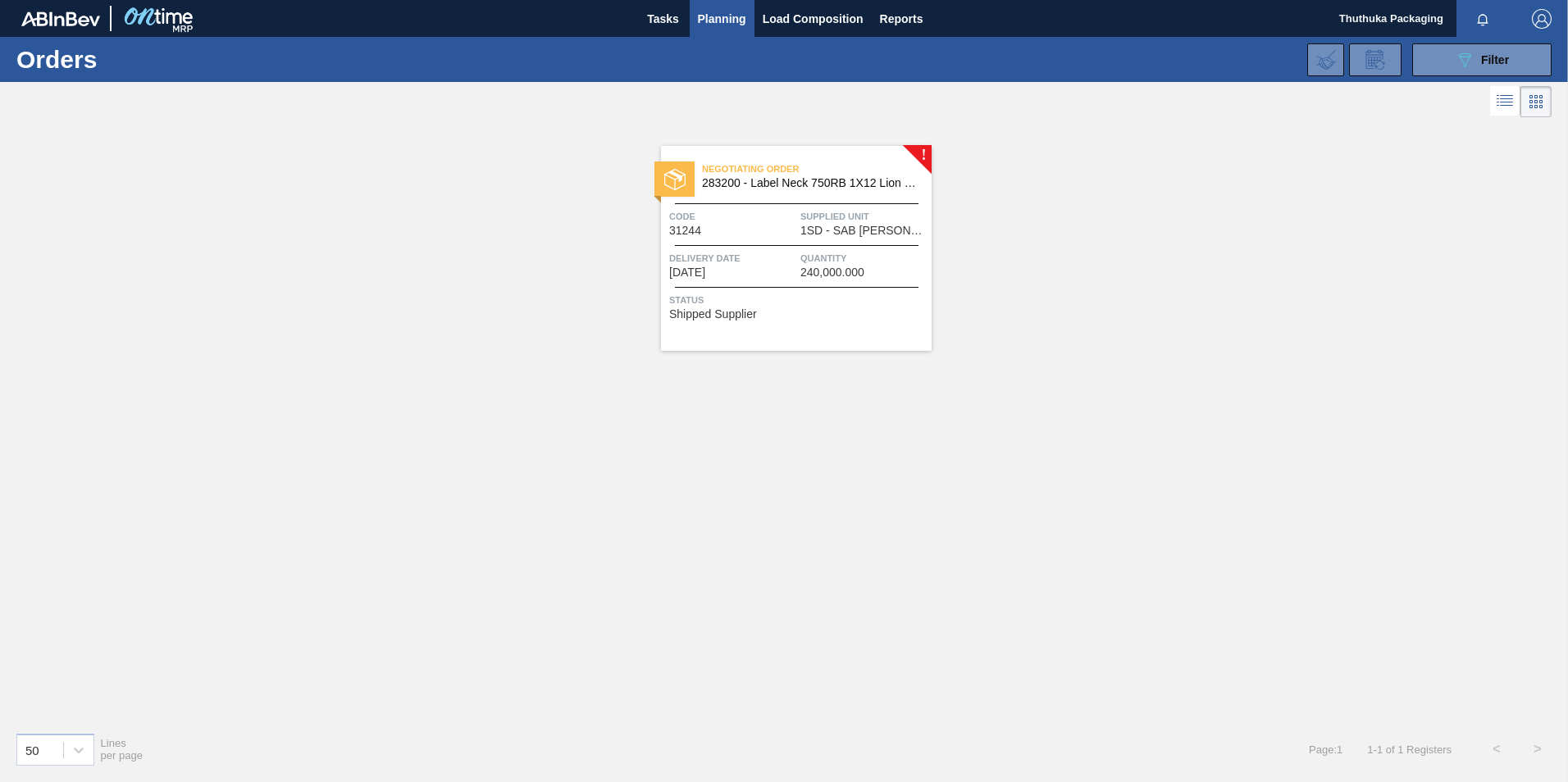
click at [789, 190] on div "Negotiating Order 283200 - Label Neck 750RB 1X12 Lion Pinc 2022" at bounding box center [796, 176] width 271 height 37
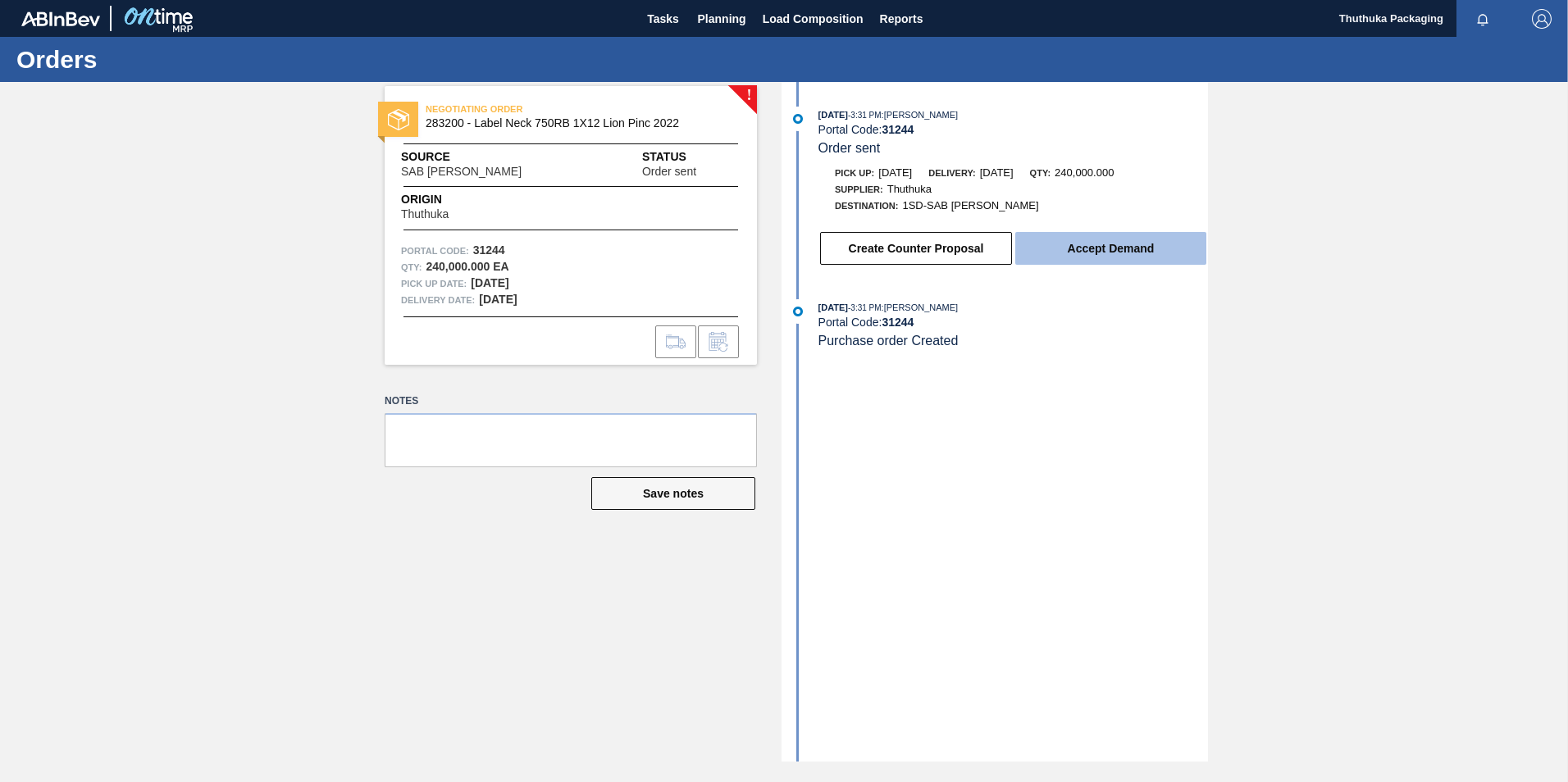
click at [1060, 263] on button "Accept Demand" at bounding box center [1111, 248] width 191 height 33
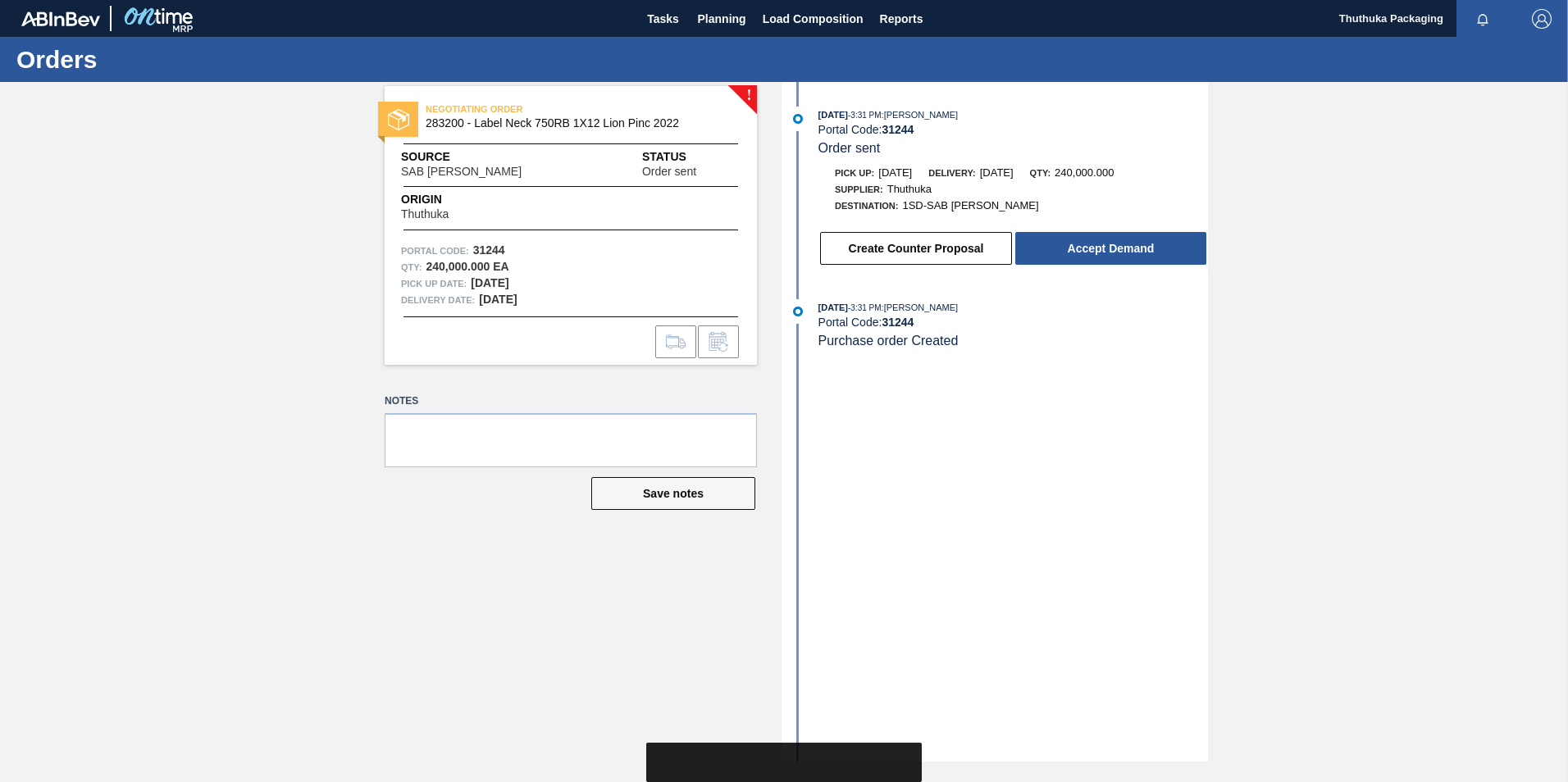
click at [591, 615] on div "! NEGOTIATING ORDER 283200 - Label Neck 750RB 1X12 Lion Pinc 2022 Source SAB Ro…" at bounding box center [558, 422] width 397 height 680
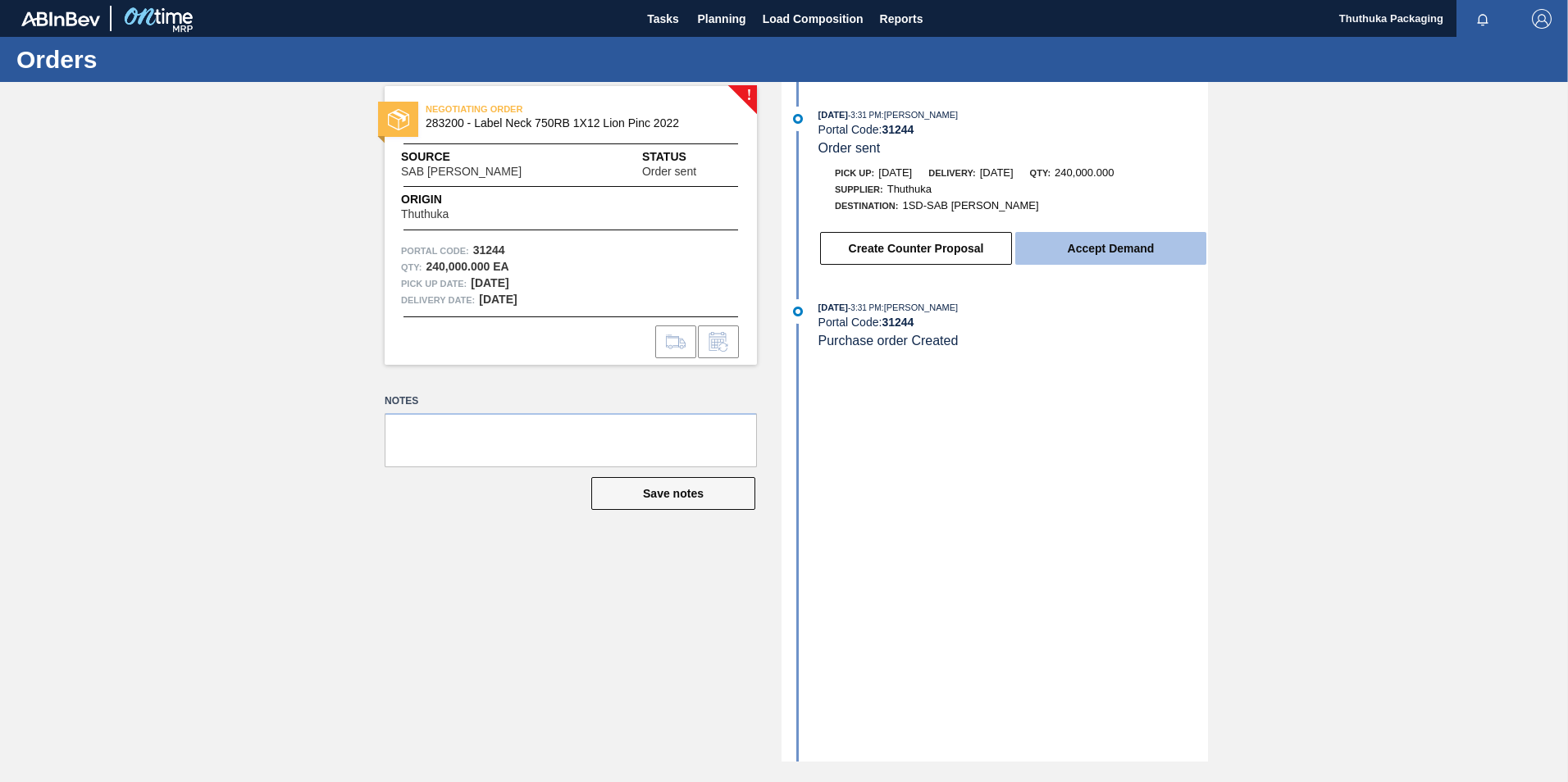
click at [1040, 244] on button "Accept Demand" at bounding box center [1111, 248] width 191 height 33
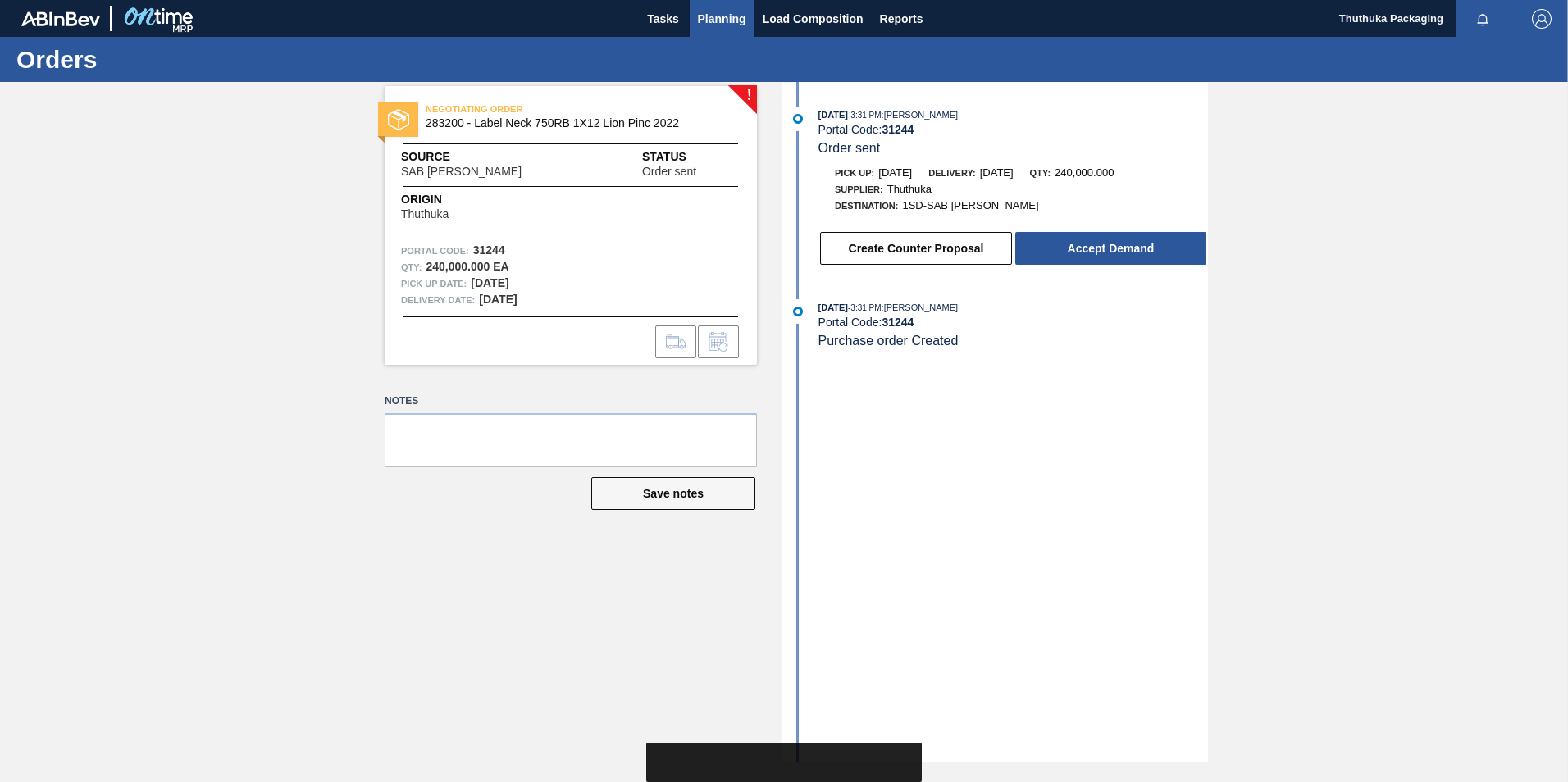
click at [728, 22] on span "Planning" at bounding box center [722, 19] width 49 height 20
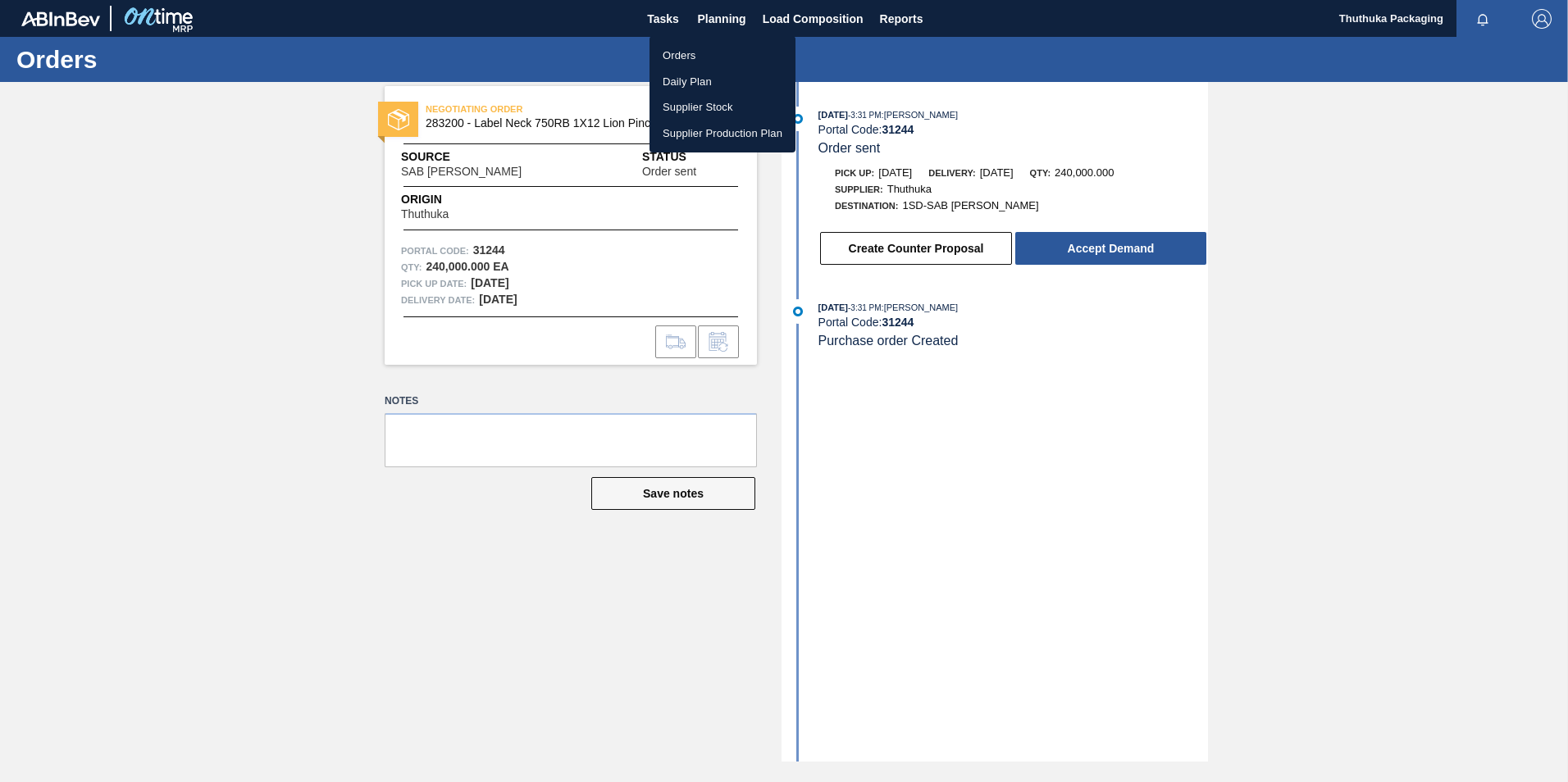
click at [1007, 107] on div at bounding box center [784, 391] width 1568 height 782
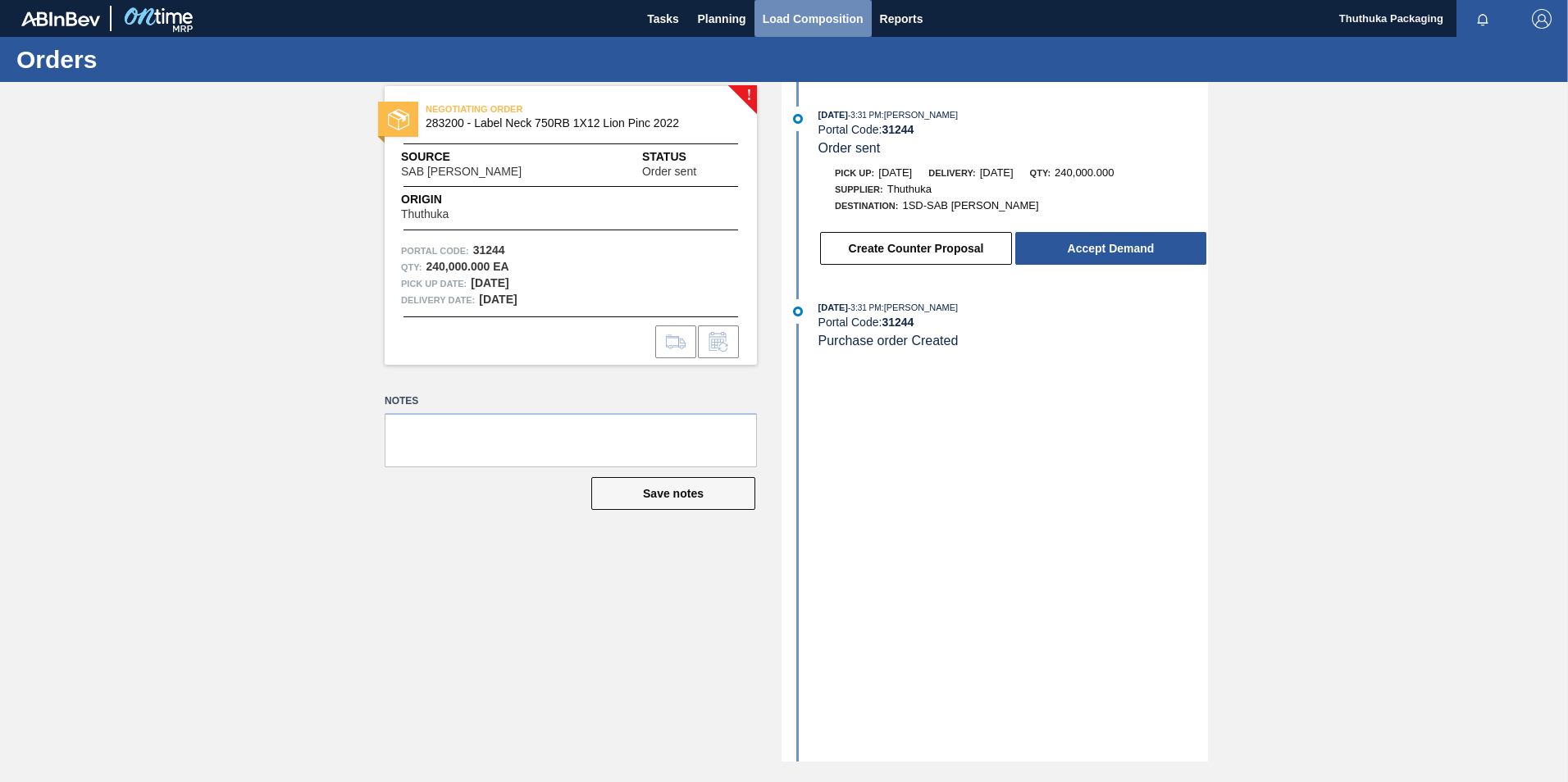
click at [779, 10] on span "Load Composition" at bounding box center [813, 19] width 101 height 20
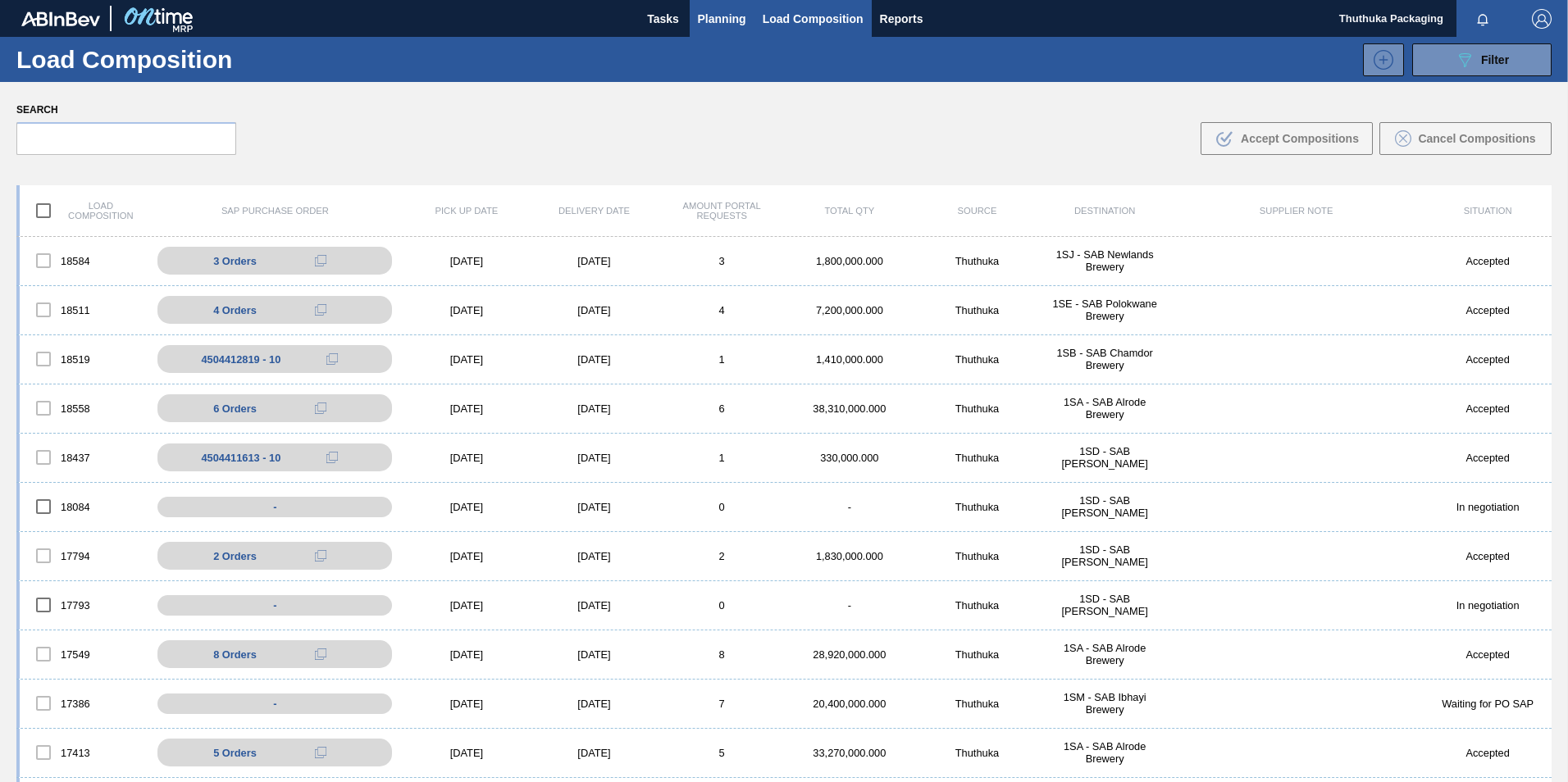
click at [721, 18] on span "Planning" at bounding box center [722, 19] width 49 height 20
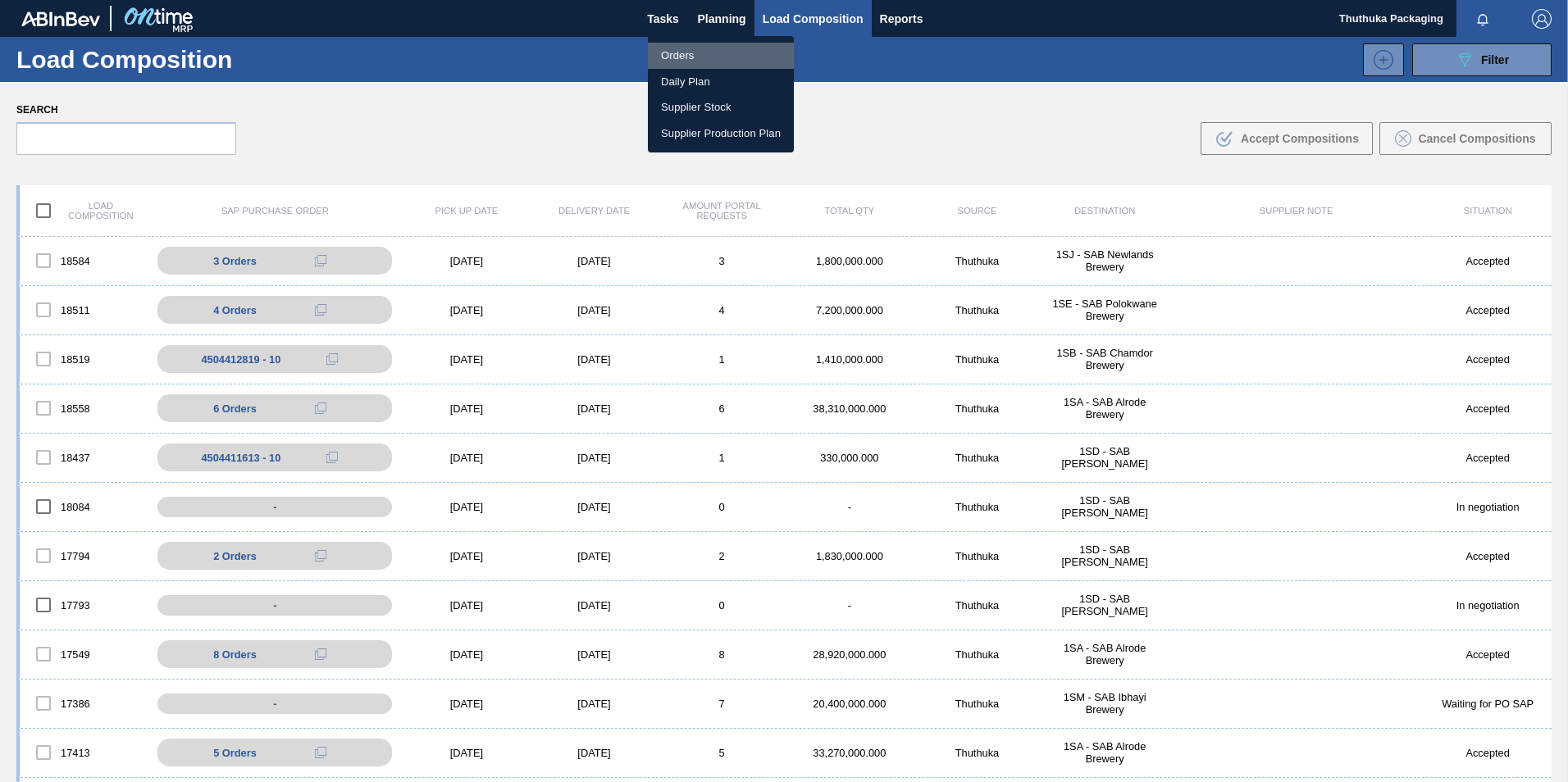
click at [707, 50] on li "Orders" at bounding box center [721, 55] width 146 height 26
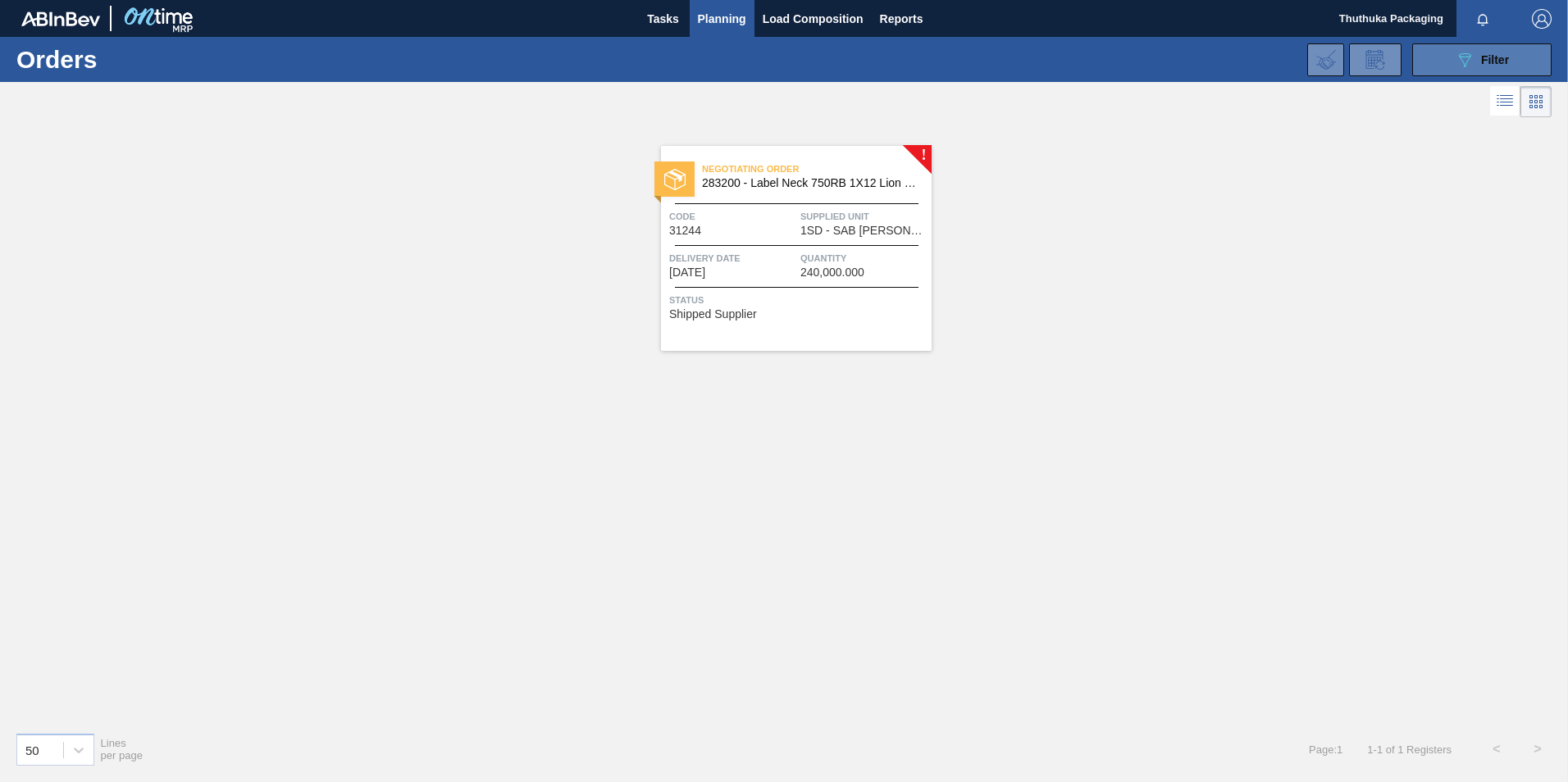
click at [1442, 56] on button "089F7B8B-B2A5-4AFE-B5C0-19BA573D28AC Filter" at bounding box center [1482, 59] width 140 height 33
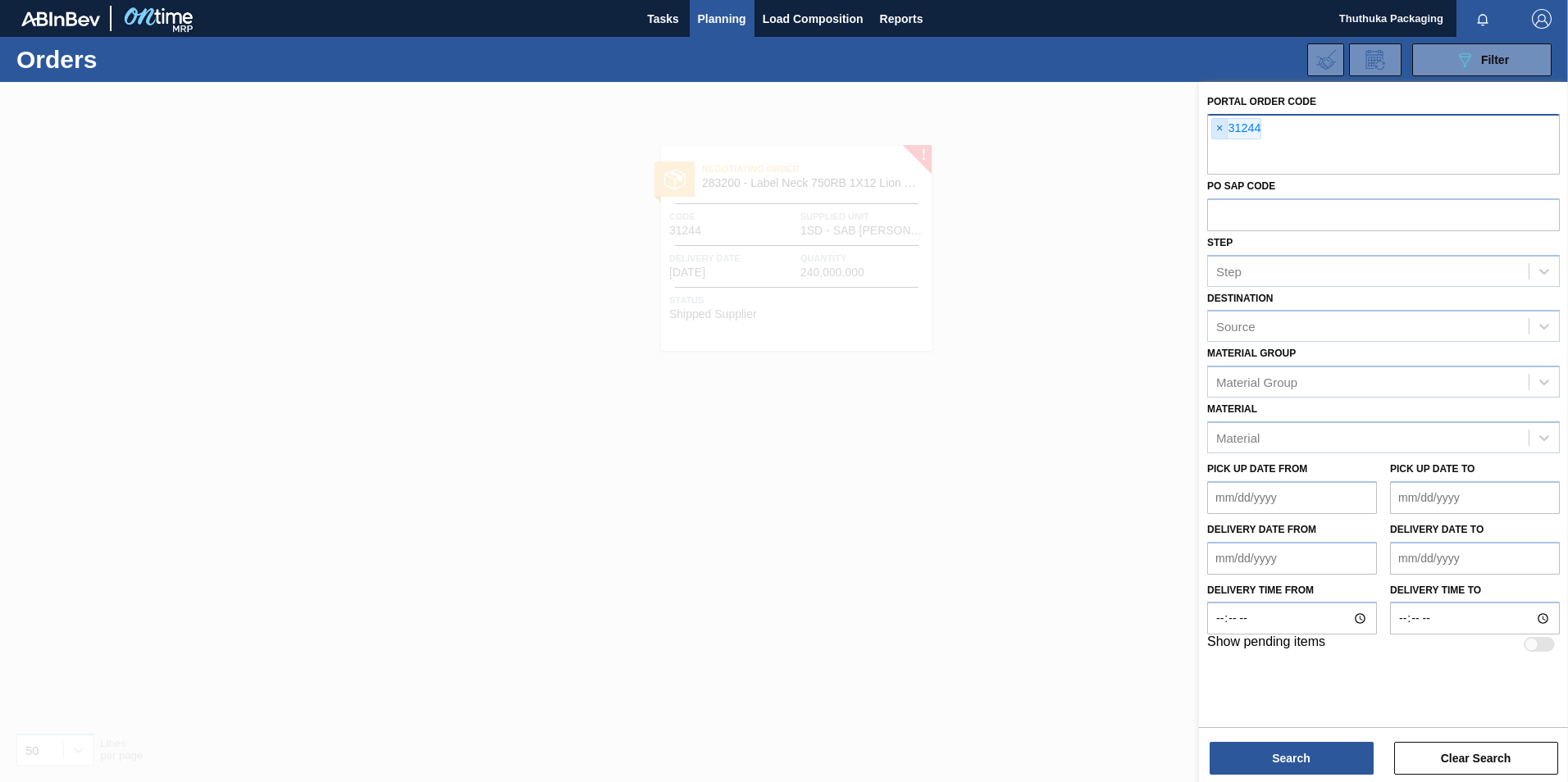
click at [1217, 131] on span "×" at bounding box center [1219, 129] width 16 height 20
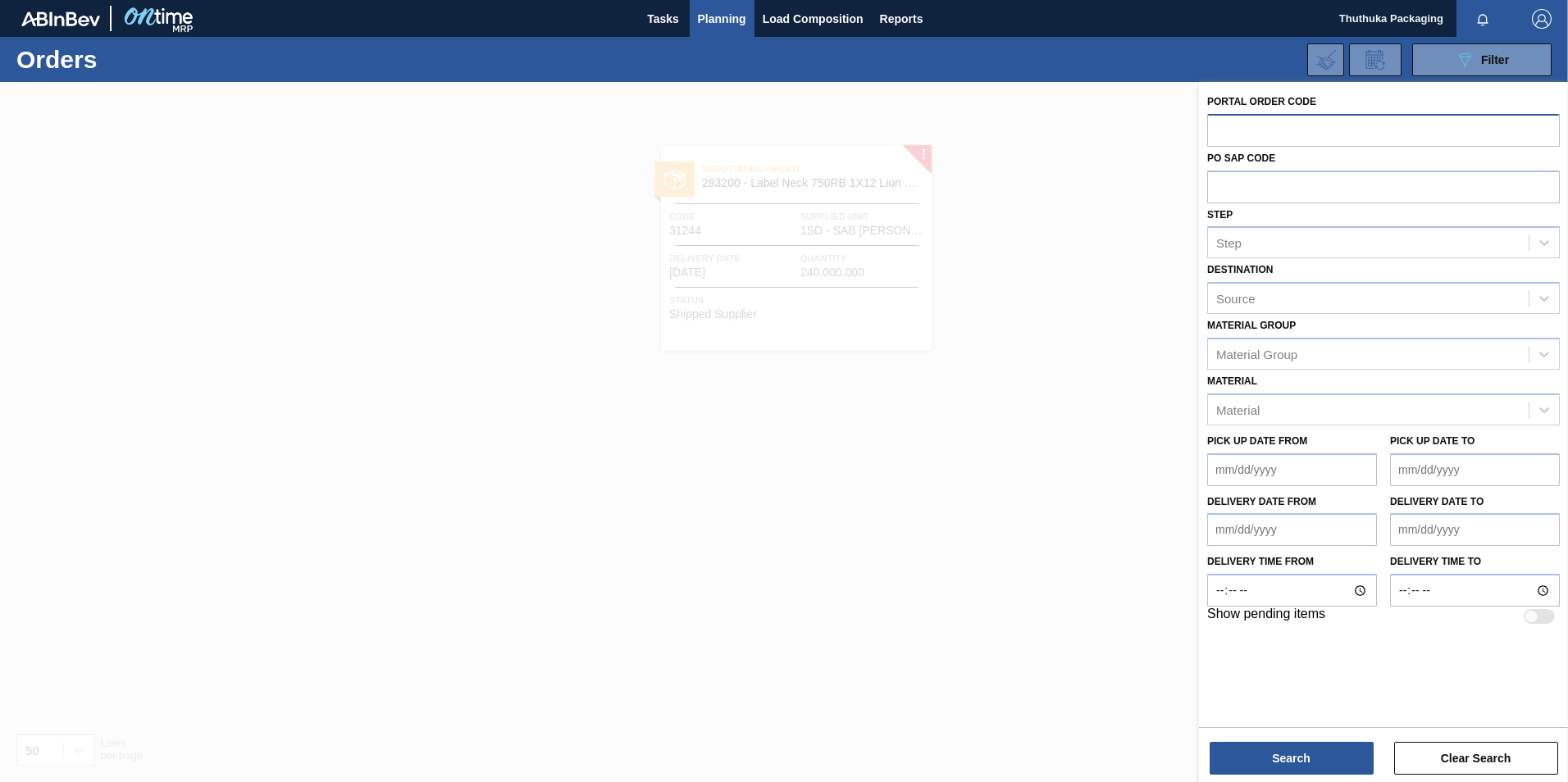
paste input "31245"
type input "31245"
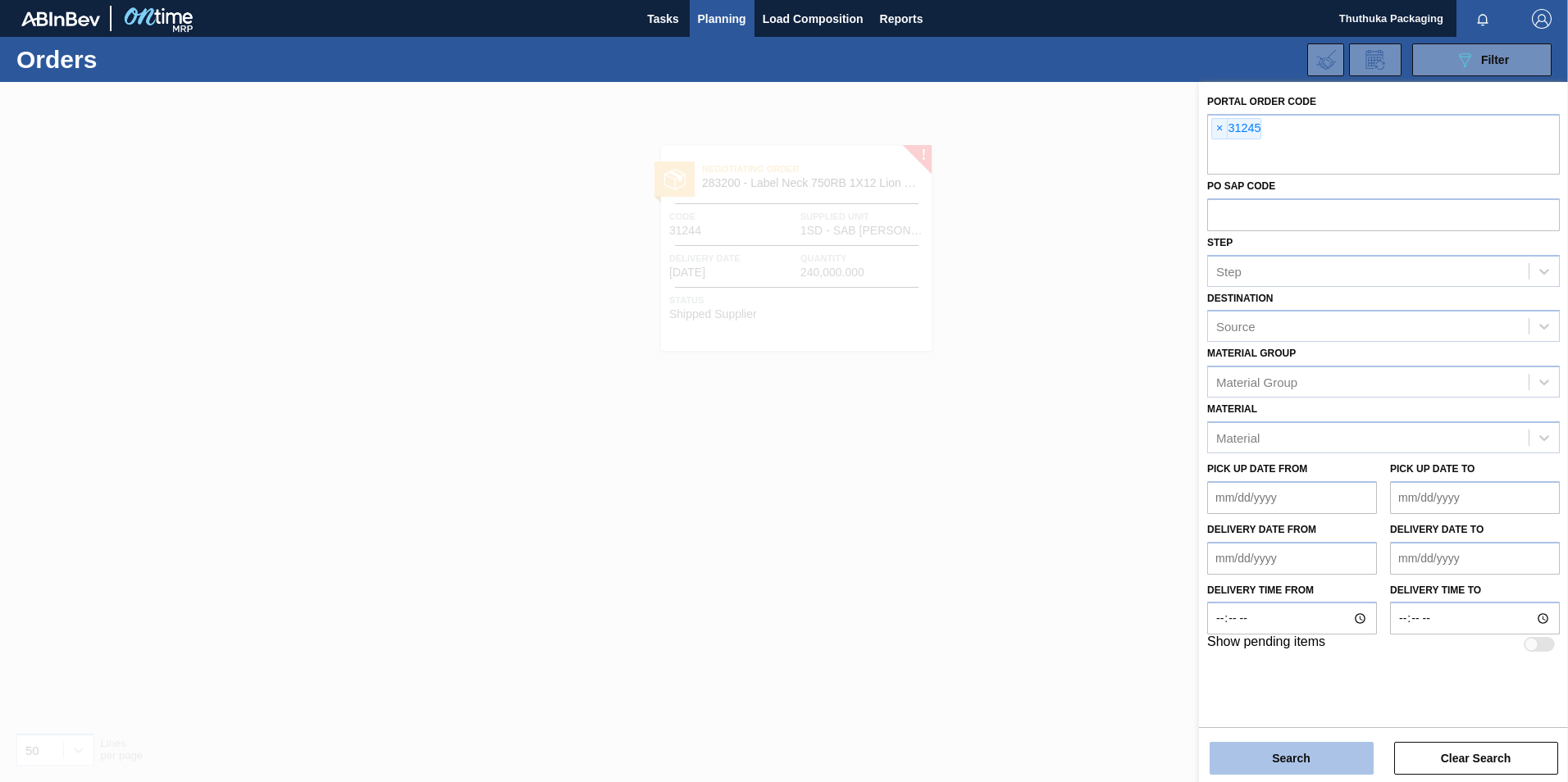
click at [1285, 756] on button "Search" at bounding box center [1291, 758] width 164 height 33
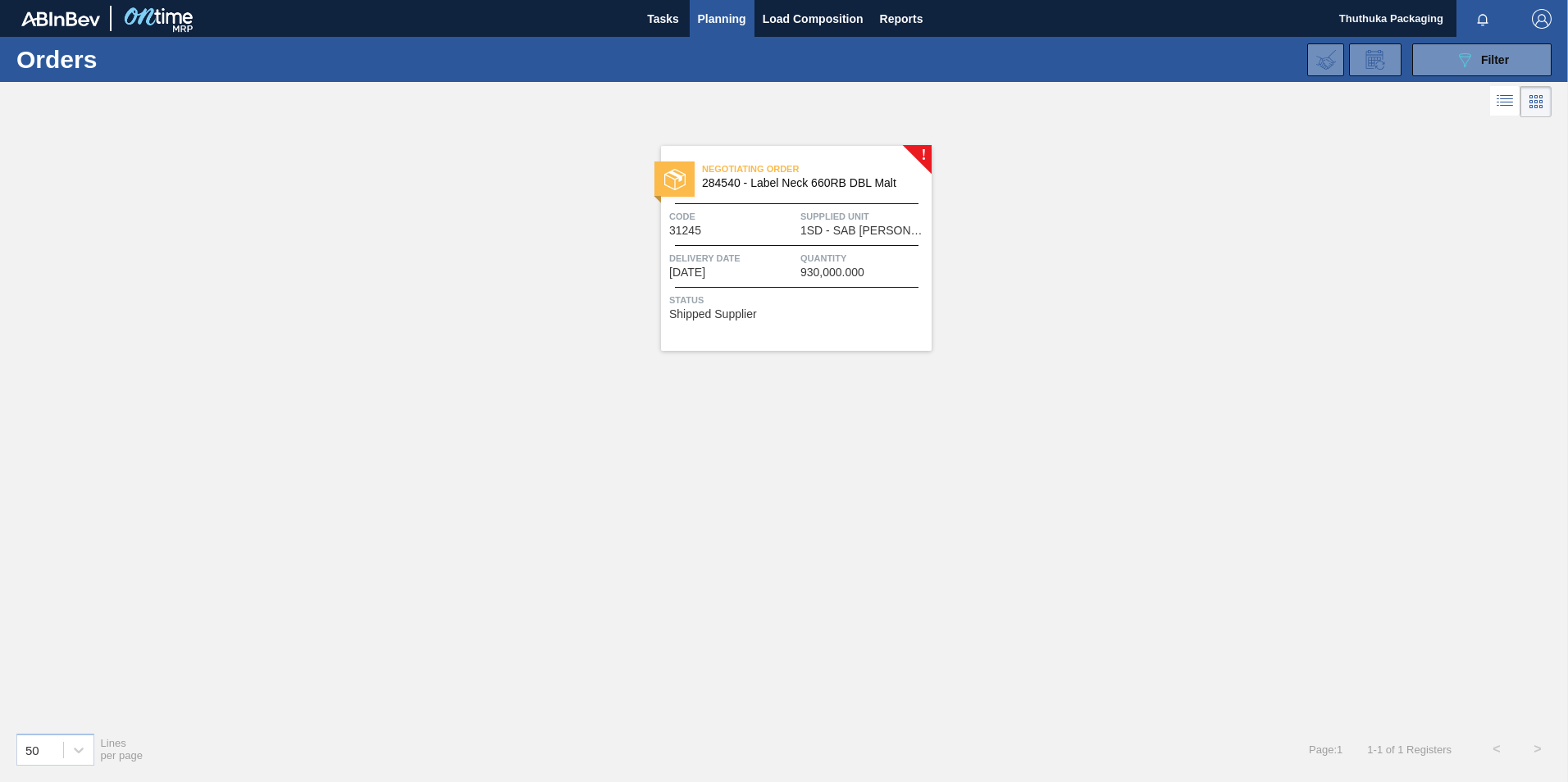
click at [837, 296] on span "Status" at bounding box center [798, 300] width 258 height 17
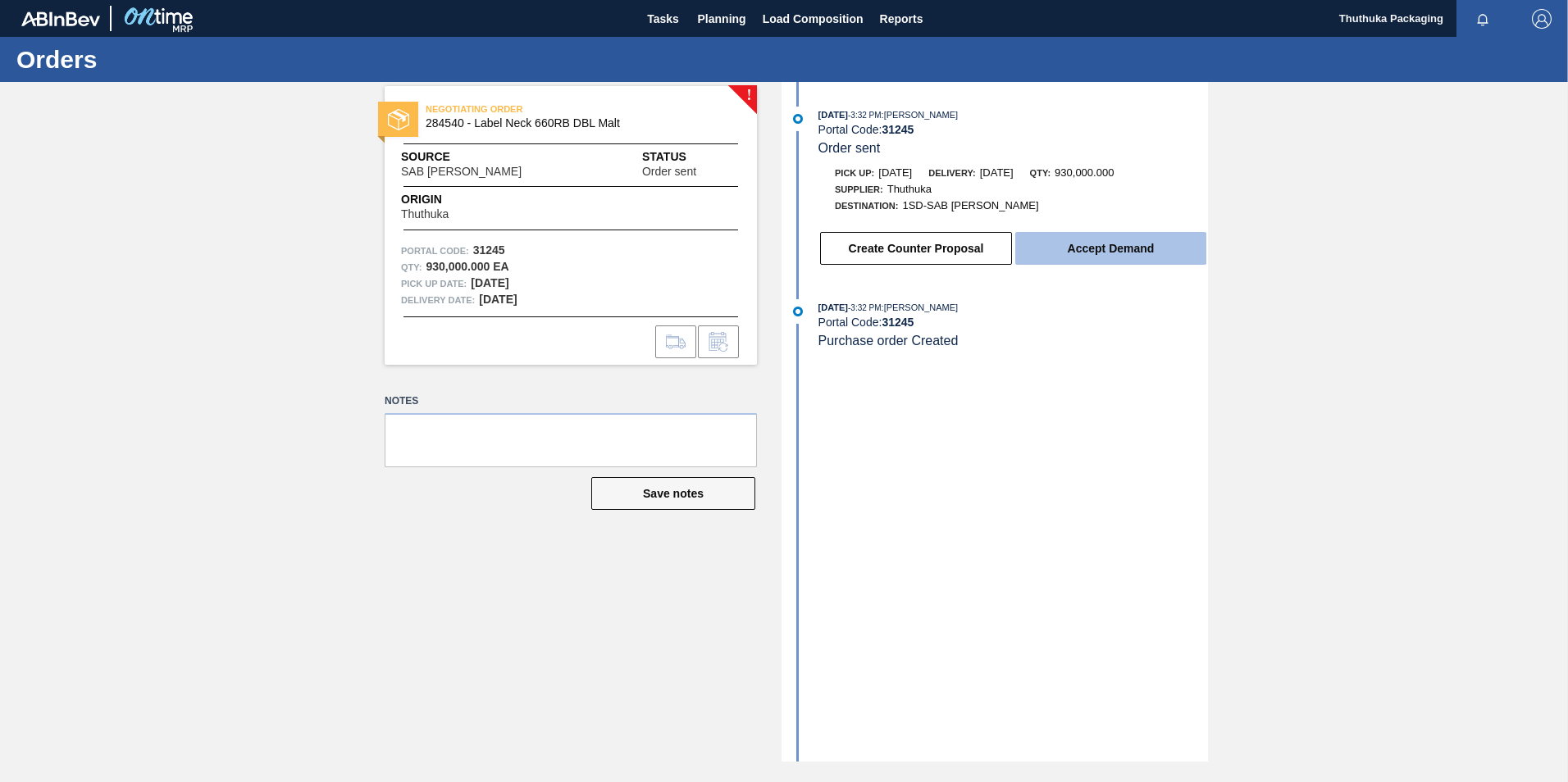
click at [1043, 263] on button "Accept Demand" at bounding box center [1111, 248] width 191 height 33
drag, startPoint x: 464, startPoint y: 120, endPoint x: 422, endPoint y: 121, distance: 42.0
click at [422, 121] on div "NEGOTIATING ORDER 284540 - Label Neck 660RB DBL Malt" at bounding box center [570, 117] width 372 height 37
copy span "284540"
click at [1535, 25] on img "button" at bounding box center [1542, 19] width 20 height 20
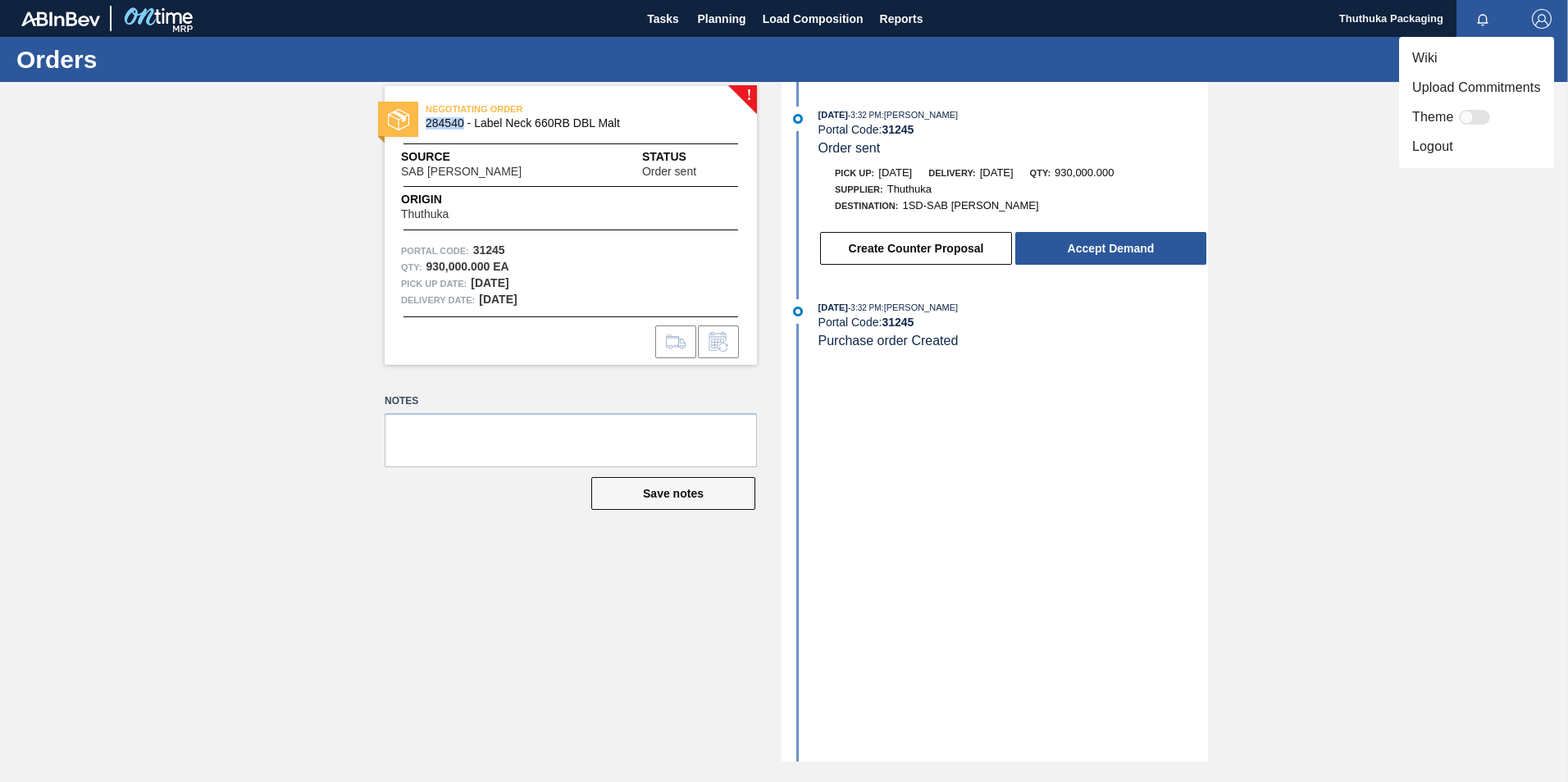
click at [1452, 156] on li "Logout" at bounding box center [1476, 146] width 155 height 29
click at [1448, 149] on li "Logout" at bounding box center [1476, 146] width 155 height 29
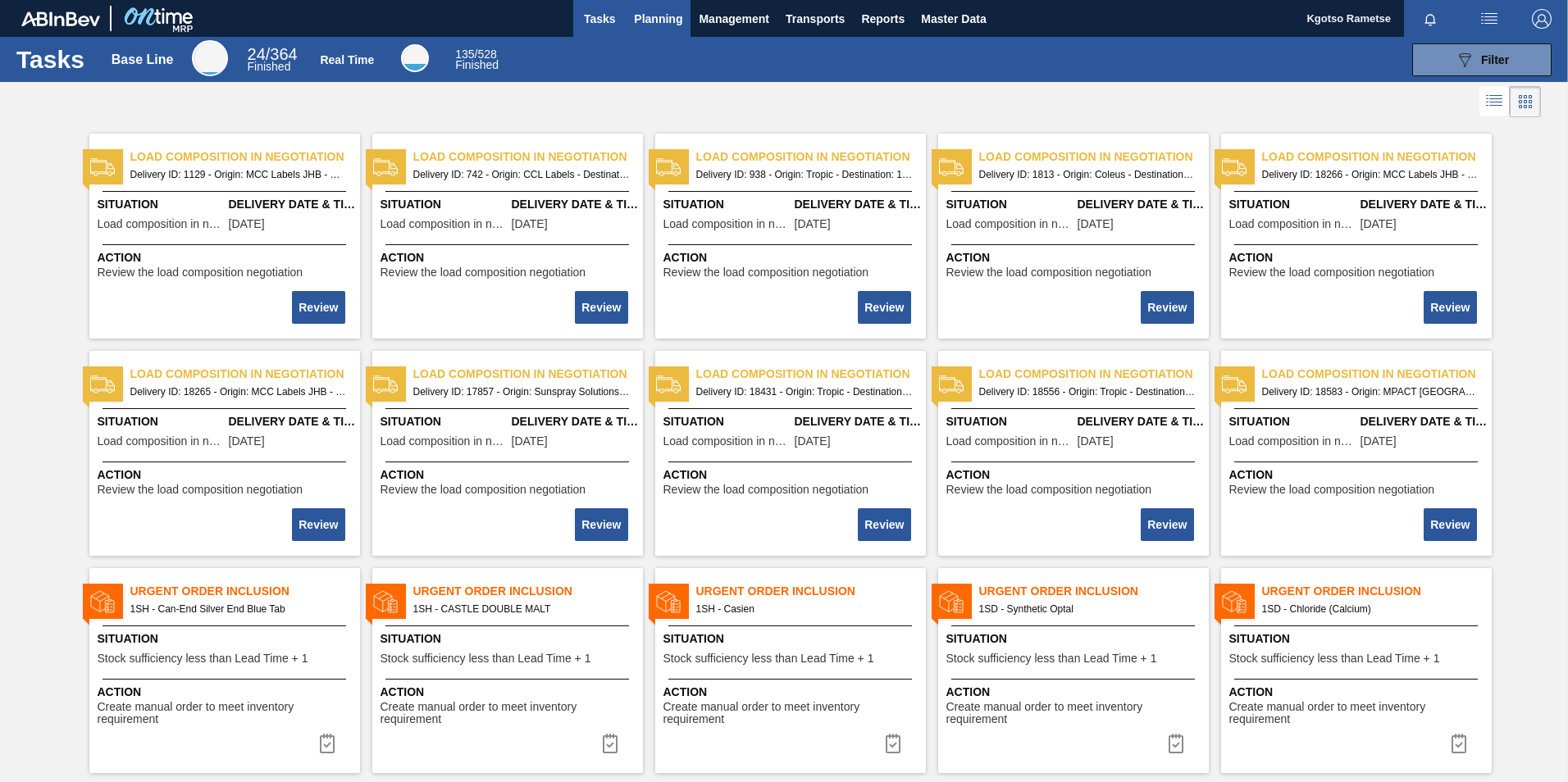
click at [650, 4] on button "Planning" at bounding box center [657, 18] width 64 height 37
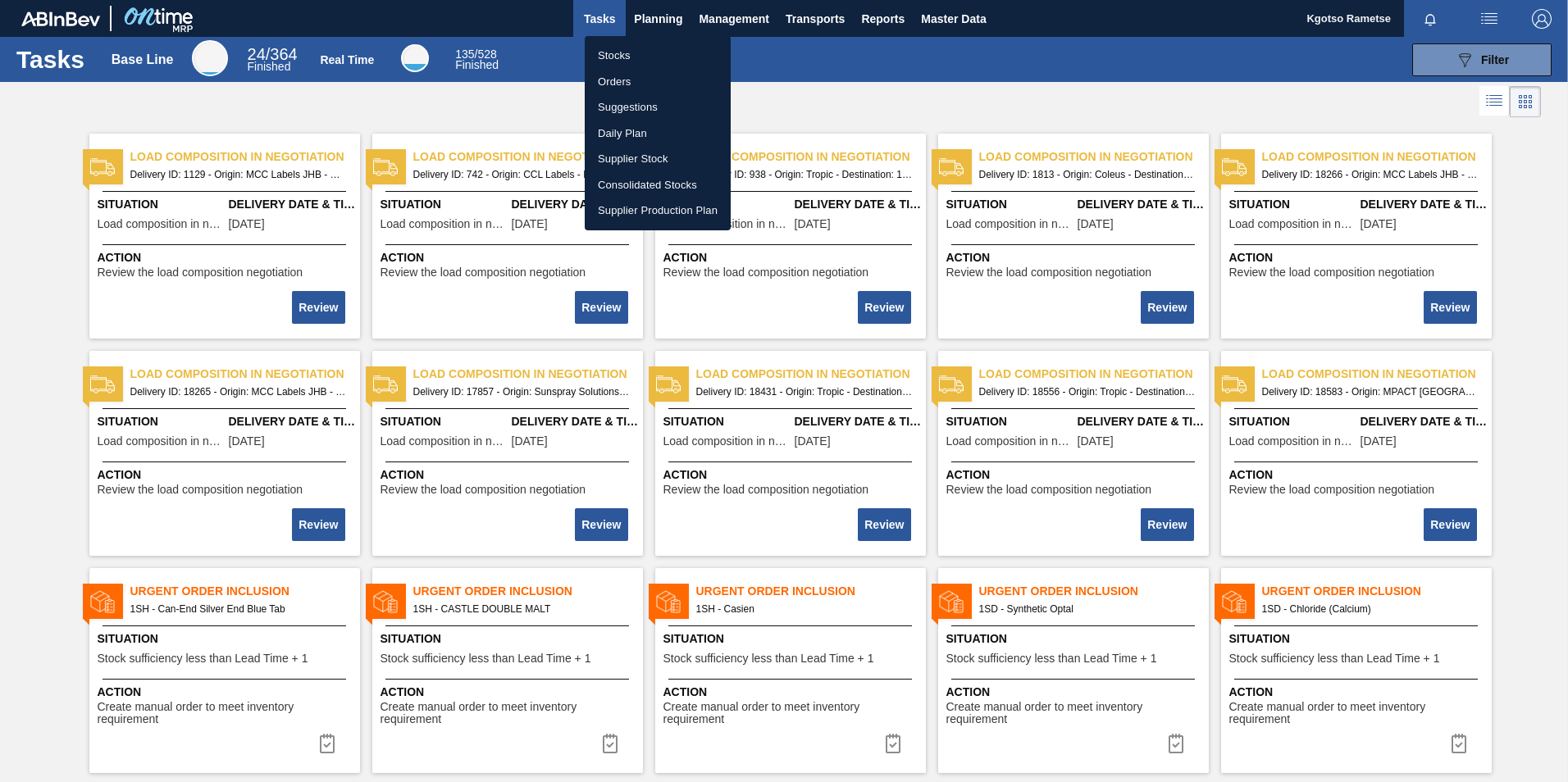
click at [641, 49] on li "Stocks" at bounding box center [657, 55] width 146 height 26
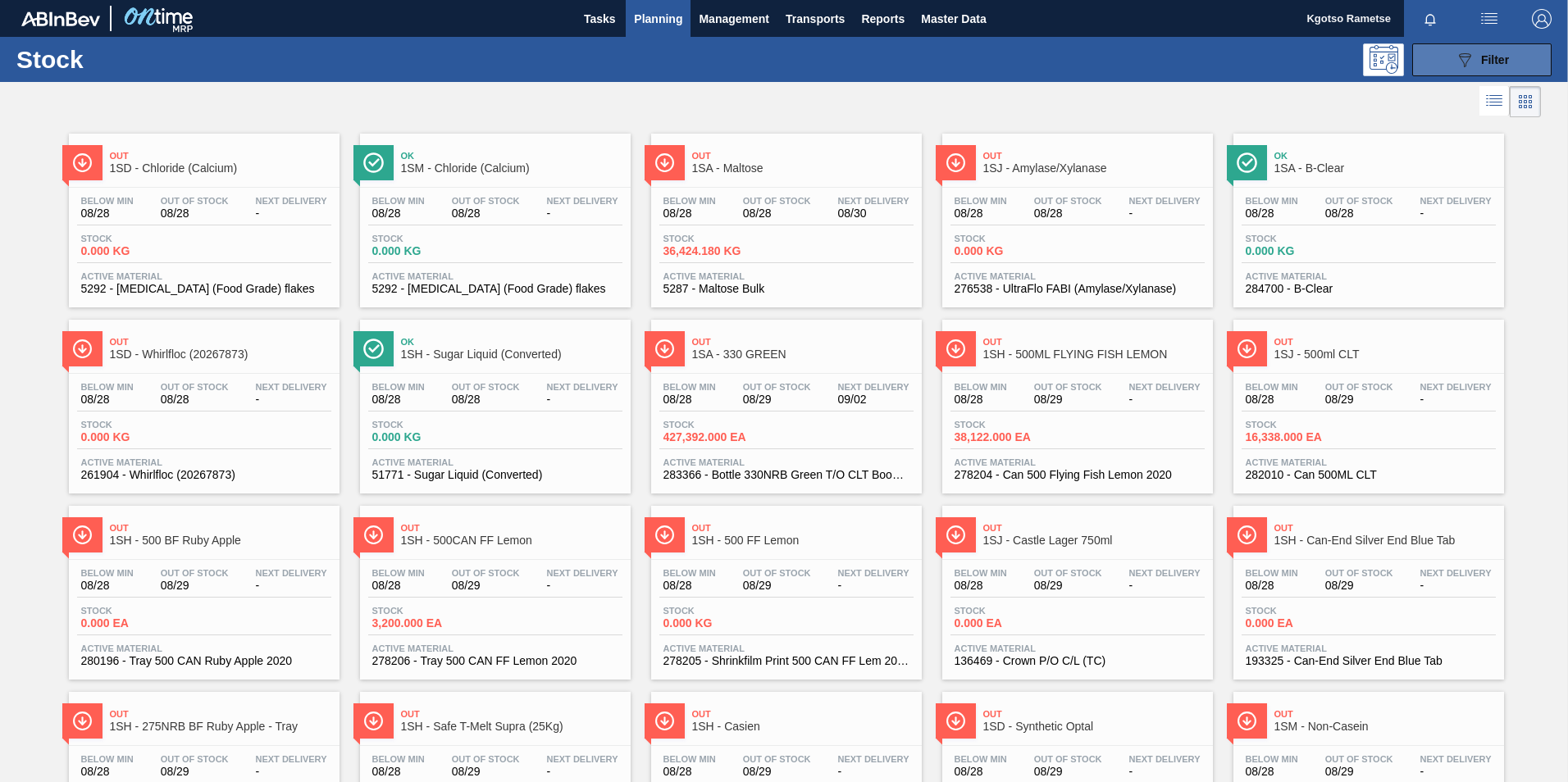
click at [1458, 73] on button "089F7B8B-B2A5-4AFE-B5C0-19BA573D28AC Filter" at bounding box center [1482, 59] width 140 height 33
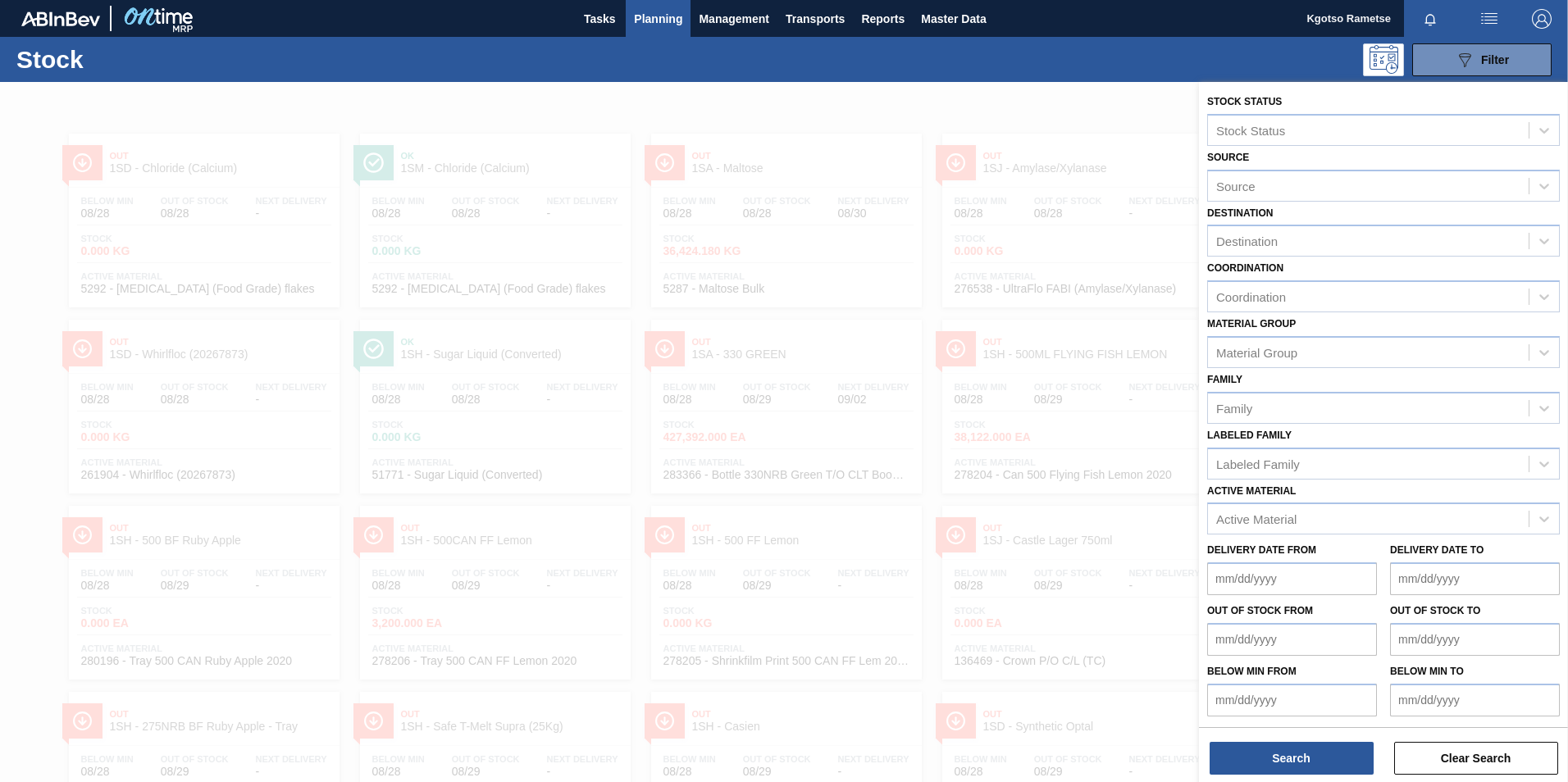
scroll to position [1, 0]
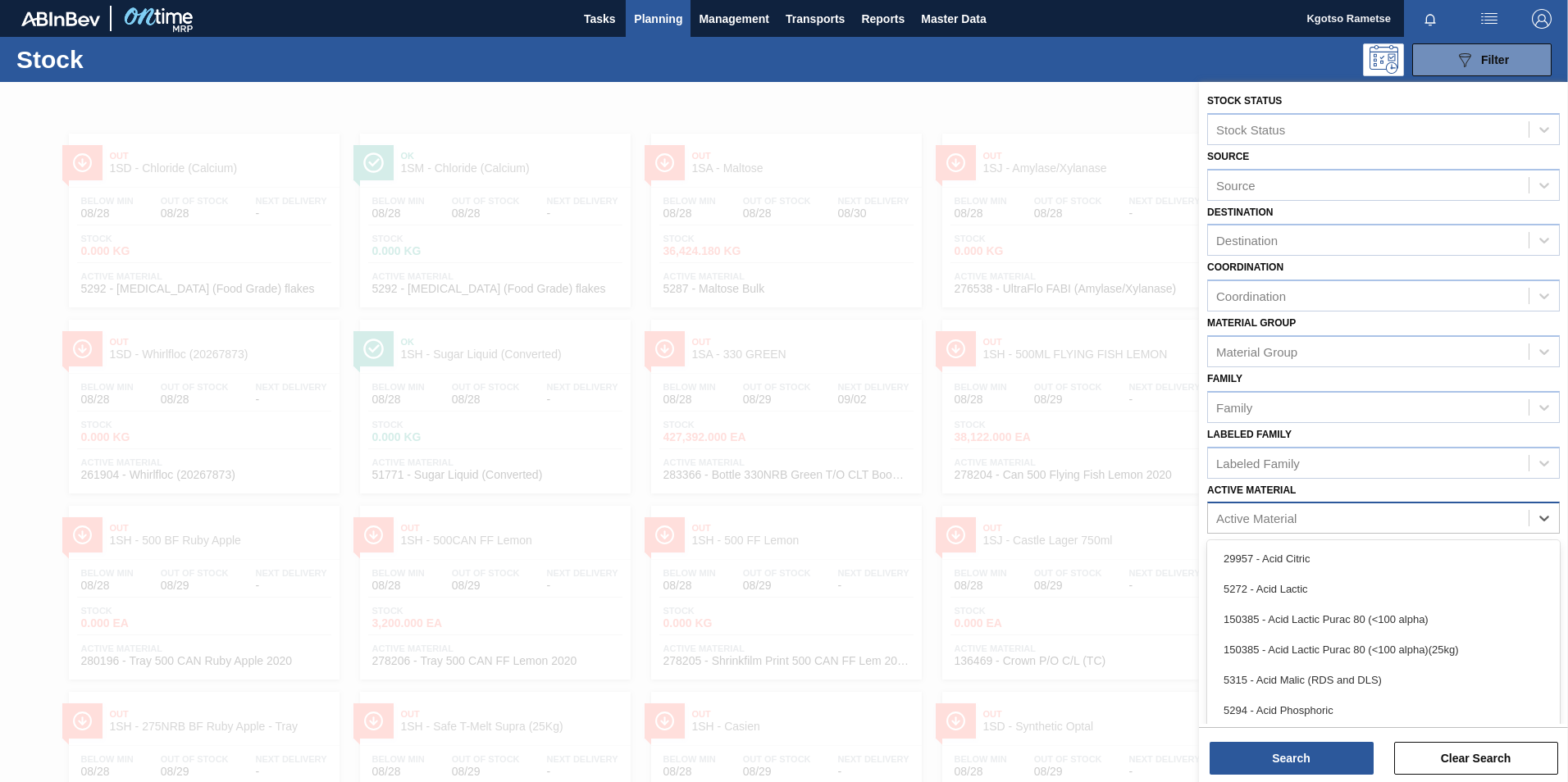
click at [1316, 527] on div "Active Material" at bounding box center [1367, 519] width 320 height 23
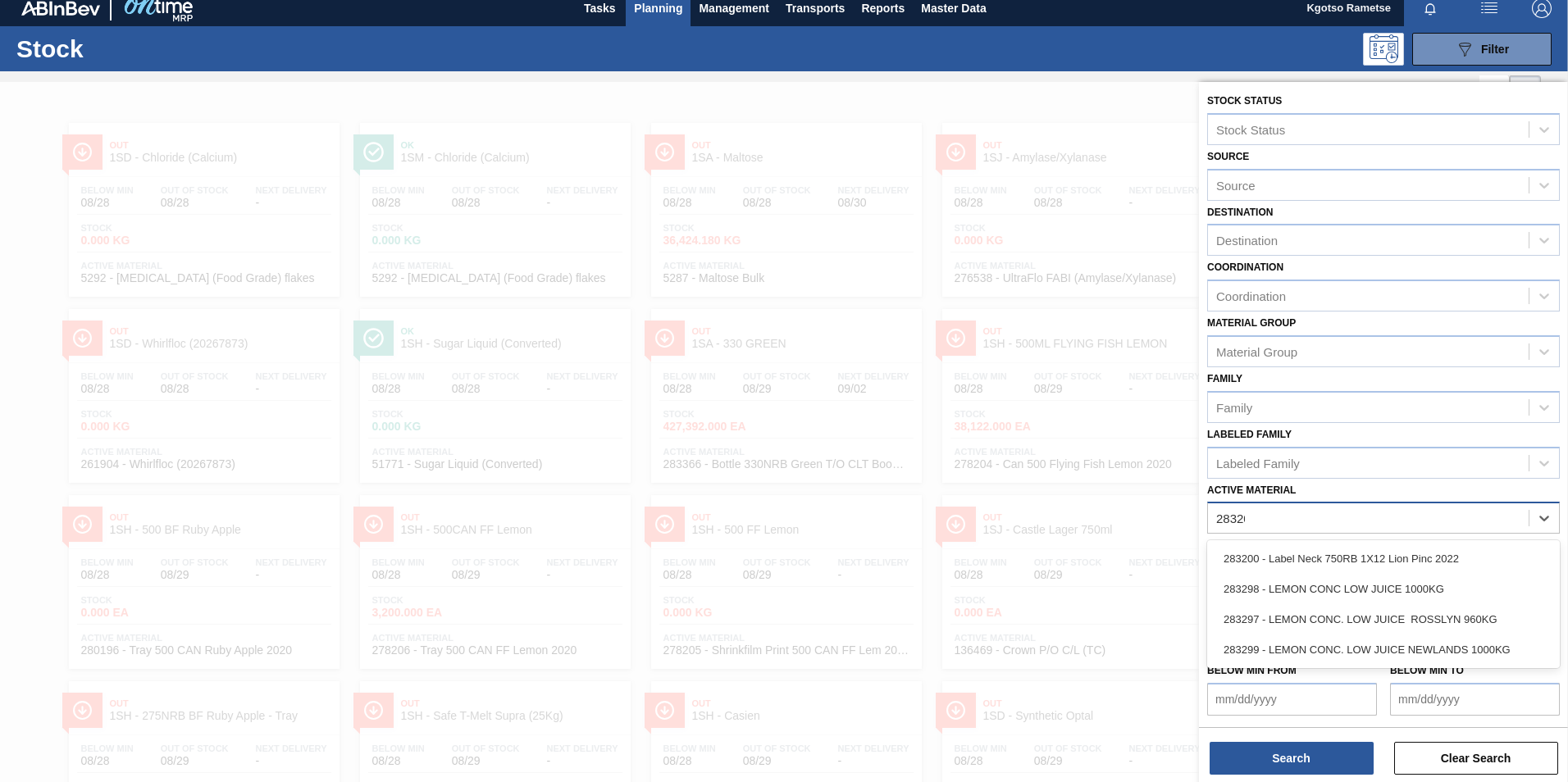
type Material "283200"
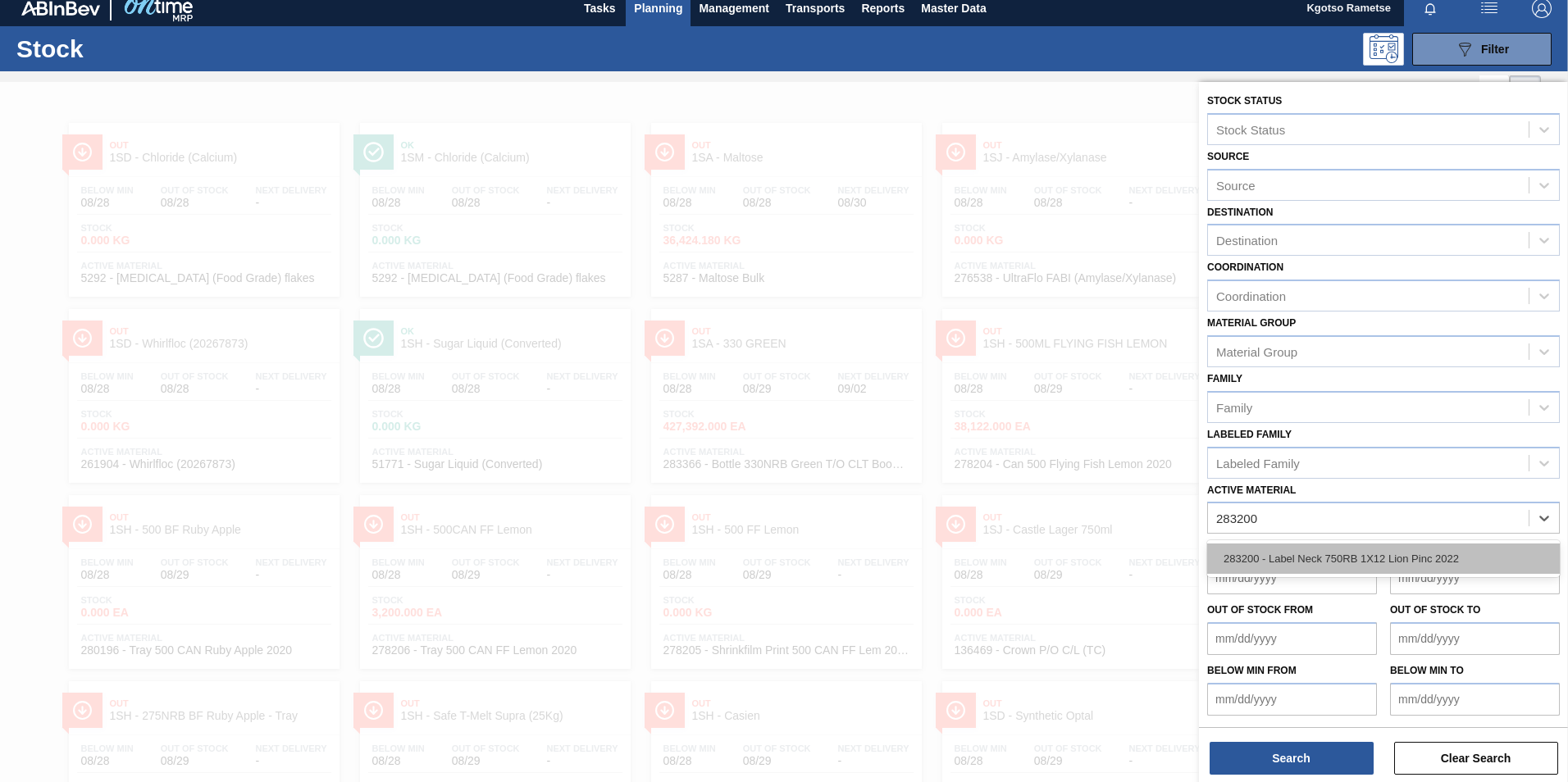
click at [1305, 563] on div "283200 - Label Neck 750RB 1X12 Lion Pinc 2022" at bounding box center [1383, 559] width 353 height 30
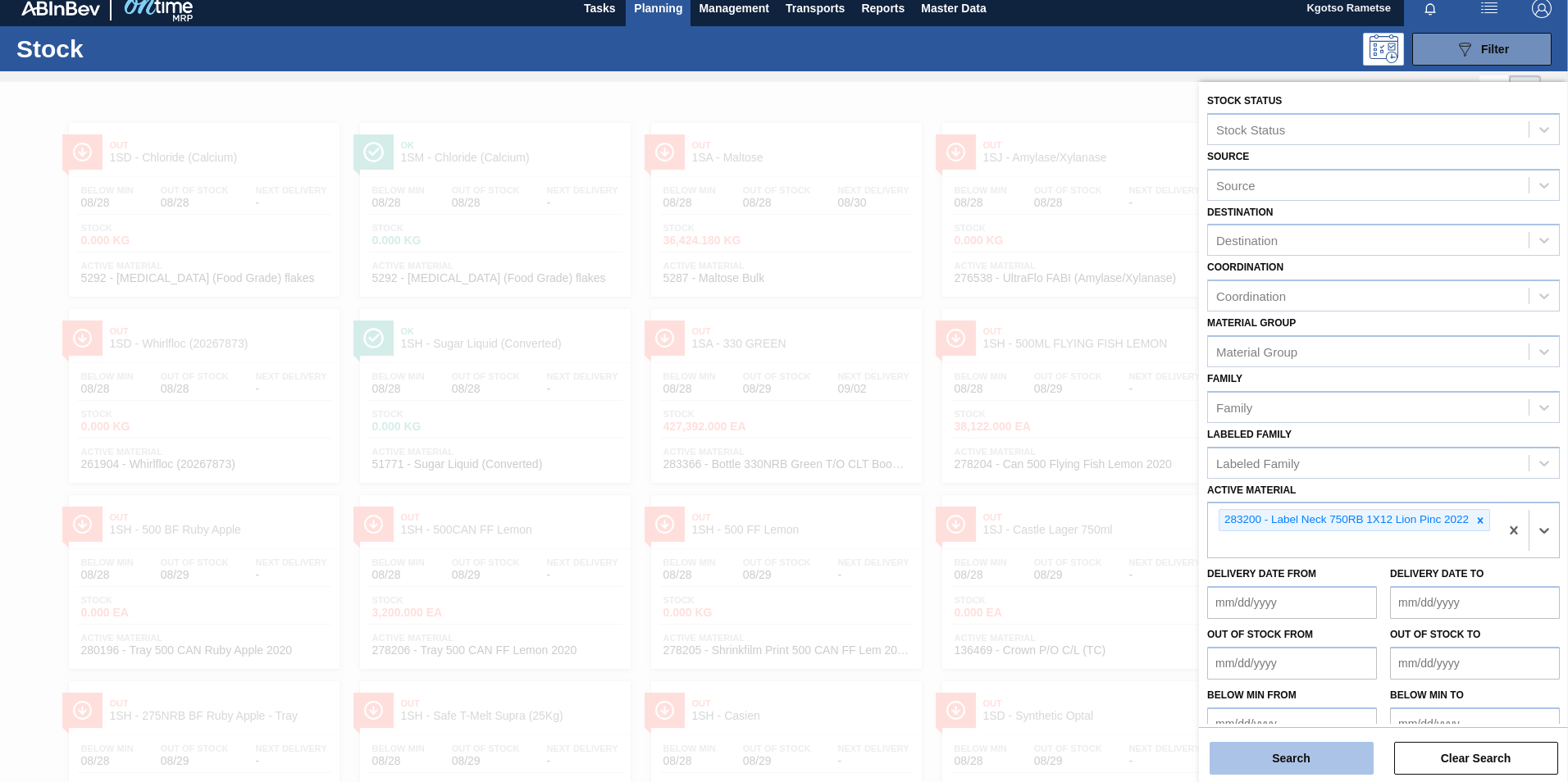
click at [1297, 759] on button "Search" at bounding box center [1291, 758] width 164 height 33
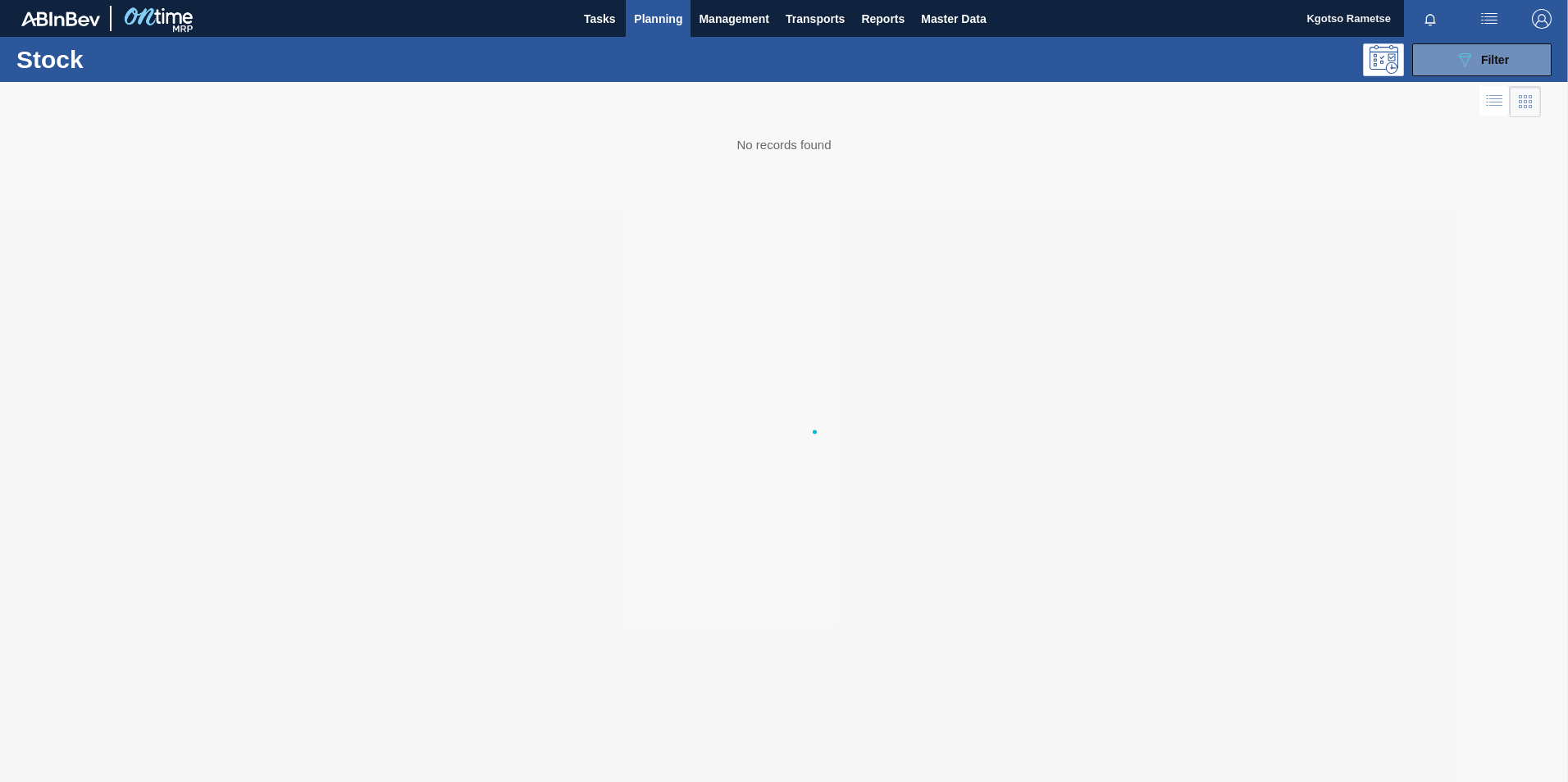
scroll to position [0, 0]
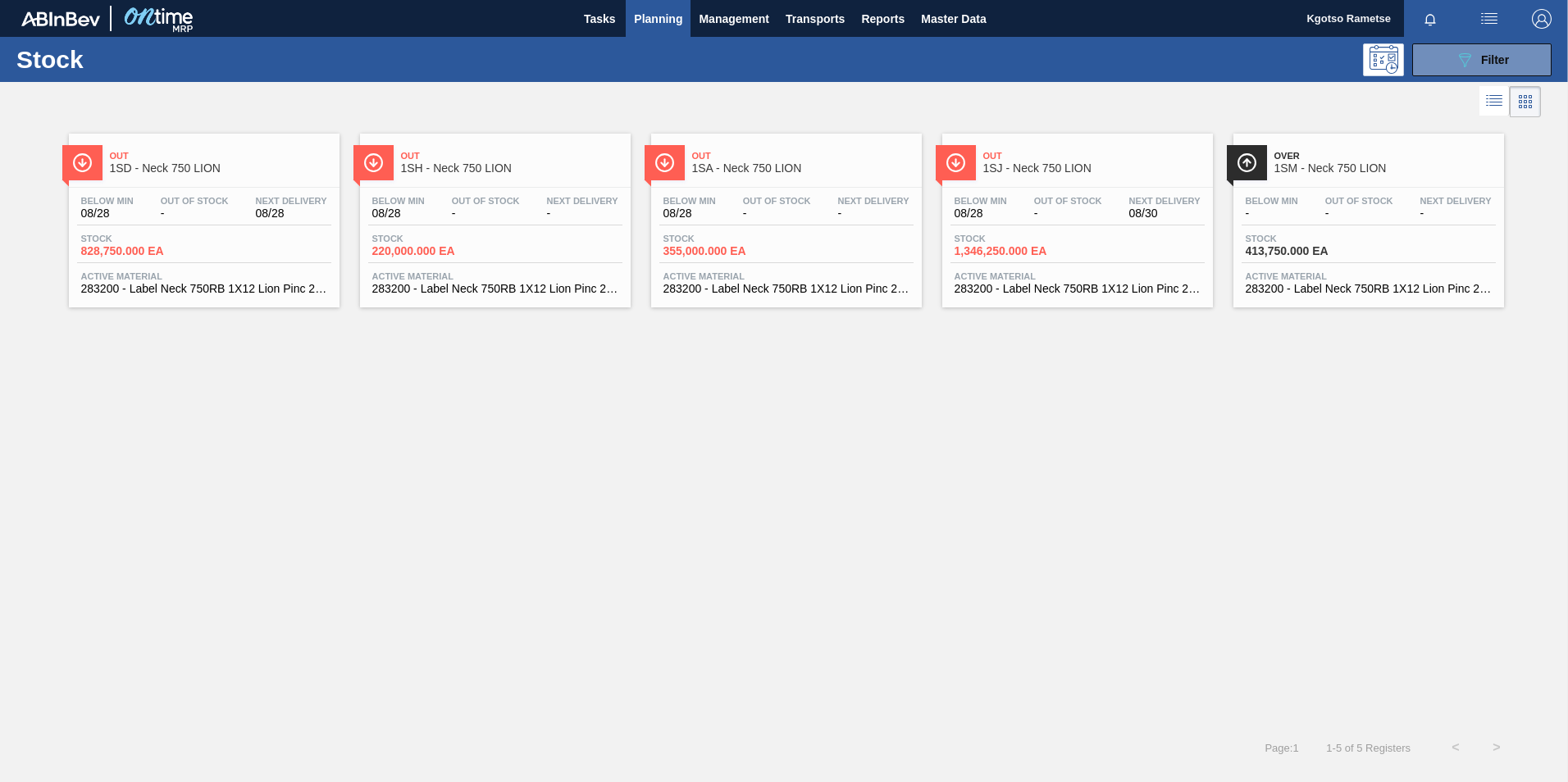
click at [218, 171] on span "1SD - Neck 750 LION" at bounding box center [220, 168] width 222 height 13
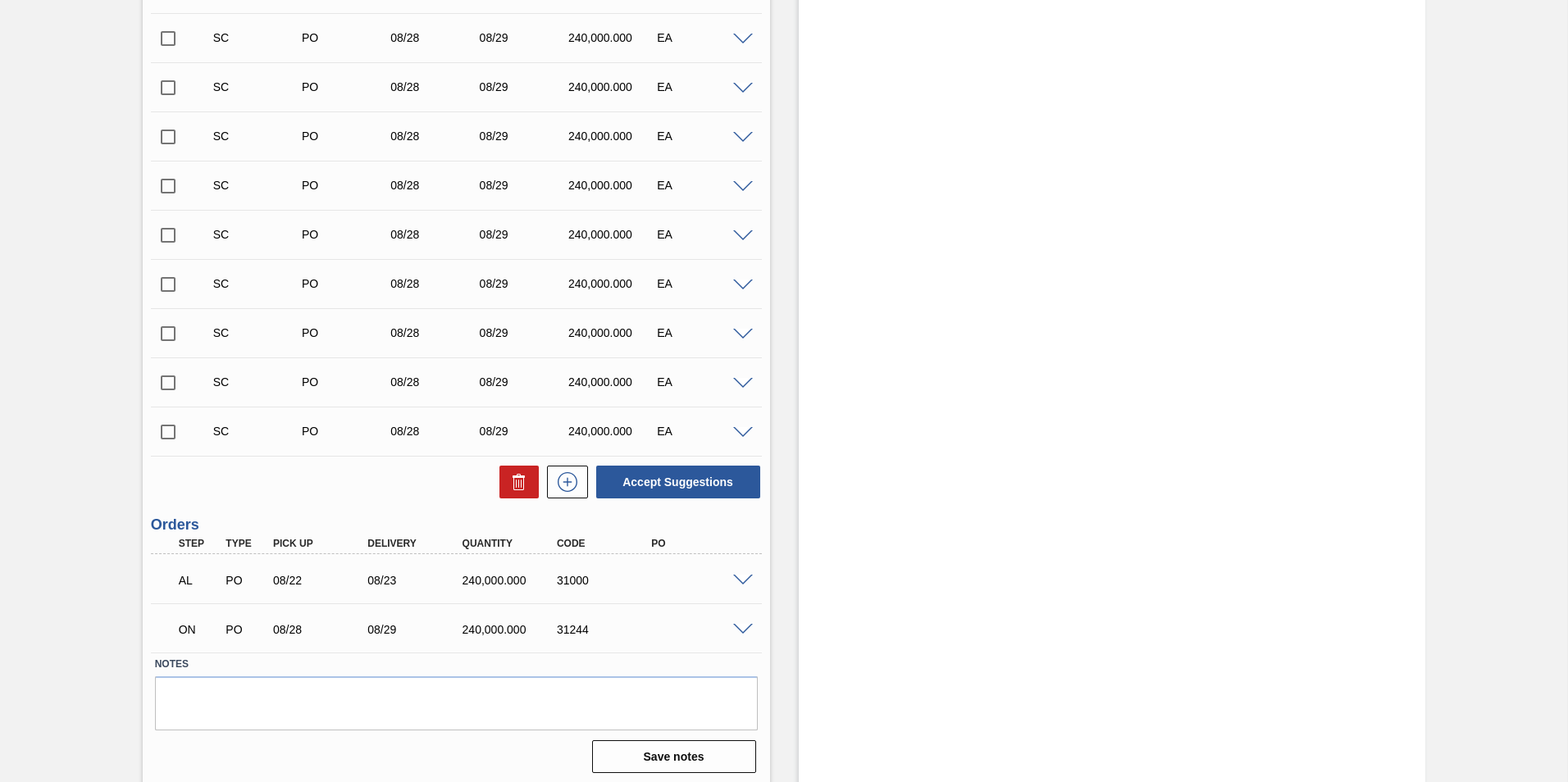
scroll to position [761, 0]
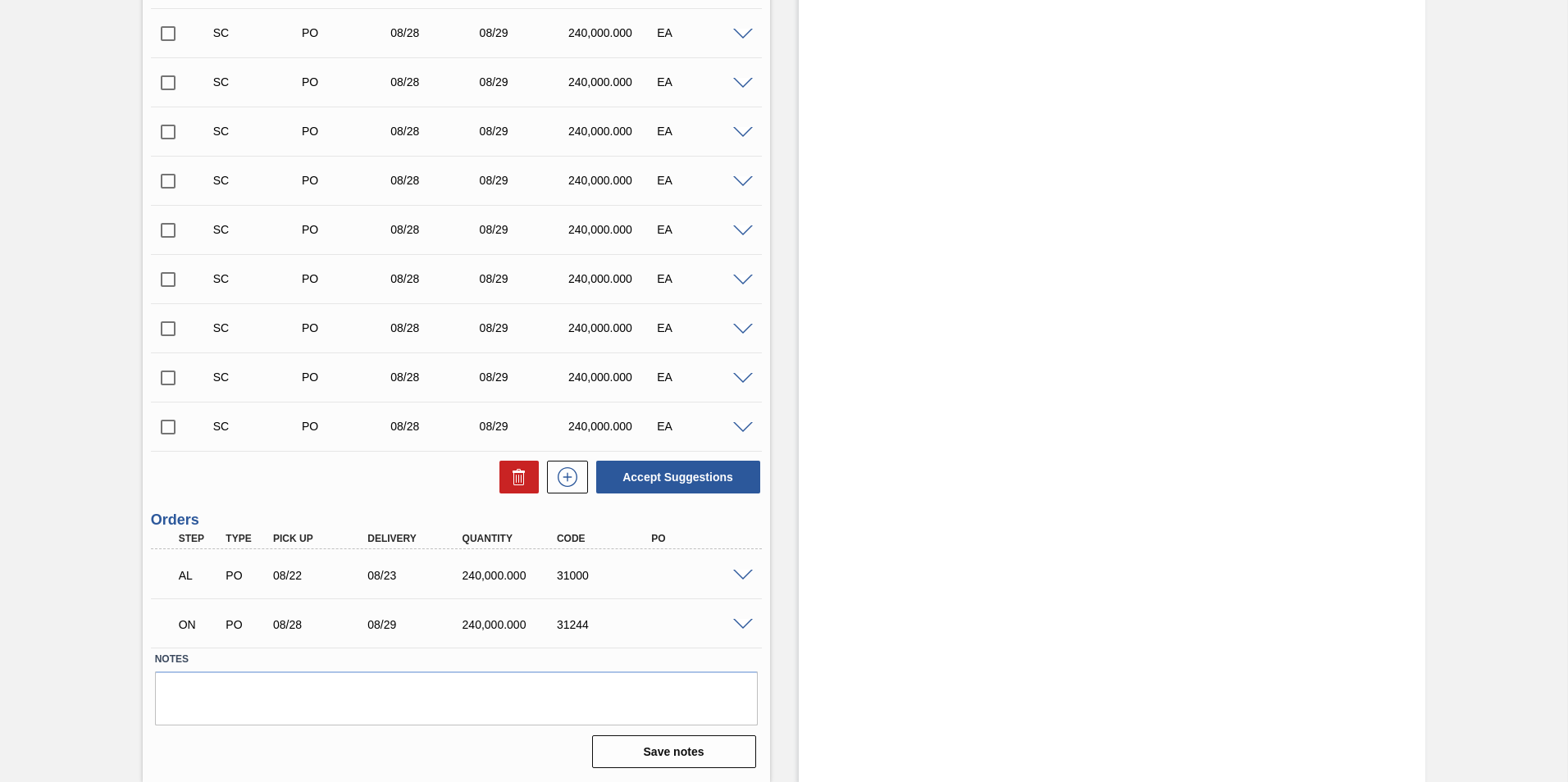
click at [738, 576] on span at bounding box center [743, 575] width 20 height 13
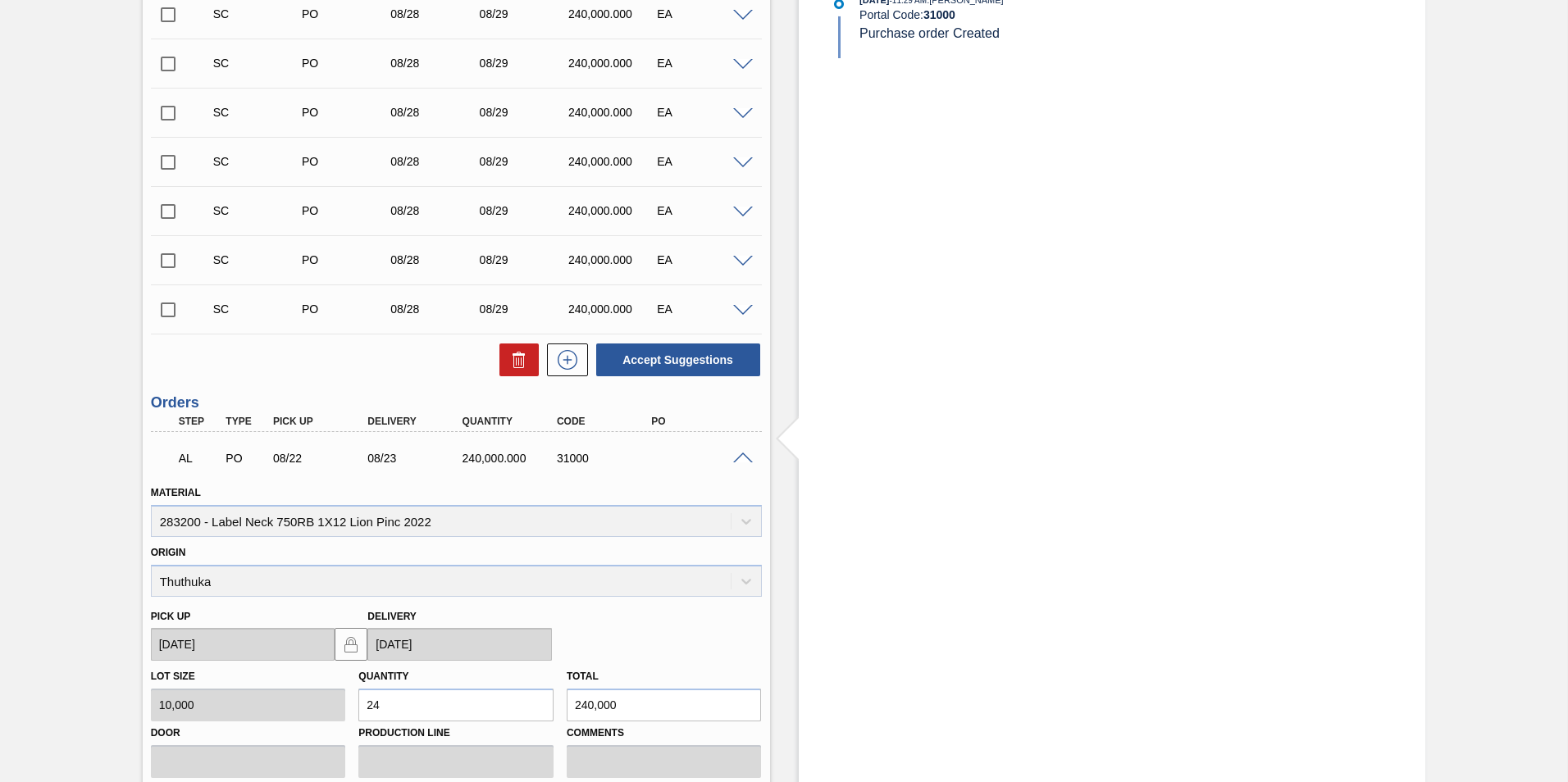
scroll to position [1089, 0]
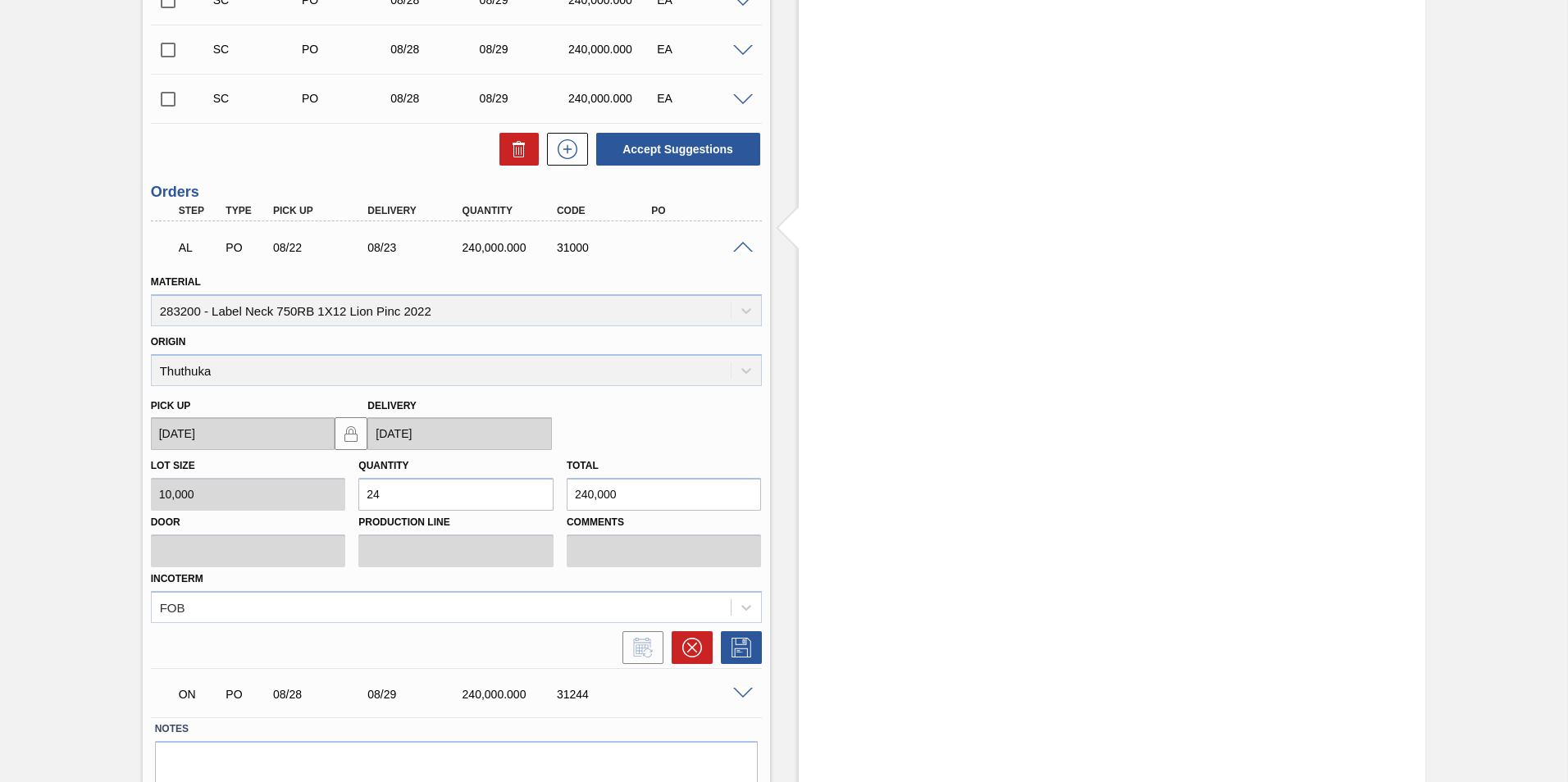
click at [742, 248] on span at bounding box center [743, 248] width 20 height 13
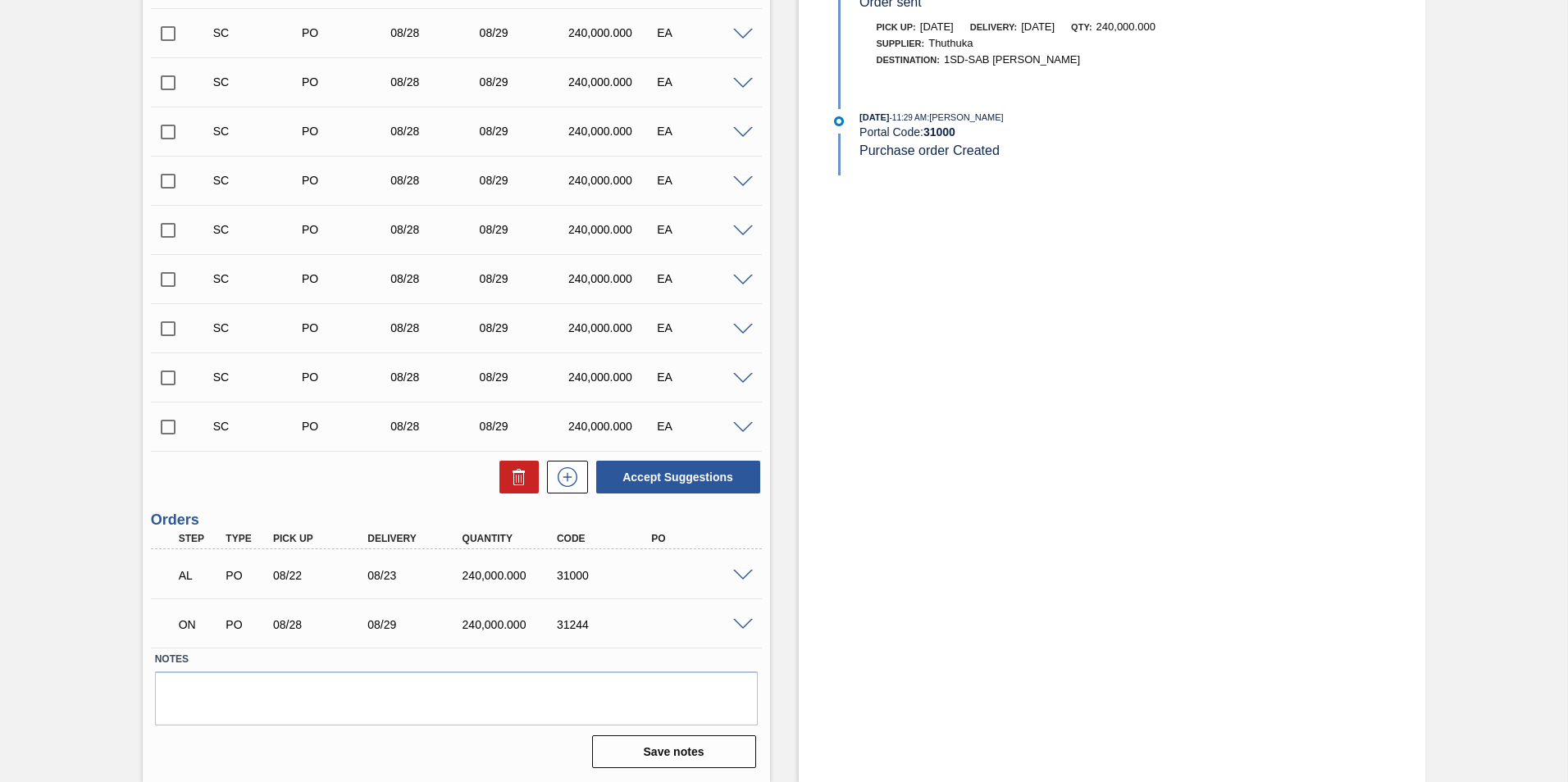
click at [745, 624] on span at bounding box center [743, 625] width 20 height 13
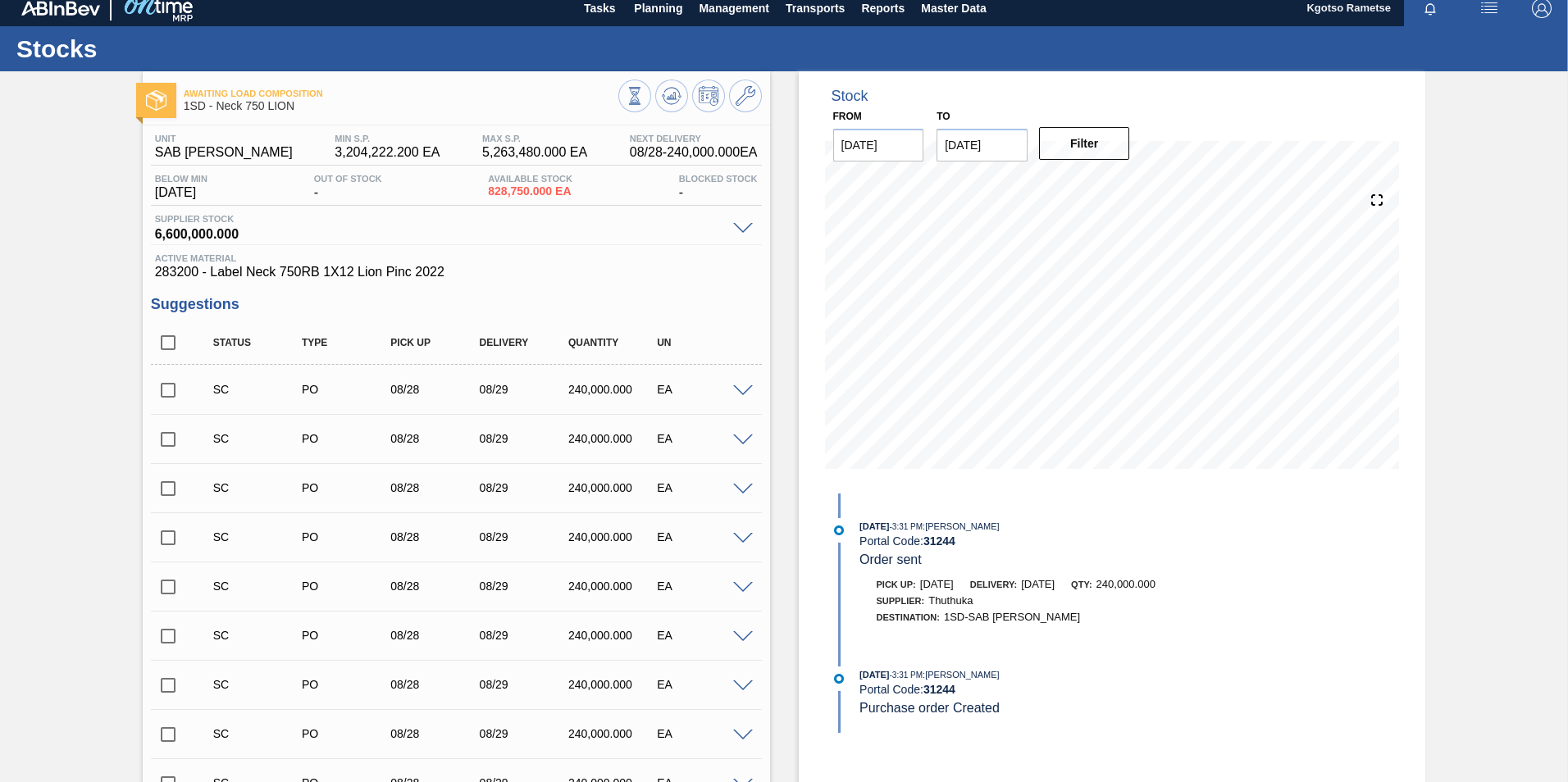
scroll to position [0, 0]
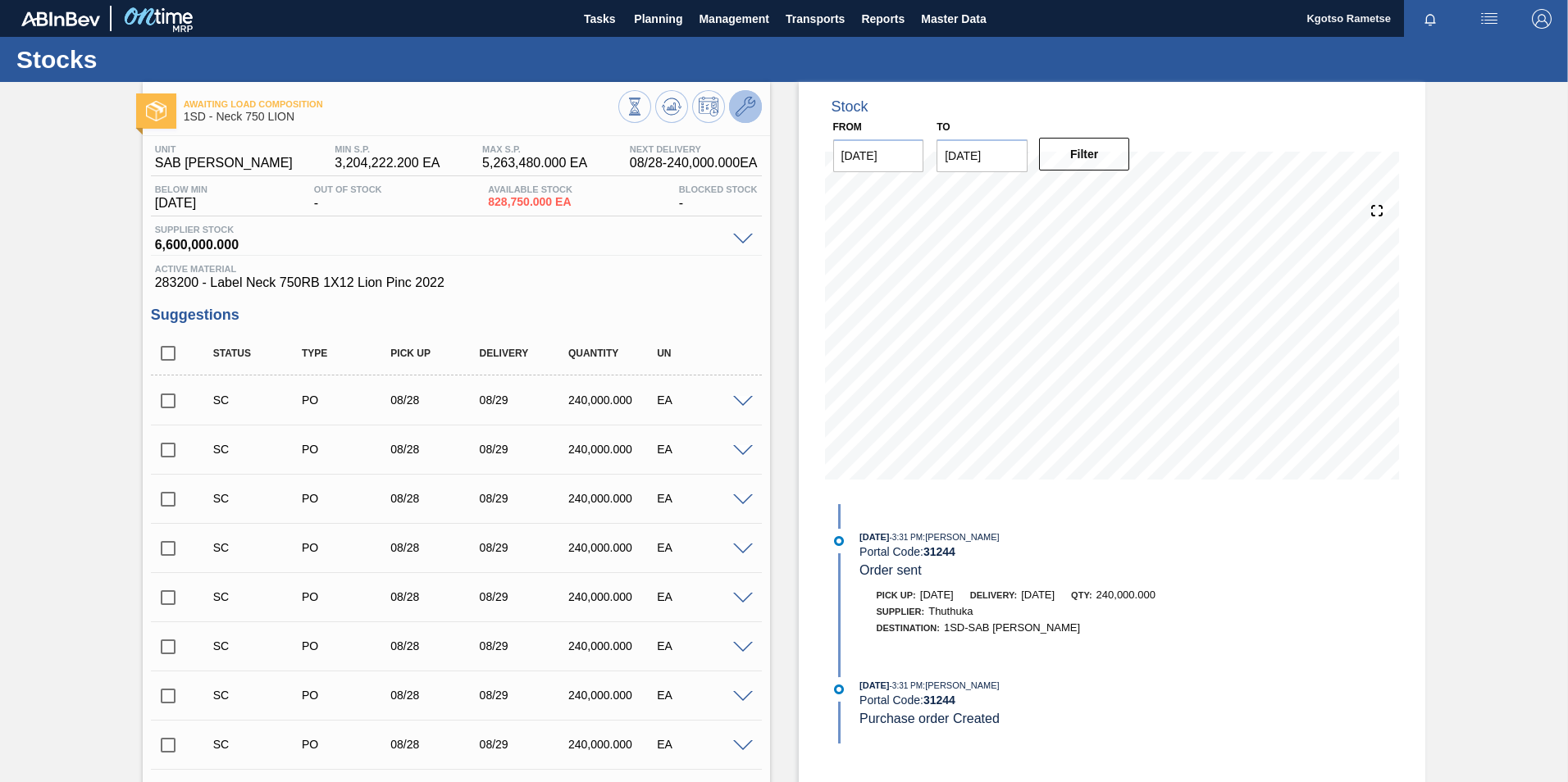
click at [742, 110] on icon at bounding box center [746, 107] width 20 height 20
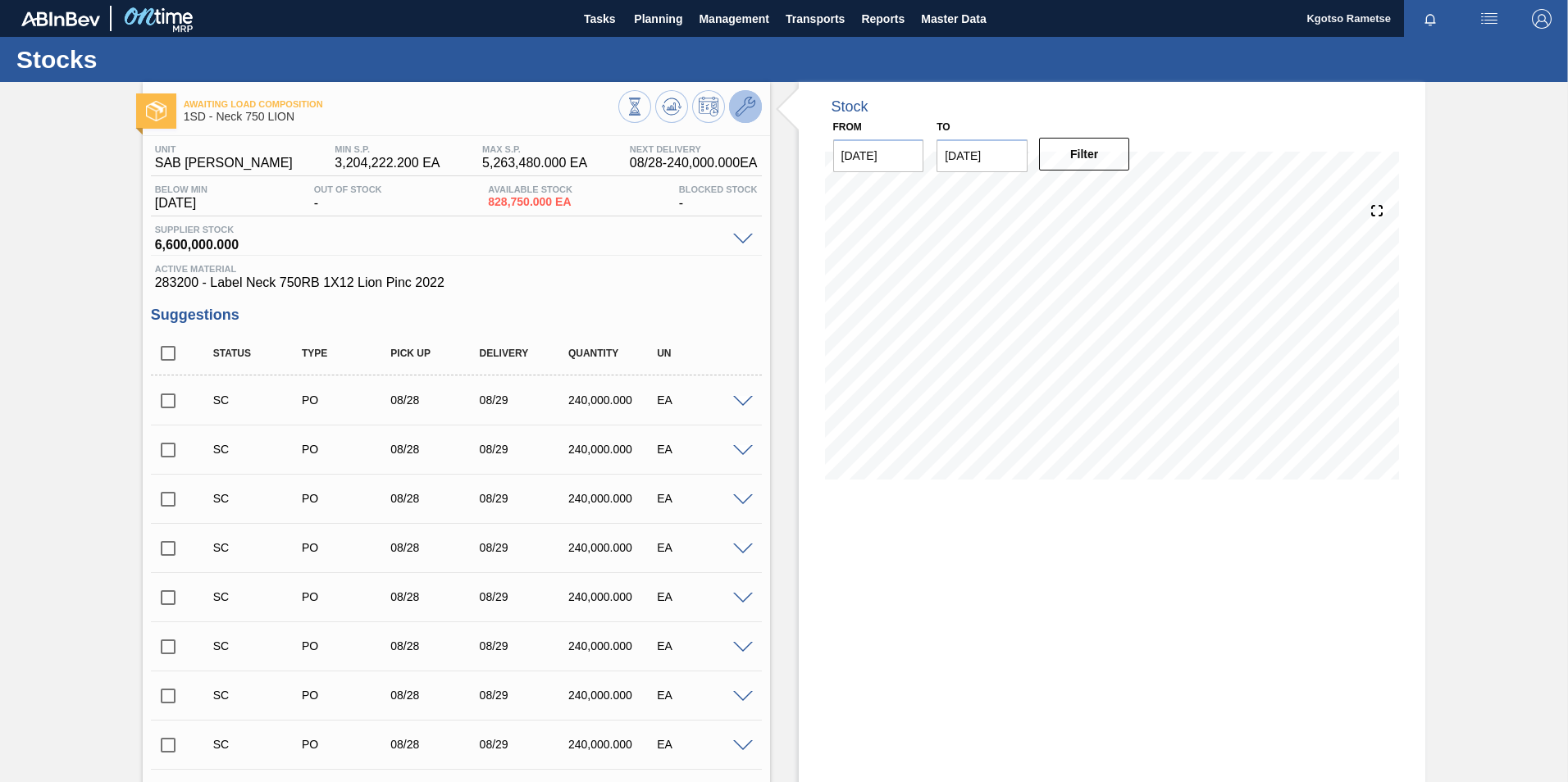
click at [741, 105] on icon at bounding box center [746, 107] width 20 height 20
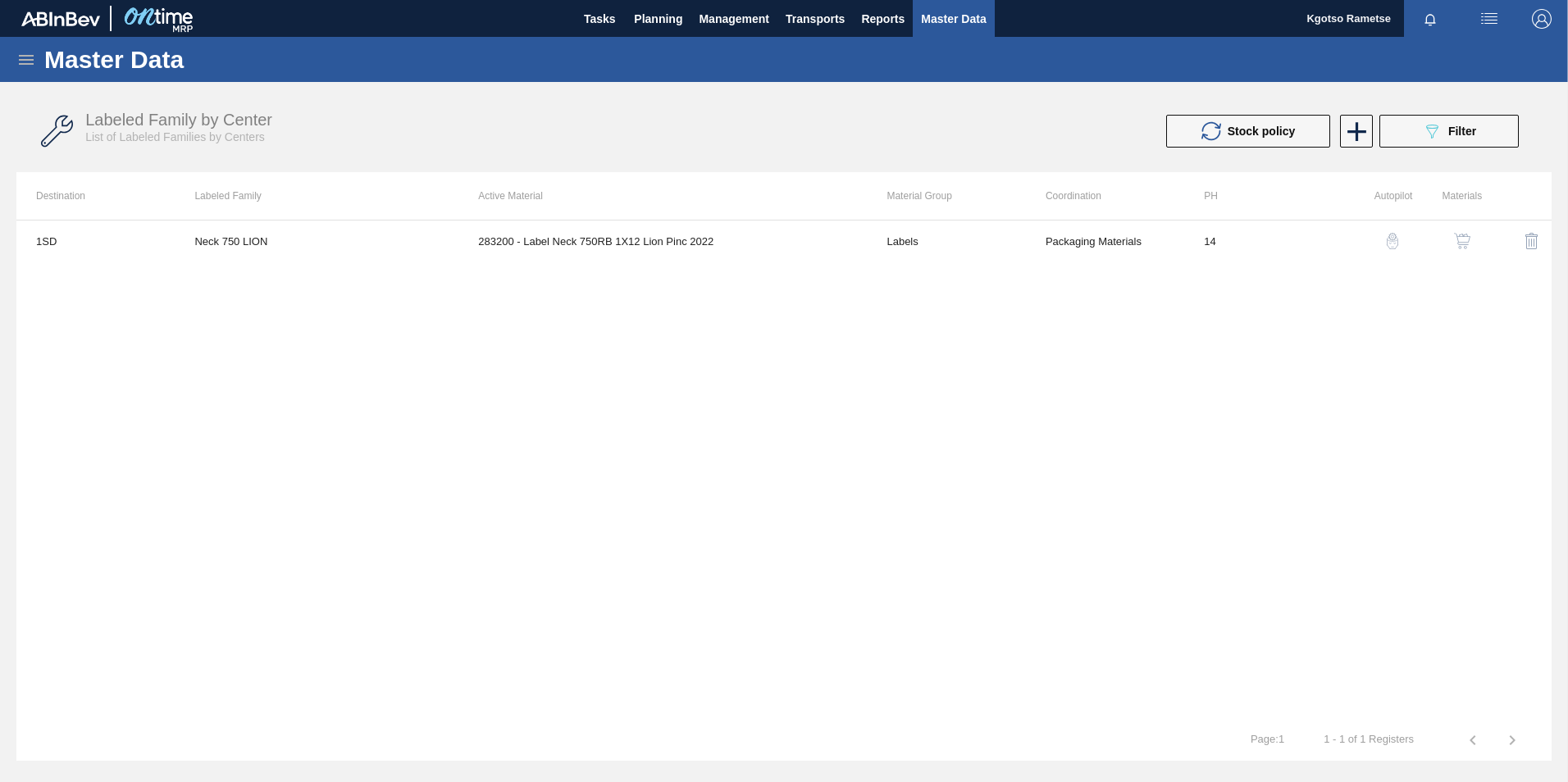
click at [862, 252] on td "283200 - Label Neck 750RB 1X12 Lion Pinc 2022" at bounding box center [662, 241] width 408 height 41
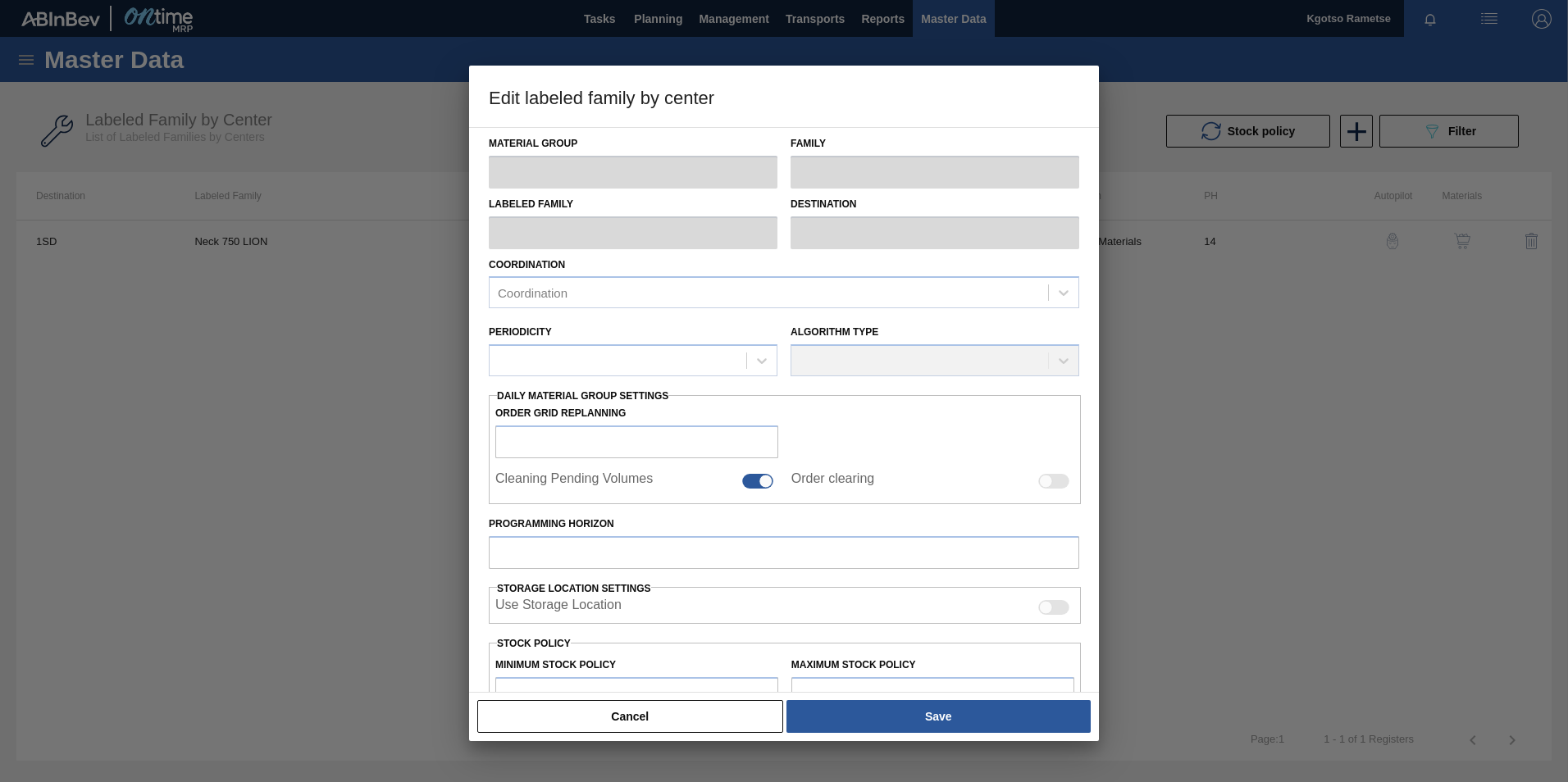
type input "Labels"
type input "750"
type input "Neck 750 LION"
type input "1SD - SAB Rosslyn Brewery"
type input "14"
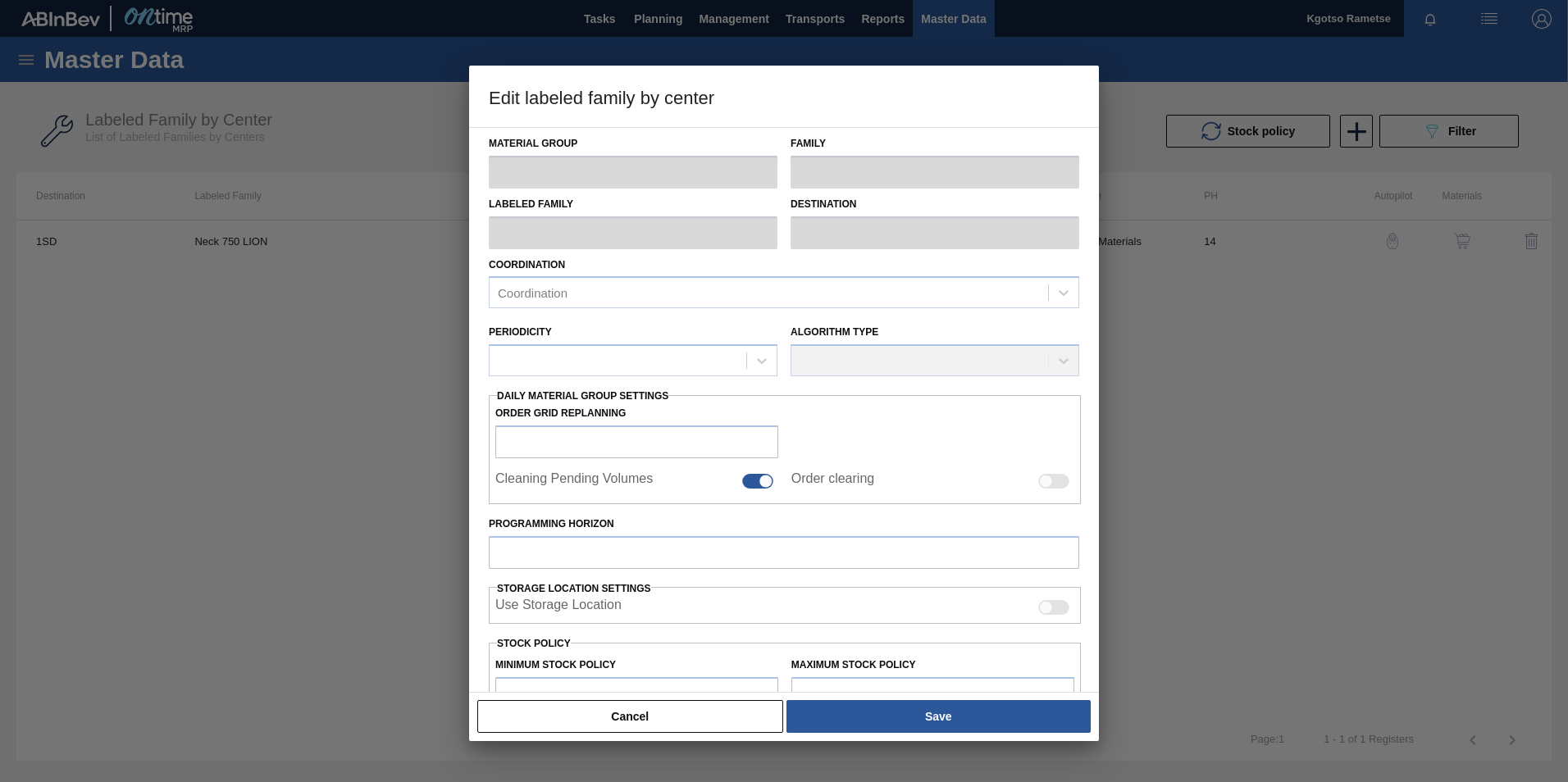
type input "3,204,222.2"
type input "5,263,480"
type input "100"
type input "5,263,480.000"
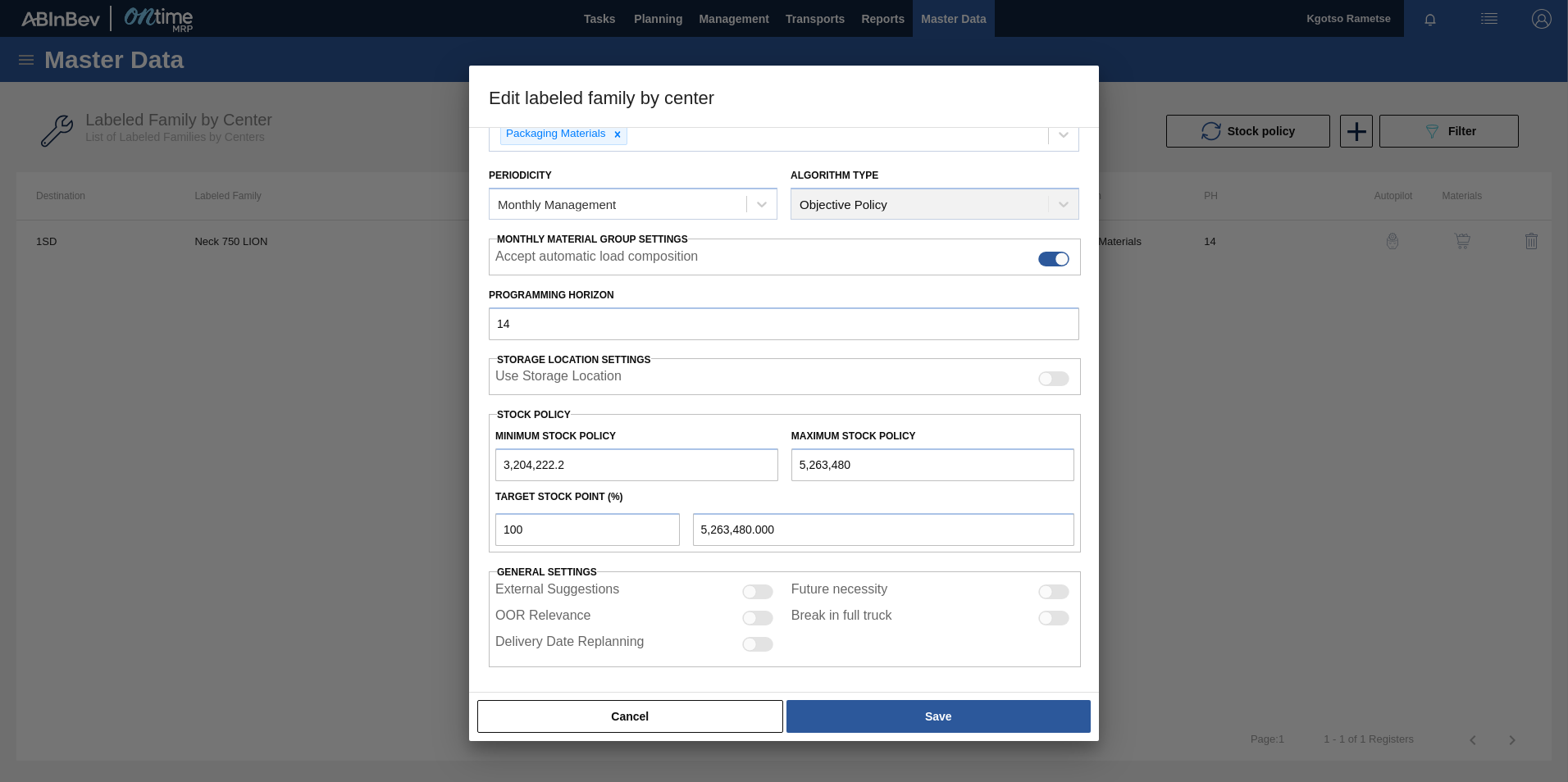
scroll to position [164, 0]
click at [684, 723] on button "Cancel" at bounding box center [631, 716] width 306 height 33
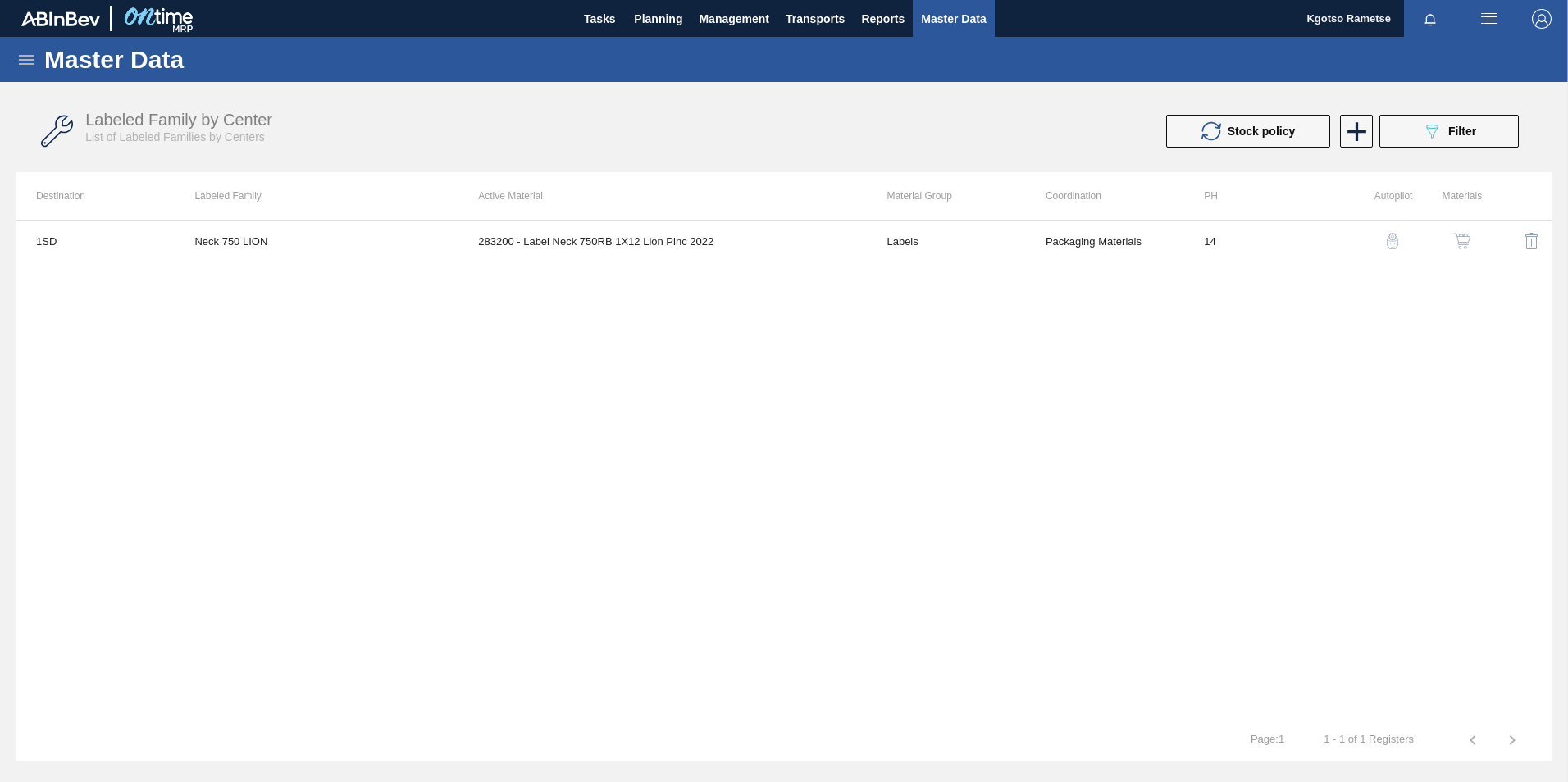
click at [751, 256] on td "283200 - Label Neck 750RB 1X12 Lion Pinc 2022" at bounding box center [662, 241] width 408 height 41
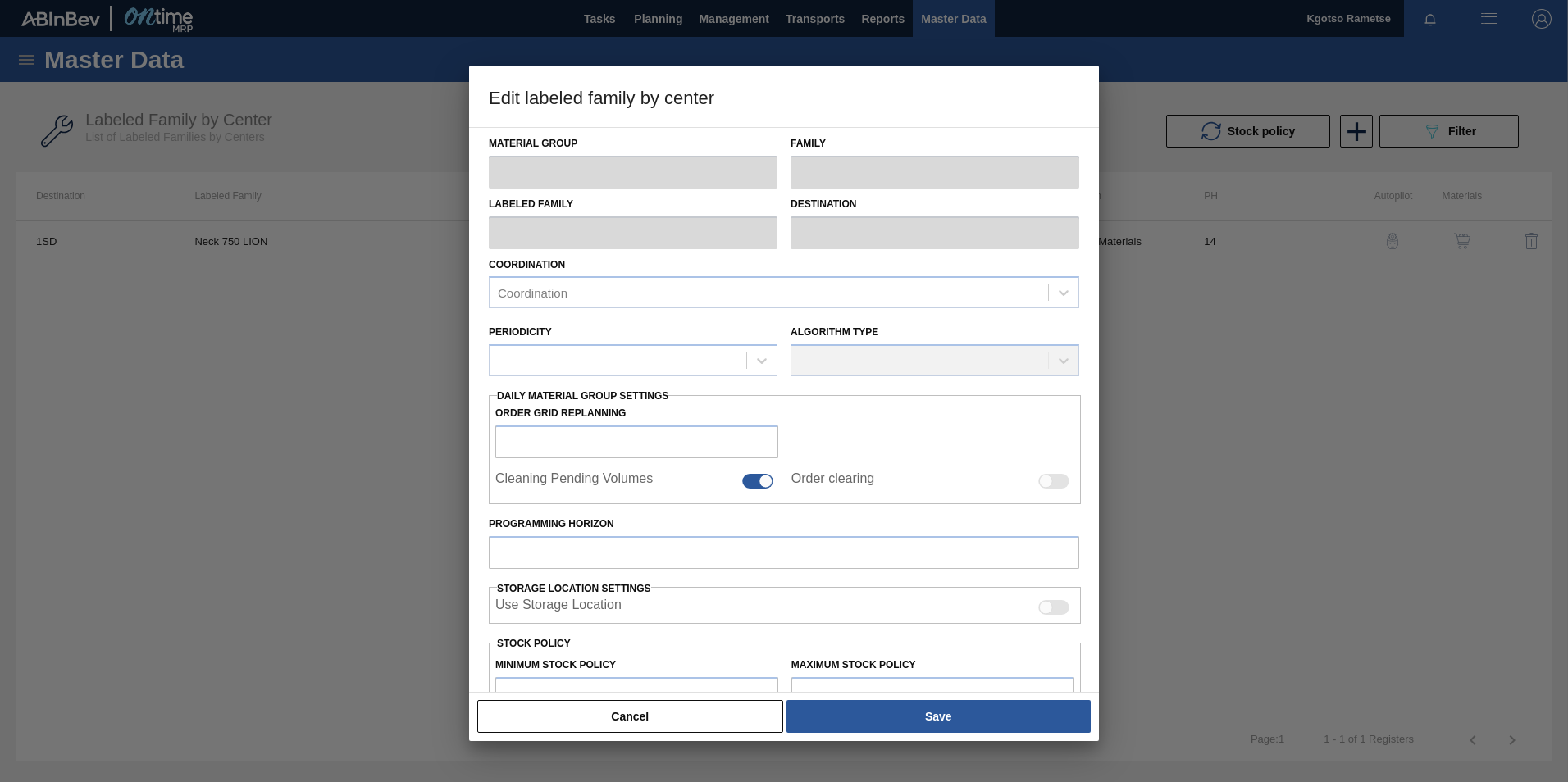
drag, startPoint x: 689, startPoint y: 703, endPoint x: 773, endPoint y: 677, distance: 87.9
click at [696, 698] on div "Cancel Save" at bounding box center [784, 716] width 616 height 36
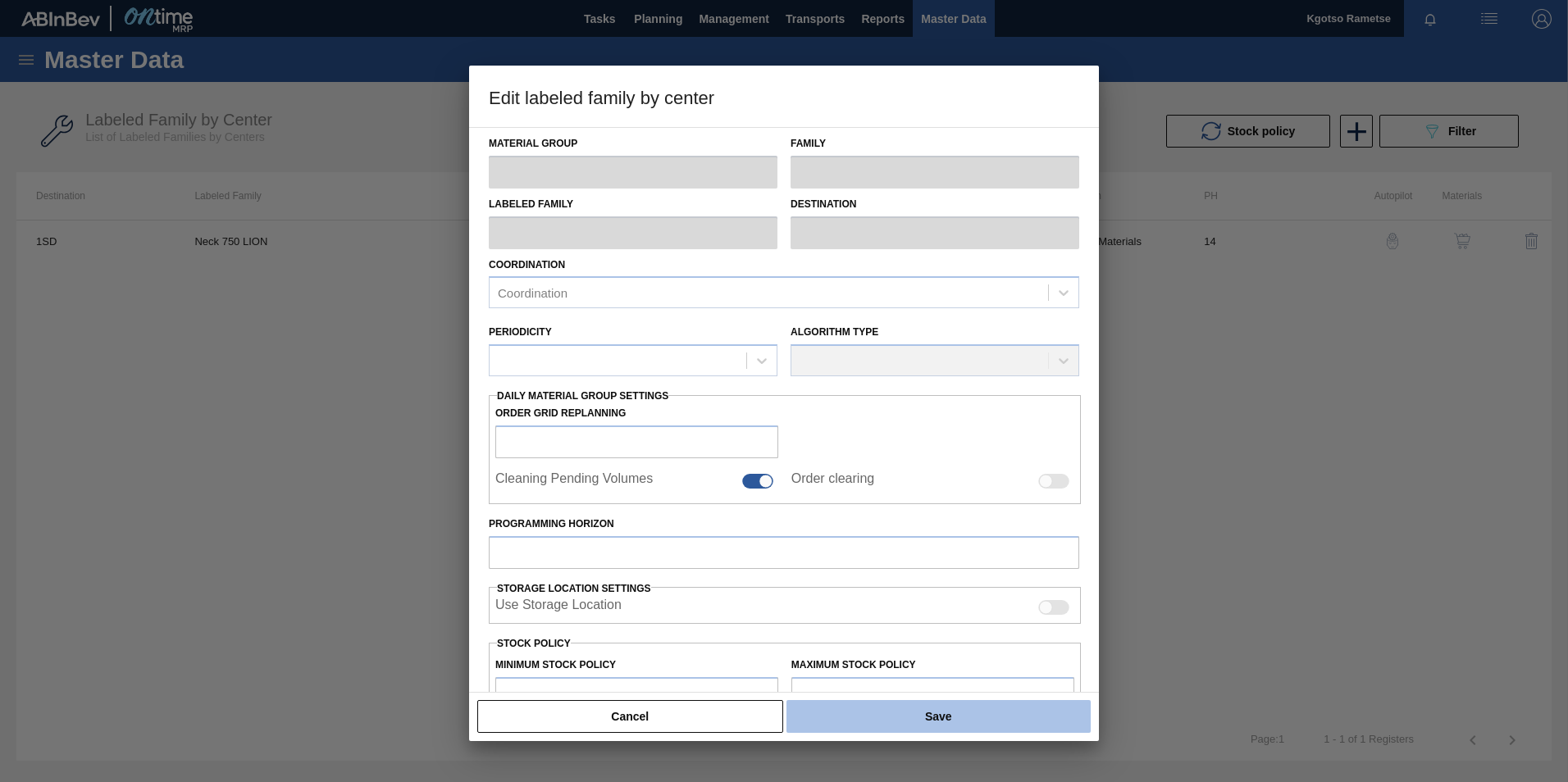
type input "Labels"
type input "750"
type input "Neck 750 LION"
type input "1SD - SAB Rosslyn Brewery"
type input "14"
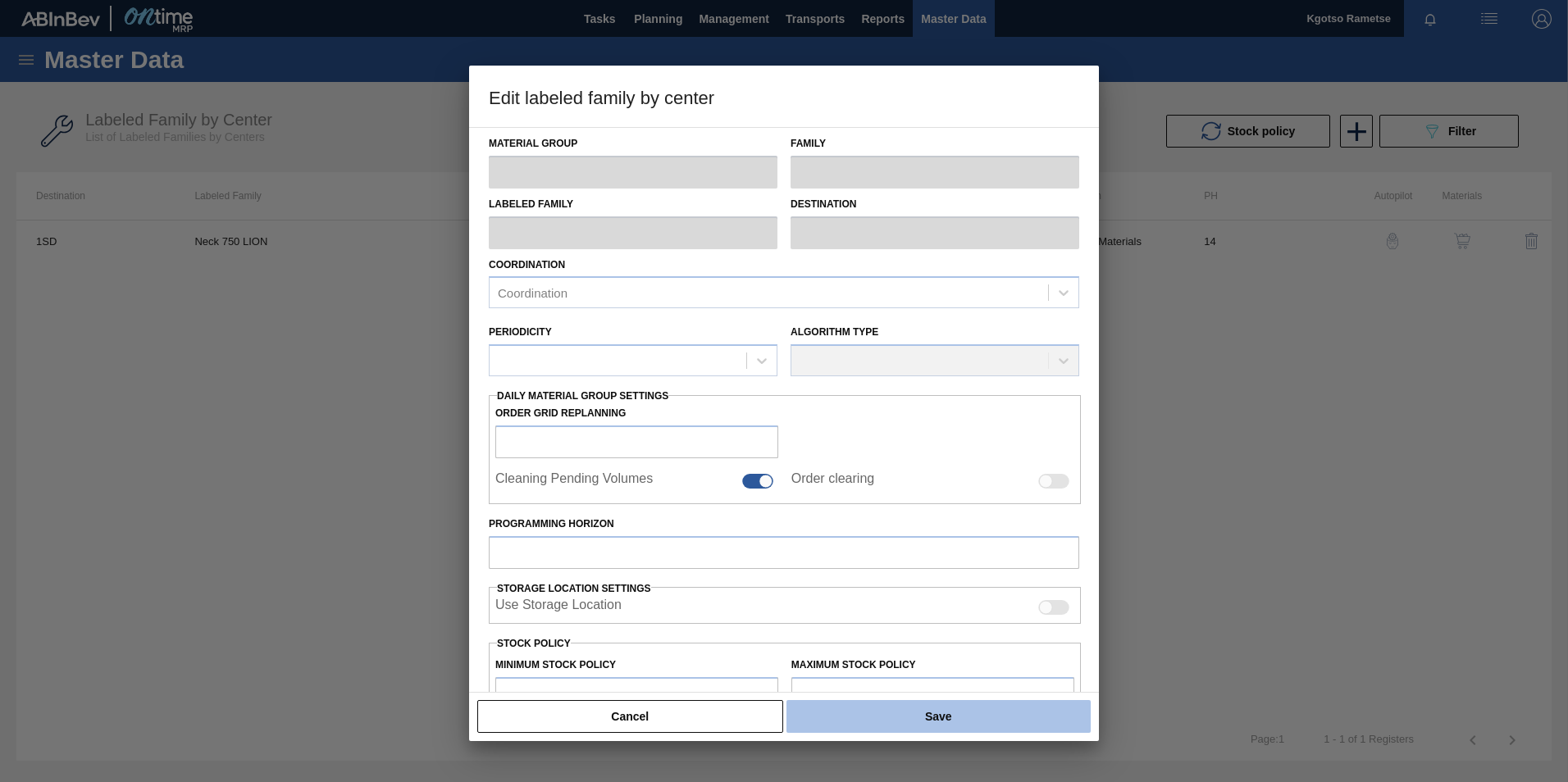
type input "3,204,222.2"
type input "5,263,480"
type input "100"
type input "5,263,480.000"
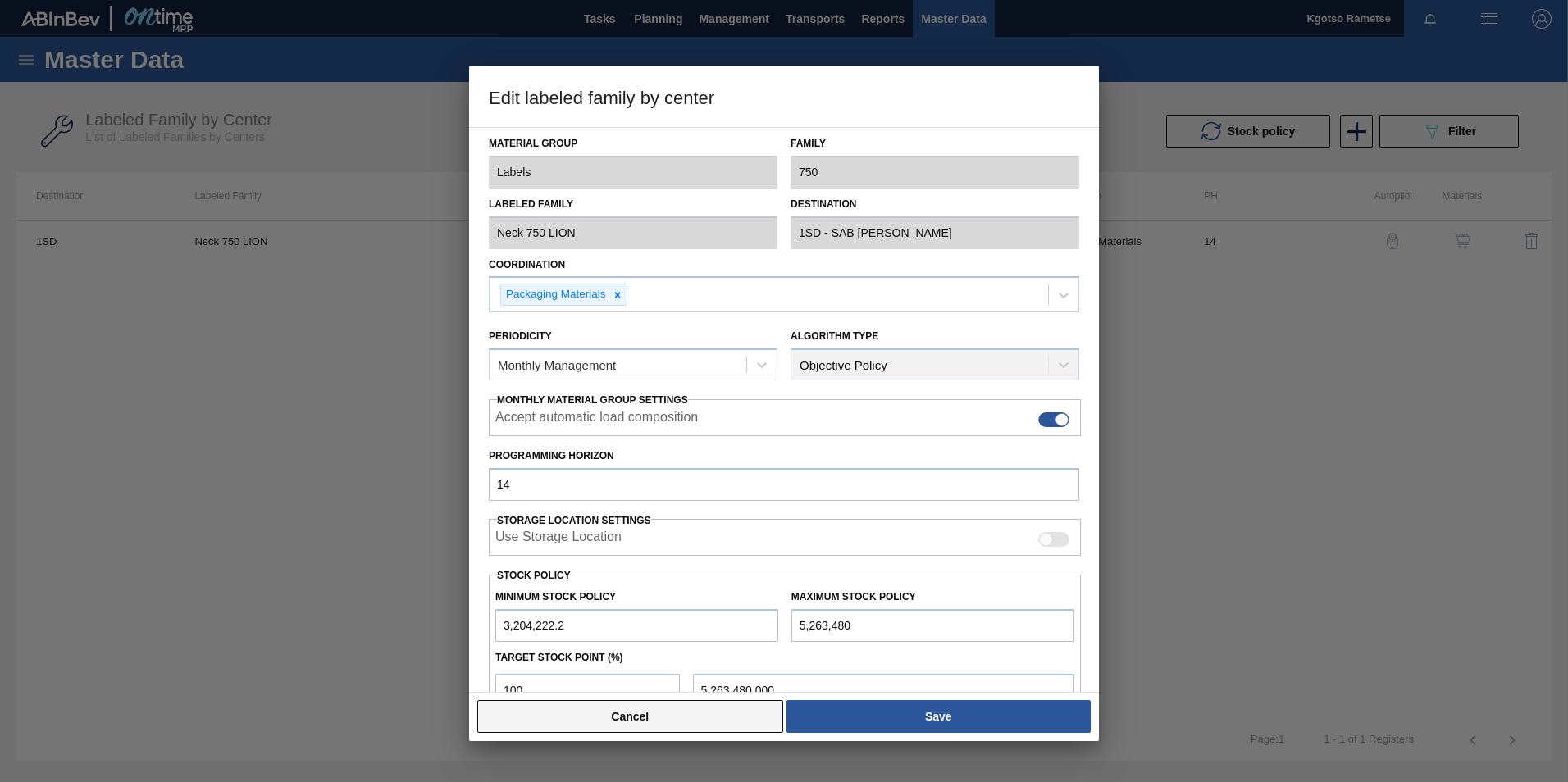
click at [743, 726] on button "Cancel" at bounding box center [631, 716] width 306 height 33
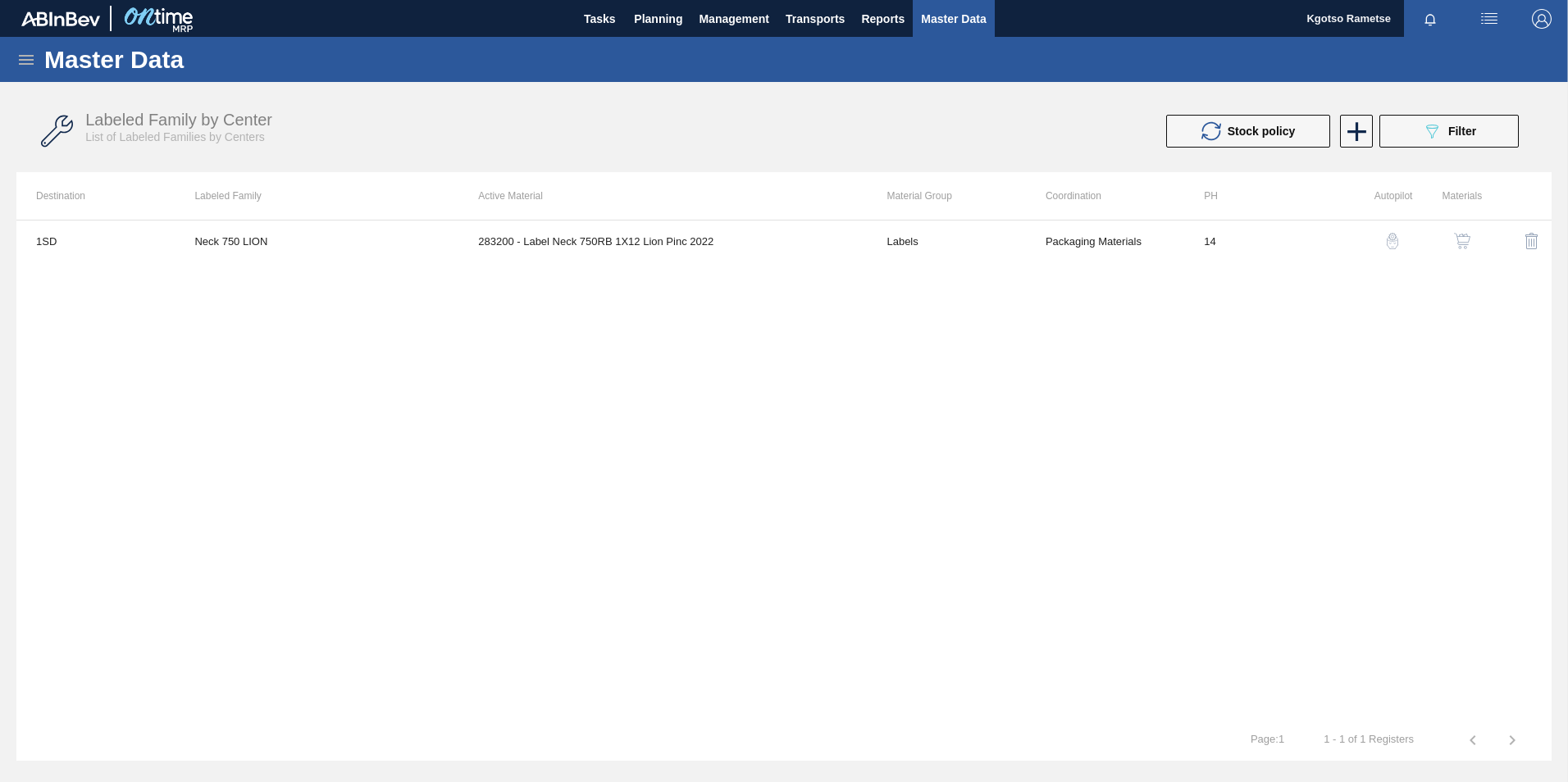
click at [1461, 239] on img "button" at bounding box center [1463, 241] width 17 height 17
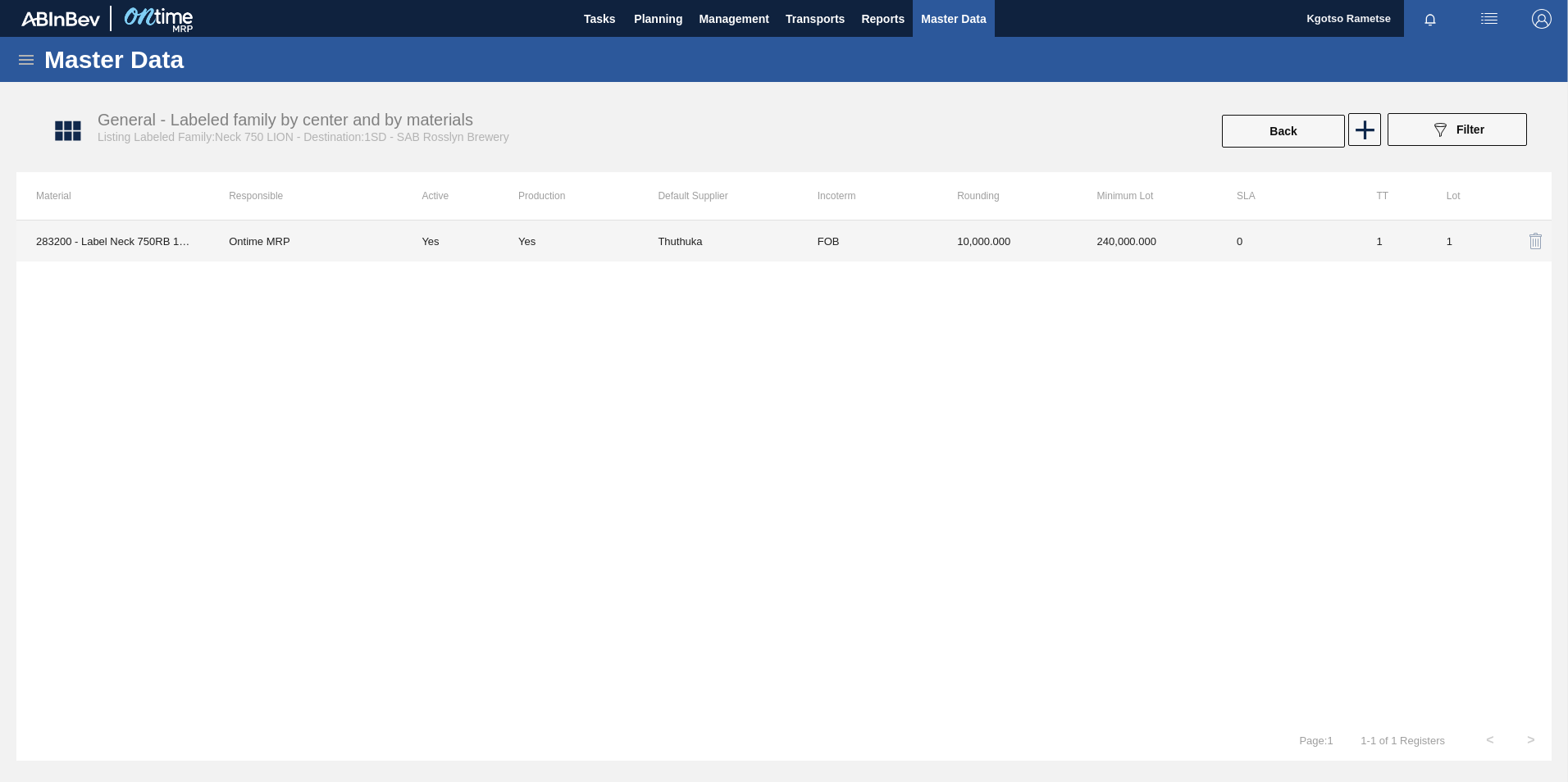
click at [943, 243] on td "10,000.000" at bounding box center [1007, 241] width 140 height 41
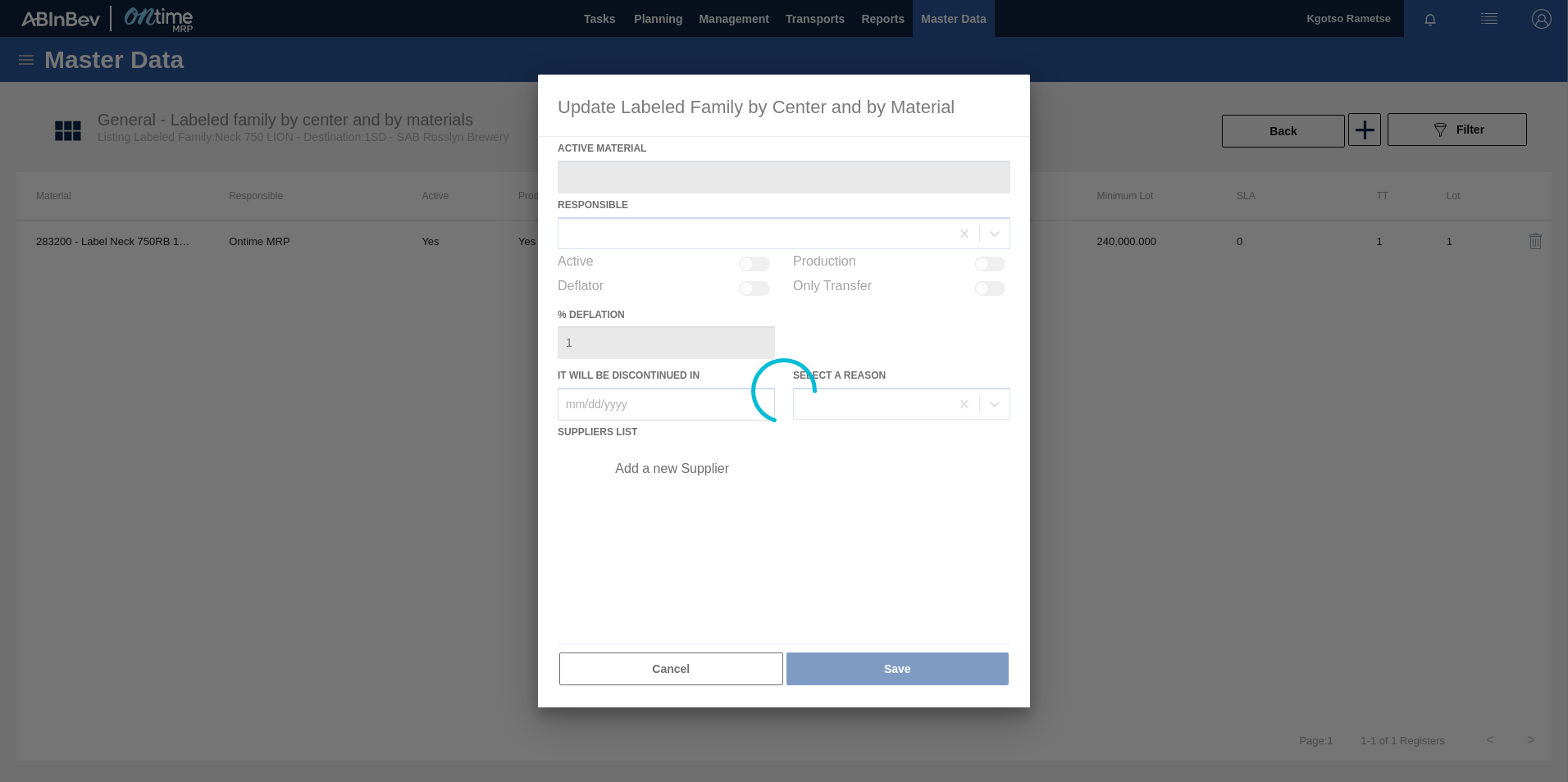
type Material "283200 - Label Neck 750RB 1X12 Lion Pinc 2022"
checkbox input "true"
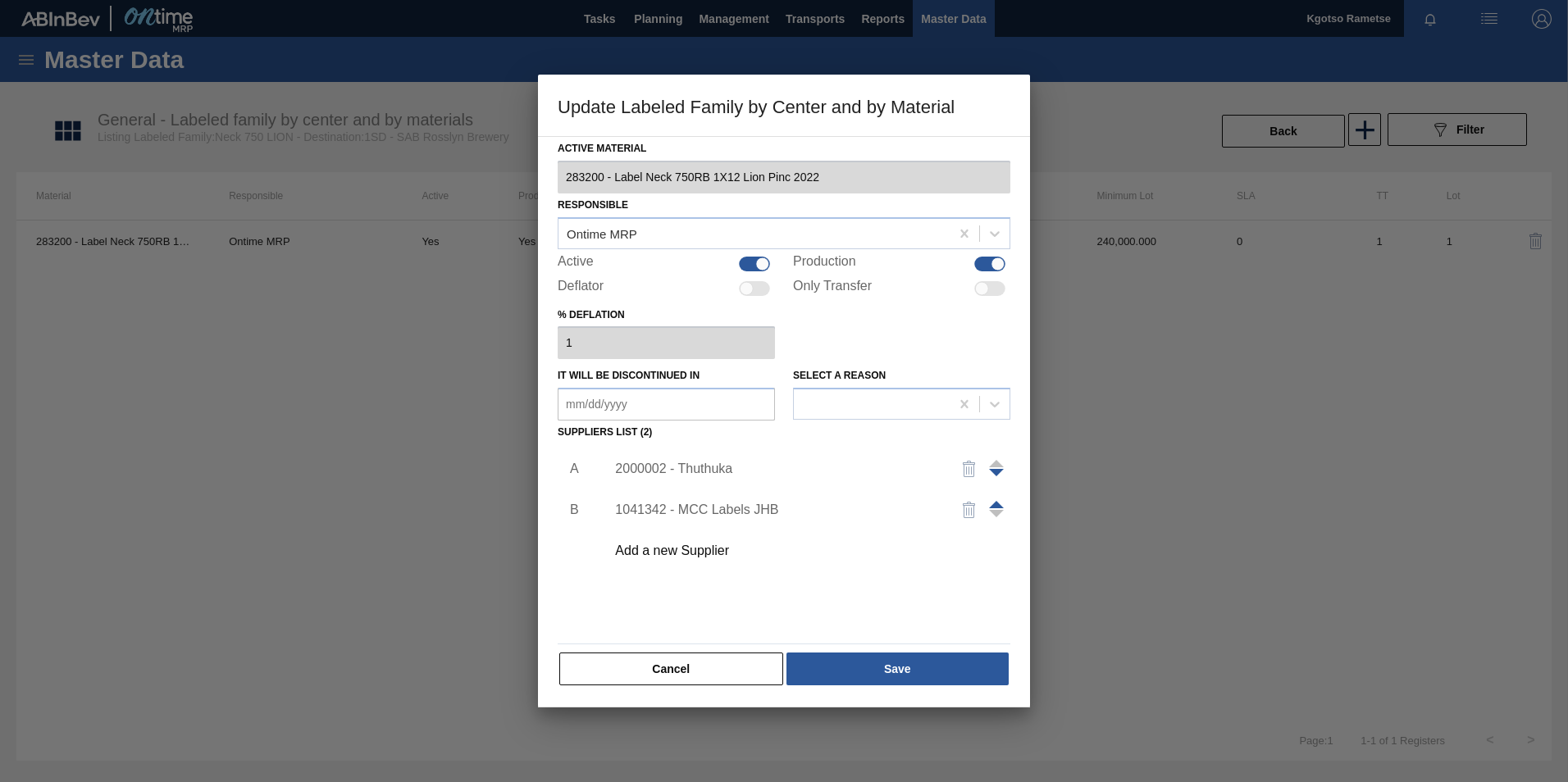
click at [701, 469] on div "2000002 - Thuthuka" at bounding box center [775, 469] width 321 height 15
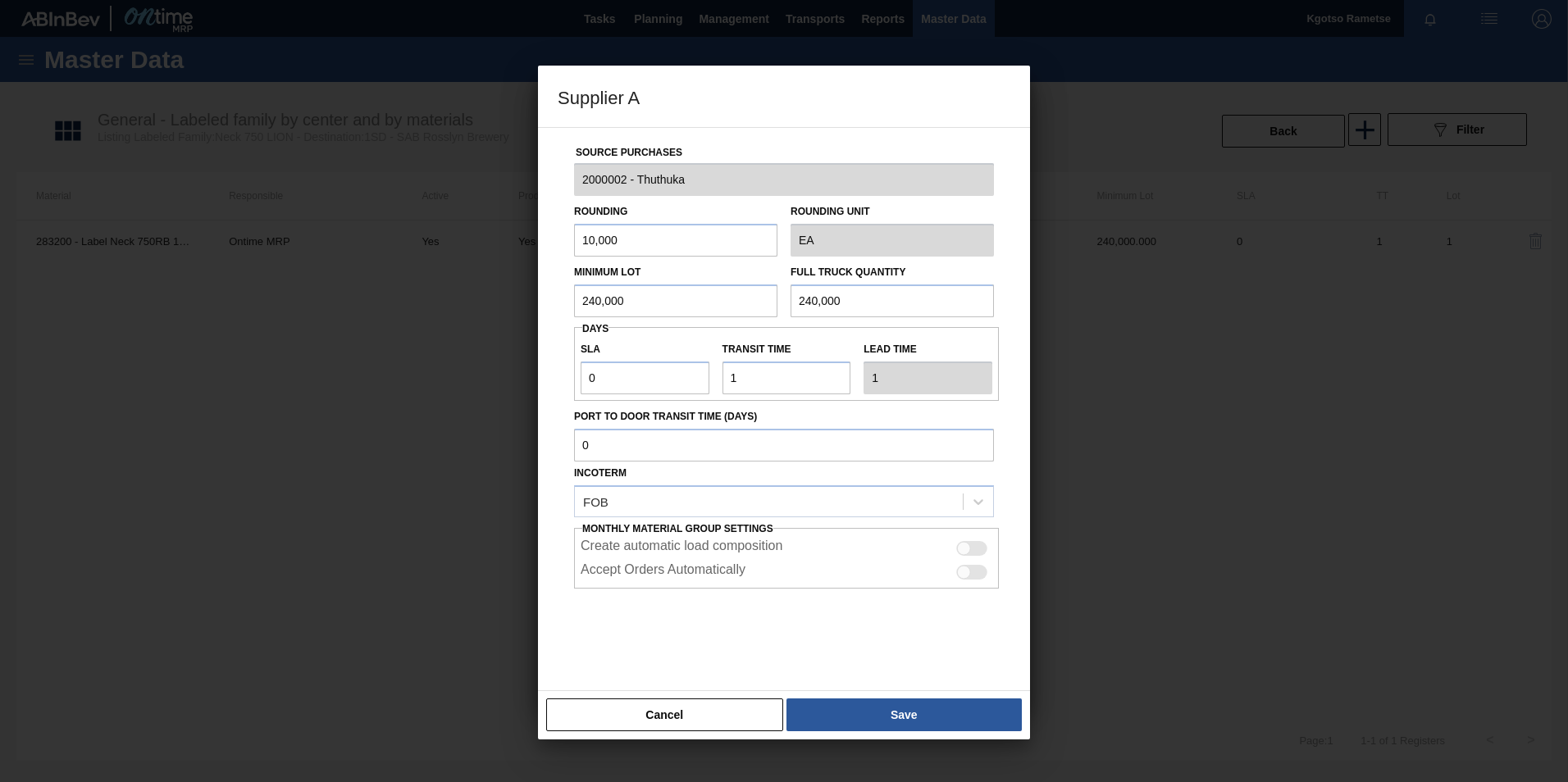
click at [969, 549] on div at bounding box center [963, 548] width 14 height 14
checkbox input "true"
click at [968, 570] on div at bounding box center [963, 572] width 14 height 14
checkbox input "true"
click at [898, 725] on button "Save" at bounding box center [903, 714] width 235 height 33
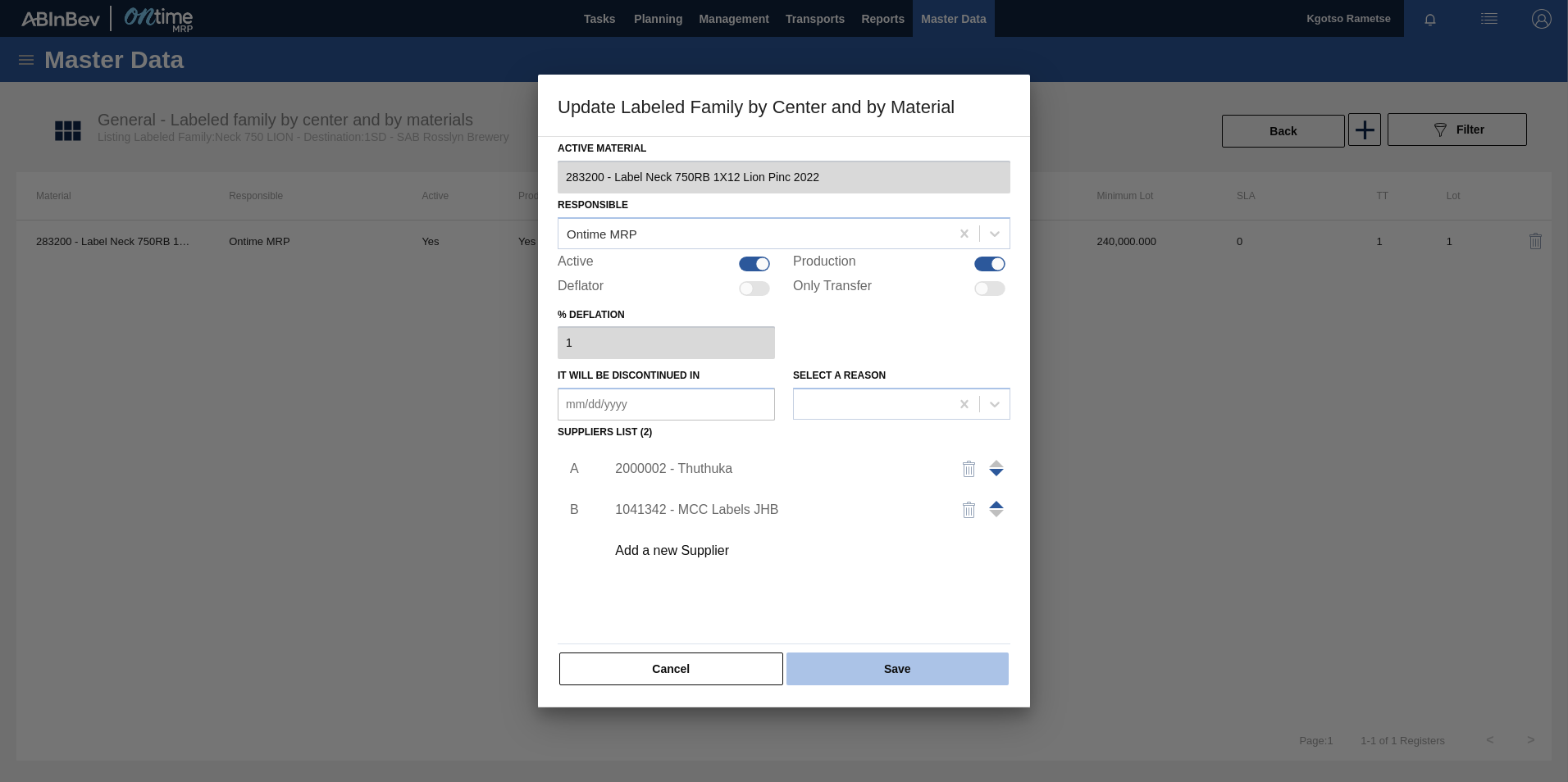
click at [887, 676] on button "Save" at bounding box center [897, 669] width 222 height 33
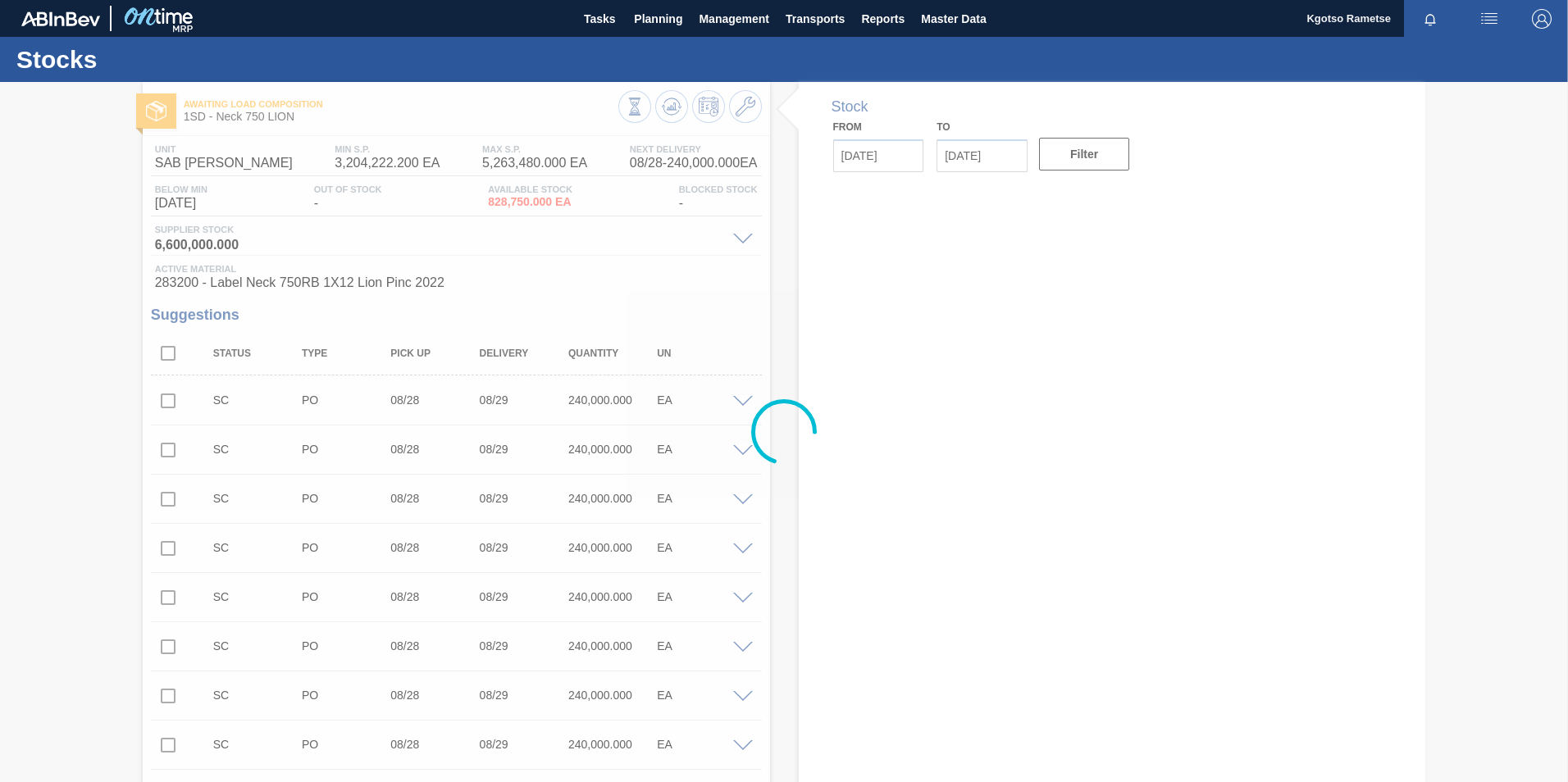
type input "[DATE]"
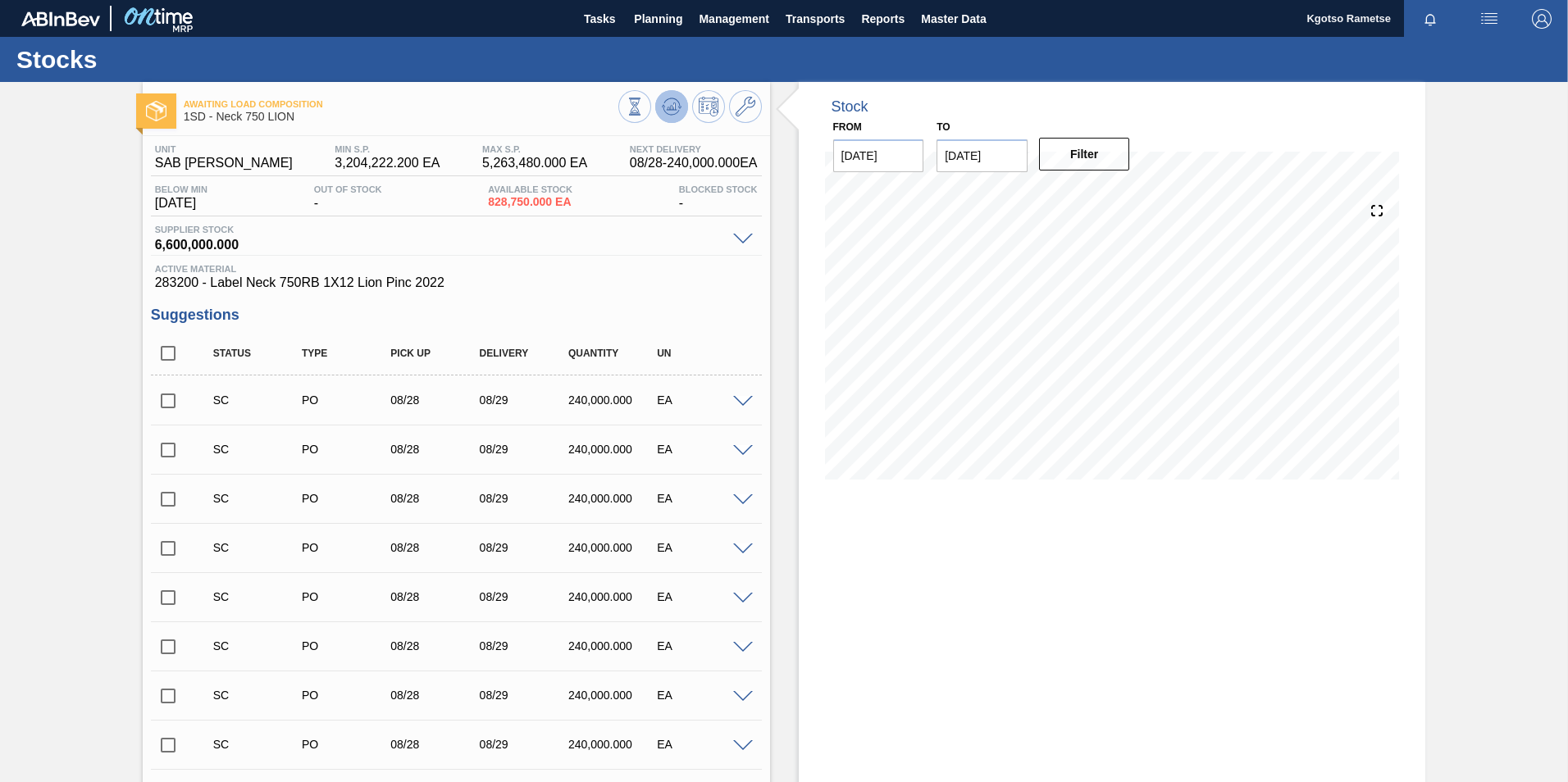
click at [661, 105] on icon at bounding box center [672, 107] width 20 height 20
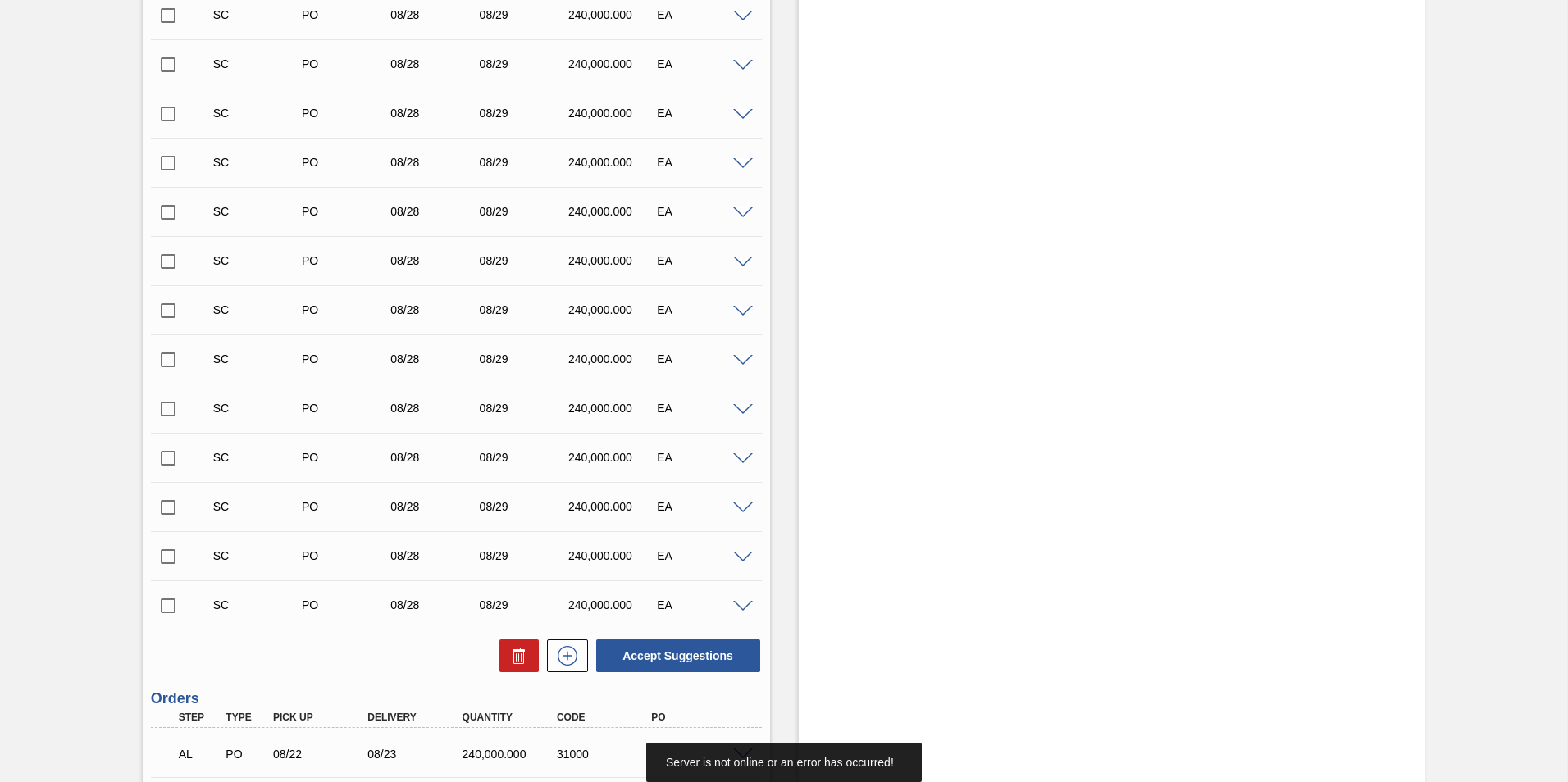
scroll to position [738, 0]
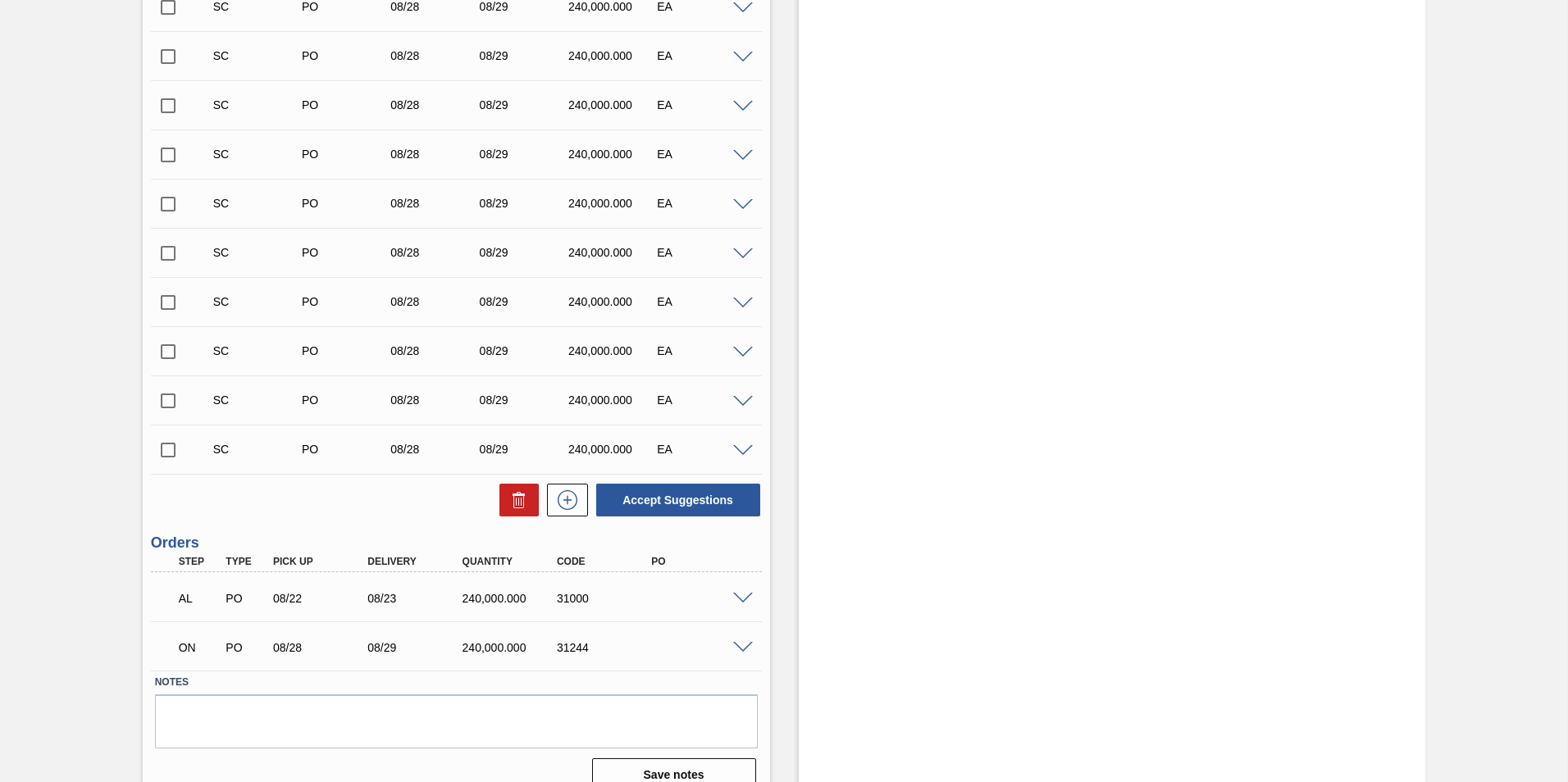
click at [742, 648] on span at bounding box center [743, 648] width 20 height 13
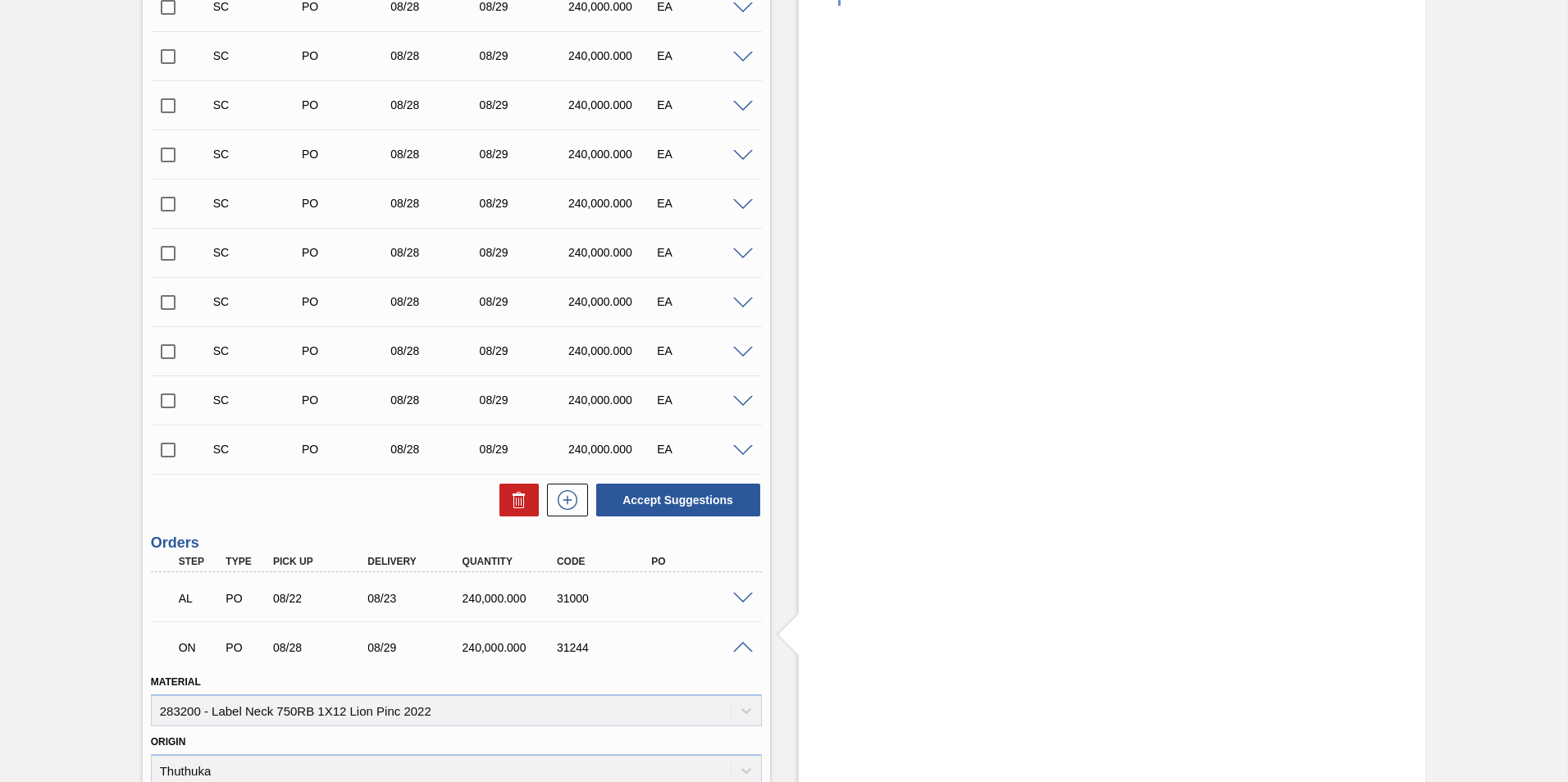
click at [742, 642] on span at bounding box center [743, 648] width 20 height 13
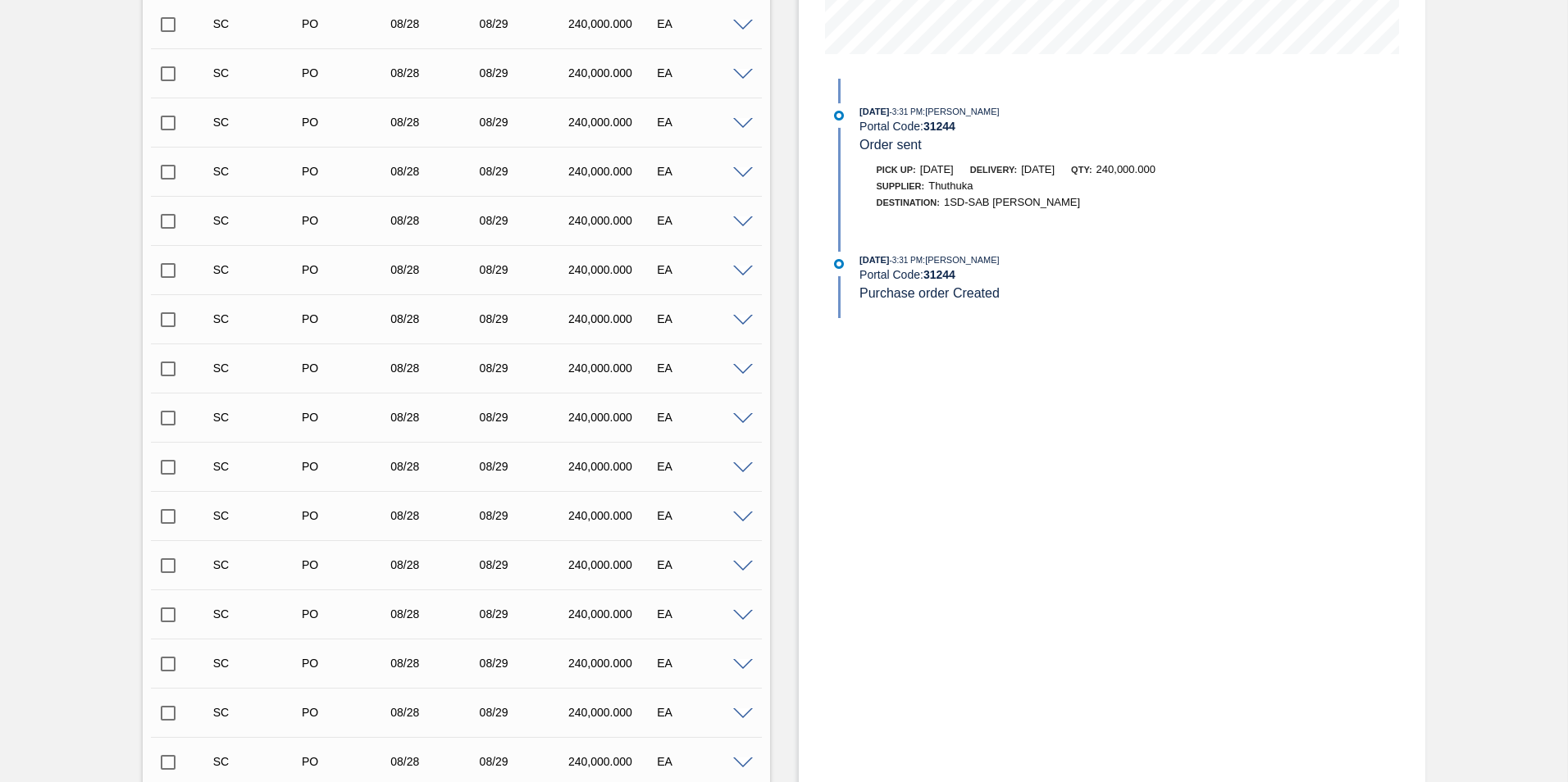
scroll to position [0, 0]
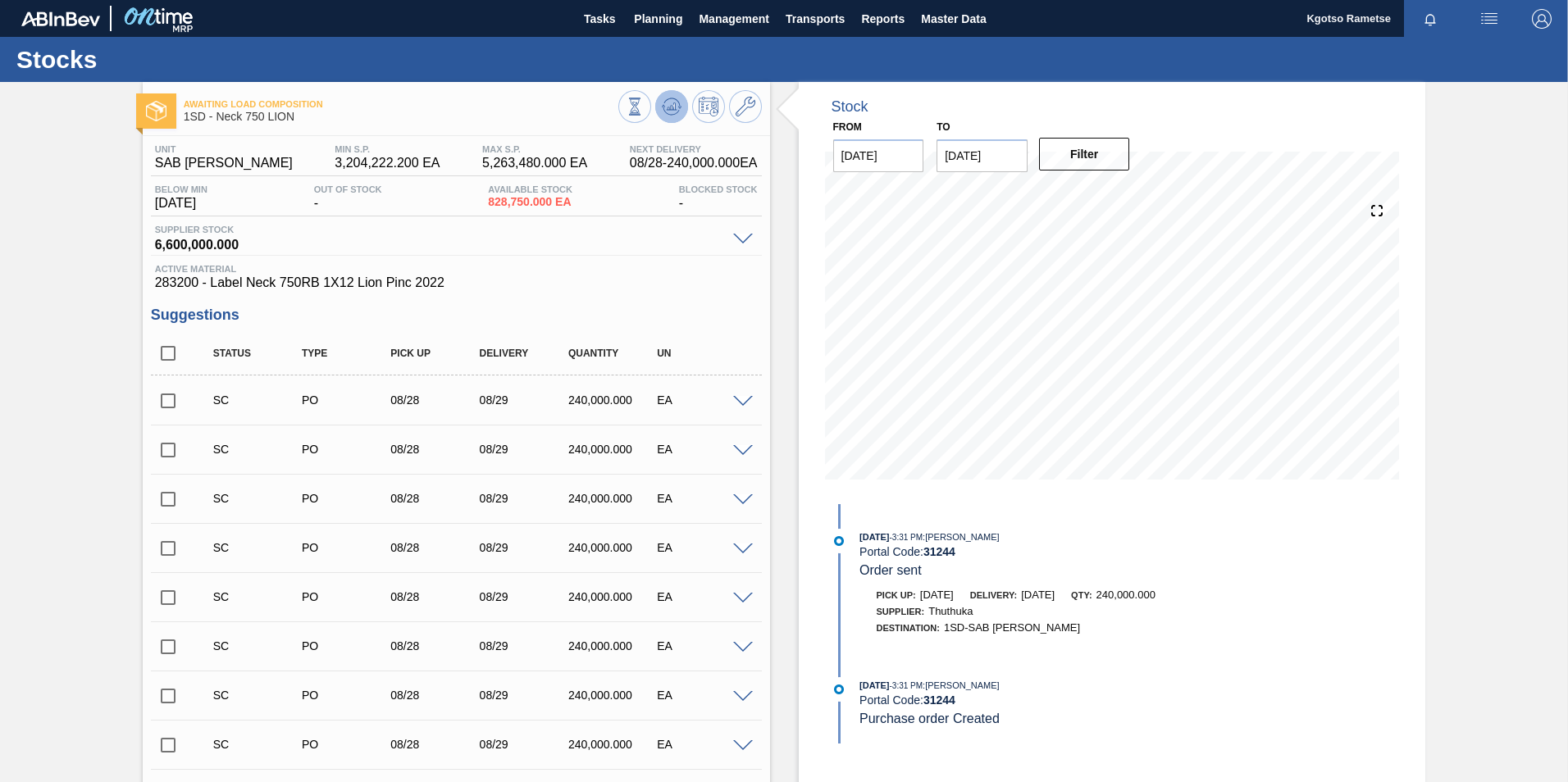
click at [656, 105] on button at bounding box center [671, 106] width 33 height 33
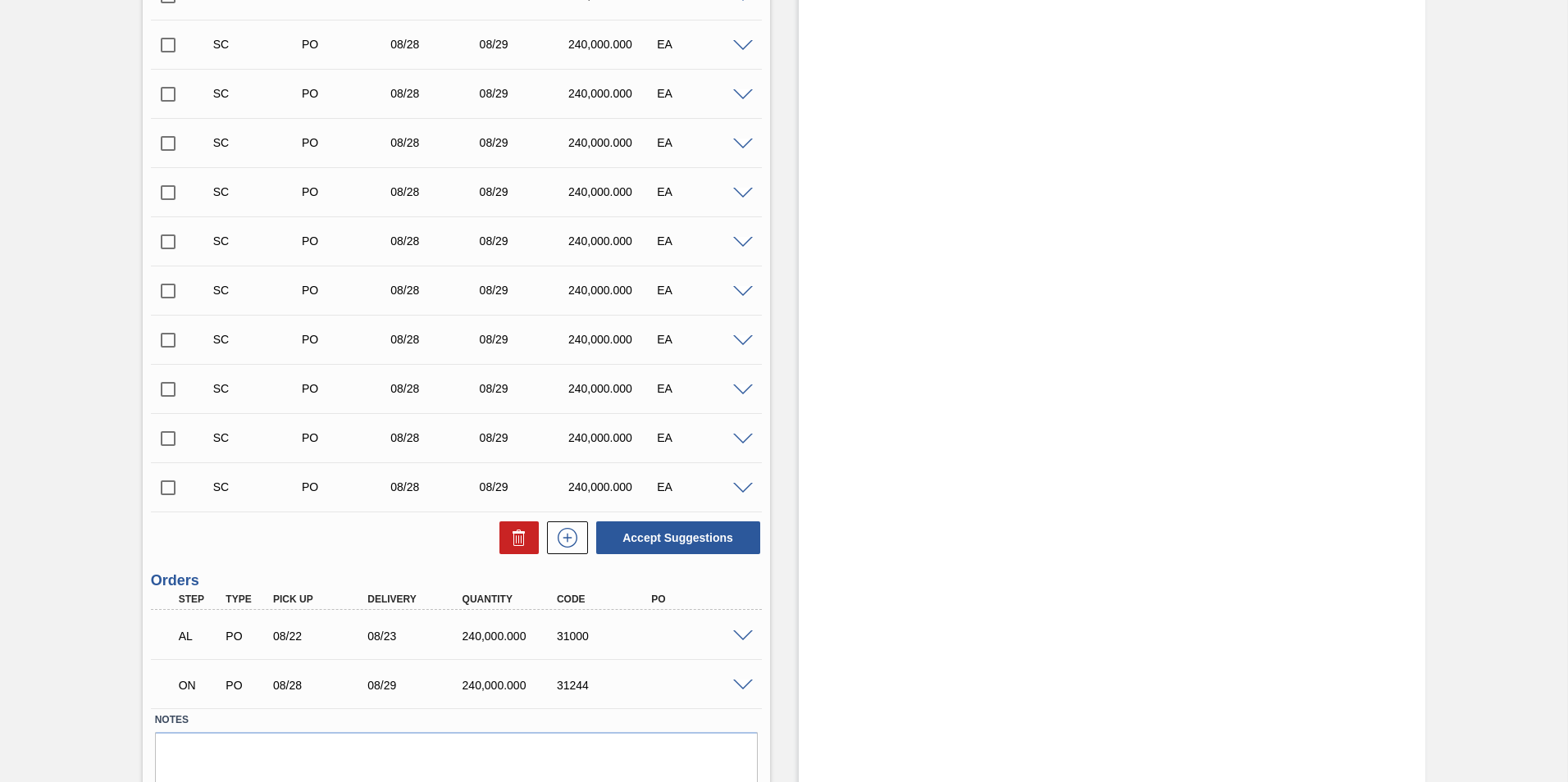
scroll to position [761, 0]
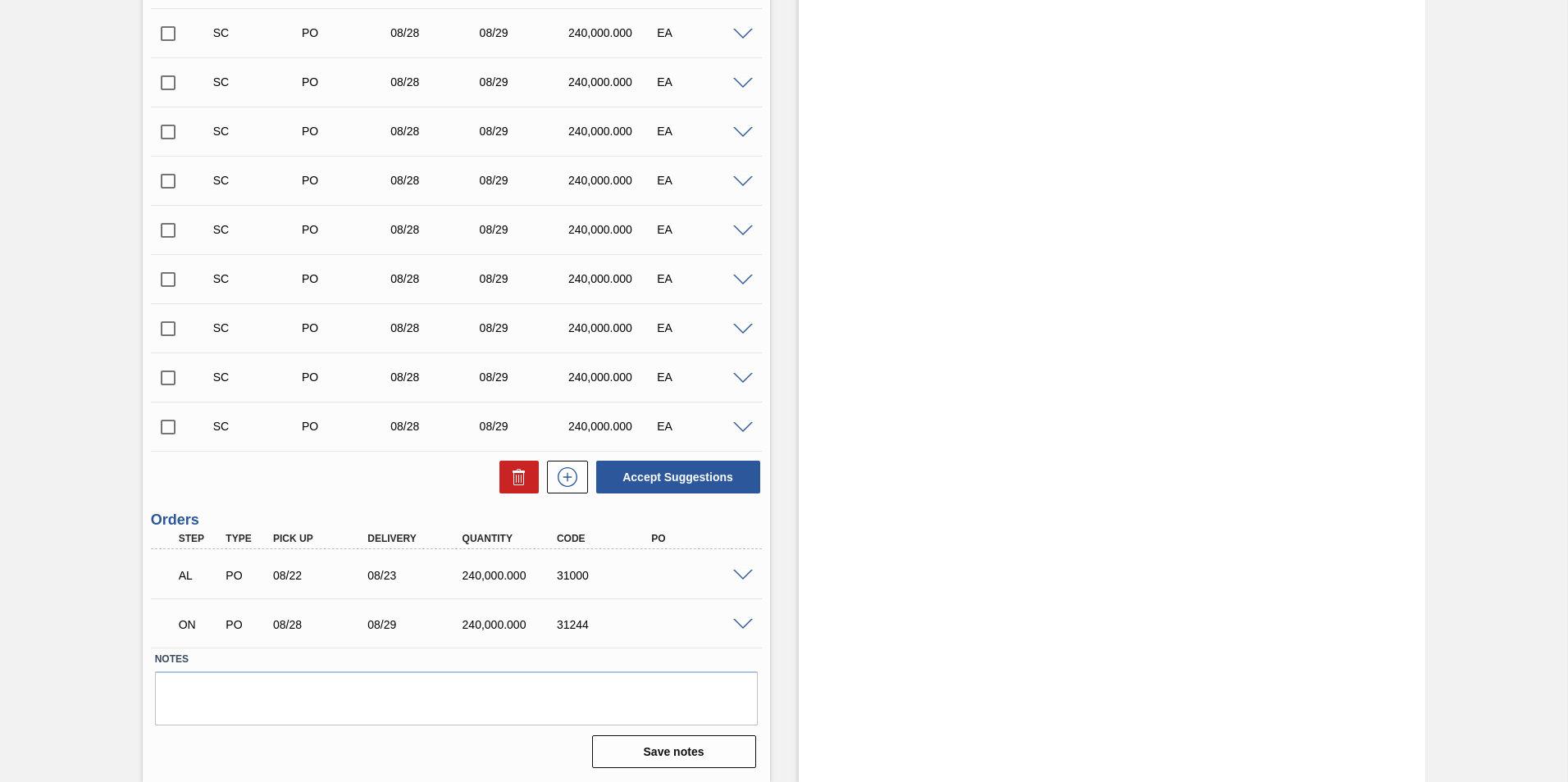
click at [735, 629] on span at bounding box center [743, 625] width 20 height 13
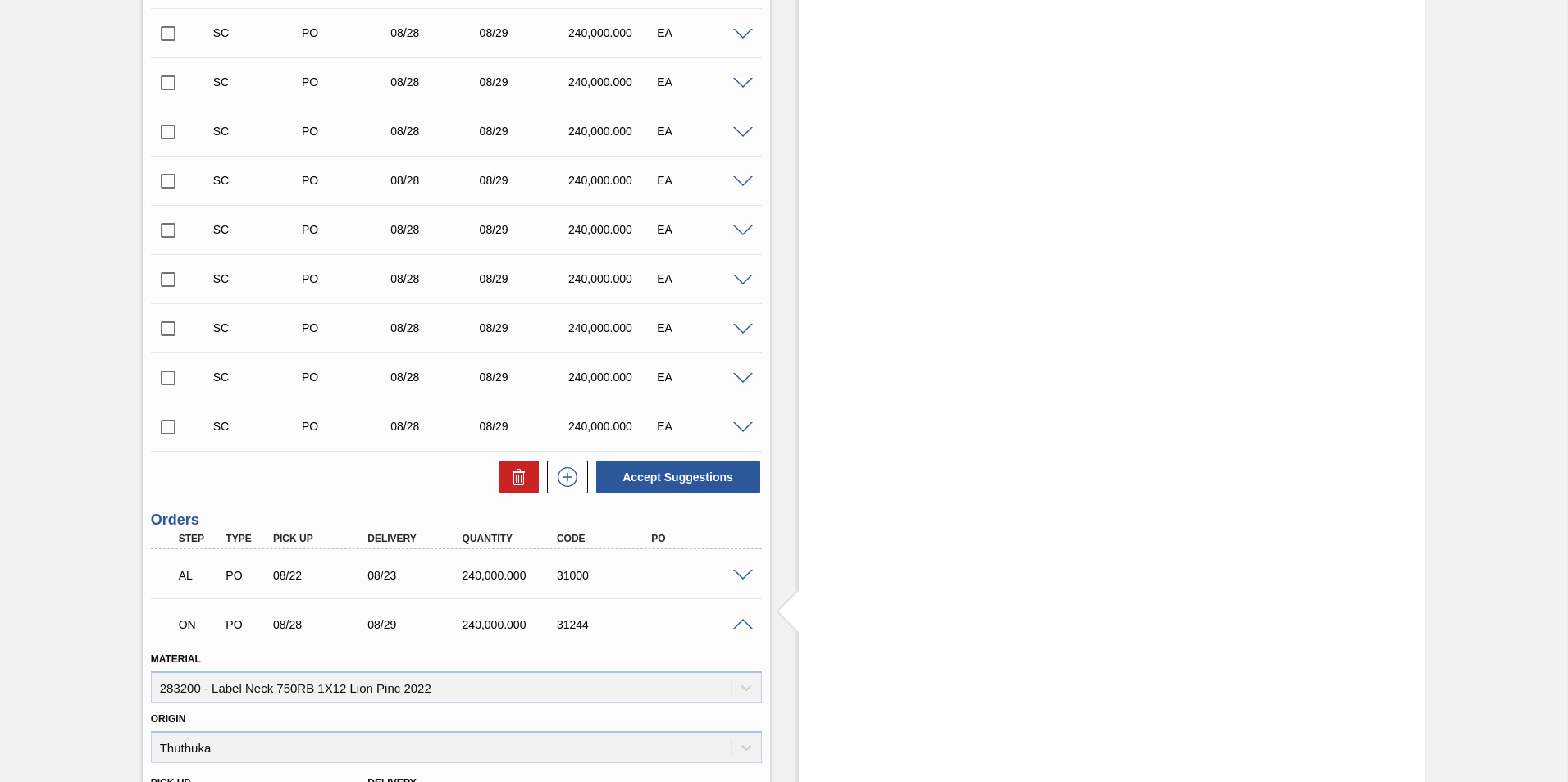
click at [735, 626] on span at bounding box center [743, 625] width 20 height 13
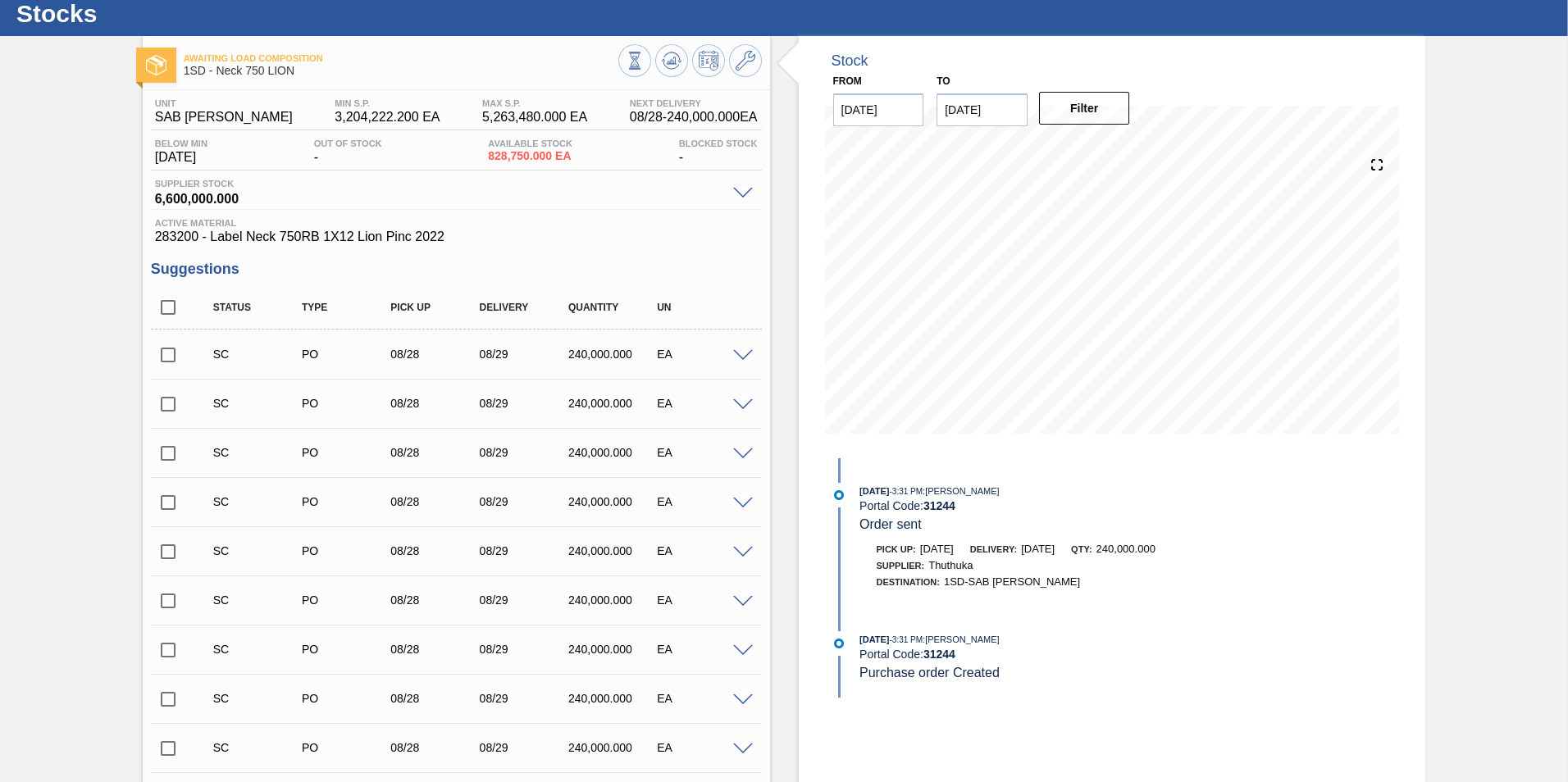
scroll to position [0, 0]
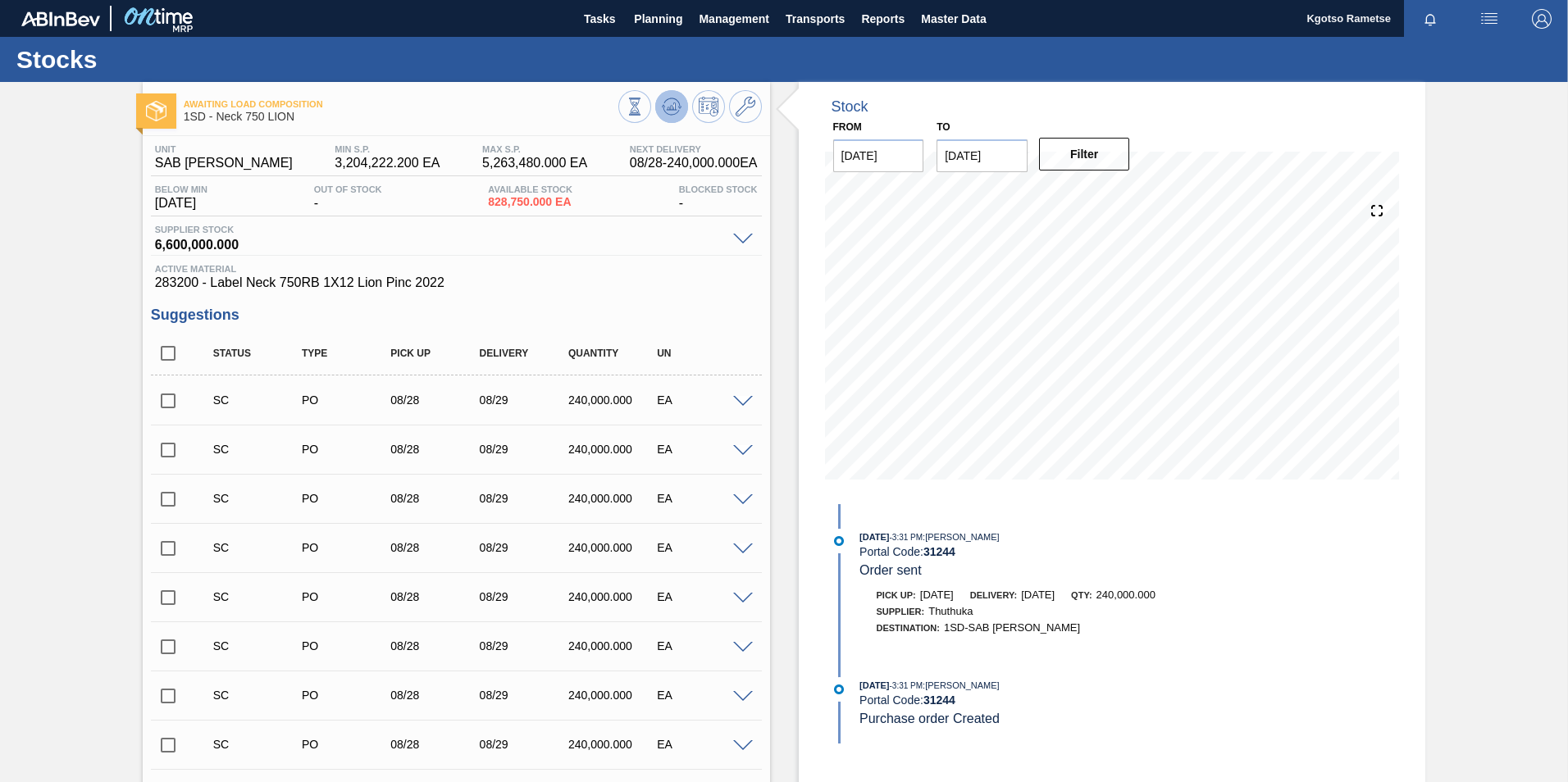
click at [682, 101] on button at bounding box center [671, 106] width 33 height 33
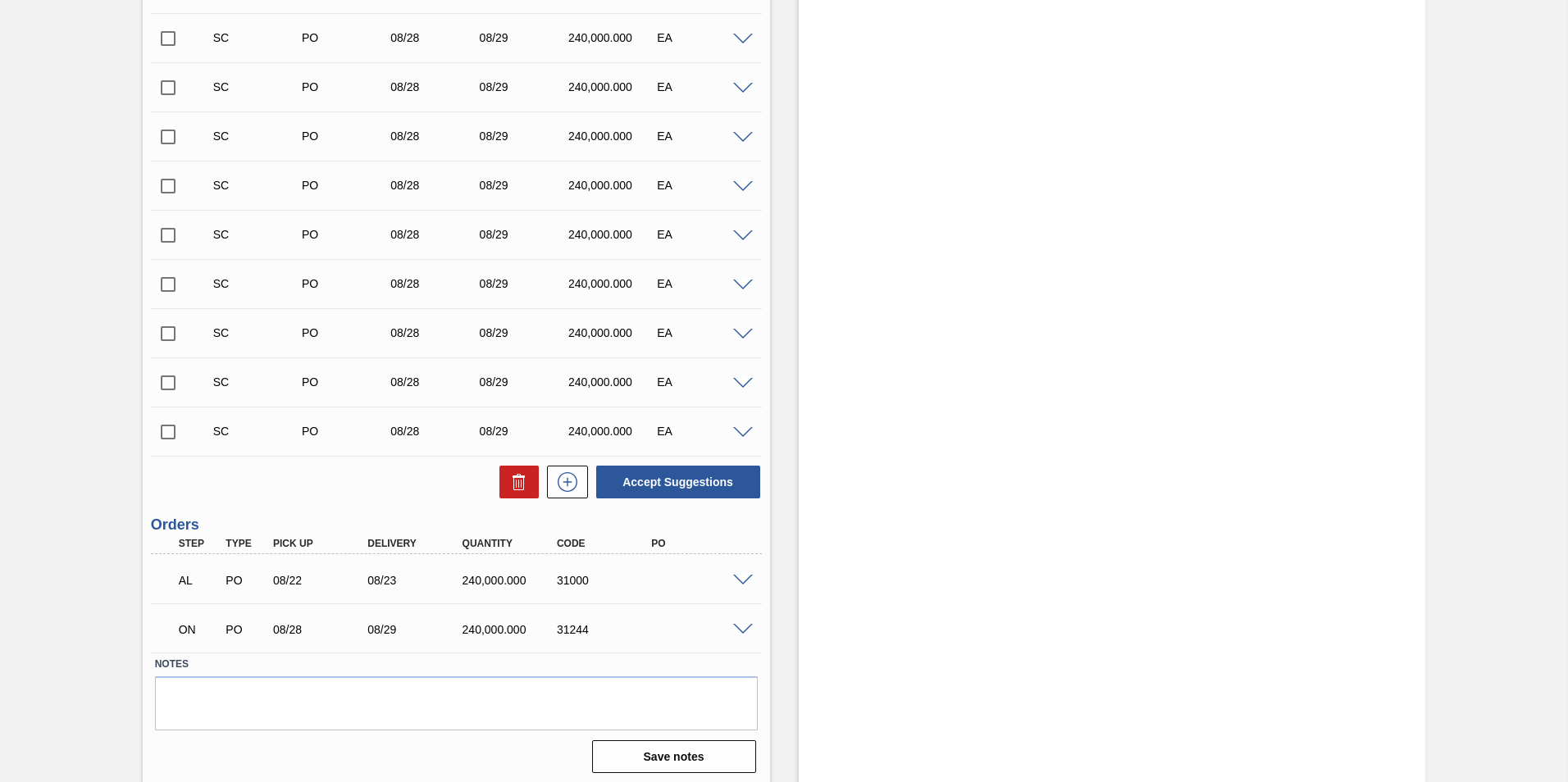
scroll to position [761, 0]
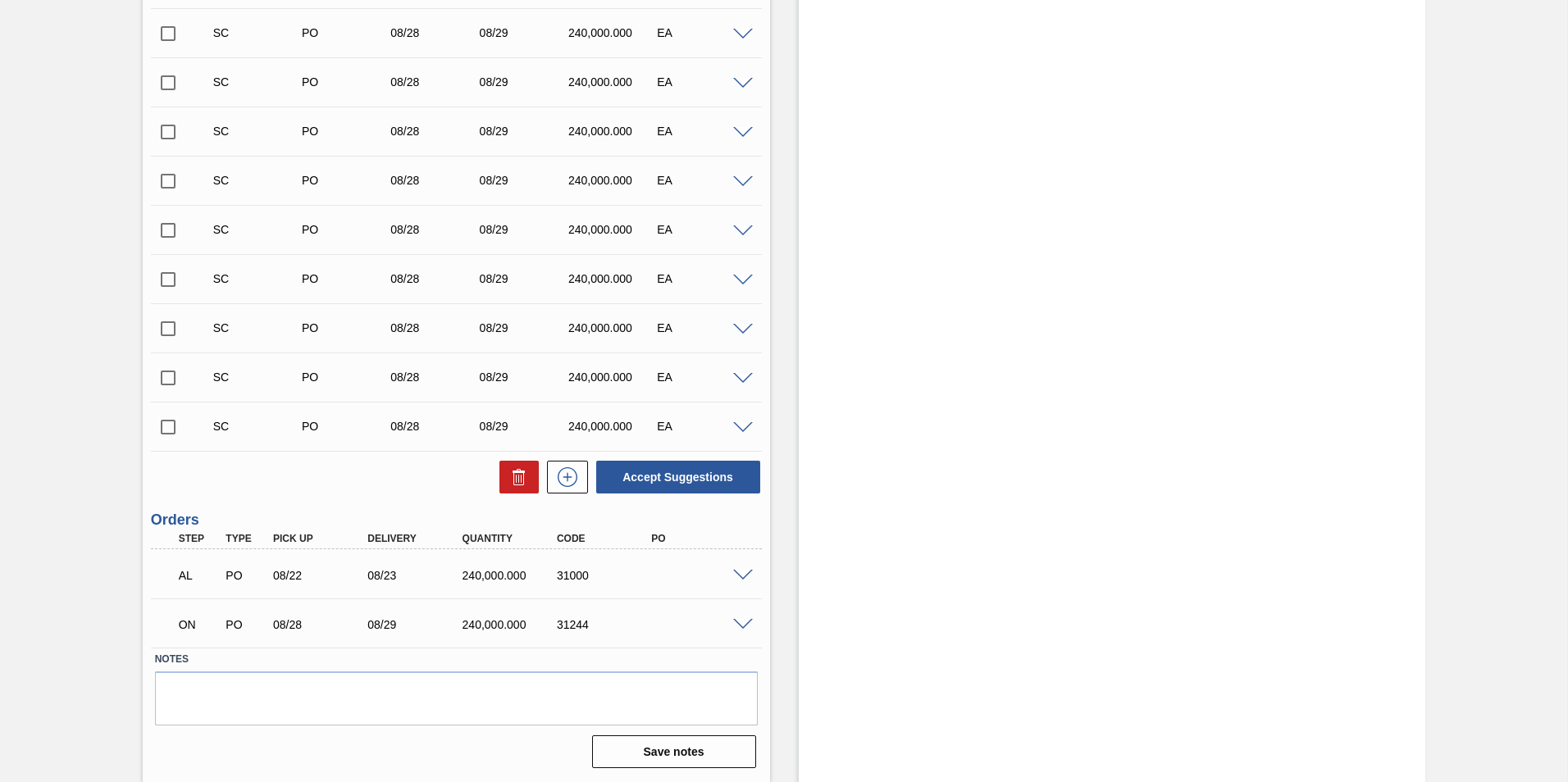
click at [743, 627] on span at bounding box center [743, 625] width 20 height 13
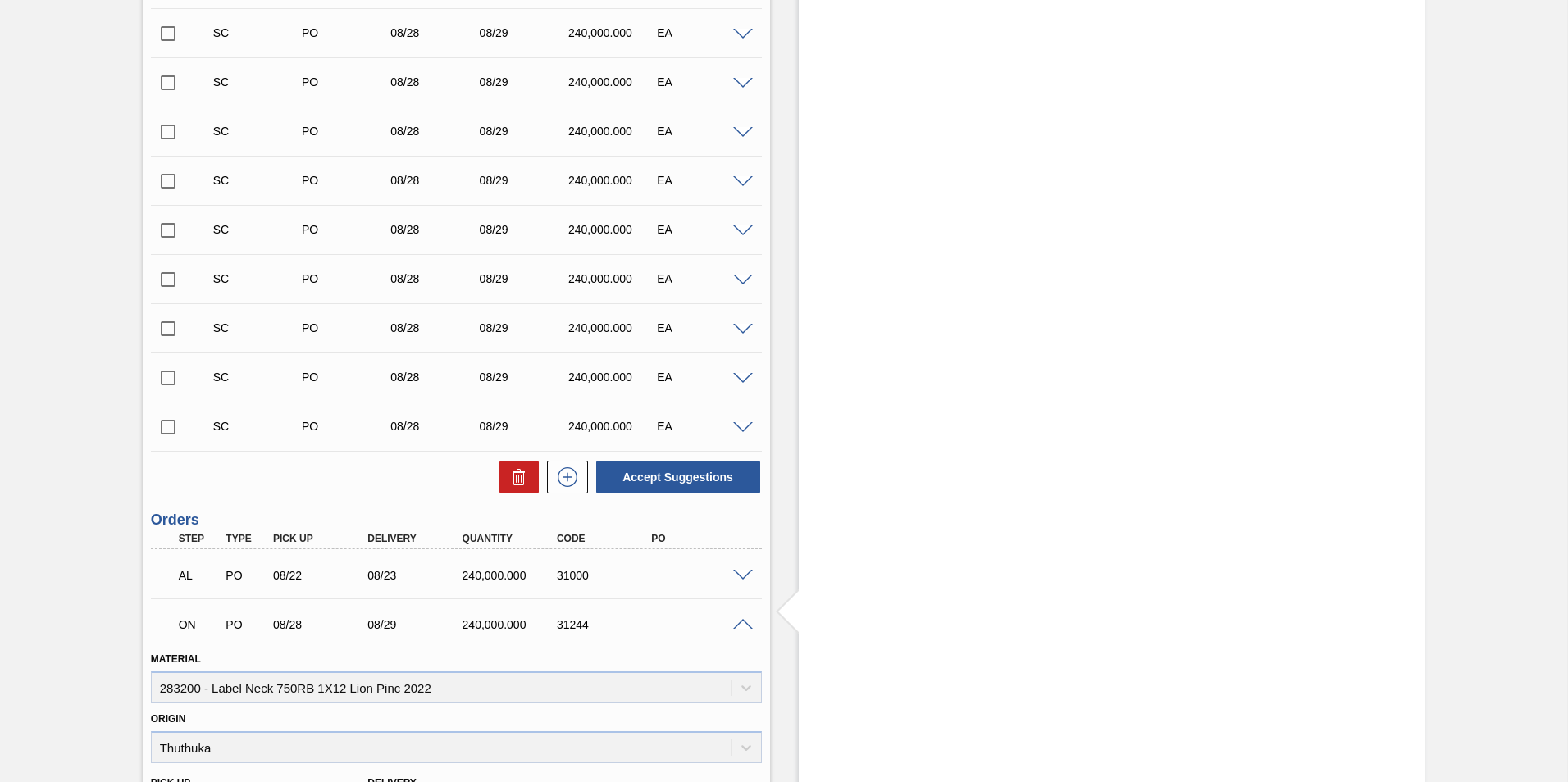
click at [742, 621] on span at bounding box center [743, 625] width 20 height 13
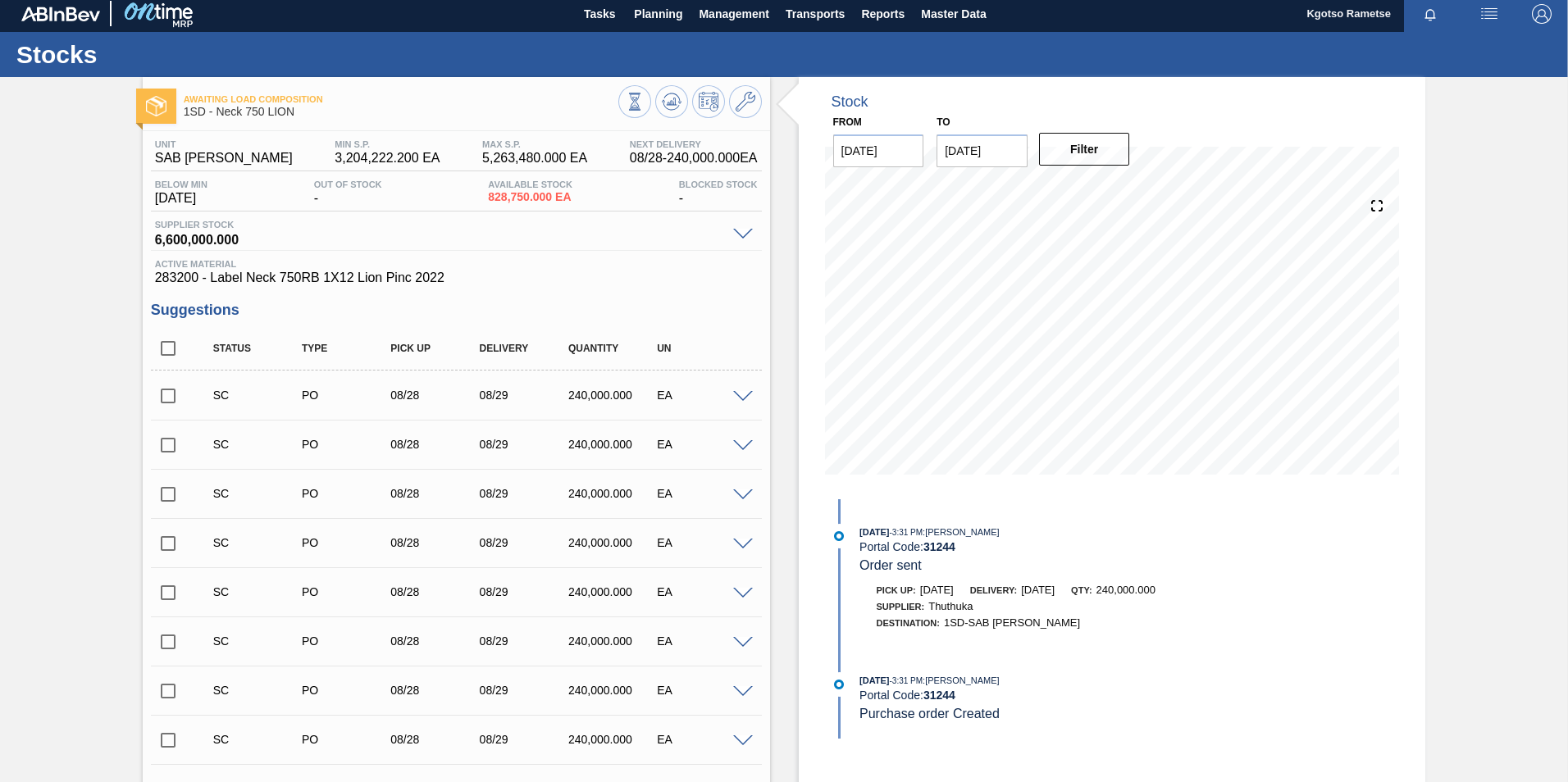
scroll to position [0, 0]
